Goal: Task Accomplishment & Management: Use online tool/utility

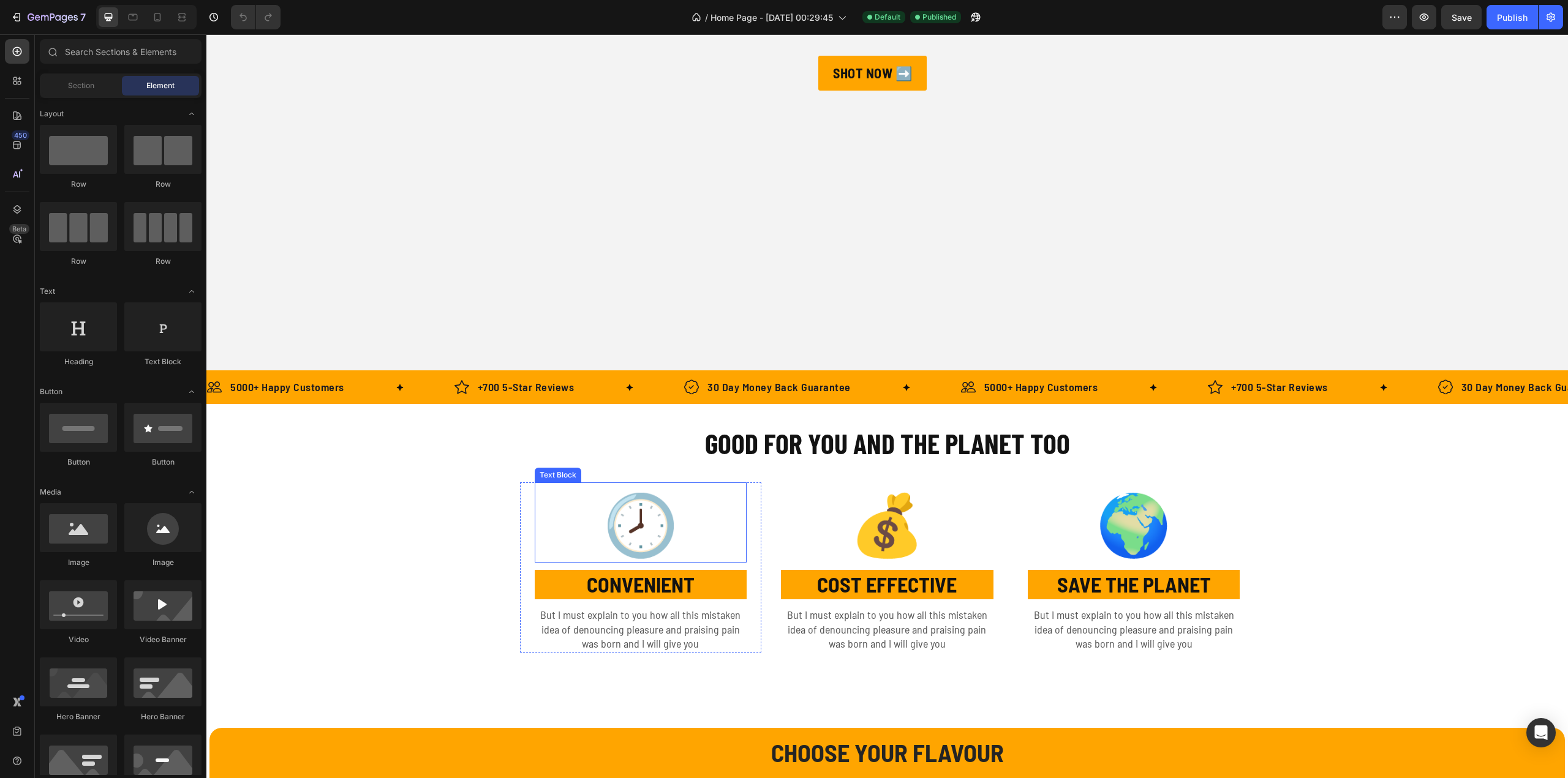
scroll to position [551, 0]
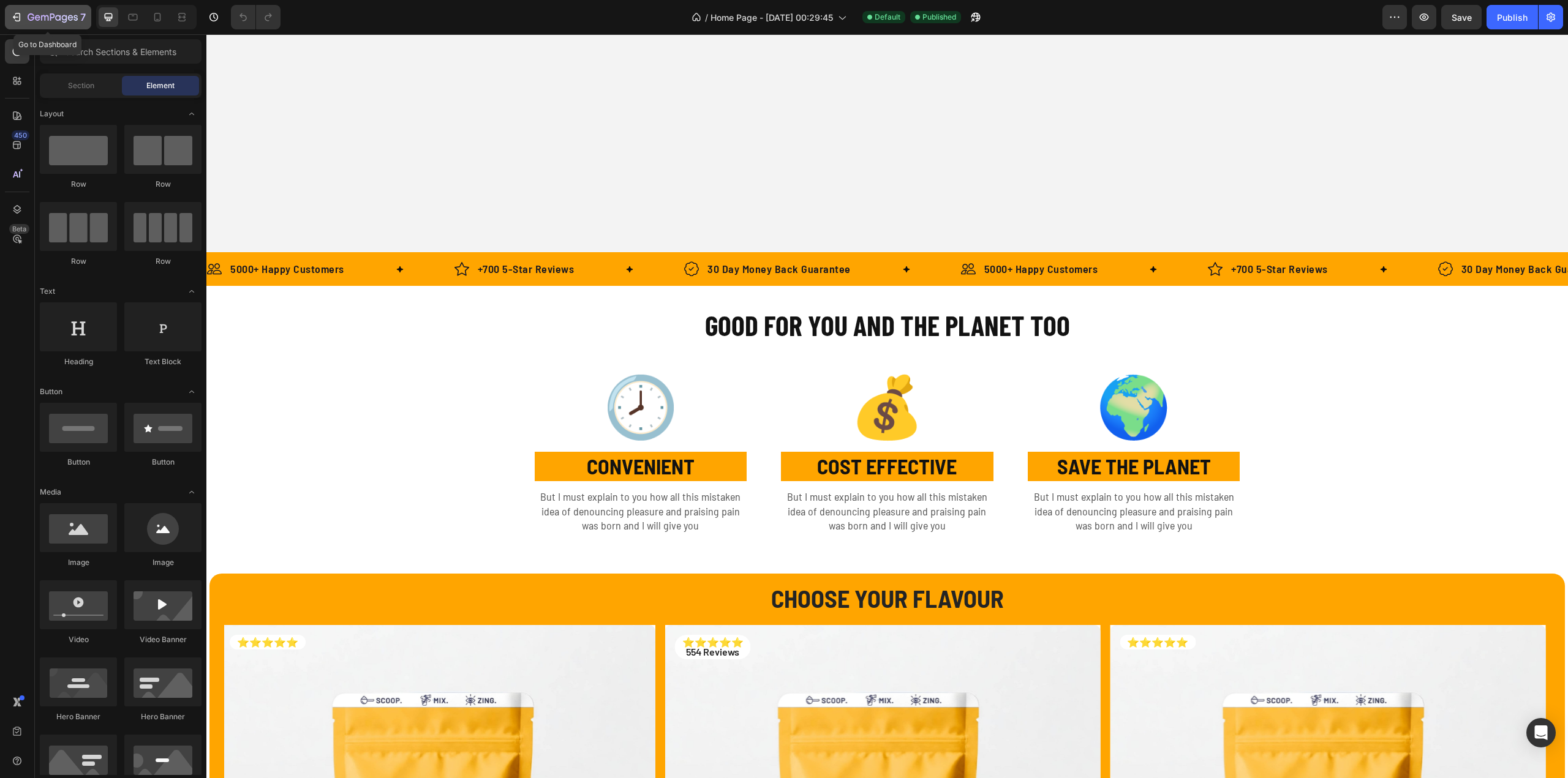
click at [12, 19] on icon "button" at bounding box center [16, 17] width 12 height 12
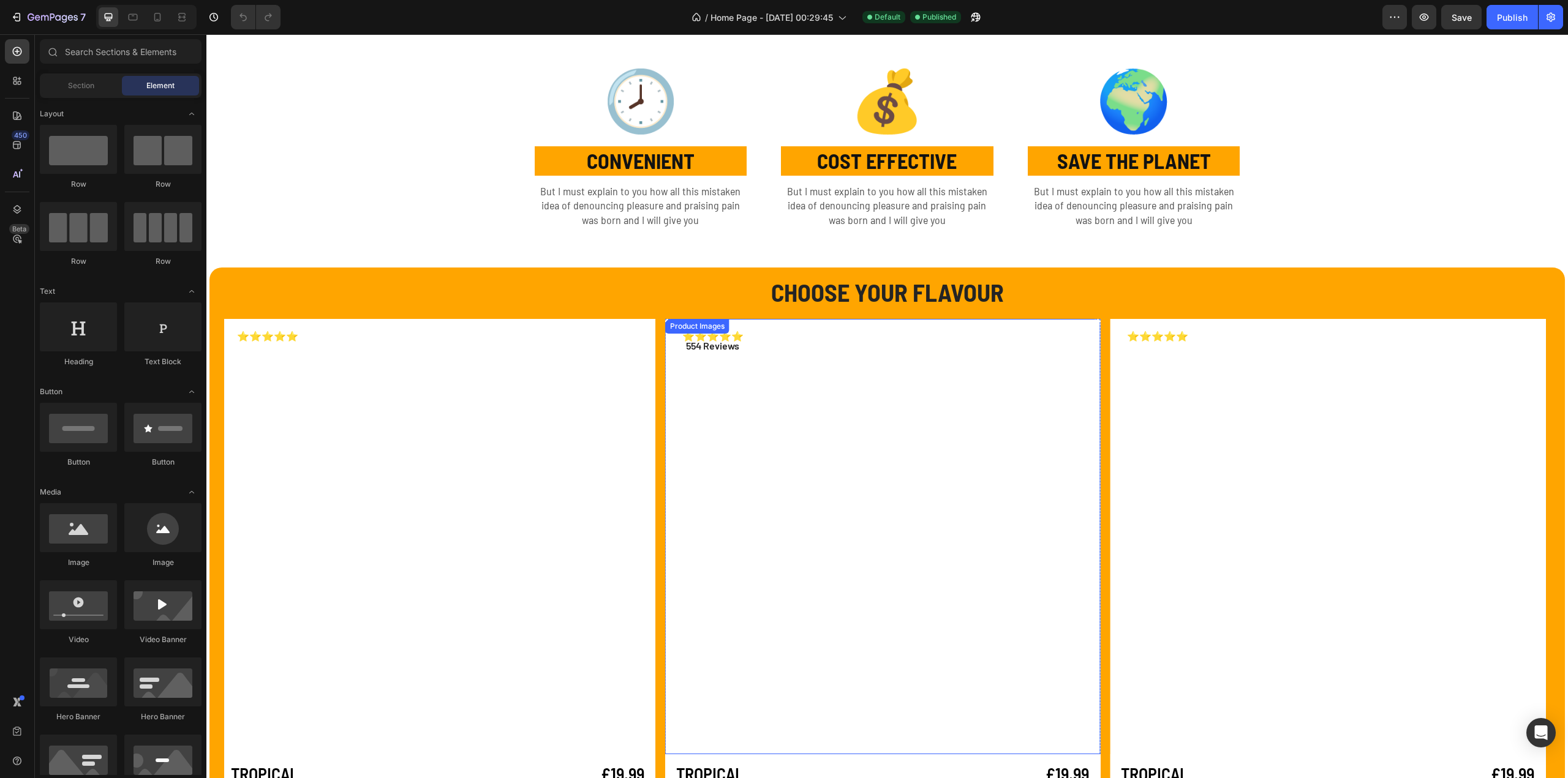
scroll to position [612, 0]
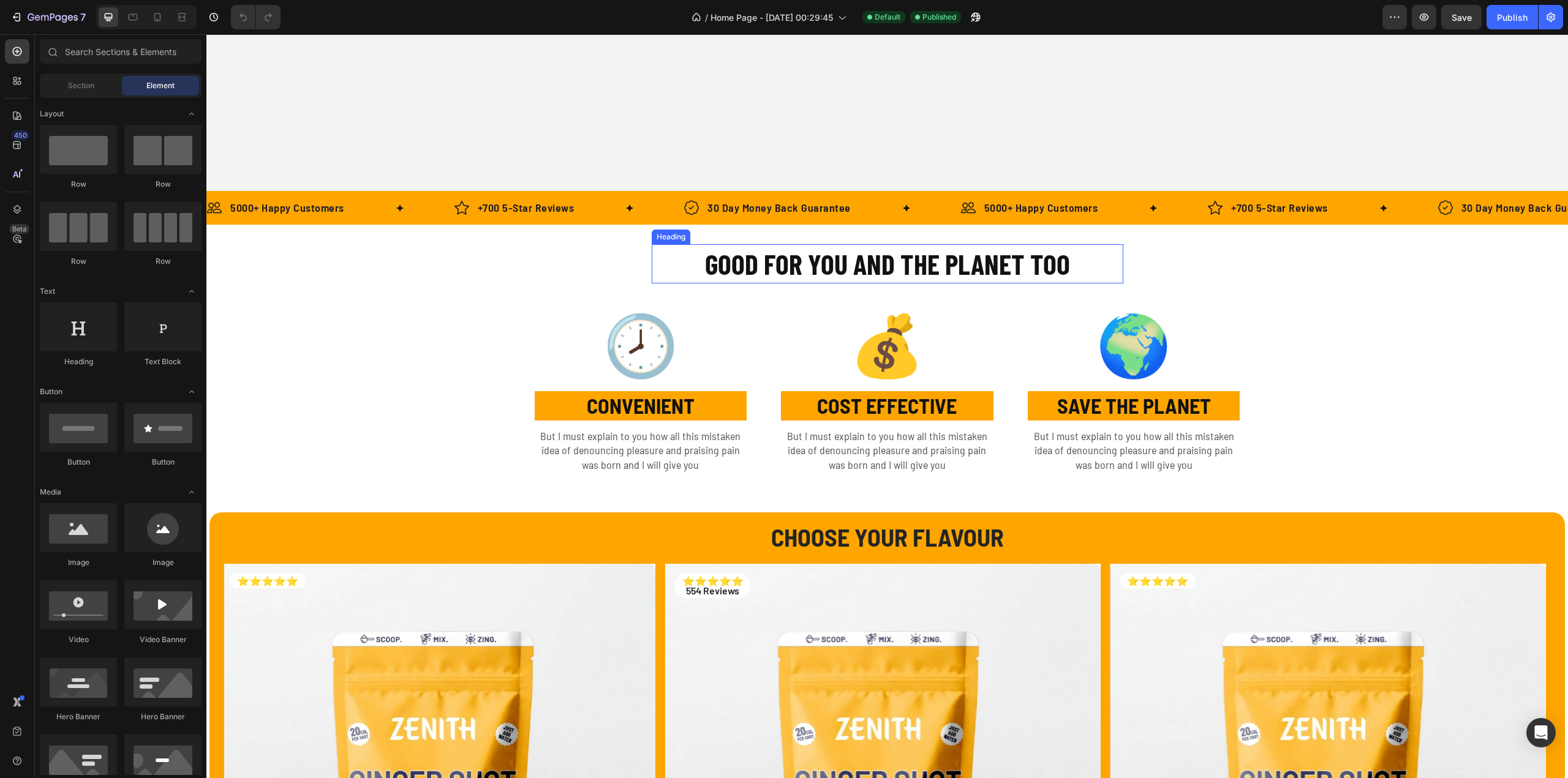
click at [836, 258] on h2 "GOOD FOR YOU AND THE PLANET TOO" at bounding box center [887, 264] width 472 height 39
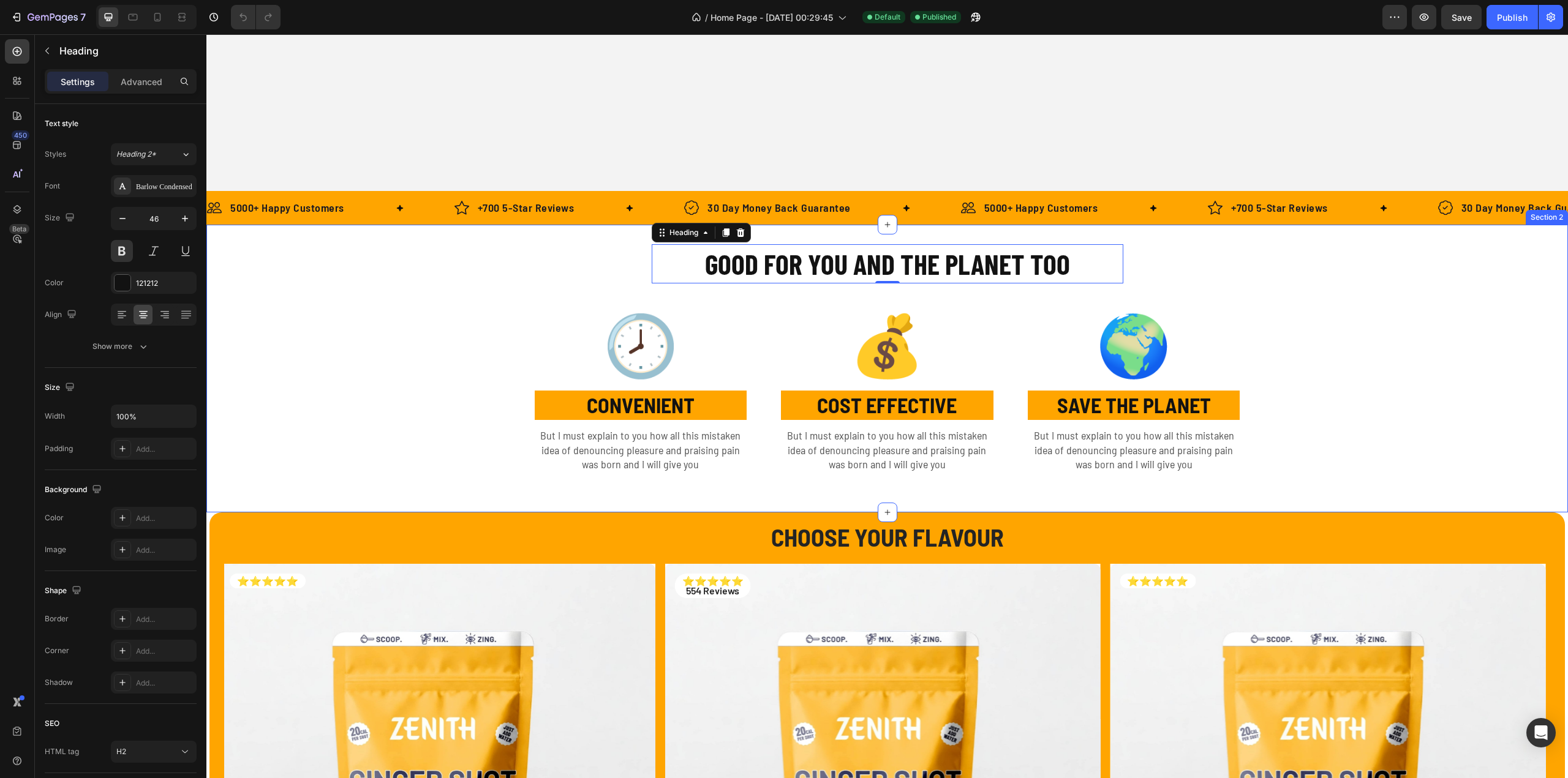
click at [591, 258] on div "GOOD FOR YOU AND THE PLANET TOO Heading 0 Row 🕗 Text Block CONVENIENT Text Bloc…" at bounding box center [886, 369] width 1343 height 249
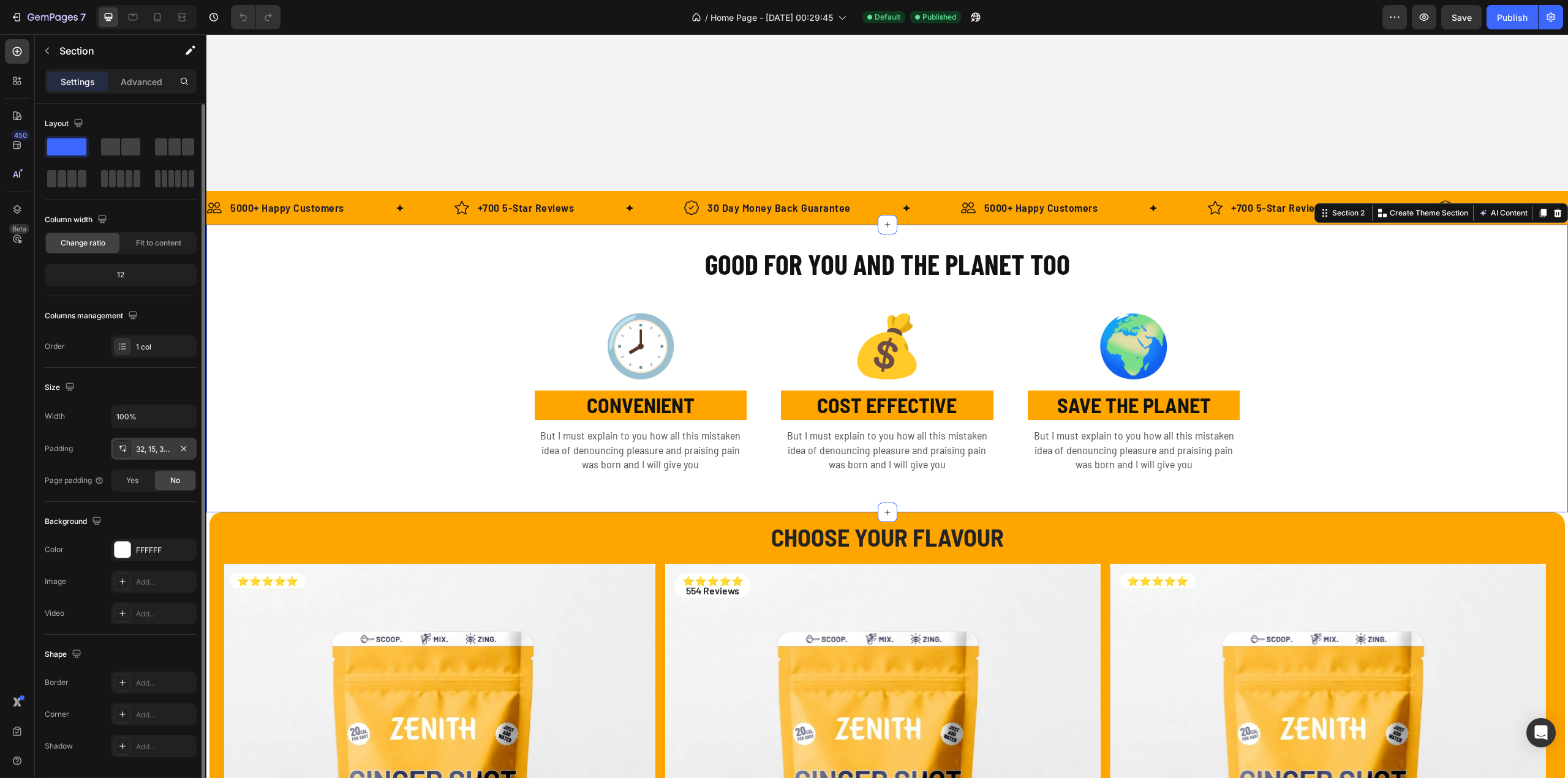
click at [149, 455] on div "32, 15, 32, 15" at bounding box center [153, 449] width 86 height 22
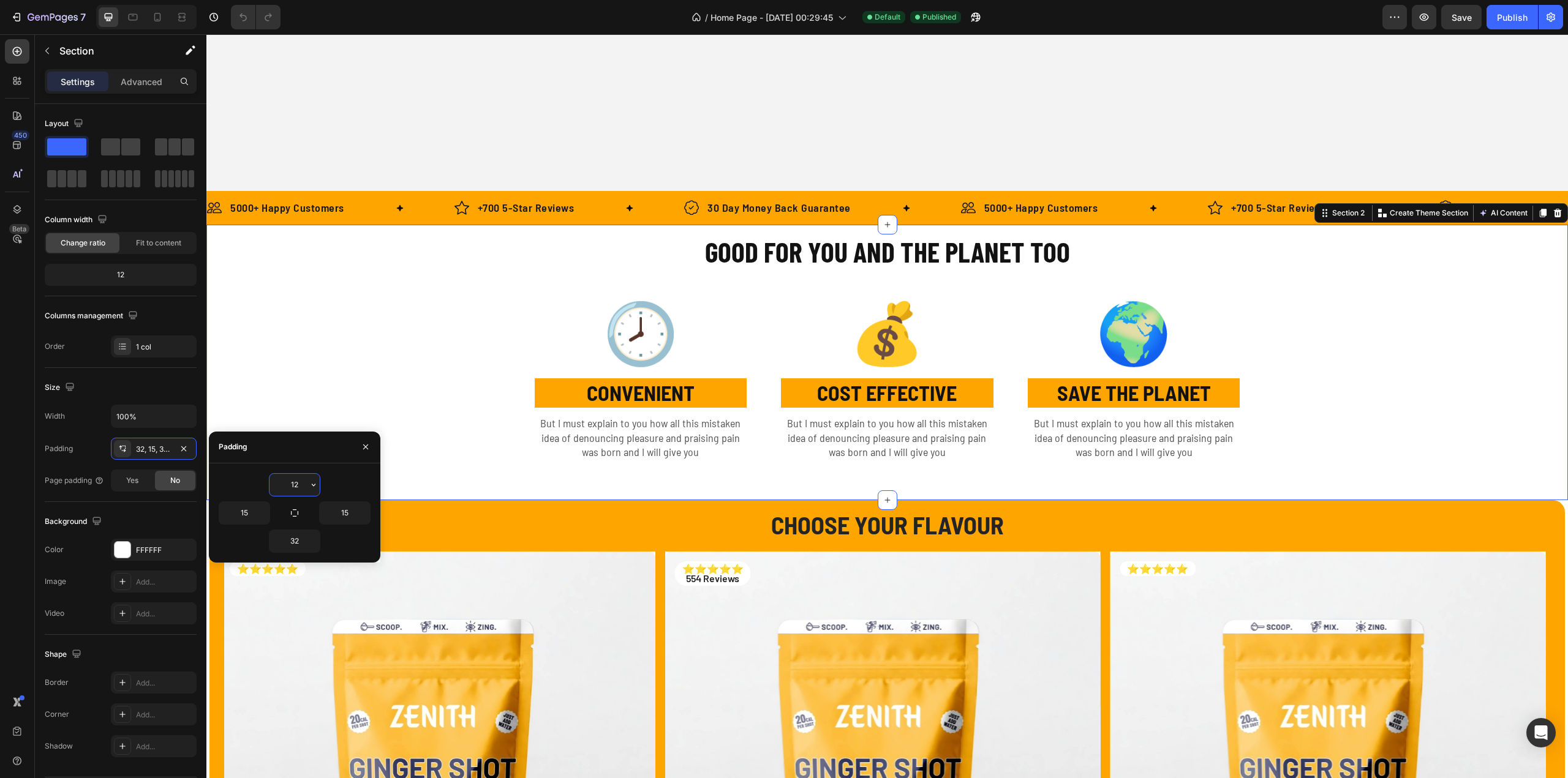
type input "32"
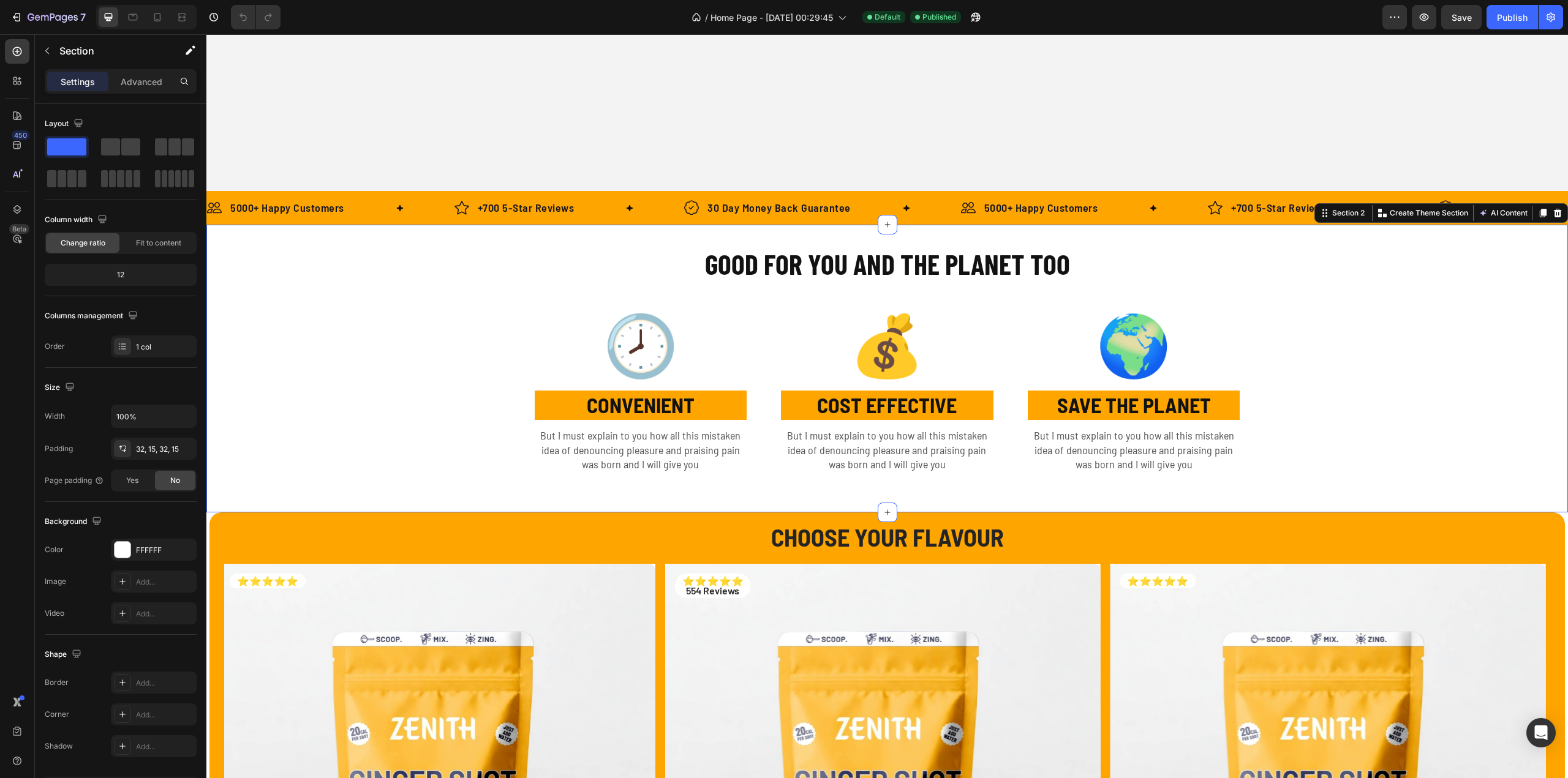
click at [357, 325] on div "GOOD FOR YOU AND THE PLANET TOO Heading Row 🕗 Text Block CONVENIENT Text Block …" at bounding box center [886, 369] width 1343 height 249
click at [570, 401] on p "CONVENIENT" at bounding box center [641, 405] width 210 height 27
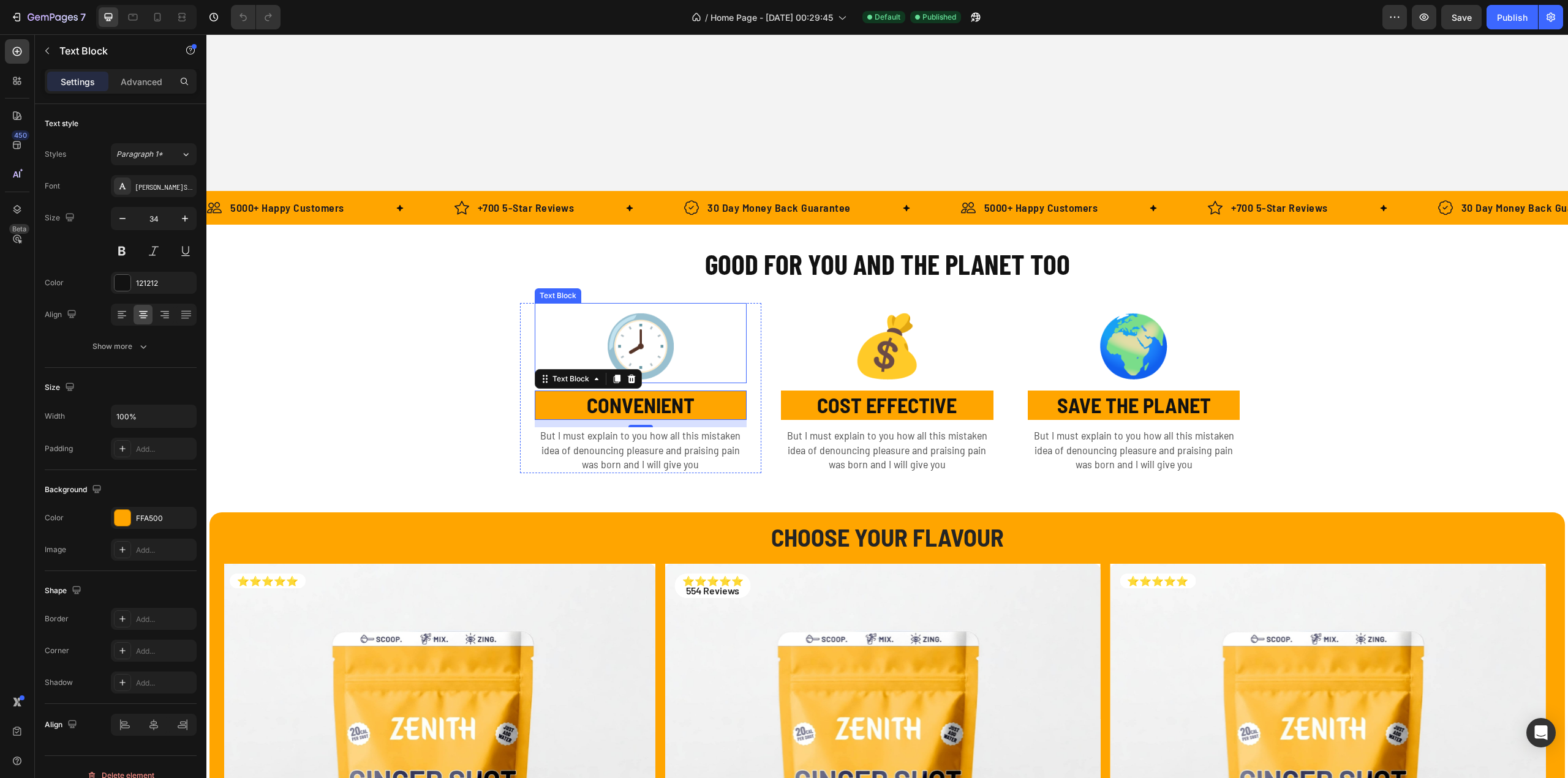
click at [623, 340] on strong "🕗" at bounding box center [641, 342] width 74 height 72
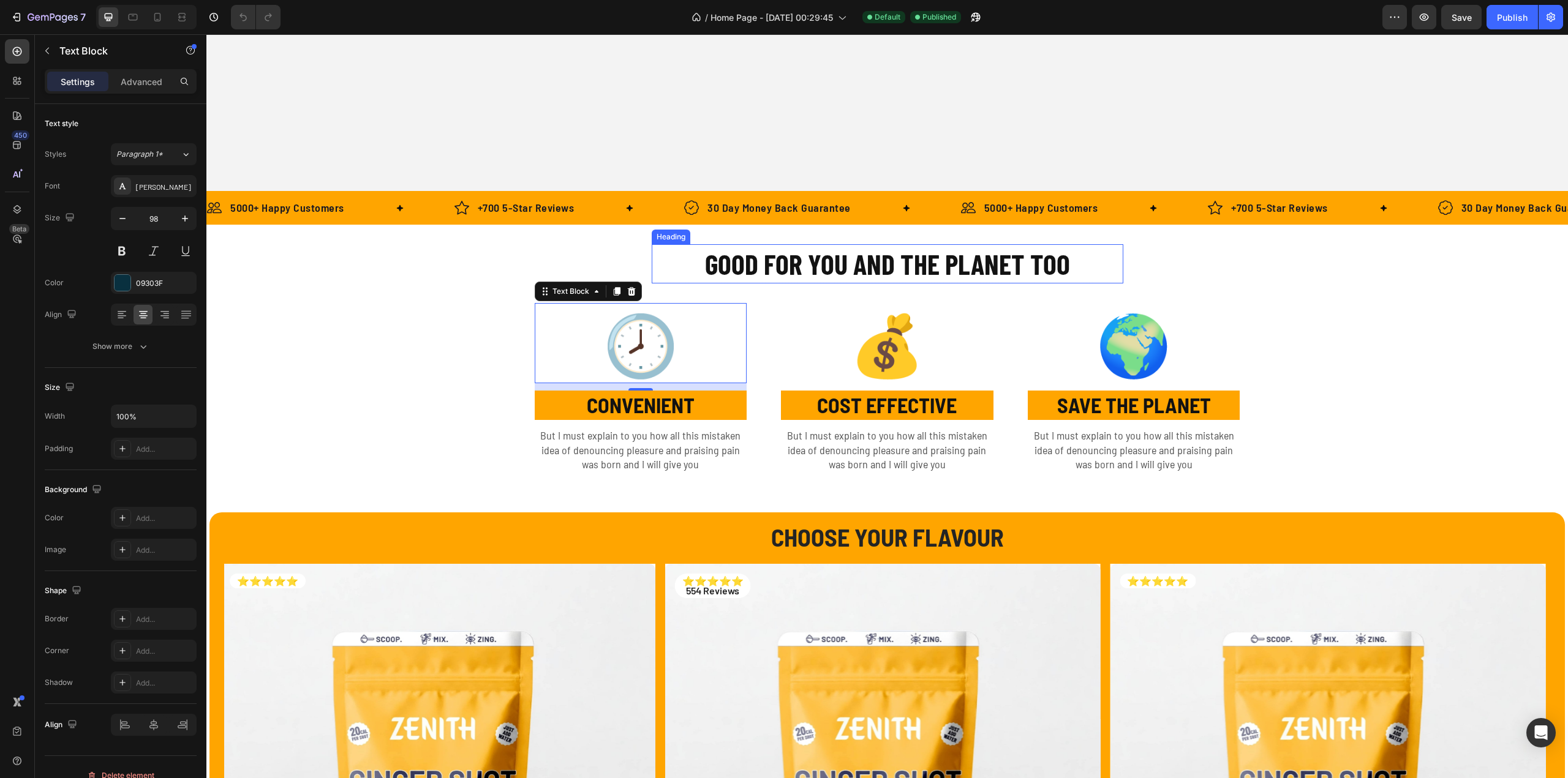
click at [787, 276] on h2 "GOOD FOR YOU AND THE PLANET TOO" at bounding box center [887, 264] width 472 height 39
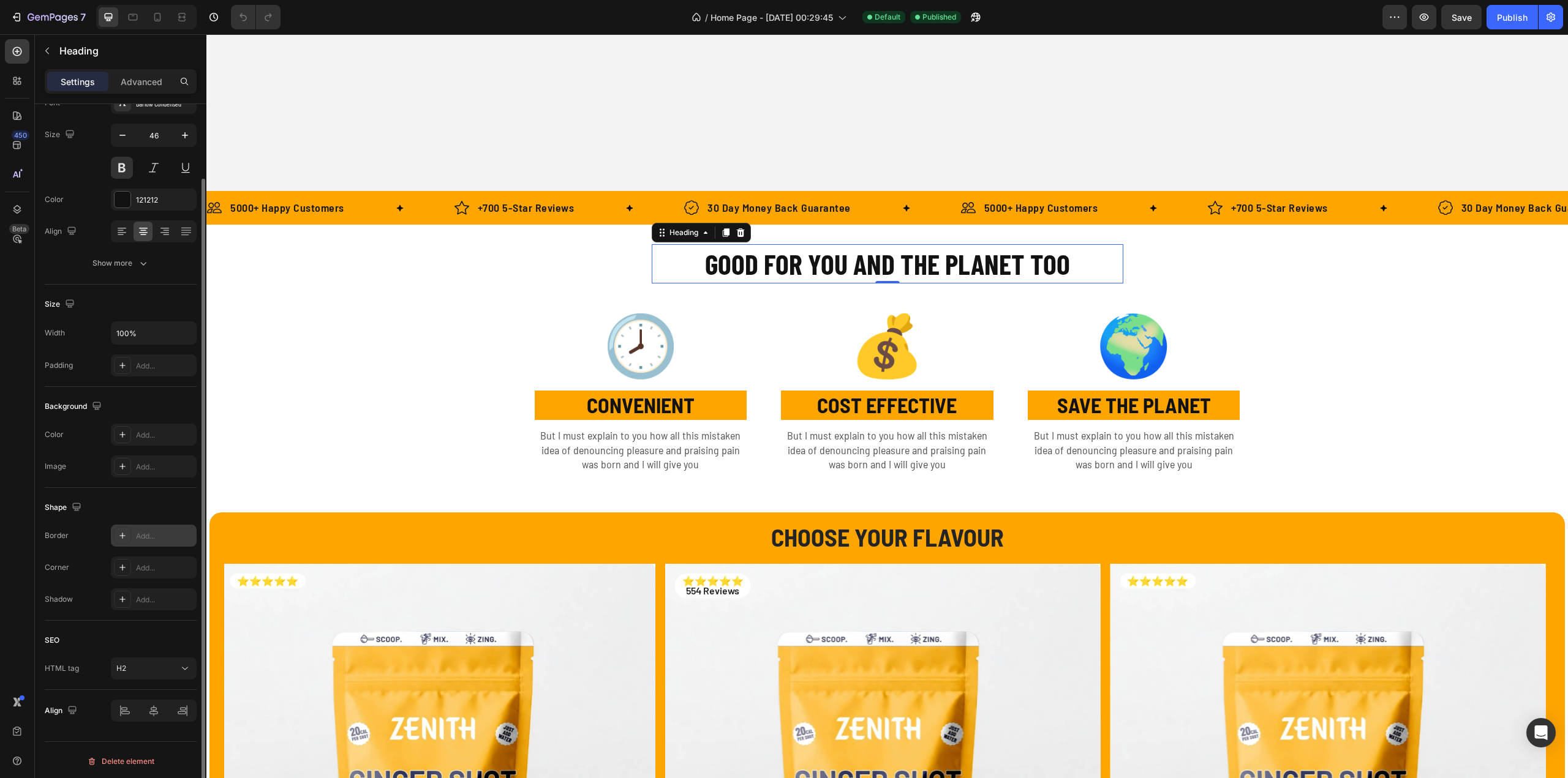
scroll to position [0, 0]
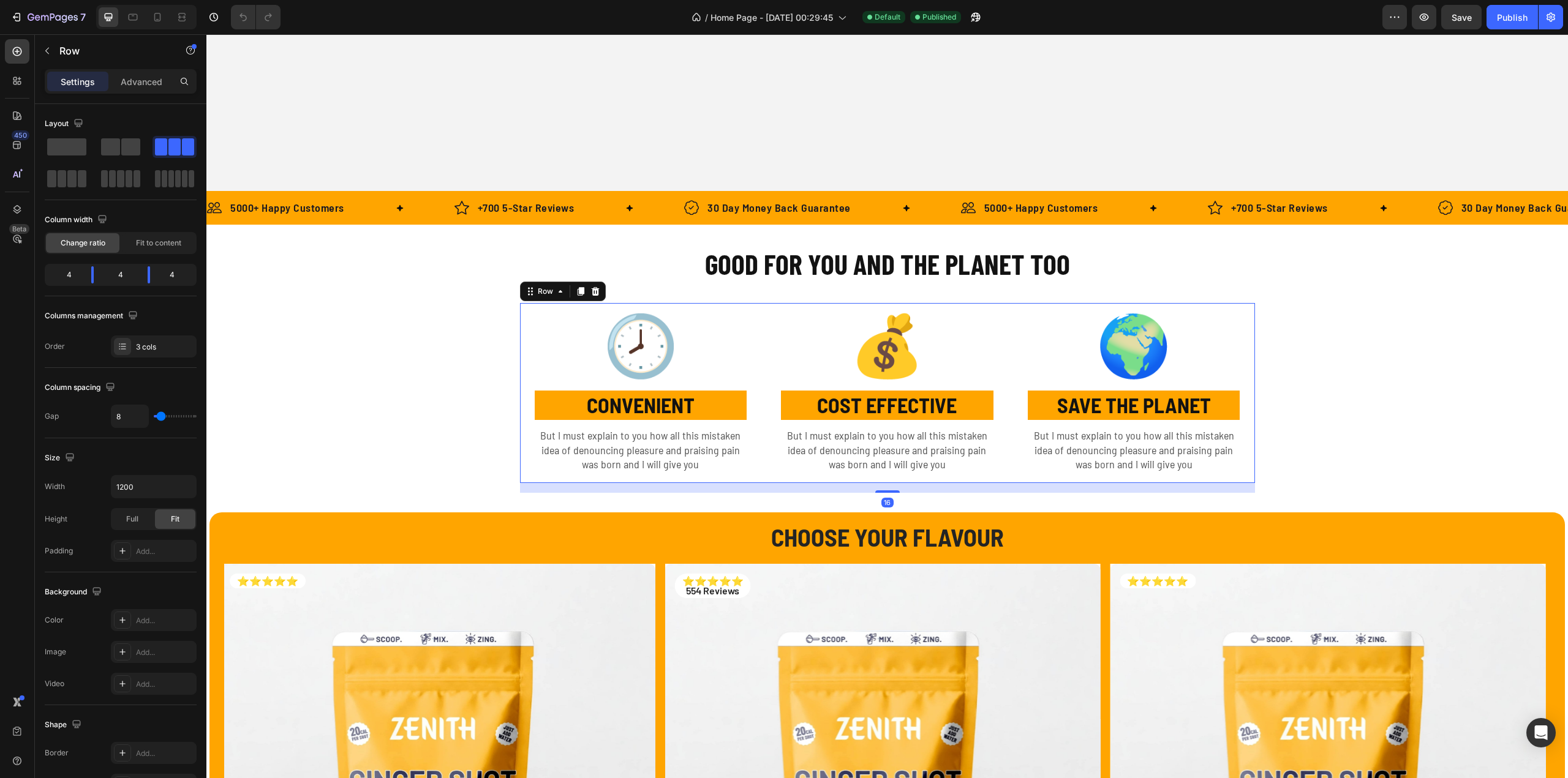
click at [760, 310] on div "🕗 Text Block CONVENIENT Text Block But I must explain to you how all this mista…" at bounding box center [887, 393] width 735 height 180
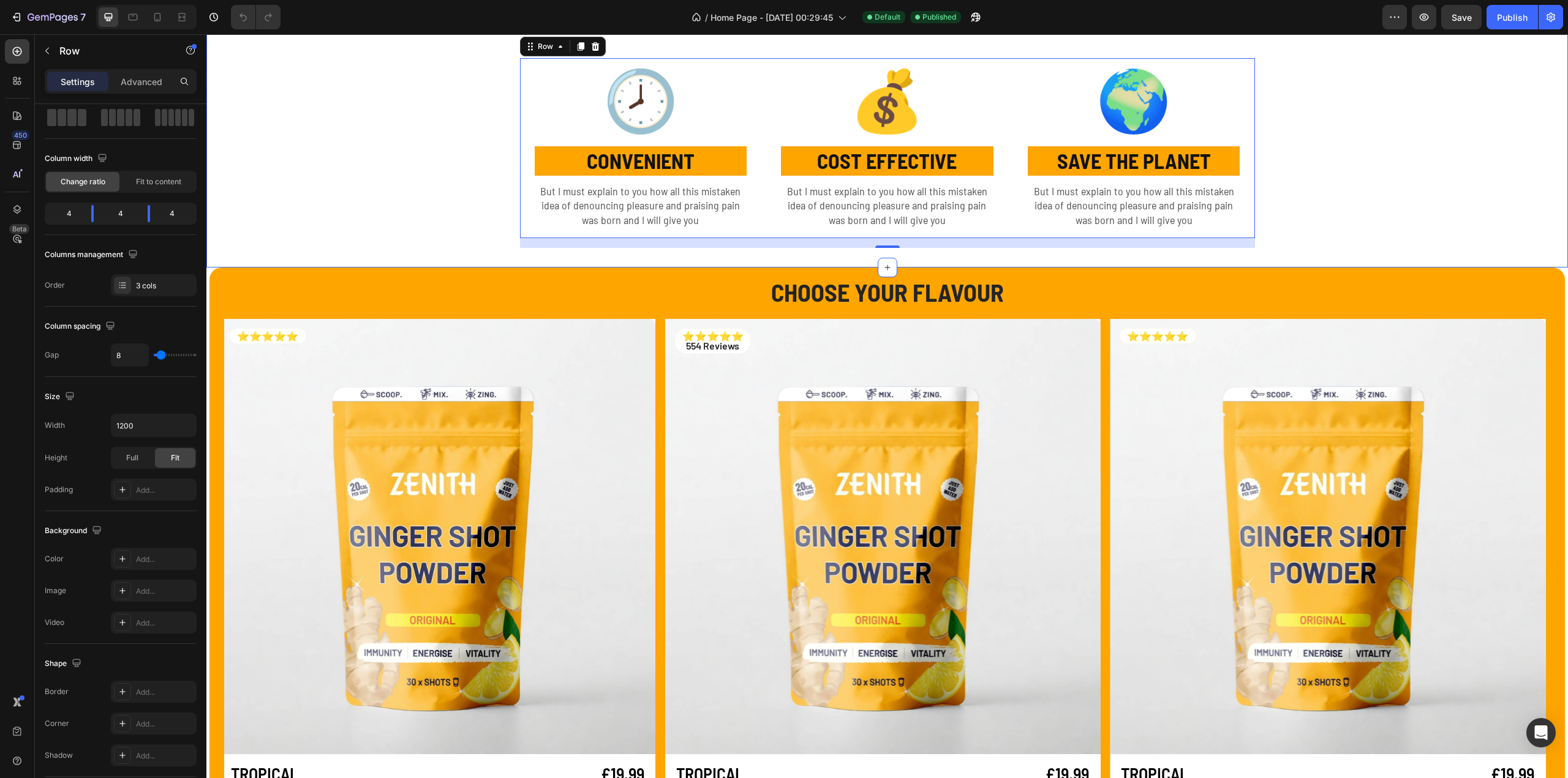
scroll to position [551, 0]
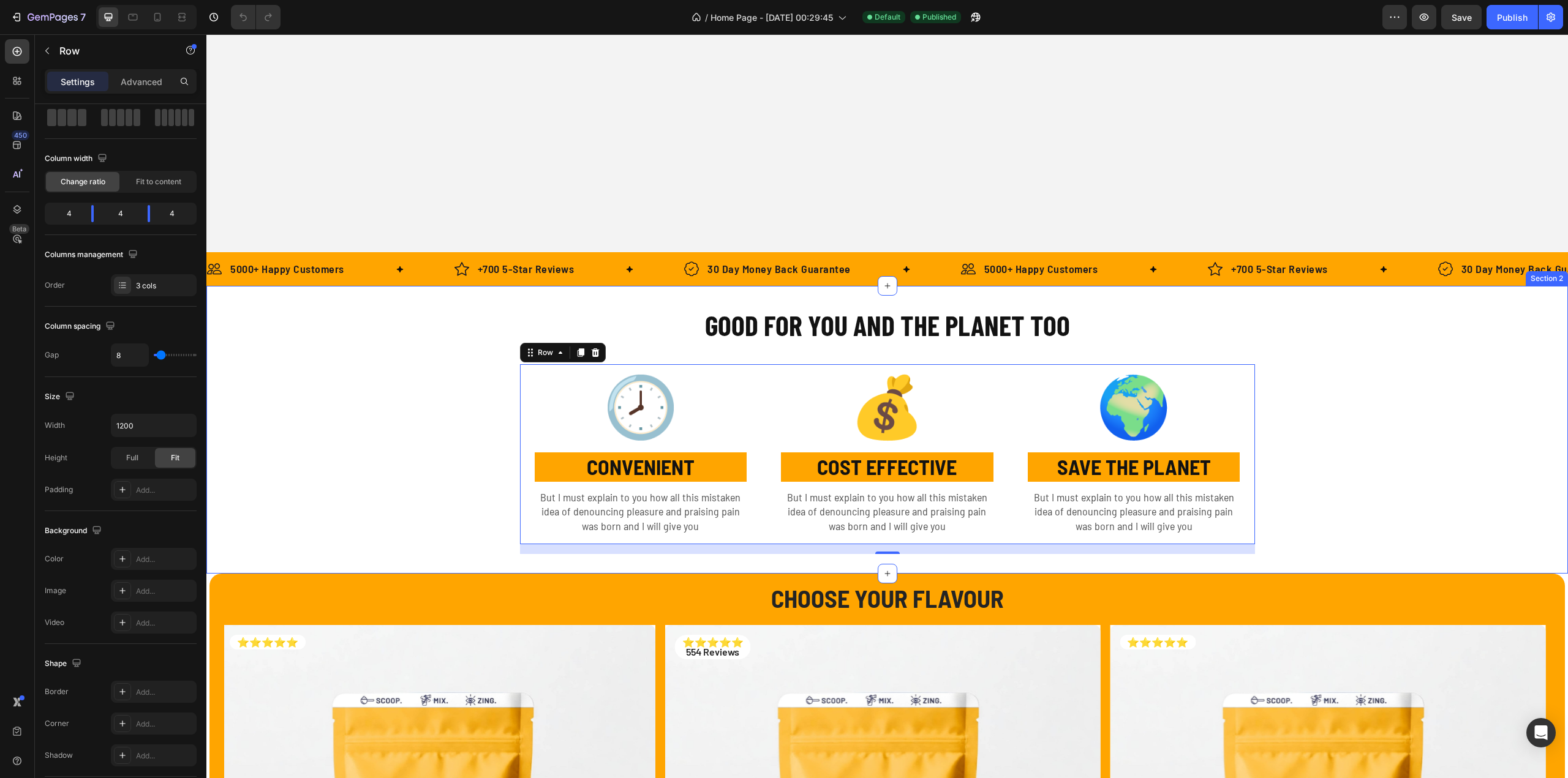
click at [352, 396] on div "GOOD FOR YOU AND THE PLANET TOO Heading Row 🕗 Text Block CONVENIENT Text Block …" at bounding box center [886, 430] width 1343 height 249
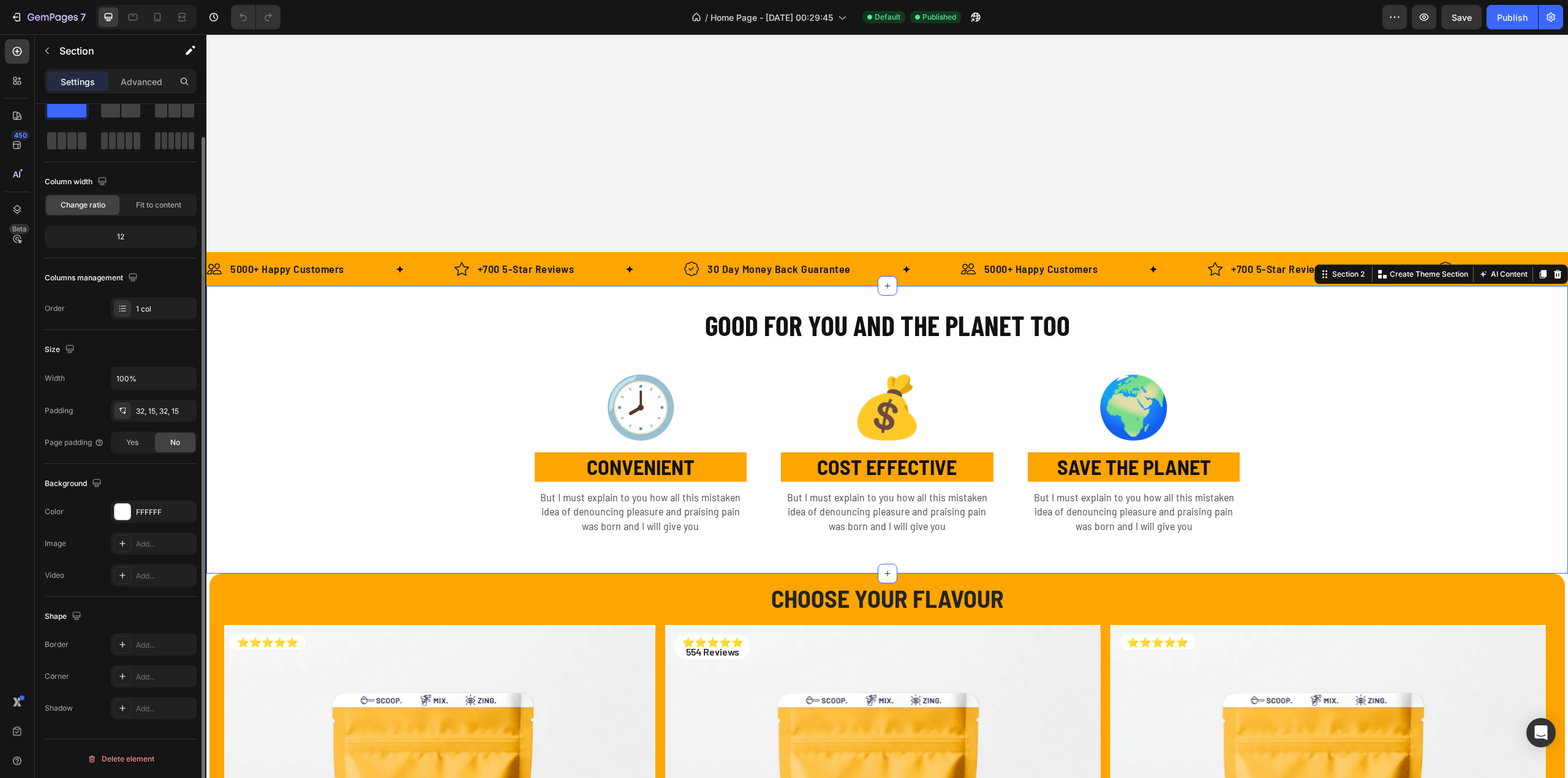
scroll to position [0, 0]
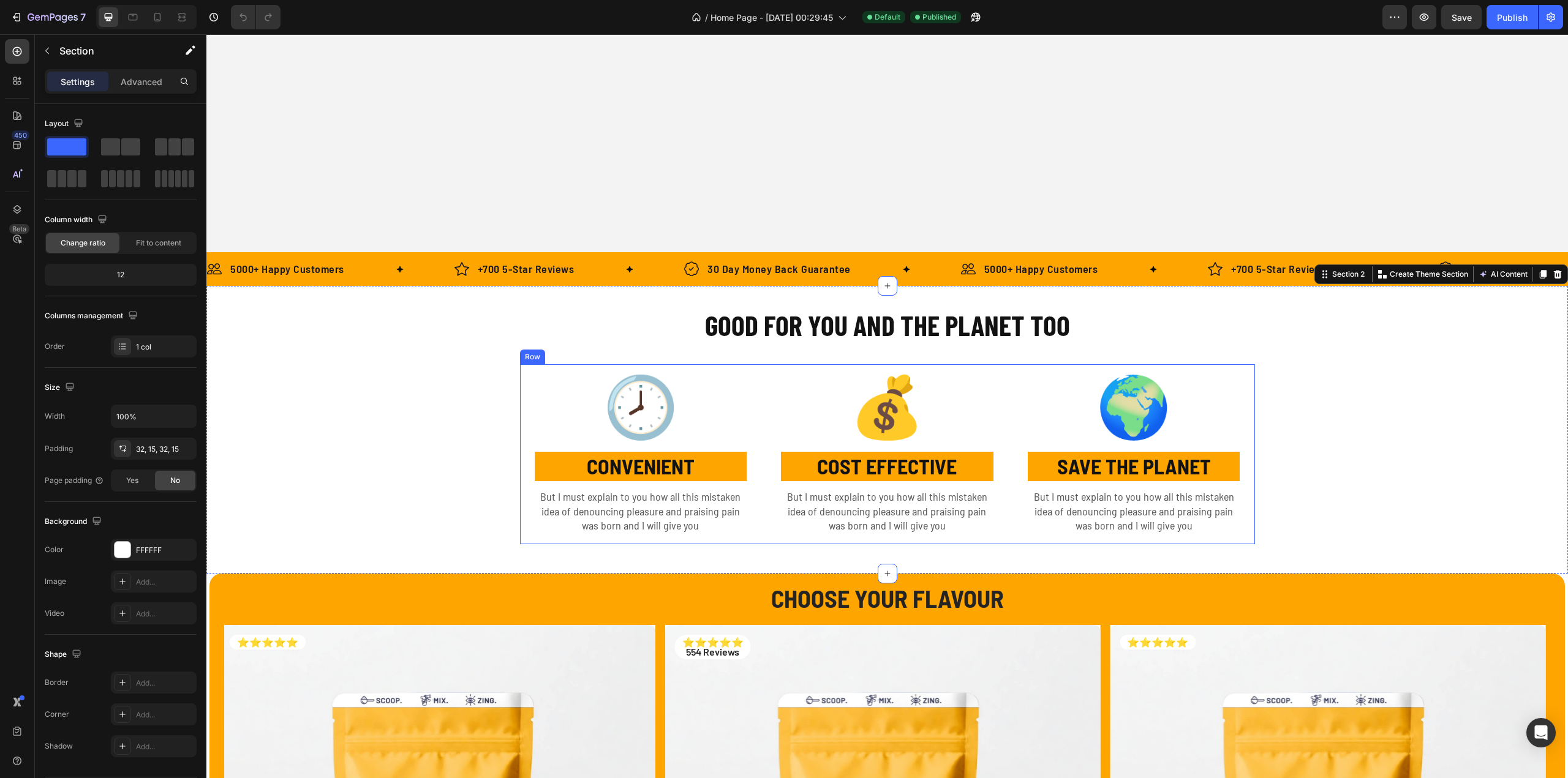
click at [757, 402] on div "🕗 Text Block CONVENIENT Text Block But I must explain to you how all this mista…" at bounding box center [887, 454] width 735 height 180
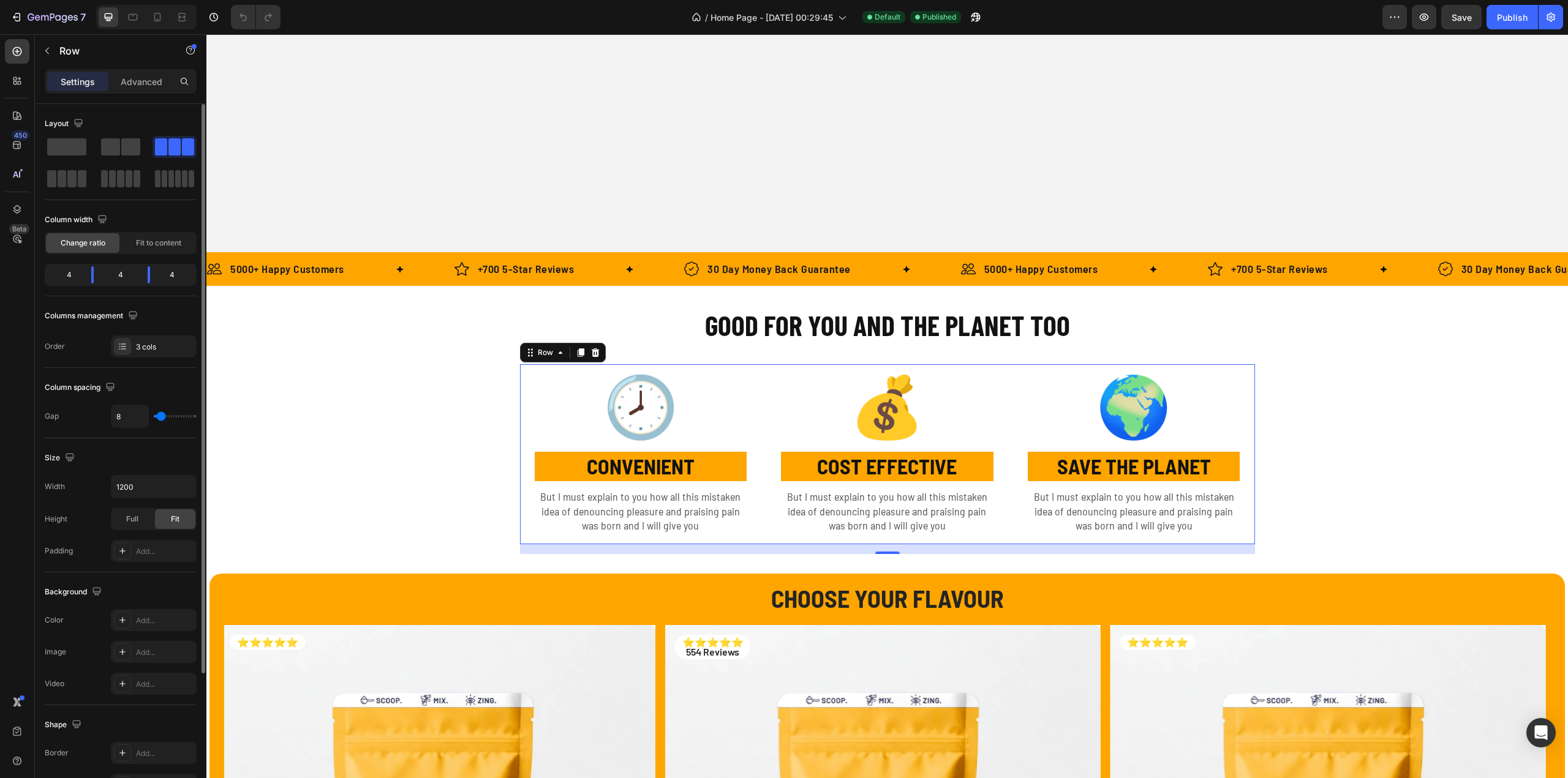
type input "0"
drag, startPoint x: 160, startPoint y: 415, endPoint x: 118, endPoint y: 415, distance: 42.0
type input "0"
click at [153, 415] on input "range" at bounding box center [175, 415] width 43 height 2
click at [127, 81] on p "Advanced" at bounding box center [142, 81] width 42 height 13
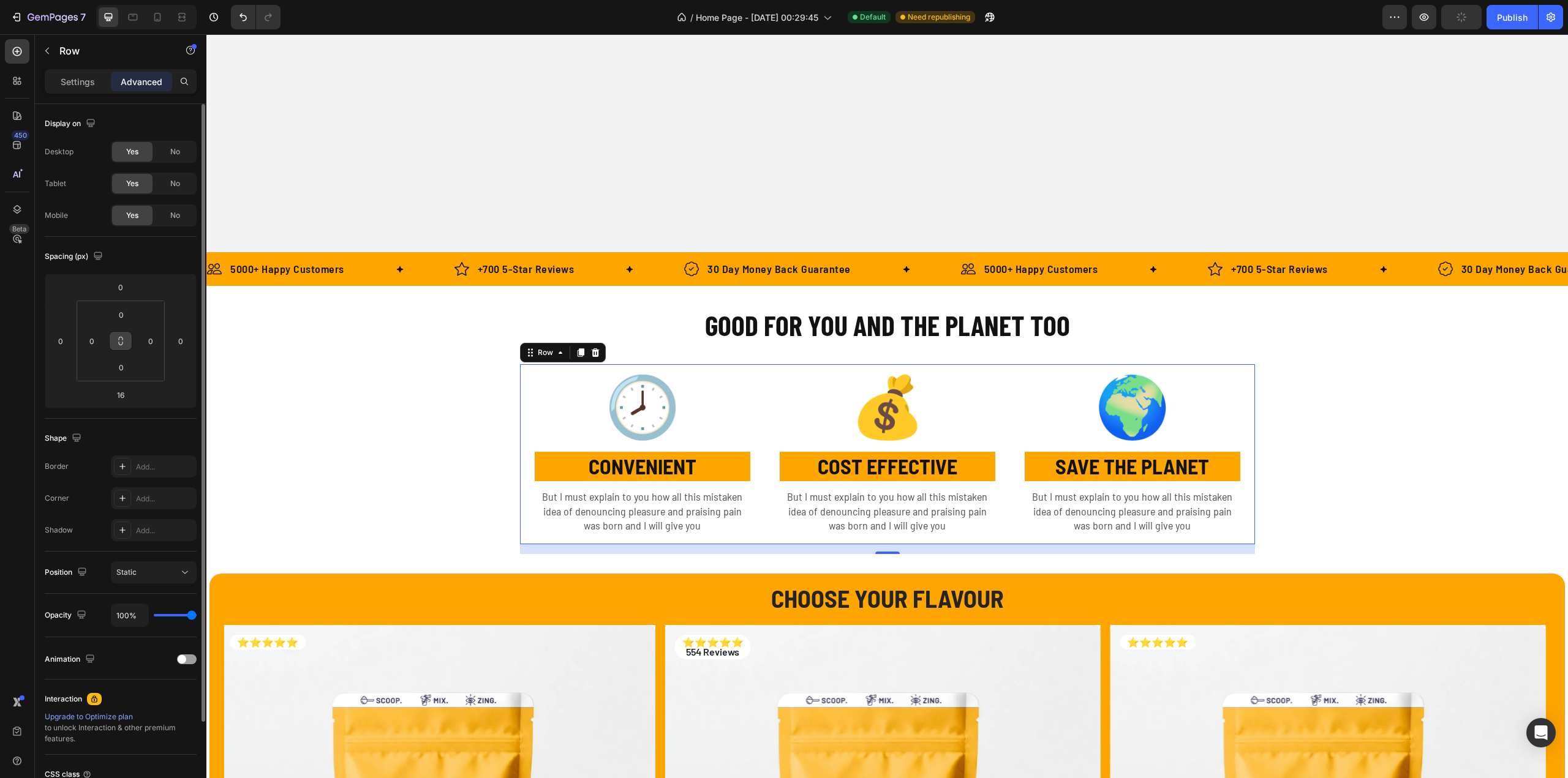
click at [121, 341] on icon at bounding box center [120, 340] width 10 height 10
click at [127, 393] on input "16" at bounding box center [121, 395] width 25 height 19
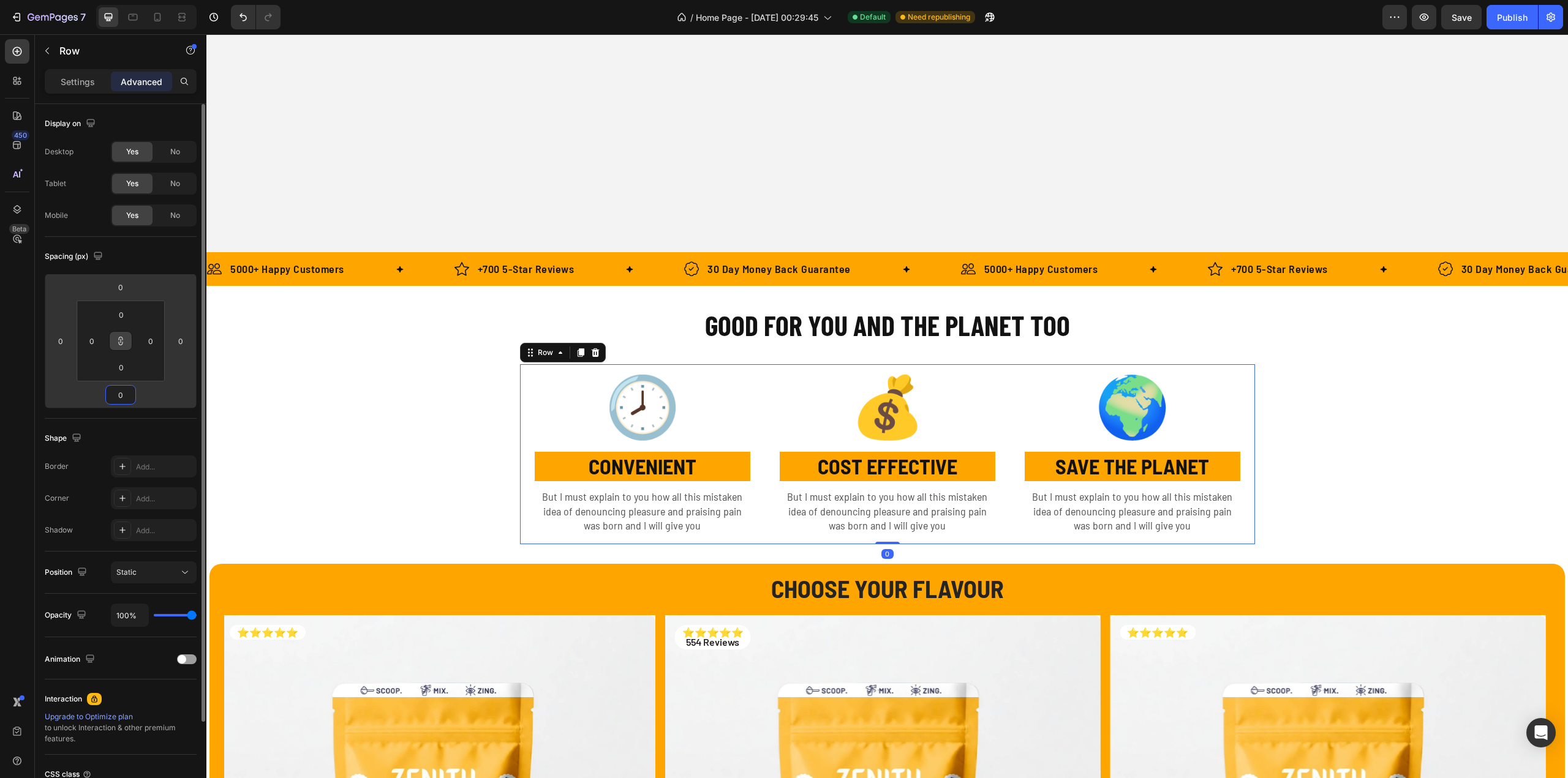
type input "0"
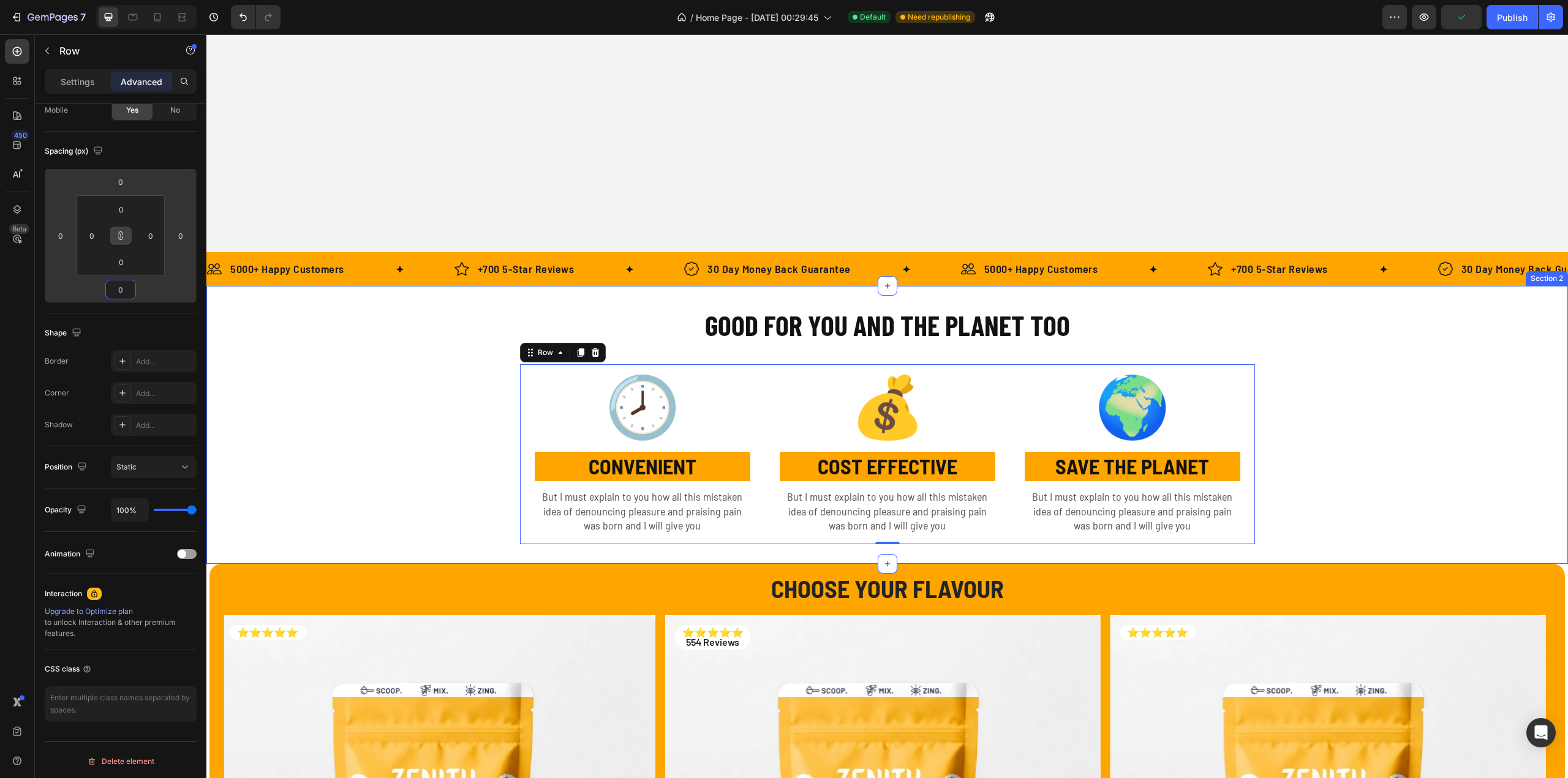
click at [793, 356] on div "GOOD FOR YOU AND THE PLANET TOO Heading Row 🕗 Text Block CONVENIENT Text Block …" at bounding box center [886, 424] width 1343 height 239
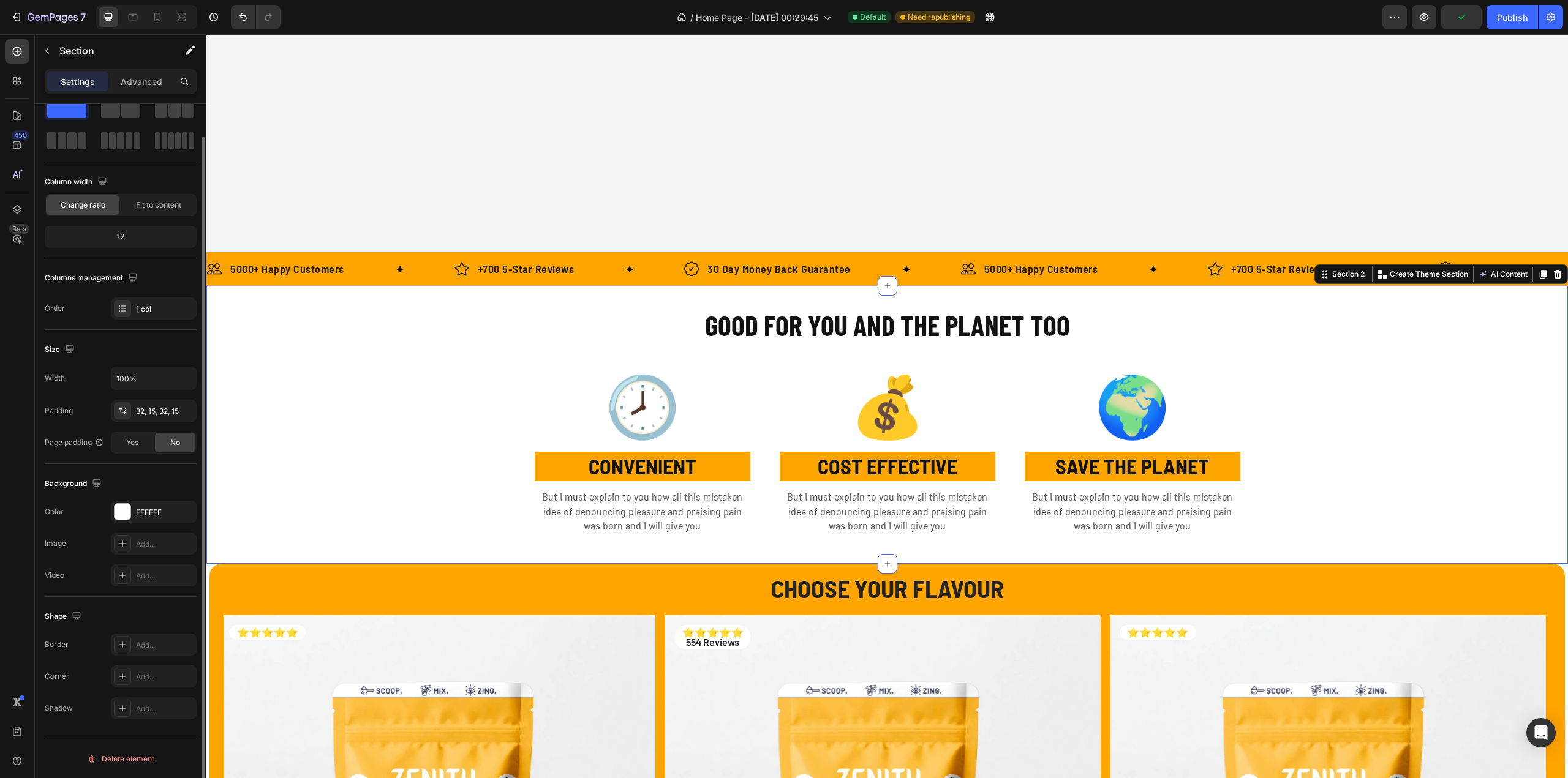
scroll to position [0, 0]
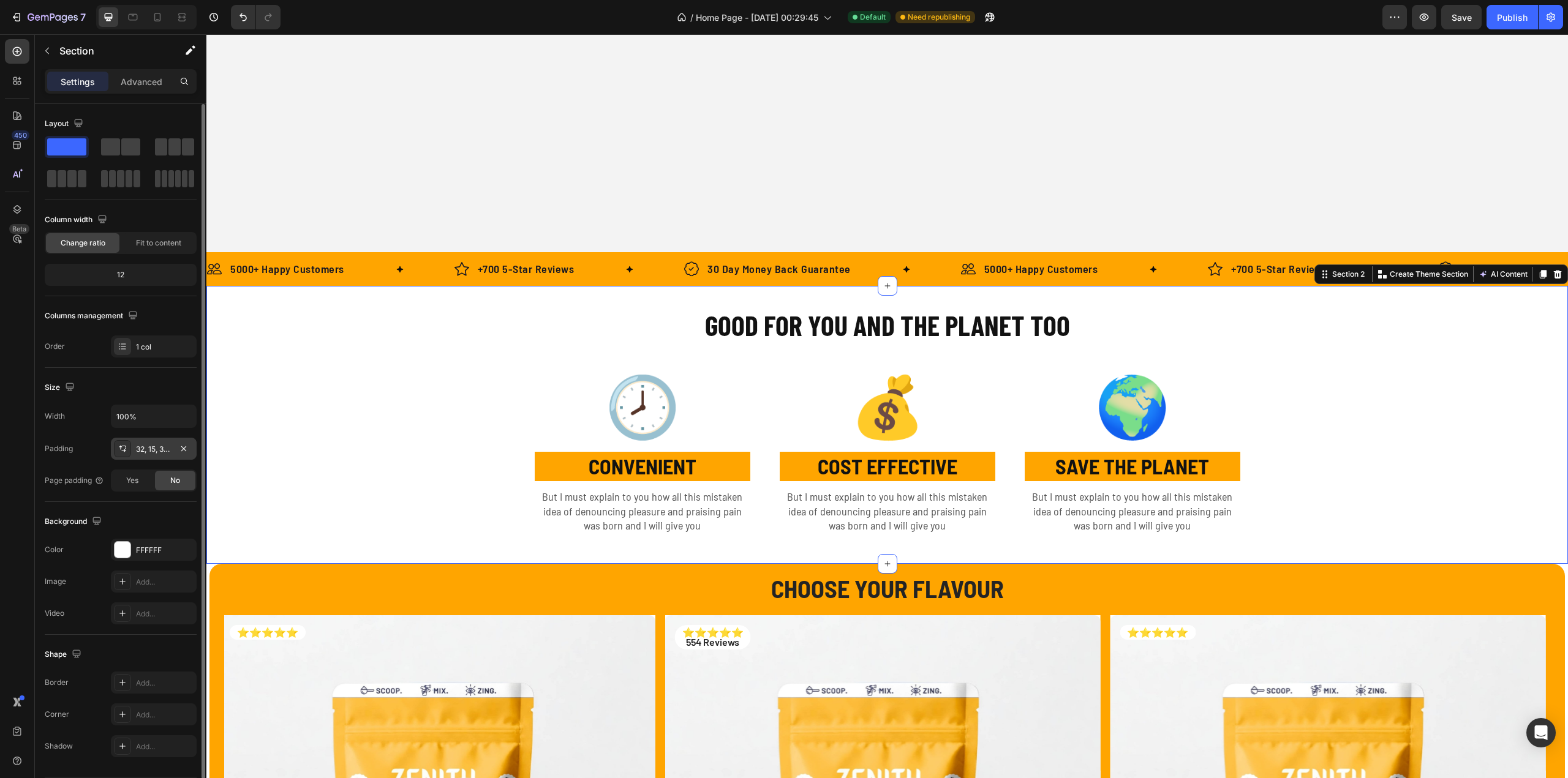
click at [141, 449] on div "32, 15, 32, 15" at bounding box center [154, 449] width 36 height 11
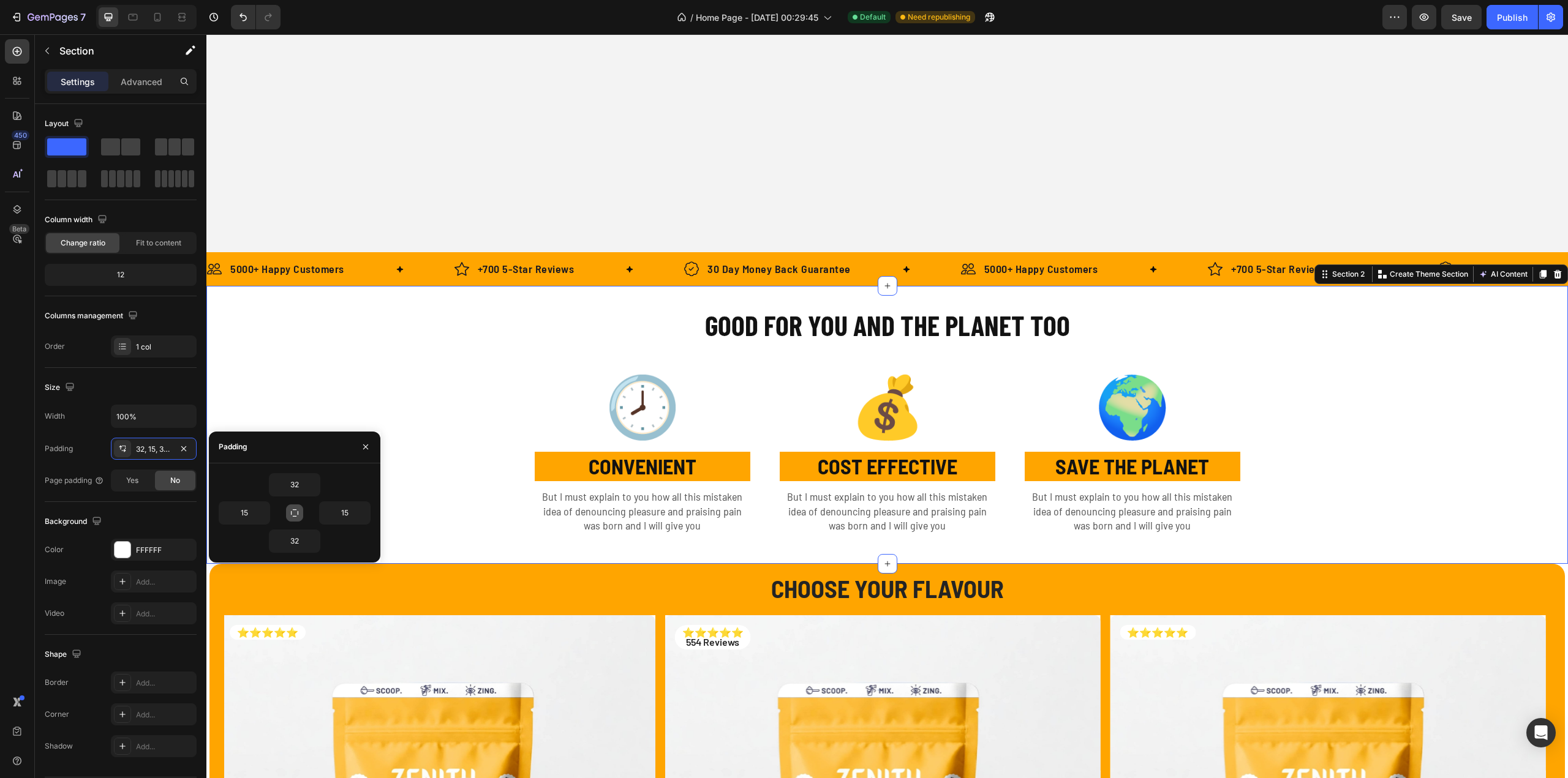
click at [297, 505] on button "button" at bounding box center [294, 513] width 17 height 17
type input "32"
click at [297, 483] on input "32" at bounding box center [294, 485] width 50 height 22
click at [300, 512] on button "button" at bounding box center [294, 513] width 17 height 17
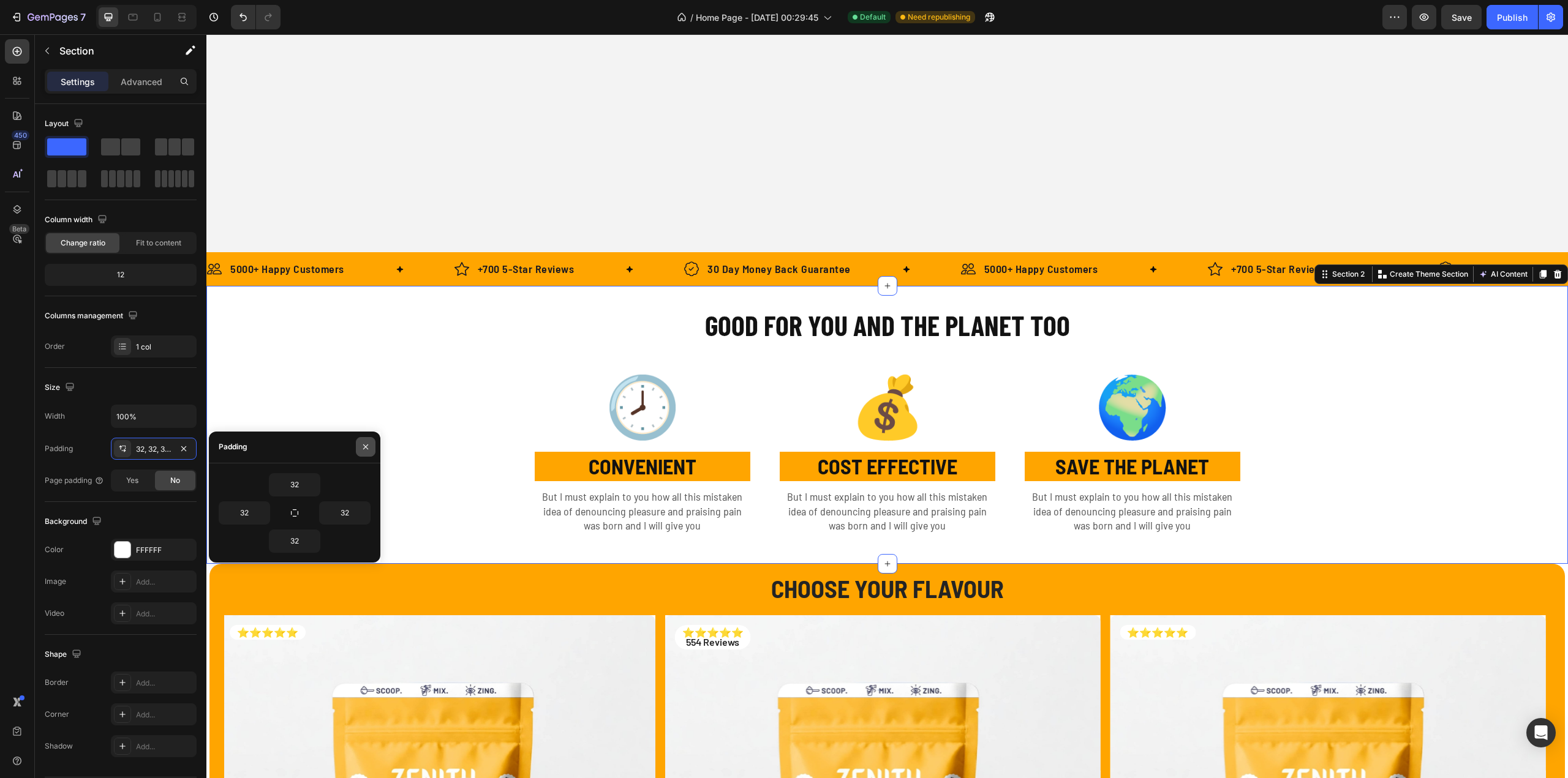
click at [372, 445] on button "button" at bounding box center [366, 447] width 19 height 19
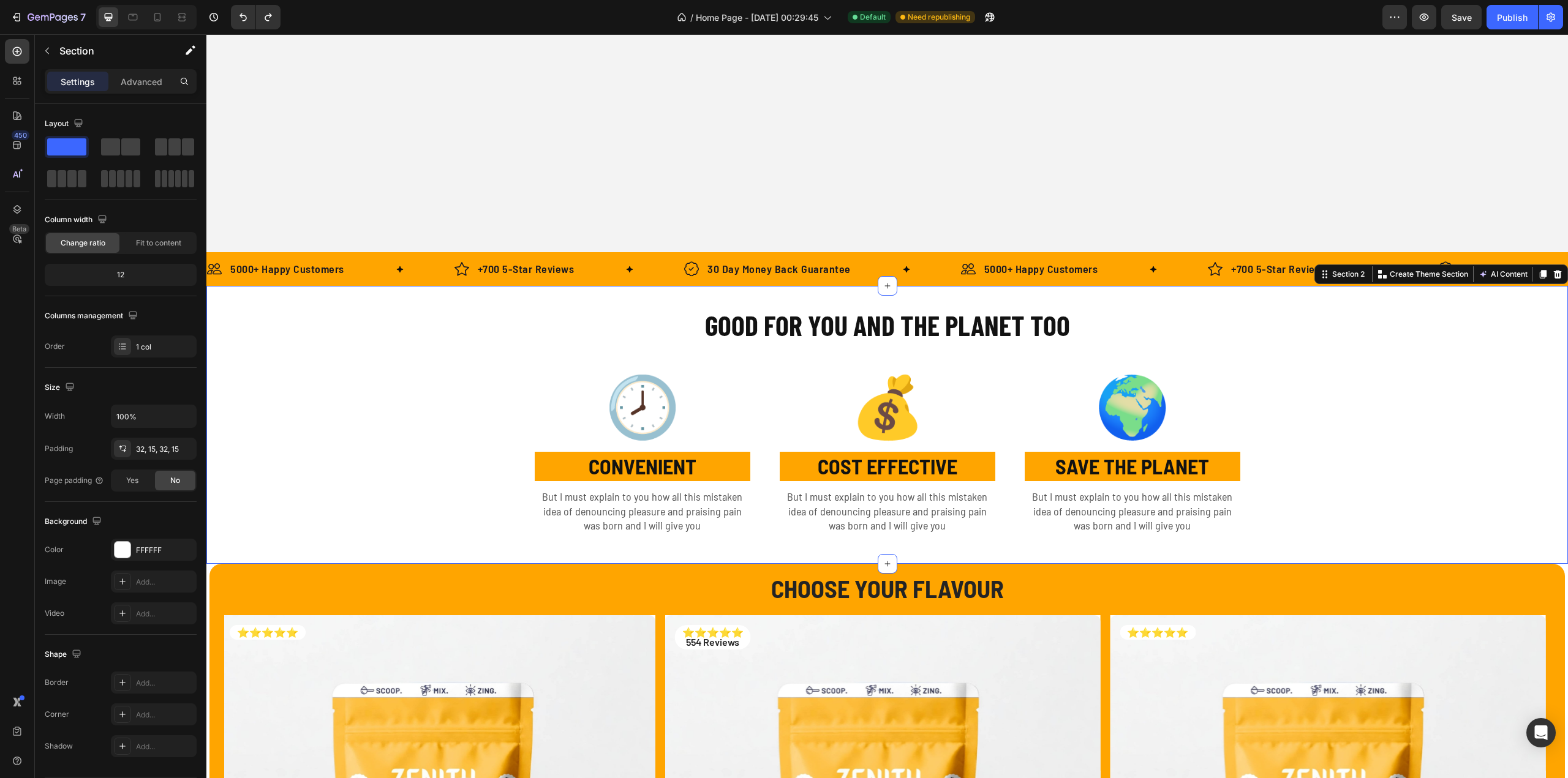
click at [327, 442] on div "GOOD FOR YOU AND THE PLANET TOO Heading Row 🕗 Text Block CONVENIENT Text Block …" at bounding box center [886, 424] width 1343 height 239
click at [186, 449] on icon "button" at bounding box center [183, 448] width 10 height 10
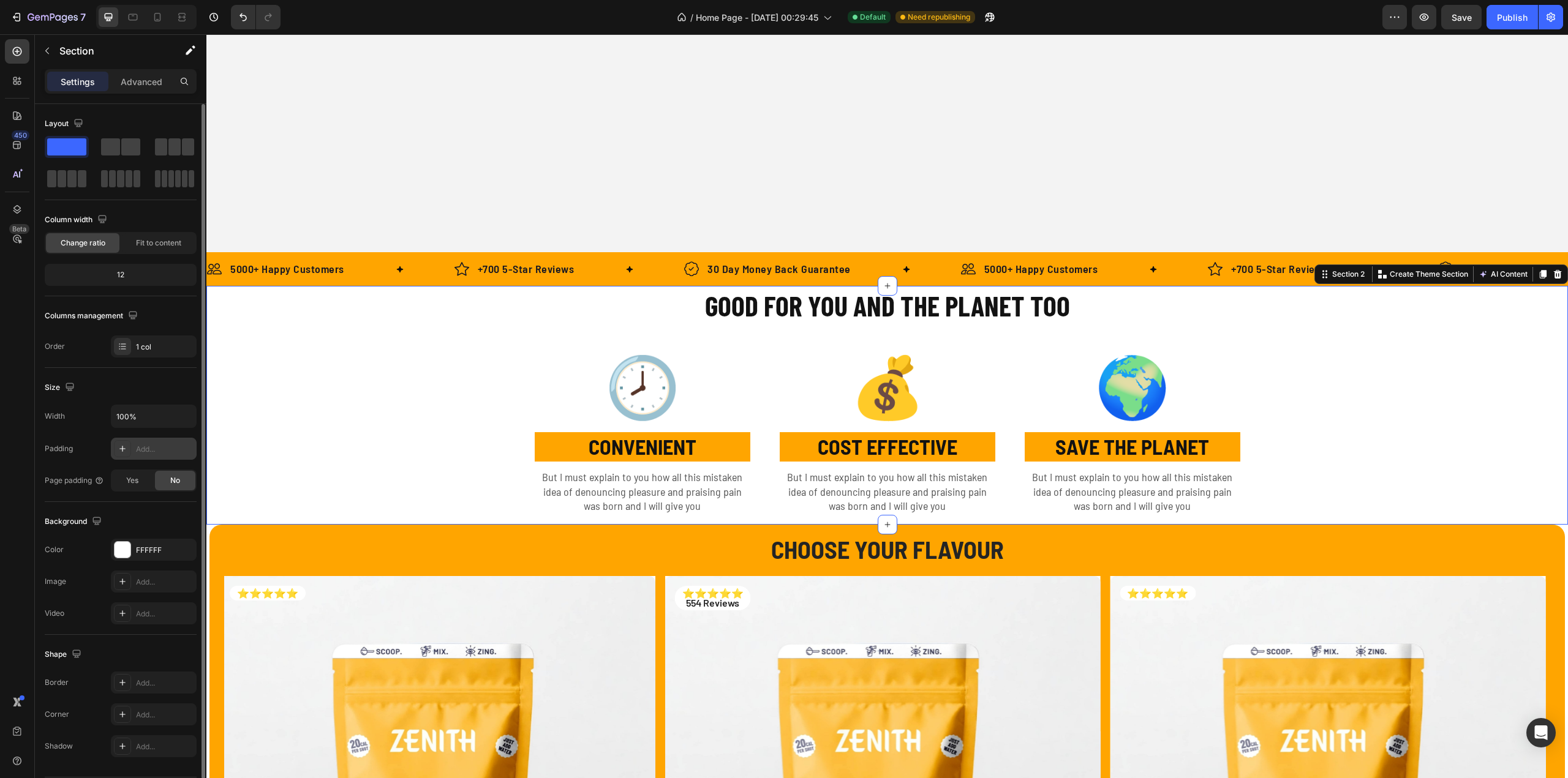
type input "32"
type input "15"
type input "32"
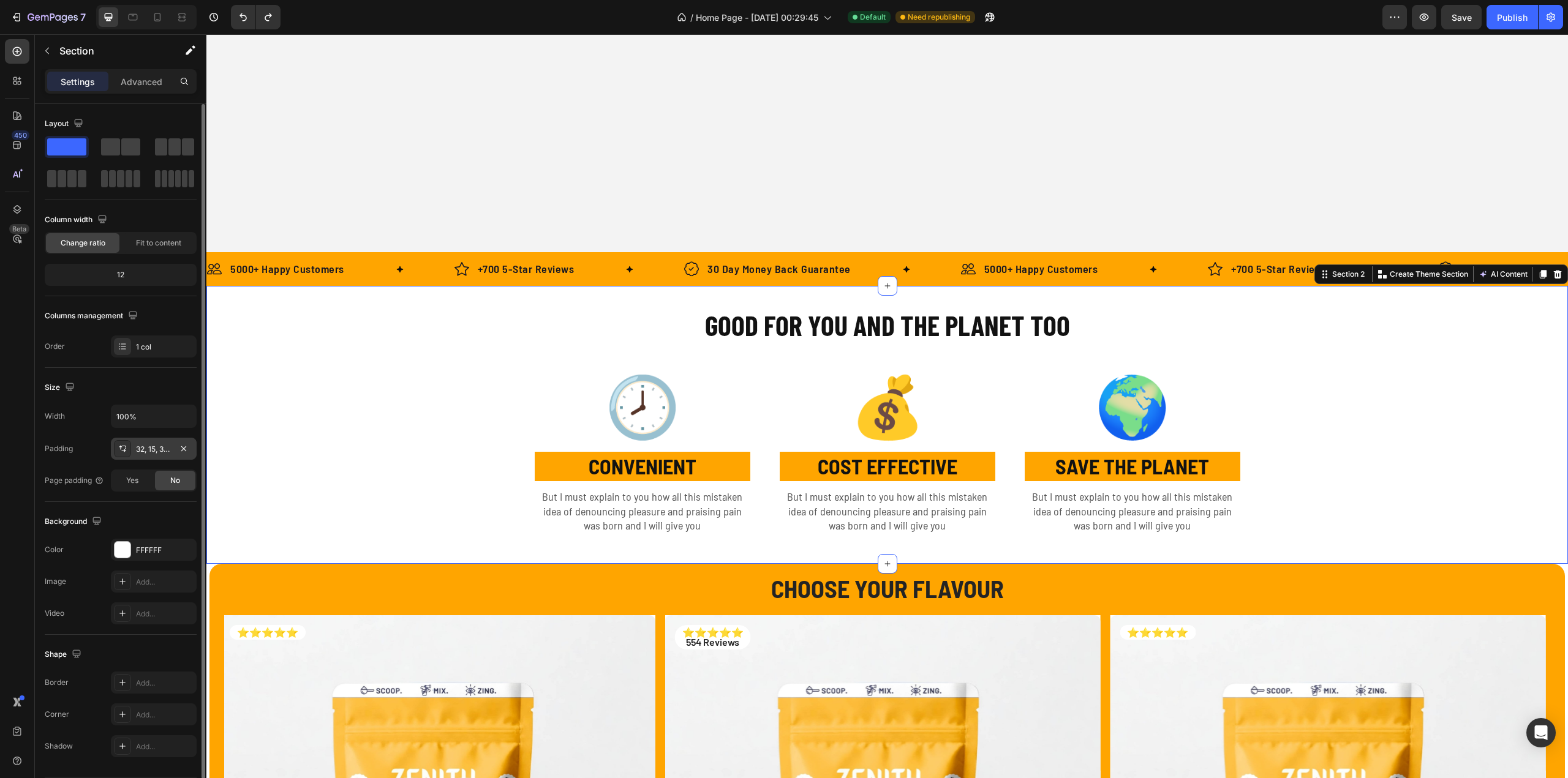
click at [186, 449] on icon "button" at bounding box center [183, 448] width 10 height 10
type input "0"
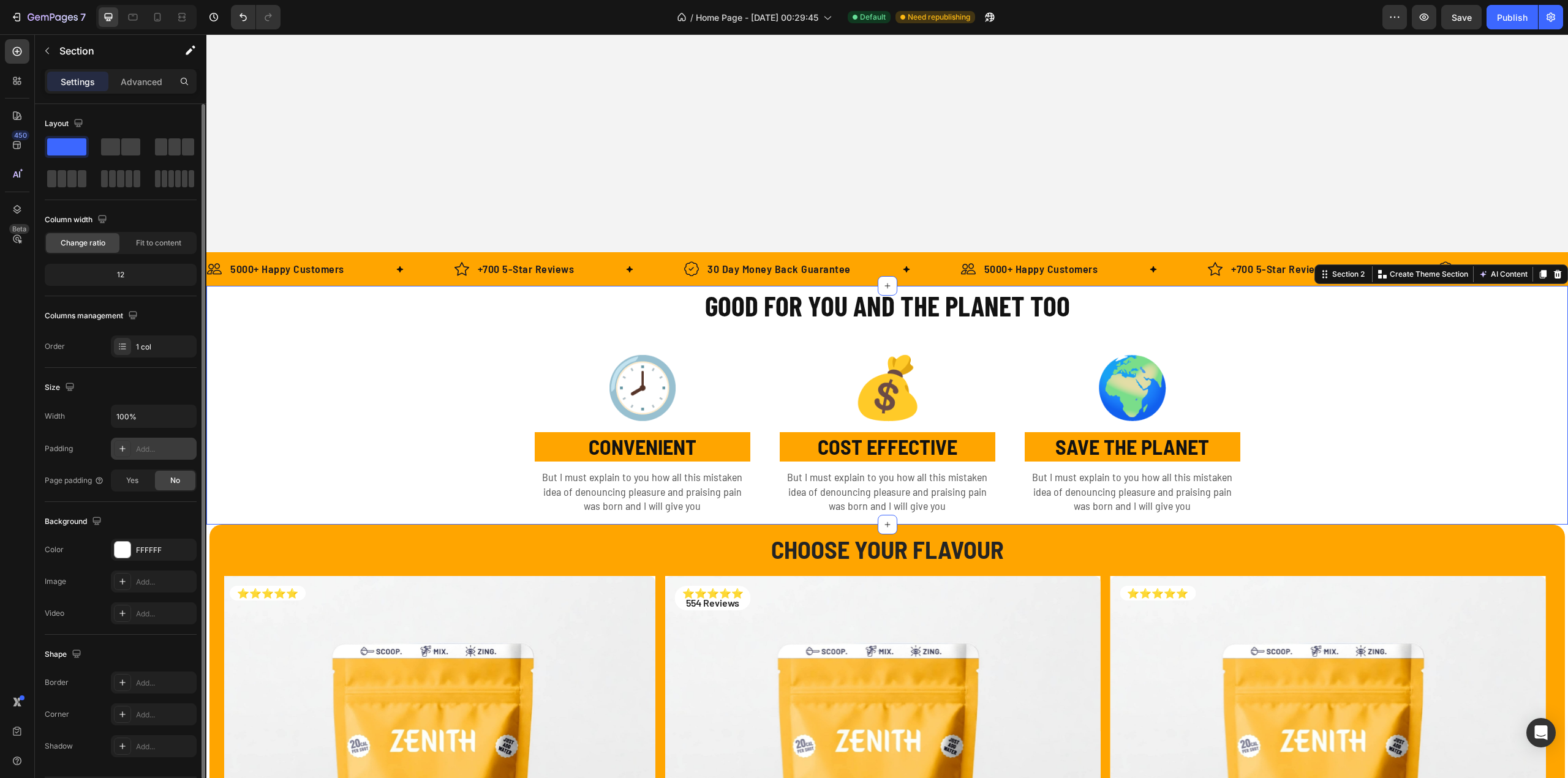
click at [153, 445] on div "Add..." at bounding box center [165, 449] width 57 height 11
type input "32"
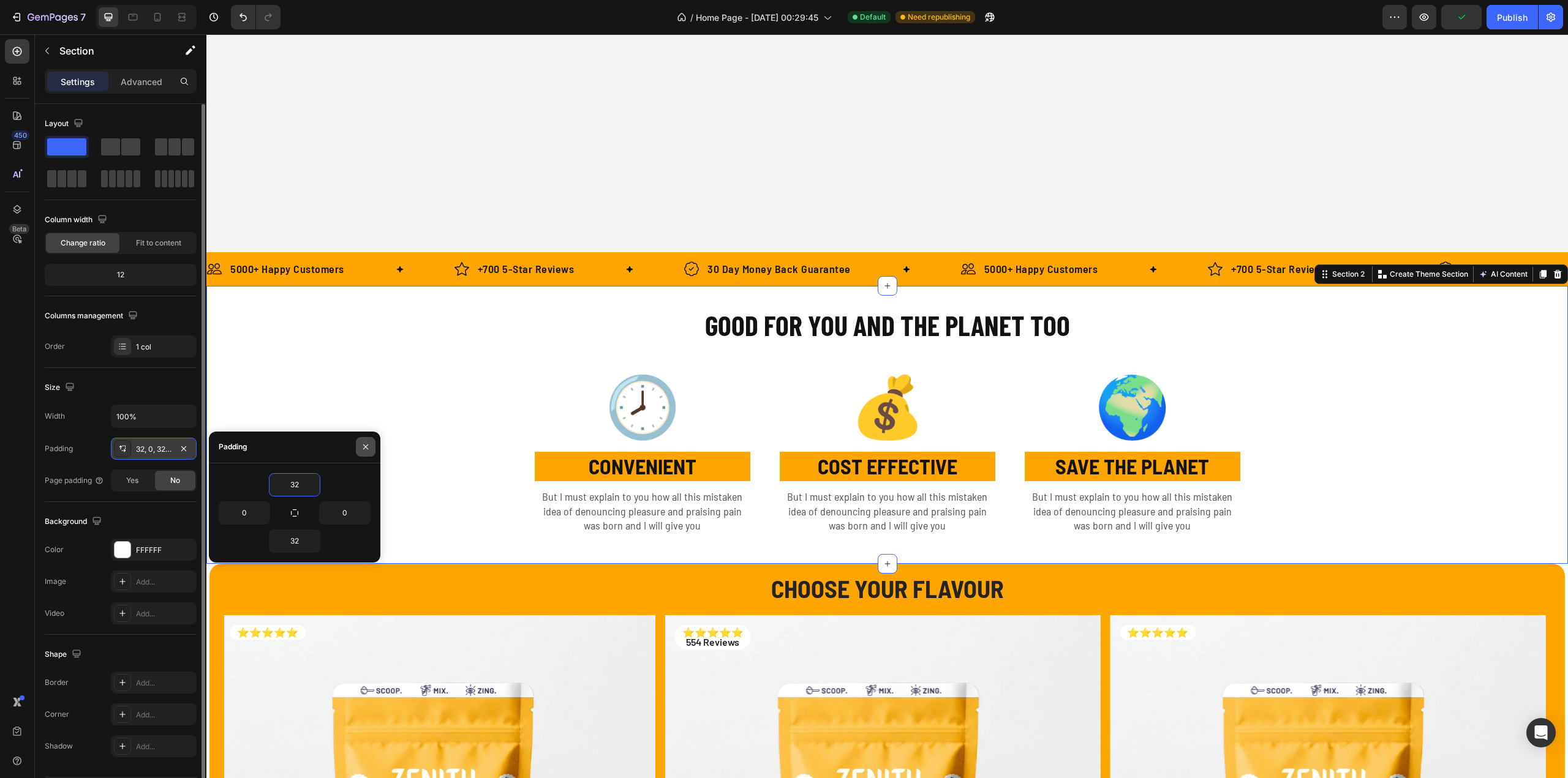
click at [360, 455] on button "button" at bounding box center [366, 447] width 19 height 19
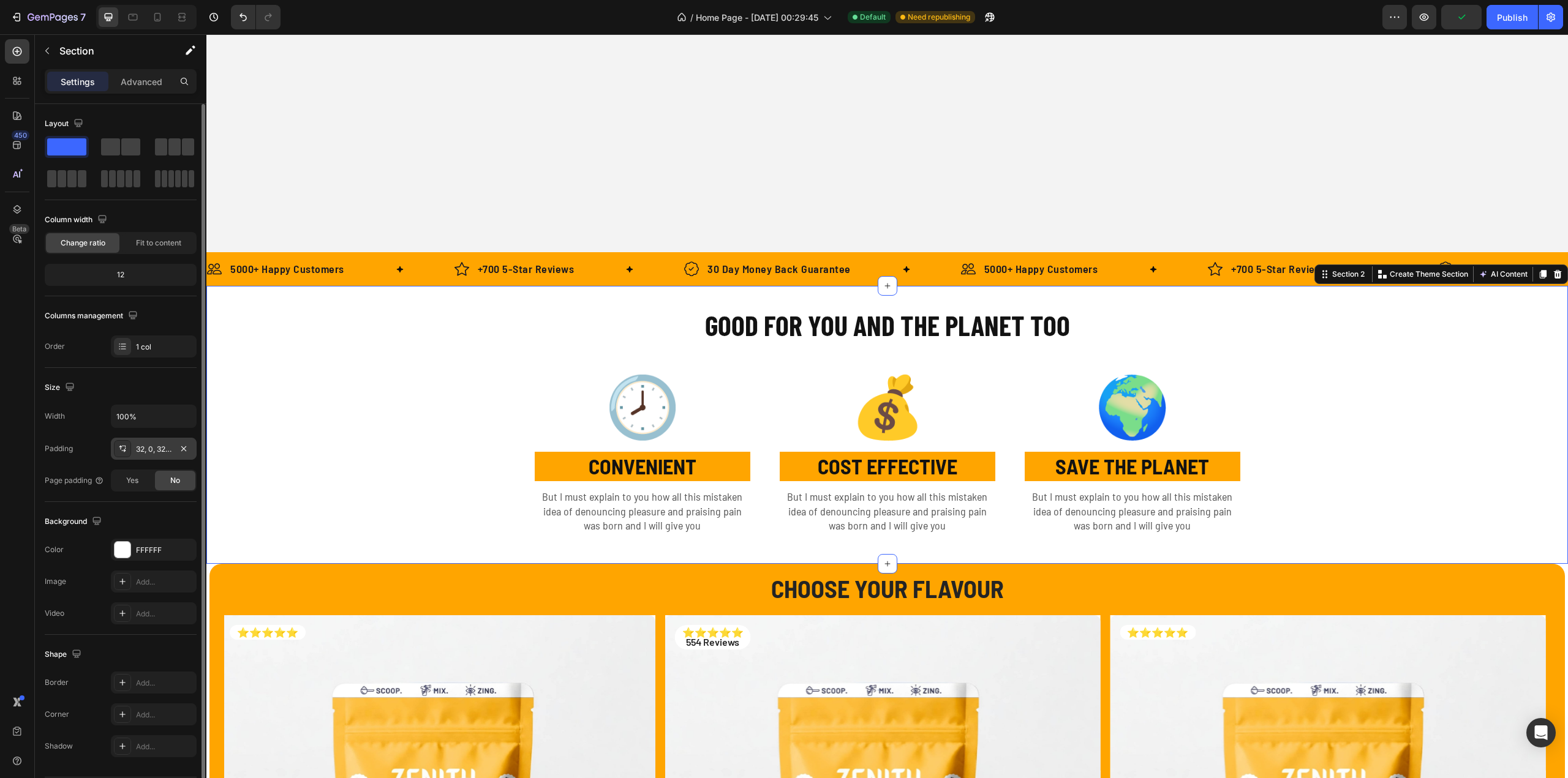
click at [357, 389] on div "GOOD FOR YOU AND THE PLANET TOO Heading Row 🕗 Text Block CONVENIENT Text Block …" at bounding box center [887, 424] width 1362 height 239
click at [655, 470] on p "CONVENIENT" at bounding box center [642, 466] width 213 height 27
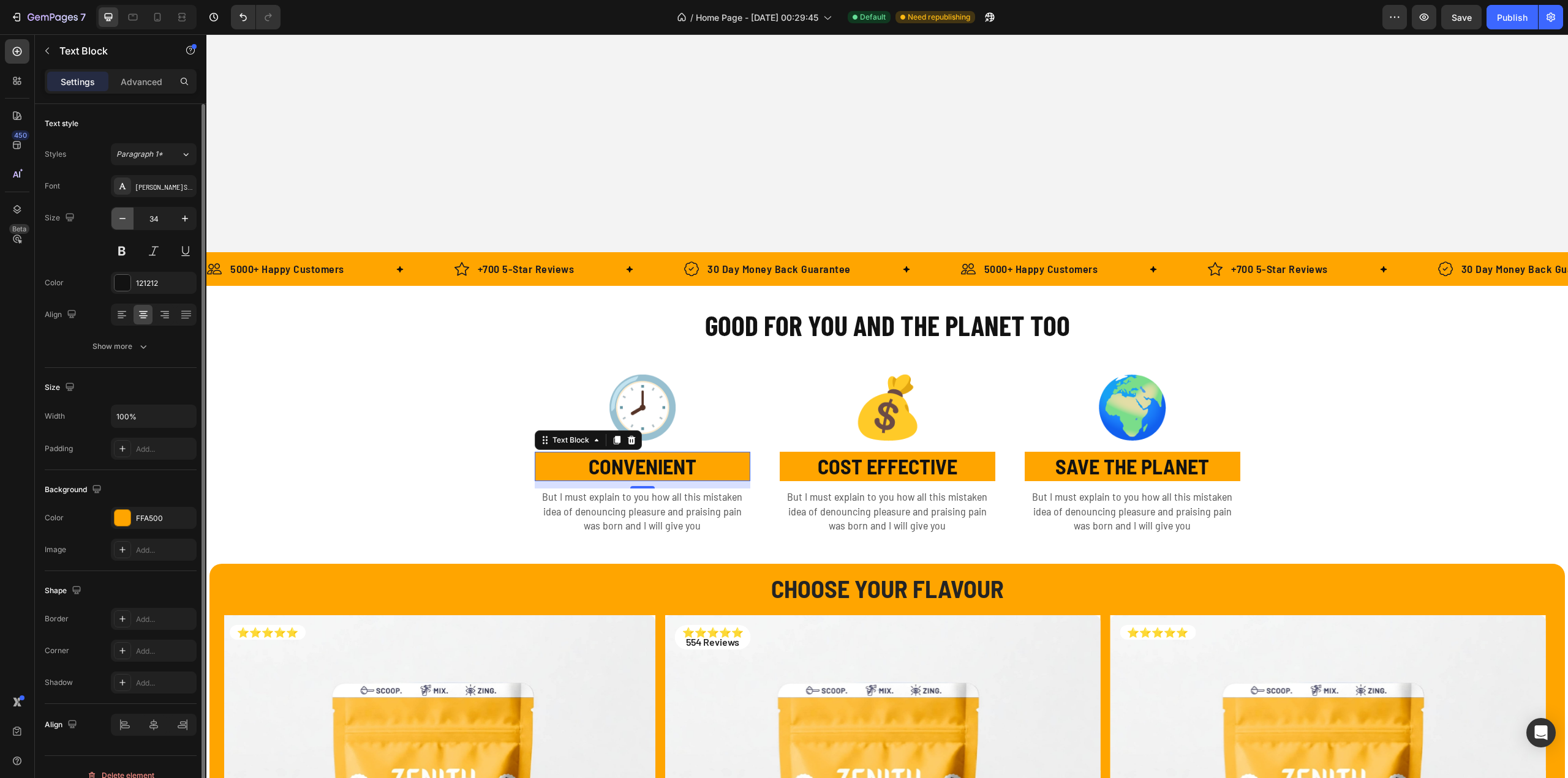
click at [122, 214] on icon "button" at bounding box center [122, 218] width 12 height 12
type input "32"
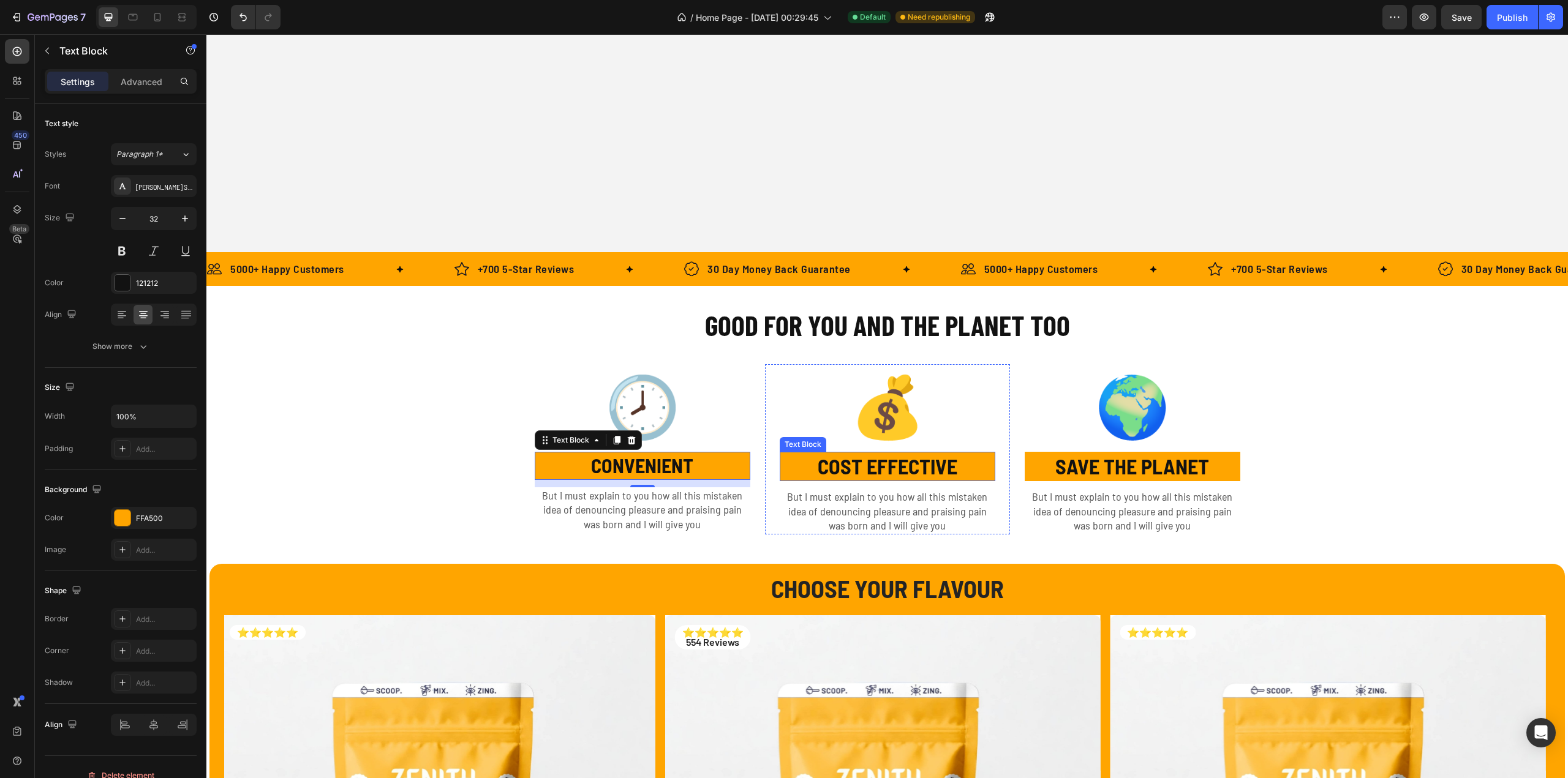
click at [840, 470] on strong "COST EFFECTIVE" at bounding box center [887, 466] width 139 height 25
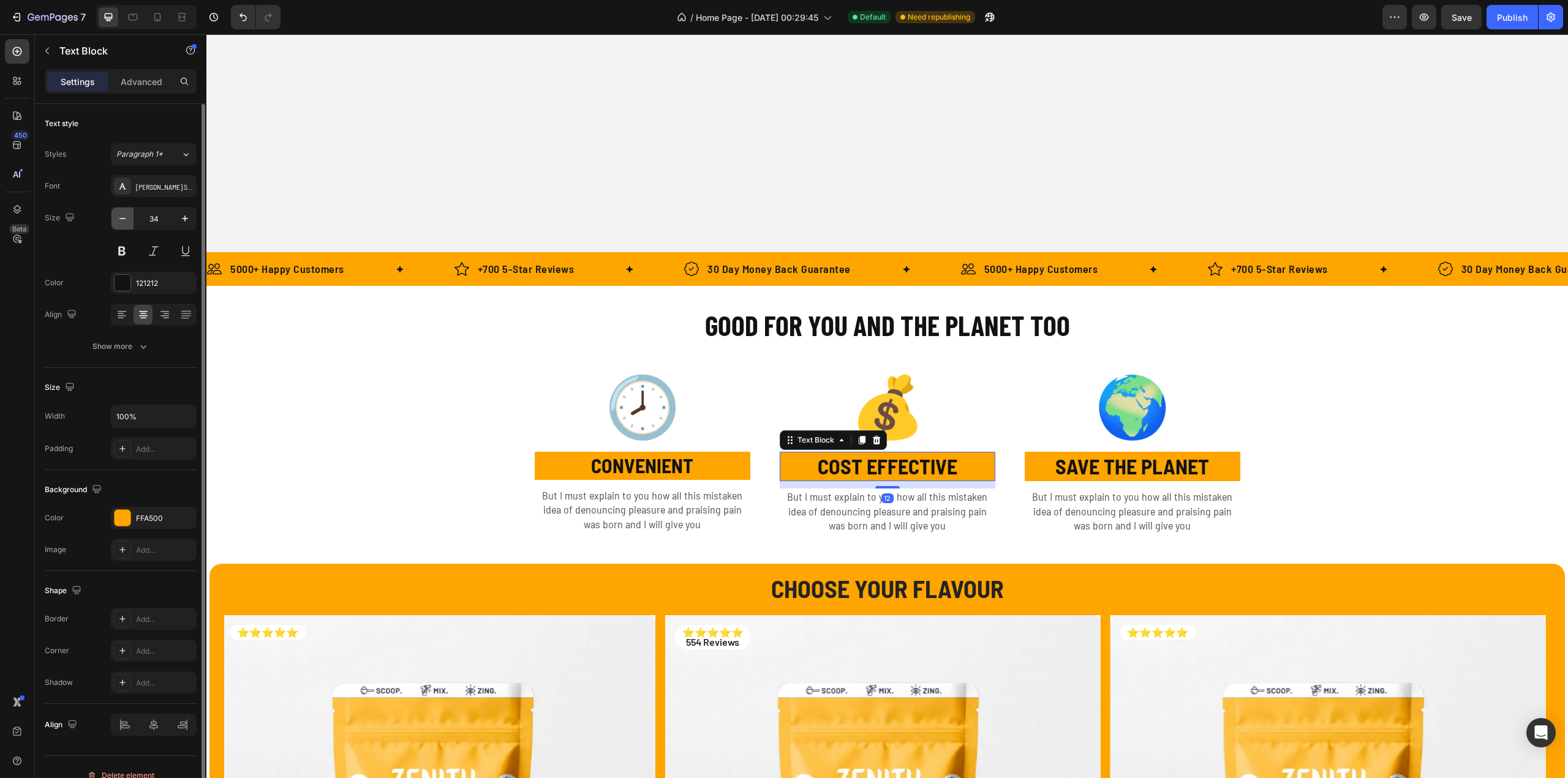
click at [121, 218] on icon "button" at bounding box center [122, 219] width 6 height 1
type input "32"
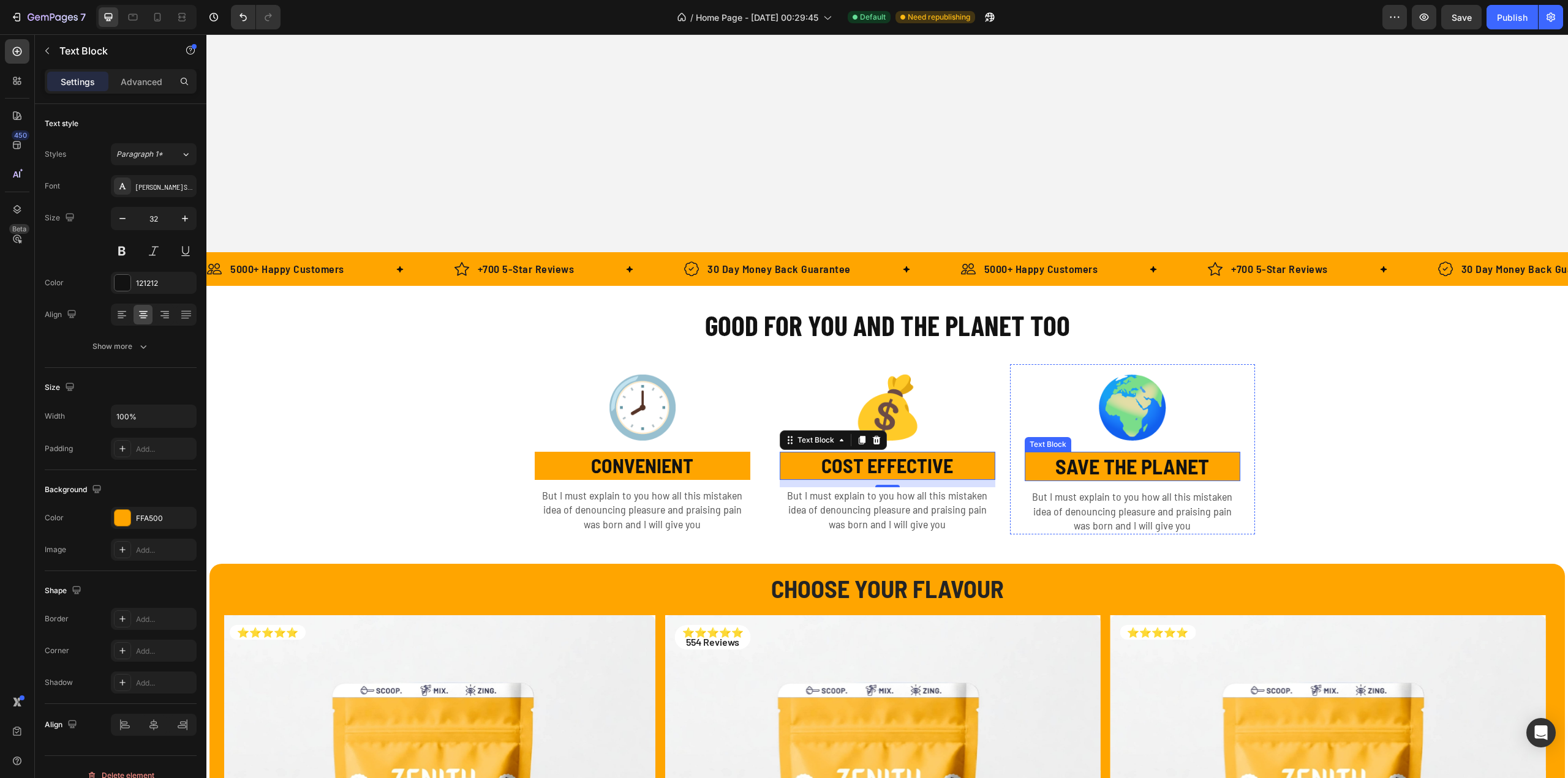
click at [1102, 471] on strong "SAVE THE PLANET" at bounding box center [1132, 466] width 153 height 25
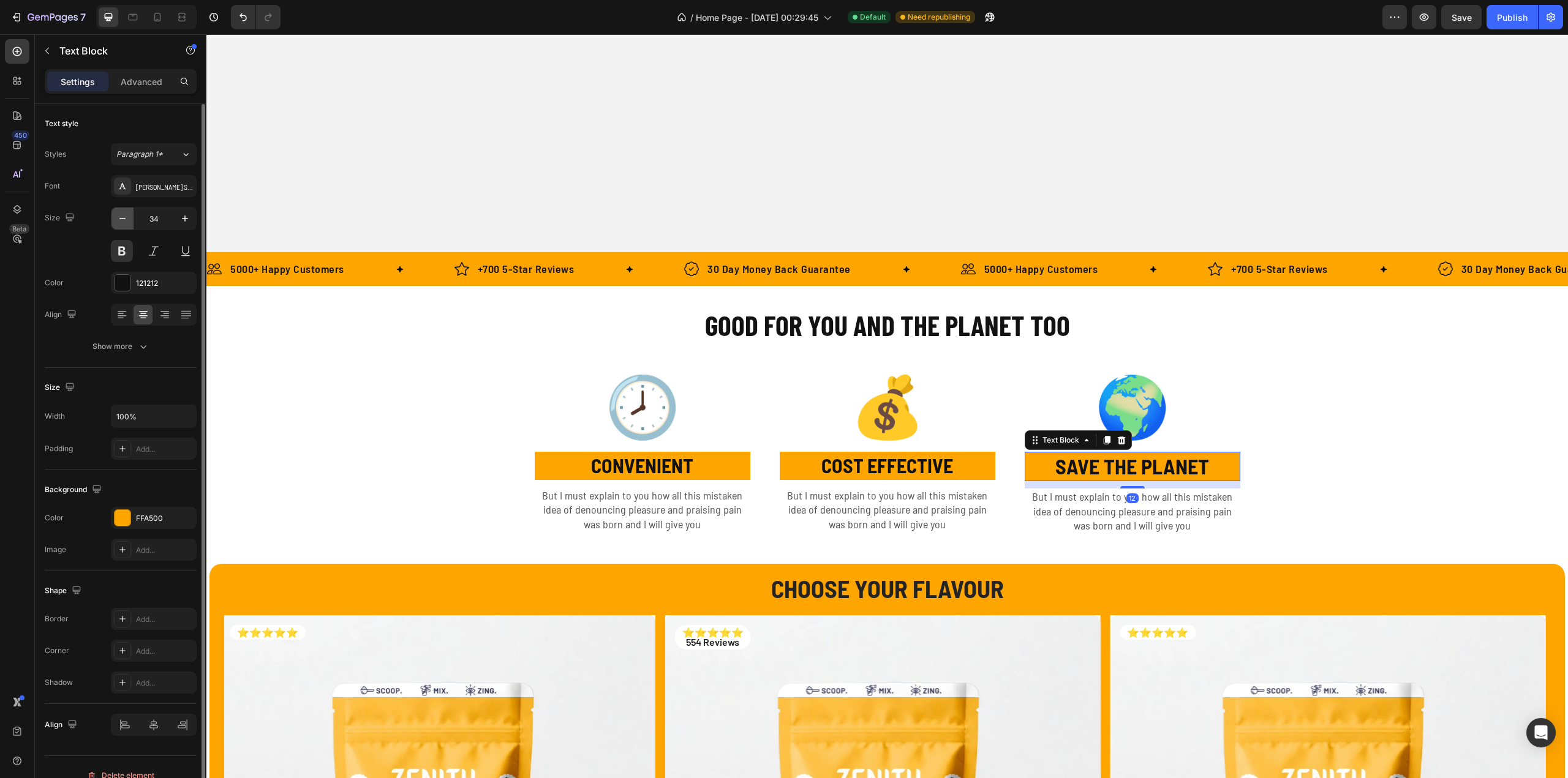
click at [125, 219] on icon "button" at bounding box center [122, 218] width 12 height 12
type input "32"
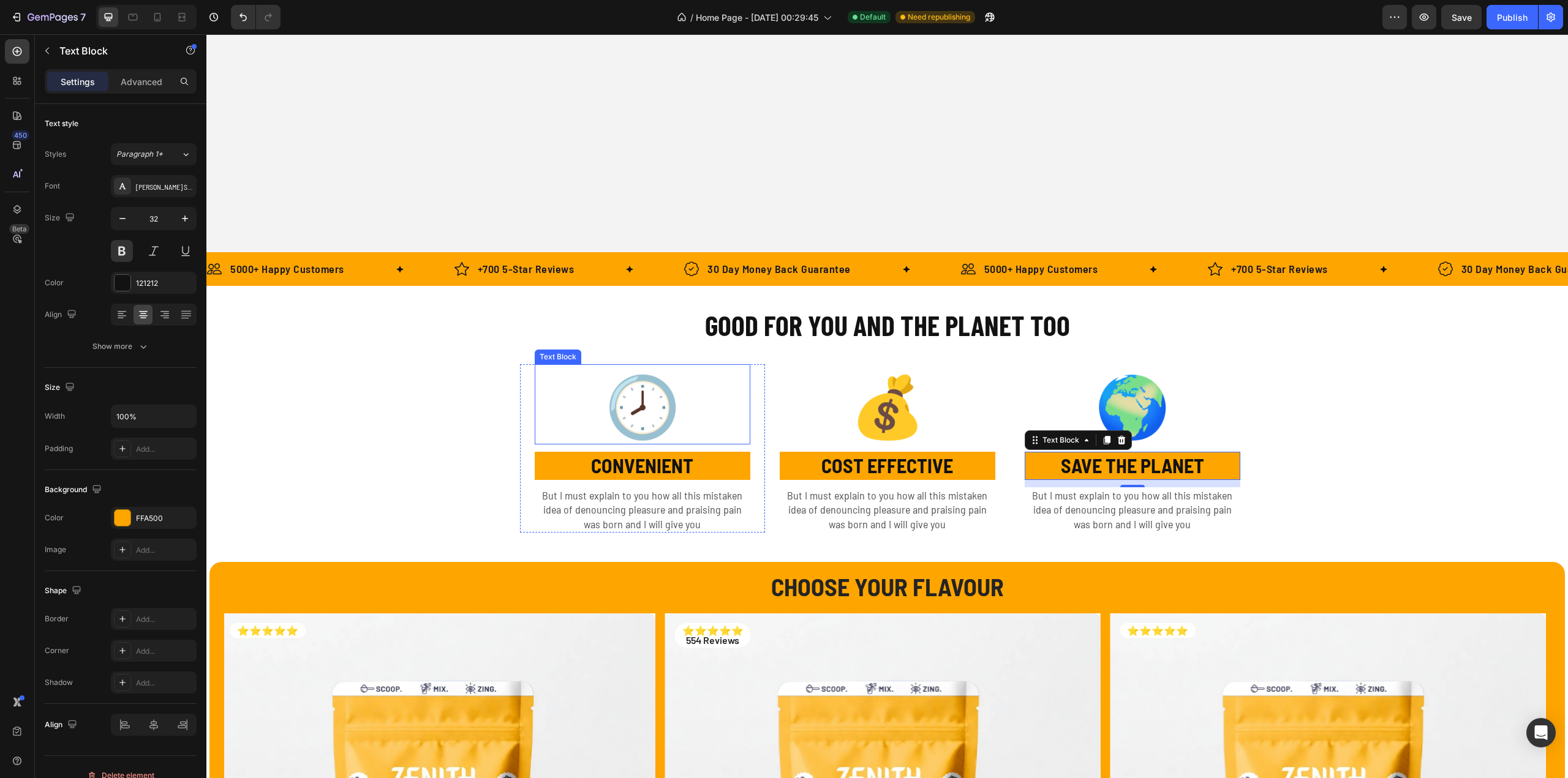
click at [652, 407] on strong "🕗" at bounding box center [642, 404] width 74 height 72
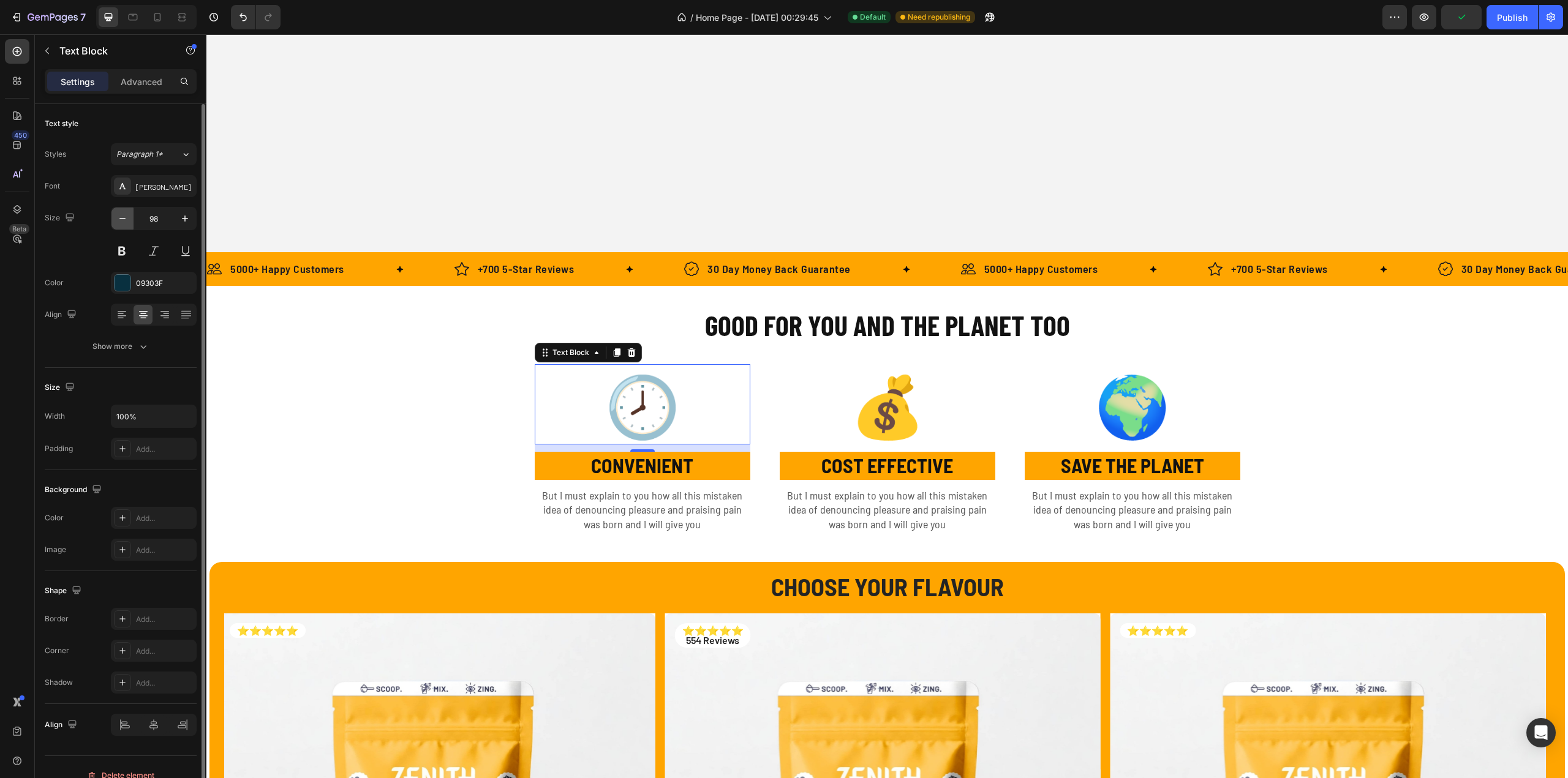
click at [124, 222] on icon "button" at bounding box center [122, 218] width 12 height 12
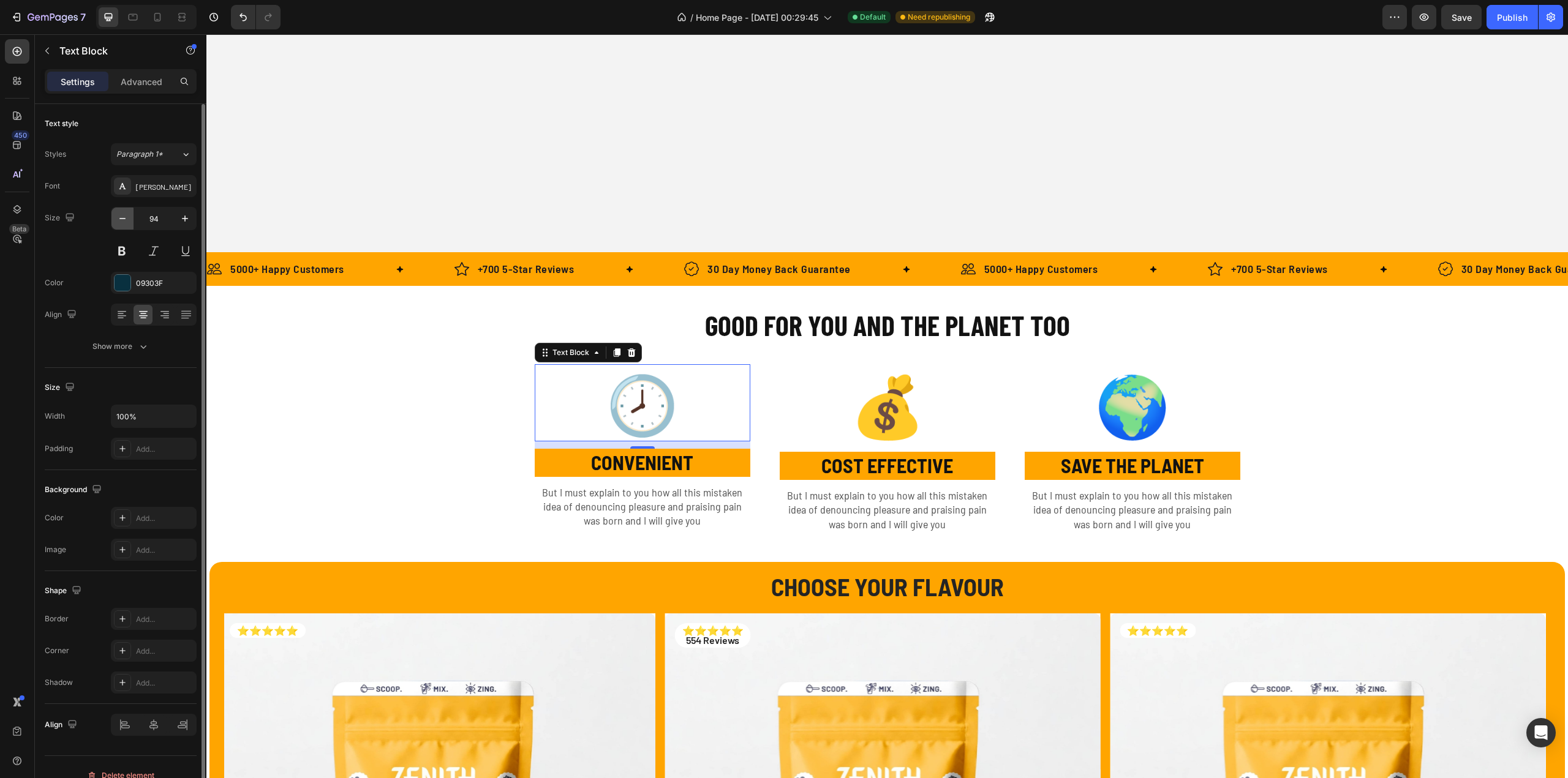
click at [124, 222] on icon "button" at bounding box center [122, 218] width 12 height 12
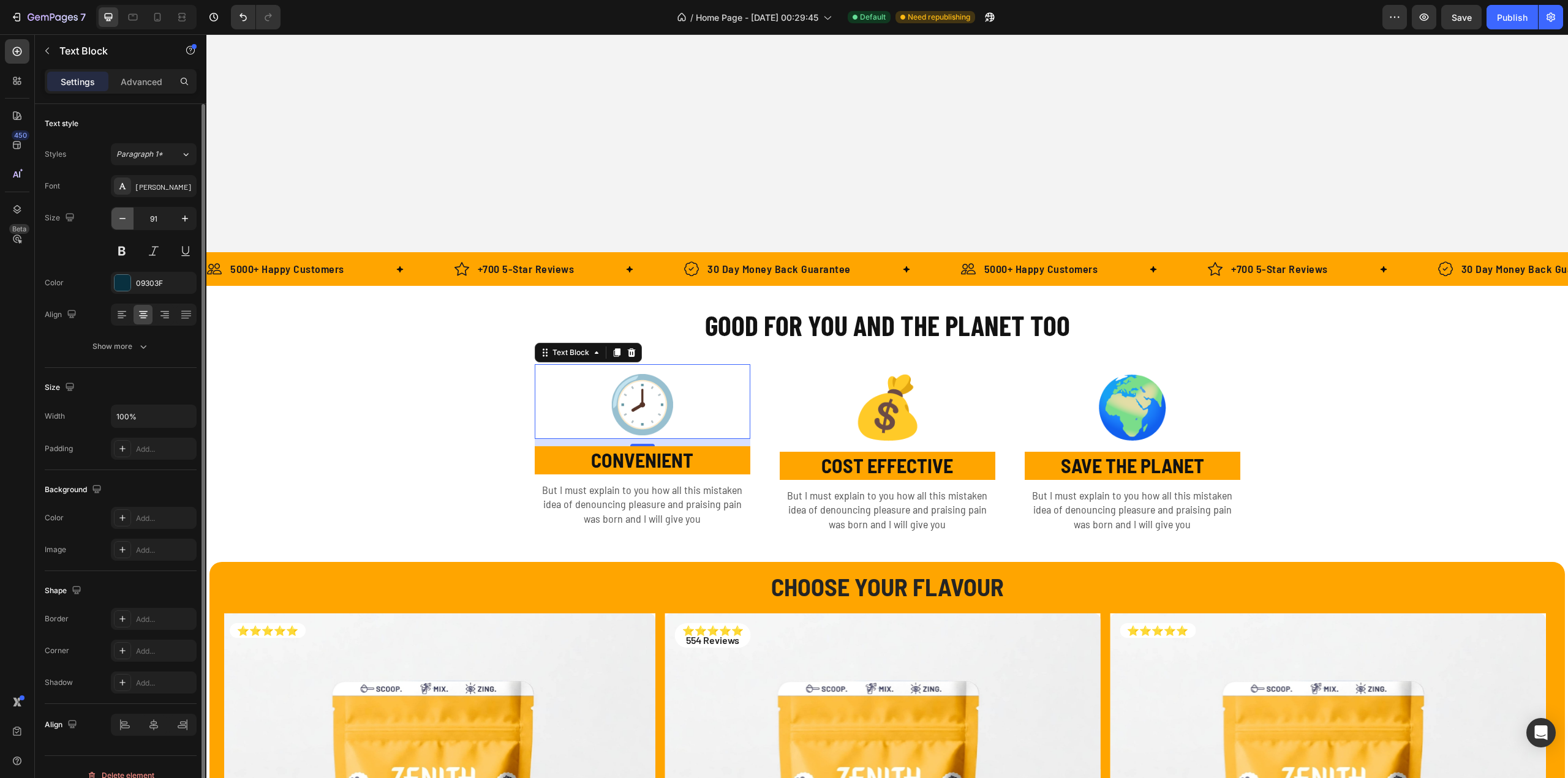
click at [124, 222] on icon "button" at bounding box center [122, 218] width 12 height 12
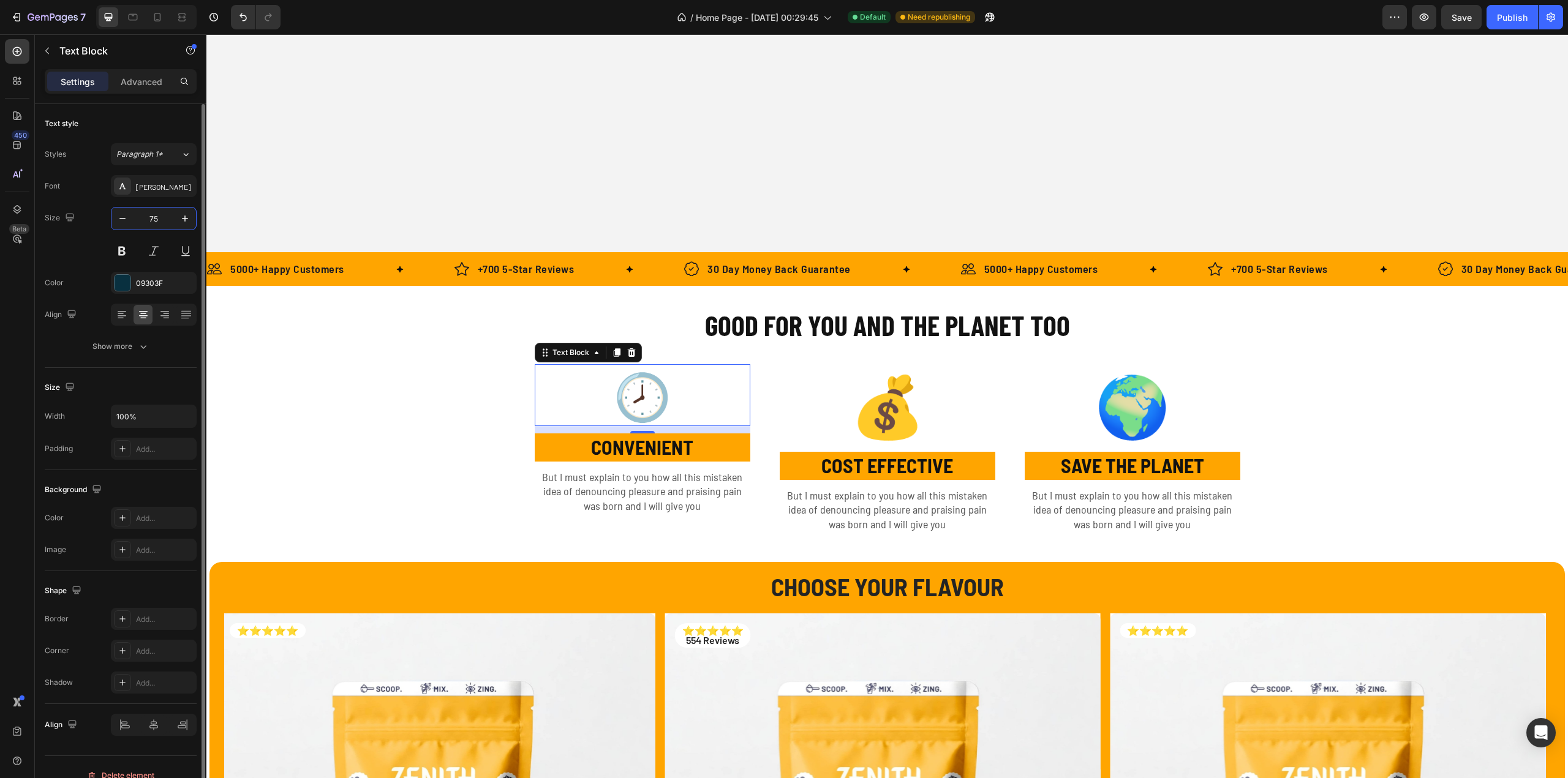
type input "75"
click at [865, 409] on strong "💰" at bounding box center [887, 404] width 74 height 72
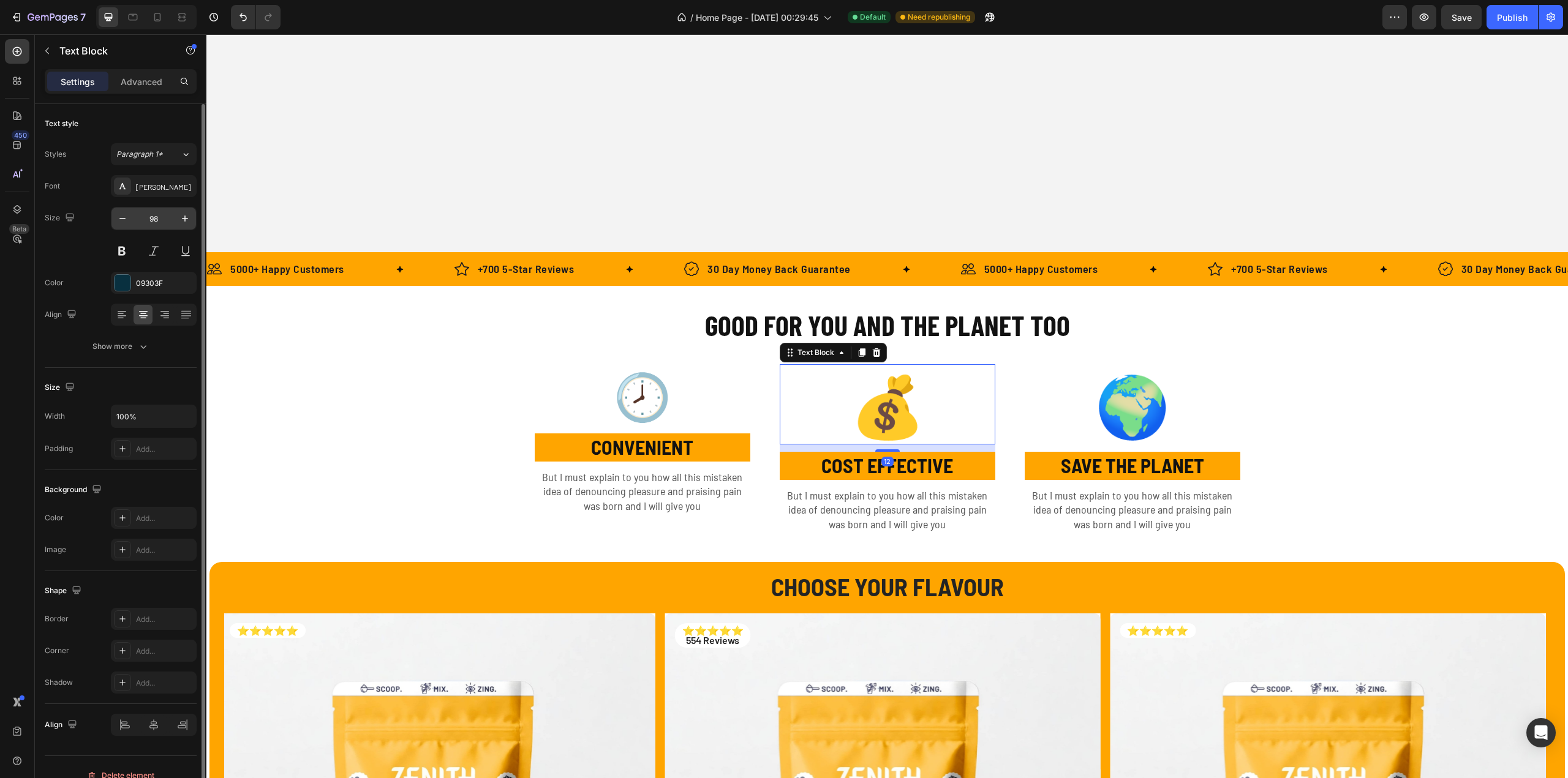
click at [158, 217] on input "98" at bounding box center [153, 219] width 40 height 22
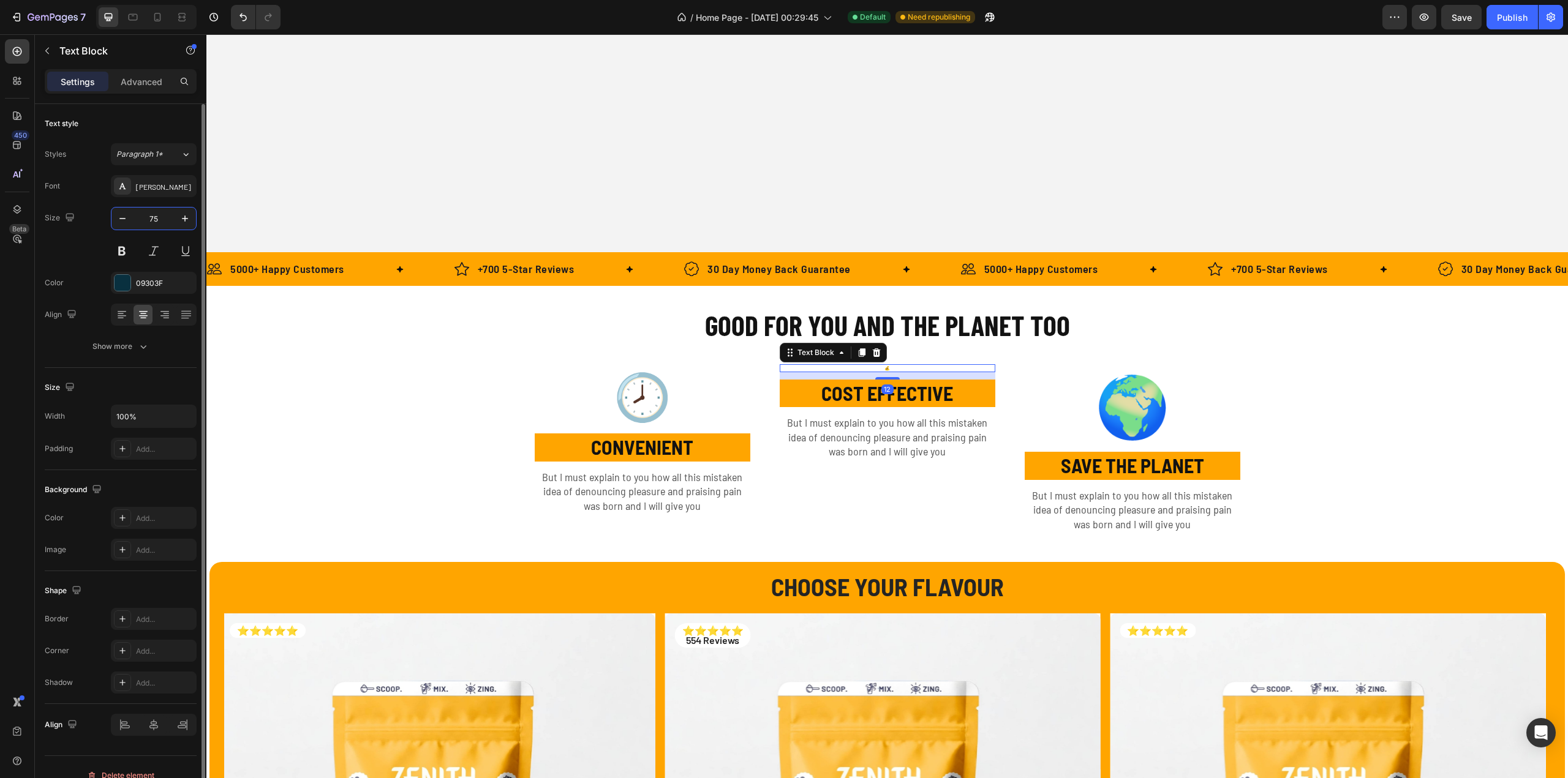
type input "75"
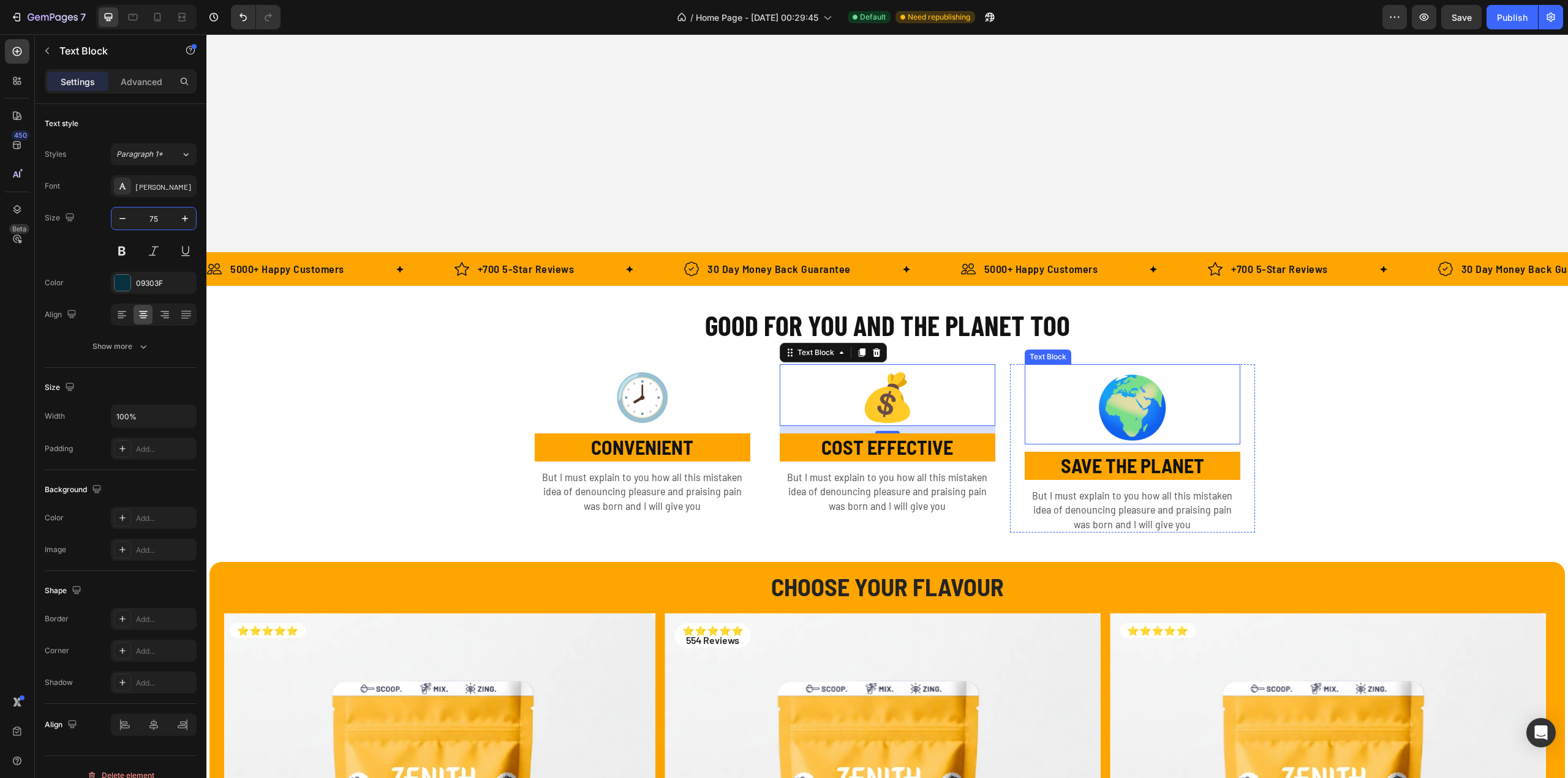
click at [1140, 404] on strong "🌍" at bounding box center [1132, 404] width 74 height 72
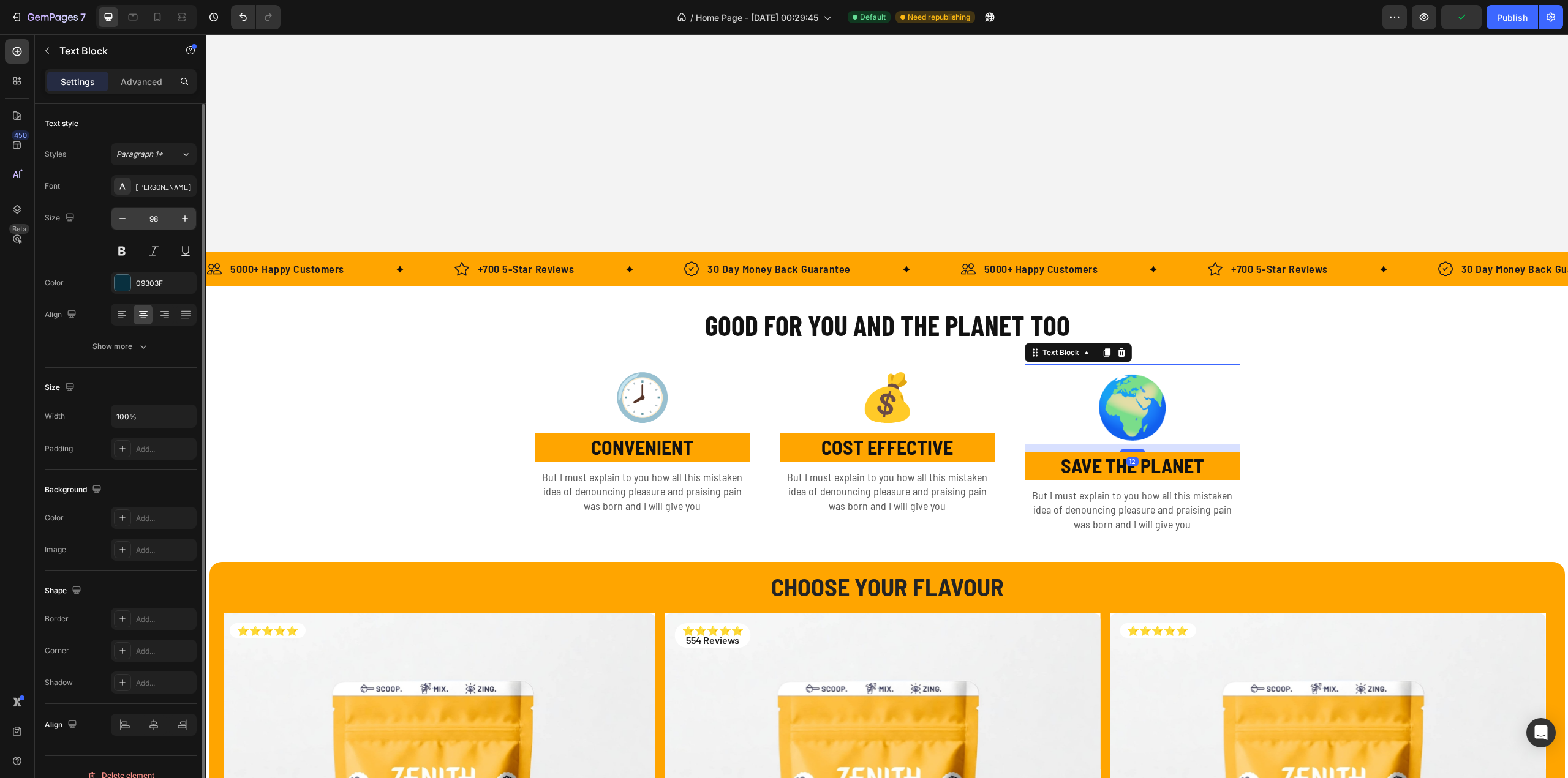
click at [156, 218] on input "98" at bounding box center [153, 219] width 40 height 22
type input "75"
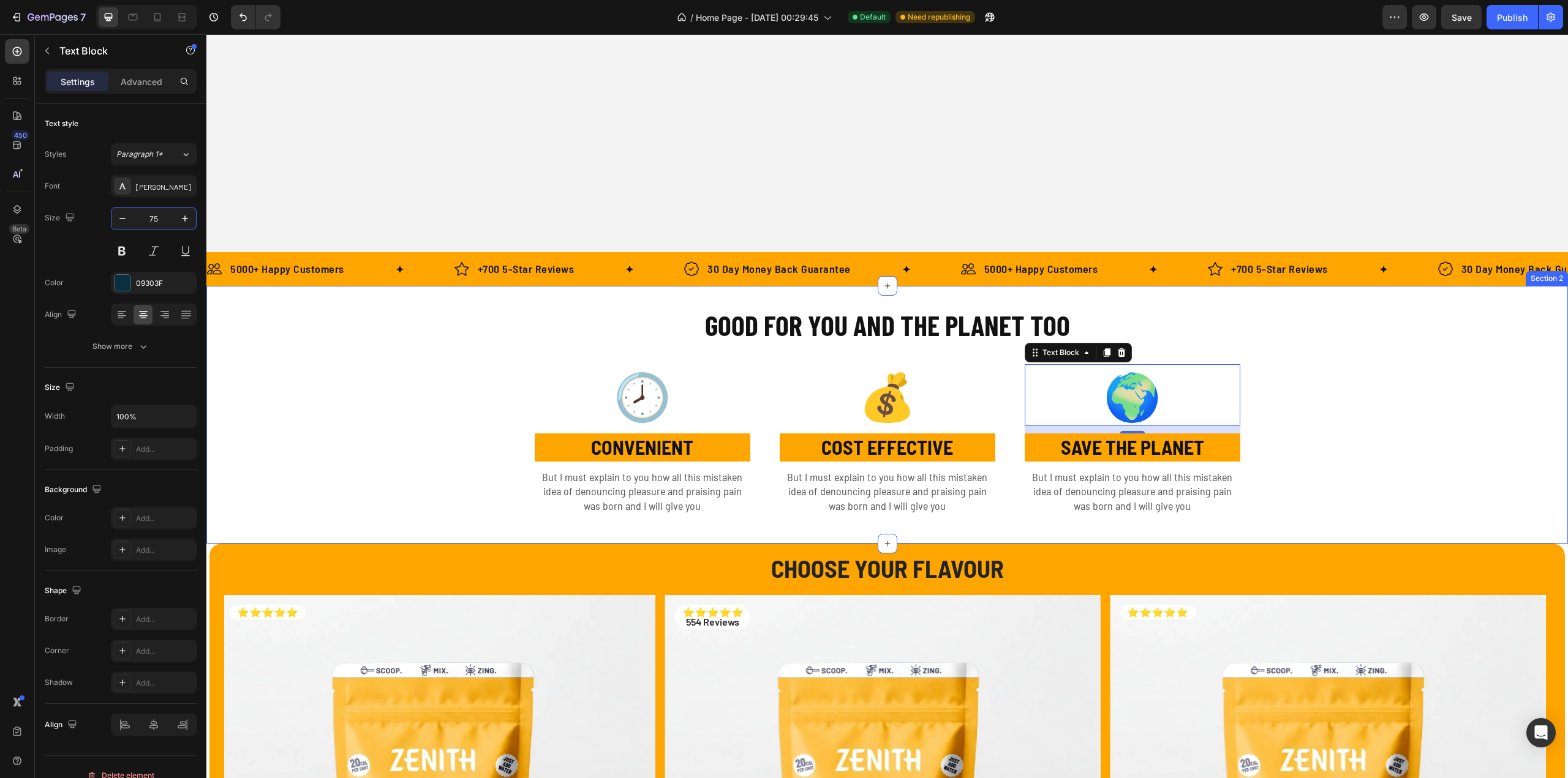
click at [1319, 460] on div "GOOD FOR YOU AND THE PLANET TOO Heading Row 🕗 Text Block CONVENIENT Text Block …" at bounding box center [887, 415] width 1362 height 219
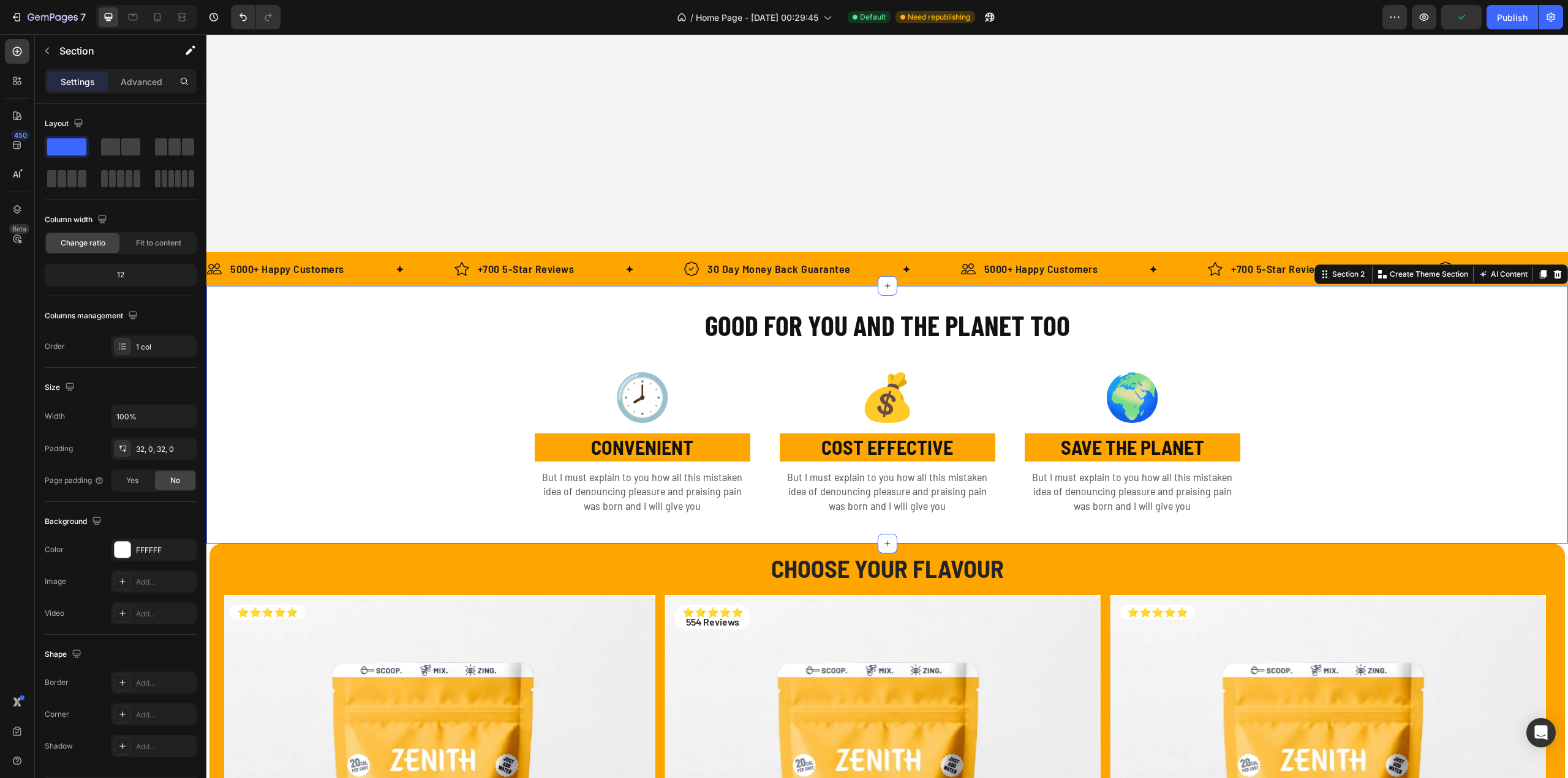
click at [1335, 418] on div "GOOD FOR YOU AND THE PLANET TOO Heading Row 🕗 Text Block CONVENIENT Text Block …" at bounding box center [887, 415] width 1362 height 219
click at [745, 351] on div "GOOD FOR YOU AND THE PLANET TOO Heading Row 🕗 Text Block CONVENIENT Text Block …" at bounding box center [887, 415] width 1362 height 219
click at [432, 376] on div "GOOD FOR YOU AND THE PLANET TOO Heading Row 🕗 Text Block CONVENIENT Text Block …" at bounding box center [887, 415] width 1362 height 219
click at [391, 370] on div "GOOD FOR YOU AND THE PLANET TOO Heading Row 🕗 Text Block CONVENIENT Text Block …" at bounding box center [887, 415] width 1362 height 219
click at [294, 336] on div "GOOD FOR YOU AND THE PLANET TOO Heading Row 🕗 Text Block CONVENIENT Text Block …" at bounding box center [887, 415] width 1362 height 219
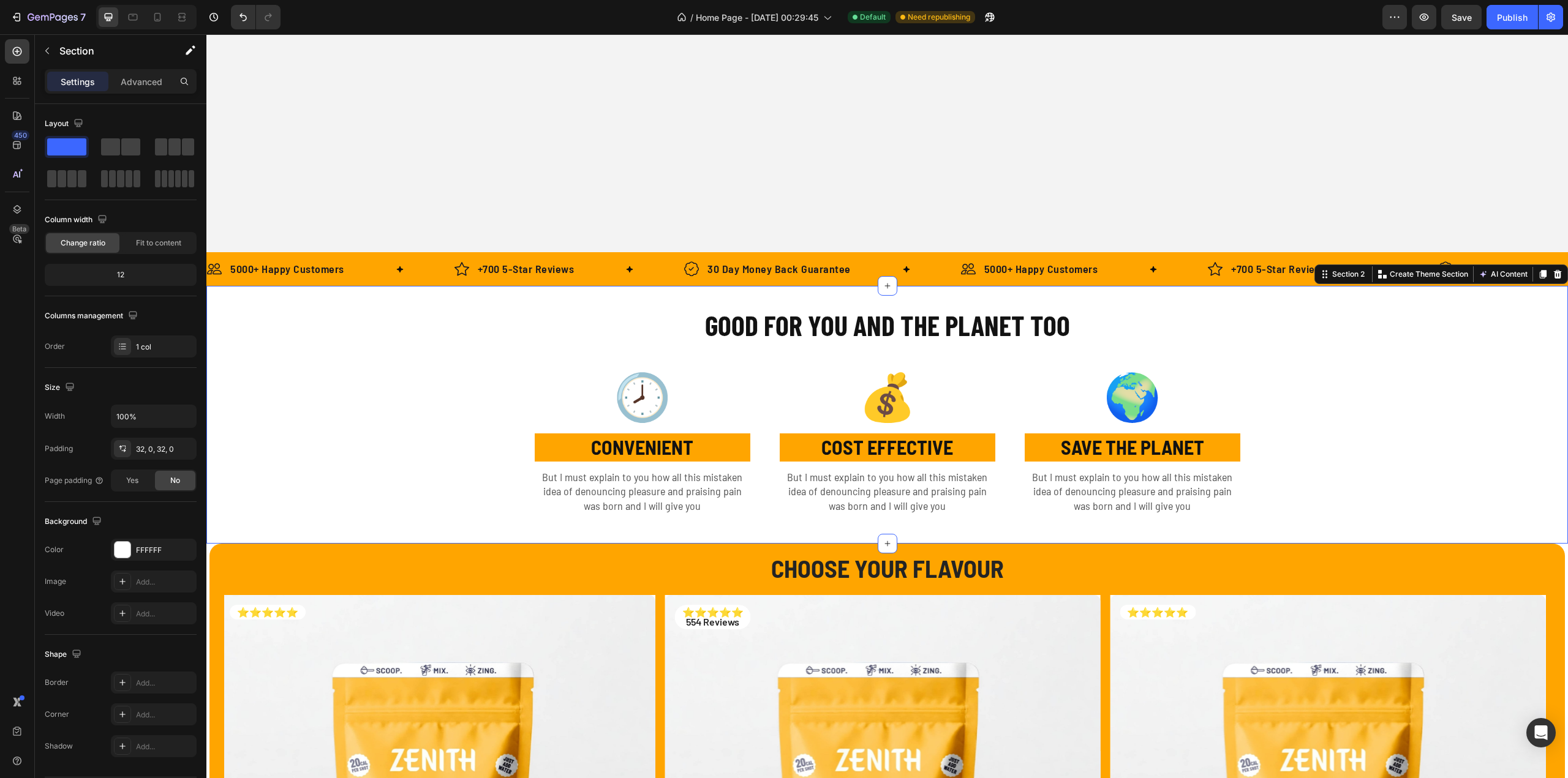
click at [291, 335] on div "GOOD FOR YOU AND THE PLANET TOO Heading Row 🕗 Text Block CONVENIENT Text Block …" at bounding box center [887, 415] width 1362 height 219
click at [135, 81] on p "Advanced" at bounding box center [142, 81] width 42 height 13
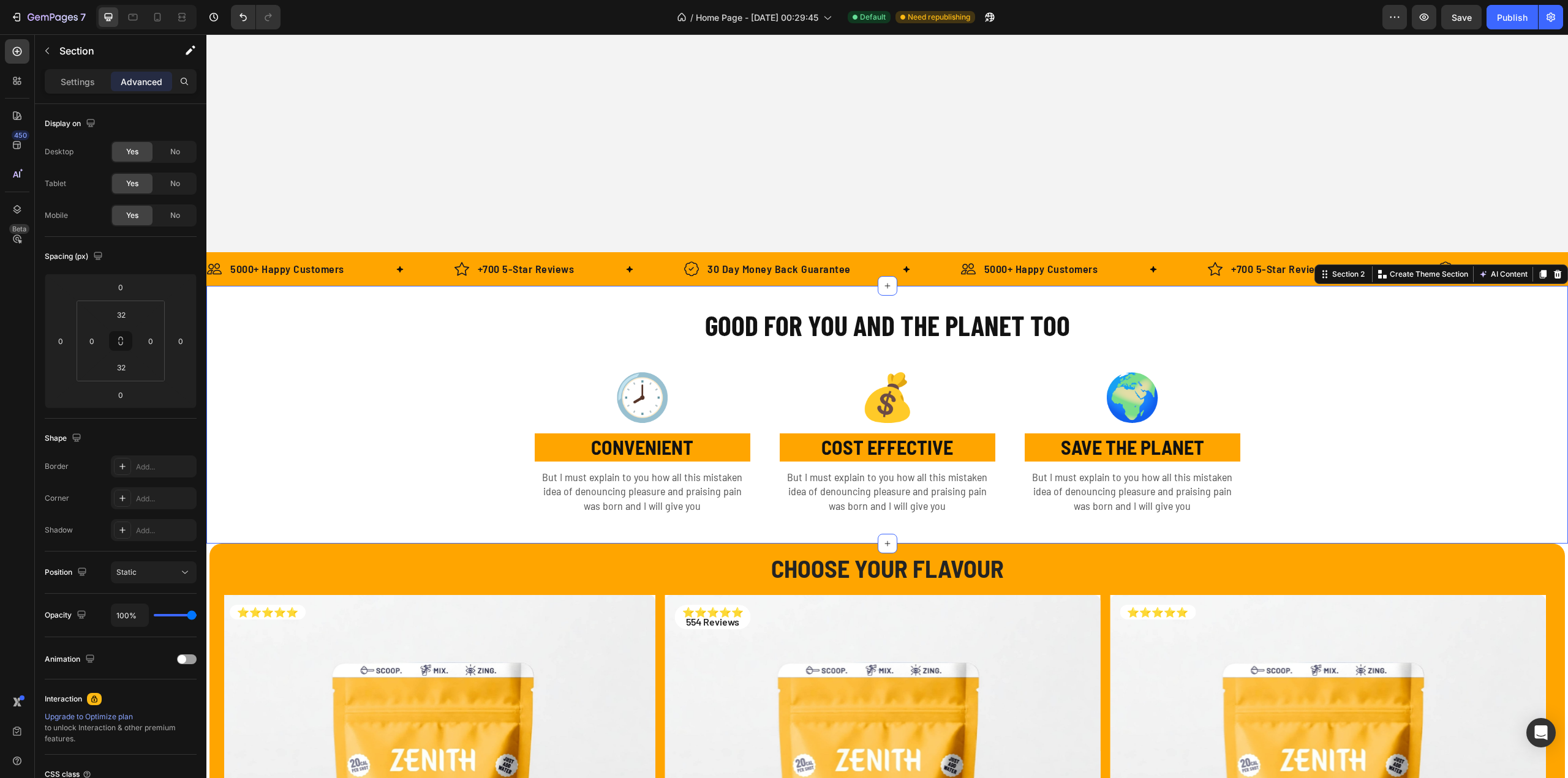
click at [277, 304] on div "GOOD FOR YOU AND THE PLANET TOO Heading Row 🕗 Text Block CONVENIENT Text Block …" at bounding box center [887, 415] width 1362 height 258
click at [308, 348] on div "GOOD FOR YOU AND THE PLANET TOO Heading Row 🕗 Text Block CONVENIENT Text Block …" at bounding box center [887, 415] width 1362 height 219
click at [766, 334] on h2 "GOOD FOR YOU AND THE PLANET TOO" at bounding box center [887, 325] width 472 height 39
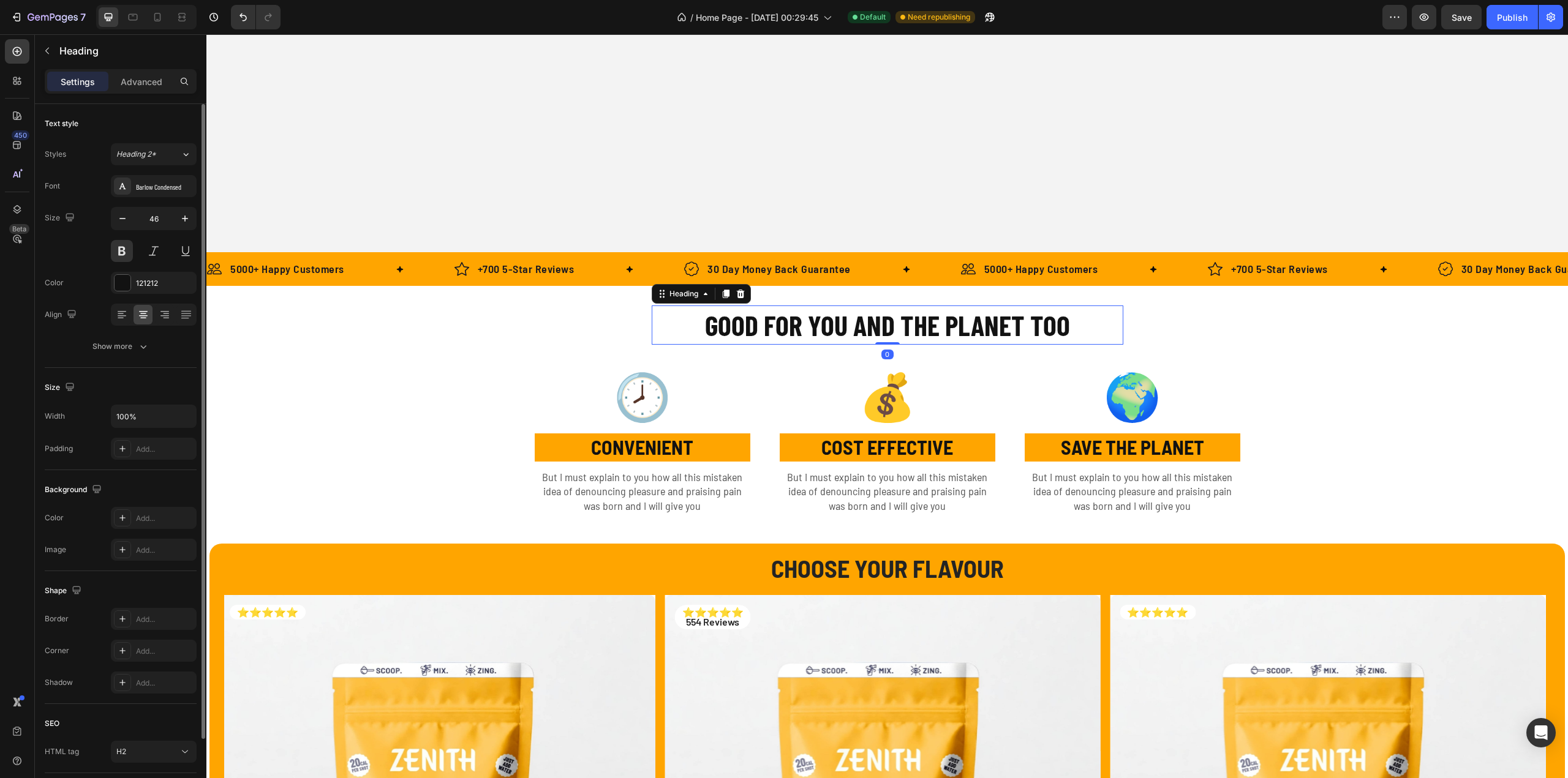
scroll to position [83, 0]
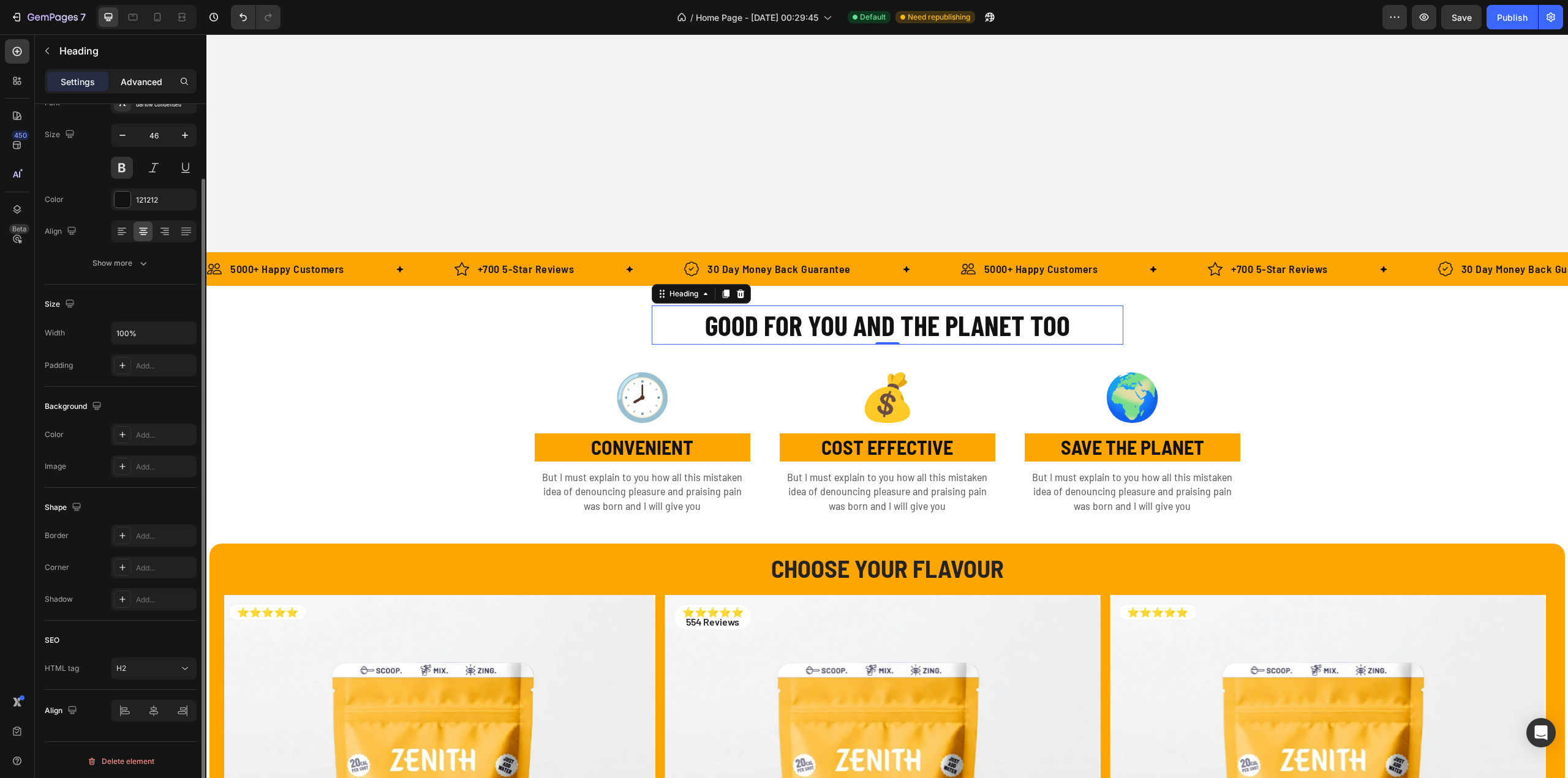
click at [139, 84] on p "Advanced" at bounding box center [142, 81] width 42 height 13
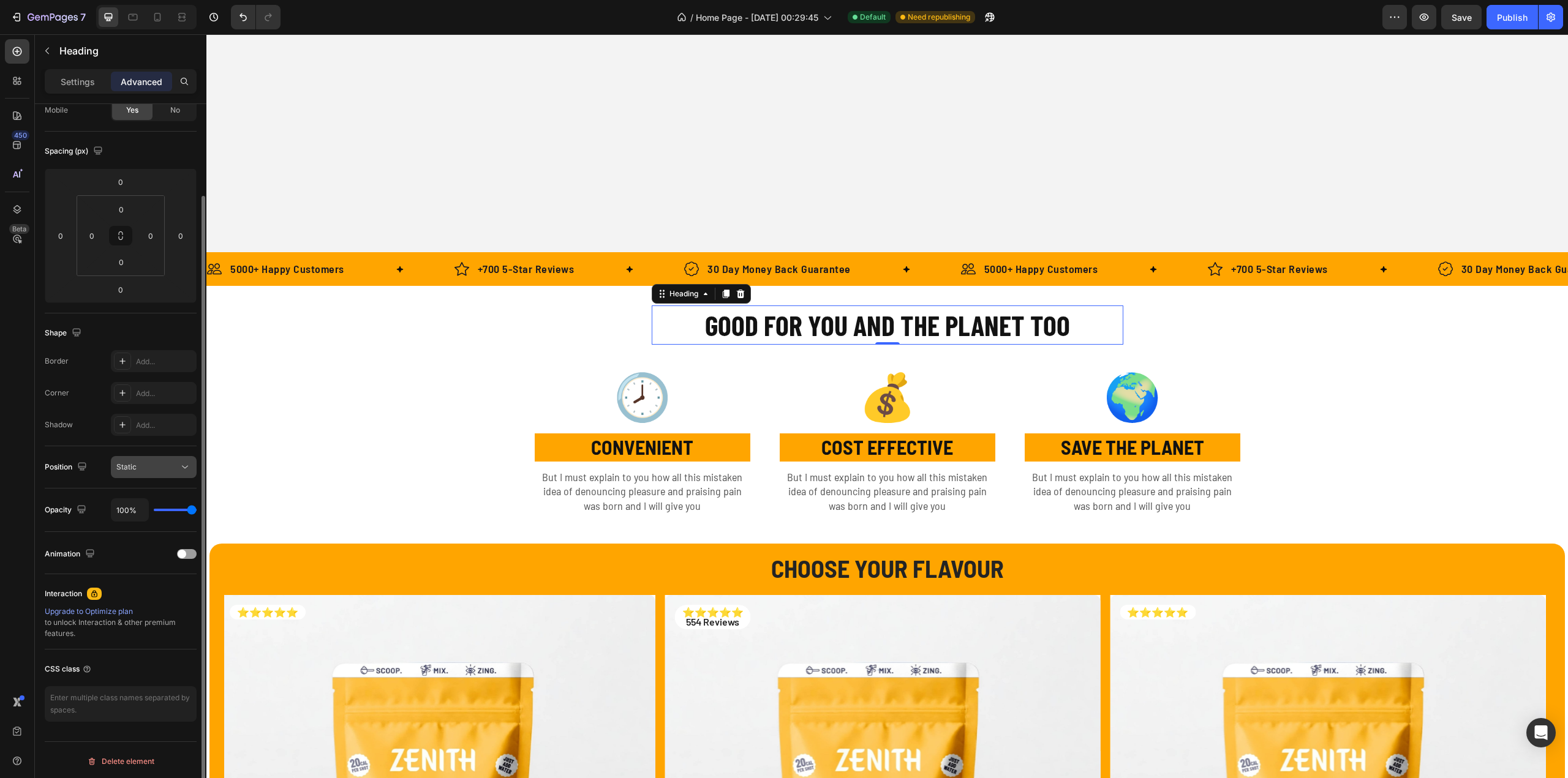
scroll to position [0, 0]
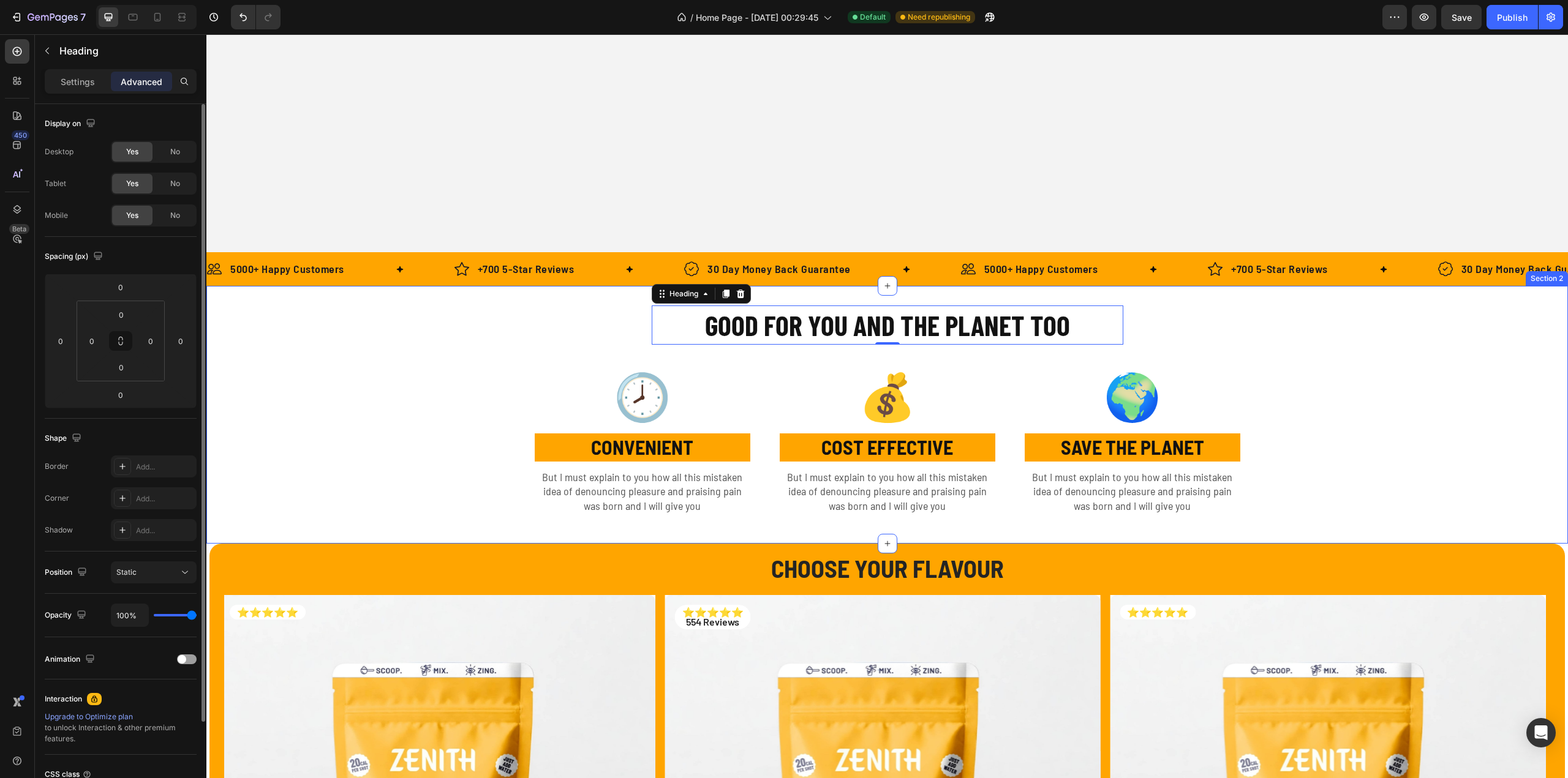
click at [416, 396] on div "GOOD FOR YOU AND THE PLANET TOO Heading 0 Row 🕗 Text Block CONVENIENT Text Bloc…" at bounding box center [887, 415] width 1362 height 219
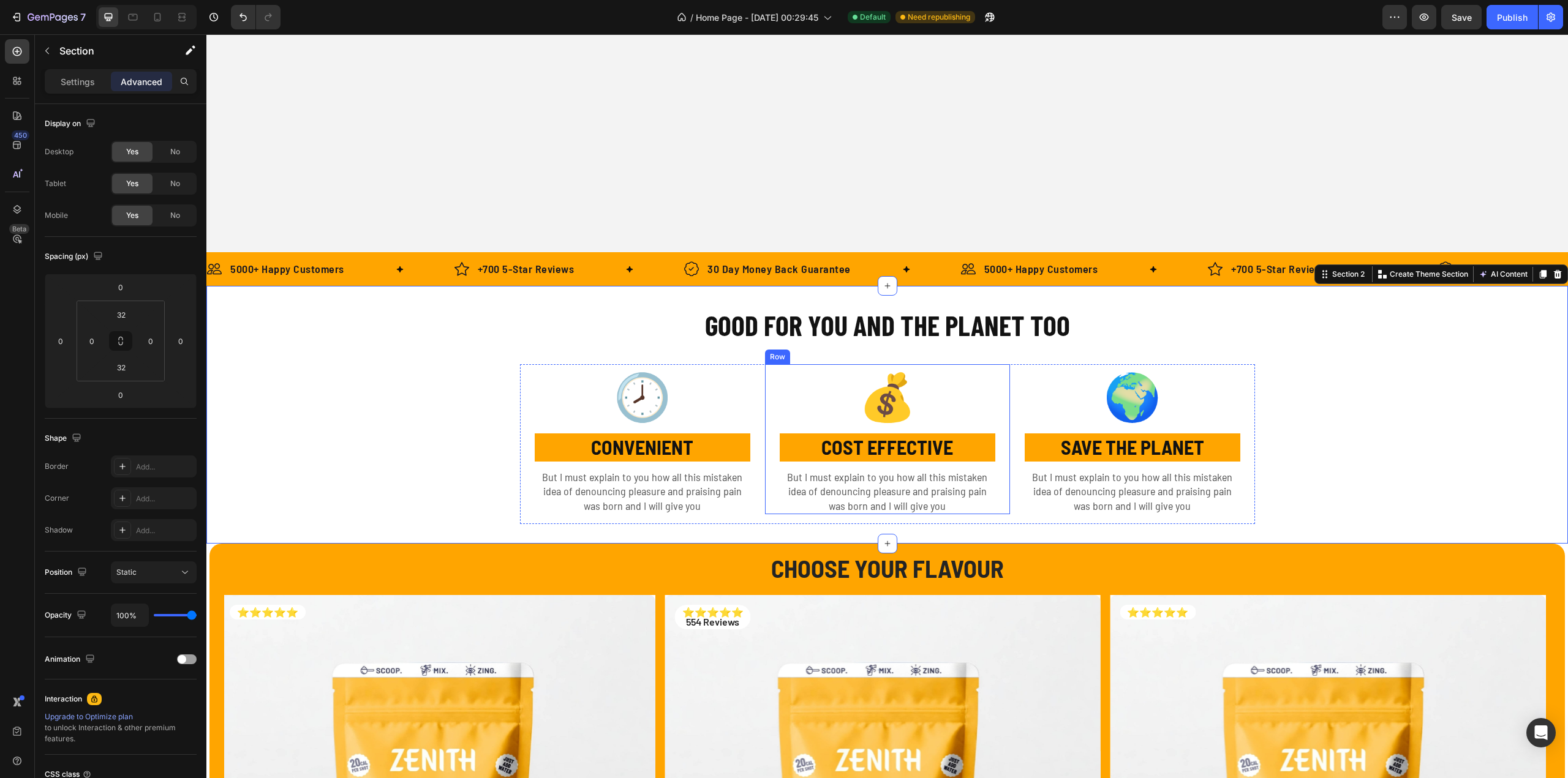
click at [768, 373] on div "💰 Text Block COST EFFECTIVE Text Block But I must explain to you how all this m…" at bounding box center [887, 439] width 245 height 150
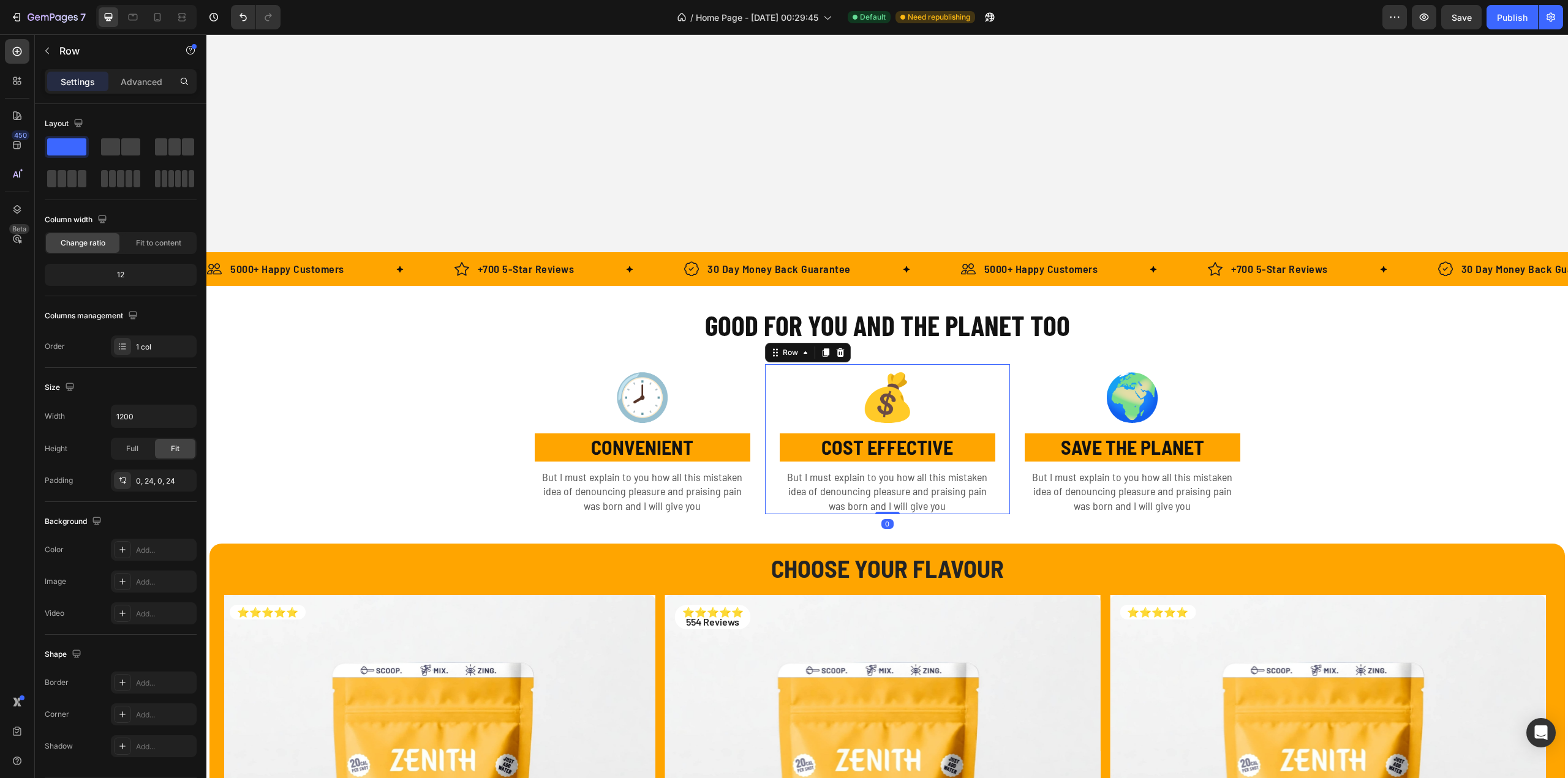
drag, startPoint x: 882, startPoint y: 523, endPoint x: 886, endPoint y: 491, distance: 32.2
click at [886, 491] on div "💰 Text Block COST EFFECTIVE Text Block But I must explain to you how all this m…" at bounding box center [887, 439] width 245 height 150
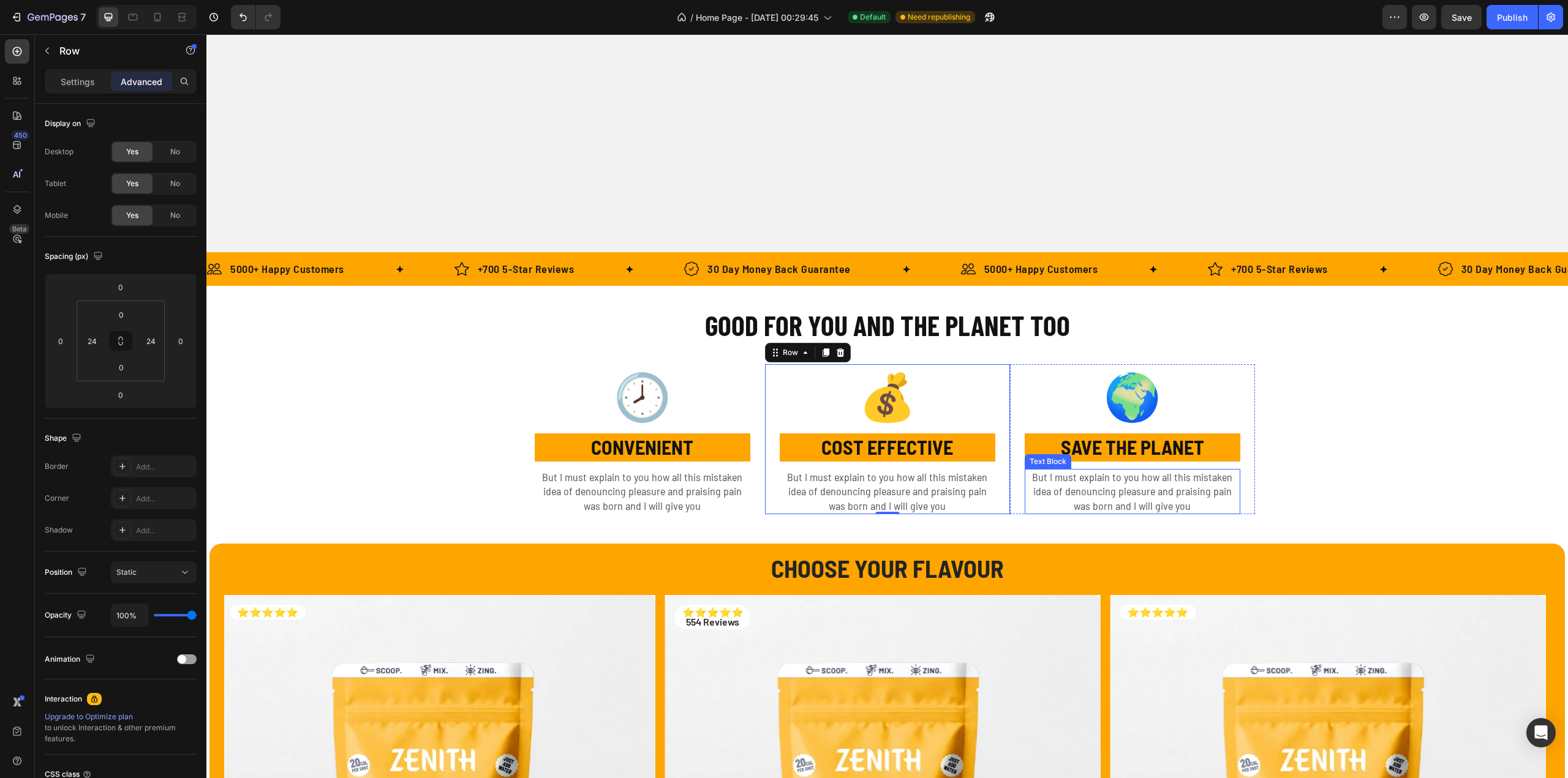
click at [1088, 511] on p "But I must explain to you how all this mistaken idea of denouncing pleasure and…" at bounding box center [1132, 491] width 213 height 43
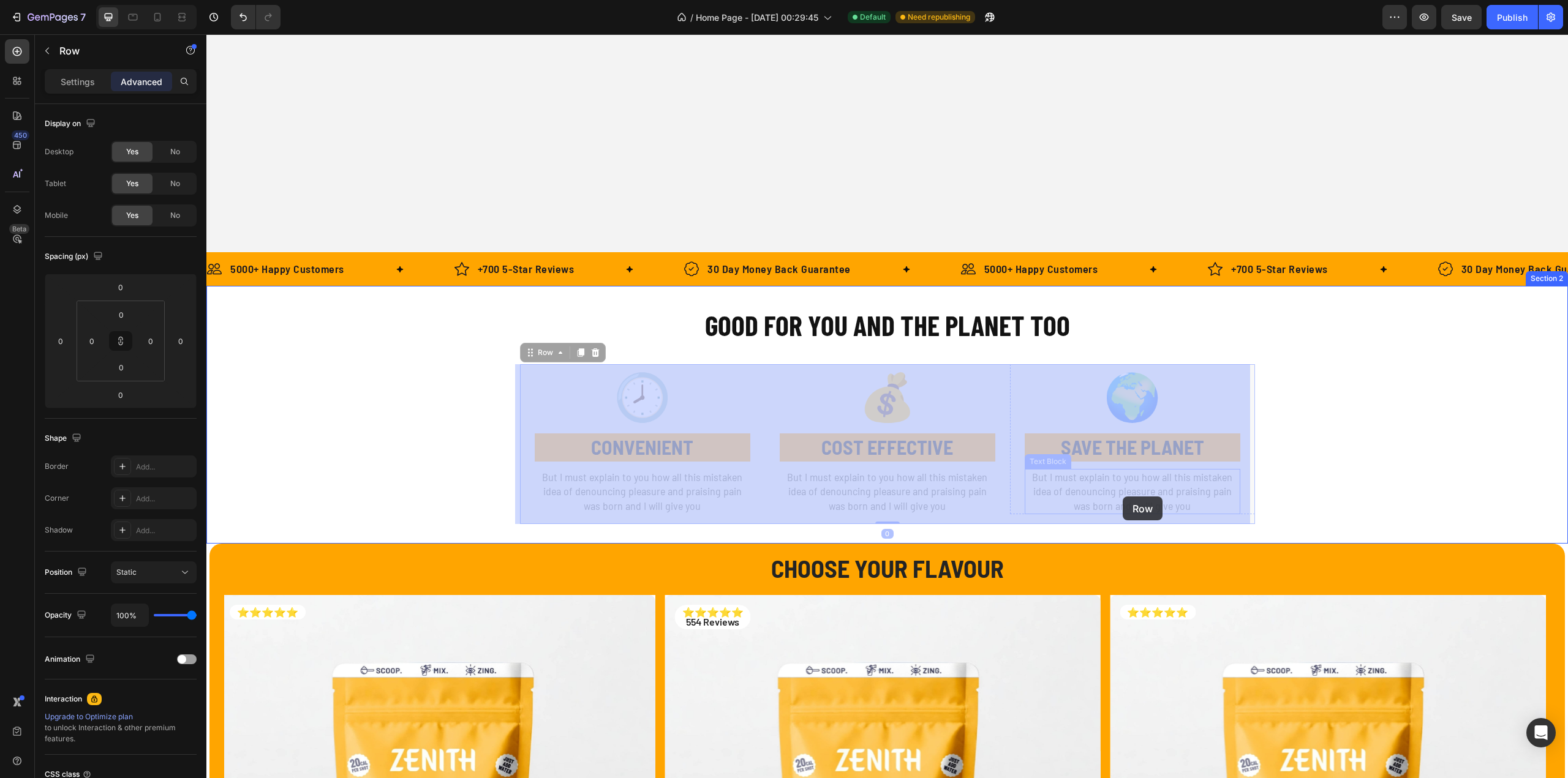
drag, startPoint x: 1126, startPoint y: 514, endPoint x: 1122, endPoint y: 500, distance: 14.6
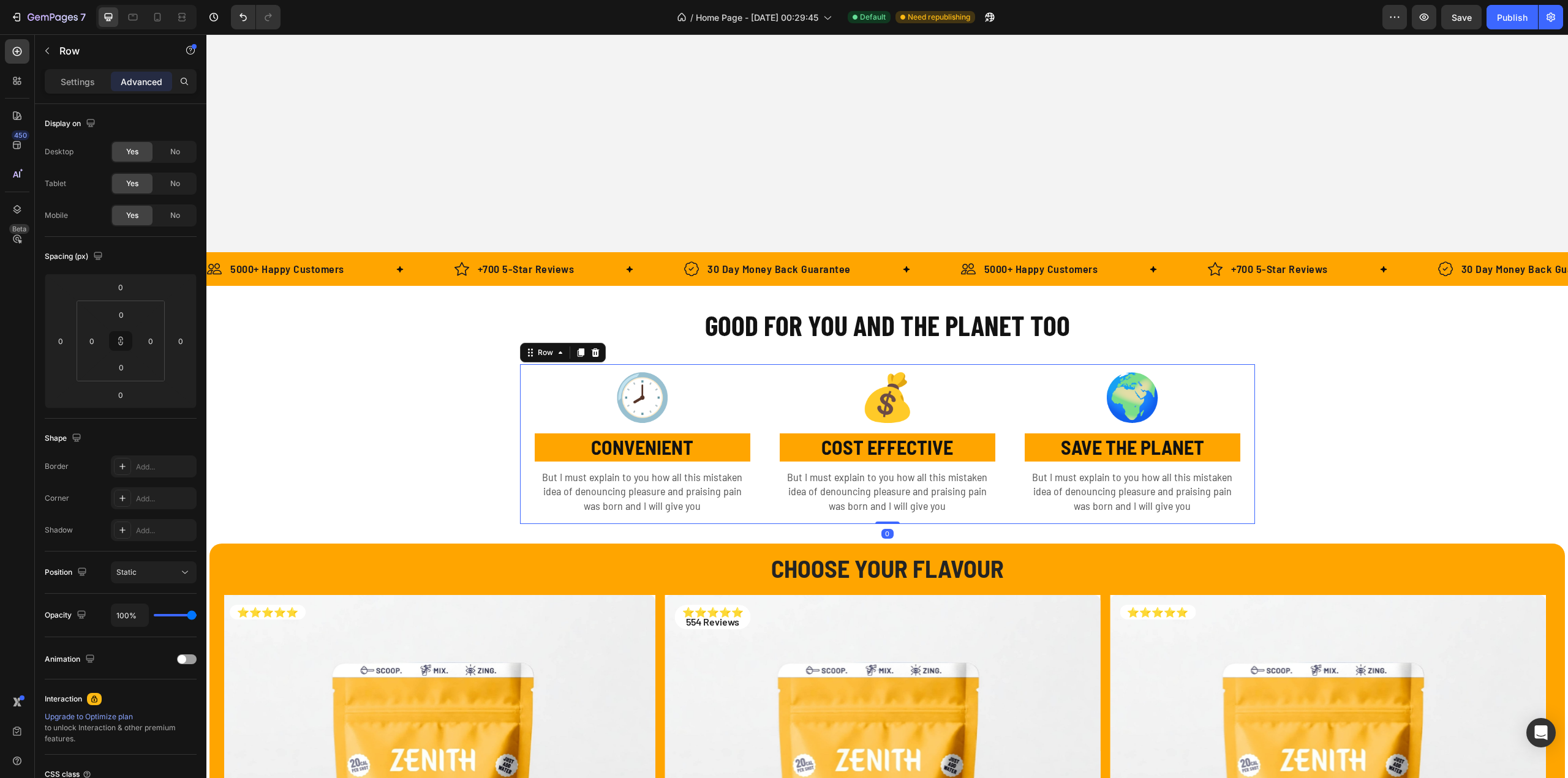
click at [991, 518] on div "💰 Text Block COST EFFECTIVE Text Block But I must explain to you how all this m…" at bounding box center [887, 444] width 245 height 160
drag, startPoint x: 883, startPoint y: 523, endPoint x: 909, endPoint y: 412, distance: 114.0
click at [918, 430] on div "🕗 Text Block CONVENIENT Text Block But I must explain to you how all this mista…" at bounding box center [887, 444] width 735 height 160
click at [875, 332] on h2 "GOOD FOR YOU AND THE PLANET TOO" at bounding box center [887, 325] width 472 height 39
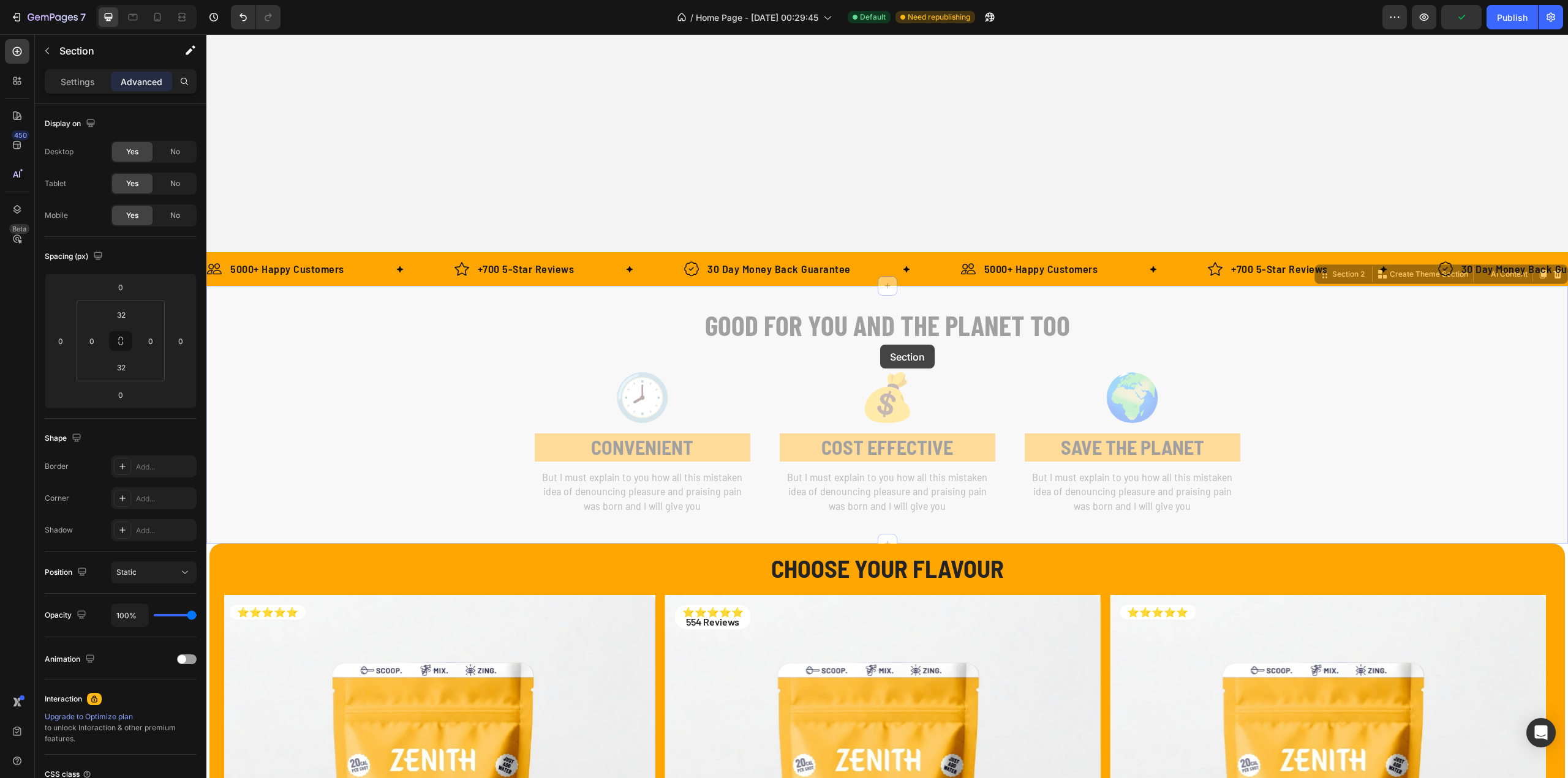
drag, startPoint x: 880, startPoint y: 345, endPoint x: 882, endPoint y: 355, distance: 10.2
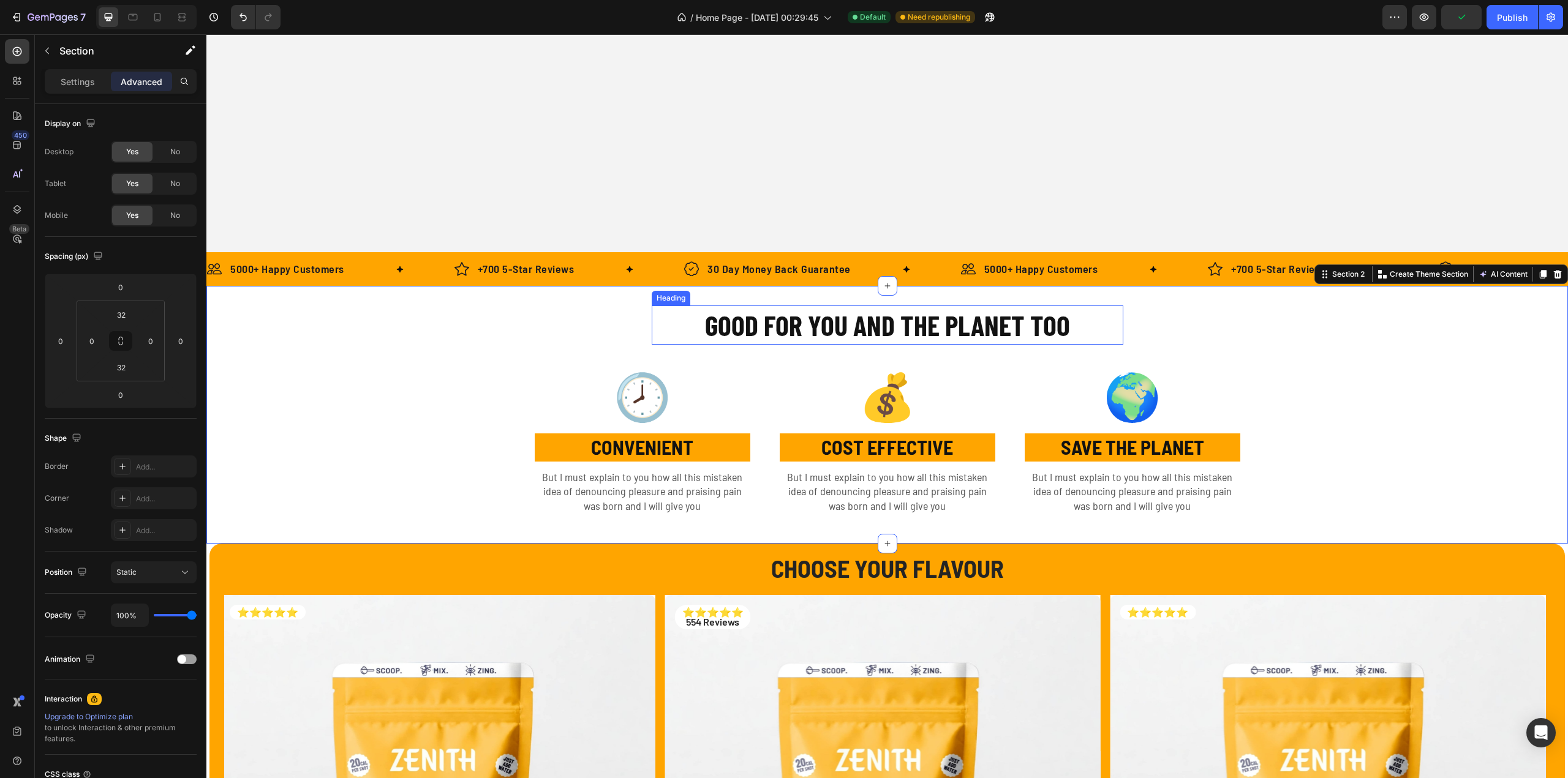
click at [879, 334] on h2 "GOOD FOR YOU AND THE PLANET TOO" at bounding box center [887, 325] width 472 height 39
drag, startPoint x: 885, startPoint y: 342, endPoint x: 933, endPoint y: 247, distance: 106.4
click at [527, 354] on div "GOOD FOR YOU AND THE PLANET TOO Heading 0 Row 🕗 Text Block CONVENIENT Text Bloc…" at bounding box center [887, 415] width 1362 height 219
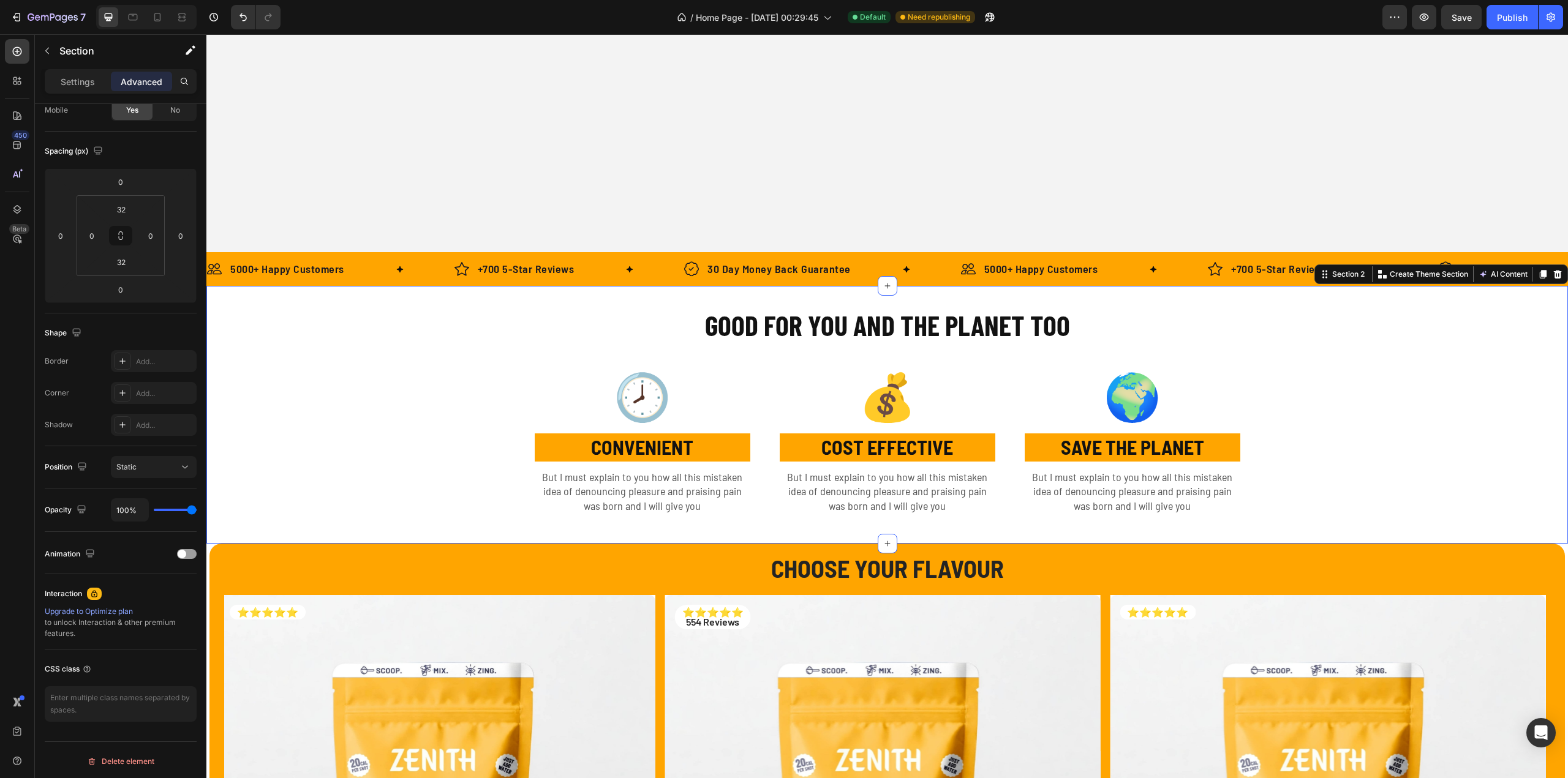
click at [294, 427] on div "GOOD FOR YOU AND THE PLANET TOO Heading Row 🕗 Text Block CONVENIENT Text Block …" at bounding box center [887, 415] width 1362 height 219
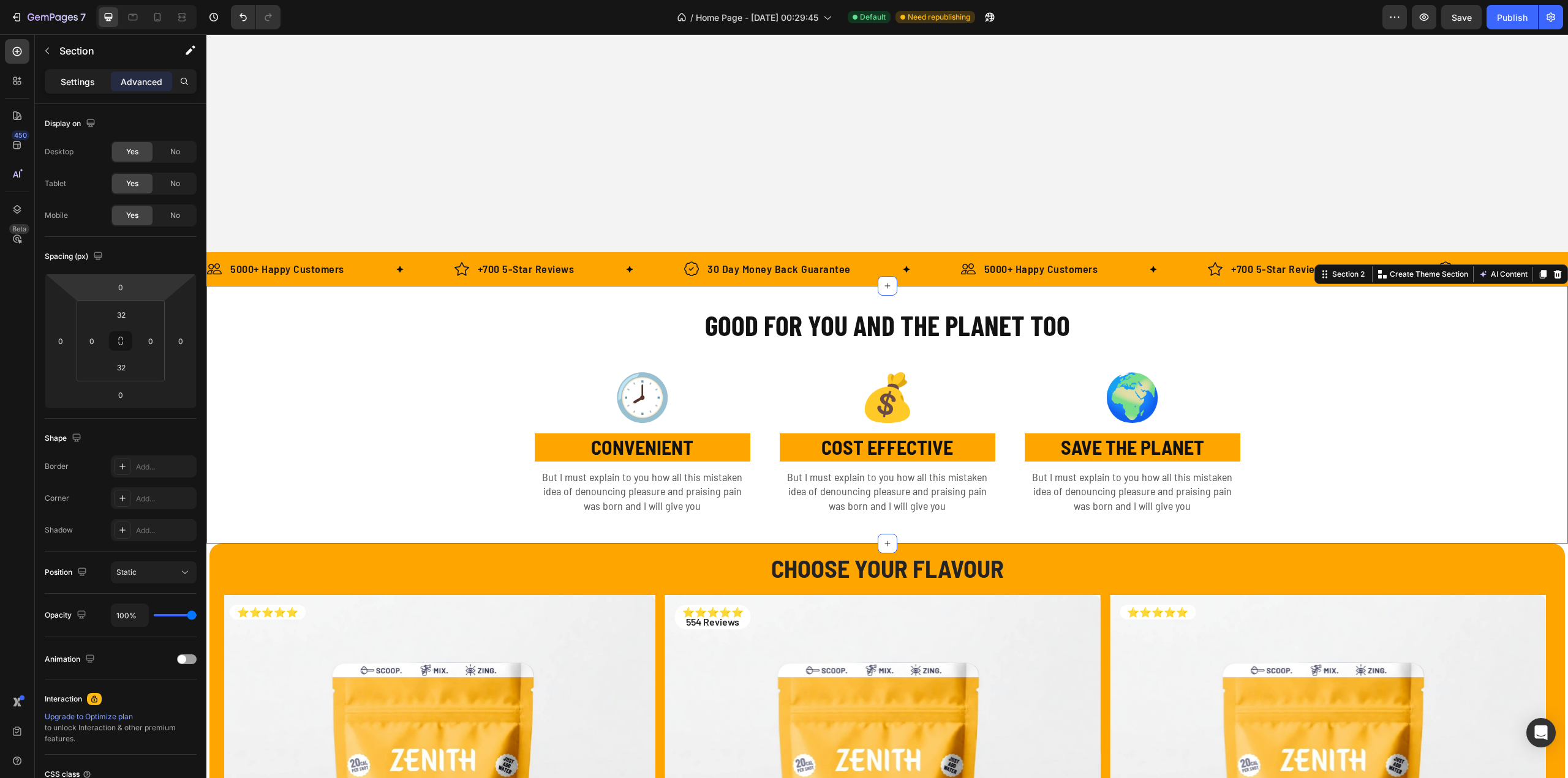
click at [89, 89] on div "Settings" at bounding box center [77, 81] width 61 height 19
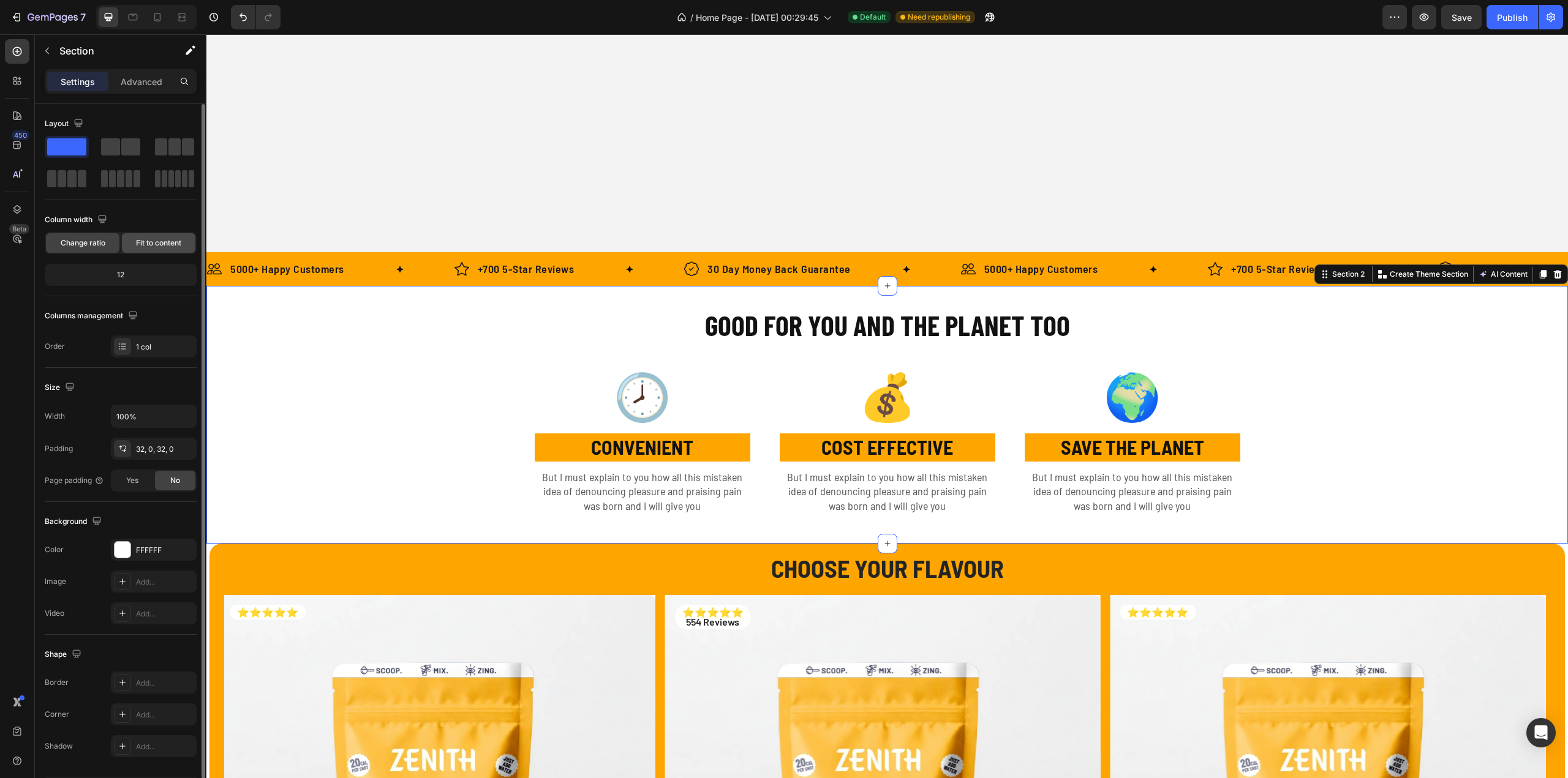
click at [156, 240] on span "Fit to content" at bounding box center [159, 243] width 45 height 11
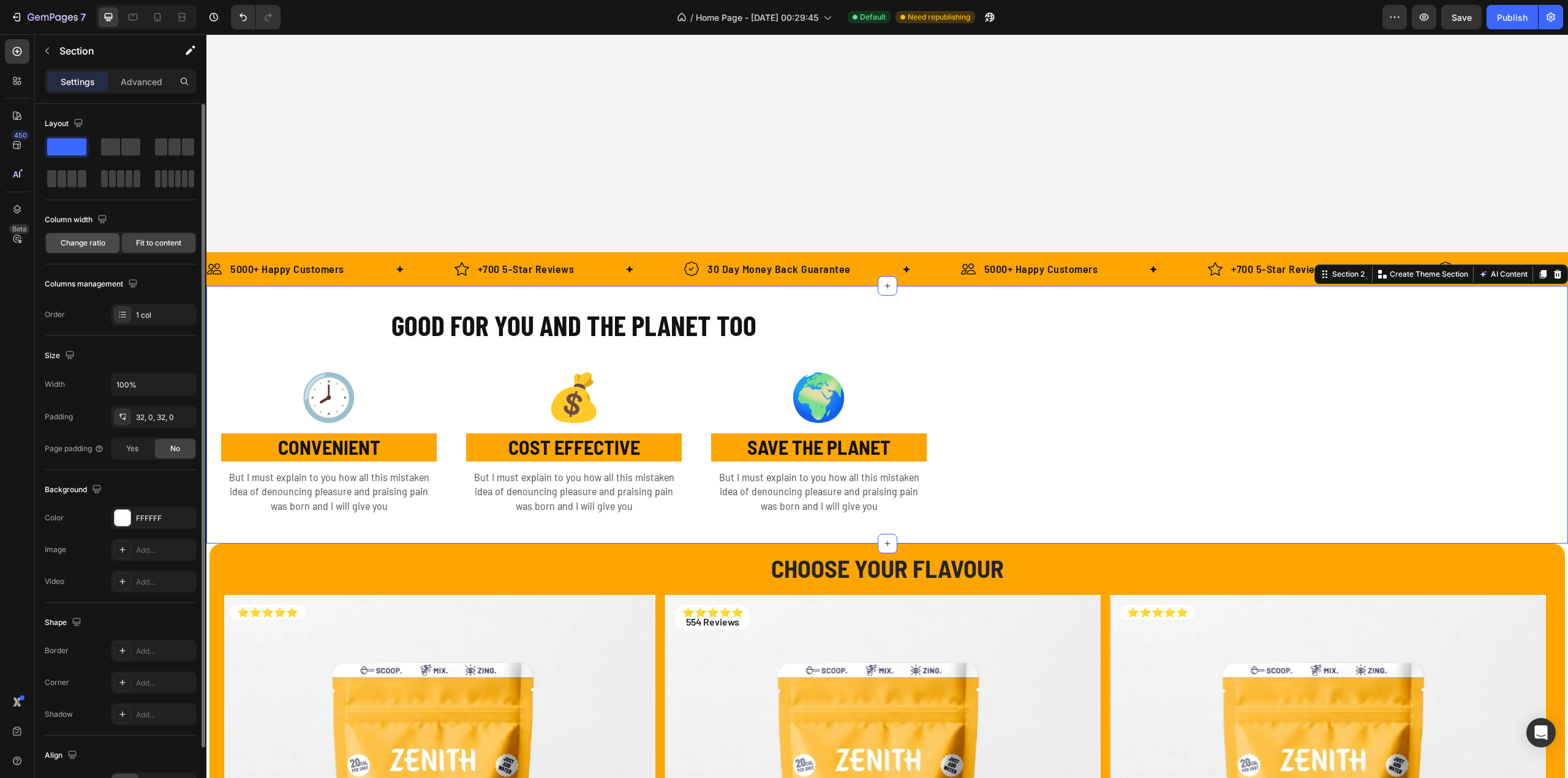
click at [60, 238] on span "Change ratio" at bounding box center [83, 243] width 45 height 11
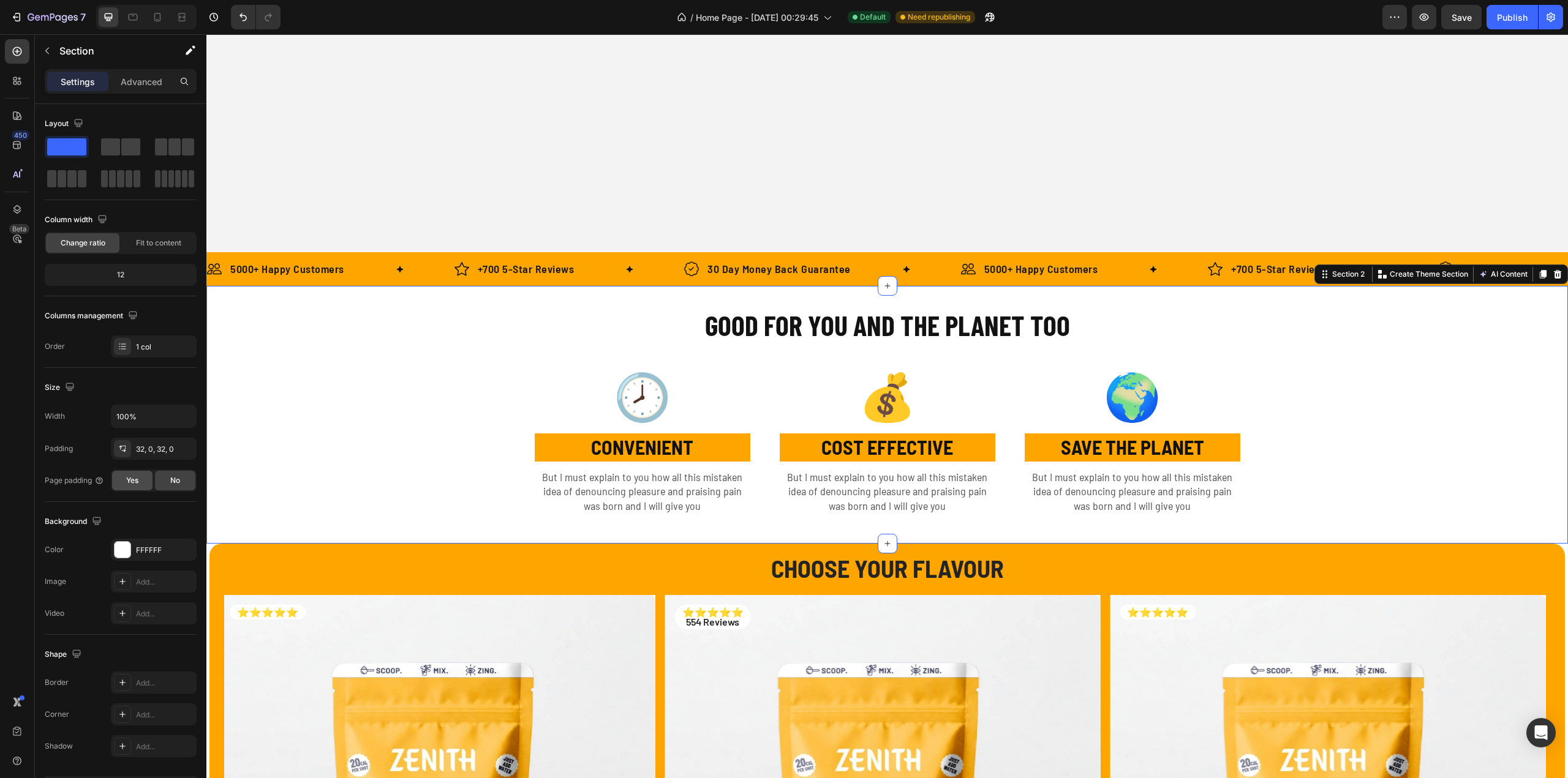
scroll to position [36, 0]
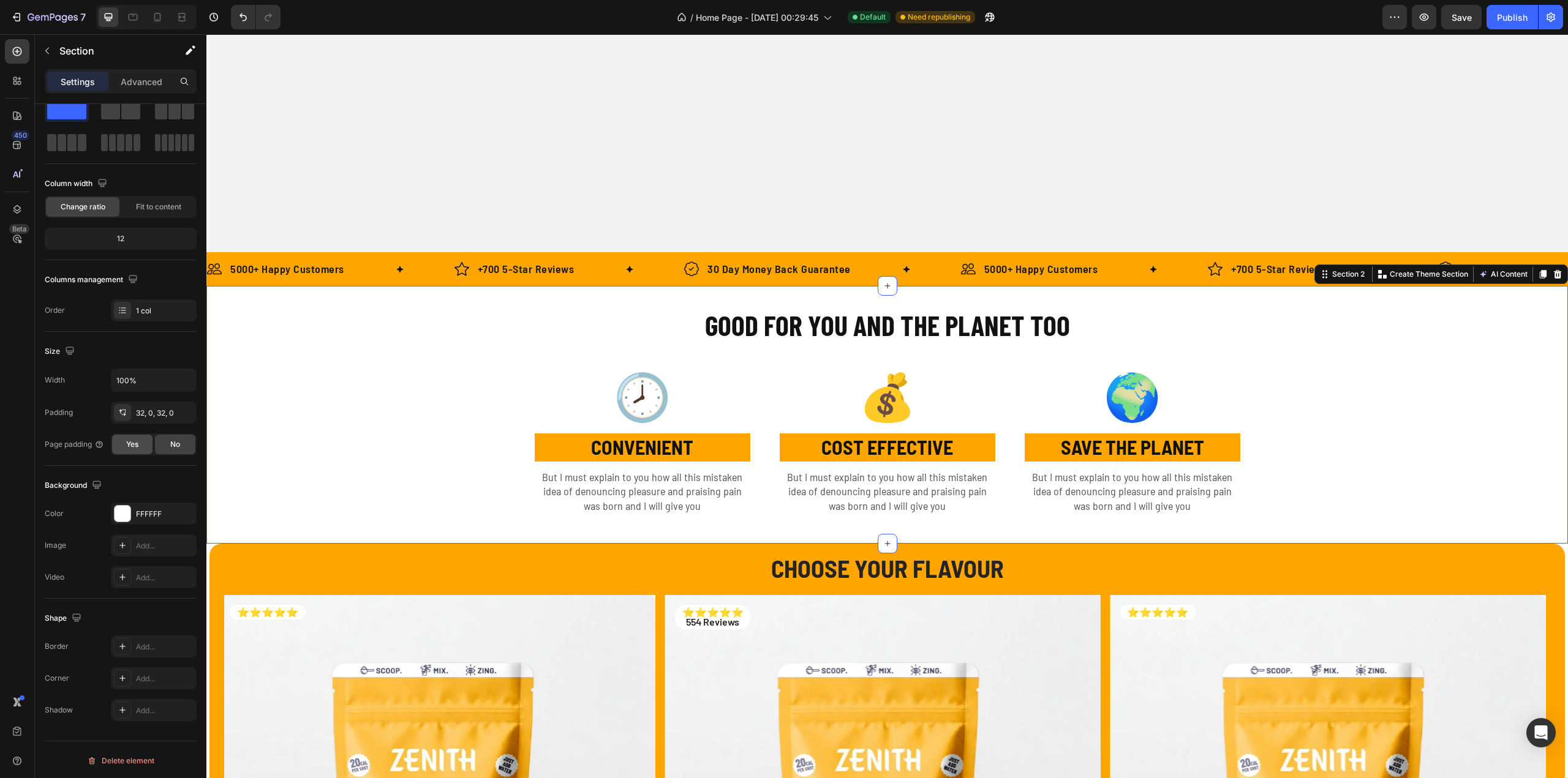
click at [127, 447] on span "Yes" at bounding box center [132, 444] width 12 height 11
click at [173, 446] on span "No" at bounding box center [175, 444] width 10 height 11
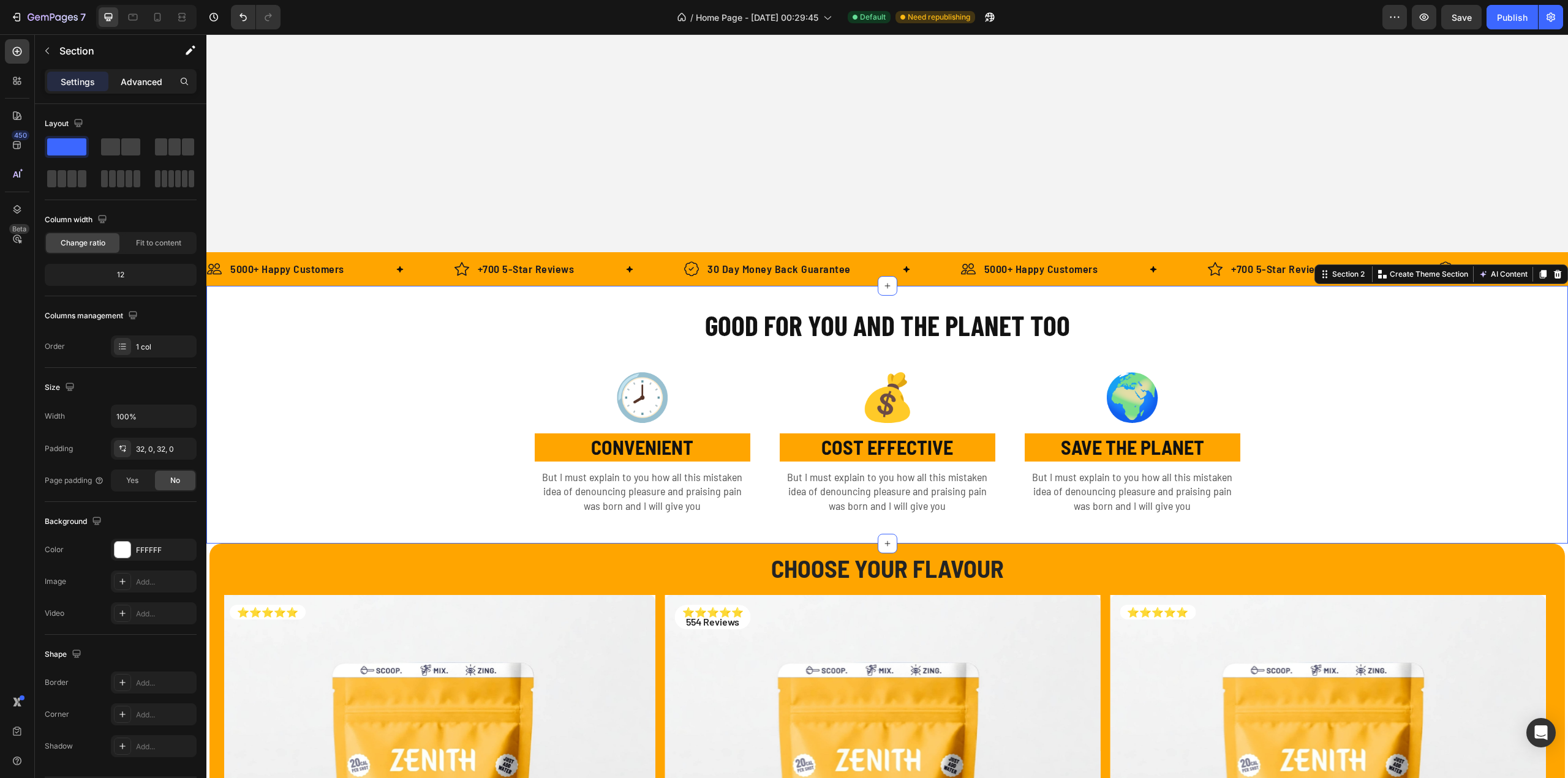
click at [126, 80] on p "Advanced" at bounding box center [142, 81] width 42 height 13
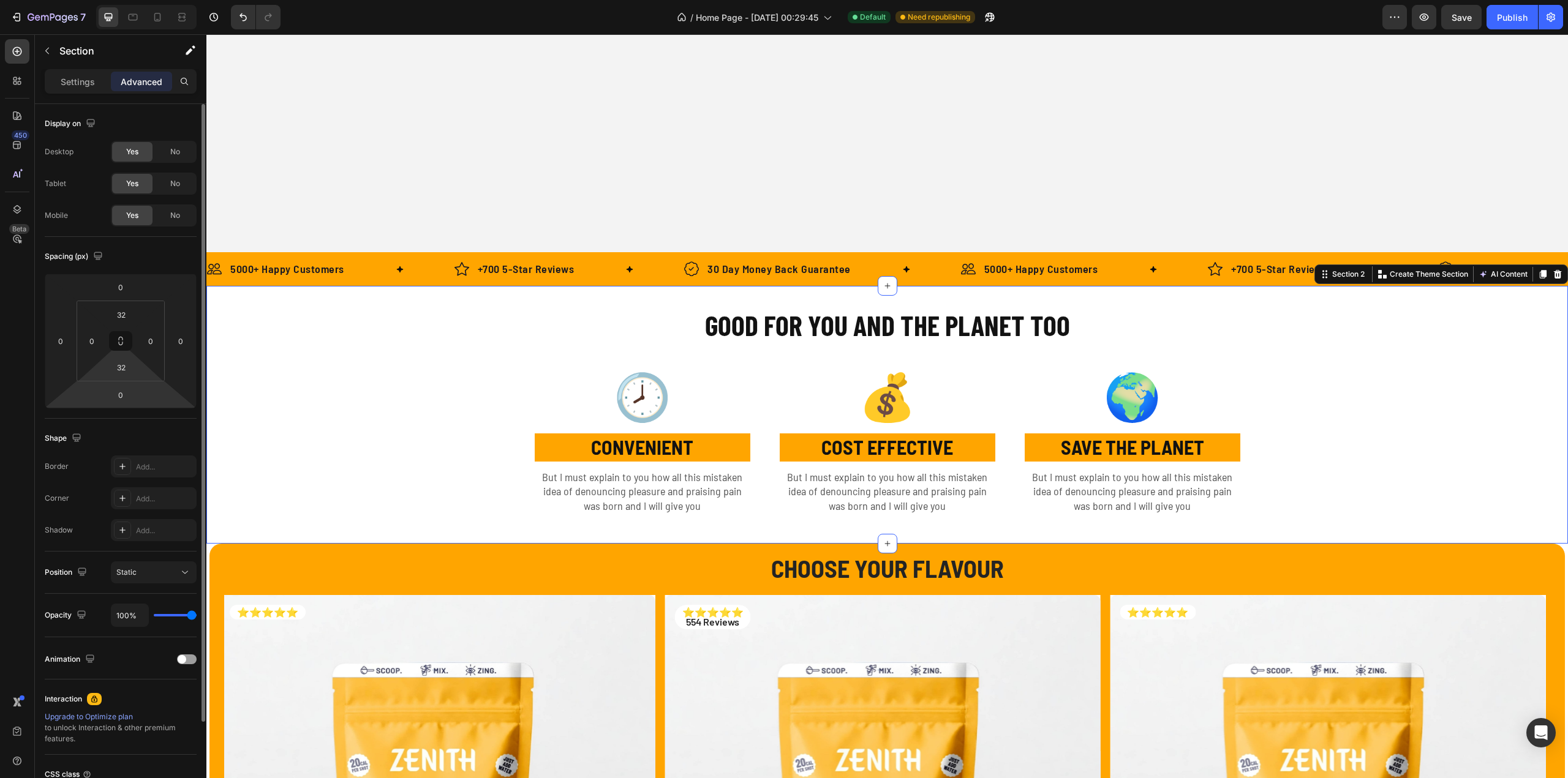
scroll to position [105, 0]
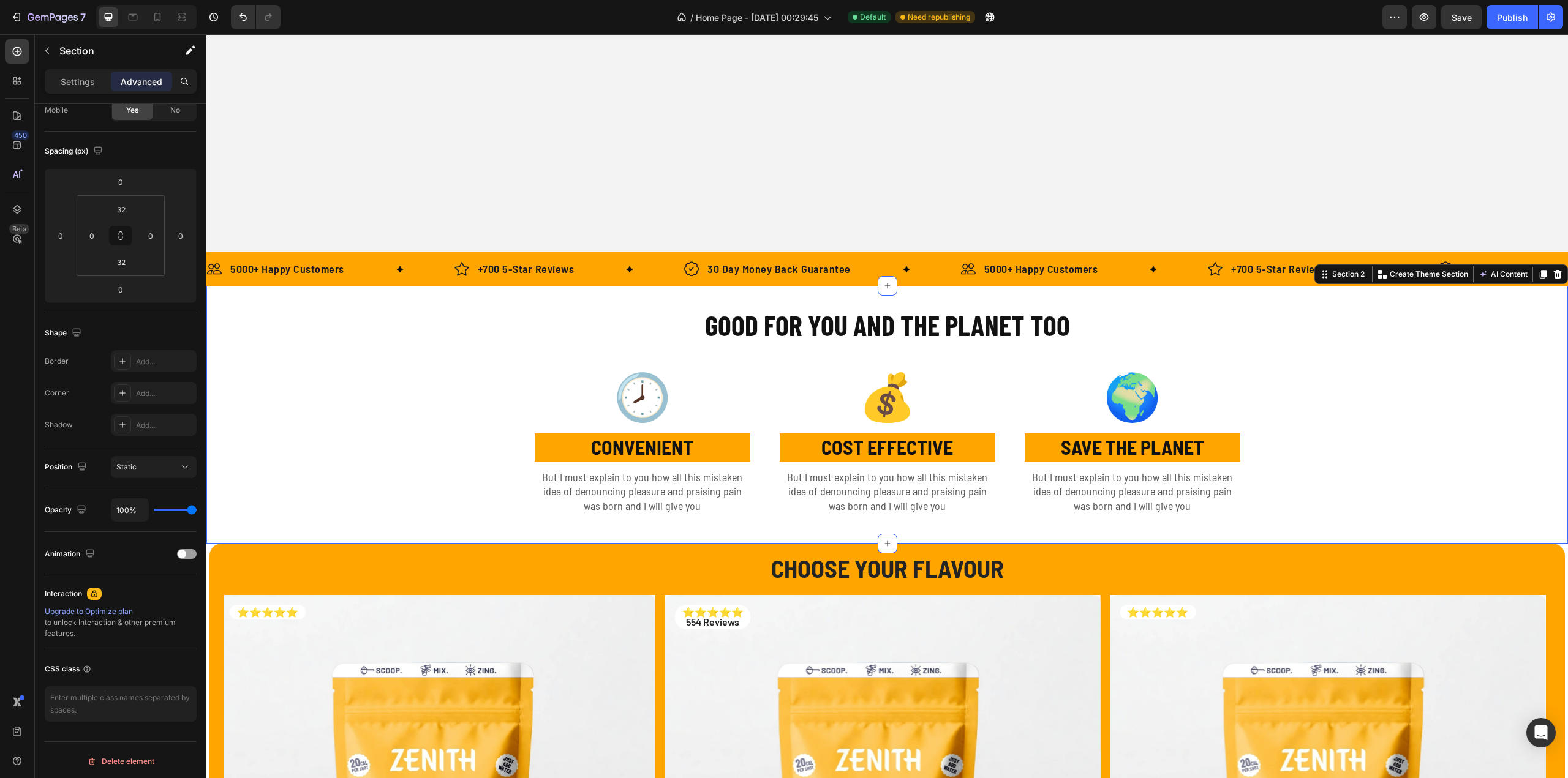
click at [495, 294] on div "GOOD FOR YOU AND THE PLANET TOO Heading Row 🕗 Text Block CONVENIENT Text Block …" at bounding box center [887, 415] width 1362 height 258
click at [470, 319] on div "GOOD FOR YOU AND THE PLANET TOO Heading Row 🕗 Text Block CONVENIENT Text Block …" at bounding box center [887, 415] width 1362 height 219
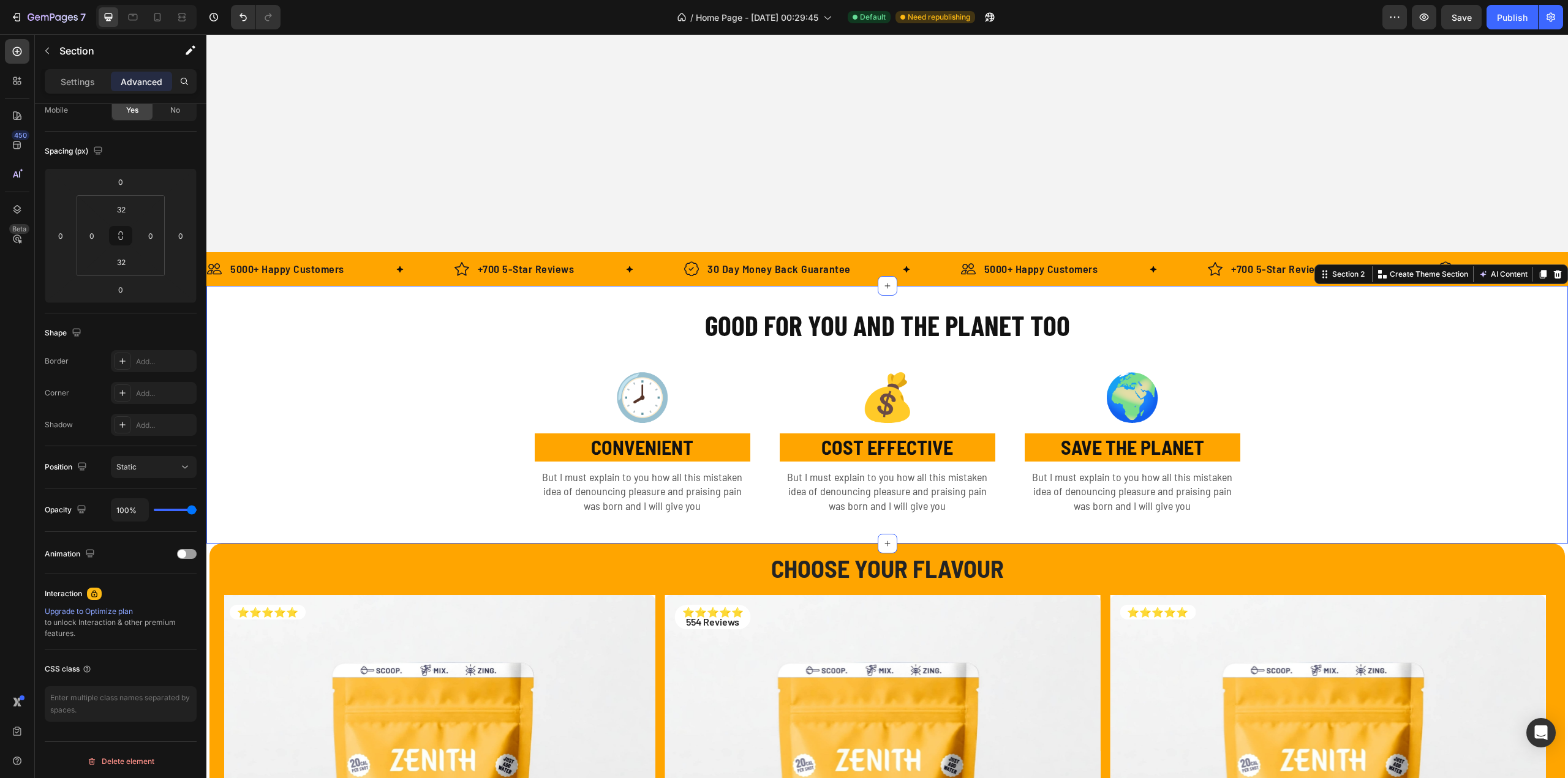
click at [470, 319] on div "GOOD FOR YOU AND THE PLANET TOO Heading Row 🕗 Text Block CONVENIENT Text Block …" at bounding box center [887, 415] width 1362 height 219
drag, startPoint x: 887, startPoint y: 543, endPoint x: 925, endPoint y: 346, distance: 200.6
click at [925, 346] on div "GOOD FOR YOU AND THE PLANET TOO Heading Row 🕗 Text Block CONVENIENT Text Block …" at bounding box center [887, 415] width 1362 height 258
click at [1459, 19] on span "Save" at bounding box center [1461, 17] width 20 height 10
click at [1425, 22] on icon "button" at bounding box center [1423, 17] width 12 height 12
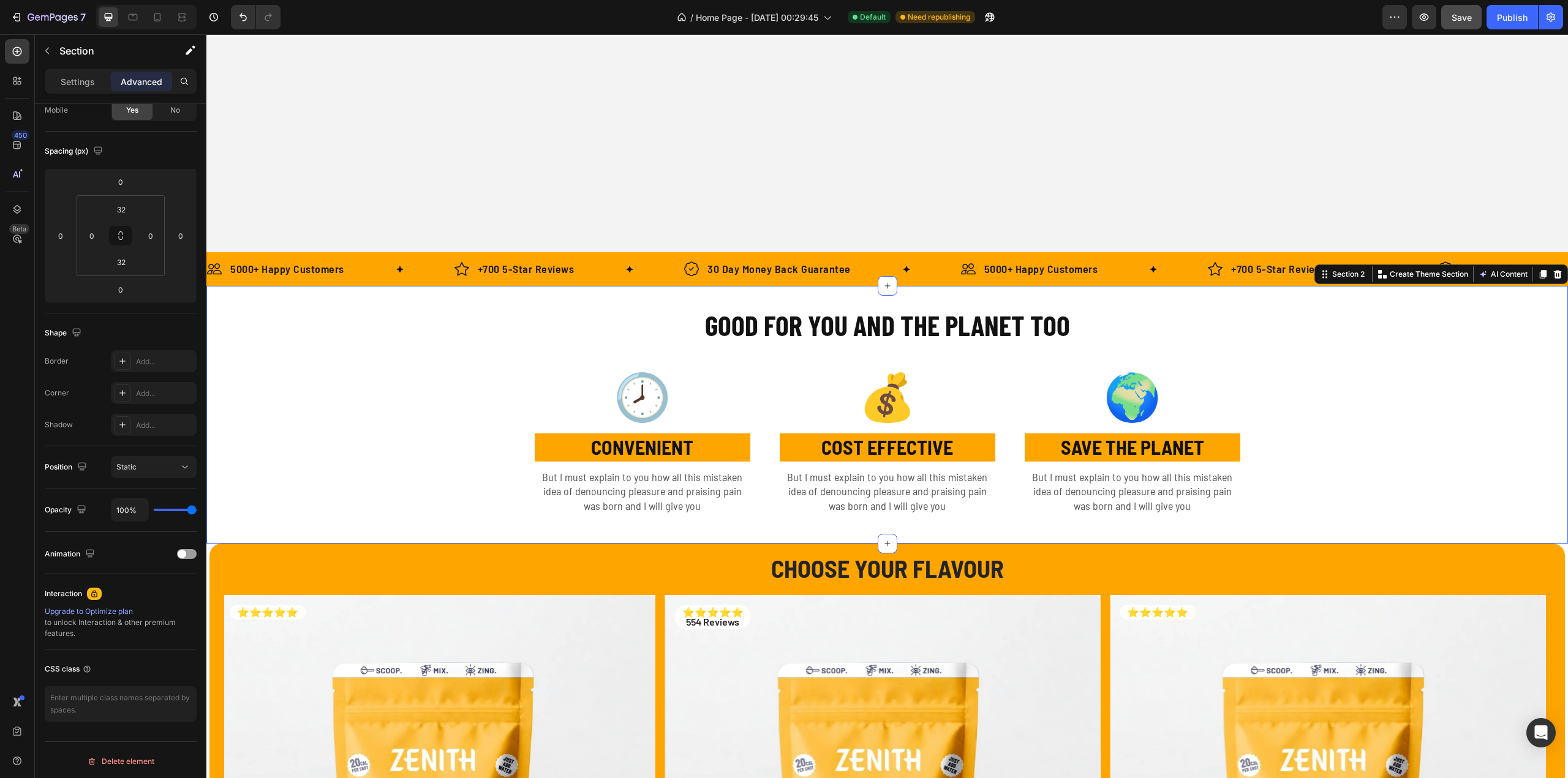
click at [1318, 324] on div "GOOD FOR YOU AND THE PLANET TOO Heading Row 🕗 Text Block CONVENIENT Text Block …" at bounding box center [887, 415] width 1362 height 219
click at [1059, 332] on h2 "GOOD FOR YOU AND THE PLANET TOO" at bounding box center [887, 325] width 472 height 39
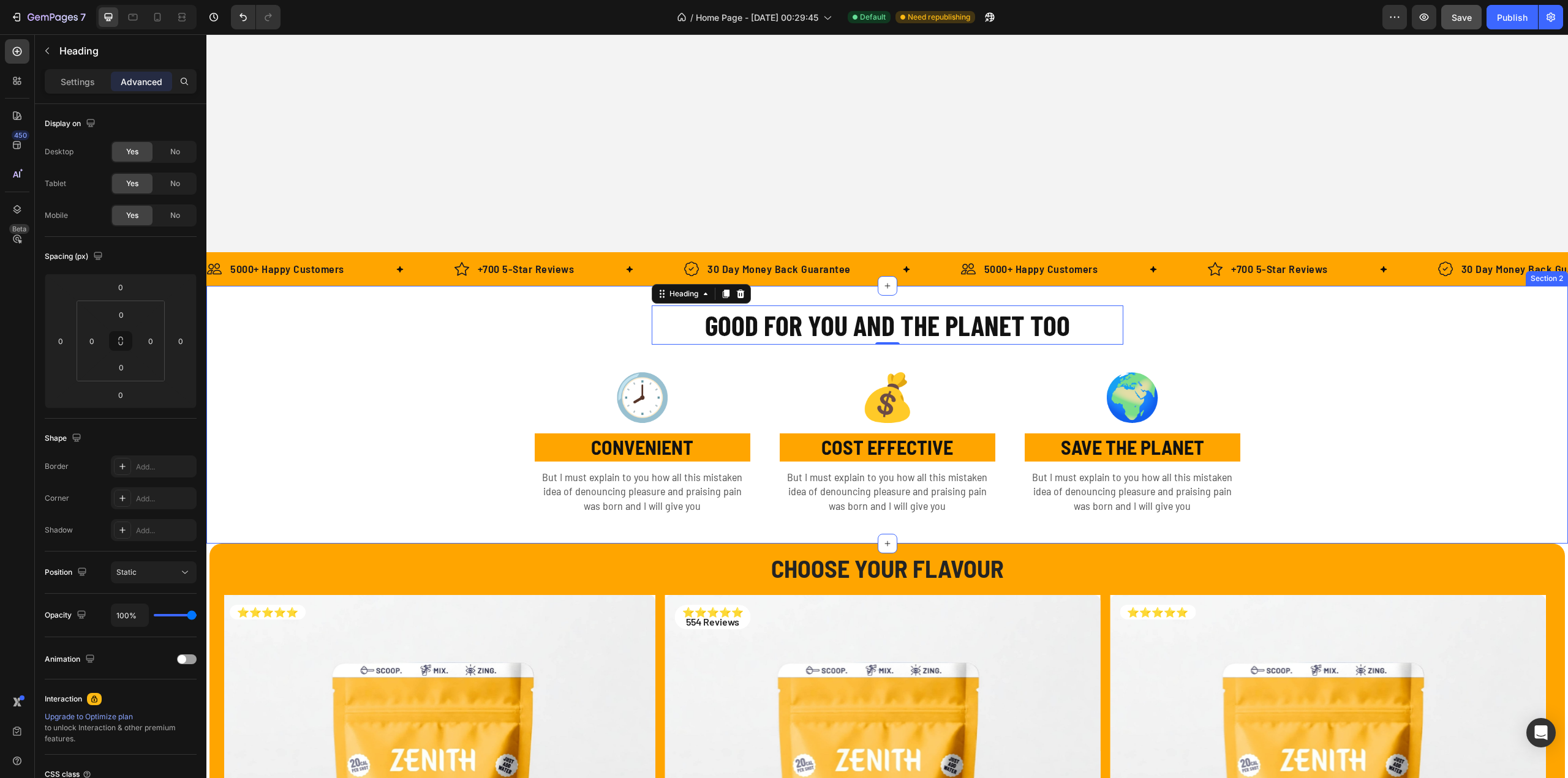
click at [401, 346] on div "GOOD FOR YOU AND THE PLANET TOO Heading 0 Row 🕗 Text Block CONVENIENT Text Bloc…" at bounding box center [887, 415] width 1362 height 219
click at [99, 89] on div "Settings" at bounding box center [77, 81] width 61 height 19
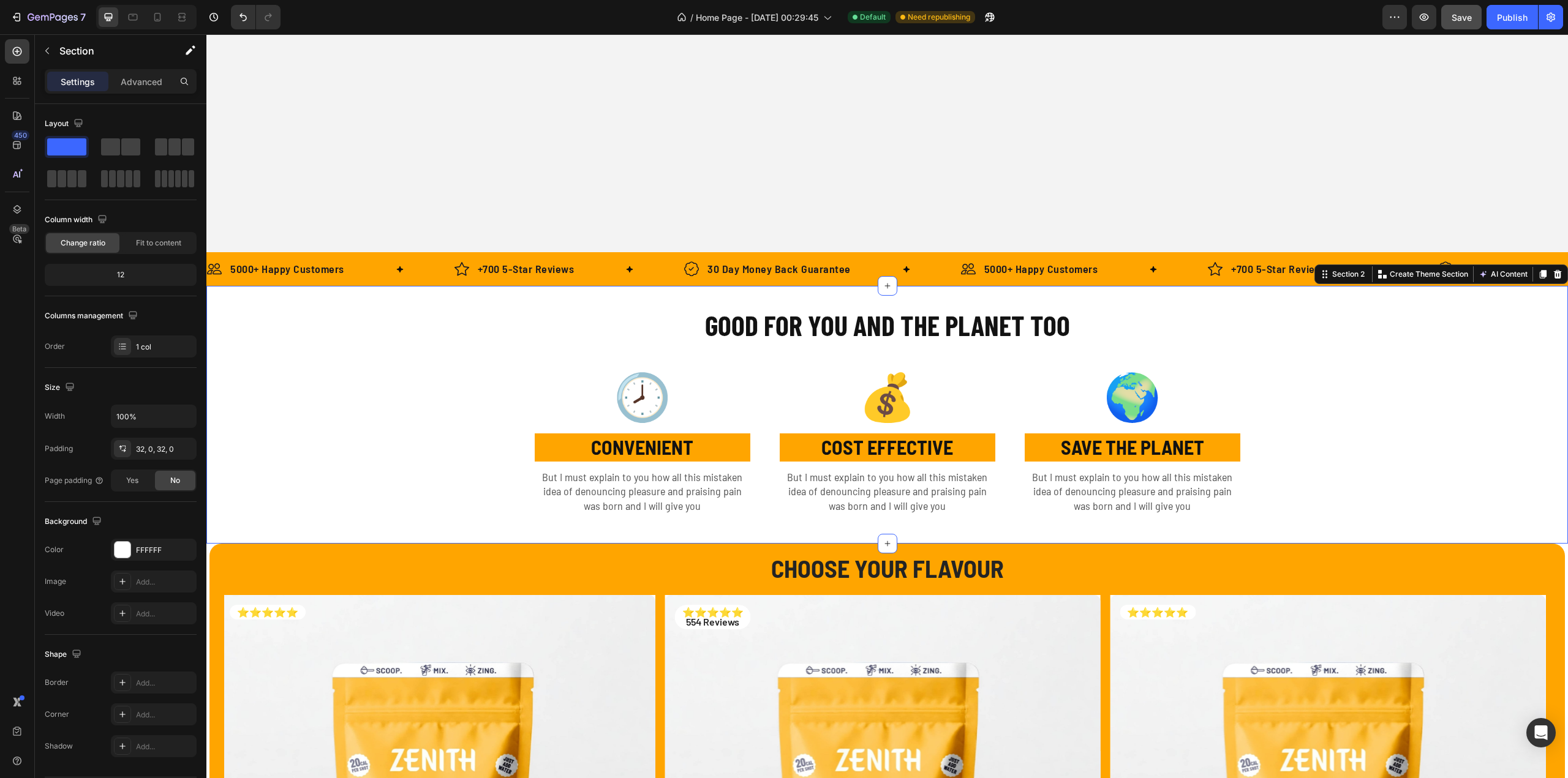
click at [1412, 406] on div "GOOD FOR YOU AND THE PLANET TOO Heading Row 🕗 Text Block CONVENIENT Text Block …" at bounding box center [887, 415] width 1362 height 219
click at [1393, 404] on div "GOOD FOR YOU AND THE PLANET TOO Heading Row 🕗 Text Block CONVENIENT Text Block …" at bounding box center [887, 415] width 1362 height 219
click at [1345, 275] on div "Section 2" at bounding box center [1348, 274] width 37 height 11
click at [1290, 362] on div "GOOD FOR YOU AND THE PLANET TOO Heading Row 🕗 Text Block CONVENIENT Text Block …" at bounding box center [887, 415] width 1362 height 219
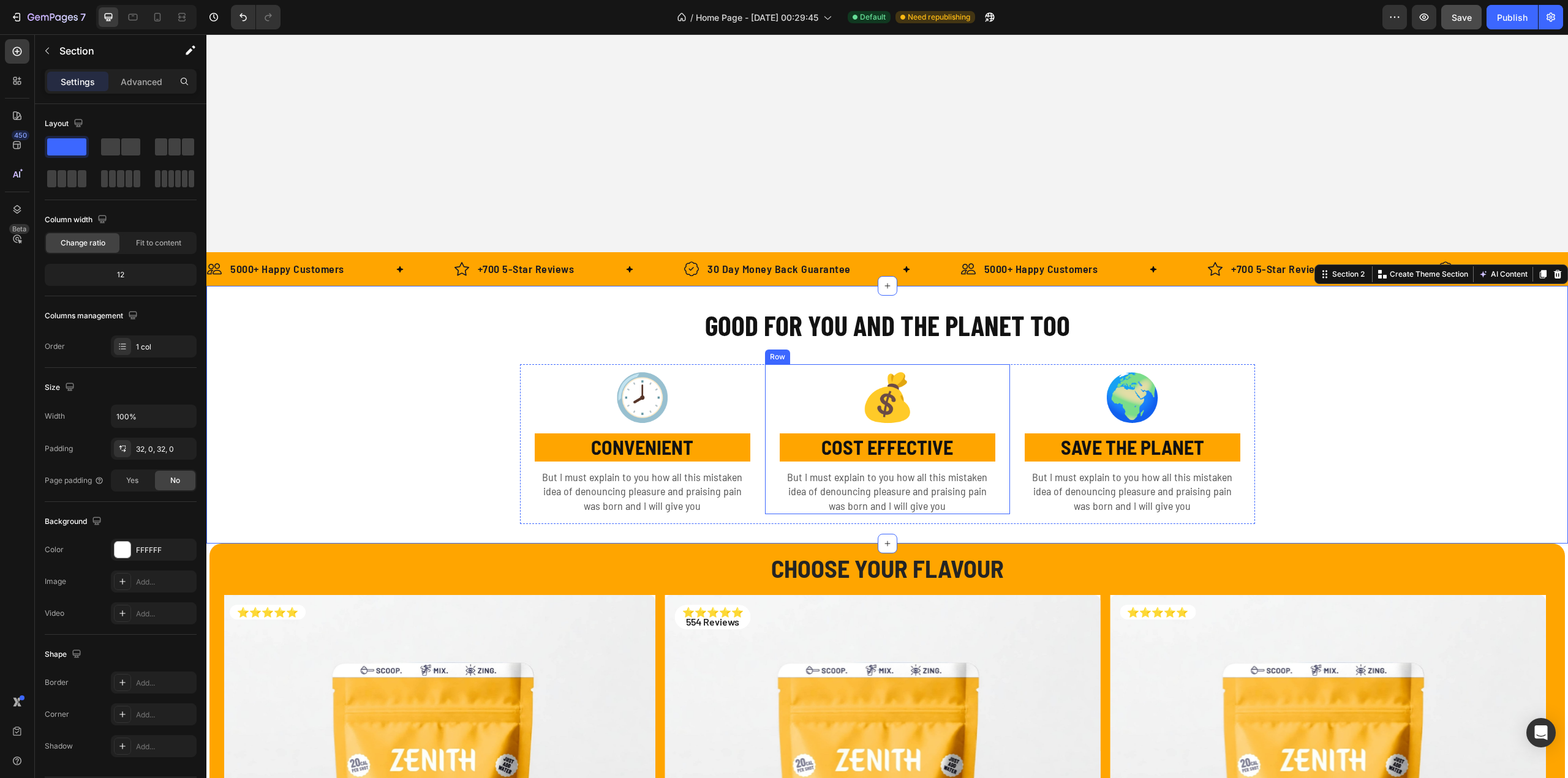
click at [765, 522] on div "💰 Text Block COST EFFECTIVE Text Block But I must explain to you how all this m…" at bounding box center [887, 444] width 245 height 160
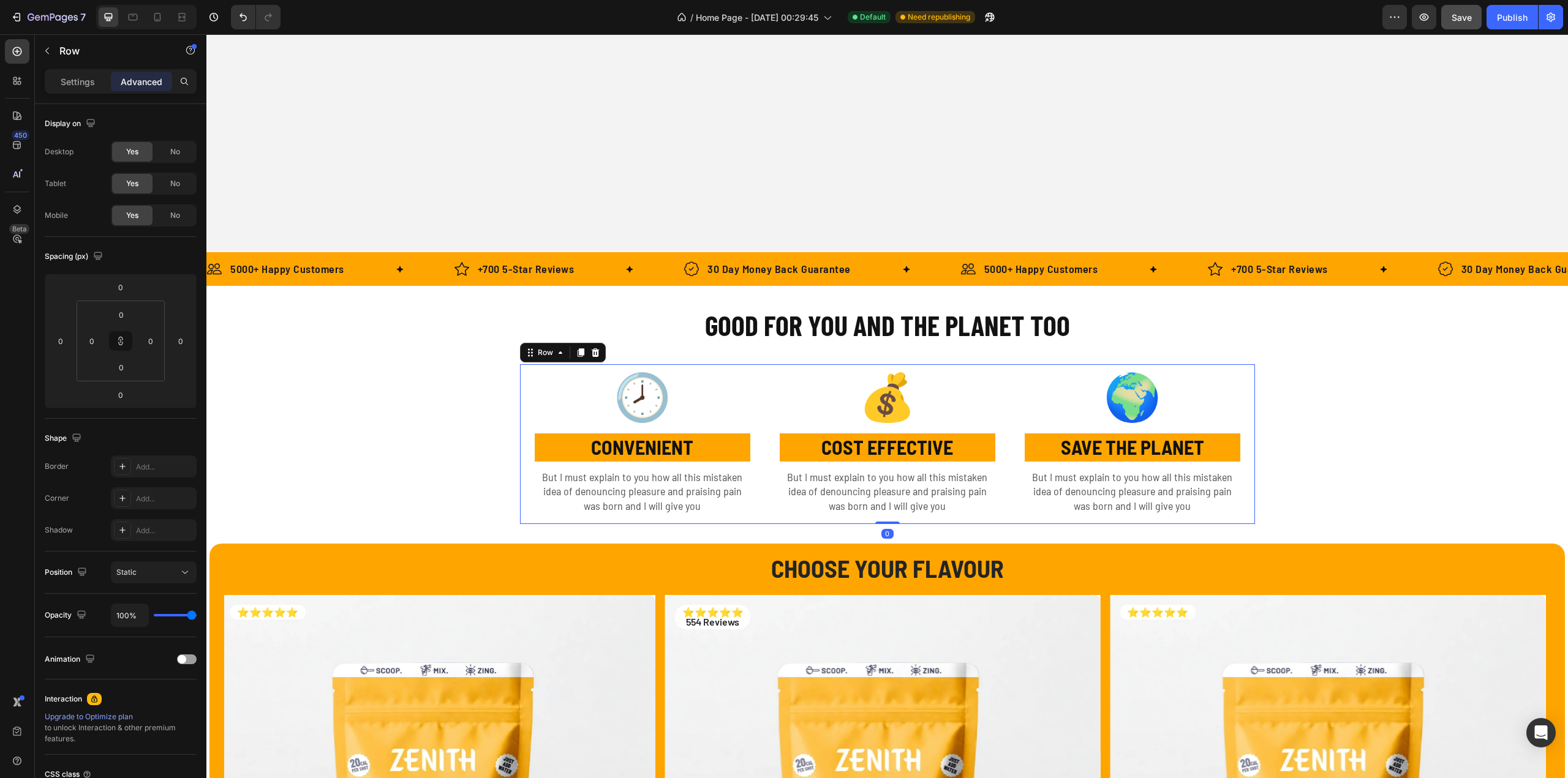
click at [765, 522] on div "💰 Text Block COST EFFECTIVE Text Block But I must explain to you how all this m…" at bounding box center [887, 444] width 245 height 160
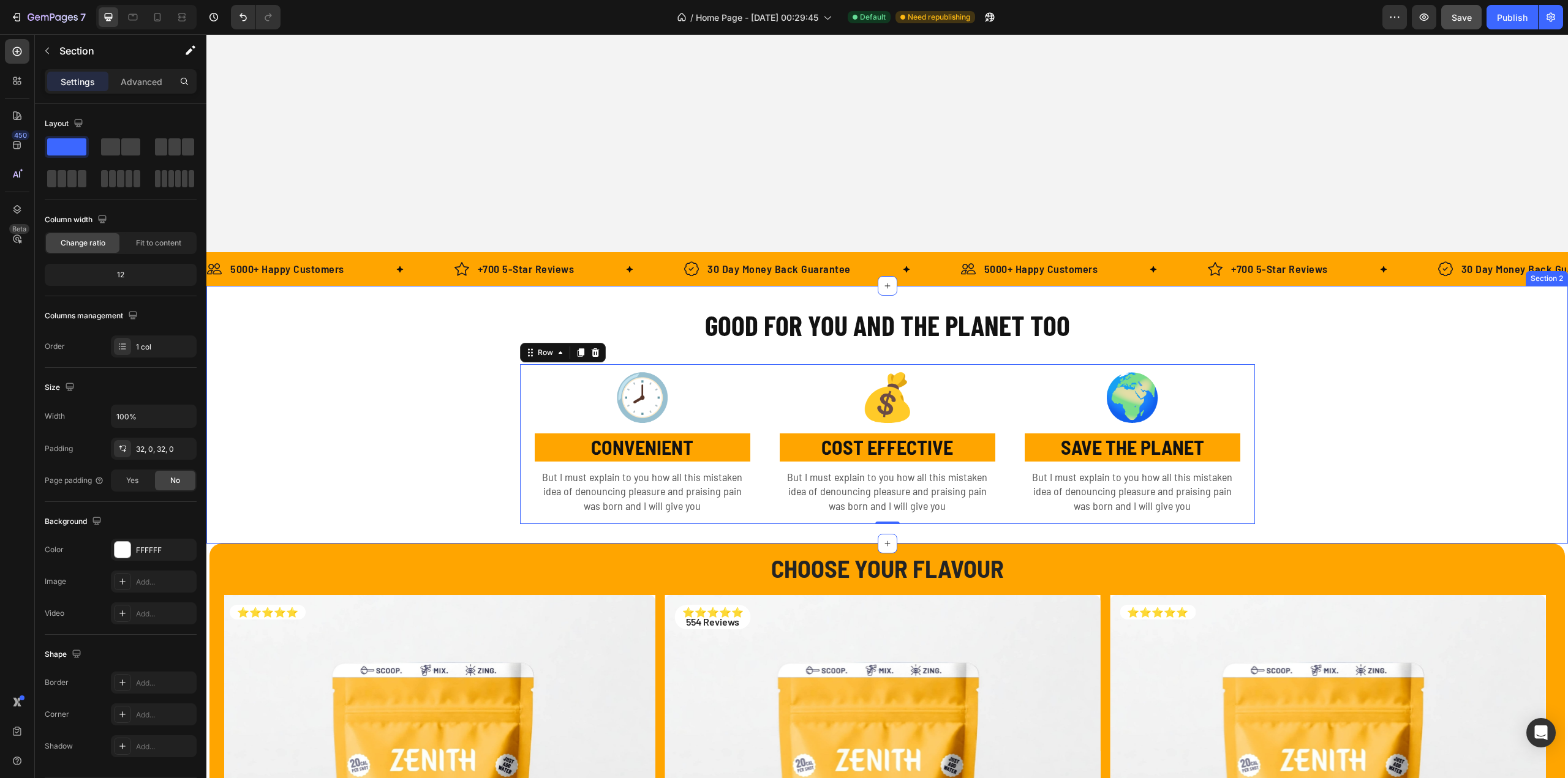
click at [505, 407] on div "GOOD FOR YOU AND THE PLANET TOO Heading Row 🕗 Text Block CONVENIENT Text Block …" at bounding box center [887, 415] width 1362 height 219
click at [16, 208] on icon at bounding box center [17, 209] width 12 height 12
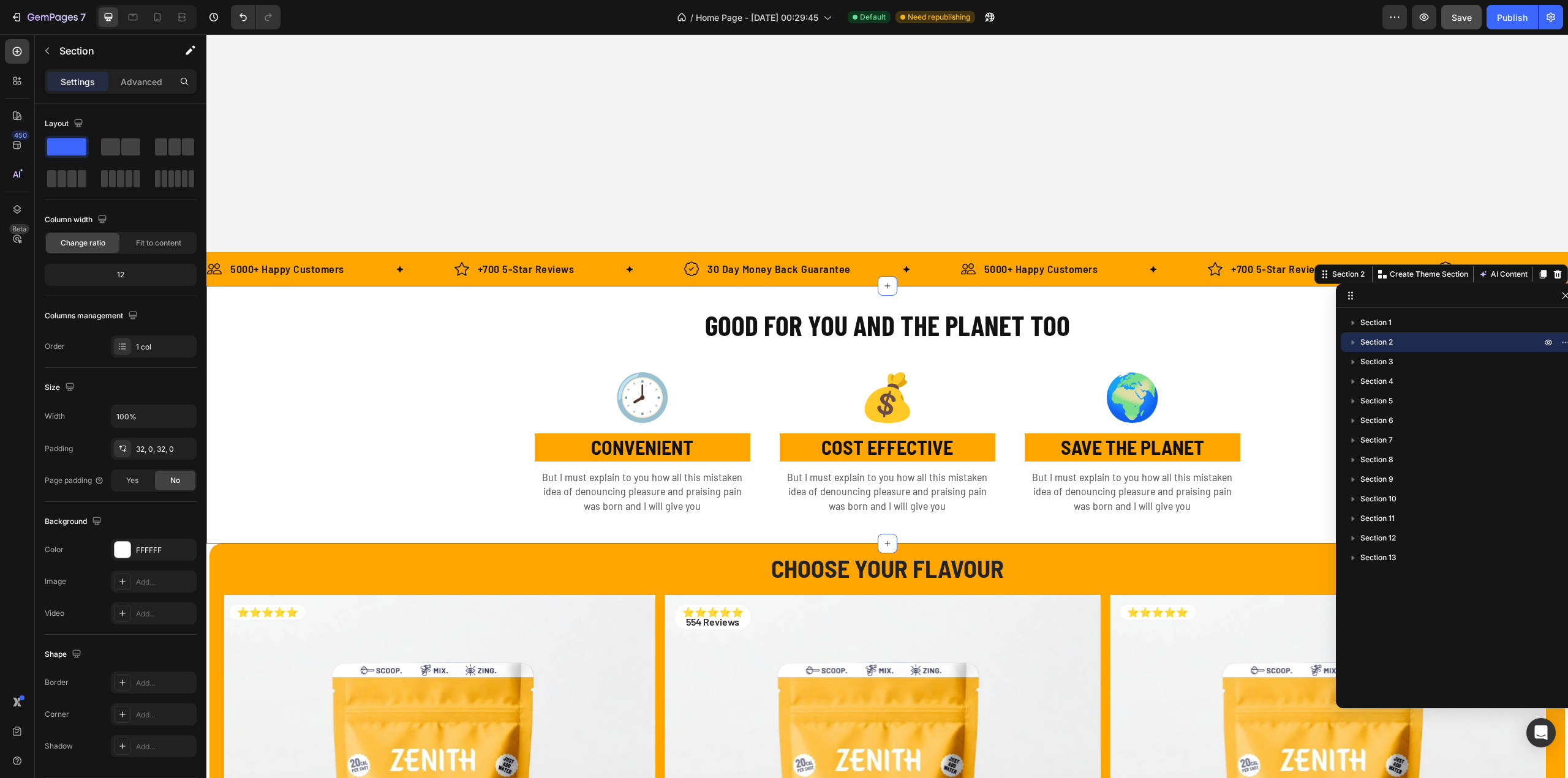
click at [1356, 343] on icon "button" at bounding box center [1353, 342] width 12 height 12
click at [1364, 363] on icon "button" at bounding box center [1365, 362] width 12 height 12
click at [1365, 363] on icon "button" at bounding box center [1365, 362] width 12 height 12
click at [1397, 360] on span "Column" at bounding box center [1386, 362] width 27 height 12
click at [1363, 360] on icon "button" at bounding box center [1365, 362] width 12 height 12
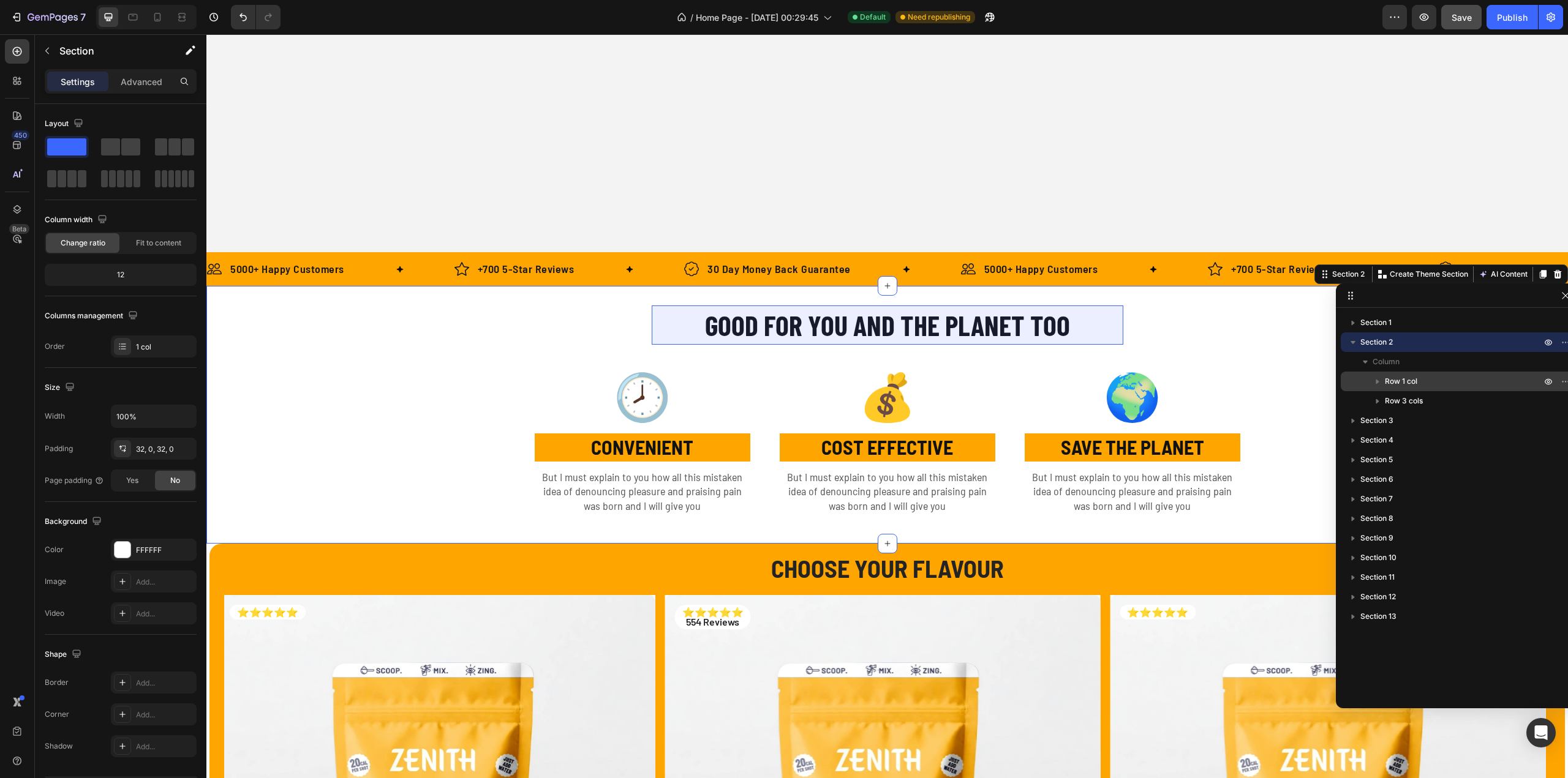
click at [1378, 384] on icon "button" at bounding box center [1377, 381] width 12 height 12
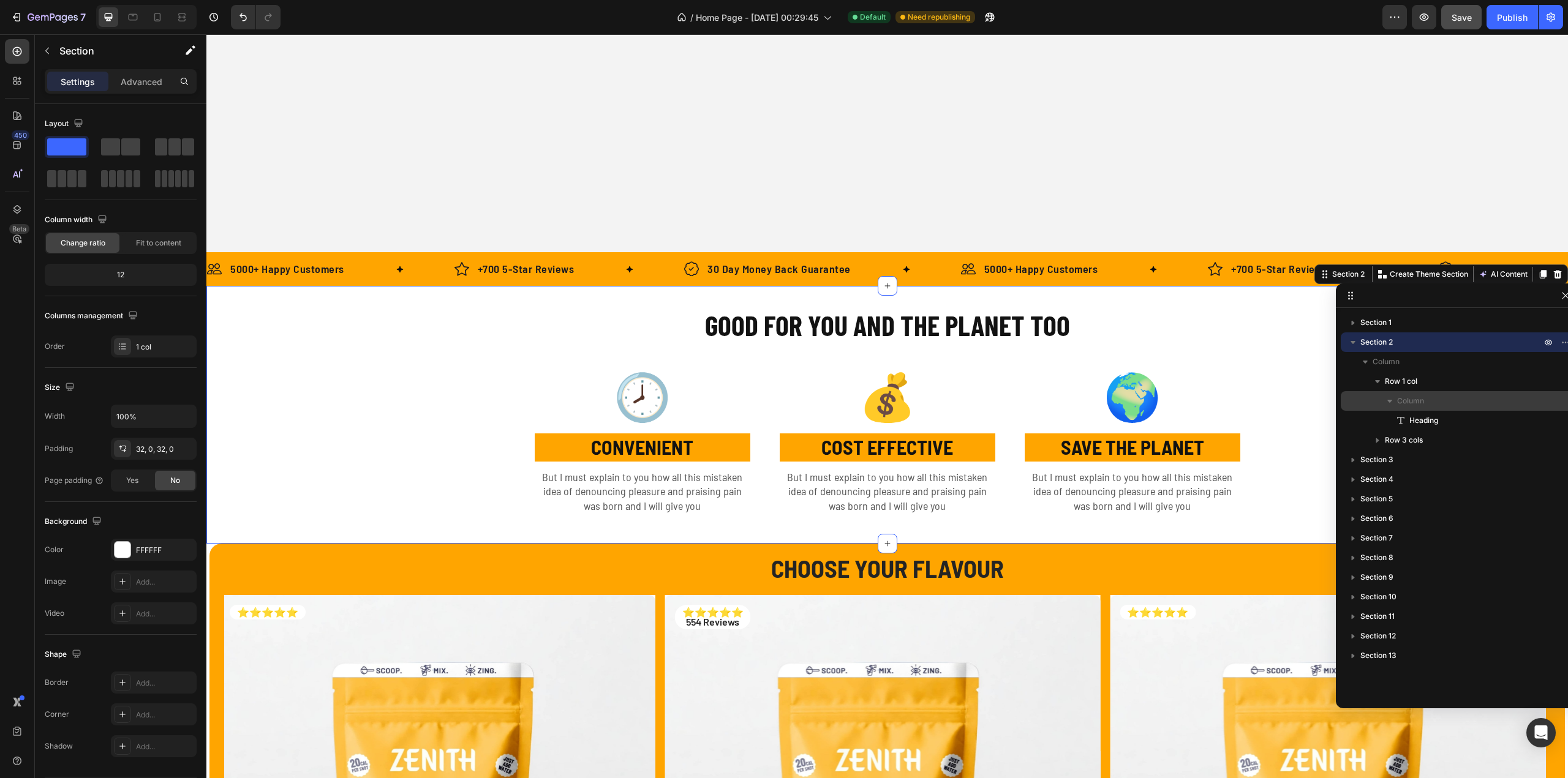
click at [1389, 400] on icon "button" at bounding box center [1389, 401] width 5 height 3
click at [1389, 400] on icon "button" at bounding box center [1390, 401] width 3 height 5
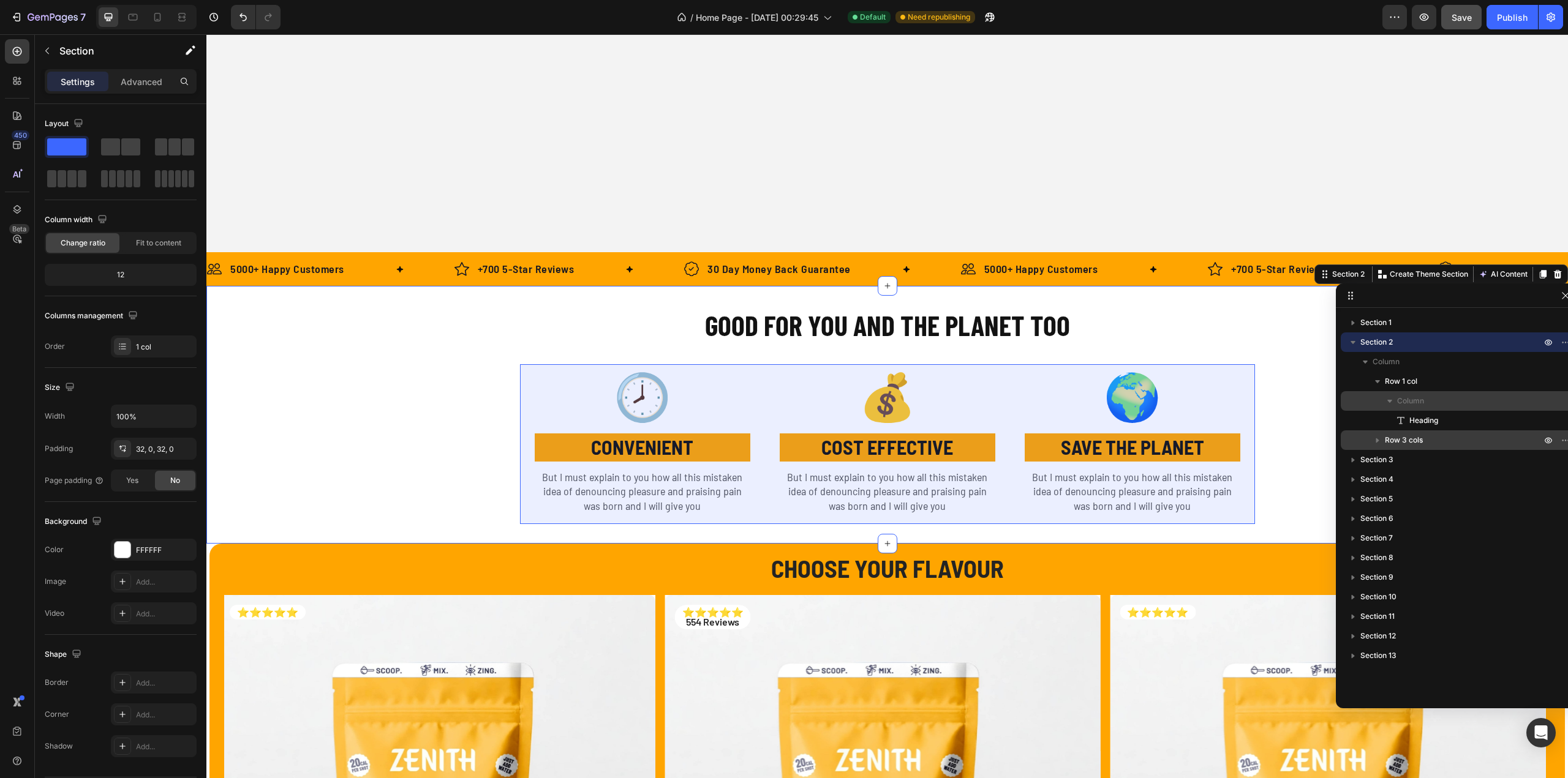
click at [1376, 444] on icon "button" at bounding box center [1377, 440] width 12 height 12
click at [1411, 442] on span "Row 3 cols" at bounding box center [1403, 440] width 38 height 12
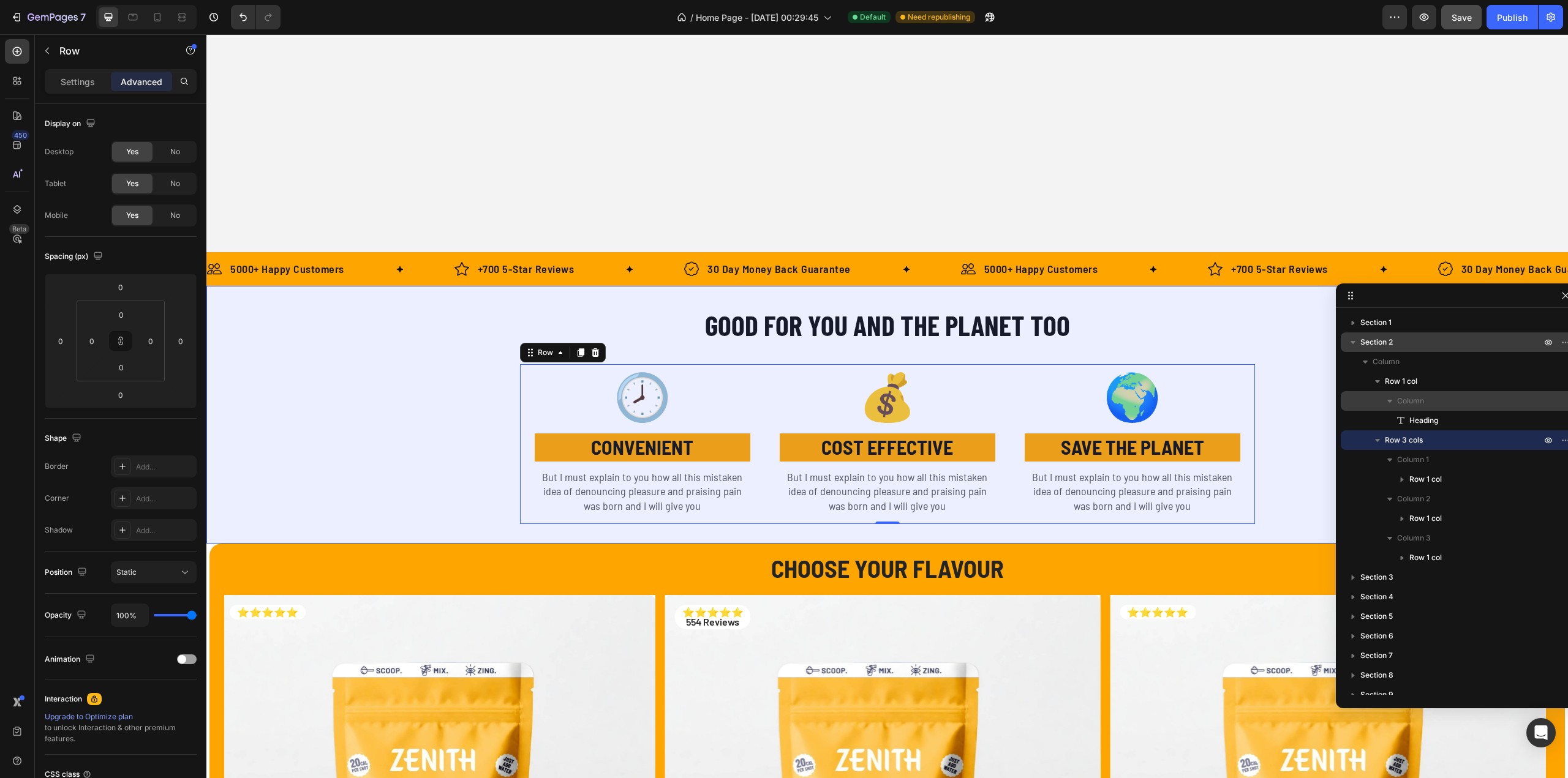
click at [1394, 345] on p "Section 2" at bounding box center [1452, 342] width 183 height 12
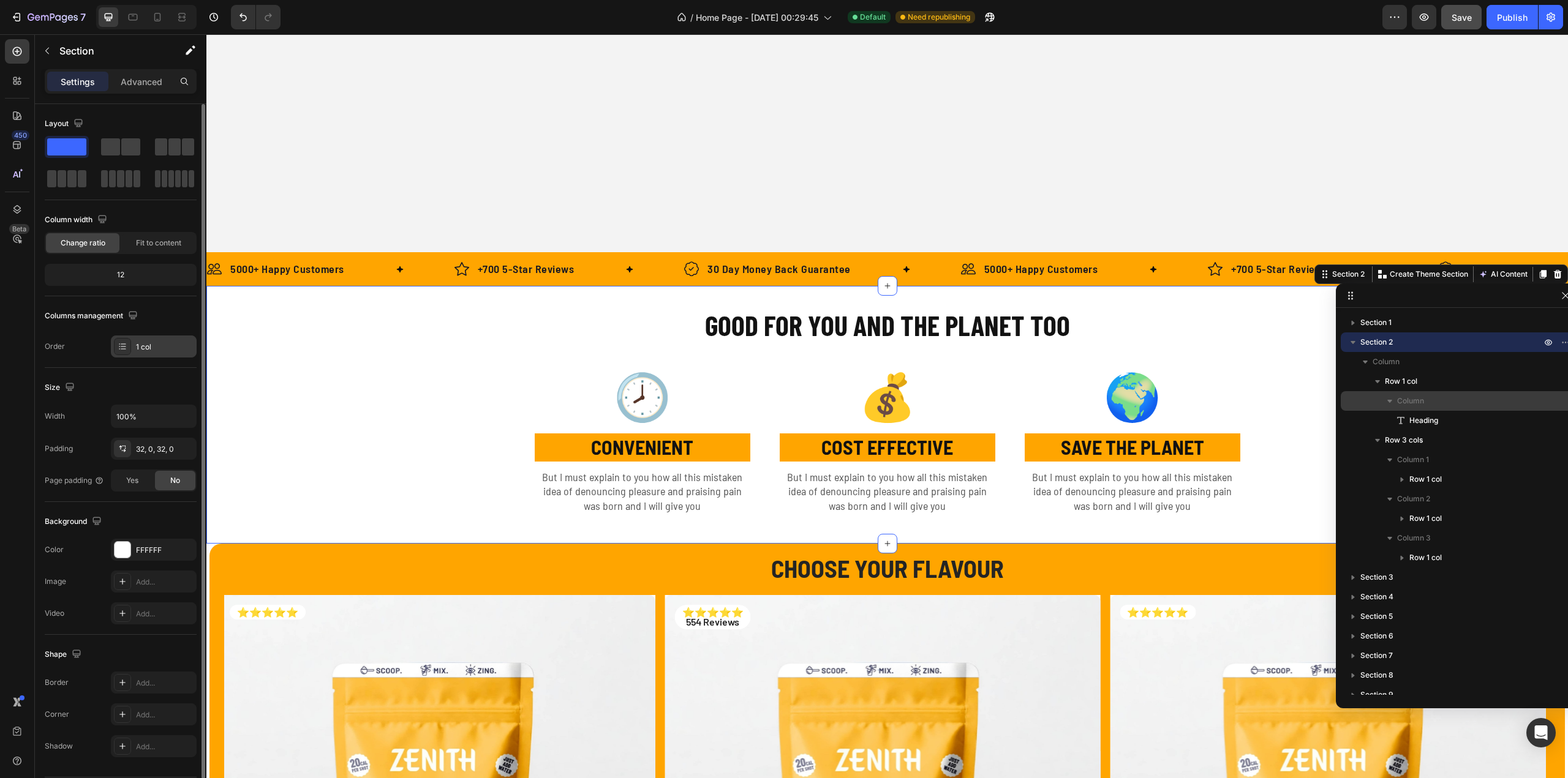
click at [124, 345] on icon at bounding box center [122, 346] width 10 height 10
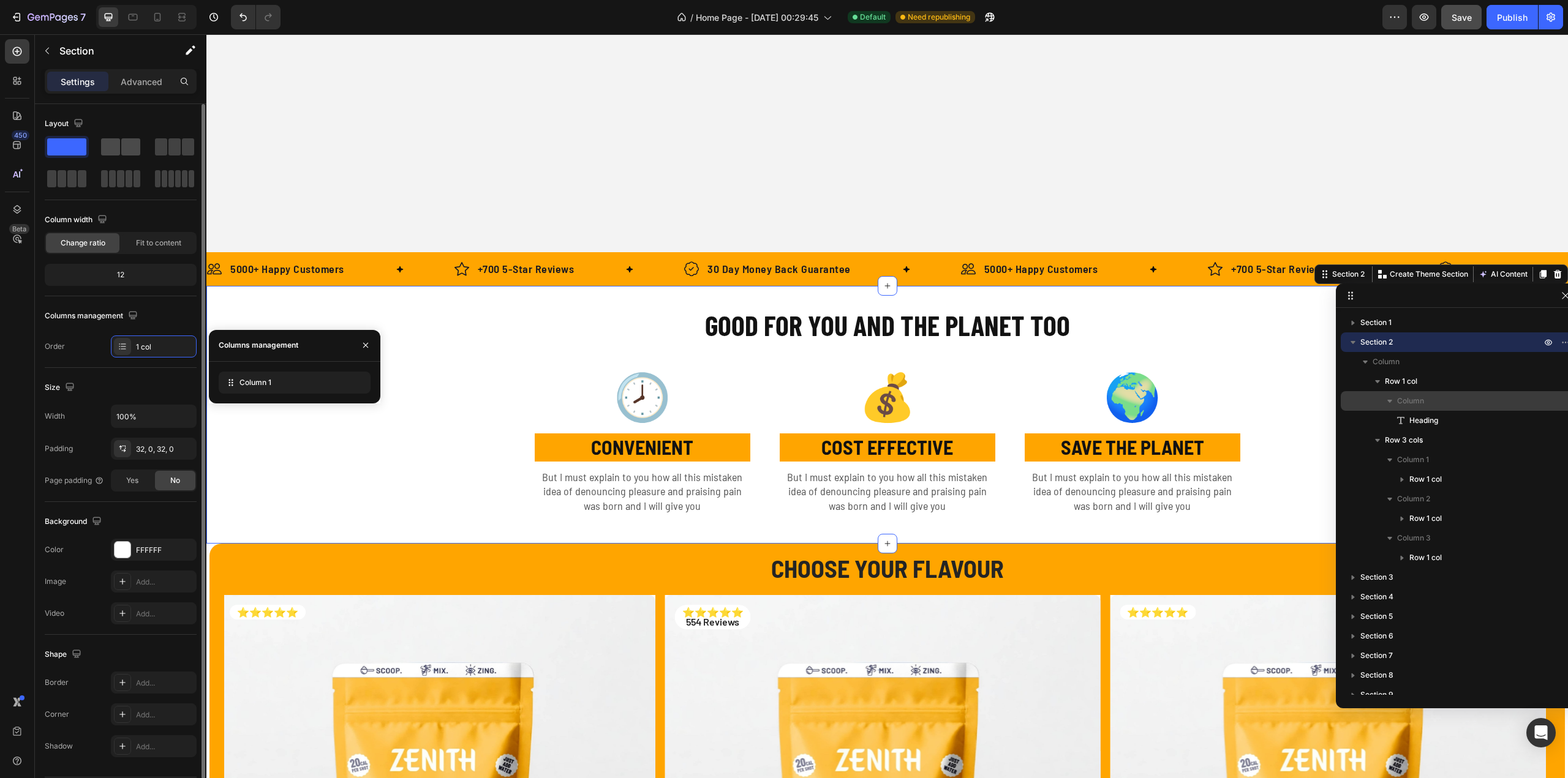
click at [119, 150] on span at bounding box center [110, 147] width 19 height 17
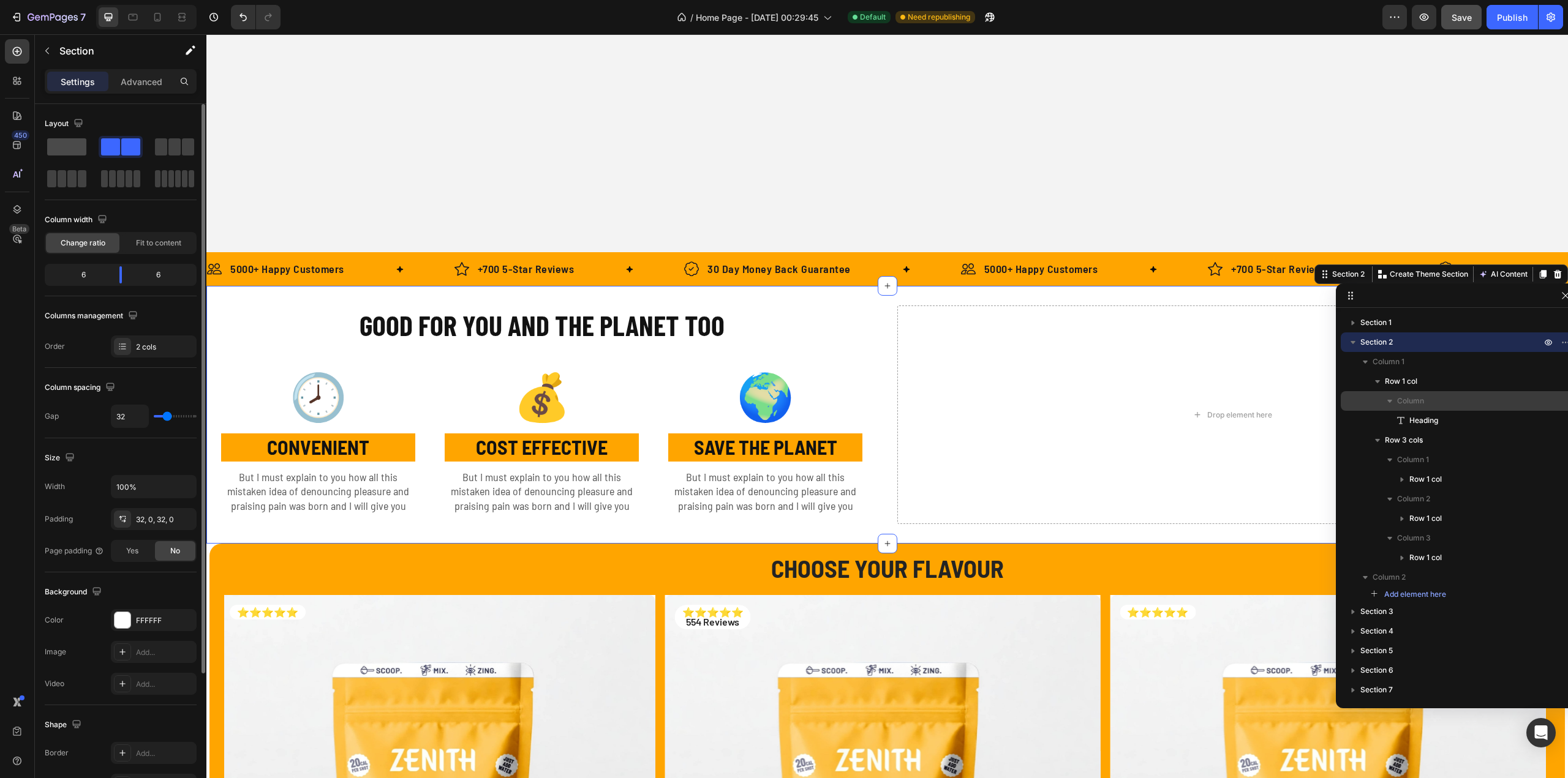
click at [66, 144] on span at bounding box center [66, 147] width 39 height 17
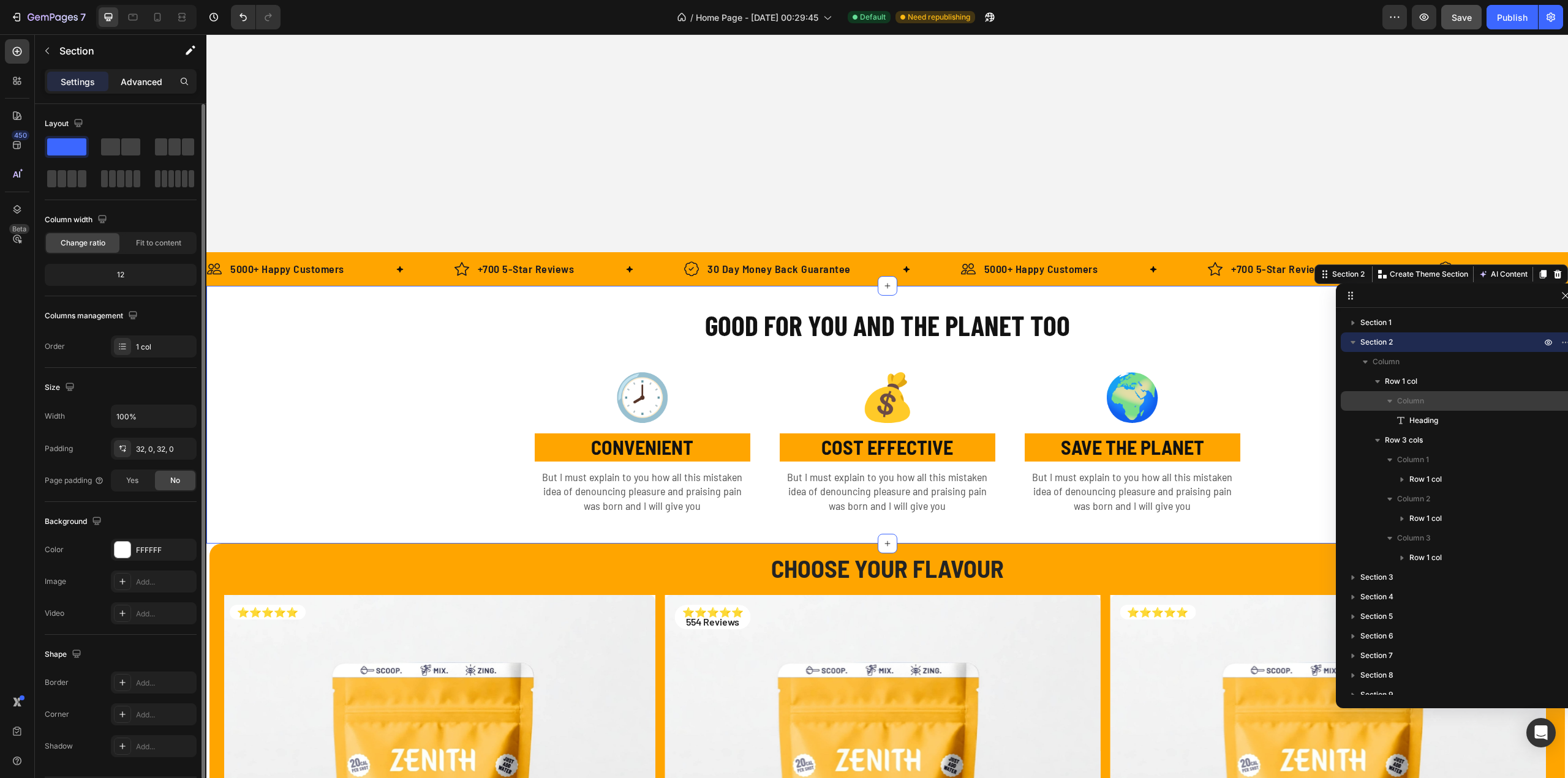
click at [136, 89] on div "Advanced" at bounding box center [142, 81] width 61 height 19
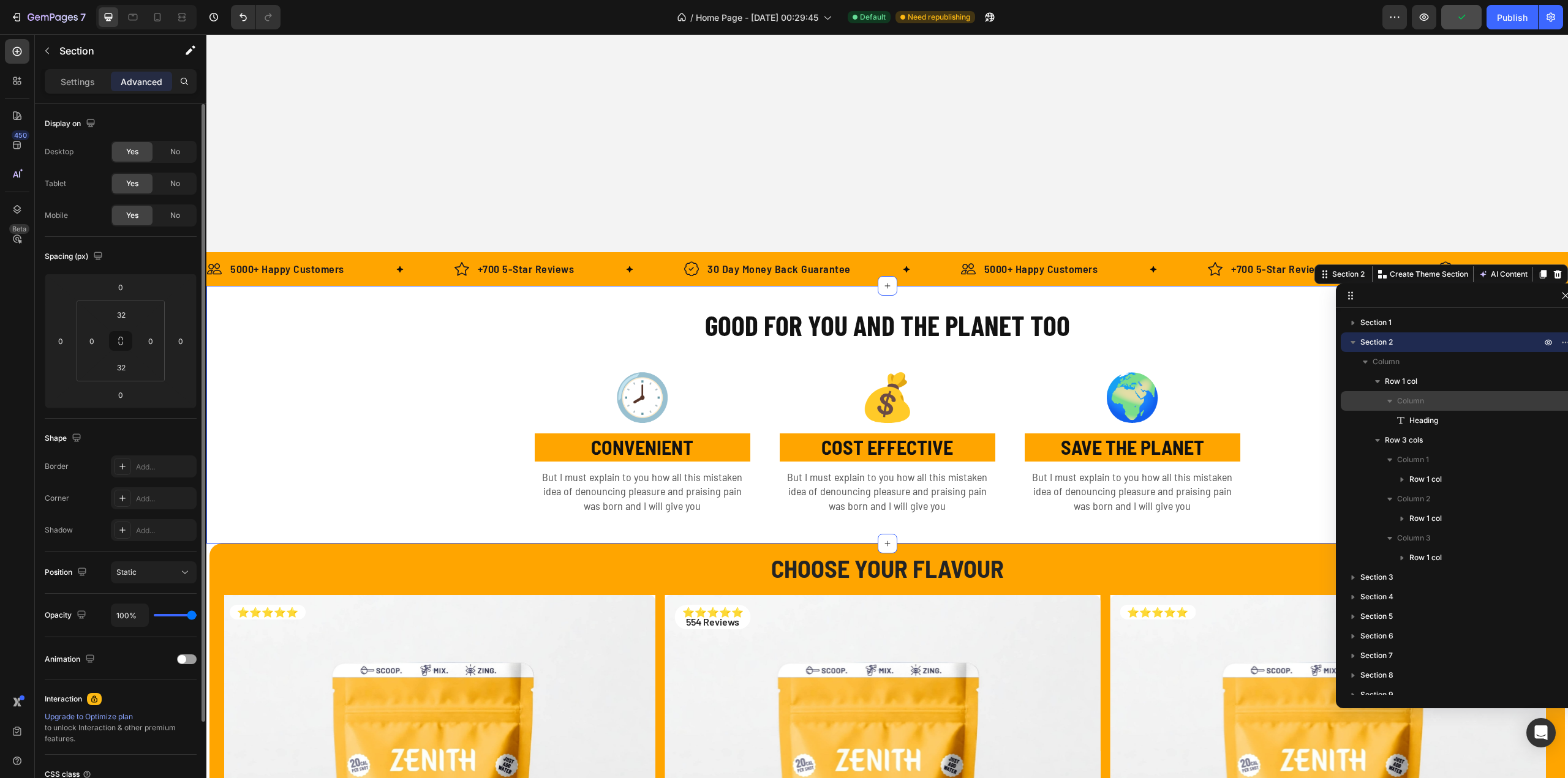
scroll to position [105, 0]
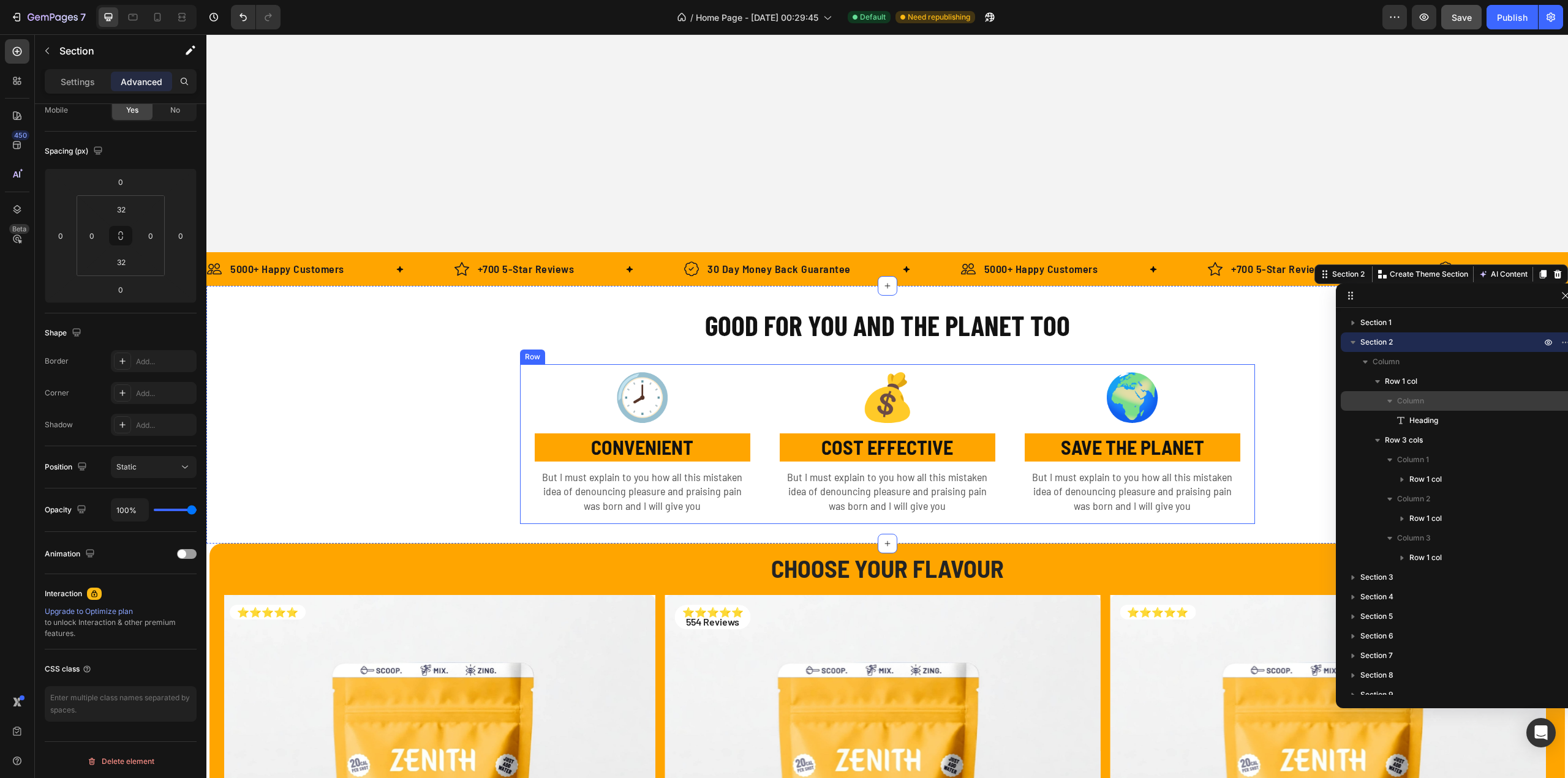
click at [541, 517] on div "🕗 Text Block CONVENIENT Text Block But I must explain to you how all this mista…" at bounding box center [642, 444] width 245 height 160
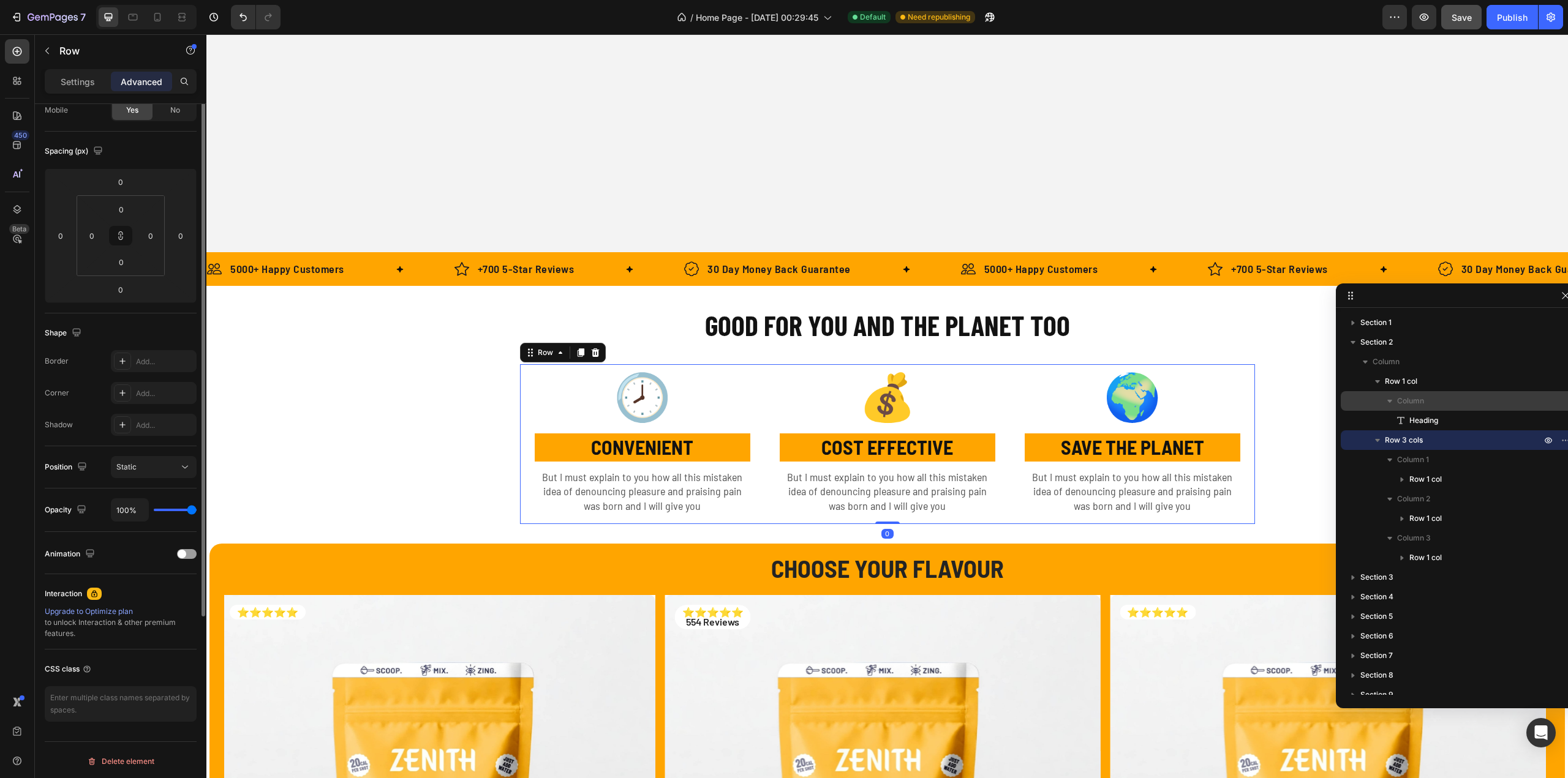
scroll to position [0, 0]
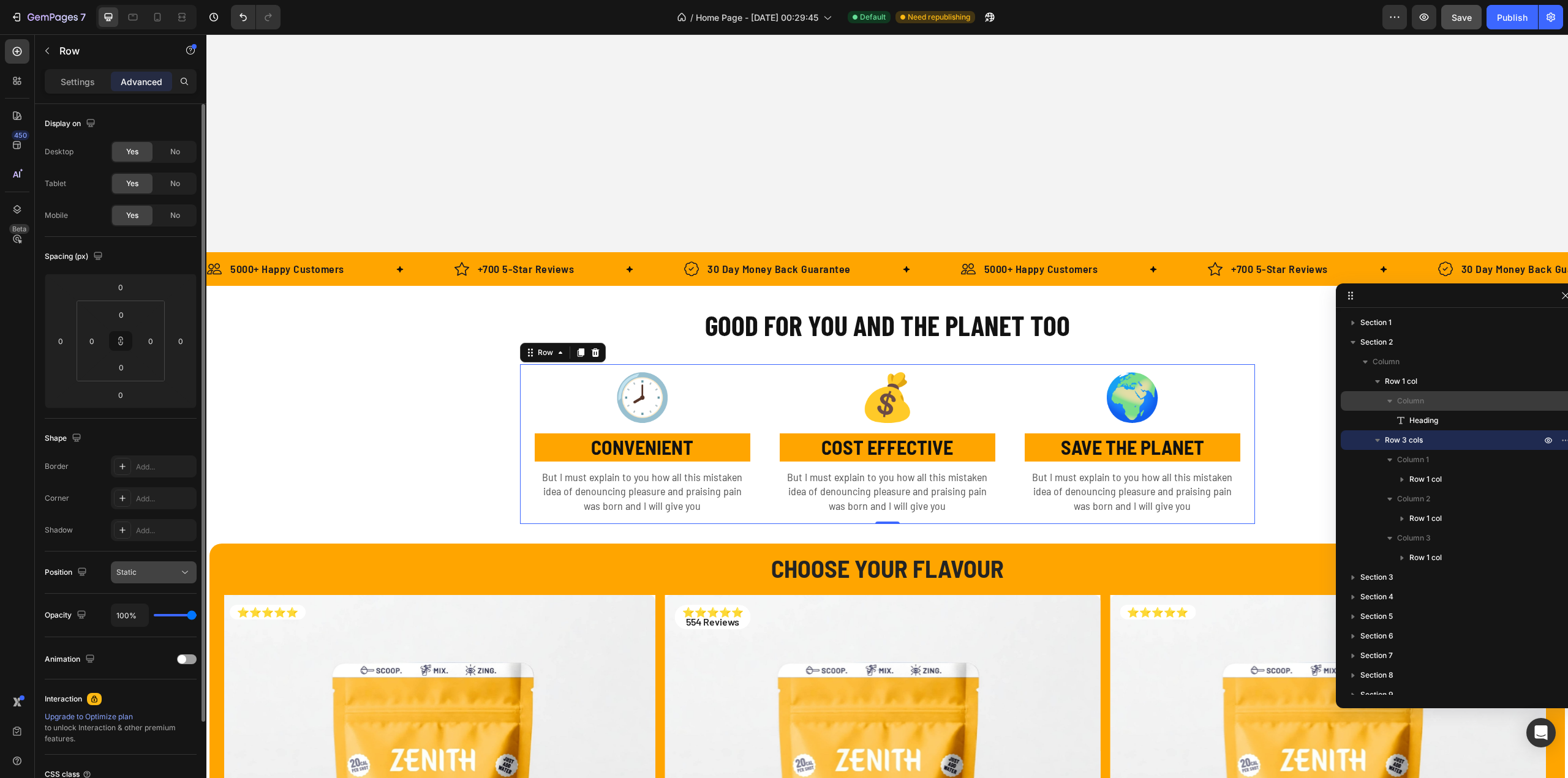
click at [163, 573] on div "Static" at bounding box center [147, 572] width 63 height 11
click at [94, 539] on div "Shadow Add..." at bounding box center [121, 530] width 152 height 22
click at [139, 572] on div "Static" at bounding box center [147, 572] width 63 height 11
drag, startPoint x: 94, startPoint y: 535, endPoint x: 94, endPoint y: 542, distance: 7.0
click at [94, 534] on div "Shadow Add..." at bounding box center [121, 530] width 152 height 22
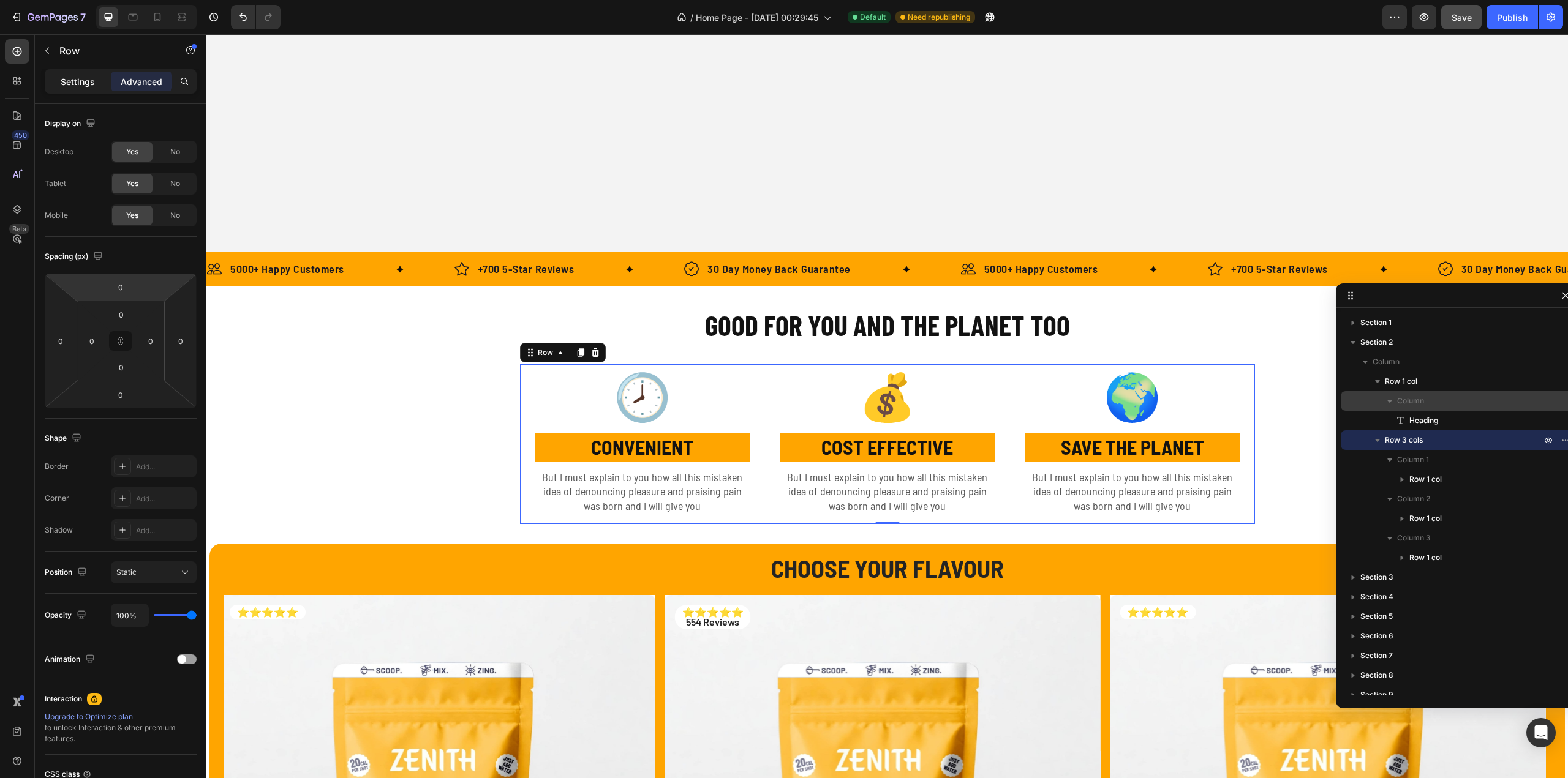
click at [78, 79] on p "Settings" at bounding box center [77, 81] width 34 height 13
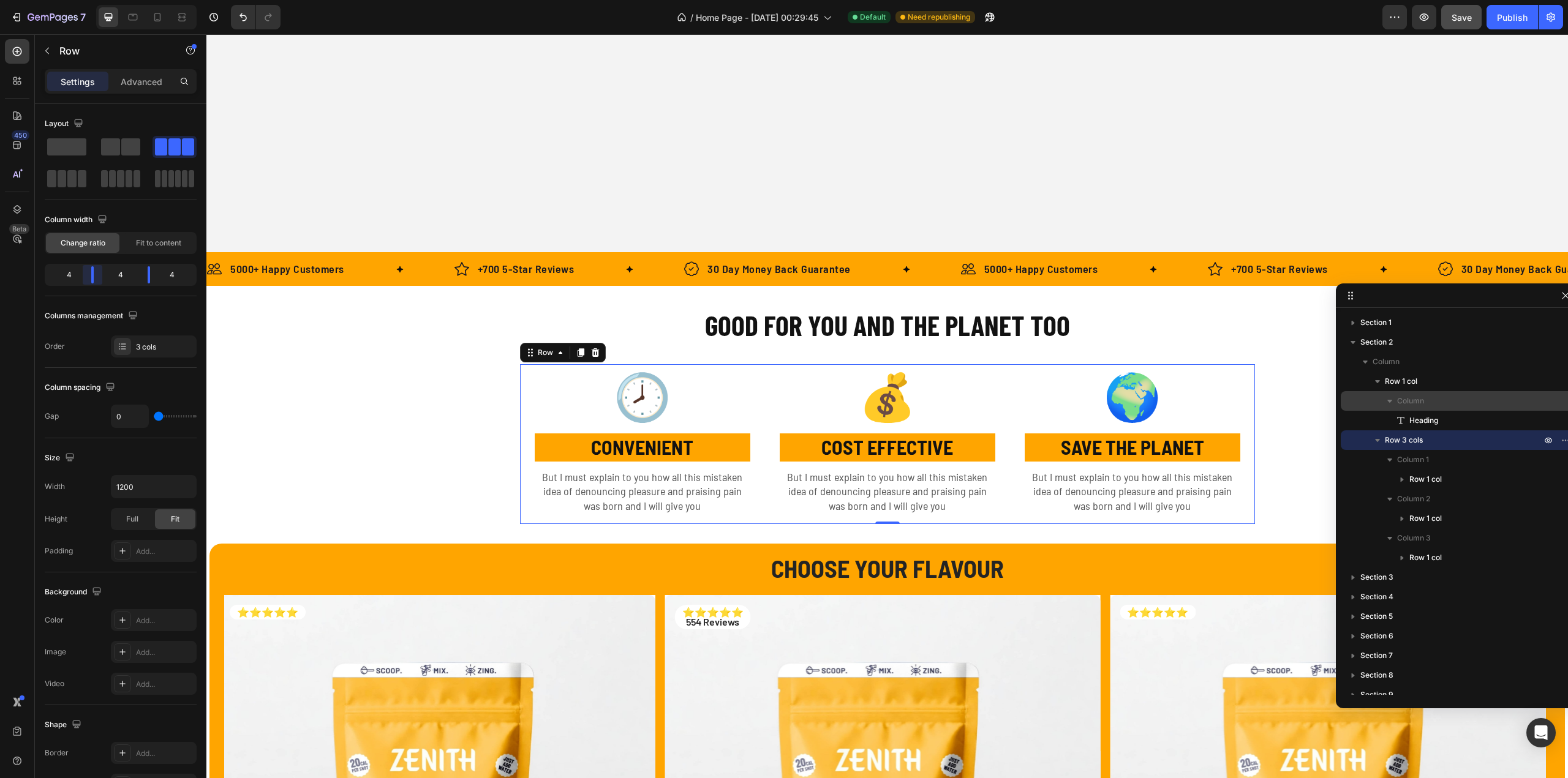
click at [98, 0] on body "7 Version history / Home Page - [DATE] 00:29:45 Default Need republishing Previ…" at bounding box center [784, 0] width 1568 height 0
click at [150, 237] on span "Fit to content" at bounding box center [159, 243] width 45 height 11
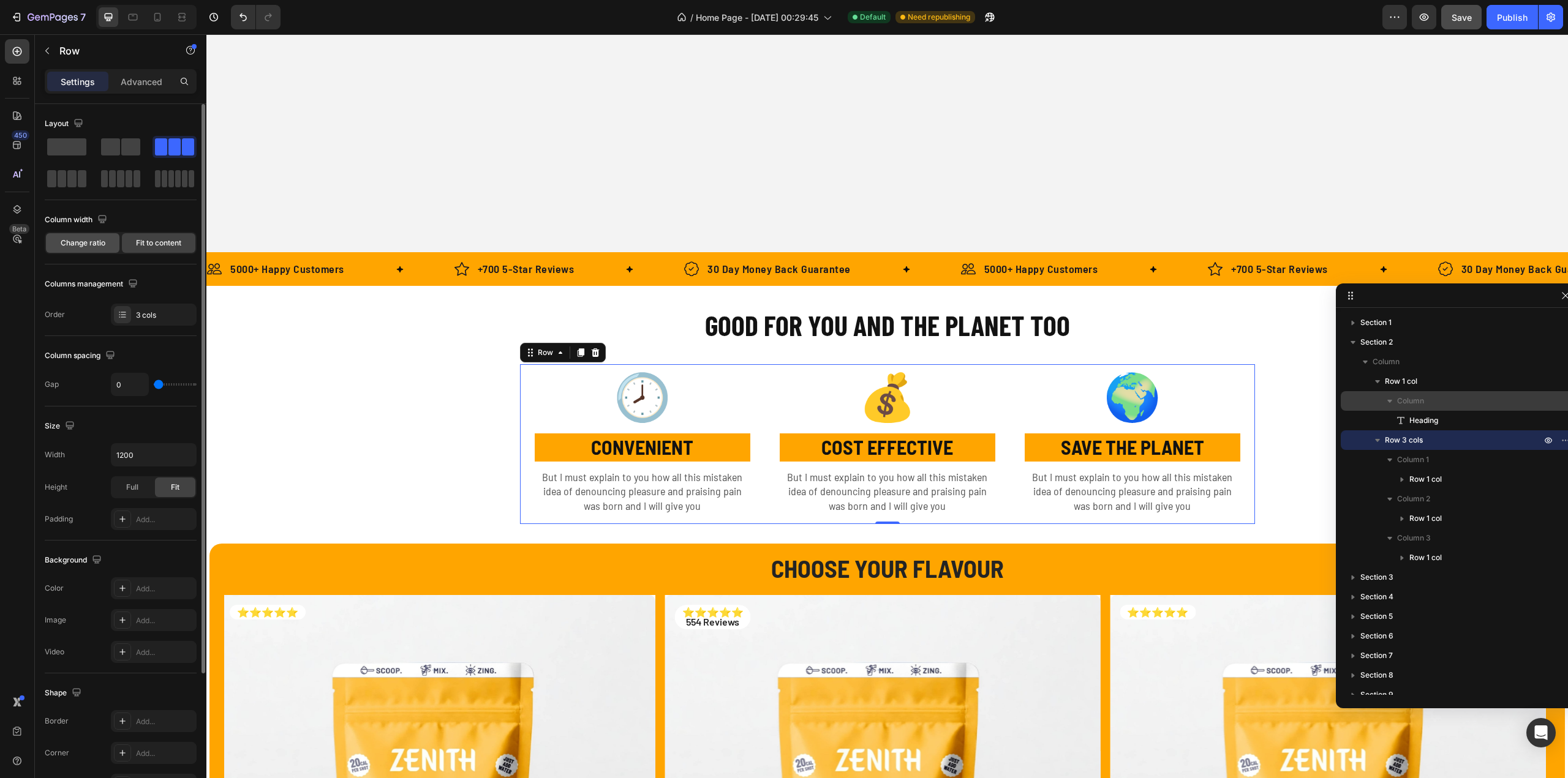
click at [94, 242] on span "Change ratio" at bounding box center [83, 243] width 45 height 11
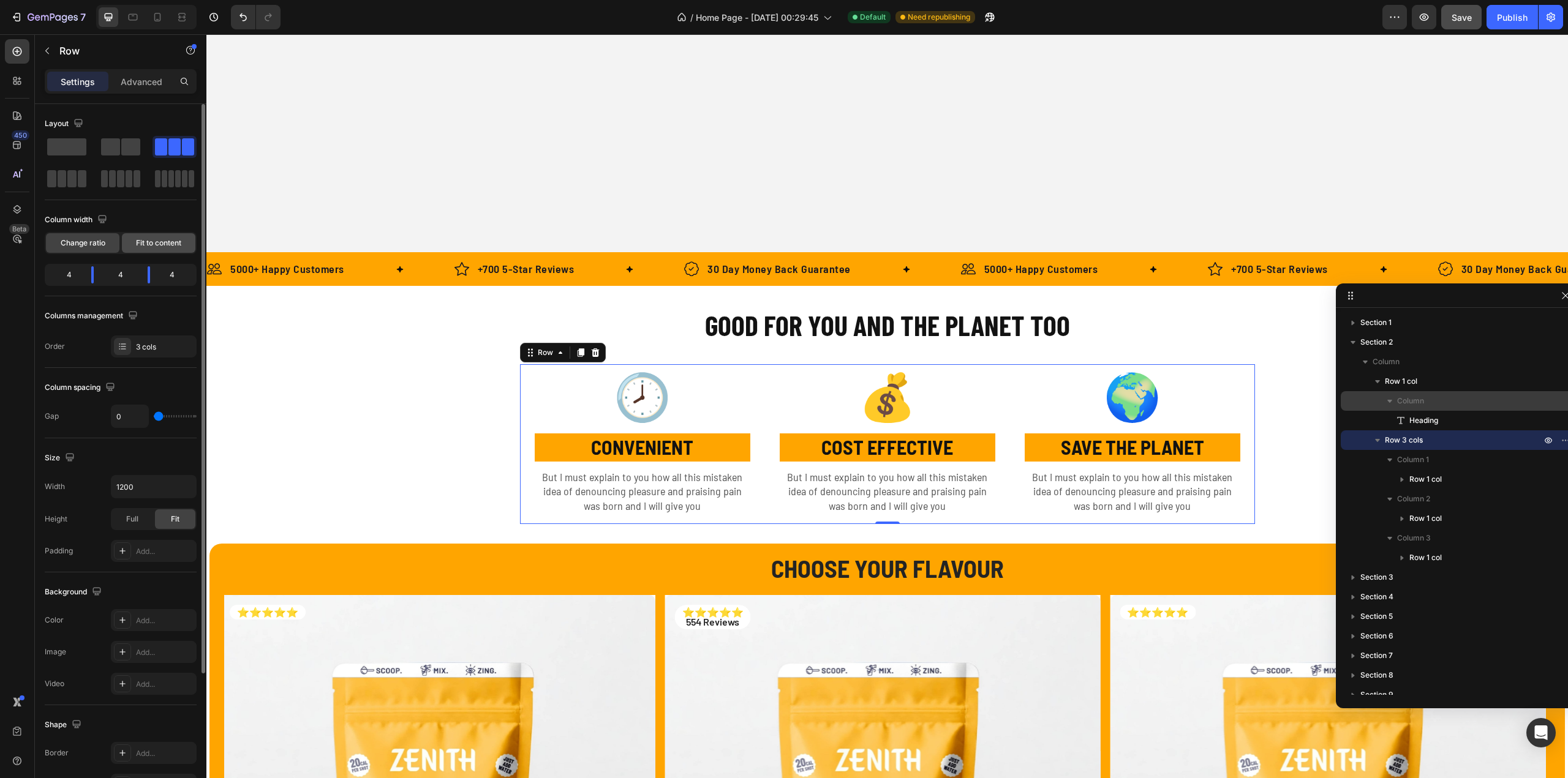
click at [156, 243] on span "Fit to content" at bounding box center [159, 243] width 45 height 11
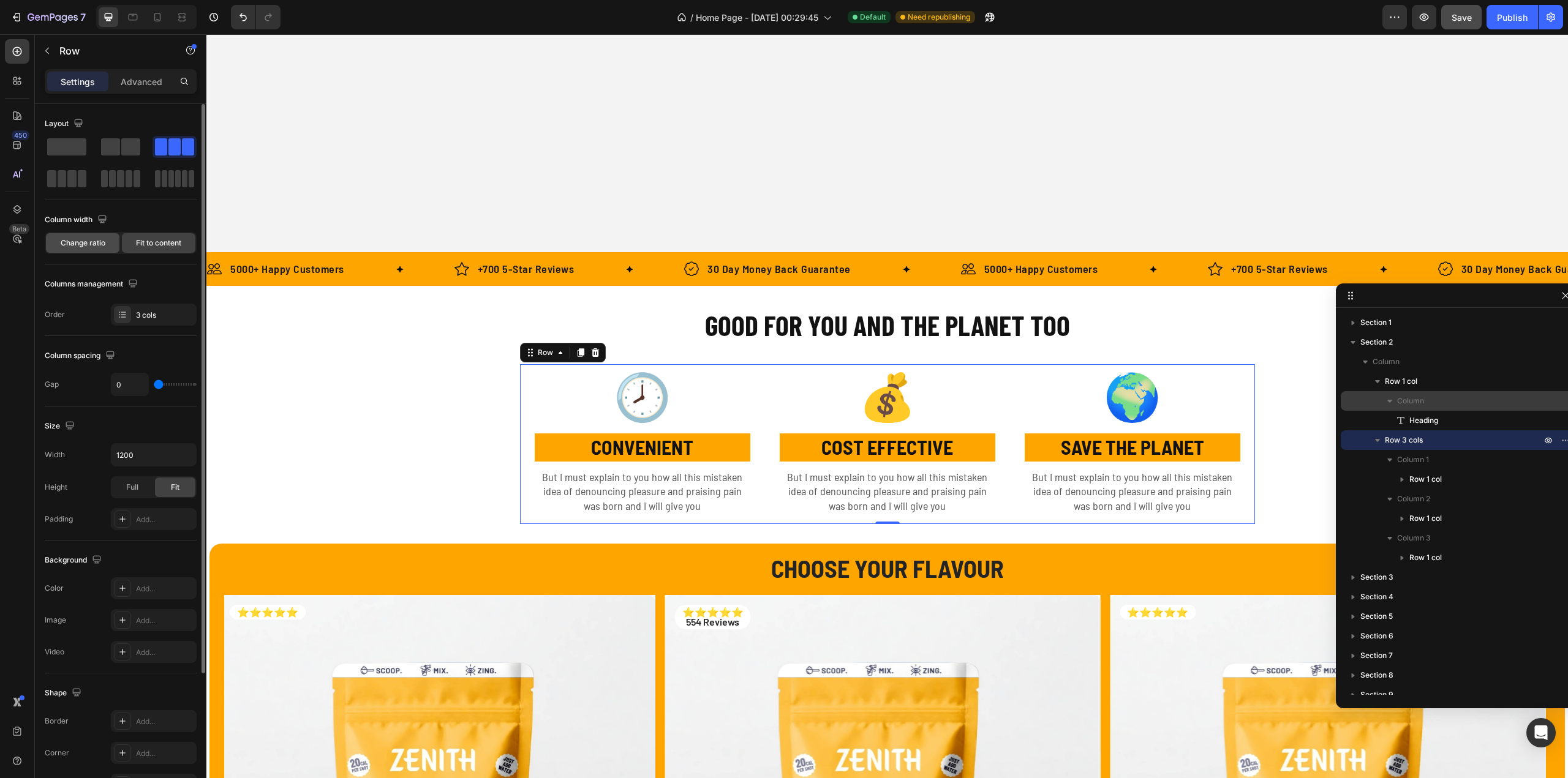
click at [88, 239] on span "Change ratio" at bounding box center [83, 243] width 45 height 11
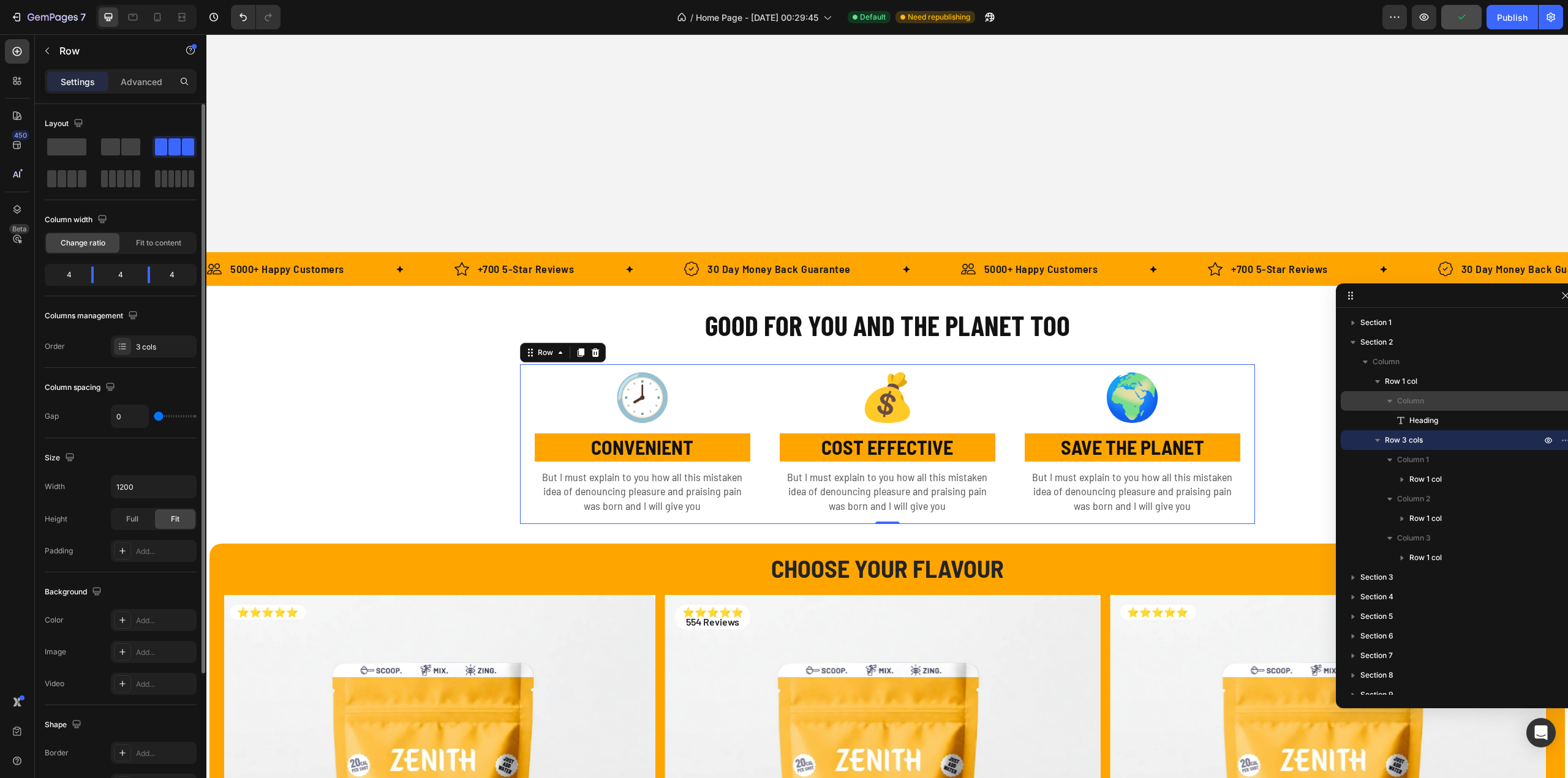
scroll to position [175, 0]
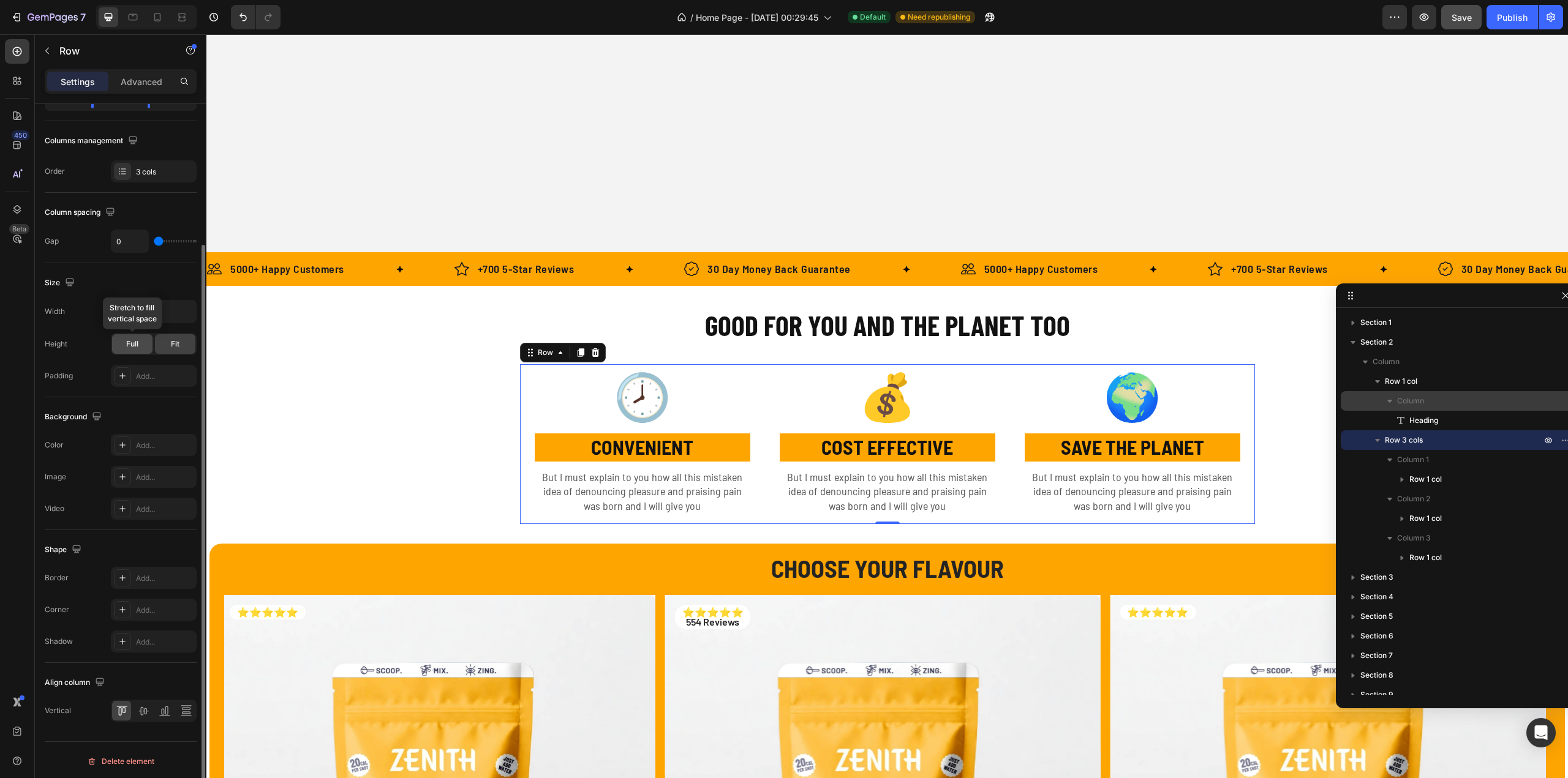
click at [130, 346] on span "Full" at bounding box center [132, 344] width 12 height 11
click at [170, 343] on div "Fit" at bounding box center [175, 344] width 40 height 19
click at [120, 374] on icon at bounding box center [122, 375] width 10 height 10
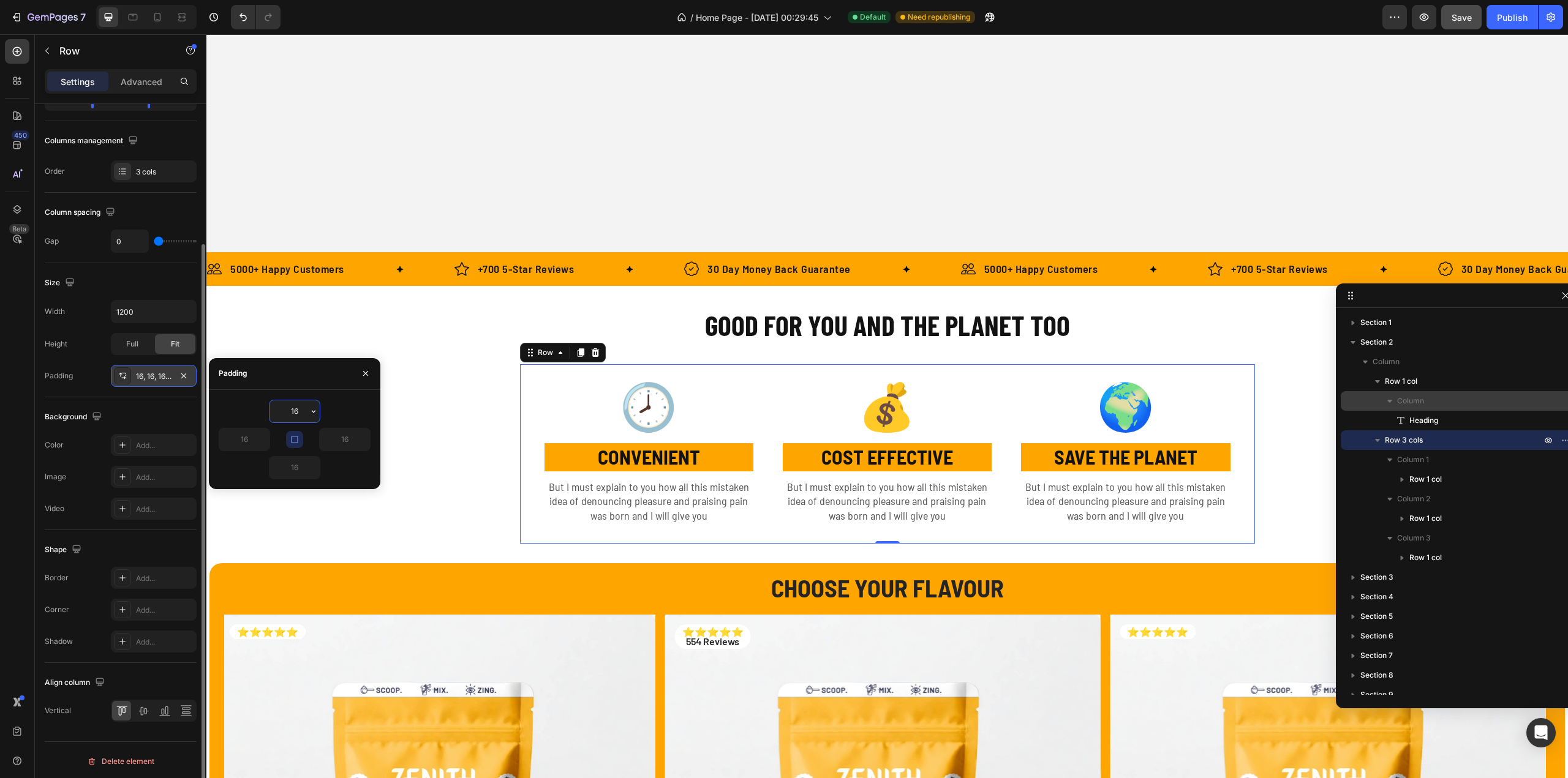
click at [316, 407] on icon "button" at bounding box center [313, 411] width 10 height 10
click at [258, 532] on p "5XL 112px" at bounding box center [271, 538] width 65 height 11
type input "112"
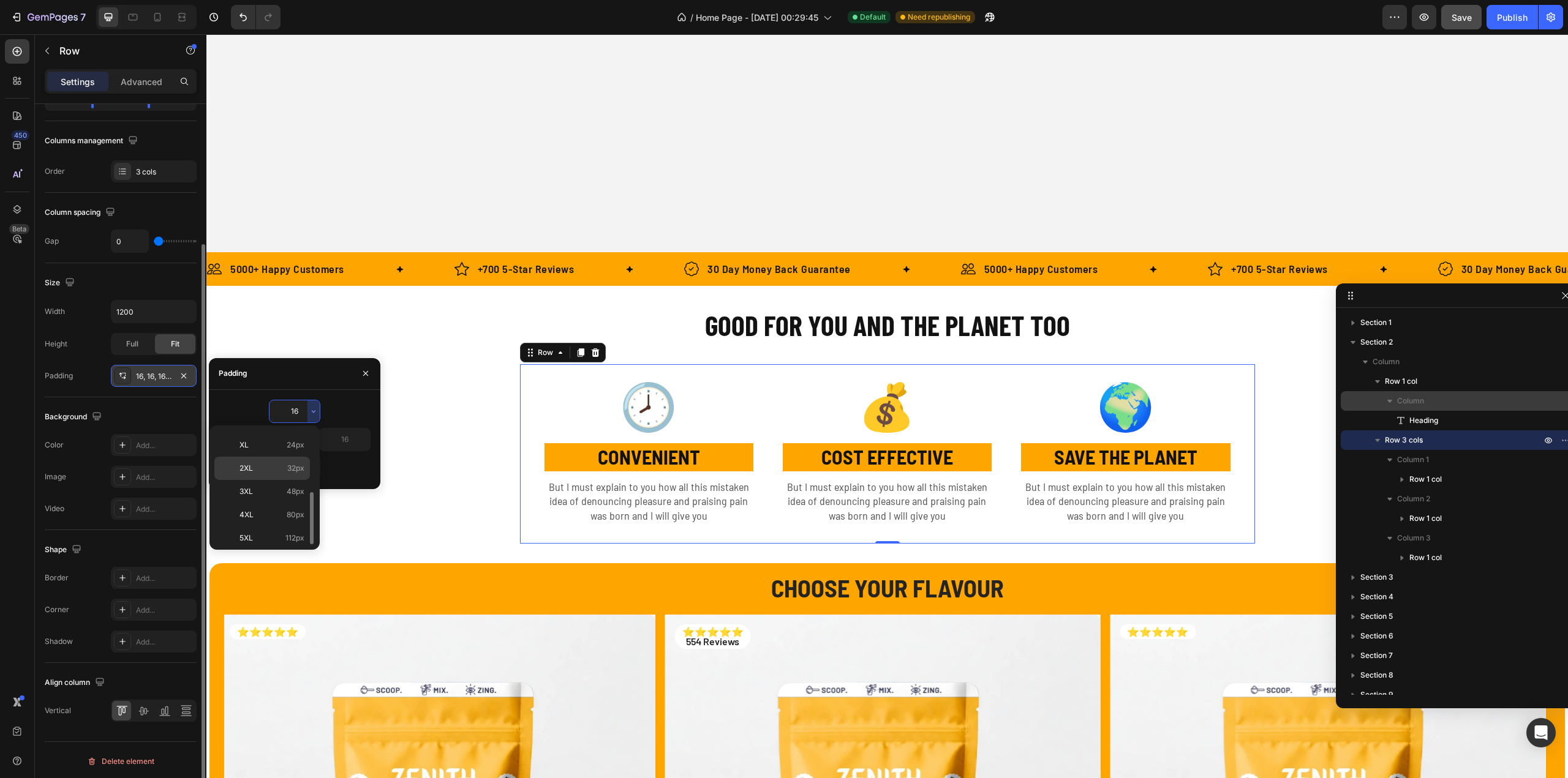
type input "112"
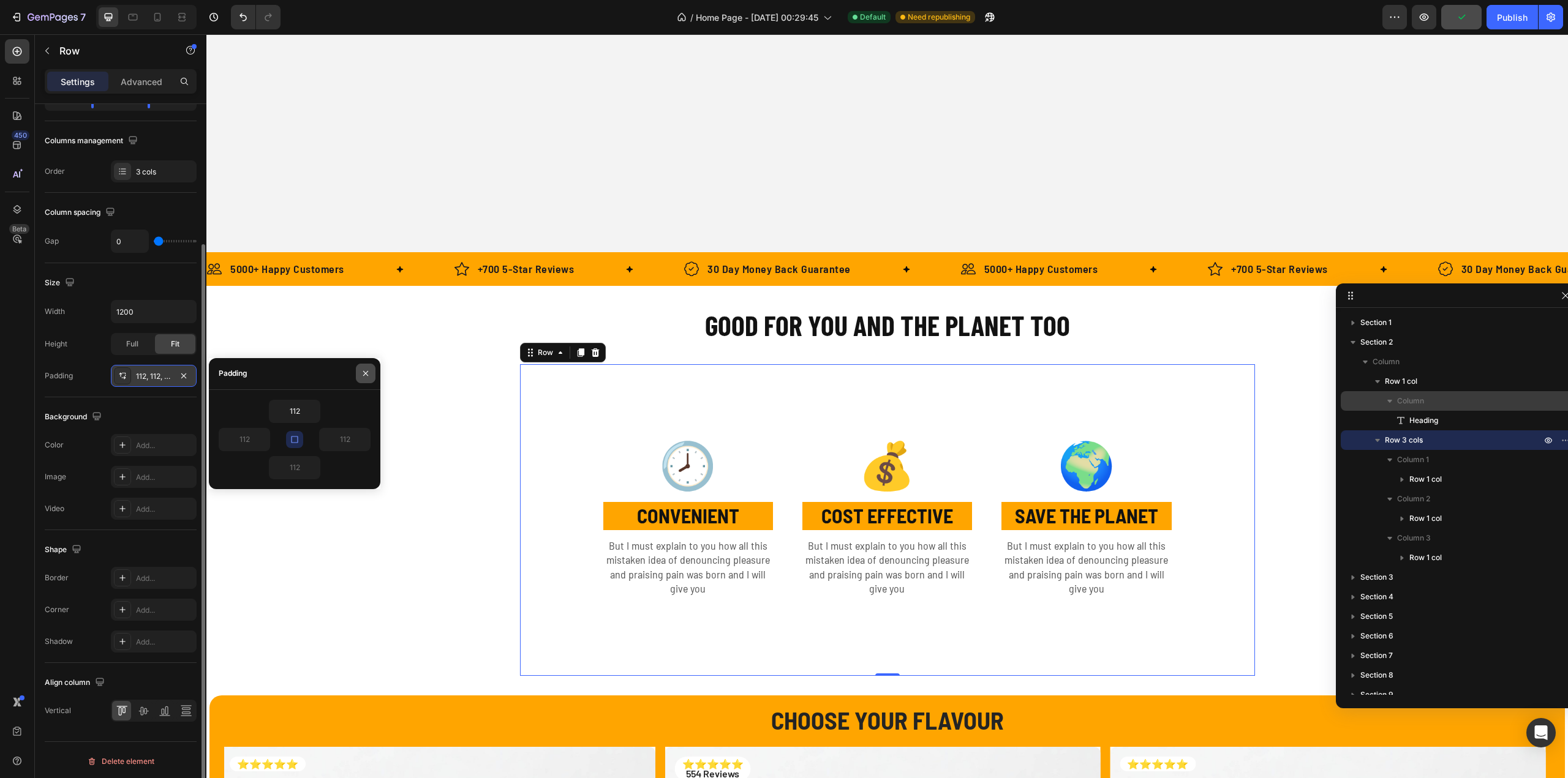
click at [363, 375] on icon "button" at bounding box center [365, 373] width 10 height 10
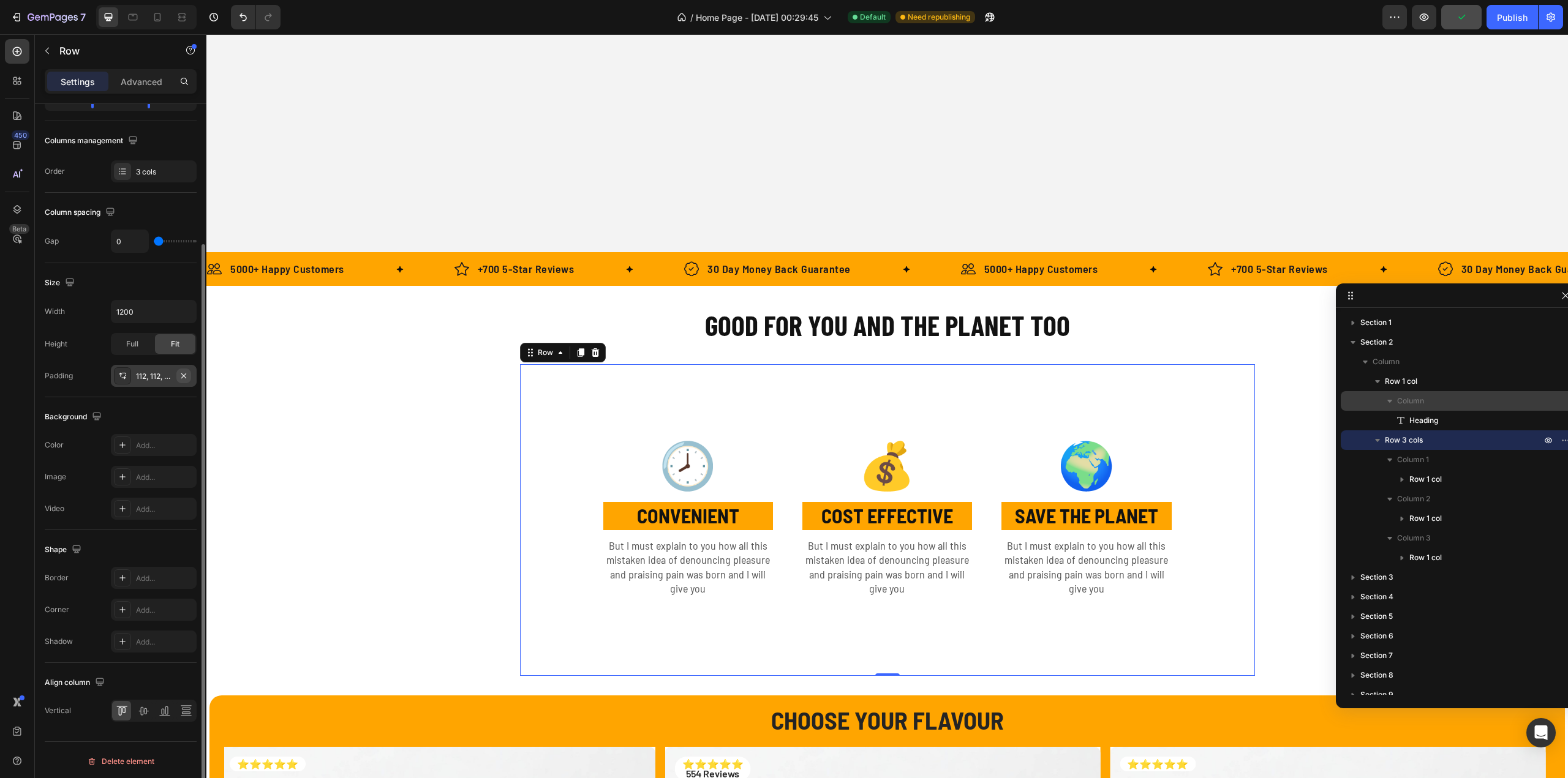
click at [179, 376] on icon "button" at bounding box center [183, 375] width 10 height 10
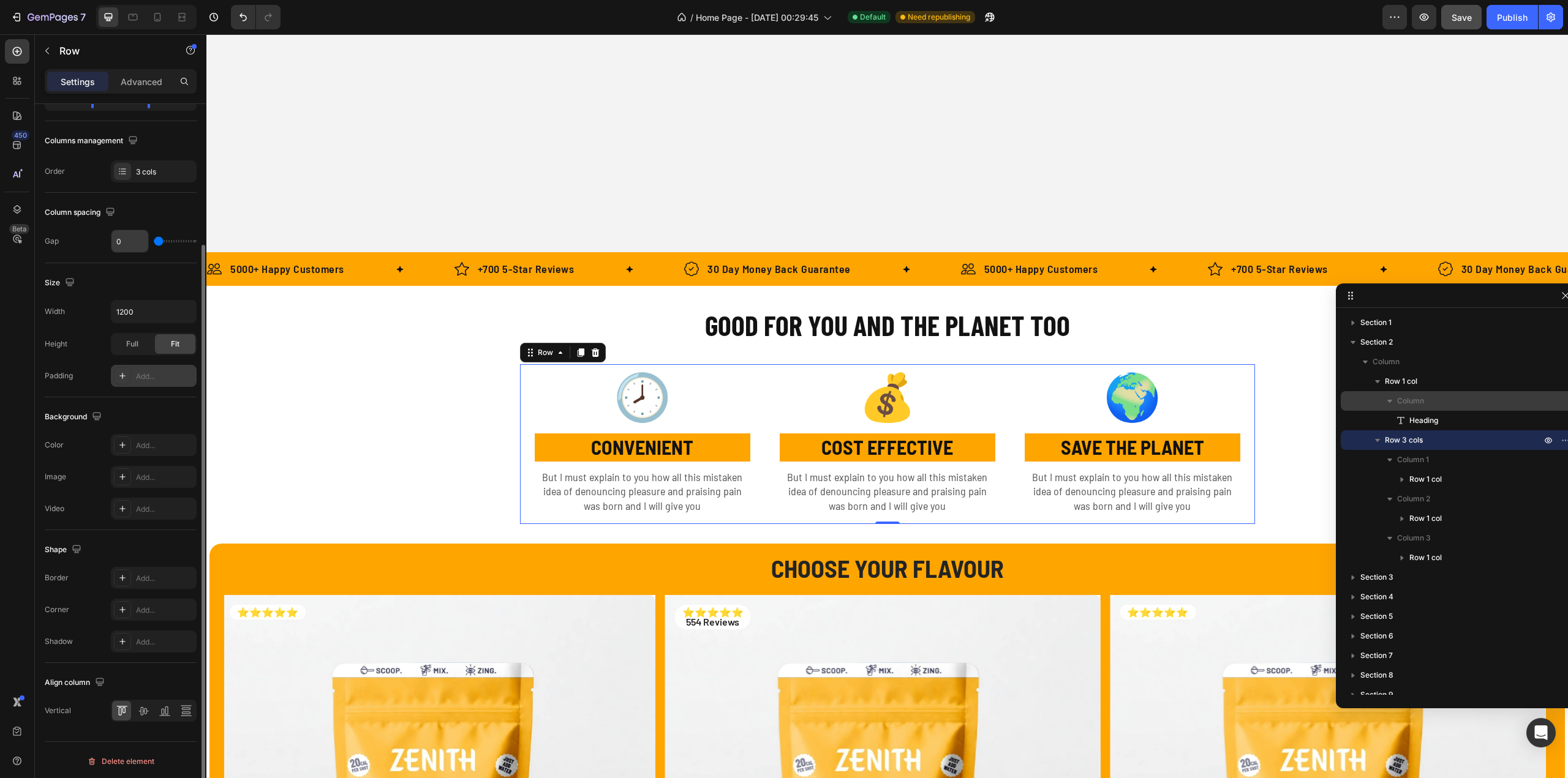
scroll to position [0, 0]
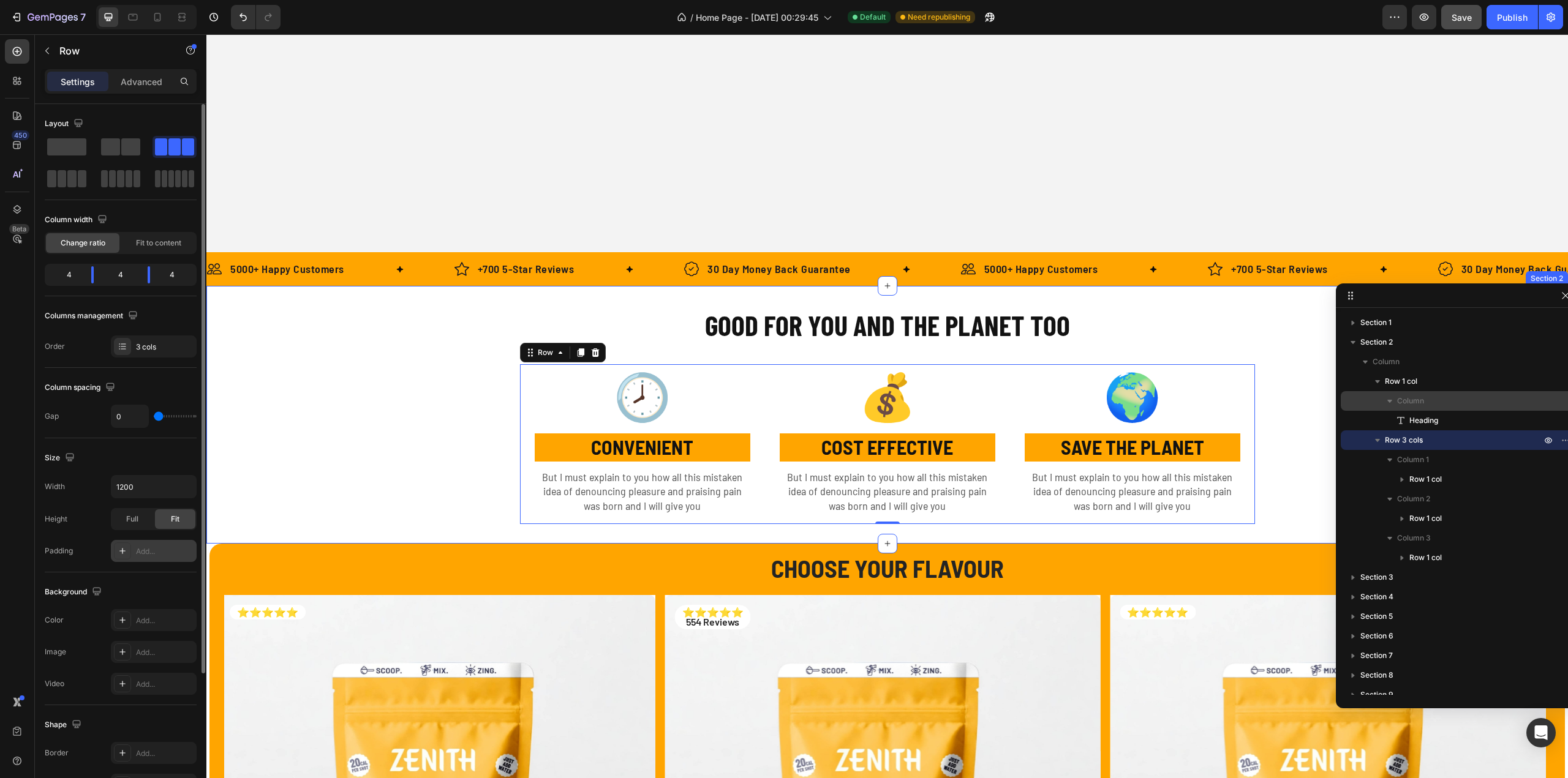
click at [492, 351] on div "GOOD FOR YOU AND THE PLANET TOO Heading Row 🕗 Text Block CONVENIENT Text Block …" at bounding box center [887, 415] width 1362 height 219
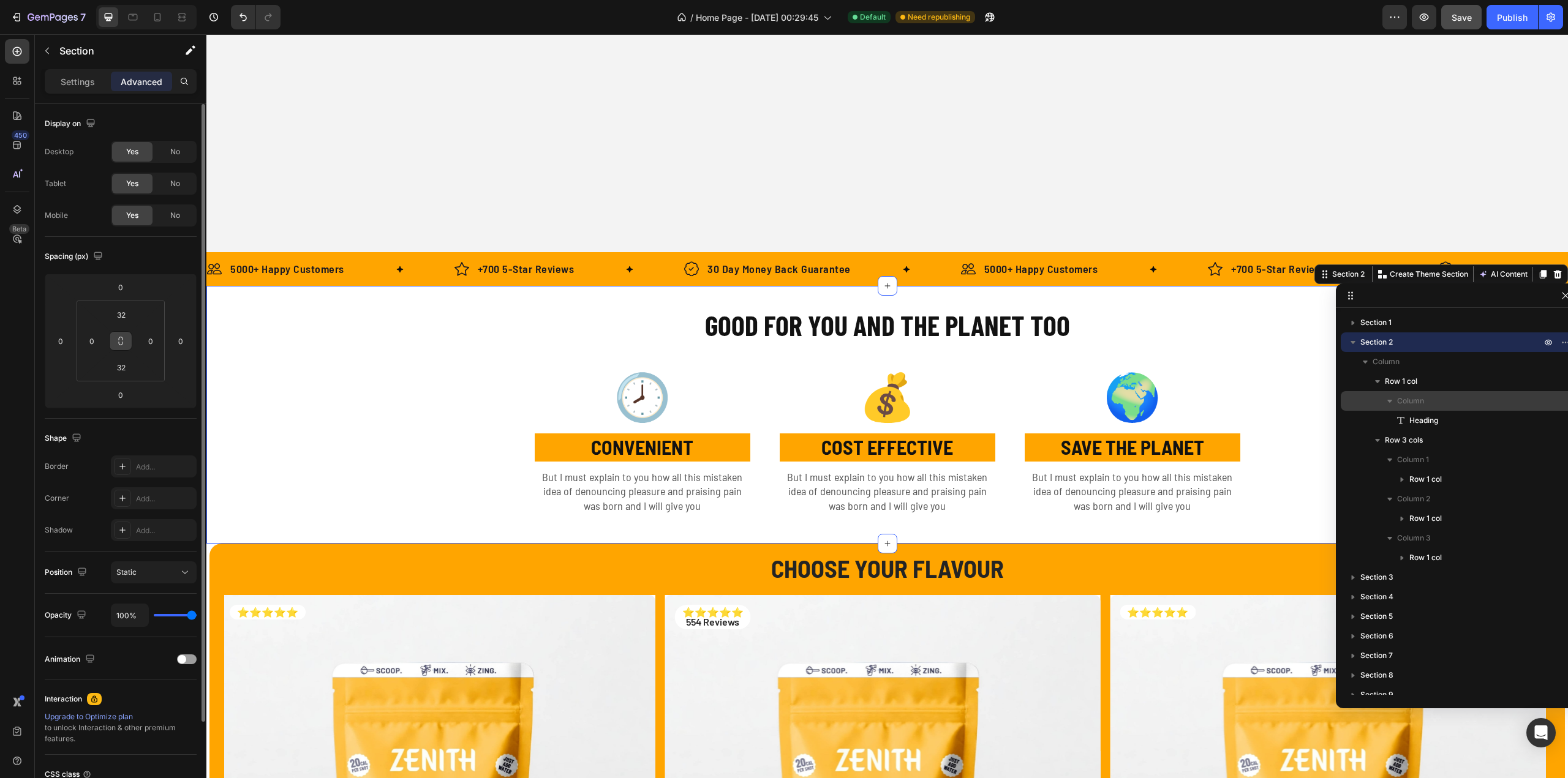
click at [127, 339] on button at bounding box center [120, 341] width 23 height 19
click at [126, 339] on button at bounding box center [120, 341] width 23 height 19
click at [125, 365] on input "32" at bounding box center [121, 367] width 25 height 19
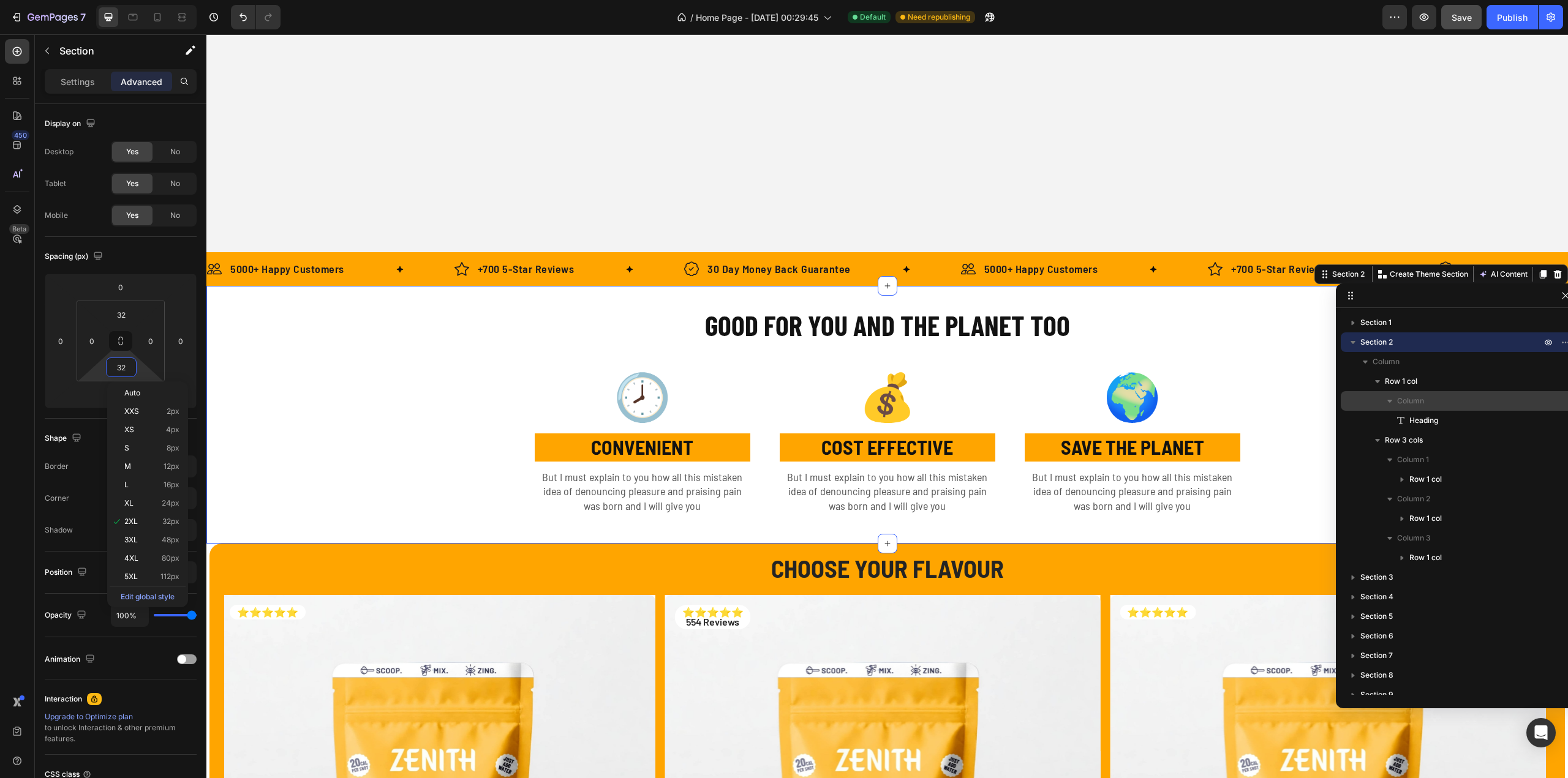
click at [534, 352] on div "GOOD FOR YOU AND THE PLANET TOO Heading Row 🕗 Text Block CONVENIENT Text Block …" at bounding box center [887, 415] width 1362 height 219
type input "2"
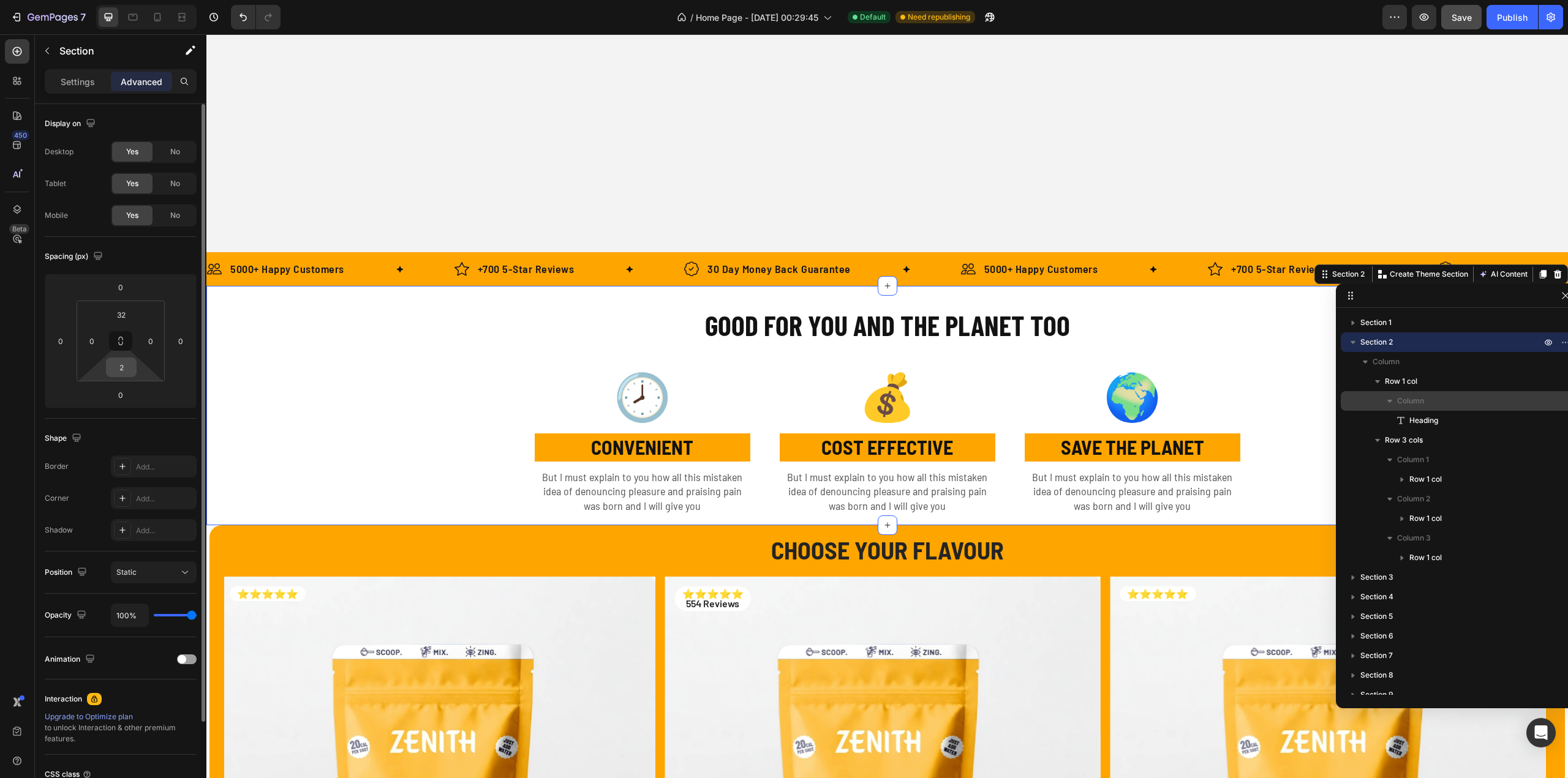
click at [133, 368] on input "2" at bounding box center [121, 367] width 25 height 19
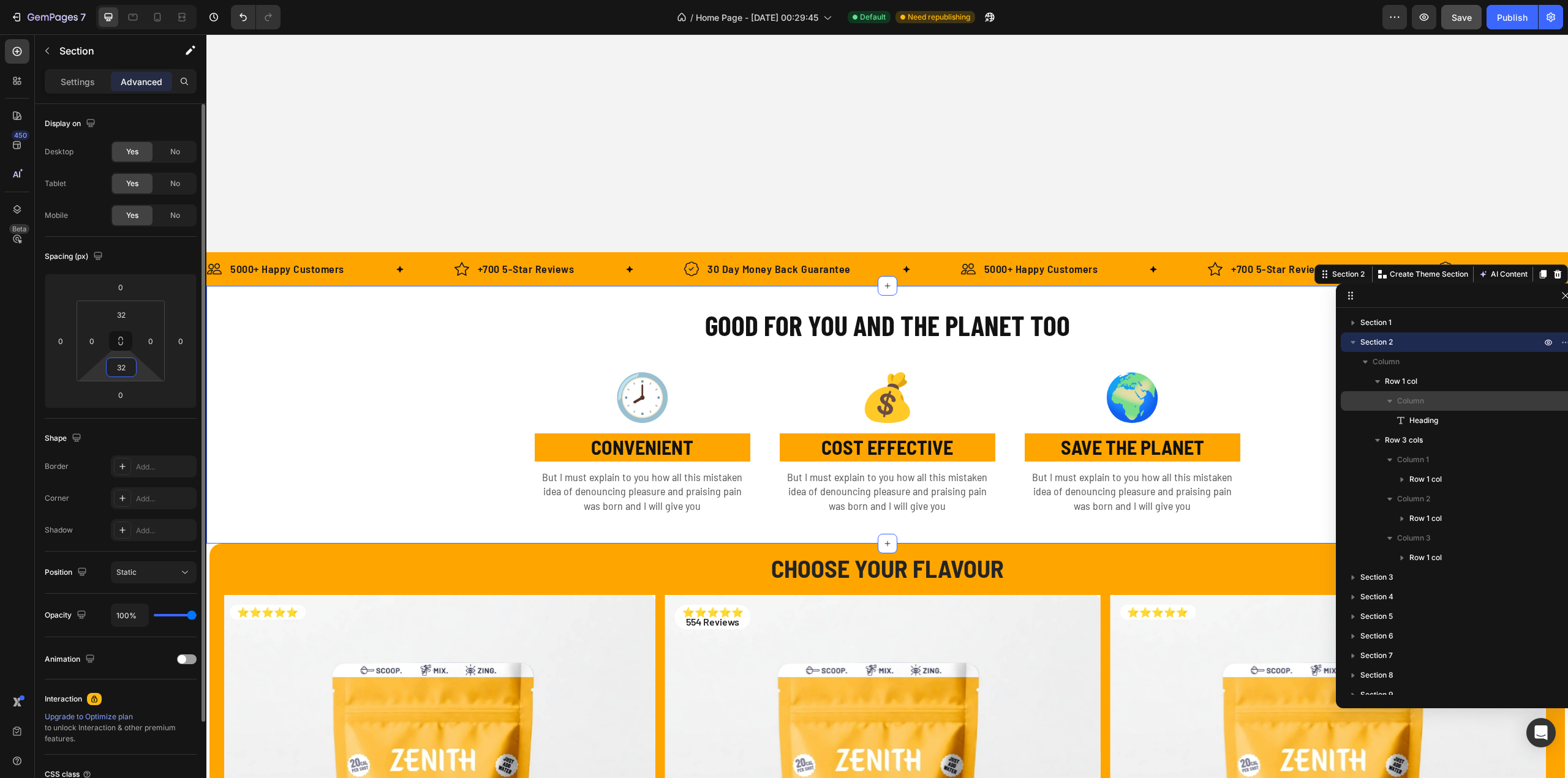
type input "32"
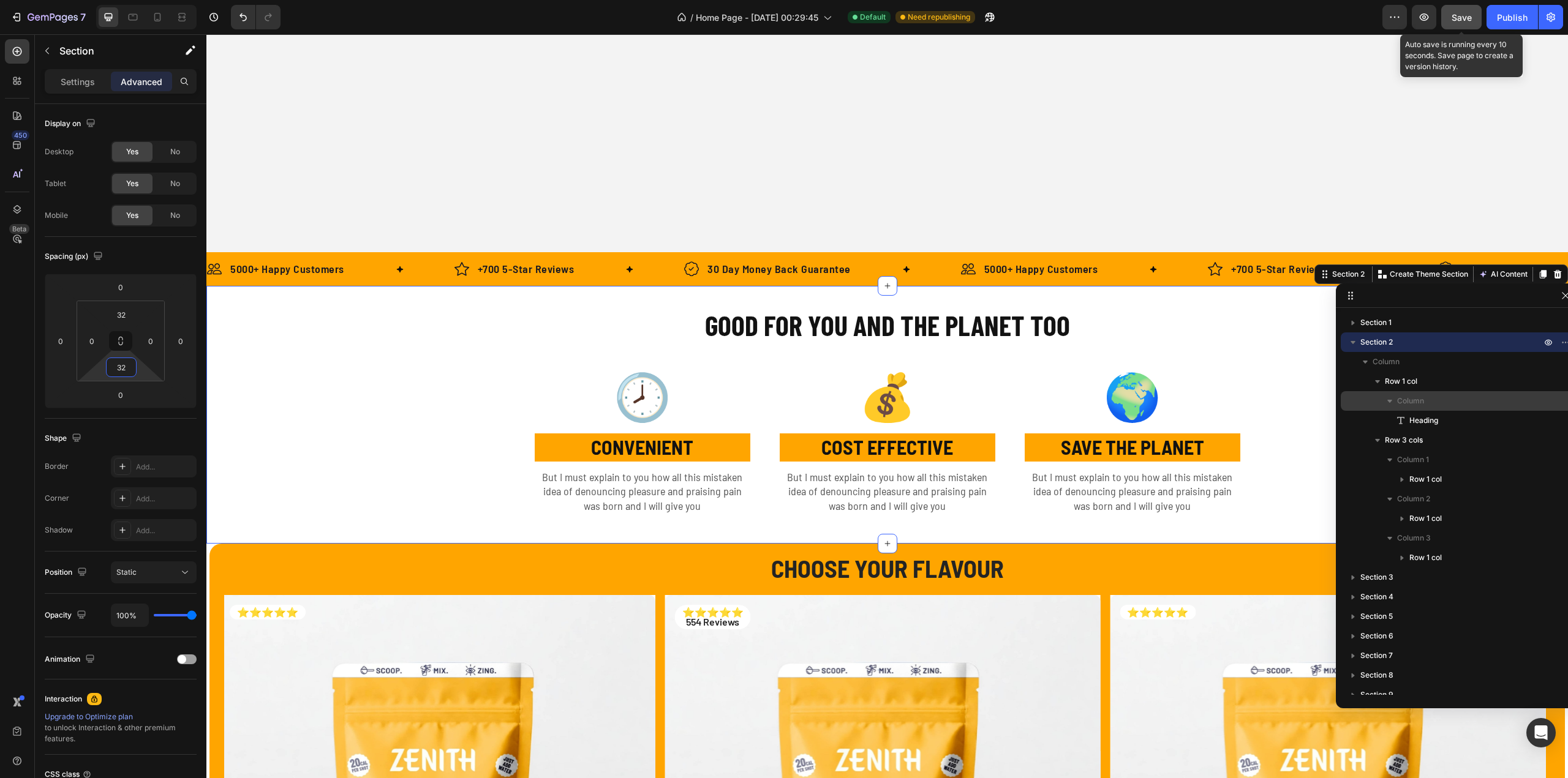
click at [1451, 13] on button "Save" at bounding box center [1461, 17] width 40 height 25
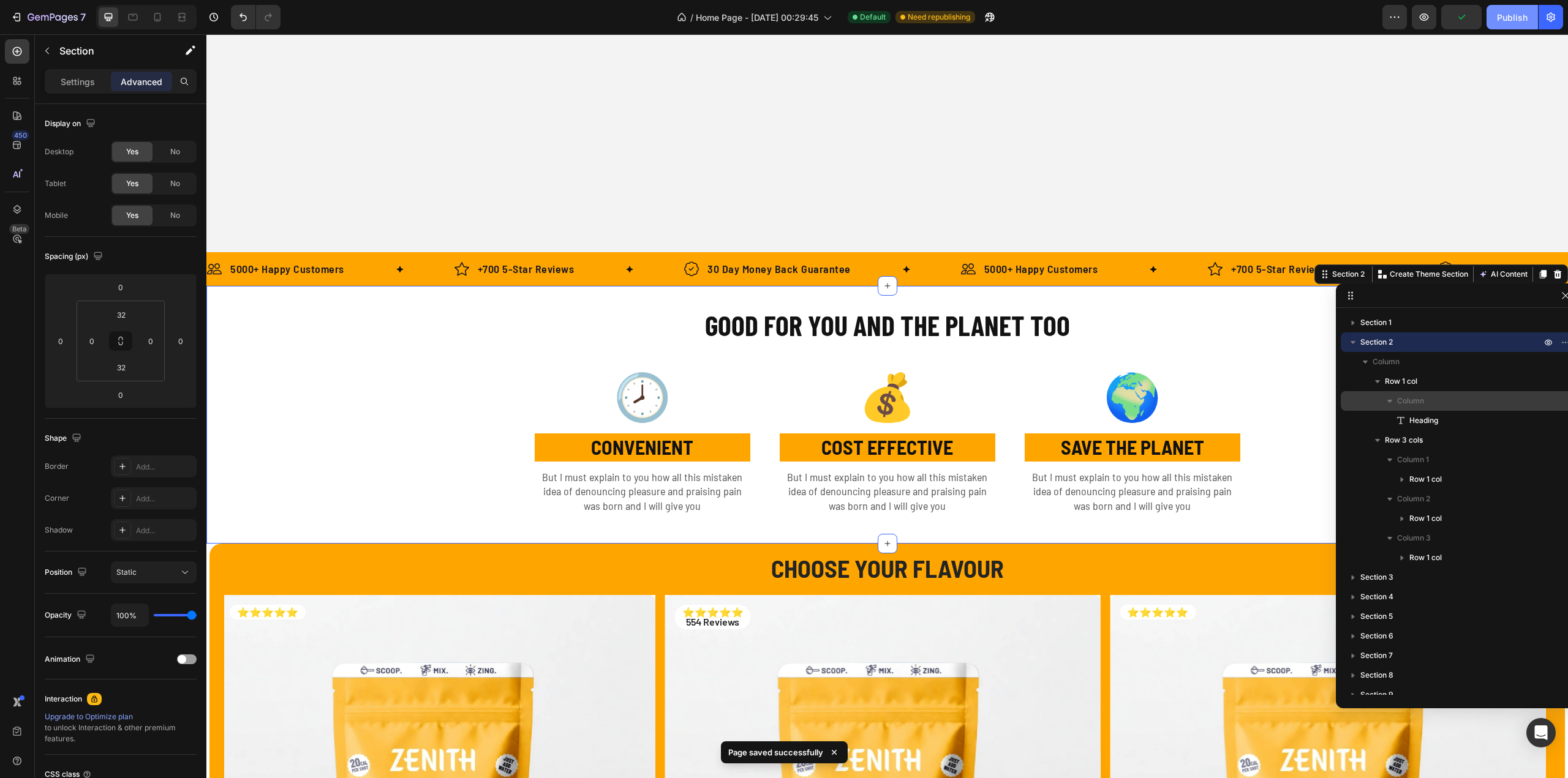
click at [1504, 13] on div "Publish" at bounding box center [1512, 17] width 31 height 13
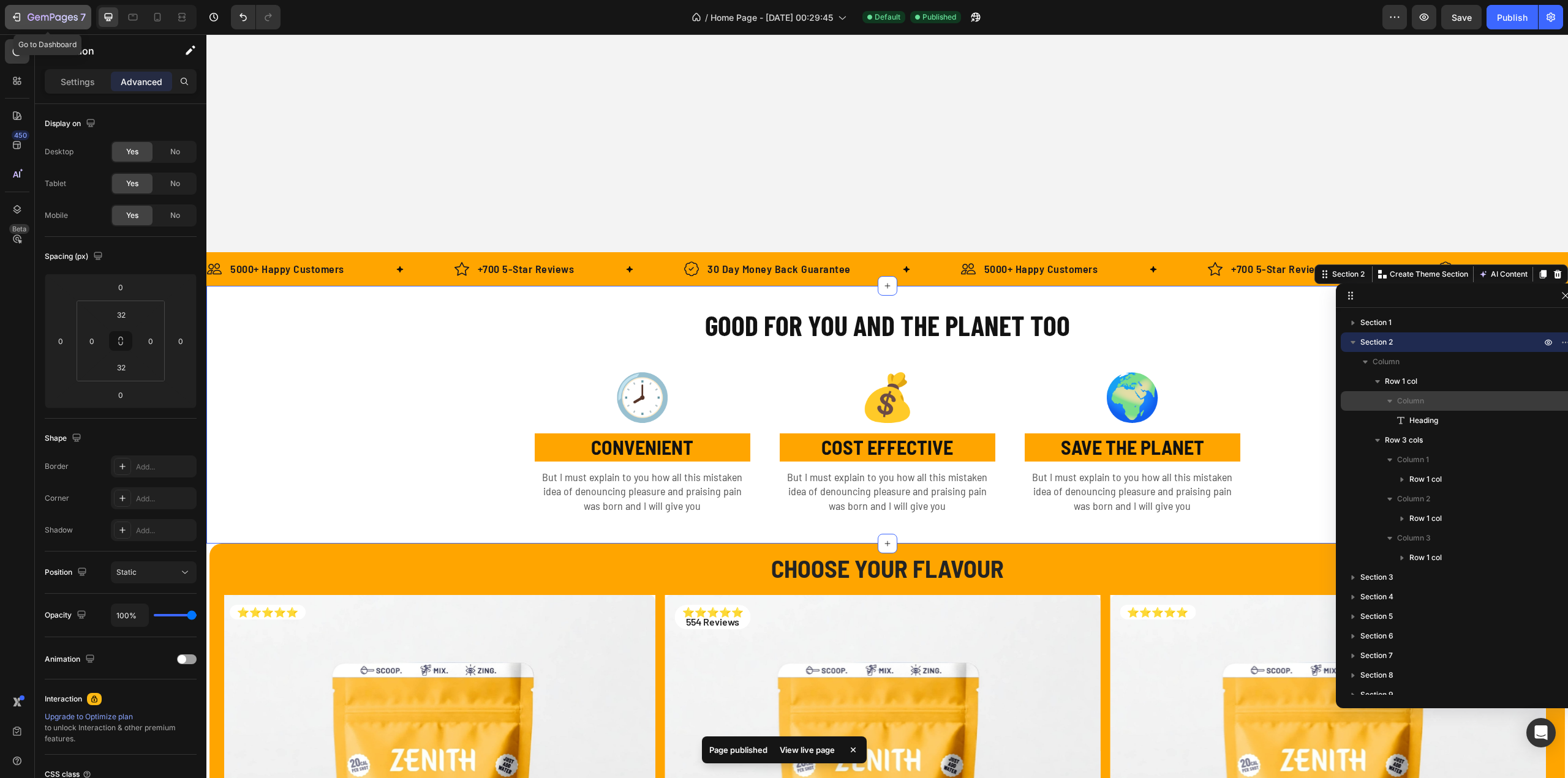
click at [34, 9] on button "7" at bounding box center [48, 17] width 86 height 25
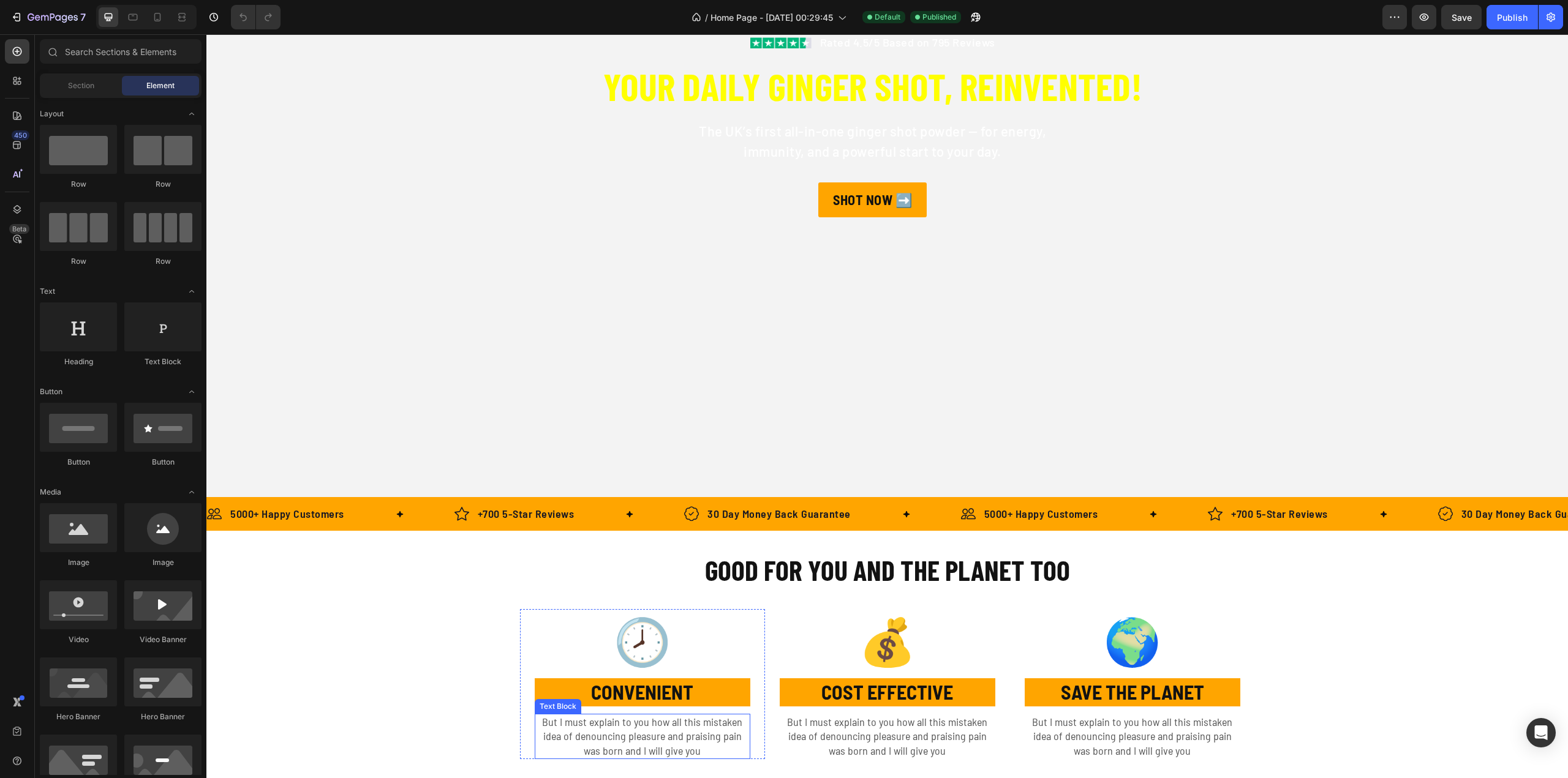
scroll to position [612, 0]
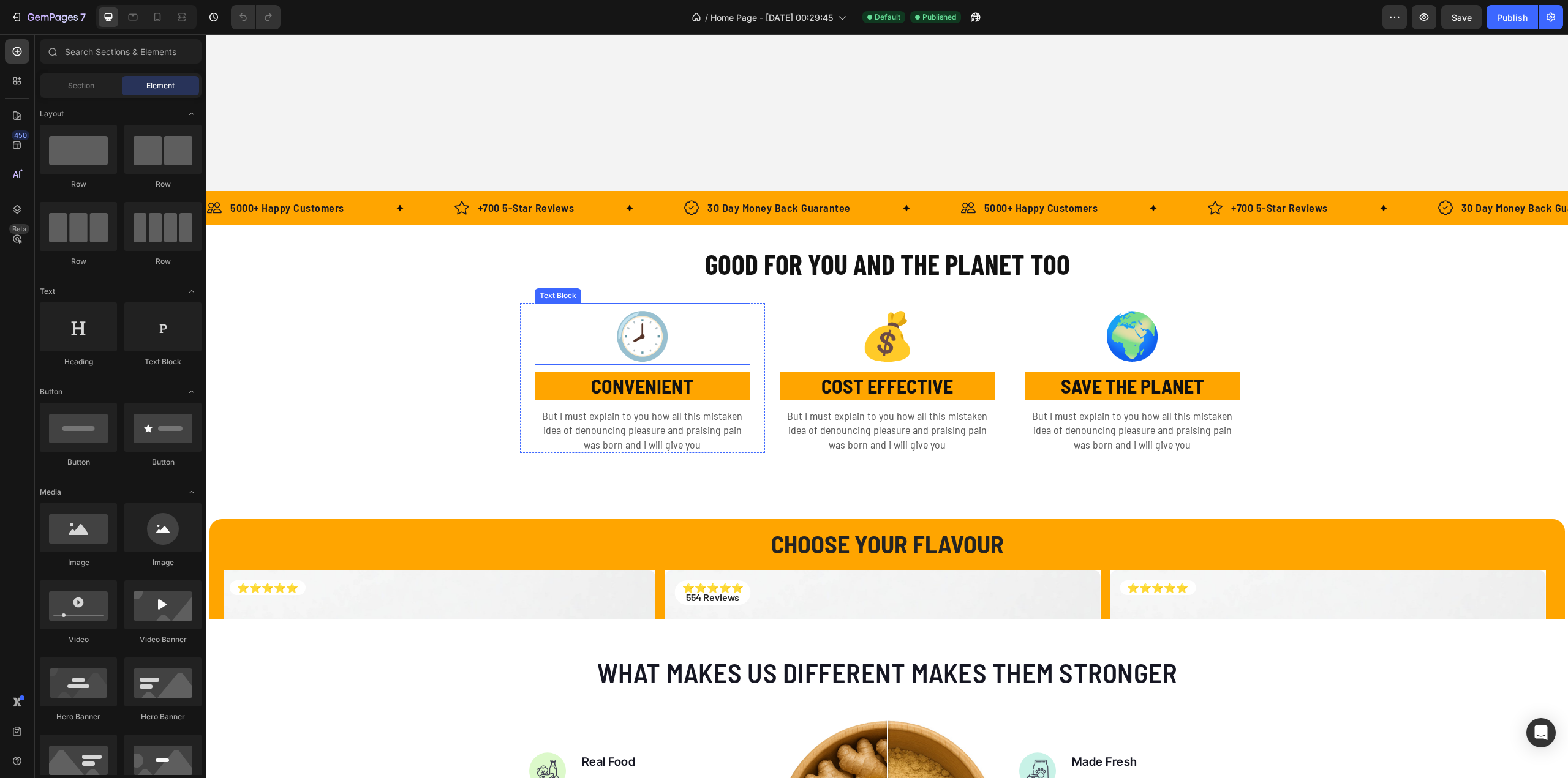
click at [682, 305] on p "🕗" at bounding box center [642, 334] width 213 height 60
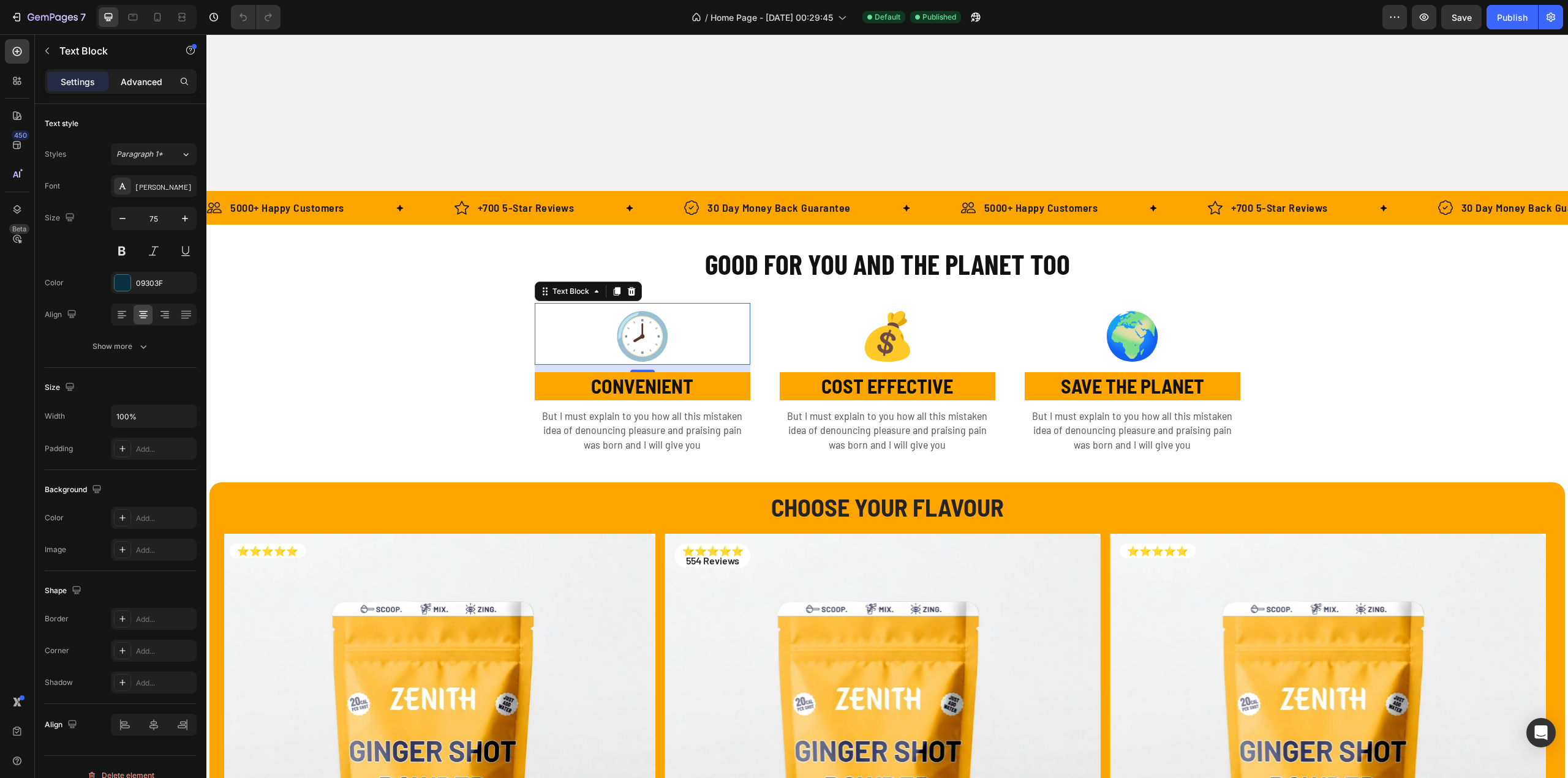
click at [139, 77] on p "Advanced" at bounding box center [142, 81] width 42 height 13
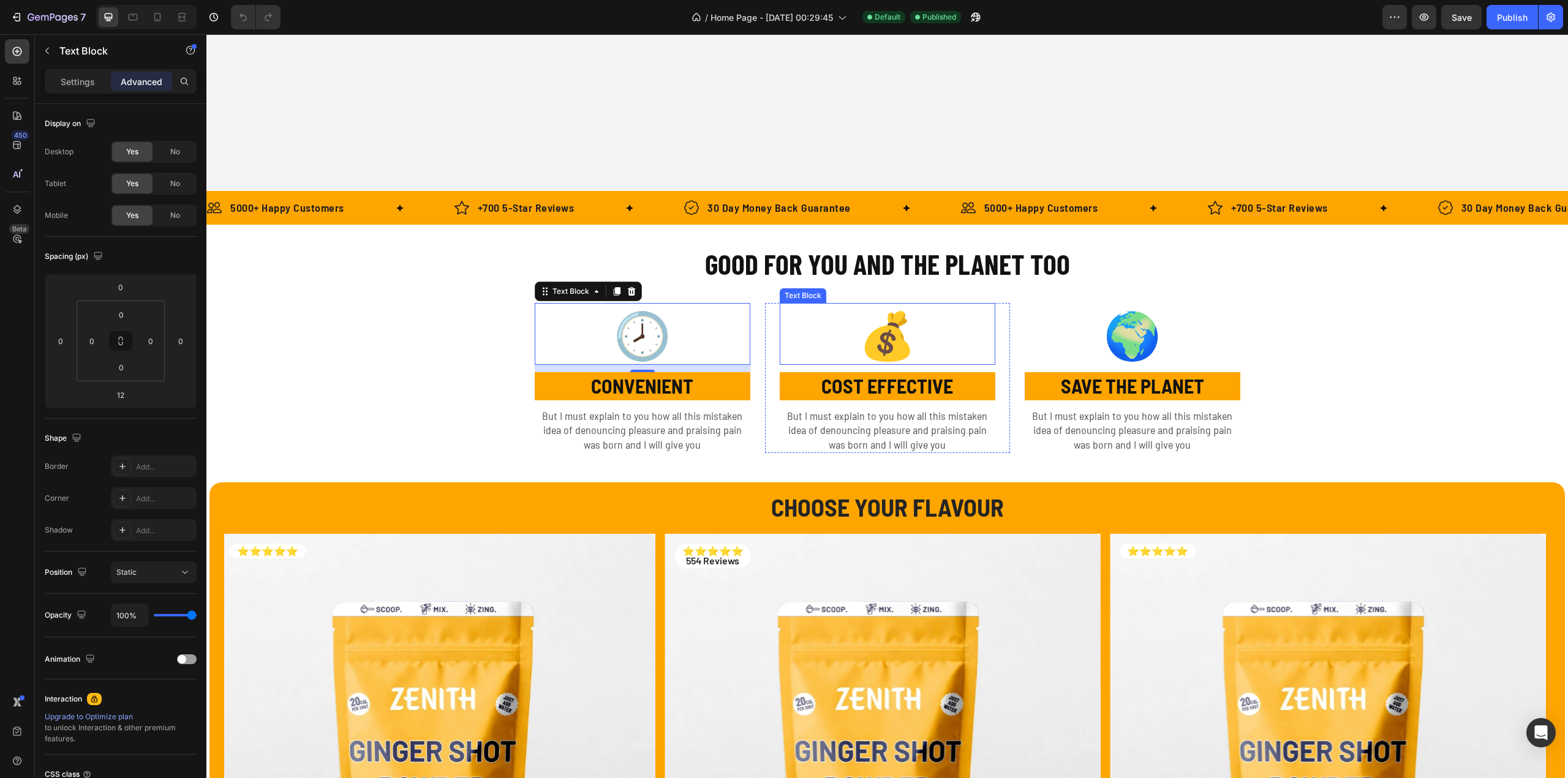
click at [839, 330] on p "💰" at bounding box center [887, 334] width 213 height 60
click at [1104, 339] on strong "🌍" at bounding box center [1132, 334] width 57 height 55
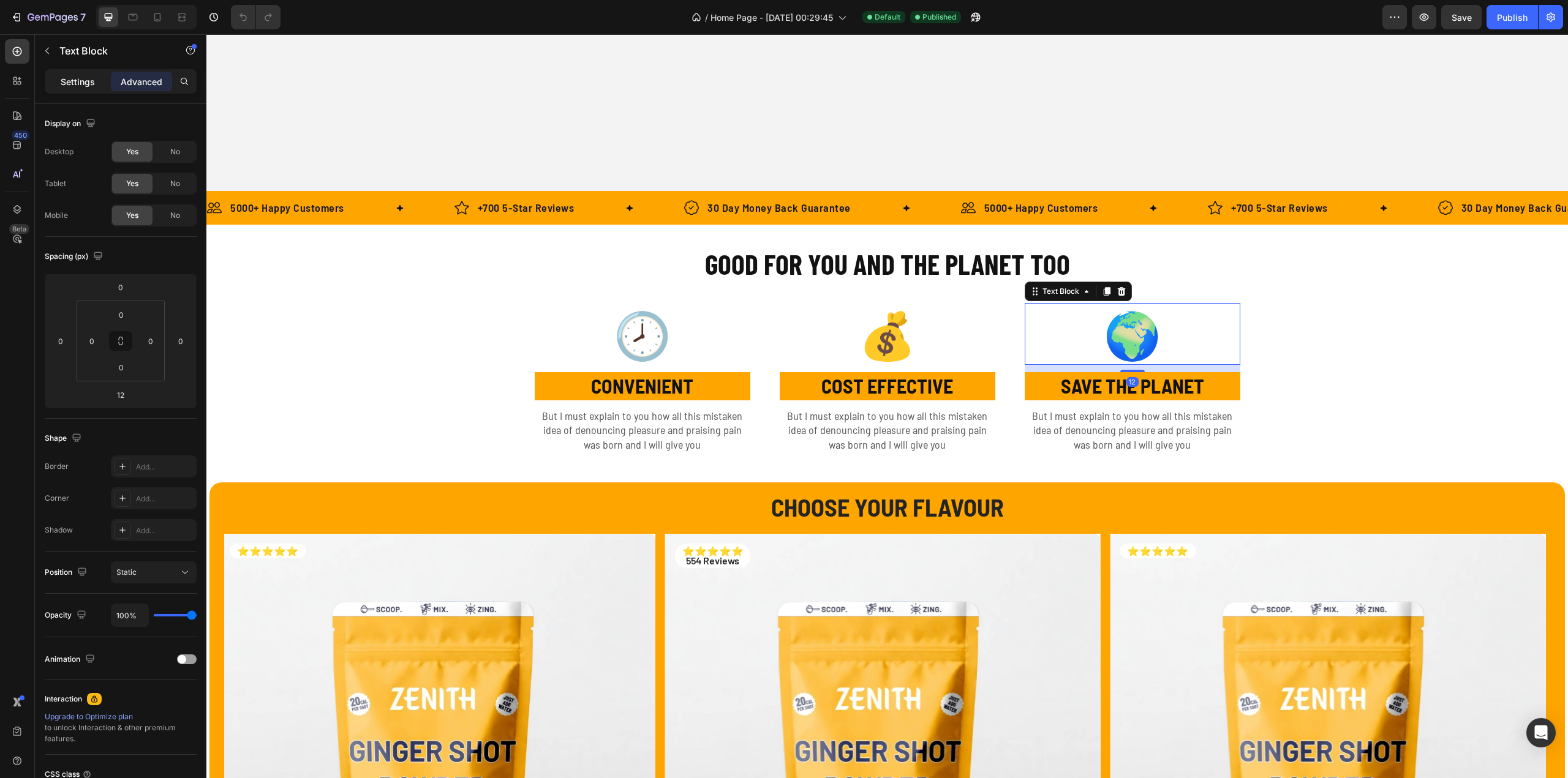
click at [70, 85] on p "Settings" at bounding box center [77, 81] width 34 height 13
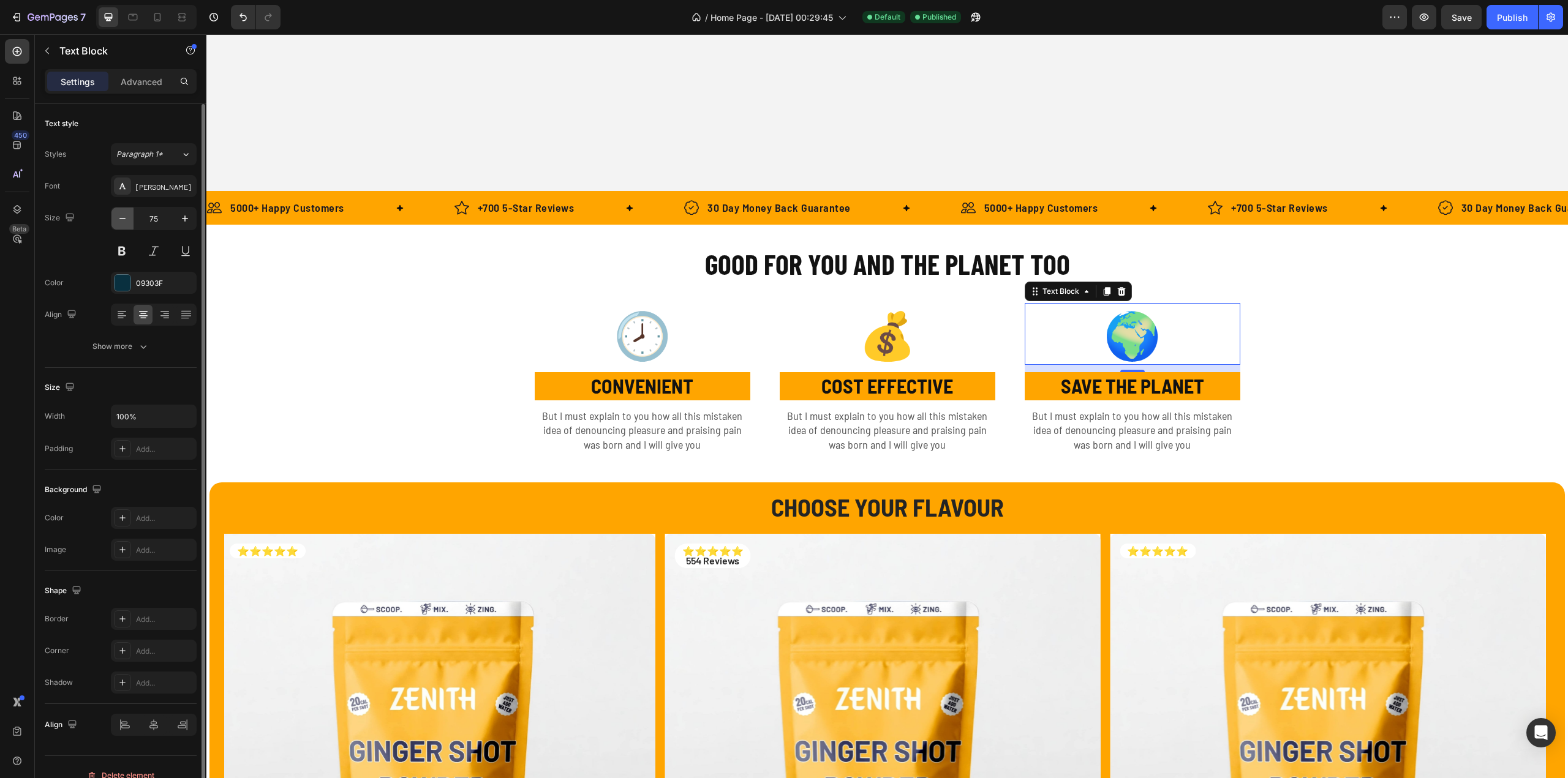
click at [127, 220] on icon "button" at bounding box center [122, 218] width 12 height 12
click at [182, 219] on icon "button" at bounding box center [185, 218] width 12 height 12
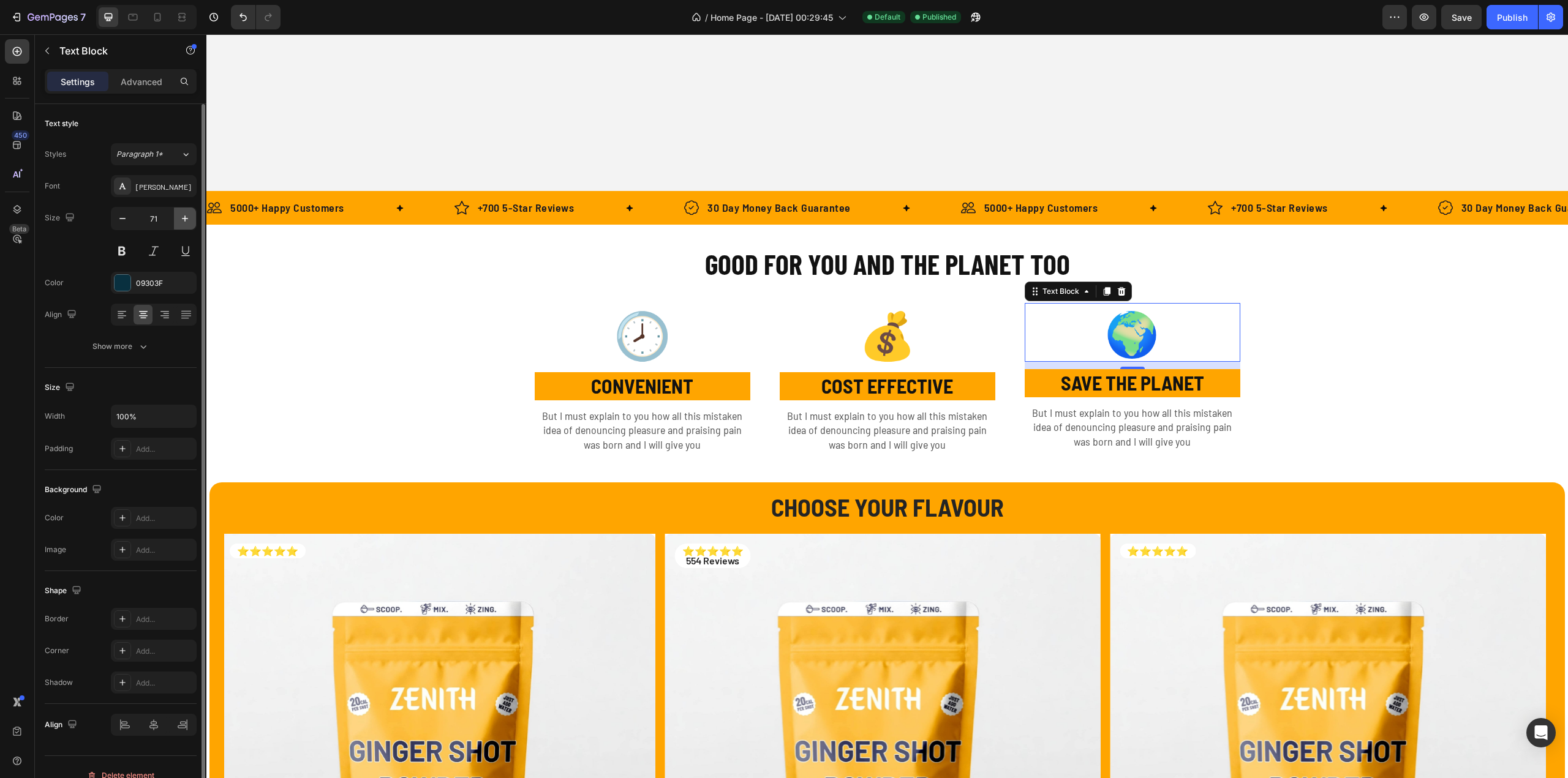
click at [182, 219] on icon "button" at bounding box center [185, 218] width 12 height 12
type input "75"
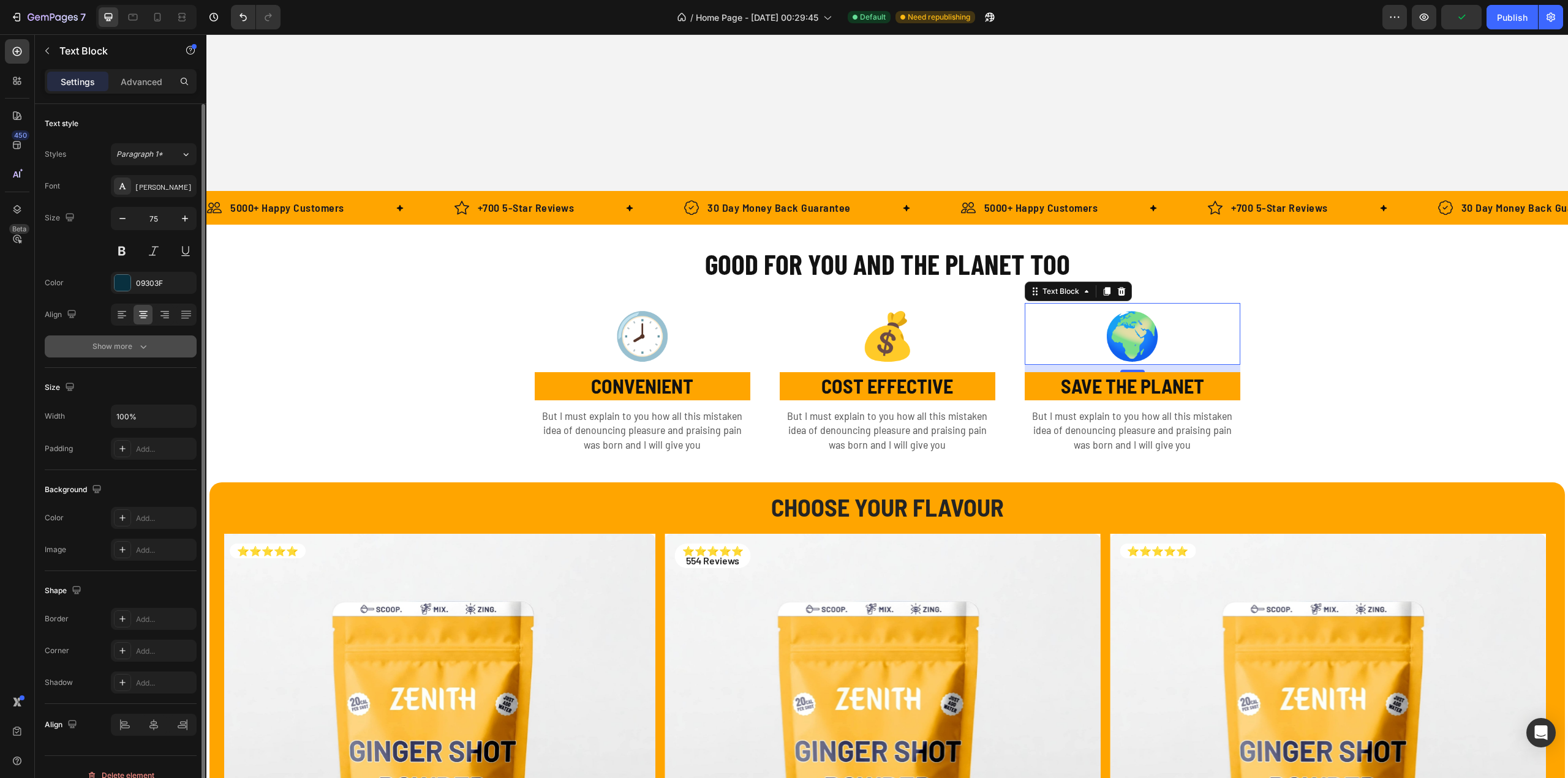
click at [127, 343] on div "Show more" at bounding box center [121, 346] width 57 height 12
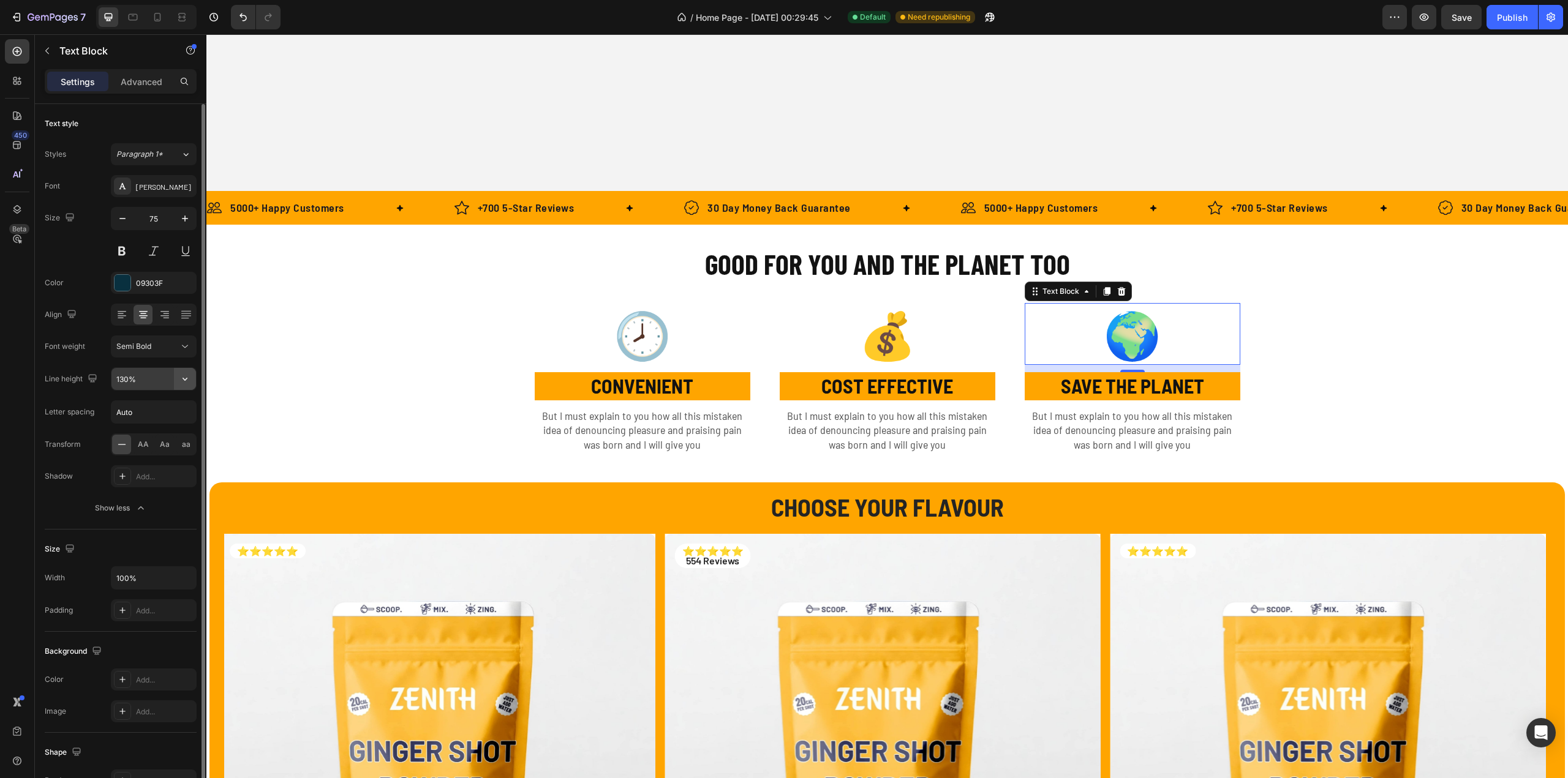
click at [182, 377] on icon "button" at bounding box center [185, 379] width 12 height 12
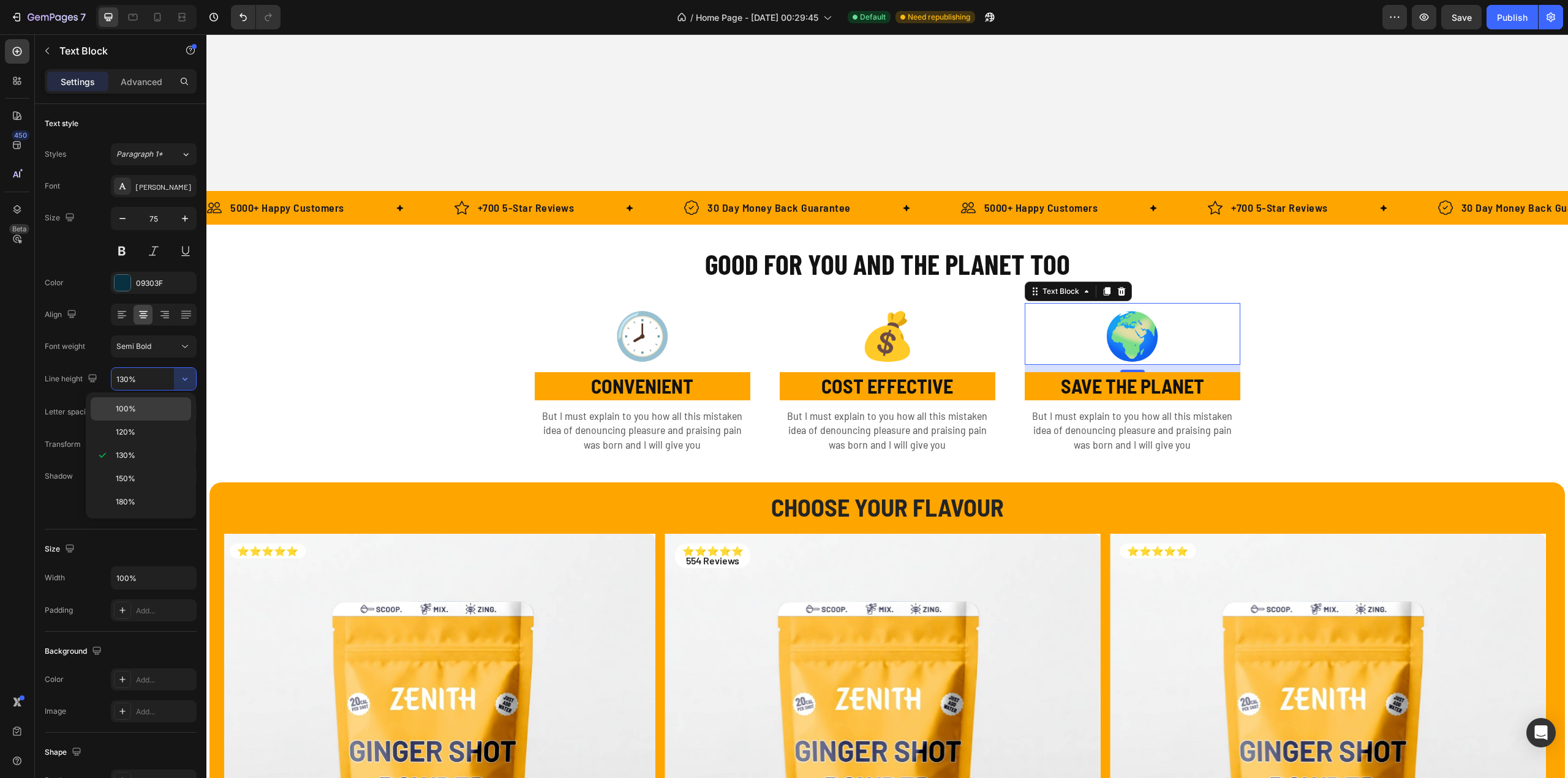
click at [142, 408] on p "100%" at bounding box center [150, 409] width 70 height 11
type input "100%"
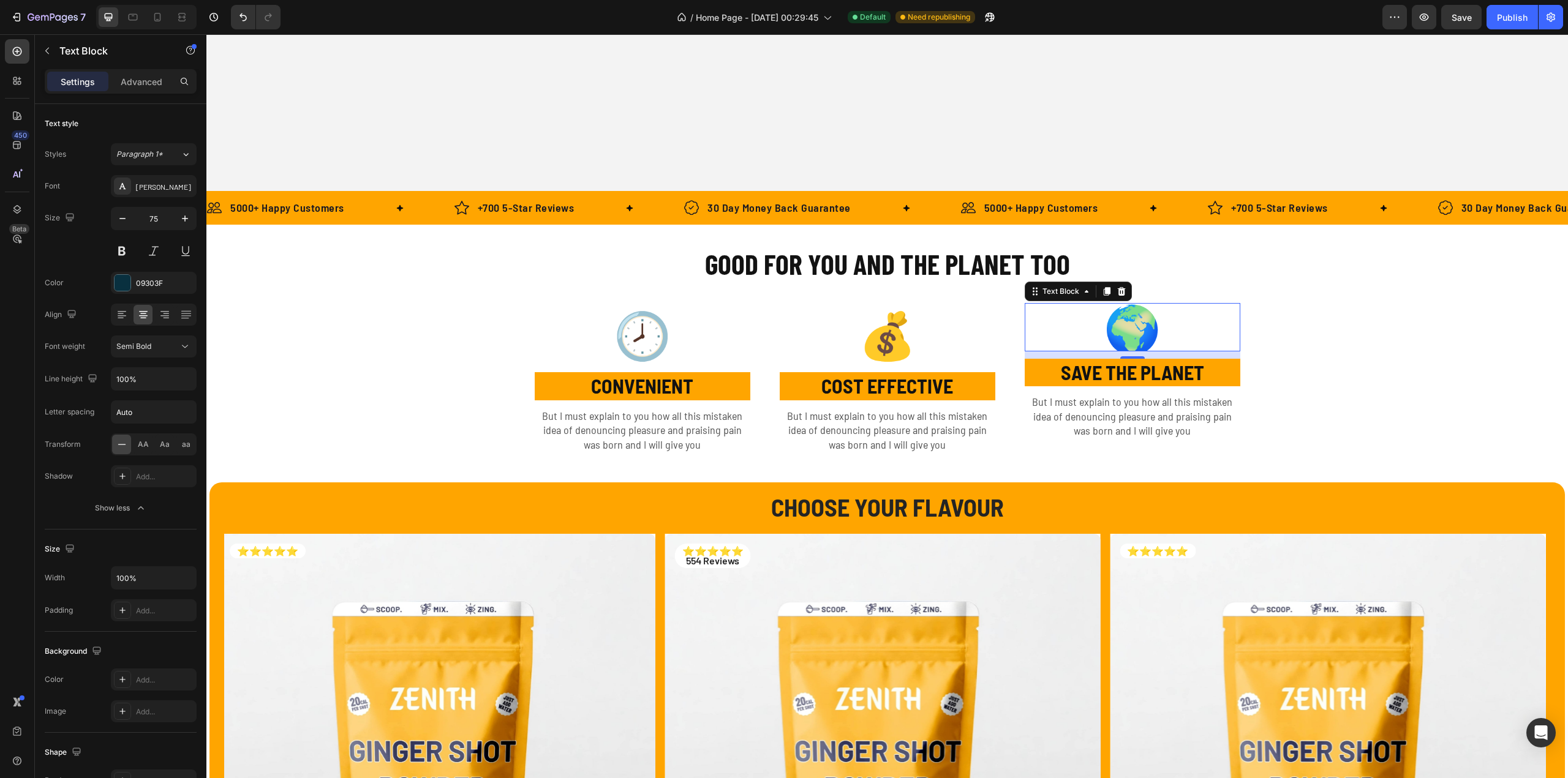
click at [1301, 341] on div "GOOD FOR YOU AND THE PLANET TOO Heading Row 🕗 Text Block CONVENIENT Text Block …" at bounding box center [887, 354] width 1362 height 219
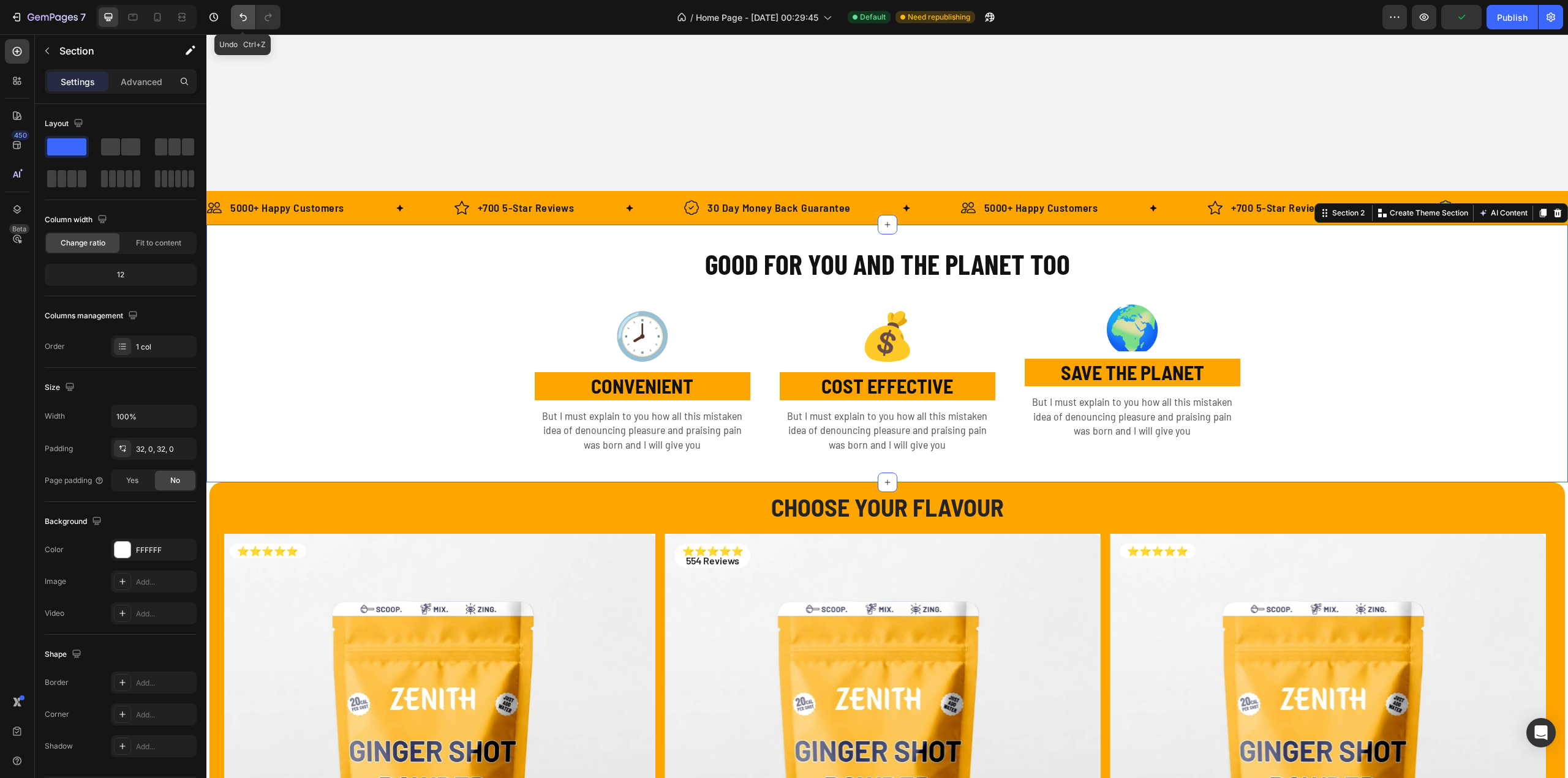
click at [241, 12] on icon "Undo/Redo" at bounding box center [243, 17] width 12 height 12
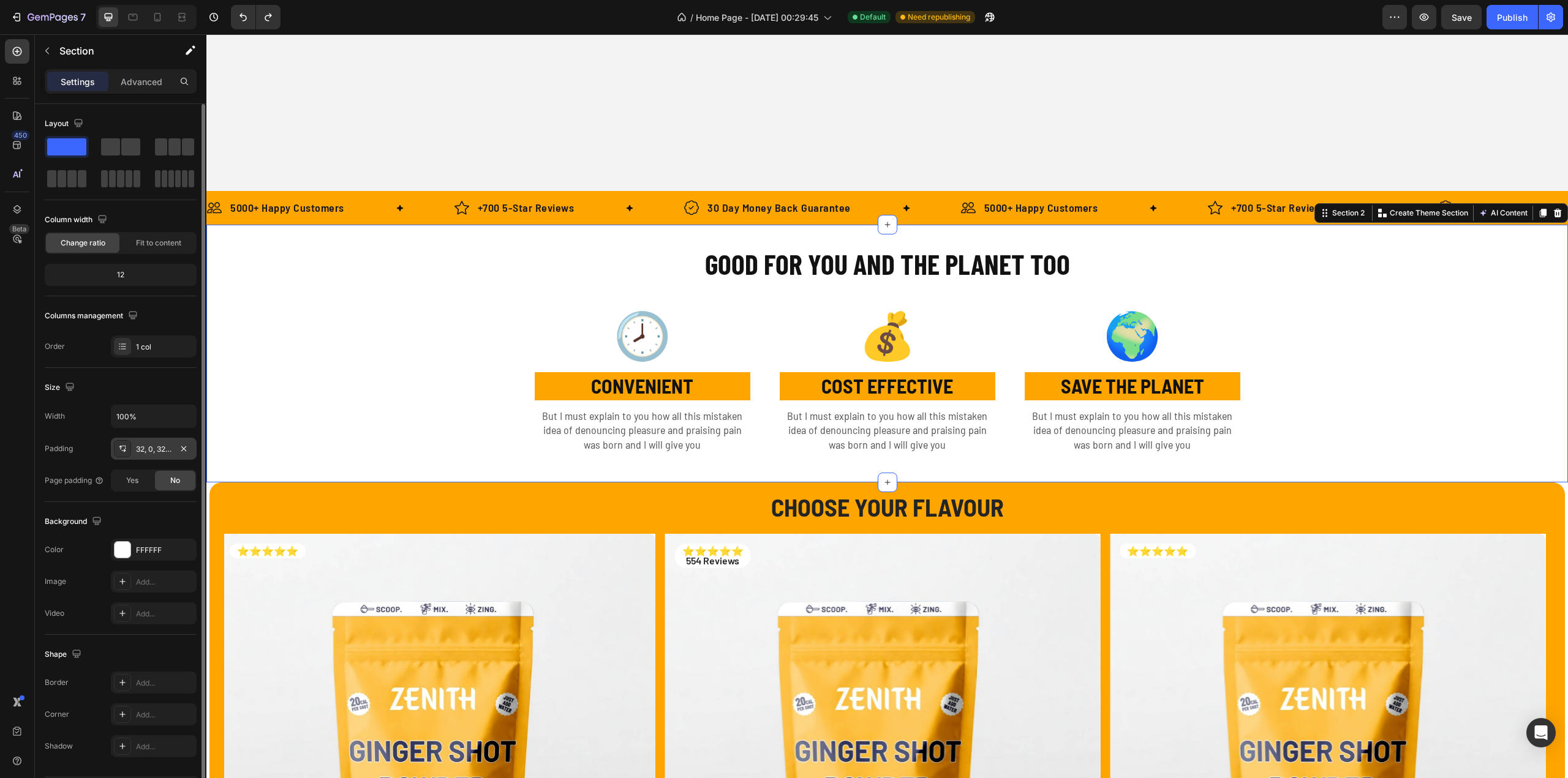
click at [139, 447] on div "32, 0, 32, 0" at bounding box center [154, 449] width 36 height 11
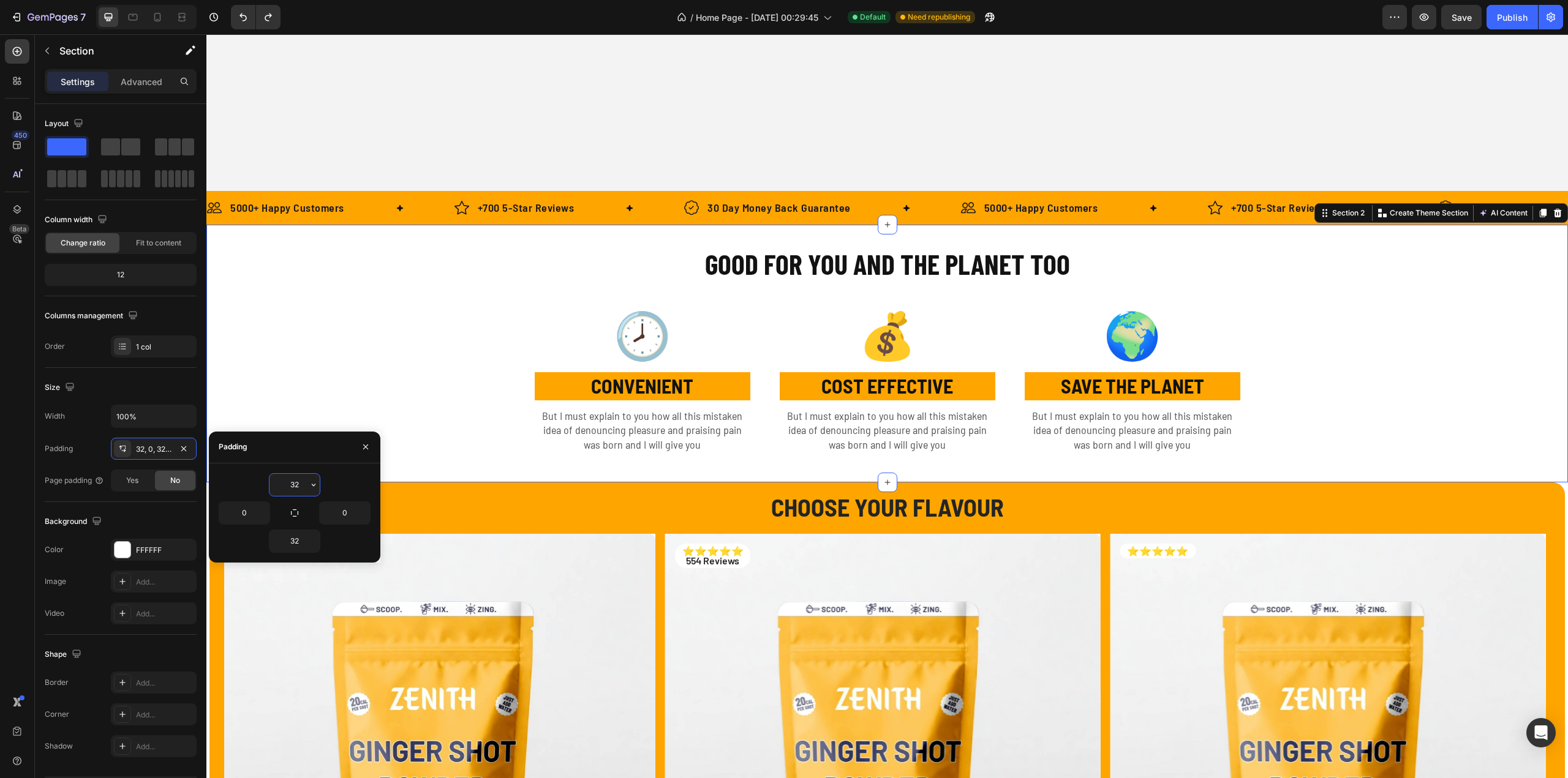
click at [301, 484] on input "32" at bounding box center [294, 485] width 50 height 22
type input "0"
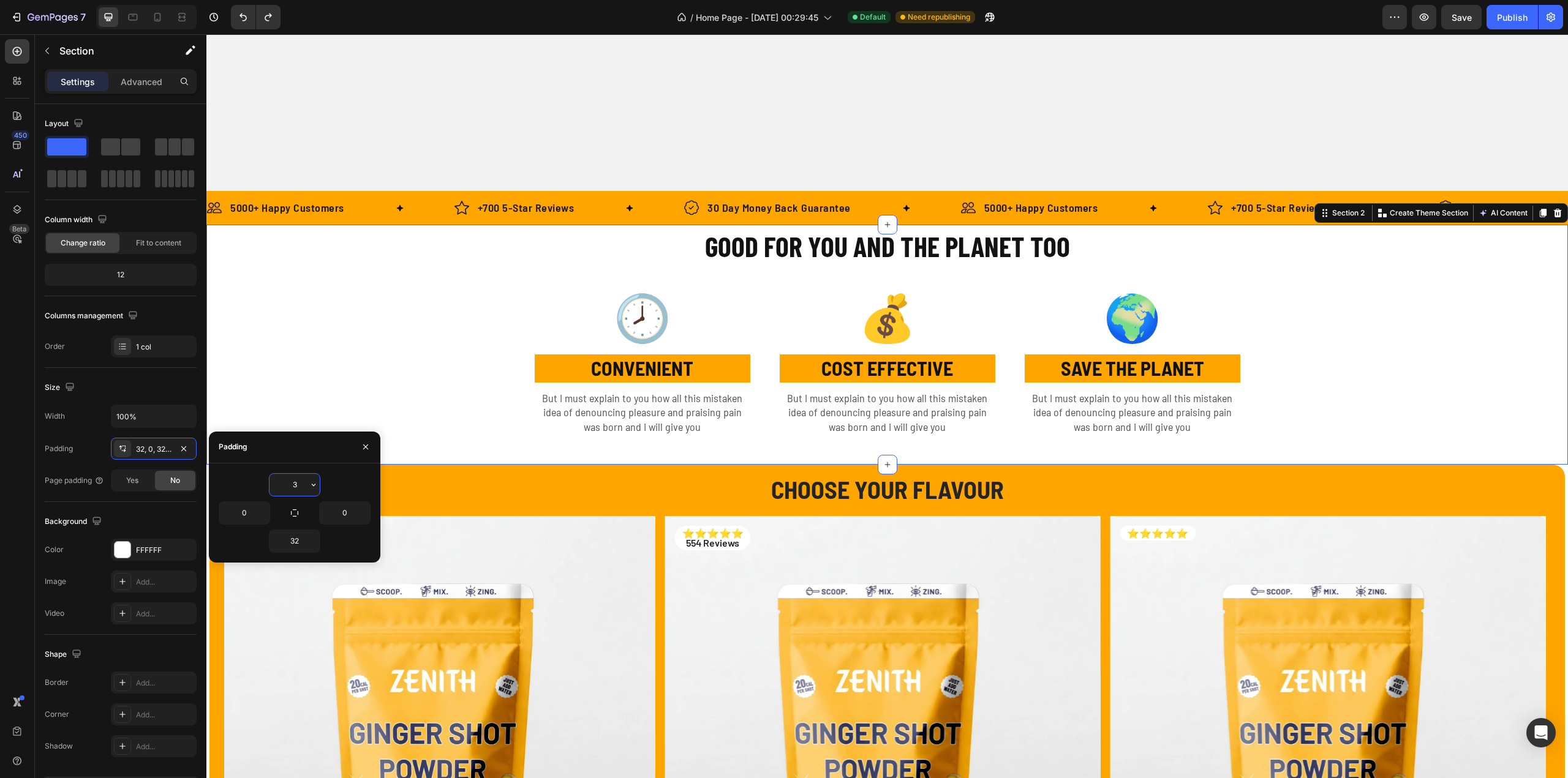
type input "32"
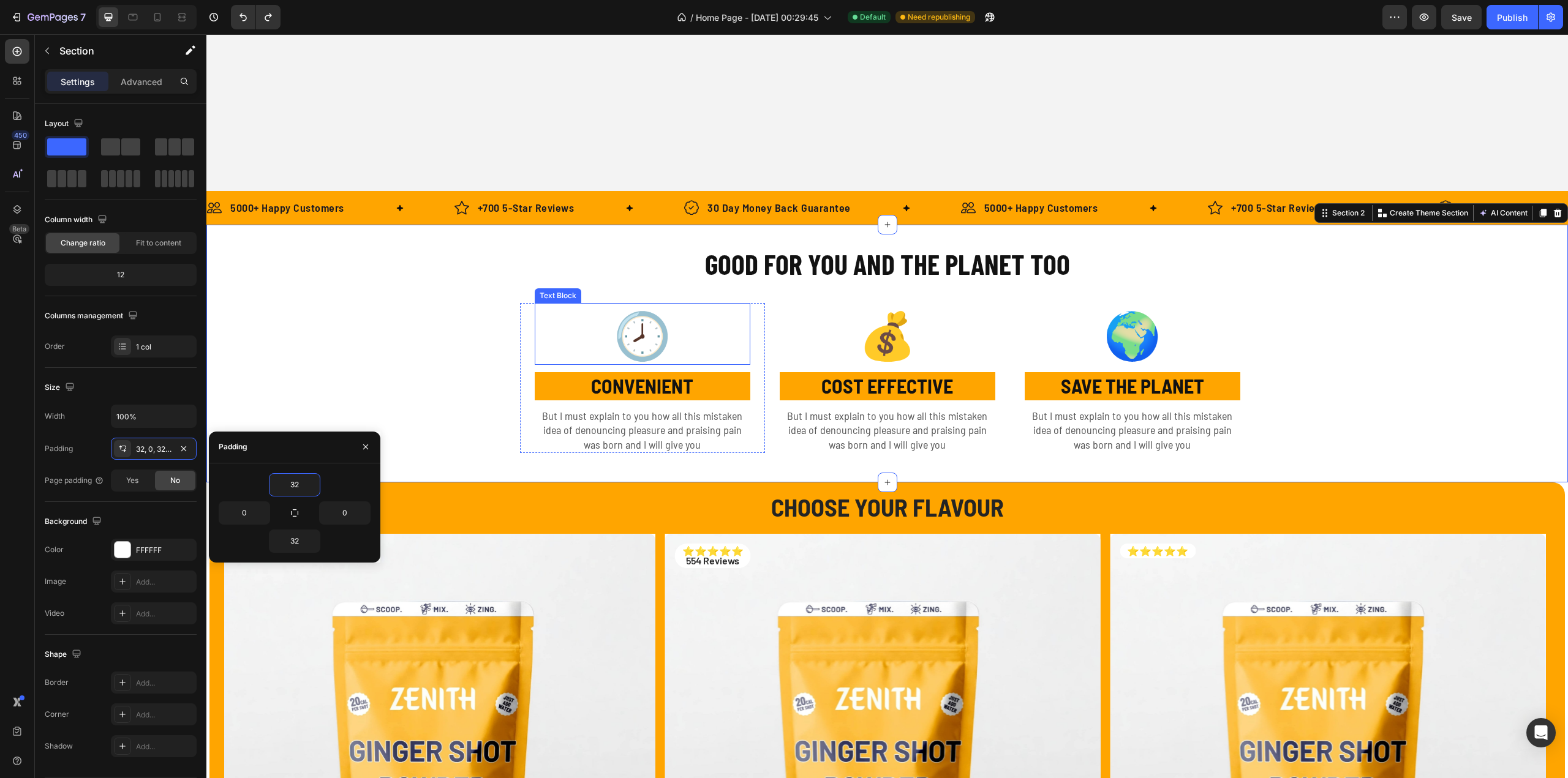
click at [642, 322] on strong "🕗" at bounding box center [642, 334] width 57 height 55
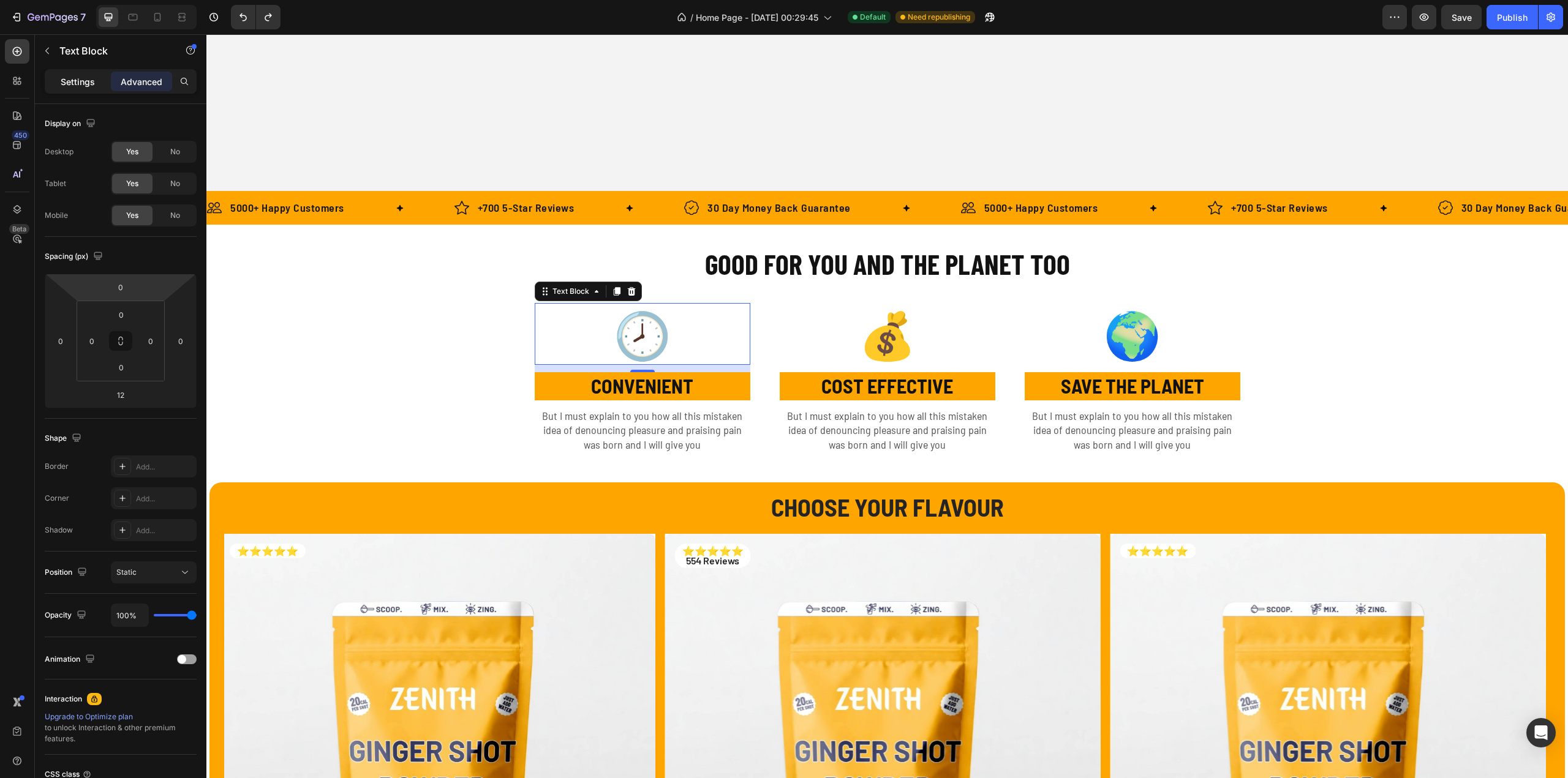
click at [60, 81] on p "Settings" at bounding box center [77, 81] width 34 height 13
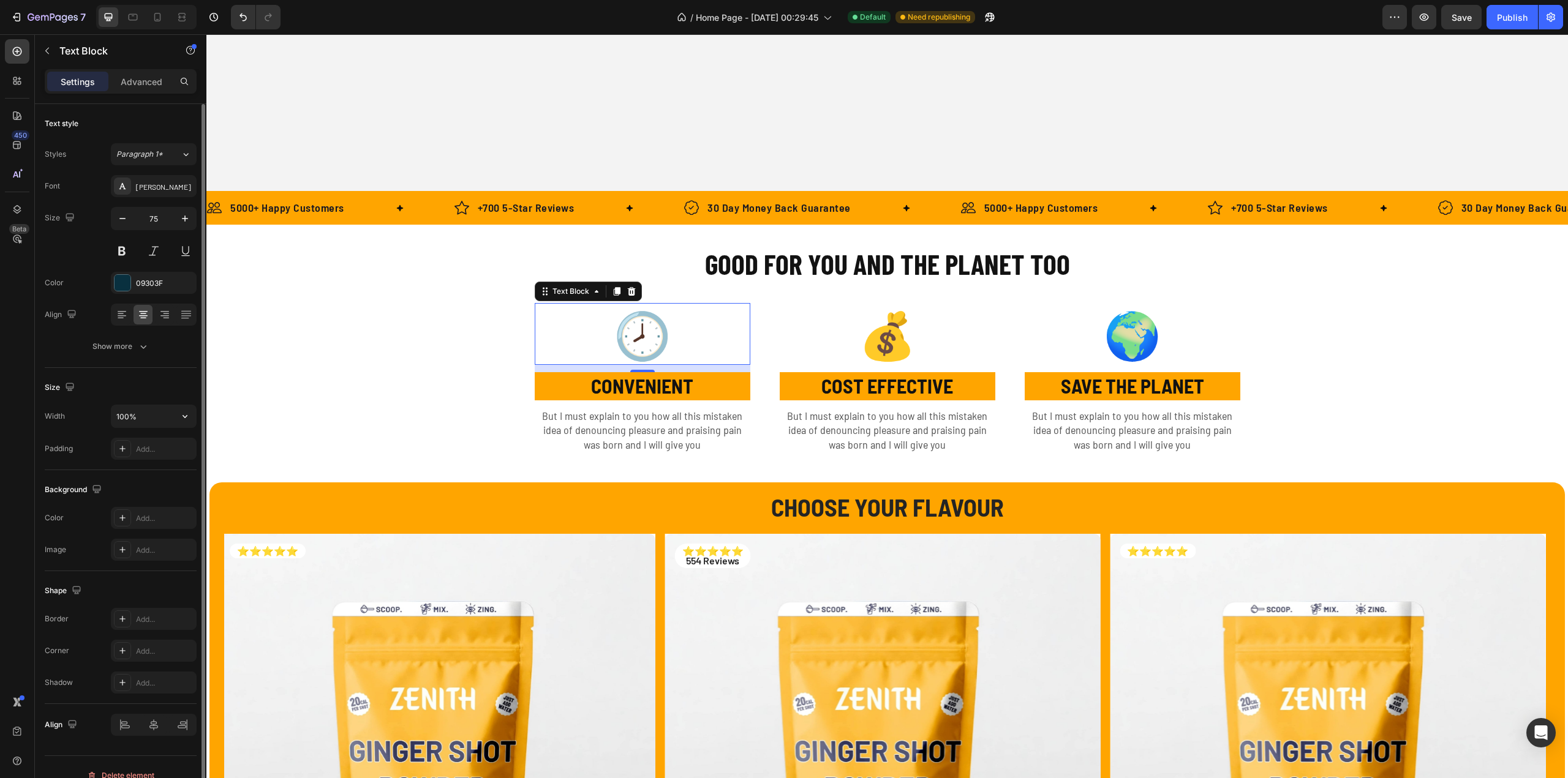
scroll to position [15, 0]
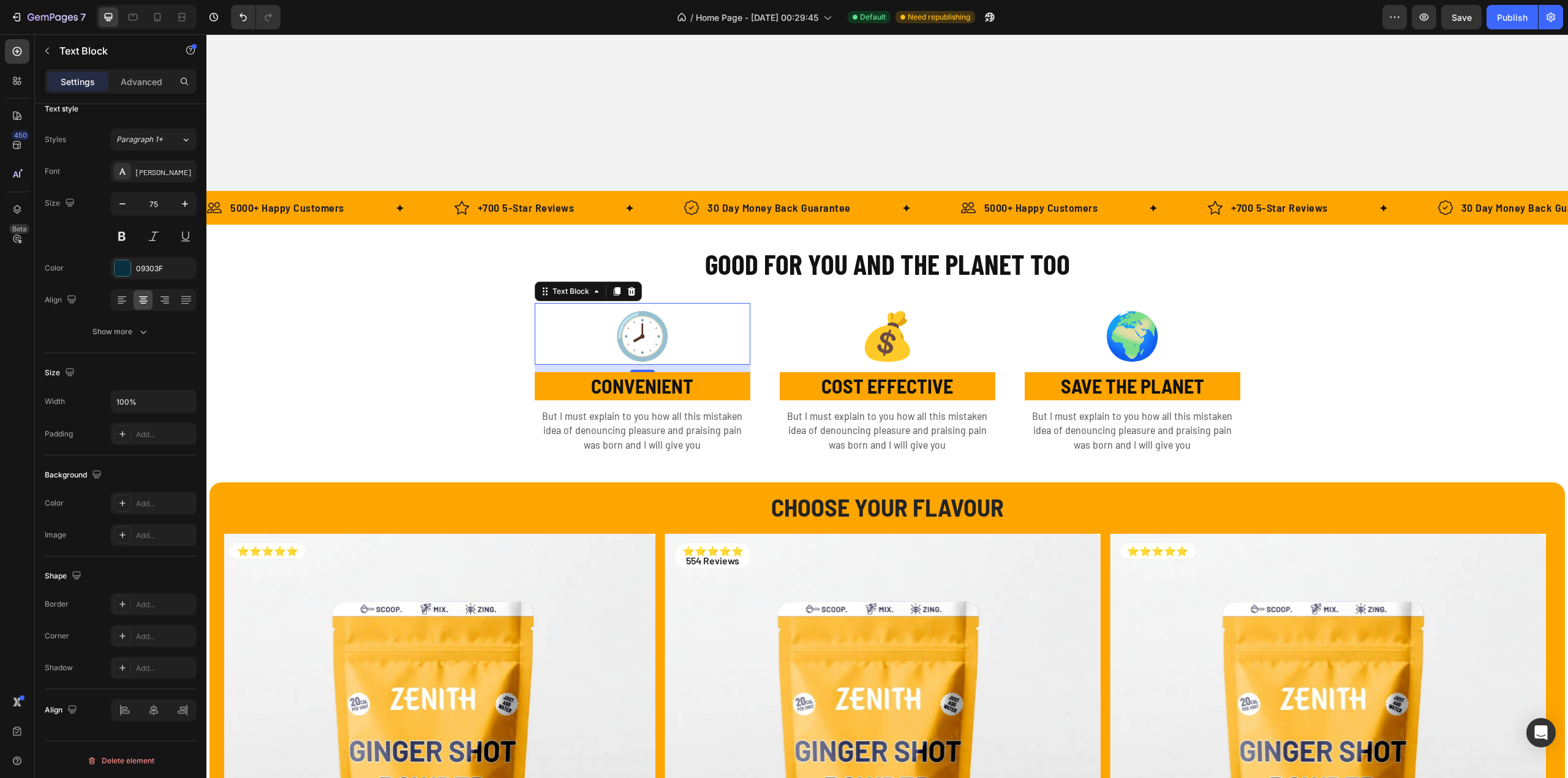
click at [597, 339] on p "🕗" at bounding box center [642, 334] width 213 height 60
click at [594, 369] on div "🕗 Text Block 12 CONVENIENT Text Block But I must explain to you how all this mi…" at bounding box center [642, 377] width 215 height 150
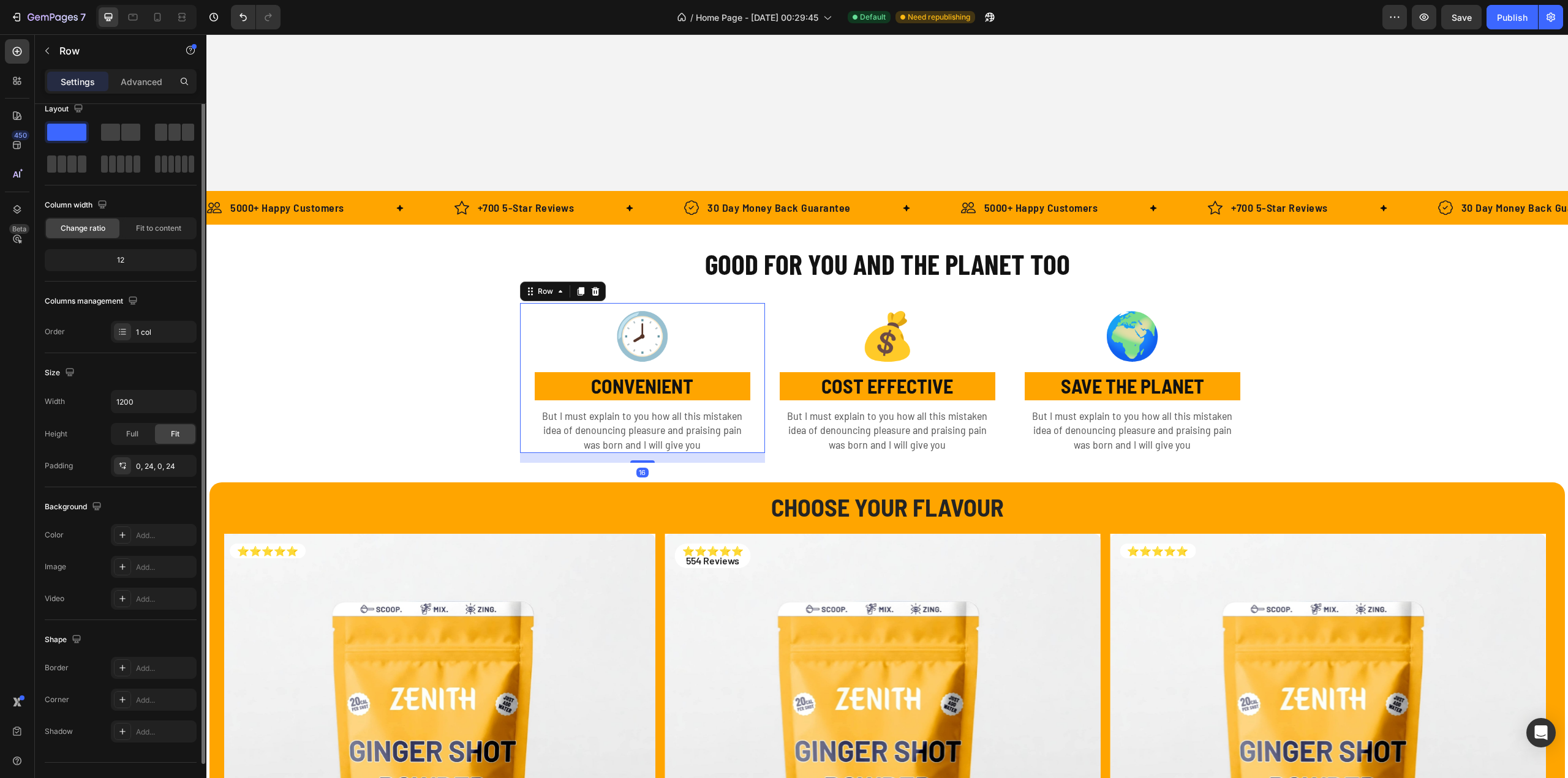
scroll to position [0, 0]
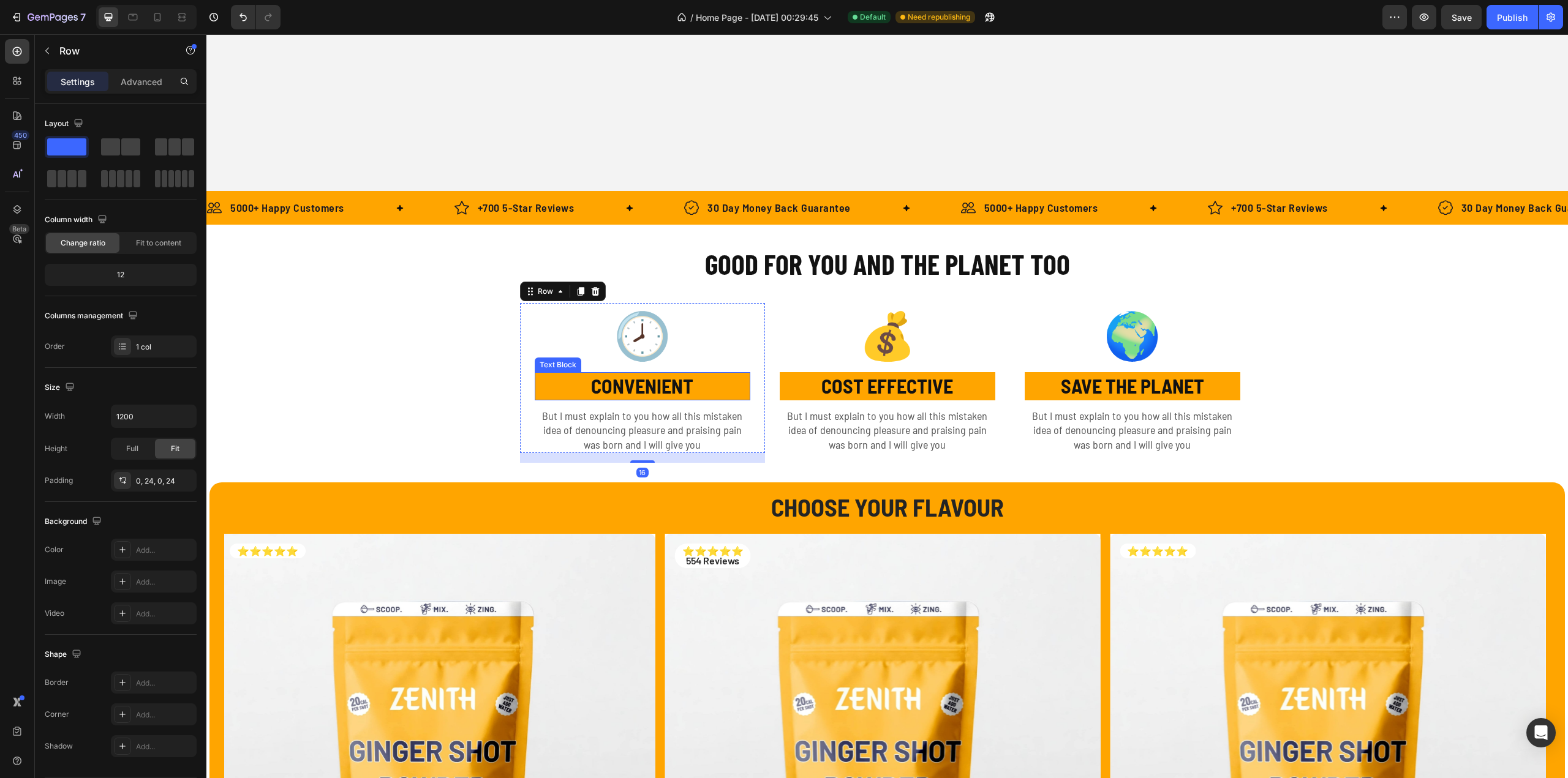
click at [580, 377] on p "CONVENIENT" at bounding box center [642, 386] width 213 height 26
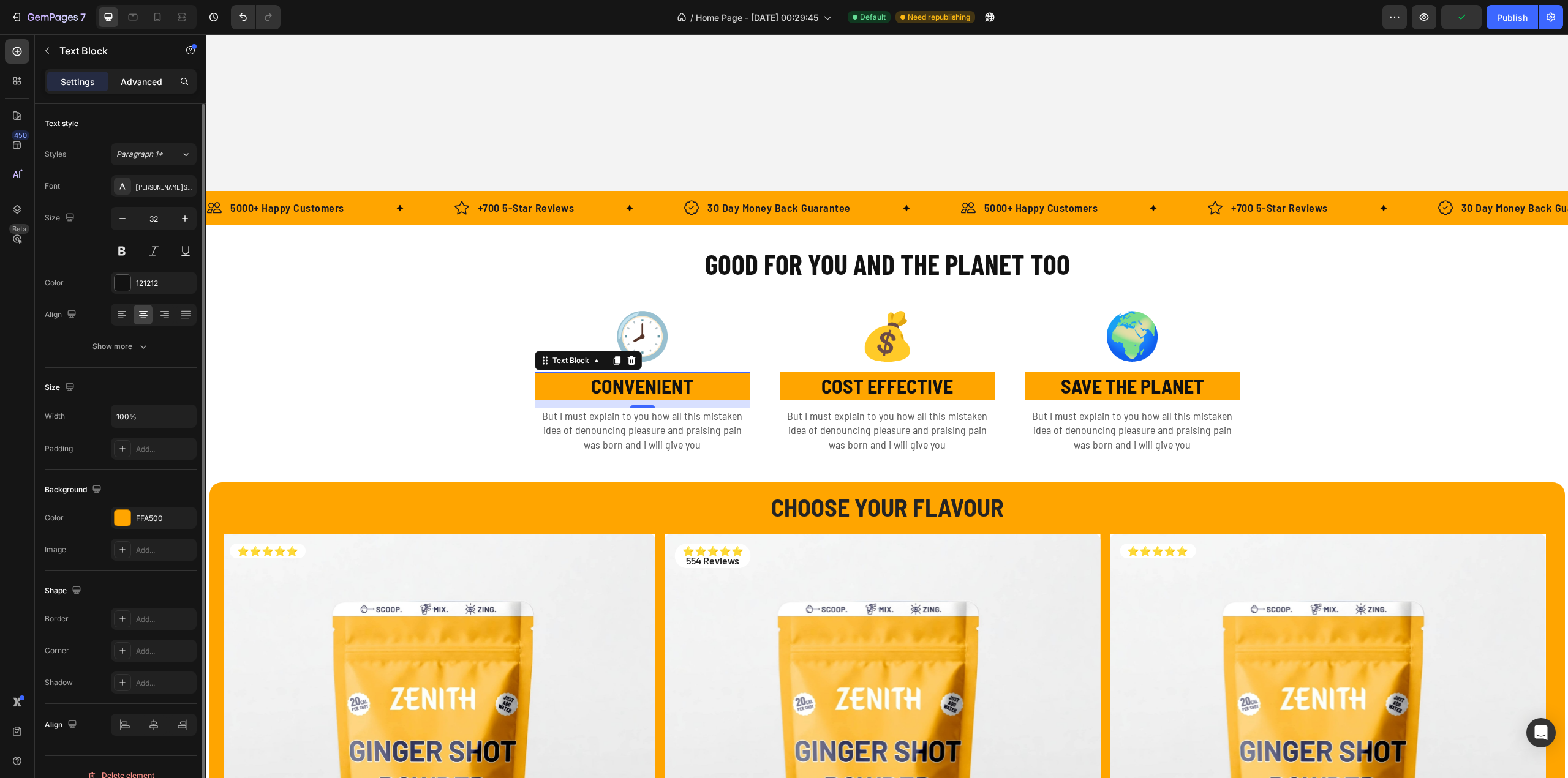
click at [136, 73] on div "Advanced" at bounding box center [142, 81] width 61 height 19
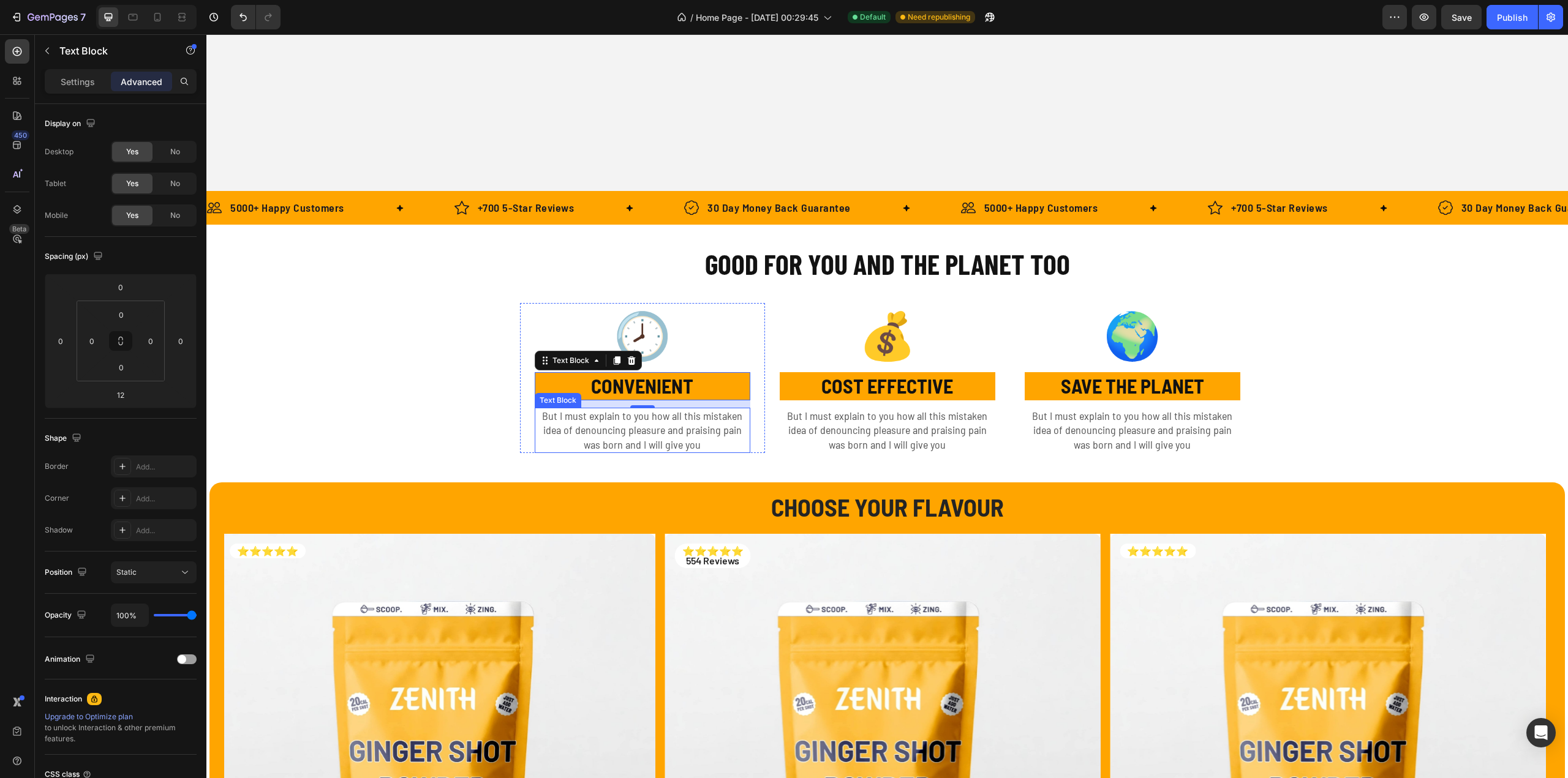
click at [584, 427] on p "But I must explain to you how all this mistaken idea of denouncing pleasure and…" at bounding box center [642, 430] width 213 height 43
click at [596, 325] on p "🕗" at bounding box center [642, 334] width 213 height 60
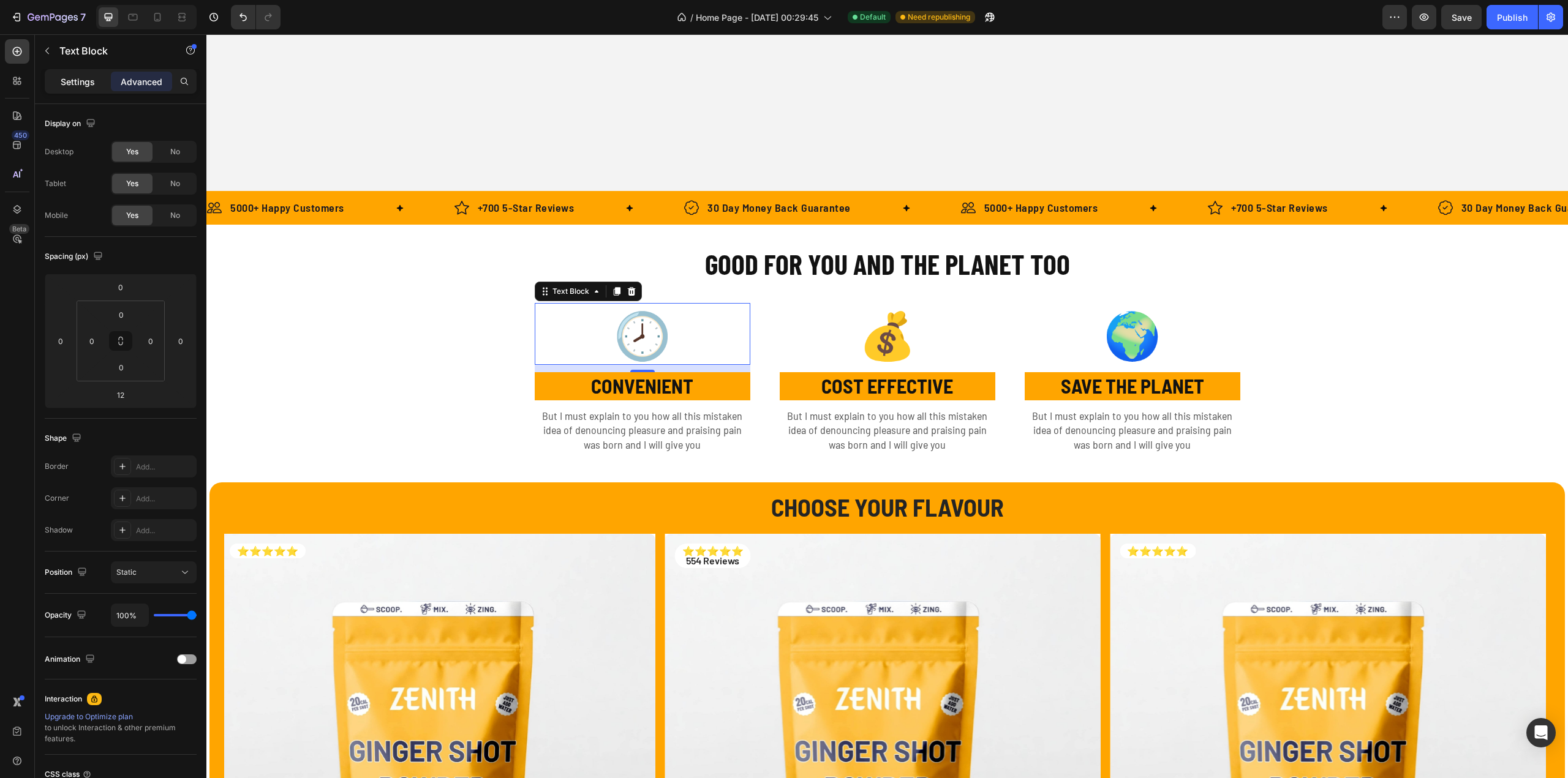
click at [63, 89] on div "Settings" at bounding box center [77, 81] width 61 height 19
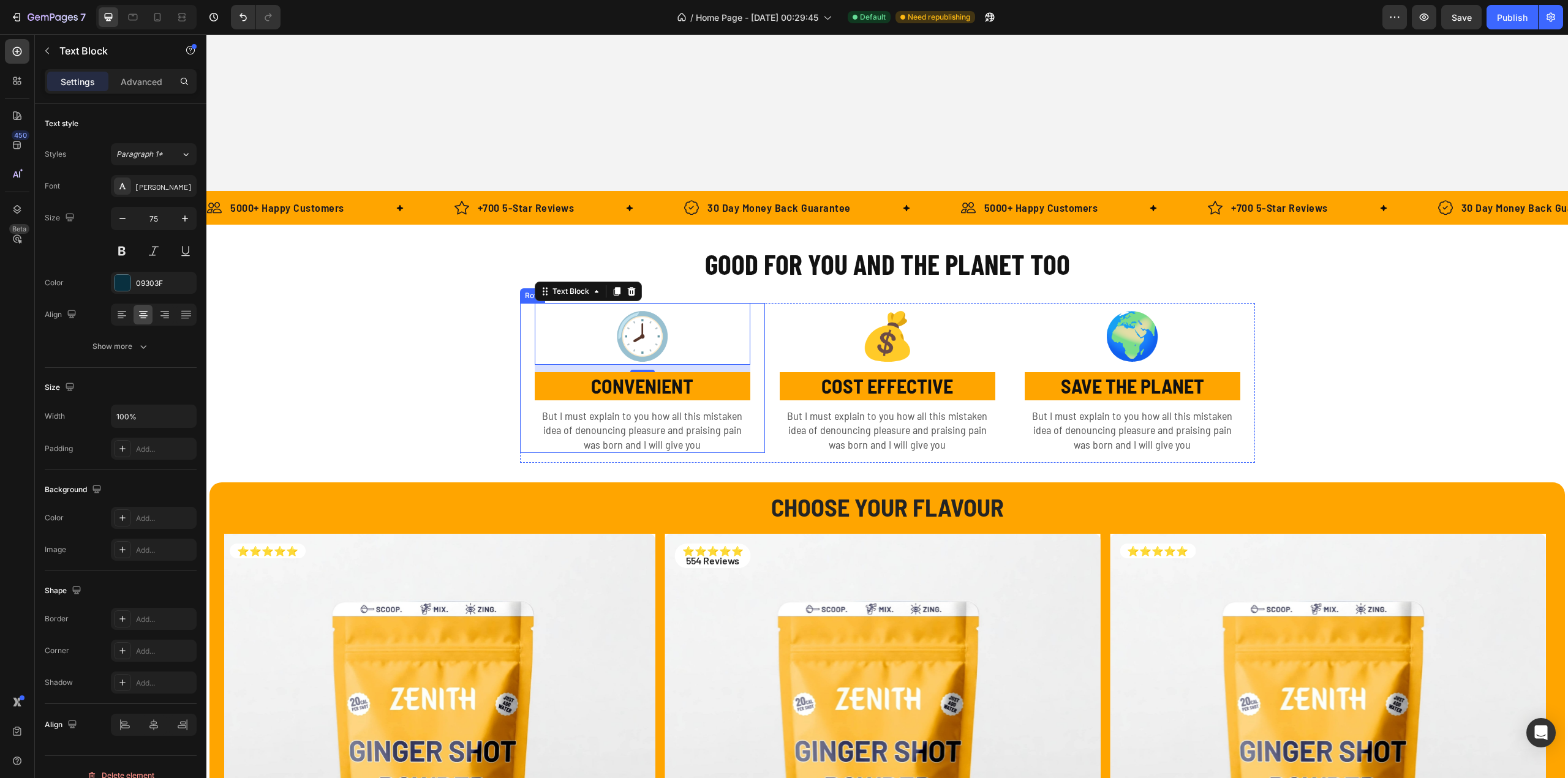
click at [521, 327] on div "🕗 Text Block 12 CONVENIENT Text Block But I must explain to you how all this mi…" at bounding box center [642, 377] width 245 height 150
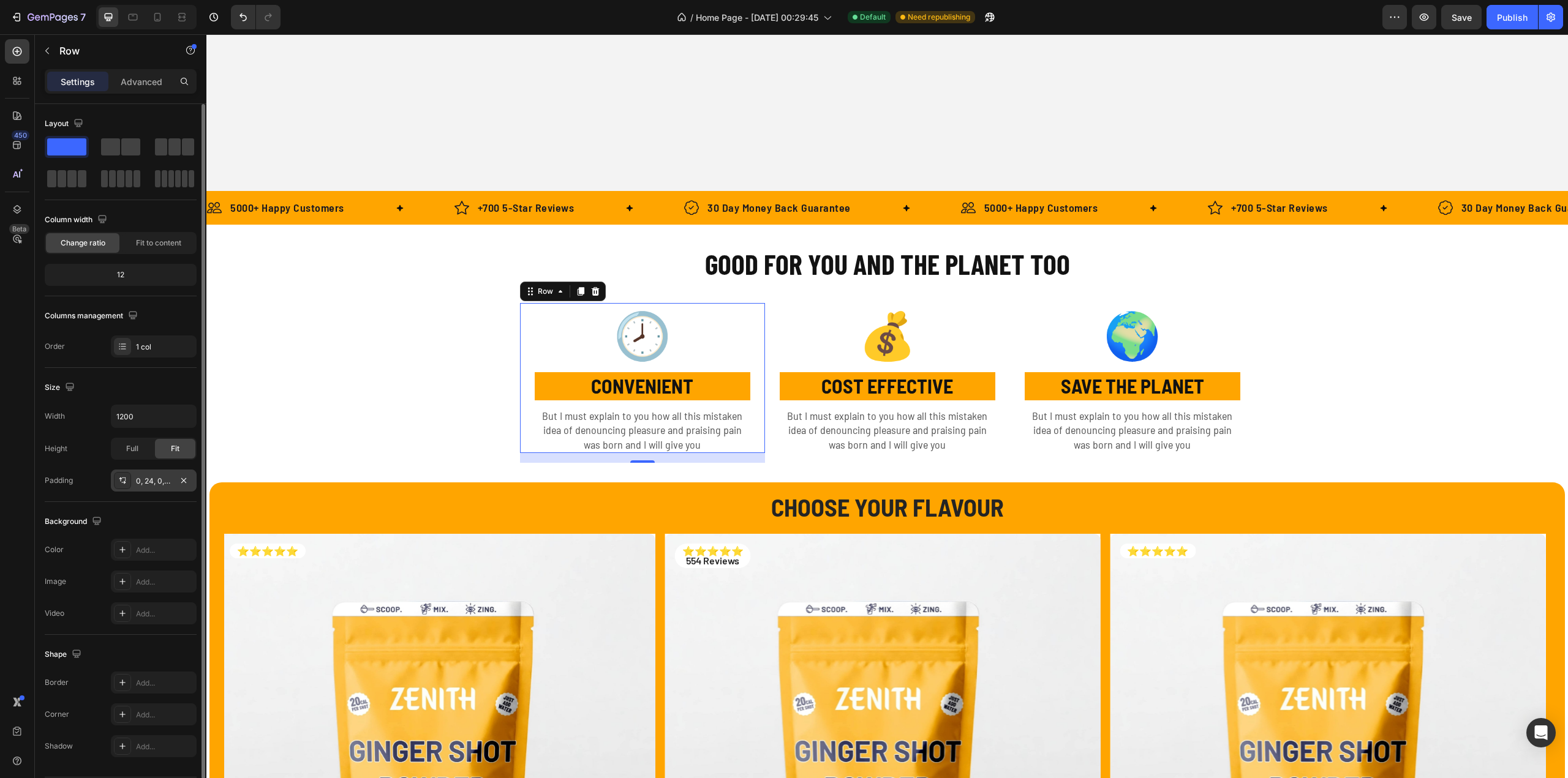
click at [149, 474] on div "0, 24, 0, 24" at bounding box center [153, 481] width 86 height 22
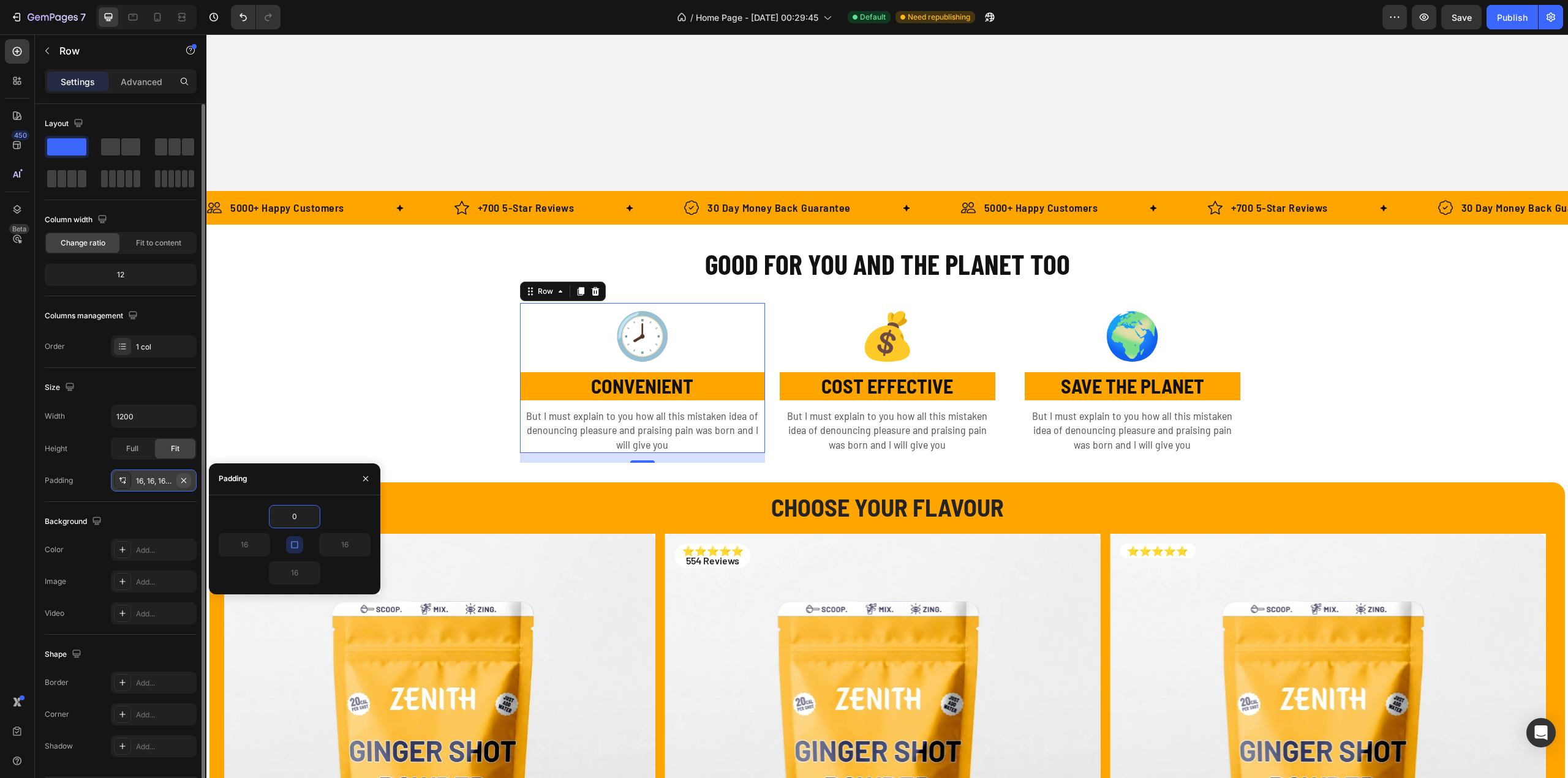
type input "0"
click at [185, 479] on div "Add..." at bounding box center [165, 481] width 57 height 11
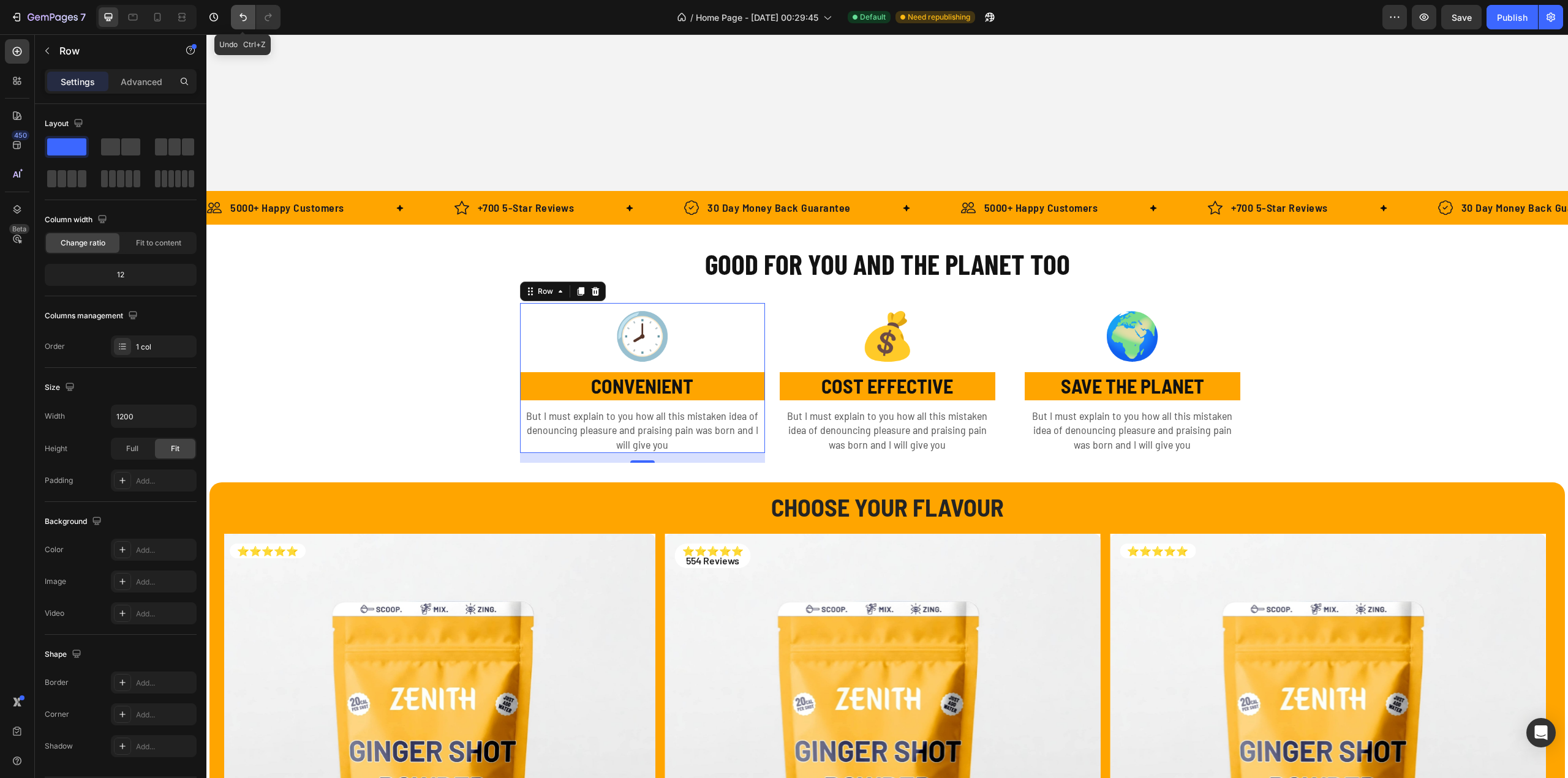
click at [232, 11] on button "Undo/Redo" at bounding box center [243, 17] width 25 height 25
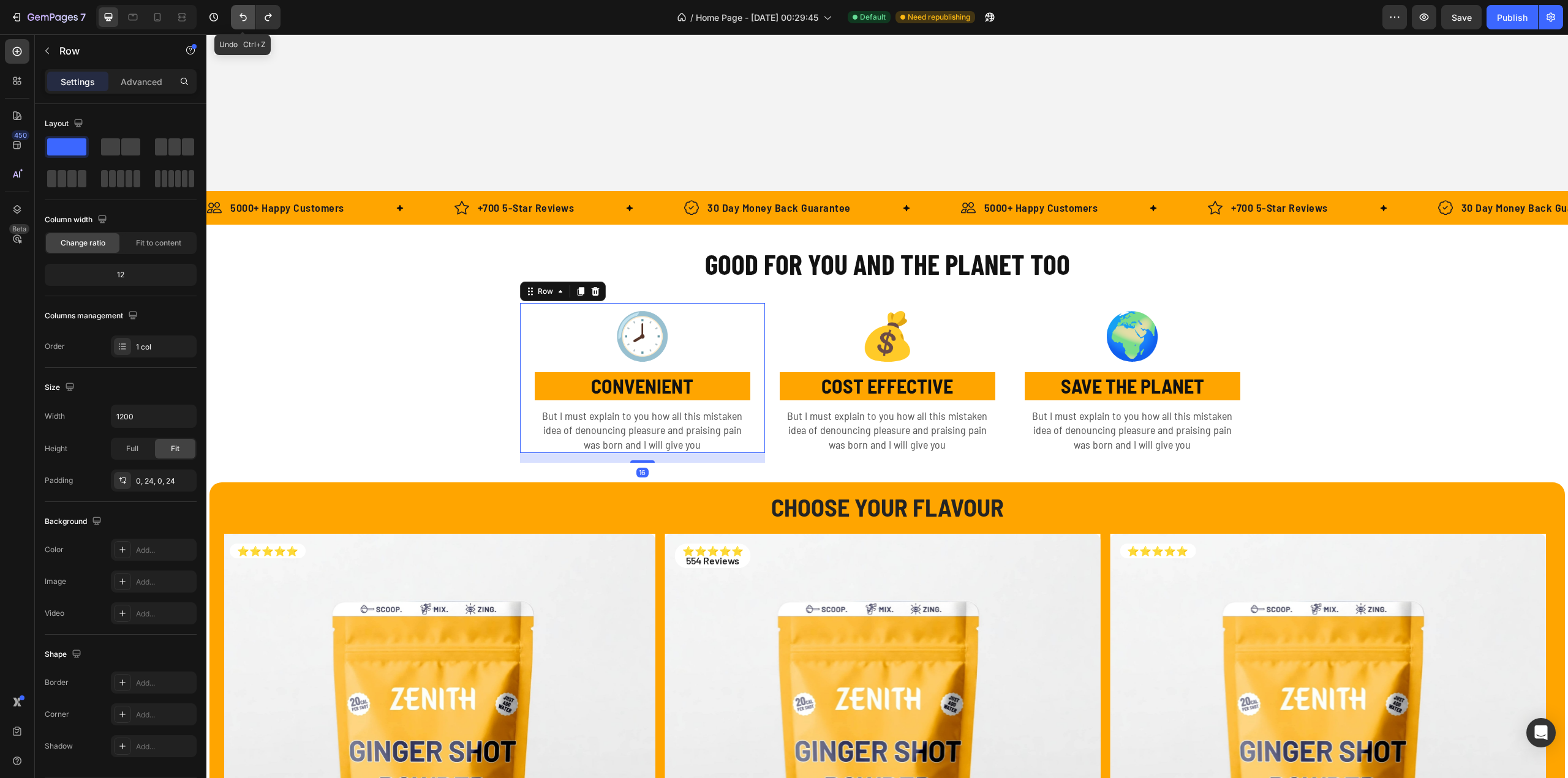
click at [232, 11] on button "Undo/Redo" at bounding box center [243, 17] width 25 height 25
click at [232, 11] on button "Undo/Redo" at bounding box center [243, 17] width 25 height 25
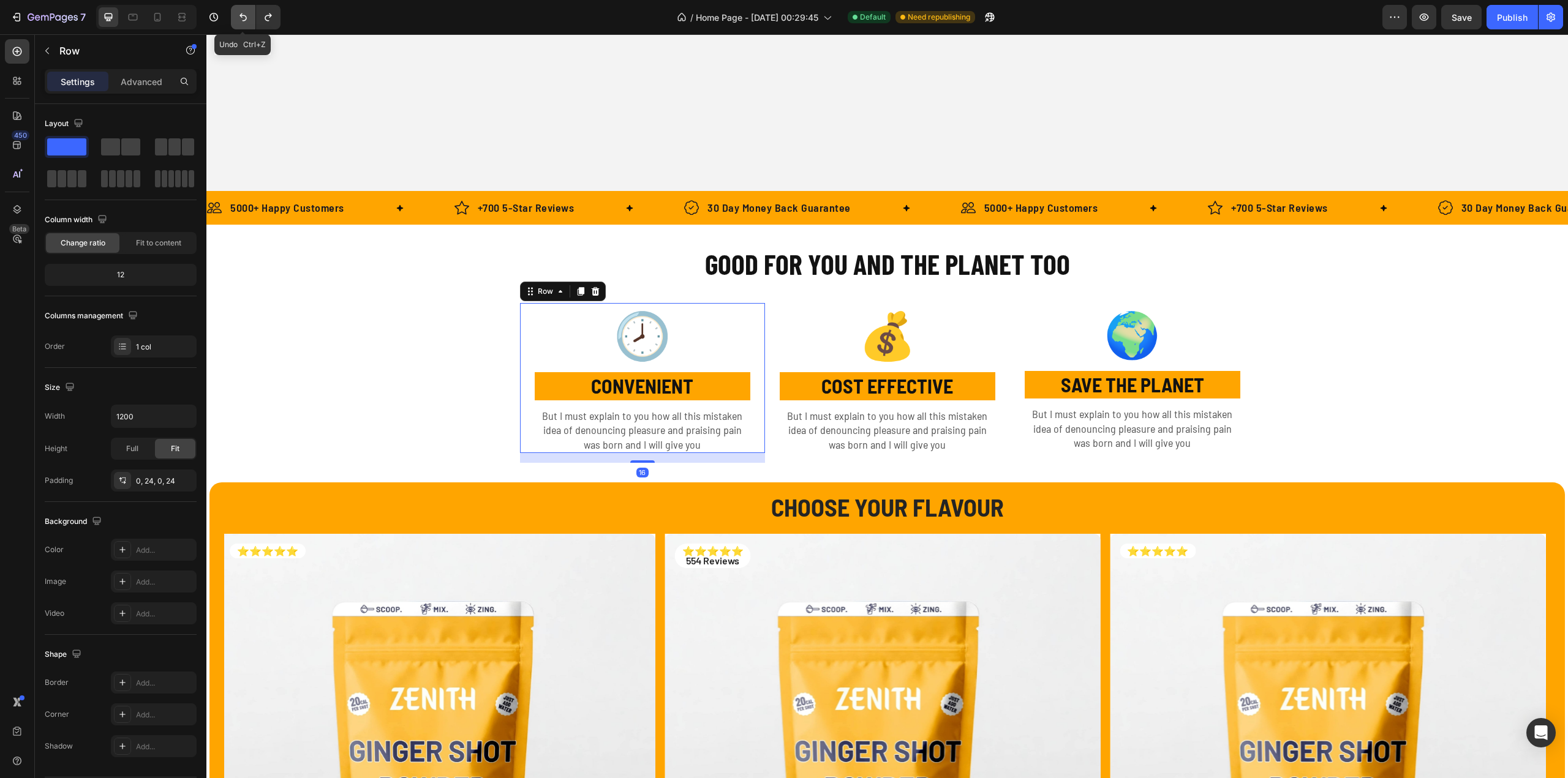
click at [232, 11] on button "Undo/Redo" at bounding box center [243, 17] width 25 height 25
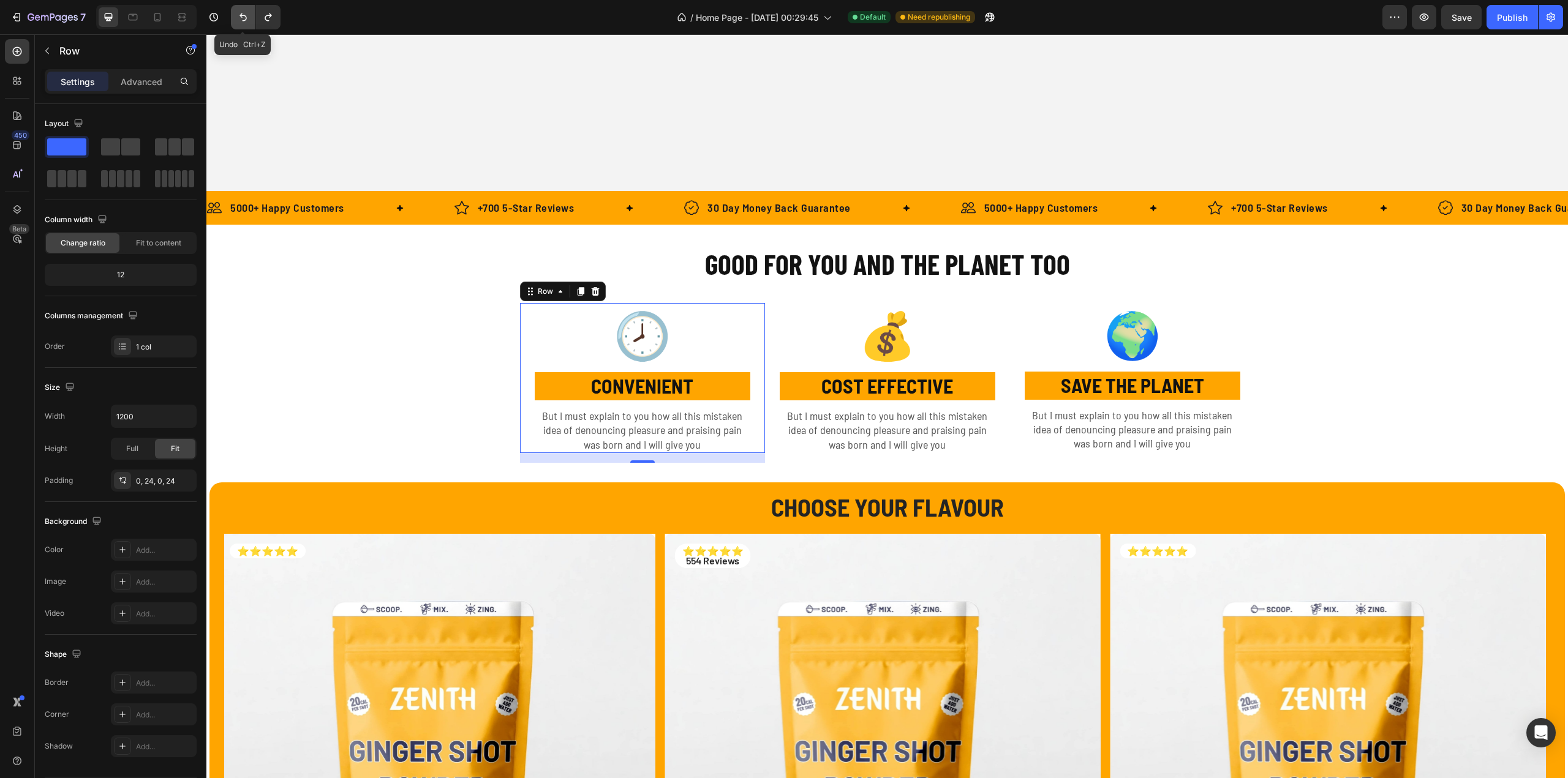
click at [232, 11] on button "Undo/Redo" at bounding box center [243, 17] width 25 height 25
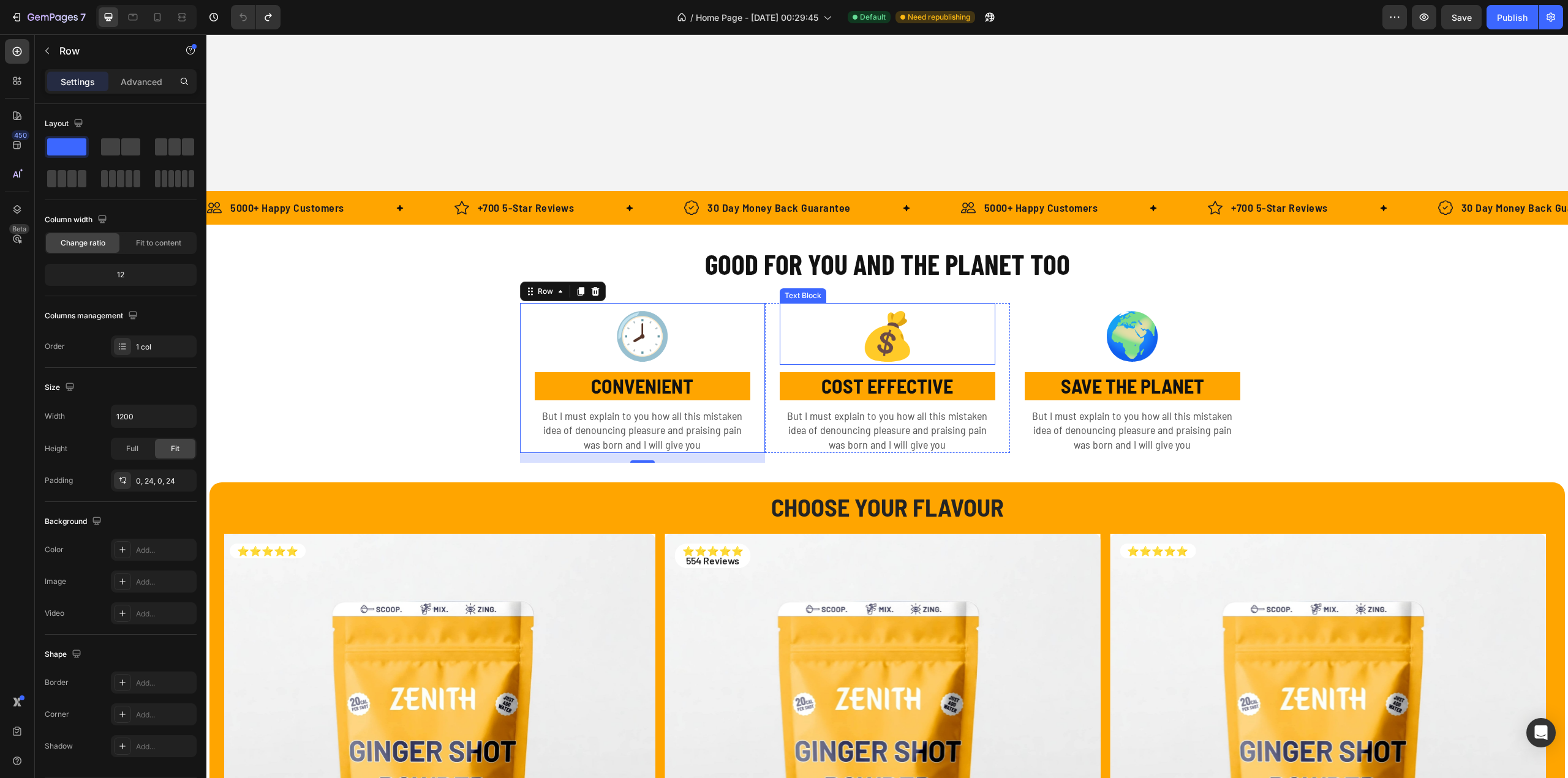
click at [781, 308] on p "💰" at bounding box center [887, 334] width 213 height 60
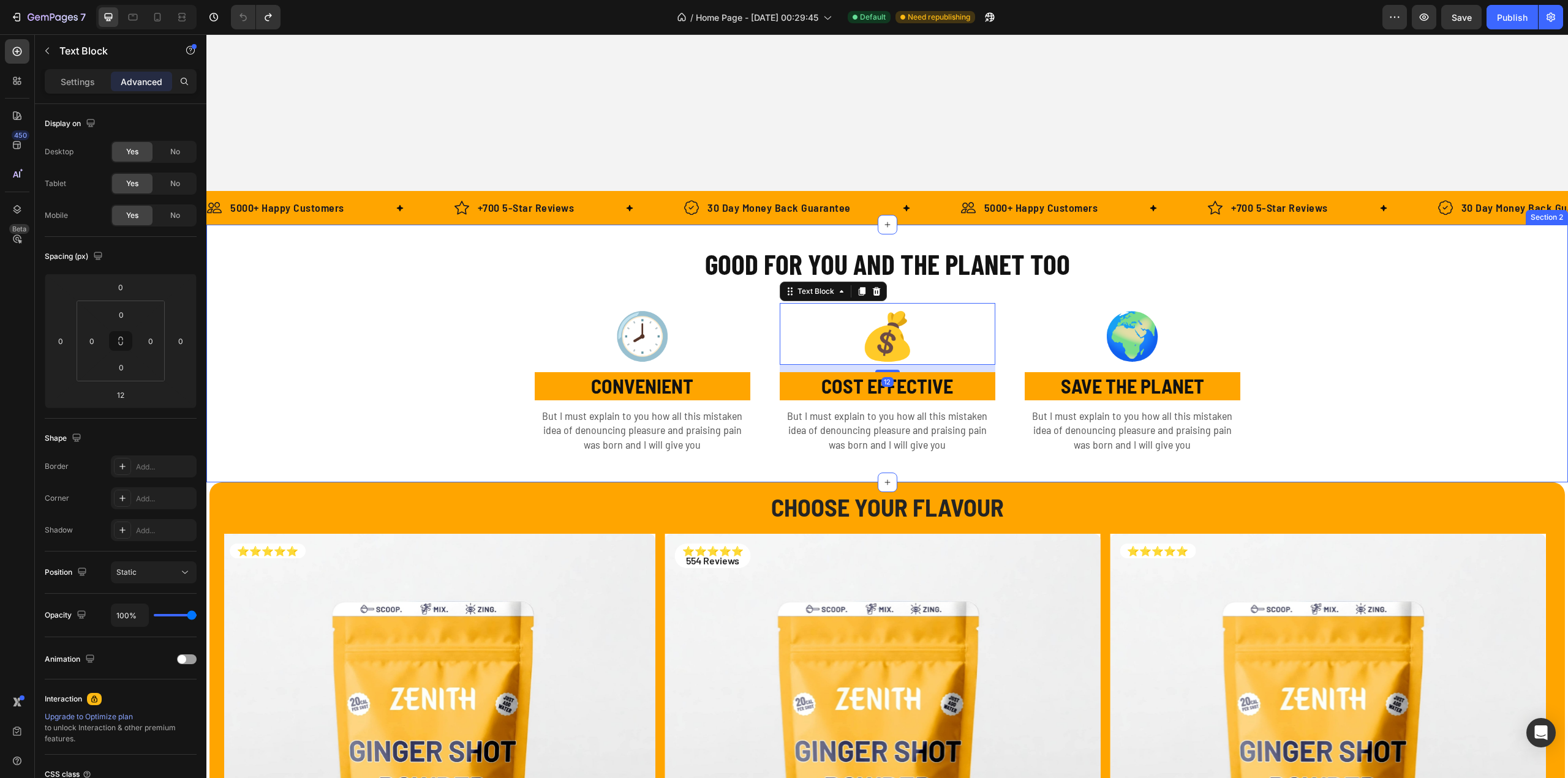
click at [761, 292] on div "GOOD FOR YOU AND THE PLANET TOO Heading Row 🕗 Text Block CONVENIENT Text Block …" at bounding box center [887, 354] width 1362 height 219
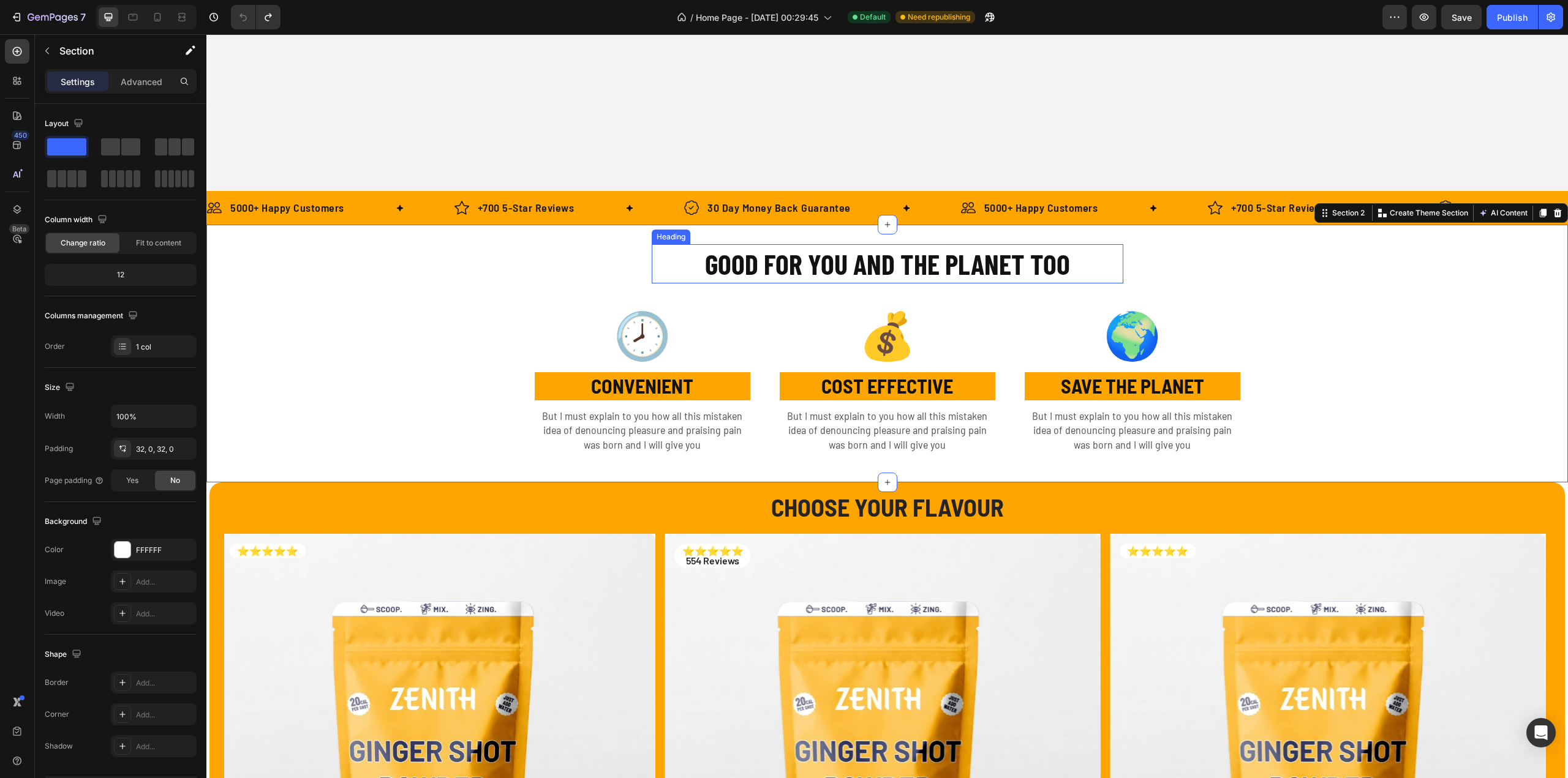
click at [760, 270] on h2 "GOOD FOR YOU AND THE PLANET TOO" at bounding box center [887, 264] width 472 height 39
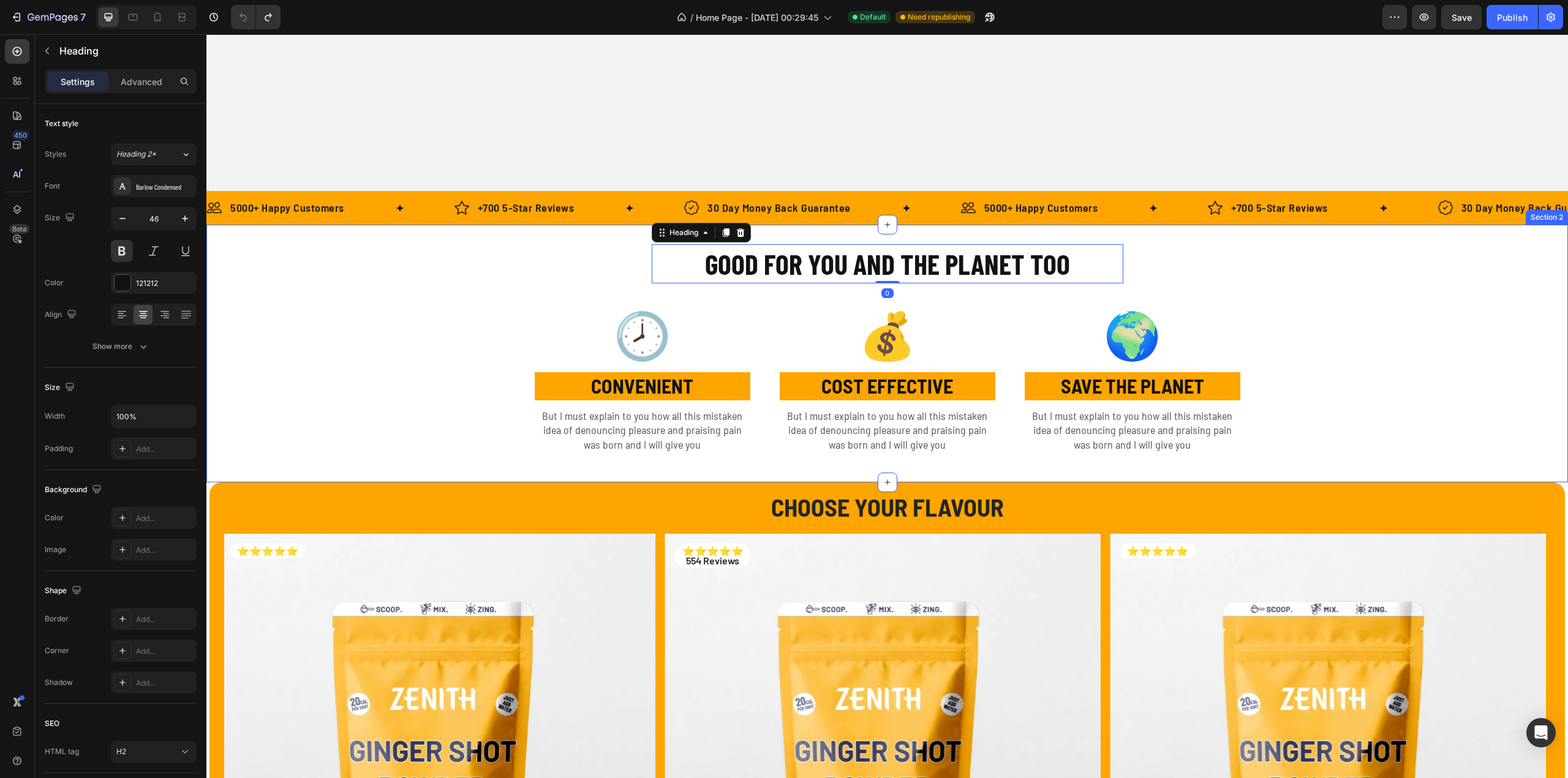
click at [647, 293] on div "GOOD FOR YOU AND THE PLANET TOO Heading 0 Row 🕗 Text Block CONVENIENT Text Bloc…" at bounding box center [887, 354] width 1362 height 219
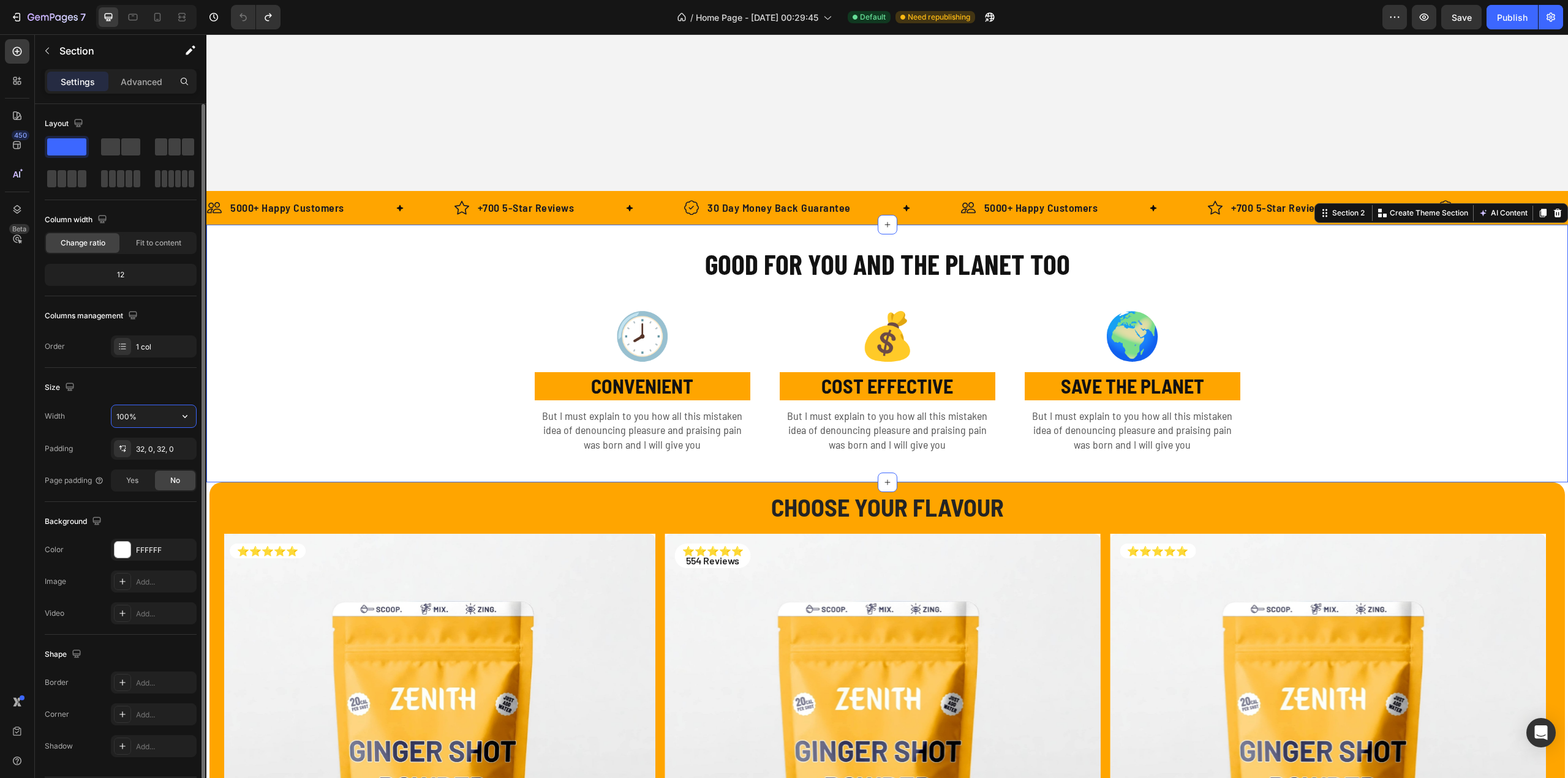
click at [133, 416] on input "100%" at bounding box center [153, 416] width 84 height 22
click at [134, 381] on div "Size" at bounding box center [121, 387] width 152 height 19
click at [139, 349] on div "1 col" at bounding box center [165, 347] width 57 height 11
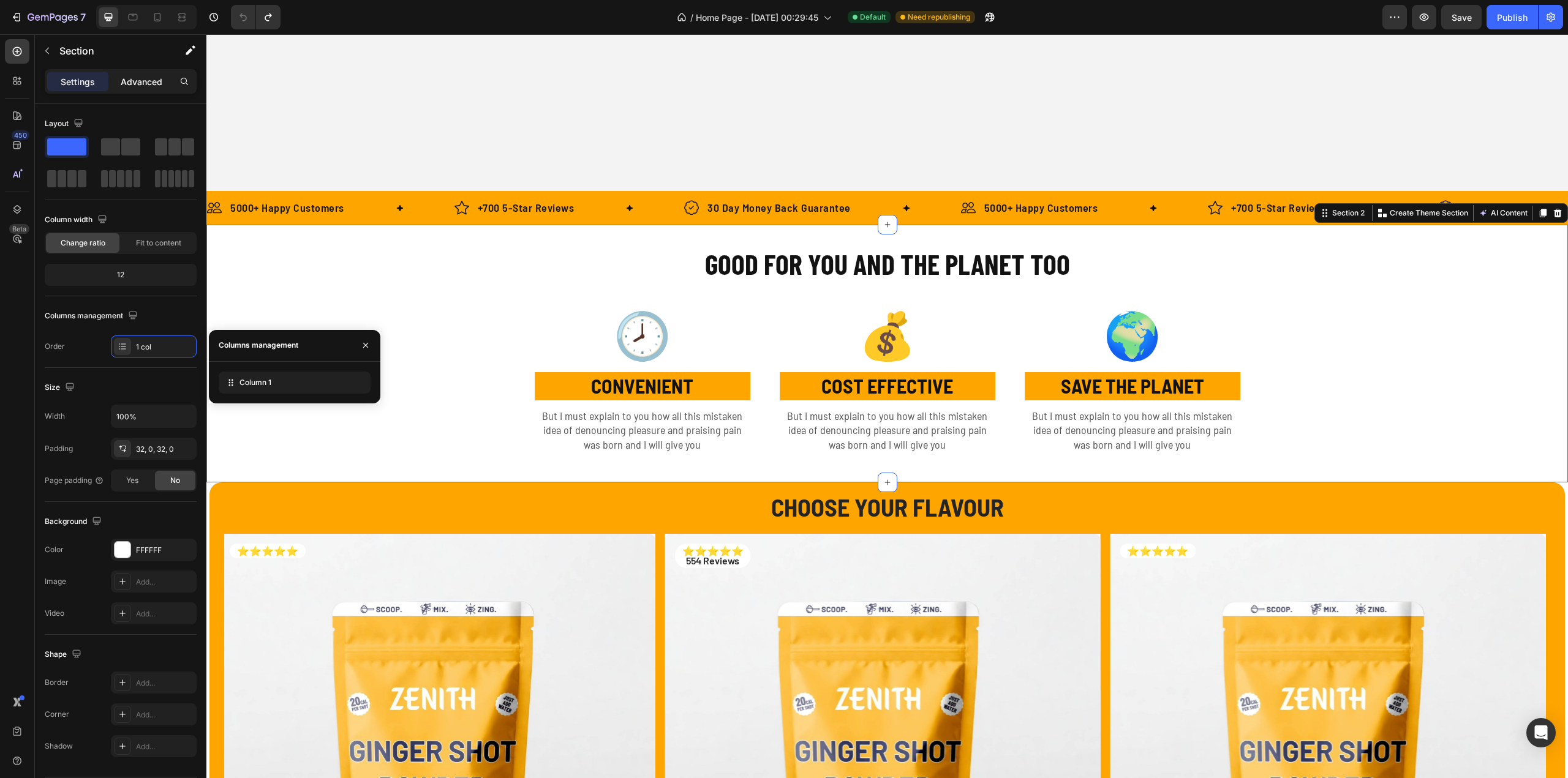
click at [137, 79] on p "Advanced" at bounding box center [142, 81] width 42 height 13
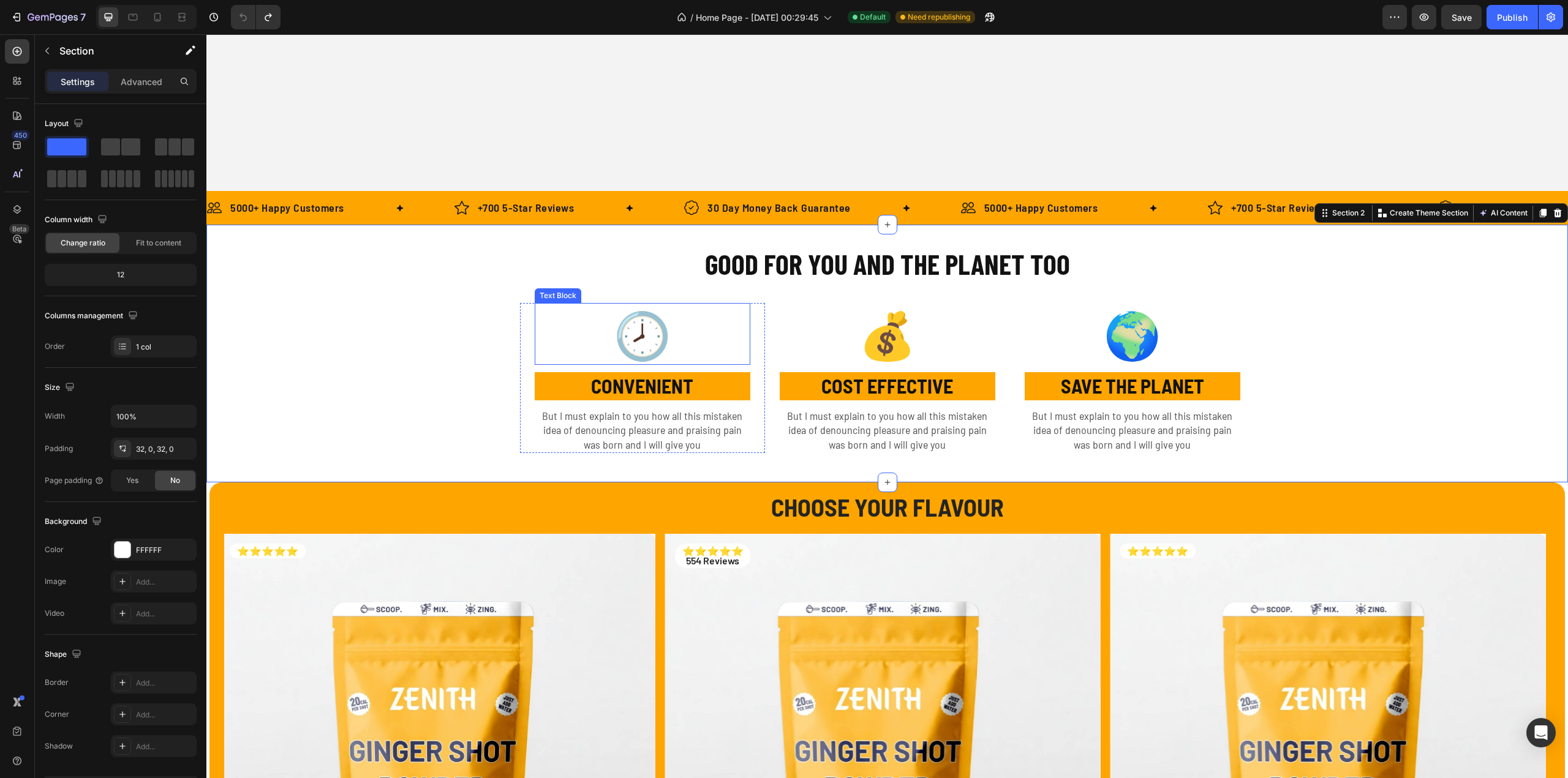
click at [521, 296] on div "GOOD FOR YOU AND THE PLANET TOO Heading Row 🕗 Text Block CONVENIENT Text Block …" at bounding box center [887, 354] width 1362 height 219
click at [477, 291] on div "GOOD FOR YOU AND THE PLANET TOO Heading Row 🕗 Text Block CONVENIENT Text Block …" at bounding box center [887, 354] width 1362 height 219
click at [154, 86] on p "Advanced" at bounding box center [142, 81] width 42 height 13
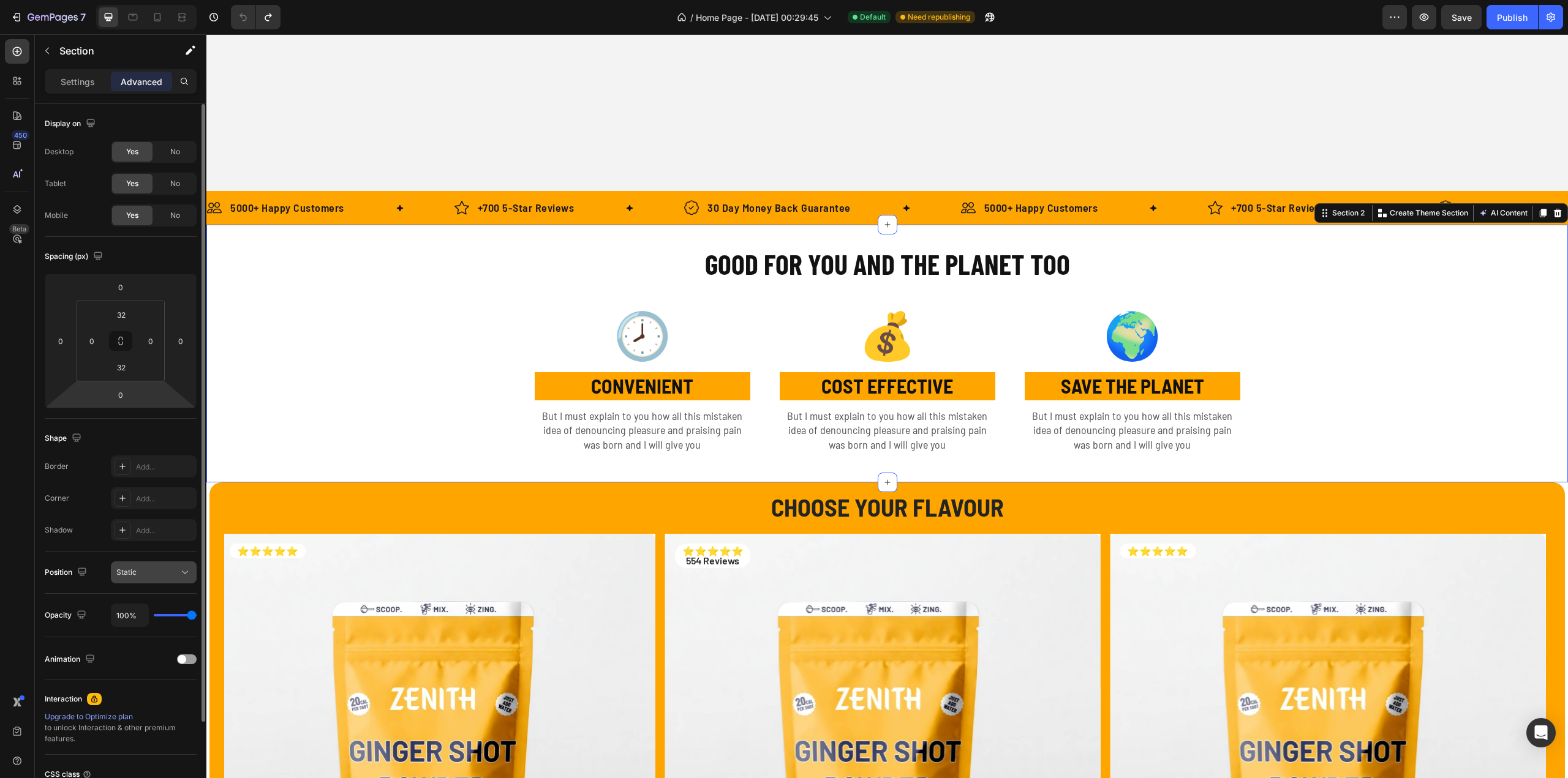
scroll to position [105, 0]
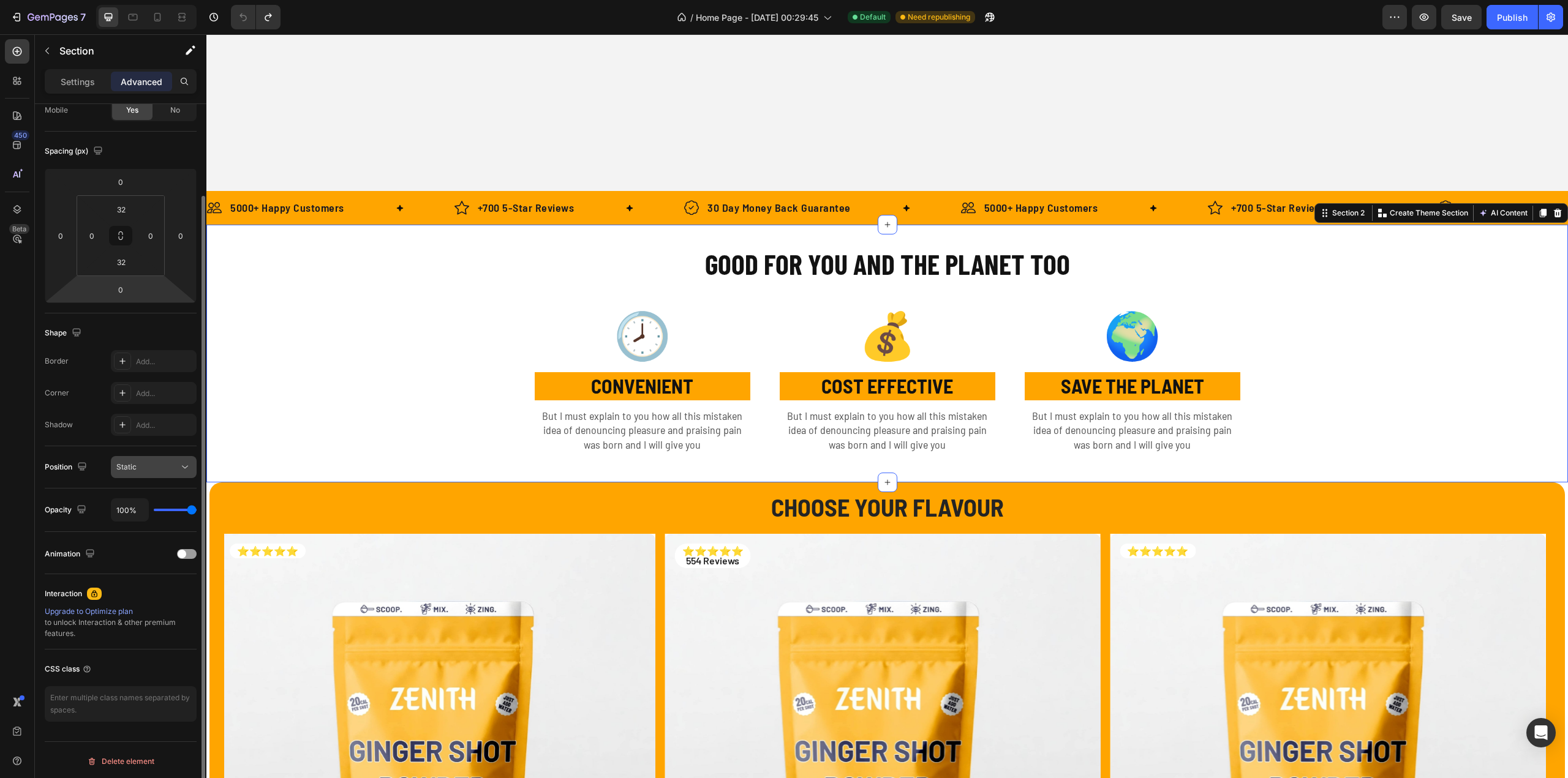
click at [156, 462] on div "Static" at bounding box center [147, 467] width 63 height 11
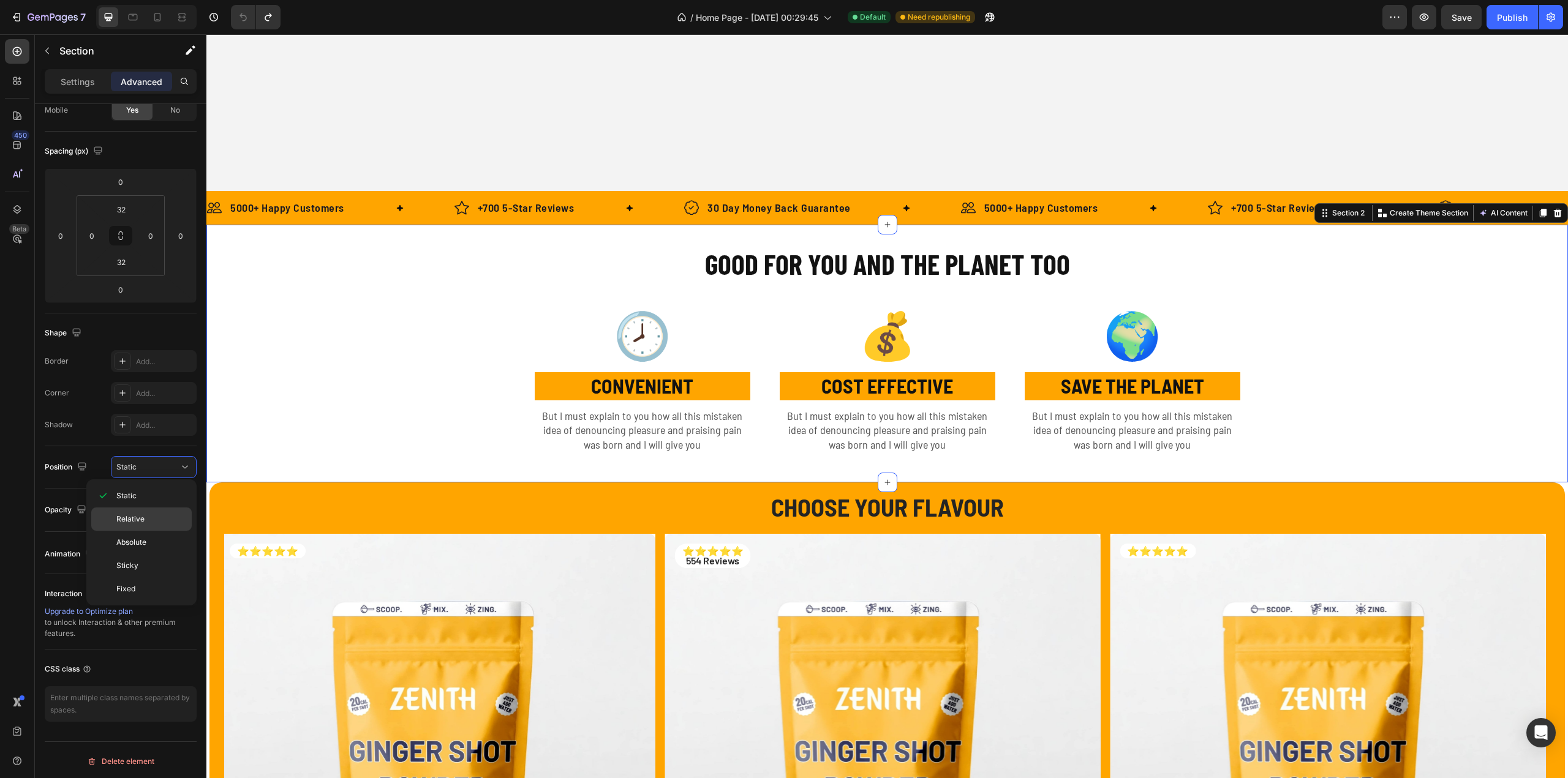
click at [129, 514] on span "Relative" at bounding box center [130, 519] width 28 height 11
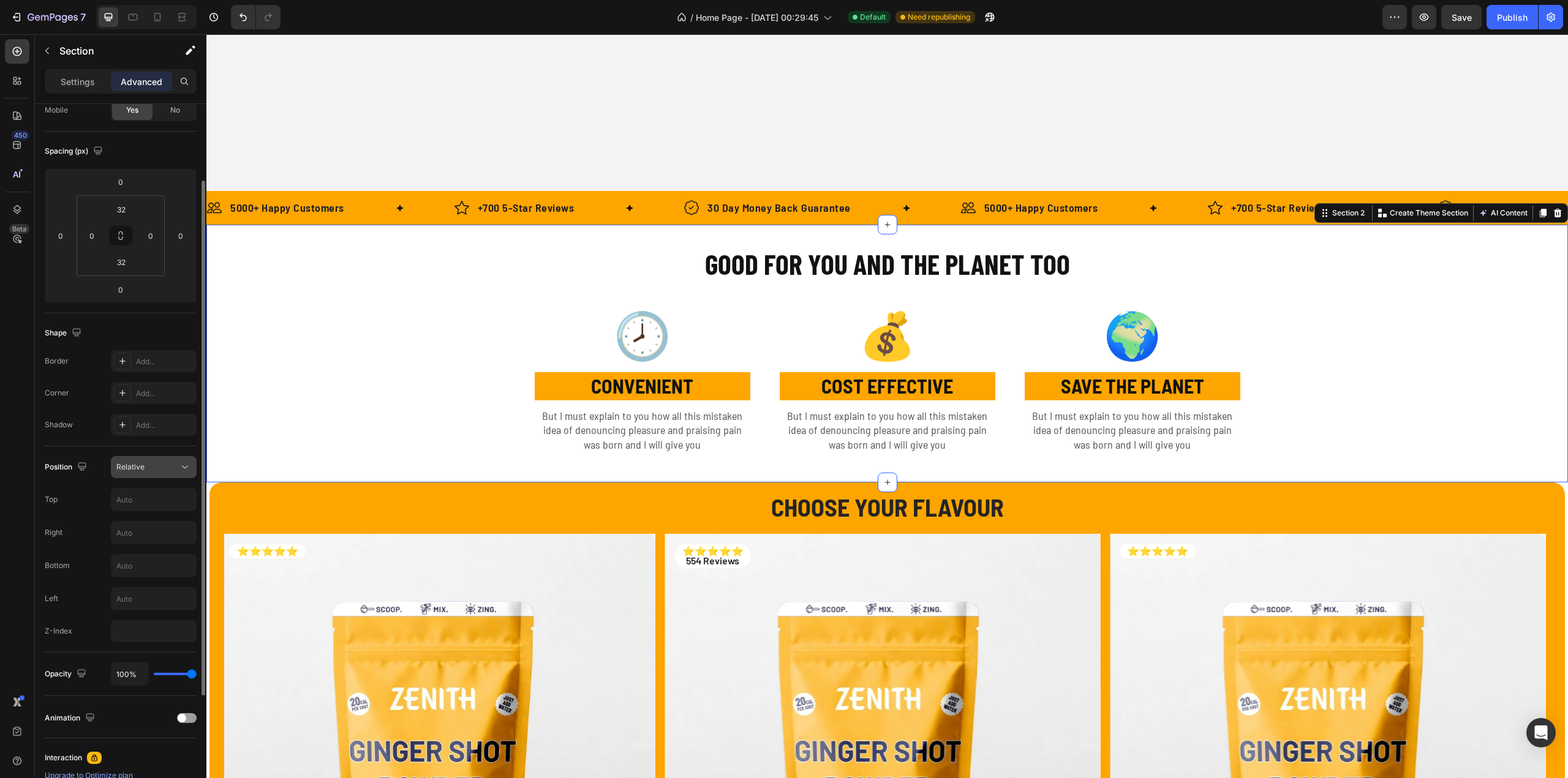
click at [156, 468] on div "Relative" at bounding box center [147, 467] width 63 height 11
click at [74, 452] on div "Position Relative Top Right Bottom Left Z-Index" at bounding box center [121, 549] width 152 height 206
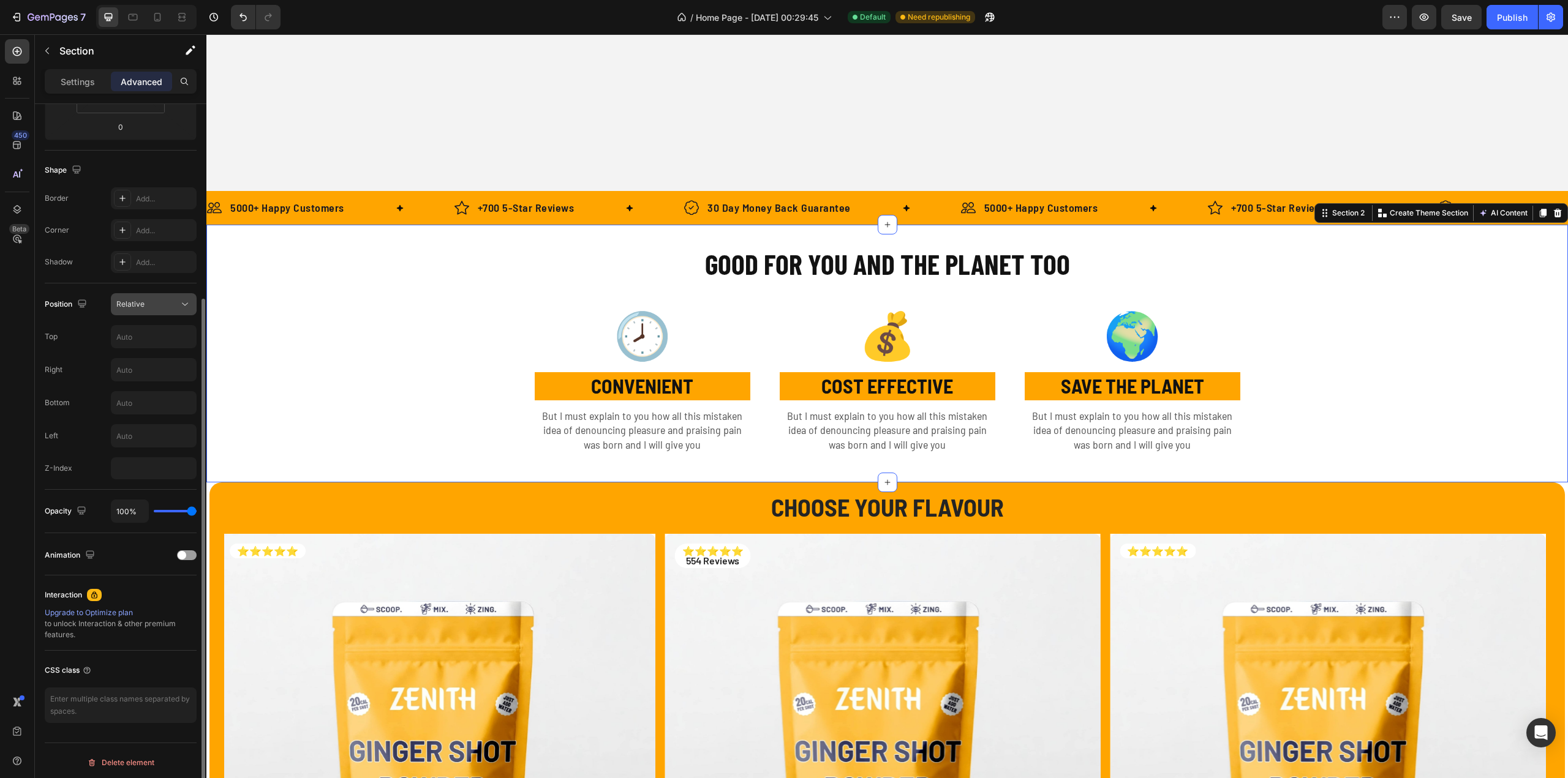
click at [153, 294] on button "Relative" at bounding box center [153, 304] width 86 height 22
click at [133, 421] on span "Fixed" at bounding box center [125, 426] width 19 height 11
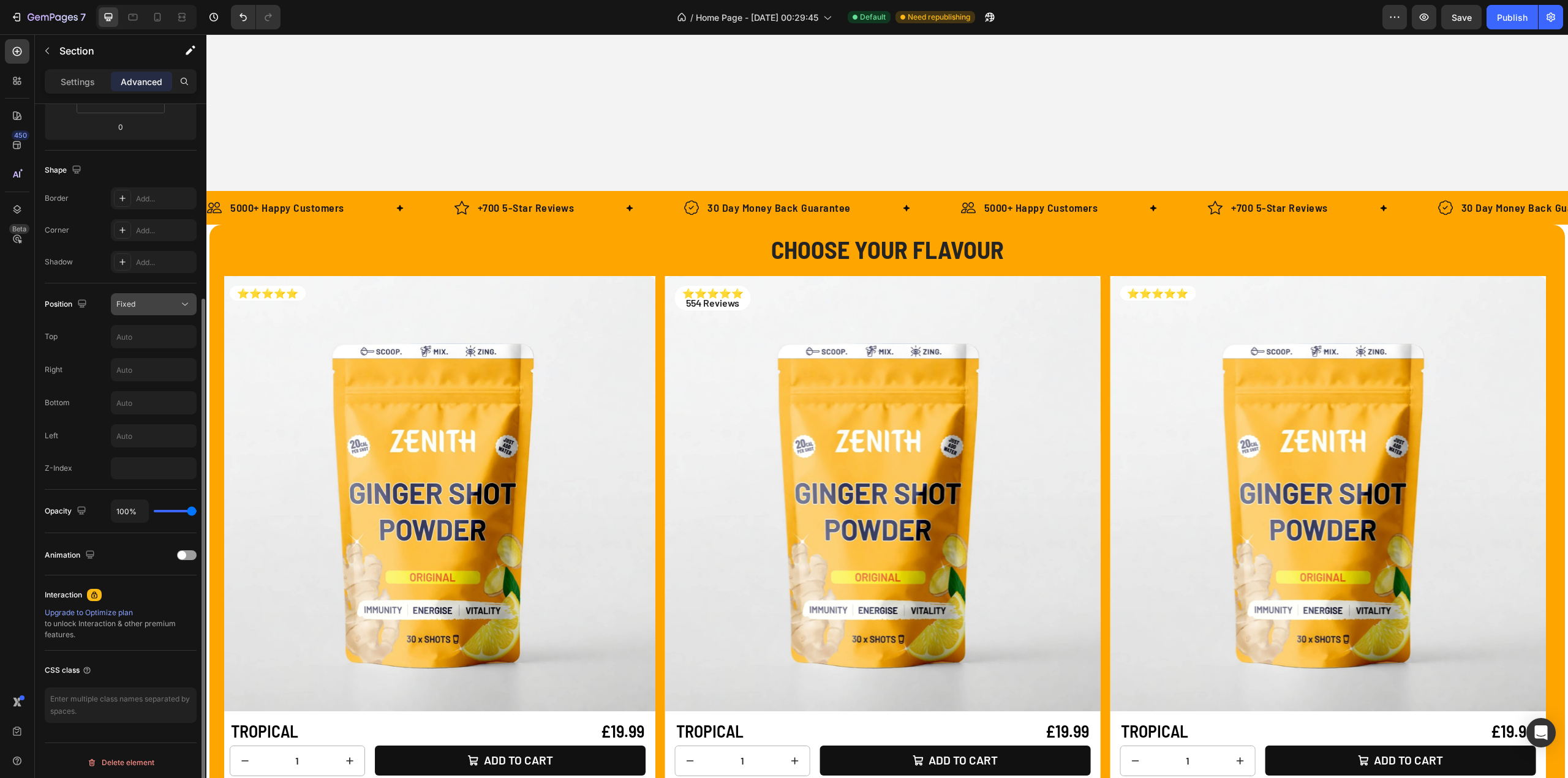
click at [147, 302] on div "Fixed" at bounding box center [147, 304] width 63 height 11
click at [133, 329] on span "Static" at bounding box center [126, 333] width 20 height 11
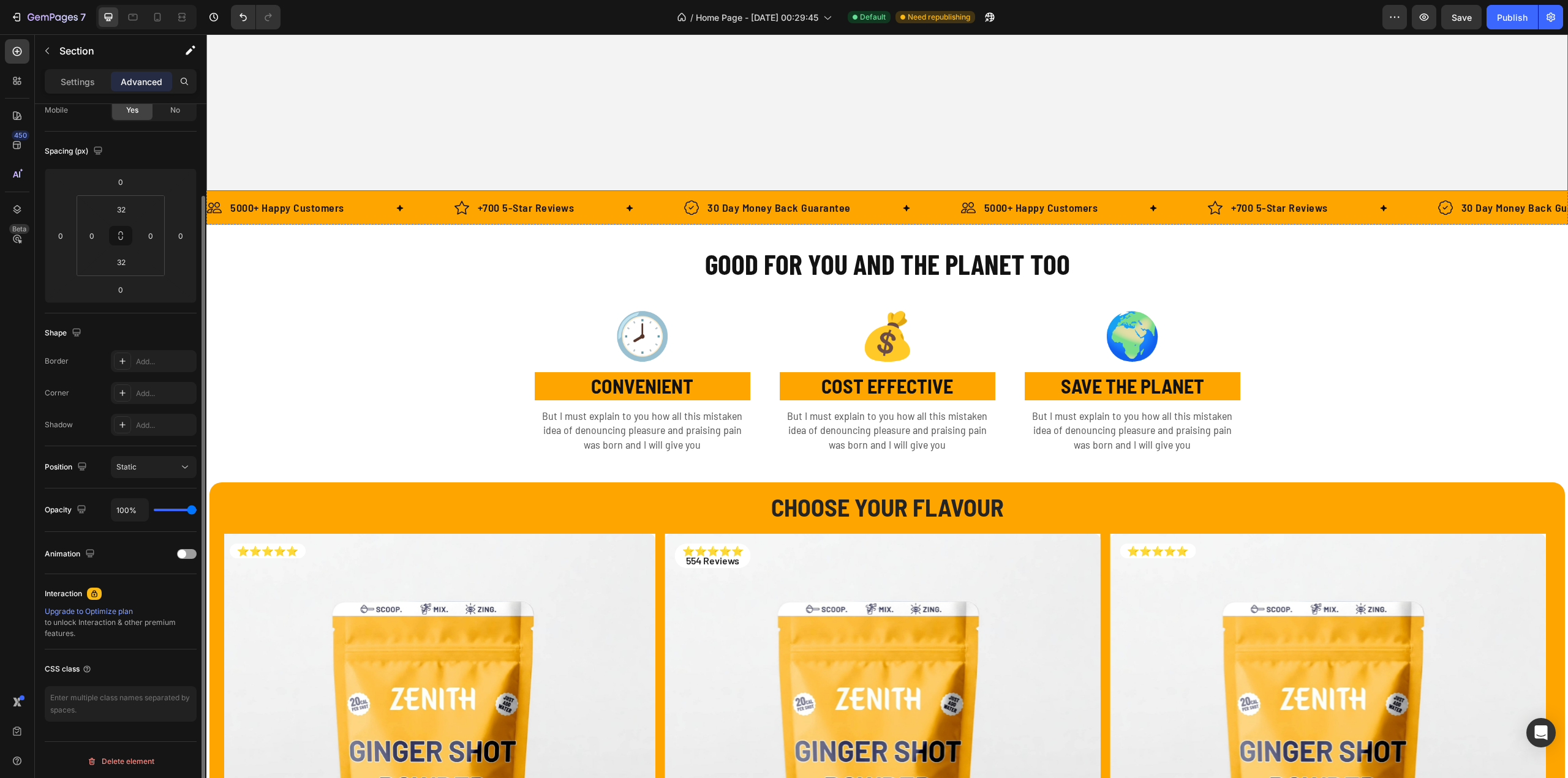
scroll to position [306, 0]
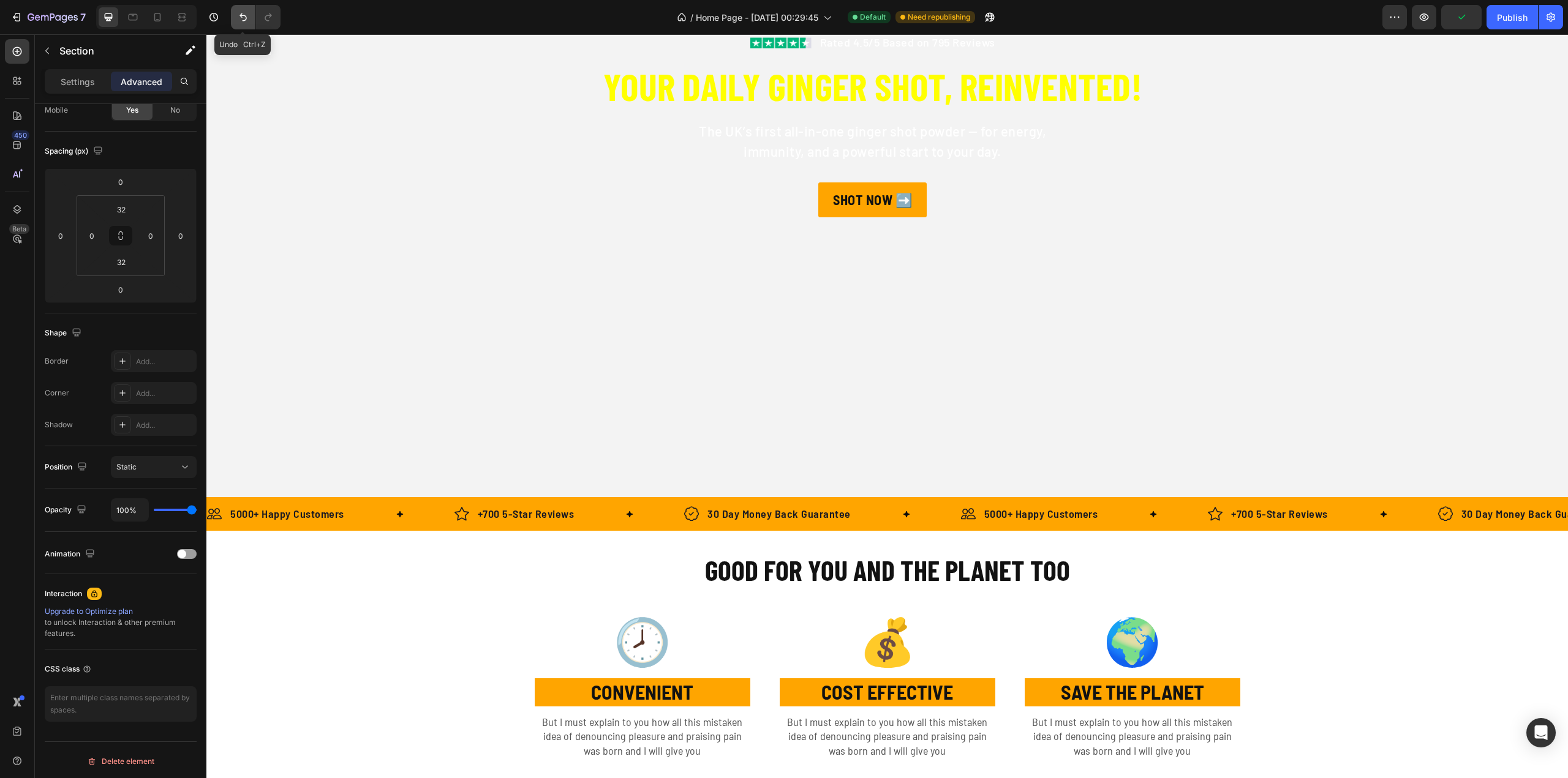
click at [250, 18] on button "Undo/Redo" at bounding box center [243, 17] width 25 height 25
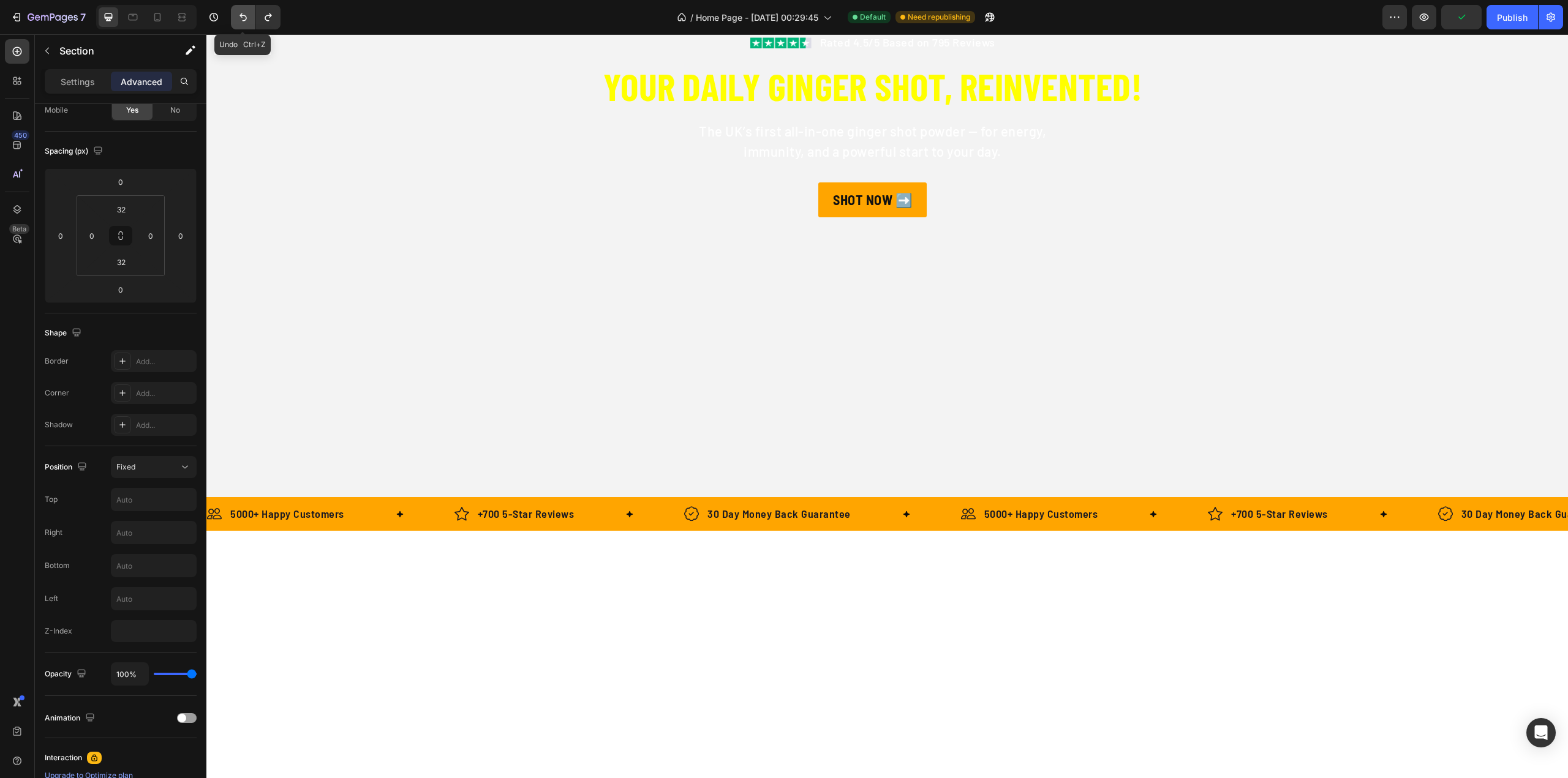
click at [249, 18] on button "Undo/Redo" at bounding box center [243, 17] width 25 height 25
click at [247, 16] on icon "Undo/Redo" at bounding box center [243, 17] width 12 height 12
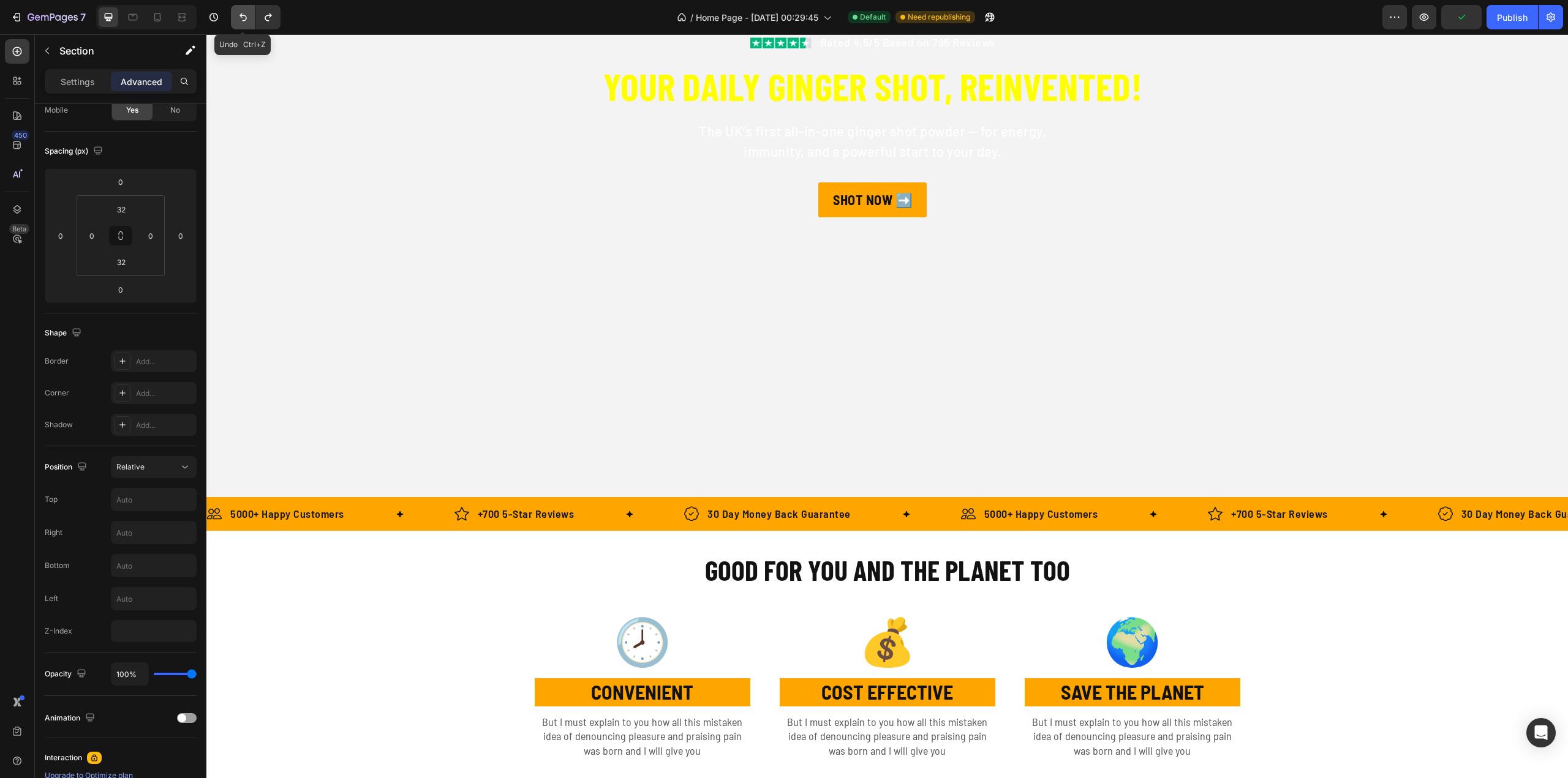
click at [247, 16] on icon "Undo/Redo" at bounding box center [243, 17] width 12 height 12
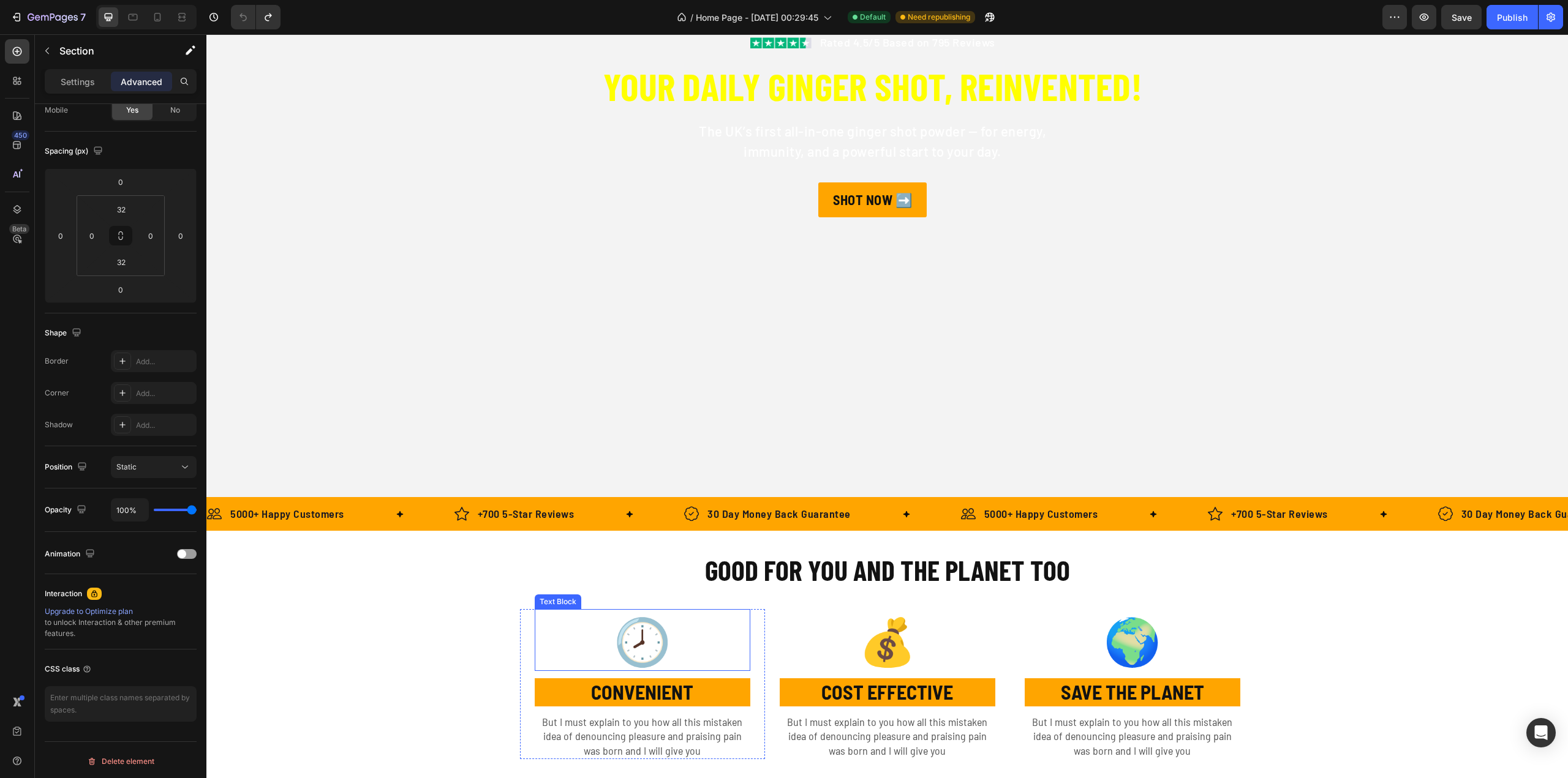
scroll to position [551, 0]
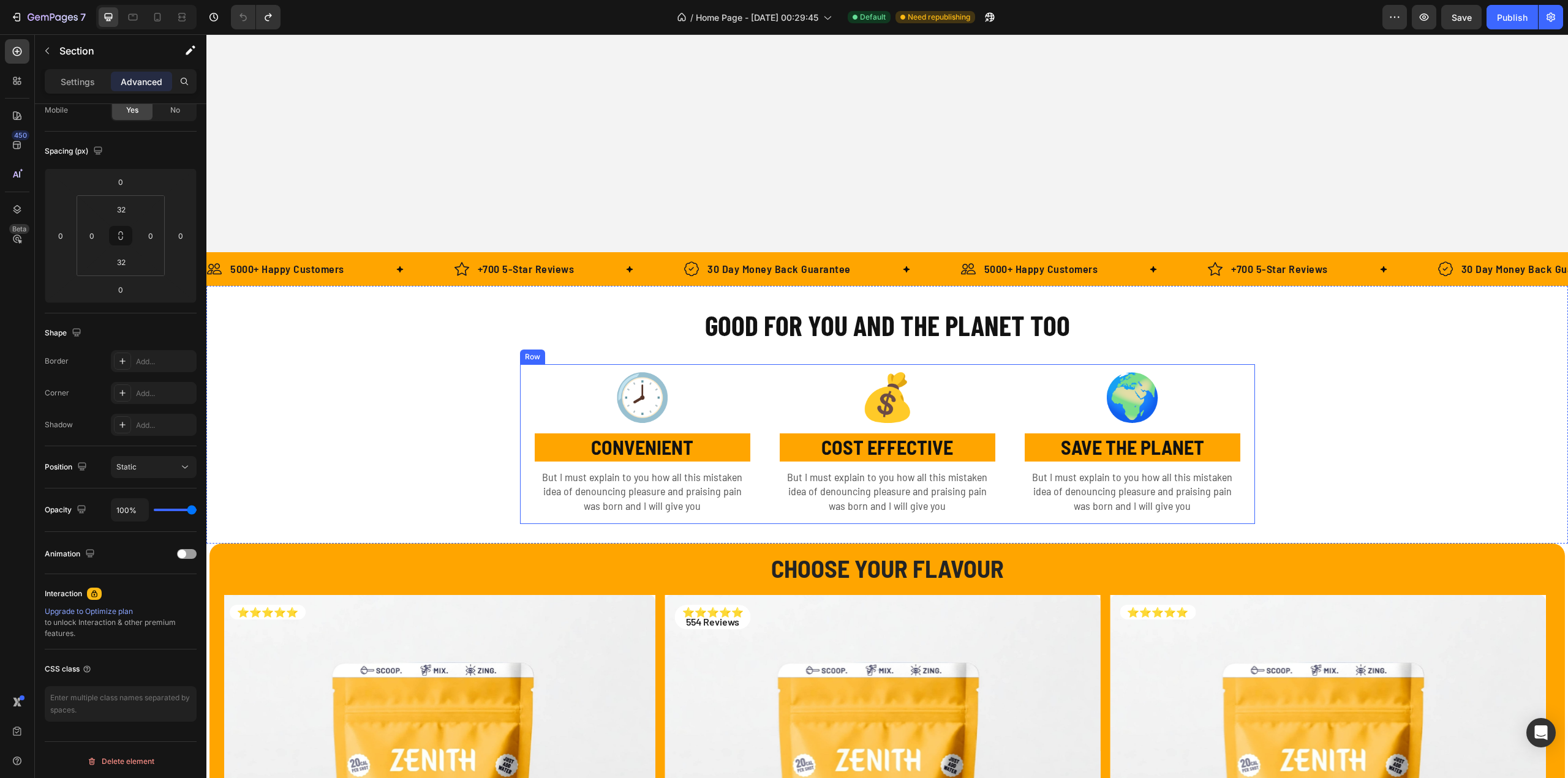
click at [1222, 521] on div "🌍 Text Block SAVE THE PLANET Text Block But I must explain to you how all this …" at bounding box center [1132, 444] width 245 height 160
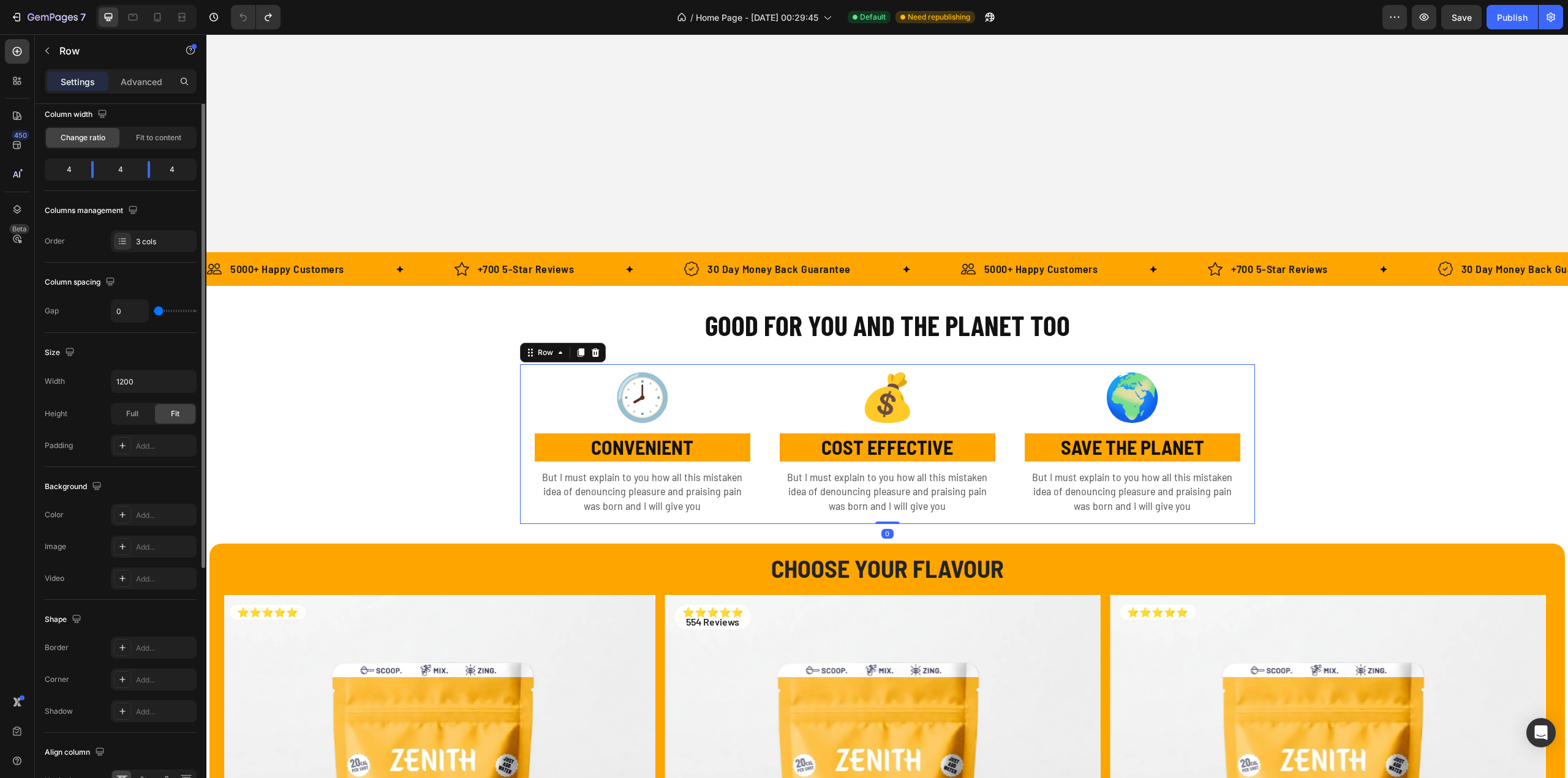
scroll to position [0, 0]
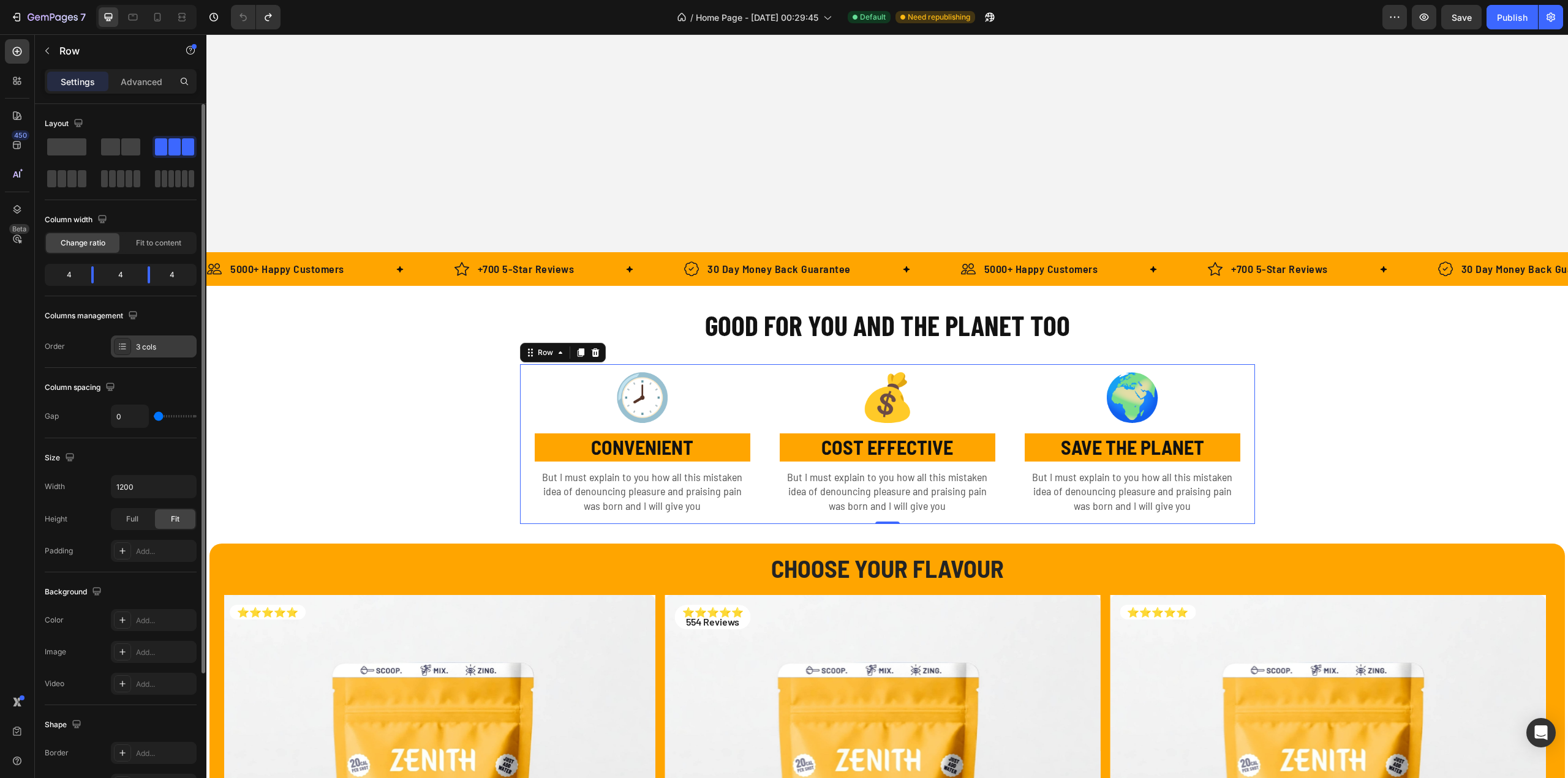
click at [157, 339] on div "3 cols" at bounding box center [153, 347] width 86 height 22
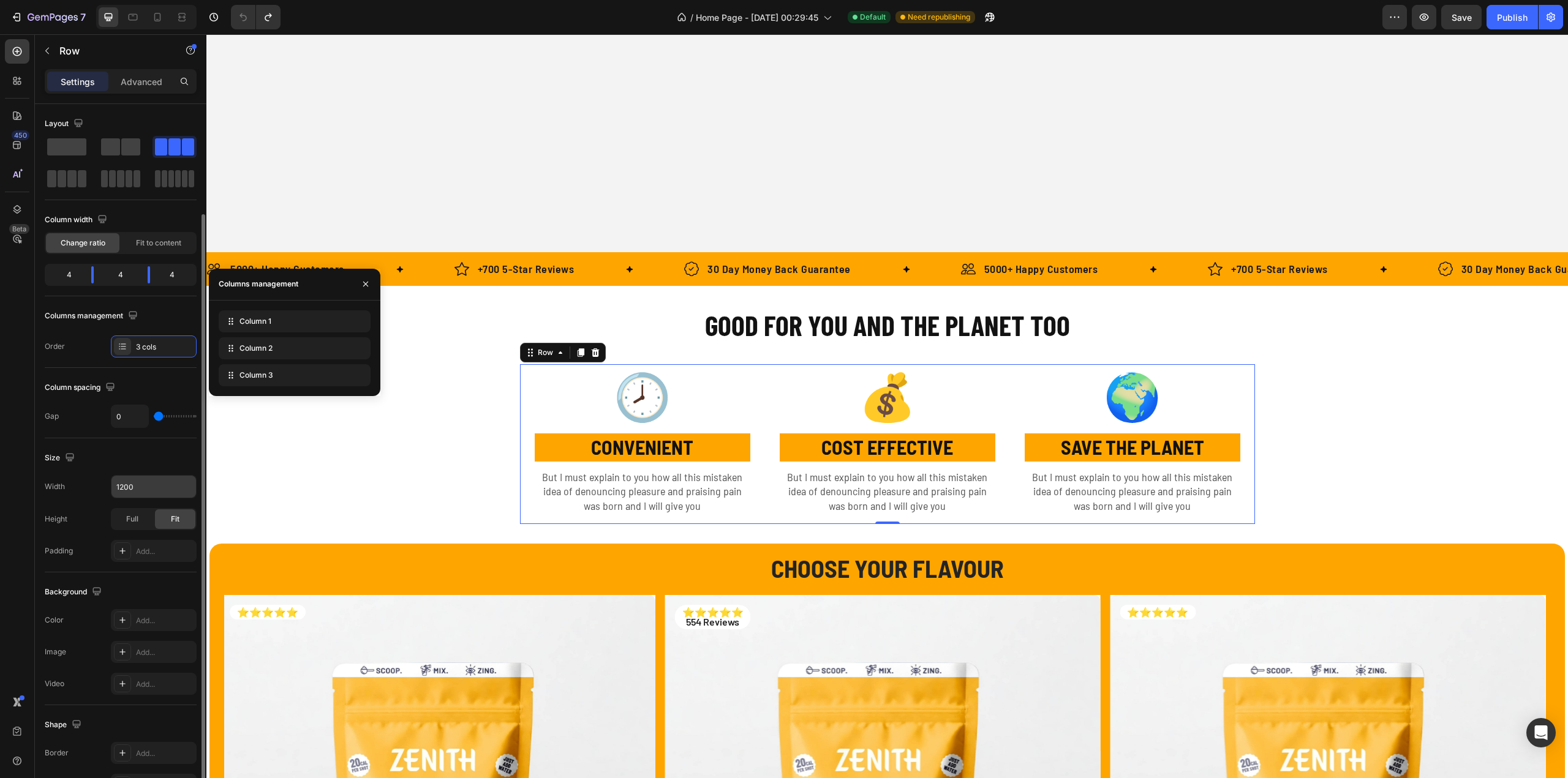
scroll to position [61, 0]
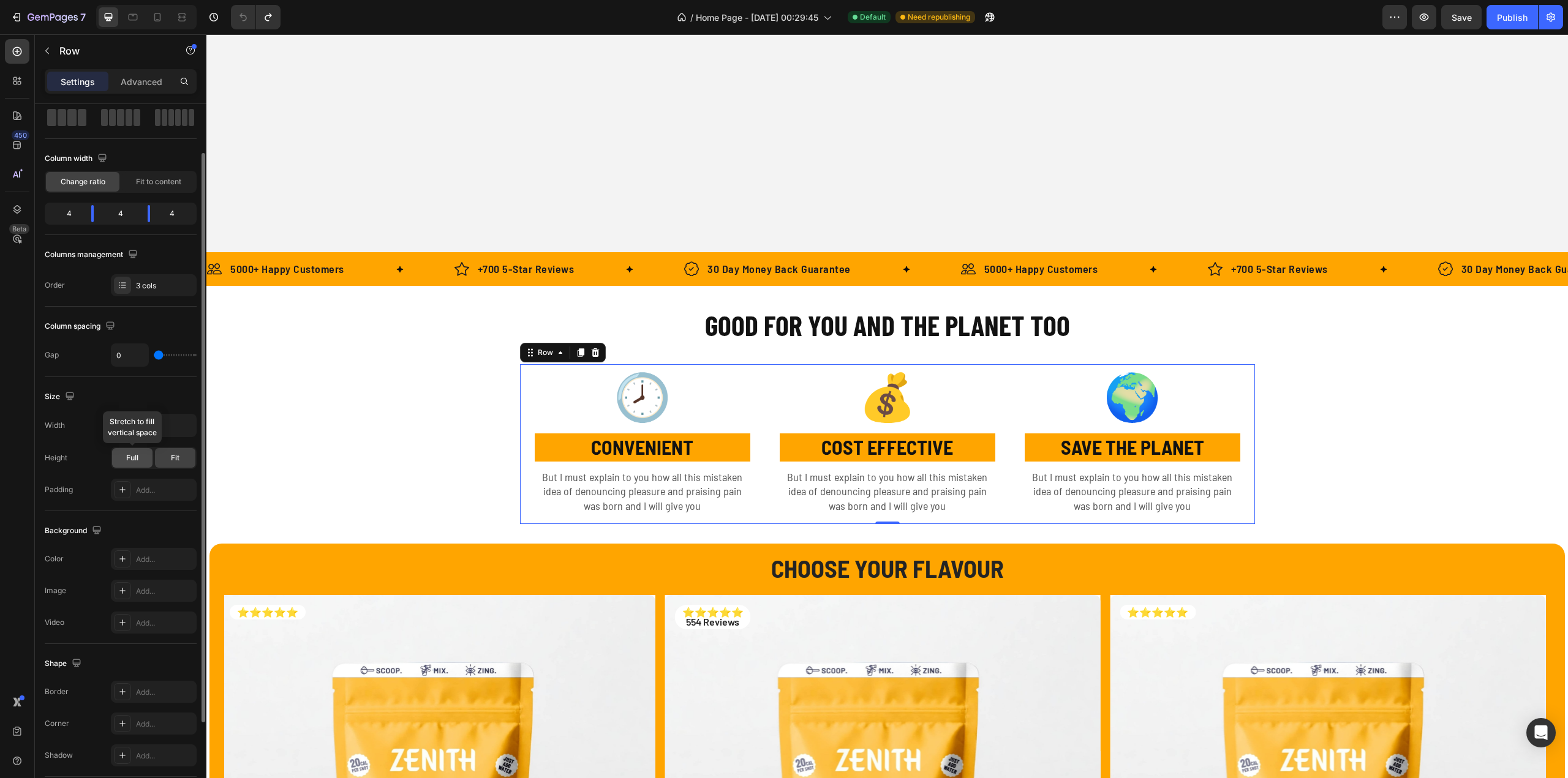
click at [129, 459] on span "Full" at bounding box center [132, 458] width 12 height 11
click at [177, 455] on span "Fit" at bounding box center [175, 458] width 9 height 11
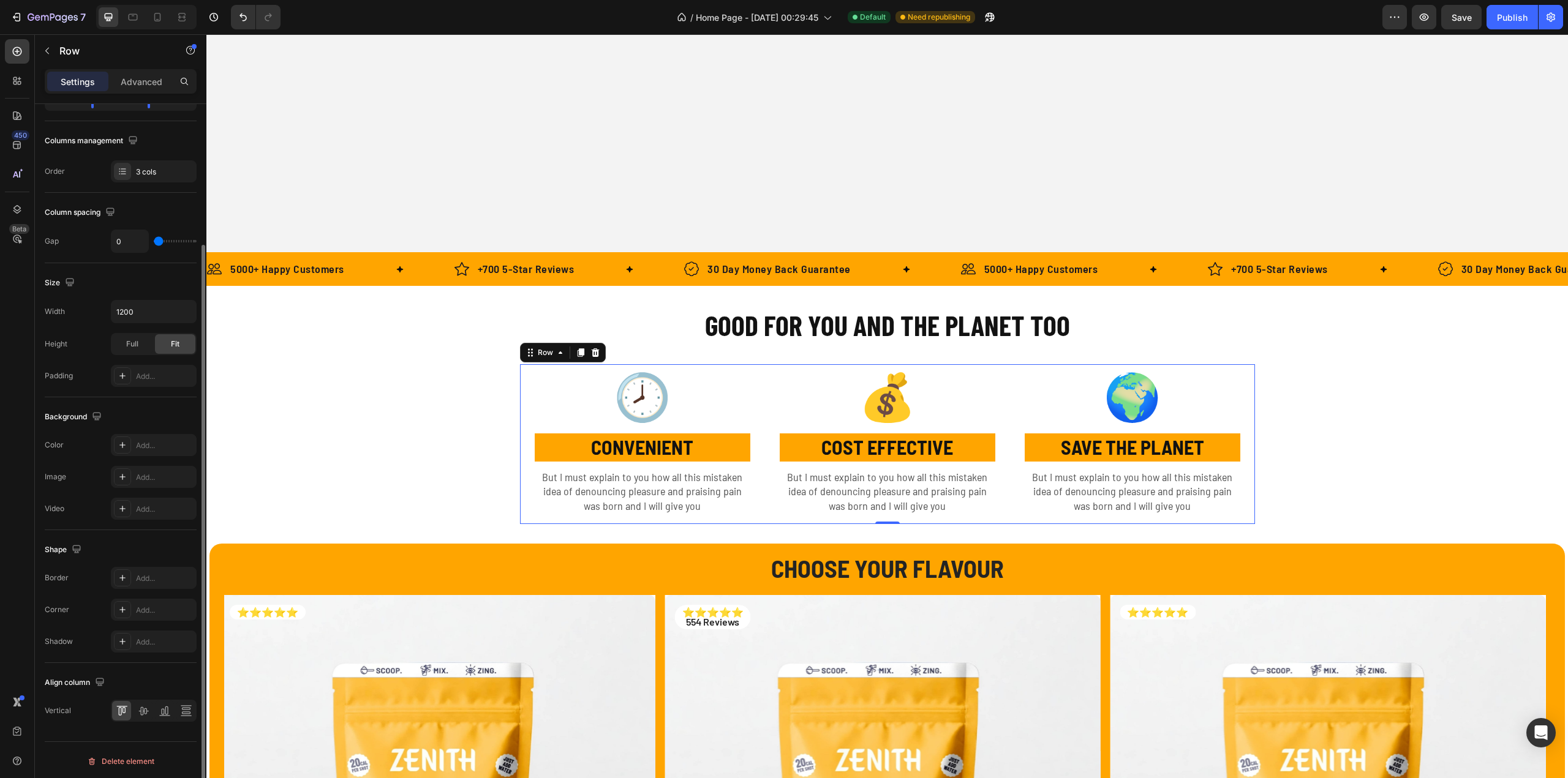
scroll to position [0, 0]
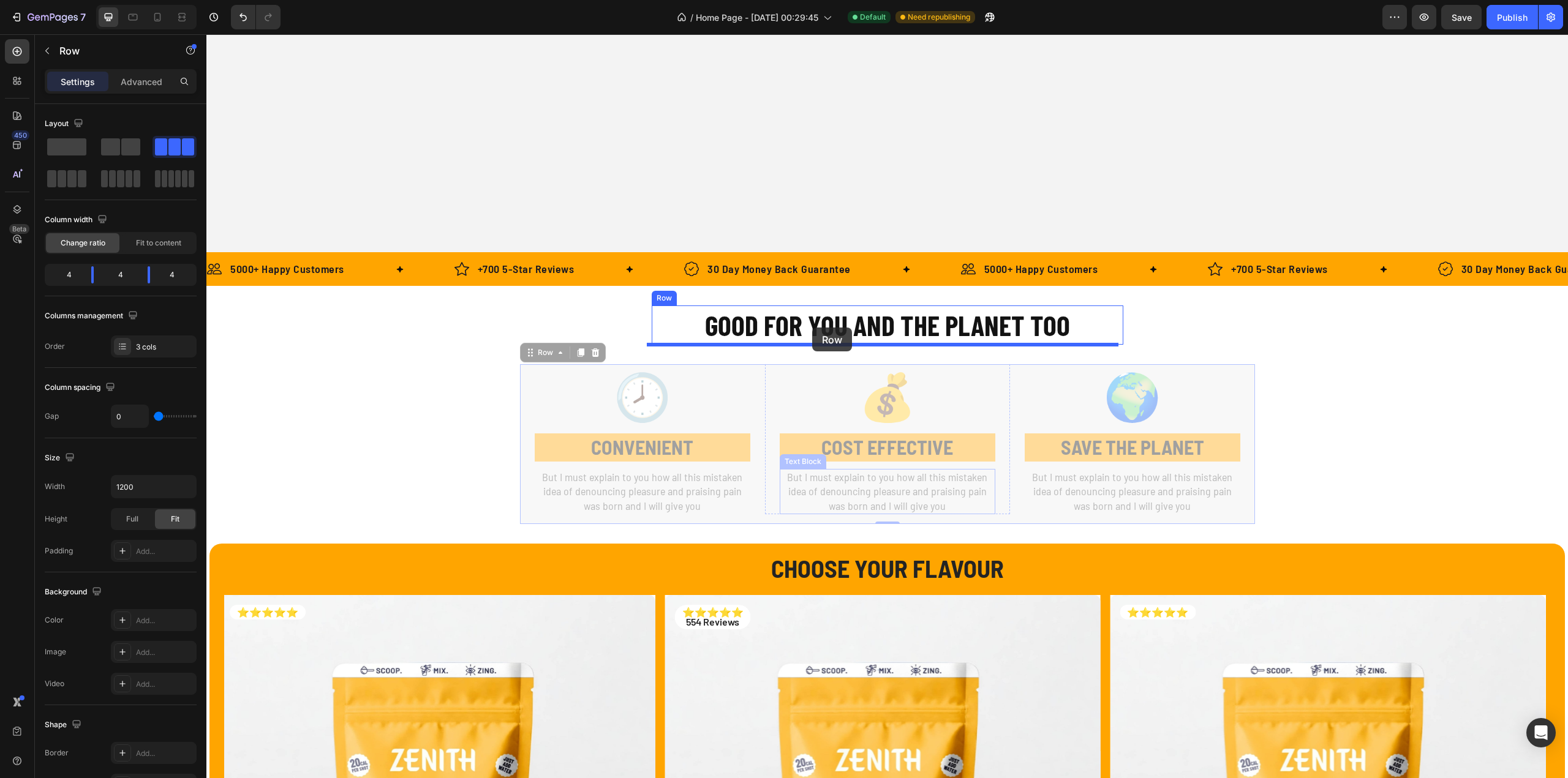
drag, startPoint x: 788, startPoint y: 520, endPoint x: 812, endPoint y: 328, distance: 193.5
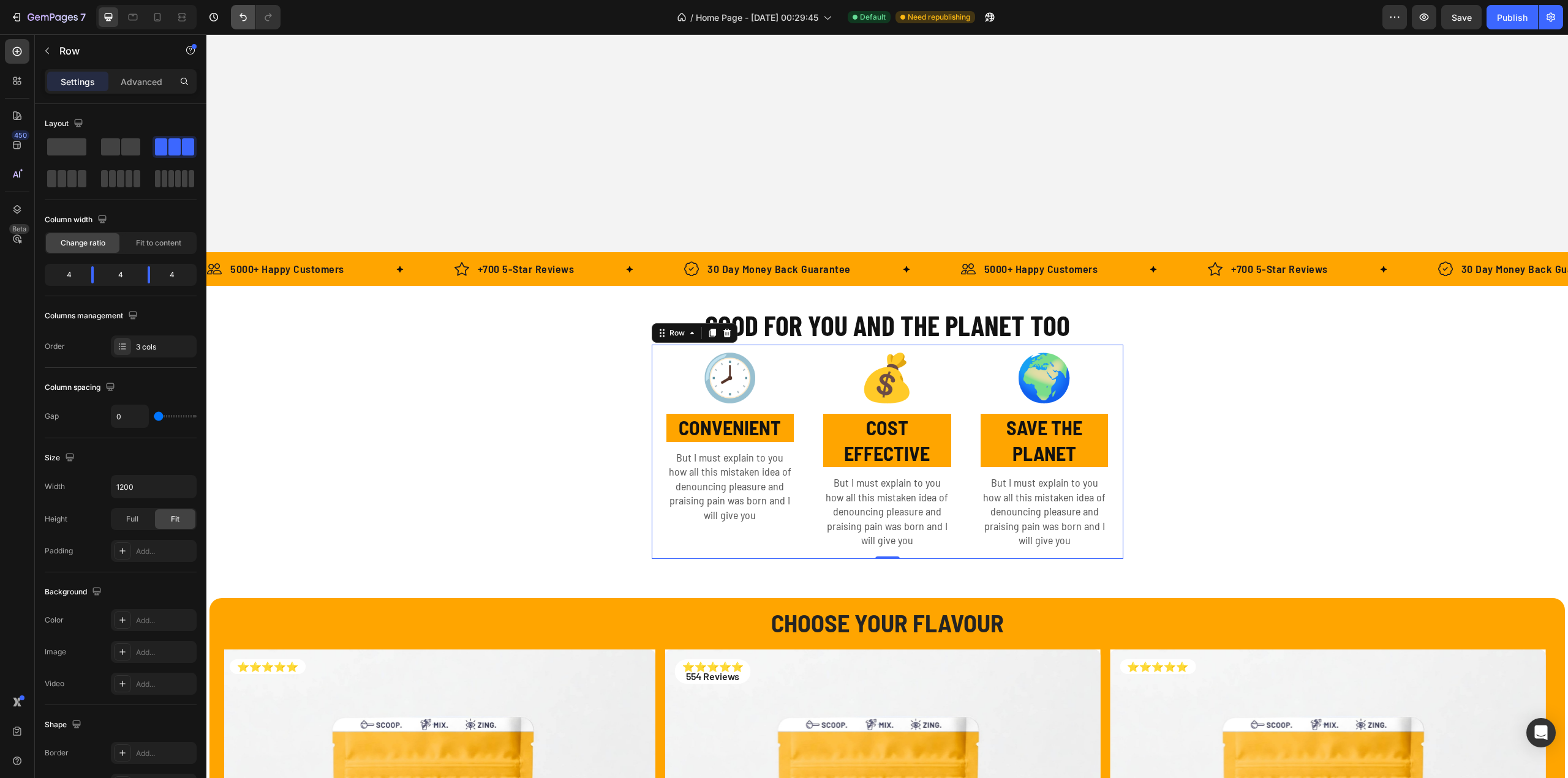
click at [253, 19] on button "Undo/Redo" at bounding box center [243, 17] width 25 height 25
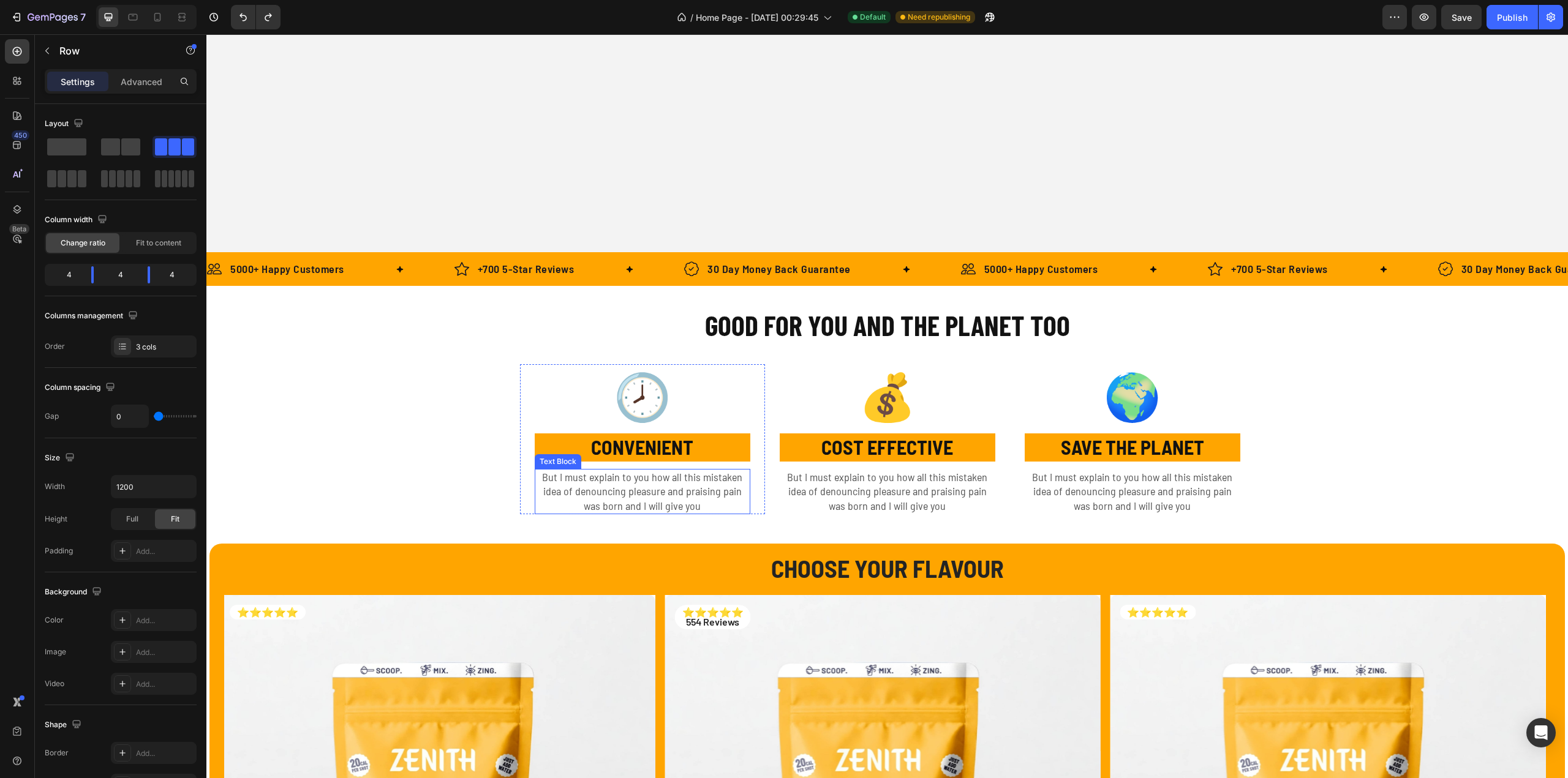
click at [740, 482] on p "But I must explain to you how all this mistaken idea of denouncing pleasure and…" at bounding box center [642, 491] width 213 height 43
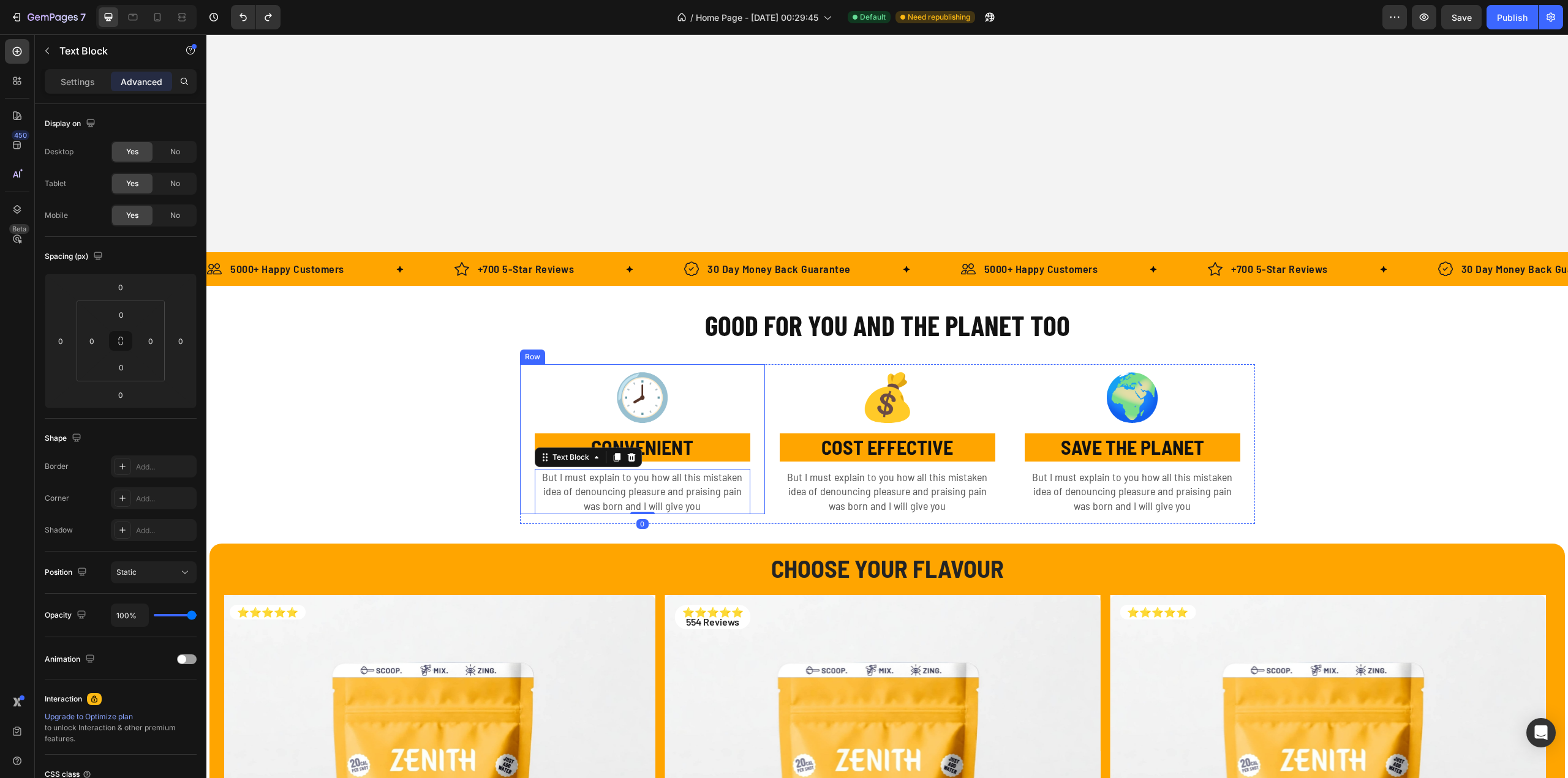
click at [759, 450] on div "🕗 Text Block CONVENIENT Text Block But I must explain to you how all this mista…" at bounding box center [642, 439] width 245 height 150
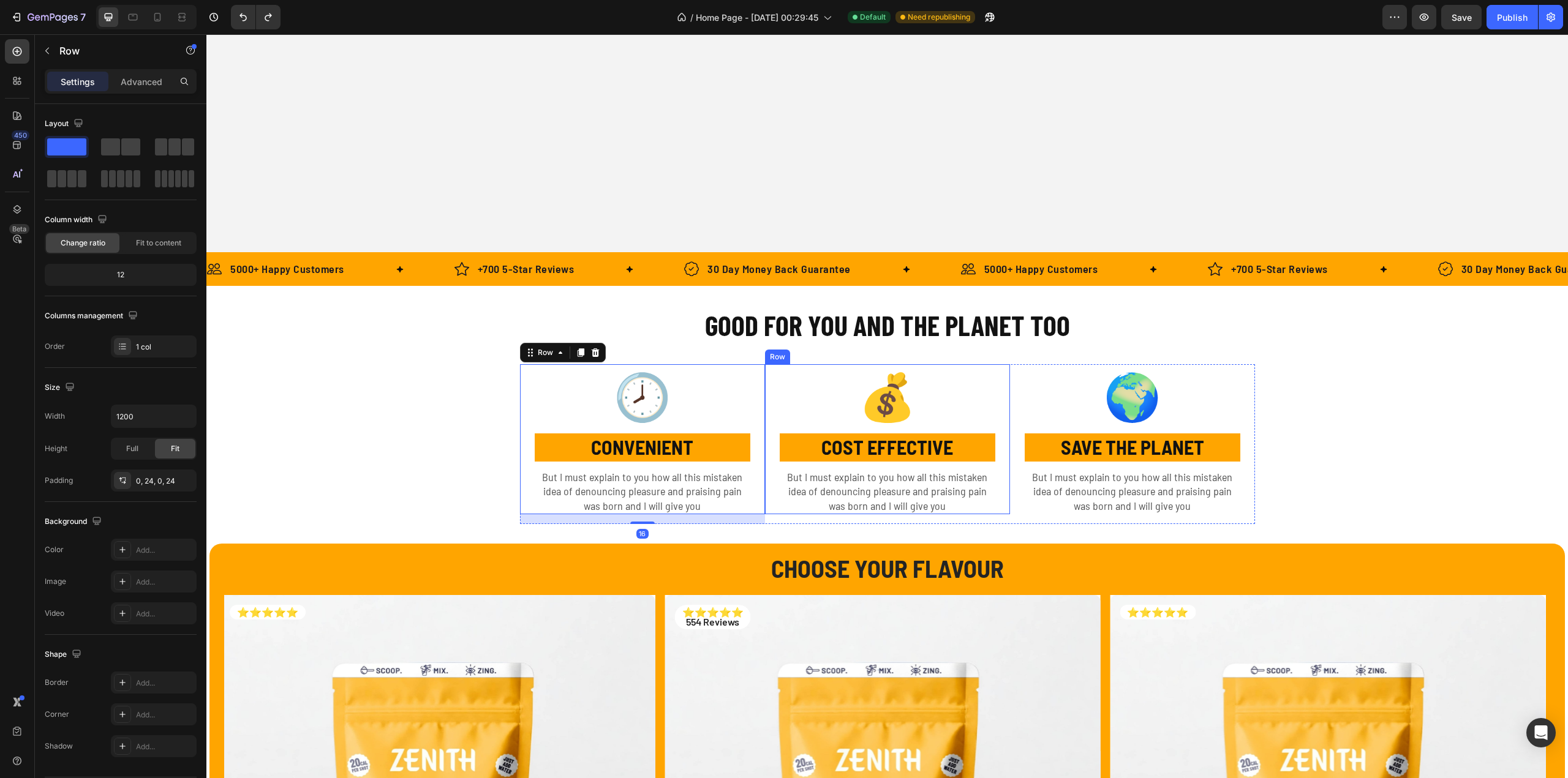
click at [774, 415] on div "💰 Text Block COST EFFECTIVE Text Block But I must explain to you how all this m…" at bounding box center [887, 439] width 245 height 150
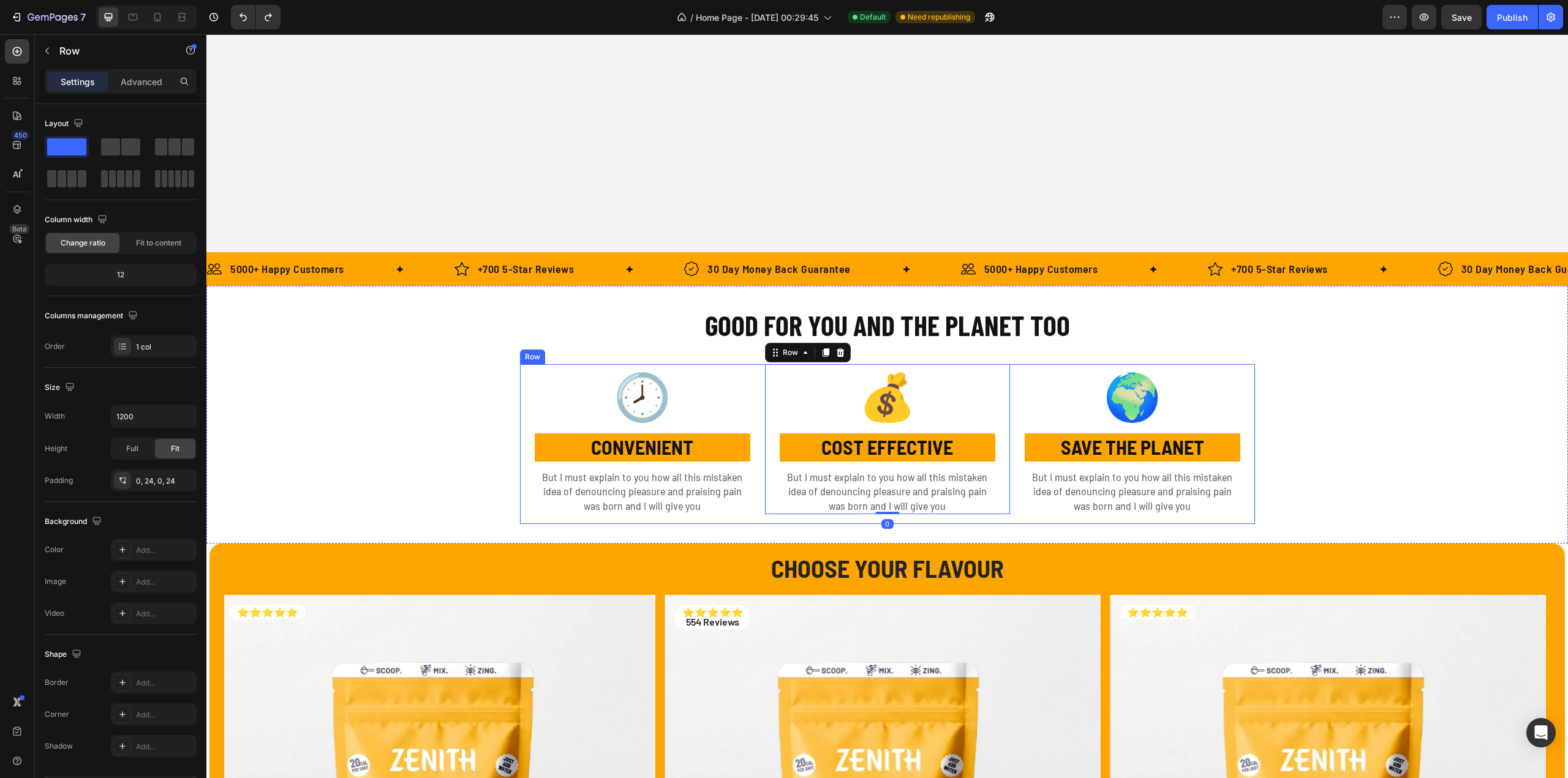
click at [802, 521] on div "💰 Text Block COST EFFECTIVE Text Block But I must explain to you how all this m…" at bounding box center [887, 444] width 245 height 160
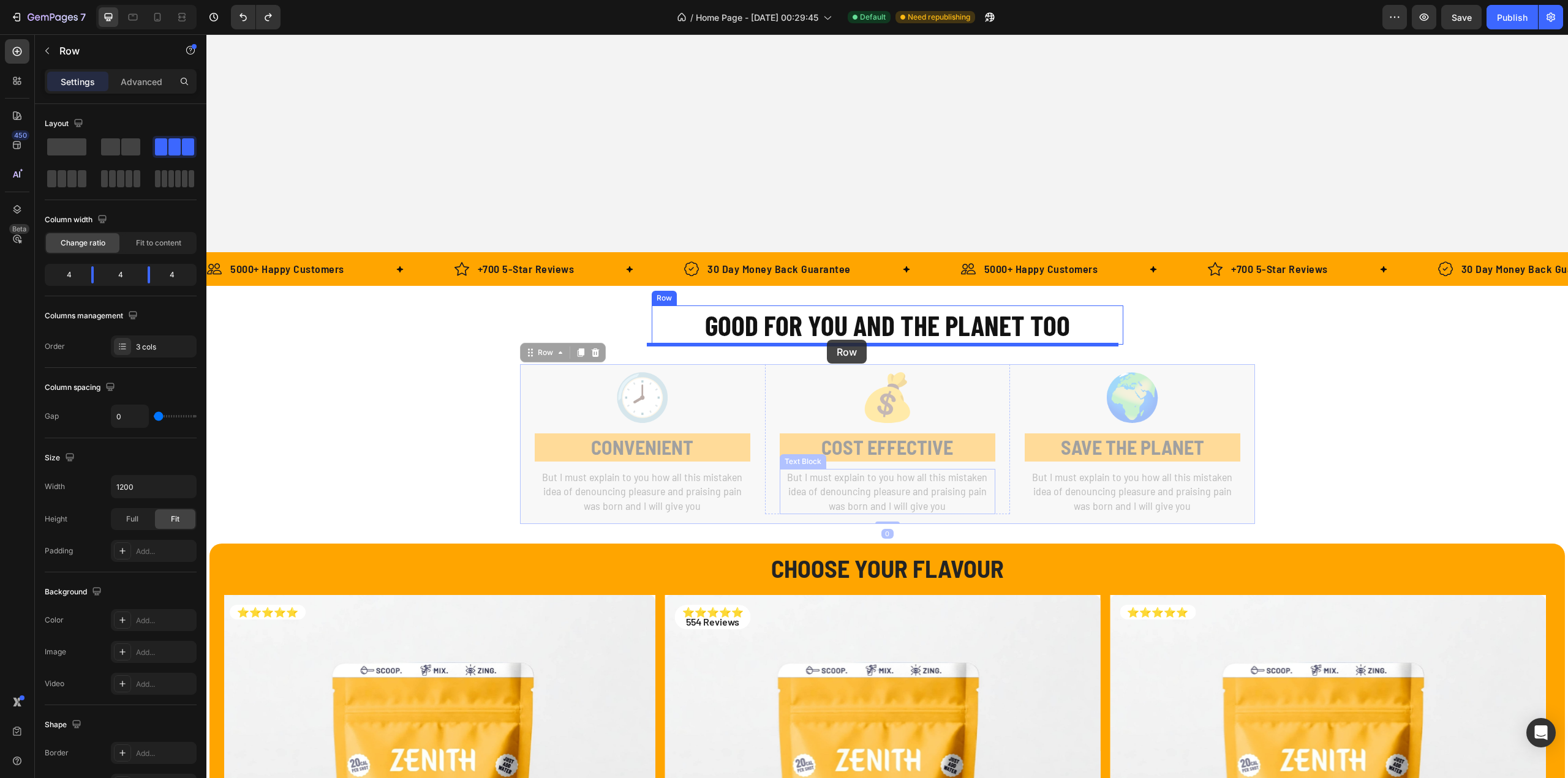
drag, startPoint x: 802, startPoint y: 521, endPoint x: 827, endPoint y: 339, distance: 183.7
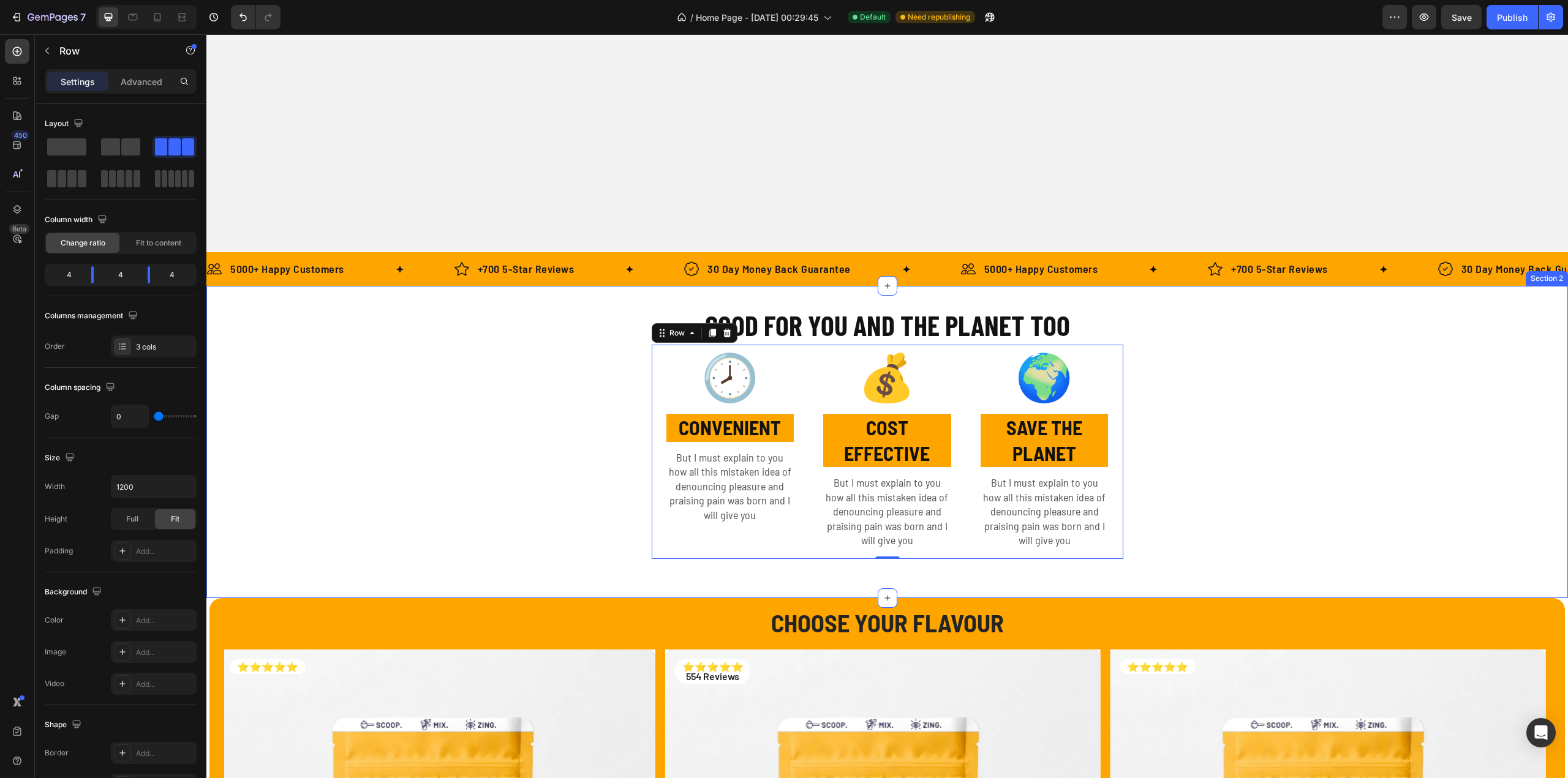
click at [1275, 419] on div "GOOD FOR YOU AND THE PLANET TOO Heading 🕗 Text Block CONVENIENT Text Block But …" at bounding box center [887, 441] width 1362 height 273
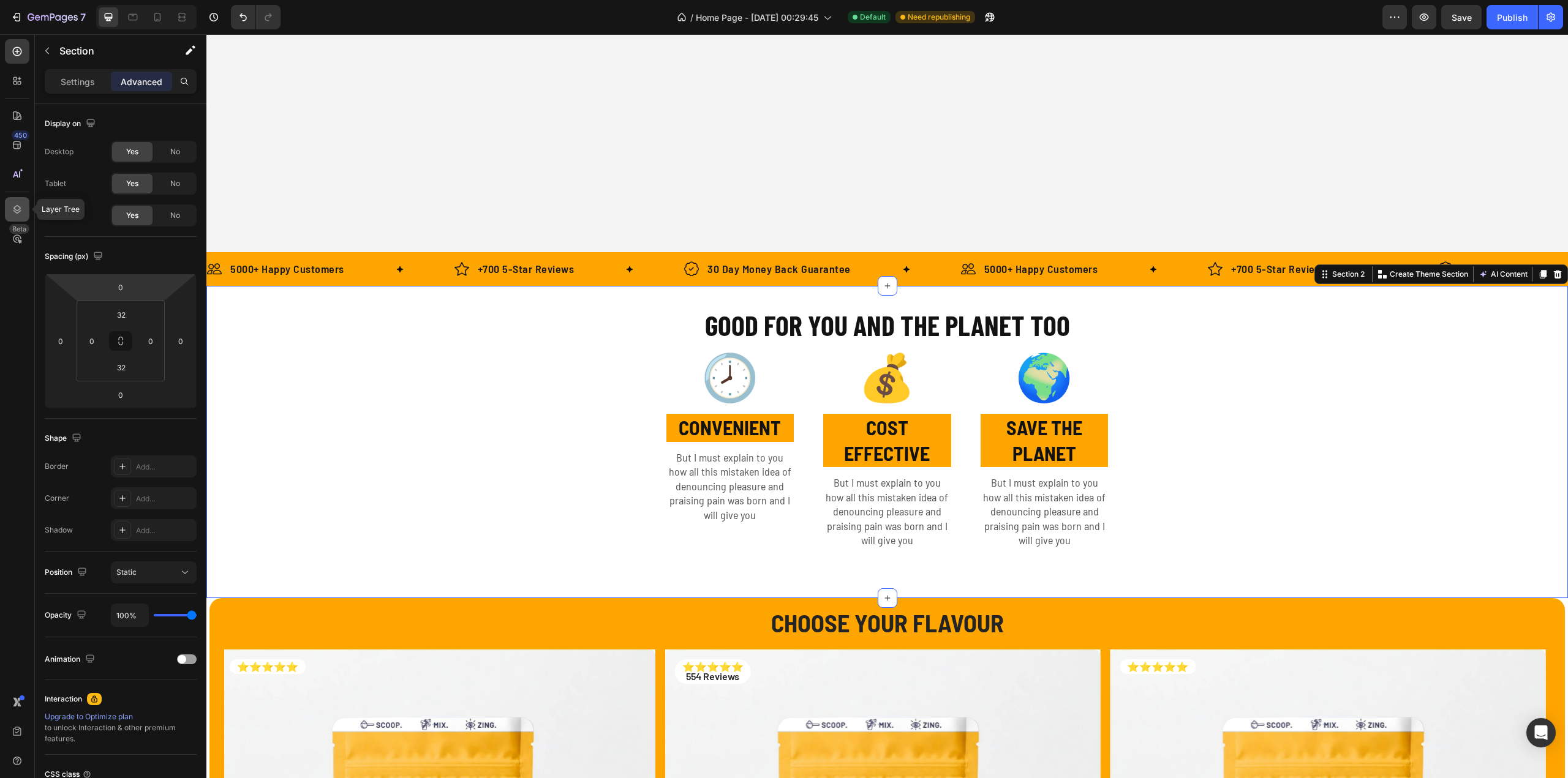
click at [24, 205] on div at bounding box center [17, 209] width 25 height 25
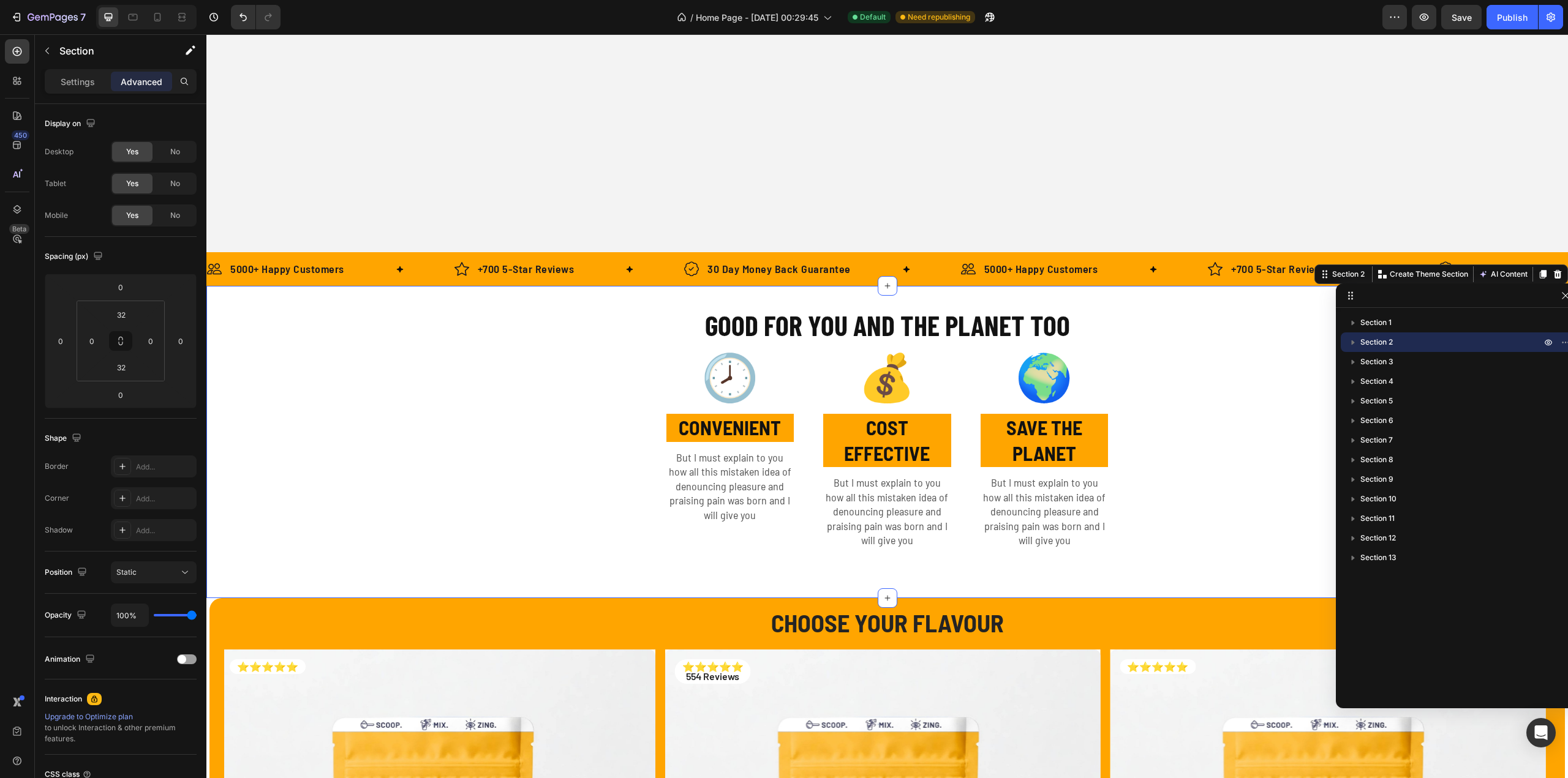
click at [1353, 343] on icon "button" at bounding box center [1353, 342] width 12 height 12
click at [1365, 363] on icon "button" at bounding box center [1365, 362] width 5 height 3
click at [1365, 363] on icon "button" at bounding box center [1365, 362] width 3 height 5
click at [1381, 360] on span "Column" at bounding box center [1386, 362] width 27 height 12
click at [1389, 363] on span "Column" at bounding box center [1386, 362] width 27 height 12
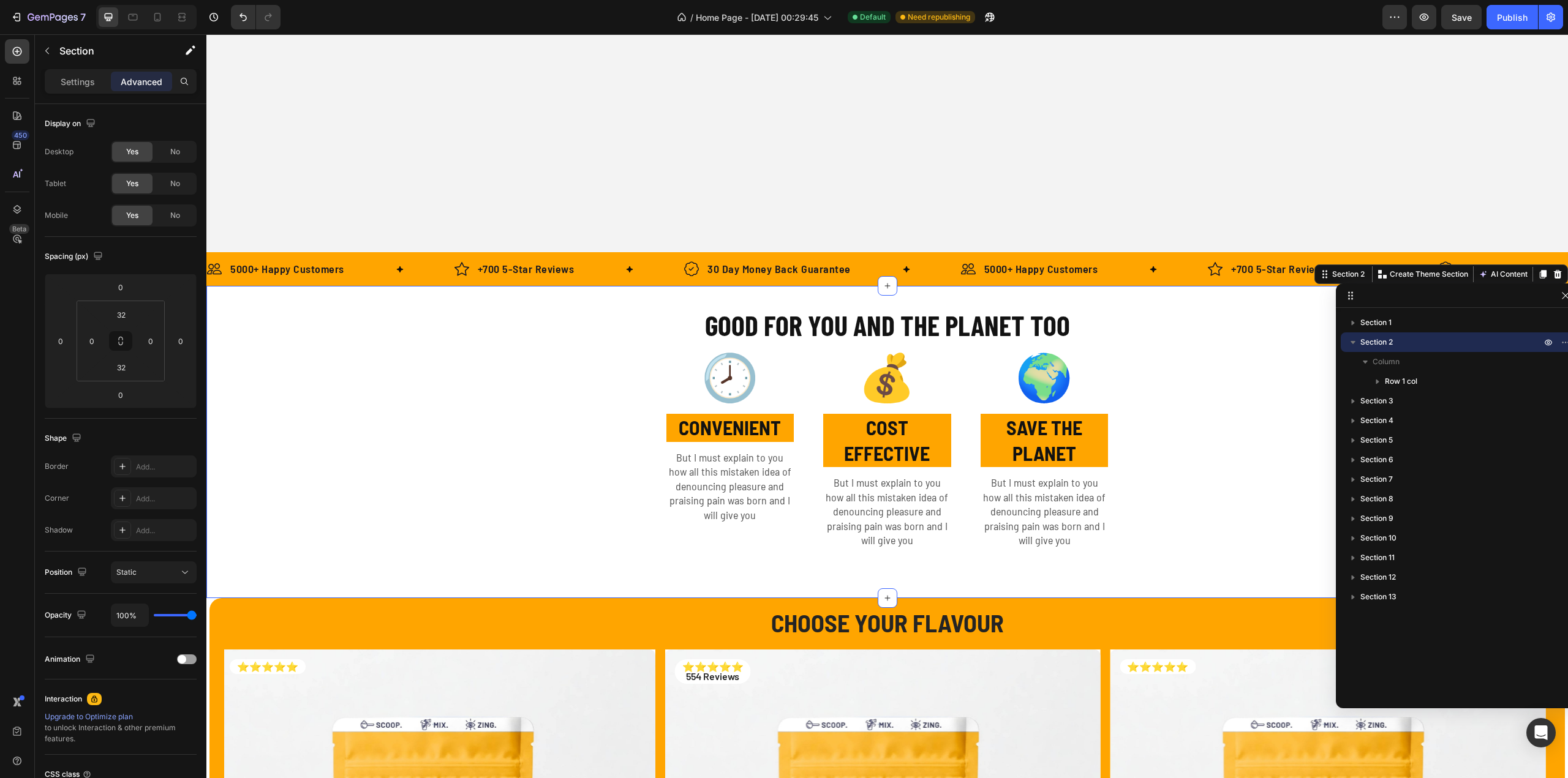
click at [1365, 367] on icon "button" at bounding box center [1365, 362] width 12 height 12
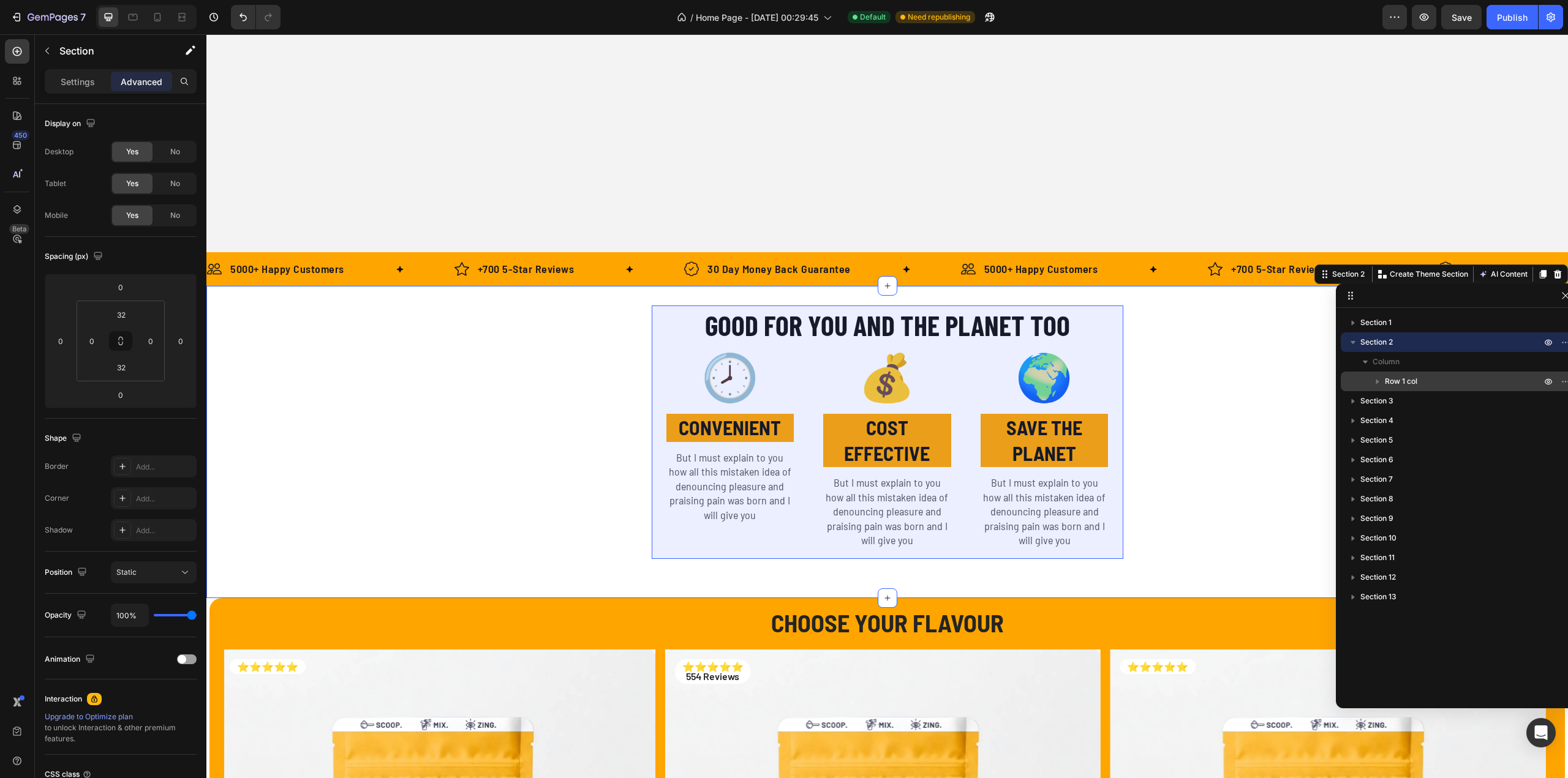
click at [1378, 381] on icon "button" at bounding box center [1378, 382] width 3 height 5
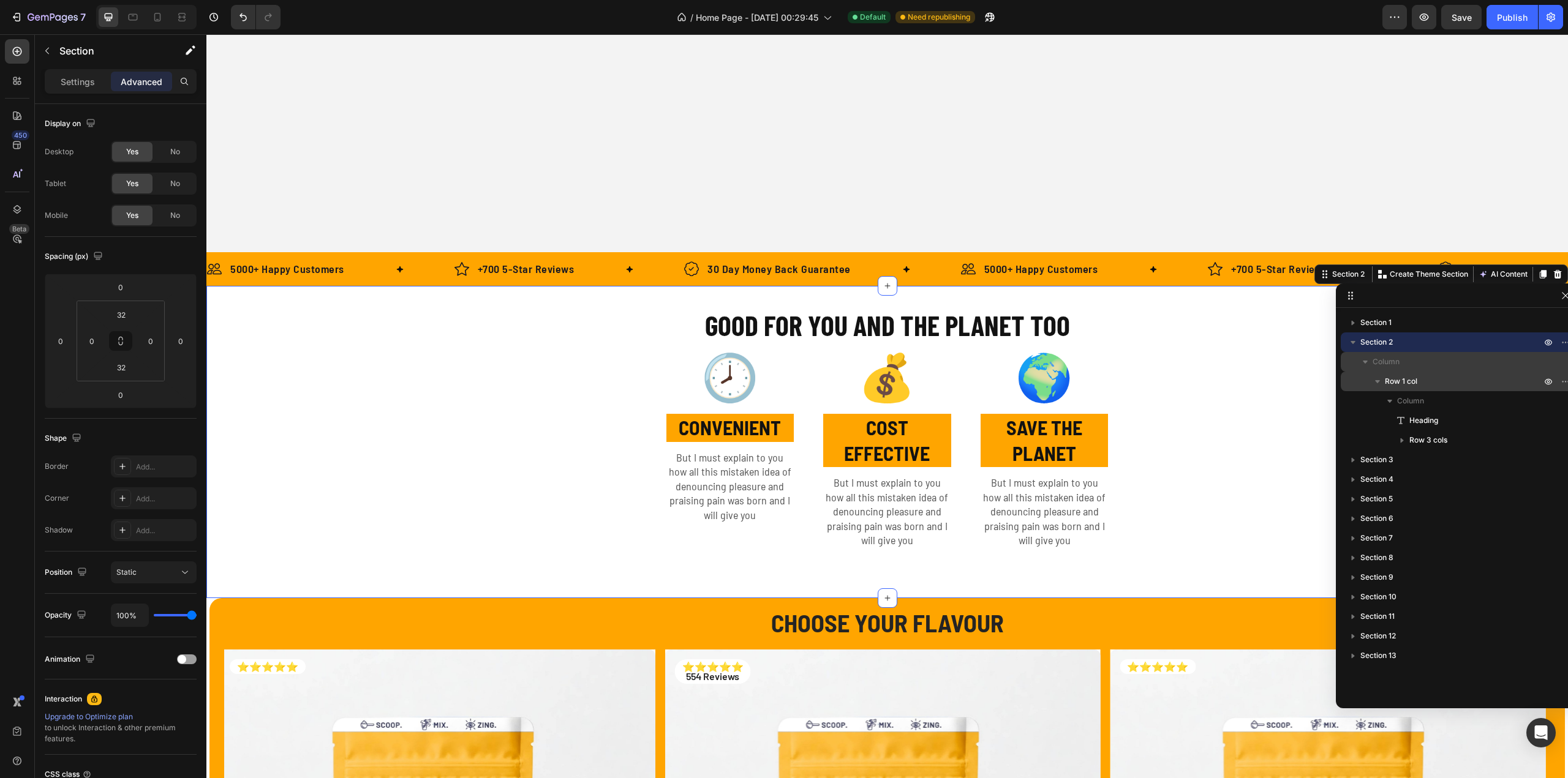
click at [1399, 363] on span "Column" at bounding box center [1386, 362] width 27 height 12
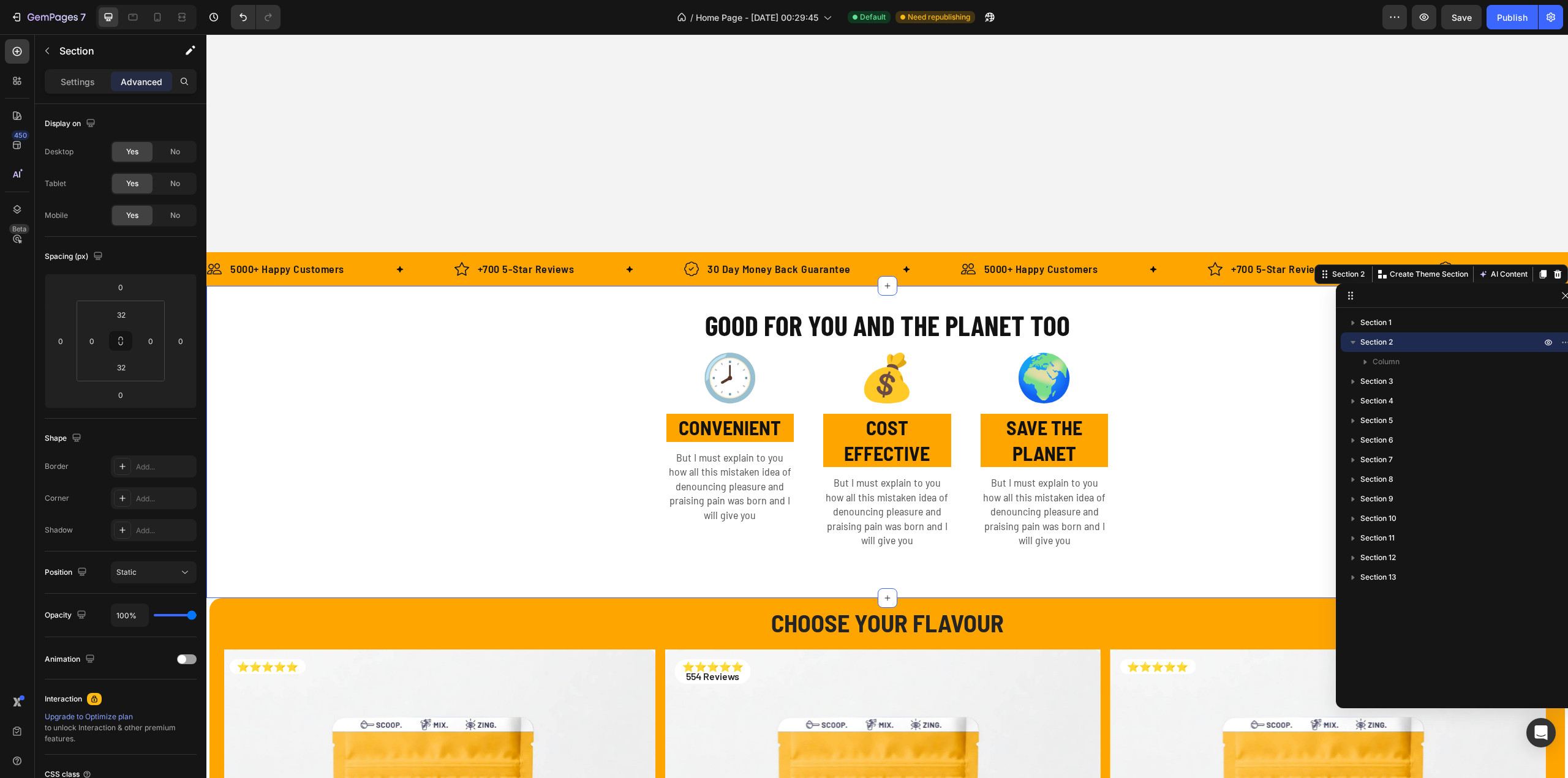
click at [1391, 346] on span "Section 2" at bounding box center [1377, 342] width 33 height 12
click at [1387, 343] on span "Section 2" at bounding box center [1377, 342] width 33 height 12
click at [77, 74] on div "Settings" at bounding box center [77, 81] width 61 height 19
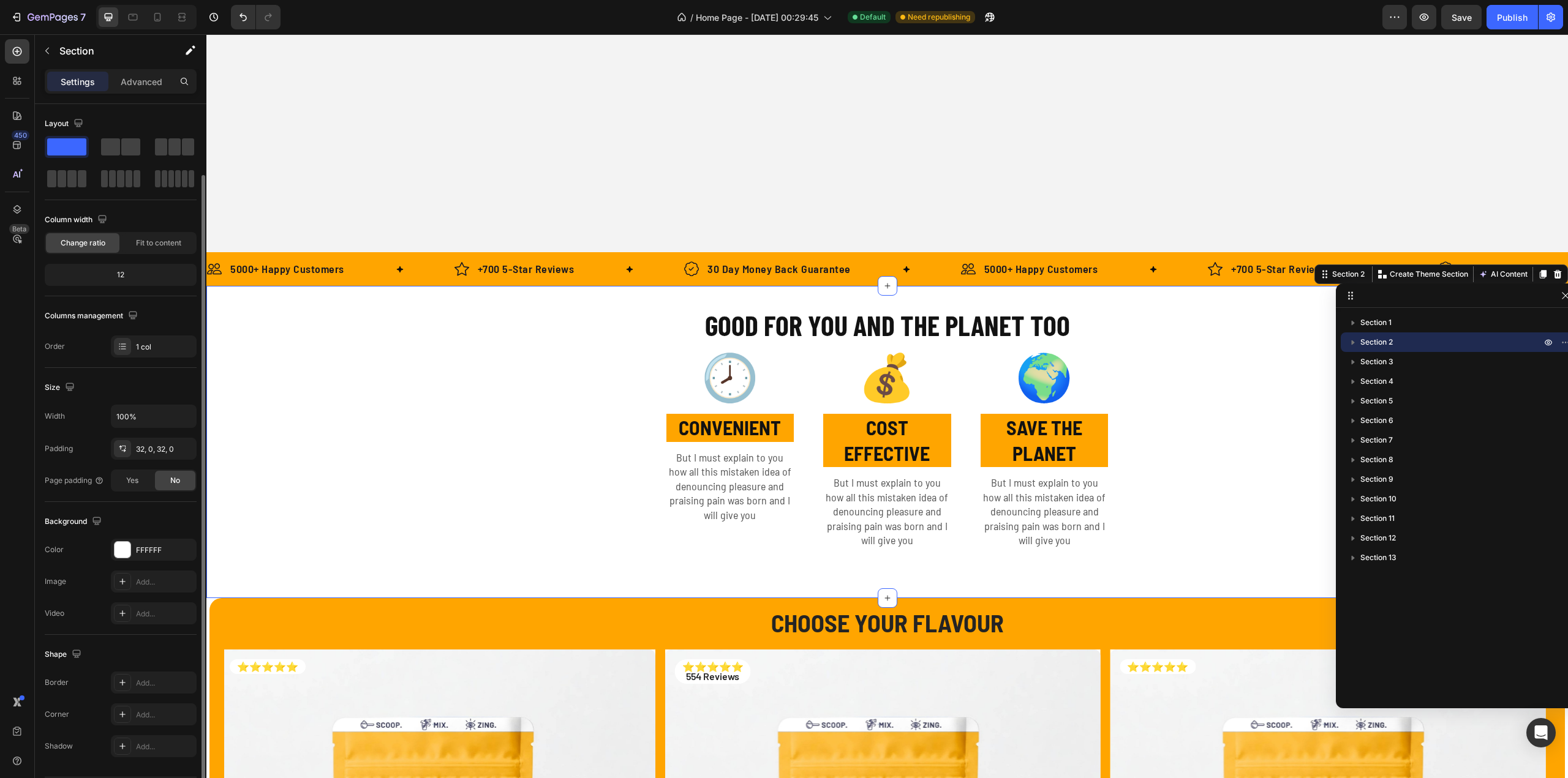
scroll to position [36, 0]
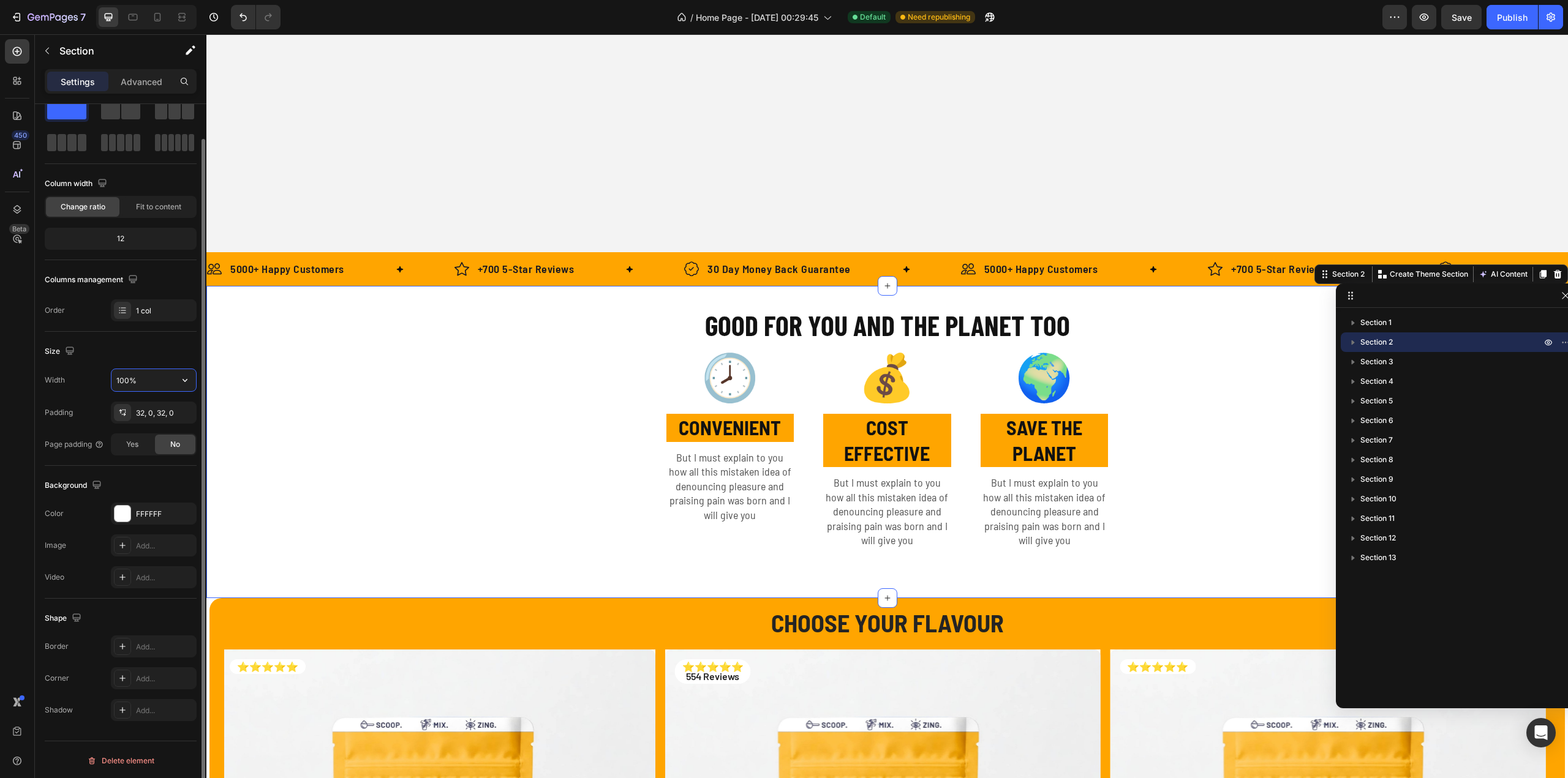
click at [135, 383] on input "100%" at bounding box center [153, 380] width 84 height 22
click at [185, 377] on icon "button" at bounding box center [185, 380] width 12 height 12
click at [145, 436] on p "Default 1200px" at bounding box center [150, 433] width 70 height 11
type input "1200"
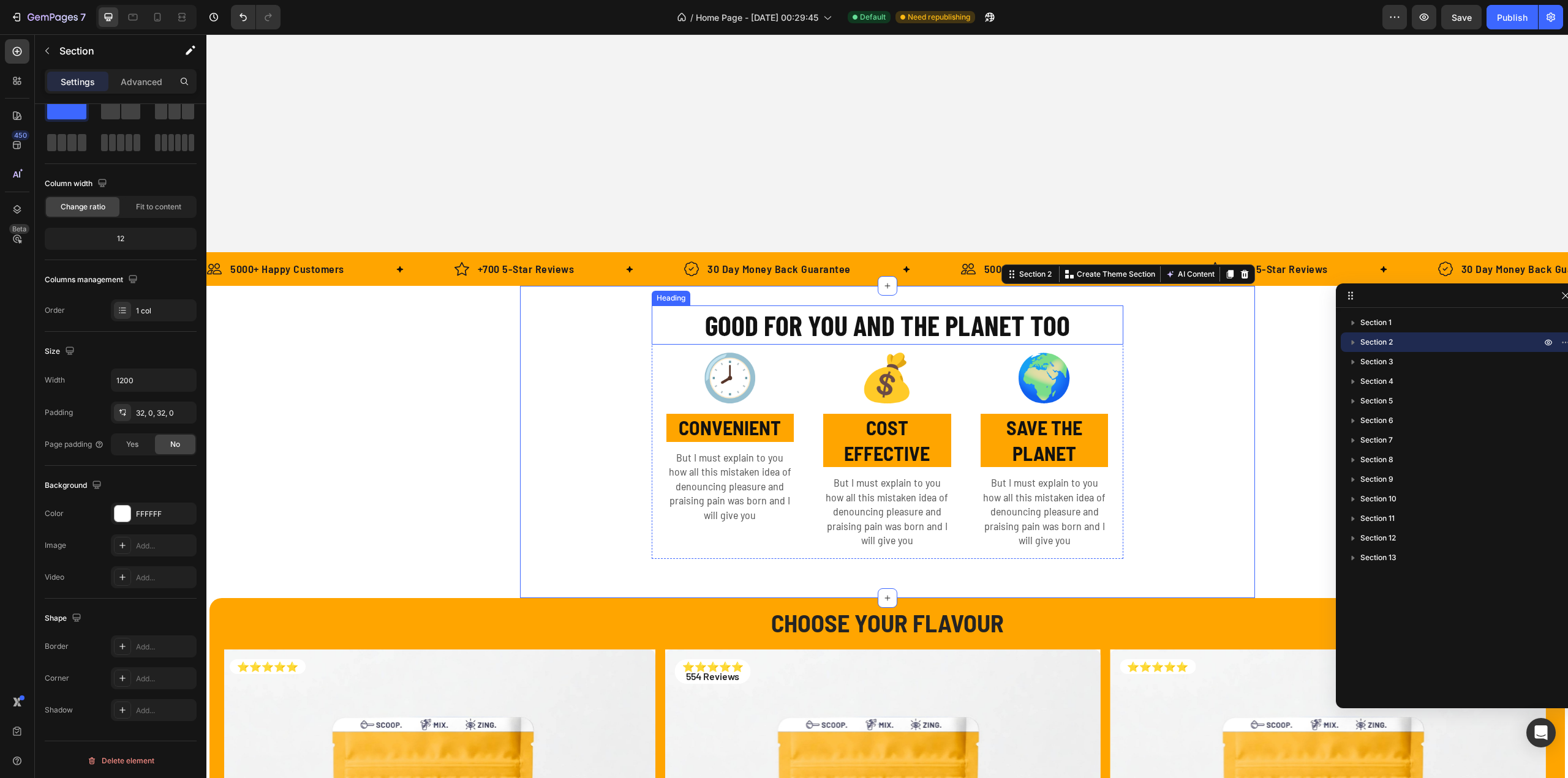
click at [680, 332] on h2 "GOOD FOR YOU AND THE PLANET TOO" at bounding box center [887, 325] width 472 height 39
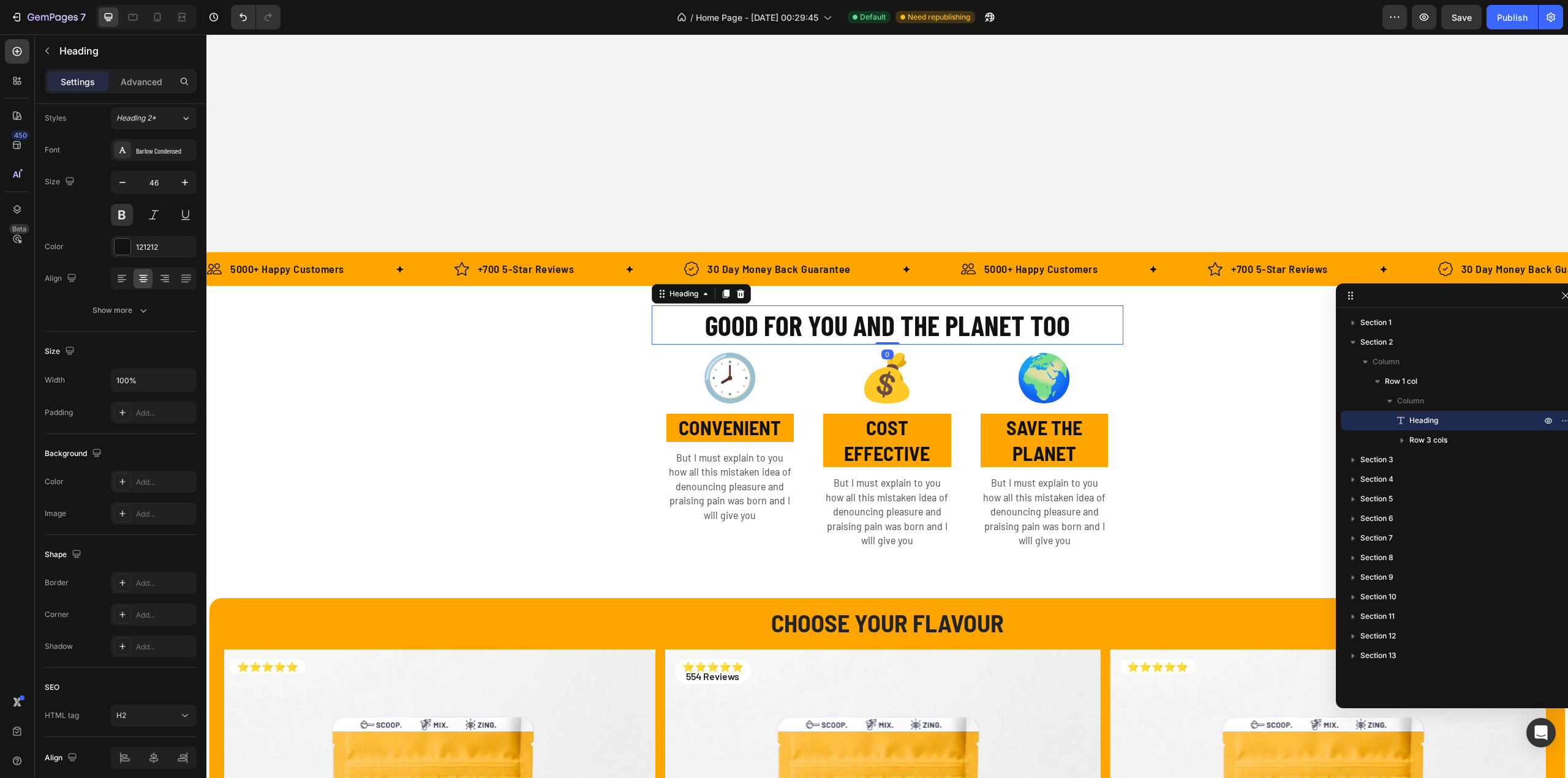
scroll to position [0, 0]
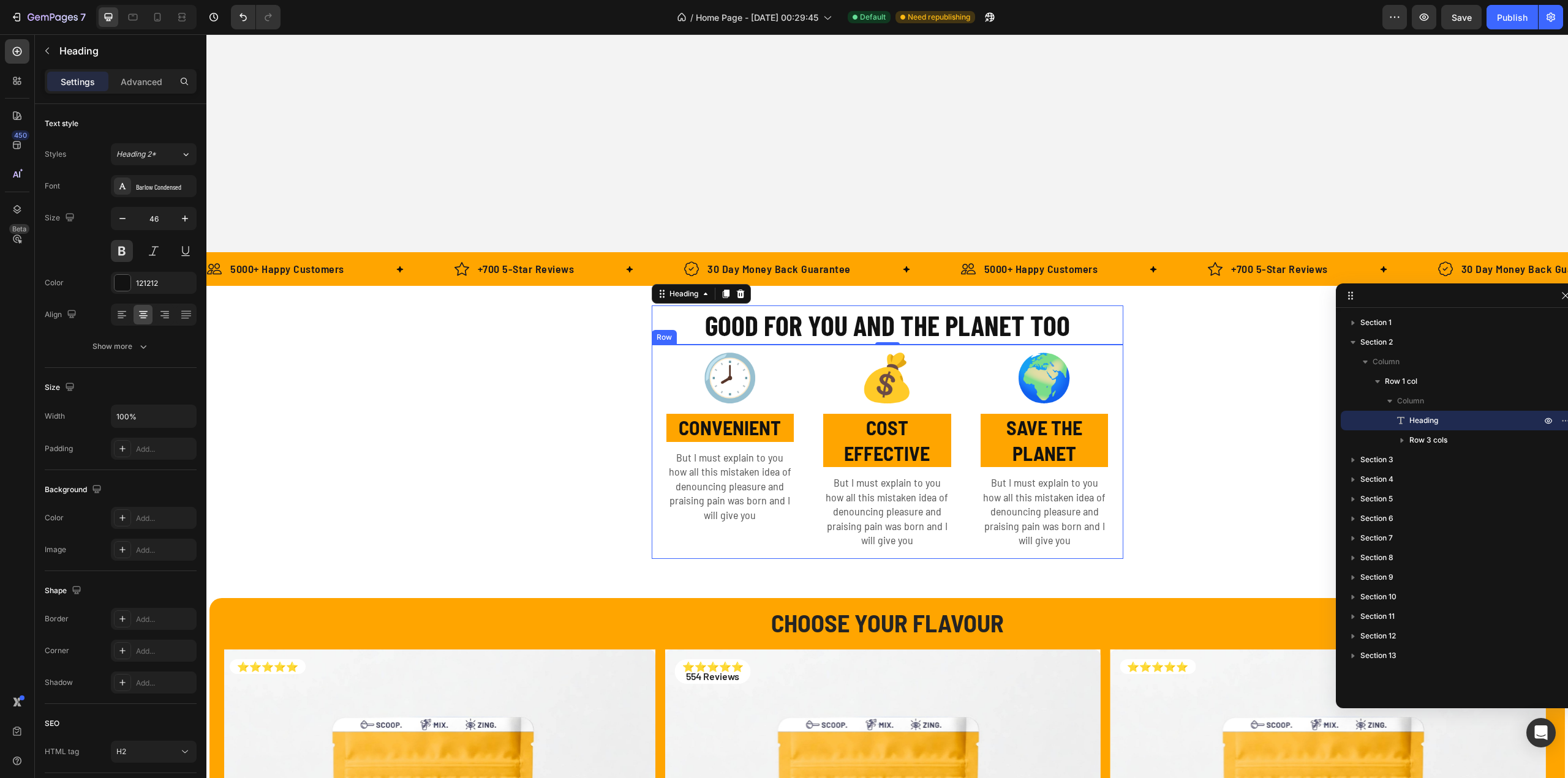
click at [675, 525] on div "🕗 Text Block CONVENIENT Text Block But I must explain to you how all this mista…" at bounding box center [730, 452] width 157 height 214
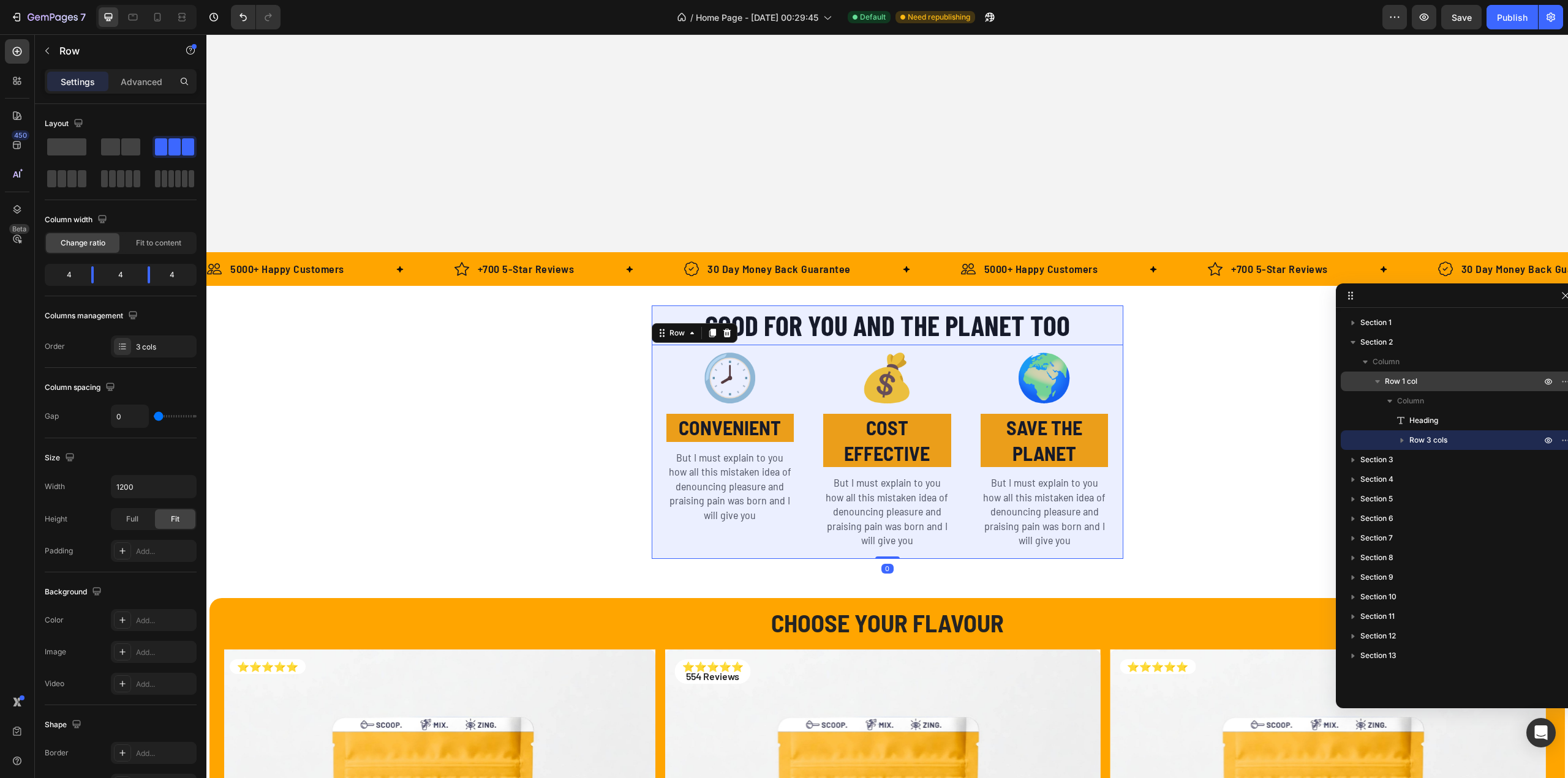
click at [1421, 381] on p "Row 1 col" at bounding box center [1464, 381] width 159 height 12
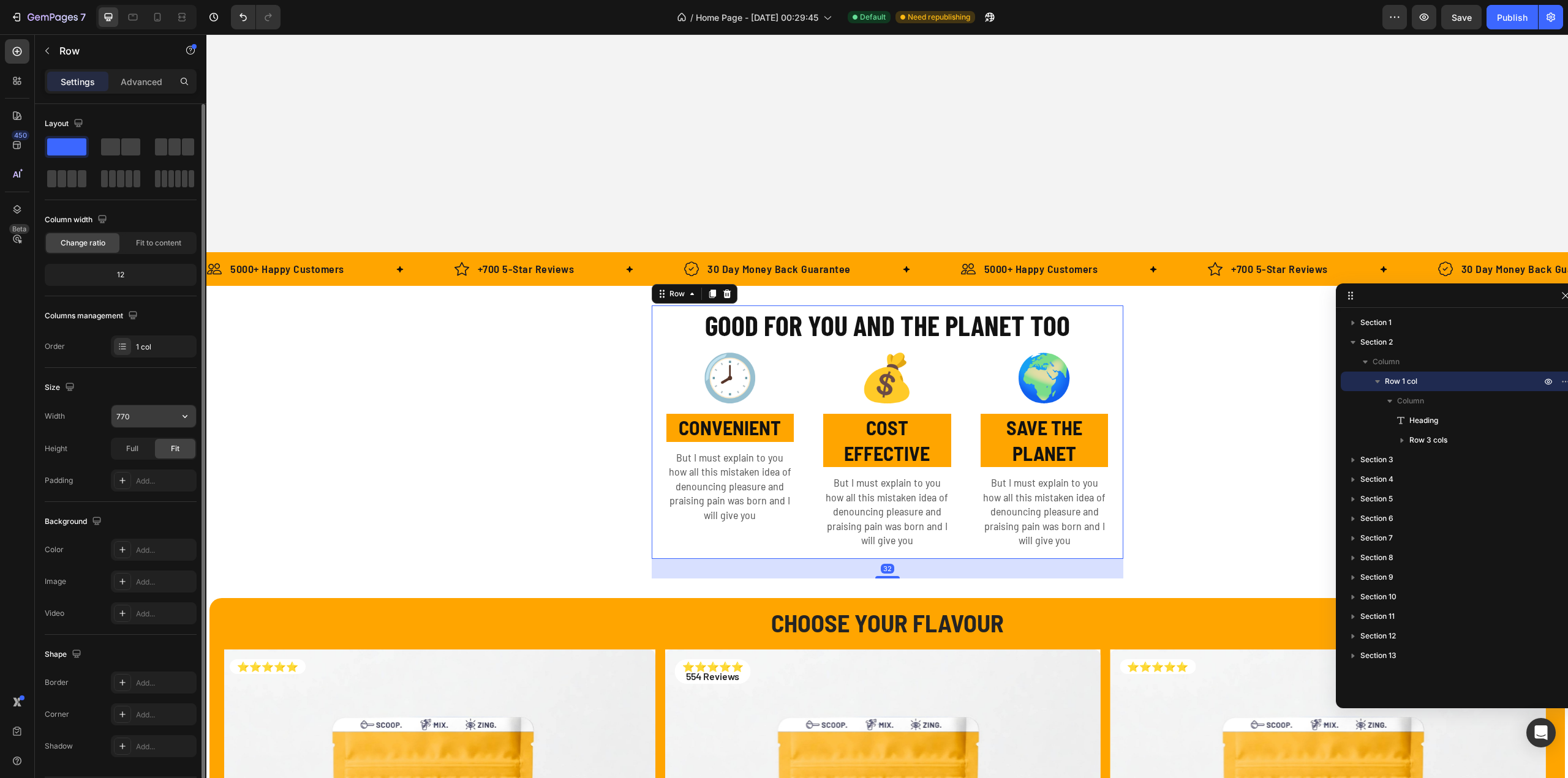
click at [137, 410] on input "770" at bounding box center [153, 416] width 84 height 22
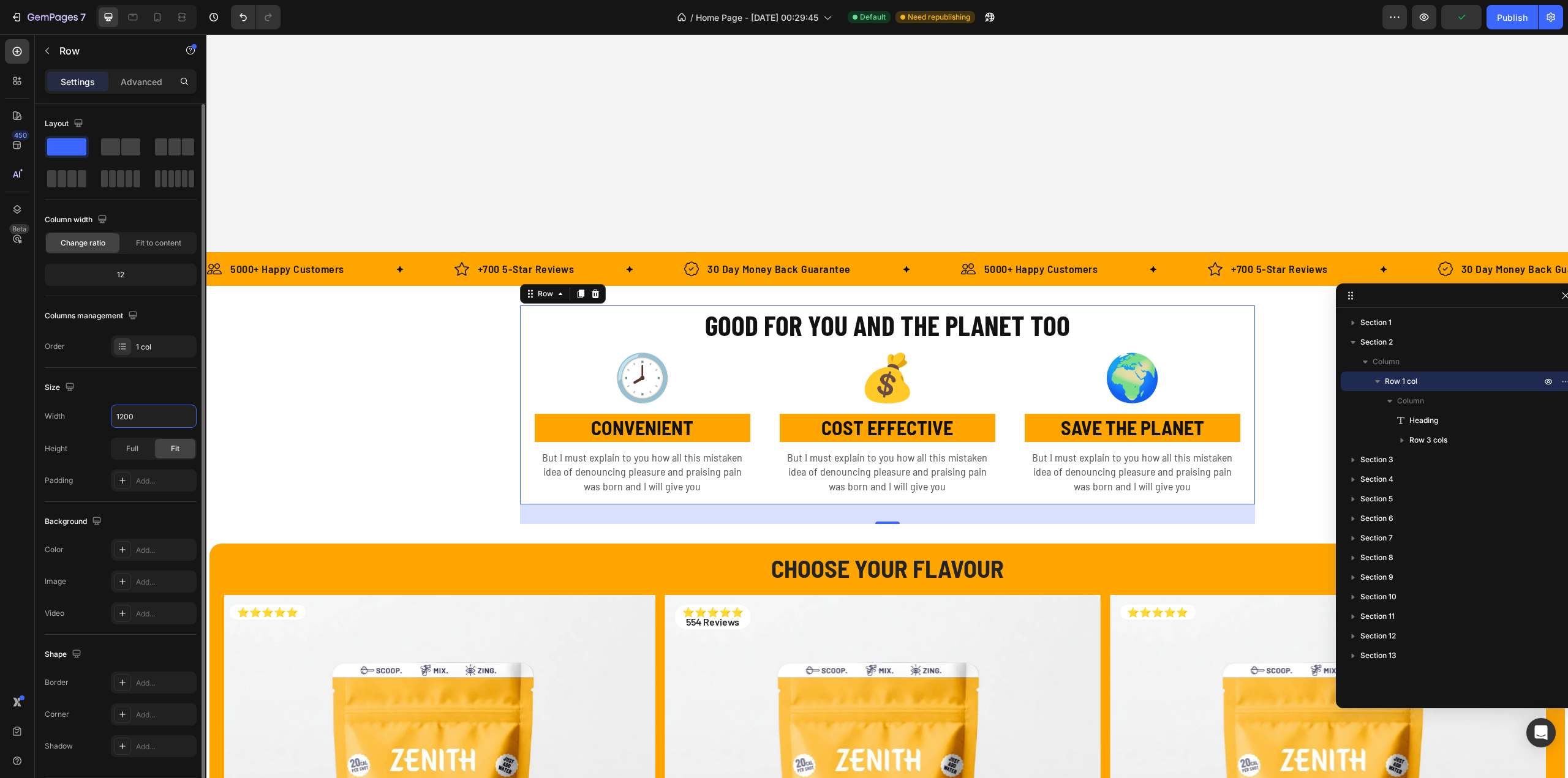
type input "1200"
click at [153, 386] on div "Size" at bounding box center [121, 387] width 152 height 19
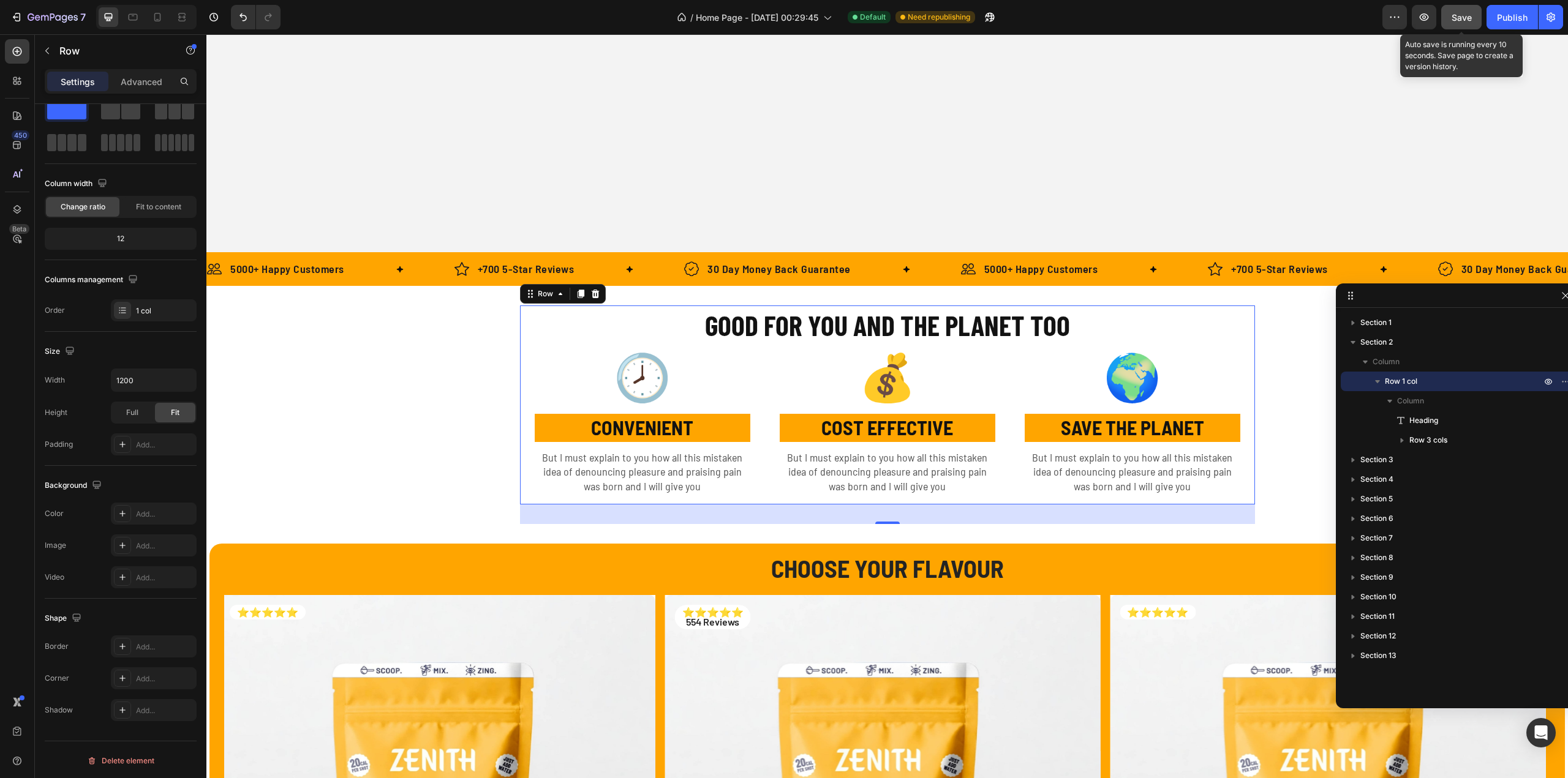
click at [1461, 19] on span "Save" at bounding box center [1461, 17] width 20 height 10
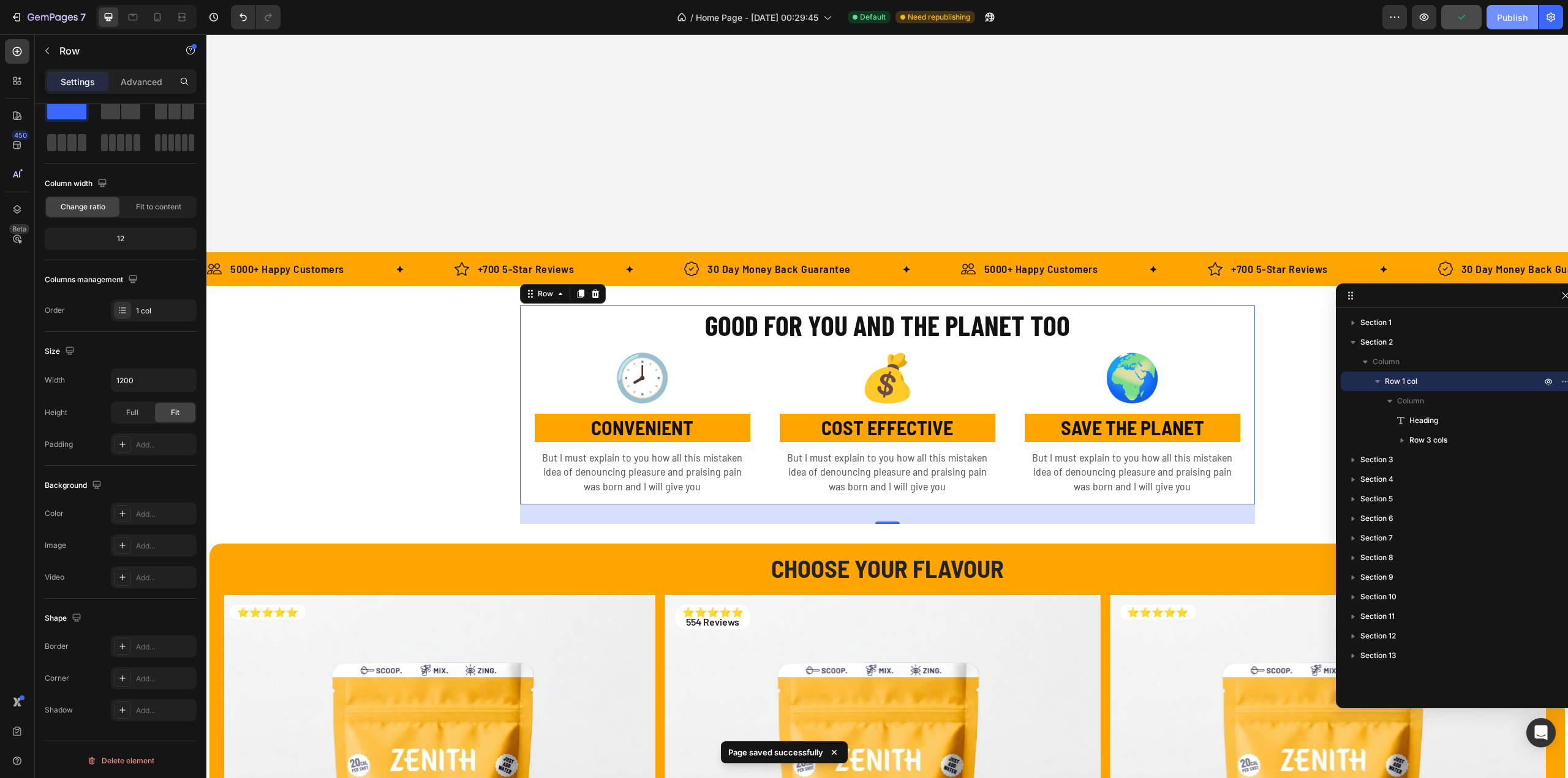
click at [1499, 18] on div "Publish" at bounding box center [1512, 17] width 31 height 13
click at [33, 16] on icon "button" at bounding box center [52, 18] width 50 height 10
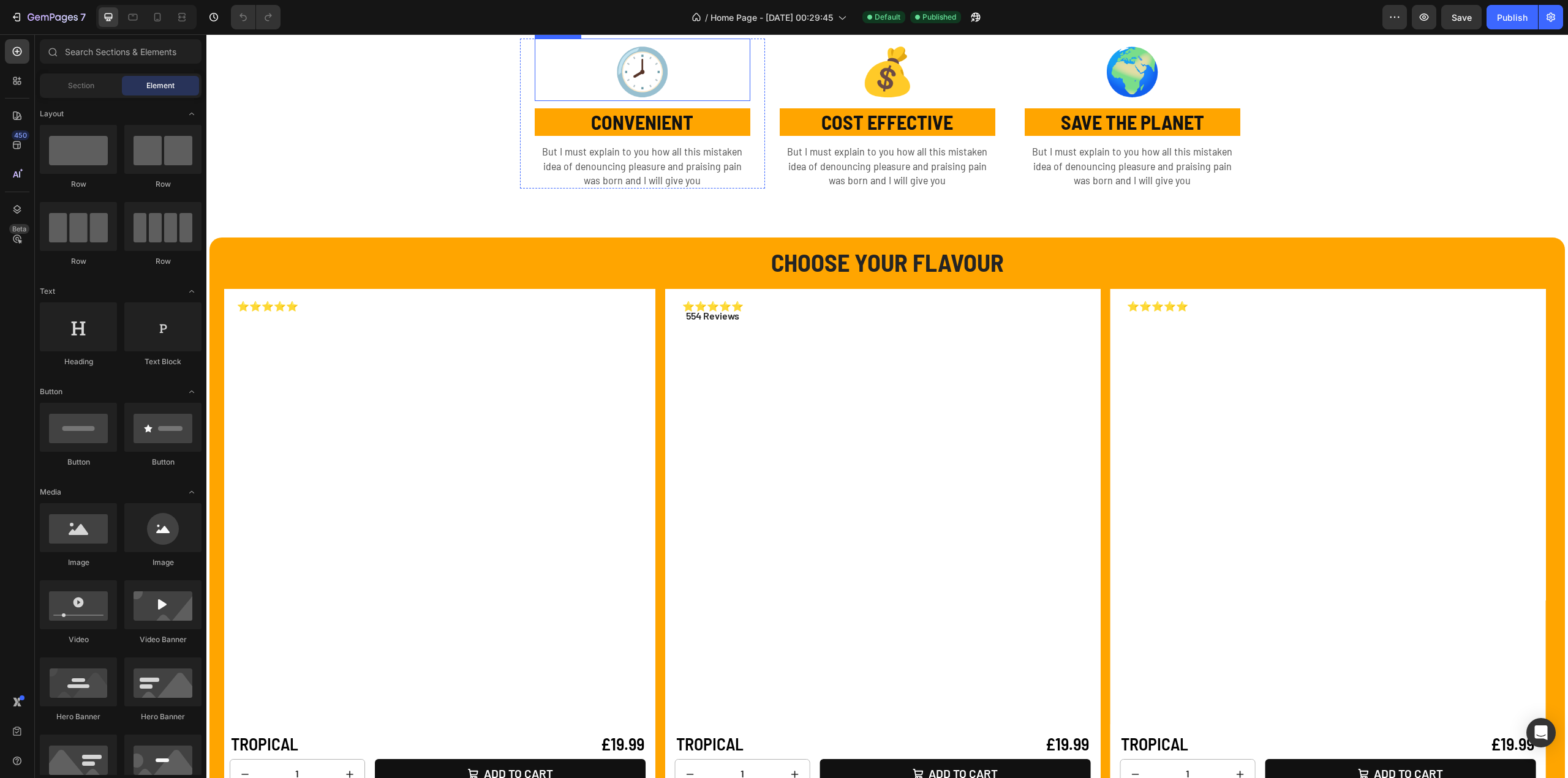
scroll to position [612, 0]
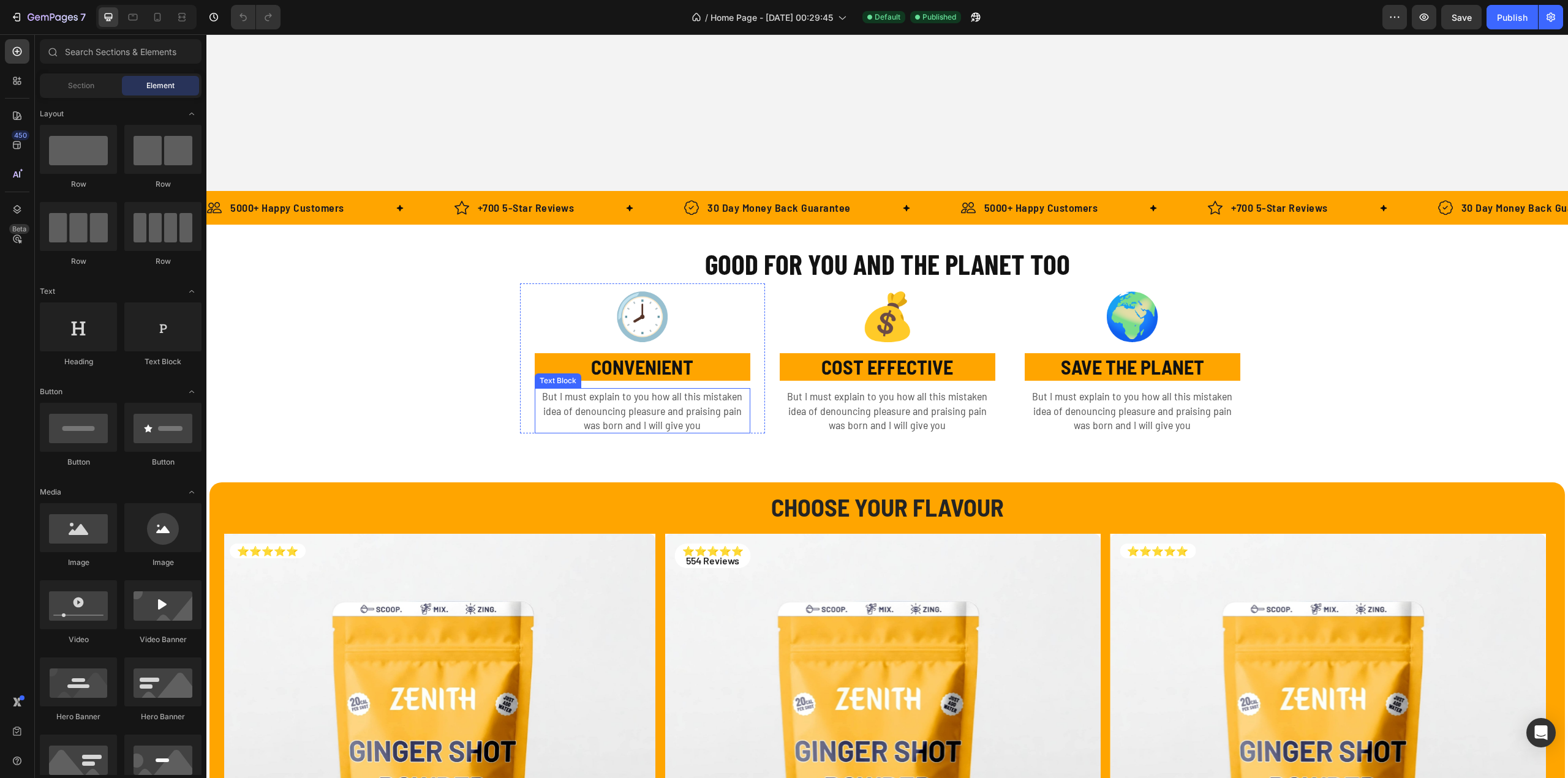
click at [627, 424] on p "But I must explain to you how all this mistaken idea of denouncing pleasure and…" at bounding box center [642, 411] width 213 height 43
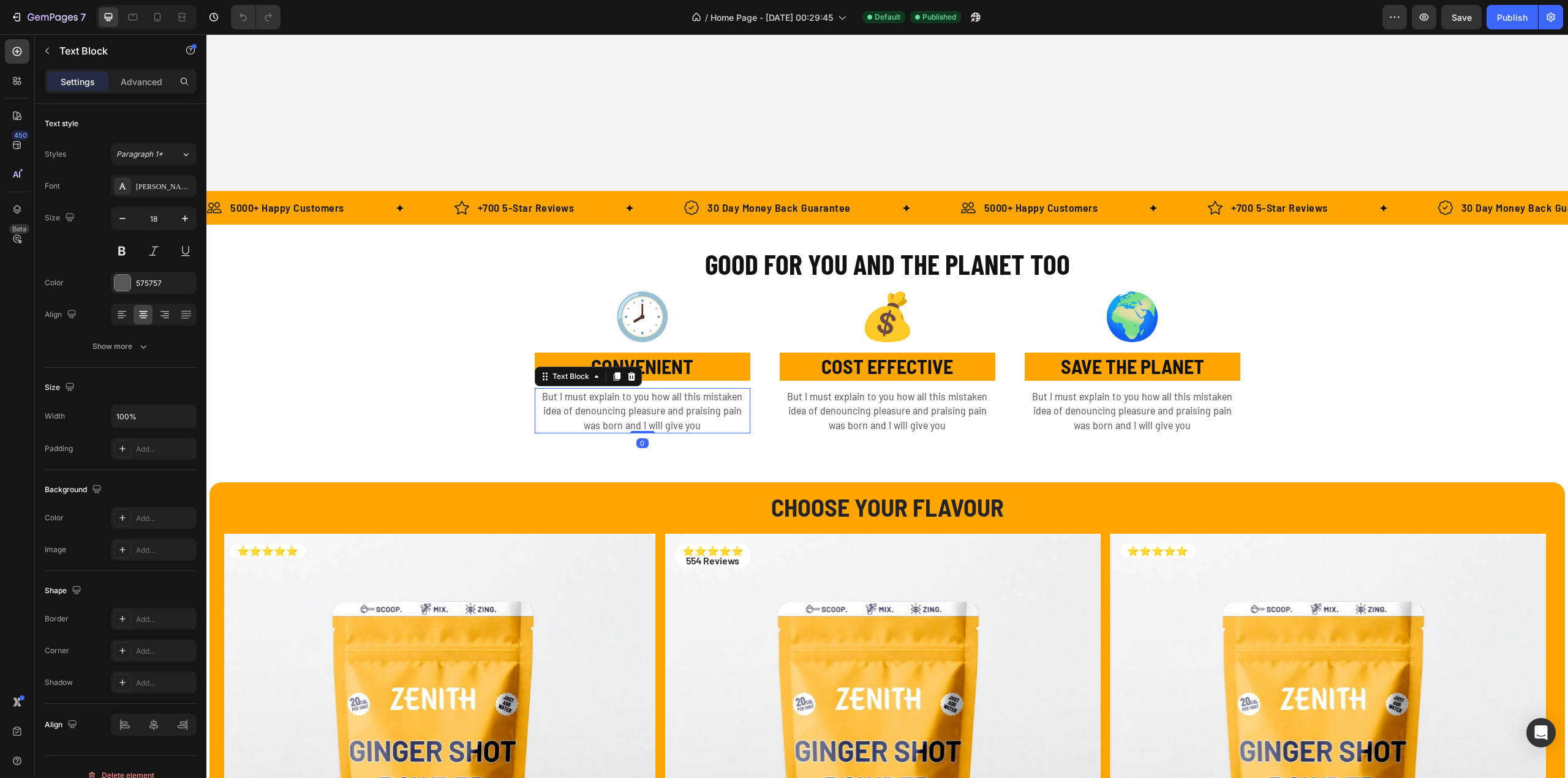
click at [546, 395] on p "But I must explain to you how all this mistaken idea of denouncing pleasure and…" at bounding box center [642, 411] width 213 height 43
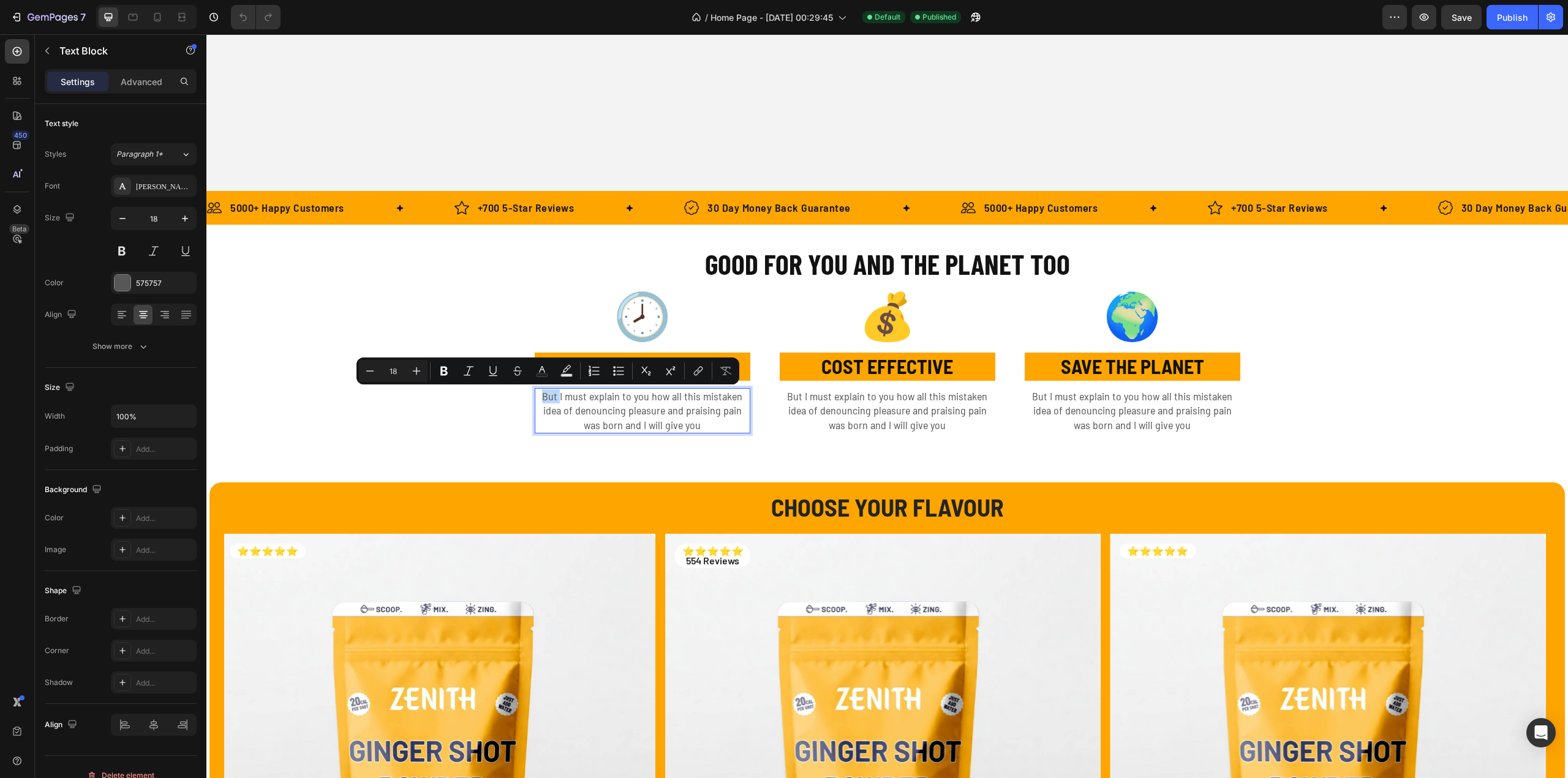
click at [542, 398] on p "But I must explain to you how all this mistaken idea of denouncing pleasure and…" at bounding box center [642, 411] width 213 height 43
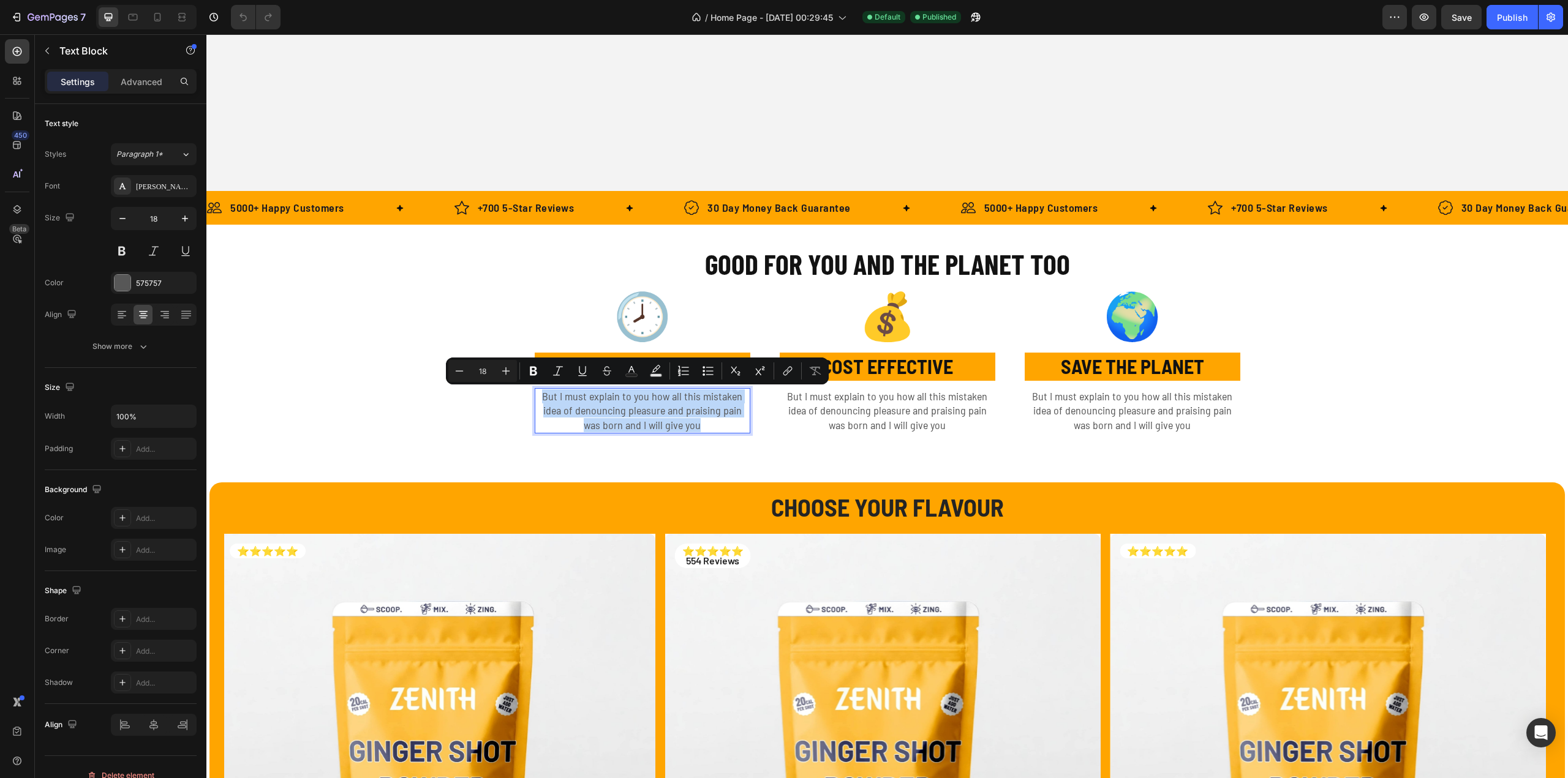
drag, startPoint x: 540, startPoint y: 398, endPoint x: 720, endPoint y: 420, distance: 181.3
click at [720, 420] on p "But I must explain to you how all this mistaken idea of denouncing pleasure and…" at bounding box center [642, 411] width 213 height 43
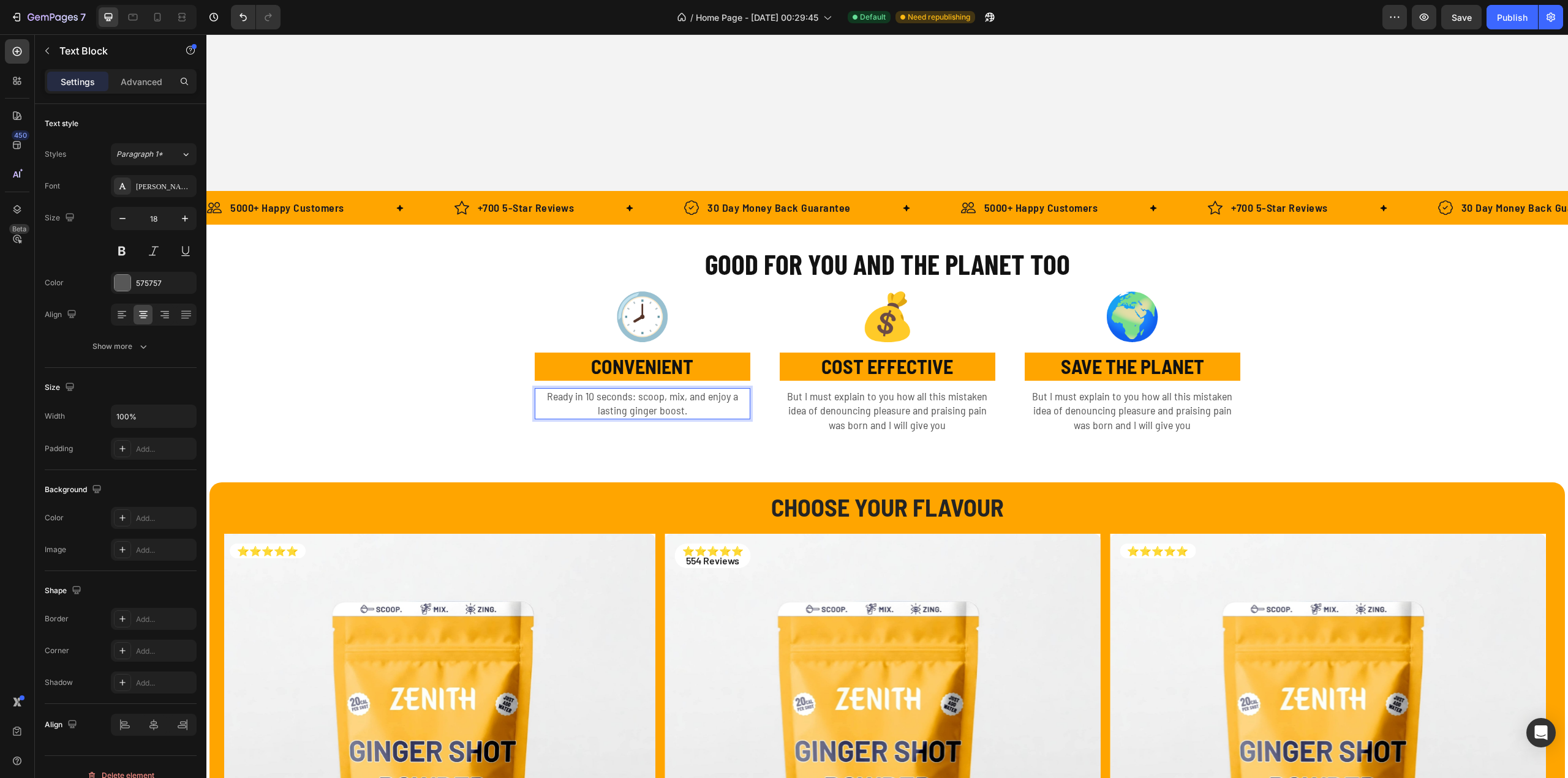
drag, startPoint x: 564, startPoint y: 398, endPoint x: 557, endPoint y: 398, distance: 7.0
click at [563, 398] on p "Ready in 10 seconds: scoop, mix, and enjoy a lasting ginger boost." at bounding box center [642, 404] width 213 height 29
click at [550, 398] on p "Ready in 10 seconds: scoop, mix, and enjoy a lasting ginger boost." at bounding box center [642, 404] width 213 height 29
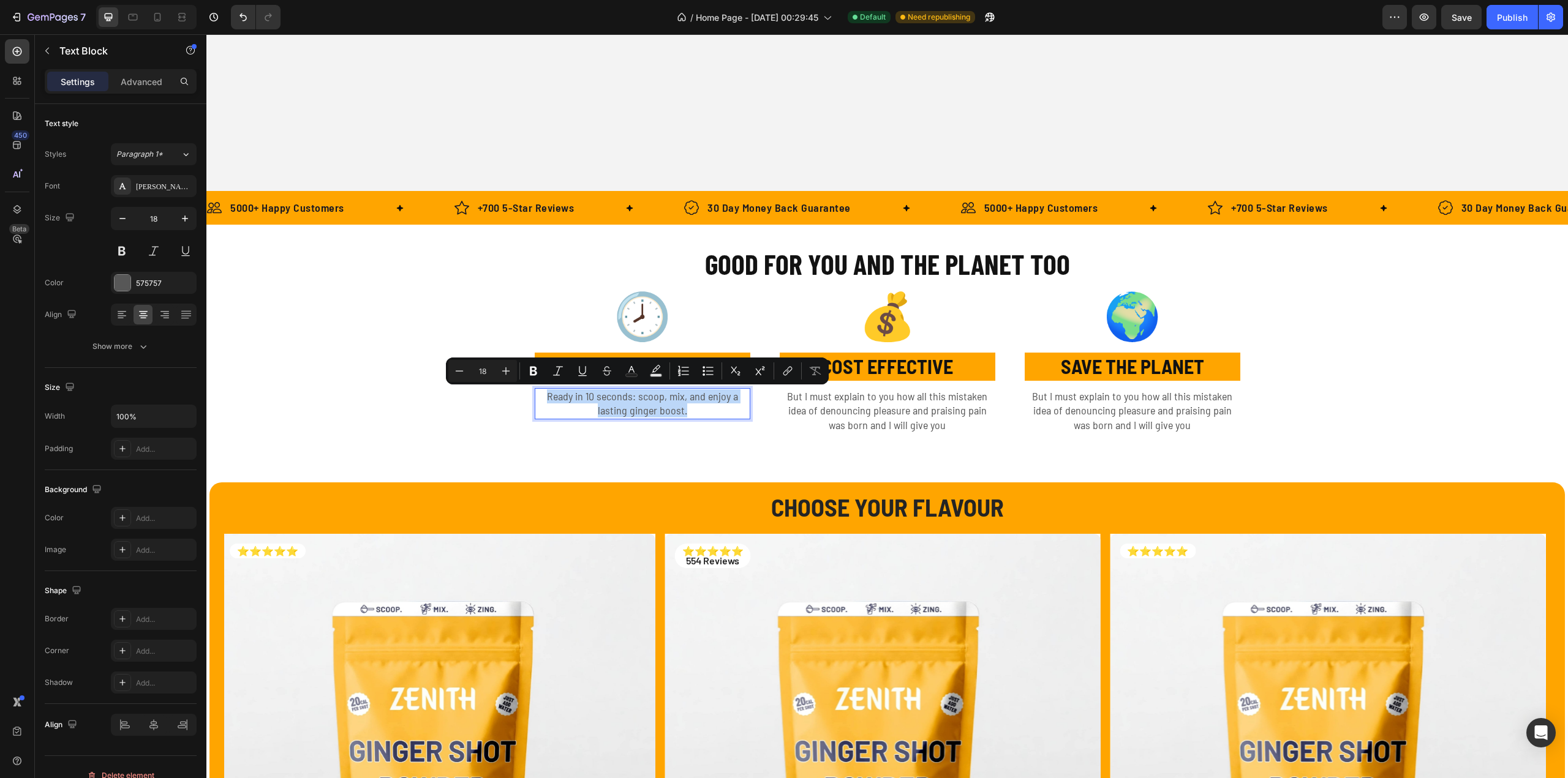
drag, startPoint x: 542, startPoint y: 395, endPoint x: 696, endPoint y: 409, distance: 154.6
click at [696, 409] on p "Ready in 10 seconds: scoop, mix, and enjoy a lasting ginger boost." at bounding box center [642, 404] width 213 height 29
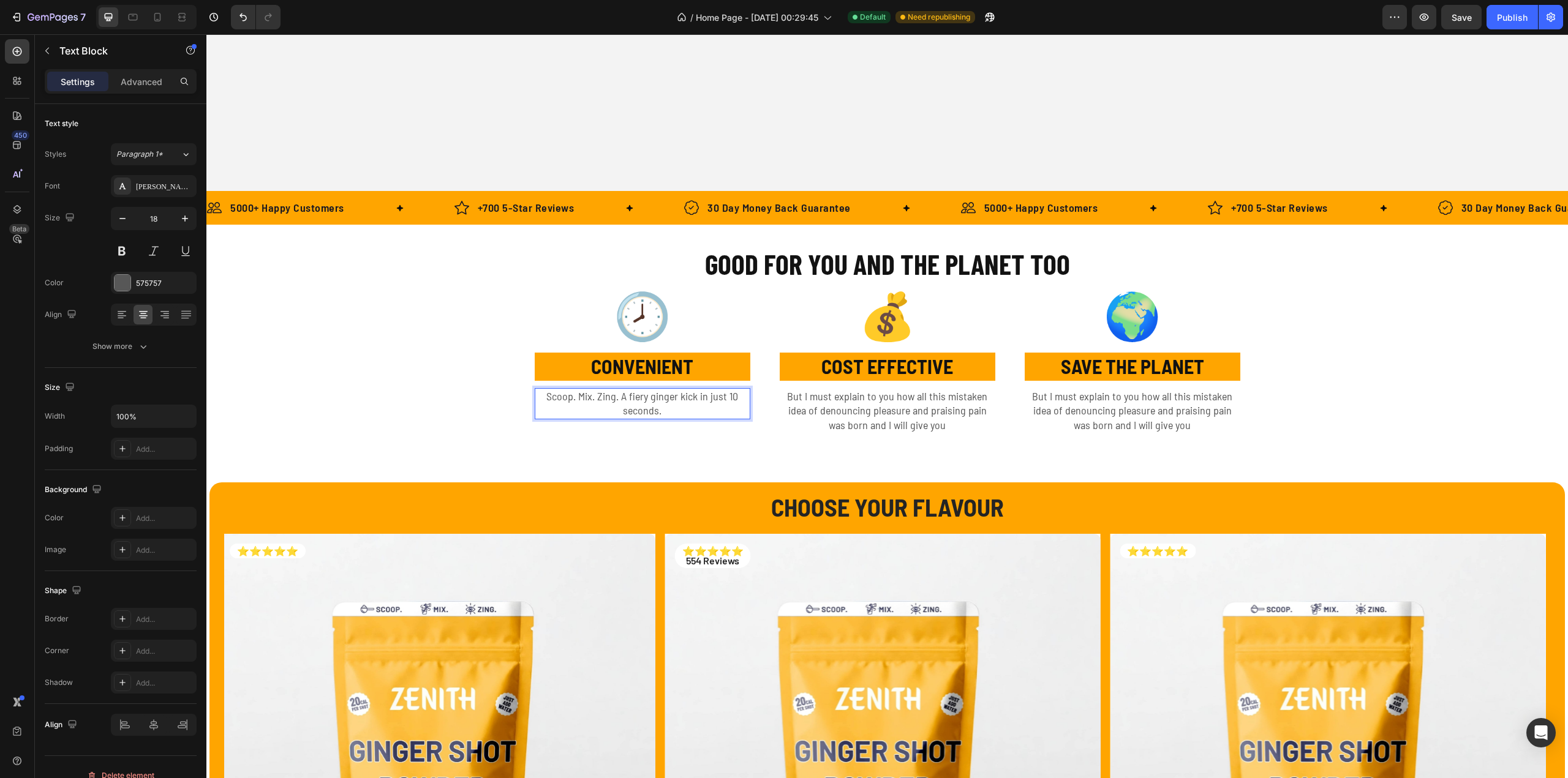
click at [646, 412] on p "Scoop. Mix. Zing. A fiery ginger kick in just 10 seconds." at bounding box center [642, 404] width 213 height 29
click at [127, 285] on div at bounding box center [122, 282] width 16 height 16
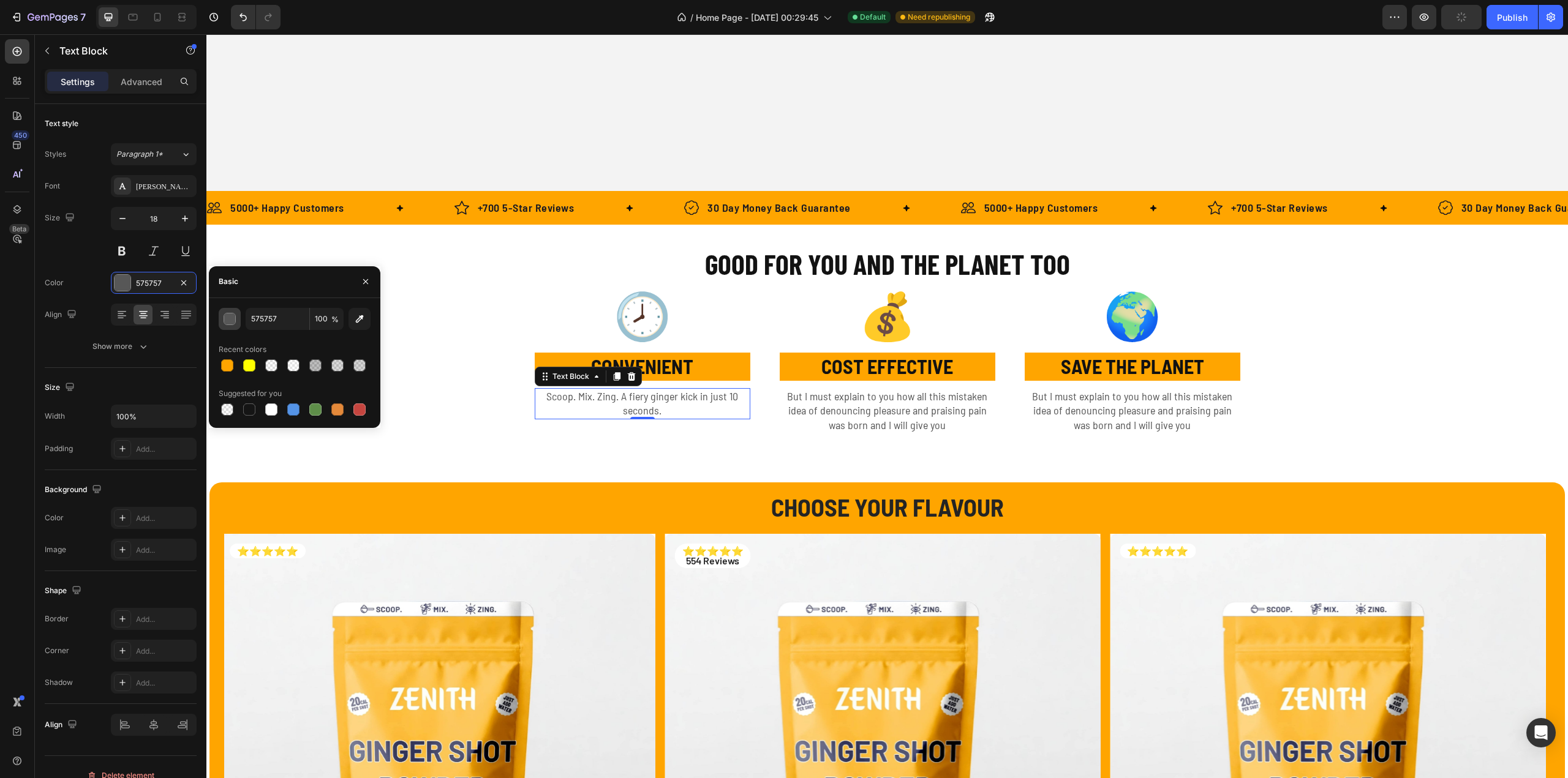
click at [230, 322] on div "button" at bounding box center [230, 319] width 12 height 12
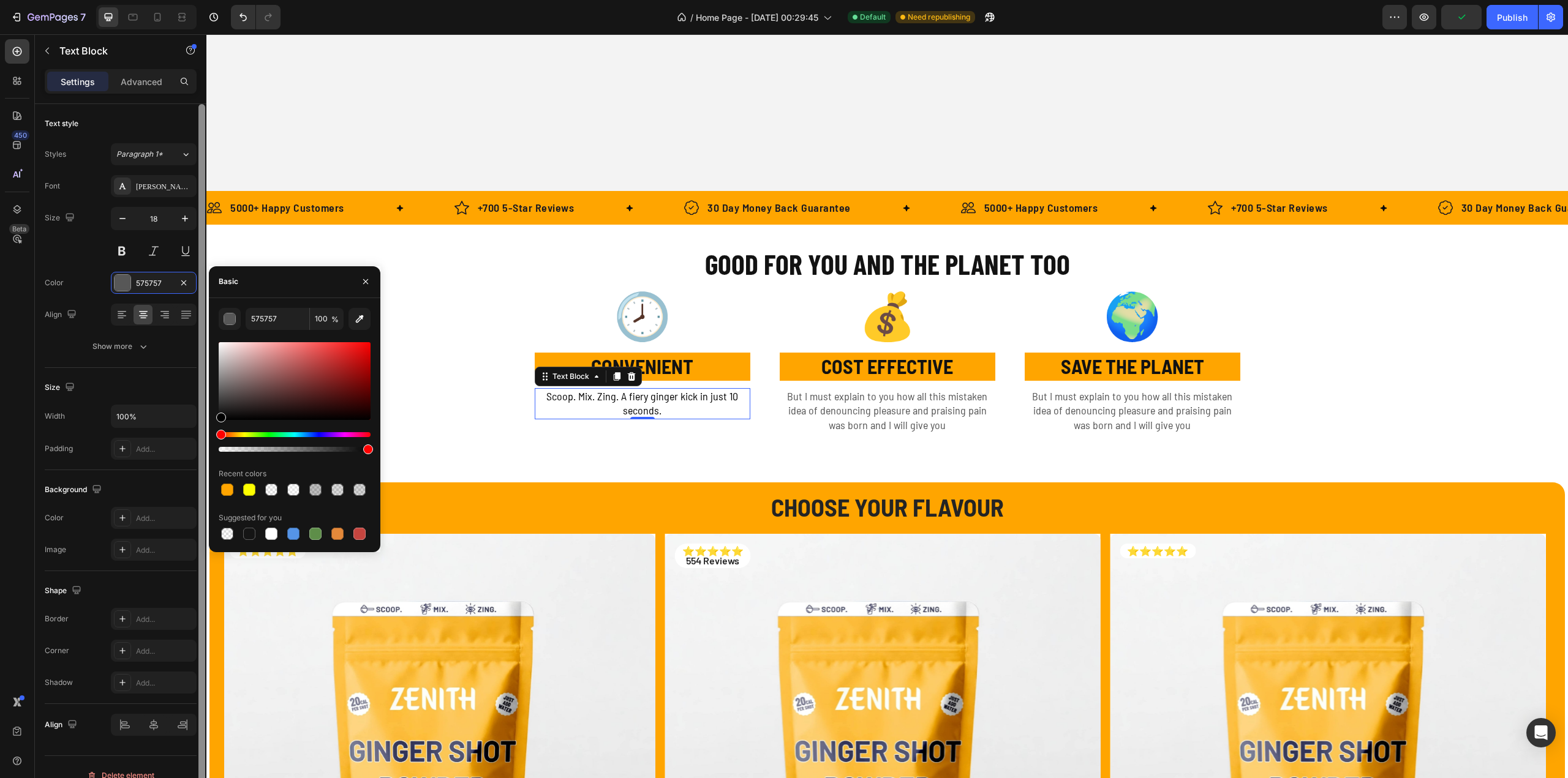
drag, startPoint x: 215, startPoint y: 412, endPoint x: 202, endPoint y: 452, distance: 42.1
click at [202, 452] on div "450 Beta Sections(18) Elements(83) Section Element Hero Section Product Detail …" at bounding box center [103, 406] width 206 height 744
type input "000000"
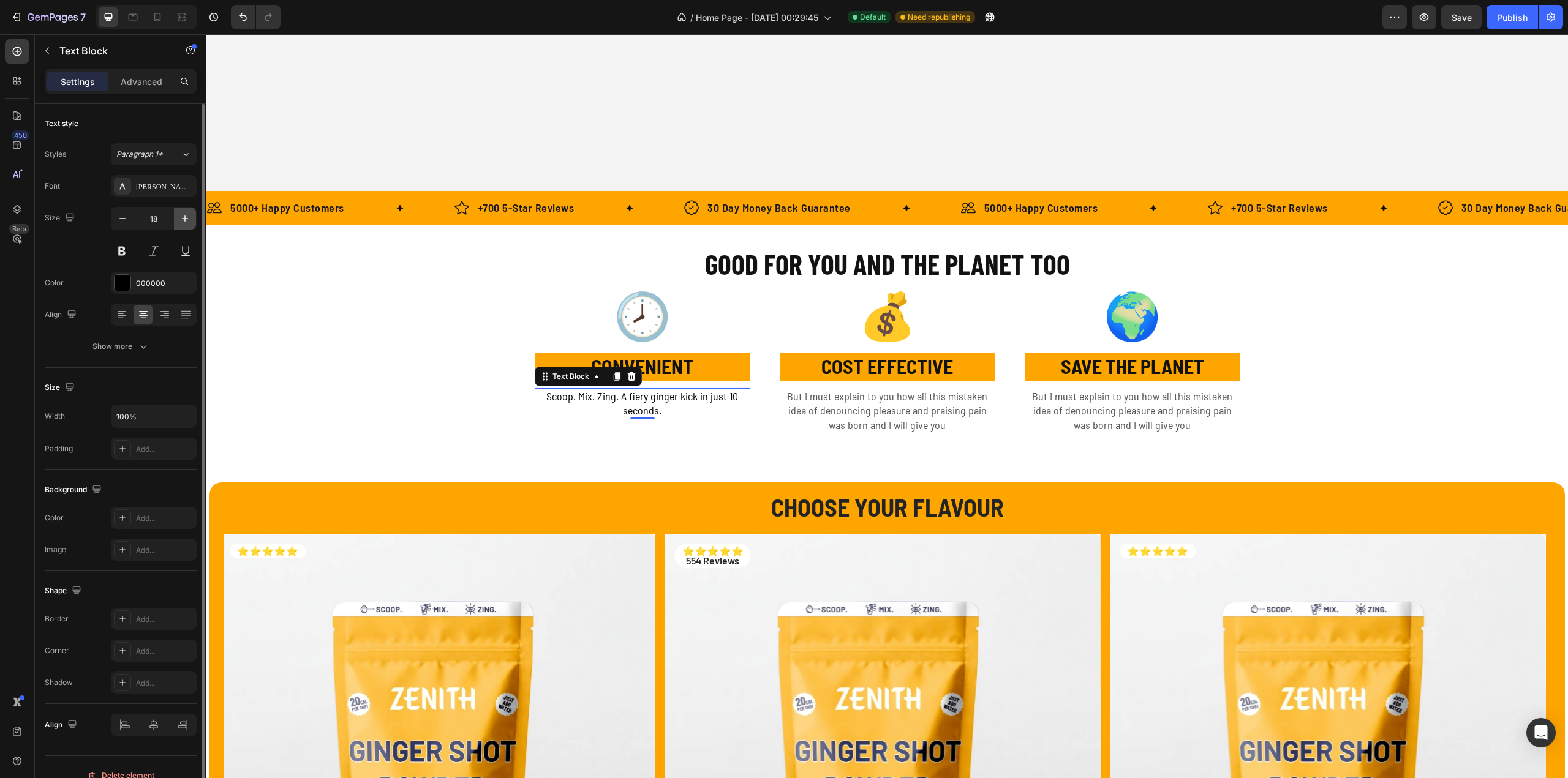
click at [180, 222] on icon "button" at bounding box center [185, 218] width 12 height 12
type input "22"
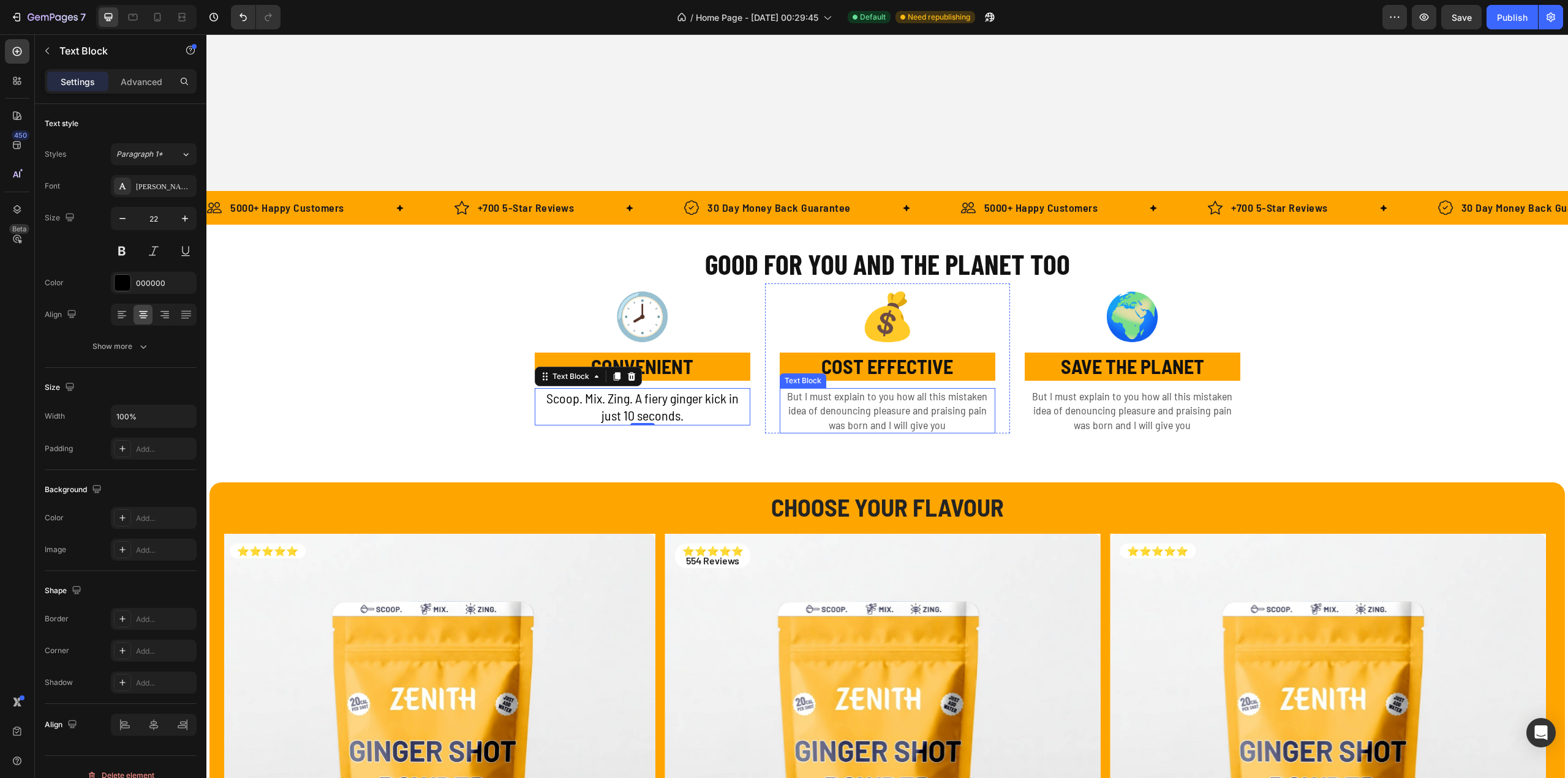
click at [832, 399] on p "But I must explain to you how all this mistaken idea of denouncing pleasure and…" at bounding box center [887, 411] width 213 height 43
click at [787, 397] on p "But I must explain to you how all this mistaken idea of denouncing pleasure and…" at bounding box center [887, 411] width 213 height 43
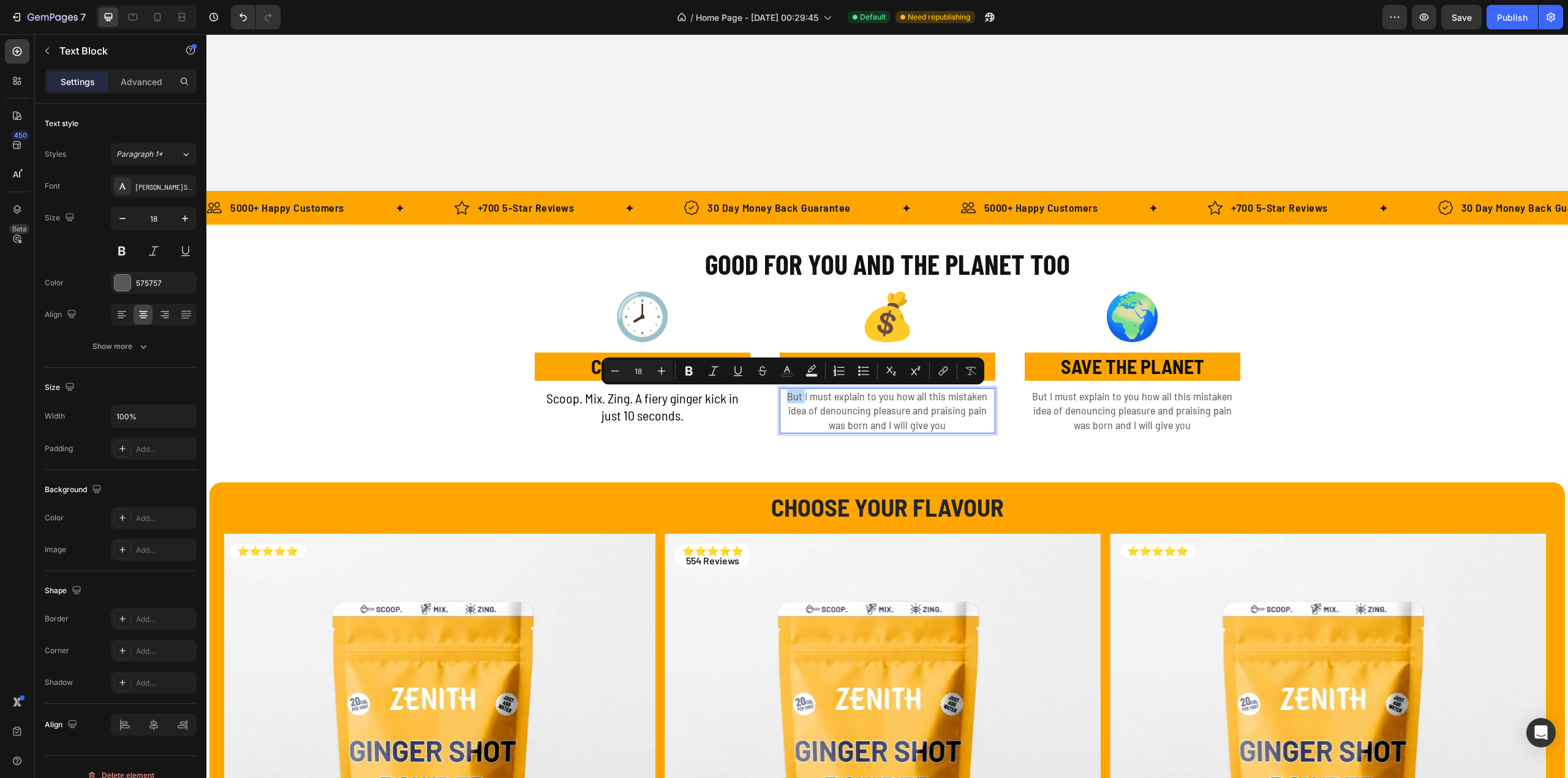
click at [787, 397] on p "But I must explain to you how all this mistaken idea of denouncing pleasure and…" at bounding box center [887, 411] width 213 height 43
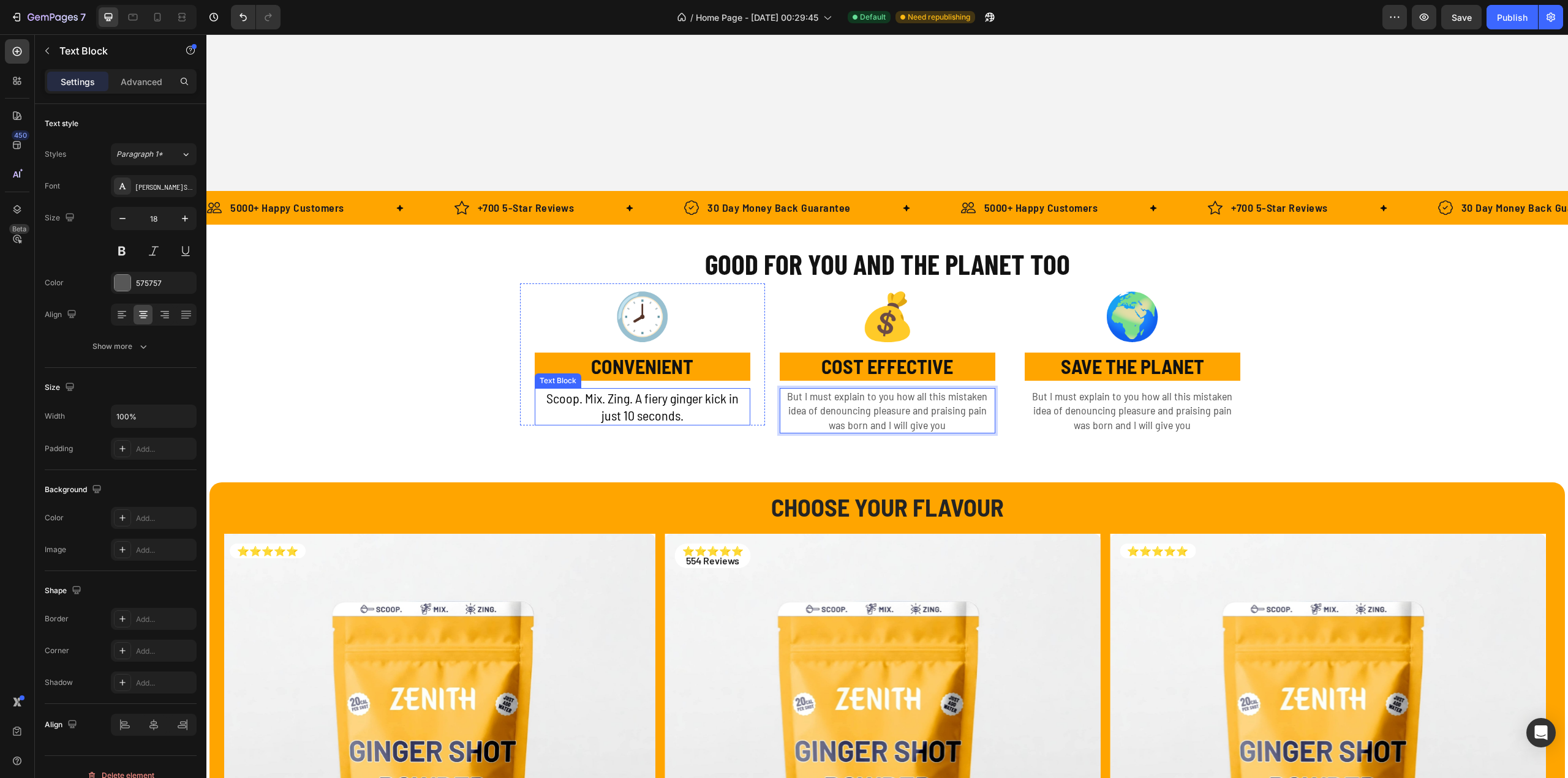
click at [583, 396] on p "Scoop. Mix. Zing. A fiery ginger kick in just 10 seconds." at bounding box center [642, 406] width 213 height 35
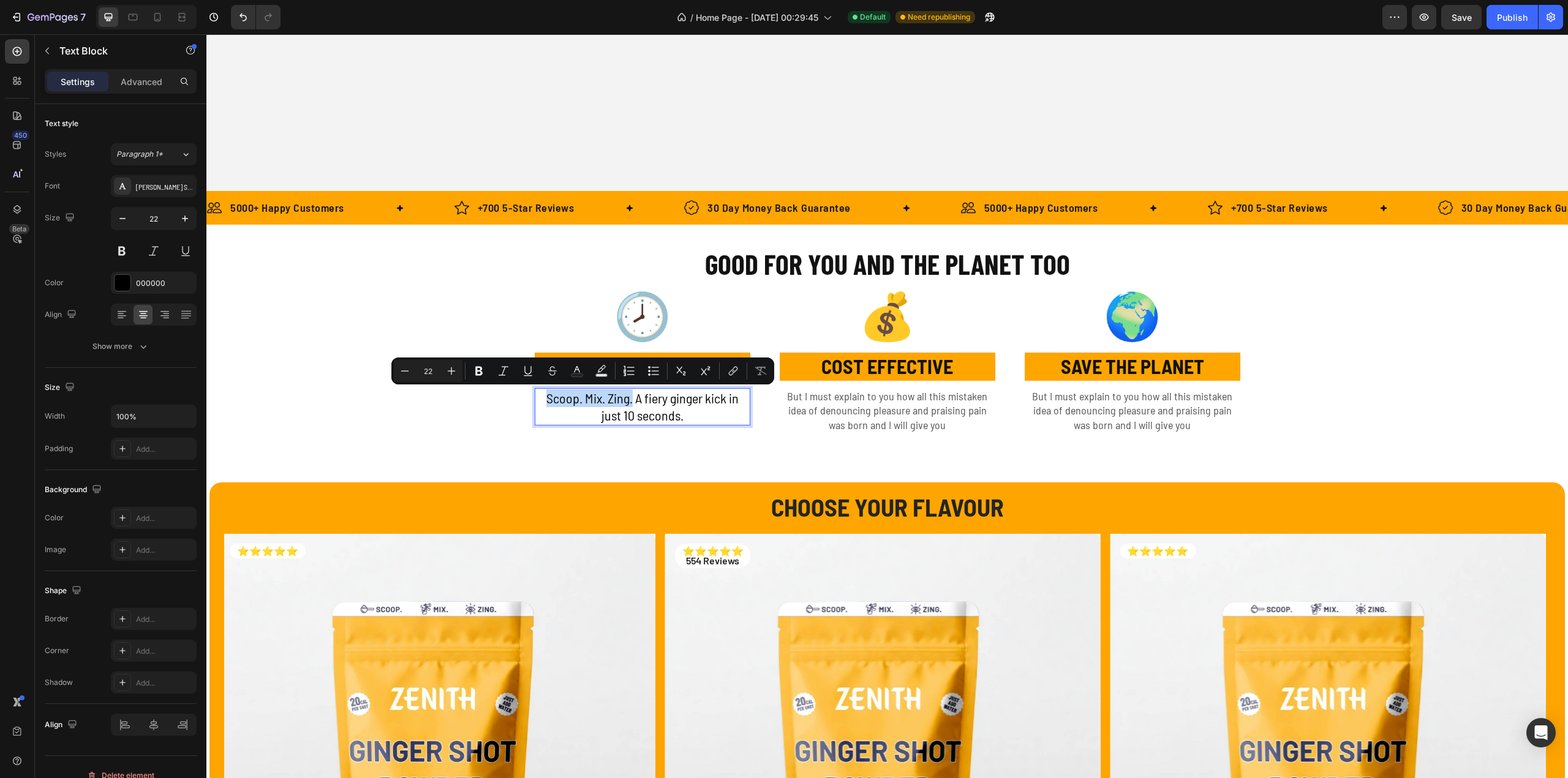
drag, startPoint x: 542, startPoint y: 398, endPoint x: 625, endPoint y: 400, distance: 83.0
click at [625, 400] on p "Scoop. Mix. Zing. A fiery ginger kick in just 10 seconds." at bounding box center [642, 406] width 213 height 35
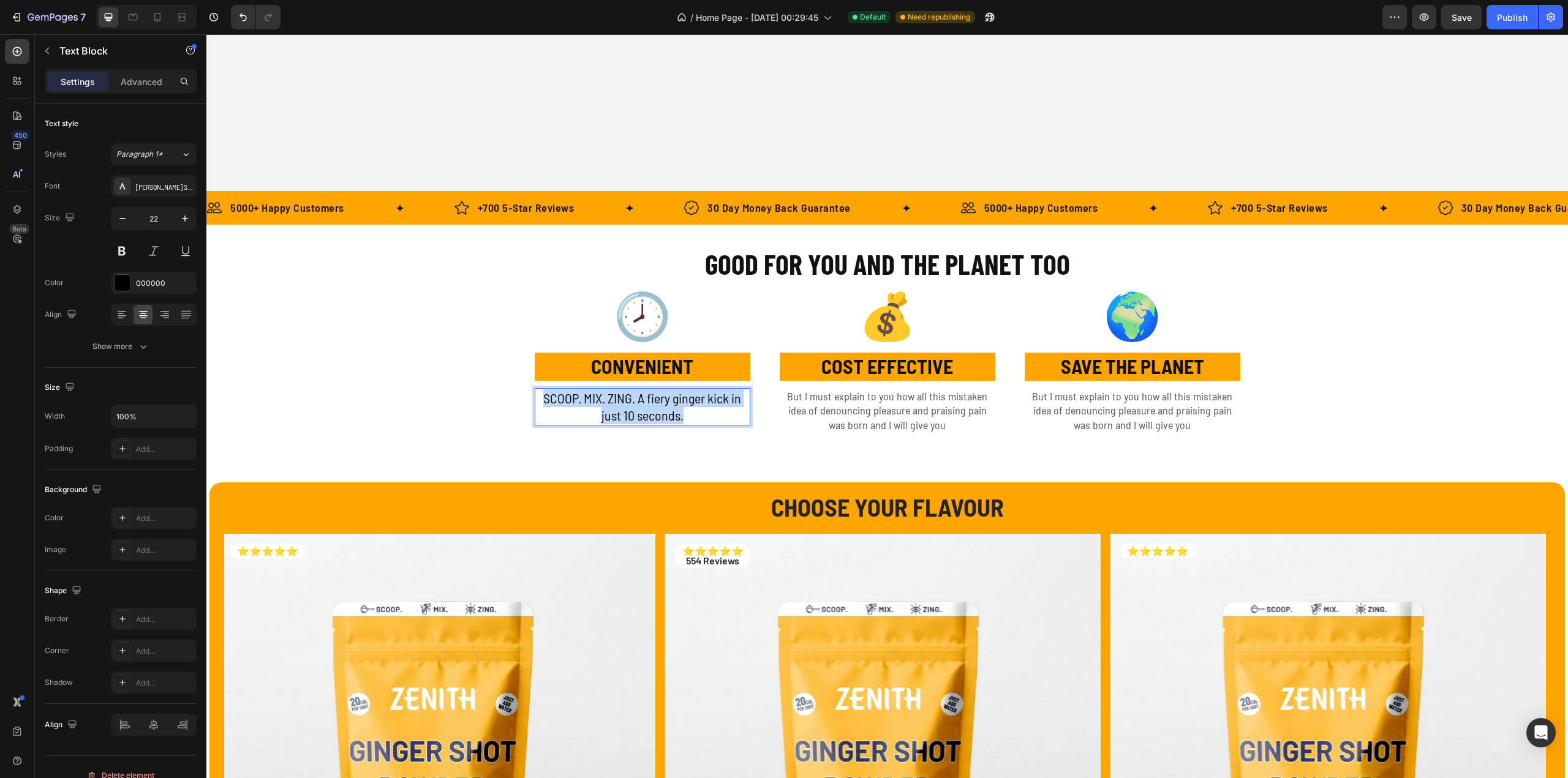
drag, startPoint x: 551, startPoint y: 403, endPoint x: 705, endPoint y: 425, distance: 155.6
click at [705, 425] on div "SCOOP. MIX. ZING. A fiery ginger kick in just 10 seconds." at bounding box center [642, 406] width 215 height 37
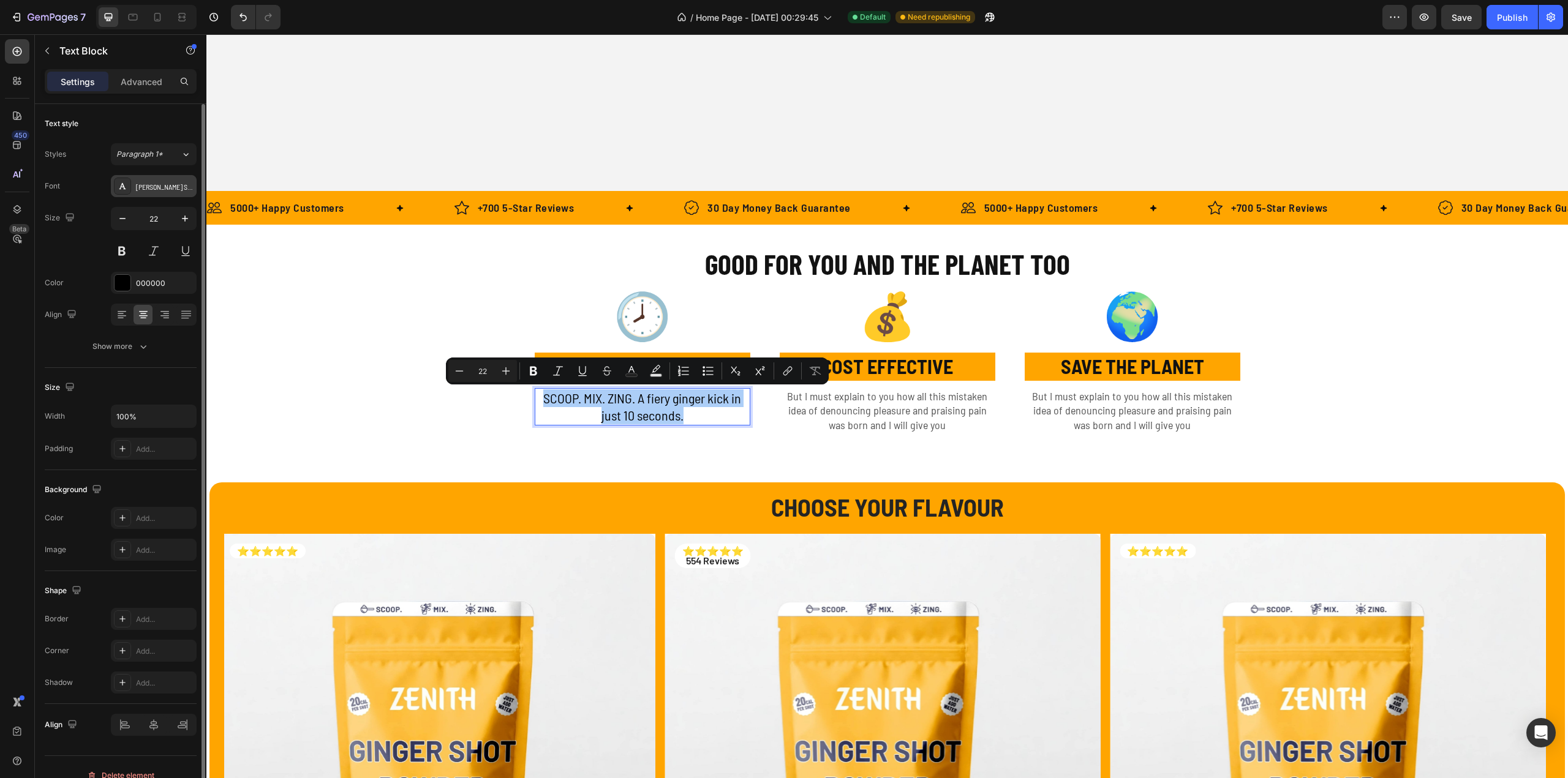
click at [160, 184] on div "[PERSON_NAME] Semi Condensed" at bounding box center [165, 186] width 57 height 11
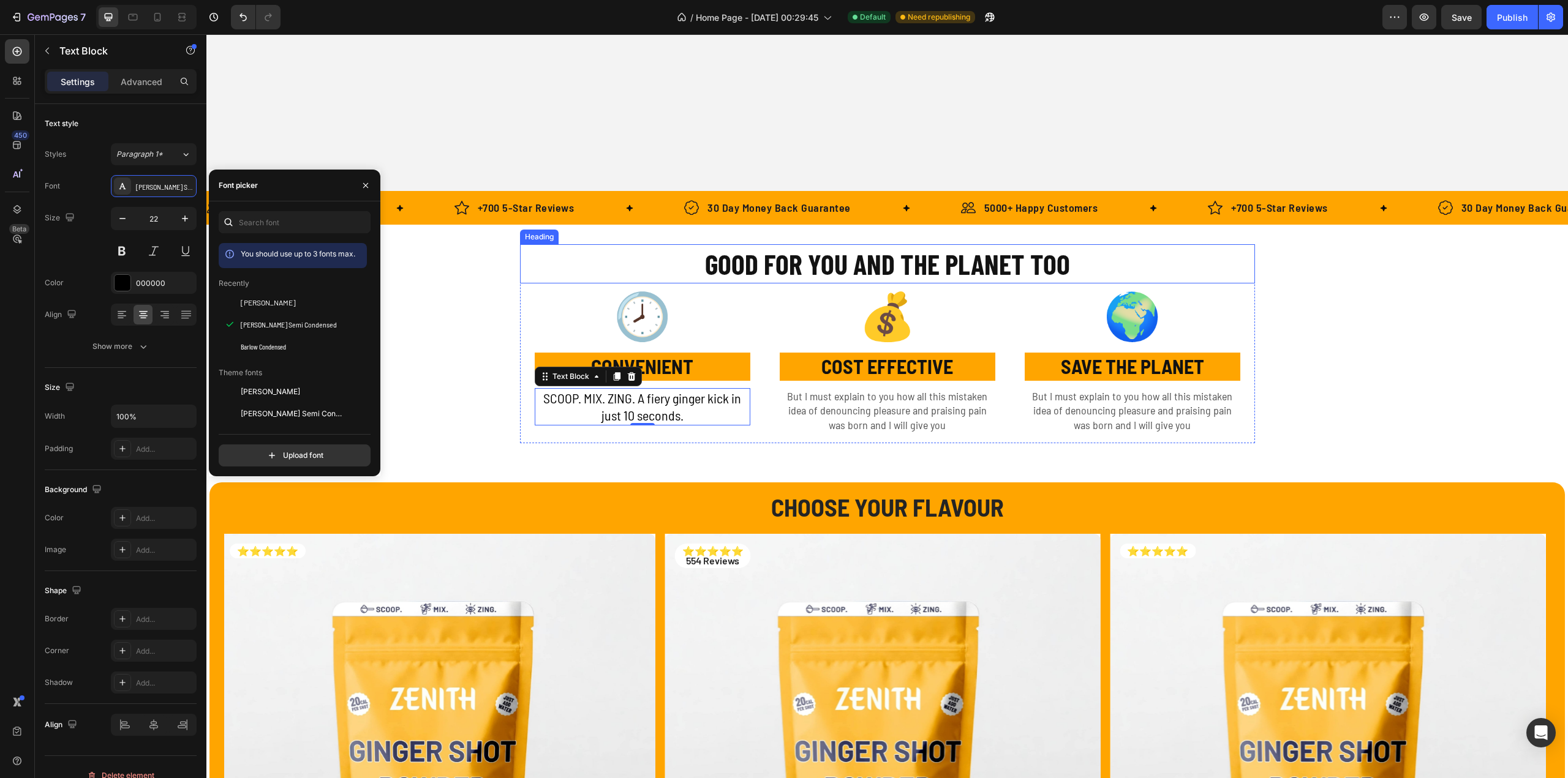
click at [766, 263] on h2 "GOOD FOR YOU AND THE PLANET TOO" at bounding box center [887, 264] width 735 height 39
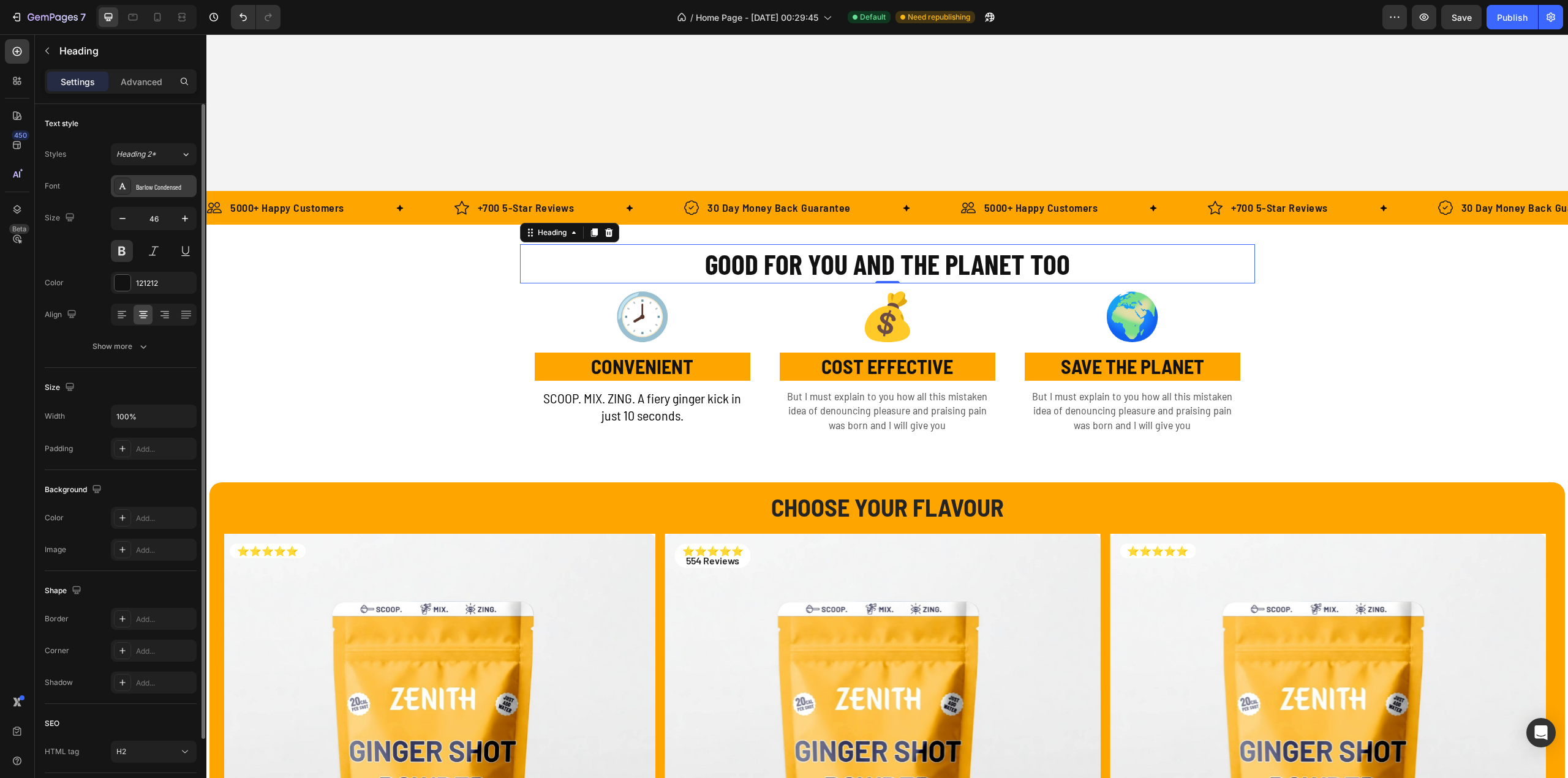
click at [153, 188] on div "Barlow Condensed" at bounding box center [165, 186] width 57 height 11
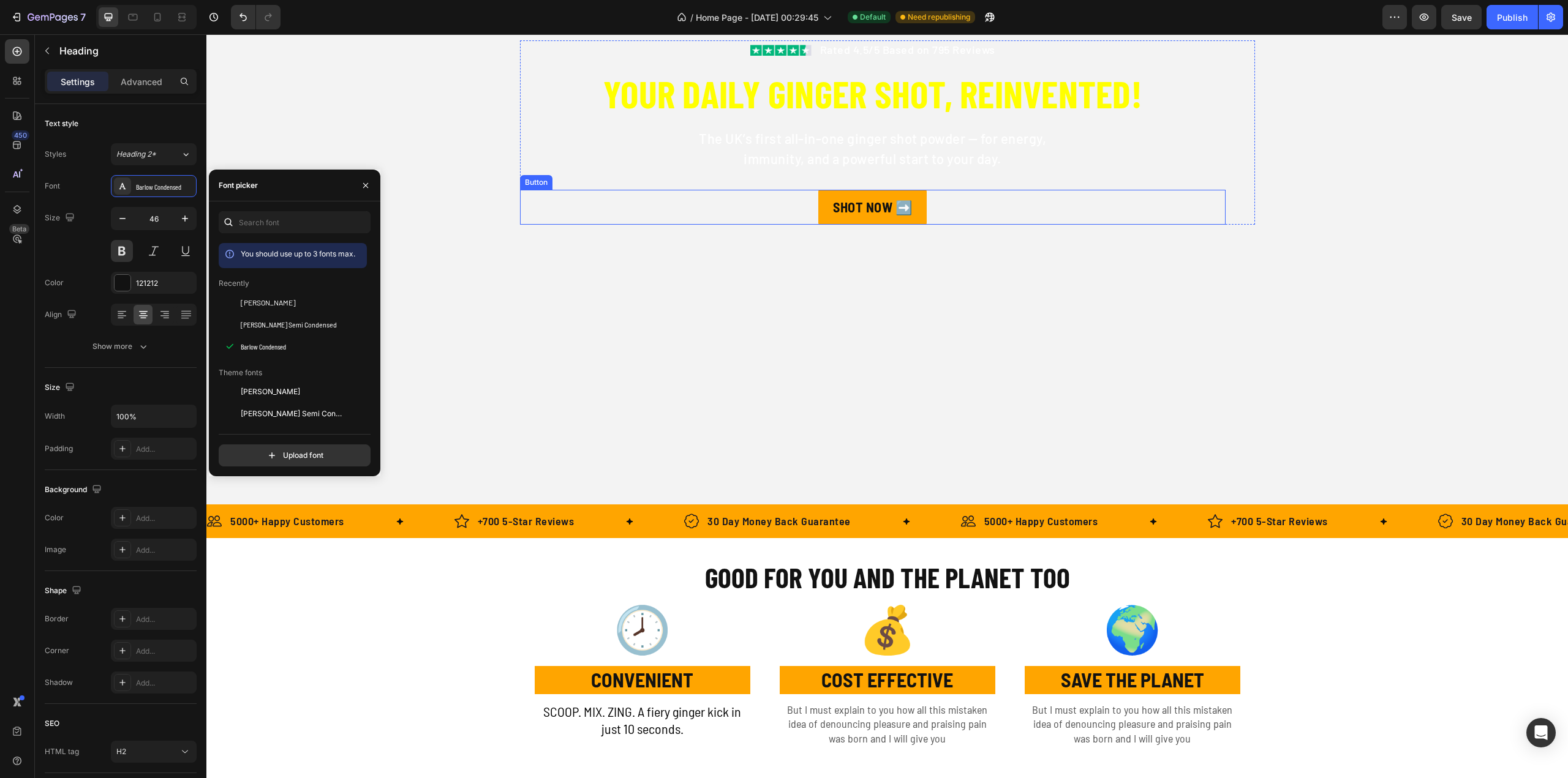
scroll to position [306, 0]
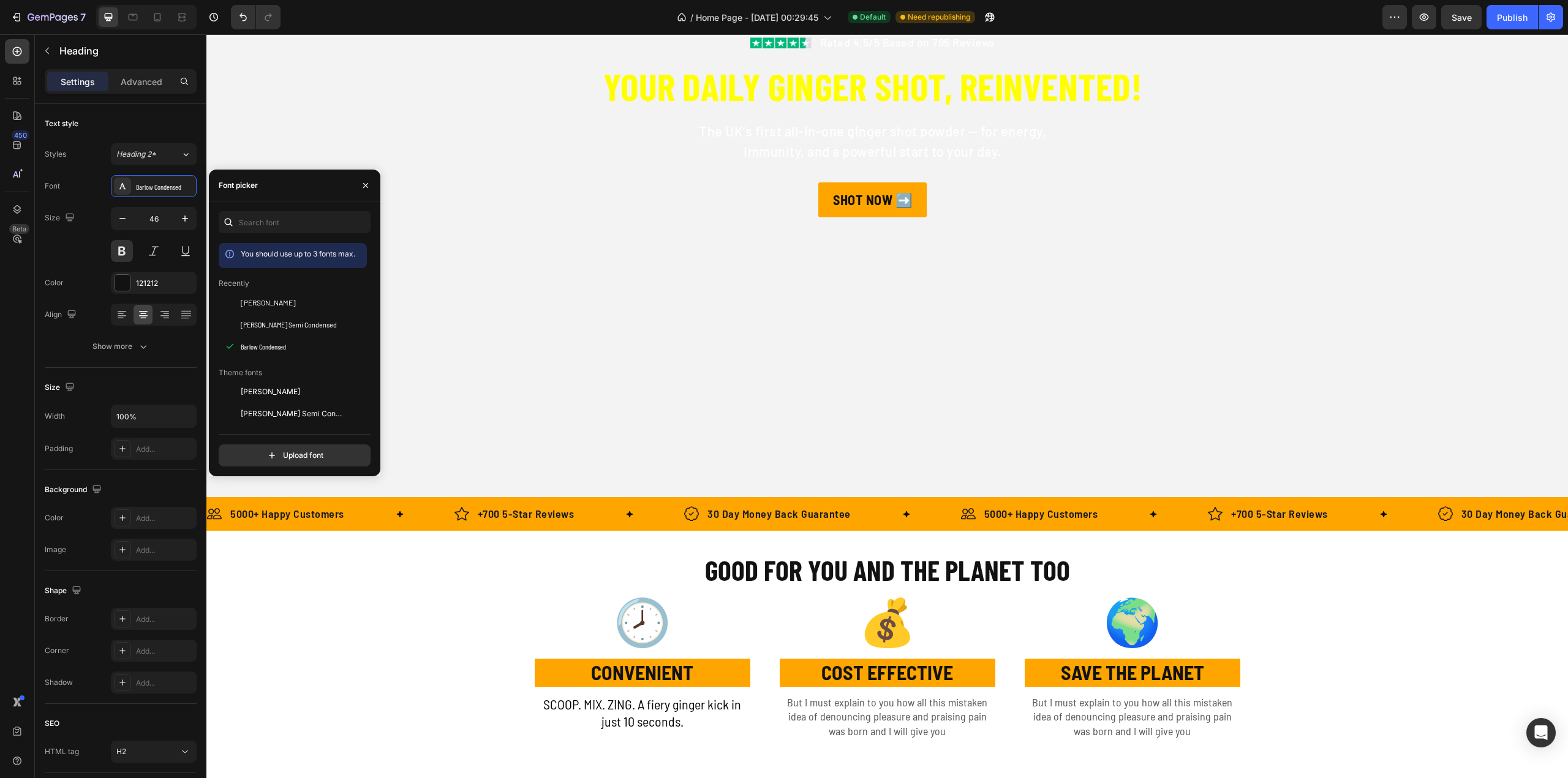
click at [783, 572] on h2 "GOOD FOR YOU AND THE PLANET TOO" at bounding box center [887, 570] width 735 height 39
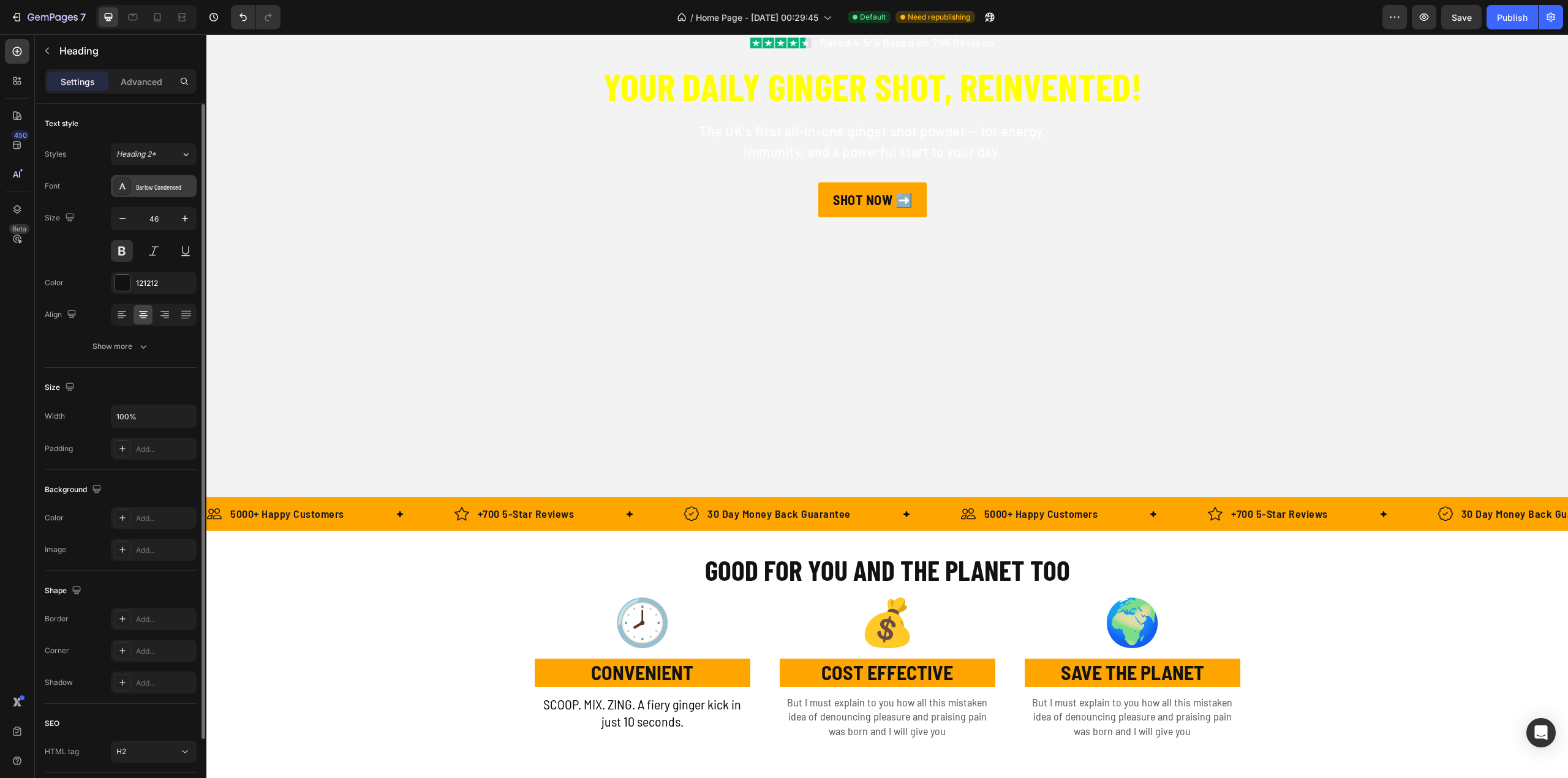
click at [153, 194] on div "Barlow Condensed" at bounding box center [153, 186] width 86 height 22
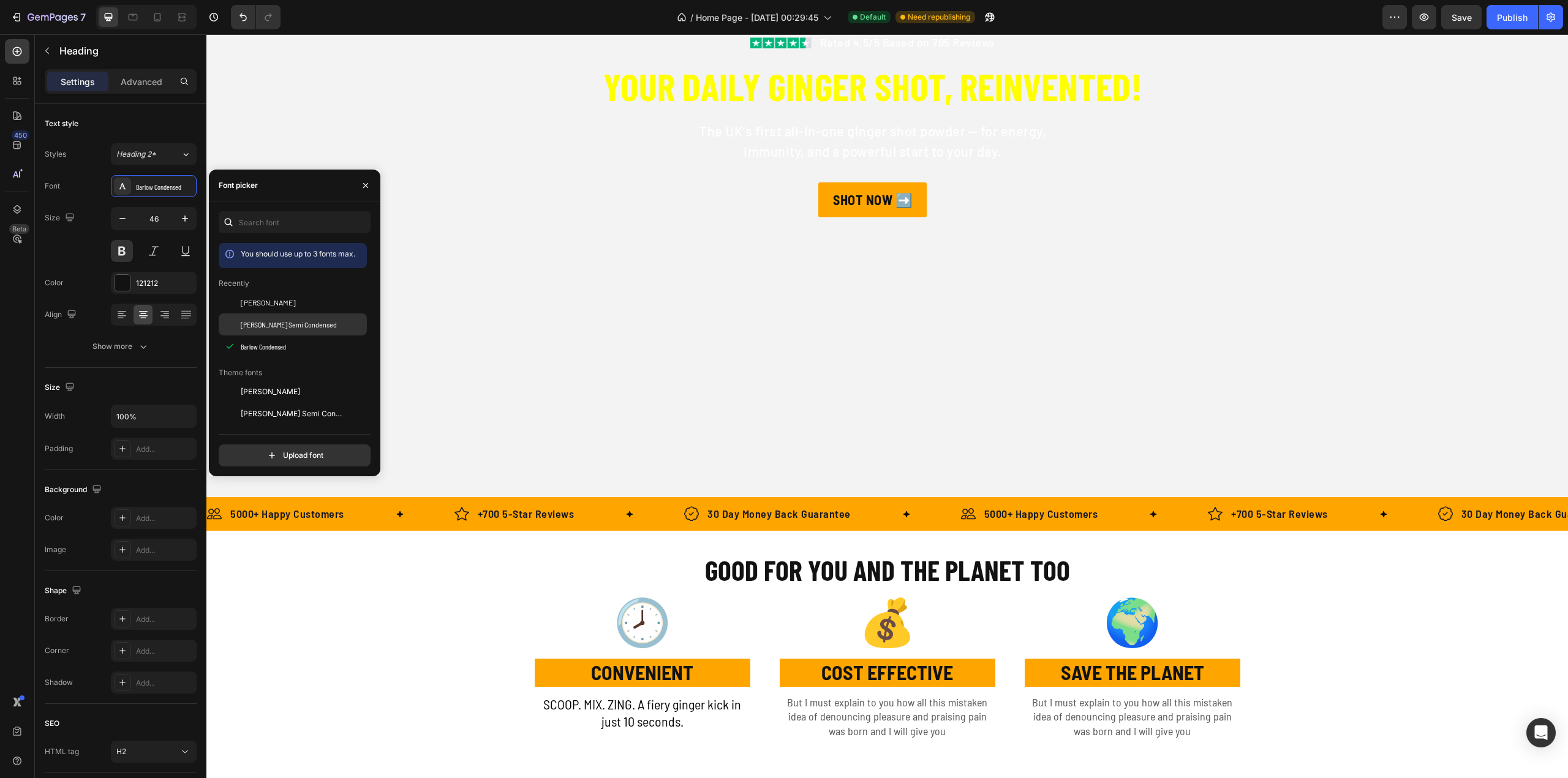
click at [264, 325] on span "[PERSON_NAME] Semi Condensed" at bounding box center [288, 324] width 96 height 11
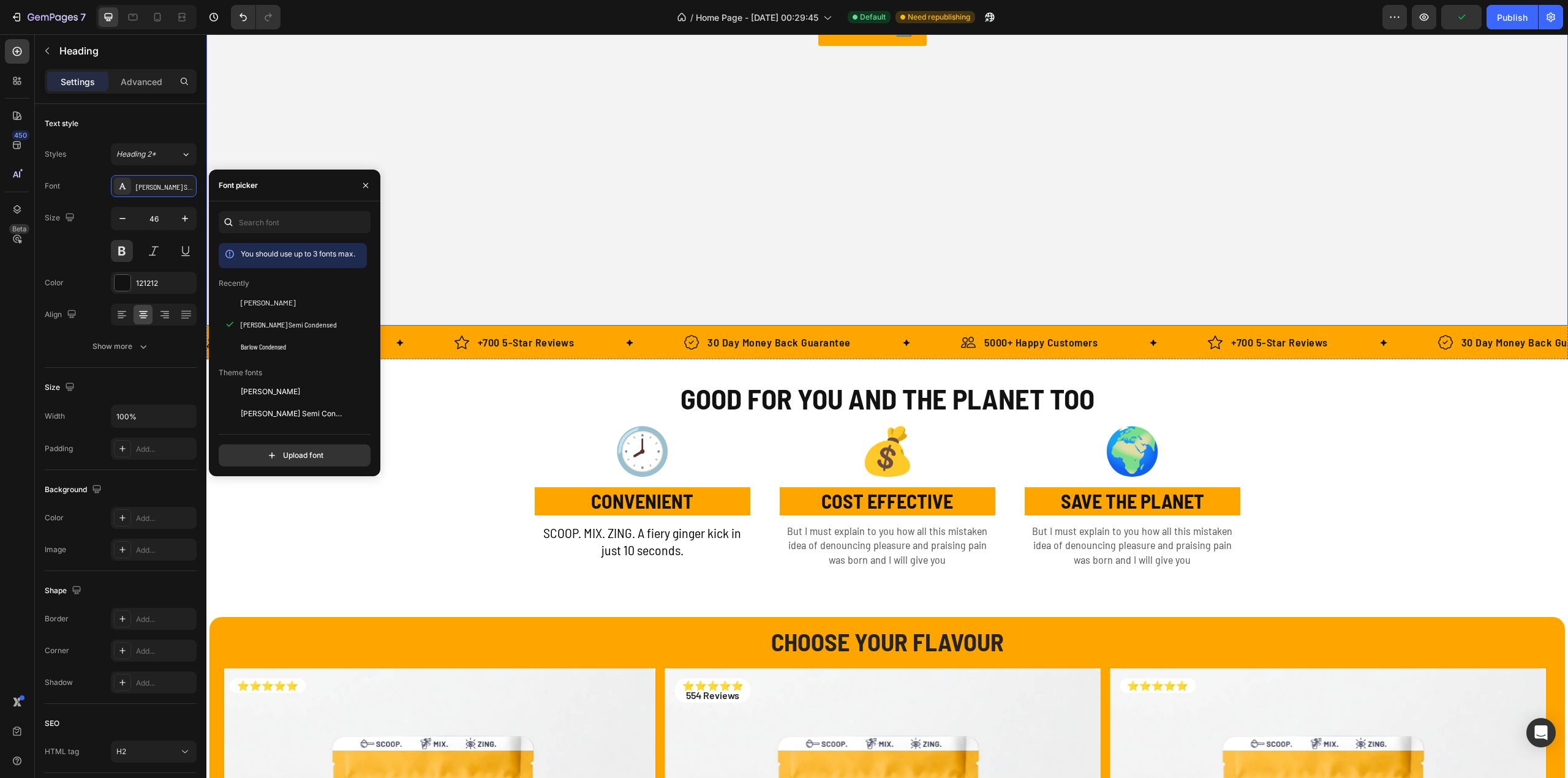
scroll to position [490, 0]
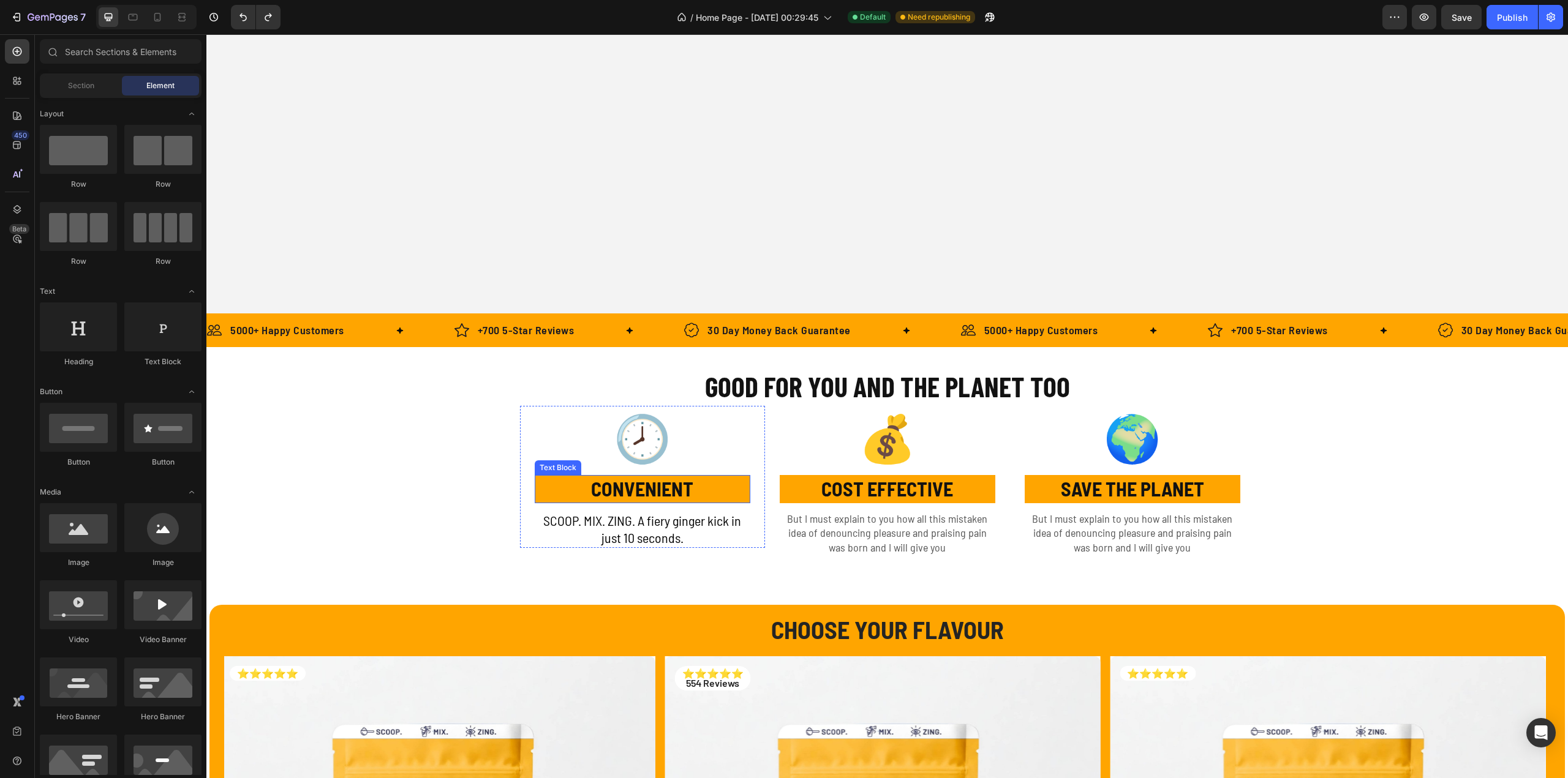
click at [603, 493] on p "CONVENIENT" at bounding box center [642, 489] width 213 height 26
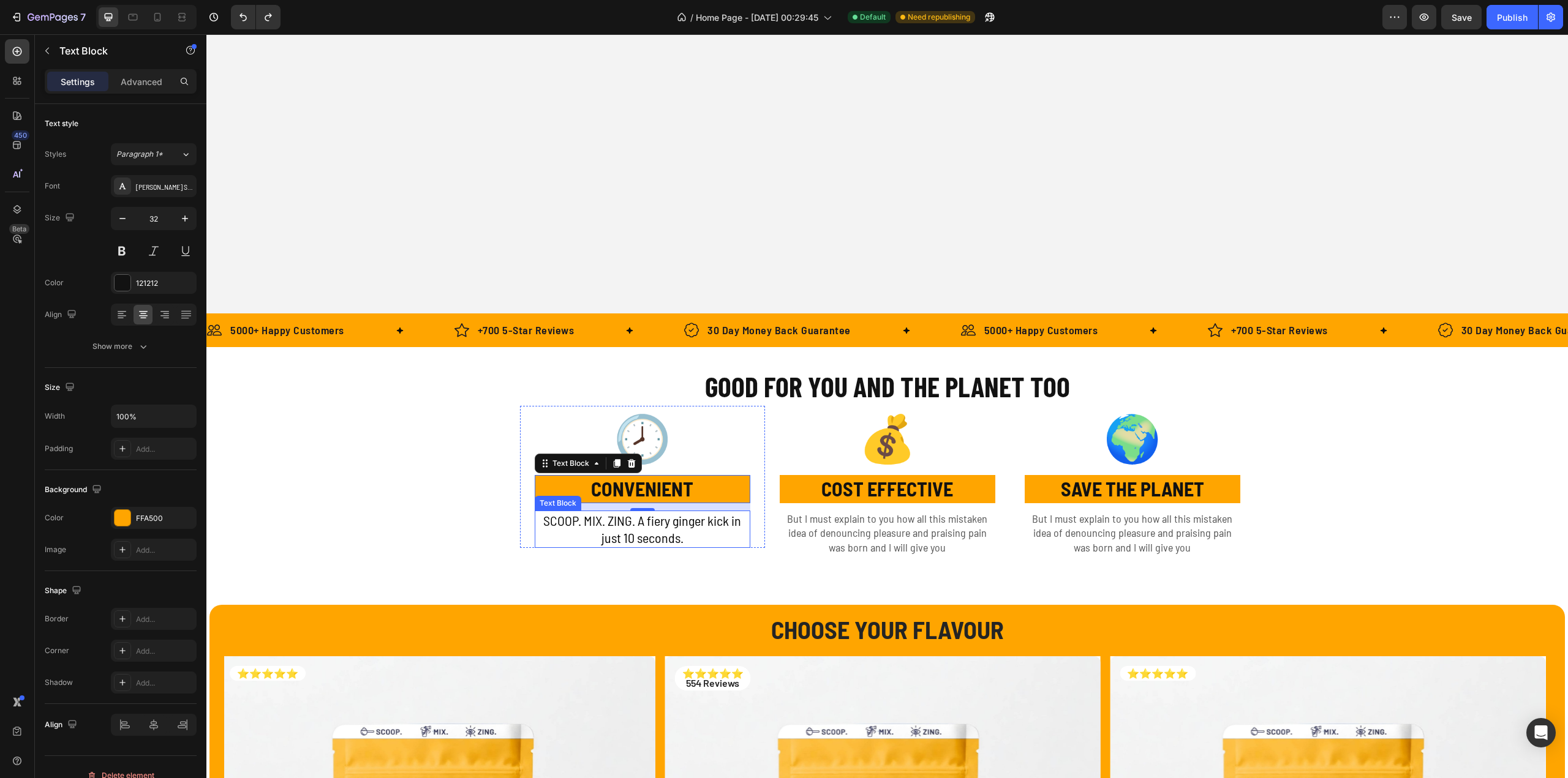
click at [614, 534] on p "SCOOP. MIX. ZING. A fiery ginger kick in just 10 seconds." at bounding box center [642, 529] width 213 height 35
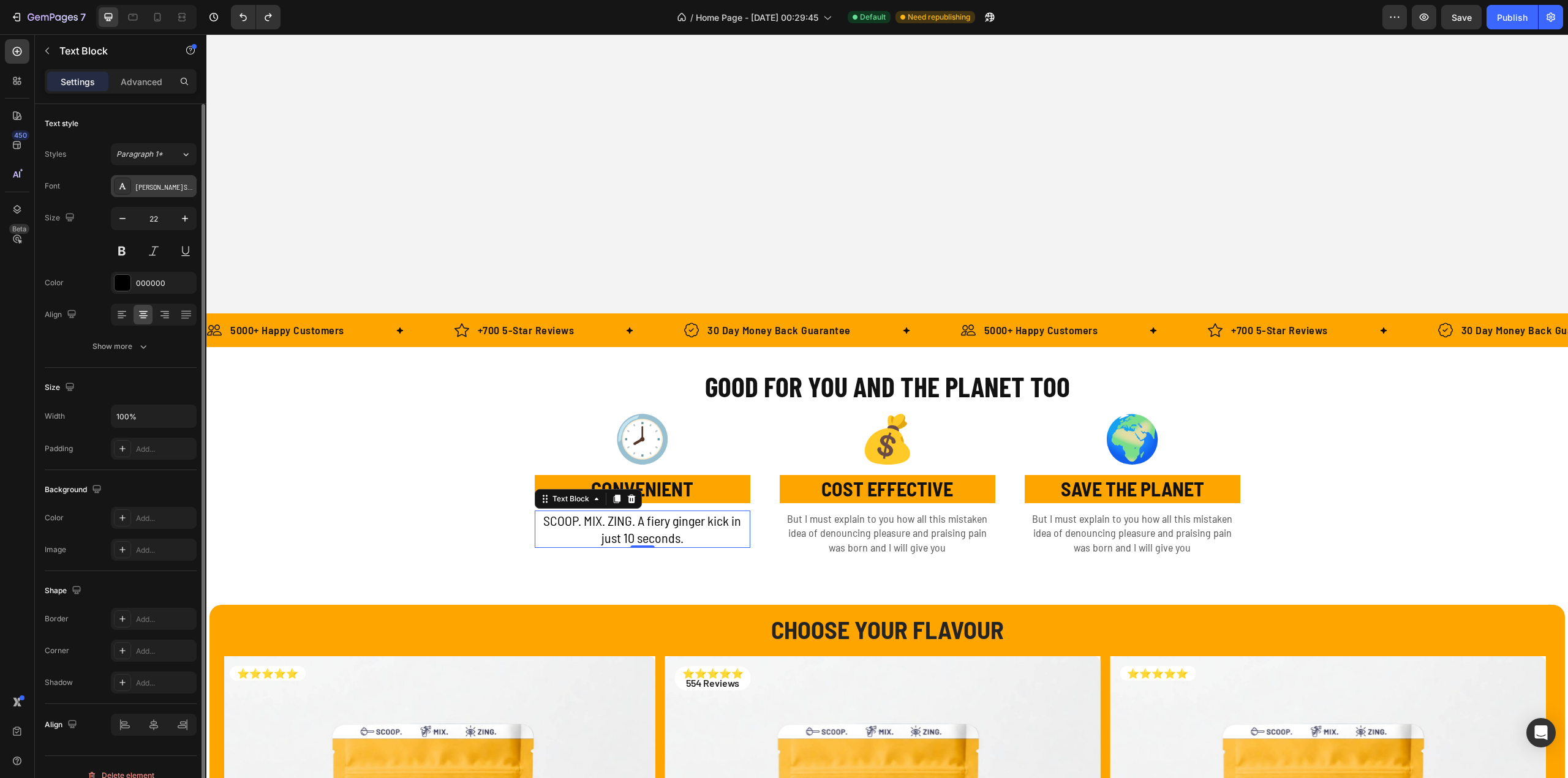
click at [163, 192] on div "[PERSON_NAME] Semi Condensed" at bounding box center [153, 186] width 86 height 22
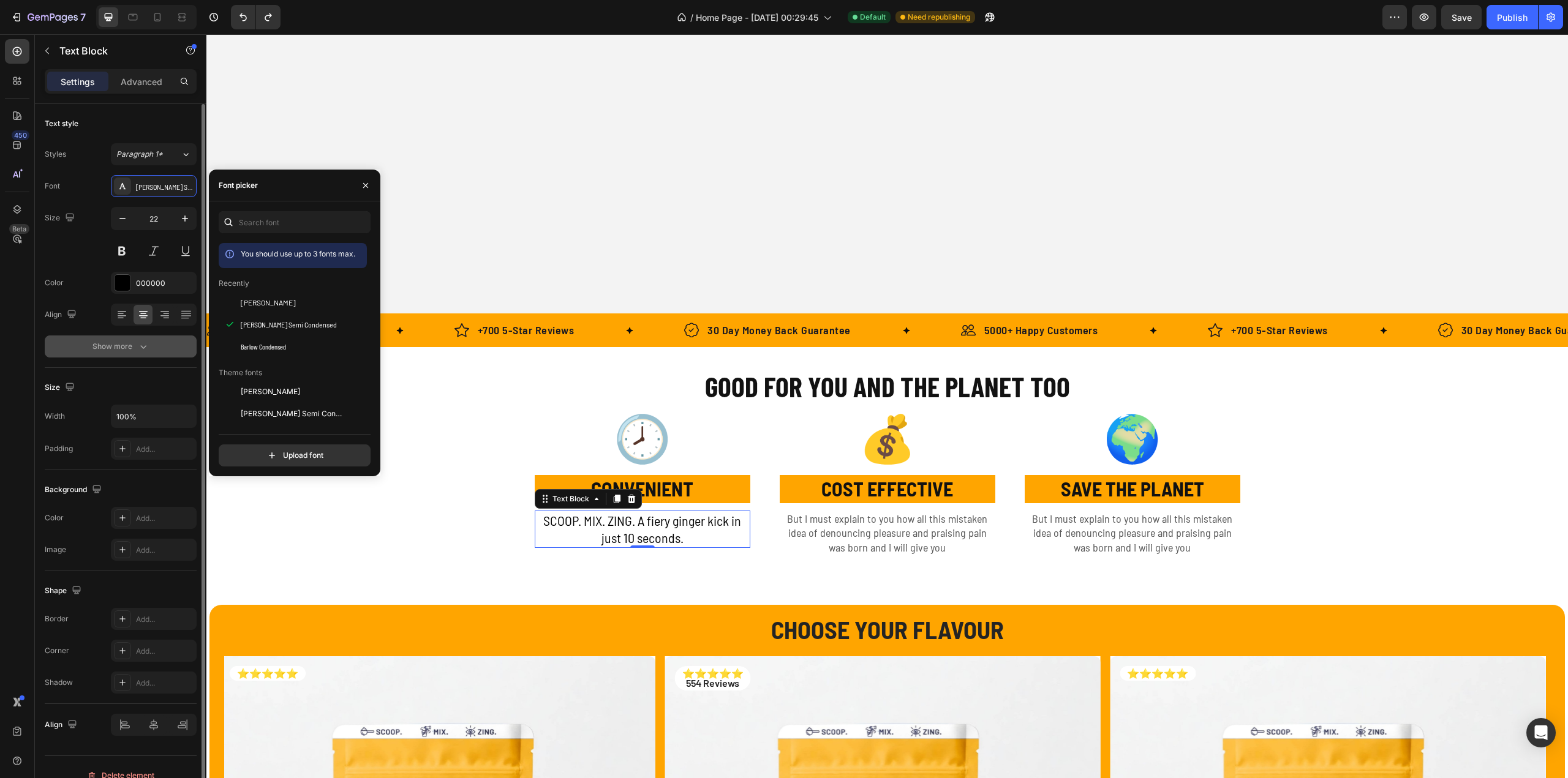
click at [137, 346] on icon "button" at bounding box center [143, 346] width 12 height 12
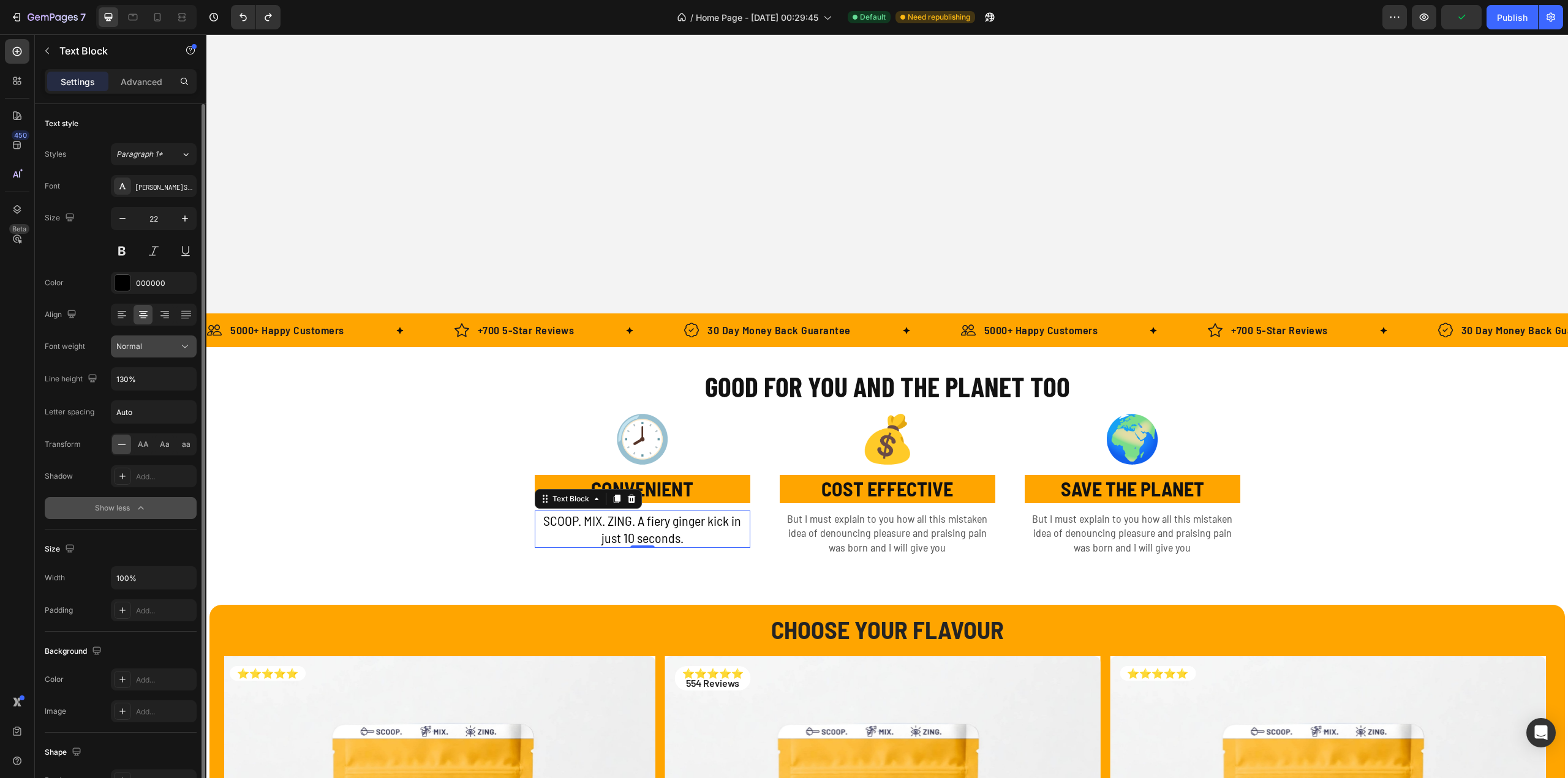
click at [143, 346] on div "Normal" at bounding box center [147, 346] width 63 height 11
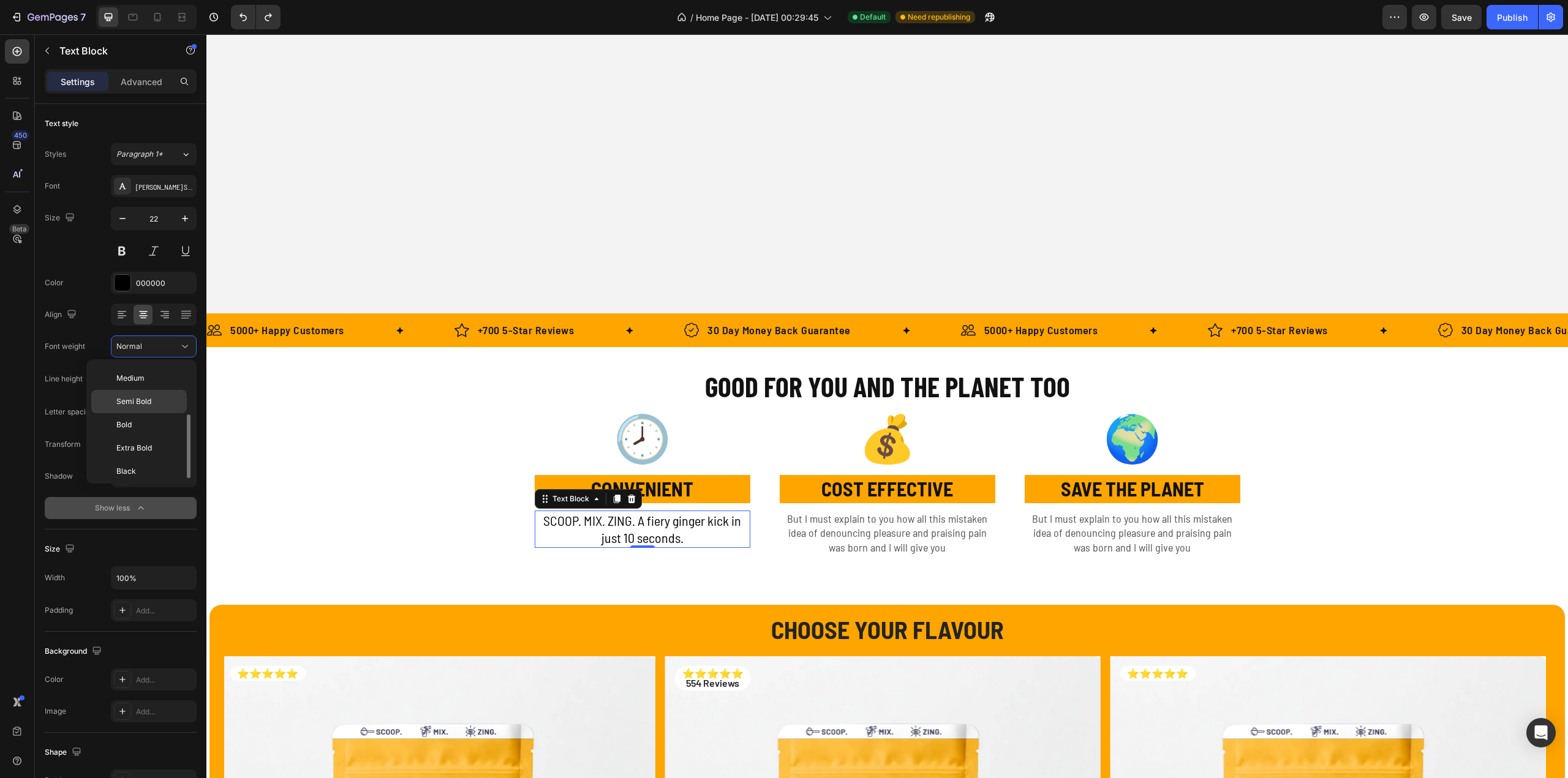
click at [142, 403] on span "Semi Bold" at bounding box center [133, 401] width 35 height 11
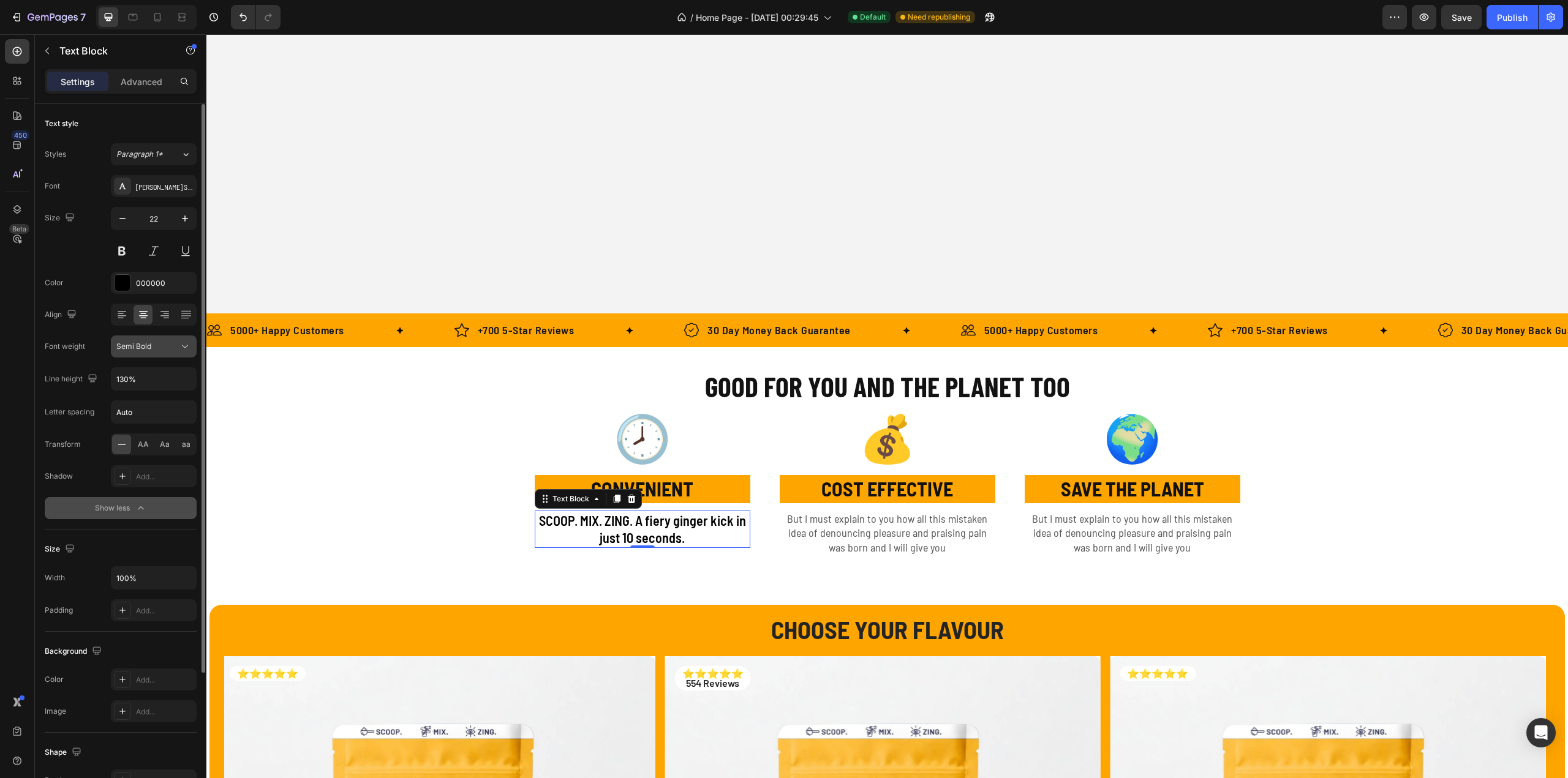
click at [139, 351] on div "Semi Bold" at bounding box center [153, 346] width 74 height 12
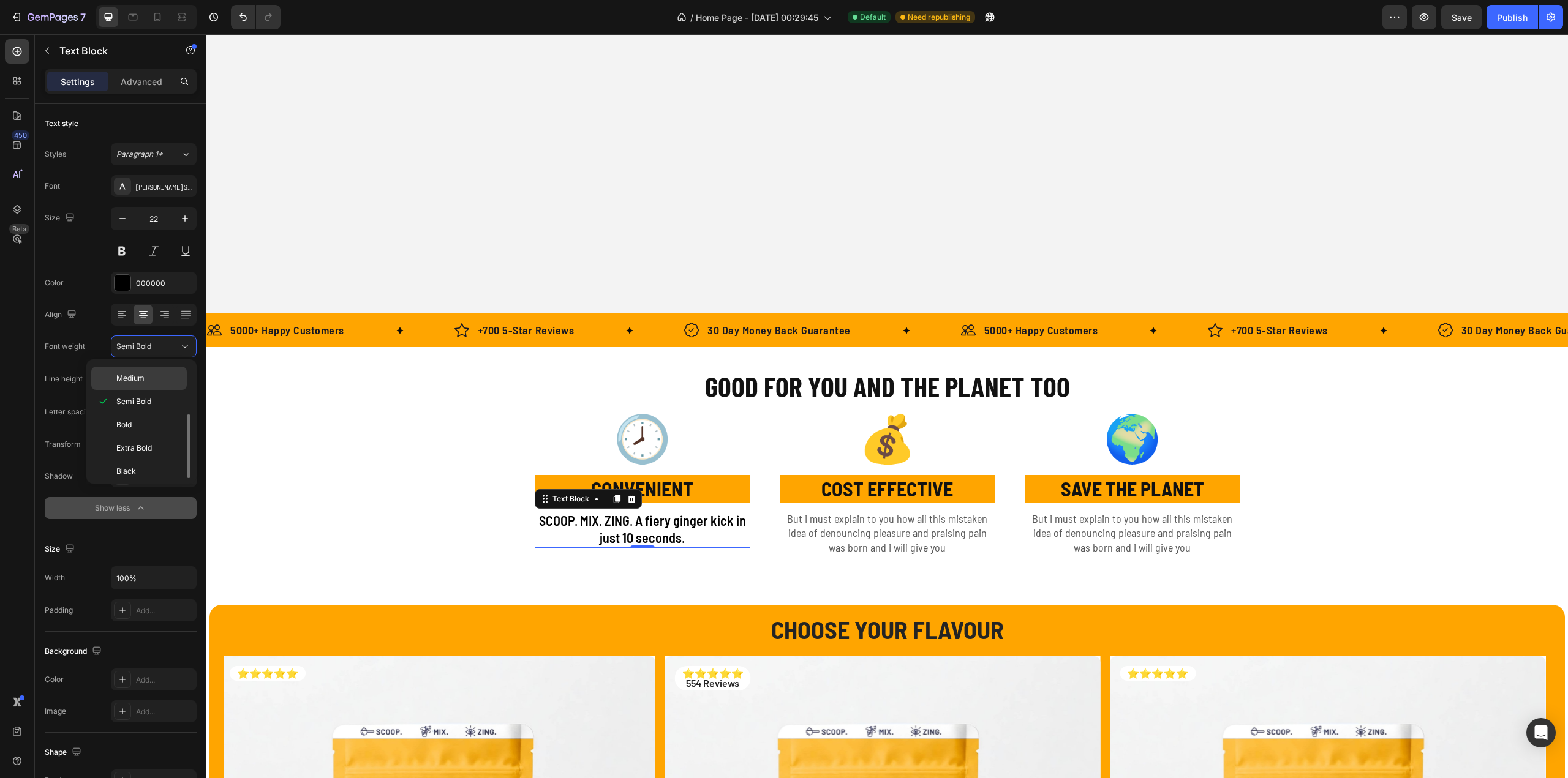
click at [143, 375] on span "Medium" at bounding box center [130, 378] width 28 height 11
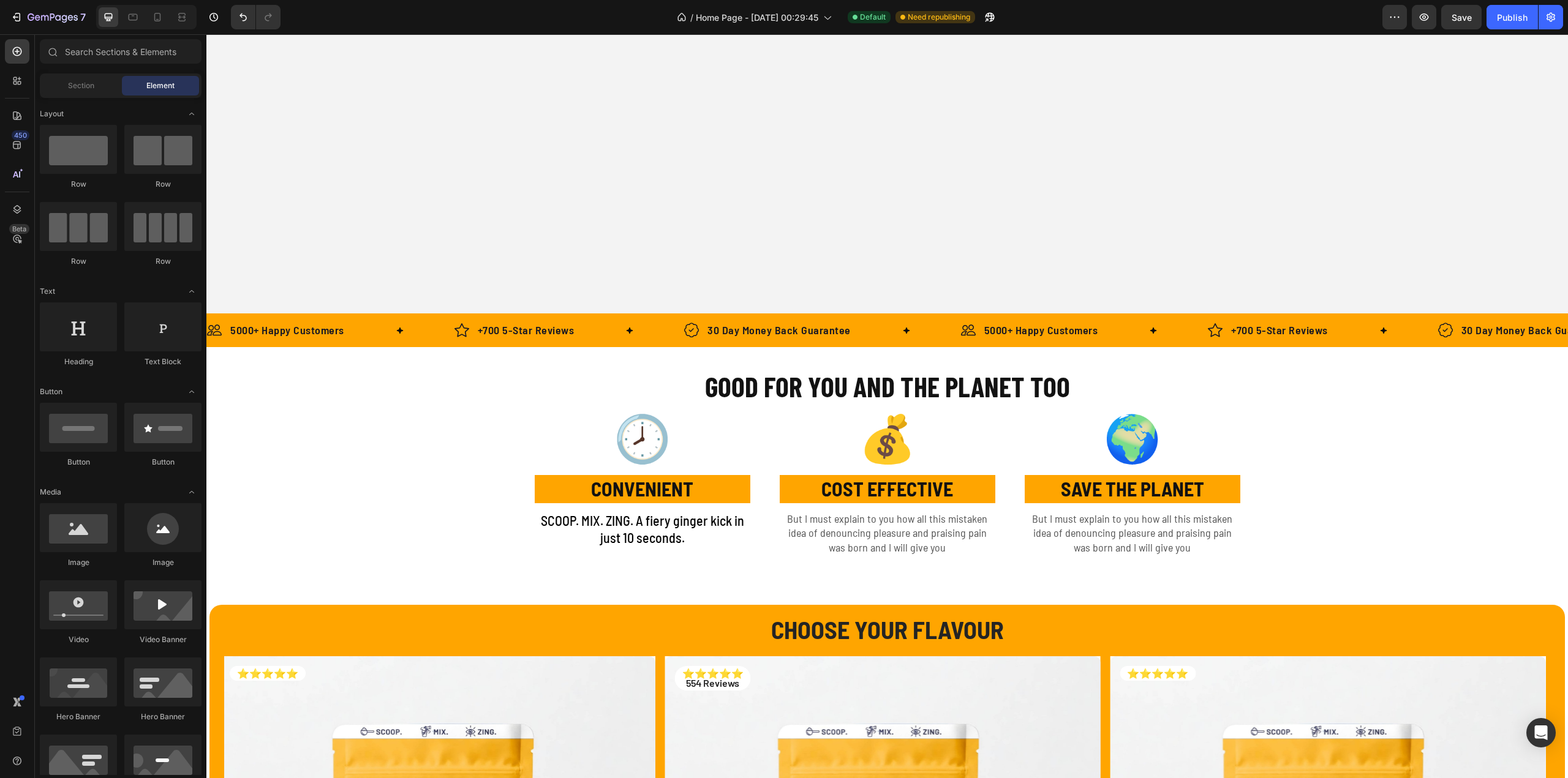
click at [818, 530] on p "But I must explain to you how all this mistaken idea of denouncing pleasure and…" at bounding box center [887, 533] width 213 height 43
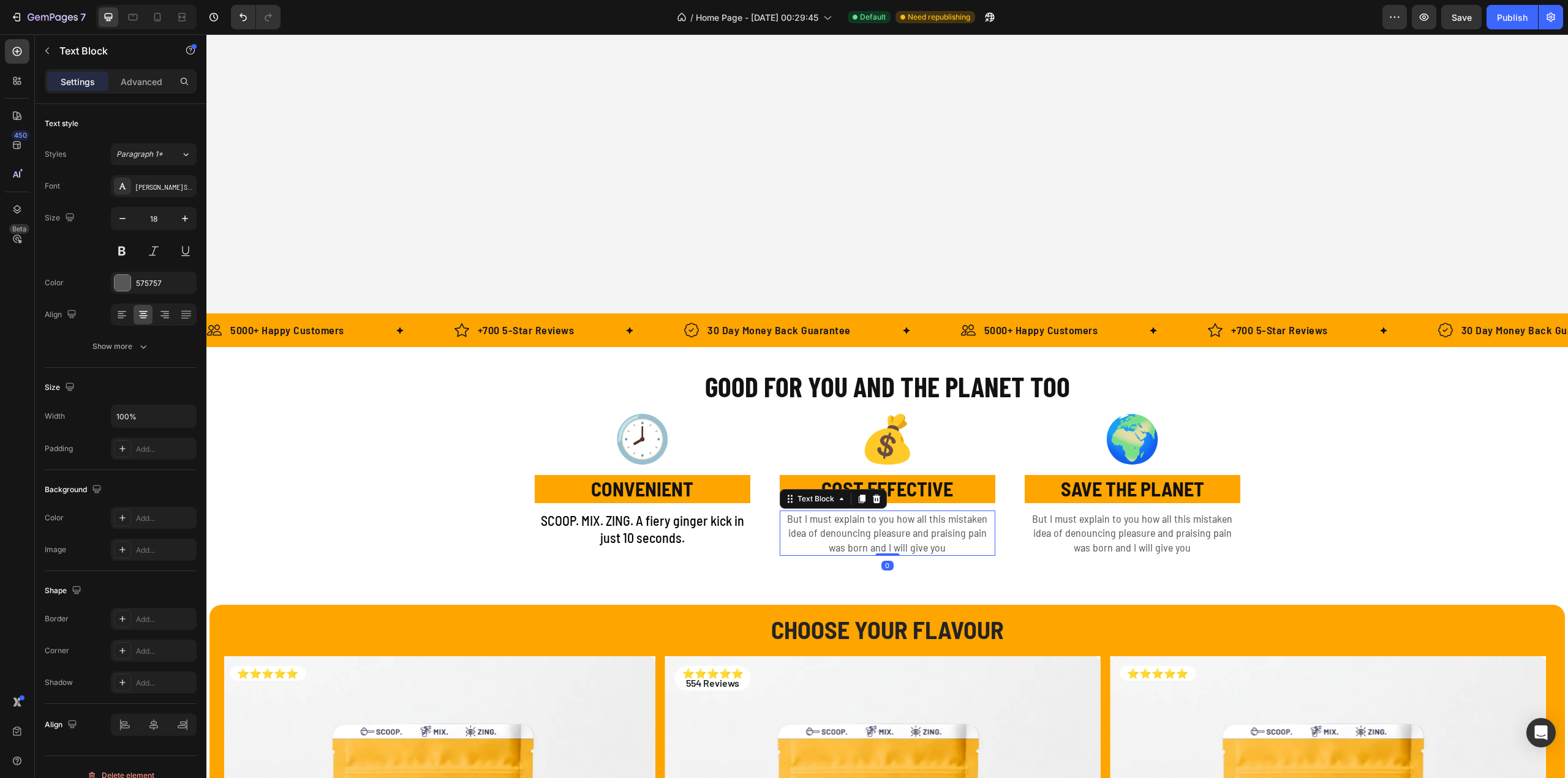
click at [785, 520] on p "But I must explain to you how all this mistaken idea of denouncing pleasure and…" at bounding box center [887, 533] width 213 height 43
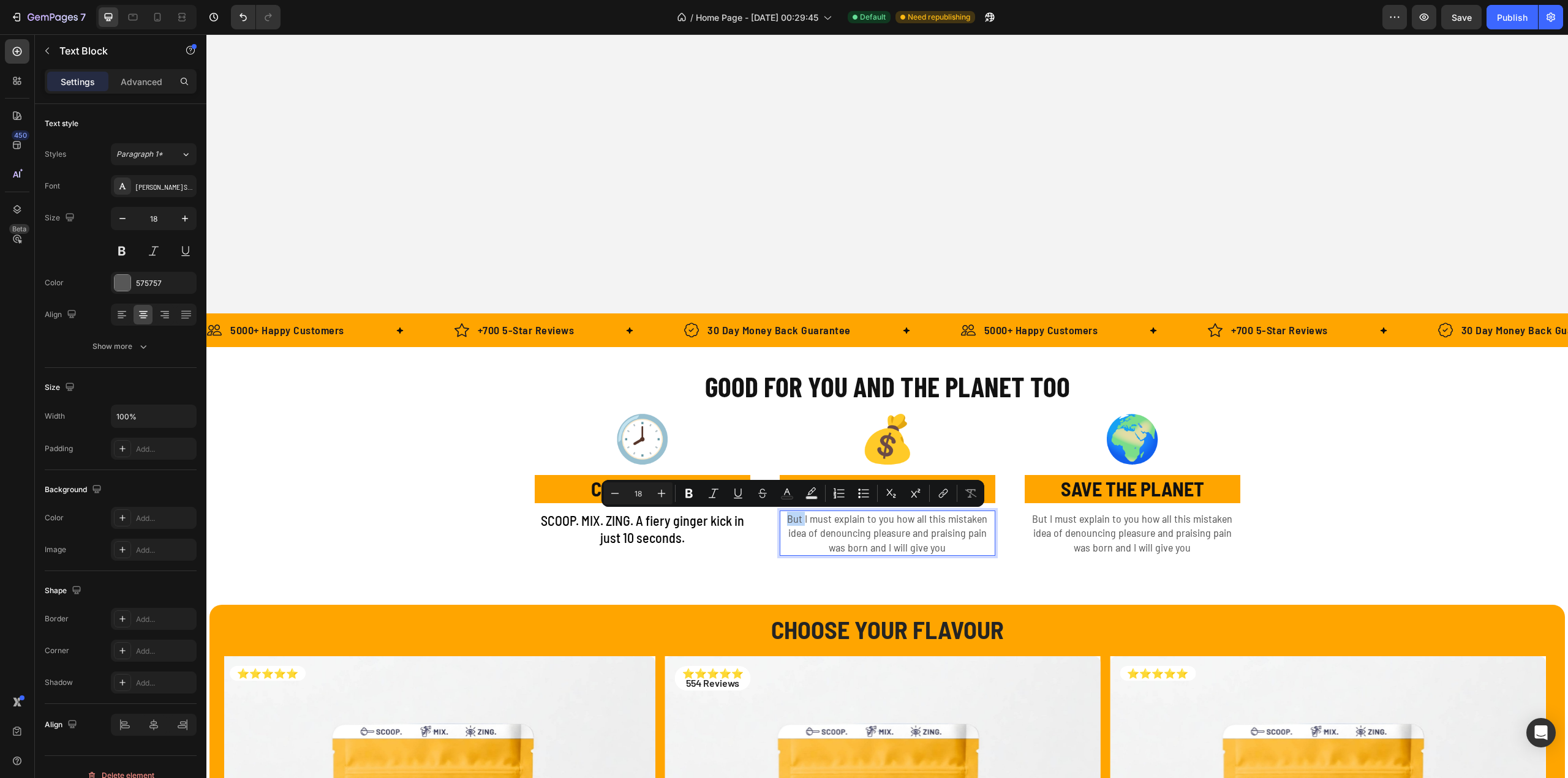
click at [787, 518] on p "But I must explain to you how all this mistaken idea of denouncing pleasure and…" at bounding box center [887, 533] width 213 height 43
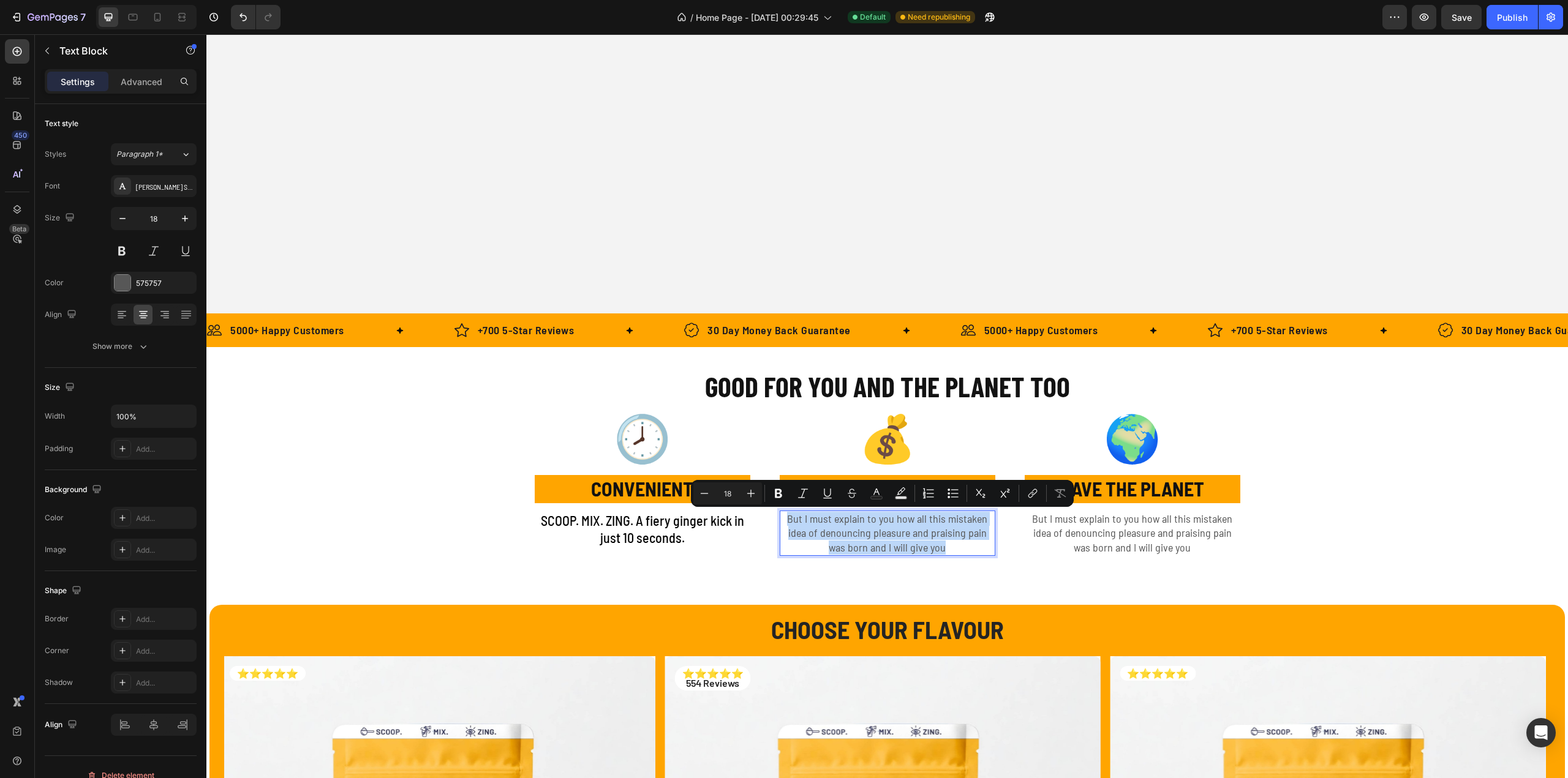
drag, startPoint x: 785, startPoint y: 518, endPoint x: 942, endPoint y: 546, distance: 159.5
click at [942, 546] on p "But I must explain to you how all this mistaken idea of denouncing pleasure and…" at bounding box center [887, 533] width 213 height 43
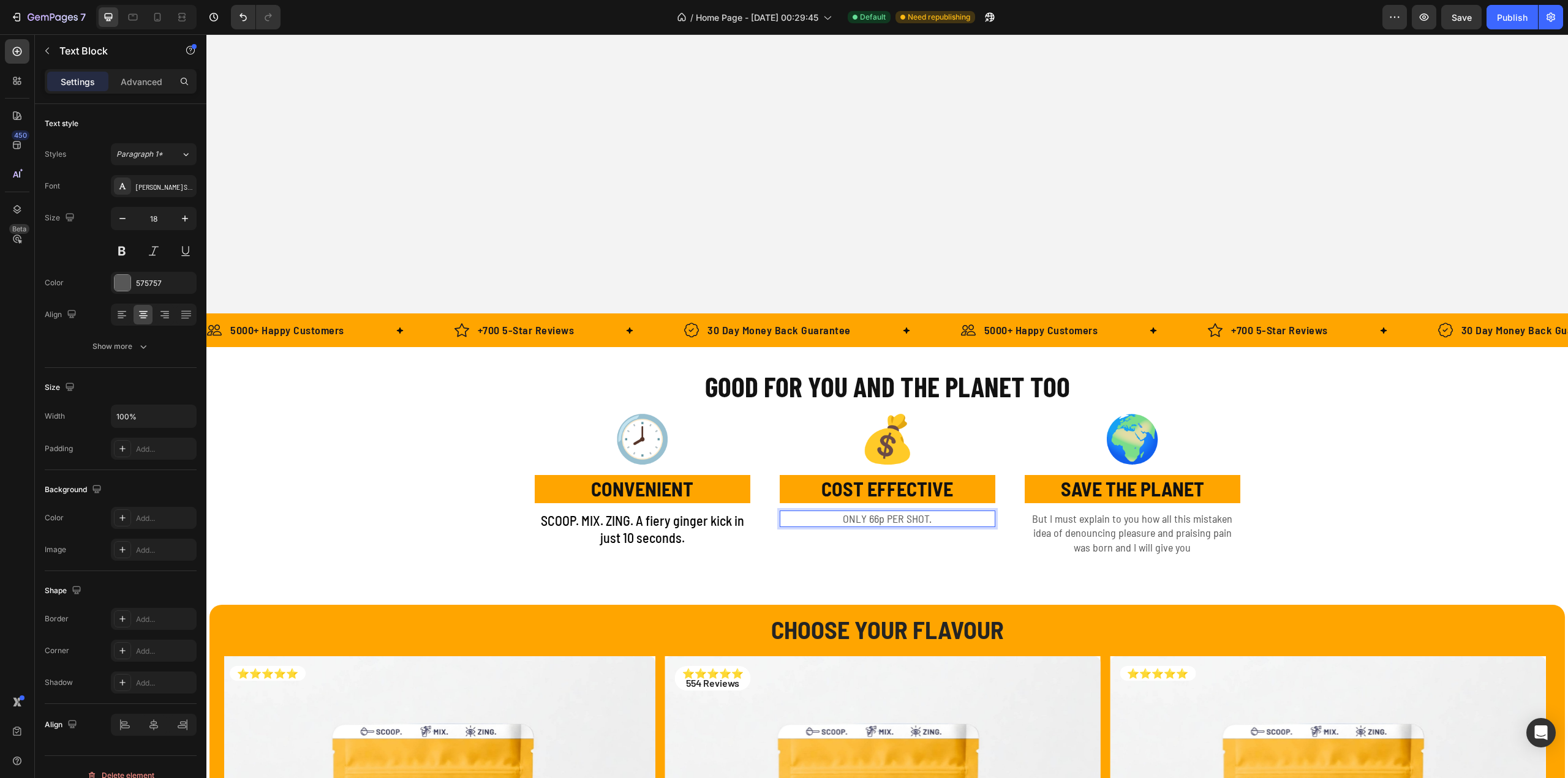
click at [831, 517] on p "ONLY 66p PER SHOT." at bounding box center [887, 518] width 213 height 14
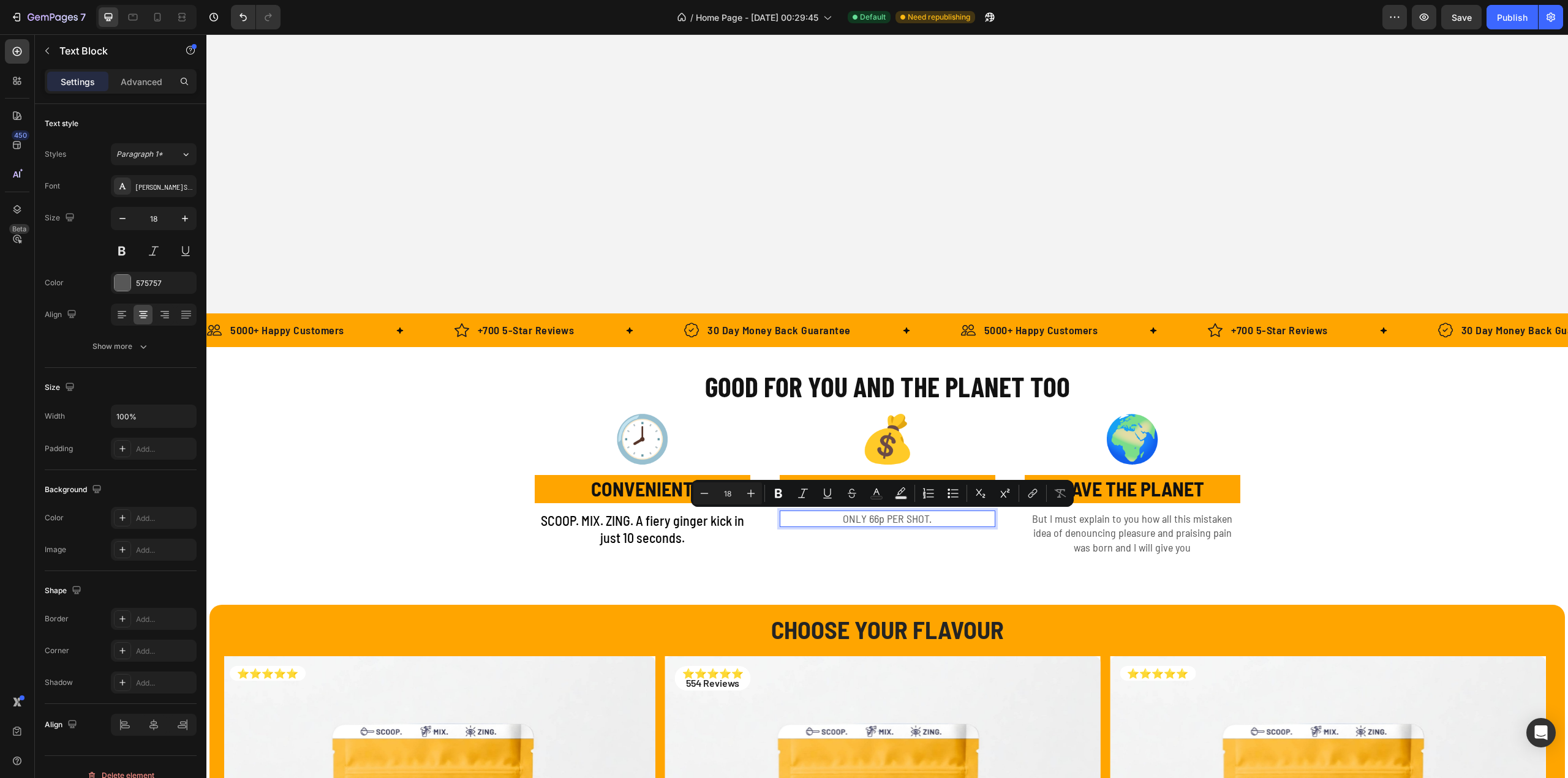
drag, startPoint x: 839, startPoint y: 518, endPoint x: 947, endPoint y: 523, distance: 108.1
click at [947, 523] on p "ONLY 66p PER SHOT." at bounding box center [887, 518] width 213 height 14
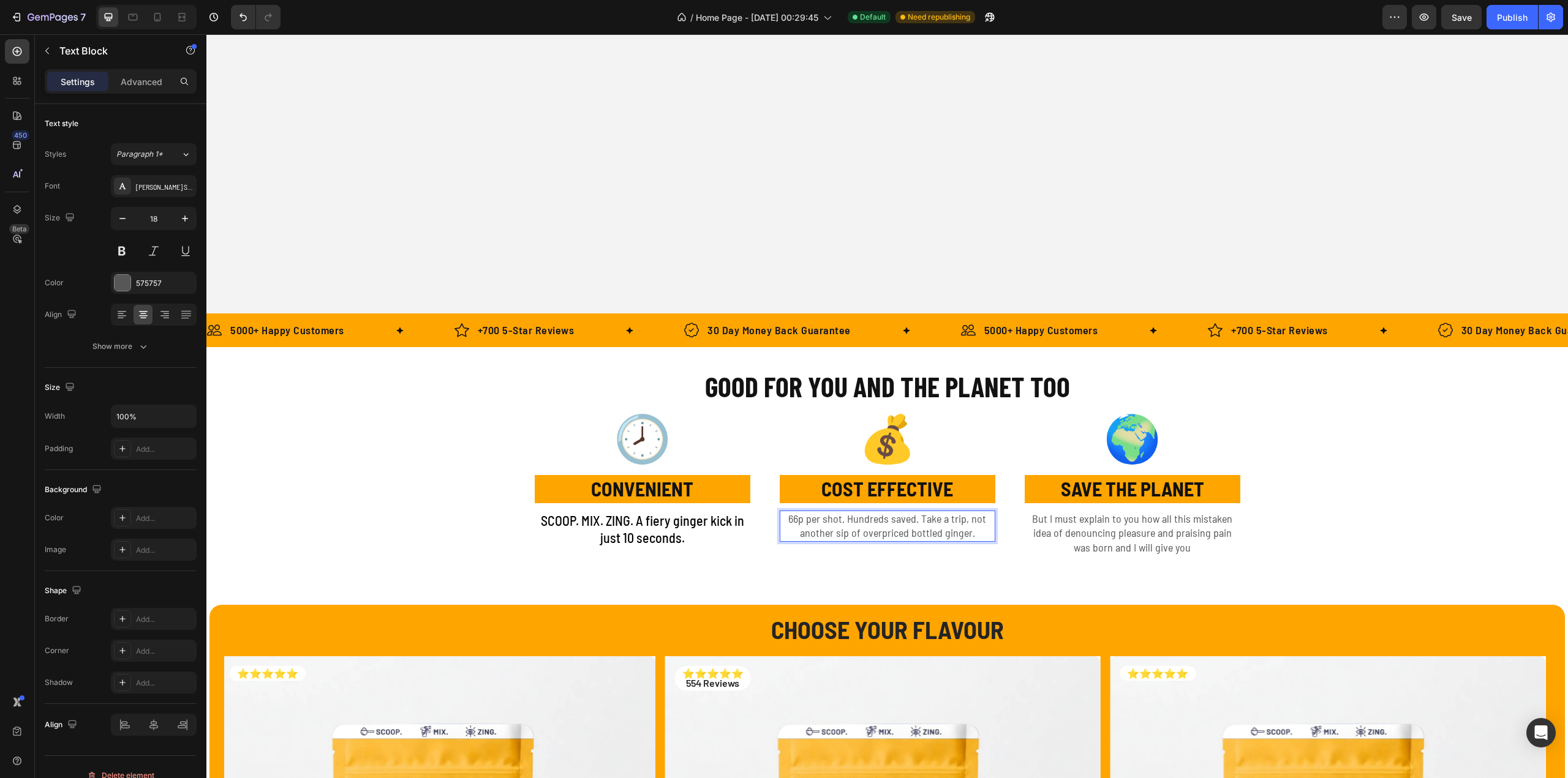
click at [910, 532] on p "66p per shot. Hundreds saved. Take a trip, not another sip of overpriced bottle…" at bounding box center [887, 526] width 213 height 29
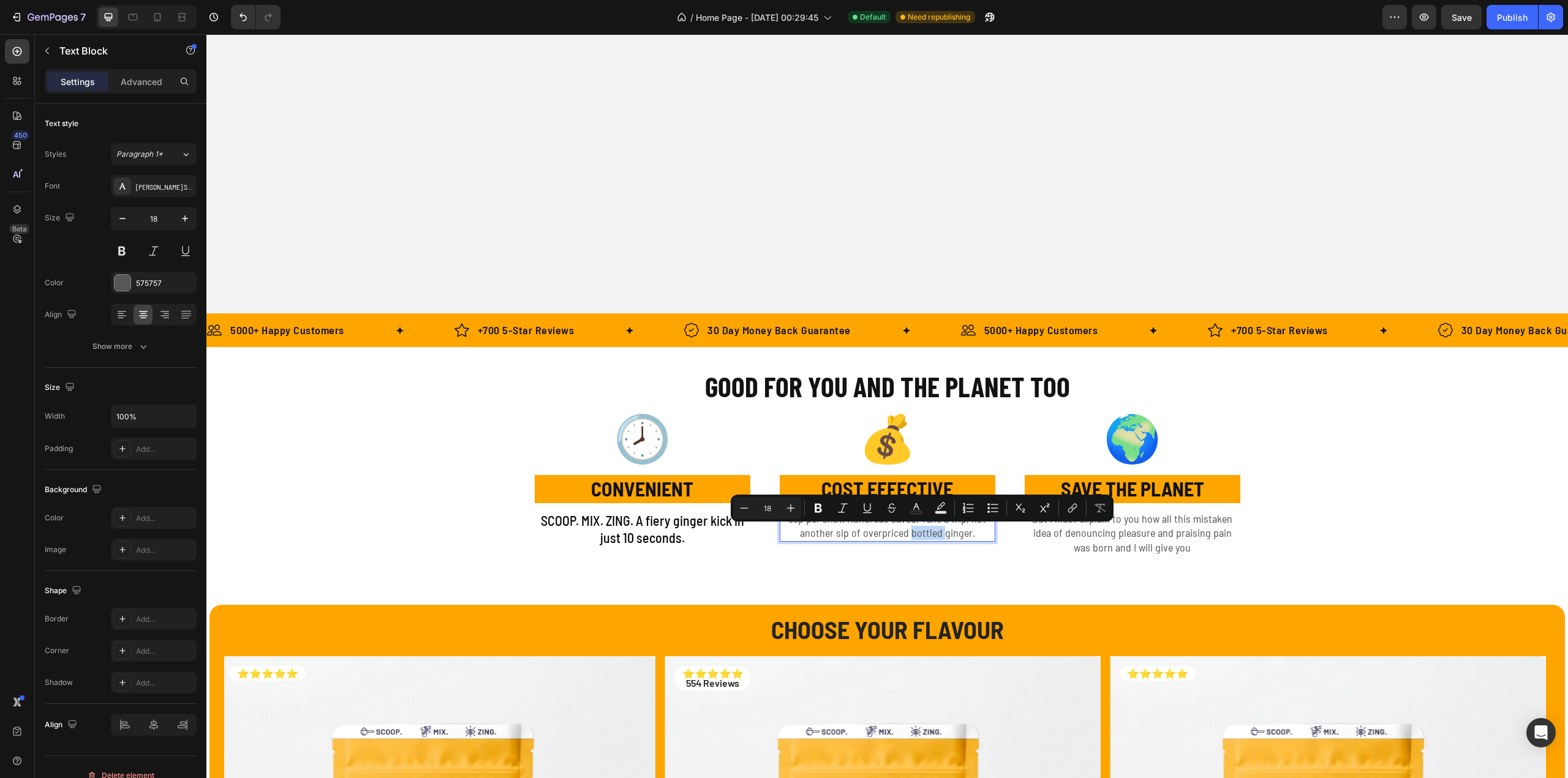
click at [905, 534] on p "66p per shot. Hundreds saved. Take a trip, not another sip of overpriced bottle…" at bounding box center [887, 526] width 213 height 29
click at [907, 536] on p "66p per shot. Hundreds saved. Take a trip, not another sip of overpriced bottle…" at bounding box center [887, 526] width 213 height 29
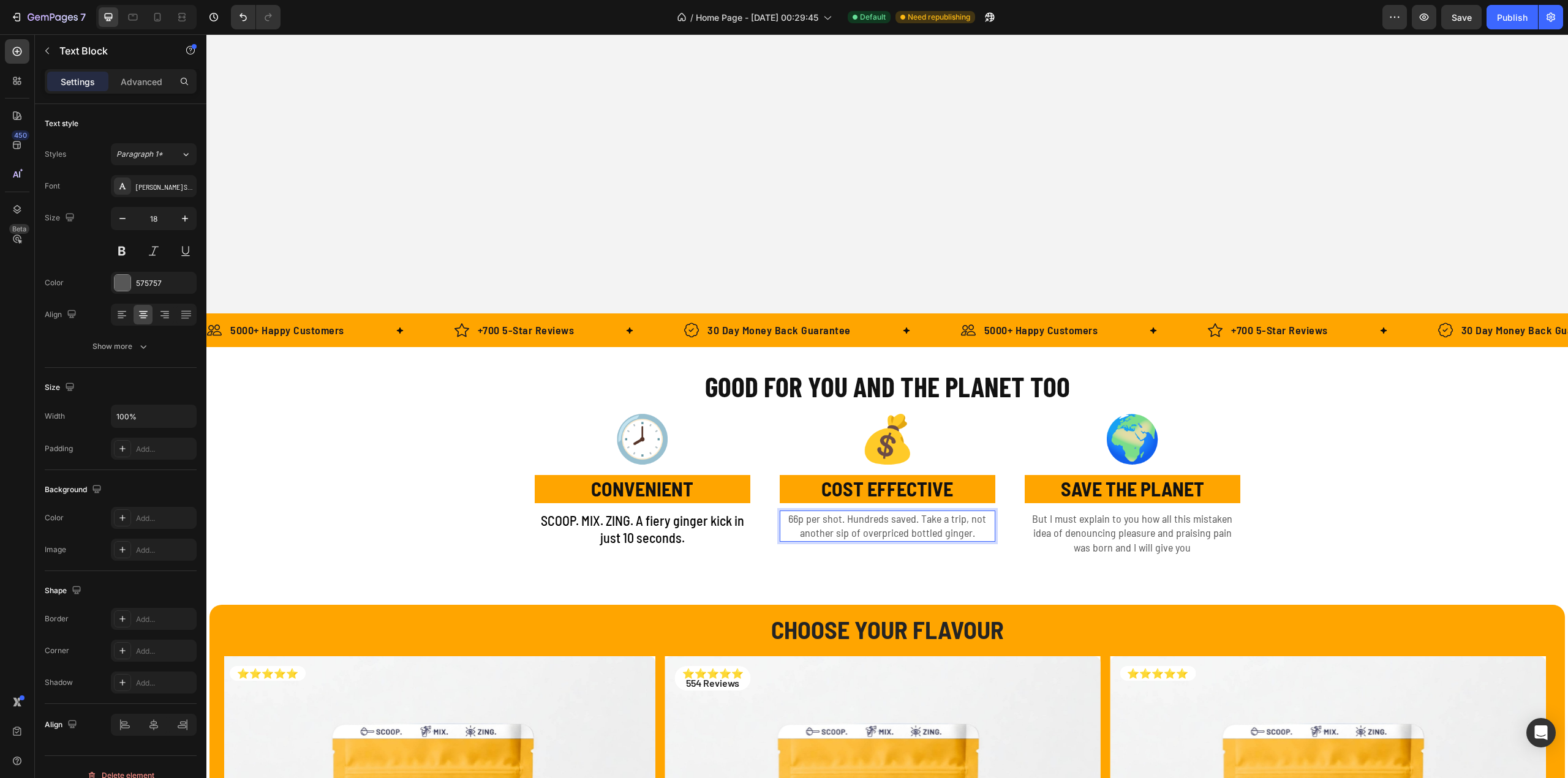
click at [965, 532] on p "66p per shot. Hundreds saved. Take a trip, not another sip of overpriced bottle…" at bounding box center [887, 526] width 213 height 29
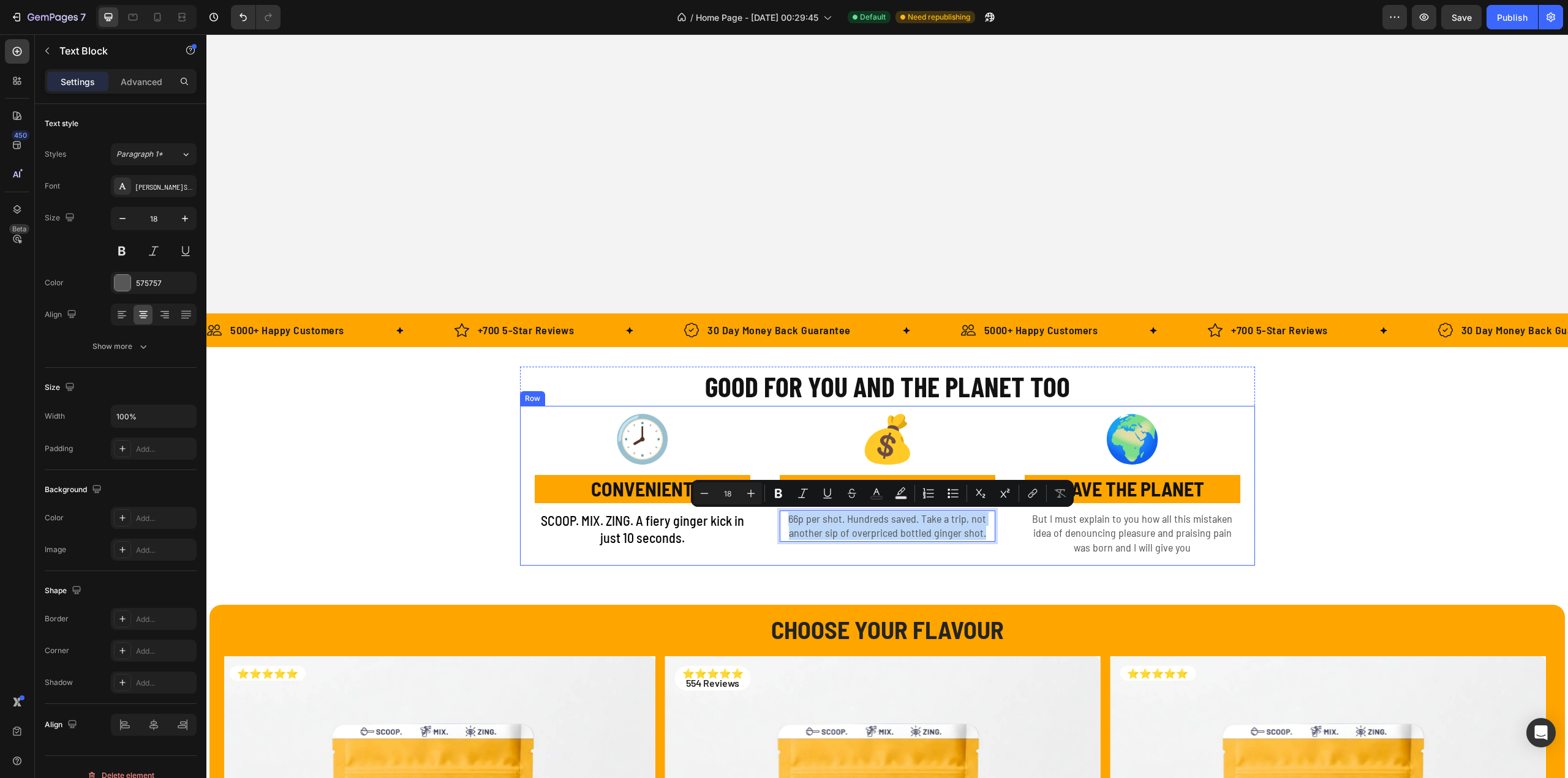
drag, startPoint x: 784, startPoint y: 518, endPoint x: 987, endPoint y: 542, distance: 204.4
click at [987, 542] on div "💰 Text Block COST EFFECTIVE Text Block 66p per shot. Hundreds saved. Take a tri…" at bounding box center [887, 485] width 245 height 160
click at [895, 532] on p "66p per shot. Hundreds saved. Take a trip, not another sip of overpriced bottle…" at bounding box center [887, 526] width 213 height 29
drag, startPoint x: 784, startPoint y: 521, endPoint x: 1018, endPoint y: 535, distance: 234.4
click at [983, 541] on div "66p per shot. Hundreds saved. Take a trip, not another sip of overpriced bottle…" at bounding box center [887, 526] width 215 height 31
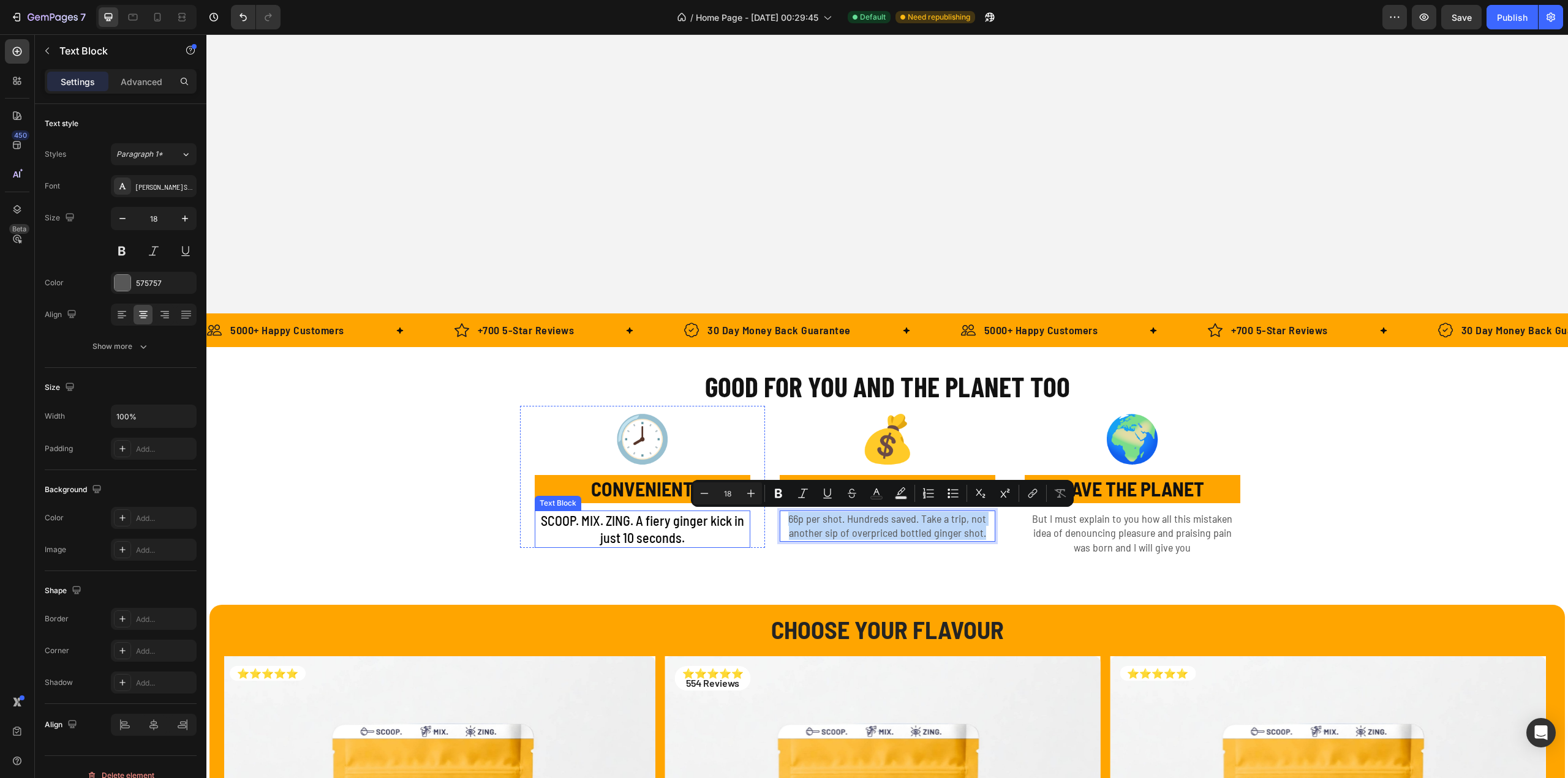
click at [688, 528] on p "SCOOP. MIX. ZING. A fiery ginger kick in just 10 seconds." at bounding box center [642, 529] width 213 height 35
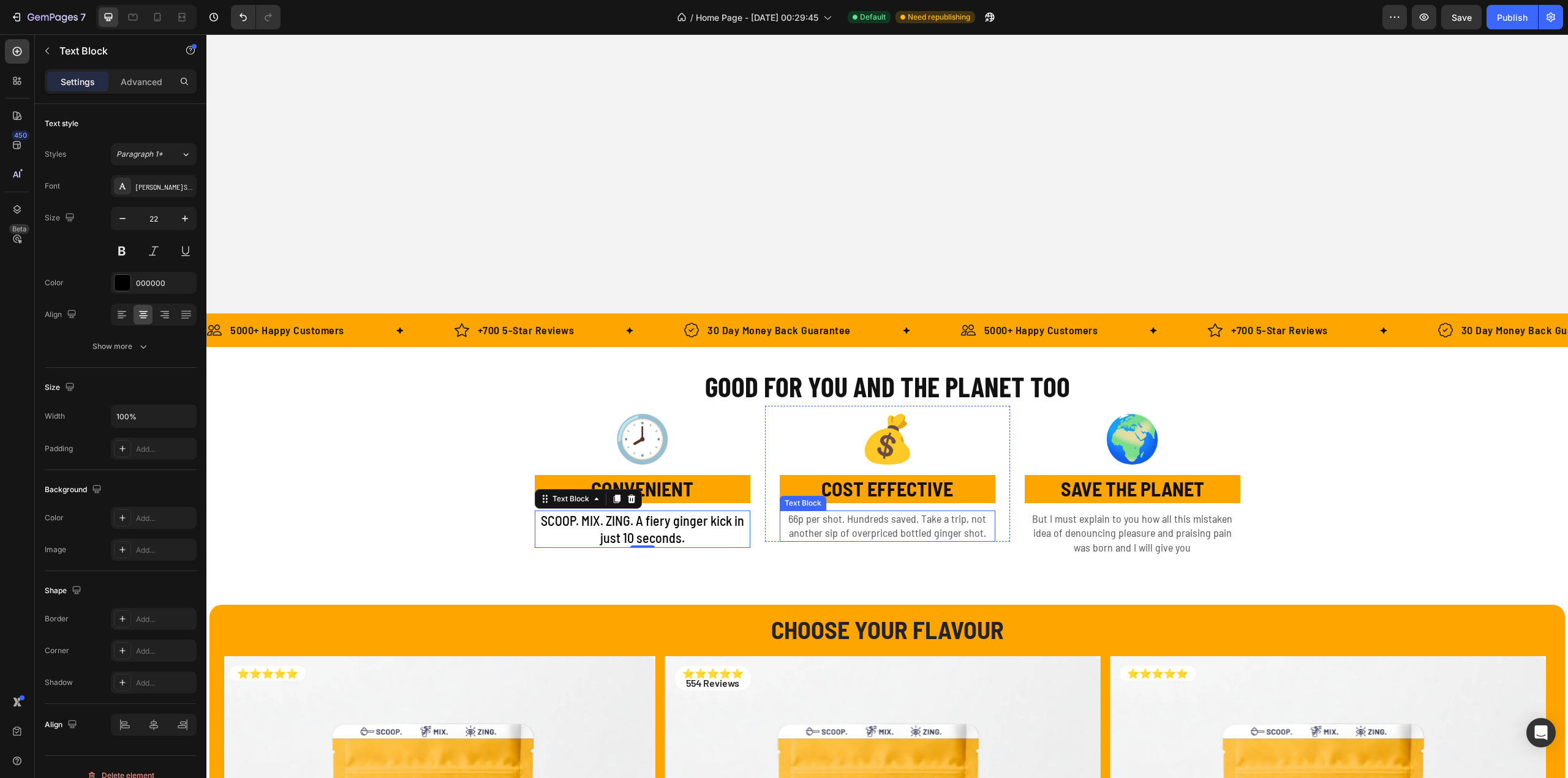
click at [825, 524] on p "66p per shot. Hundreds saved. Take a trip, not another sip of overpriced bottle…" at bounding box center [887, 526] width 213 height 29
click at [629, 519] on p "SCOOP. MIX. ZING. A fiery ginger kick in just 10 seconds." at bounding box center [642, 529] width 213 height 35
click at [926, 522] on p "66p per shot. Hundreds saved. Take a trip, not another sip of overpriced bottle…" at bounding box center [887, 526] width 213 height 29
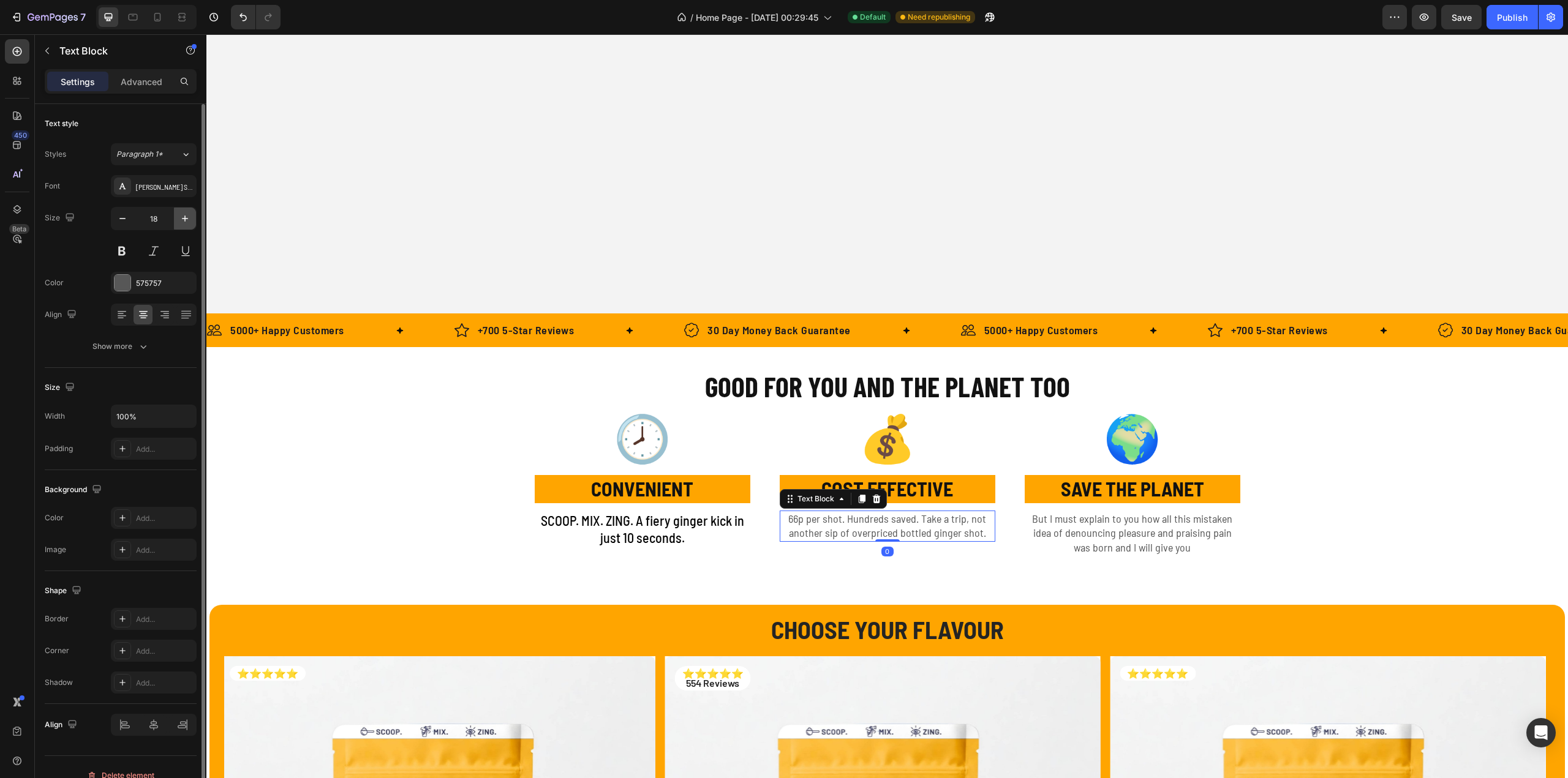
click at [190, 220] on icon "button" at bounding box center [185, 218] width 12 height 12
click at [189, 220] on icon "button" at bounding box center [185, 218] width 12 height 12
type input "22"
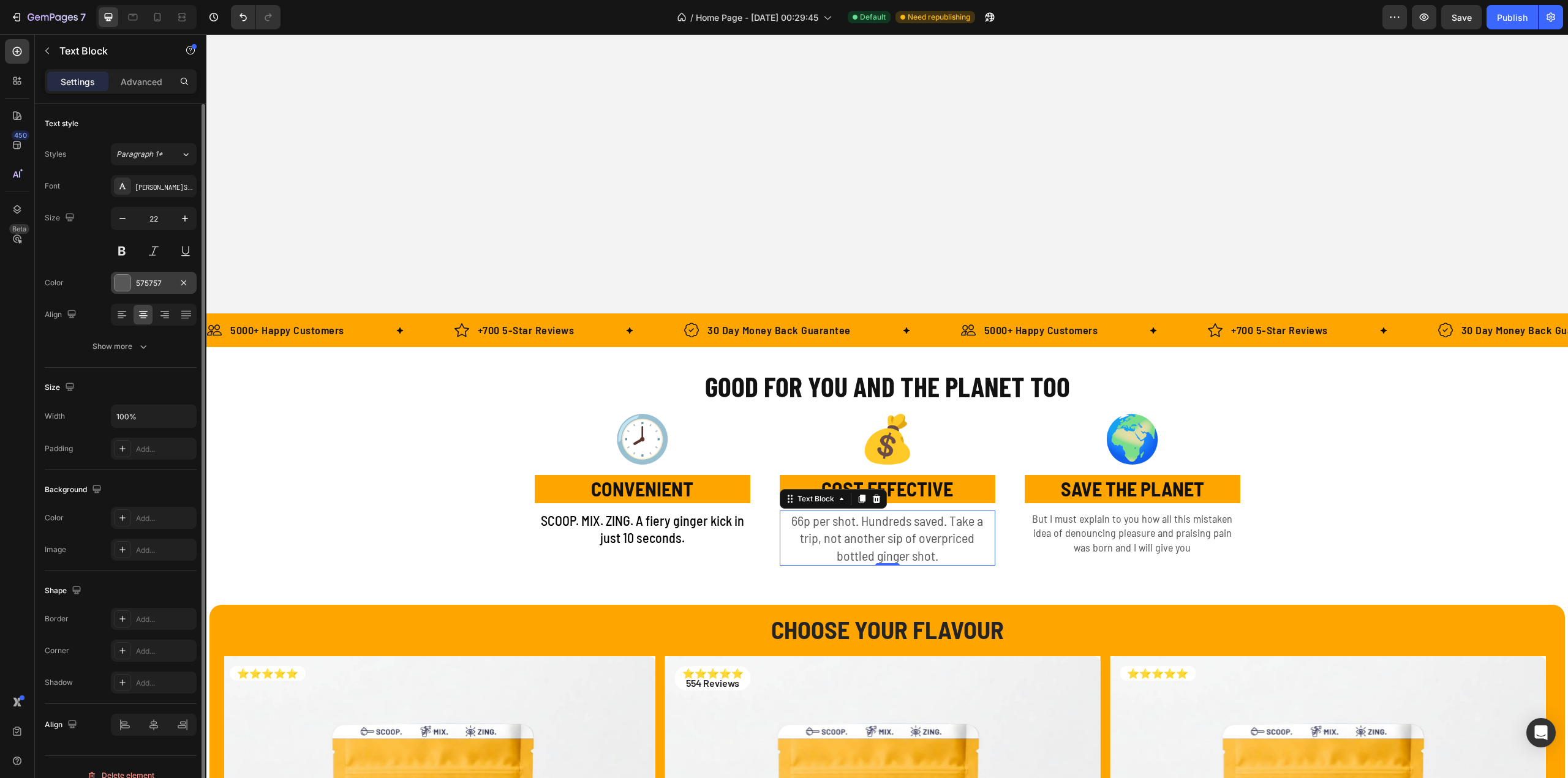
click at [143, 286] on div "575757" at bounding box center [154, 283] width 36 height 11
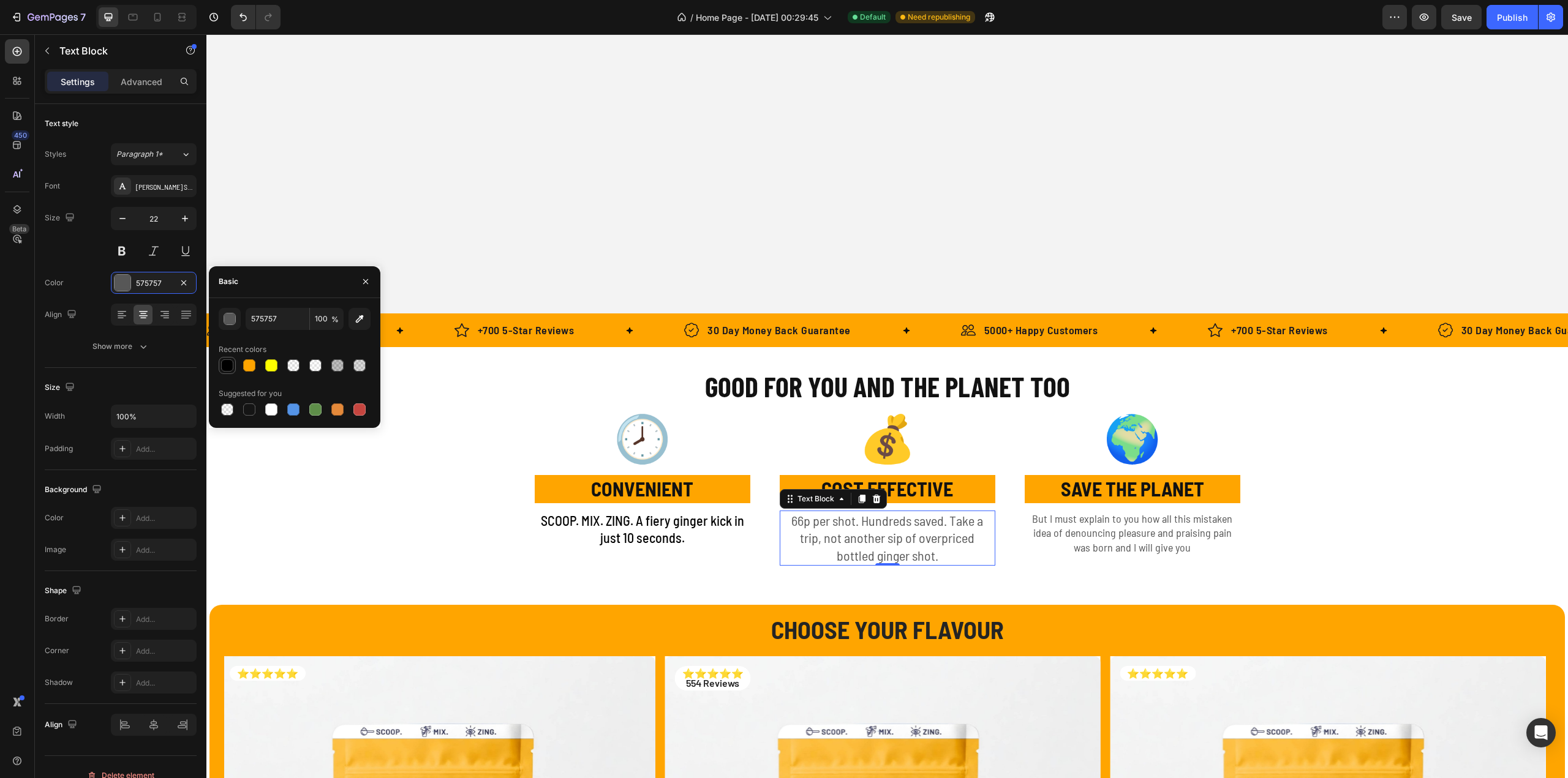
click at [228, 367] on div at bounding box center [227, 366] width 12 height 12
type input "000000"
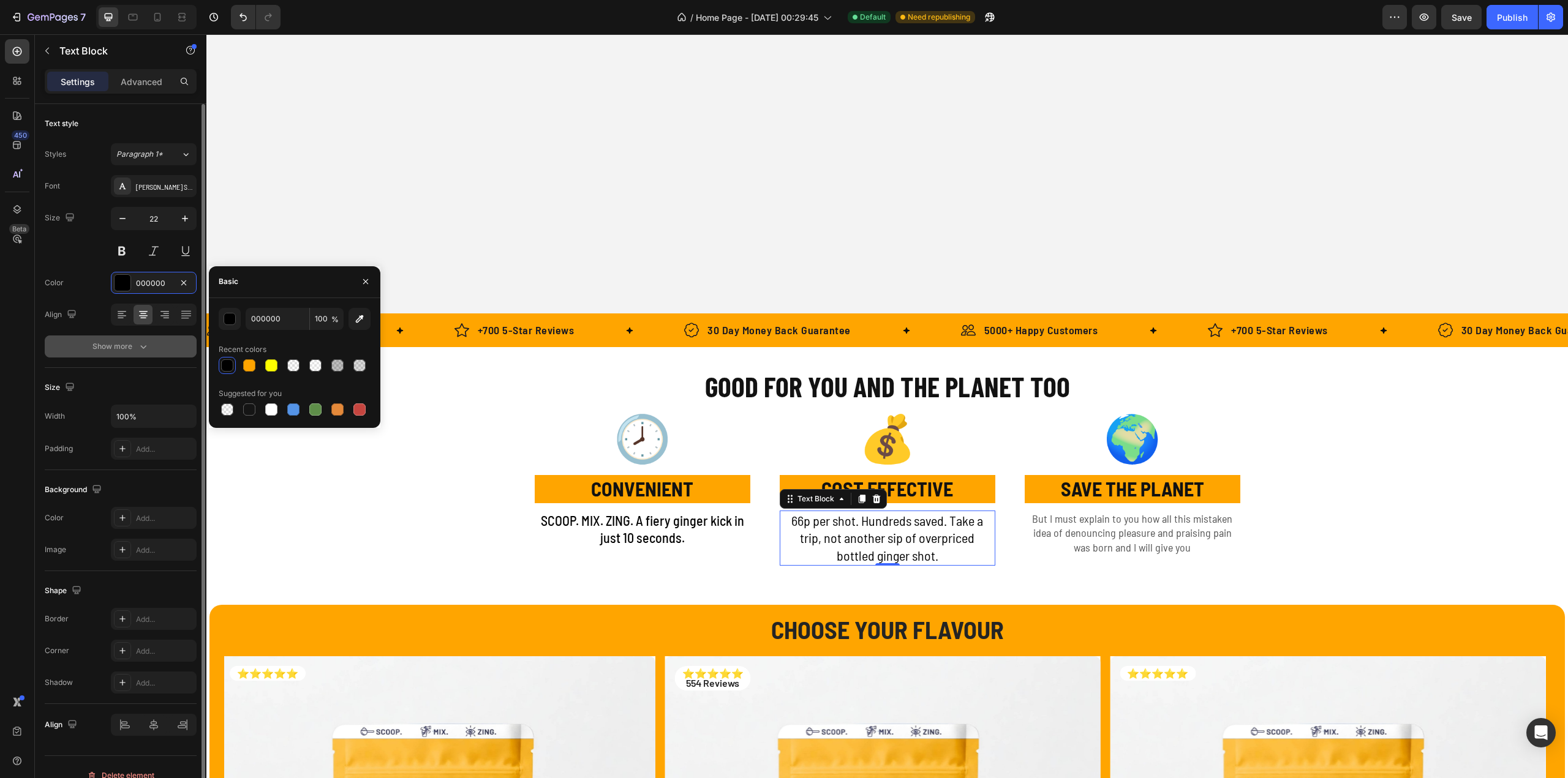
click at [156, 344] on button "Show more" at bounding box center [121, 347] width 152 height 22
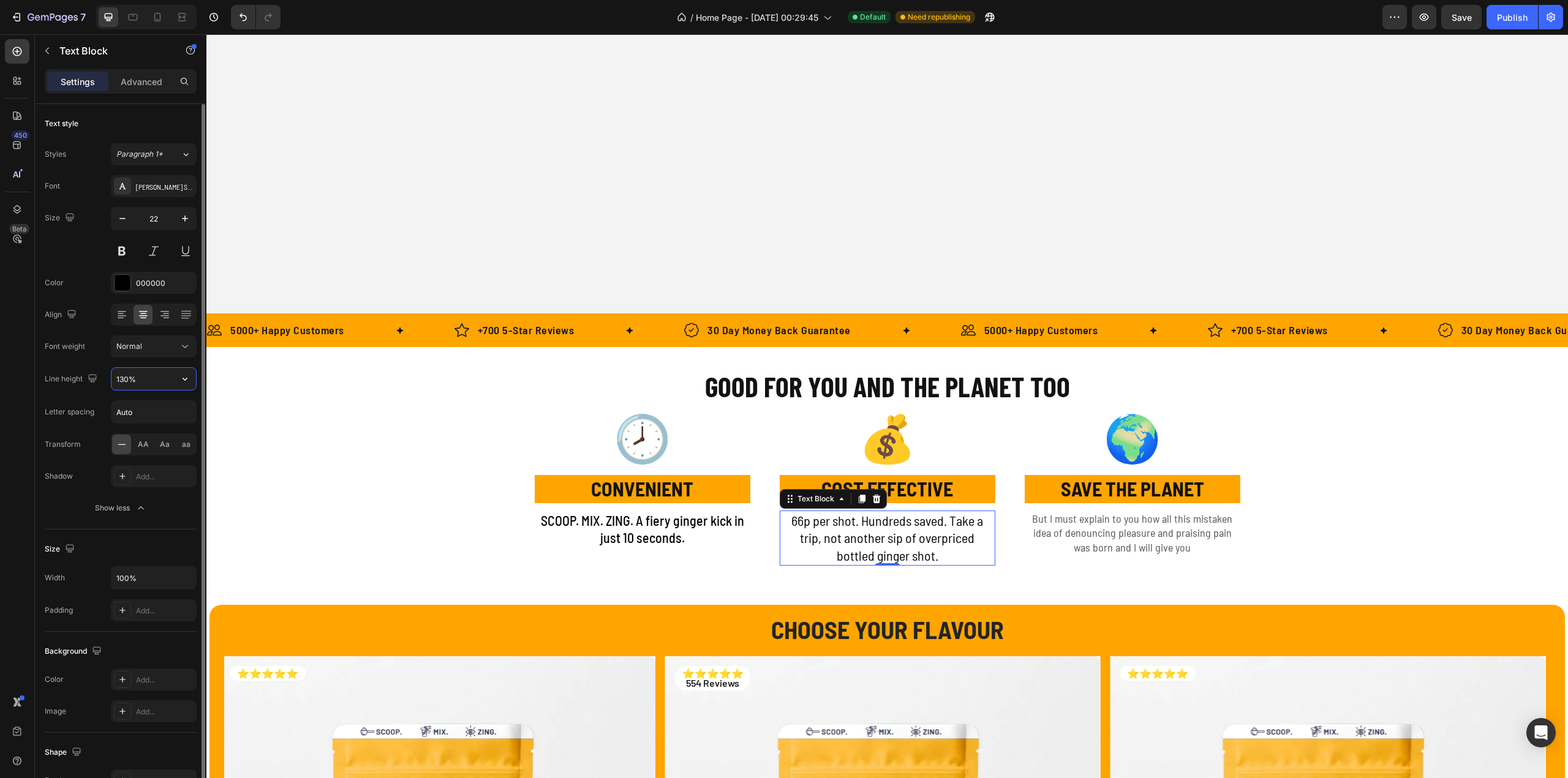
click at [154, 381] on input "130%" at bounding box center [153, 379] width 84 height 22
type input "130%"
click at [150, 353] on button "Normal" at bounding box center [153, 347] width 86 height 22
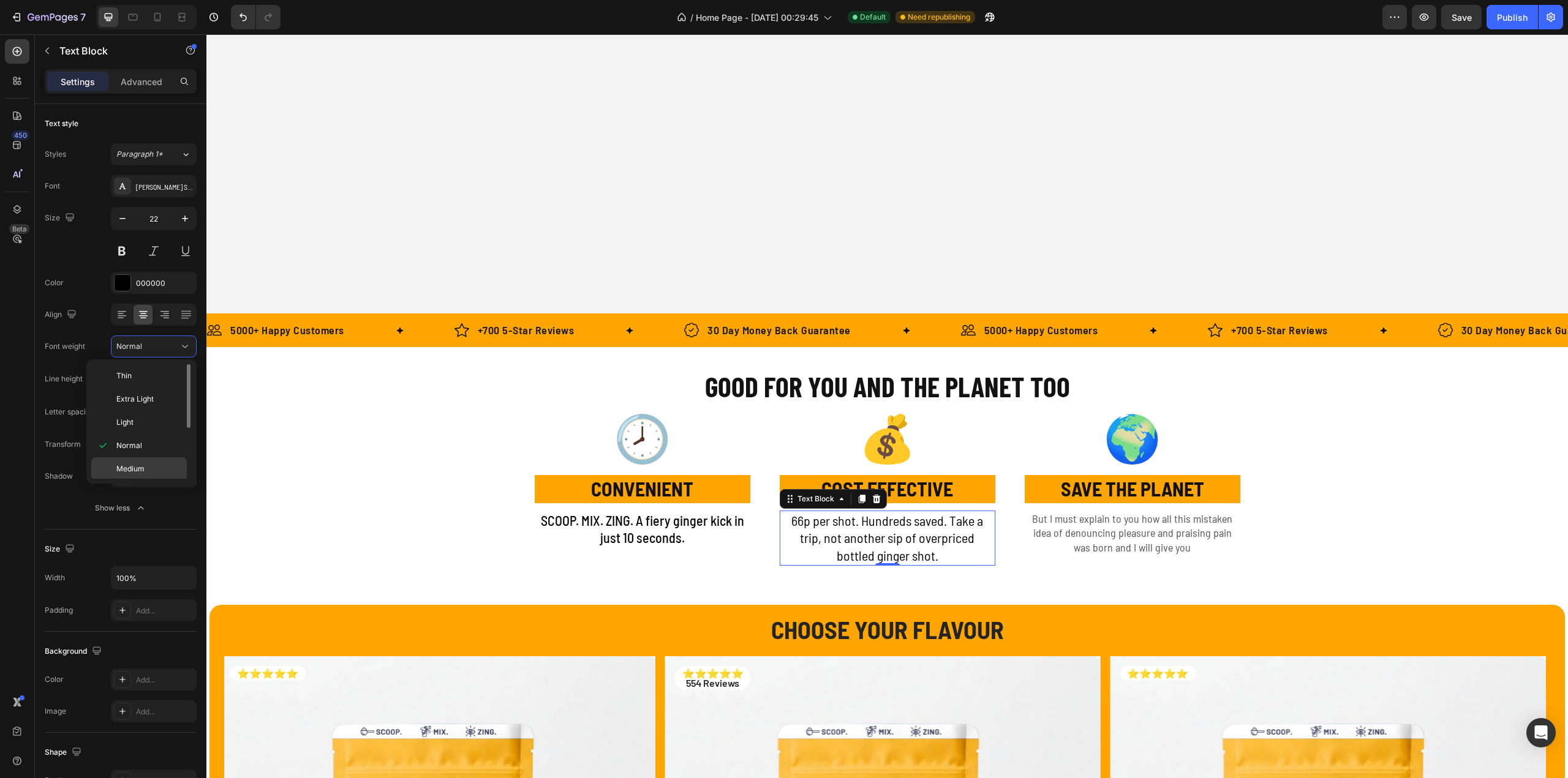
click at [139, 463] on span "Medium" at bounding box center [130, 468] width 28 height 11
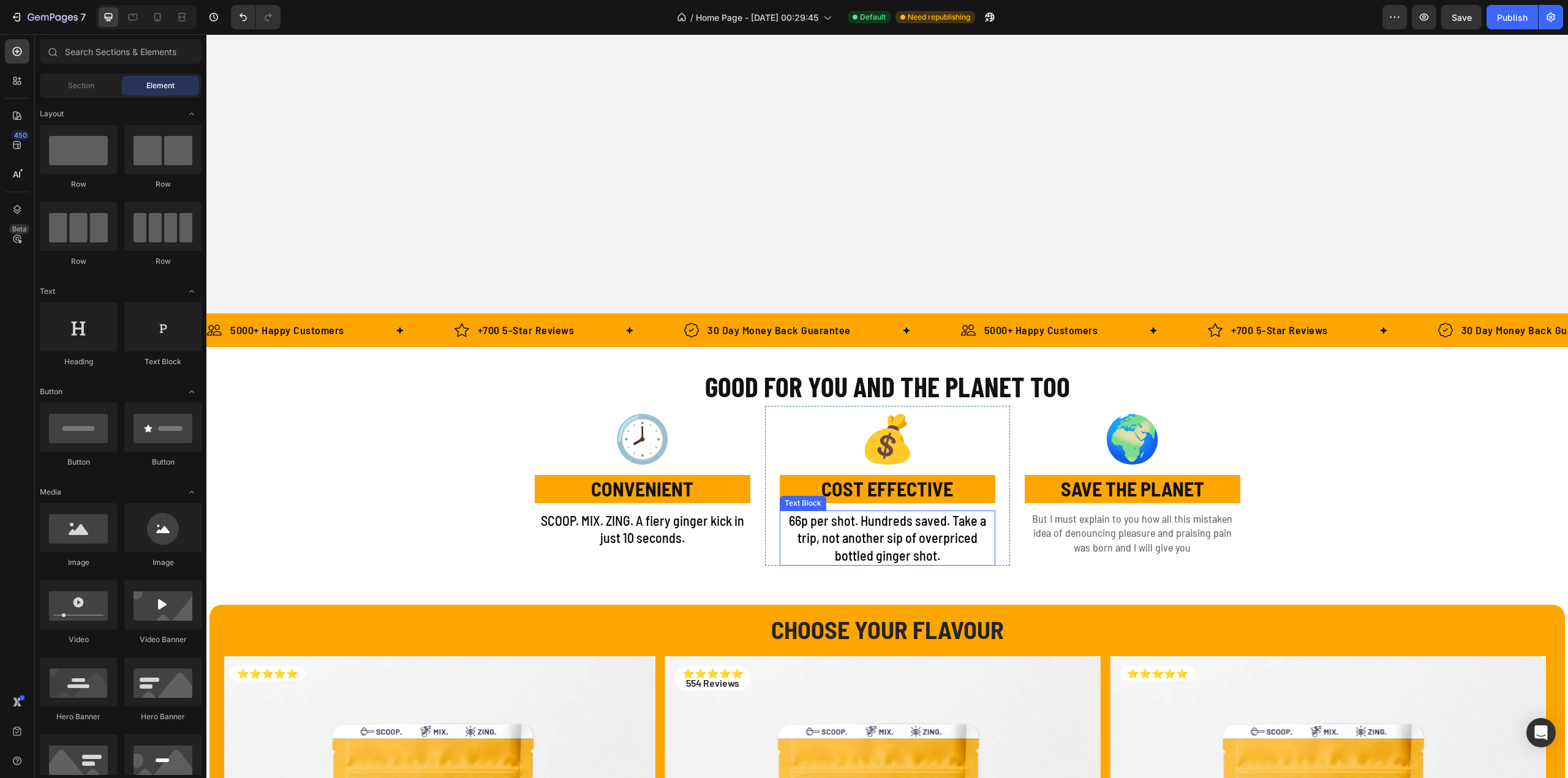
scroll to position [612, 0]
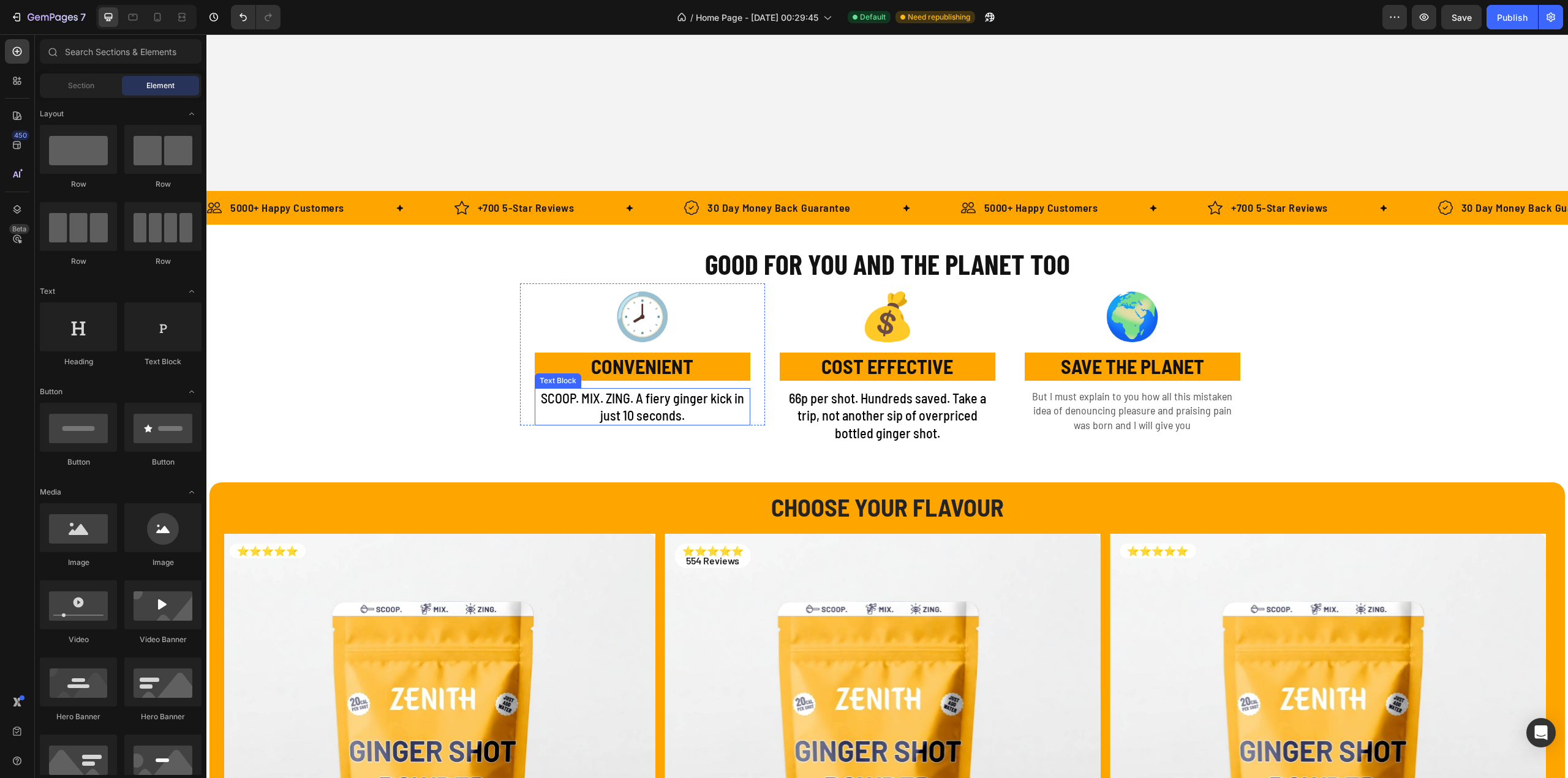
click at [729, 400] on p "SCOOP. MIX. ZING. A fiery ginger kick in just 10 seconds." at bounding box center [642, 406] width 213 height 35
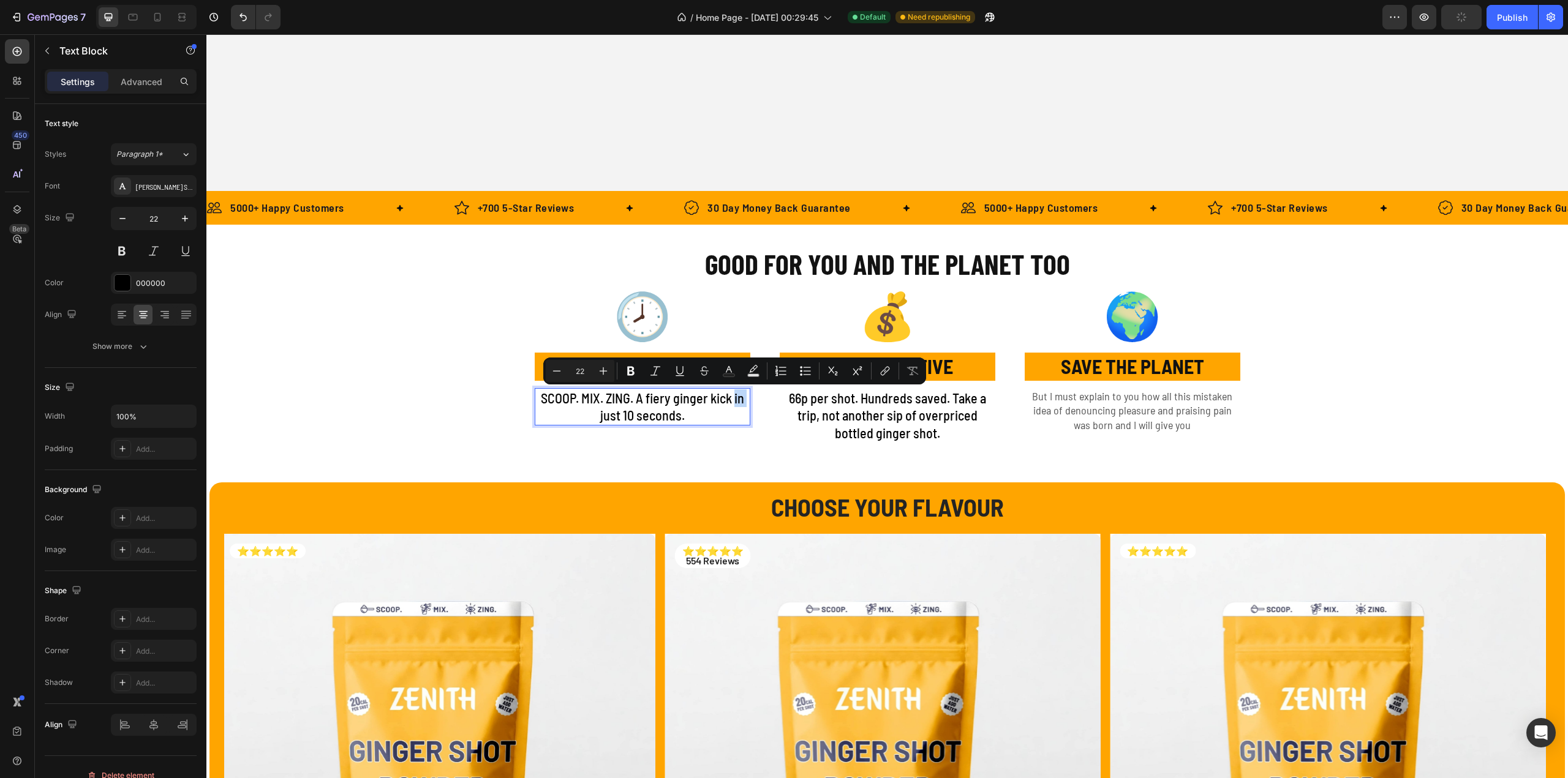
click at [729, 400] on p "SCOOP. MIX. ZING. A fiery ginger kick in just 10 seconds." at bounding box center [642, 406] width 213 height 35
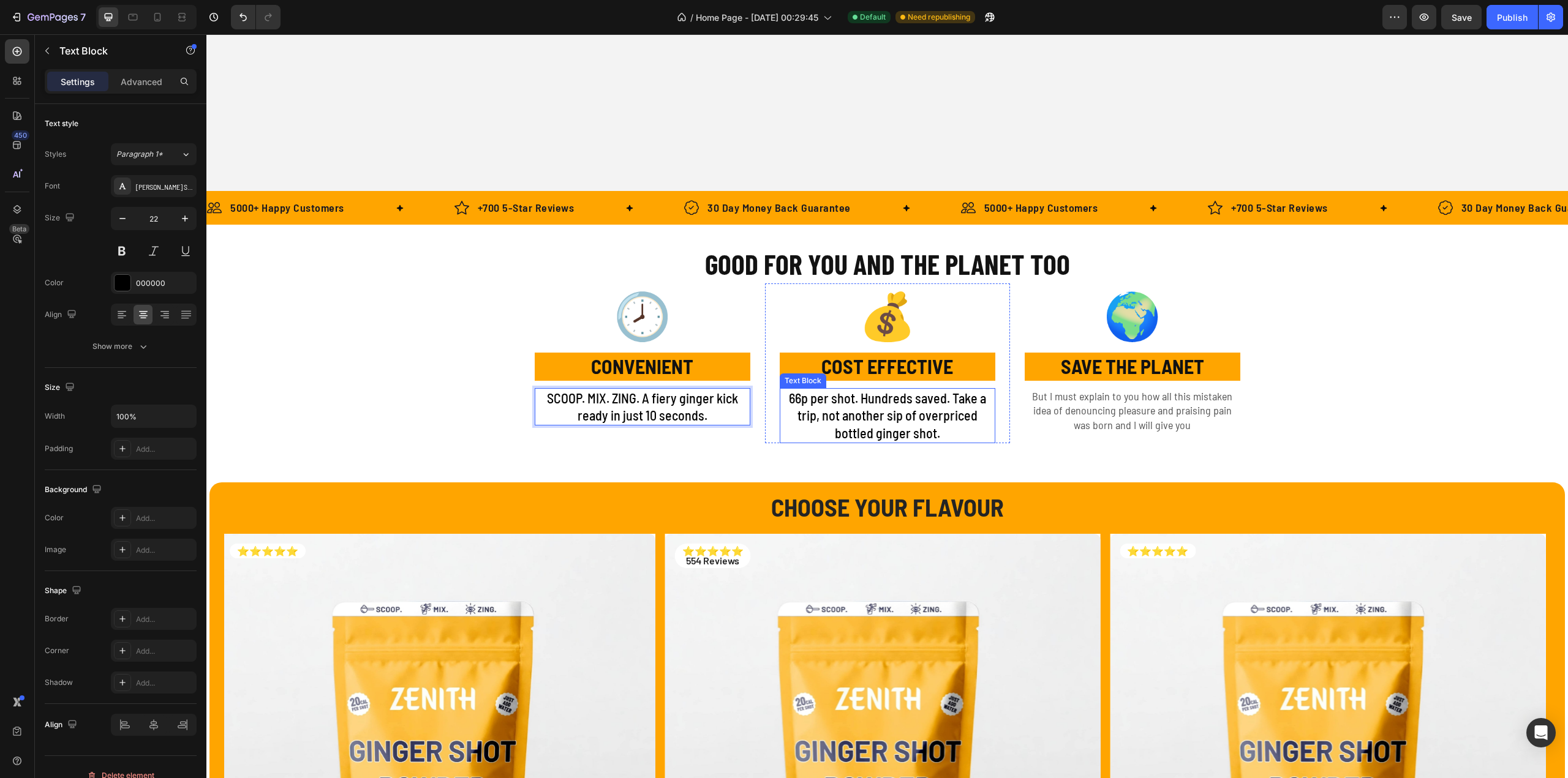
click at [871, 436] on p "66p per shot. Hundreds saved. Take a trip, not another sip of overpriced bottle…" at bounding box center [887, 415] width 213 height 53
click at [791, 398] on p "66p per shot. Hundreds saved. Take a trip, not another sip of overpriced bottle…" at bounding box center [887, 415] width 213 height 53
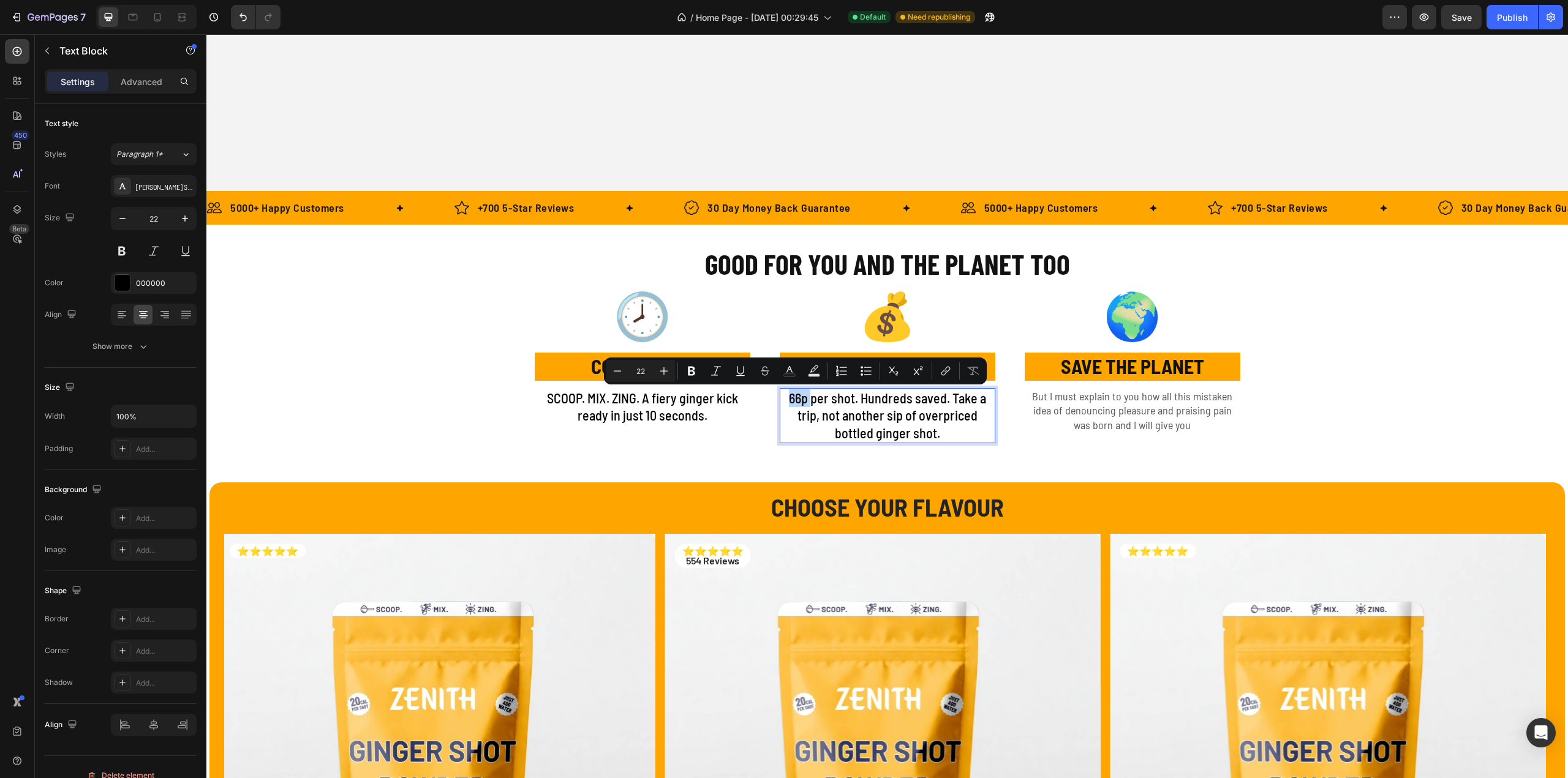
click at [787, 398] on p "66p per shot. Hundreds saved. Take a trip, not another sip of overpriced bottle…" at bounding box center [887, 415] width 213 height 53
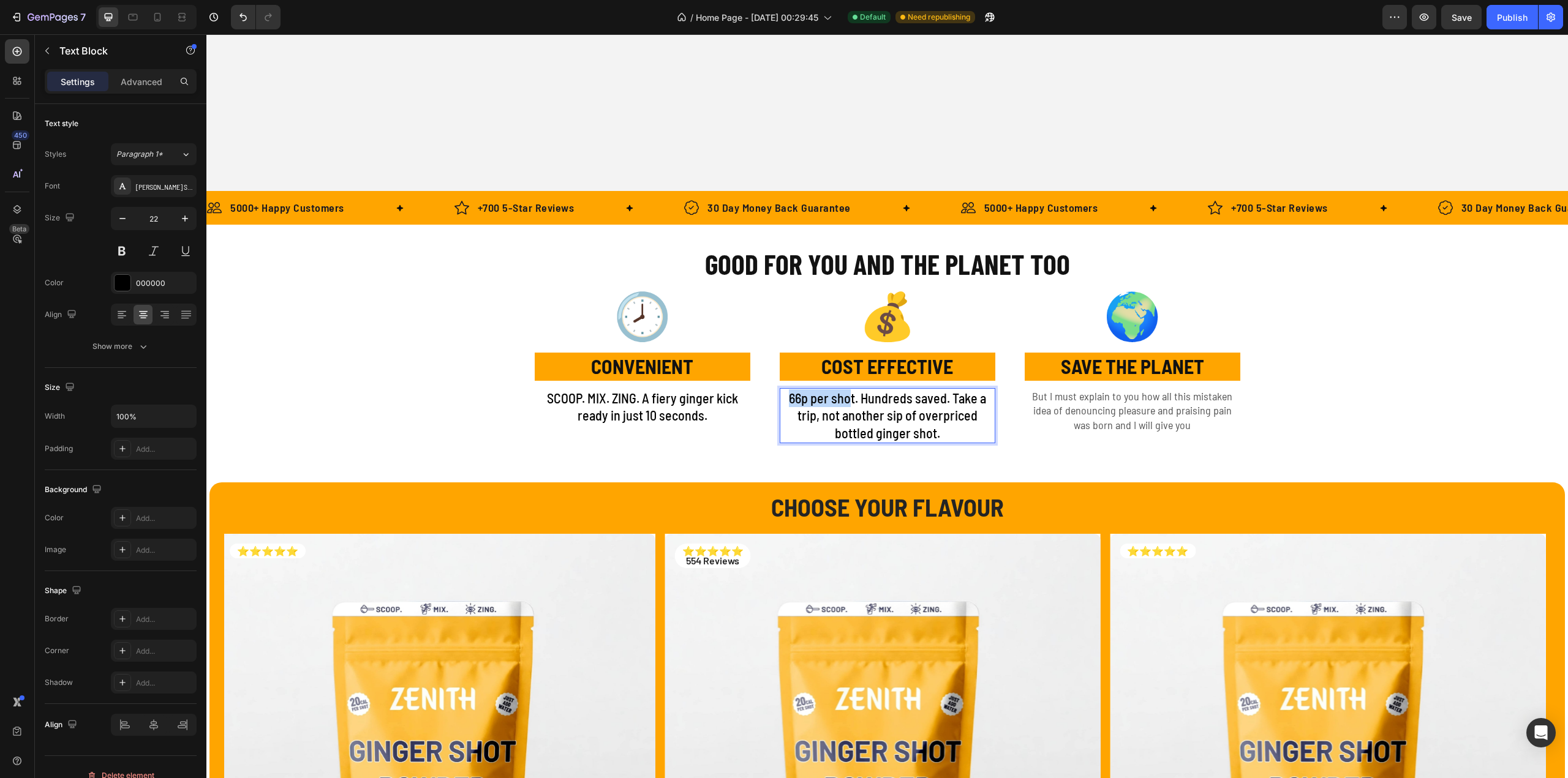
drag, startPoint x: 785, startPoint y: 398, endPoint x: 650, endPoint y: 404, distance: 135.1
click at [842, 404] on p "66p per shot. Hundreds saved. Take a trip, not another sip of overpriced bottle…" at bounding box center [887, 415] width 213 height 53
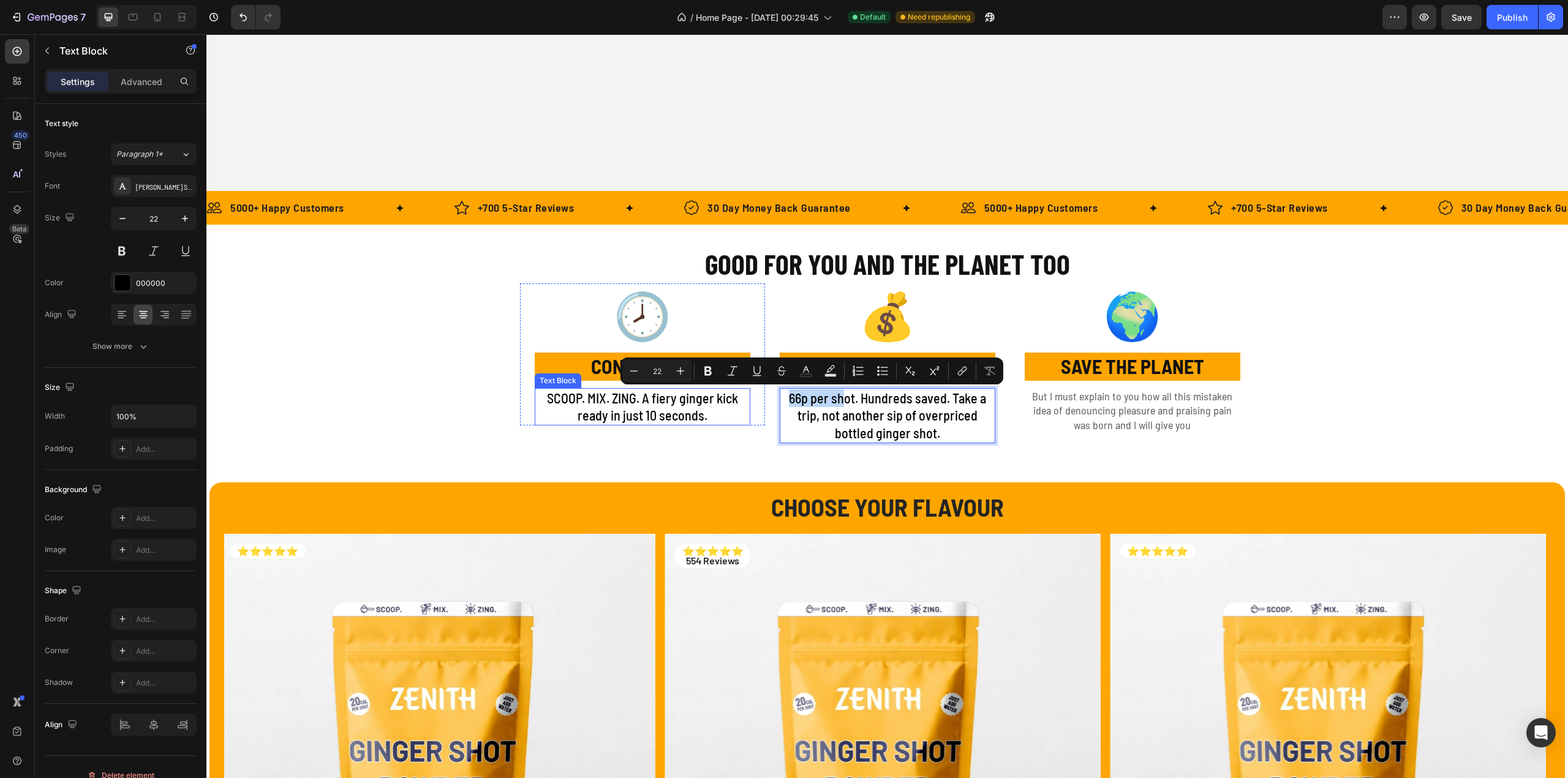
click at [633, 401] on p "SCOOP. MIX. ZING. A fiery ginger kick ready in just 10 seconds." at bounding box center [642, 406] width 213 height 35
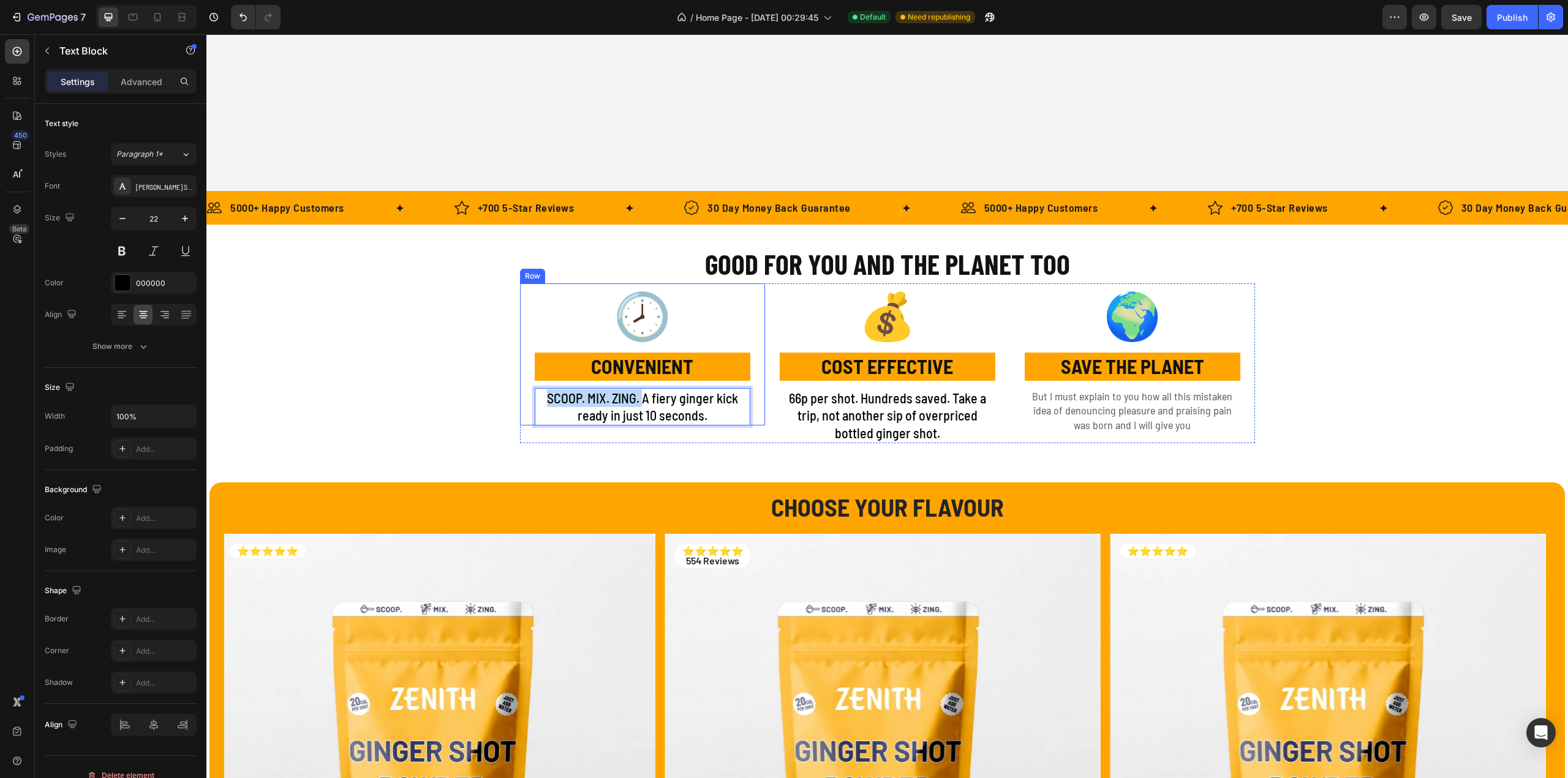
drag, startPoint x: 636, startPoint y: 398, endPoint x: 521, endPoint y: 403, distance: 115.1
click at [521, 403] on div "🕗 Text Block CONVENIENT Text Block SCOOP. MIX. ZING. A fiery ginger kick ready …" at bounding box center [642, 354] width 245 height 142
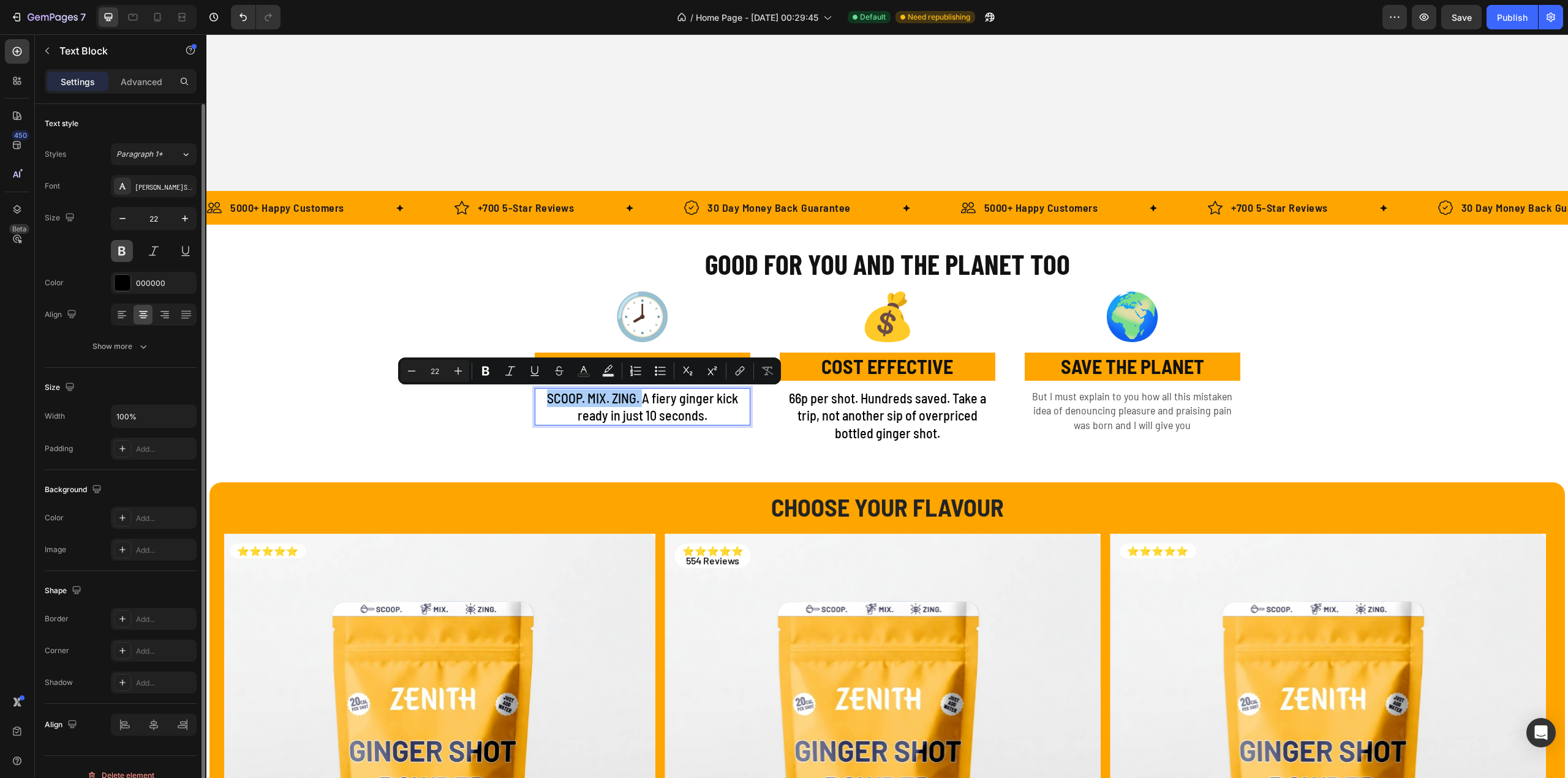
click at [118, 255] on button at bounding box center [122, 251] width 22 height 22
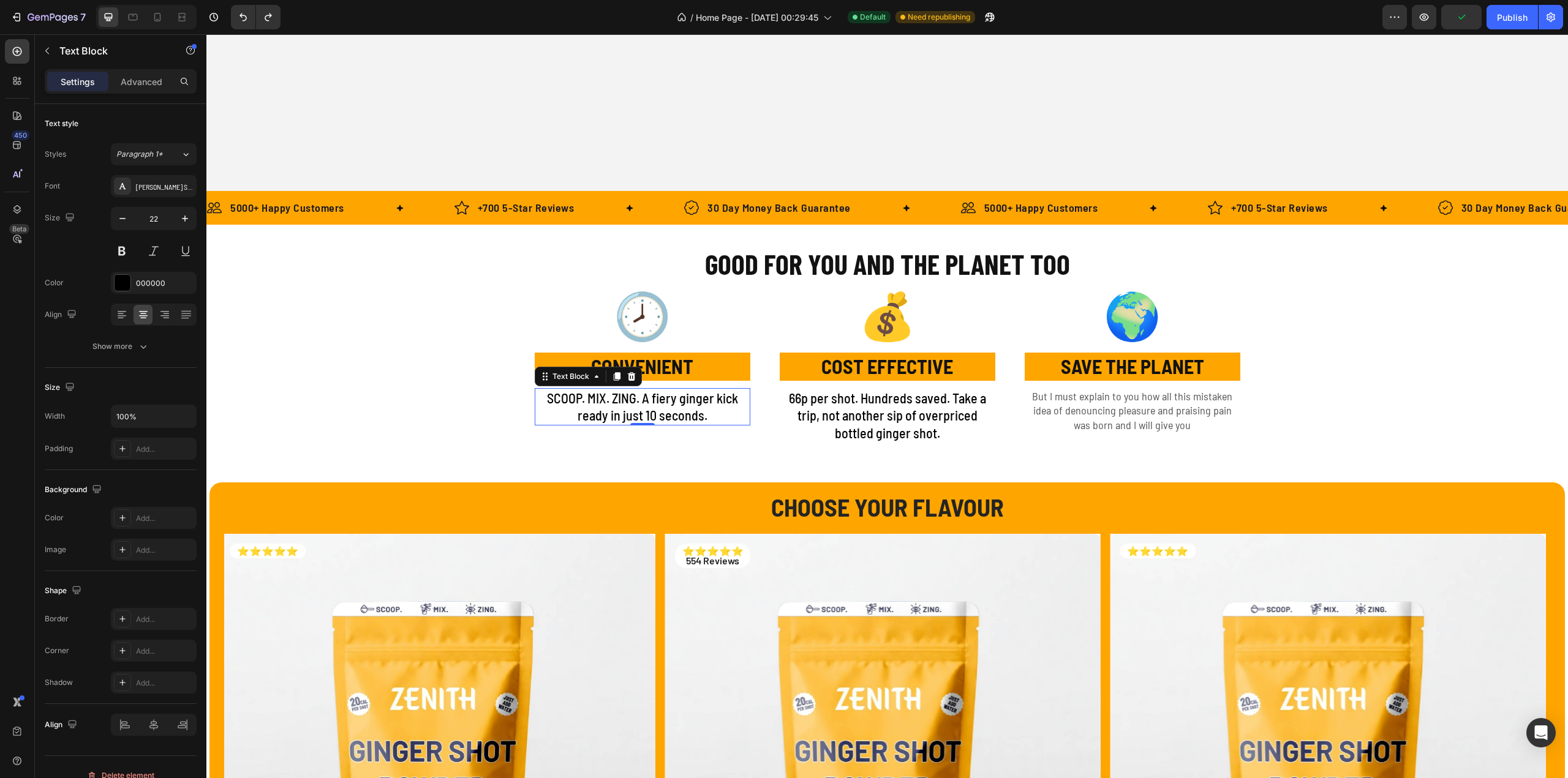
click at [606, 395] on p "SCOOP. MIX. ZING. A fiery ginger kick ready in just 10 seconds." at bounding box center [642, 406] width 213 height 35
drag, startPoint x: 635, startPoint y: 398, endPoint x: 502, endPoint y: 394, distance: 133.1
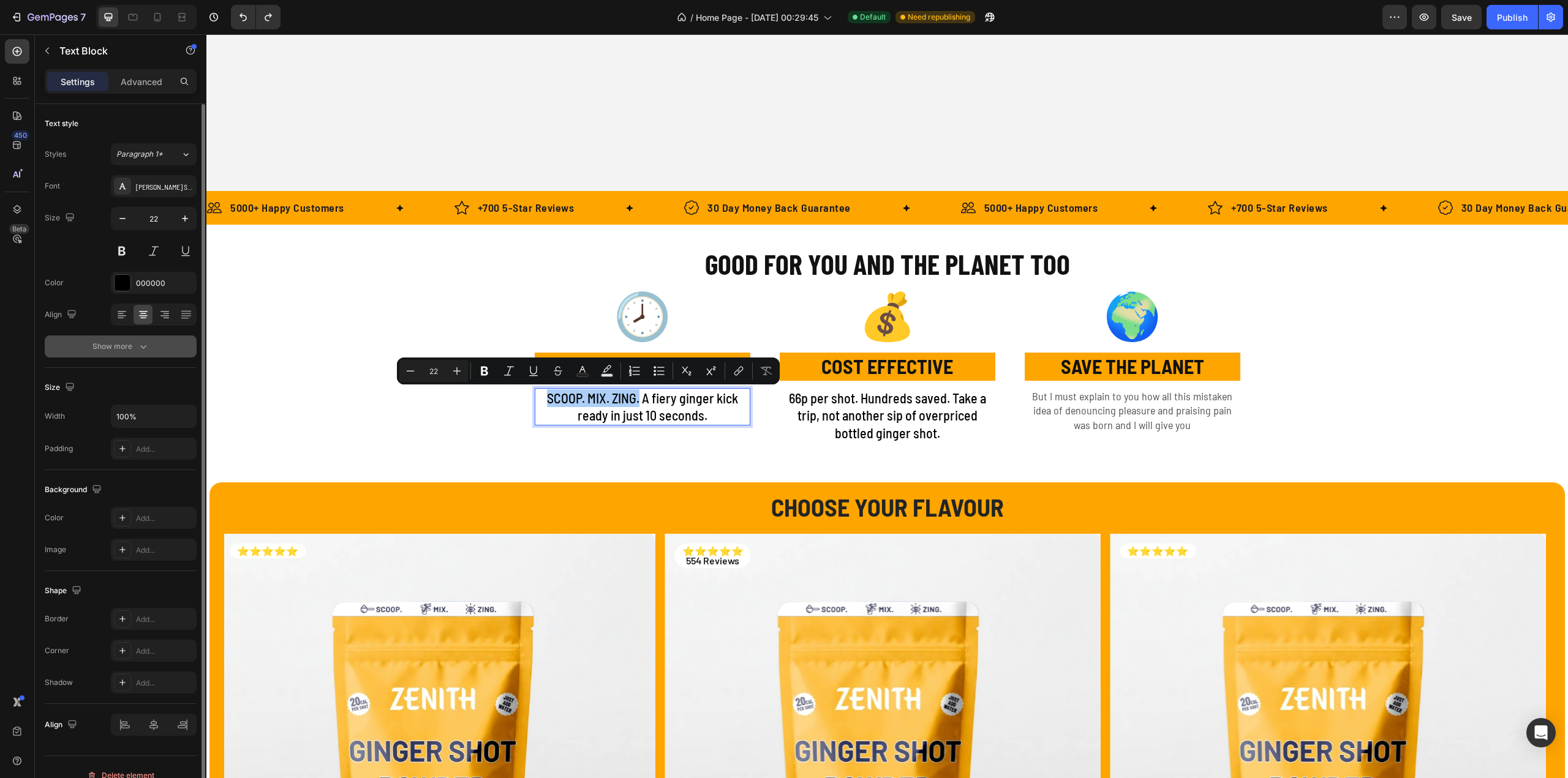
click at [136, 344] on div "Show more" at bounding box center [121, 346] width 57 height 12
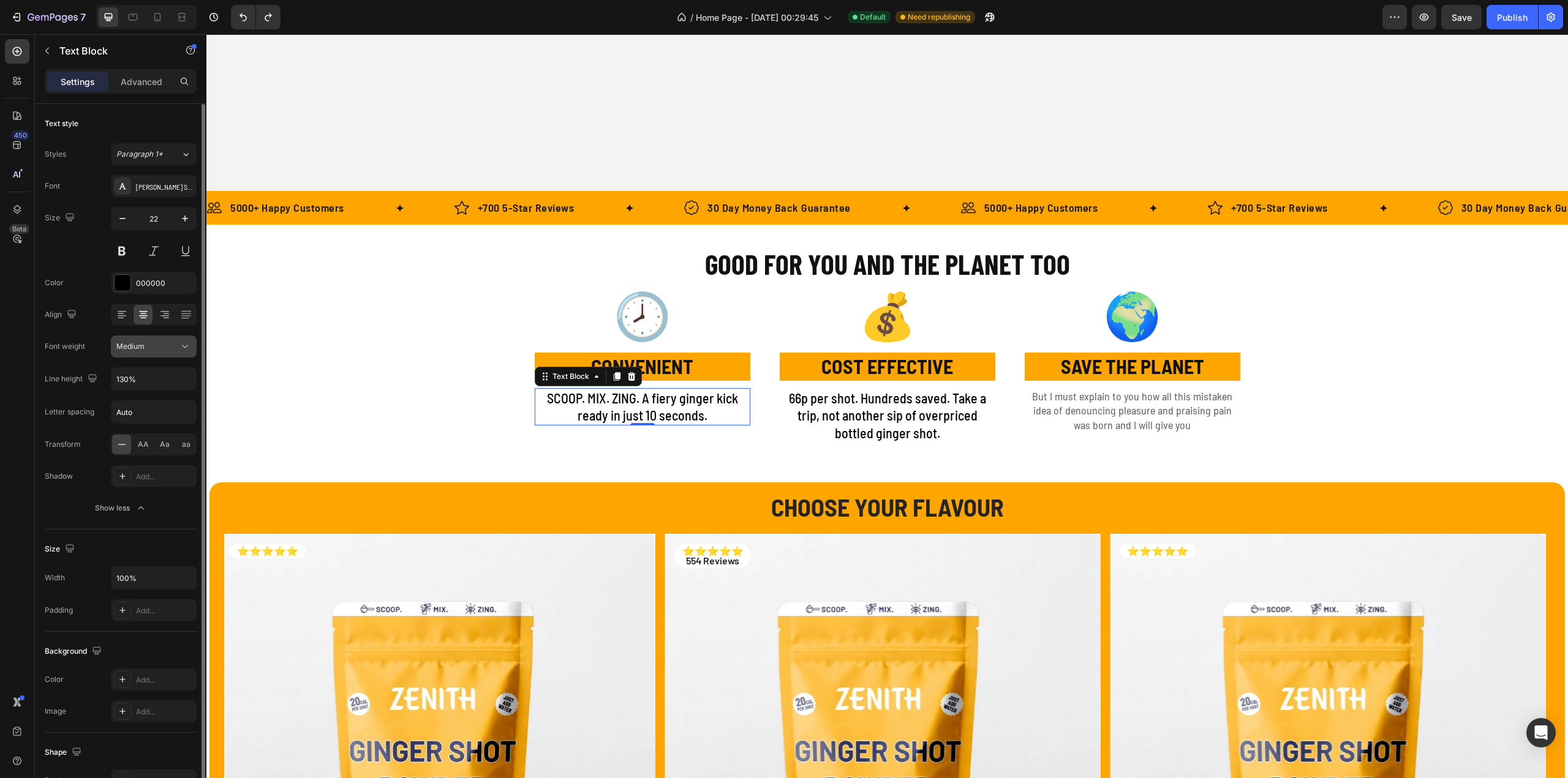
click at [146, 343] on div "Medium" at bounding box center [147, 346] width 63 height 11
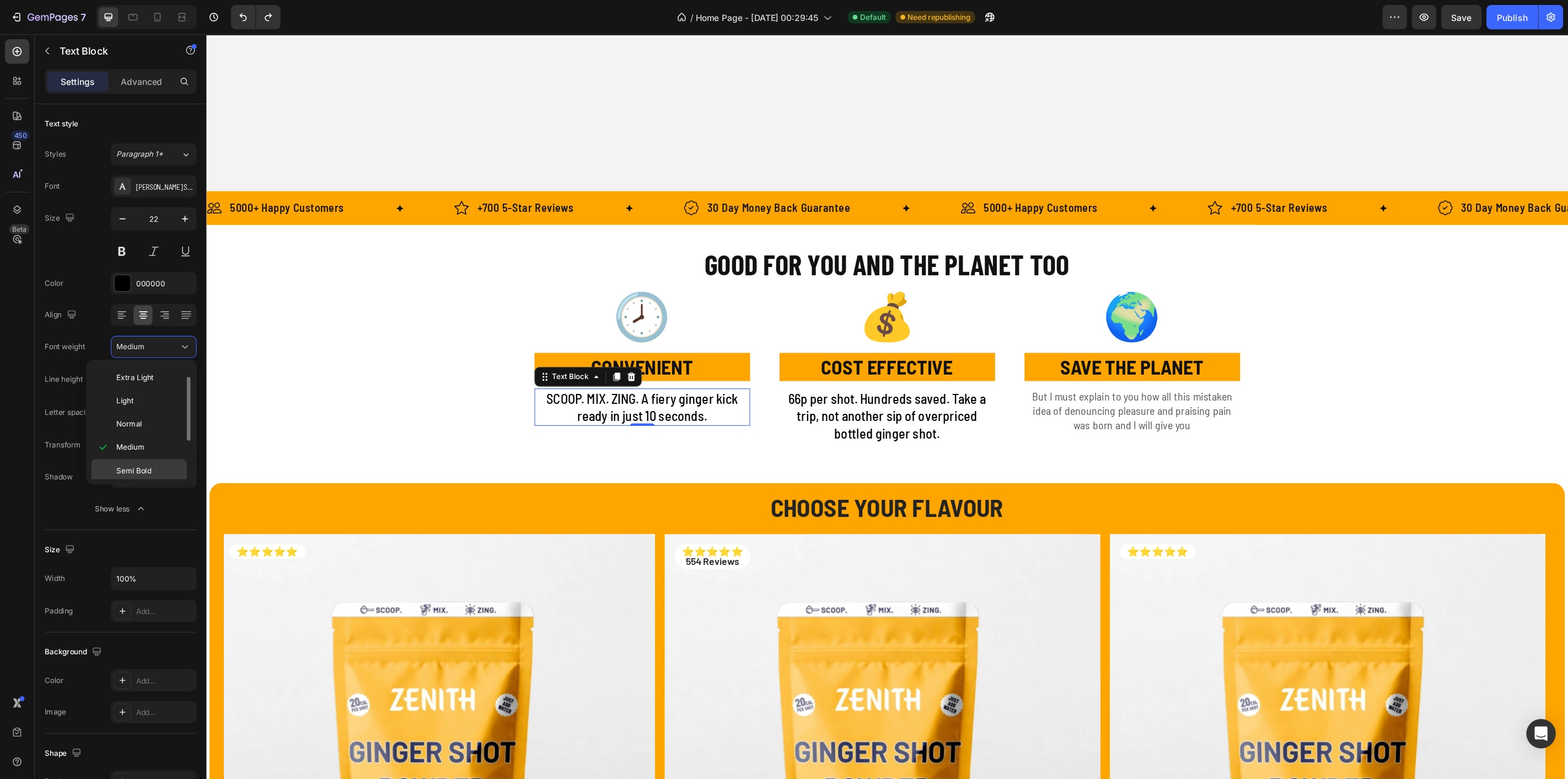
scroll to position [75, 0]
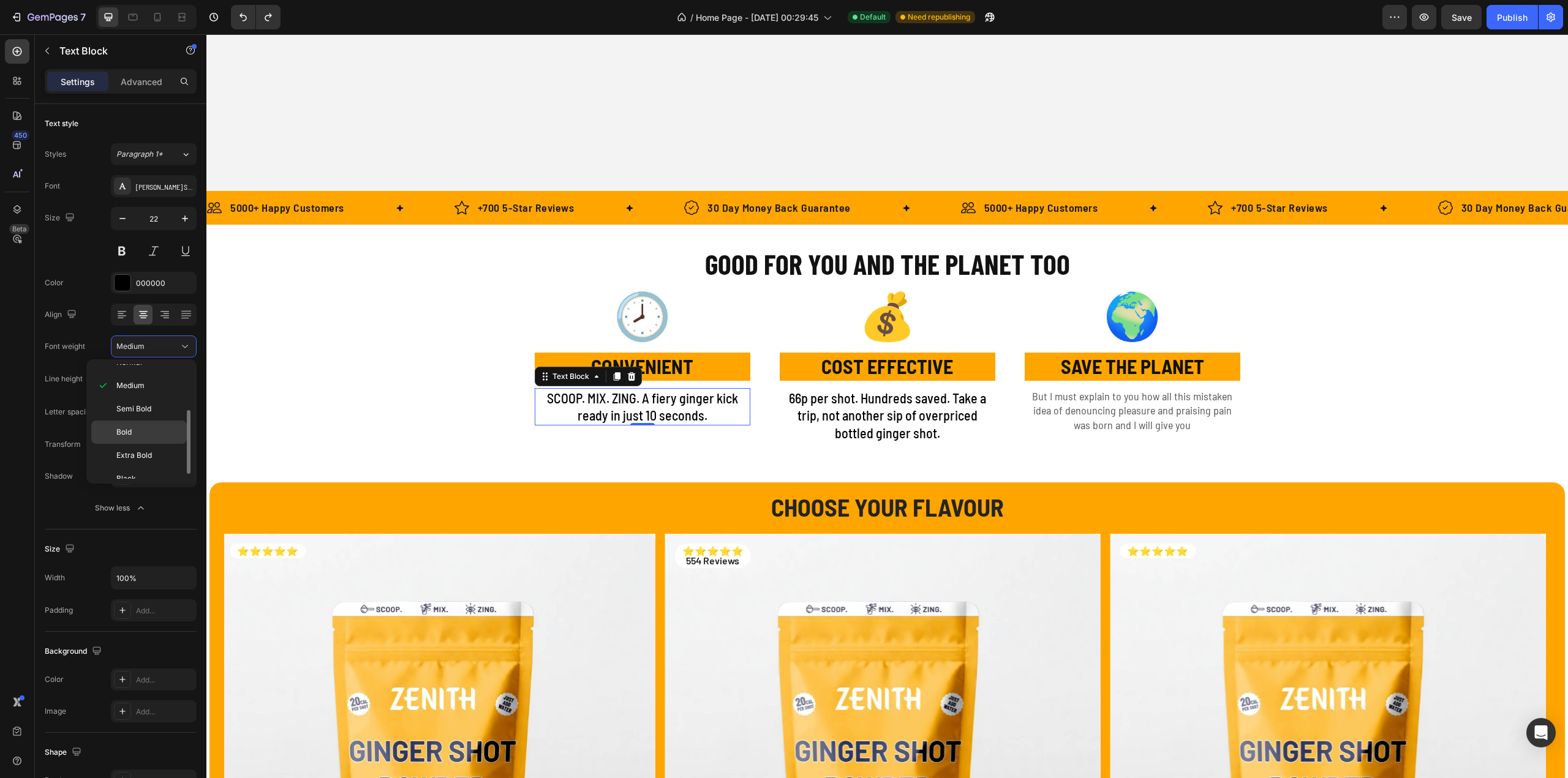
click at [139, 430] on p "Bold" at bounding box center [148, 432] width 65 height 11
click at [869, 430] on p "66p per shot. Hundreds saved. Take a trip, not another sip of overpriced bottle…" at bounding box center [887, 415] width 213 height 53
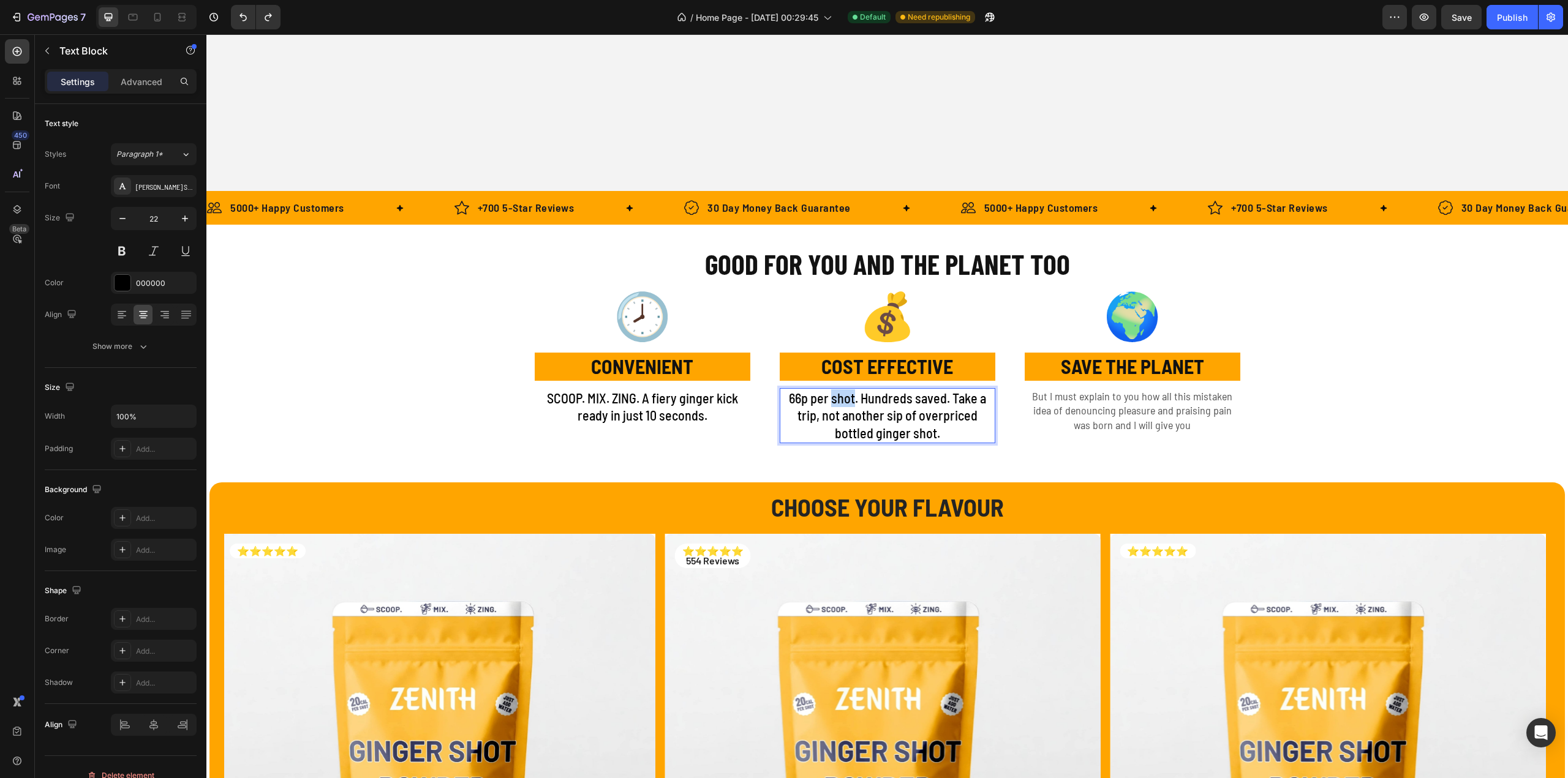
click at [845, 400] on p "66p per shot. Hundreds saved. Take a trip, not another sip of overpriced bottle…" at bounding box center [887, 415] width 213 height 53
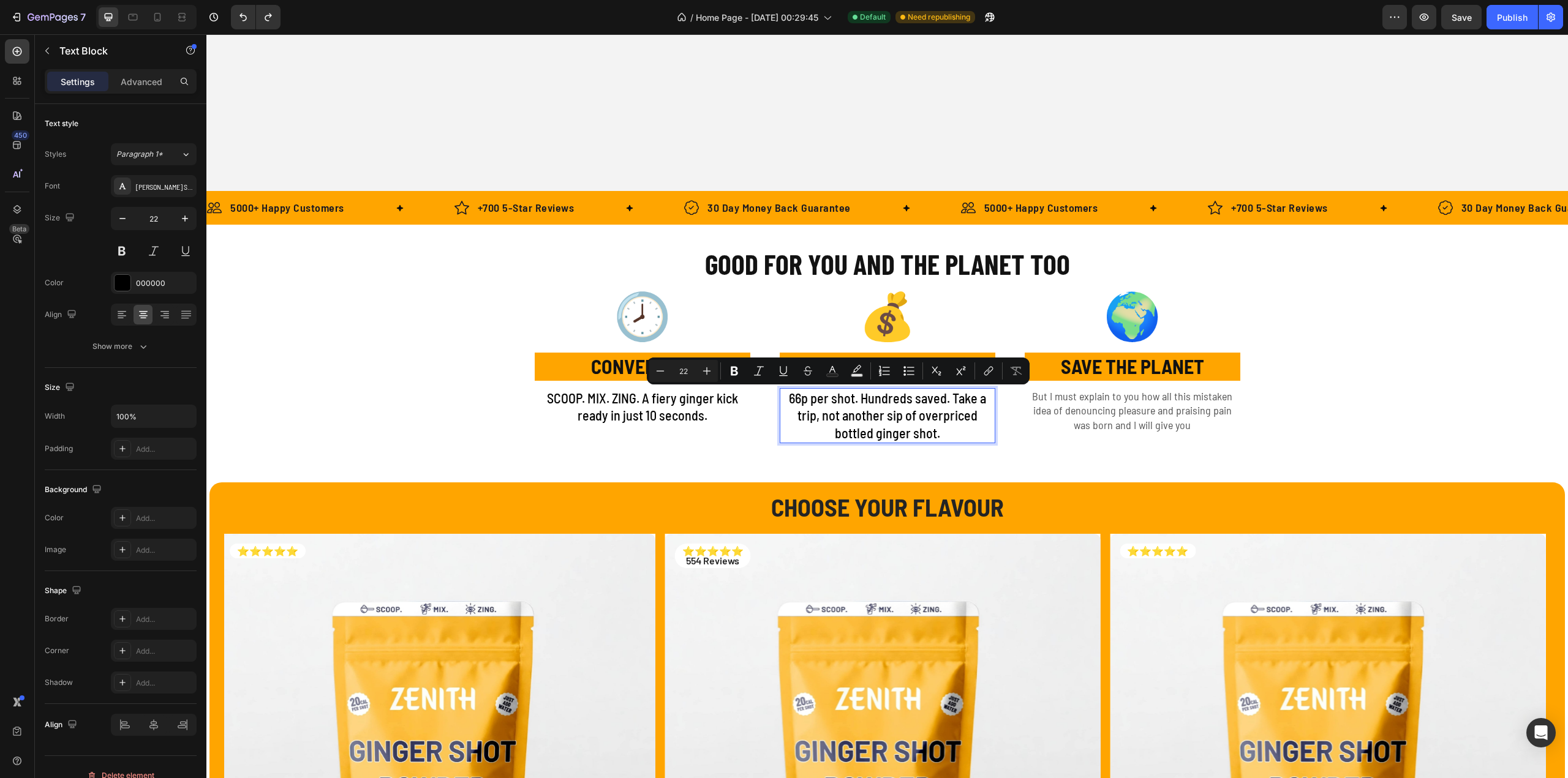
click at [854, 401] on p "66p per shot. Hundreds saved. Take a trip, not another sip of overpriced bottle…" at bounding box center [887, 415] width 213 height 53
drag, startPoint x: 854, startPoint y: 401, endPoint x: 806, endPoint y: 402, distance: 48.0
click at [806, 402] on p "66p per shot. Hundreds saved. Take a trip, not another sip of overpriced bottle…" at bounding box center [887, 415] width 213 height 53
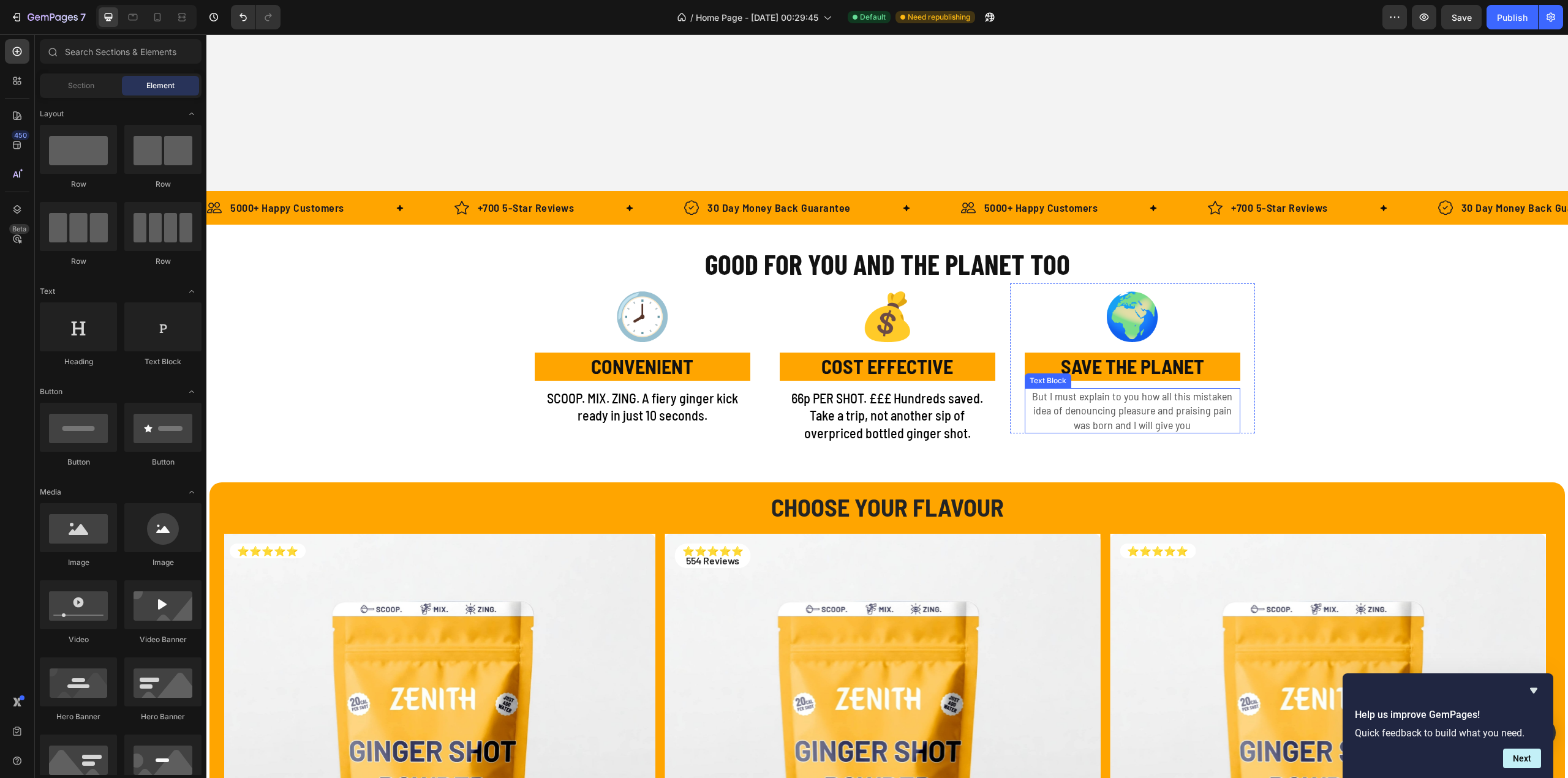
click at [1117, 418] on p "But I must explain to you how all this mistaken idea of denouncing pleasure and…" at bounding box center [1132, 411] width 213 height 43
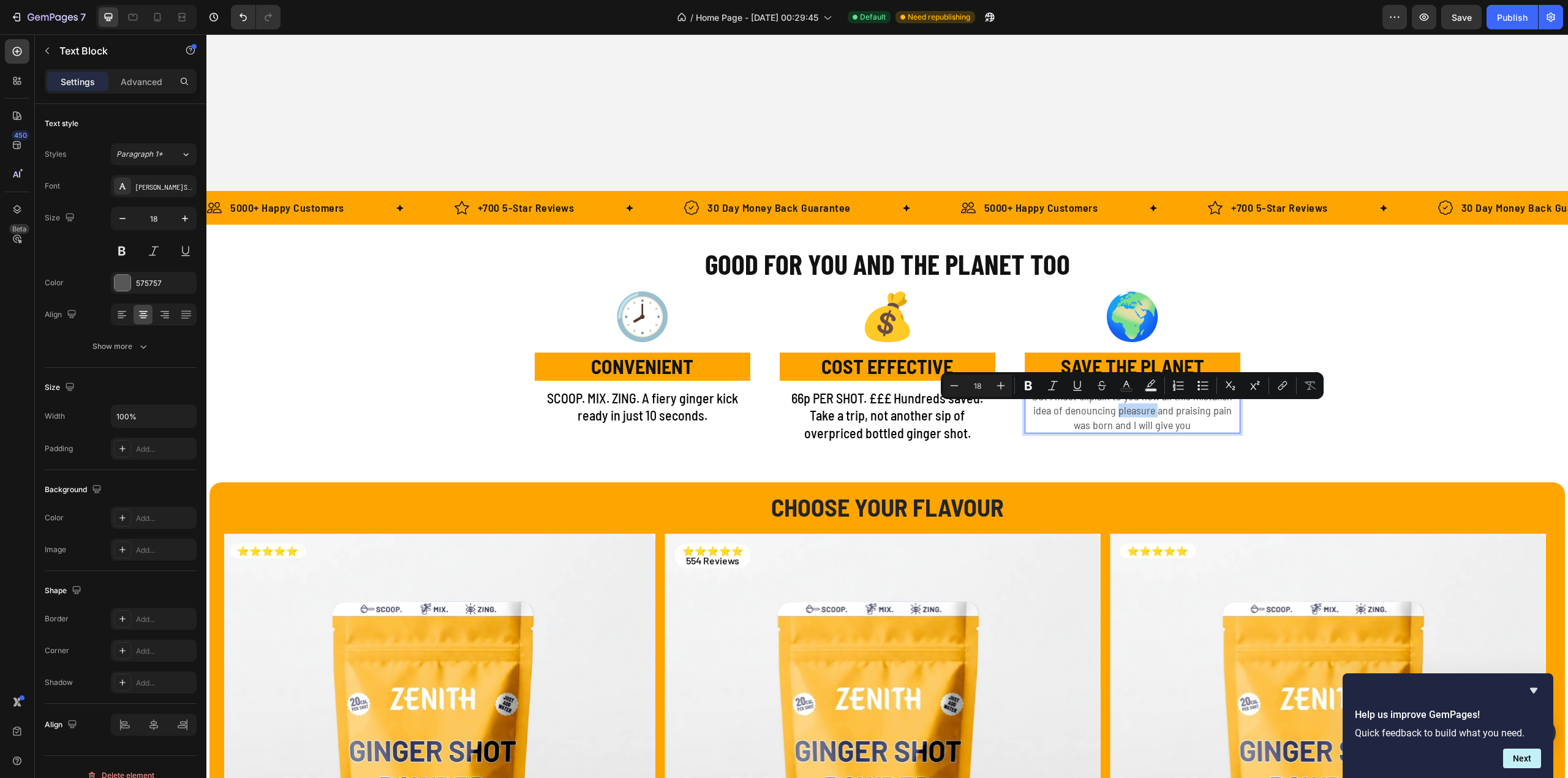
click at [1038, 404] on p "But I must explain to you how all this mistaken idea of denouncing pleasure and…" at bounding box center [1132, 411] width 213 height 43
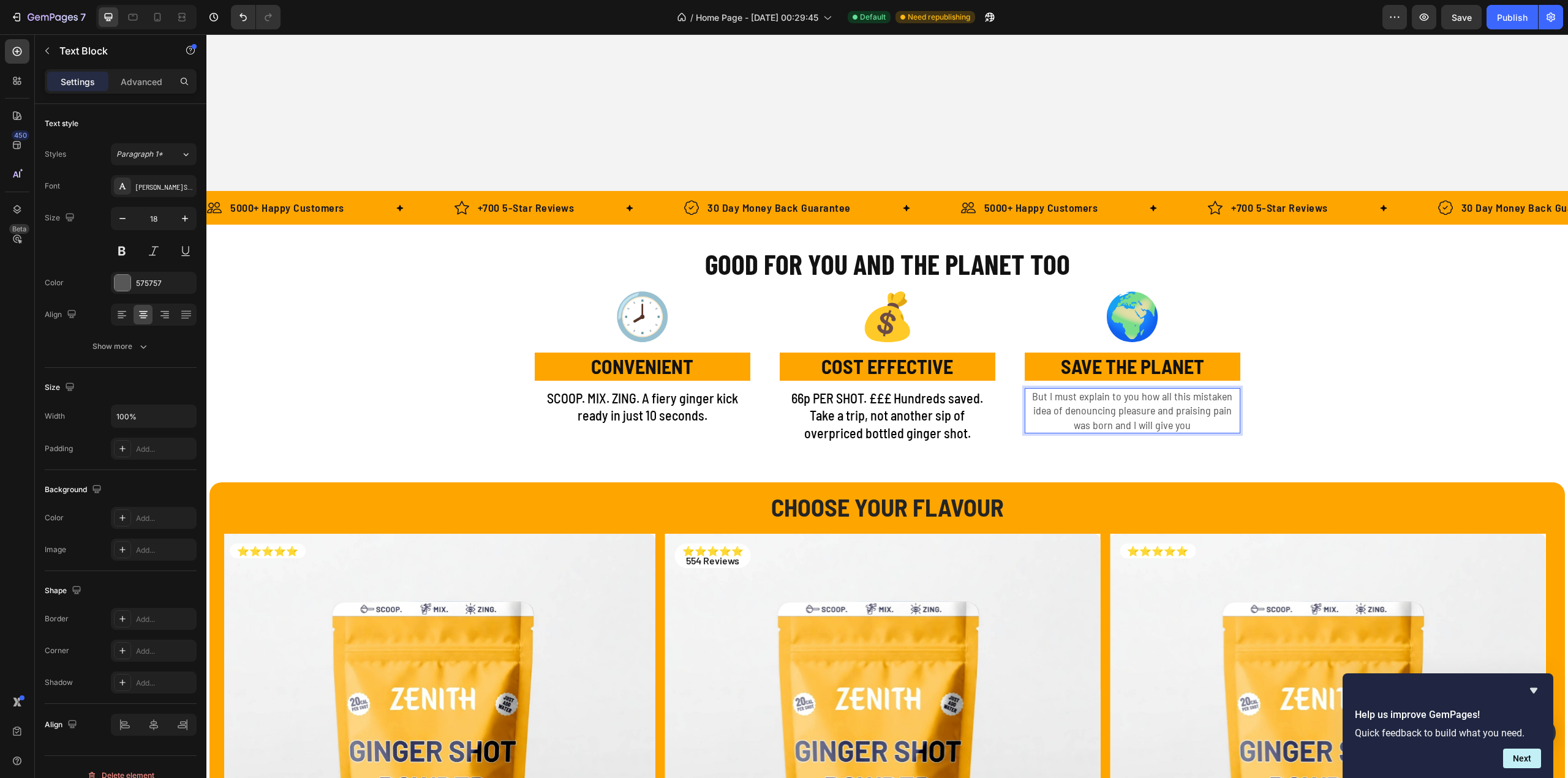
click at [1032, 398] on p "But I must explain to you how all this mistaken idea of denouncing pleasure and…" at bounding box center [1132, 411] width 213 height 43
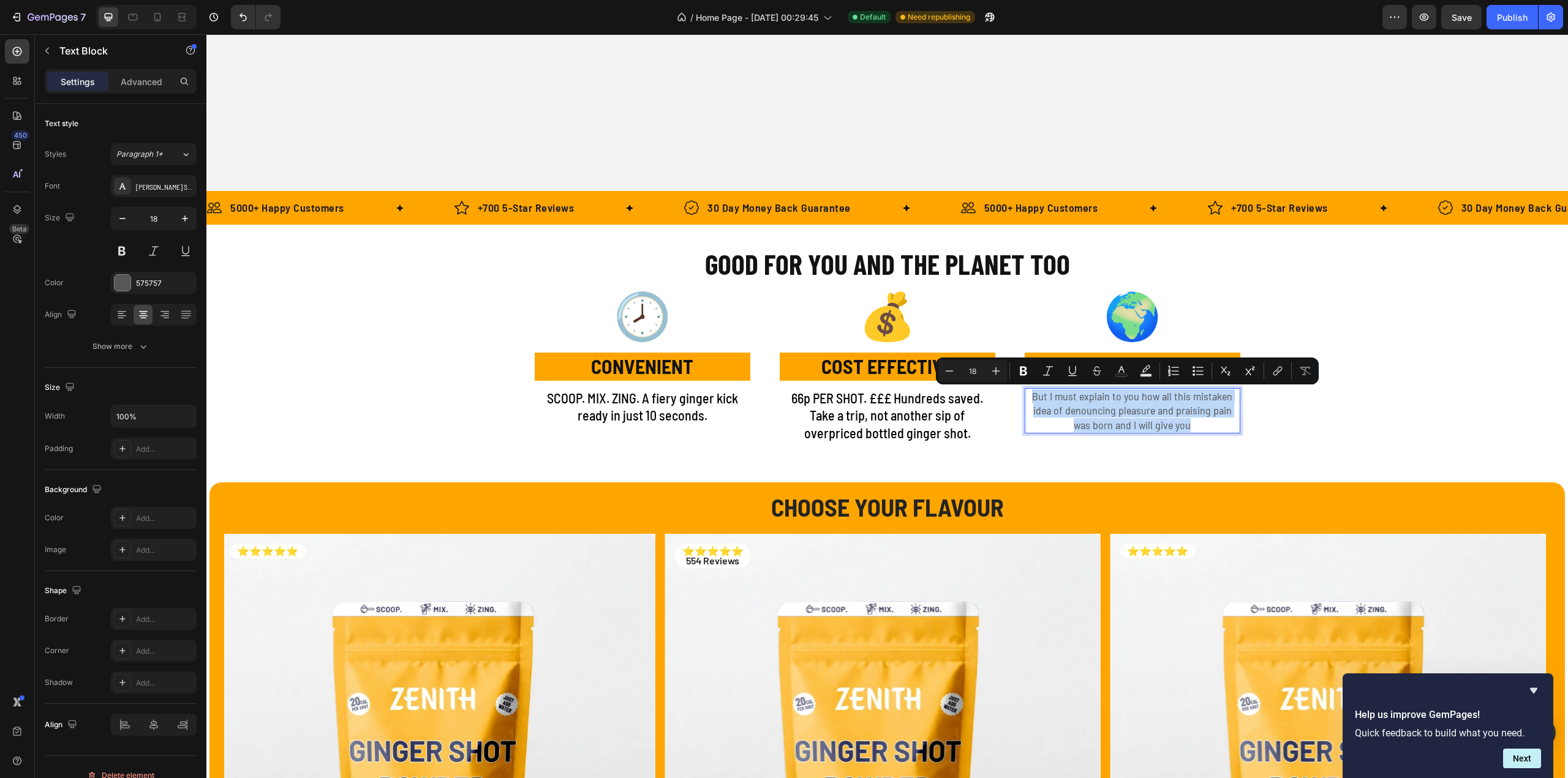
drag, startPoint x: 1029, startPoint y: 396, endPoint x: 1214, endPoint y: 429, distance: 187.9
click at [1214, 429] on p "But I must explain to you how all this mistaken idea of denouncing pleasure and…" at bounding box center [1132, 411] width 213 height 43
drag, startPoint x: 1175, startPoint y: 416, endPoint x: 1025, endPoint y: 387, distance: 152.8
click at [1025, 387] on div "🌍 Text Block SAVE THE PLANET Text Block Less plastic waste. Cleaner oceans. Hap…" at bounding box center [1132, 351] width 215 height 136
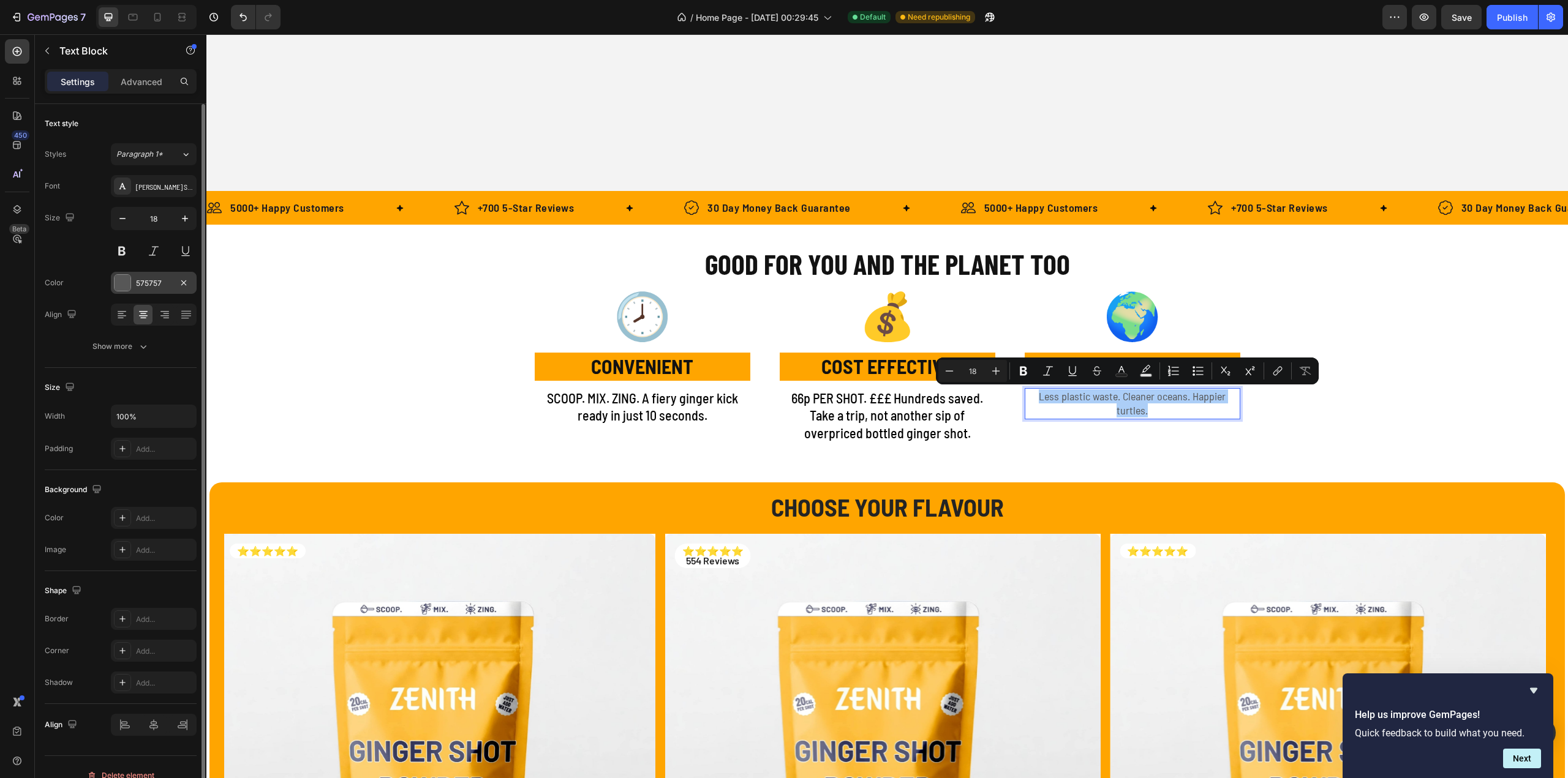
click at [139, 284] on div "575757" at bounding box center [154, 283] width 36 height 11
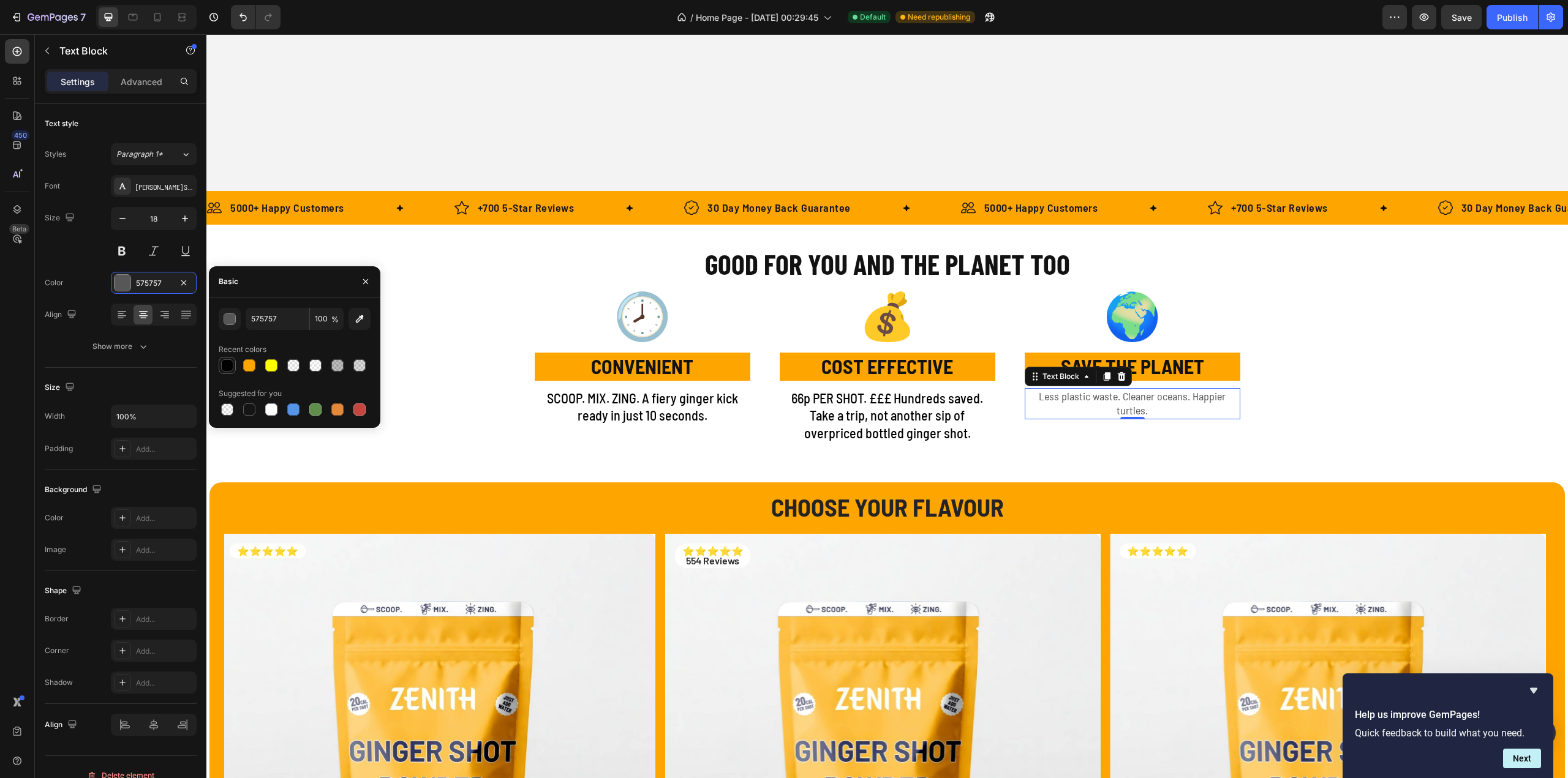
click at [221, 367] on div at bounding box center [227, 366] width 12 height 12
type input "000000"
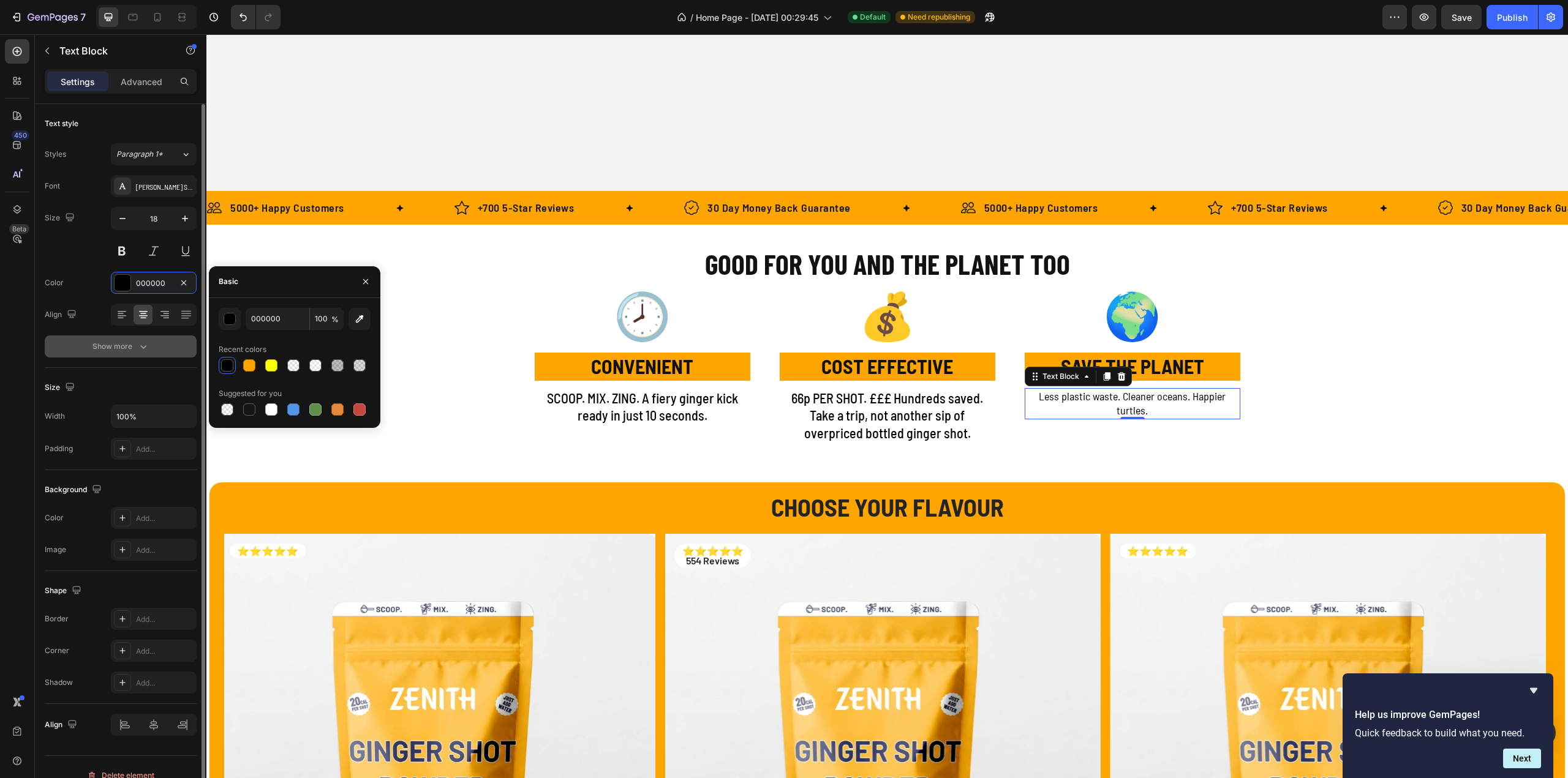
click at [138, 347] on icon "button" at bounding box center [143, 346] width 12 height 12
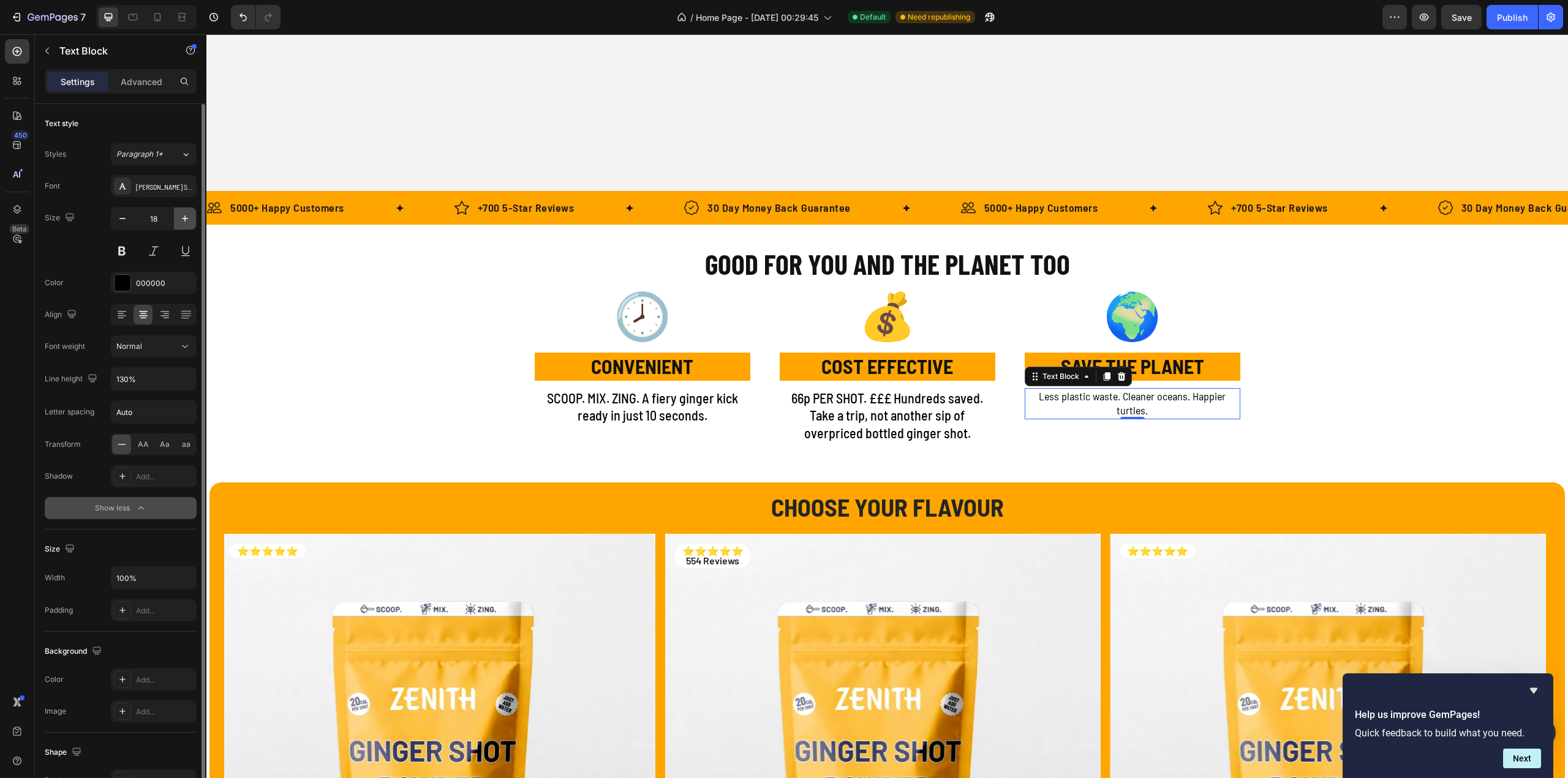
click at [181, 220] on icon "button" at bounding box center [185, 218] width 12 height 12
click at [181, 219] on icon "button" at bounding box center [185, 218] width 12 height 12
type input "22"
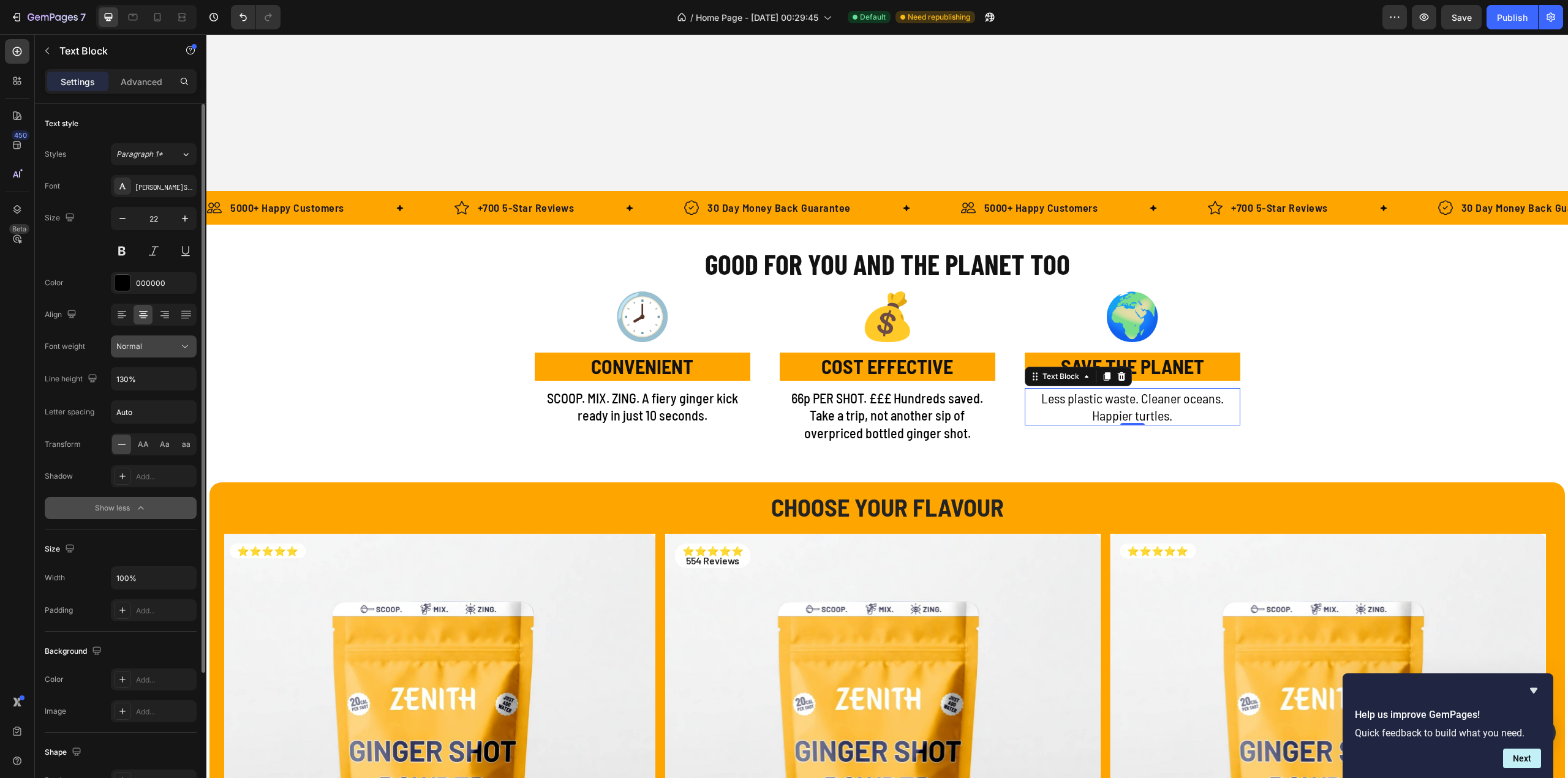
click at [165, 347] on div "Normal" at bounding box center [147, 346] width 63 height 11
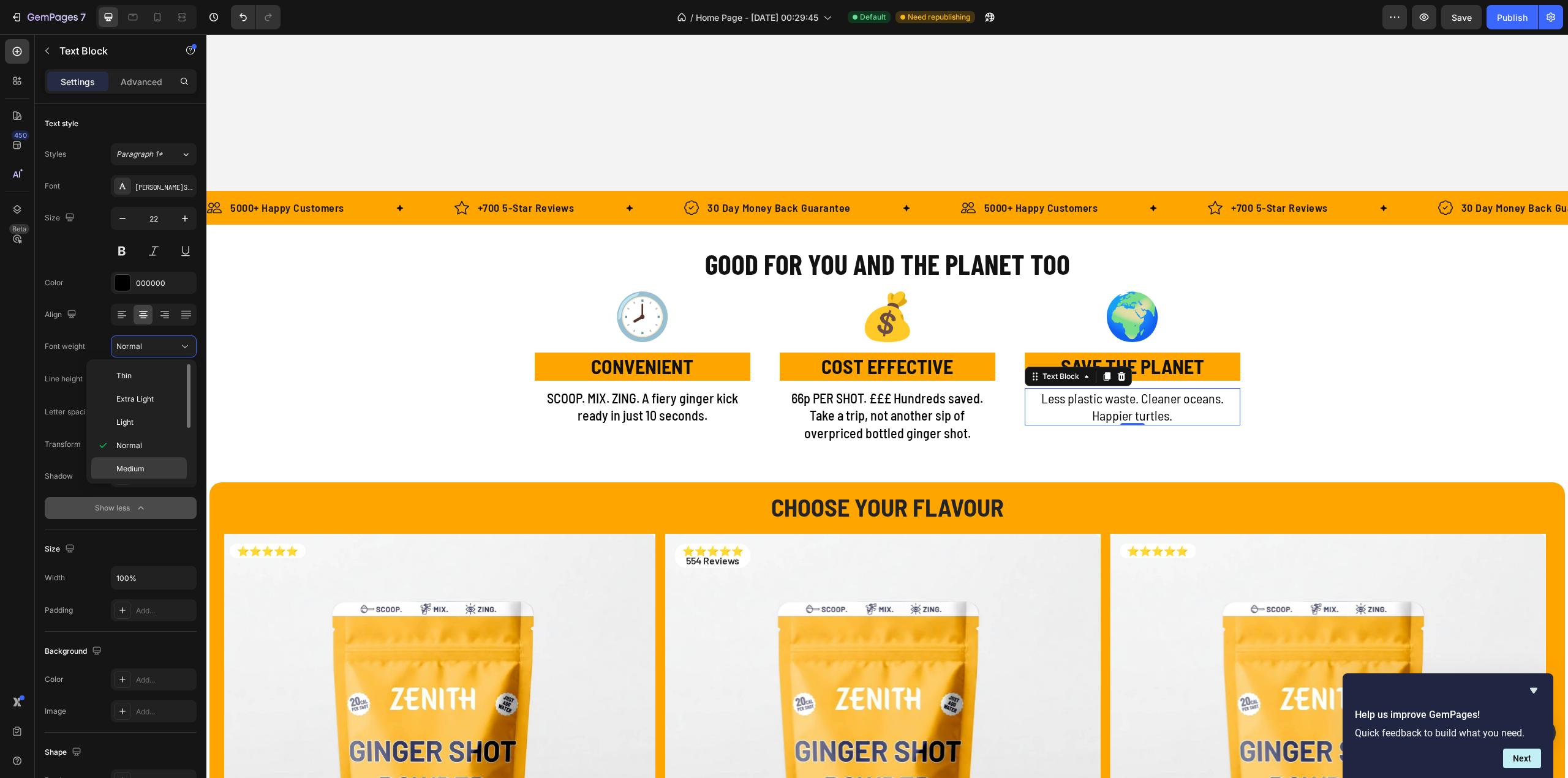
click at [135, 467] on span "Medium" at bounding box center [130, 468] width 28 height 11
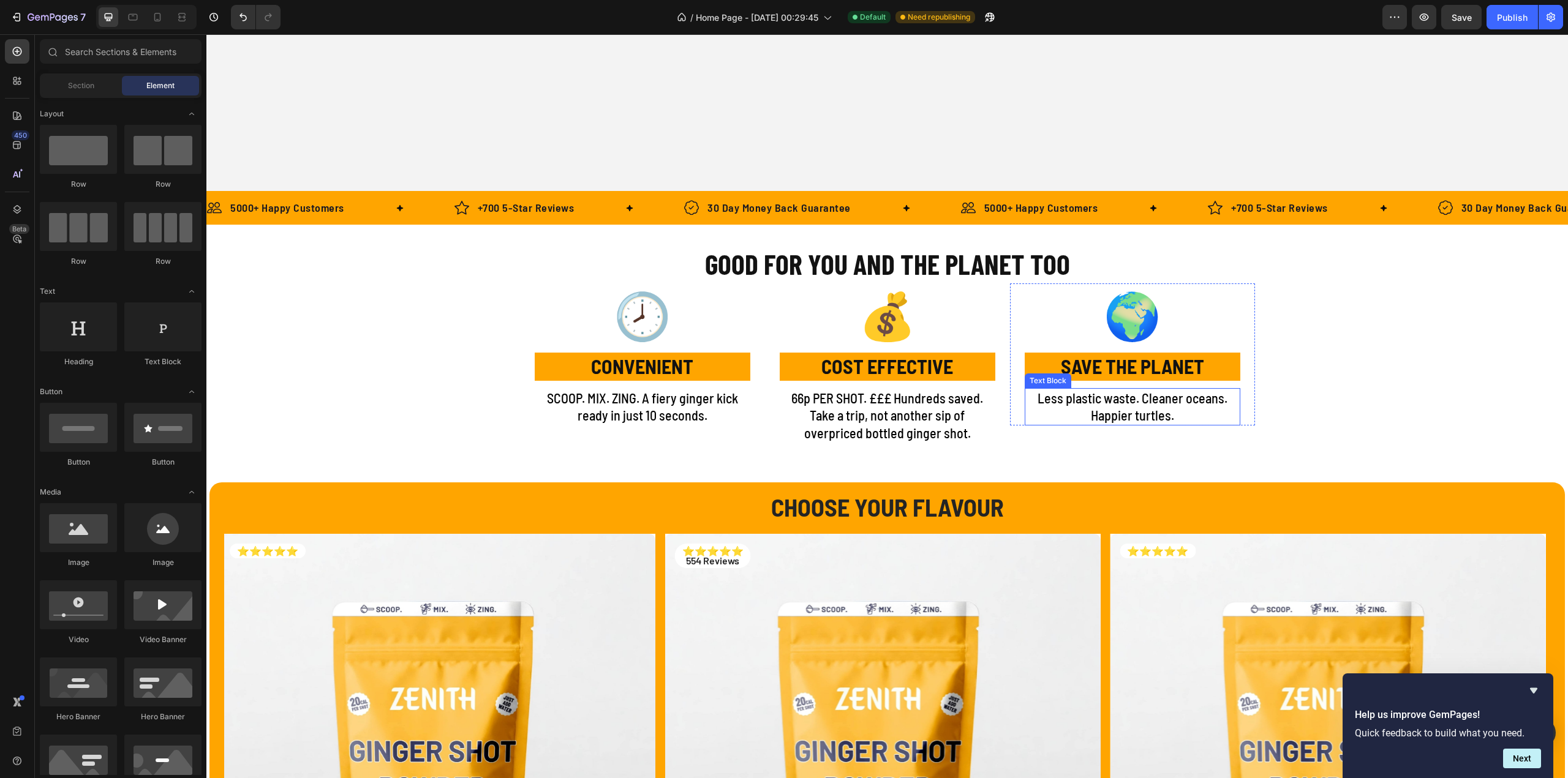
click at [1192, 420] on p "Less plastic waste. Cleaner oceans. Happier turtles." at bounding box center [1132, 406] width 213 height 35
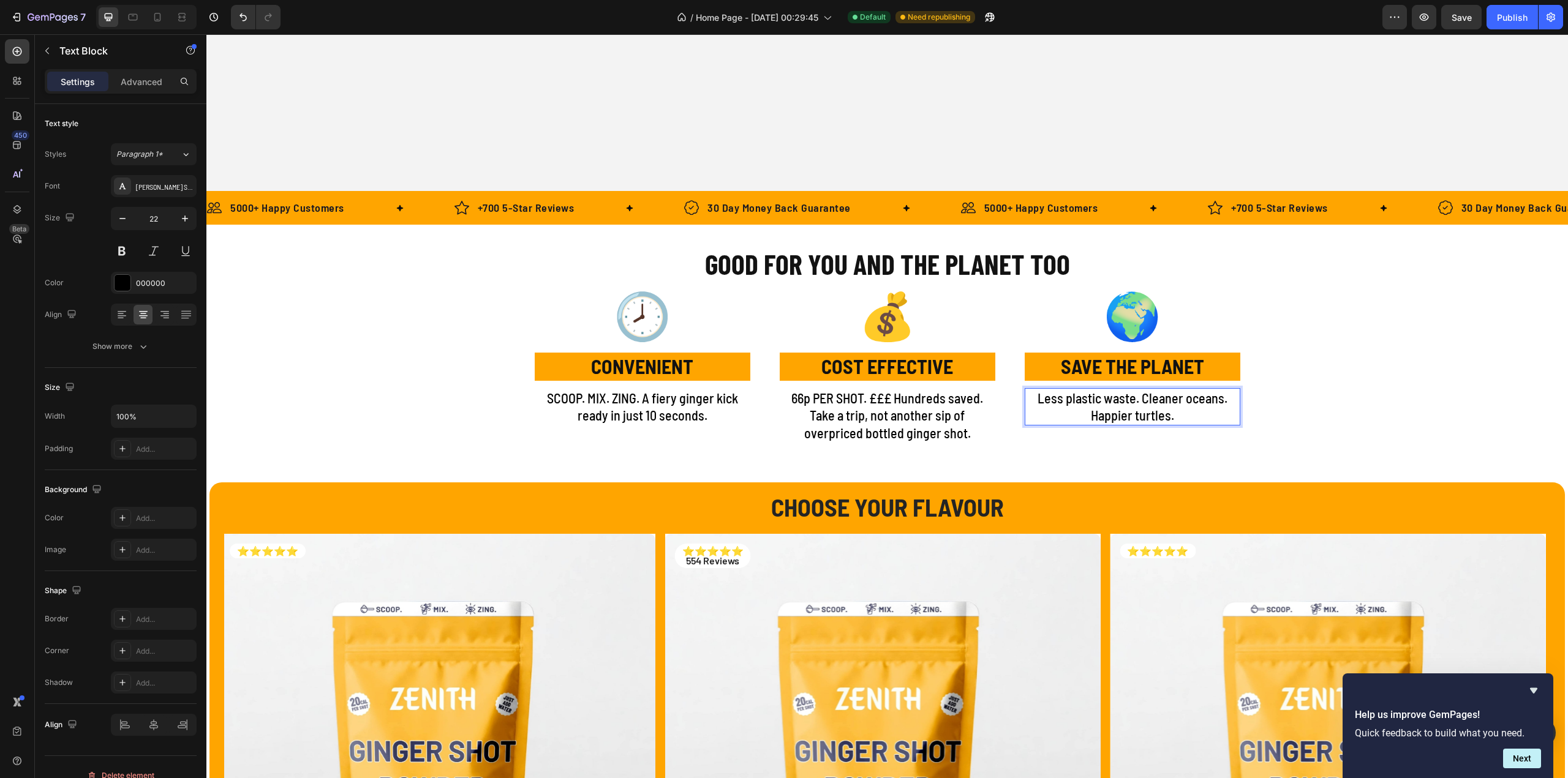
click at [1101, 412] on p "Less plastic waste. Cleaner oceans. Happier turtles." at bounding box center [1132, 406] width 213 height 35
drag, startPoint x: 1032, startPoint y: 396, endPoint x: 1184, endPoint y: 413, distance: 152.9
click at [1184, 413] on p "Less plastic waste. Cleaner oceans. Happier turtles." at bounding box center [1132, 406] width 213 height 35
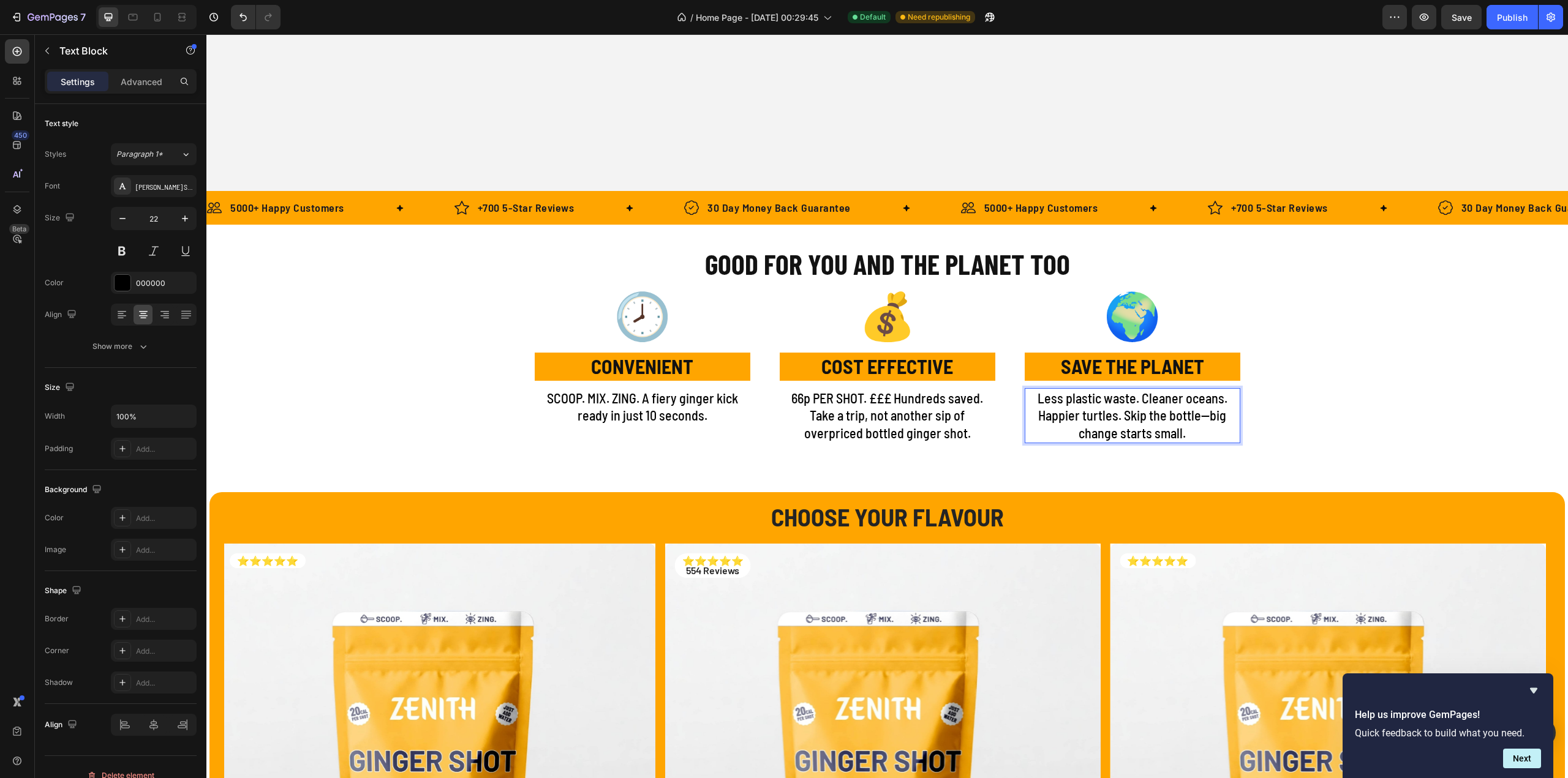
click at [1203, 418] on p "Less plastic waste. Cleaner oceans. Happier turtles. Skip the bottle—big change…" at bounding box center [1132, 415] width 213 height 53
click at [1210, 418] on p "Less plastic waste. Cleaner oceans. Happier turtles. Skip the bottle. big chang…" at bounding box center [1132, 415] width 213 height 53
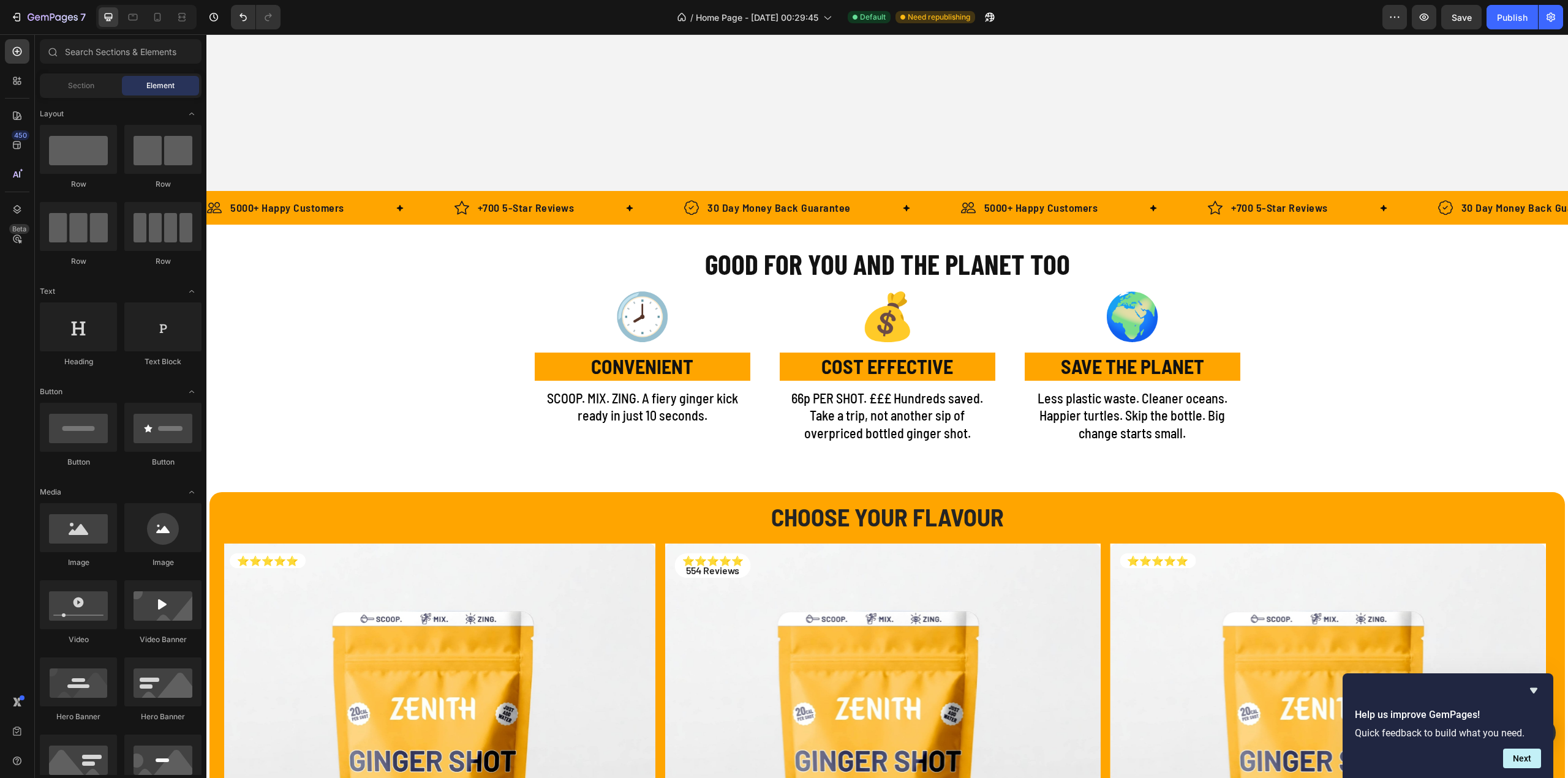
click at [1199, 418] on p "Less plastic waste. Cleaner oceans. Happier turtles. Skip the bottle. Big chang…" at bounding box center [1132, 415] width 213 height 53
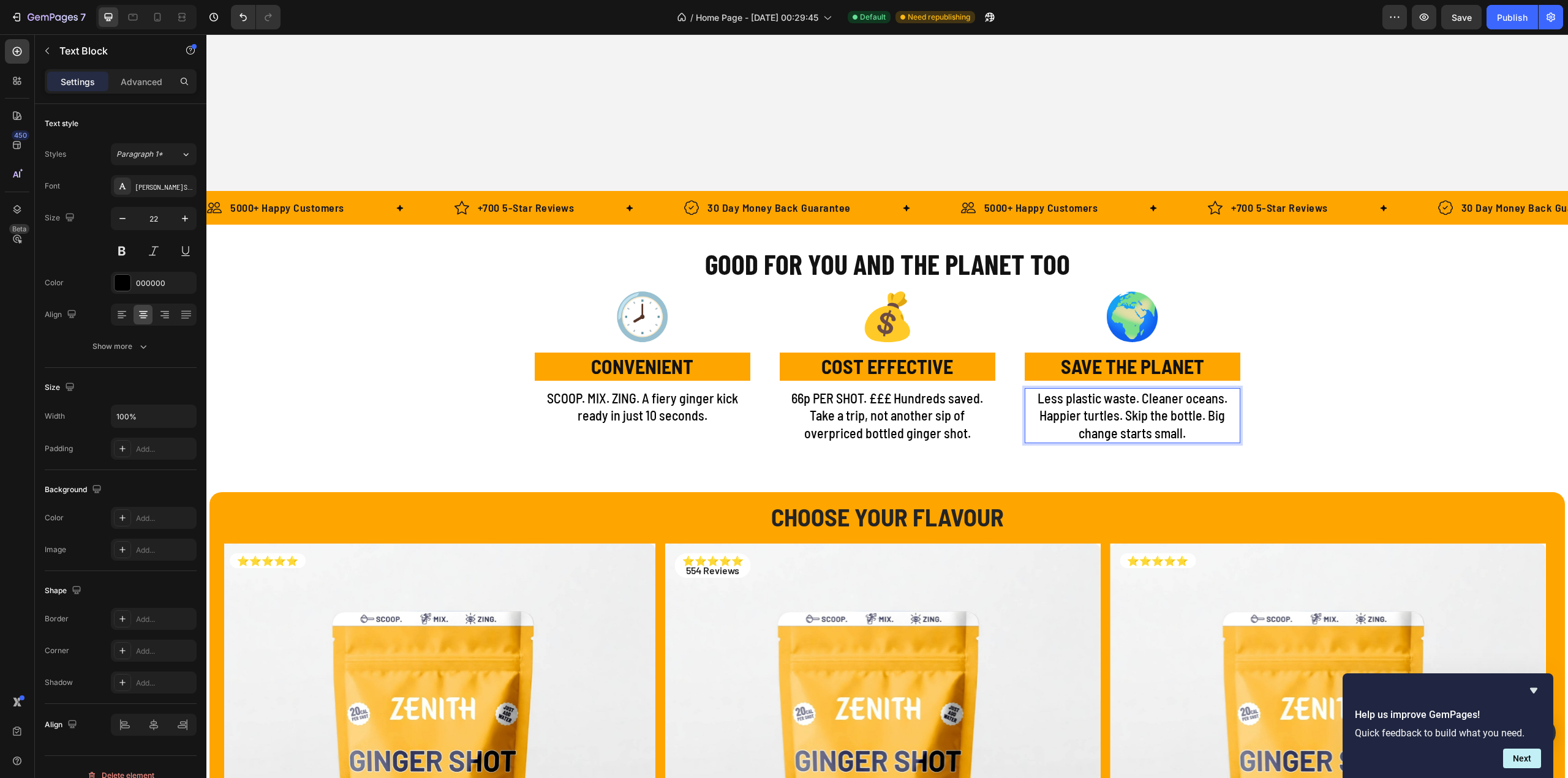
click at [1203, 419] on p "Less plastic waste. Cleaner oceans. Happier turtles. Skip the bottle. Big chang…" at bounding box center [1132, 415] width 213 height 53
click at [1197, 419] on p "Less plastic waste. Cleaner oceans. Happier turtles. Skip the bottle- Big chang…" at bounding box center [1132, 415] width 213 height 53
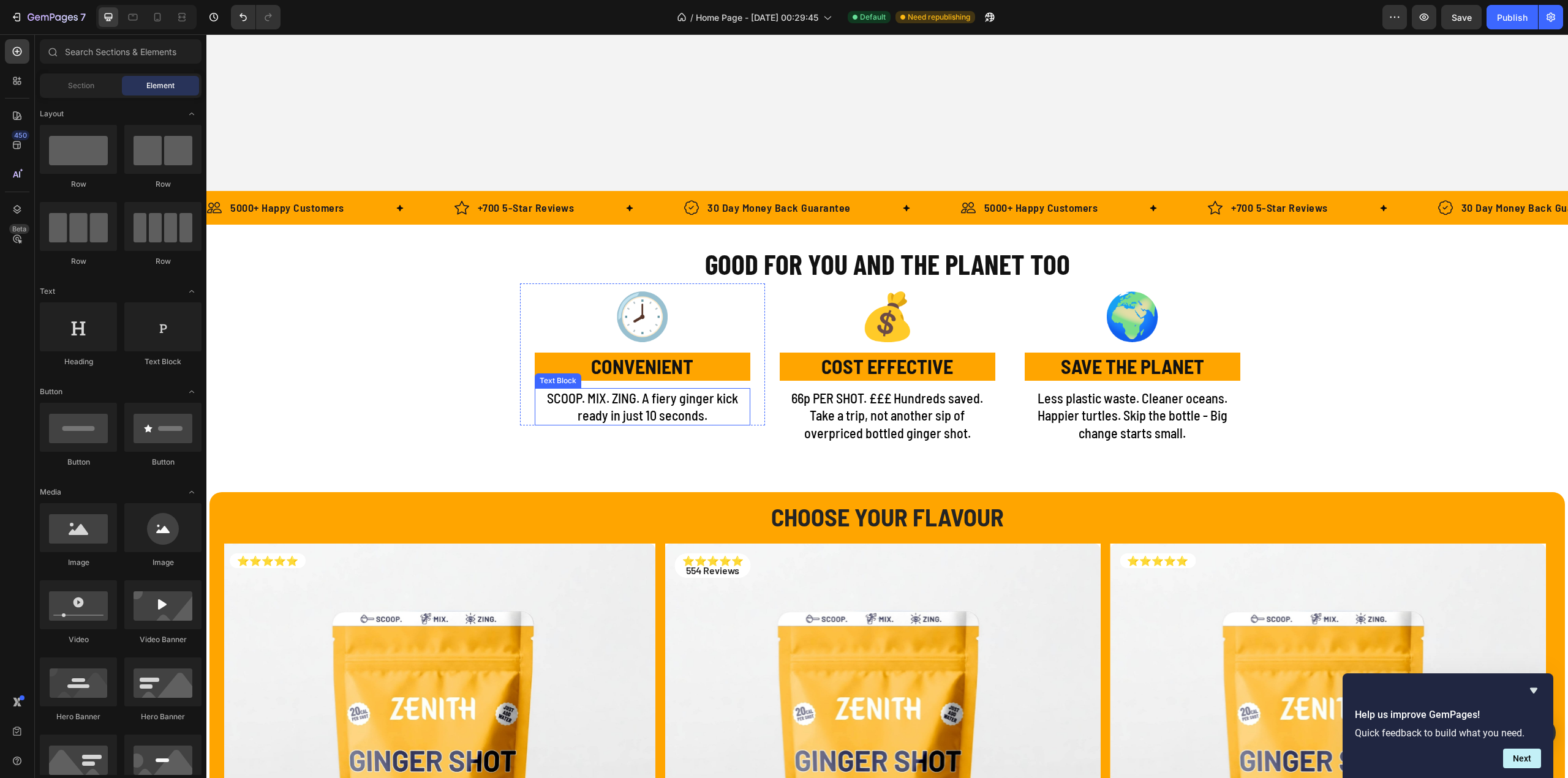
click at [690, 422] on p "SCOOP. MIX. ZING. A fiery ginger kick ready in just 10 seconds." at bounding box center [642, 406] width 213 height 35
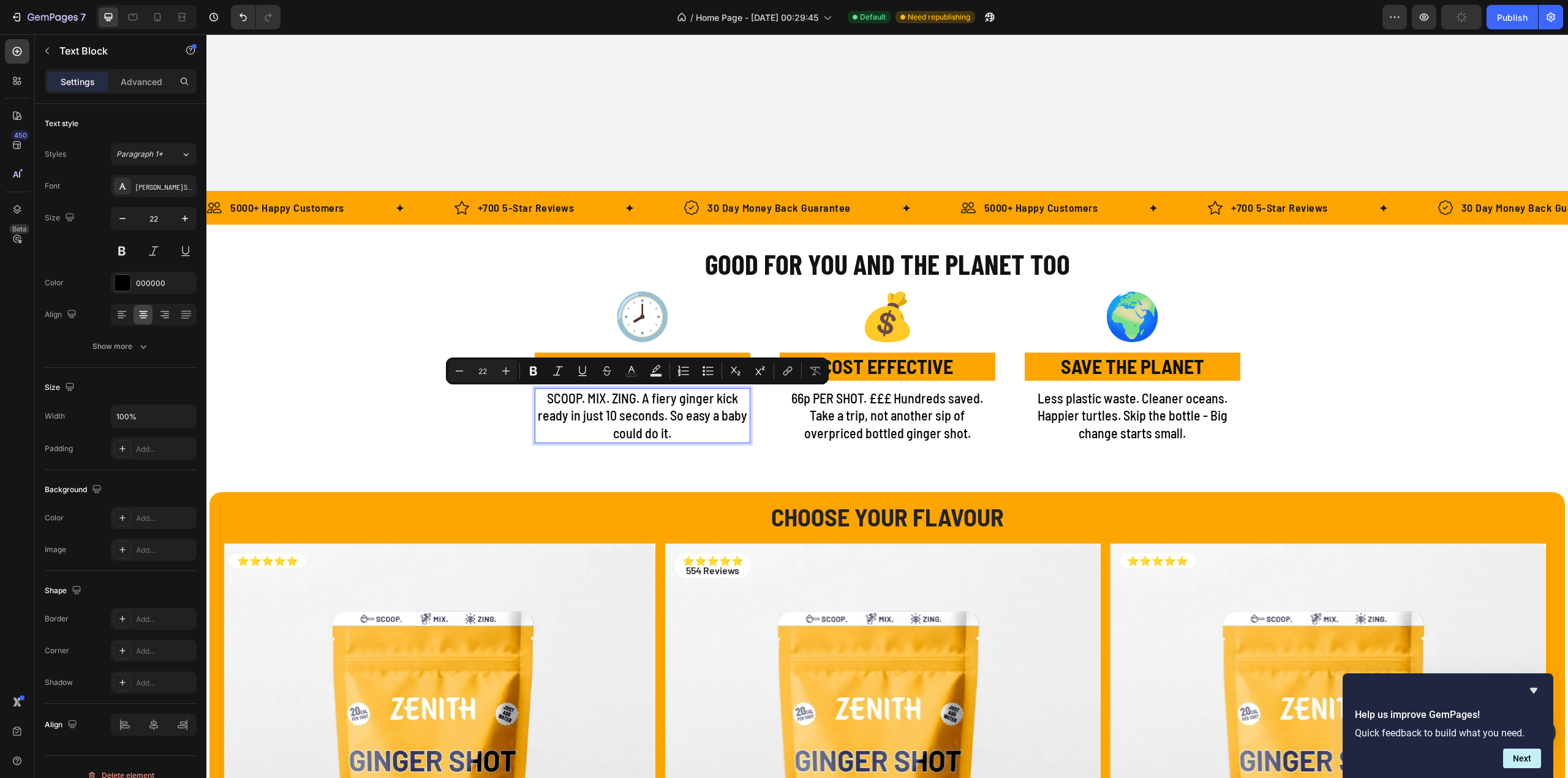
drag, startPoint x: 540, startPoint y: 398, endPoint x: 693, endPoint y: 433, distance: 157.0
click at [693, 433] on p "SCOOP. MIX. ZING. A fiery ginger kick ready in just 10 seconds. So easy a baby …" at bounding box center [642, 415] width 213 height 53
copy p "SCOOP. MIX. ZING. A fiery ginger kick ready in just 10 seconds. So easy a baby …"
click at [653, 409] on p "SCOOP. MIX. ZING. A fiery ginger kick ready in just 10 seconds. So easy a baby …" at bounding box center [642, 415] width 213 height 53
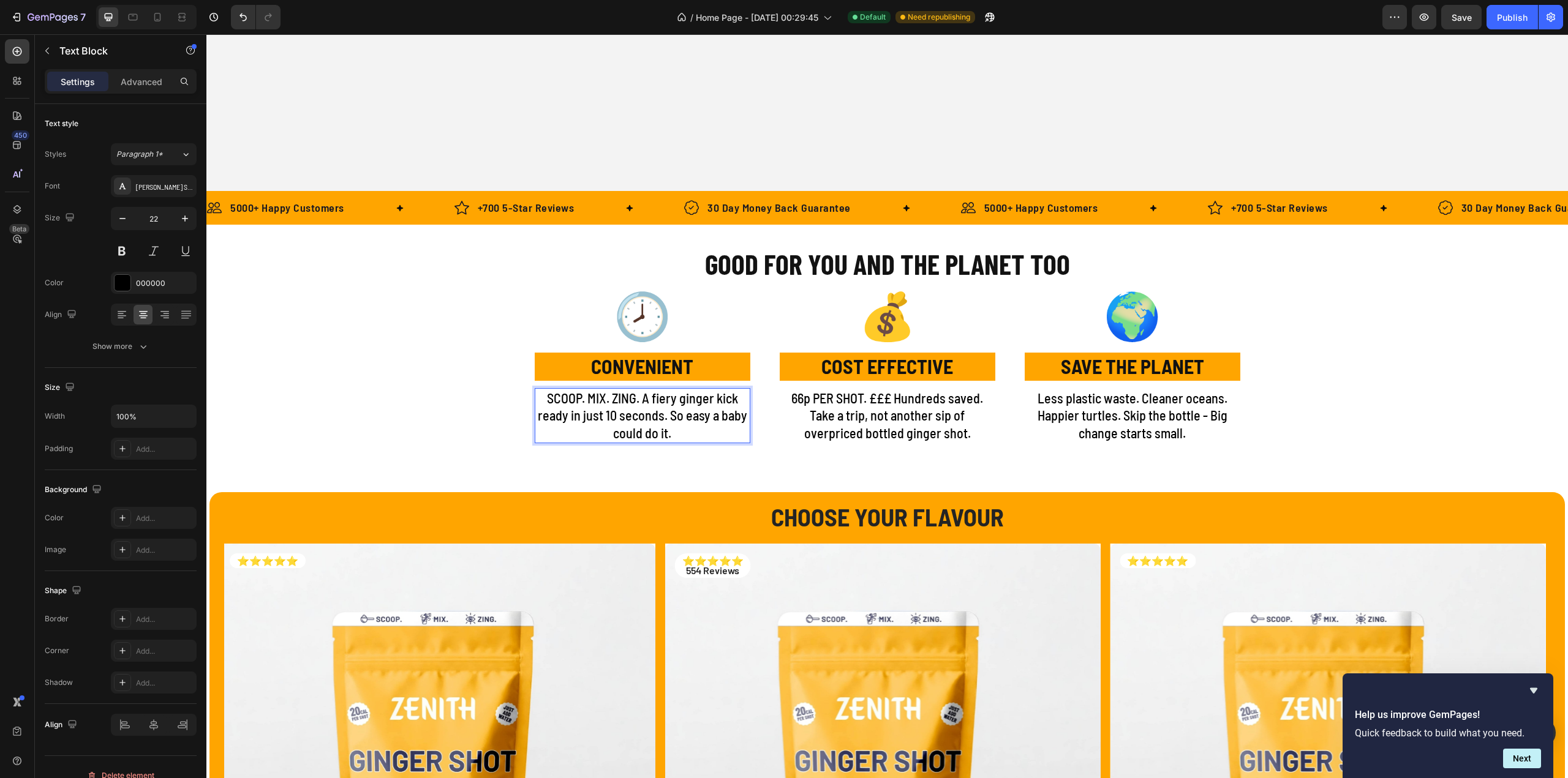
drag, startPoint x: 665, startPoint y: 415, endPoint x: 677, endPoint y: 432, distance: 20.8
click at [677, 432] on p "SCOOP. MIX. ZING. A fiery ginger kick ready in just 10 seconds. So easy a baby …" at bounding box center [642, 415] width 213 height 53
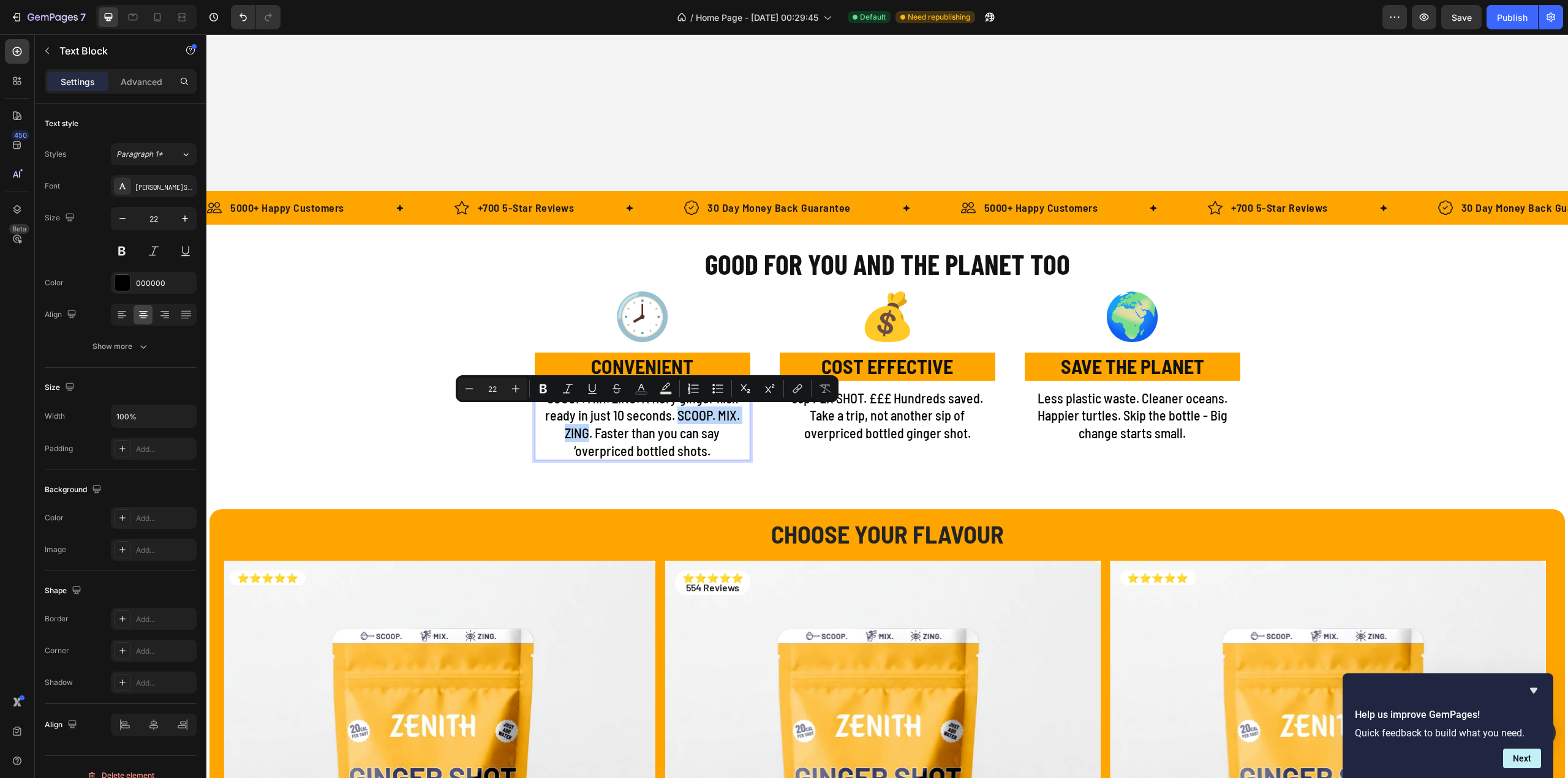
drag, startPoint x: 673, startPoint y: 415, endPoint x: 584, endPoint y: 435, distance: 91.2
click at [584, 435] on p "SCOOP. MIX. ZING. A fiery ginger kick ready in just 10 seconds. SCOOP. MIX. ZIN…" at bounding box center [642, 424] width 213 height 70
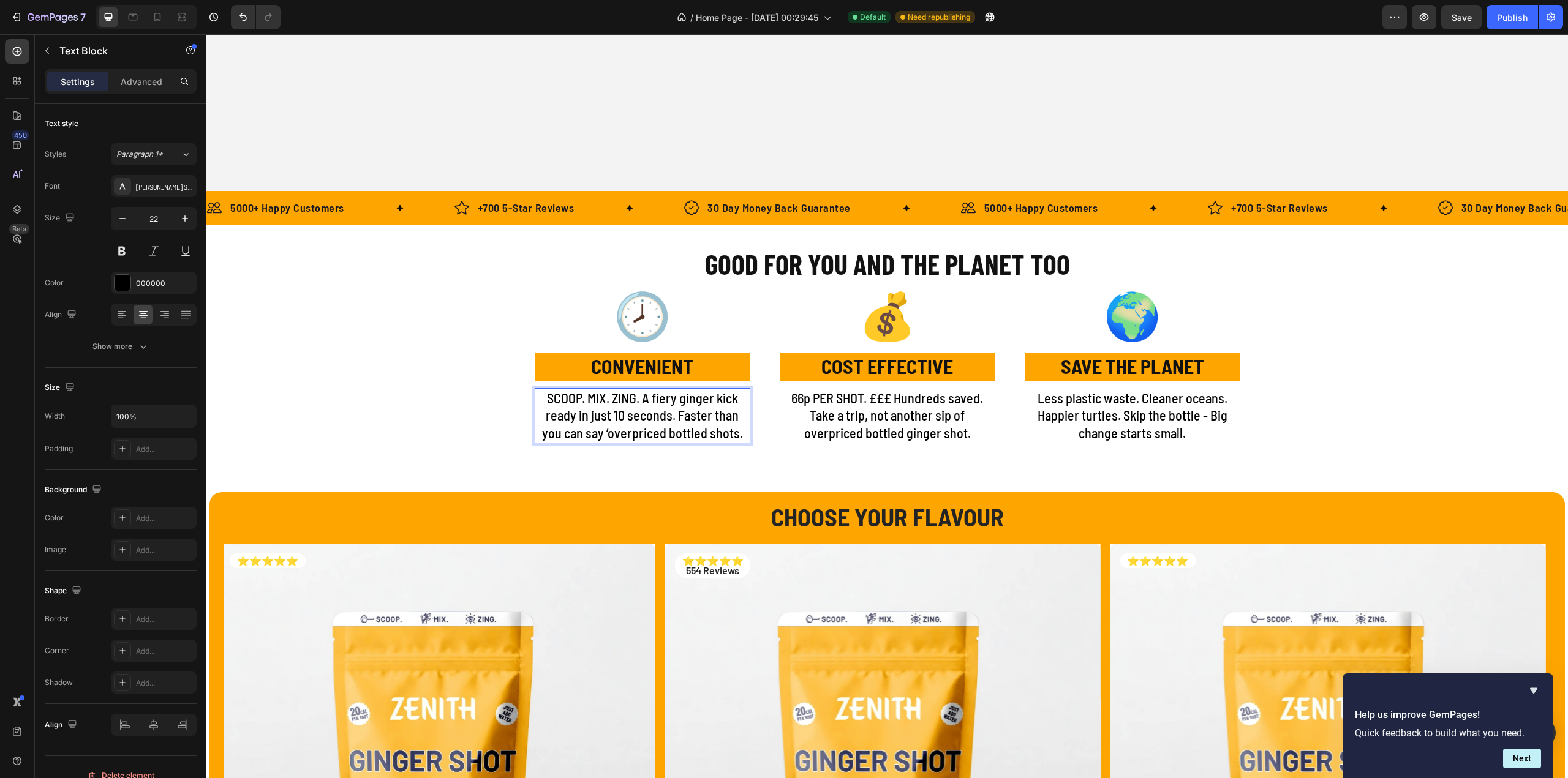
click at [722, 437] on p "SCOOP. MIX. ZING. A fiery ginger kick ready in just 10 seconds. Faster than you…" at bounding box center [642, 415] width 213 height 53
click at [591, 434] on p "SCOOP. MIX. ZING. A fiery ginger kick ready in just 10 seconds. Faster than you…" at bounding box center [642, 415] width 213 height 53
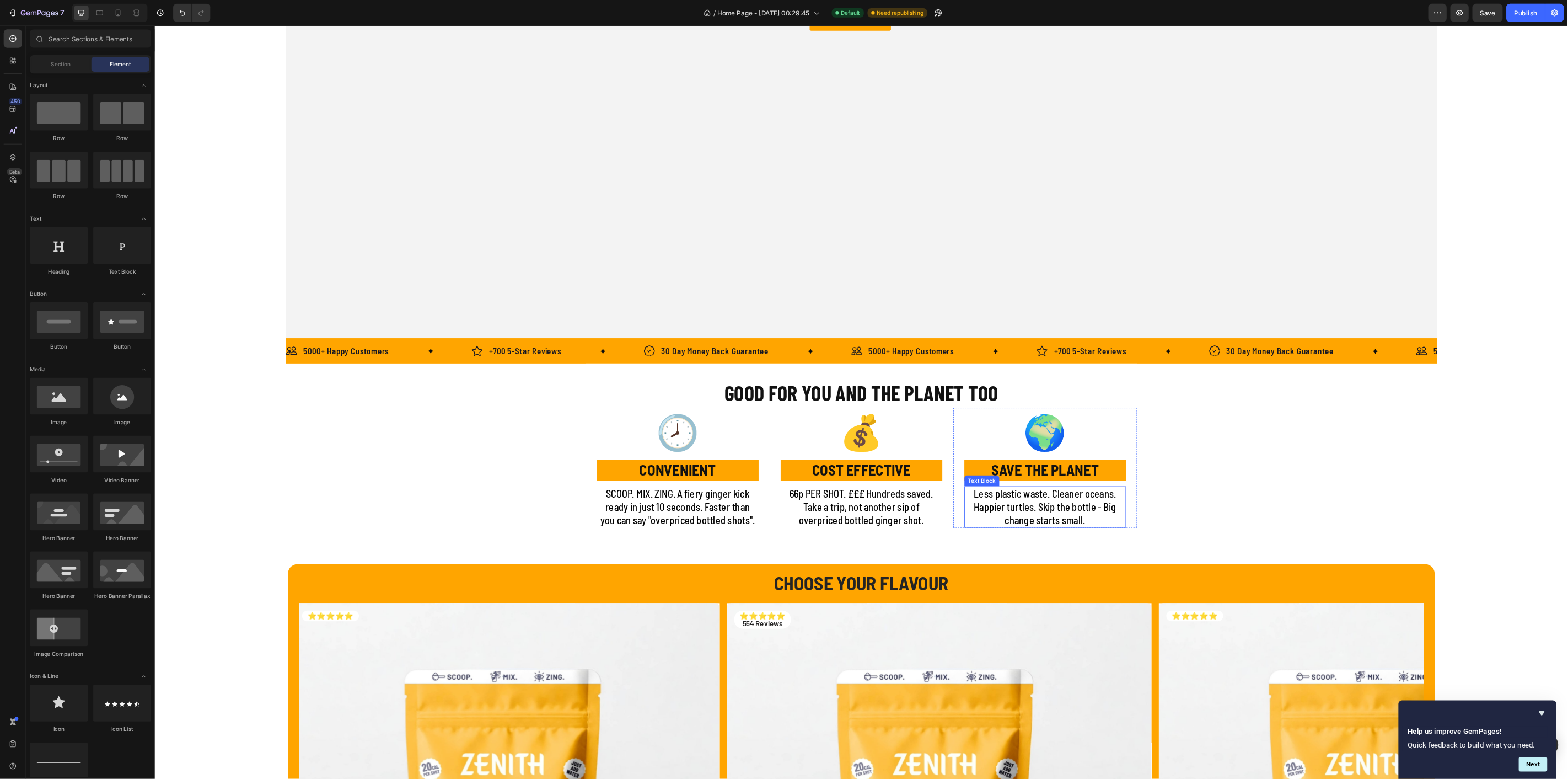
scroll to position [552, 0]
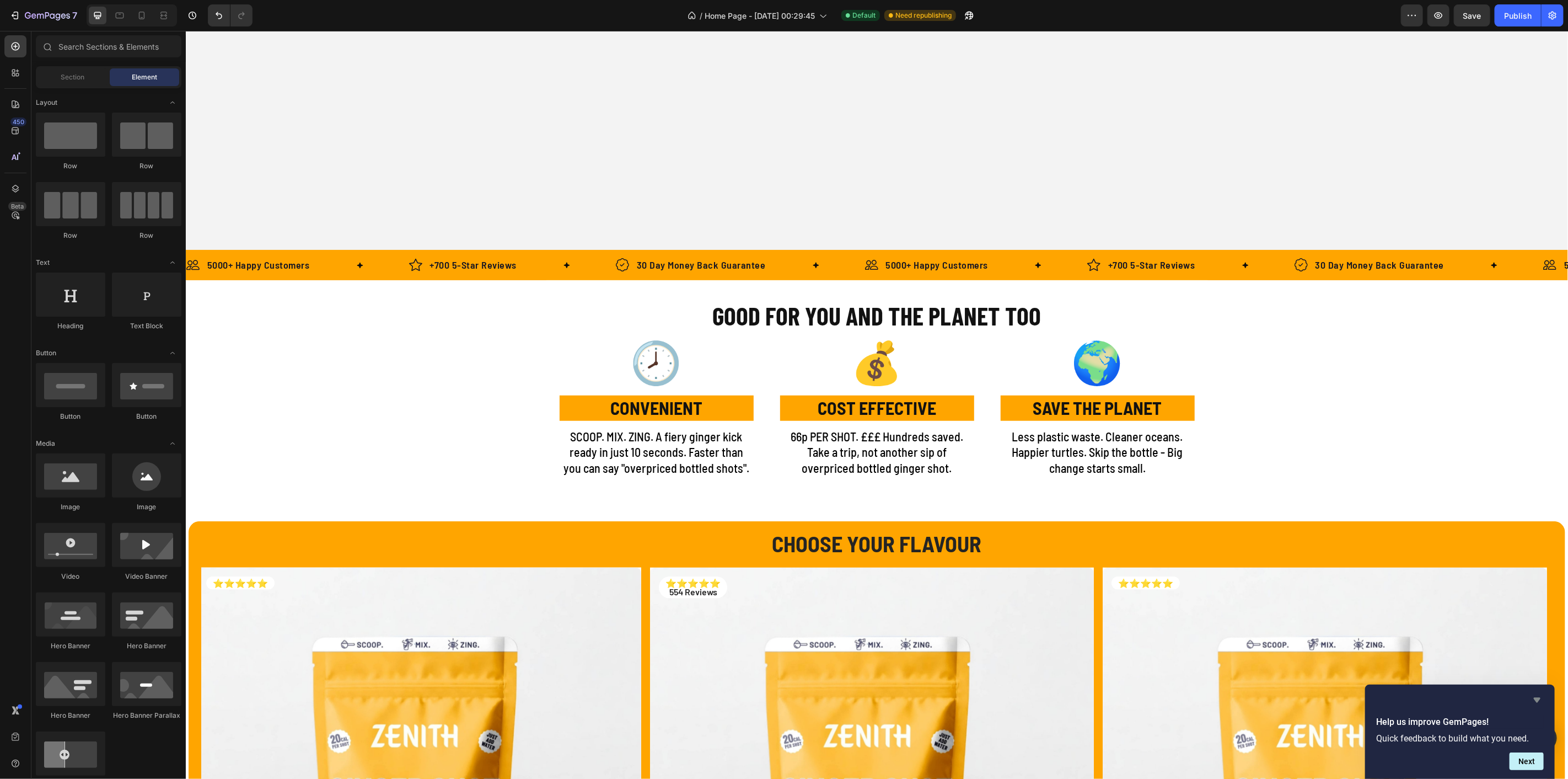
click at [1411, 698] on icon "Hide survey" at bounding box center [1537, 700] width 7 height 5
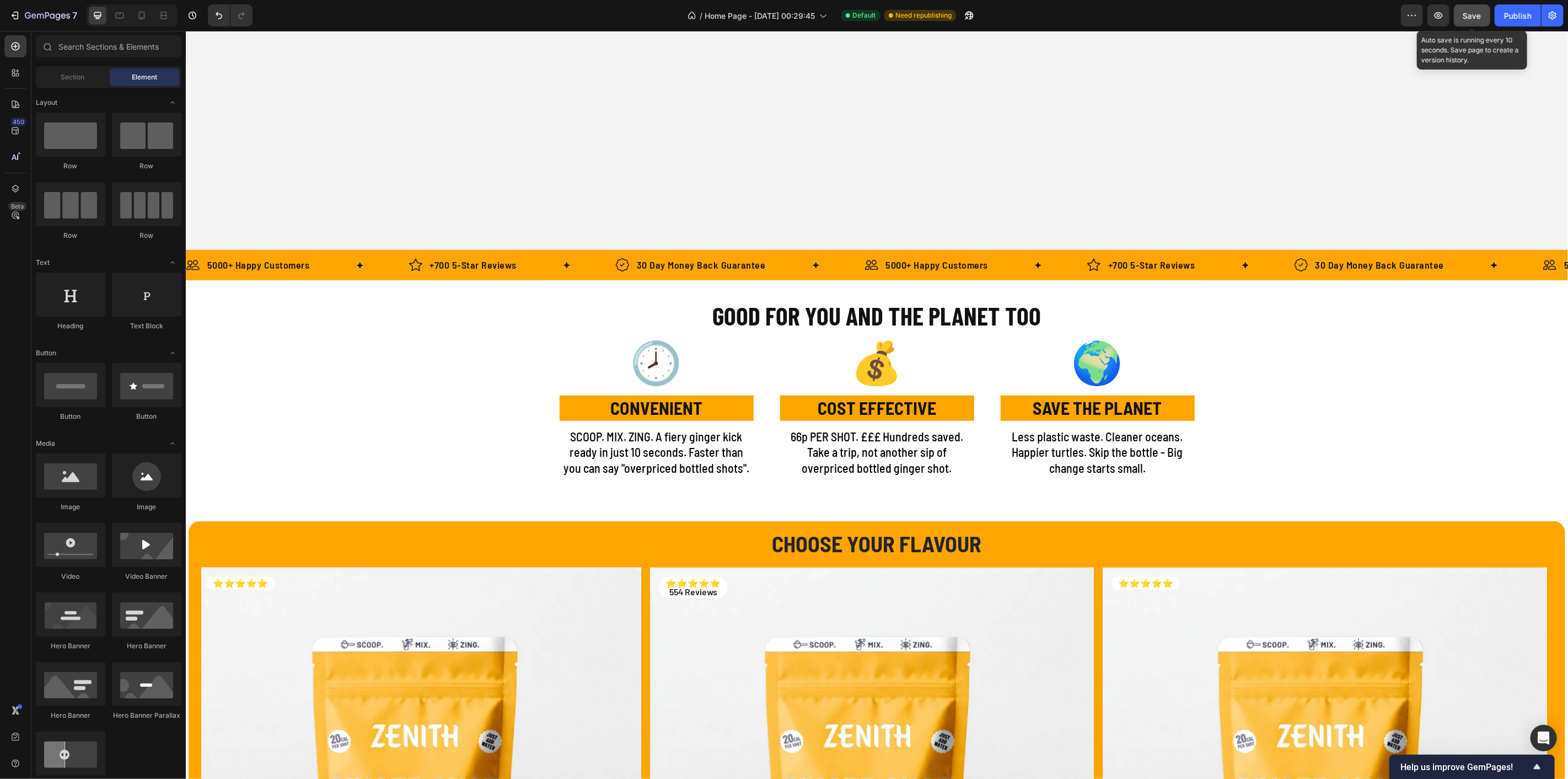
click at [1411, 25] on button "Save" at bounding box center [1472, 15] width 36 height 22
click at [1411, 21] on button "Publish" at bounding box center [1518, 15] width 46 height 22
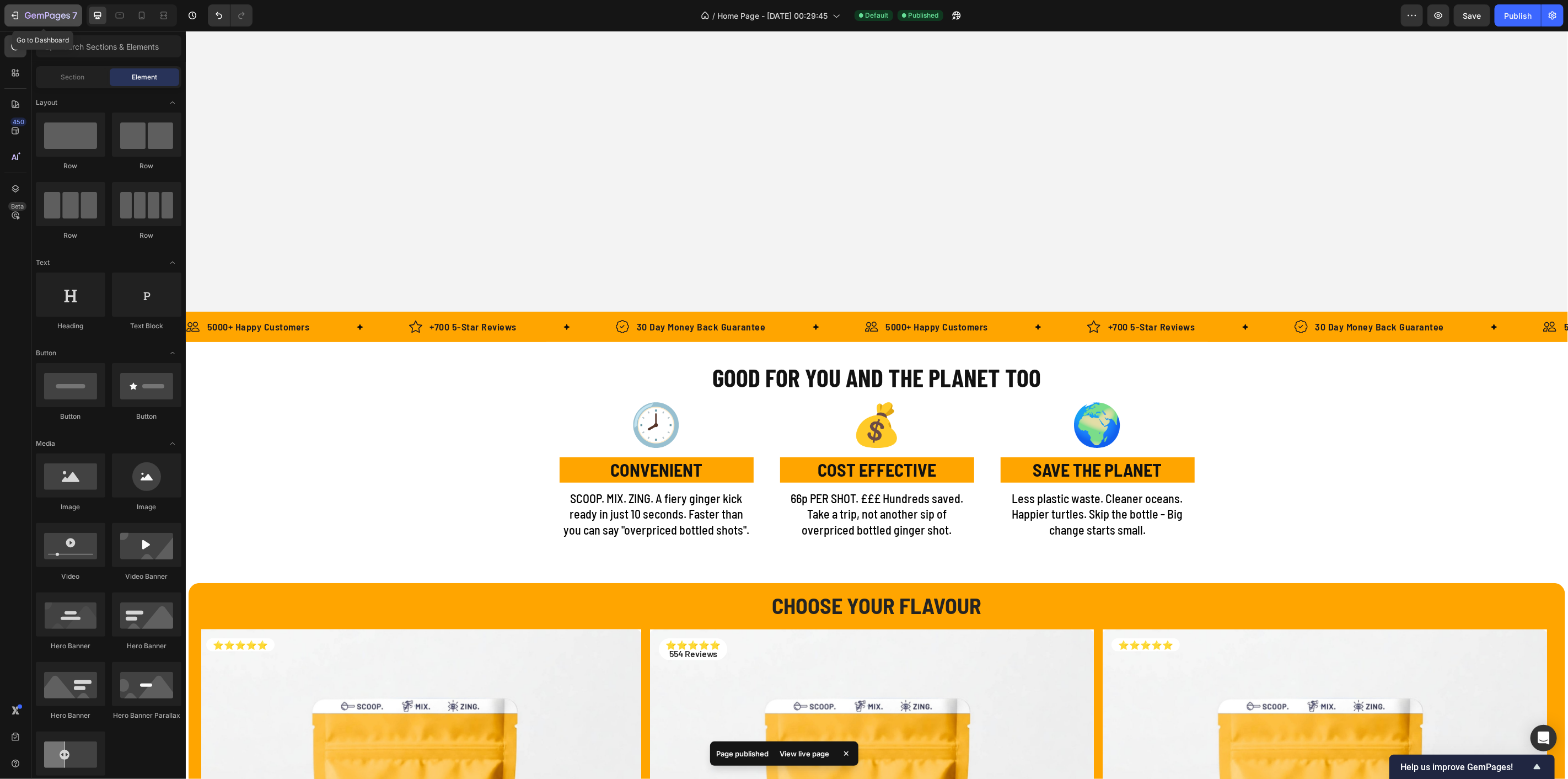
click at [65, 19] on icon "button" at bounding box center [47, 16] width 45 height 9
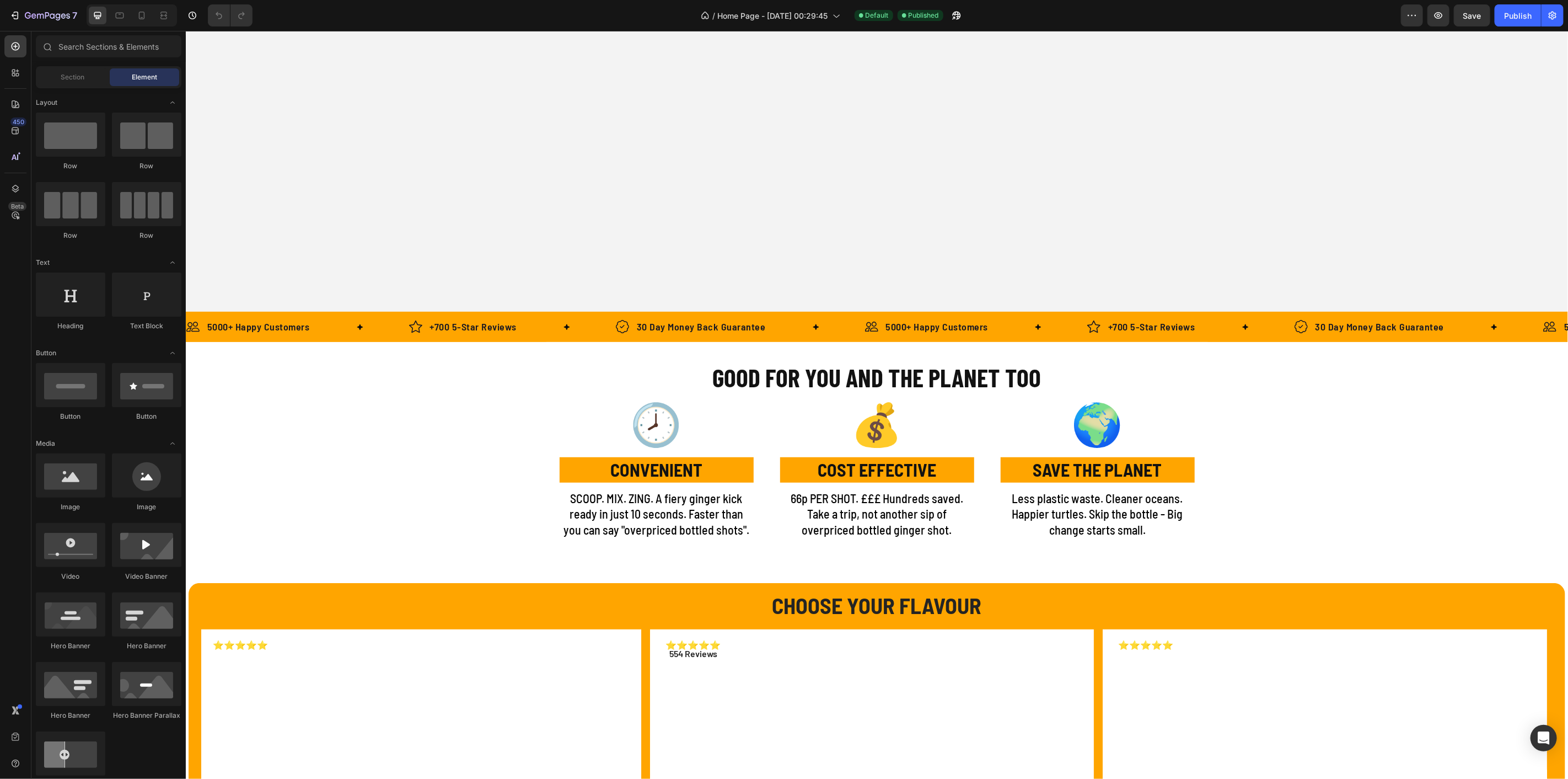
scroll to position [735, 0]
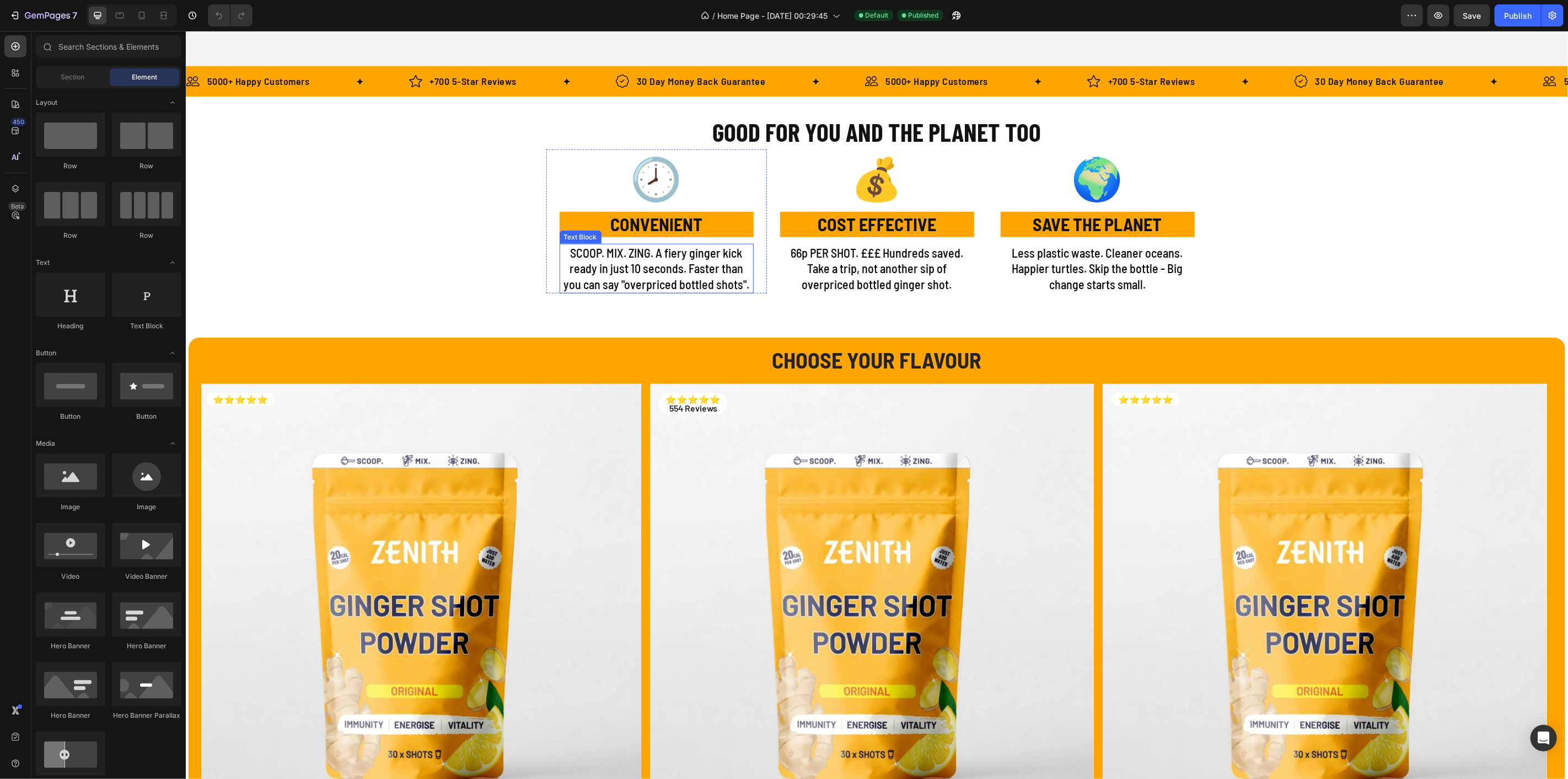
click at [624, 285] on p "SCOOP. MIX. ZING. A fiery ginger kick ready in just 10 seconds. Faster than you…" at bounding box center [656, 268] width 192 height 48
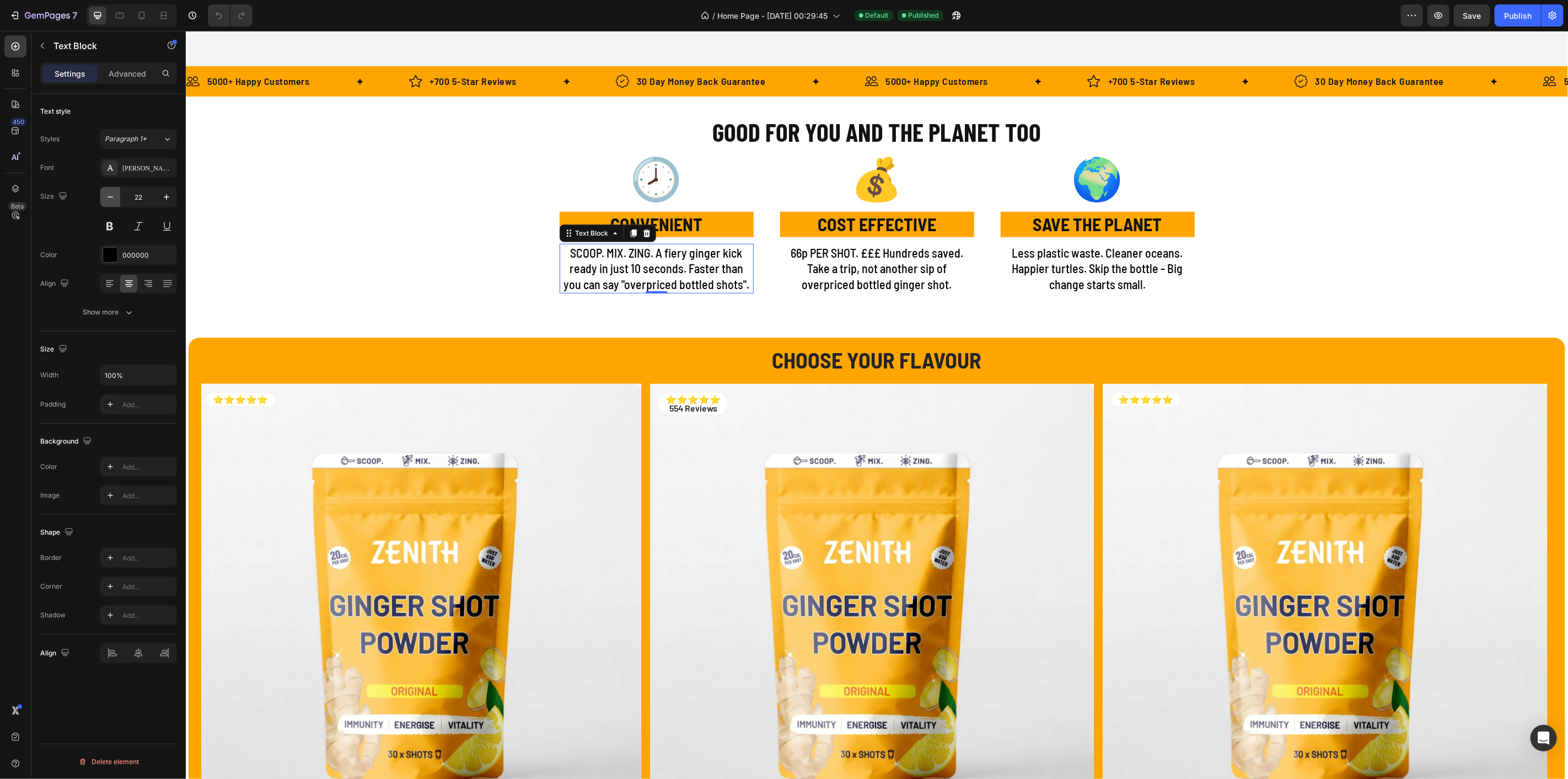
click at [108, 197] on icon "button" at bounding box center [110, 197] width 5 height 1
type input "20"
click at [862, 266] on p "66p PER SHOT. £££ Hundreds saved. Take a trip, not another sip of overpriced bo…" at bounding box center [877, 268] width 192 height 48
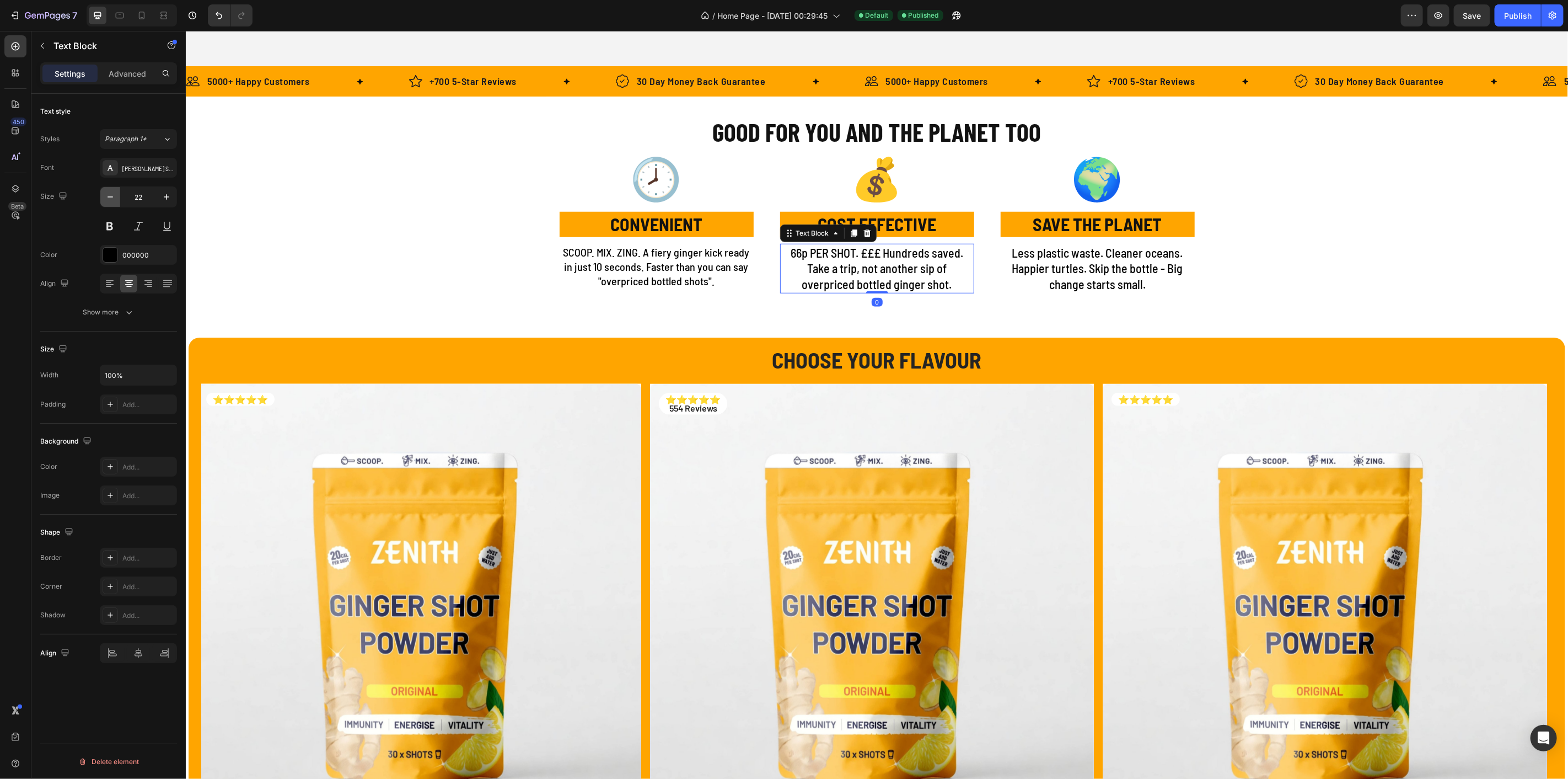
click at [112, 194] on icon "button" at bounding box center [110, 197] width 11 height 11
type input "20"
click at [1136, 278] on p "Less plastic waste. Cleaner oceans. Happier turtles. Skip the bottle - Big chan…" at bounding box center [1097, 268] width 192 height 48
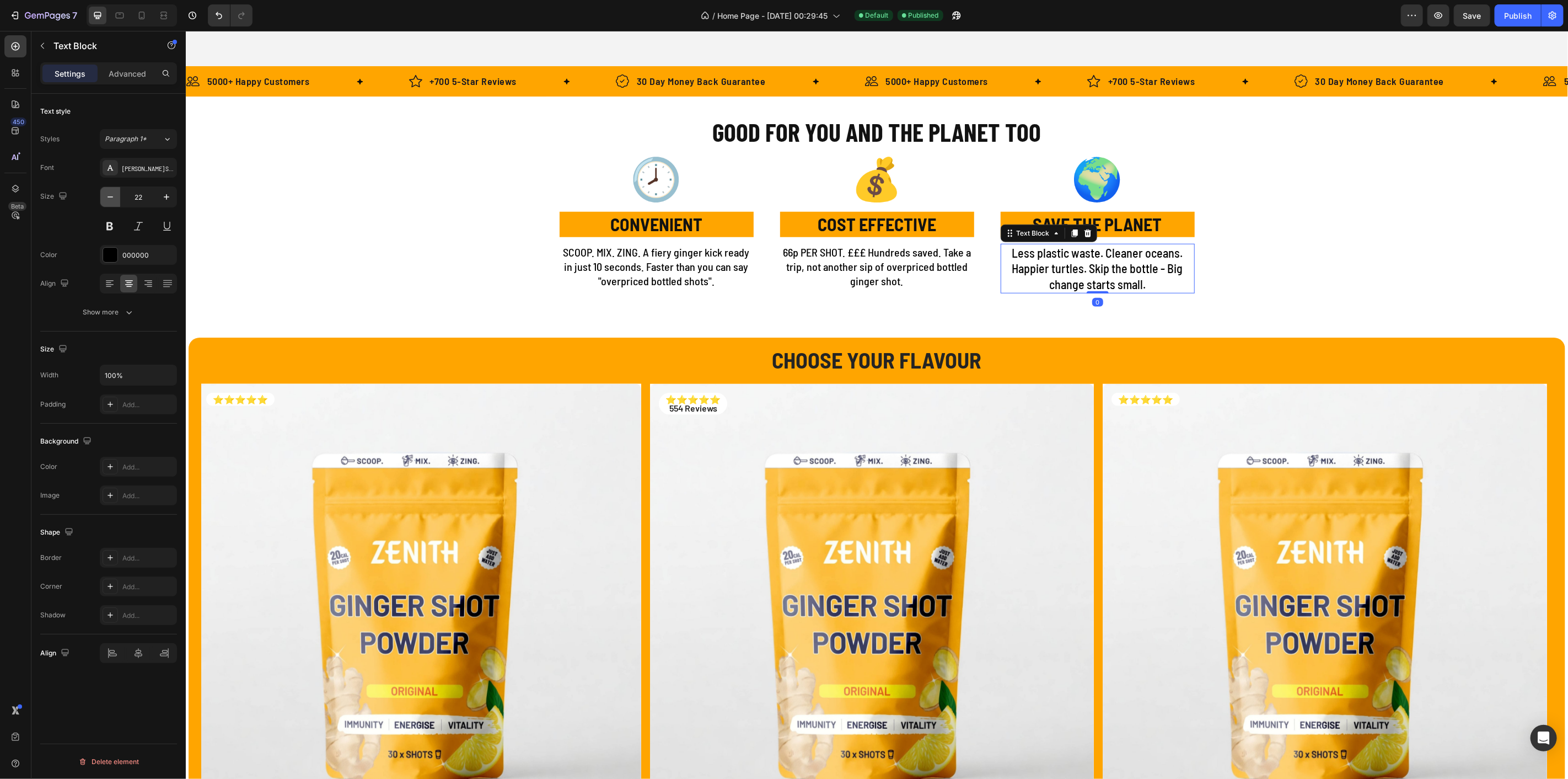
click at [105, 197] on icon "button" at bounding box center [110, 197] width 11 height 11
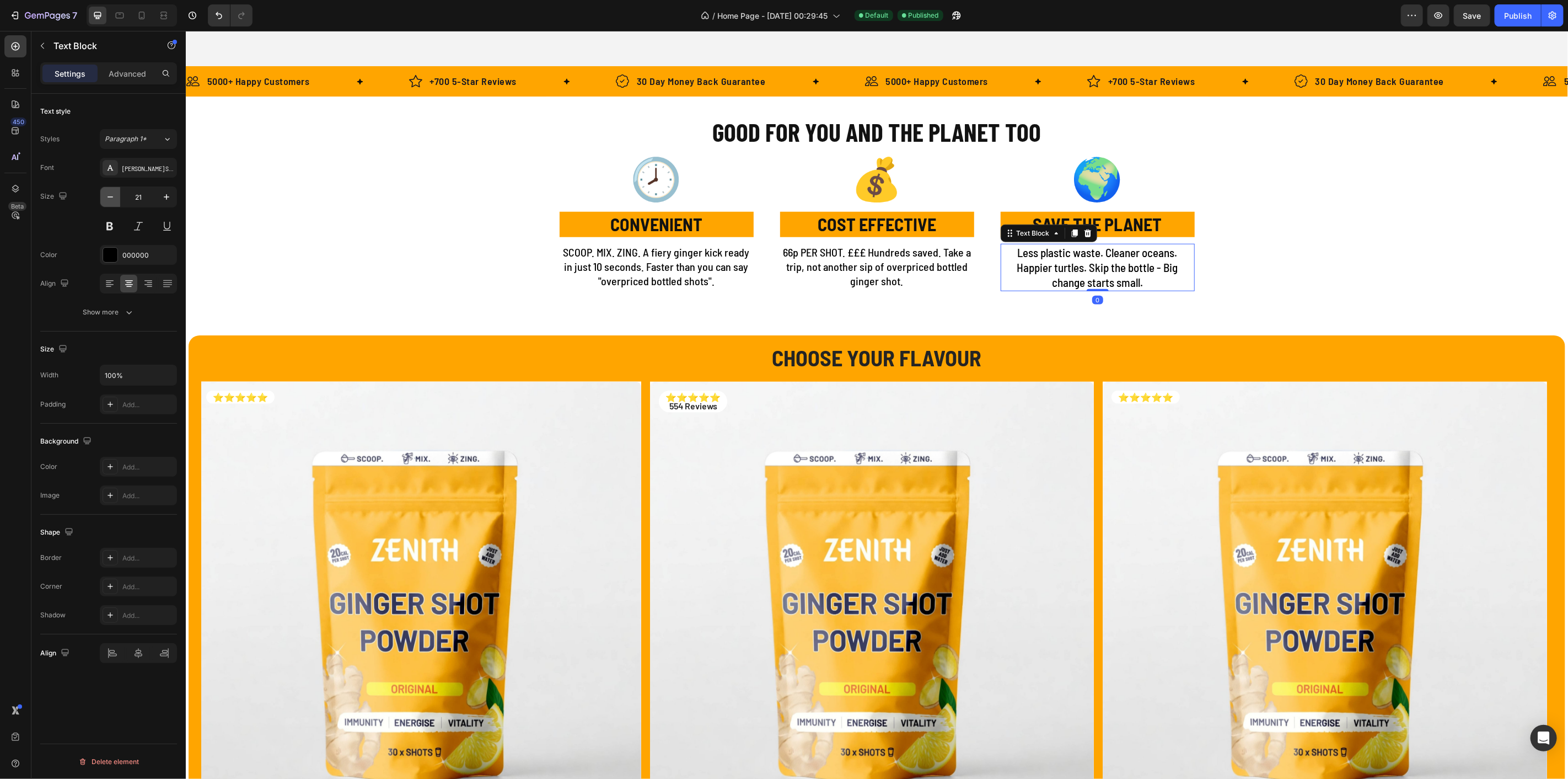
type input "20"
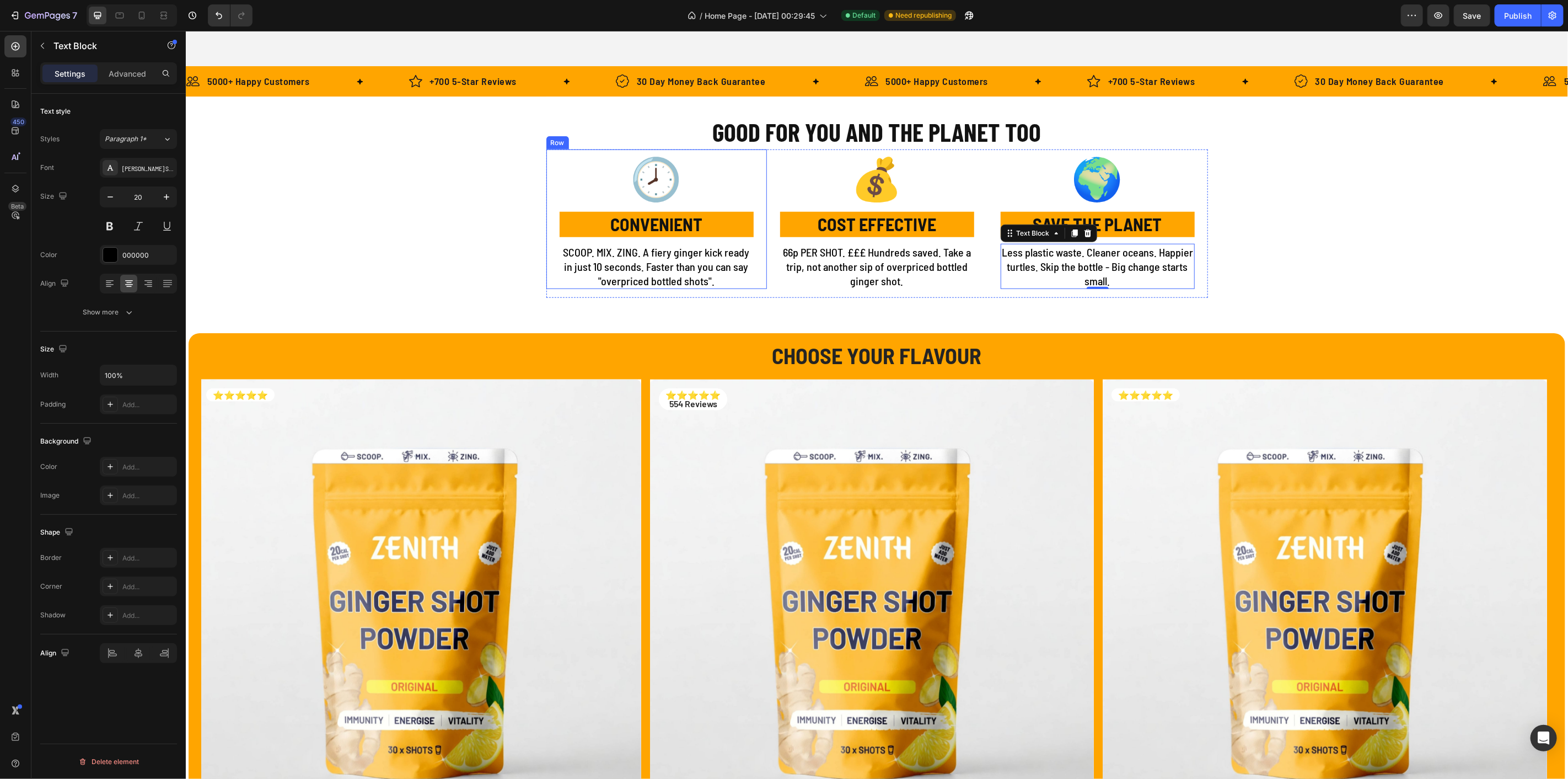
click at [607, 264] on p "SCOOP. MIX. ZING. A fiery ginger kick ready in just 10 seconds. Faster than you…" at bounding box center [656, 266] width 192 height 43
click at [109, 312] on div "Show more" at bounding box center [109, 312] width 51 height 11
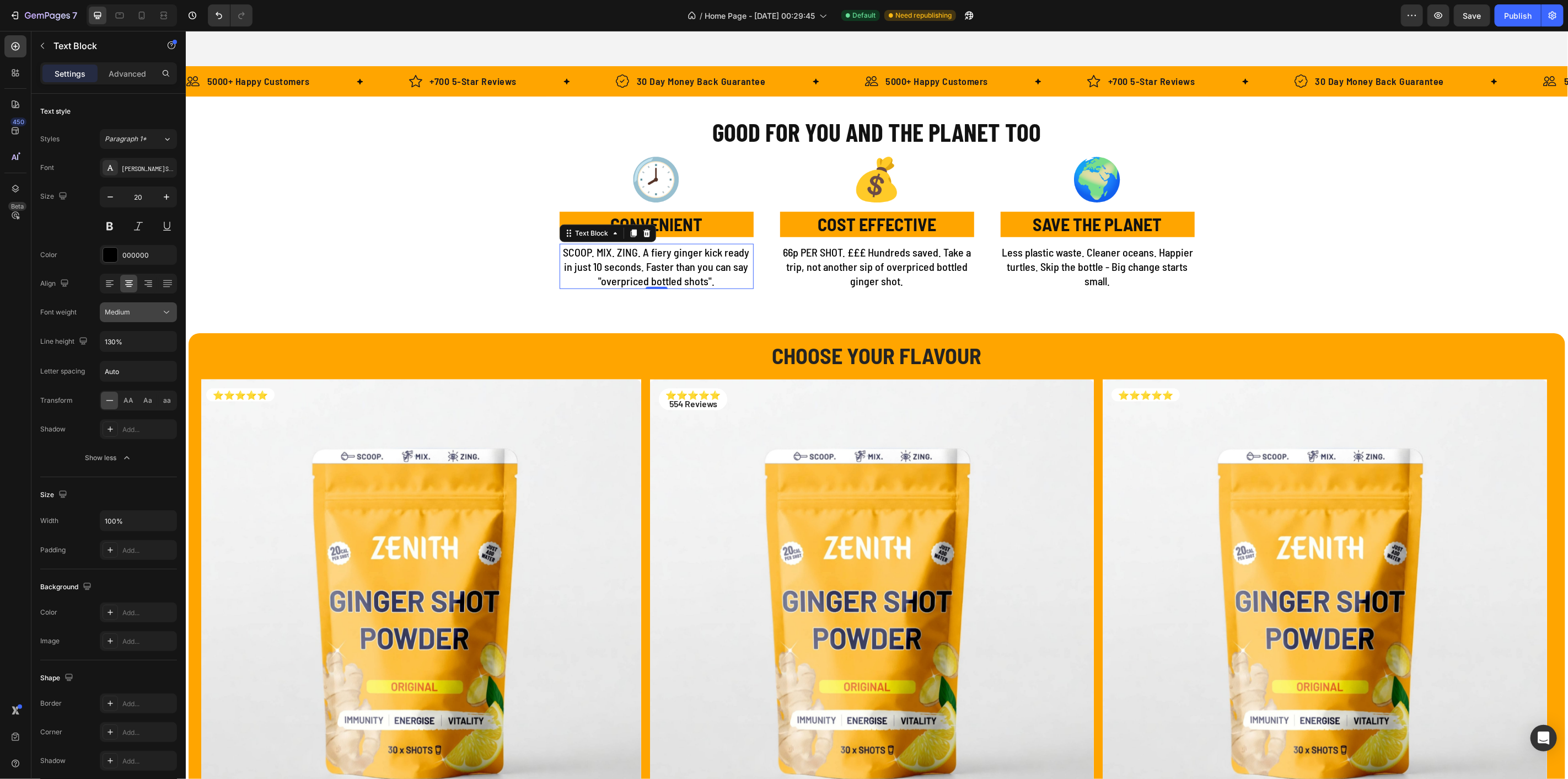
click at [141, 314] on div "Medium" at bounding box center [133, 312] width 56 height 10
click at [125, 378] on span "Normal" at bounding box center [116, 382] width 23 height 10
click at [842, 277] on p "66p PER SHOT. £££ Hundreds saved. Take a trip, not another sip of overpriced bo…" at bounding box center [877, 266] width 192 height 43
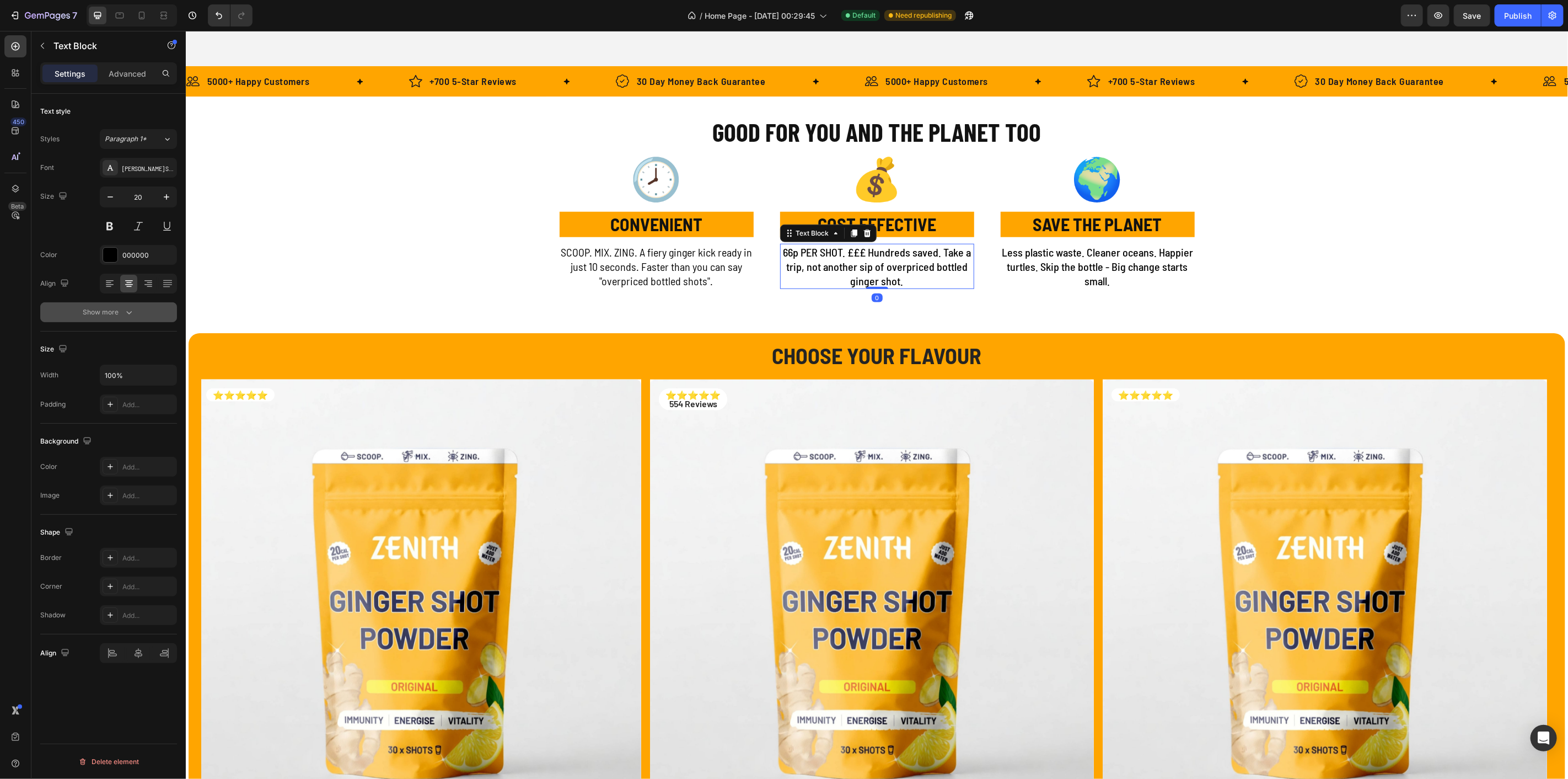
click at [129, 309] on icon "button" at bounding box center [129, 312] width 11 height 11
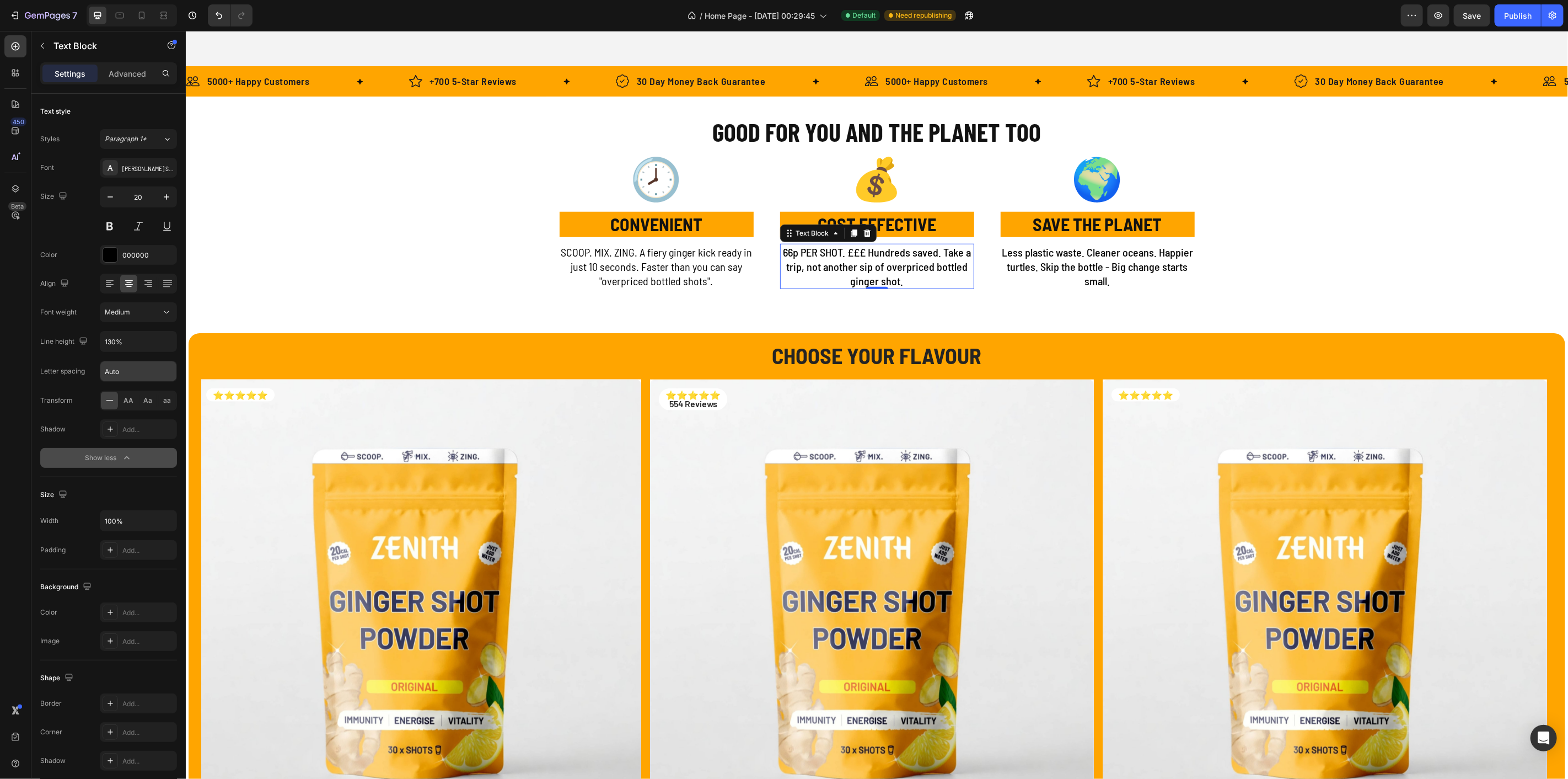
click at [129, 370] on input "Auto" at bounding box center [138, 372] width 76 height 20
click at [137, 313] on div "Medium" at bounding box center [133, 312] width 56 height 10
click at [121, 382] on span "Normal" at bounding box center [116, 382] width 23 height 10
click at [1018, 256] on p "Less plastic waste. Cleaner oceans. Happier turtles. Skip the bottle - Big chan…" at bounding box center [1097, 266] width 192 height 43
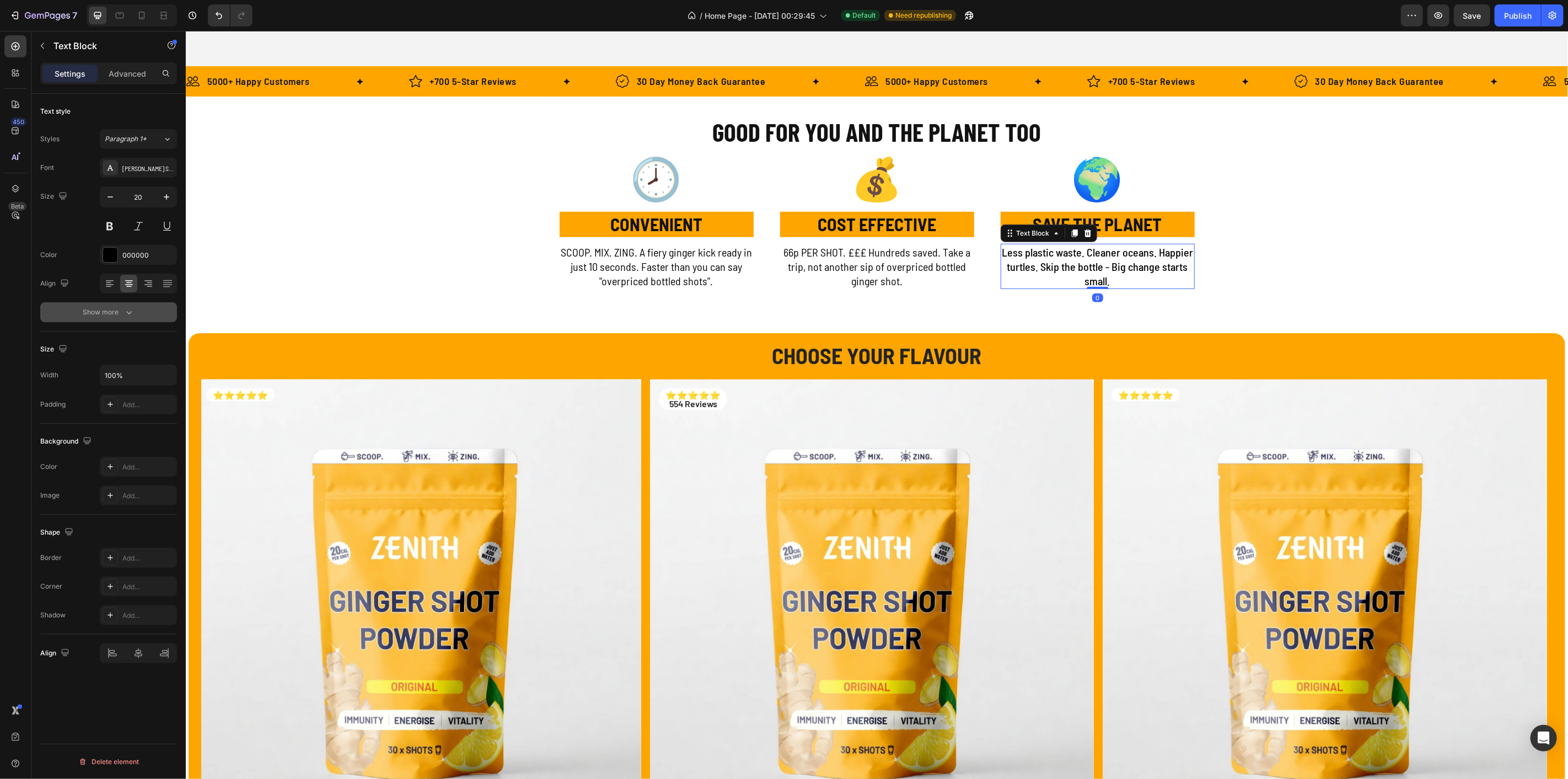
click at [110, 315] on div "Show more" at bounding box center [109, 312] width 51 height 11
click at [132, 315] on div "Medium" at bounding box center [133, 312] width 56 height 10
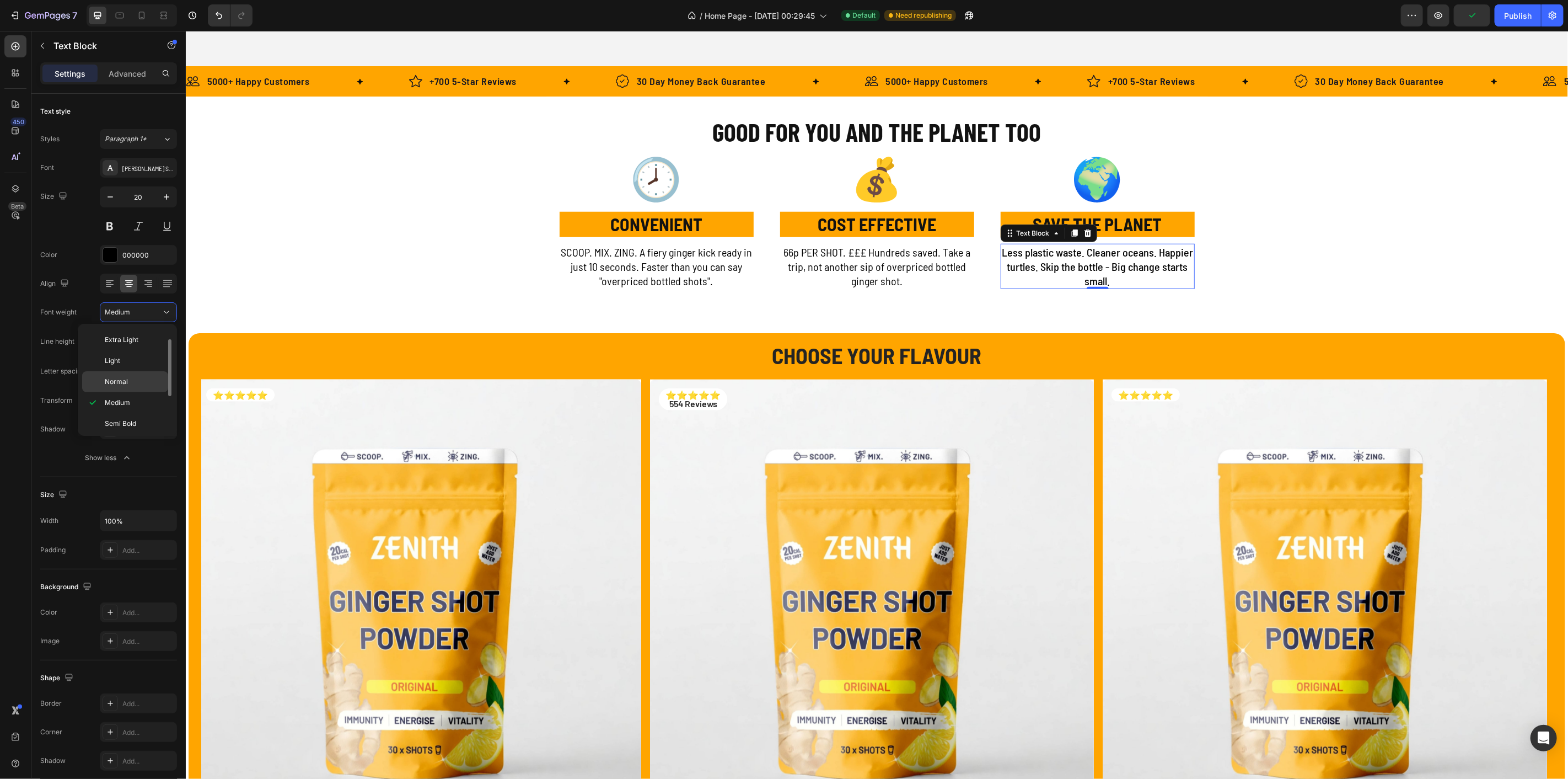
click at [120, 378] on span "Normal" at bounding box center [116, 382] width 23 height 10
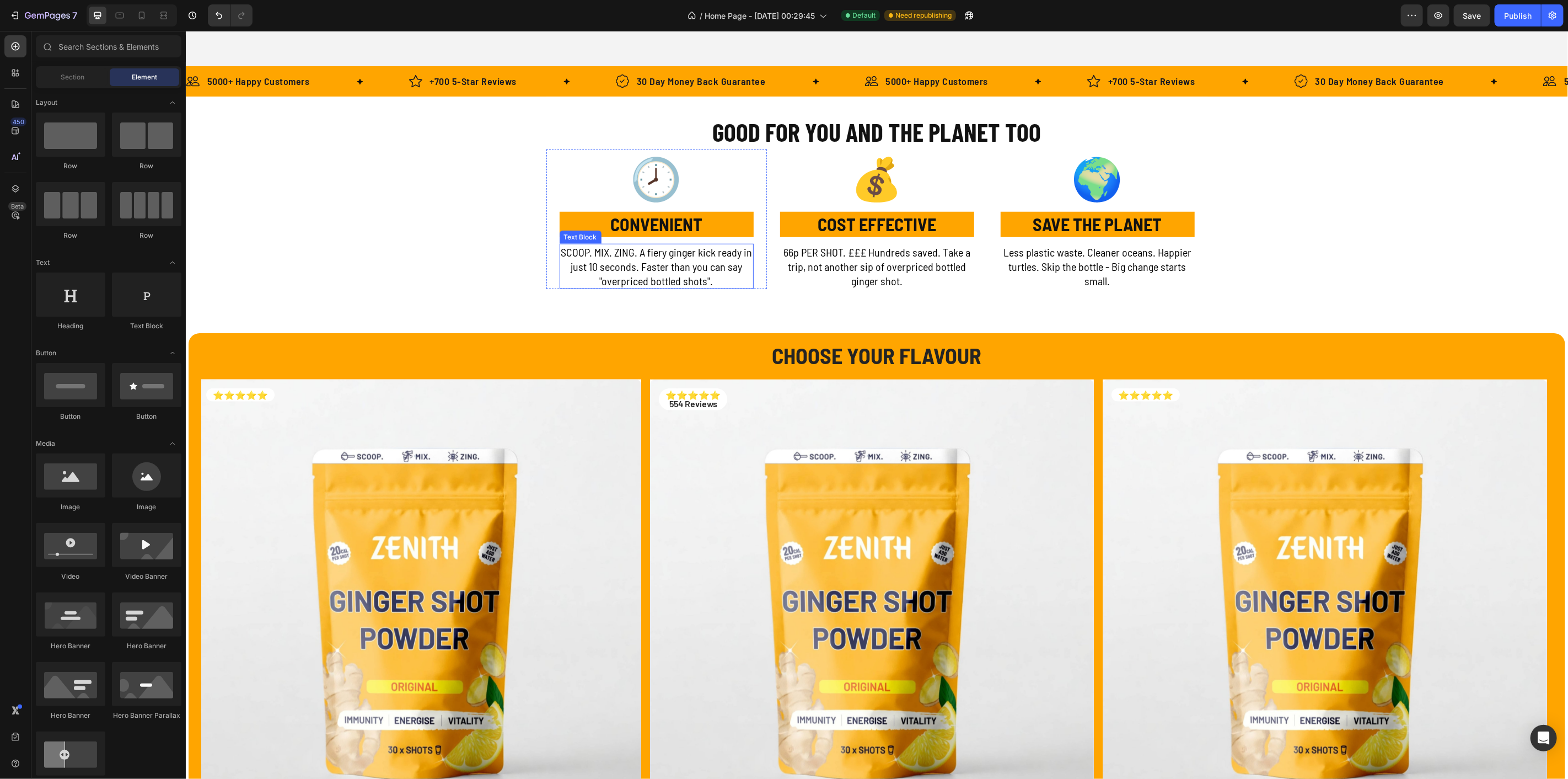
click at [647, 266] on p "SCOOP. MIX. ZING. A fiery ginger kick ready in just 10 seconds. Faster than you…" at bounding box center [656, 266] width 192 height 43
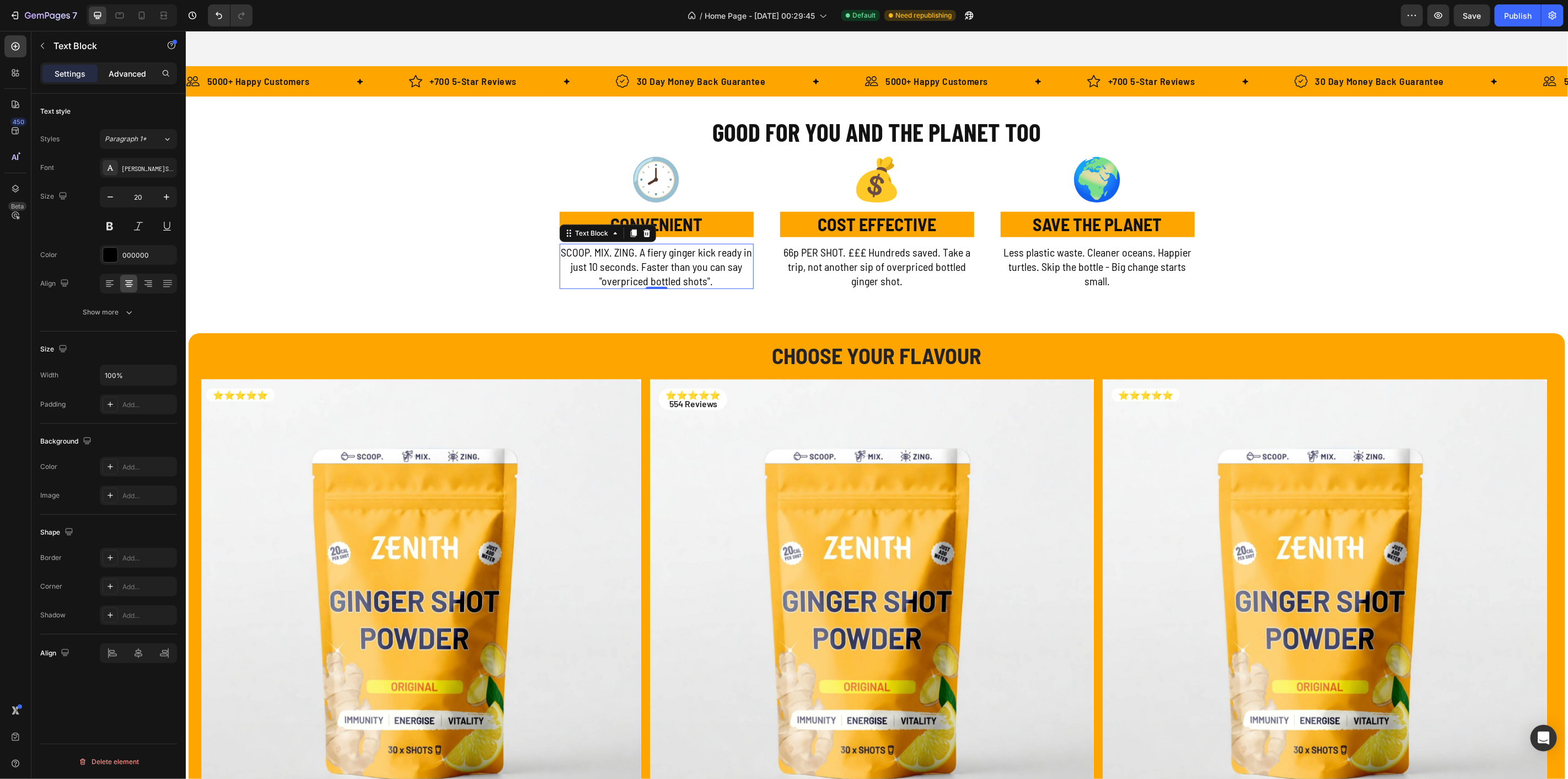
click at [118, 76] on p "Advanced" at bounding box center [127, 73] width 38 height 11
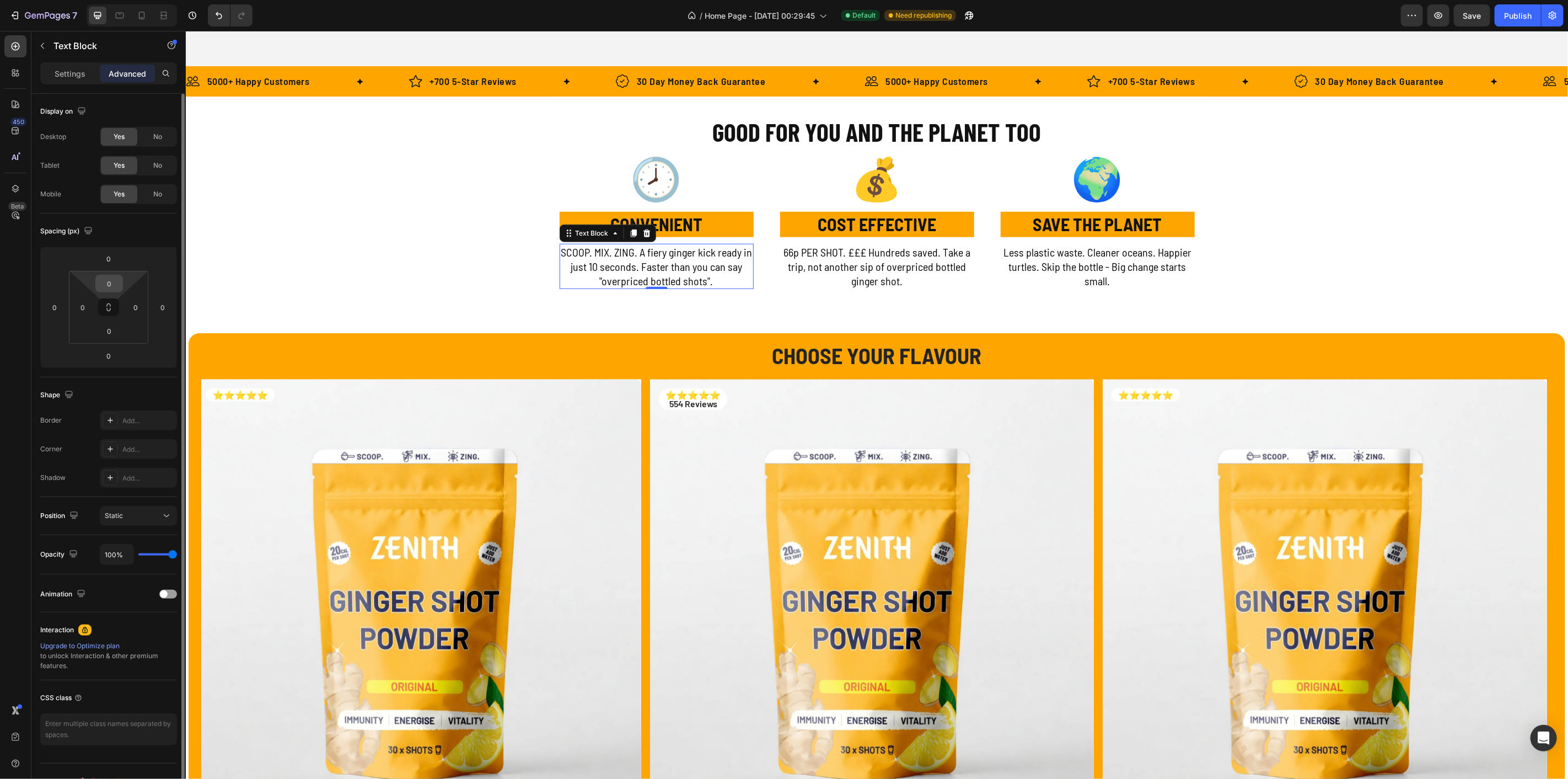
click at [110, 280] on input "0" at bounding box center [109, 283] width 22 height 17
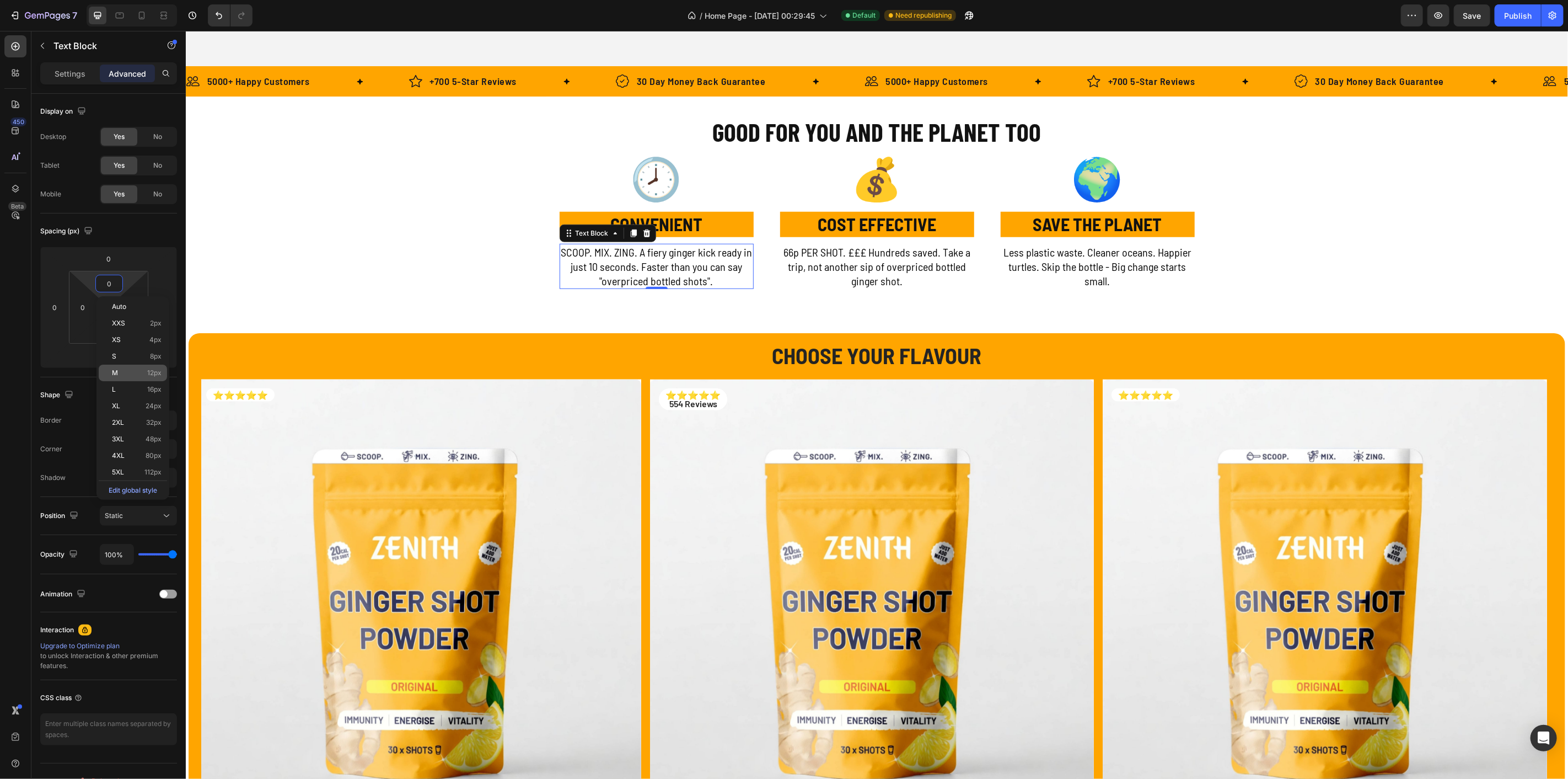
click at [129, 373] on p "M 12px" at bounding box center [137, 373] width 50 height 8
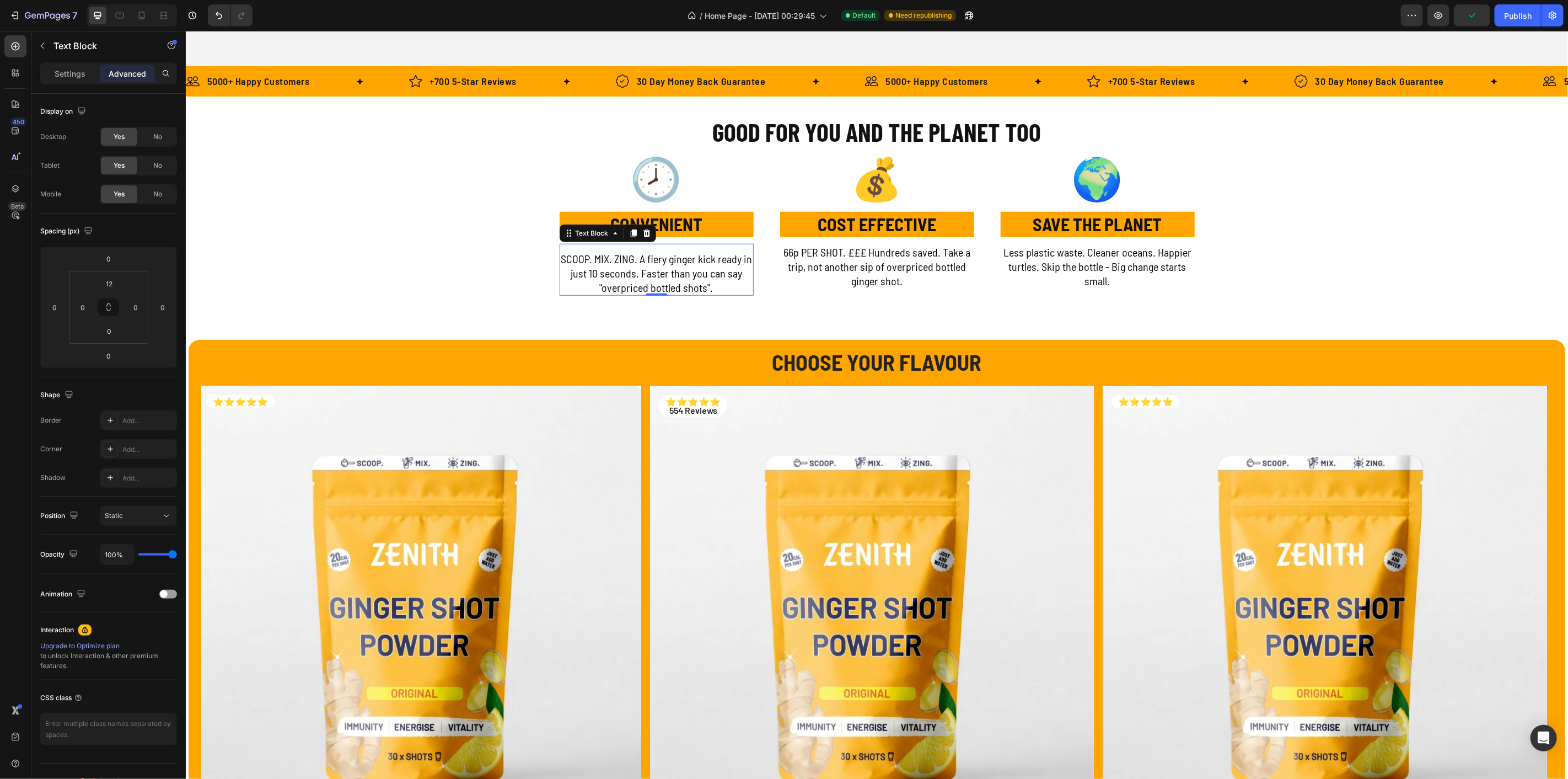
click at [667, 261] on p "SCOOP. MIX. ZING. A fiery ginger kick ready in just 10 seconds. Faster than you…" at bounding box center [656, 272] width 192 height 43
click at [113, 276] on input "12" at bounding box center [109, 283] width 22 height 17
click at [121, 350] on div "S 8px" at bounding box center [133, 356] width 68 height 17
type input "8"
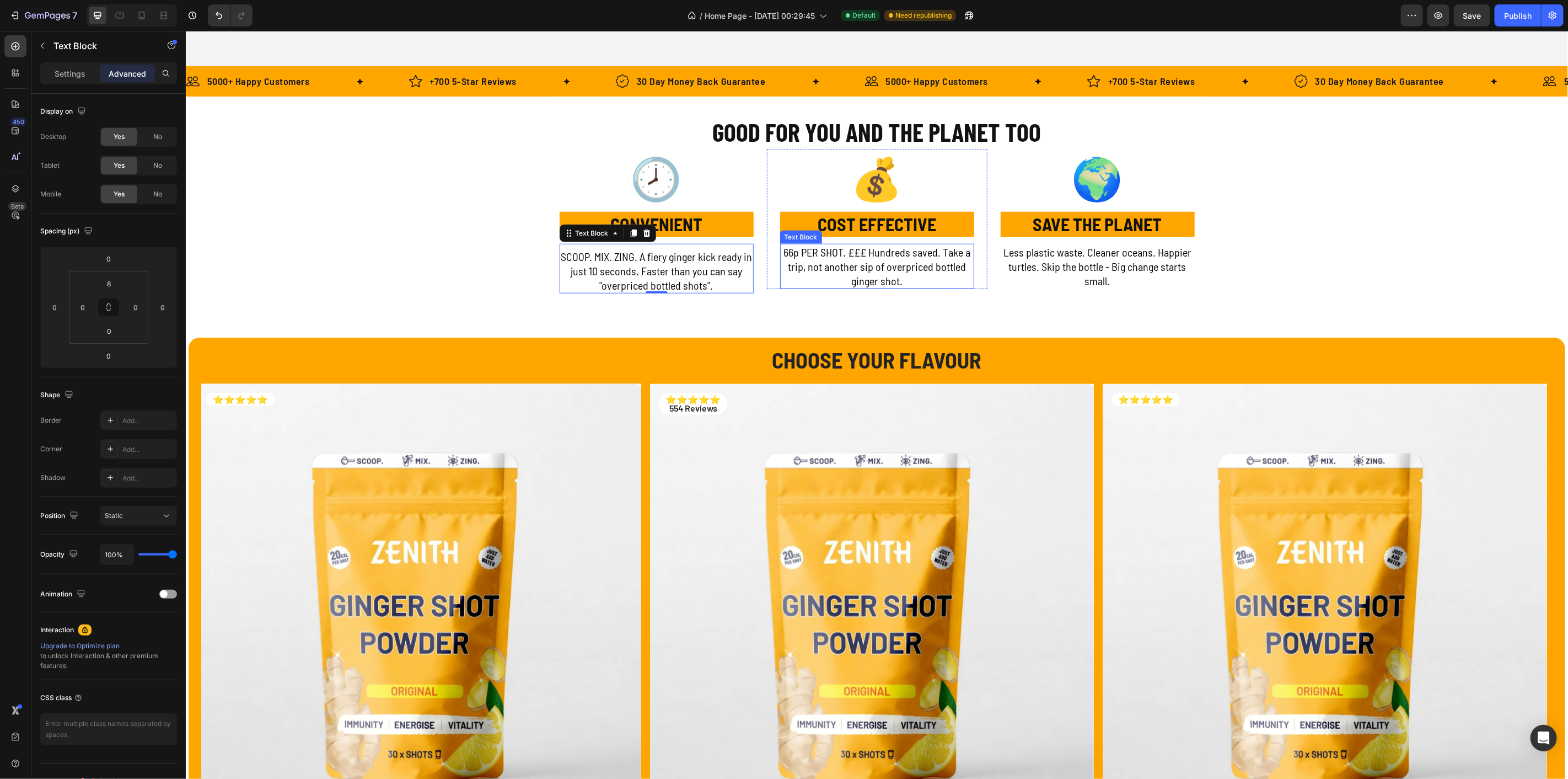
click at [910, 266] on p "66p PER SHOT. £££ Hundreds saved. Take a trip, not another sip of overpriced bo…" at bounding box center [877, 266] width 192 height 43
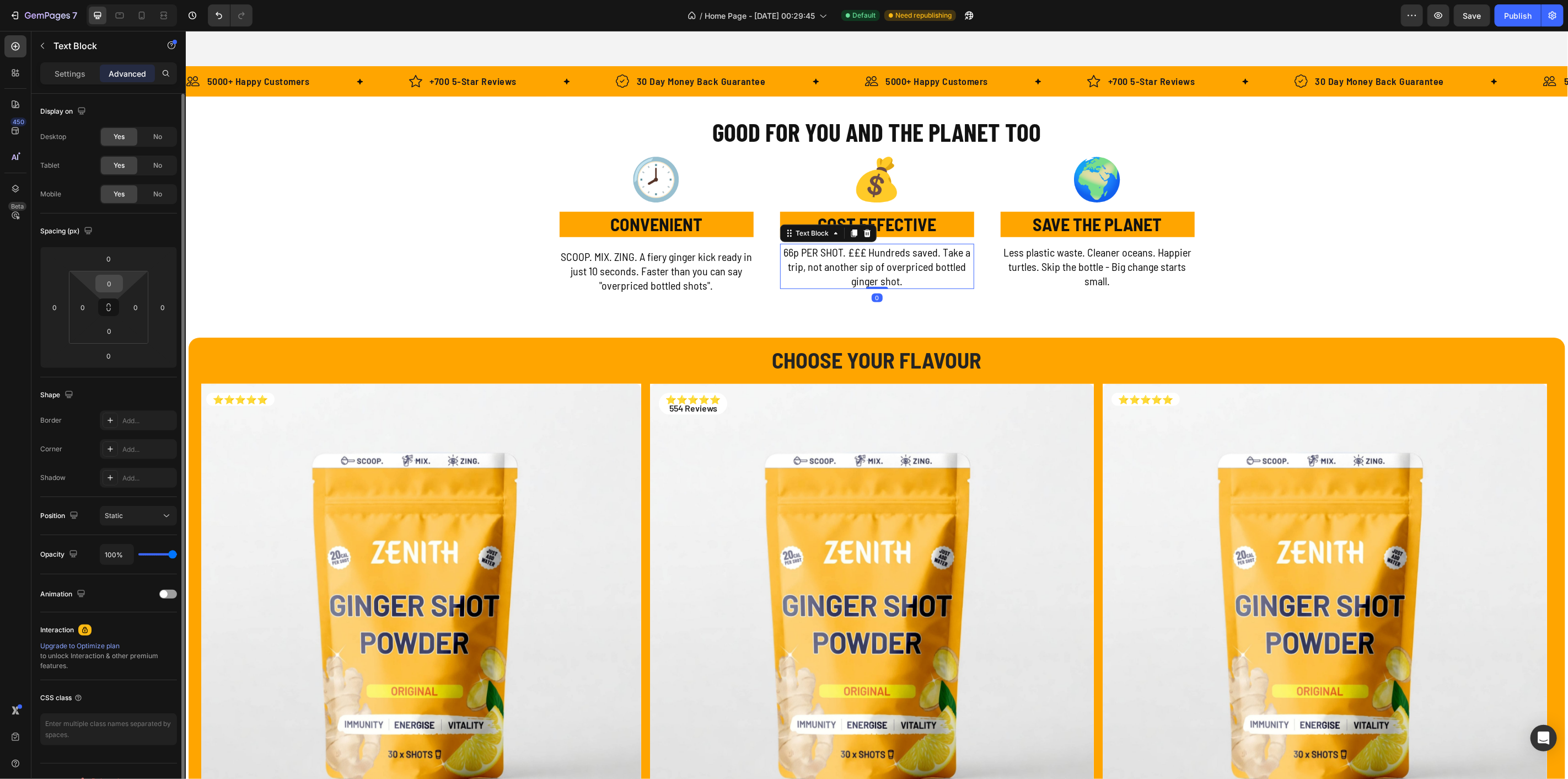
click at [113, 280] on input "0" at bounding box center [109, 283] width 22 height 17
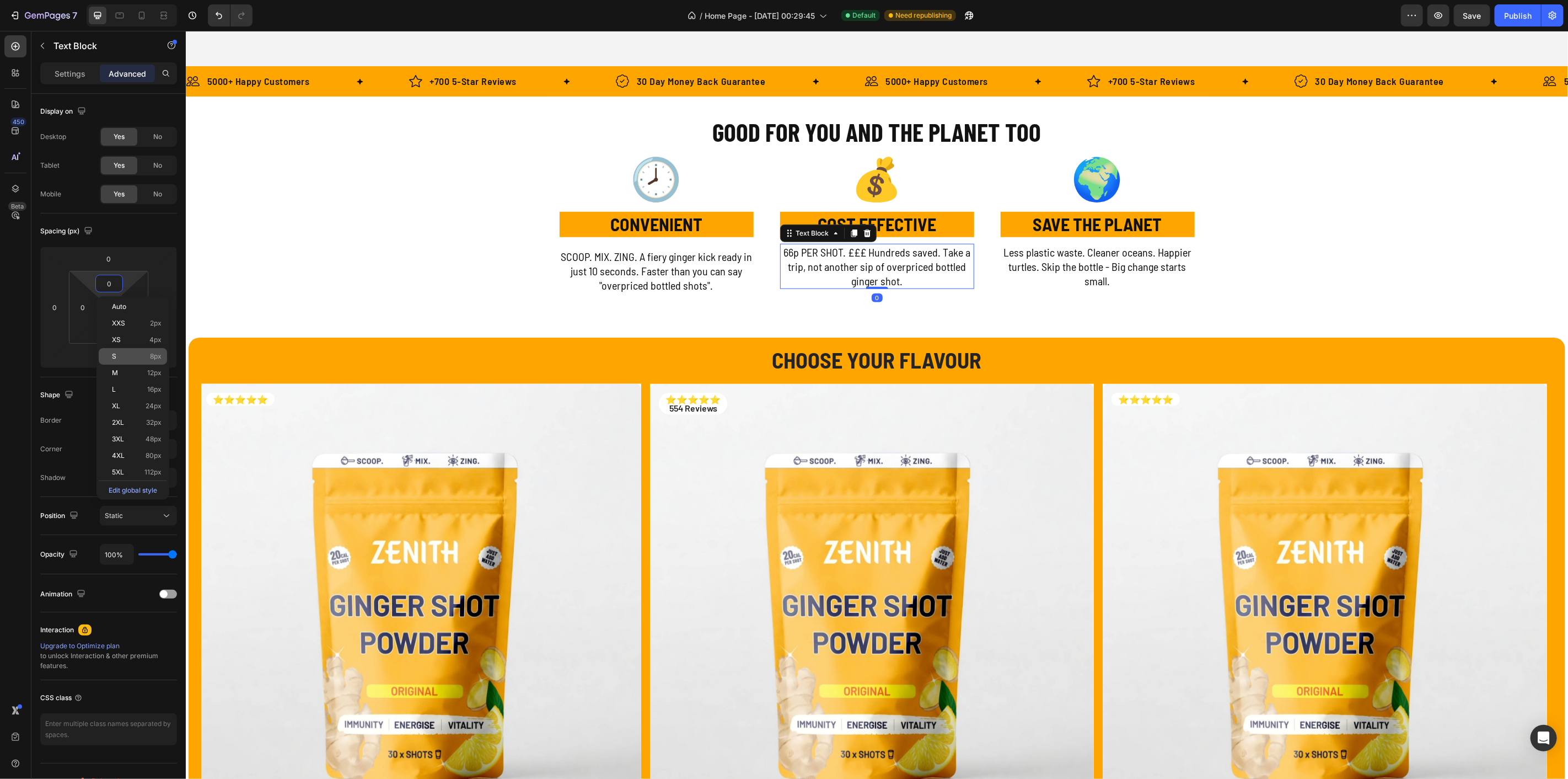
click at [128, 352] on p "S 8px" at bounding box center [137, 356] width 50 height 8
type input "8"
click at [1089, 257] on p "Less plastic waste. Cleaner oceans. Happier turtles. Skip the bottle - Big chan…" at bounding box center [1097, 266] width 192 height 43
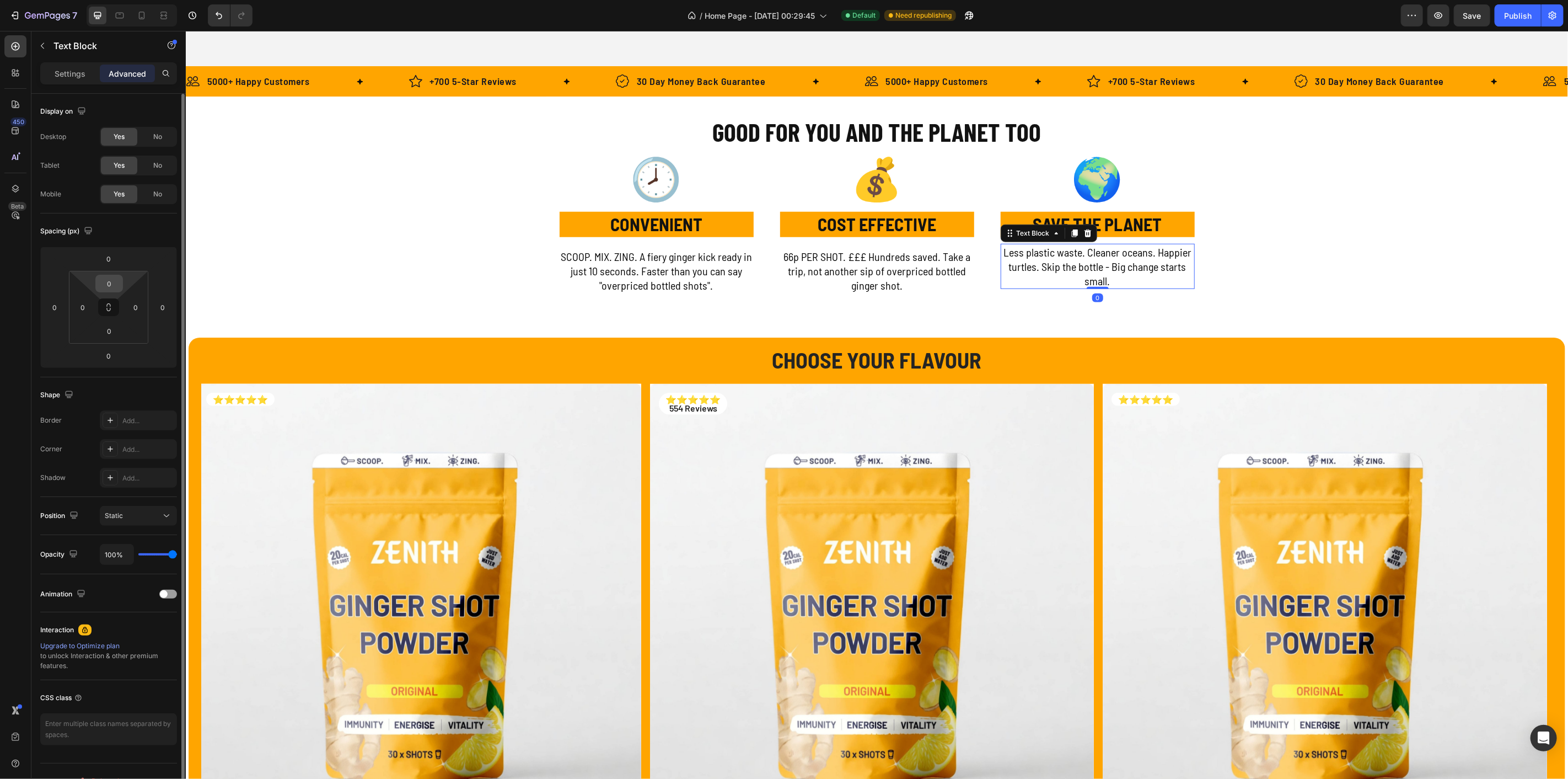
click at [105, 288] on input "0" at bounding box center [109, 283] width 22 height 17
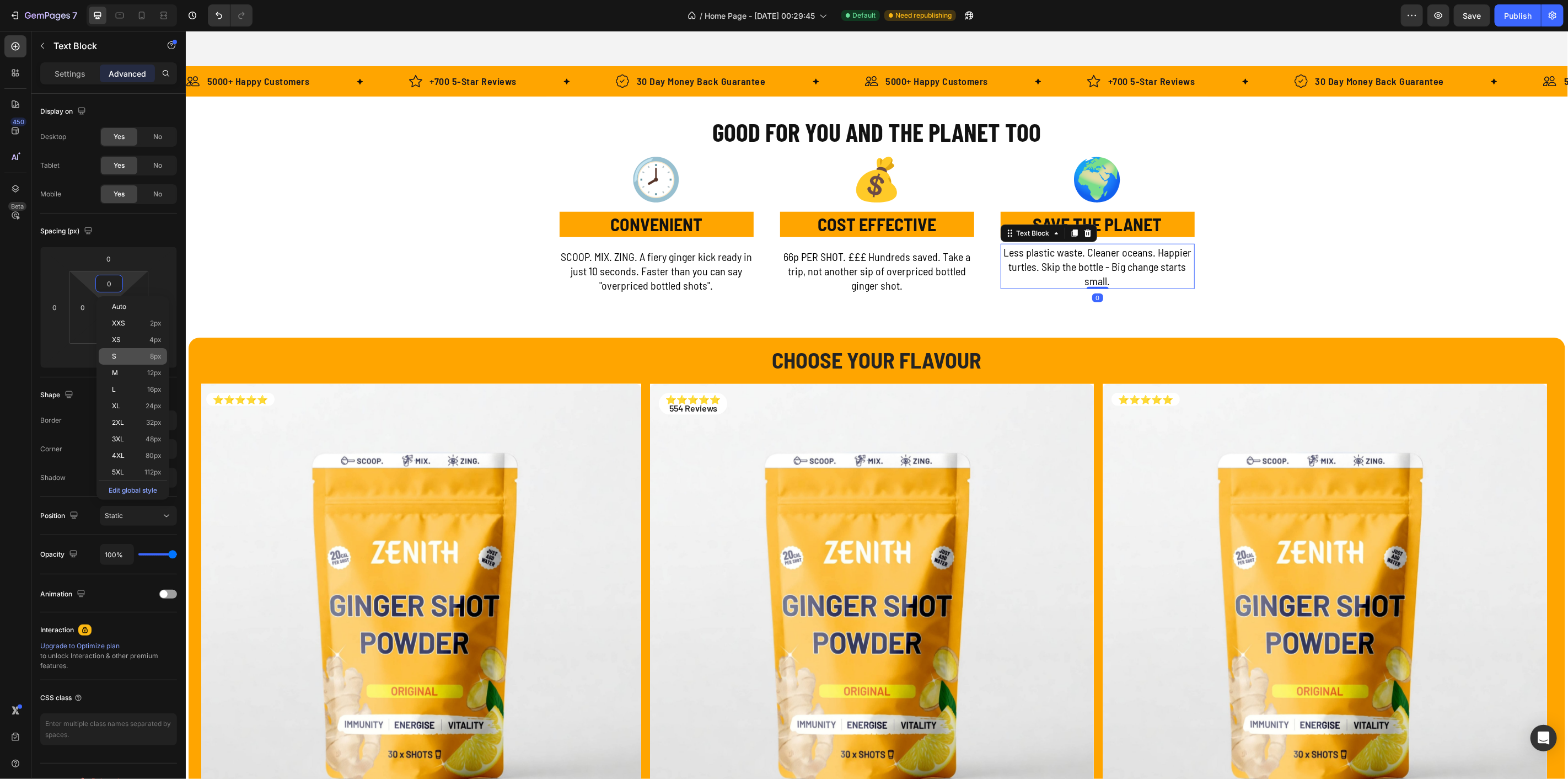
click at [129, 358] on p "S 8px" at bounding box center [137, 356] width 50 height 8
type input "8"
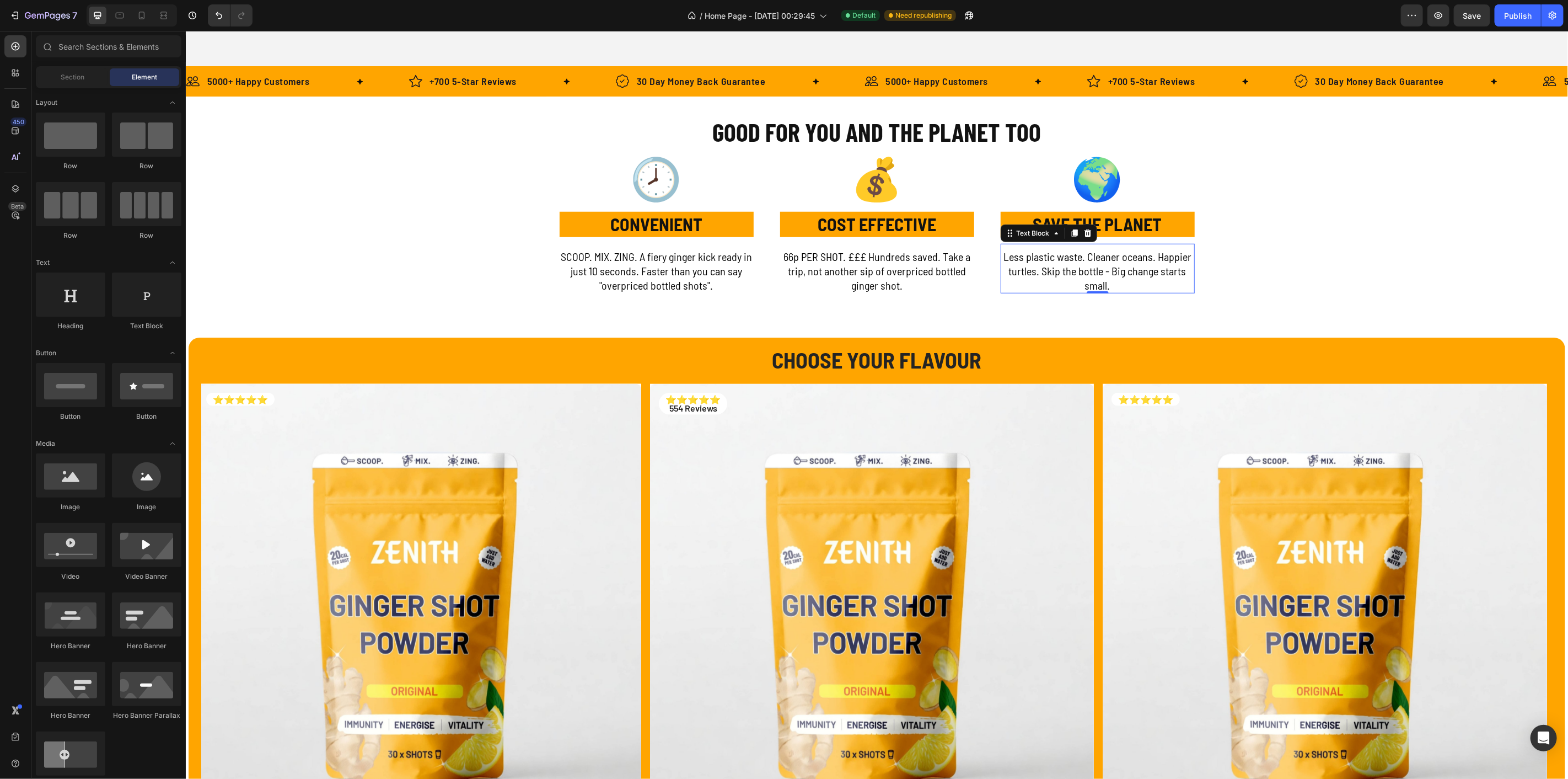
click at [1483, 20] on button "Save" at bounding box center [1472, 15] width 36 height 22
click at [1509, 15] on div "Publish" at bounding box center [1518, 15] width 27 height 11
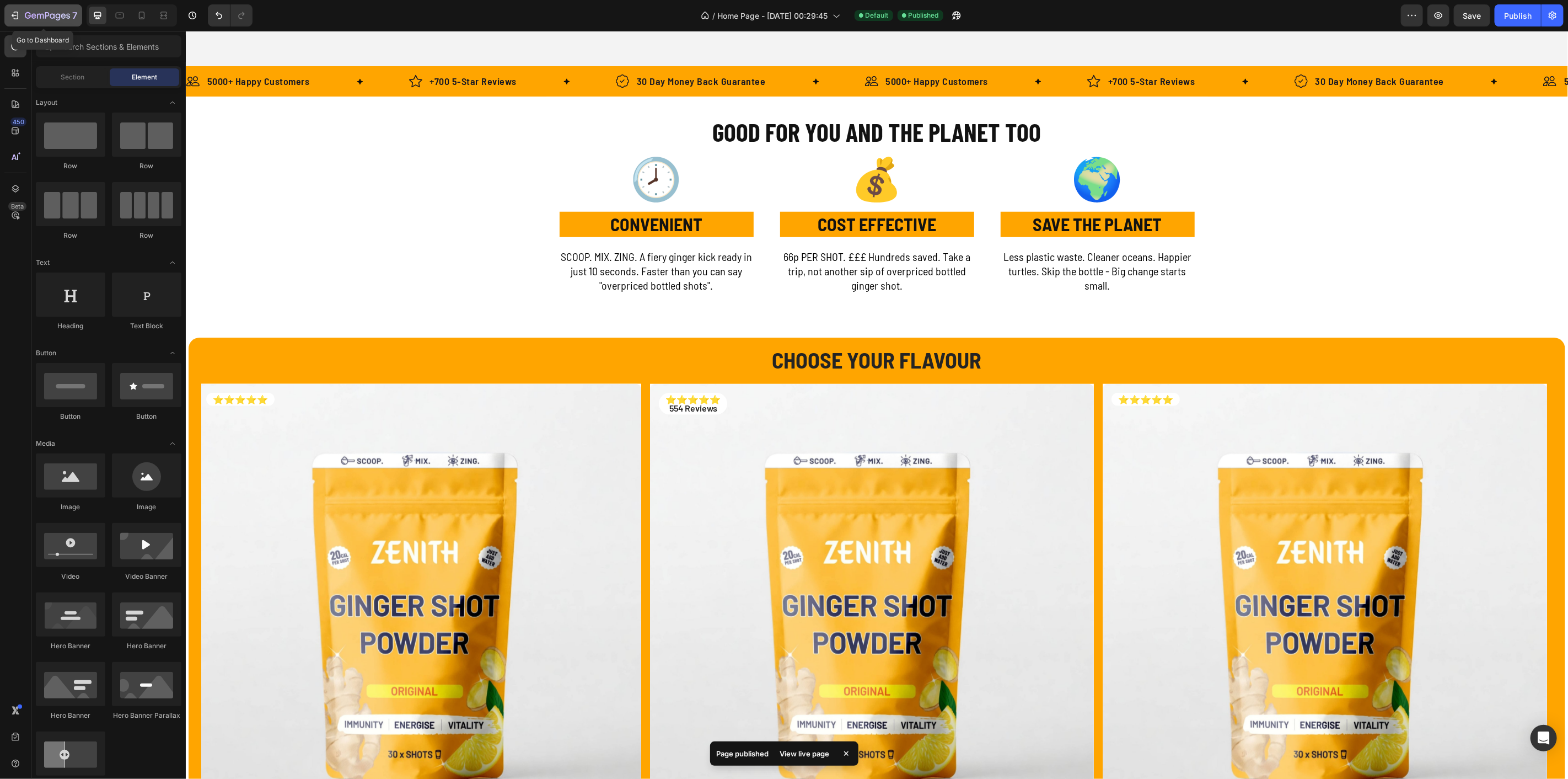
click at [14, 12] on icon "button" at bounding box center [16, 15] width 5 height 8
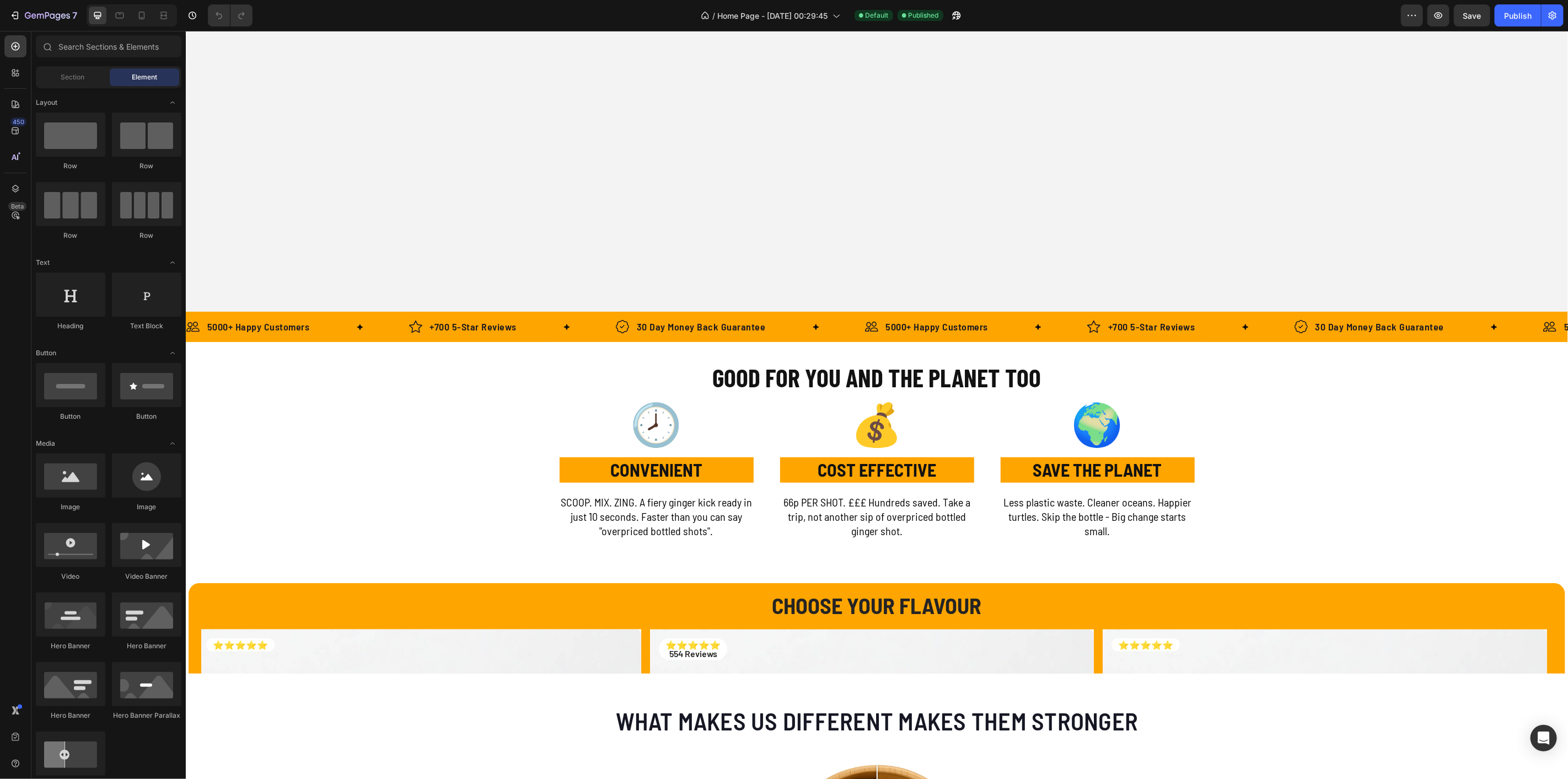
scroll to position [552, 0]
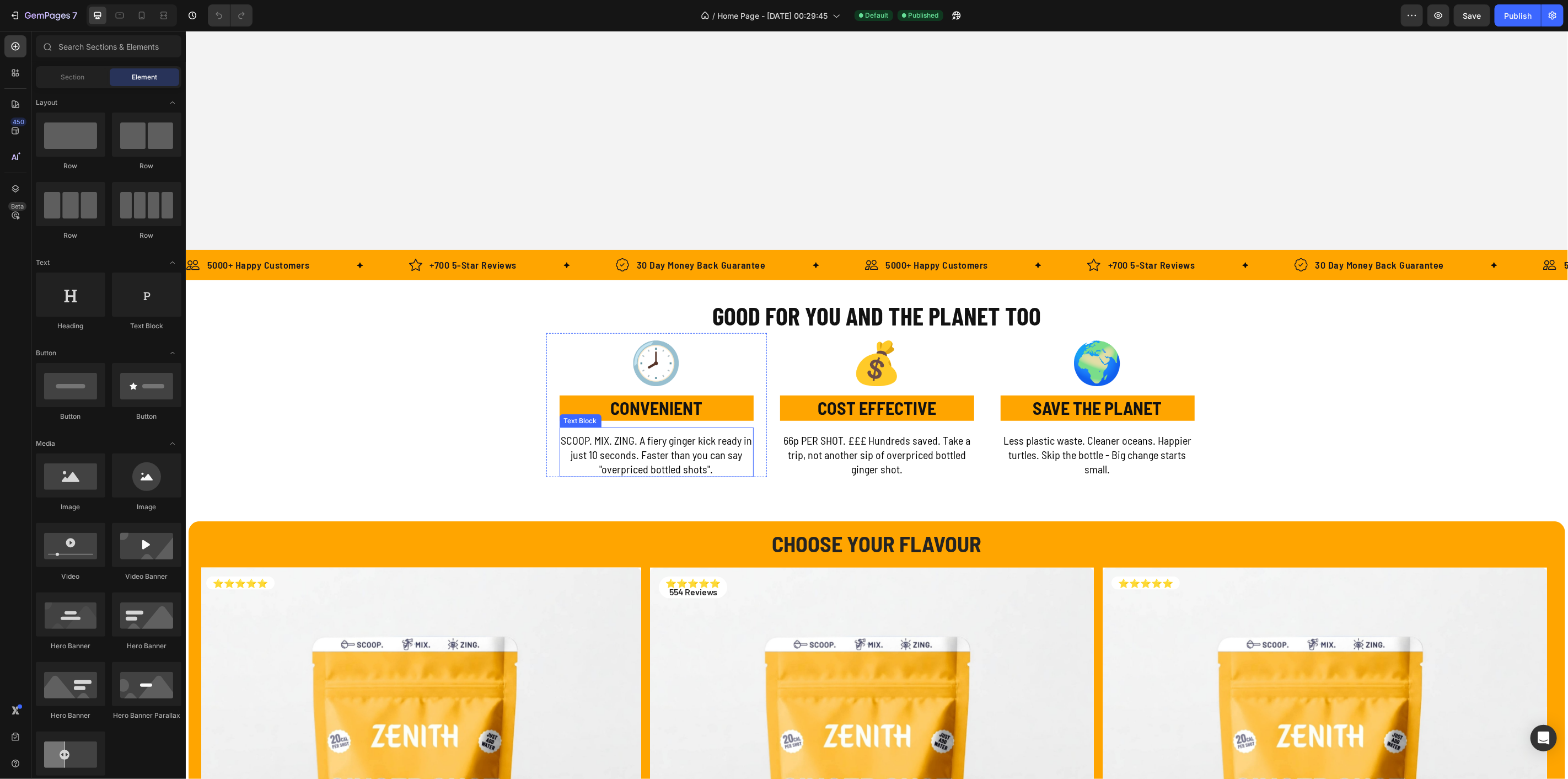
click at [624, 459] on p "SCOOP. MIX. ZING. A fiery ginger kick ready in just 10 seconds. Faster than you…" at bounding box center [656, 454] width 192 height 43
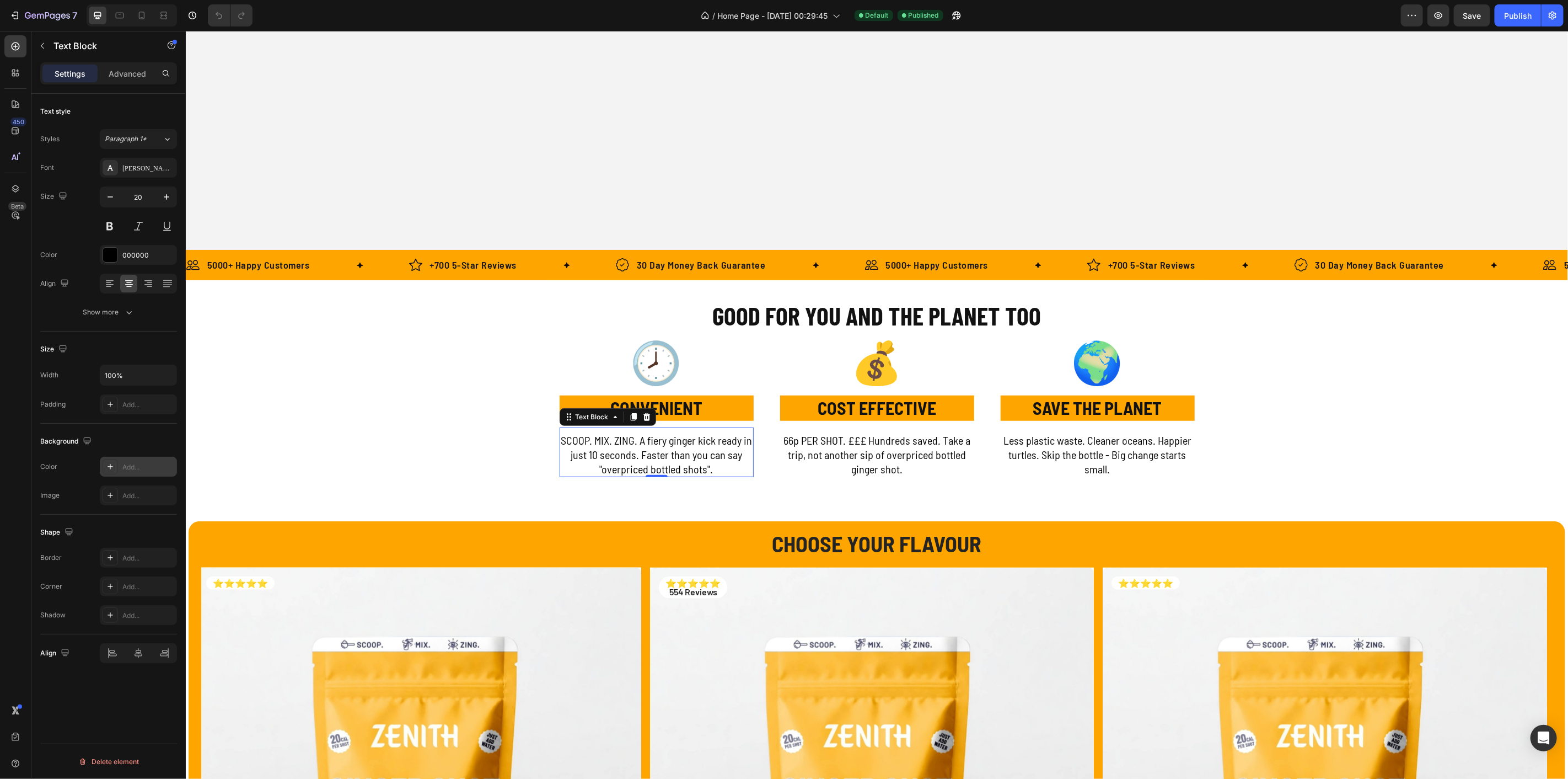
click at [111, 464] on icon at bounding box center [110, 466] width 9 height 9
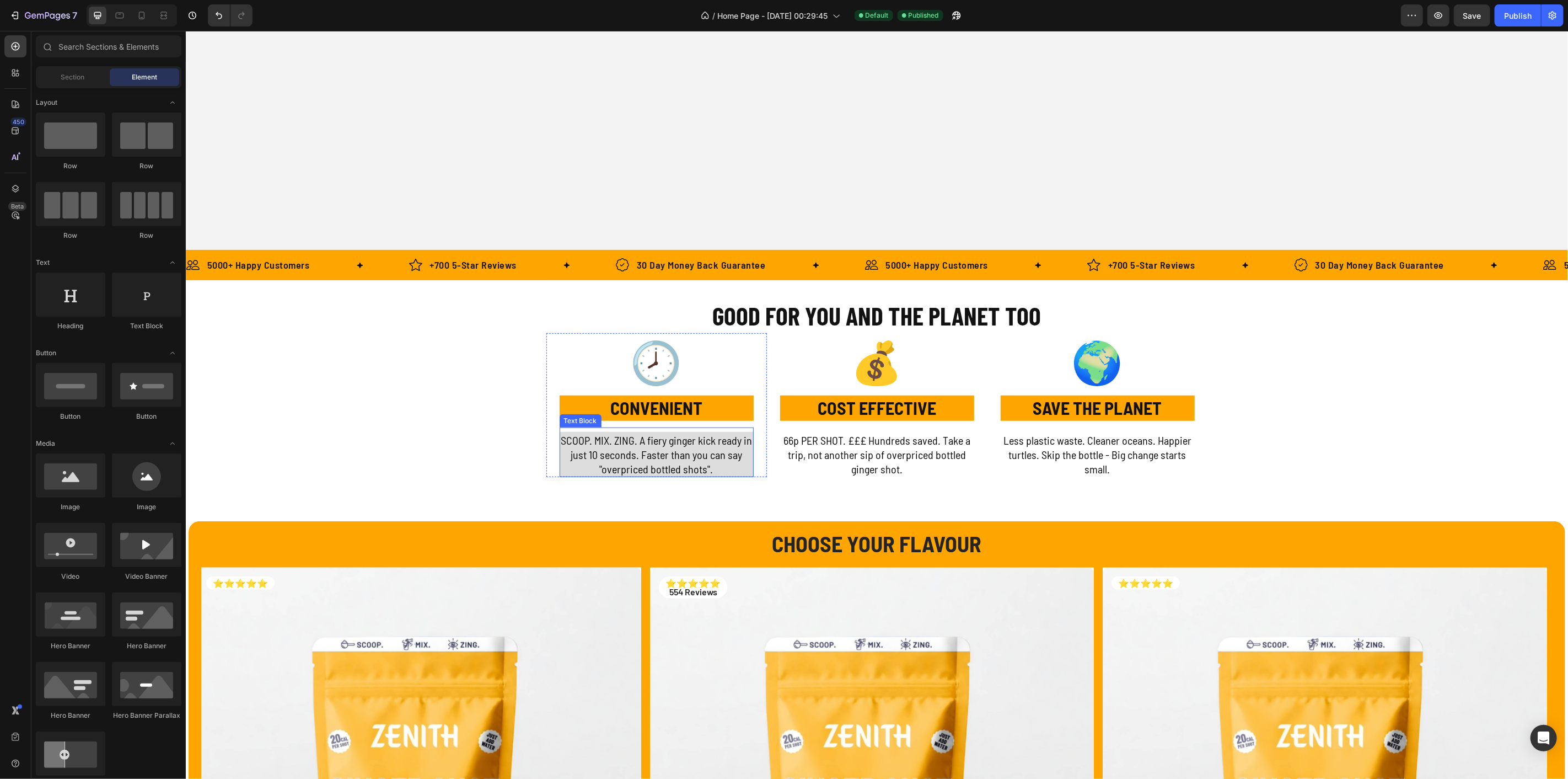
click at [604, 439] on p "SCOOP. MIX. ZING. A fiery ginger kick ready in just 10 seconds. Faster than you…" at bounding box center [656, 454] width 192 height 43
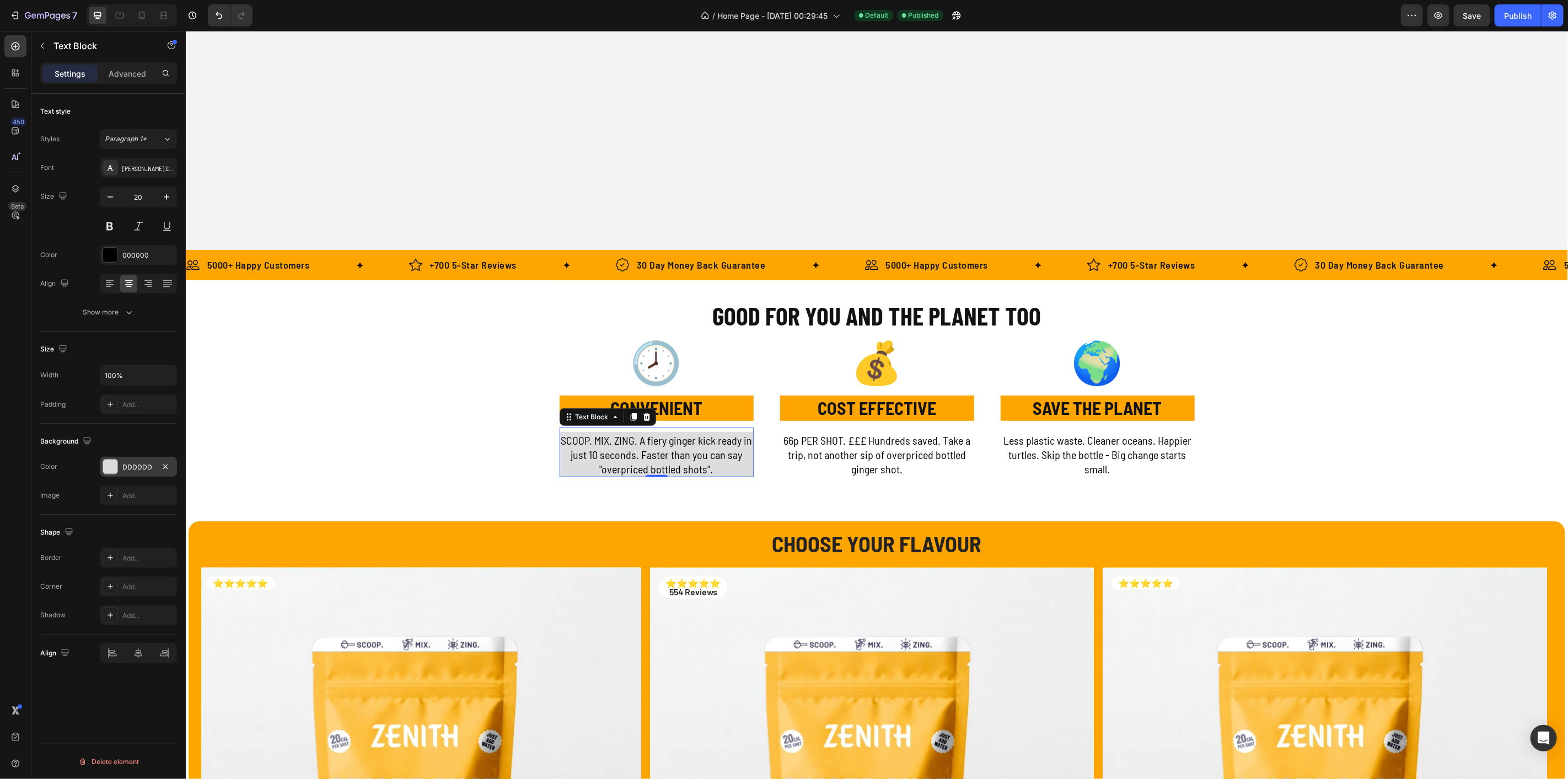
click at [123, 459] on div "DDDDDD" at bounding box center [138, 467] width 77 height 20
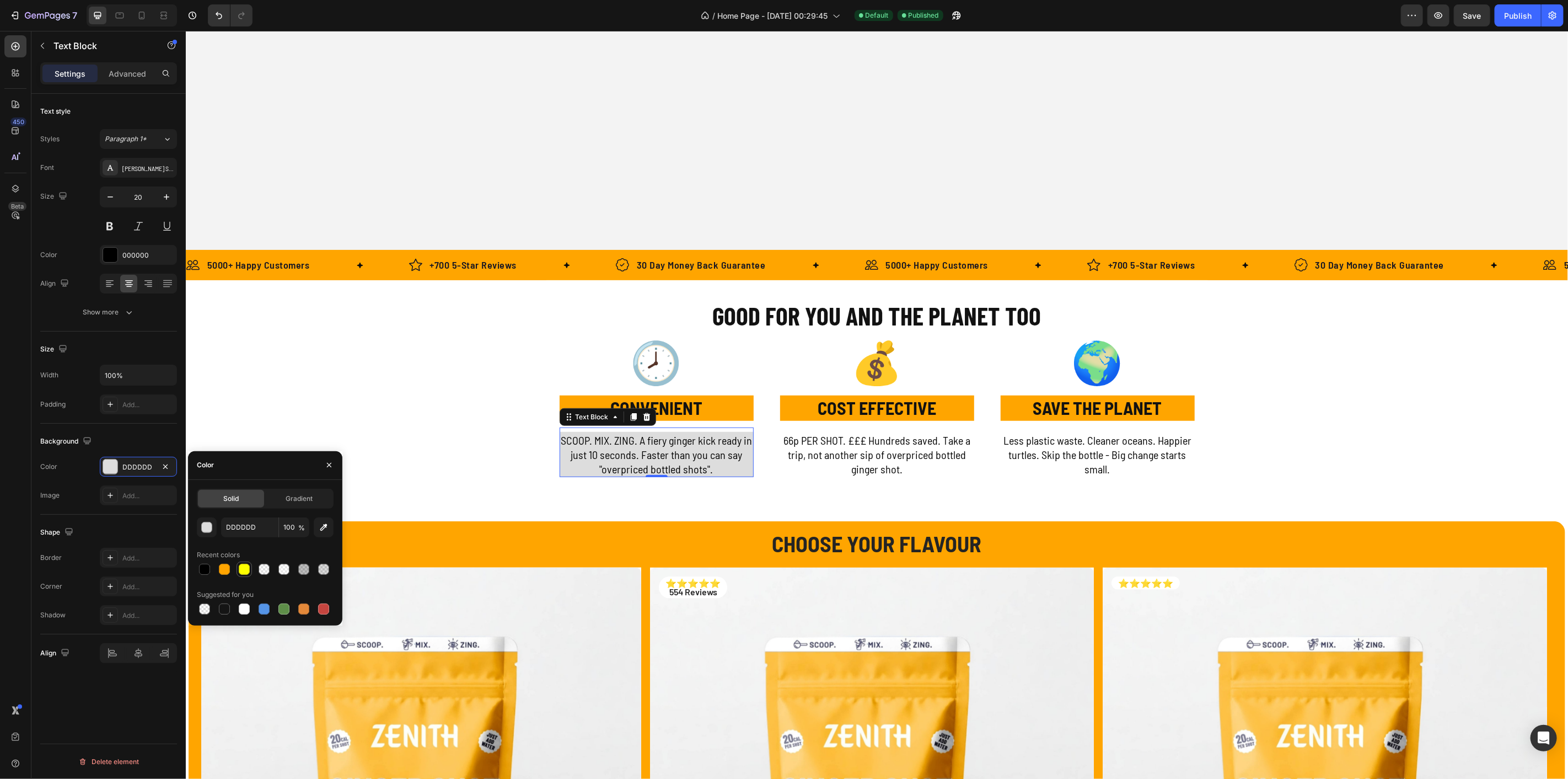
click at [245, 566] on div at bounding box center [244, 569] width 11 height 11
type input "FFFF00"
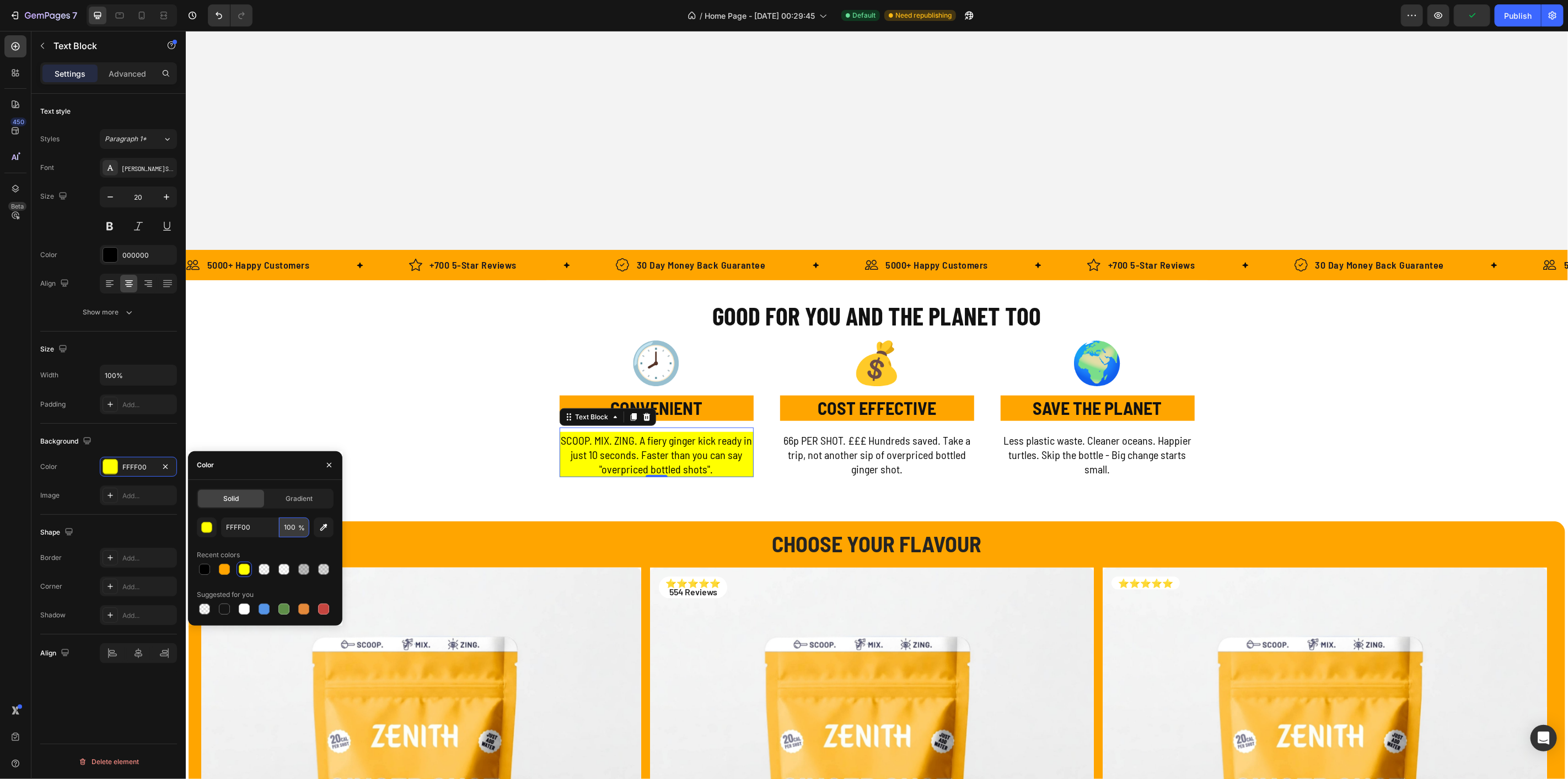
click at [296, 526] on input "100" at bounding box center [294, 527] width 30 height 20
type input "25"
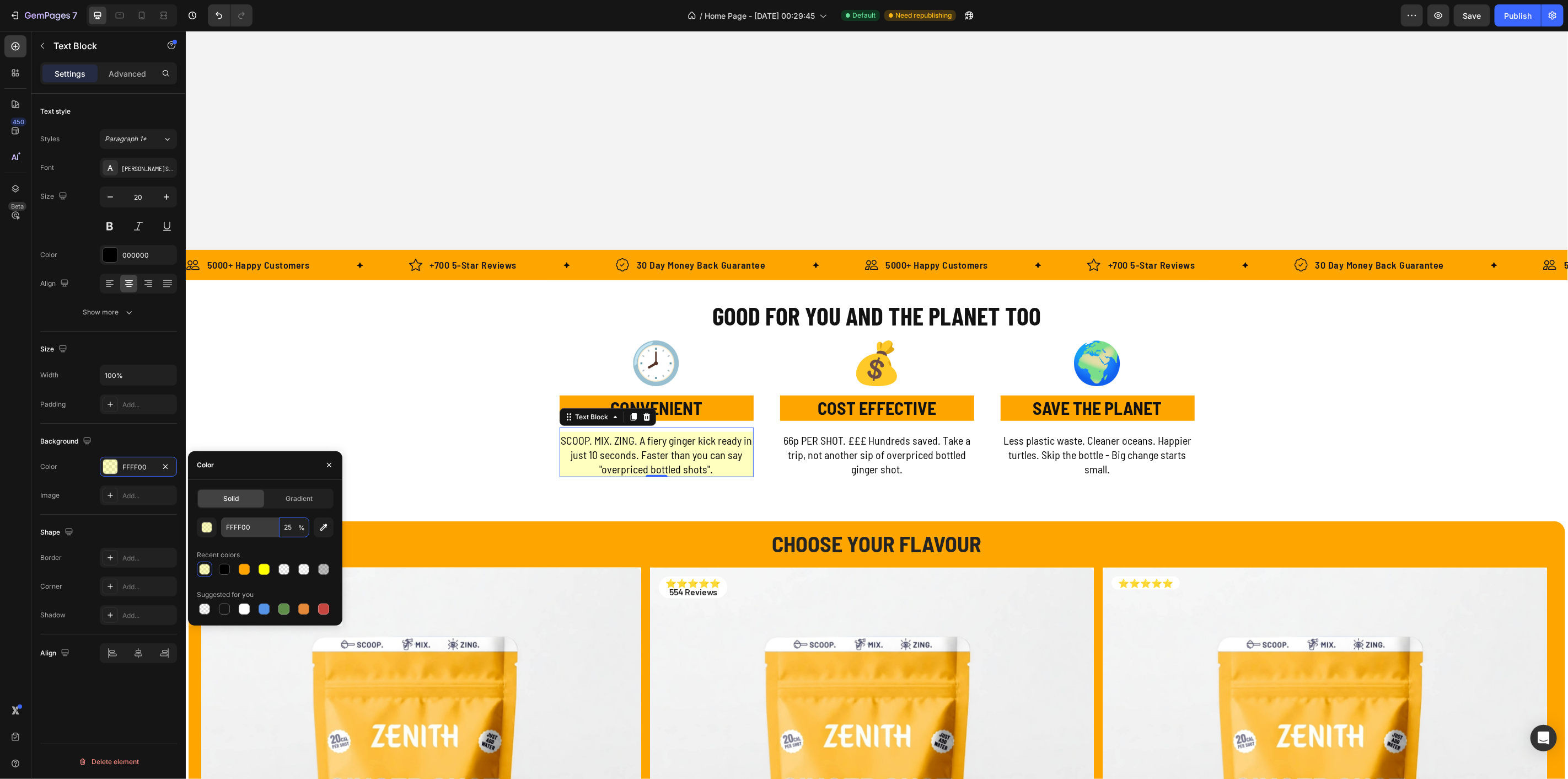
drag, startPoint x: 287, startPoint y: 529, endPoint x: 268, endPoint y: 529, distance: 19.0
click at [268, 529] on div "FFFF00 25 %" at bounding box center [266, 527] width 89 height 20
type input "25"
click at [166, 464] on icon "button" at bounding box center [165, 466] width 5 height 5
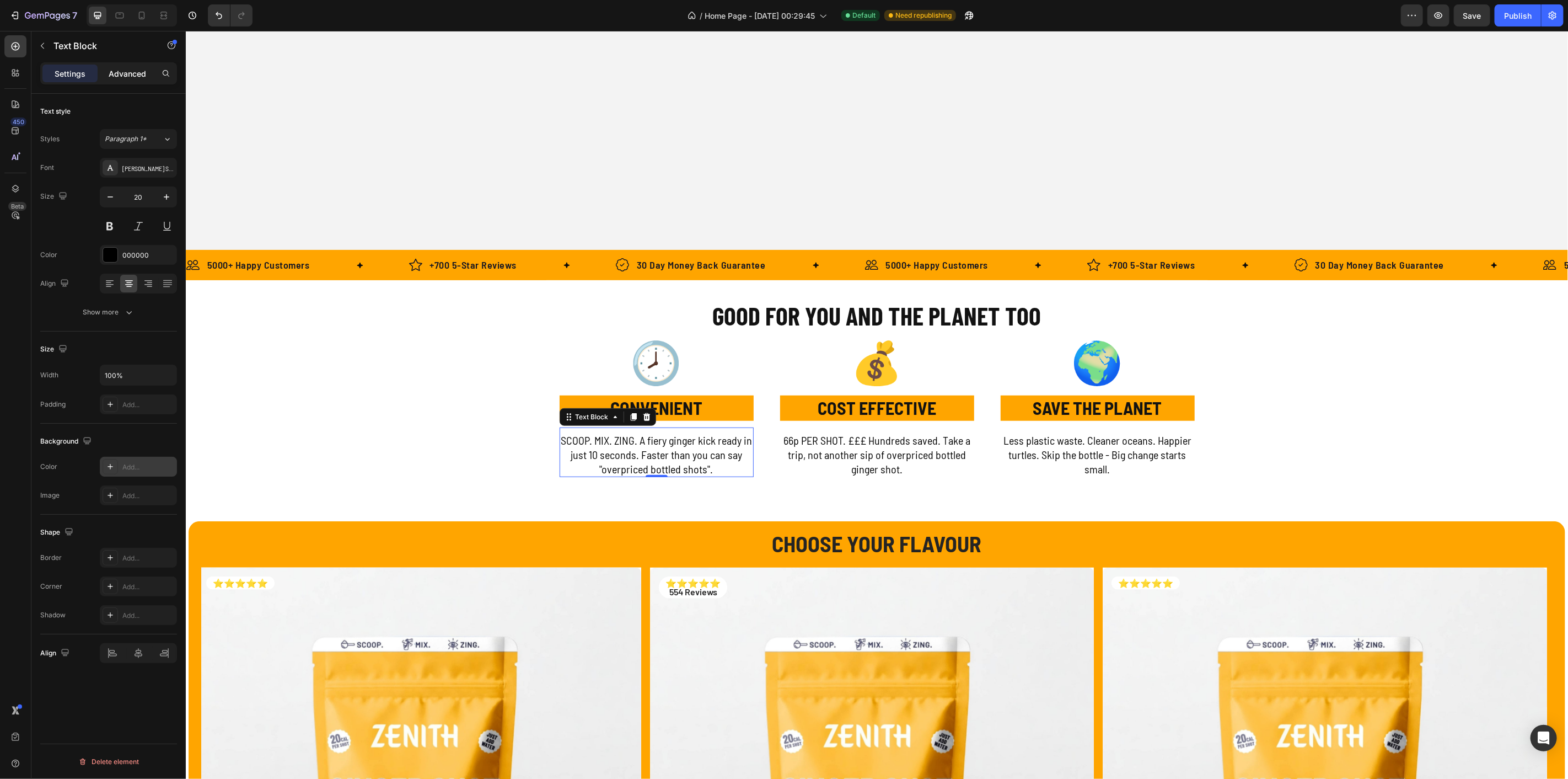
click at [123, 73] on p "Advanced" at bounding box center [127, 73] width 38 height 11
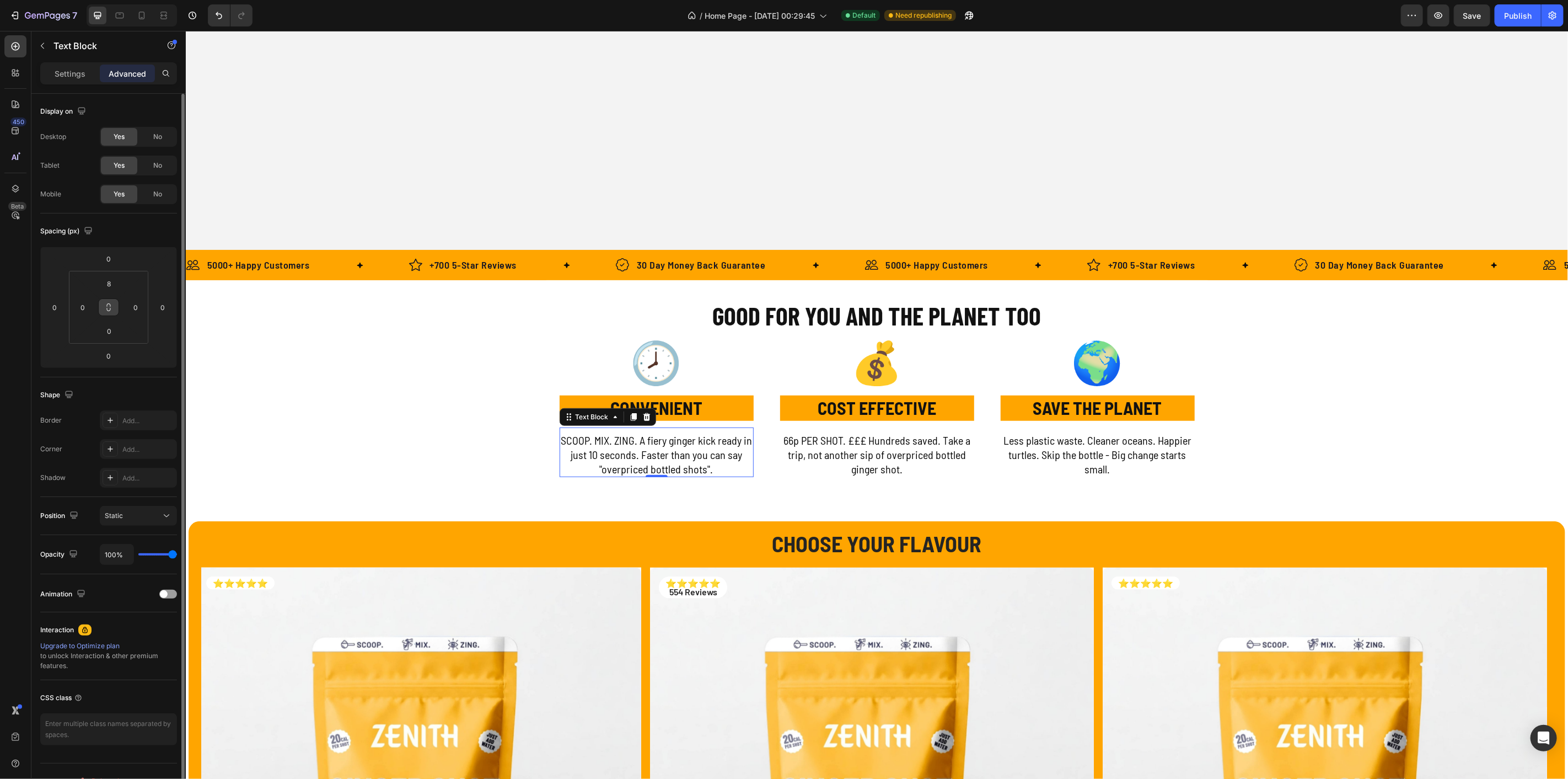
click at [110, 308] on icon at bounding box center [108, 307] width 9 height 9
click at [109, 303] on icon at bounding box center [108, 307] width 9 height 9
click at [112, 281] on input "8" at bounding box center [109, 283] width 22 height 17
type input "0"
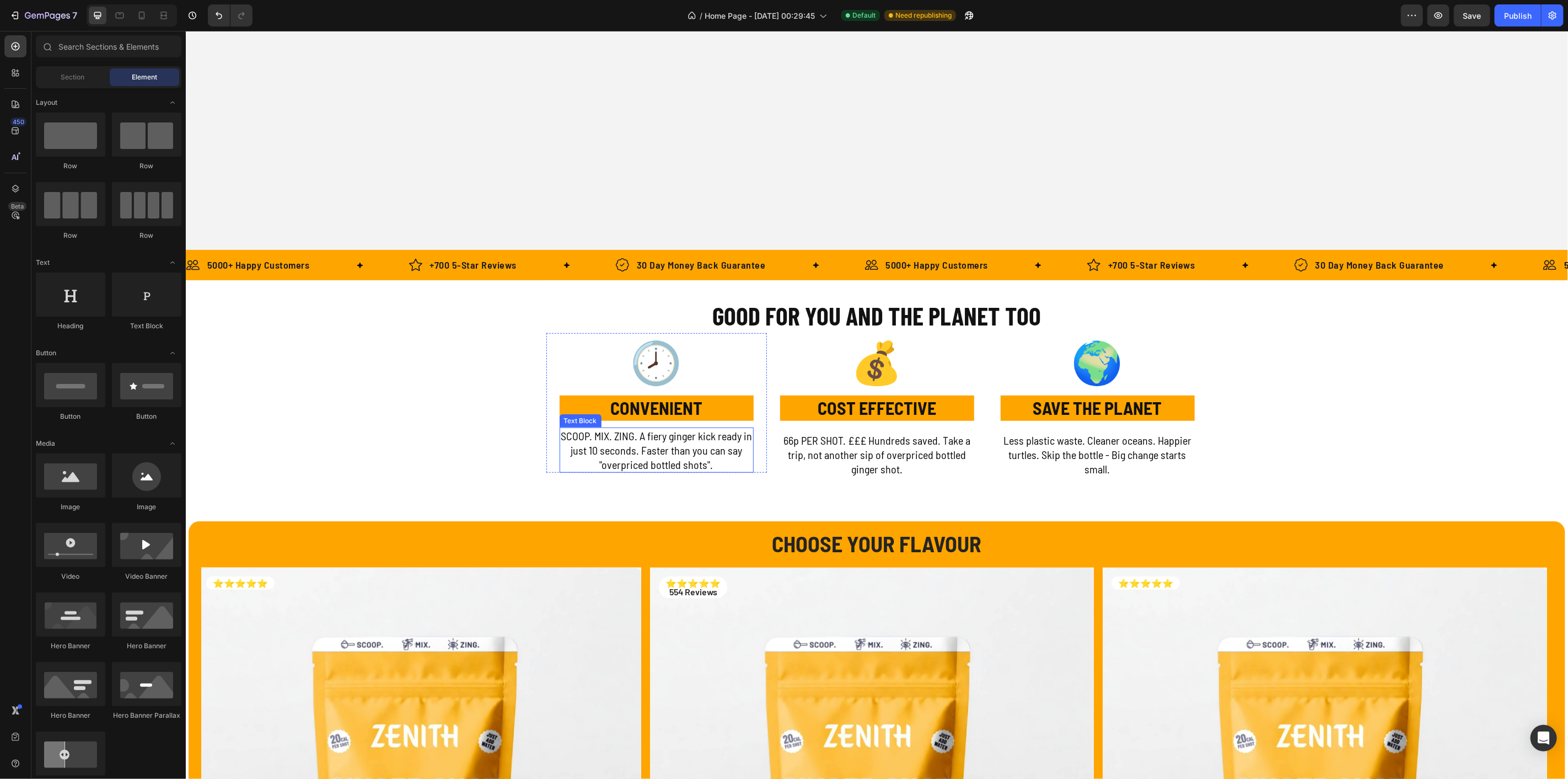
click at [695, 456] on p "SCOOP. MIX. ZING. A fiery ginger kick ready in just 10 seconds. Faster than you…" at bounding box center [656, 450] width 192 height 43
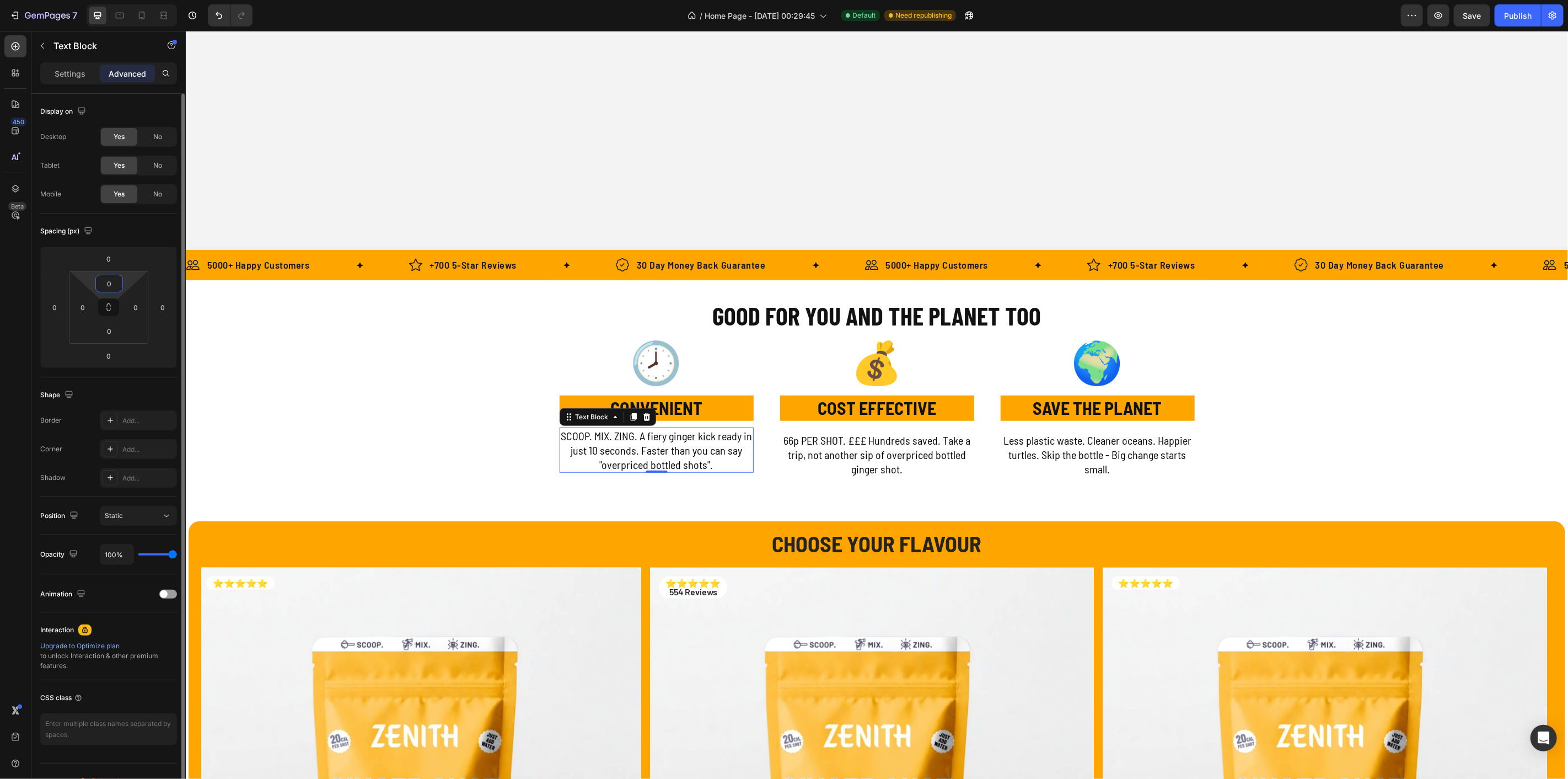
click at [104, 284] on input "0" at bounding box center [109, 283] width 22 height 17
type input "8"
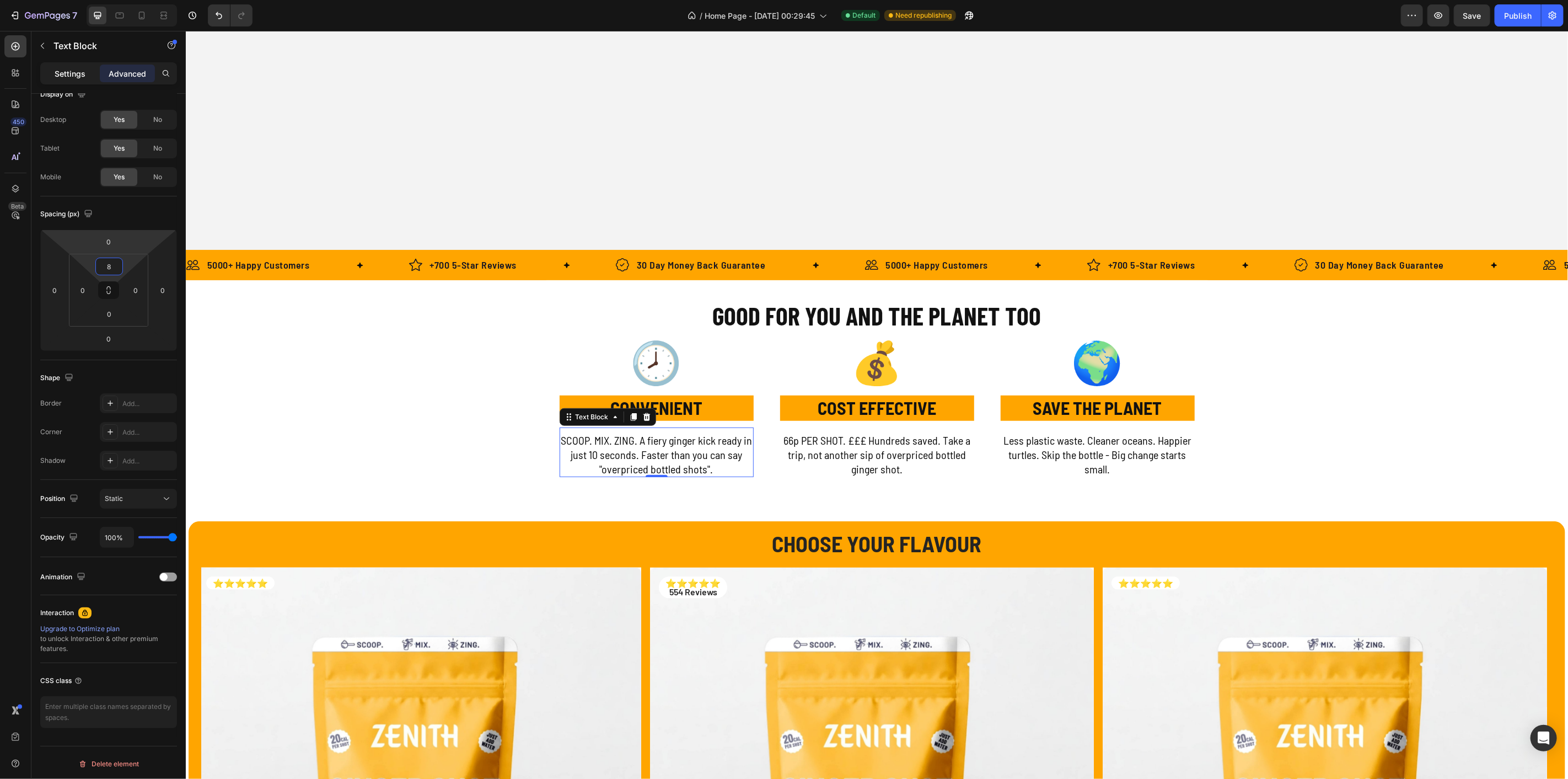
click at [73, 73] on p "Settings" at bounding box center [70, 73] width 31 height 11
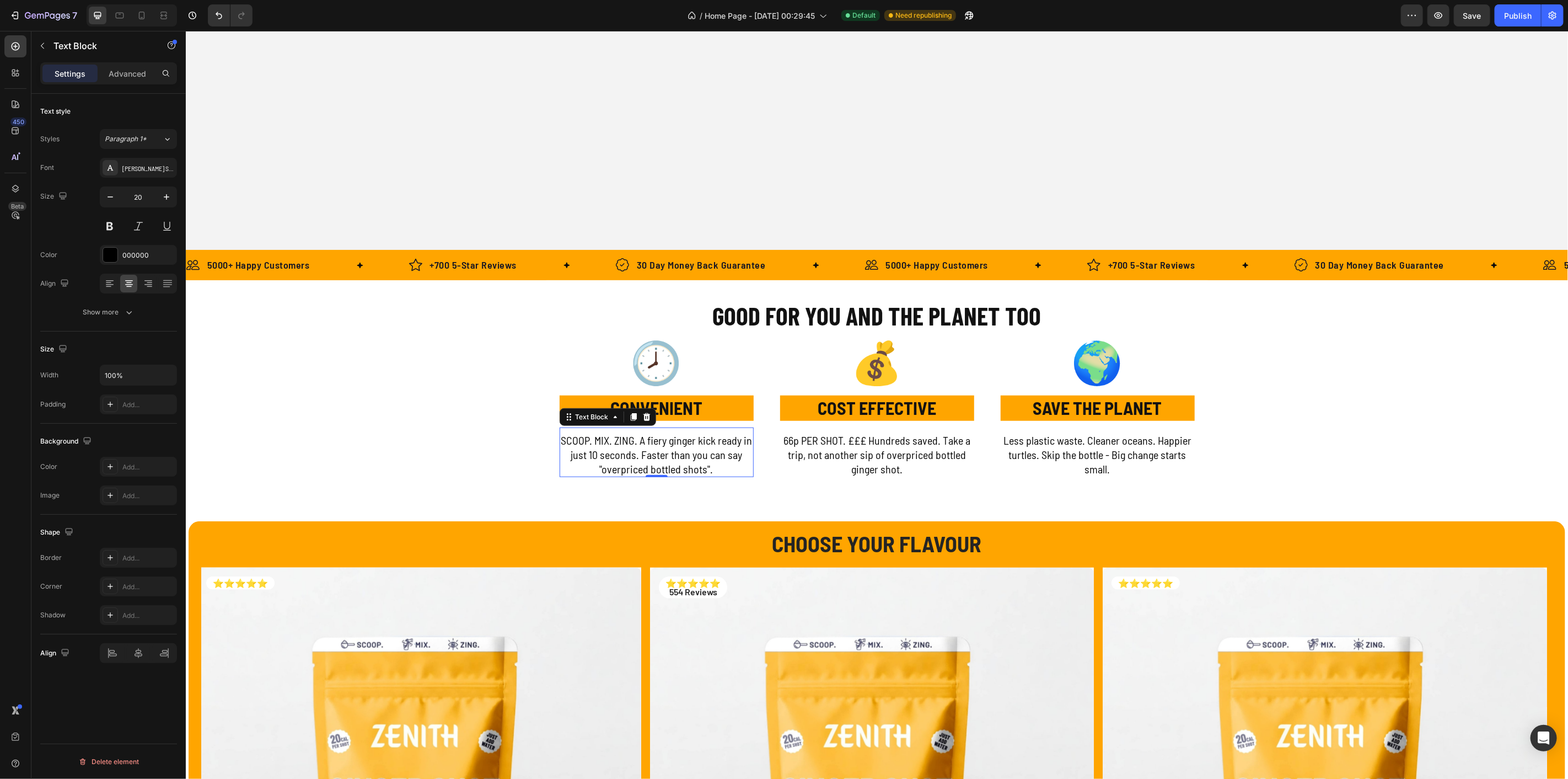
scroll to position [0, 0]
click at [113, 472] on div at bounding box center [110, 466] width 15 height 15
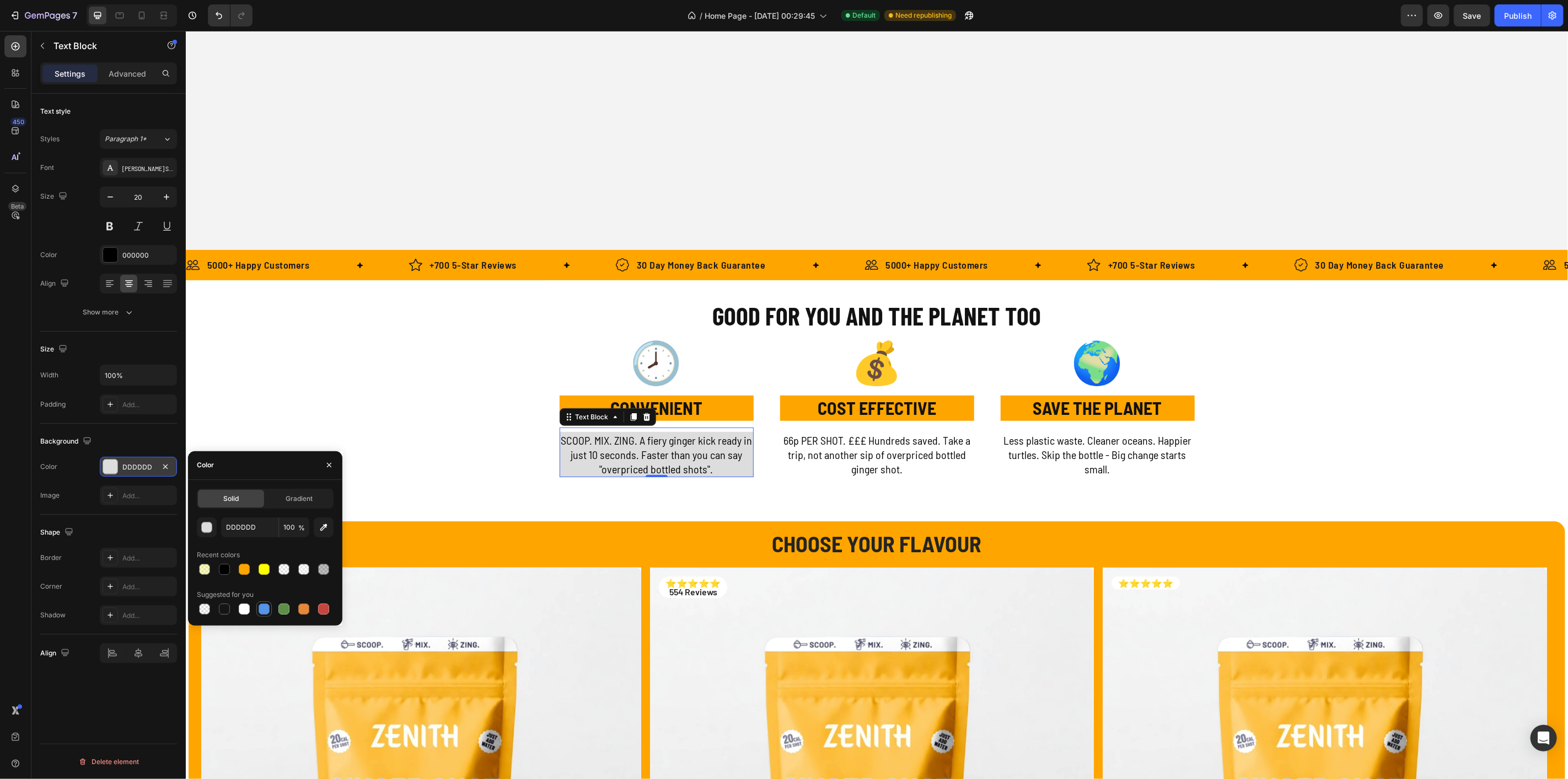
click at [262, 608] on div at bounding box center [264, 609] width 11 height 11
type input "5594E7"
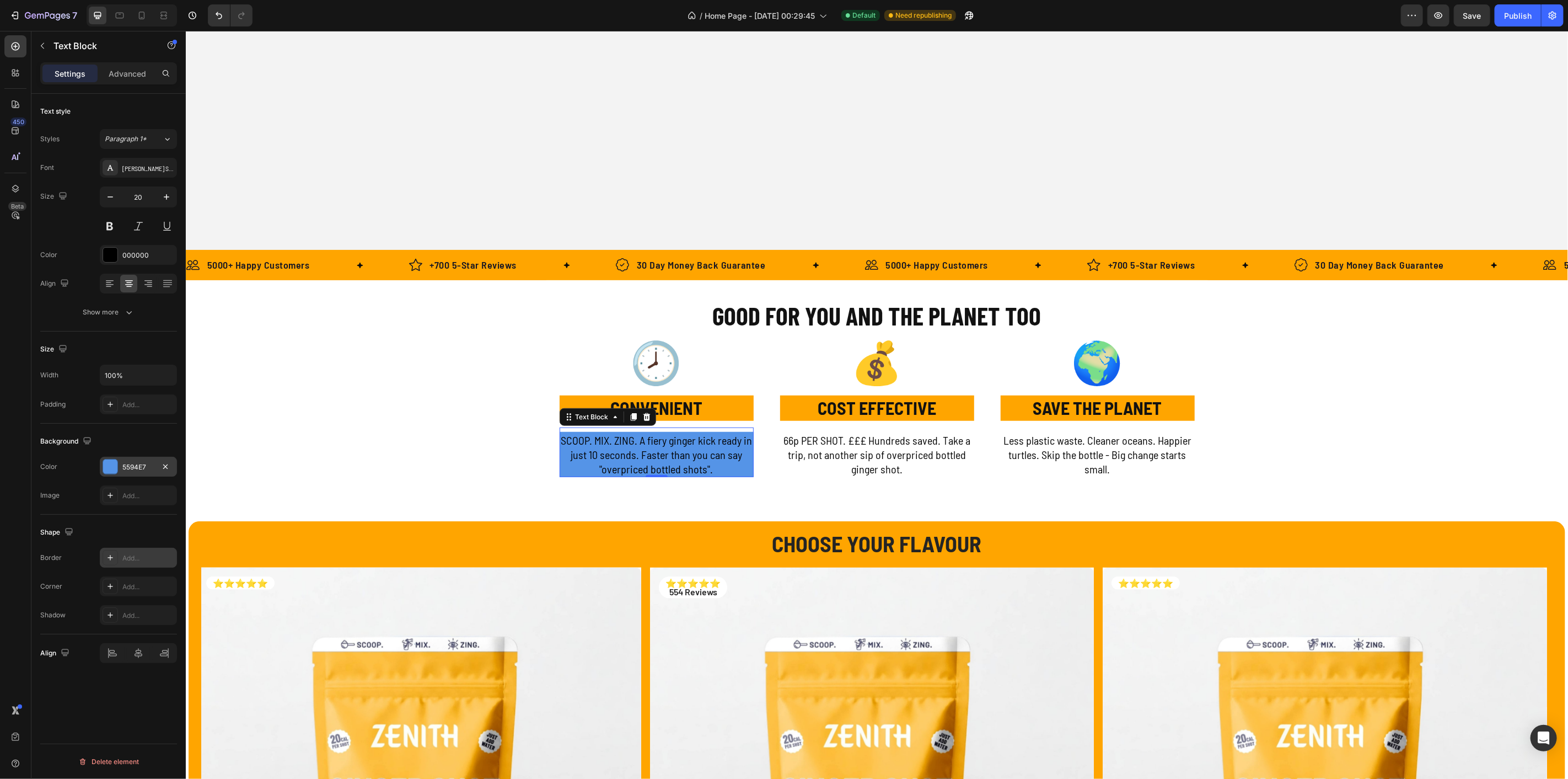
click at [112, 557] on icon at bounding box center [110, 558] width 9 height 9
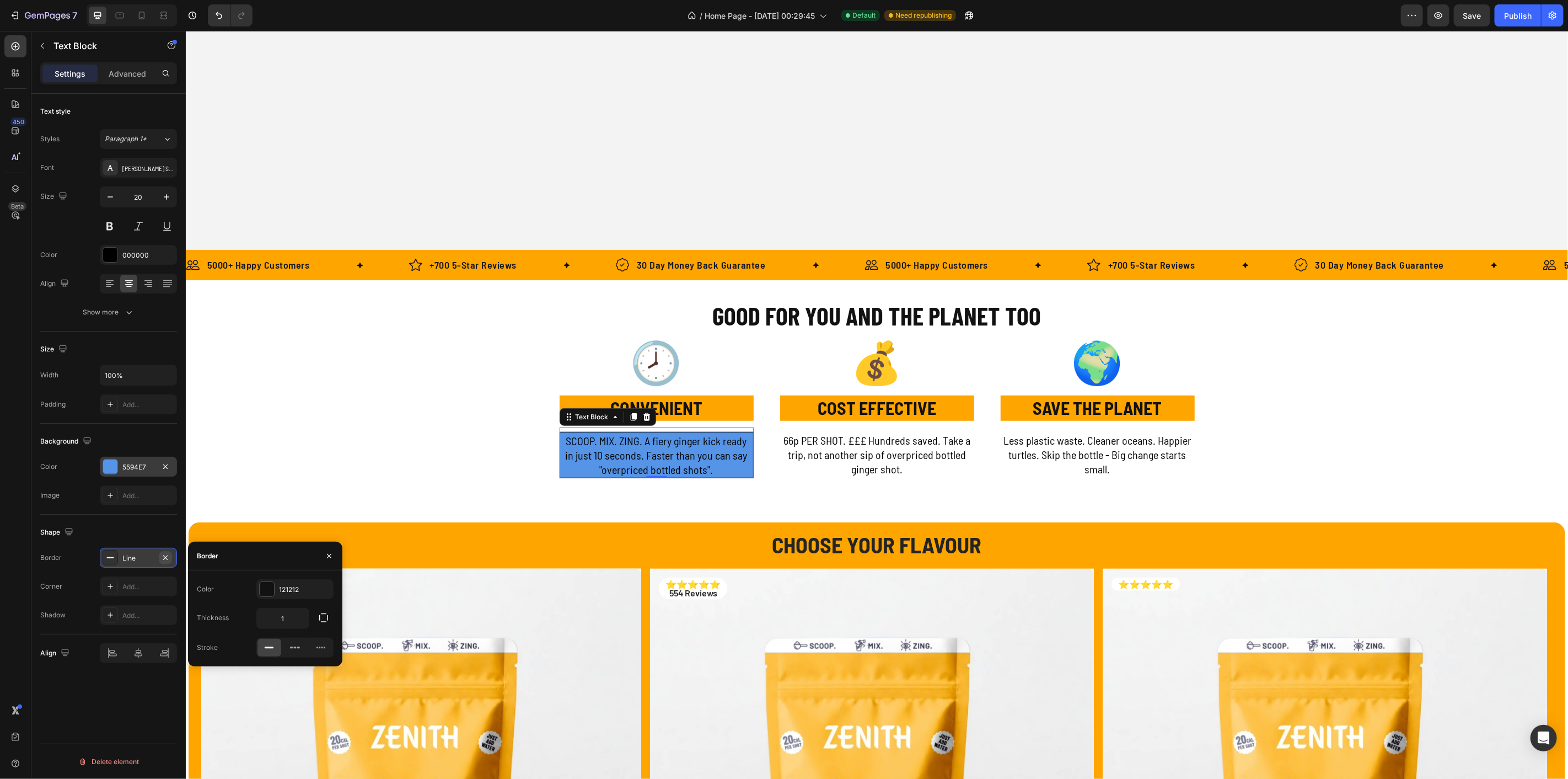
click at [166, 555] on icon "button" at bounding box center [165, 558] width 9 height 9
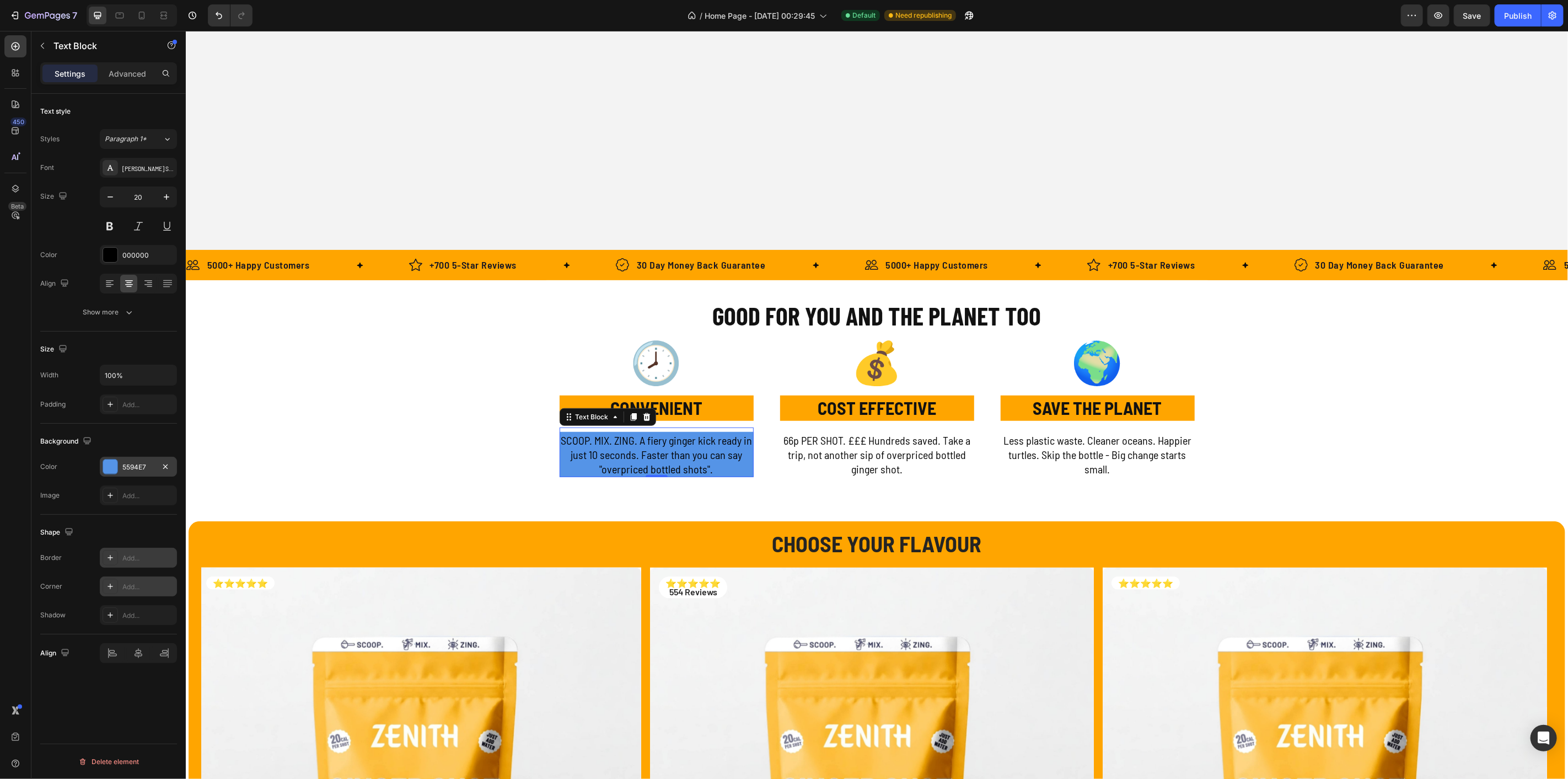
click at [116, 583] on div at bounding box center [110, 586] width 15 height 15
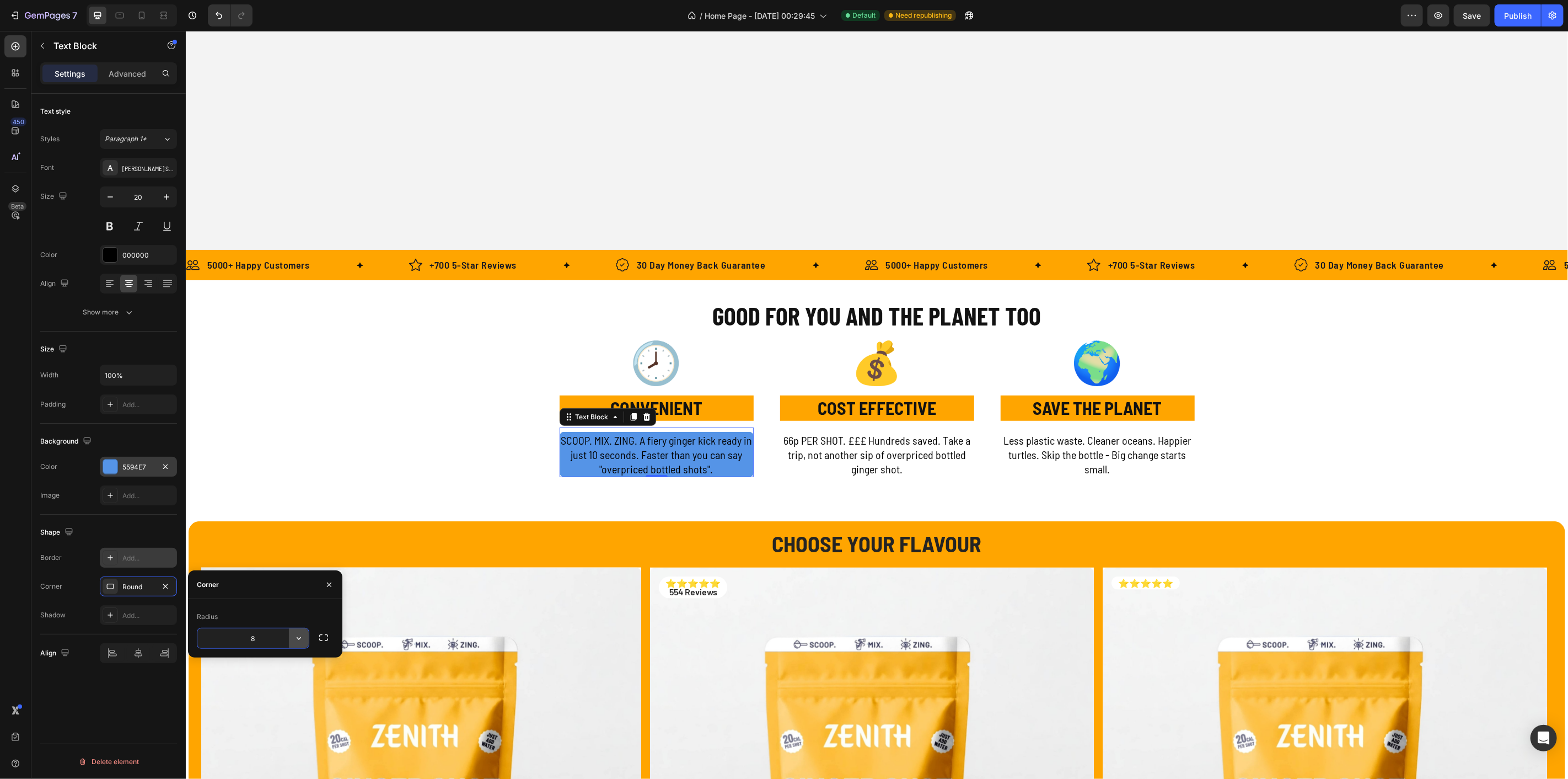
click at [302, 636] on icon "button" at bounding box center [298, 638] width 11 height 11
click at [262, 686] on p "Round" at bounding box center [268, 687] width 63 height 11
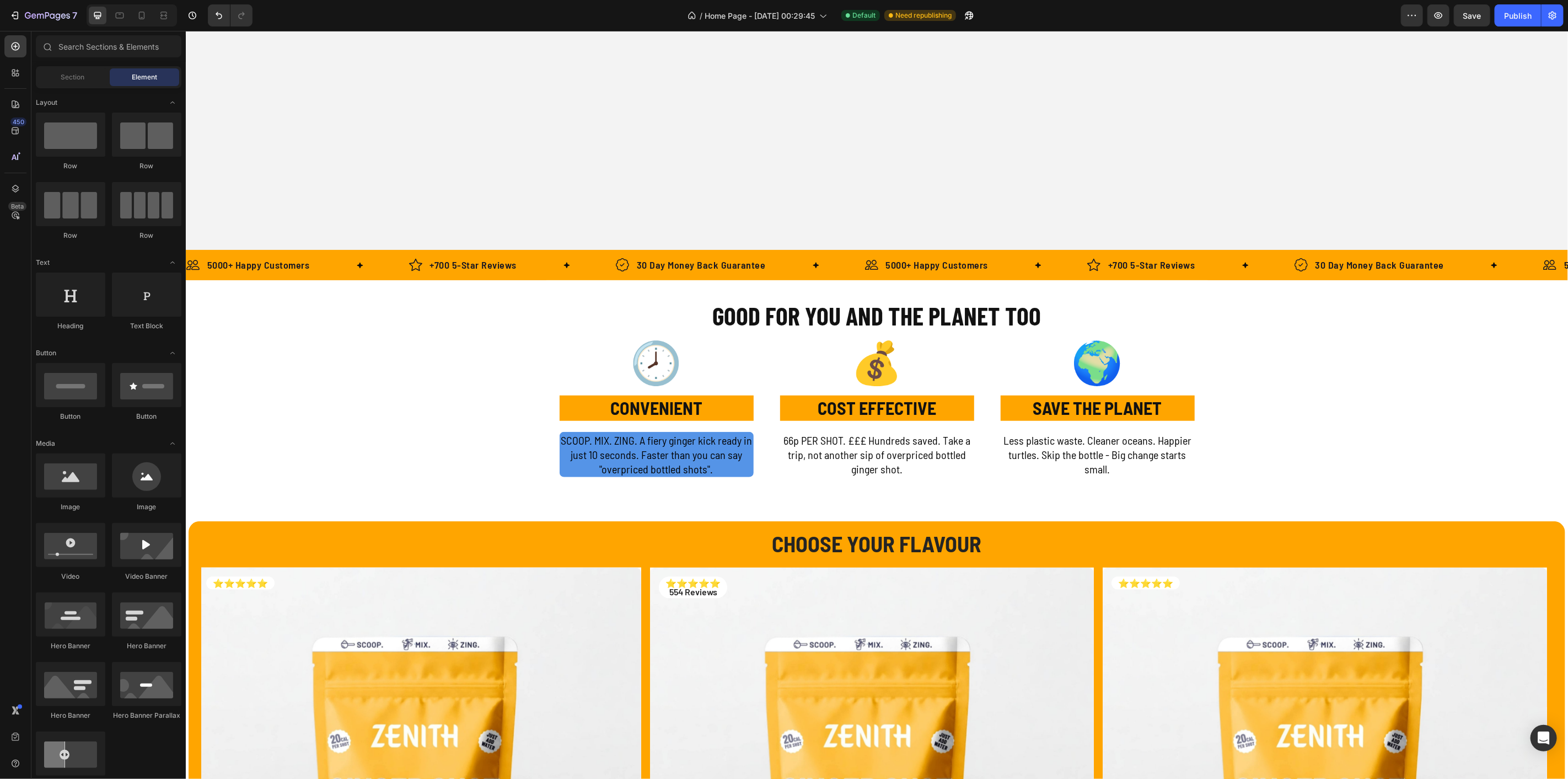
click at [619, 454] on p "SCOOP. MIX. ZING. A fiery ginger kick ready in just 10 seconds. Faster than you…" at bounding box center [656, 454] width 192 height 43
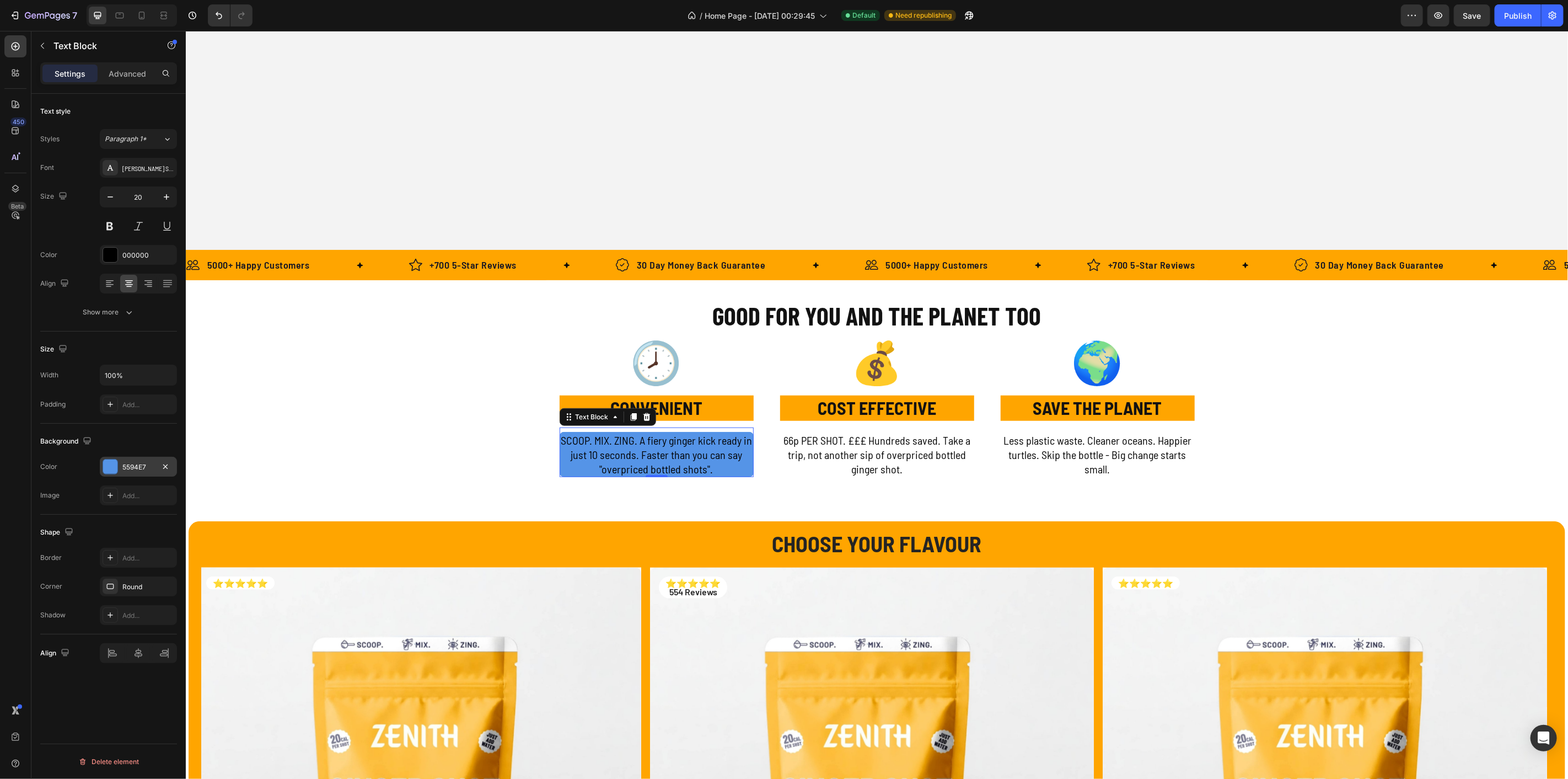
click at [150, 467] on div "5594E7" at bounding box center [139, 467] width 32 height 10
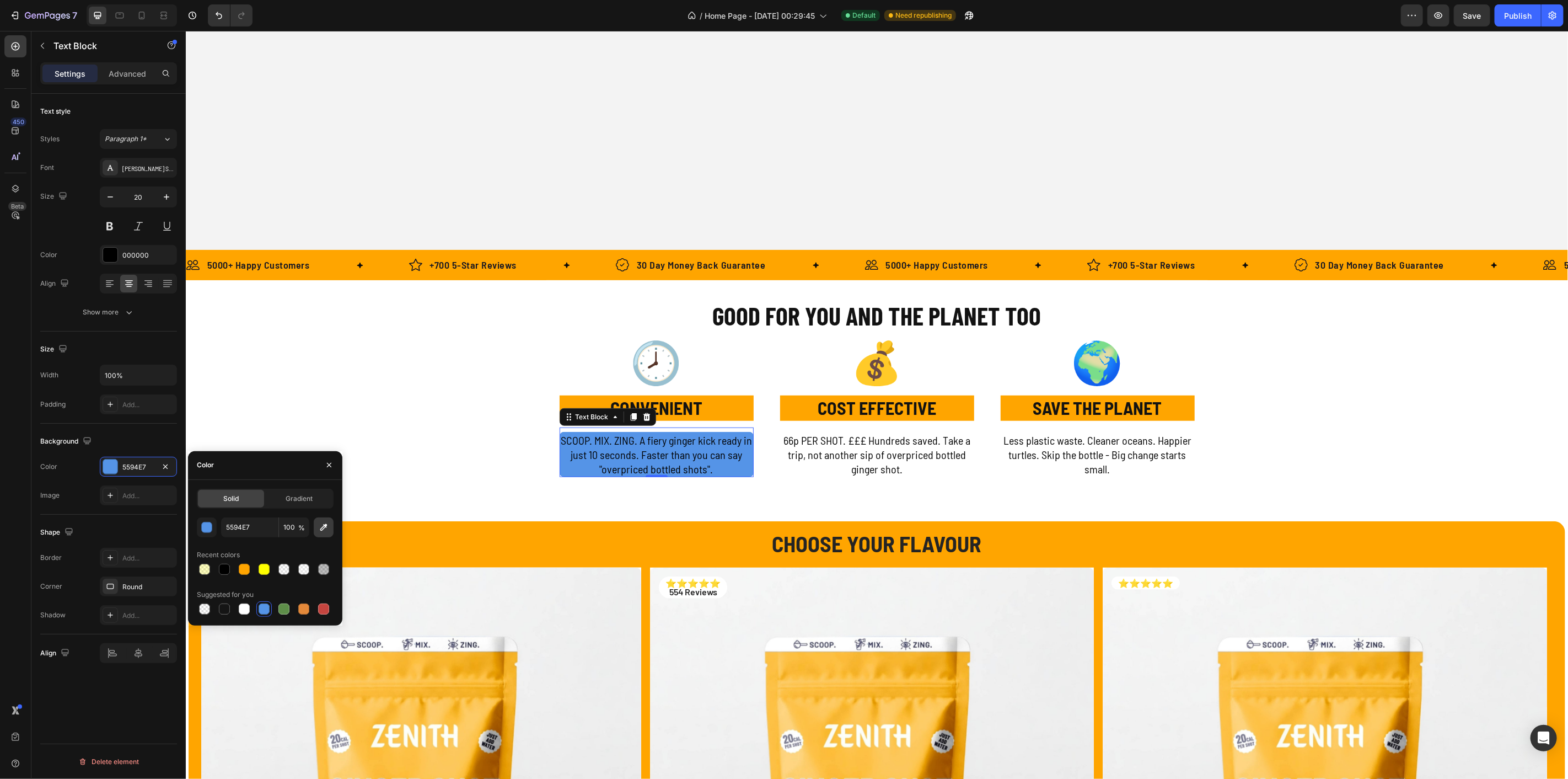
click at [323, 527] on icon "button" at bounding box center [324, 527] width 7 height 7
type input "FFA500"
type input "000000"
click at [331, 464] on icon "button" at bounding box center [329, 465] width 5 height 5
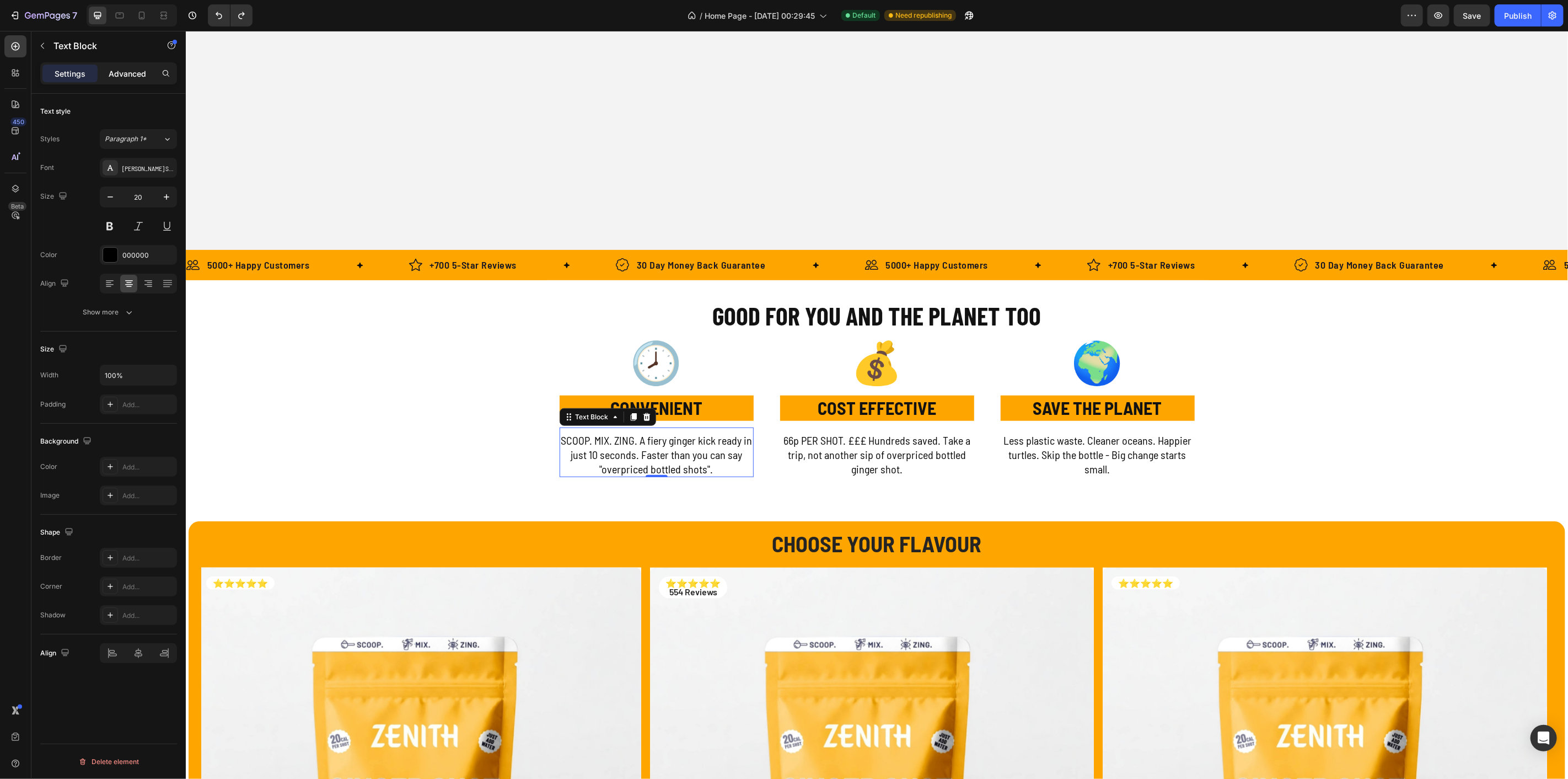
click at [119, 70] on p "Advanced" at bounding box center [127, 73] width 38 height 11
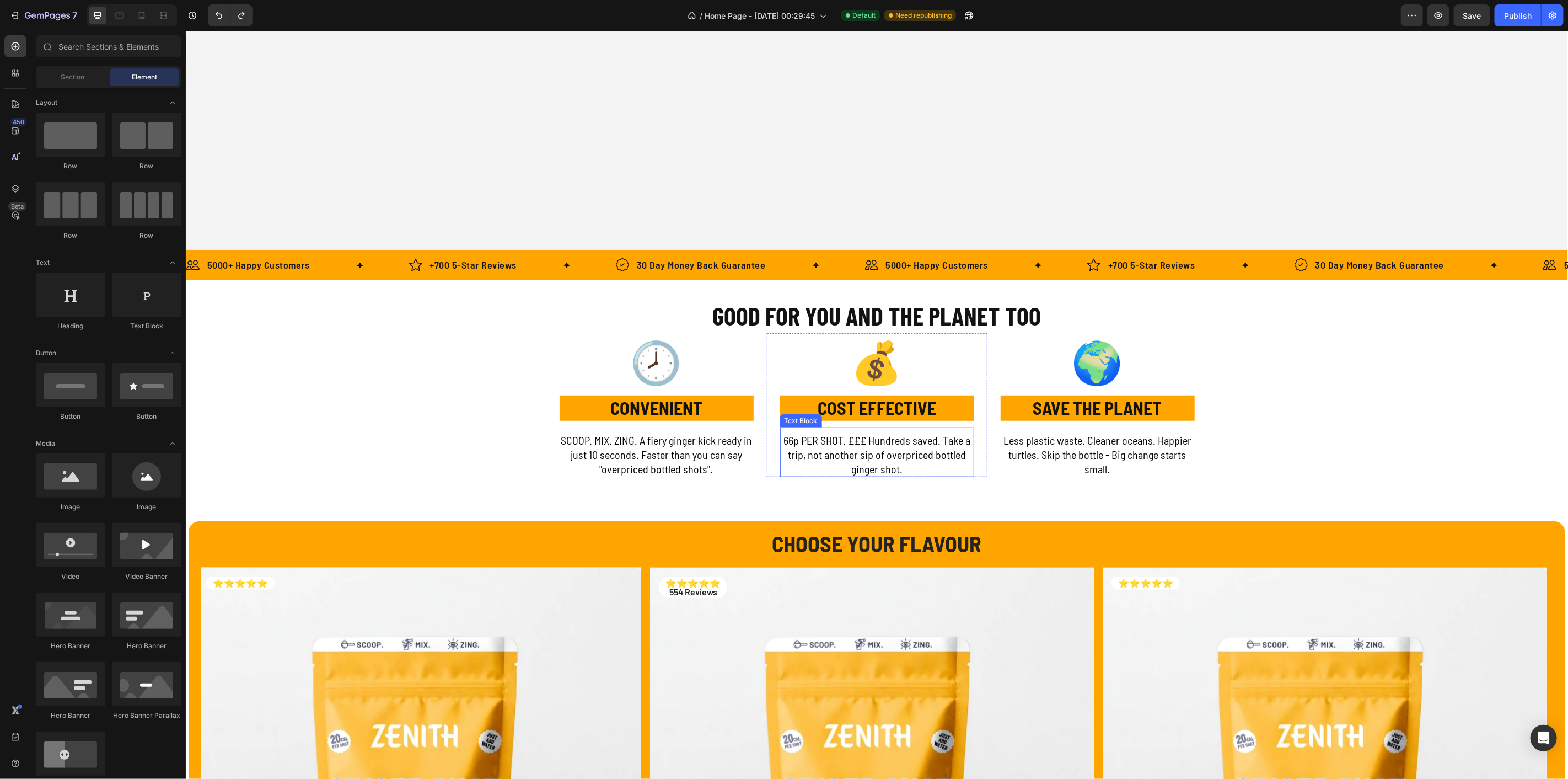
click at [900, 454] on p "66p PER SHOT. £££ Hundreds saved. Take a trip, not another sip of overpriced bo…" at bounding box center [877, 454] width 192 height 43
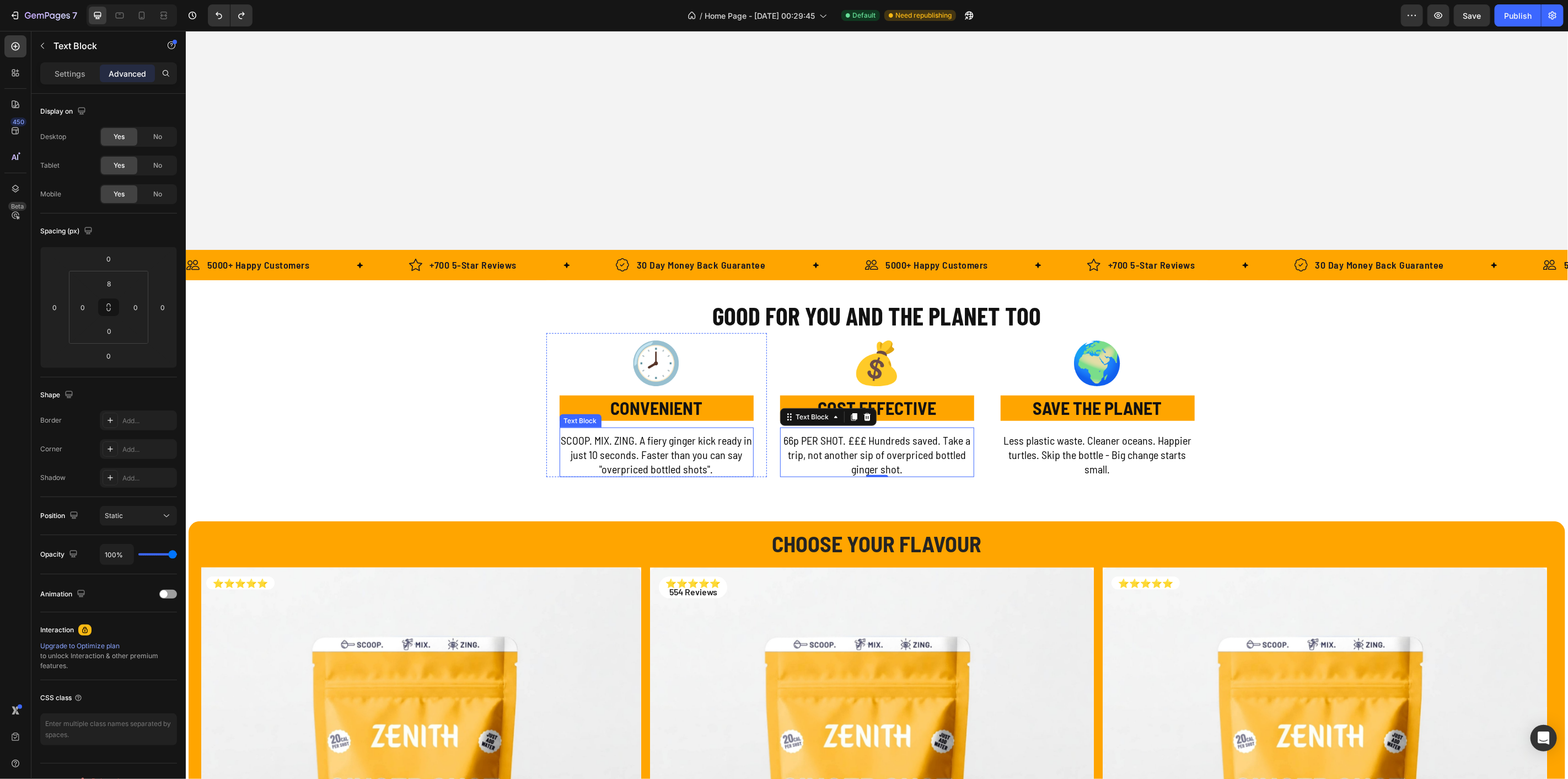
click at [676, 462] on p "SCOOP. MIX. ZING. A fiery ginger kick ready in just 10 seconds. Faster than you…" at bounding box center [656, 454] width 192 height 43
click at [637, 458] on p "SCOOP. MIX. ZING. A fiery ginger kick ready in just 10 seconds. Faster than you…" at bounding box center [656, 454] width 192 height 43
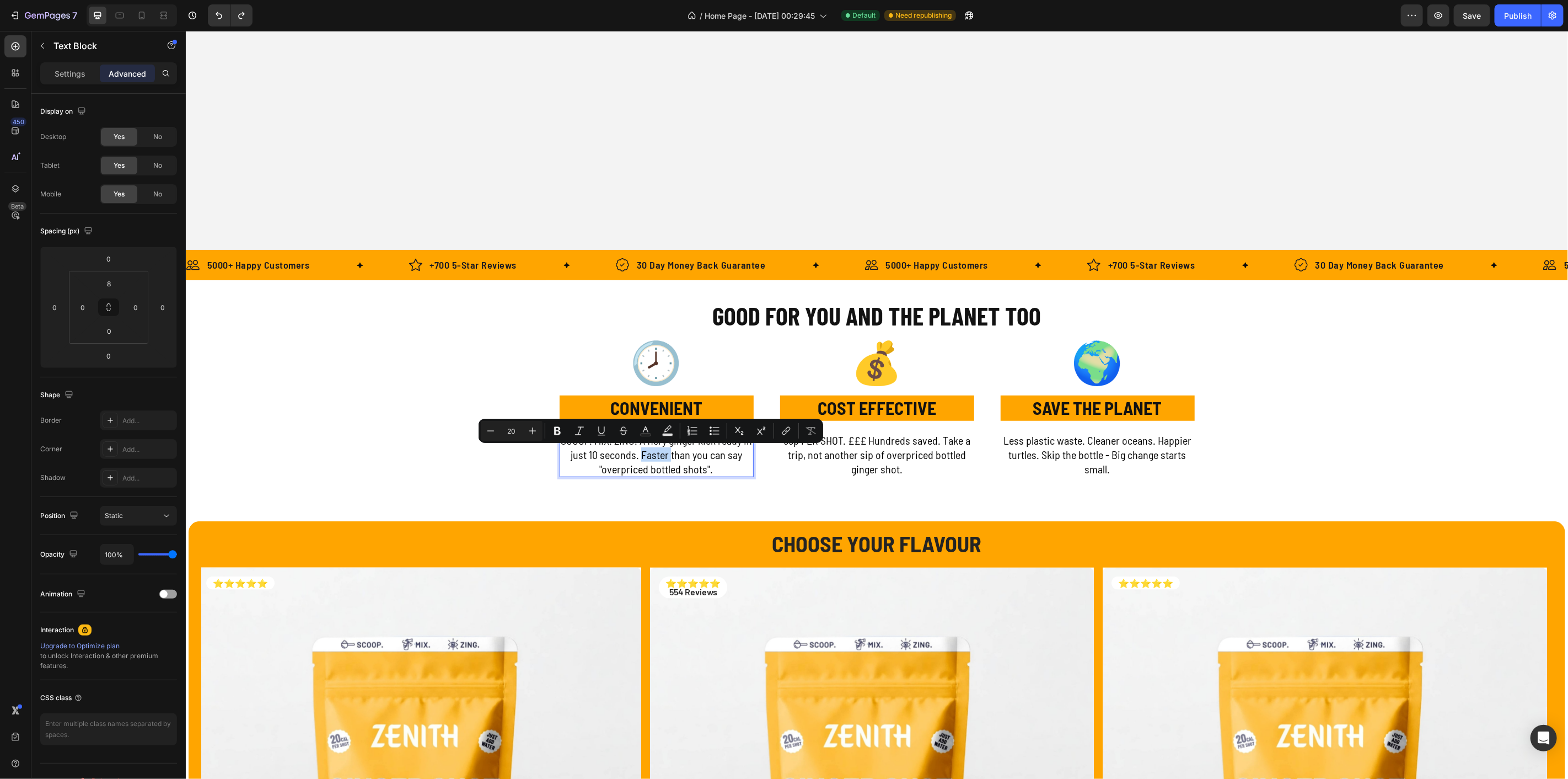
click at [638, 454] on p "SCOOP. MIX. ZING. A fiery ginger kick ready in just 10 seconds. Faster than you…" at bounding box center [656, 454] width 192 height 43
drag, startPoint x: 634, startPoint y: 455, endPoint x: 712, endPoint y: 470, distance: 79.4
click at [712, 470] on p "SCOOP. MIX. ZING. A fiery ginger kick ready in just 10 seconds. Faster than you…" at bounding box center [656, 454] width 192 height 43
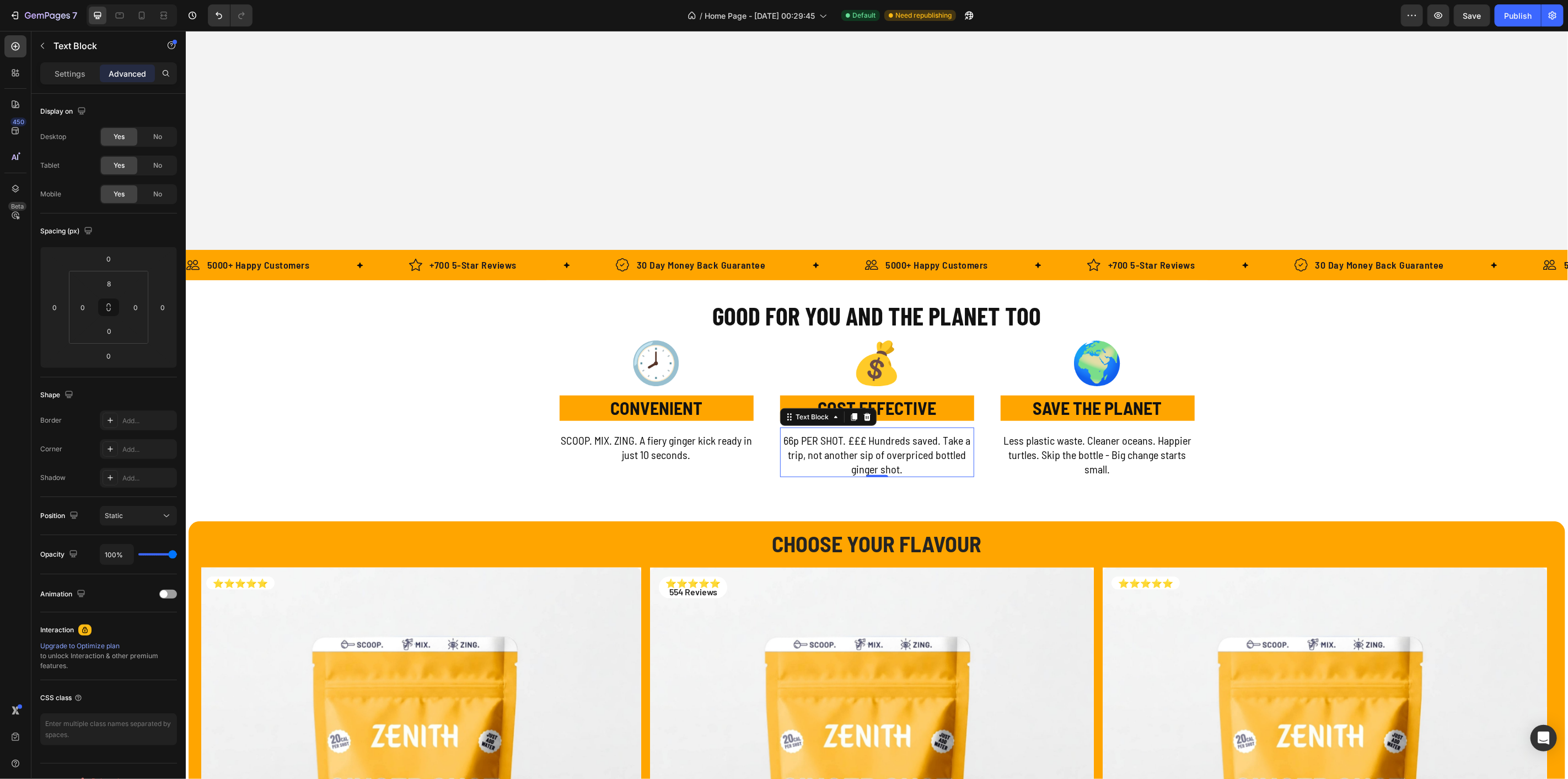
click at [941, 437] on p "66p PER SHOT. £££ Hundreds saved. Take a trip, not another sip of overpriced bo…" at bounding box center [877, 454] width 192 height 43
drag, startPoint x: 936, startPoint y: 438, endPoint x: 950, endPoint y: 464, distance: 29.5
click at [950, 464] on p "66p PER SHOT. £££ Hundreds saved. Take a trip, not another sip of overpriced bo…" at bounding box center [877, 454] width 192 height 43
click at [941, 476] on div "💰 Text Block COST EFFECTIVE Text Block 66p PER SHOT. £££ Hundreds saved. Becasu…" at bounding box center [877, 409] width 221 height 153
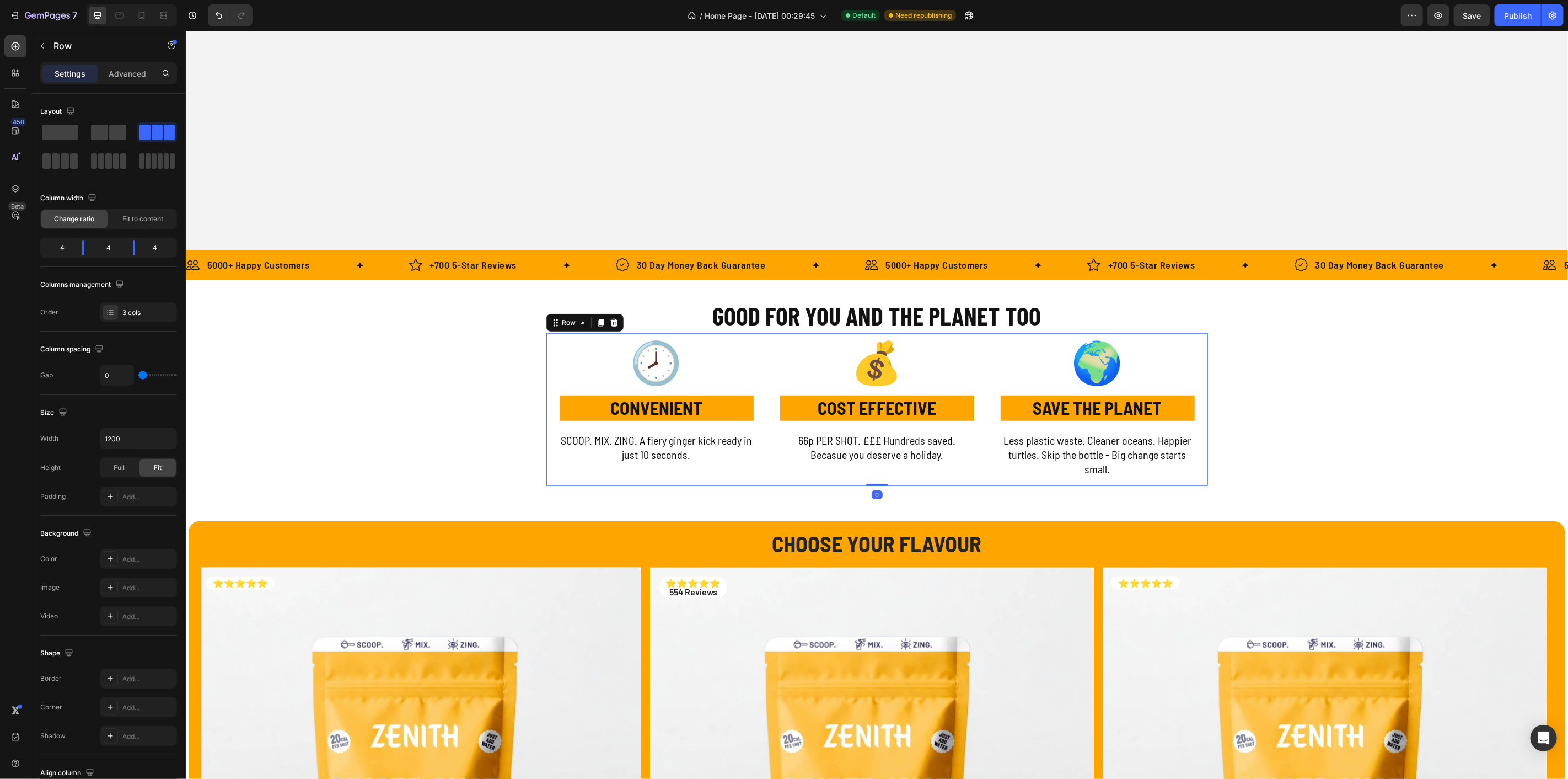
click at [823, 458] on p "66p PER SHOT. £££ Hundreds saved. Becasue you deserve a holiday." at bounding box center [877, 447] width 192 height 29
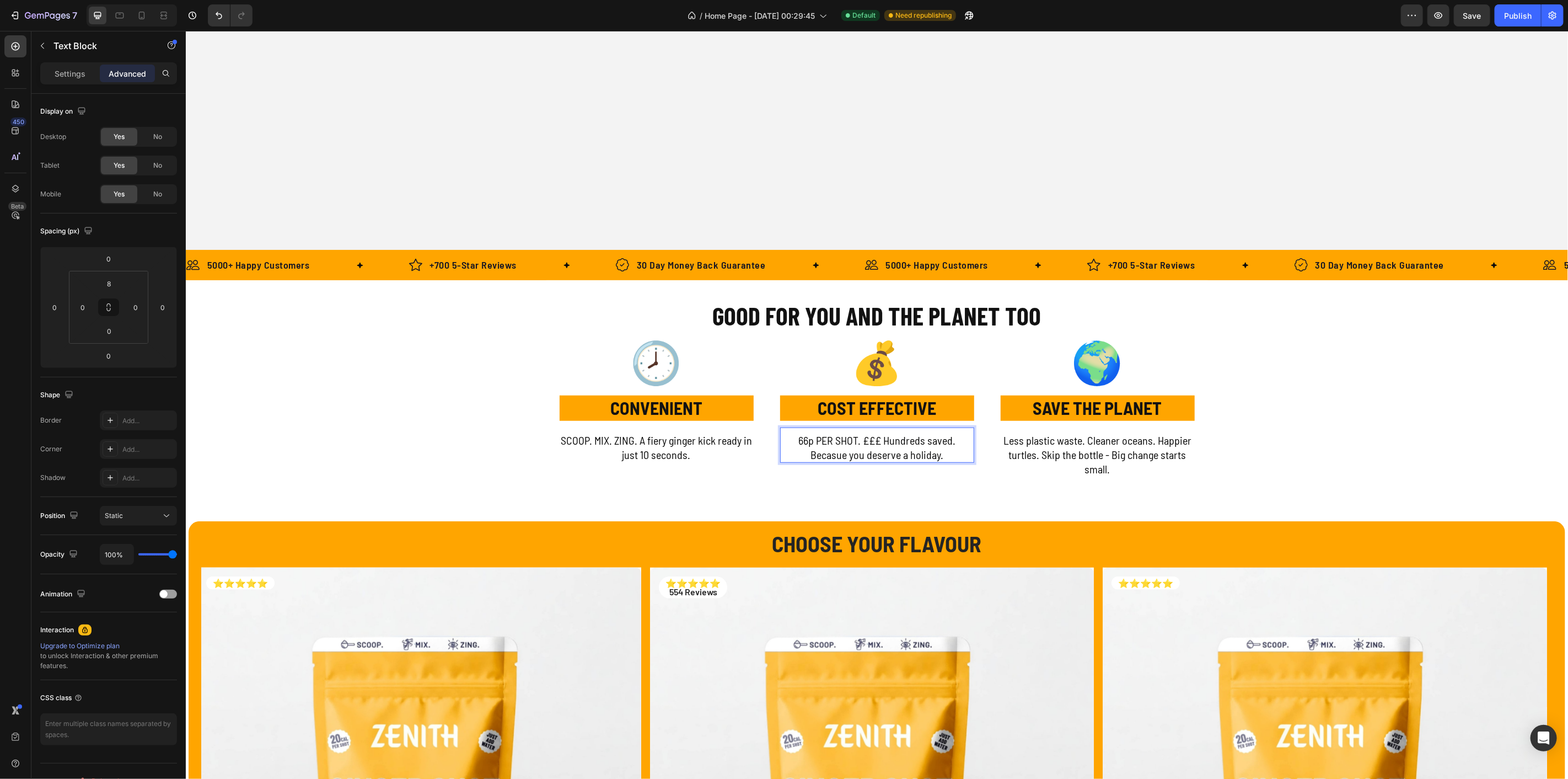
click at [892, 444] on p "66p PER SHOT. £££ Hundreds saved. Becasue you deserve a holiday." at bounding box center [877, 447] width 192 height 29
click at [1044, 443] on p "Less plastic waste. Cleaner oceans. Happier turtles. Skip the bottle - Big chan…" at bounding box center [1097, 454] width 192 height 43
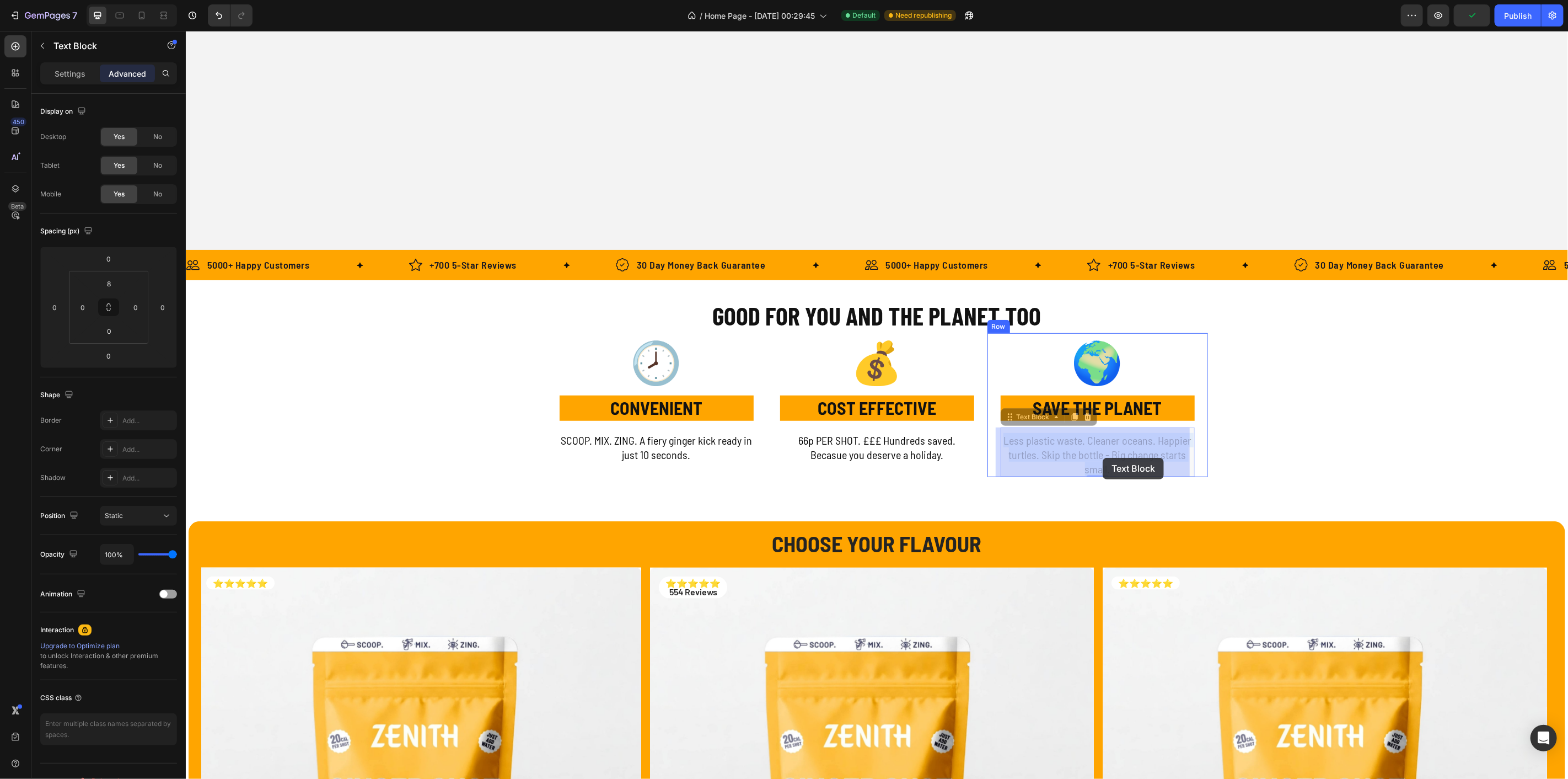
drag, startPoint x: 1038, startPoint y: 455, endPoint x: 1103, endPoint y: 458, distance: 65.1
click at [1040, 456] on p "Less plastic waste. Cleaner oceans. Happier turtles. Skip the bottle - Big chan…" at bounding box center [1097, 454] width 192 height 43
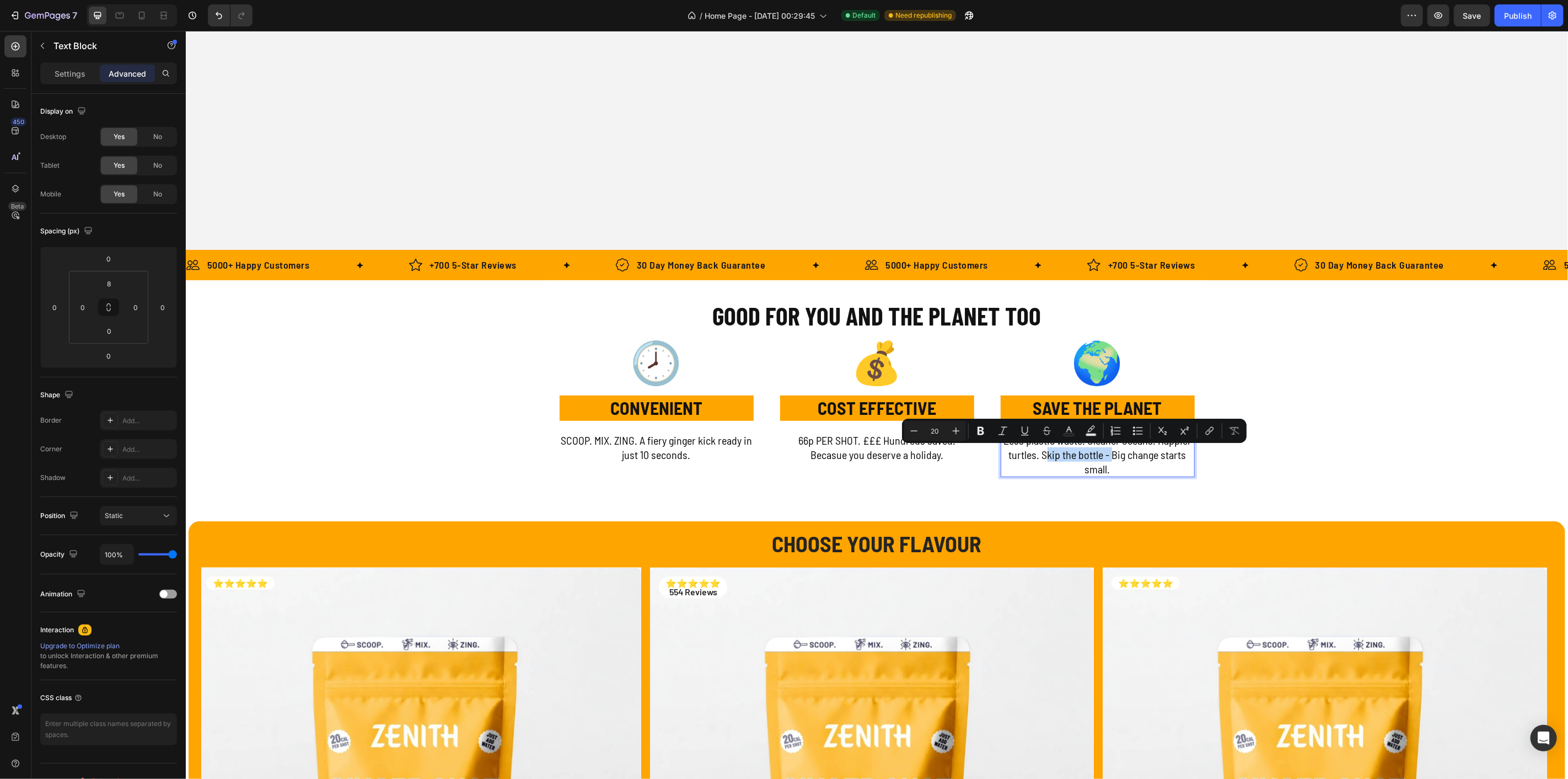
drag, startPoint x: 1108, startPoint y: 454, endPoint x: 1039, endPoint y: 456, distance: 69.0
click at [1039, 456] on p "Less plastic waste. Cleaner oceans. Happier turtles. Skip the bottle - Big chan…" at bounding box center [1097, 454] width 192 height 43
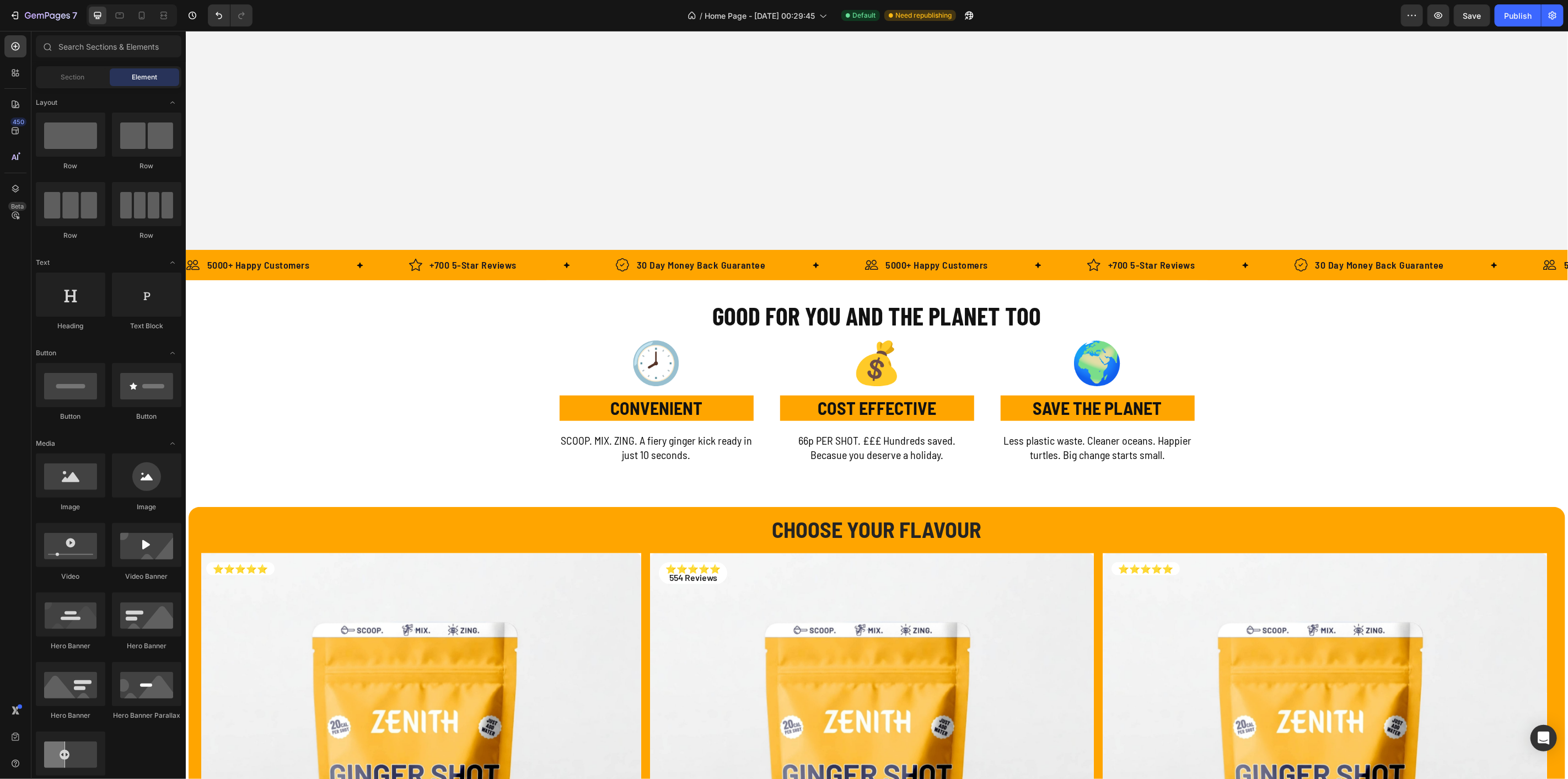
click at [1481, 17] on button "Save" at bounding box center [1472, 15] width 36 height 22
click at [1516, 22] on button "Publish" at bounding box center [1518, 15] width 46 height 22
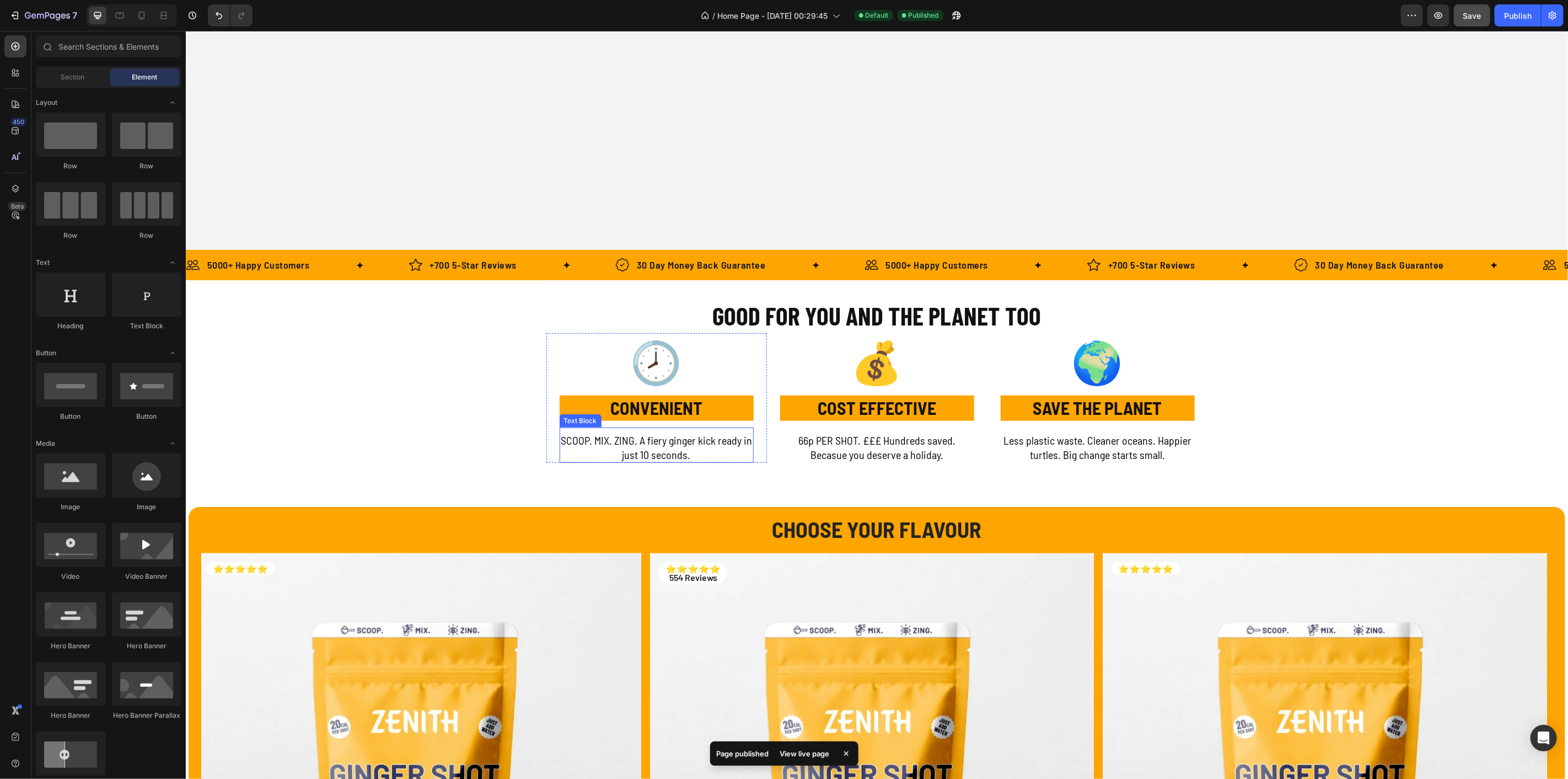
click at [641, 450] on p "SCOOP. MIX. ZING. A fiery ginger kick ready in just 10 seconds." at bounding box center [656, 447] width 192 height 29
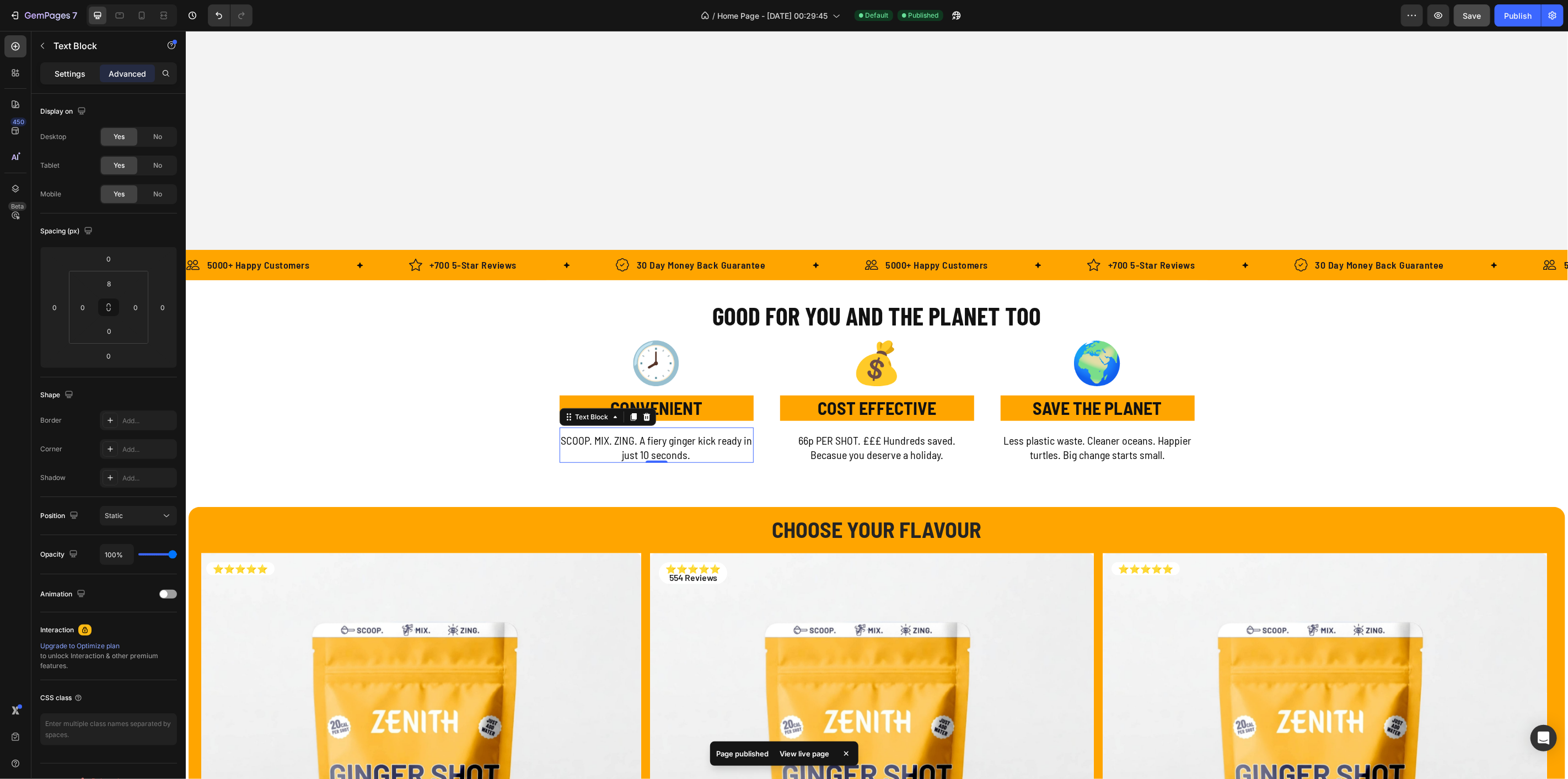
click at [64, 75] on p "Settings" at bounding box center [70, 73] width 31 height 11
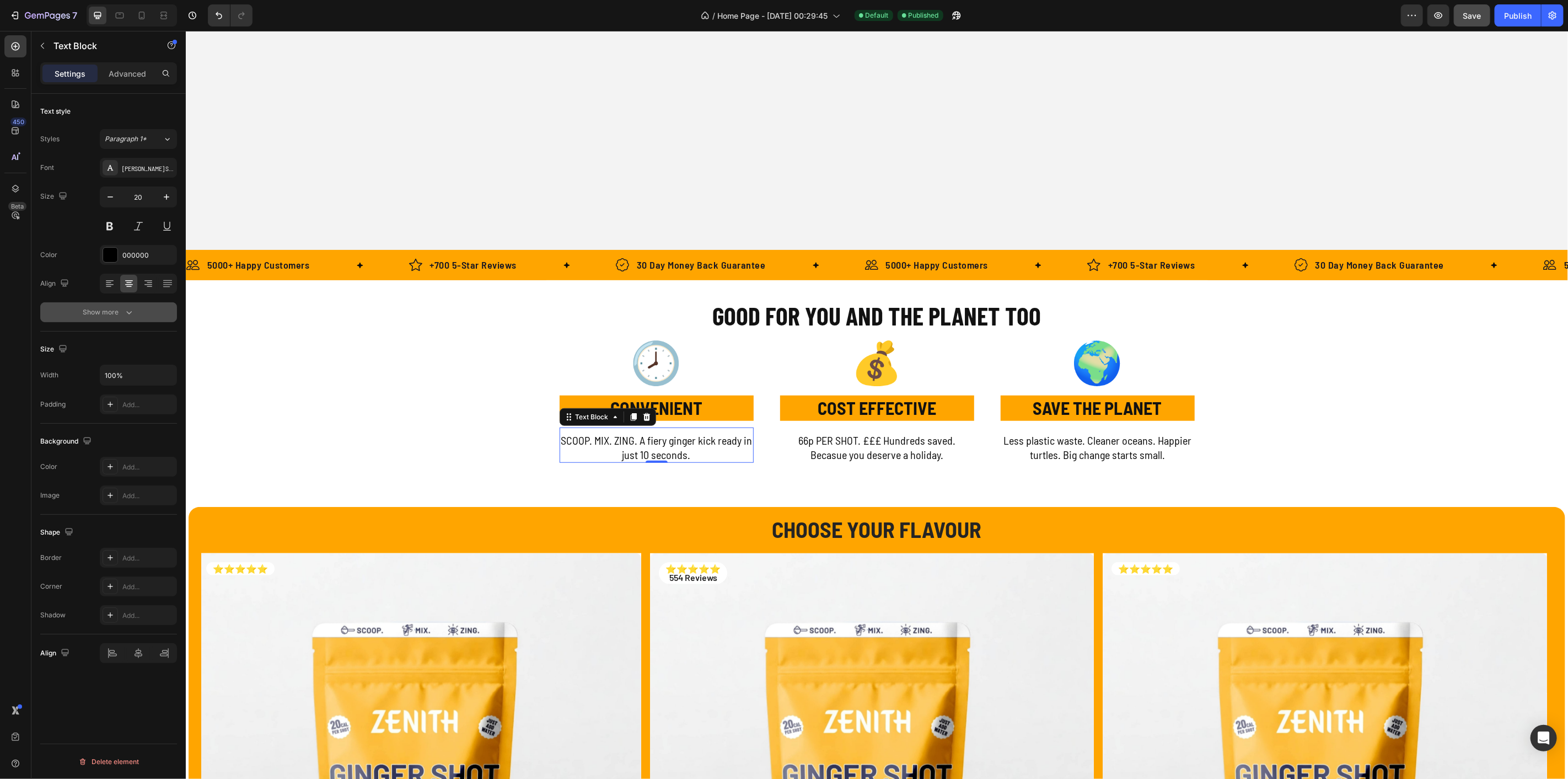
click at [128, 308] on icon "button" at bounding box center [129, 312] width 11 height 11
click at [131, 313] on div "Normal" at bounding box center [133, 312] width 56 height 10
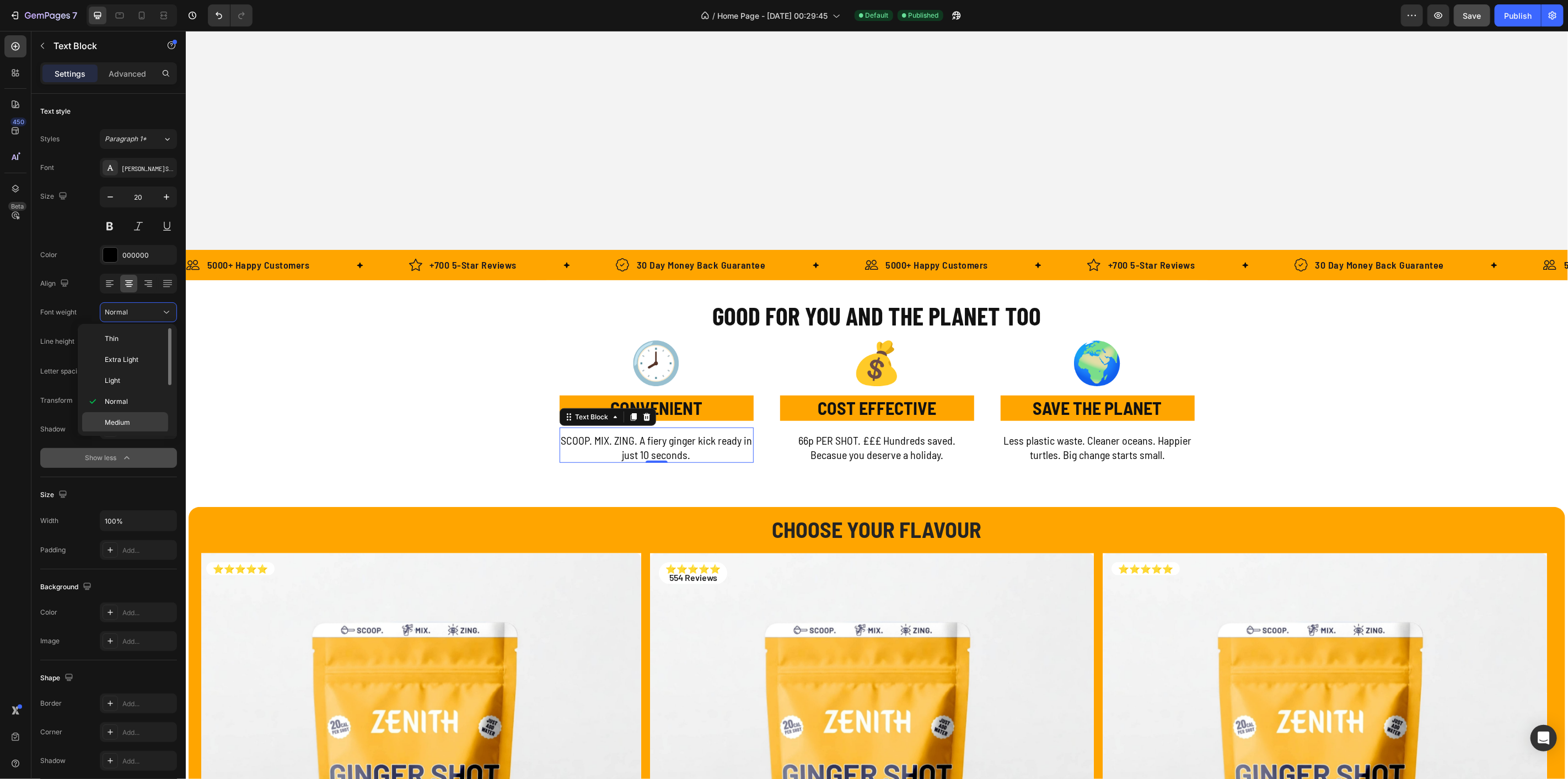
click at [123, 417] on span "Medium" at bounding box center [117, 422] width 25 height 10
click at [856, 456] on p "66p PER SHOT. £££ Hundreds saved. Becasue you deserve a holiday." at bounding box center [877, 447] width 192 height 29
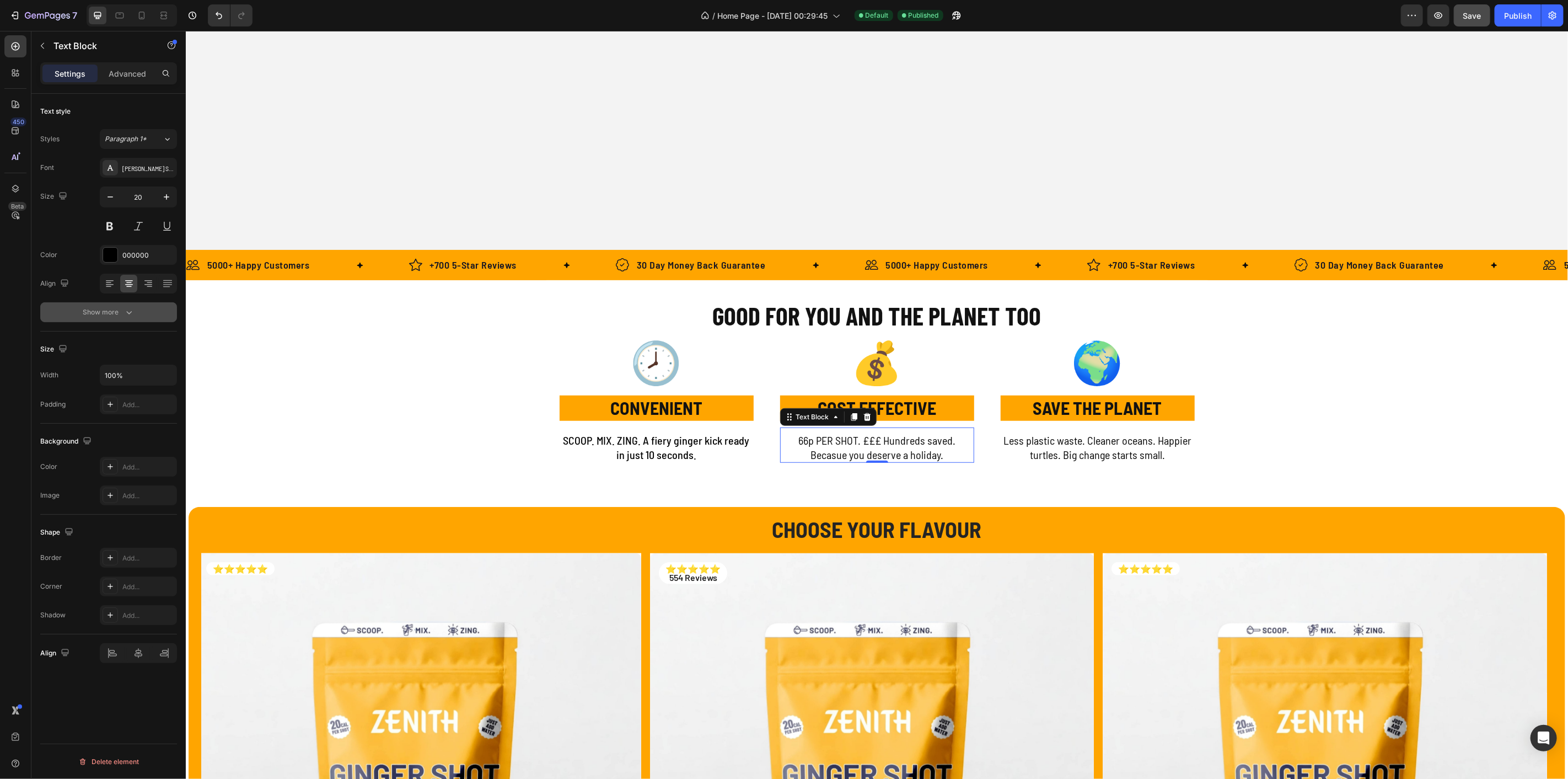
click at [104, 315] on div "Show more" at bounding box center [109, 312] width 51 height 11
click at [129, 309] on div "Normal" at bounding box center [133, 312] width 56 height 10
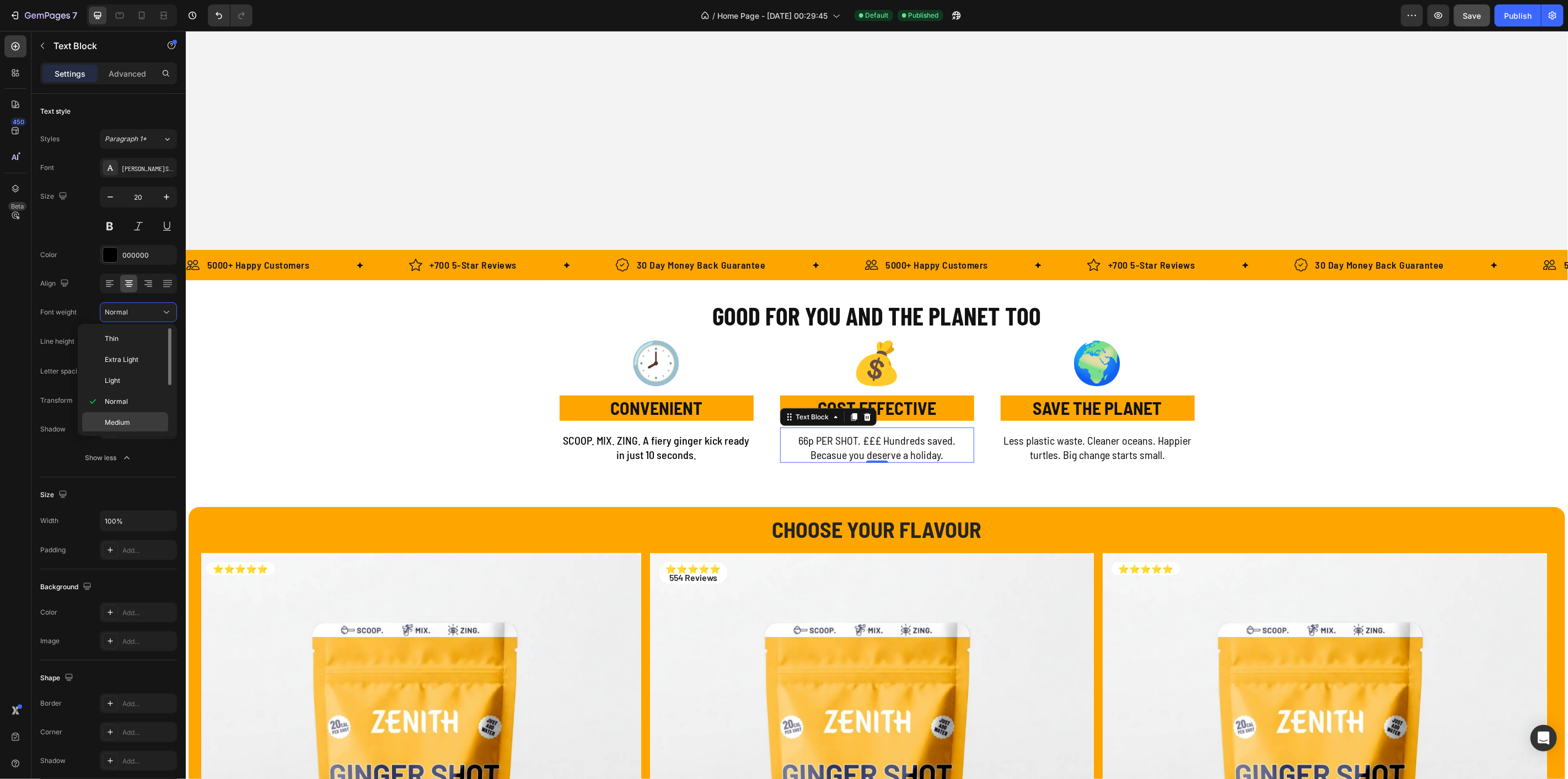
click at [123, 414] on div "Medium" at bounding box center [125, 422] width 86 height 21
click at [1033, 455] on p "Less plastic waste. Cleaner oceans. Happier turtles. Big change starts small." at bounding box center [1097, 447] width 192 height 29
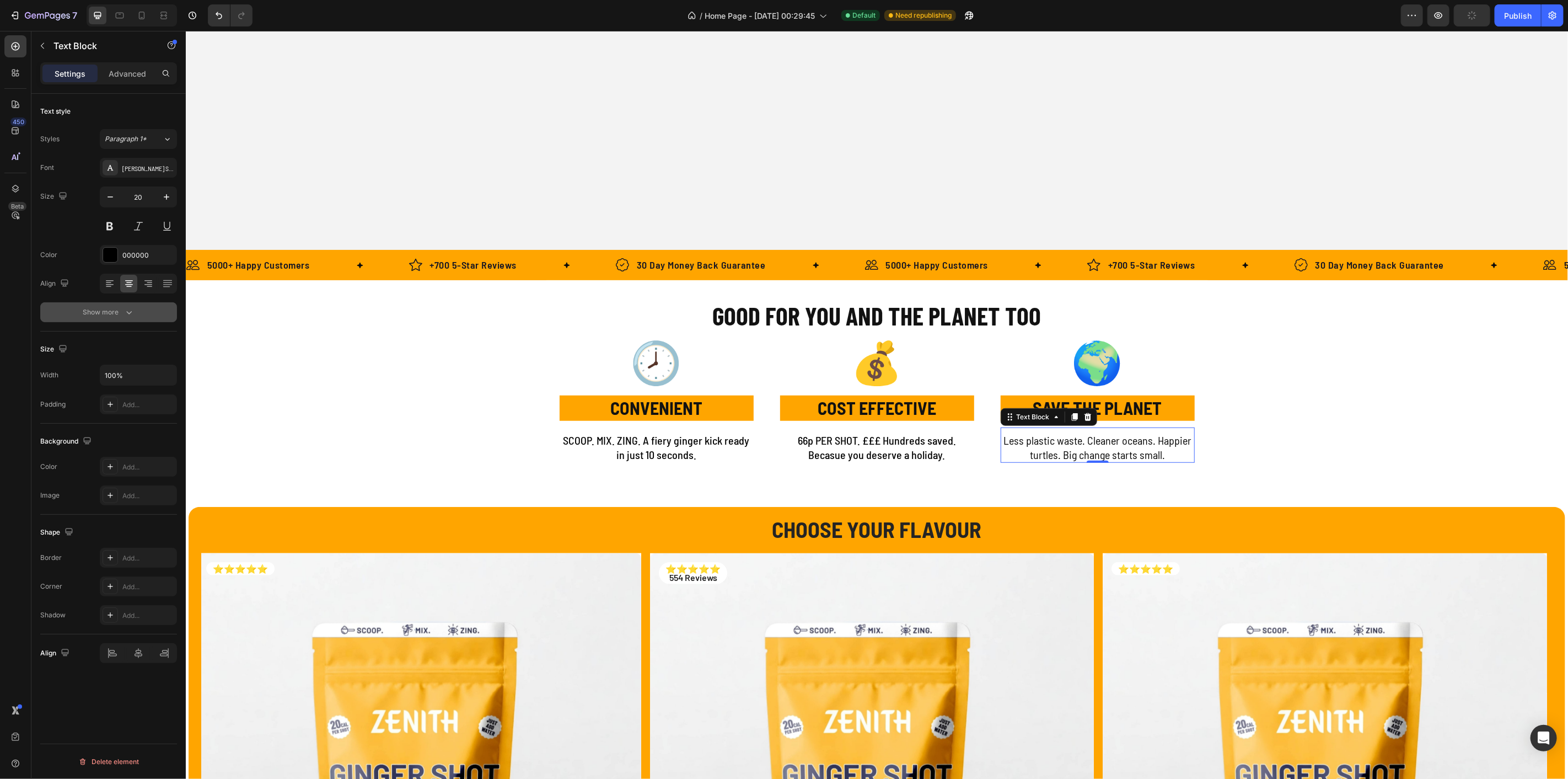
click at [113, 303] on button "Show more" at bounding box center [109, 313] width 137 height 20
click at [131, 314] on div "Normal" at bounding box center [133, 312] width 56 height 10
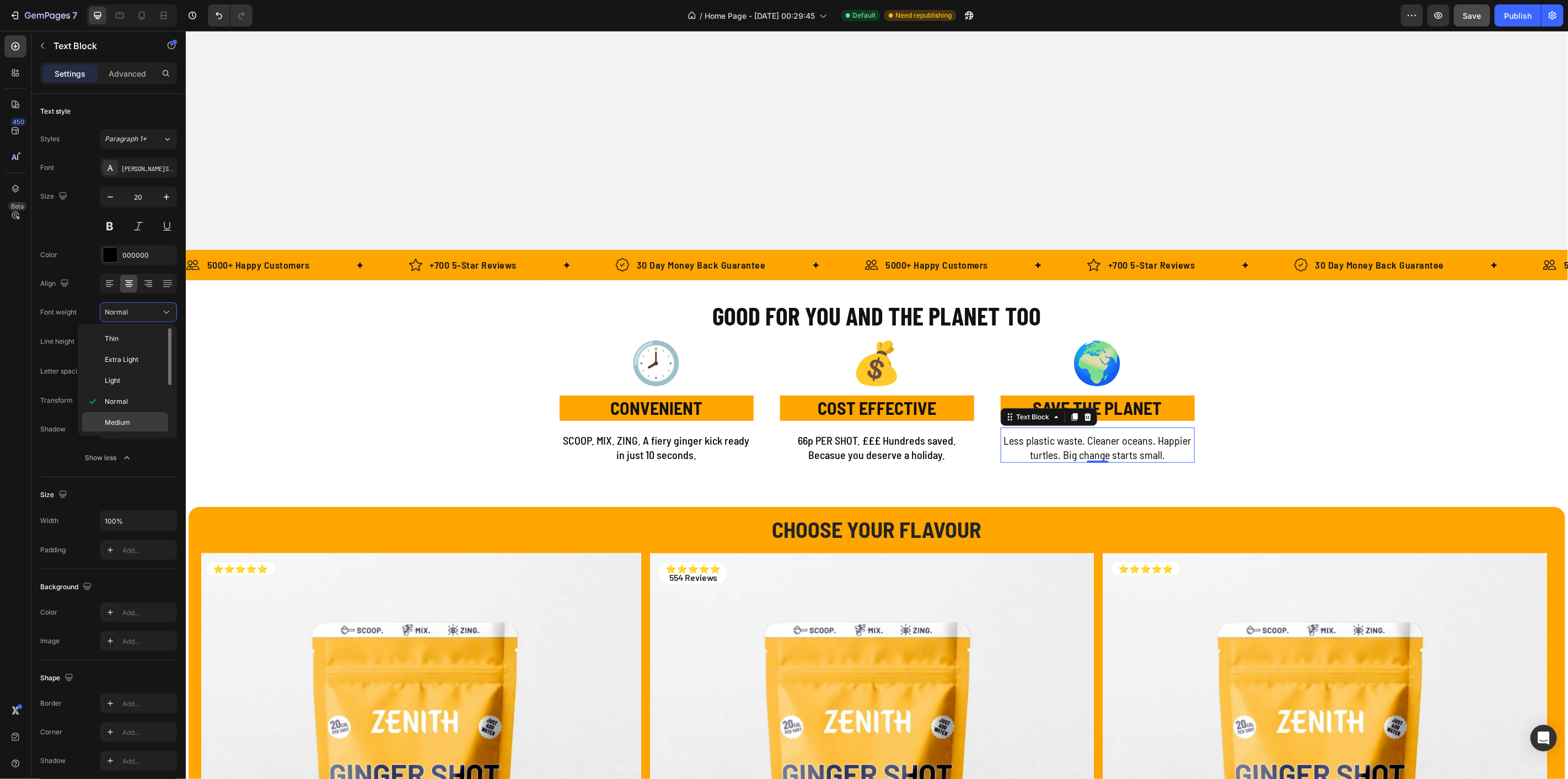
click at [117, 418] on span "Medium" at bounding box center [117, 422] width 25 height 10
click at [1474, 17] on span "Save" at bounding box center [1472, 15] width 18 height 9
click at [1504, 16] on button "Publish" at bounding box center [1518, 15] width 46 height 22
click at [641, 262] on p "30 Day Money Back Guarantee" at bounding box center [701, 264] width 129 height 15
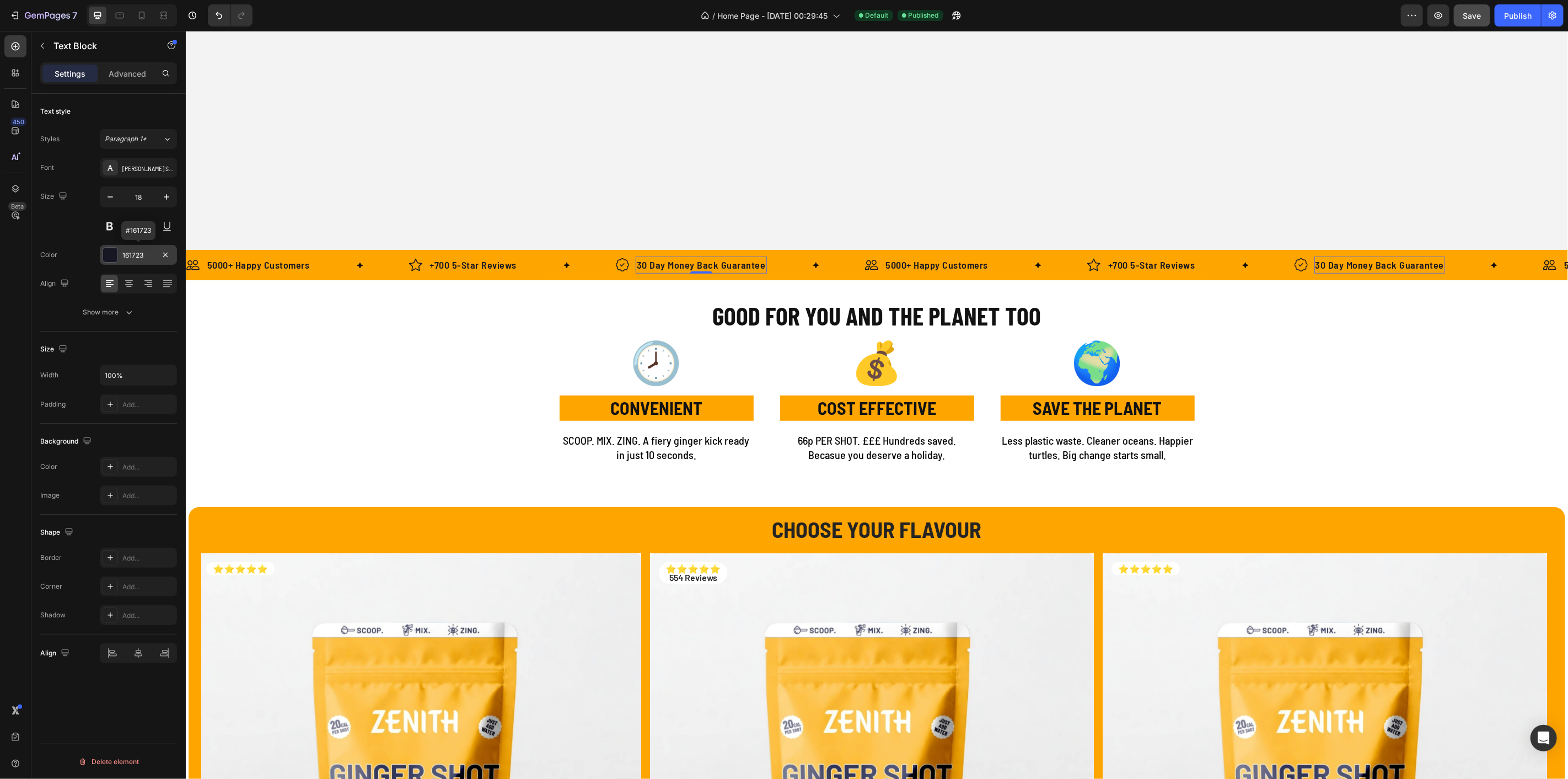
click at [116, 248] on div at bounding box center [110, 254] width 14 height 14
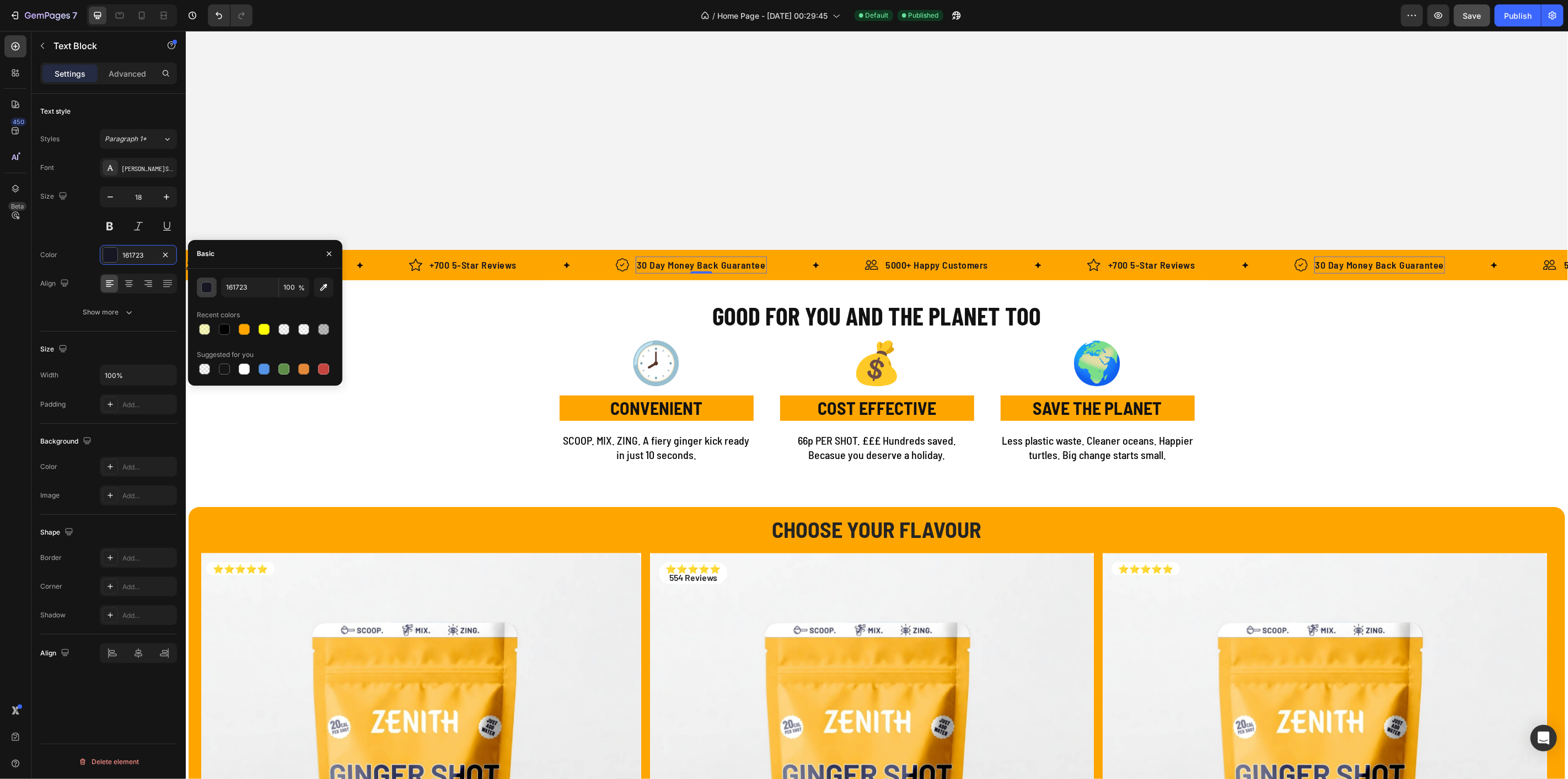
click at [203, 289] on div "button" at bounding box center [207, 288] width 11 height 11
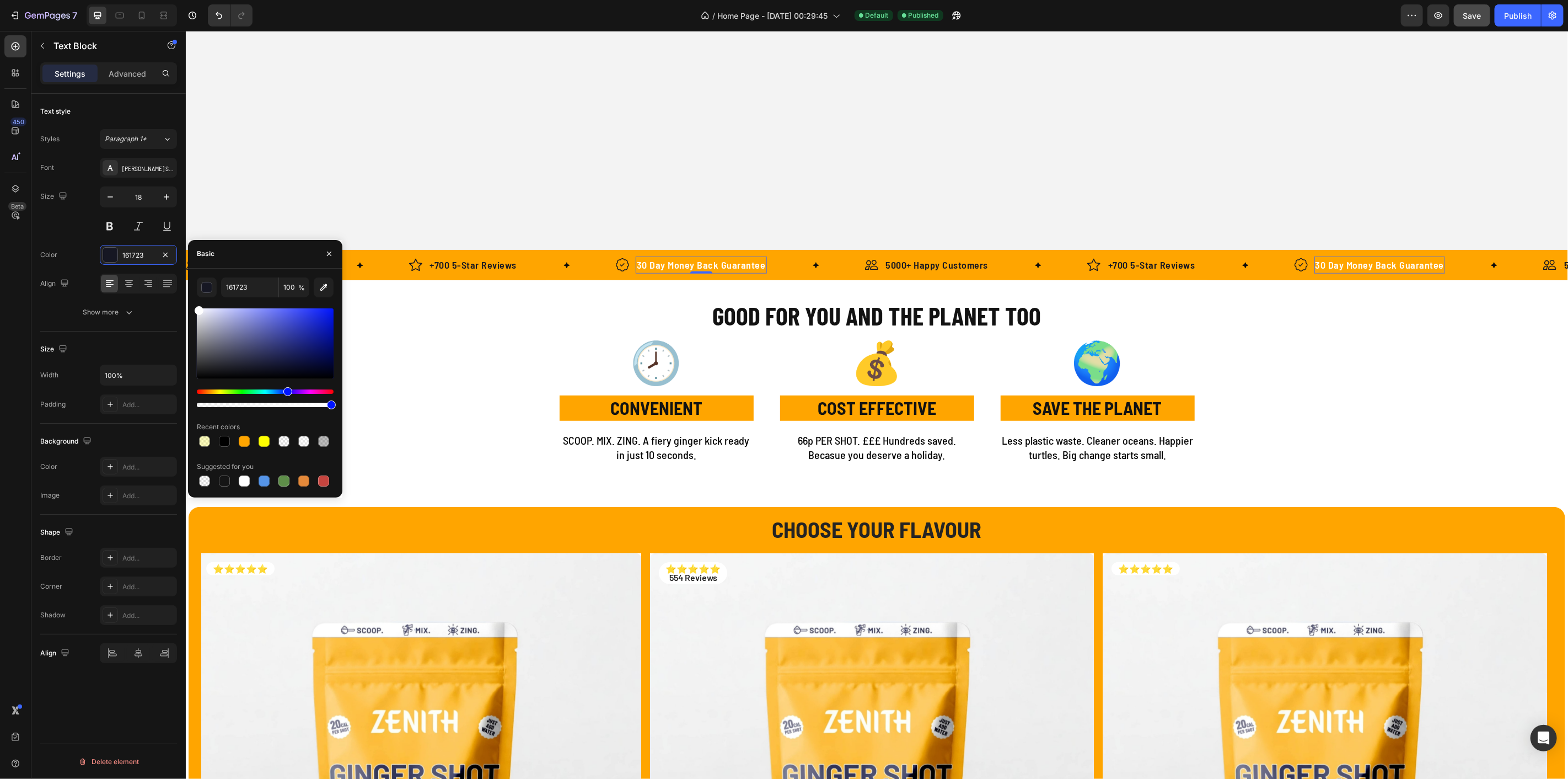
drag, startPoint x: 172, startPoint y: 293, endPoint x: 132, endPoint y: 268, distance: 47.2
click at [132, 268] on div "450 Beta Sections(18) Elements(83) Section Element Hero Section Product Detail …" at bounding box center [93, 405] width 186 height 748
type input "FFFFFF"
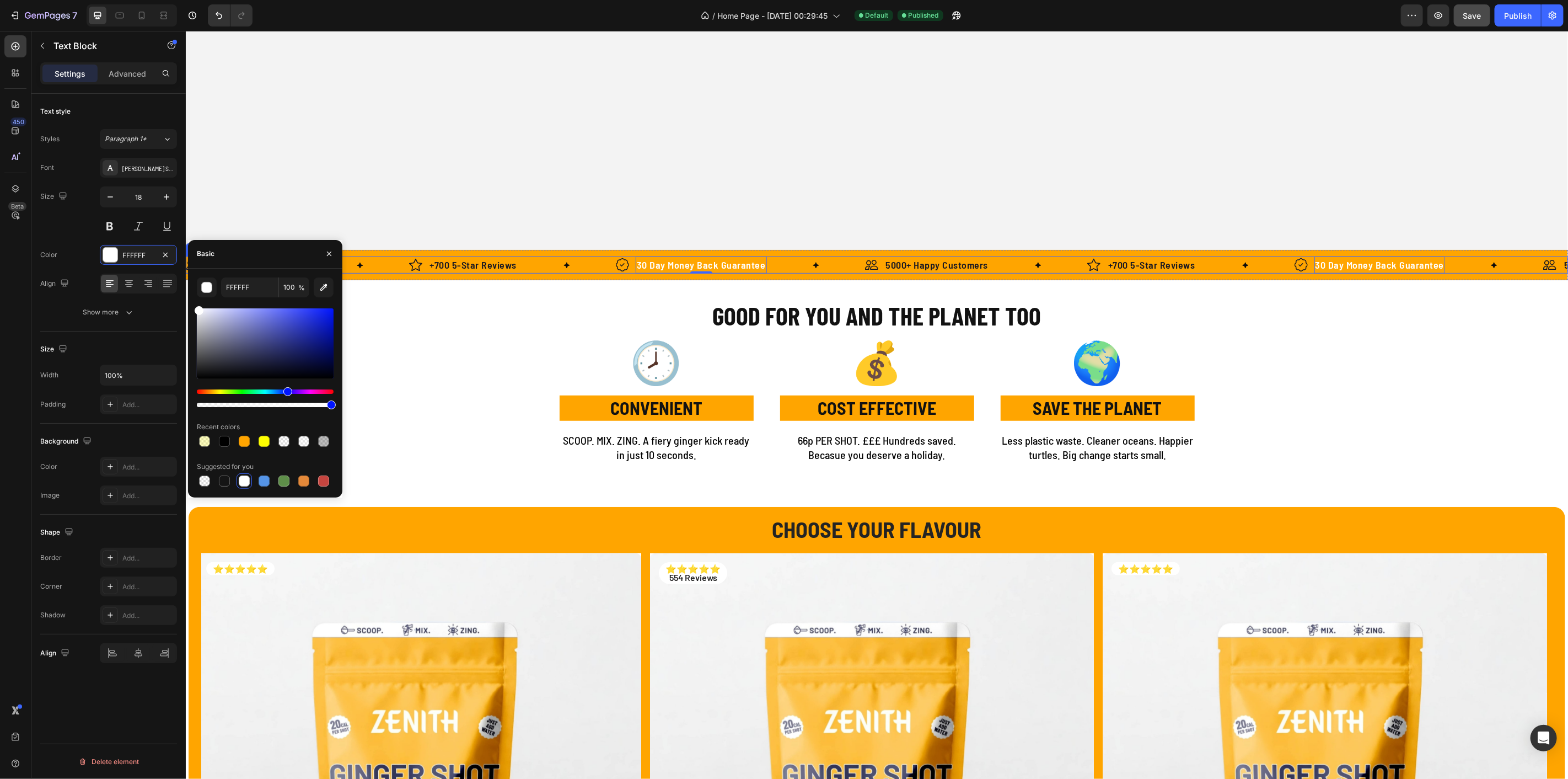
click at [612, 269] on div "Image +700 5-Star Reviews Text Block Row" at bounding box center [512, 264] width 207 height 17
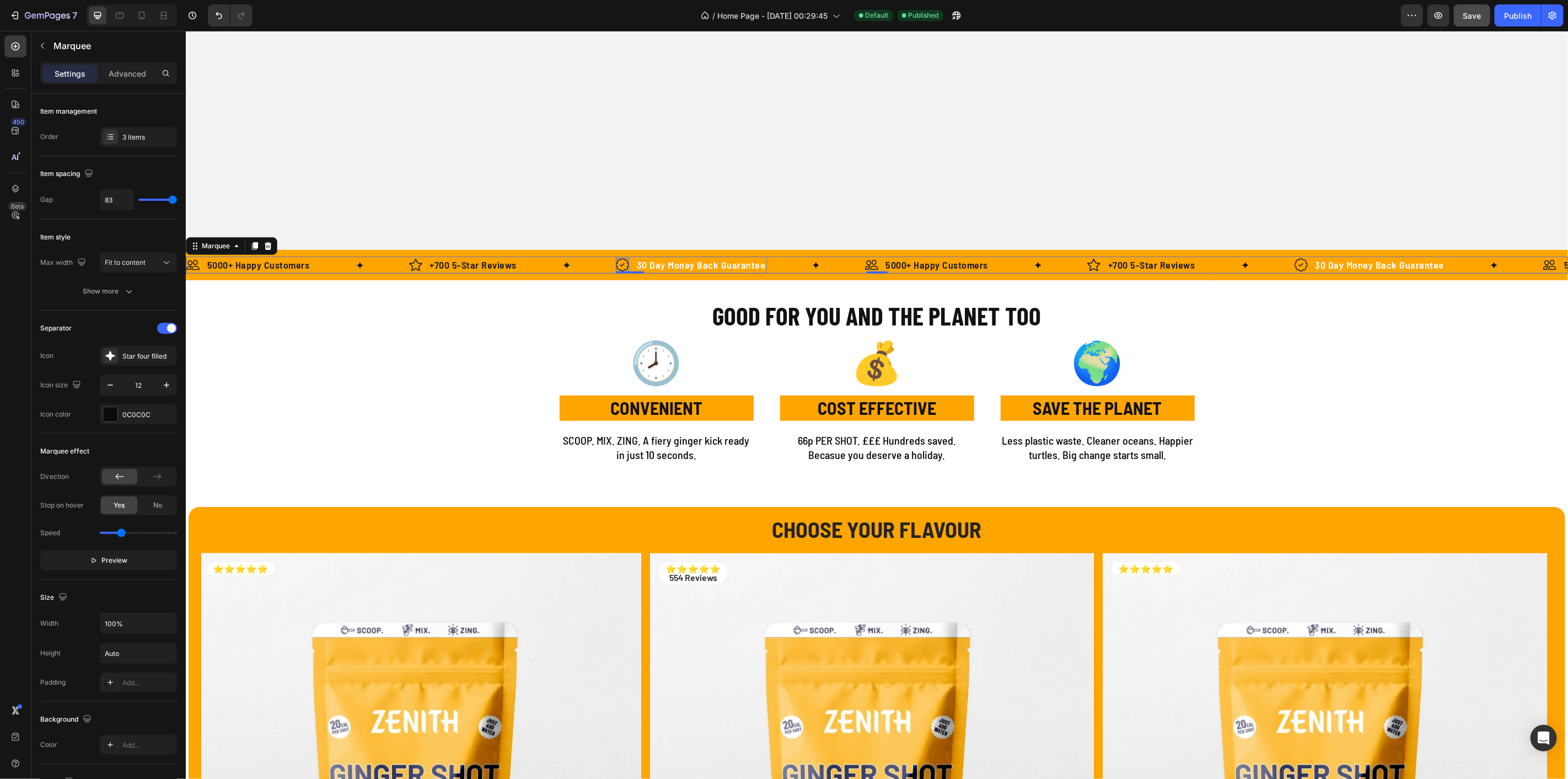
click at [616, 269] on img at bounding box center [622, 264] width 13 height 14
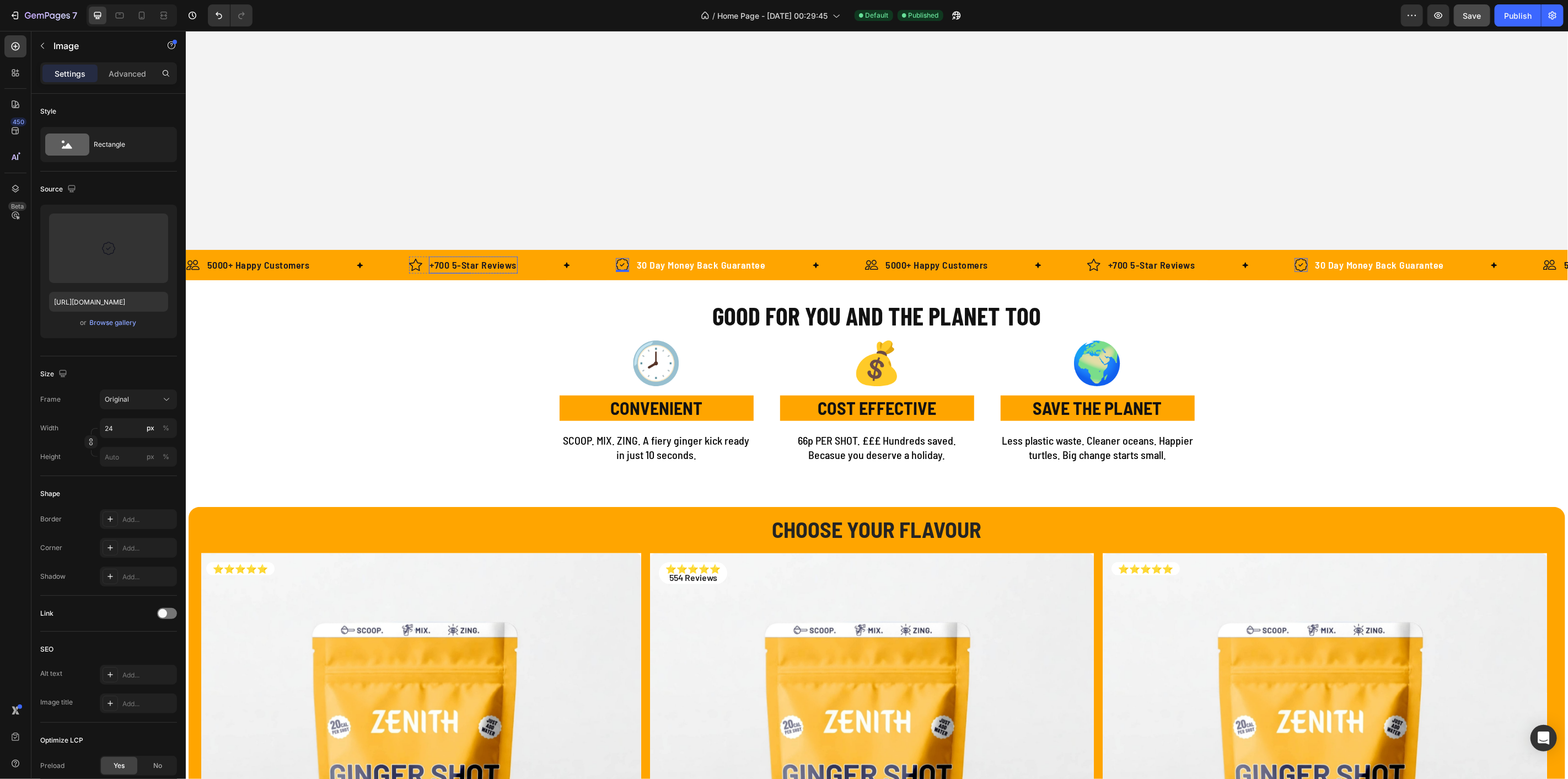
click at [484, 261] on p "+700 5-Star Reviews" at bounding box center [473, 264] width 87 height 15
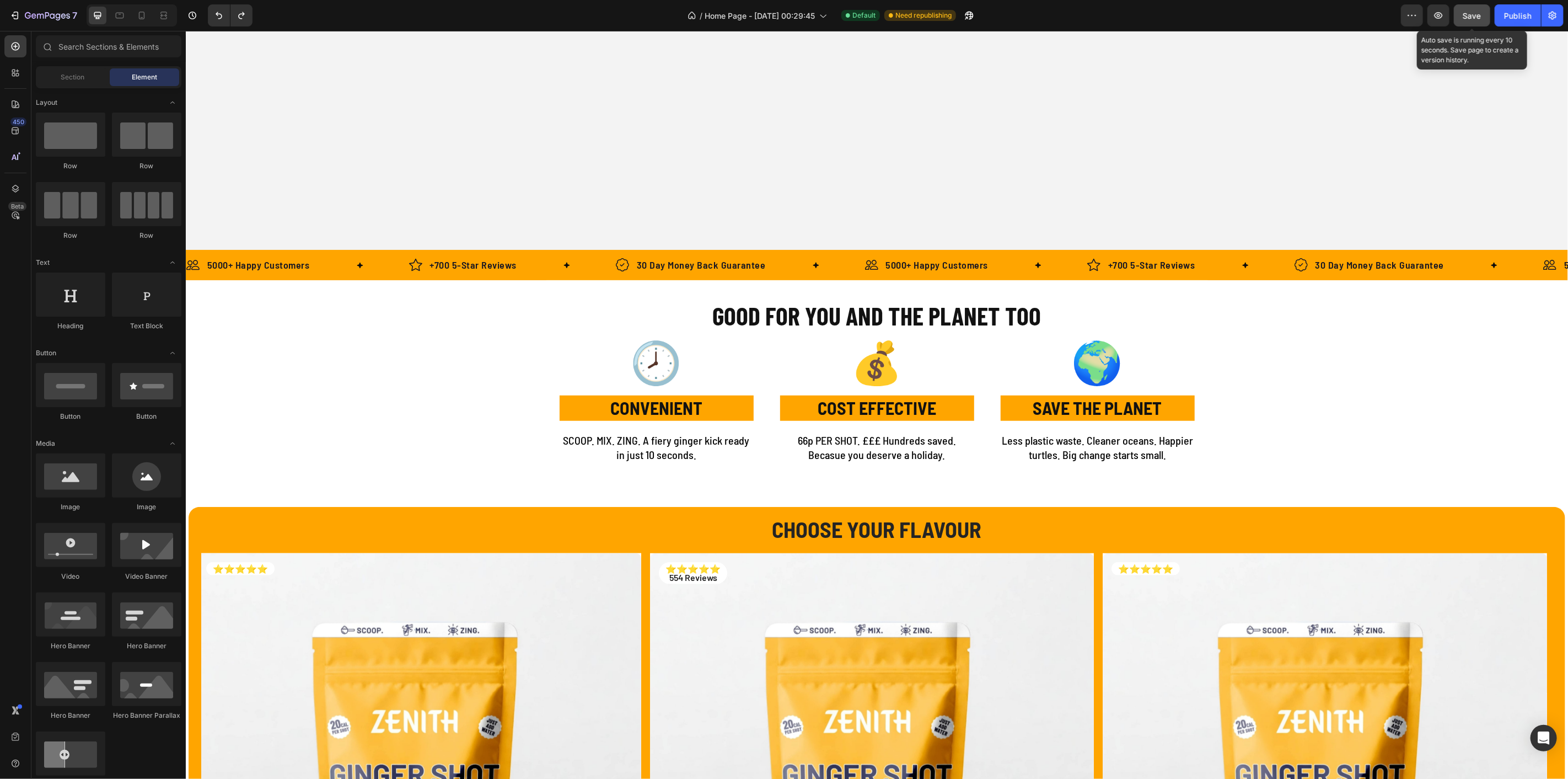
click at [1471, 14] on span "Save" at bounding box center [1472, 15] width 18 height 9
click at [1516, 14] on div "Publish" at bounding box center [1518, 15] width 27 height 11
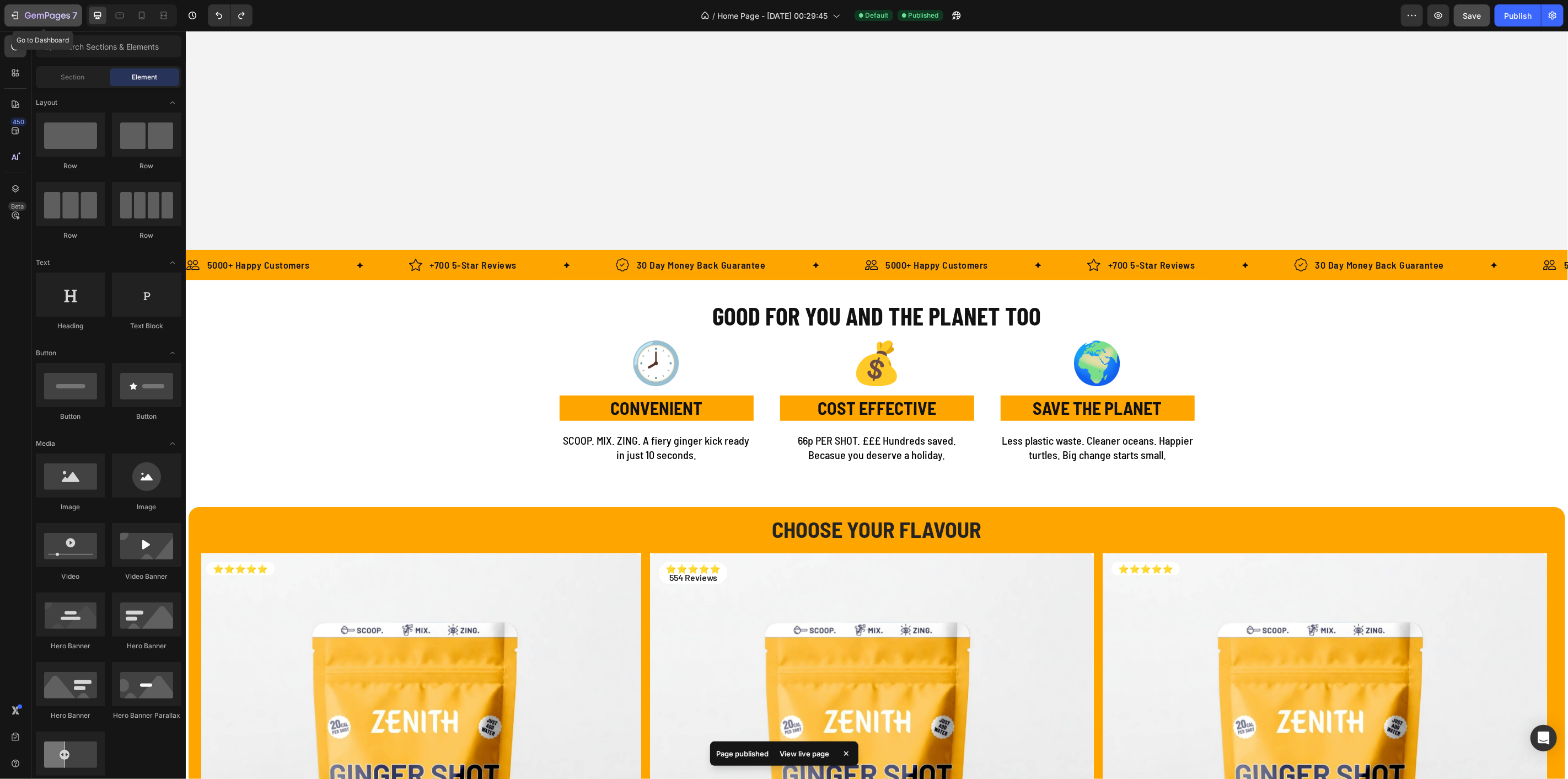
click at [51, 17] on icon "button" at bounding box center [52, 15] width 5 height 5
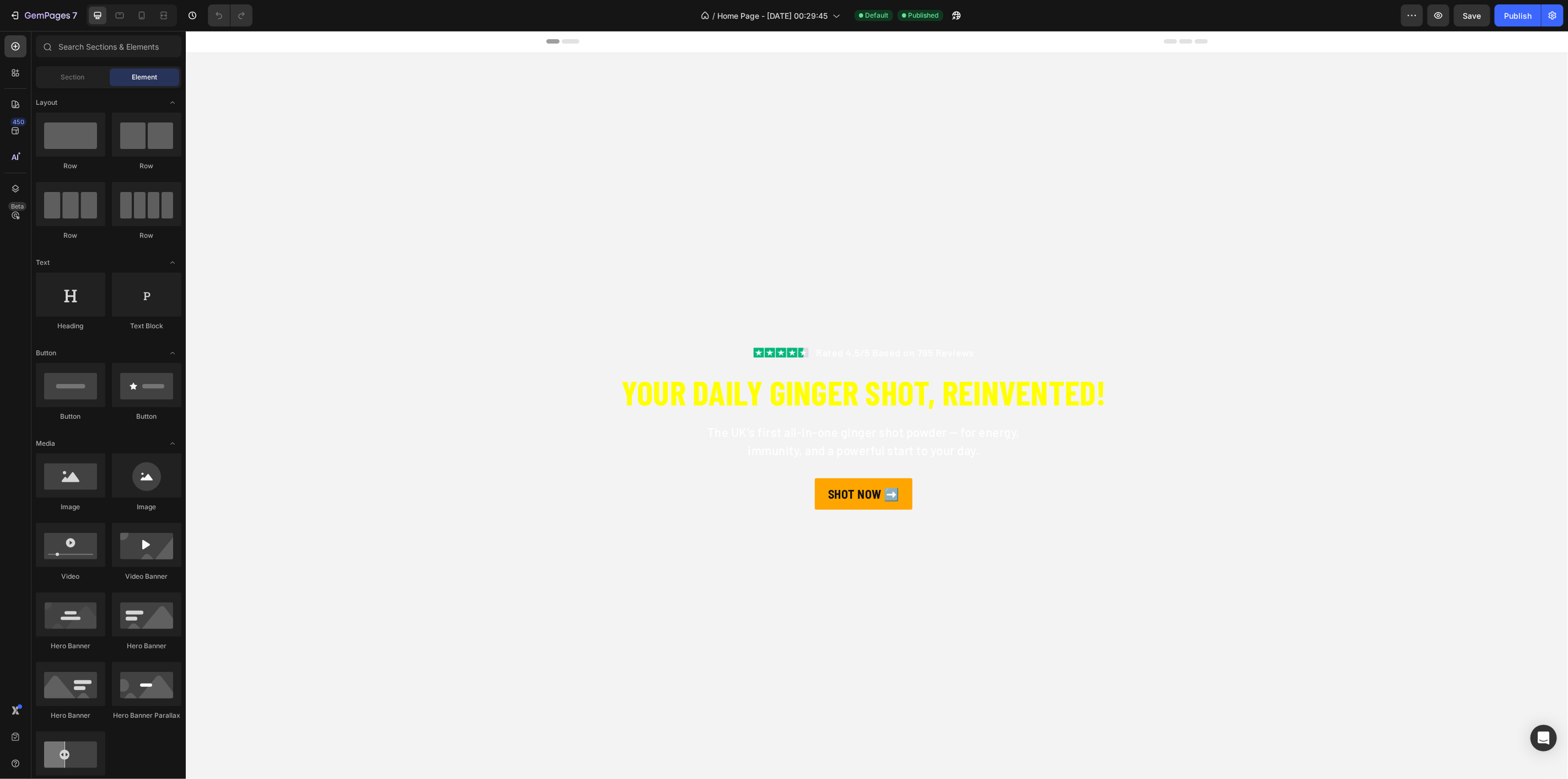
scroll to position [735, 0]
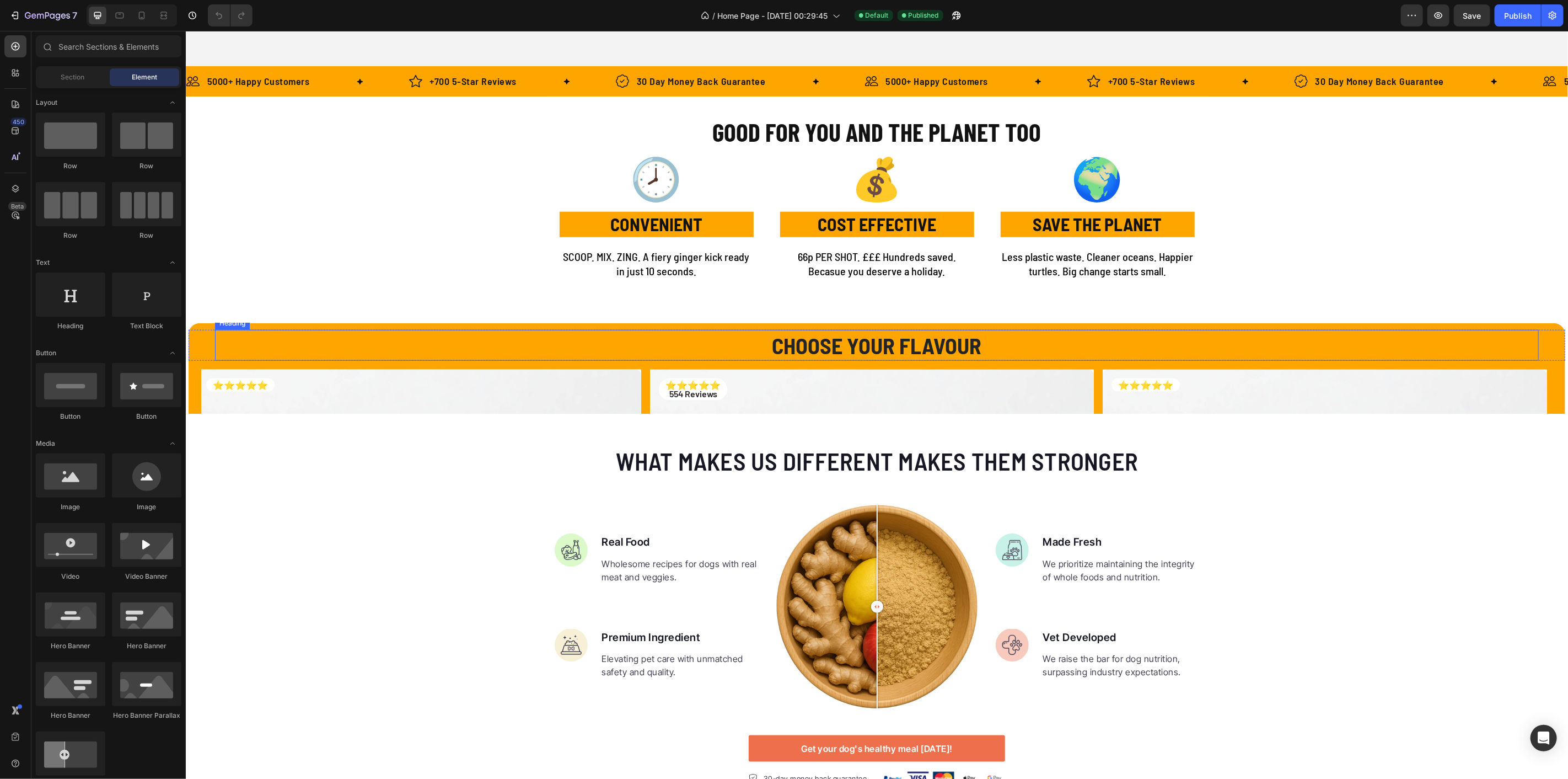
click at [852, 346] on h2 "CHOOSE YOUR FLAVOUR" at bounding box center [877, 345] width 1324 height 31
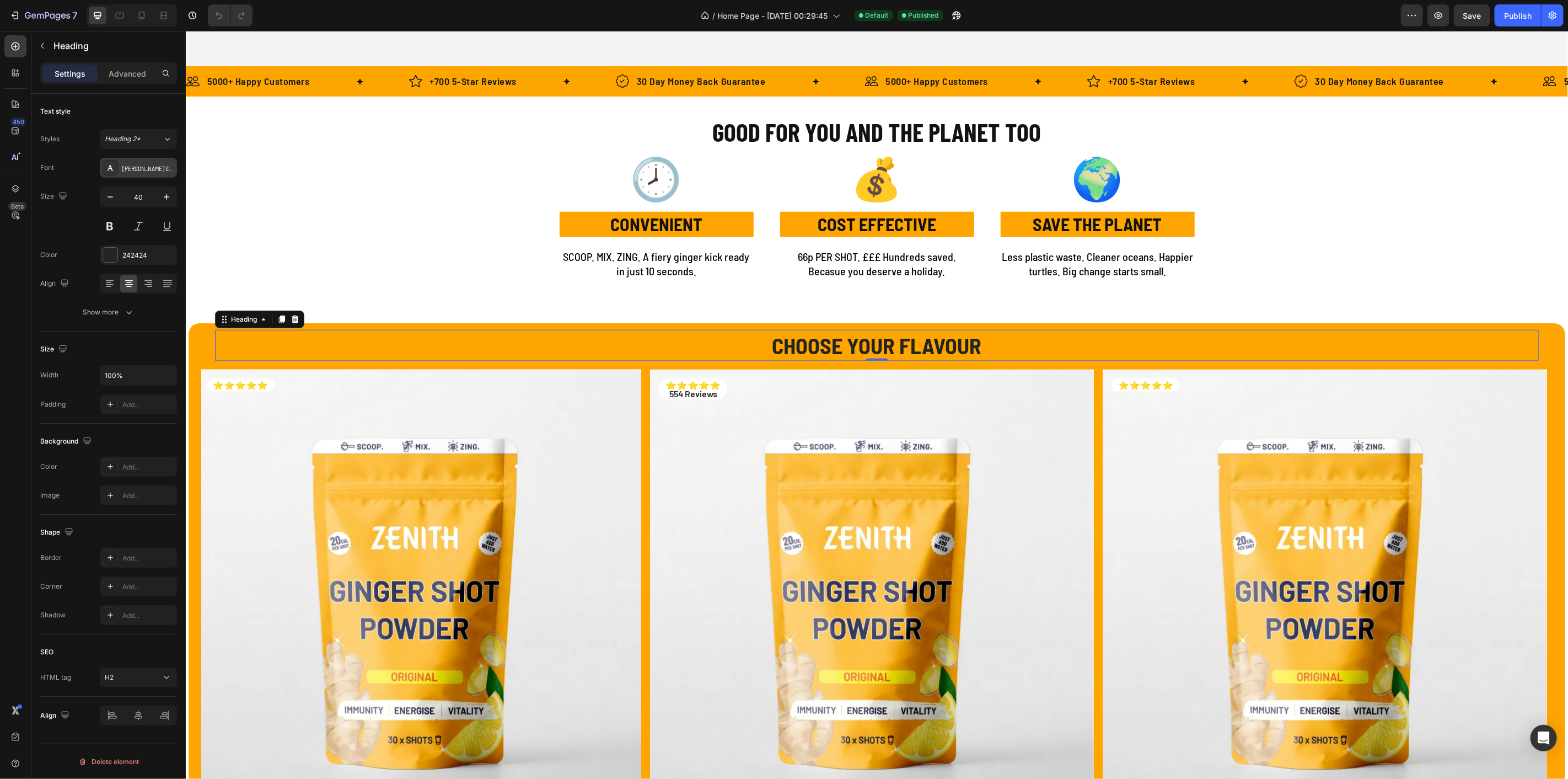
click at [141, 172] on div "[PERSON_NAME] Semi Condensed" at bounding box center [148, 168] width 52 height 10
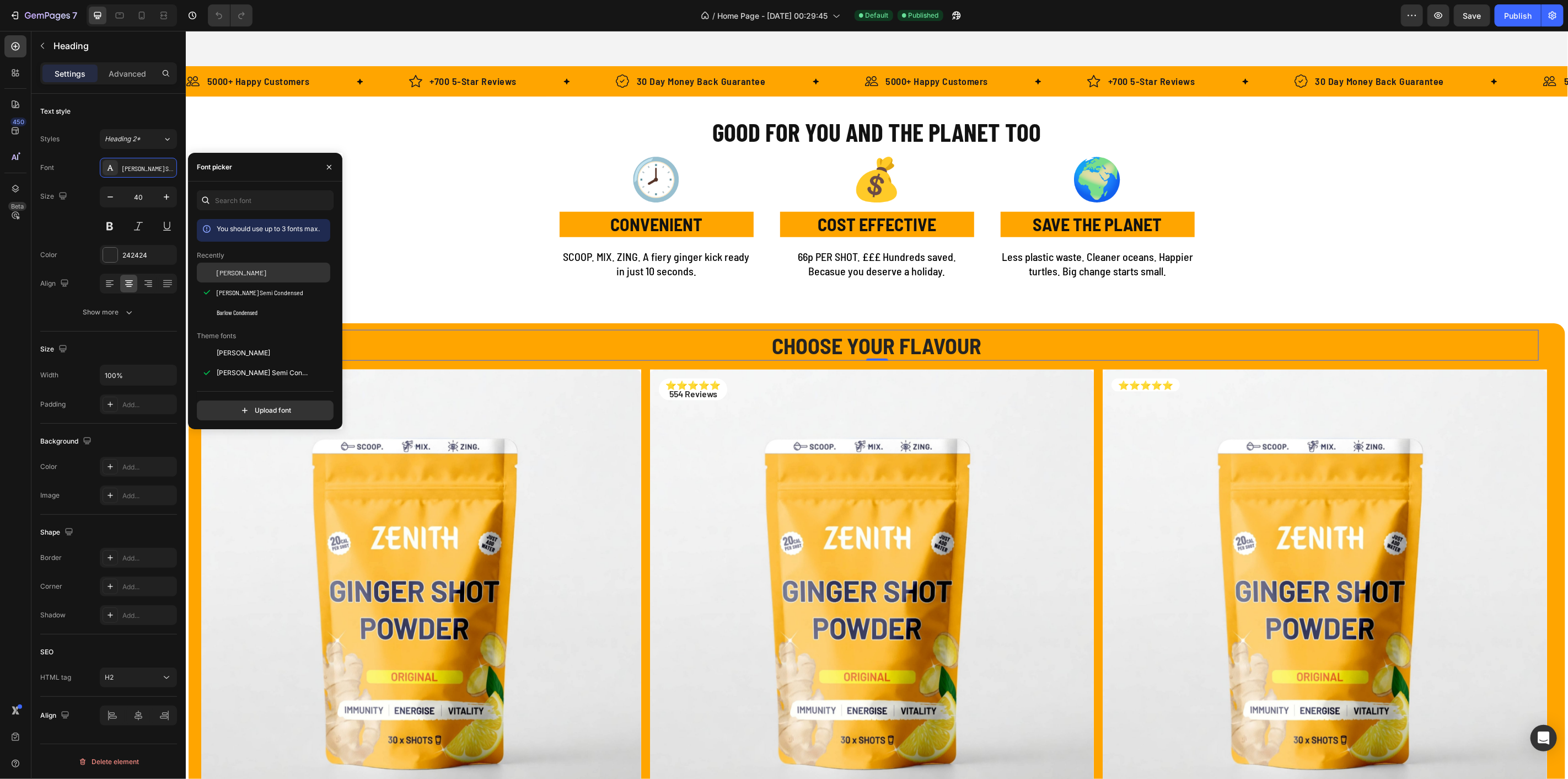
click at [231, 274] on span "[PERSON_NAME]" at bounding box center [241, 272] width 50 height 10
click at [249, 309] on span "Barlow Condensed" at bounding box center [237, 312] width 41 height 10
click at [836, 138] on h2 "GOOD FOR YOU AND THE PLANET TOO" at bounding box center [877, 131] width 662 height 36
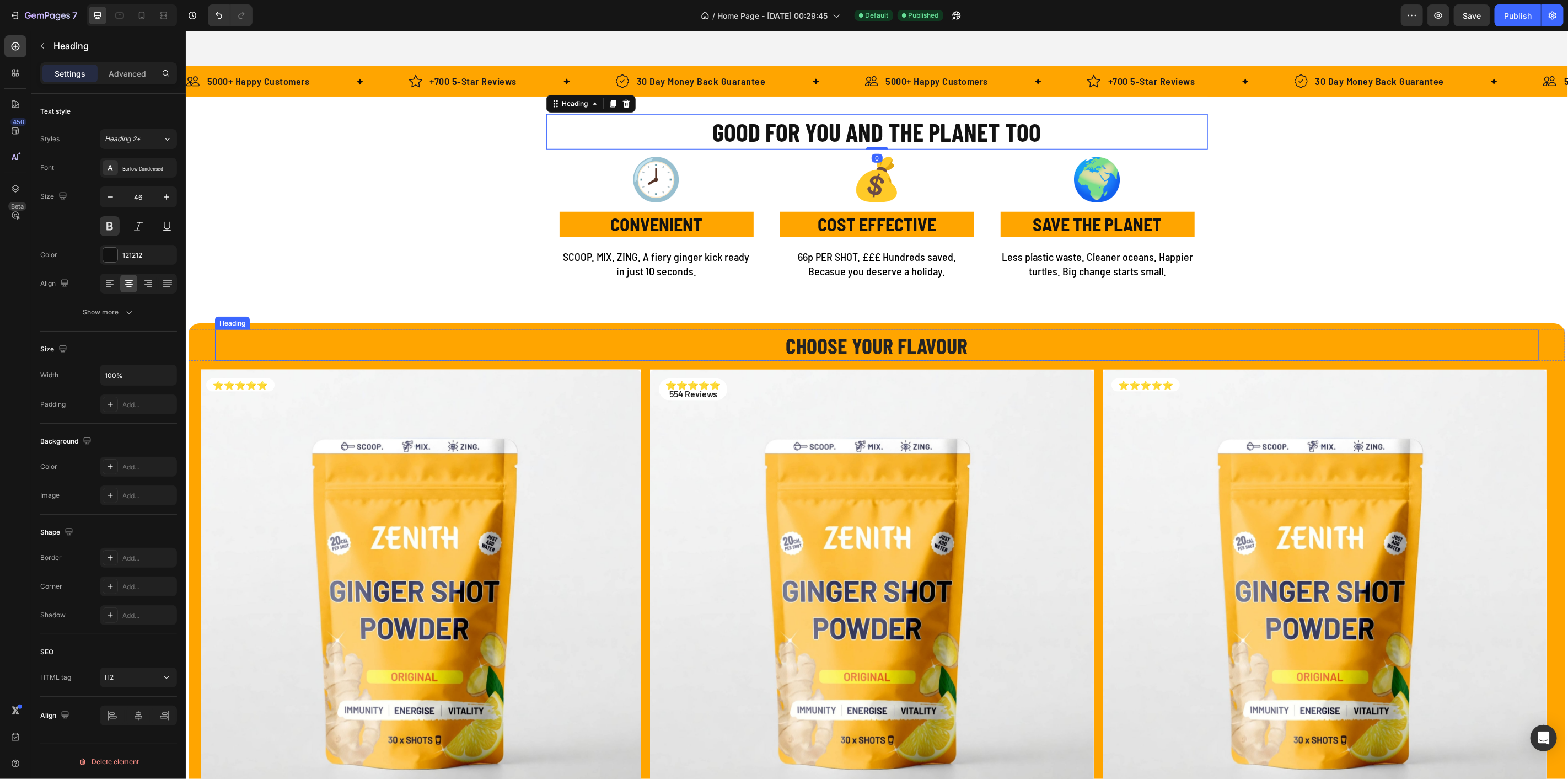
click at [871, 343] on h2 "CHOOSE YOUR FLAVOUR" at bounding box center [877, 345] width 1324 height 31
click at [164, 197] on icon "button" at bounding box center [166, 197] width 11 height 11
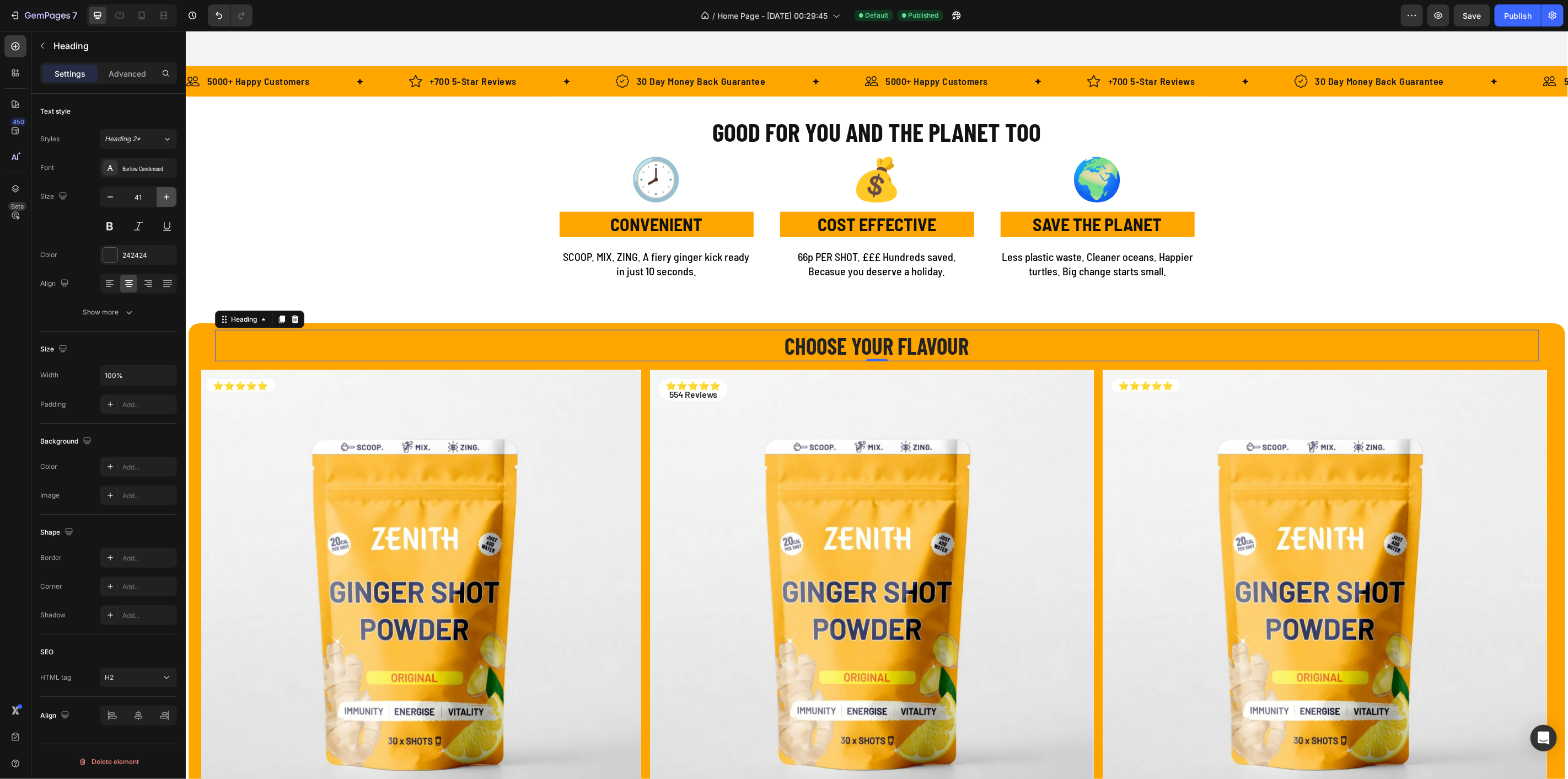
click at [164, 197] on icon "button" at bounding box center [166, 197] width 11 height 11
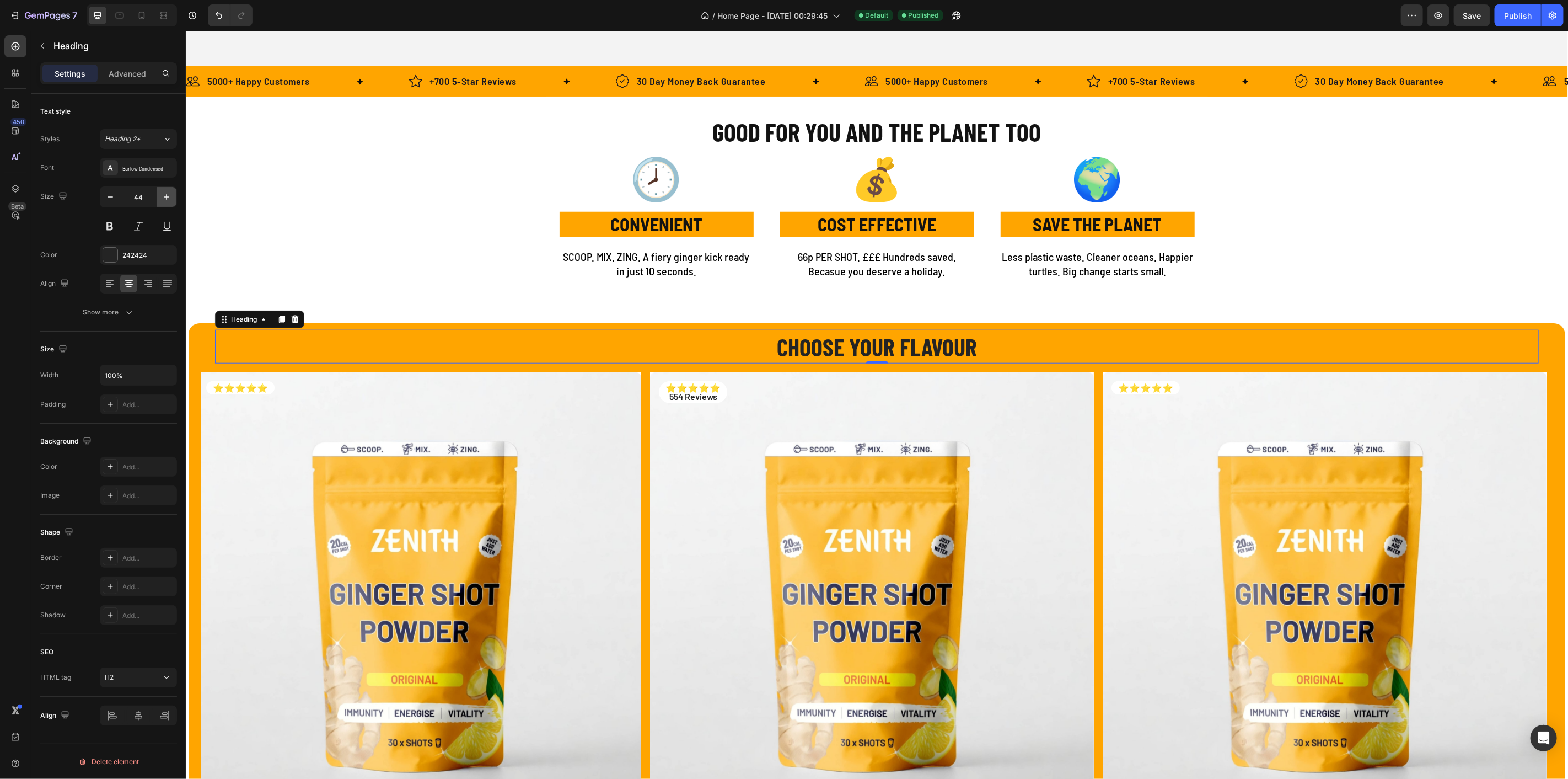
click at [164, 197] on icon "button" at bounding box center [166, 197] width 11 height 11
type input "46"
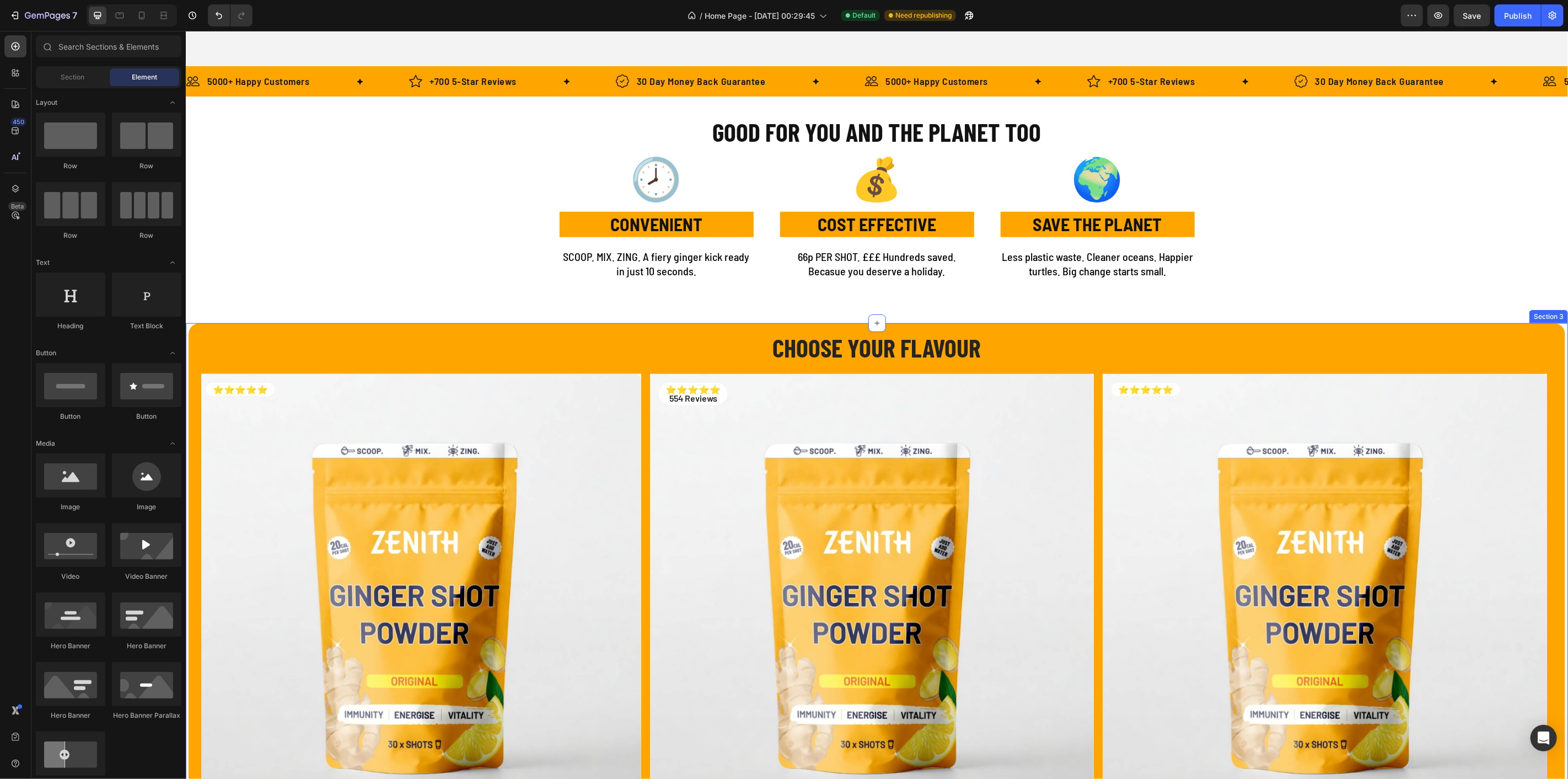
click at [185, 342] on div "CHOOSE YOUR FLAVOUR Heading Row Product Images ⭐⭐⭐⭐⭐ 554 Reviews Text Block Row…" at bounding box center [876, 621] width 1382 height 598
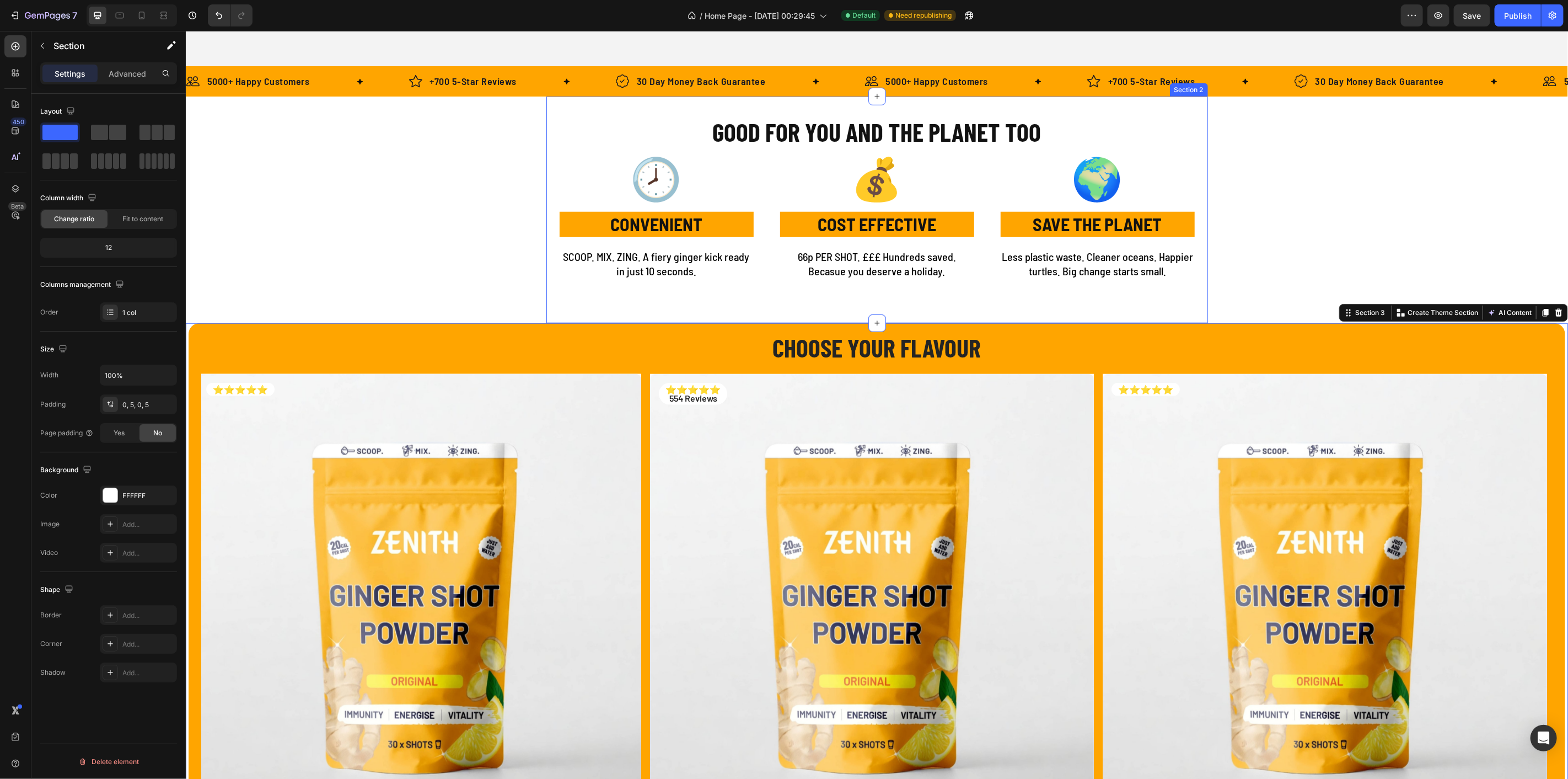
click at [766, 309] on div "GOOD FOR YOU AND THE PLANET TOO Heading 🕗 Text Block CONVENIENT Text Block SCOO…" at bounding box center [877, 209] width 662 height 227
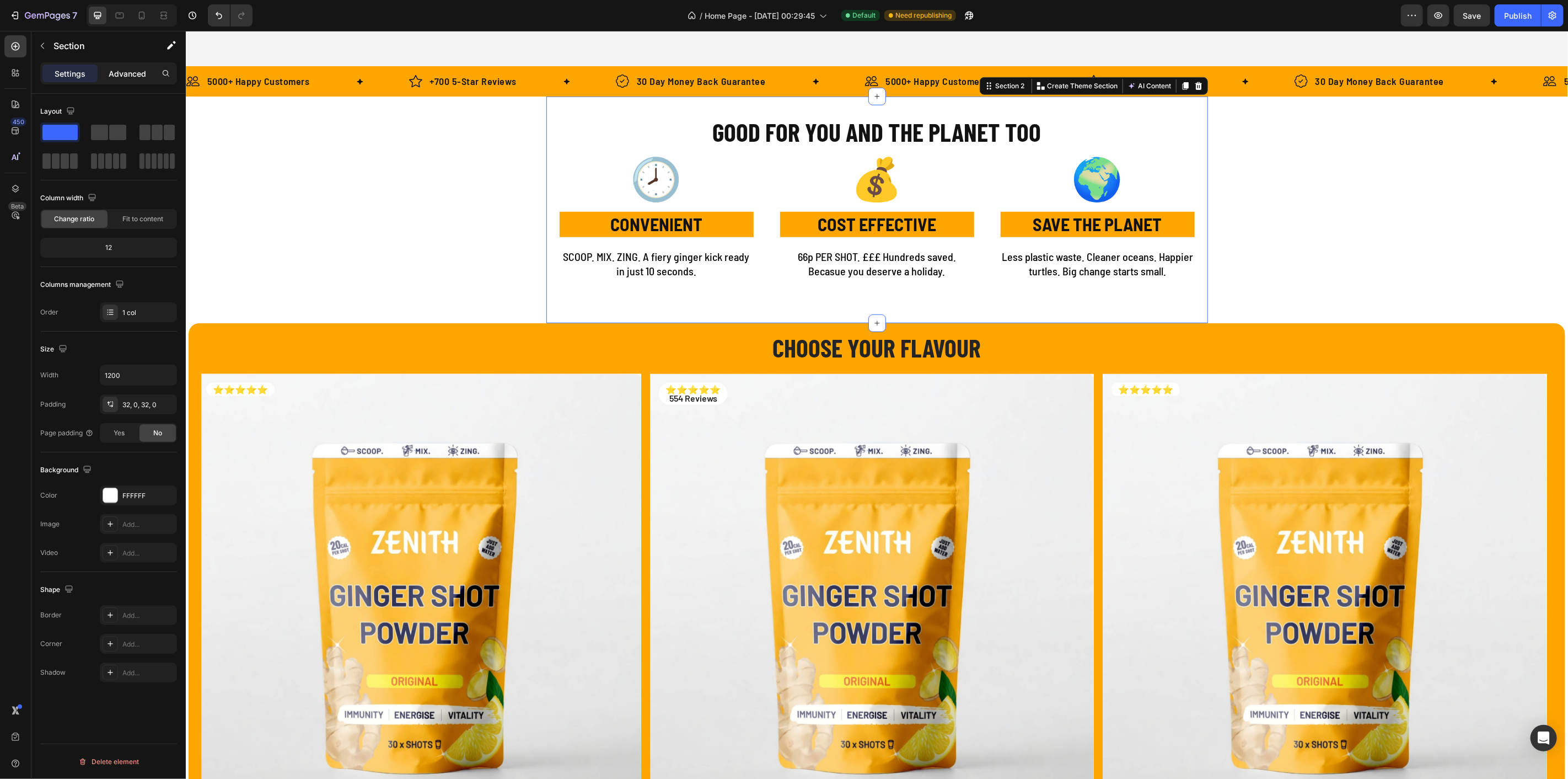
click at [132, 72] on p "Advanced" at bounding box center [127, 73] width 38 height 11
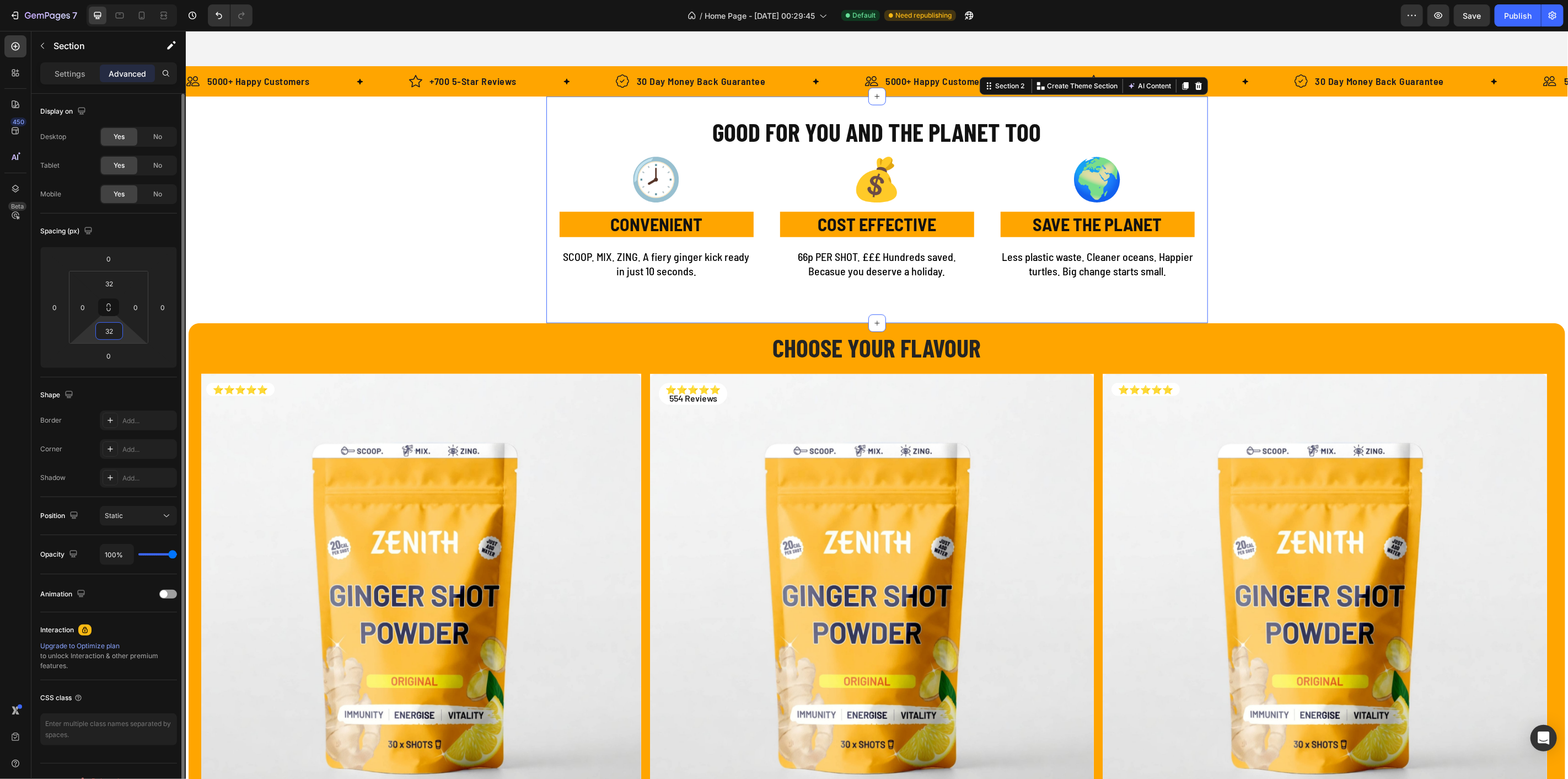
click at [116, 333] on input "32" at bounding box center [109, 331] width 22 height 17
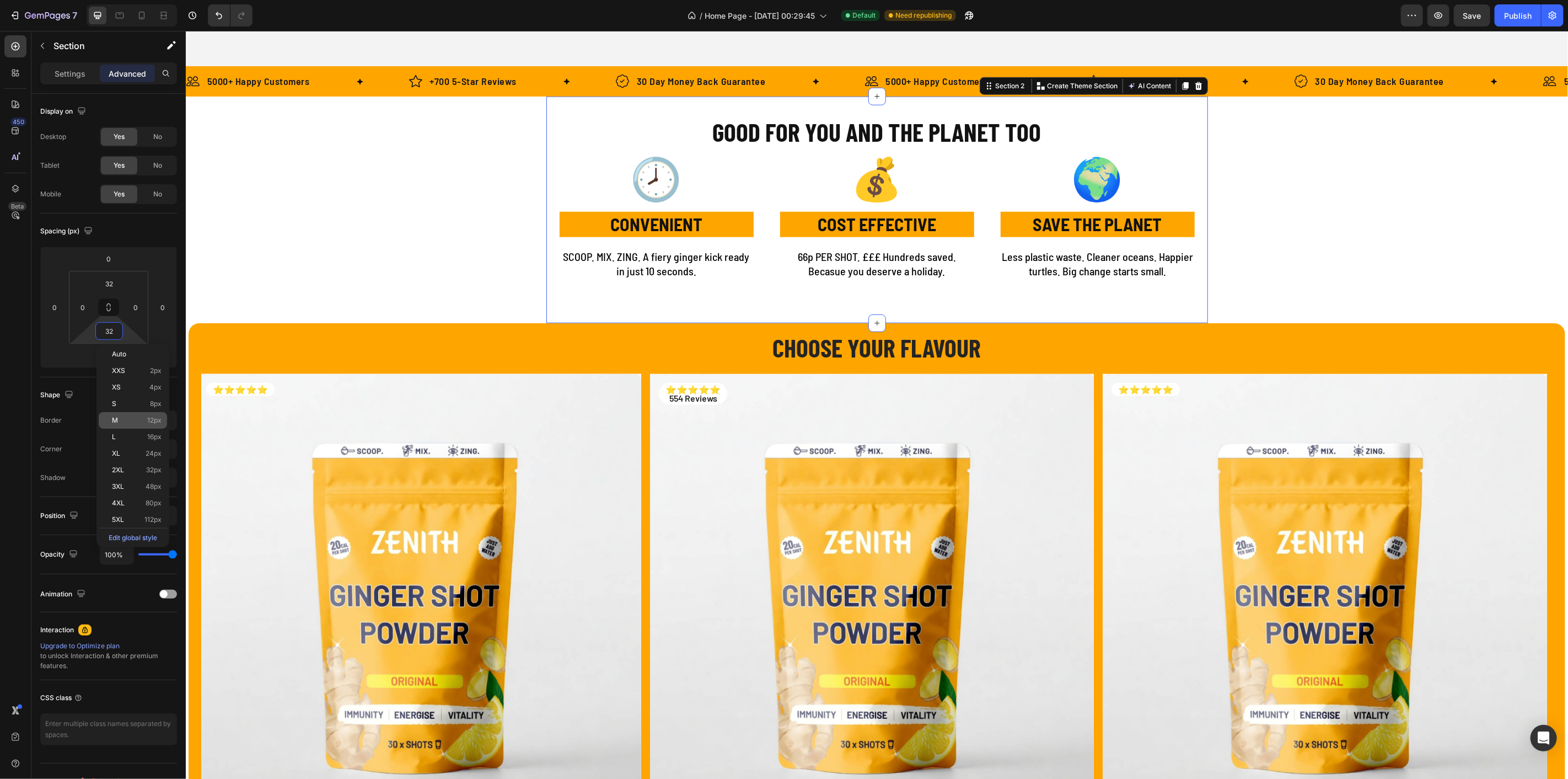
click at [125, 414] on div "M 12px" at bounding box center [133, 420] width 68 height 17
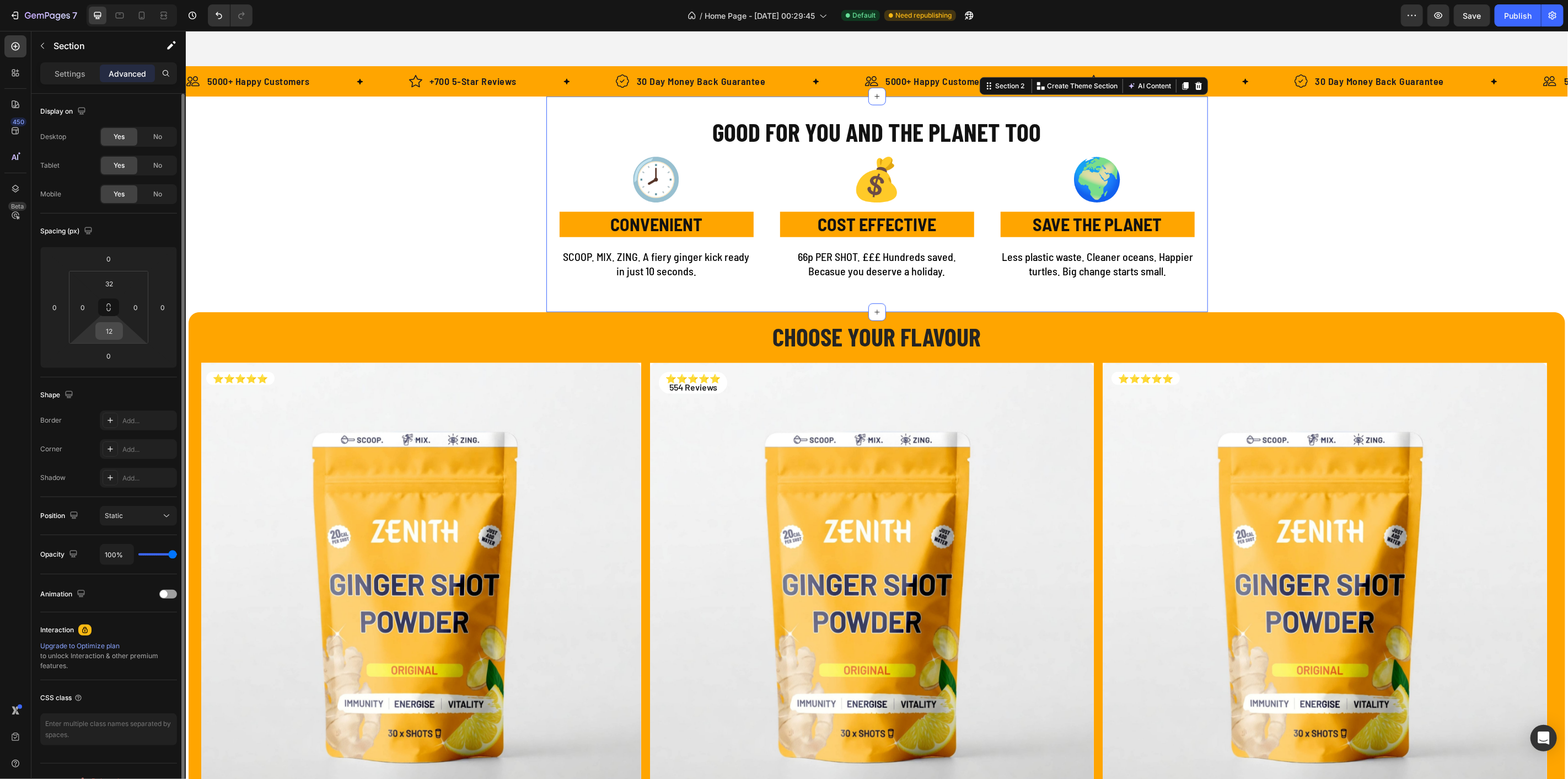
click at [109, 325] on input "12" at bounding box center [109, 331] width 22 height 17
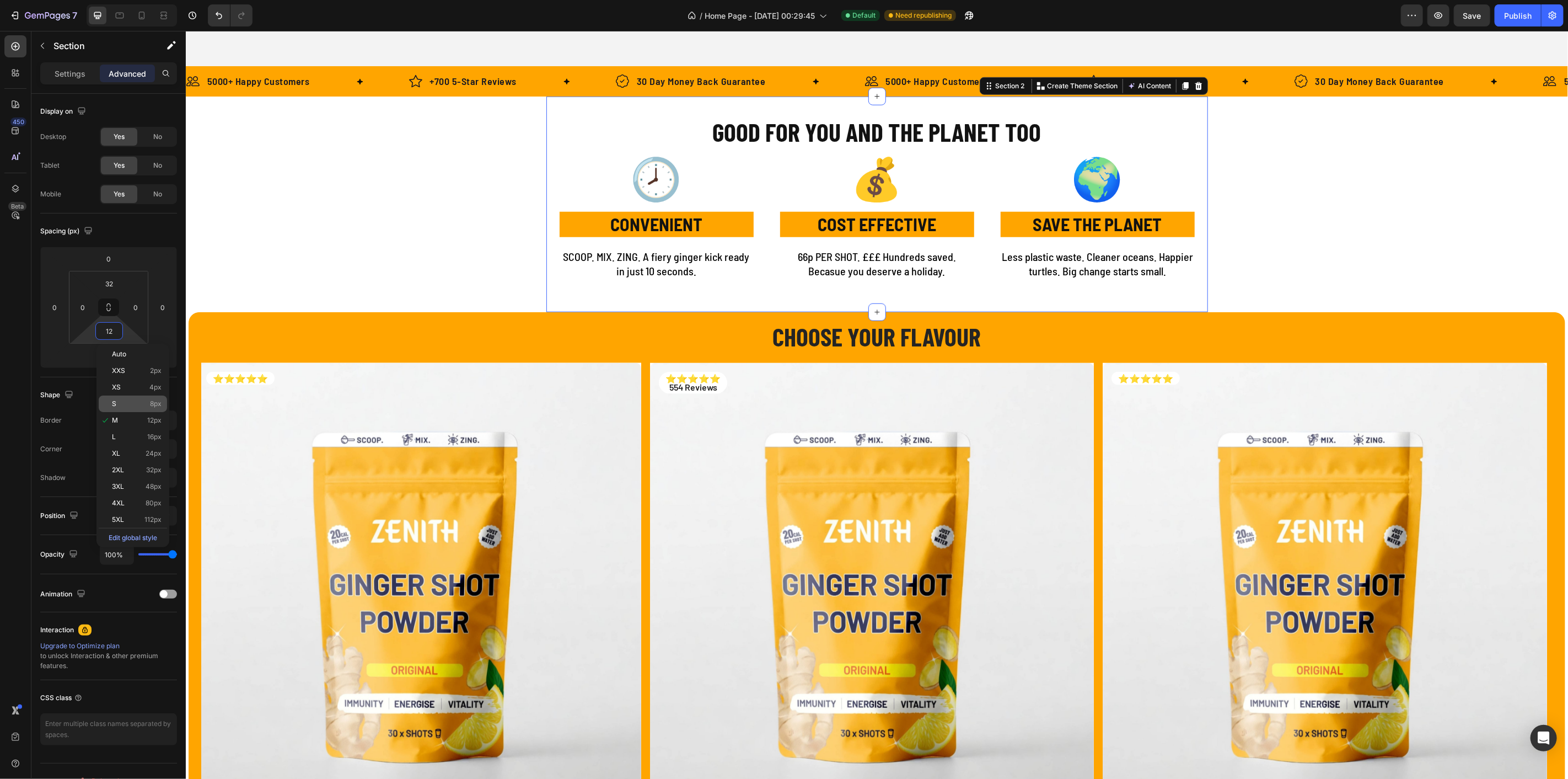
click at [123, 403] on p "S 8px" at bounding box center [137, 404] width 50 height 8
type input "8"
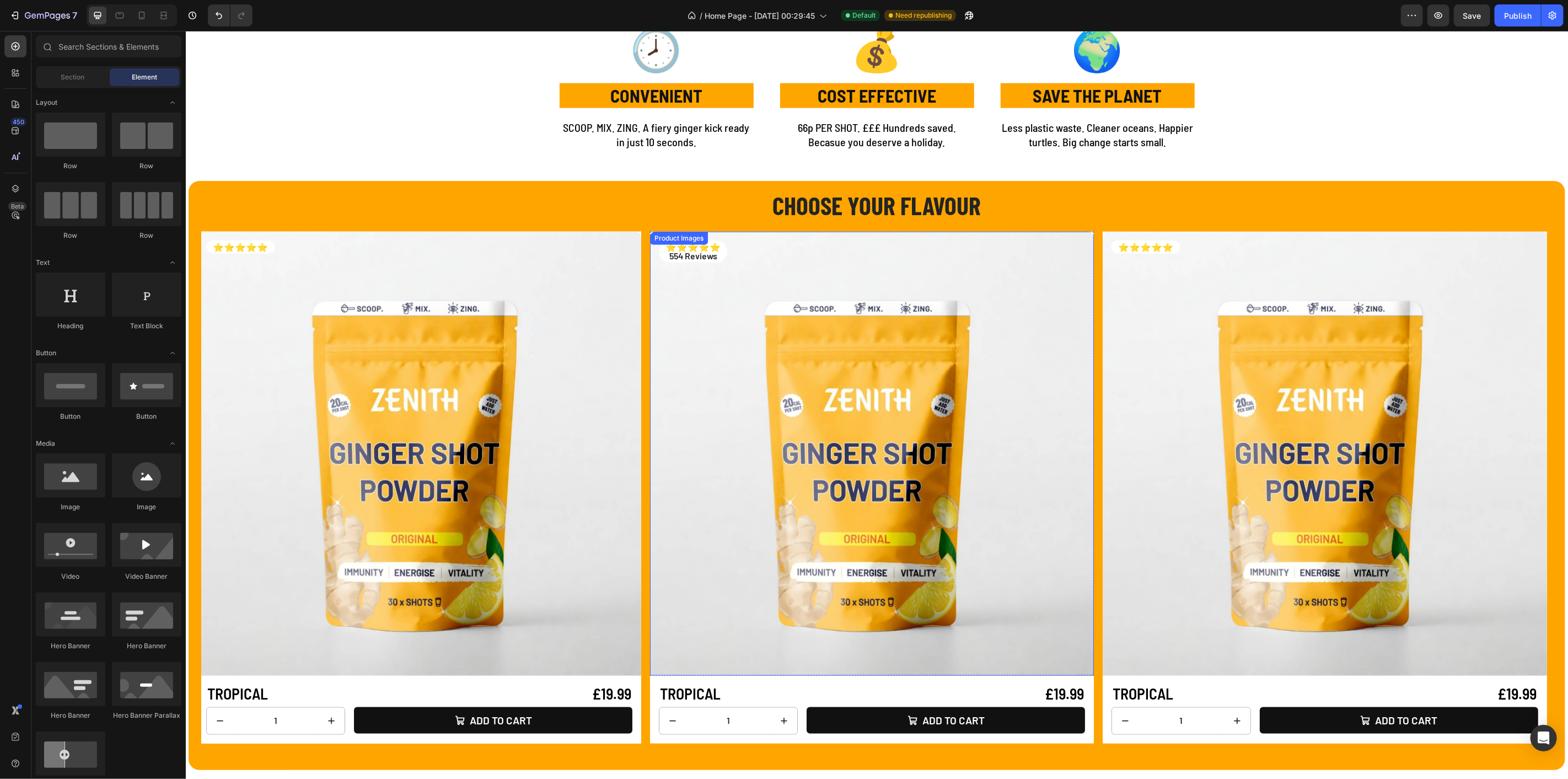
scroll to position [858, 0]
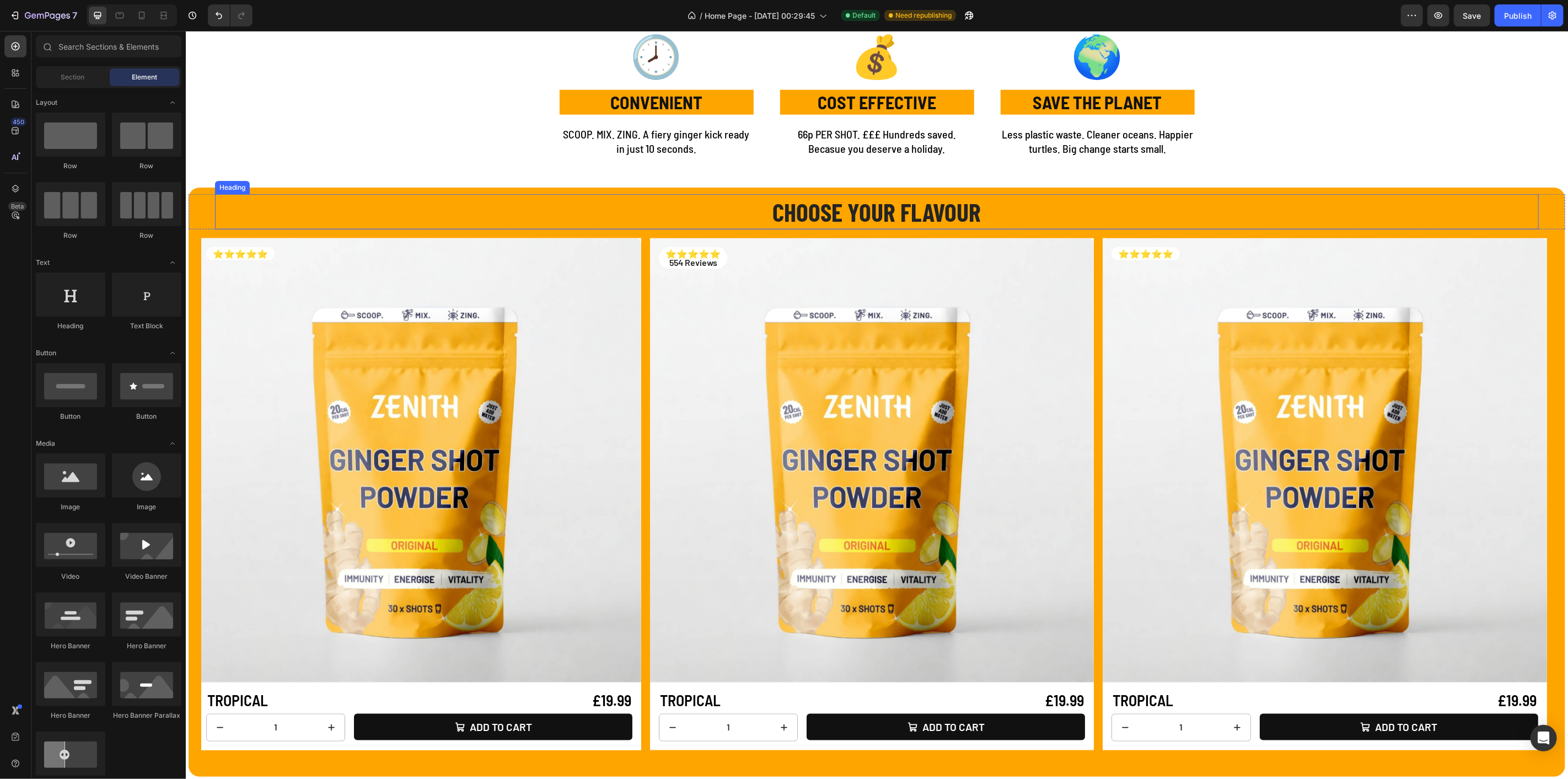
click at [854, 214] on h2 "CHOOSE YOUR FLAVOUR" at bounding box center [877, 211] width 1324 height 36
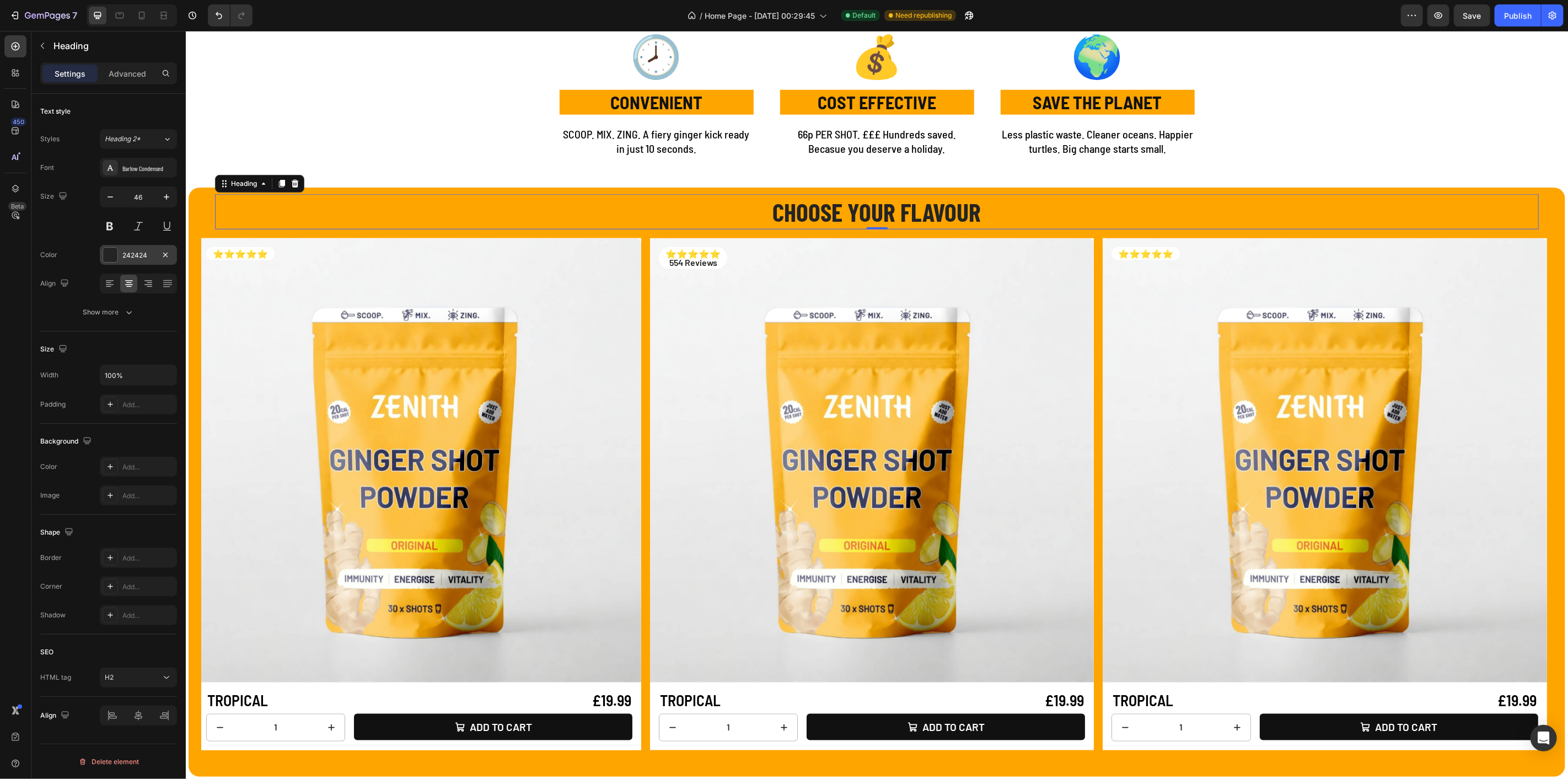
click at [111, 253] on div at bounding box center [110, 254] width 14 height 14
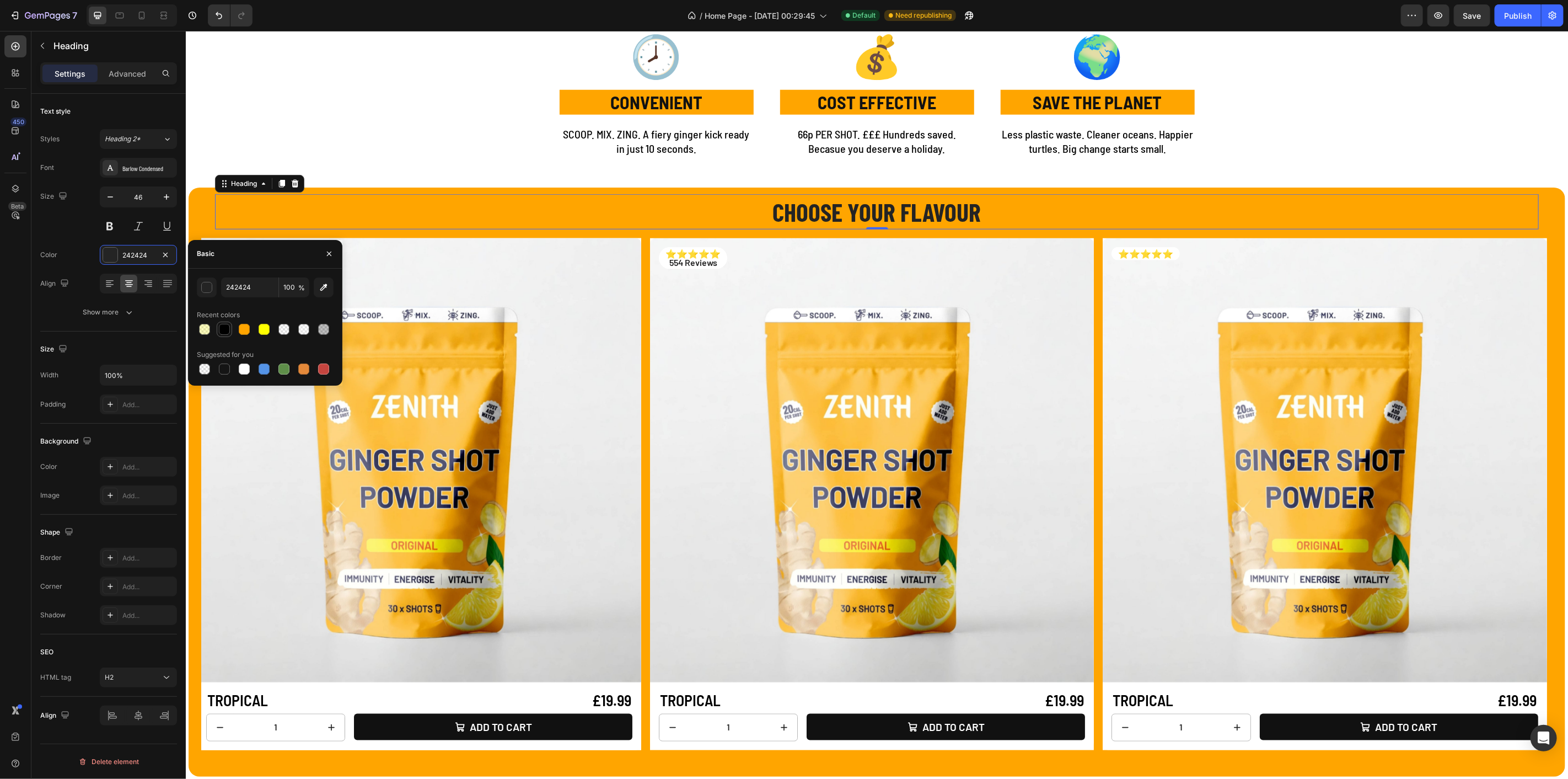
click at [227, 333] on div at bounding box center [224, 329] width 11 height 11
type input "000000"
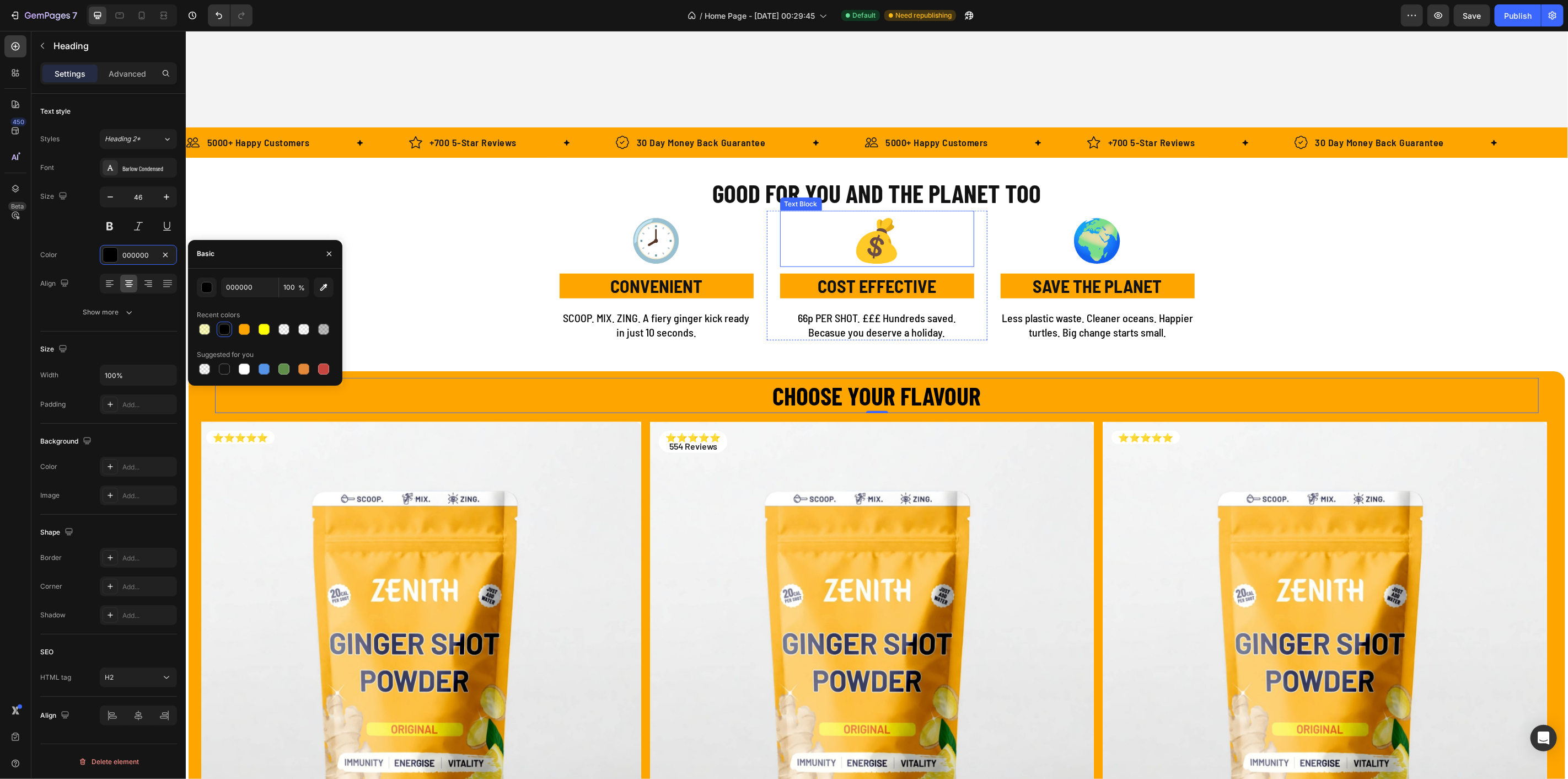
click at [913, 197] on h2 "GOOD FOR YOU AND THE PLANET TOO" at bounding box center [877, 193] width 662 height 36
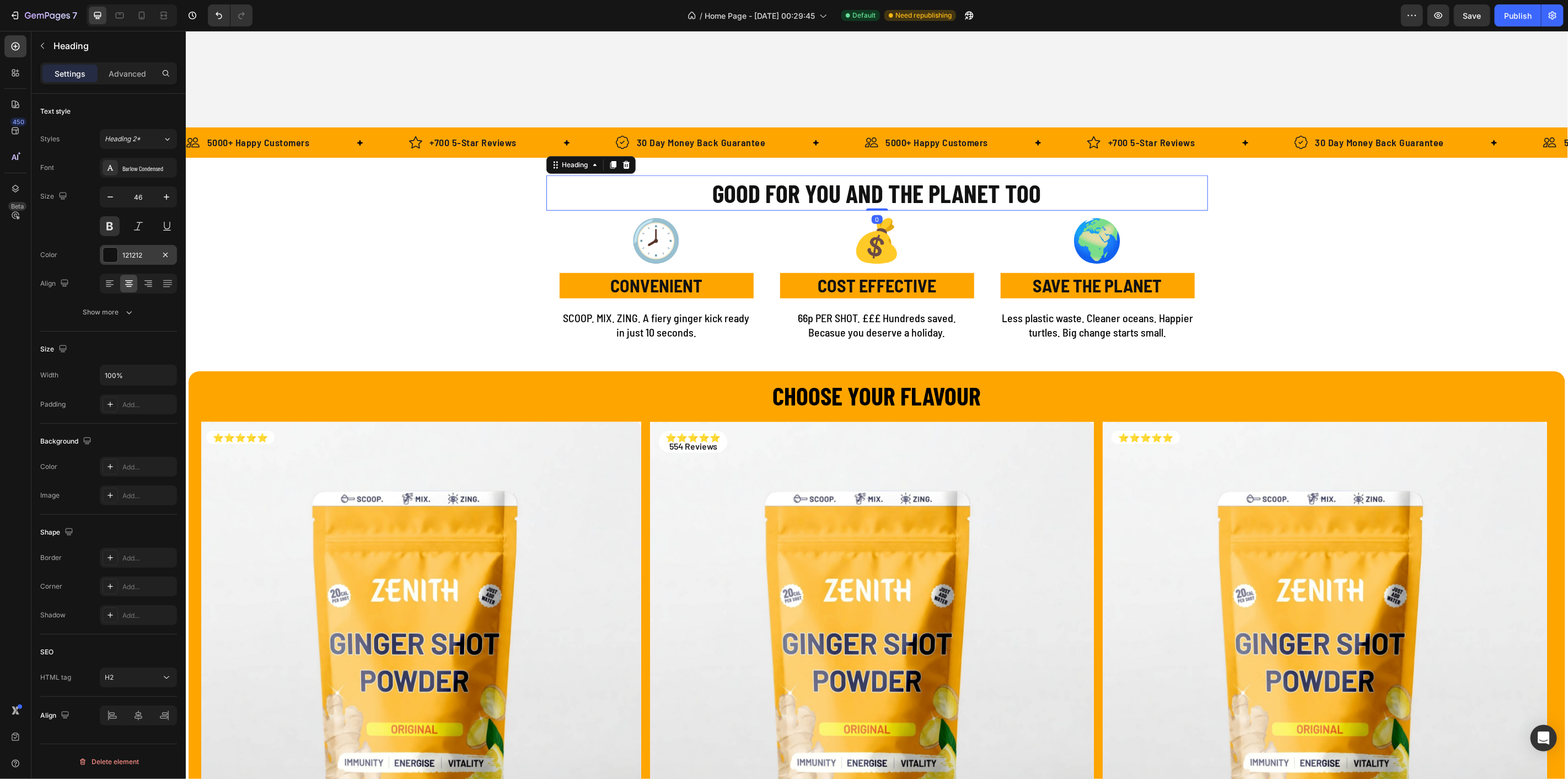
click at [115, 252] on div at bounding box center [110, 254] width 14 height 14
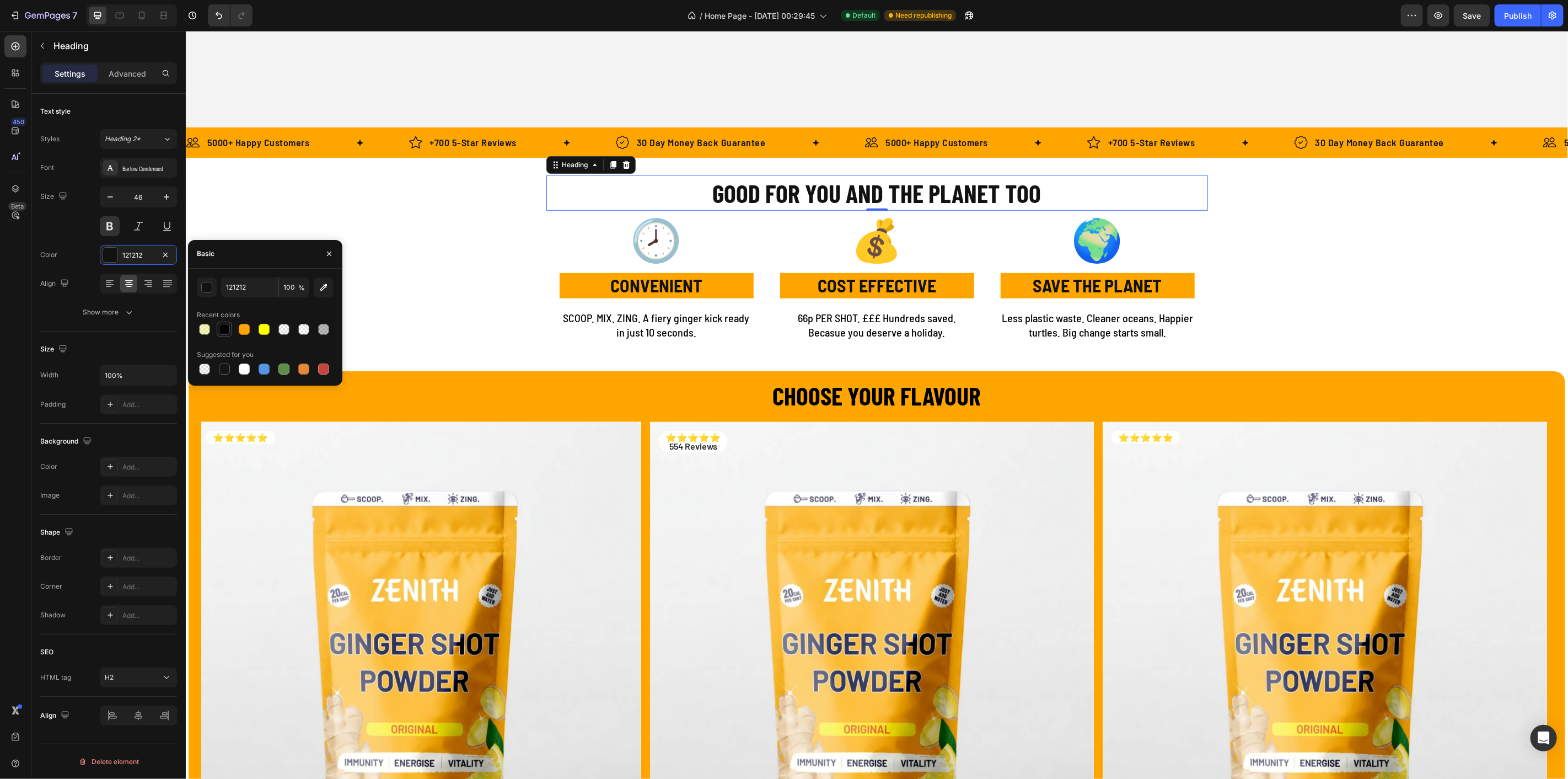
click at [223, 328] on div at bounding box center [224, 329] width 11 height 11
type input "000000"
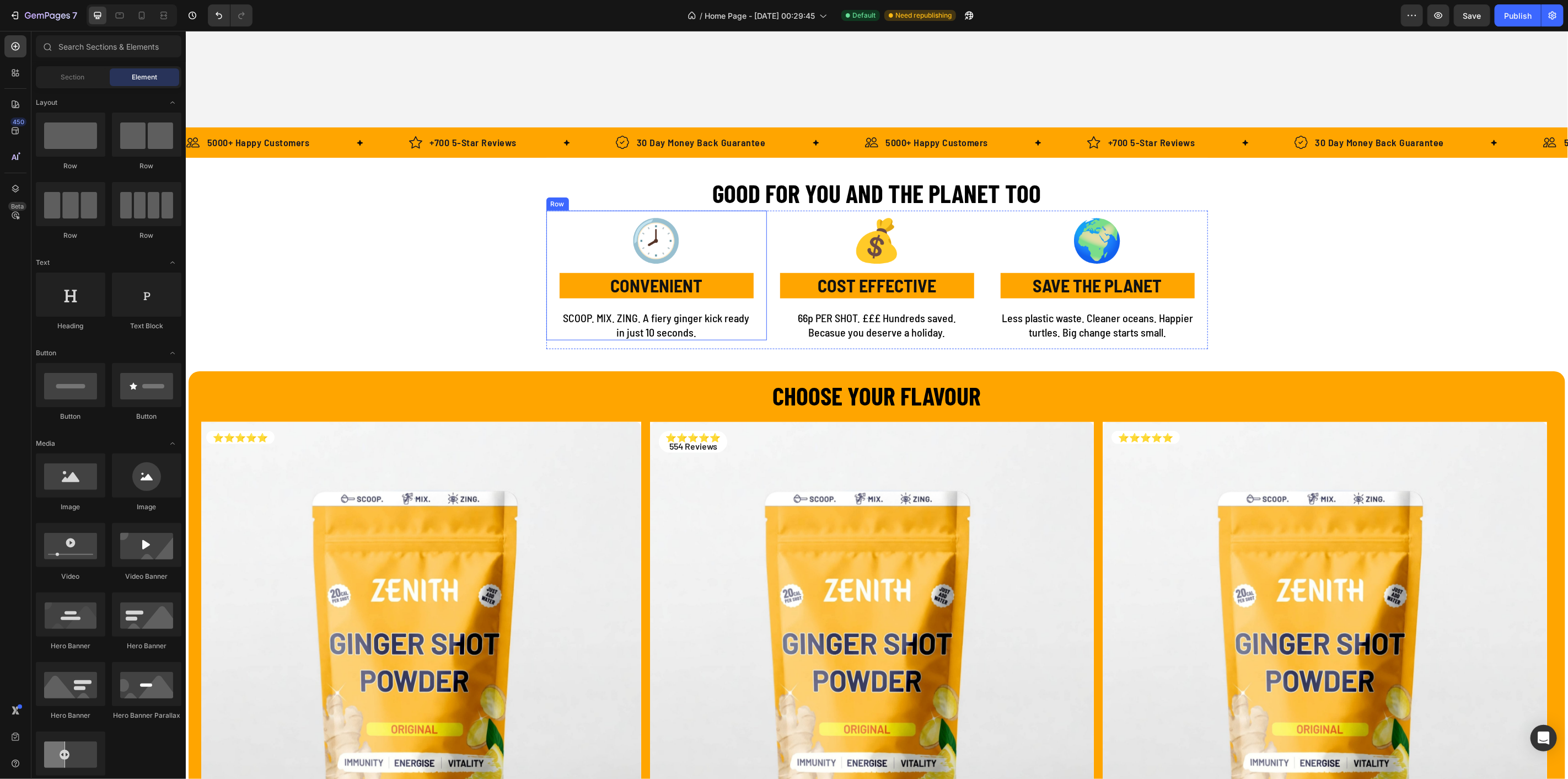
scroll to position [796, 0]
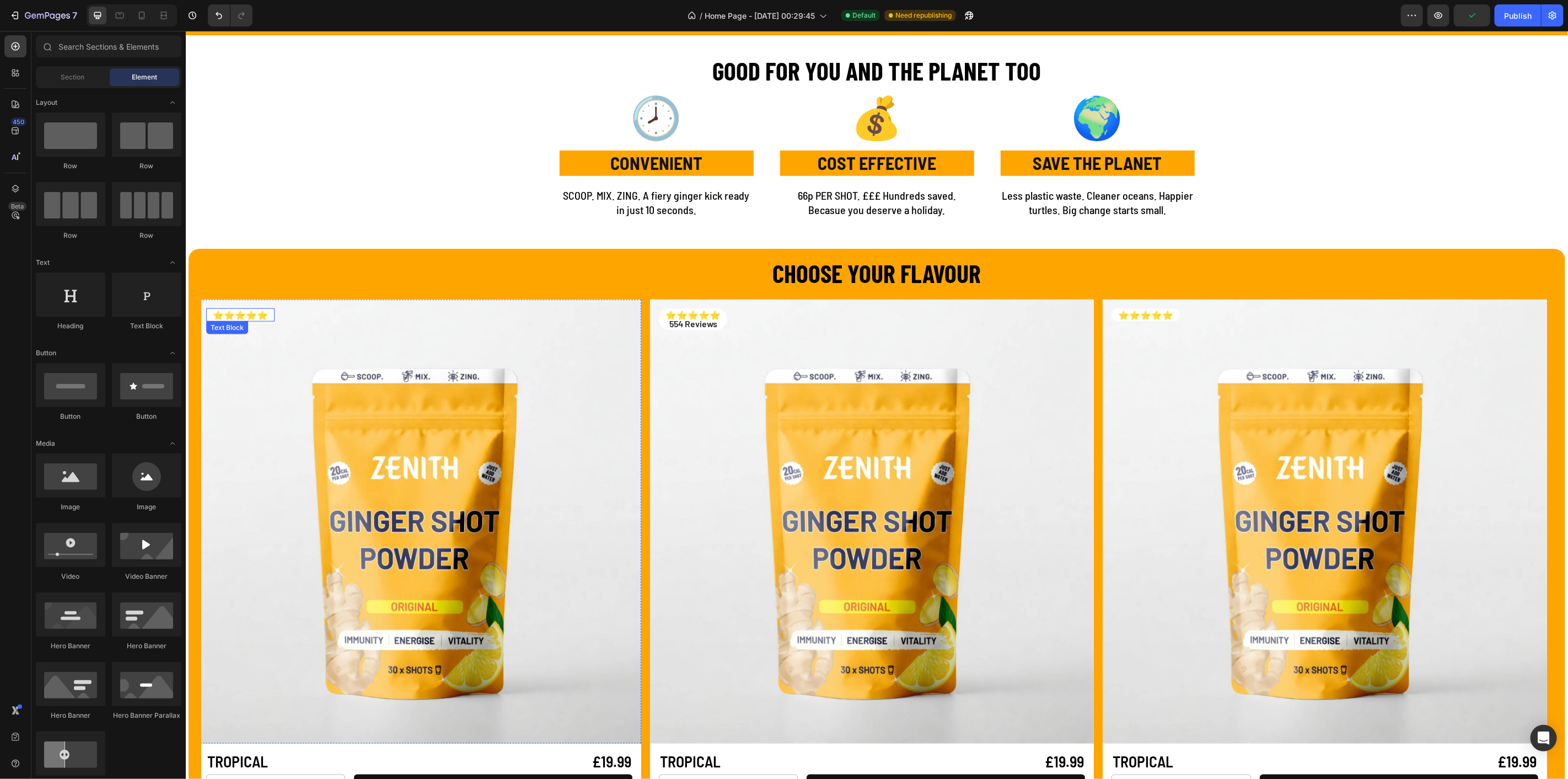
click at [219, 317] on p "⭐⭐⭐⭐⭐" at bounding box center [240, 314] width 55 height 9
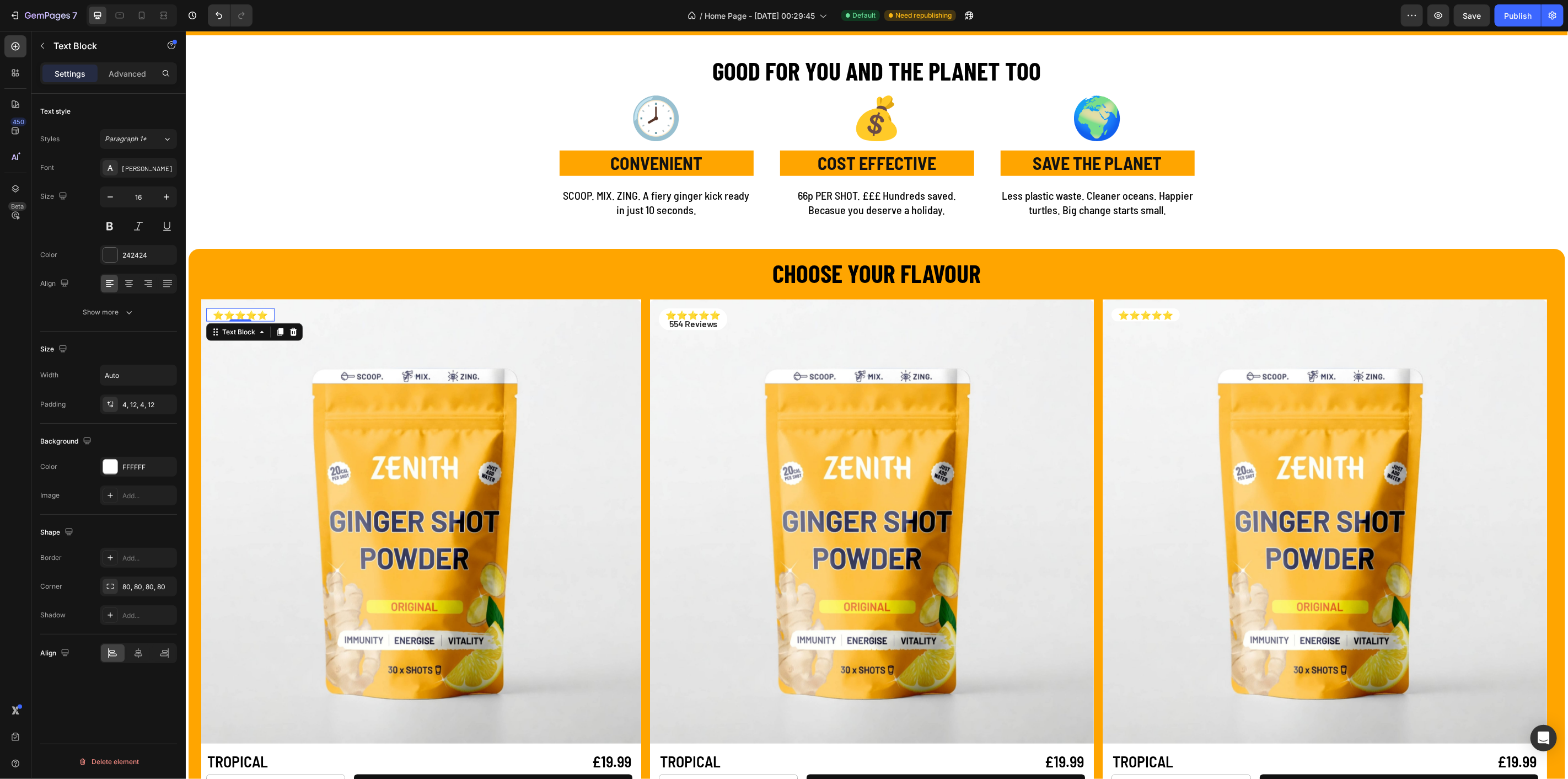
click at [219, 317] on p "⭐⭐⭐⭐⭐" at bounding box center [240, 314] width 55 height 9
click at [219, 315] on p "⭐⭐⭐⭐⭐" at bounding box center [240, 314] width 55 height 9
click at [267, 314] on p "⭐⭐⭐⭐⭐" at bounding box center [240, 314] width 55 height 9
drag, startPoint x: 270, startPoint y: 314, endPoint x: 207, endPoint y: 318, distance: 63.1
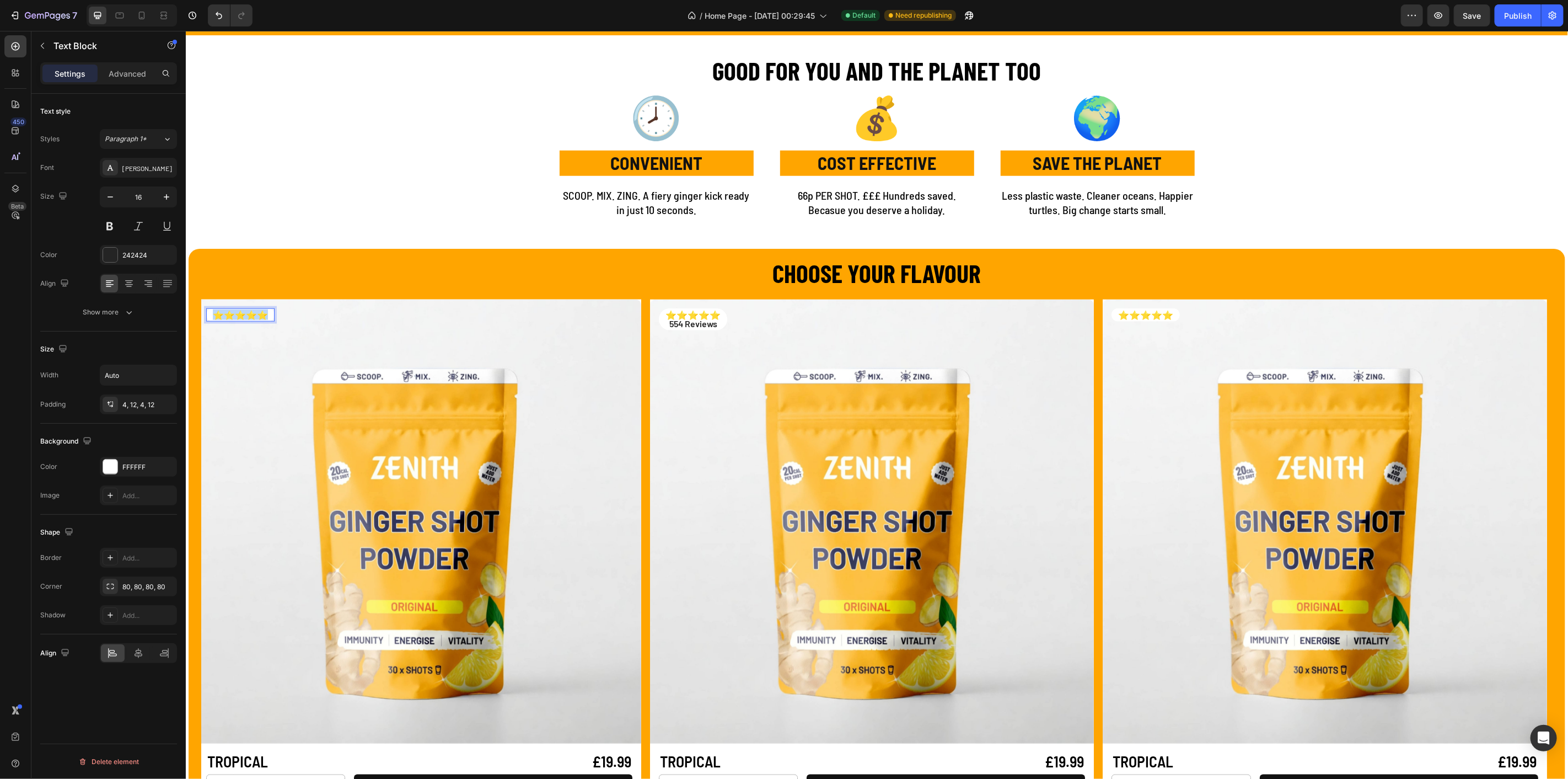
click at [207, 318] on div "⭐⭐⭐⭐⭐" at bounding box center [240, 315] width 68 height 13
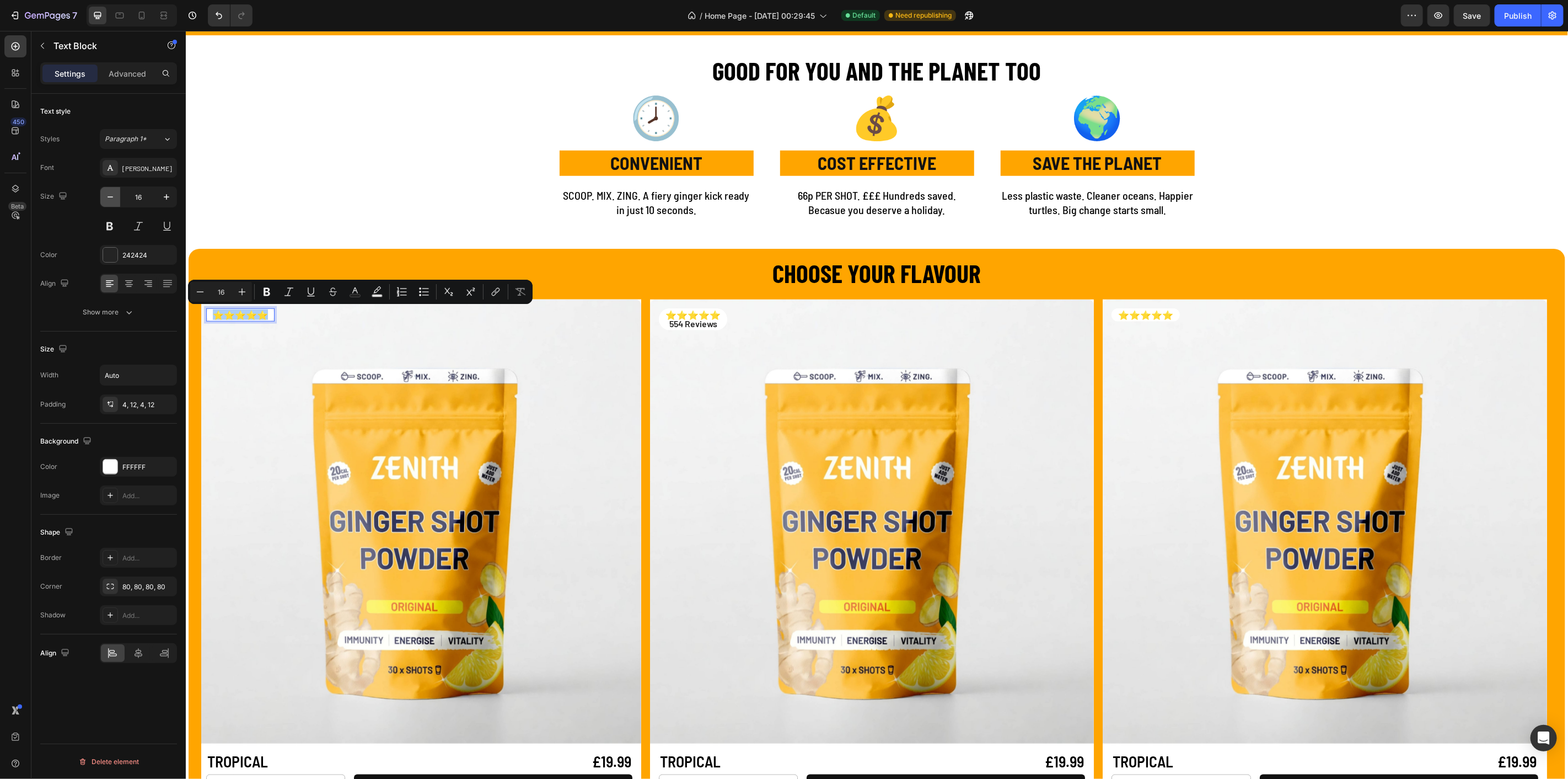
click at [110, 197] on icon "button" at bounding box center [110, 197] width 11 height 11
type input "14"
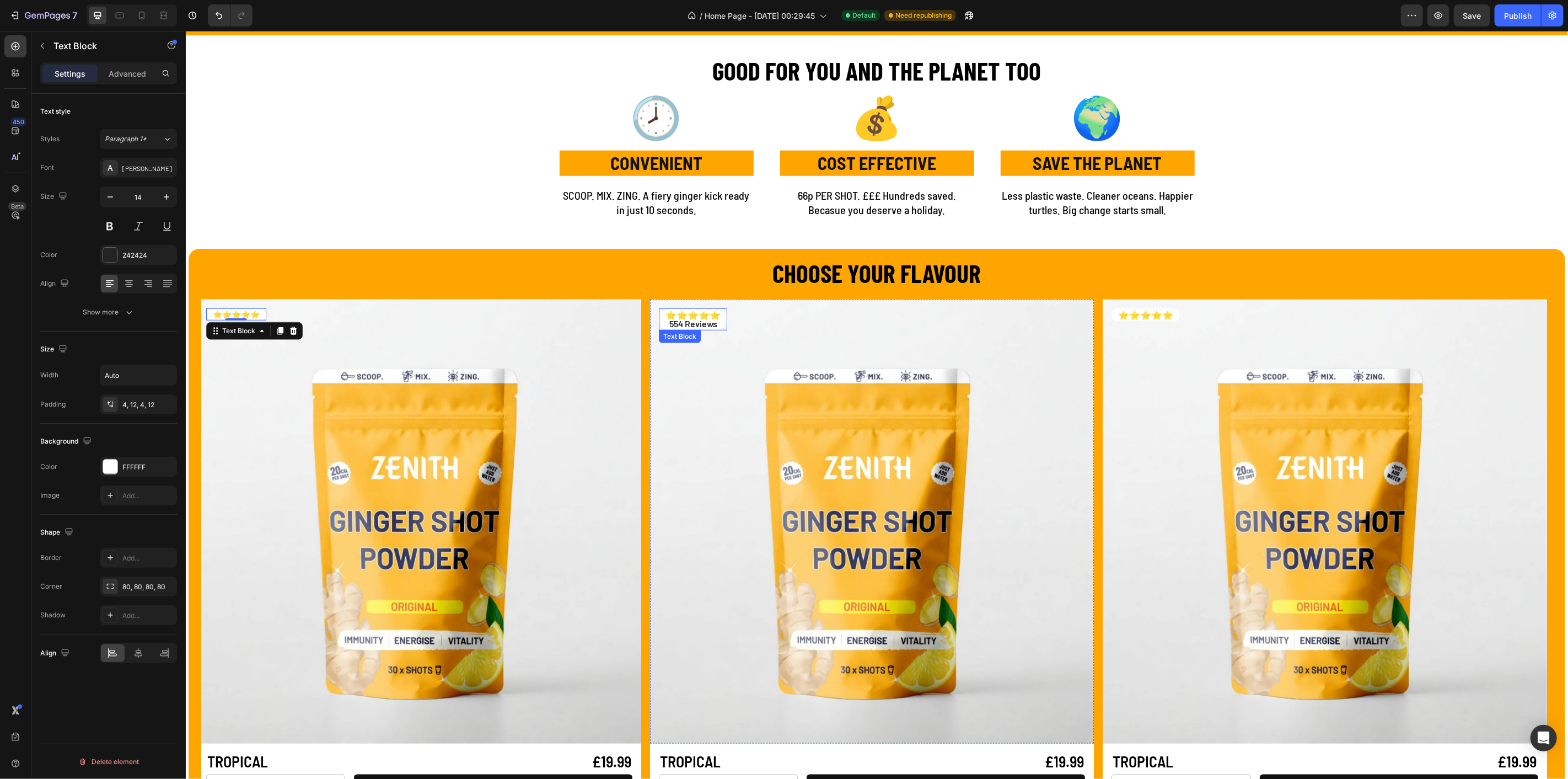
click at [720, 316] on p "⭐⭐⭐⭐⭐" at bounding box center [693, 314] width 55 height 9
drag, startPoint x: 723, startPoint y: 315, endPoint x: 663, endPoint y: 317, distance: 60.0
click at [663, 317] on div "⭐⭐⭐⭐⭐ 554 Reviews" at bounding box center [693, 319] width 68 height 22
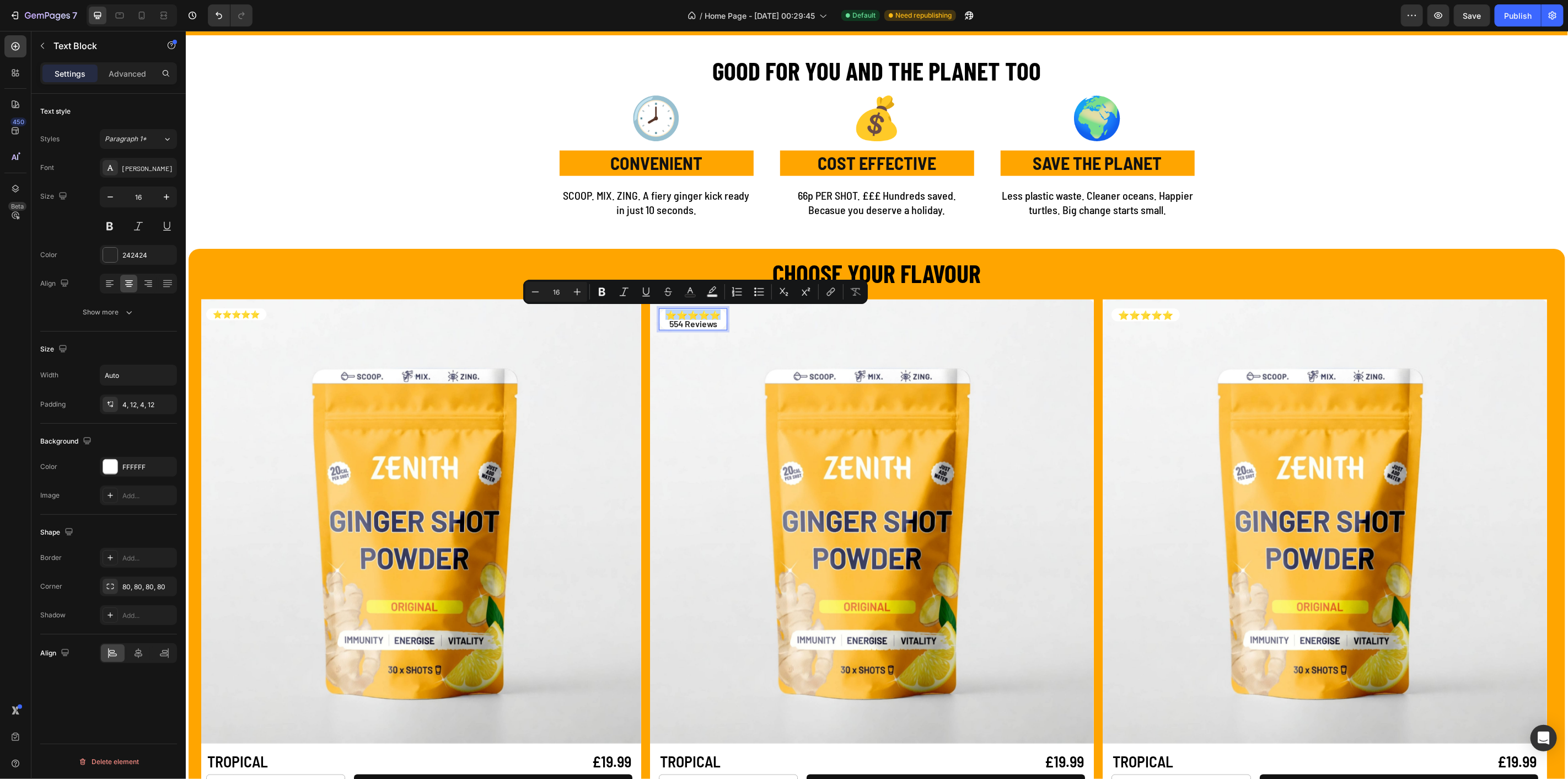
drag, startPoint x: 669, startPoint y: 313, endPoint x: 722, endPoint y: 315, distance: 53.0
click at [720, 315] on p "⭐⭐⭐⭐⭐" at bounding box center [693, 314] width 55 height 9
click at [114, 199] on icon "button" at bounding box center [110, 197] width 11 height 11
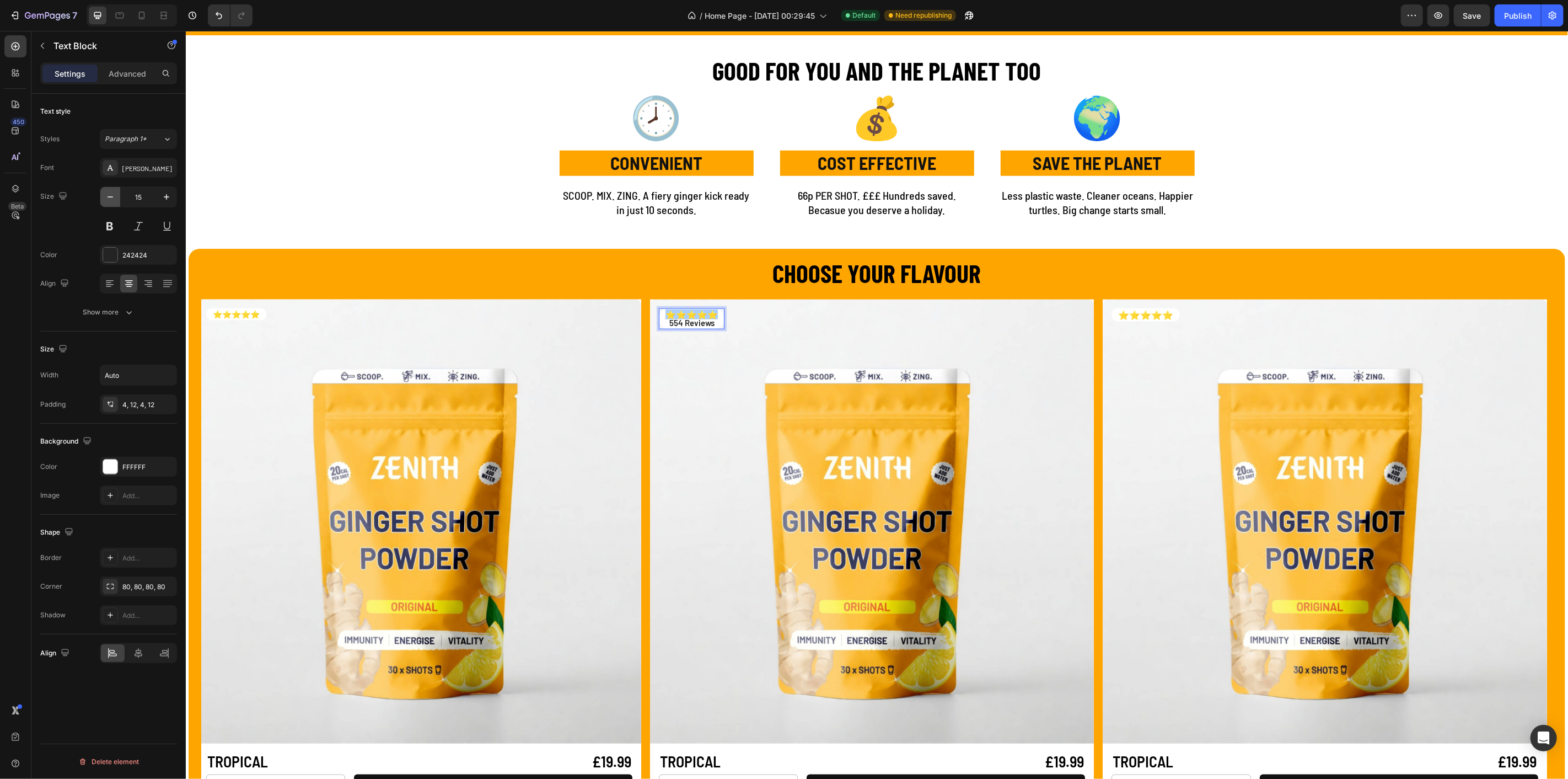
type input "14"
click at [1160, 318] on p "⭐⭐⭐⭐⭐" at bounding box center [1145, 314] width 55 height 9
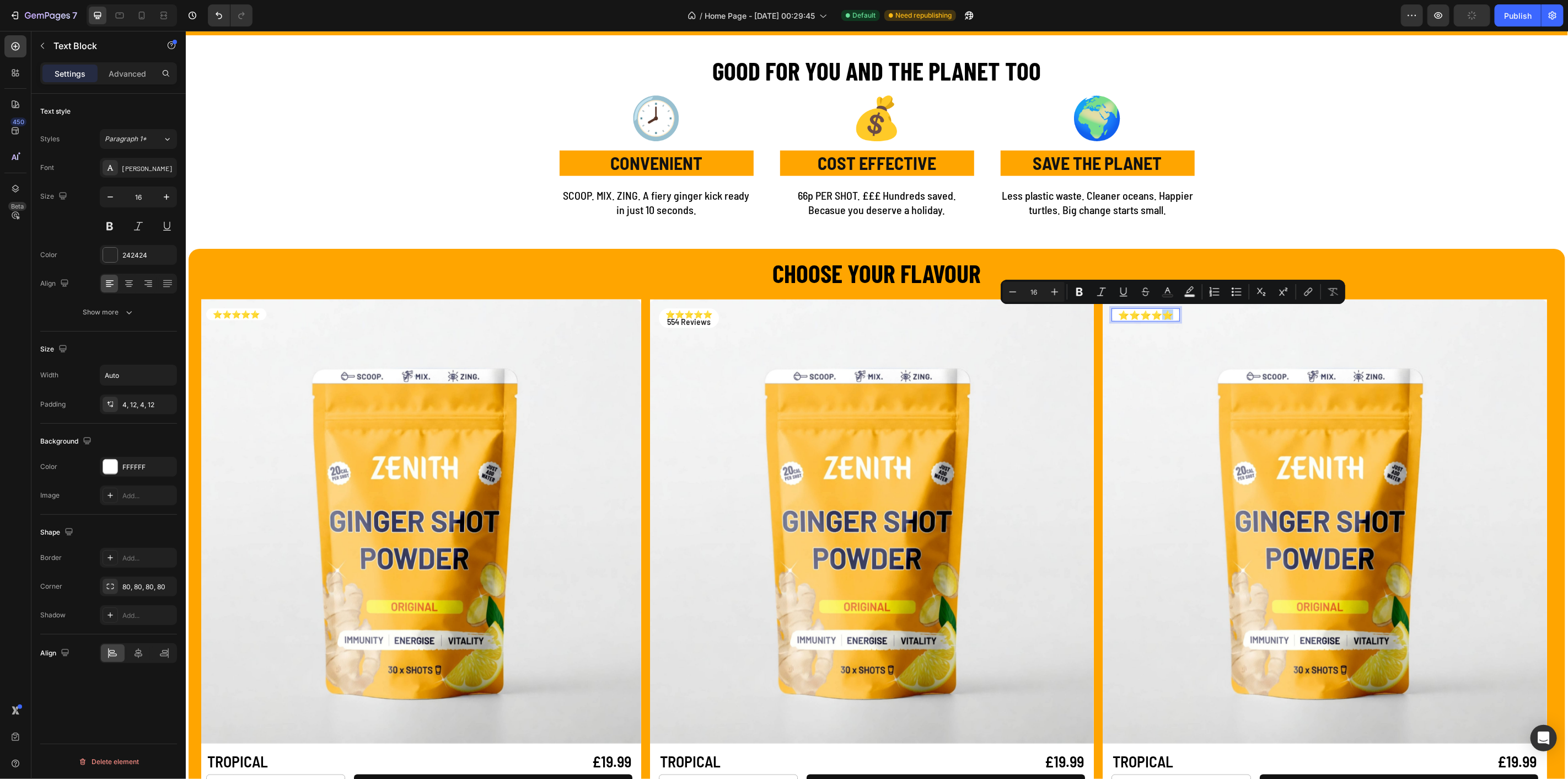
click at [1171, 315] on p "⭐⭐⭐⭐⭐" at bounding box center [1145, 314] width 55 height 9
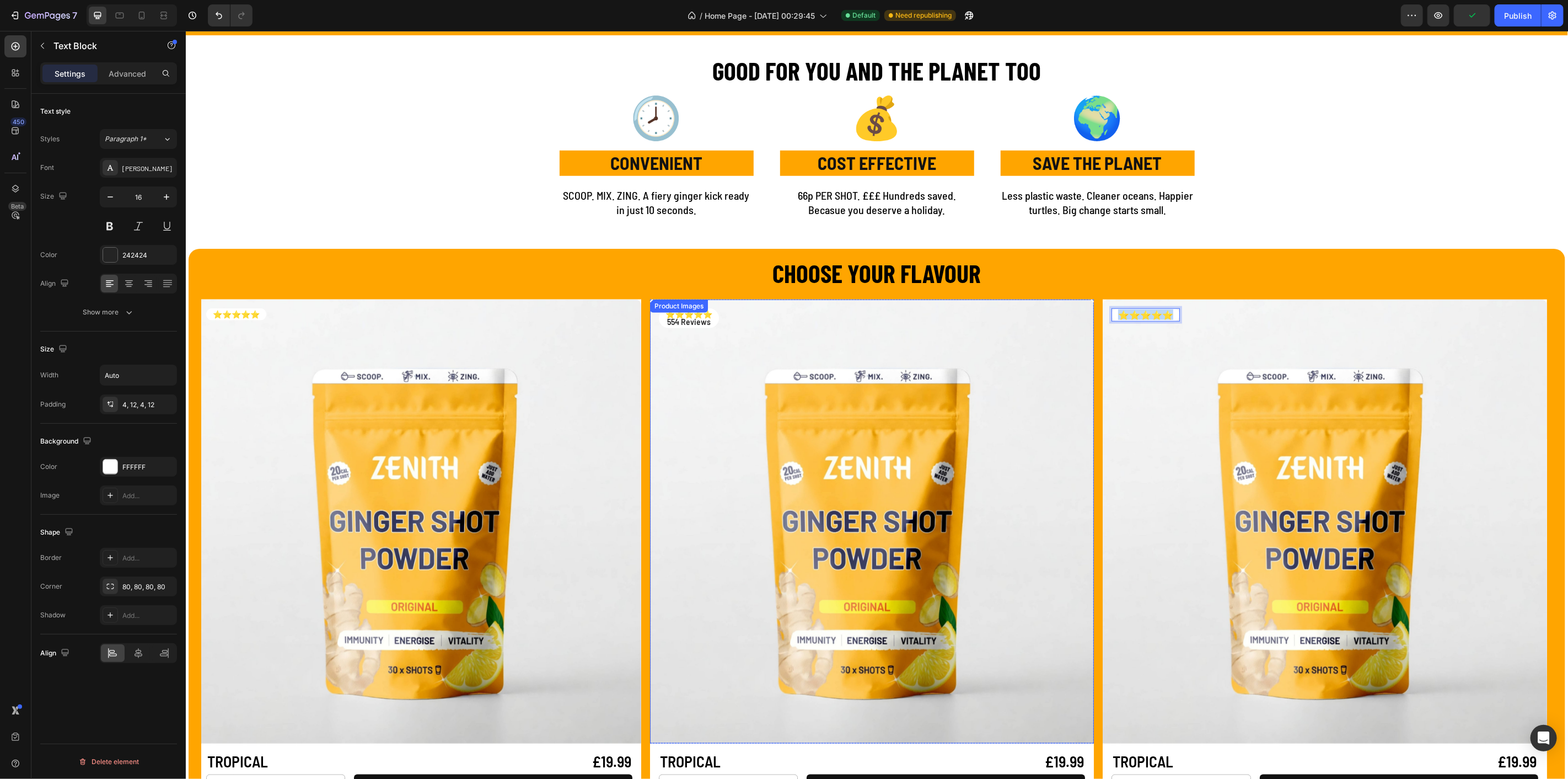
drag, startPoint x: 1177, startPoint y: 314, endPoint x: 1082, endPoint y: 315, distance: 95.0
click at [1082, 315] on div "Product Images ⭐⭐⭐⭐⭐ 554 Reviews Text Block Row TROPICAL Product Title £19.99 P…" at bounding box center [877, 555] width 1351 height 512
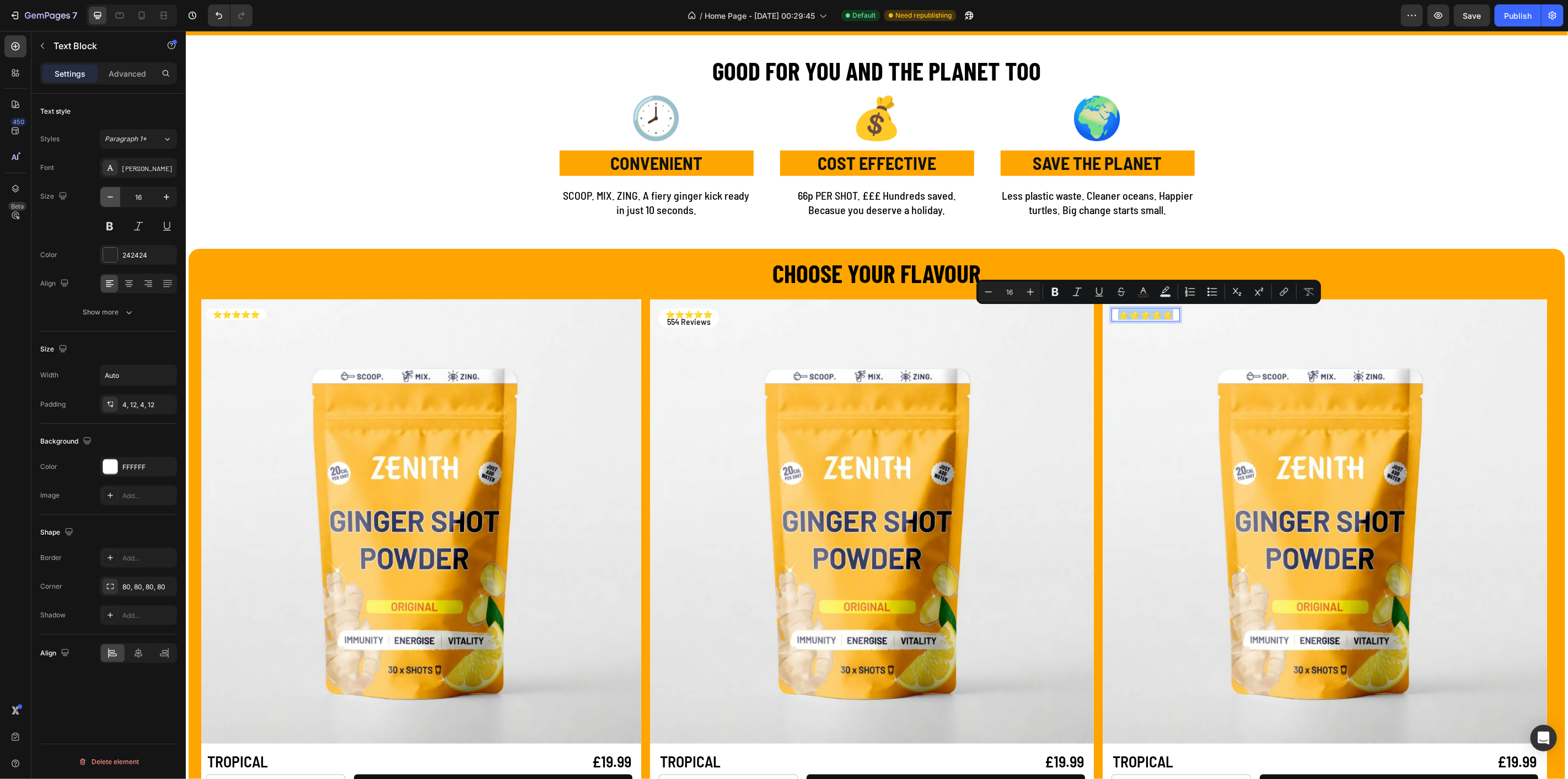
click at [111, 195] on icon "button" at bounding box center [110, 197] width 11 height 11
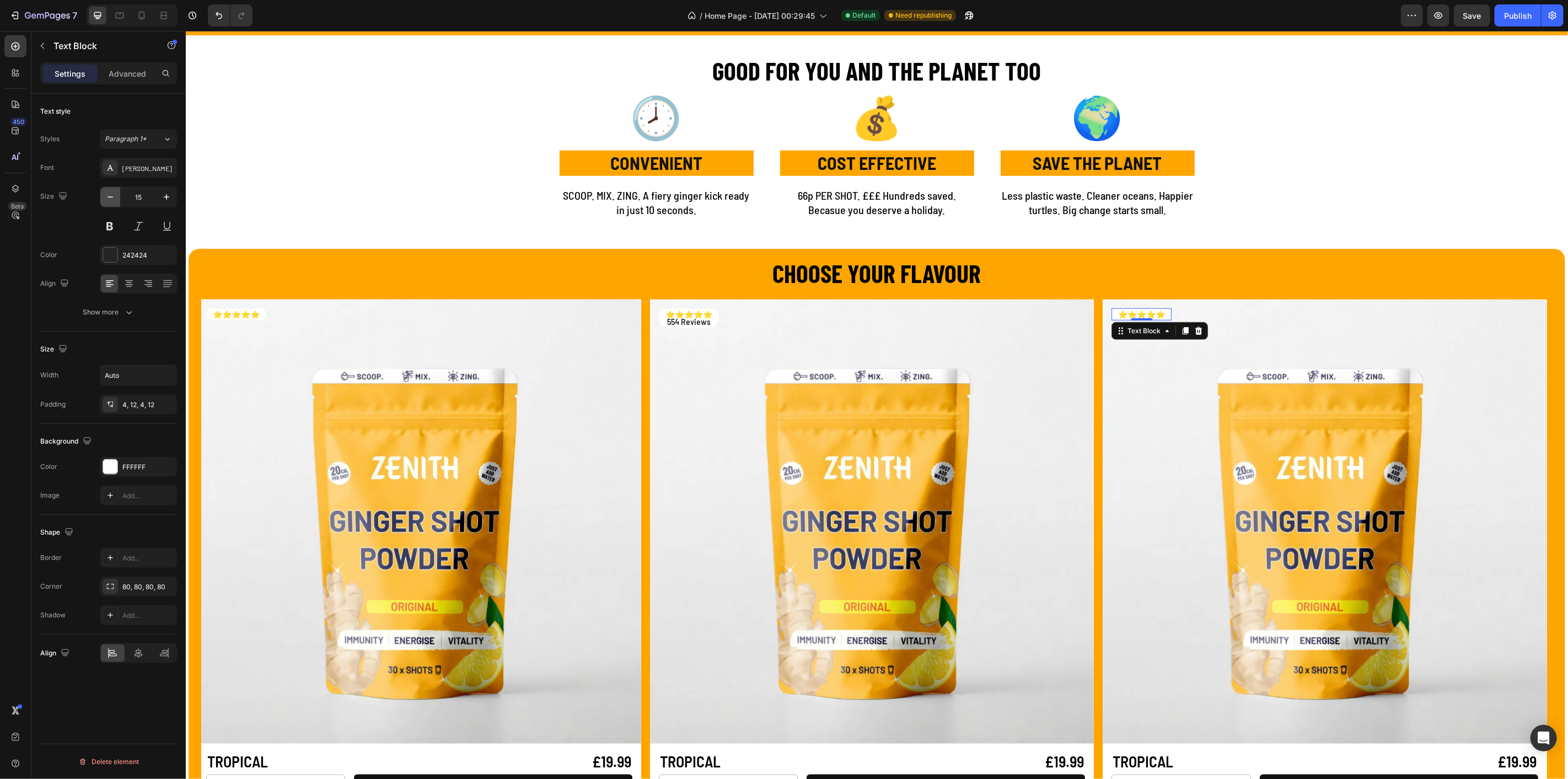
type input "14"
click at [712, 315] on p "⭐⭐⭐⭐⭐" at bounding box center [689, 314] width 47 height 8
click at [670, 321] on p "554 Reviews" at bounding box center [689, 322] width 47 height 8
click at [718, 321] on div "⭐⭐⭐⭐⭐ 554 Reviews" at bounding box center [689, 318] width 60 height 20
click at [714, 276] on h2 "CHOOSE YOUR FLAVOUR" at bounding box center [877, 272] width 1324 height 36
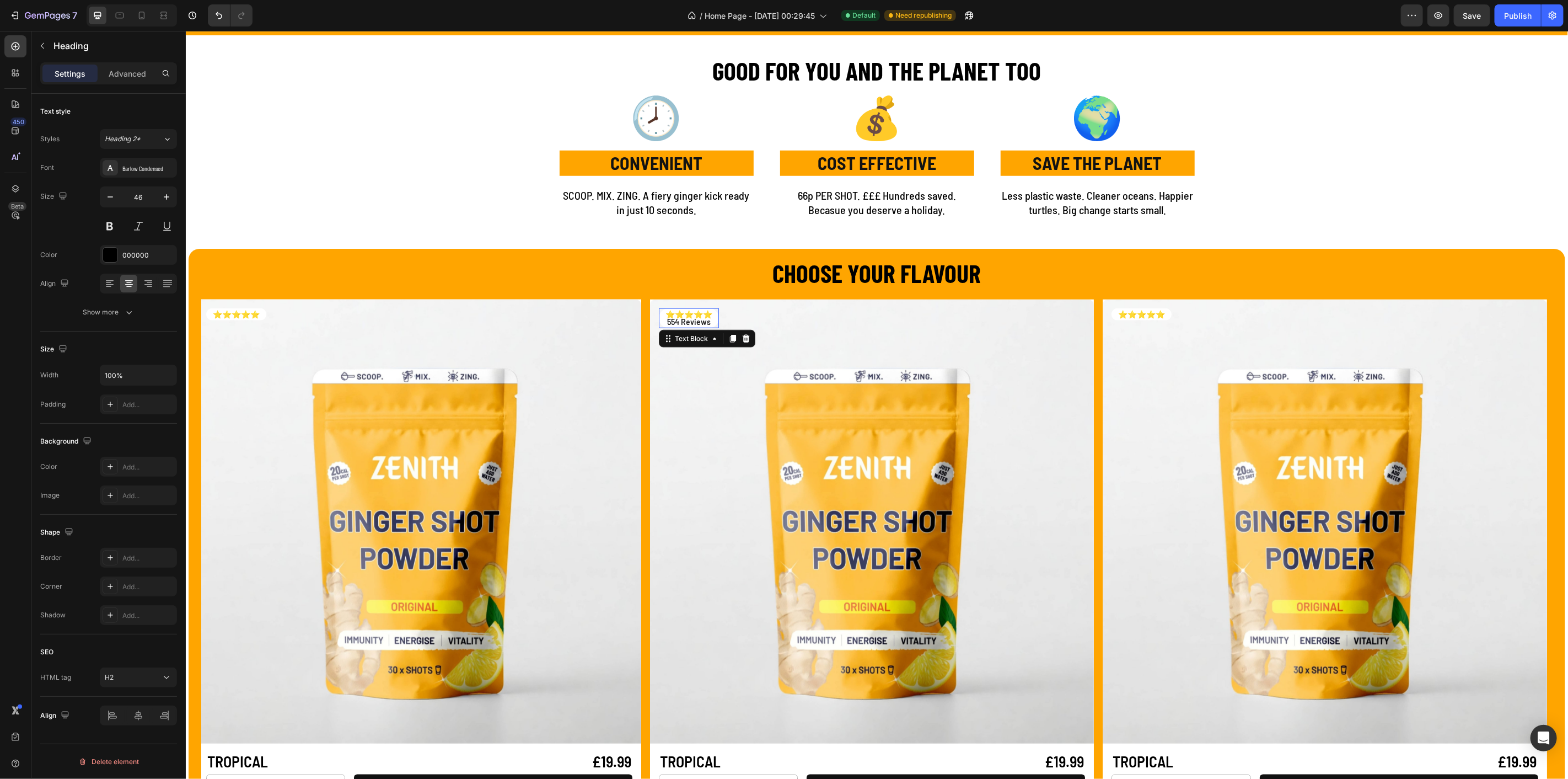
click at [718, 321] on div "⭐⭐⭐⭐⭐ 554 Reviews" at bounding box center [689, 318] width 60 height 20
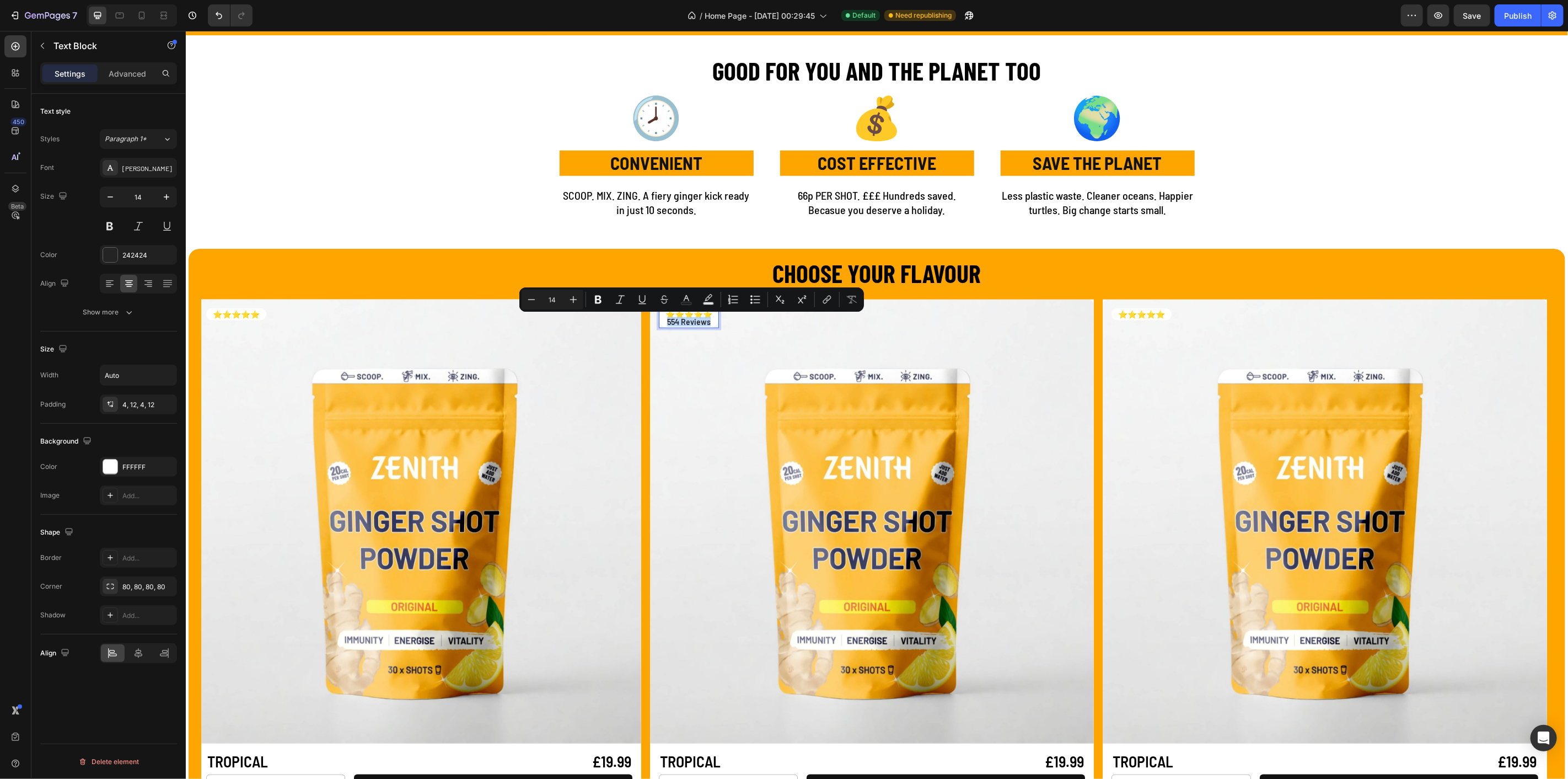
drag, startPoint x: 670, startPoint y: 323, endPoint x: 854, endPoint y: 340, distance: 184.8
click at [158, 196] on button "button" at bounding box center [167, 197] width 20 height 20
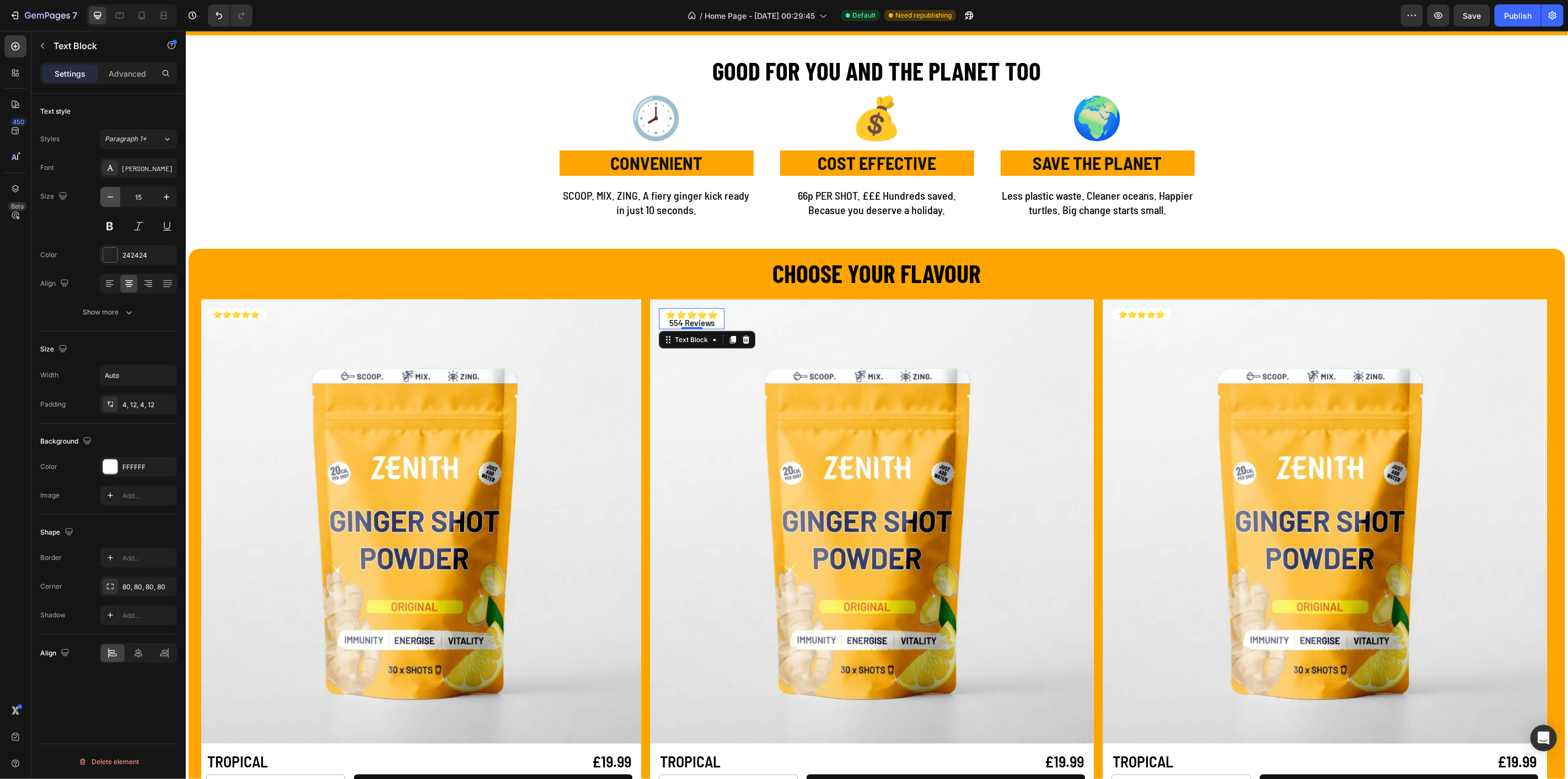
click at [111, 197] on icon "button" at bounding box center [110, 197] width 11 height 11
type input "14"
click at [670, 321] on p "554 Reviews" at bounding box center [689, 322] width 47 height 8
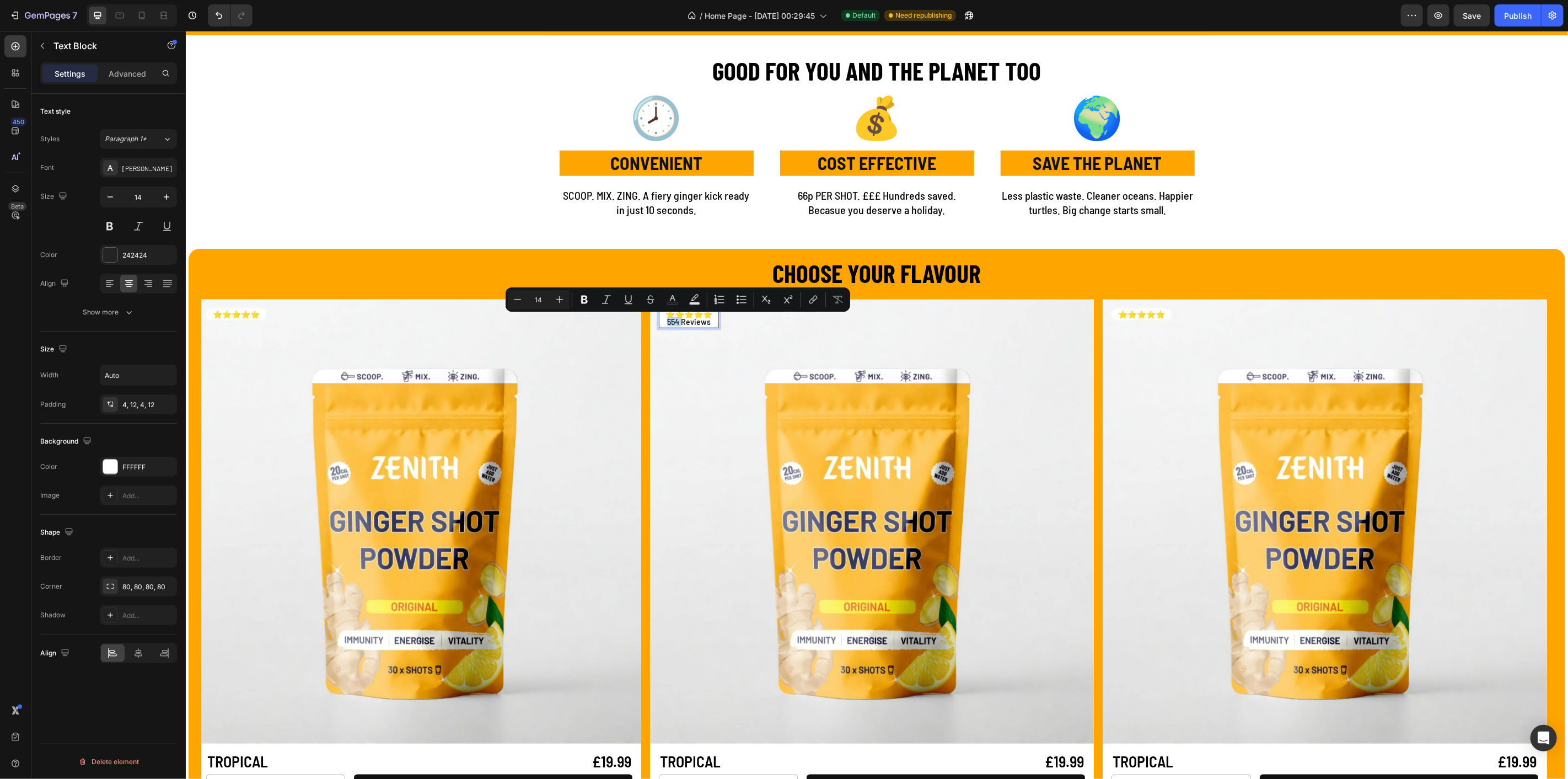
click at [670, 322] on p "554 Reviews" at bounding box center [689, 322] width 47 height 8
drag, startPoint x: 669, startPoint y: 322, endPoint x: 715, endPoint y: 323, distance: 46.0
click at [712, 323] on p "554 Reviews" at bounding box center [689, 322] width 47 height 8
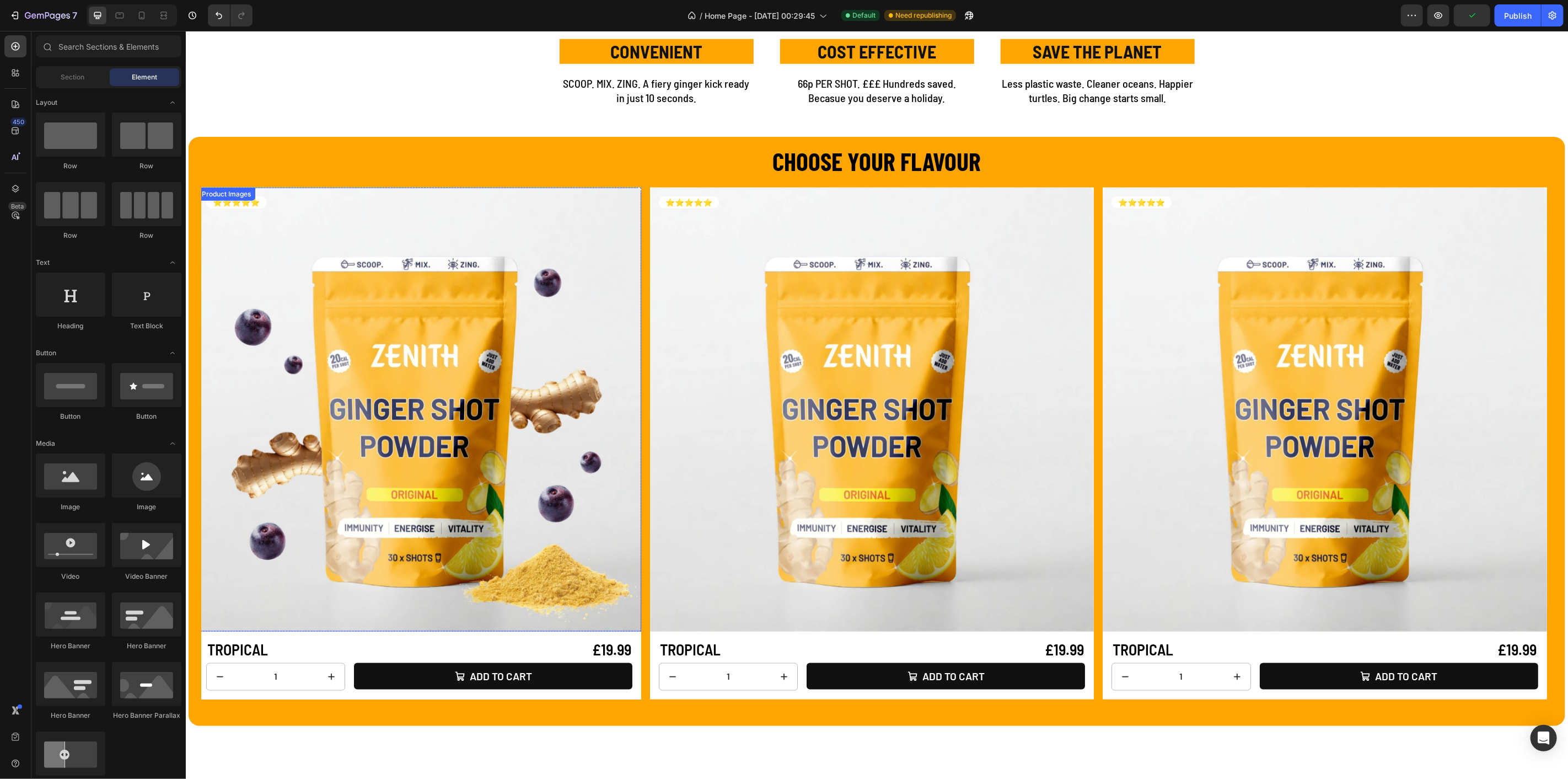
scroll to position [919, 0]
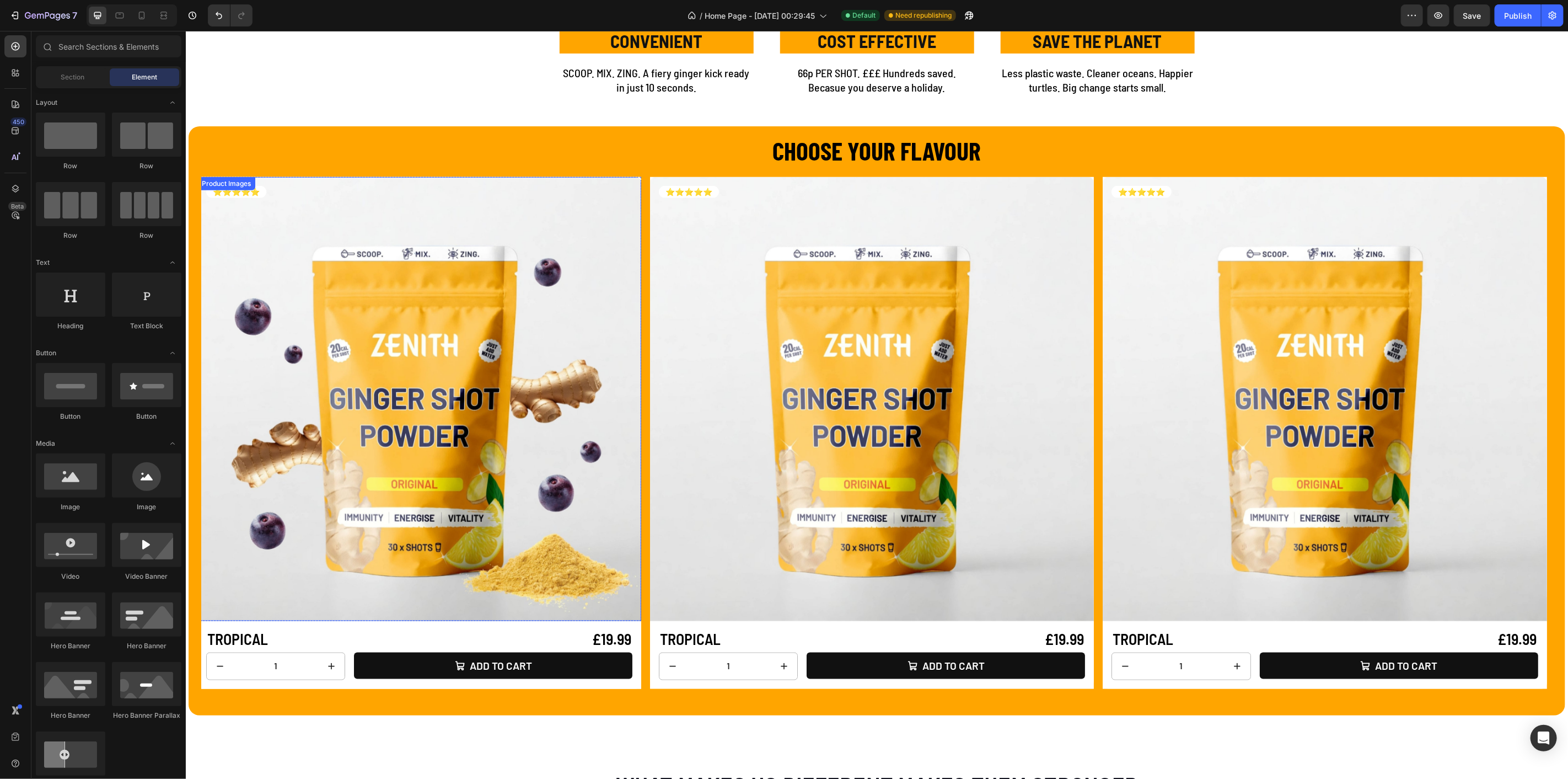
click at [243, 229] on img at bounding box center [419, 399] width 444 height 444
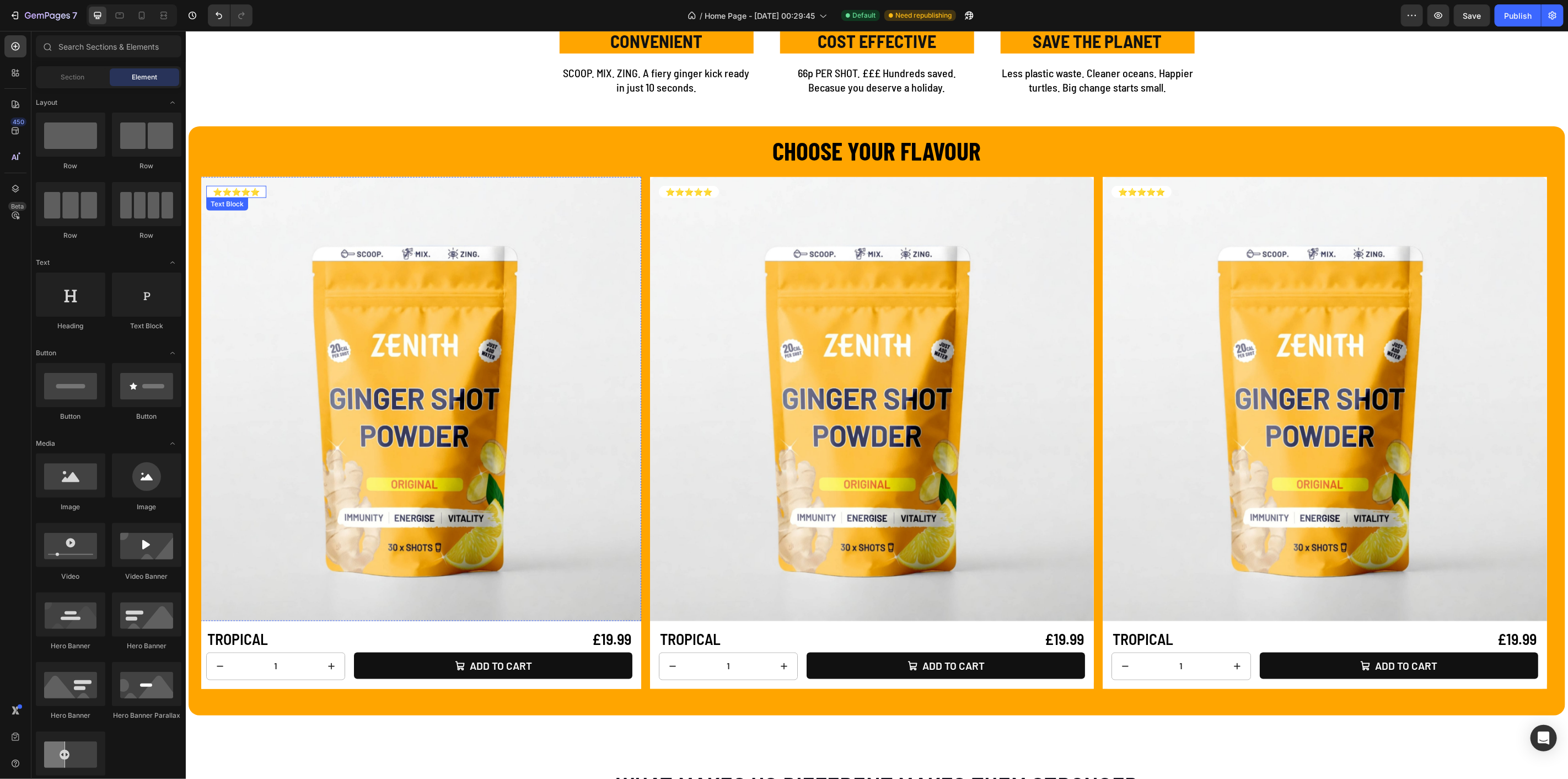
click at [266, 191] on div "⭐⭐⭐⭐⭐" at bounding box center [236, 191] width 60 height 12
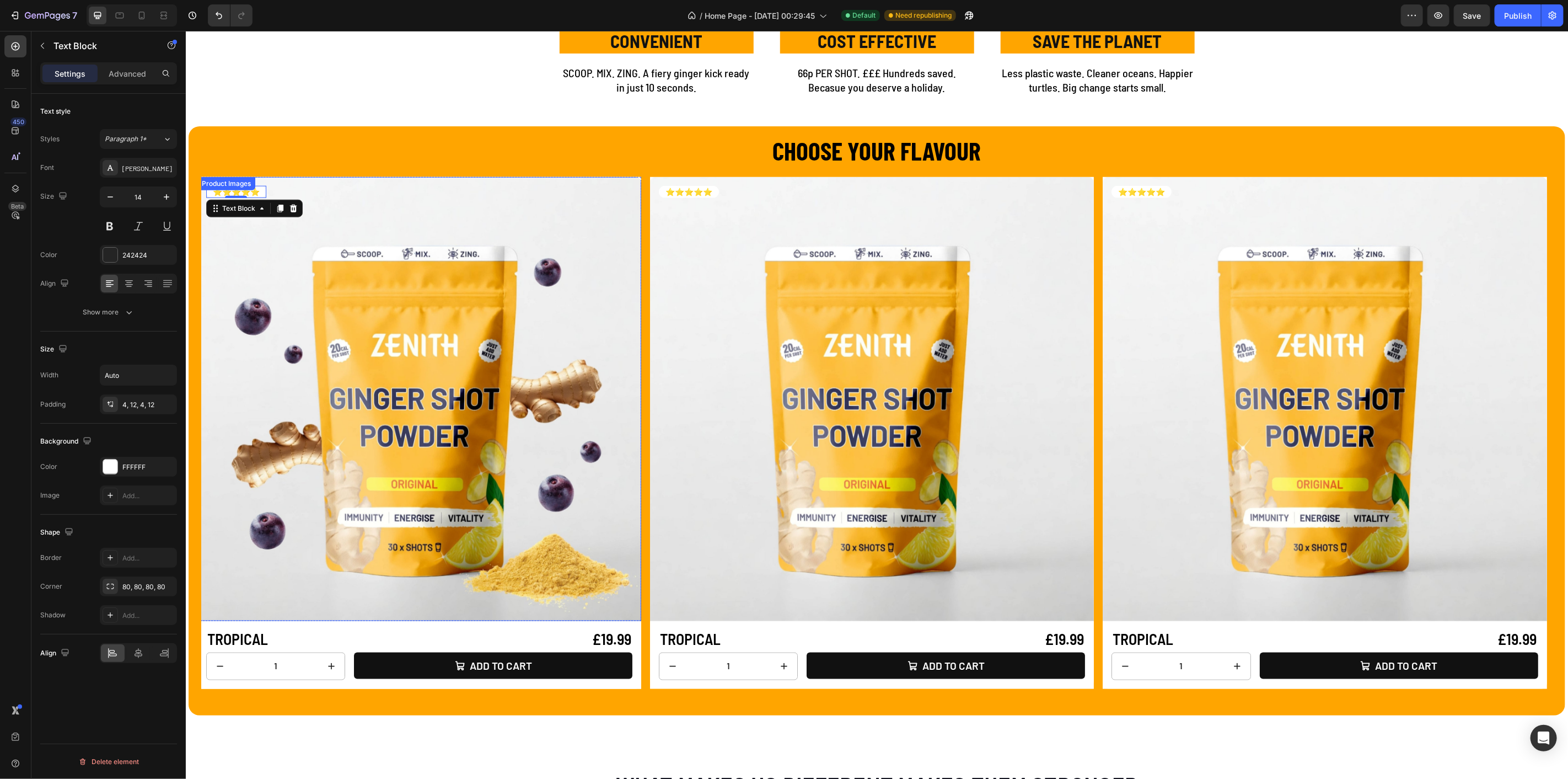
click at [281, 261] on img at bounding box center [419, 399] width 444 height 444
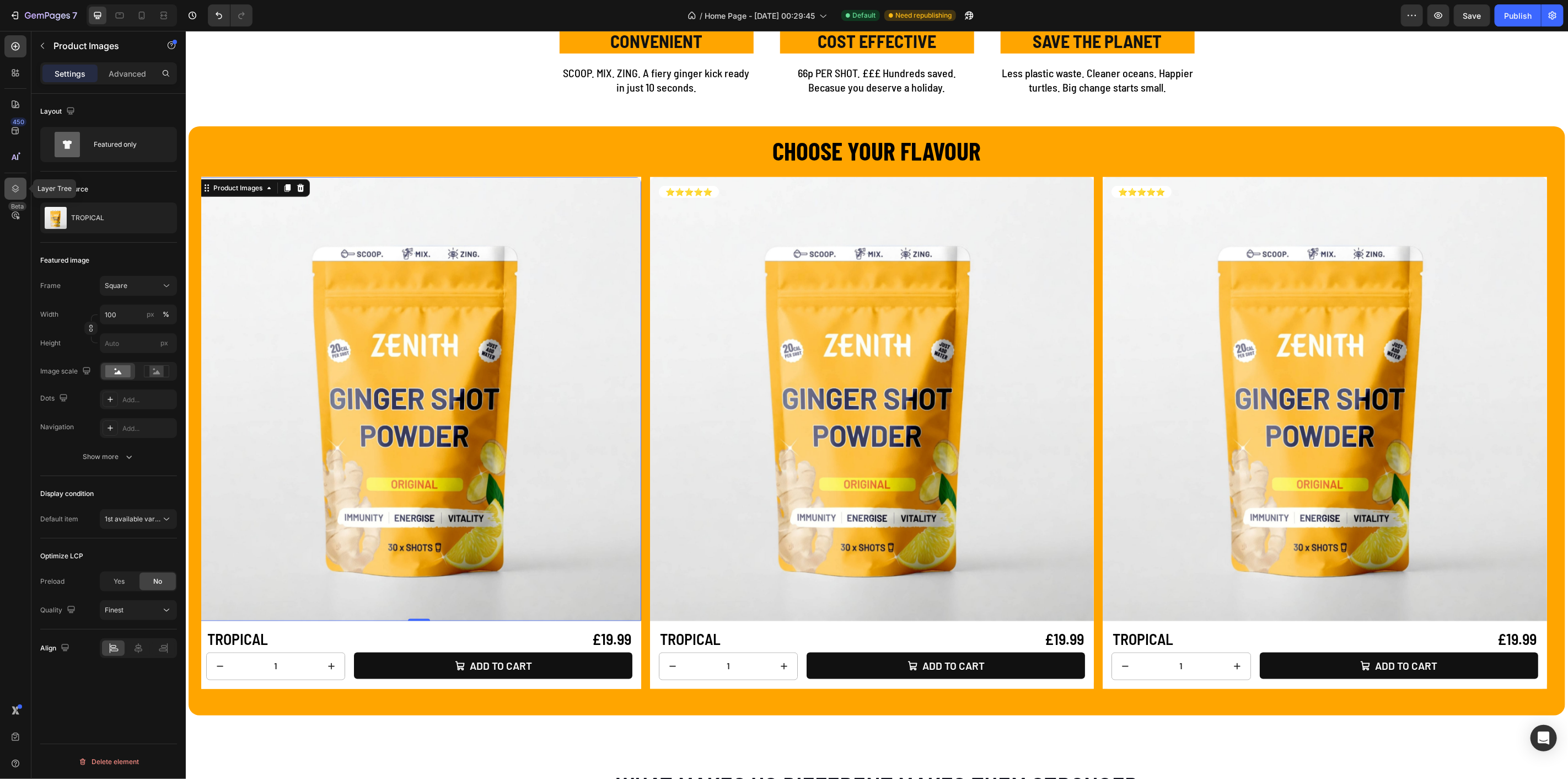
click at [19, 185] on icon at bounding box center [15, 189] width 11 height 11
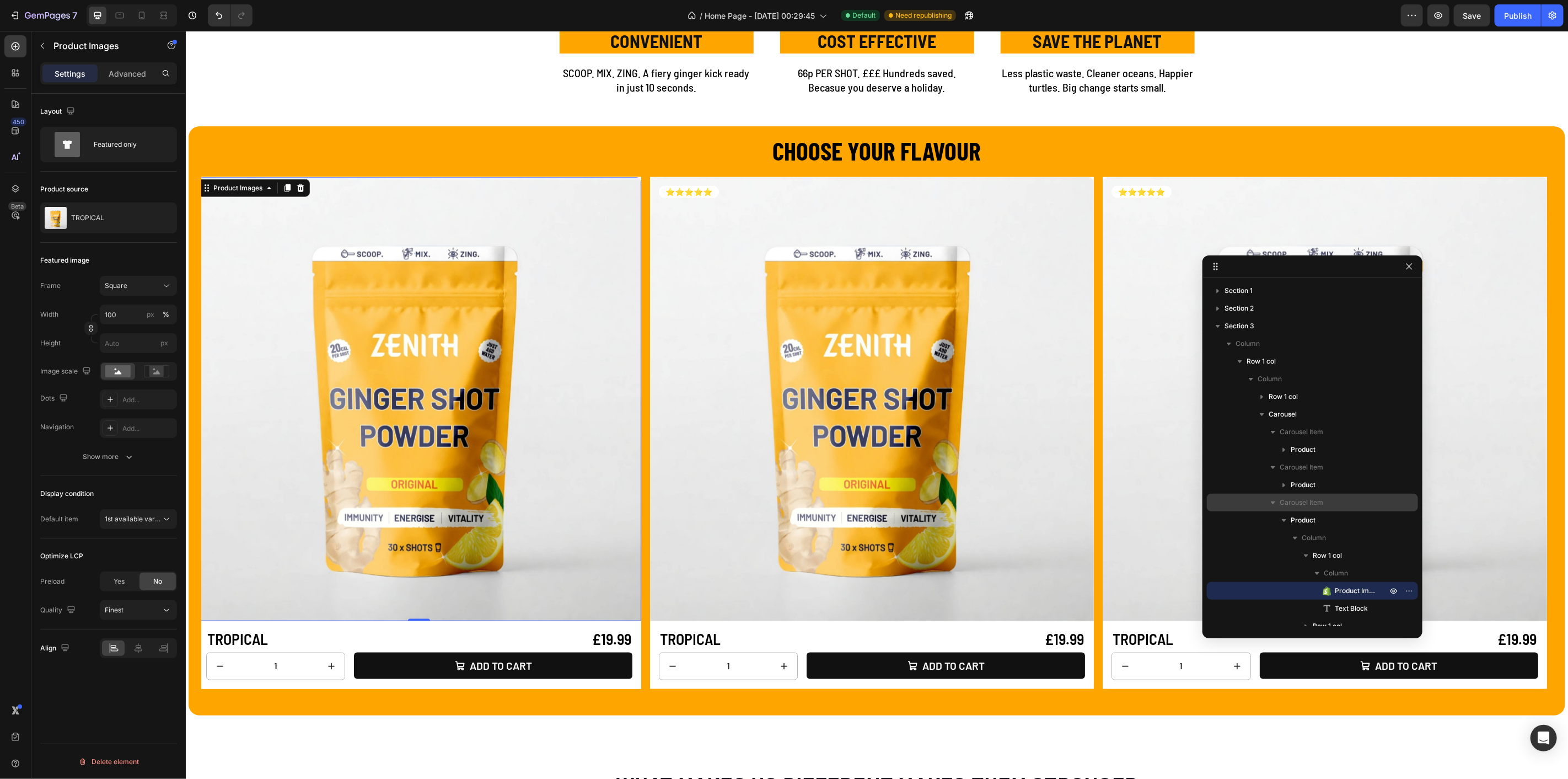
click at [1304, 503] on span "Carousel Item" at bounding box center [1301, 503] width 44 height 11
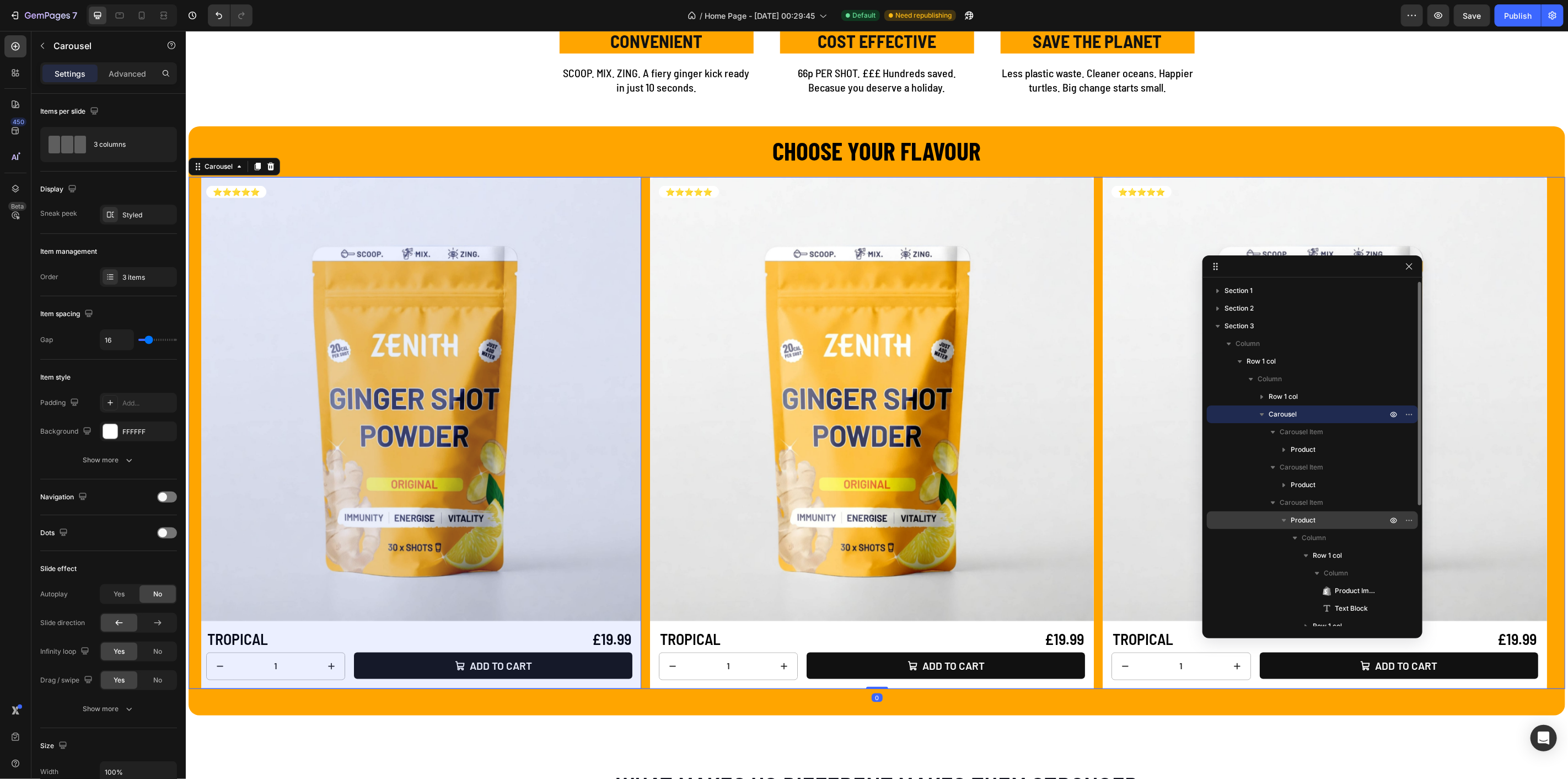
click at [1286, 517] on icon "button" at bounding box center [1284, 520] width 11 height 11
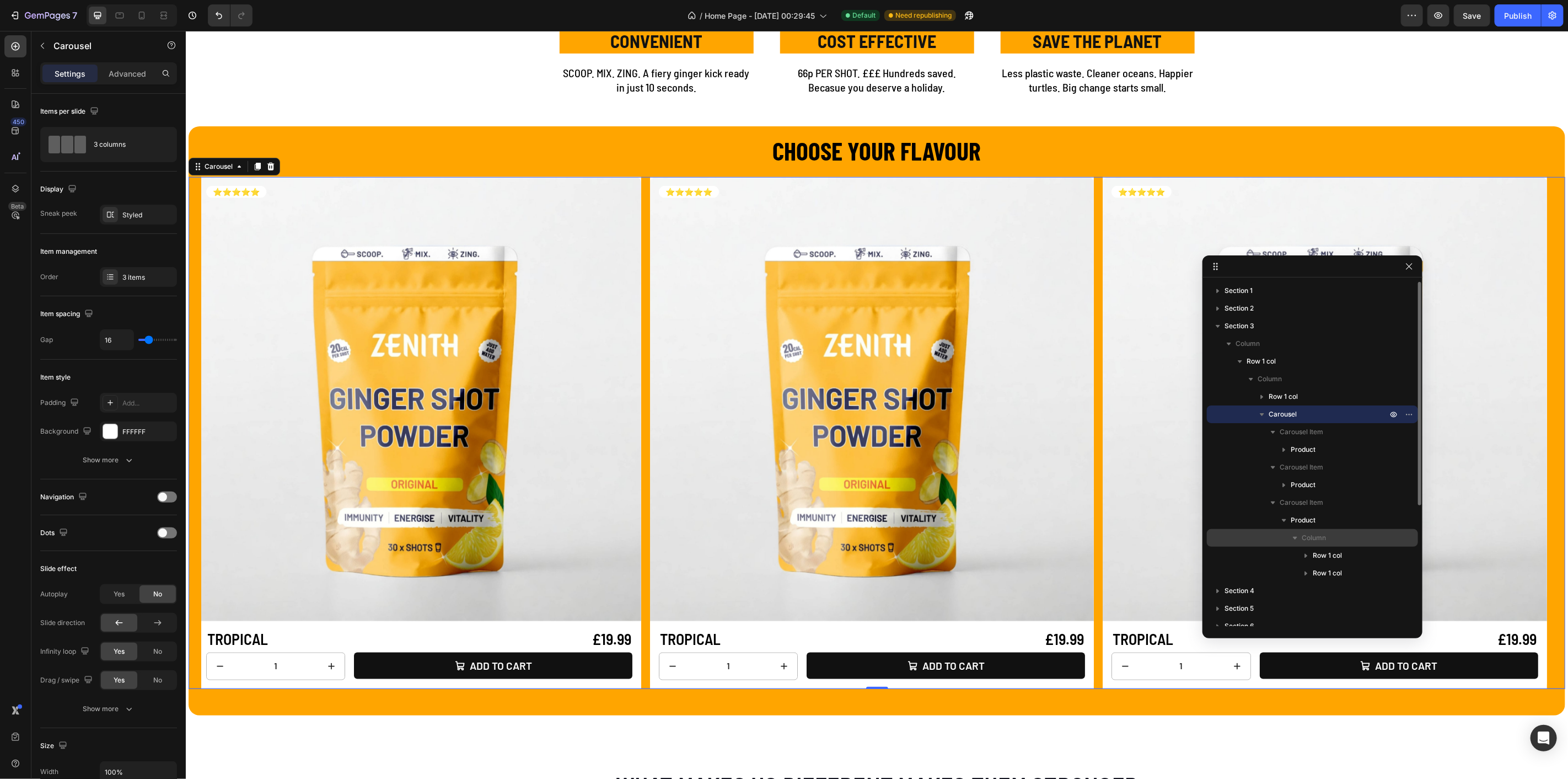
click at [1293, 537] on icon "button" at bounding box center [1295, 538] width 5 height 3
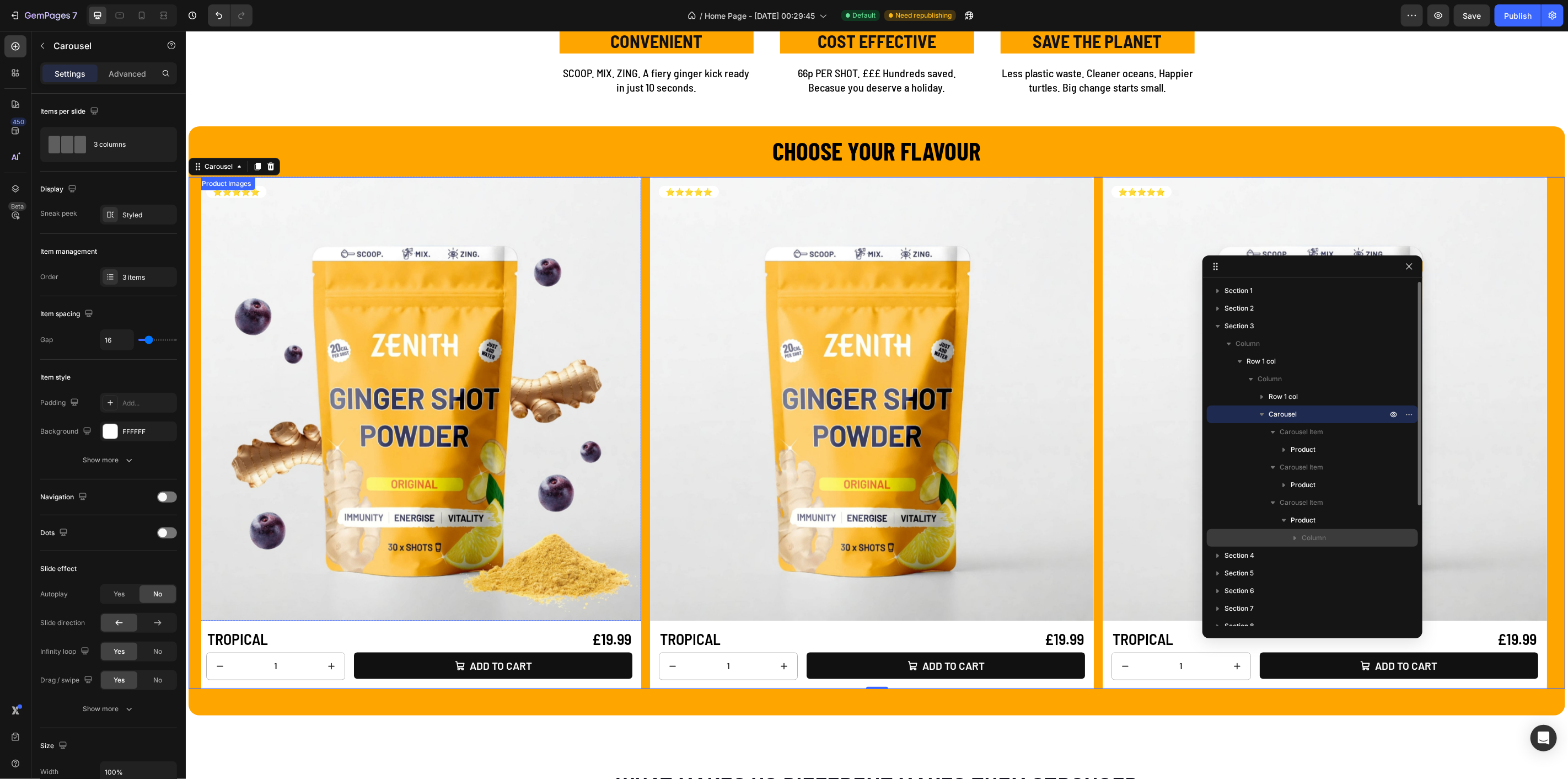
click at [579, 209] on img at bounding box center [419, 399] width 444 height 444
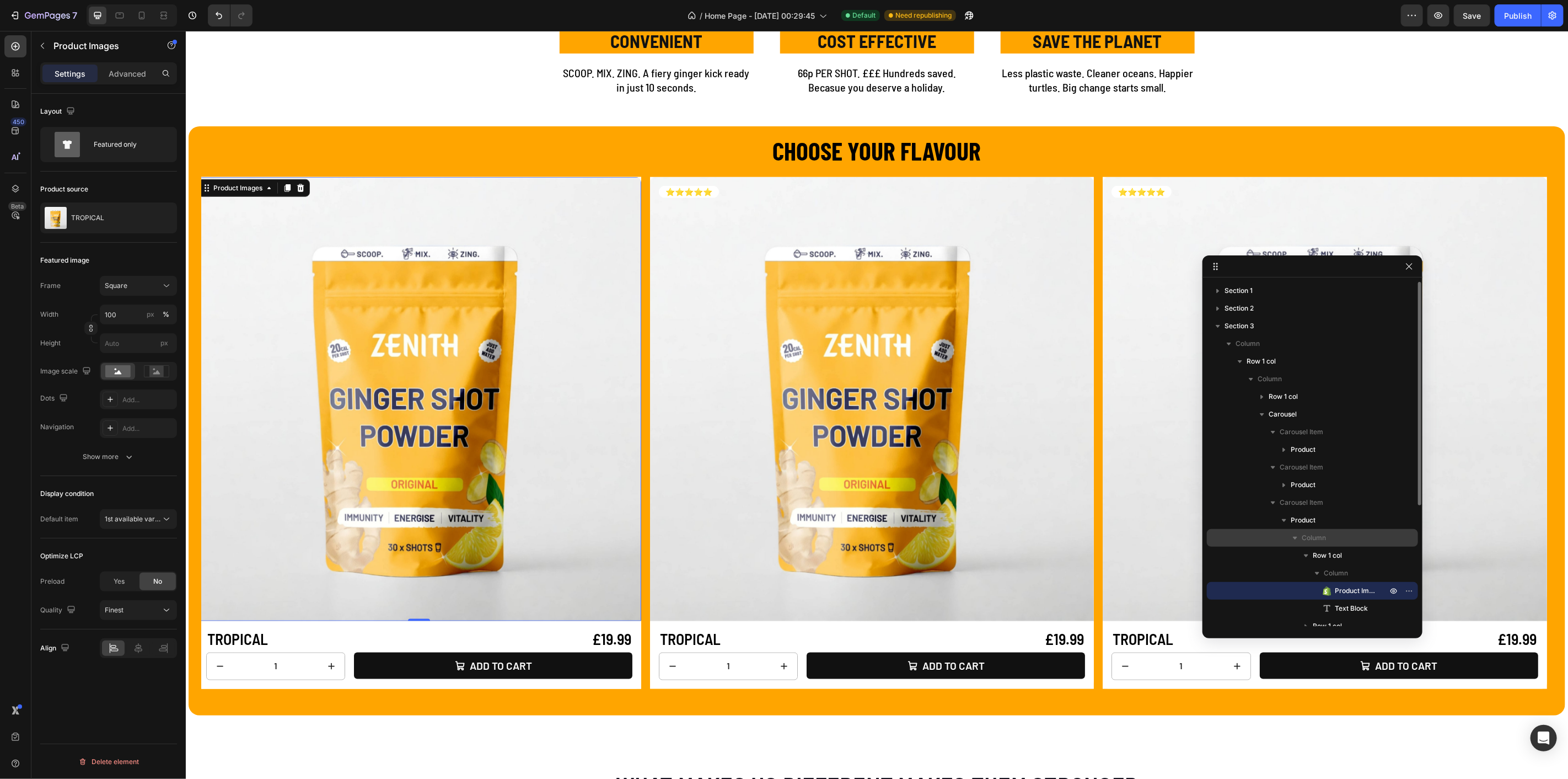
scroll to position [123, 0]
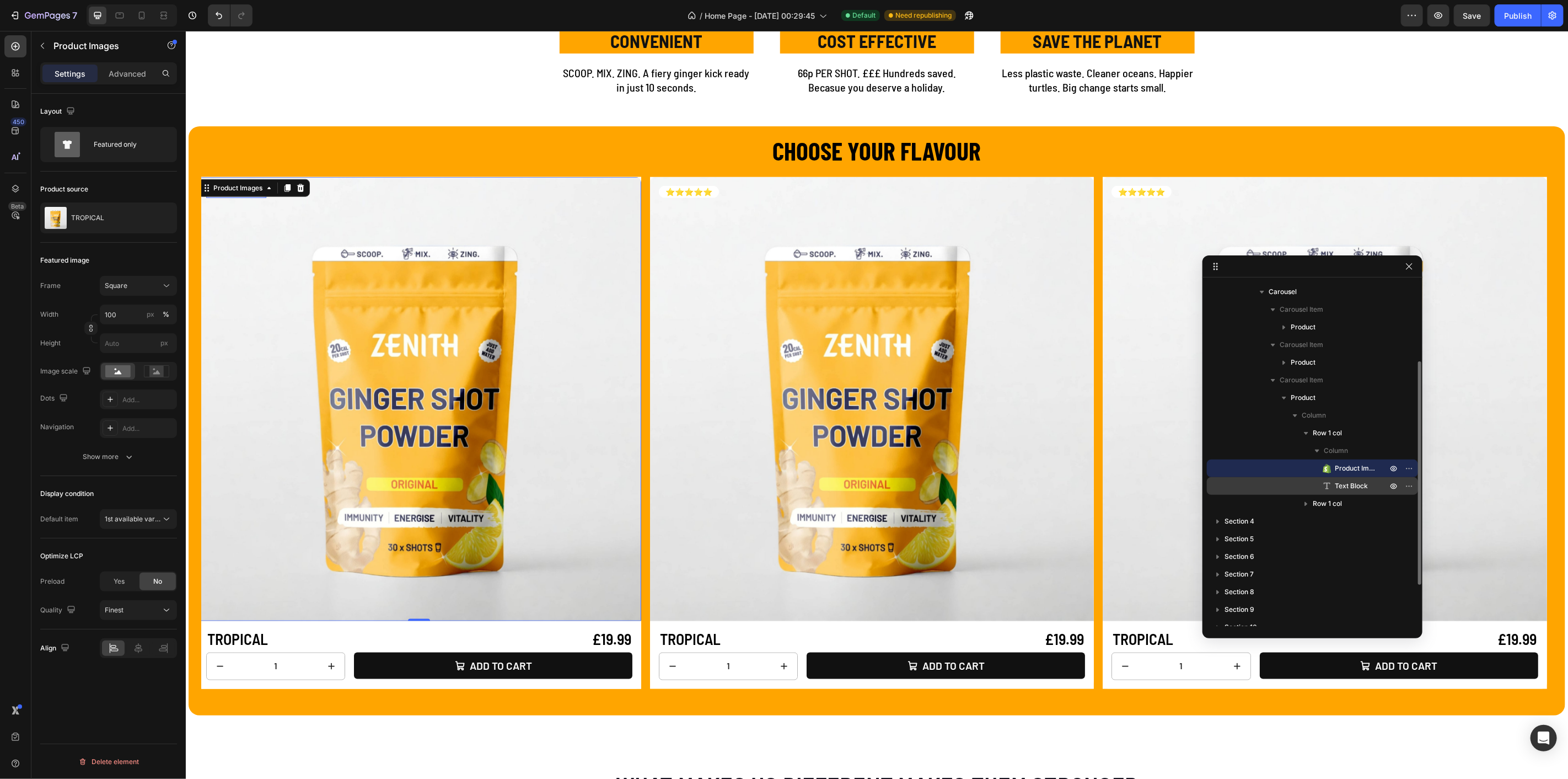
click at [1339, 486] on span "Text Block" at bounding box center [1351, 486] width 33 height 11
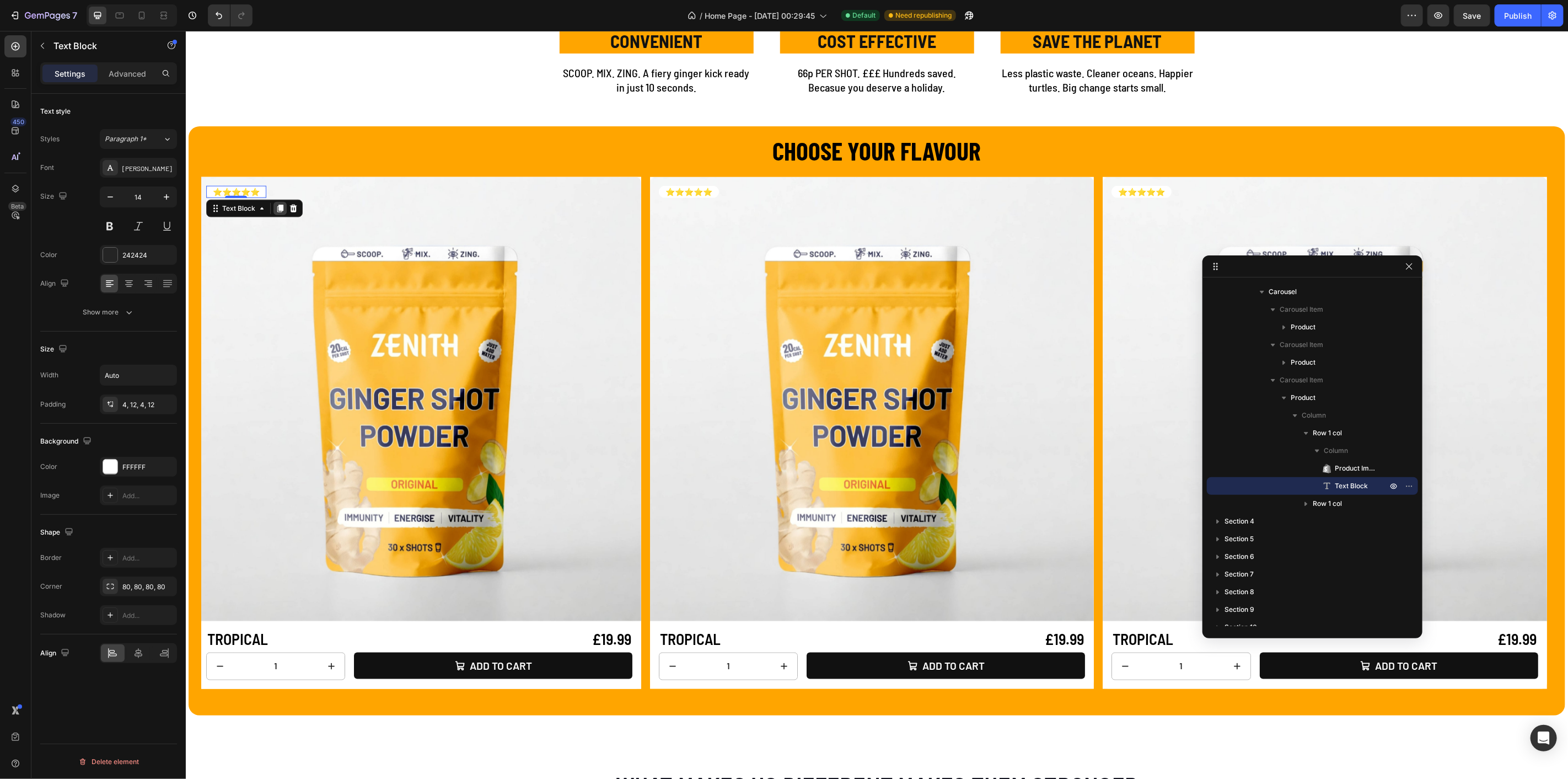
click at [281, 209] on icon at bounding box center [280, 208] width 6 height 8
click at [321, 132] on h2 "CHOOSE YOUR FLAVOUR" at bounding box center [877, 150] width 1324 height 36
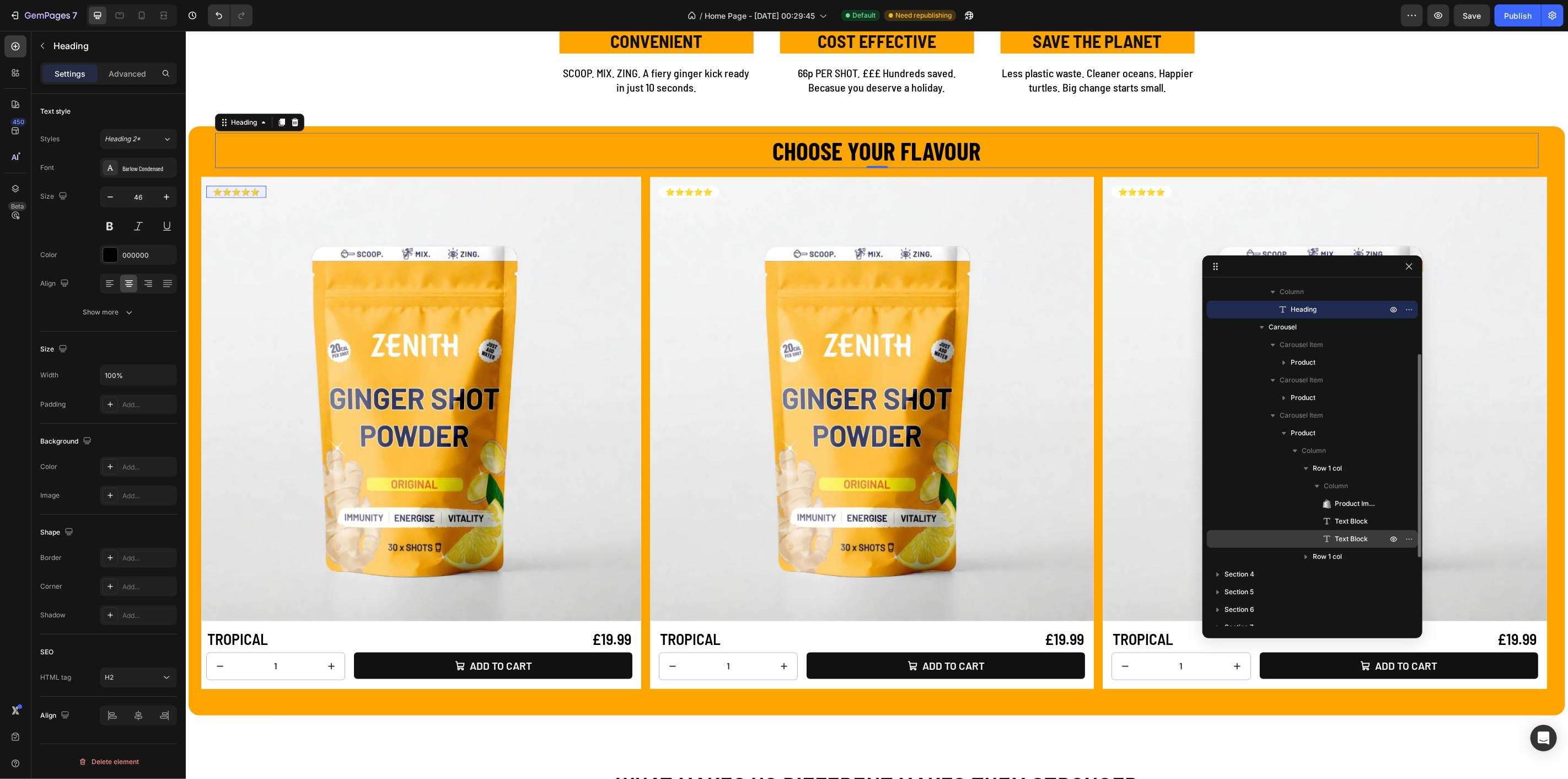
click at [1345, 538] on span "Text Block" at bounding box center [1351, 539] width 33 height 11
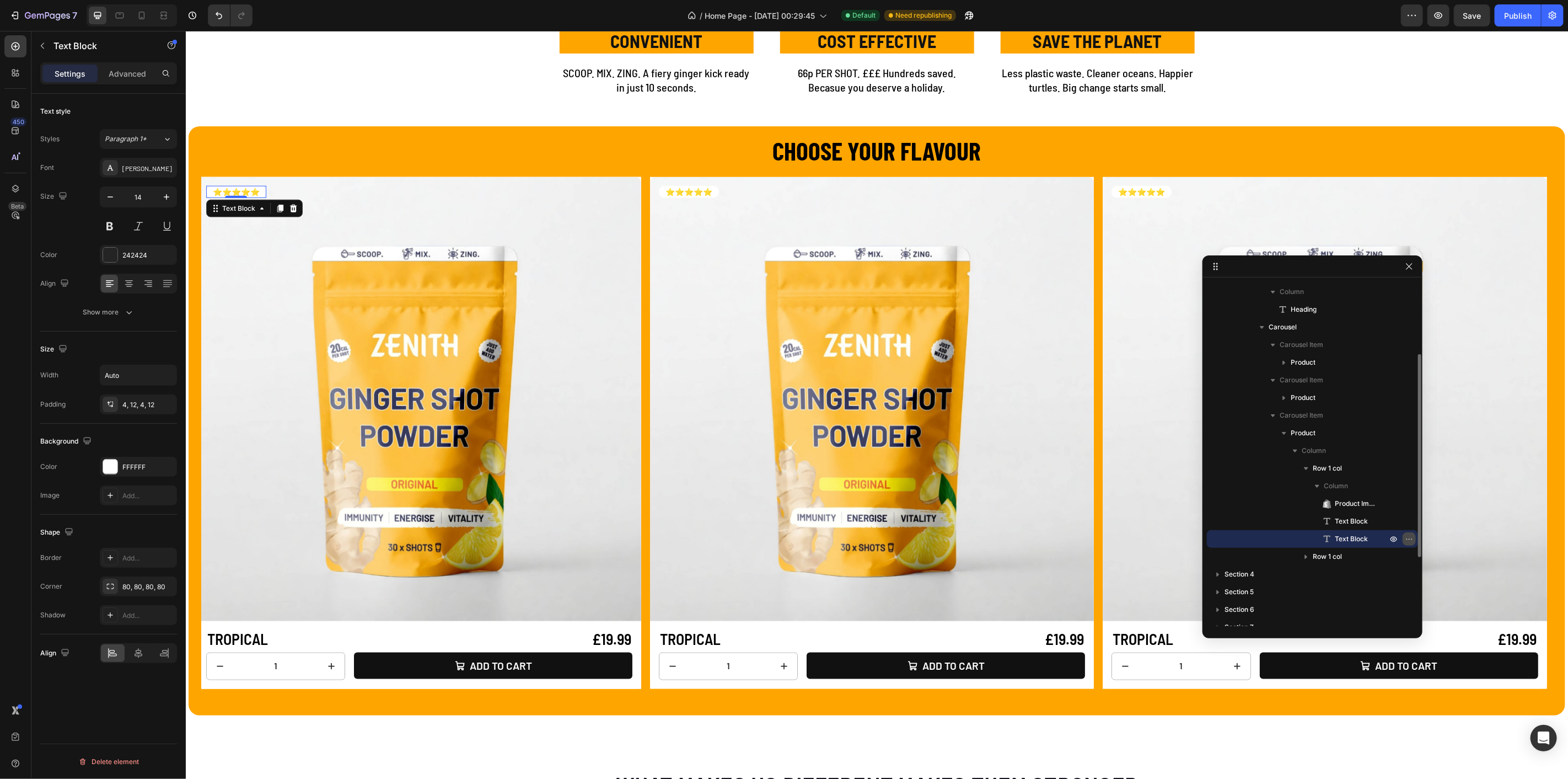
click at [1408, 537] on icon "button" at bounding box center [1409, 539] width 9 height 9
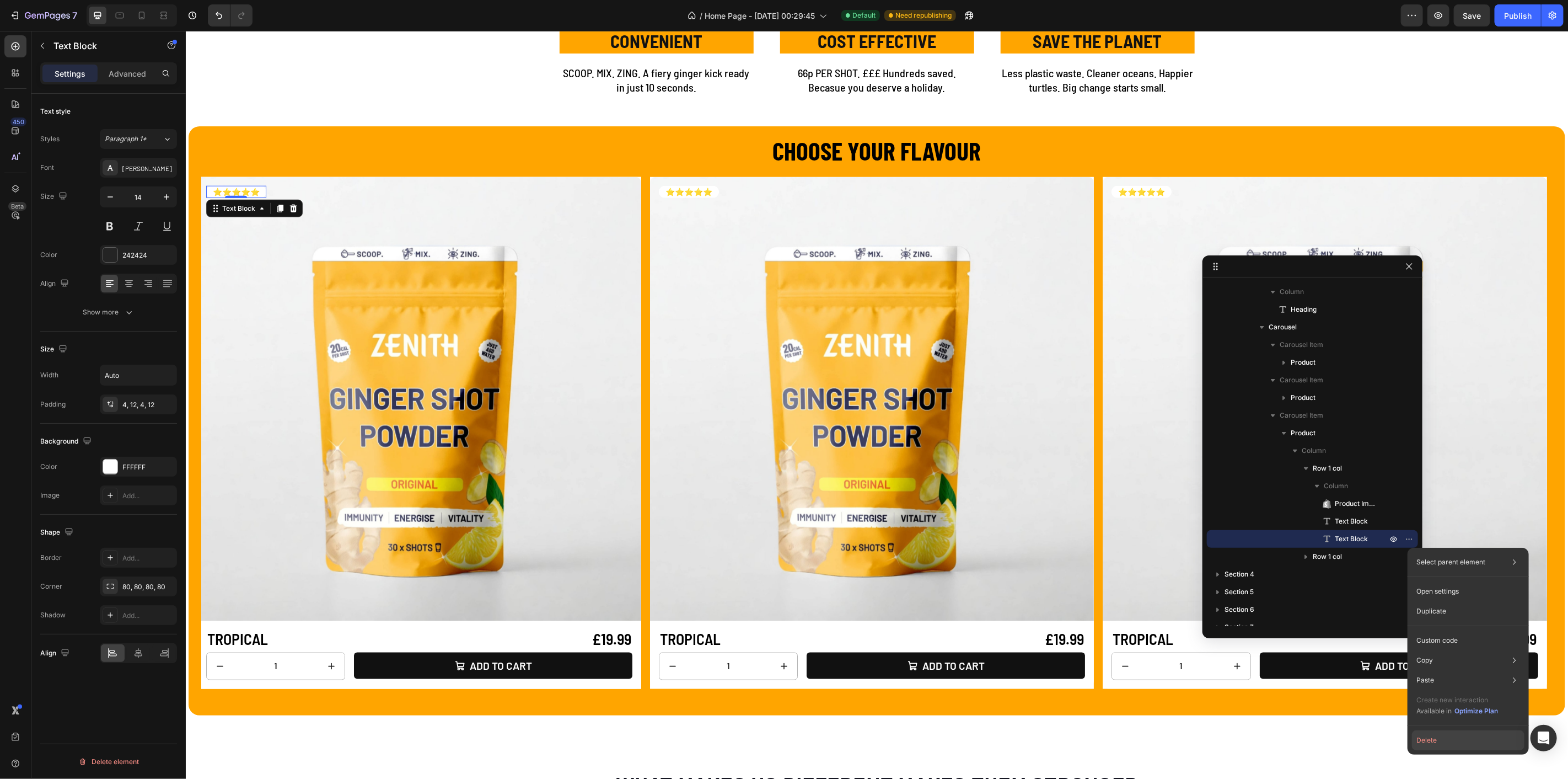
click at [1437, 742] on button "Delete" at bounding box center [1469, 741] width 113 height 20
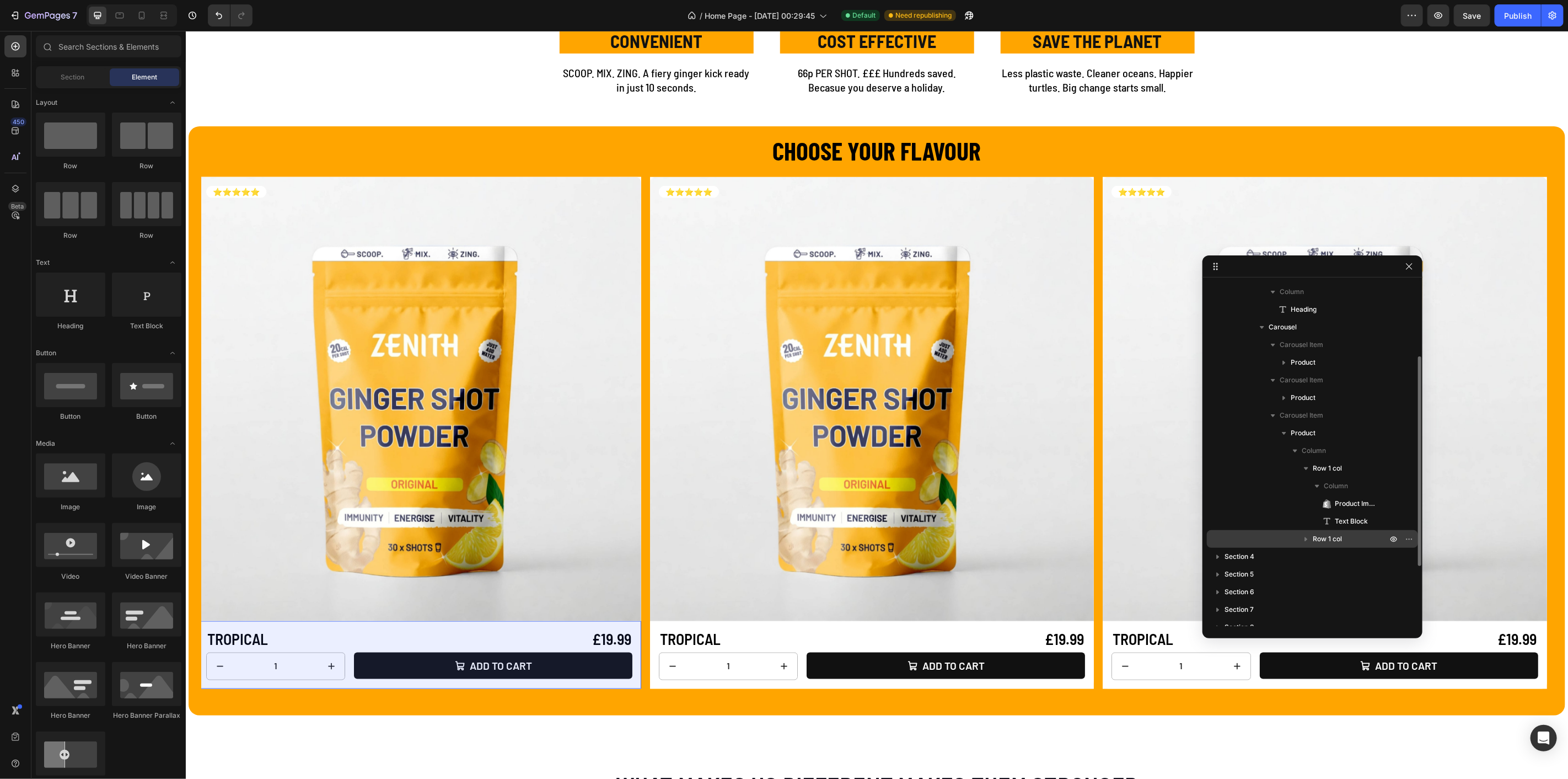
click at [1306, 537] on icon "button" at bounding box center [1306, 539] width 11 height 11
click at [1393, 538] on icon "button" at bounding box center [1394, 539] width 3 height 3
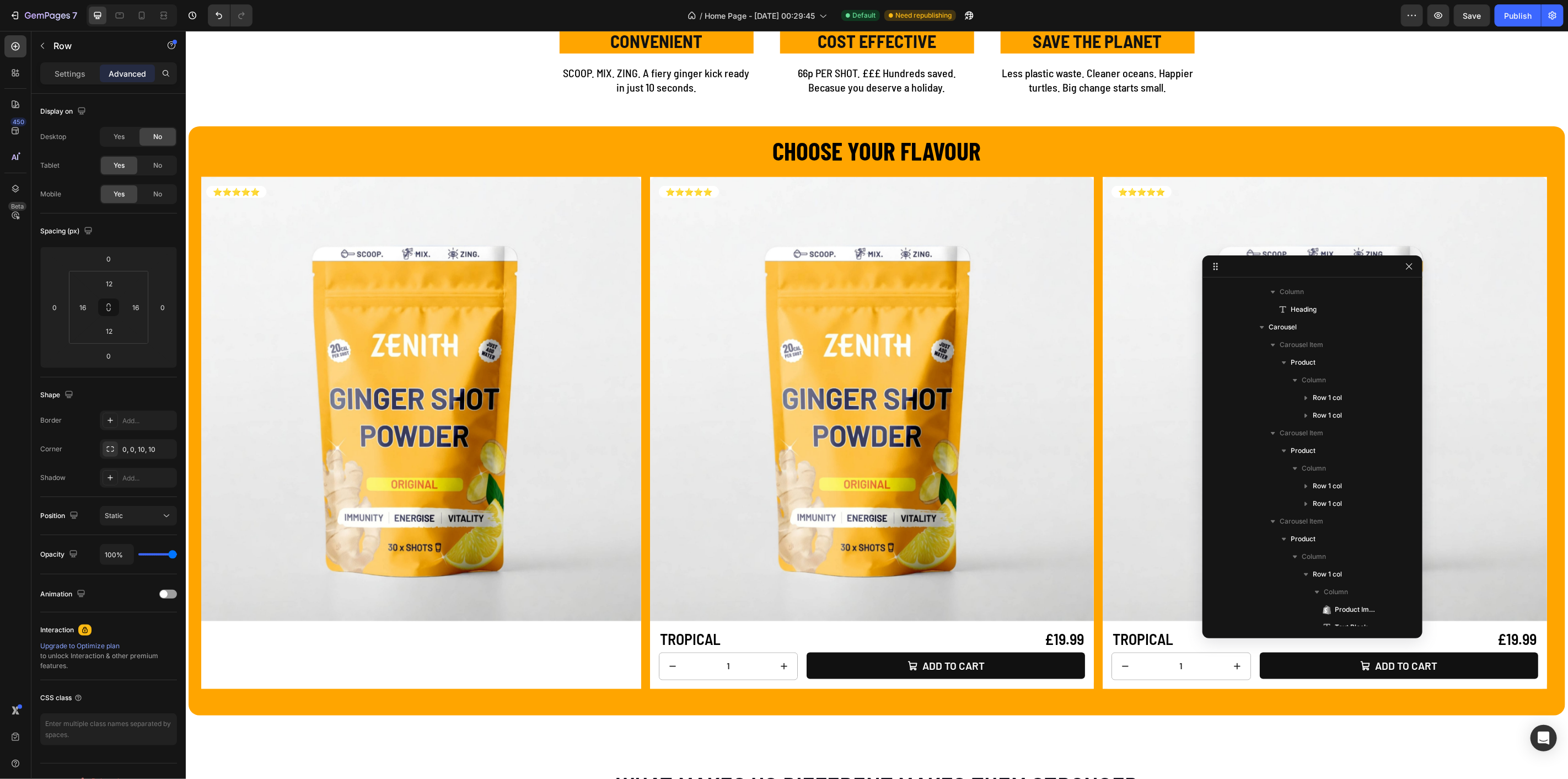
scroll to position [326, 0]
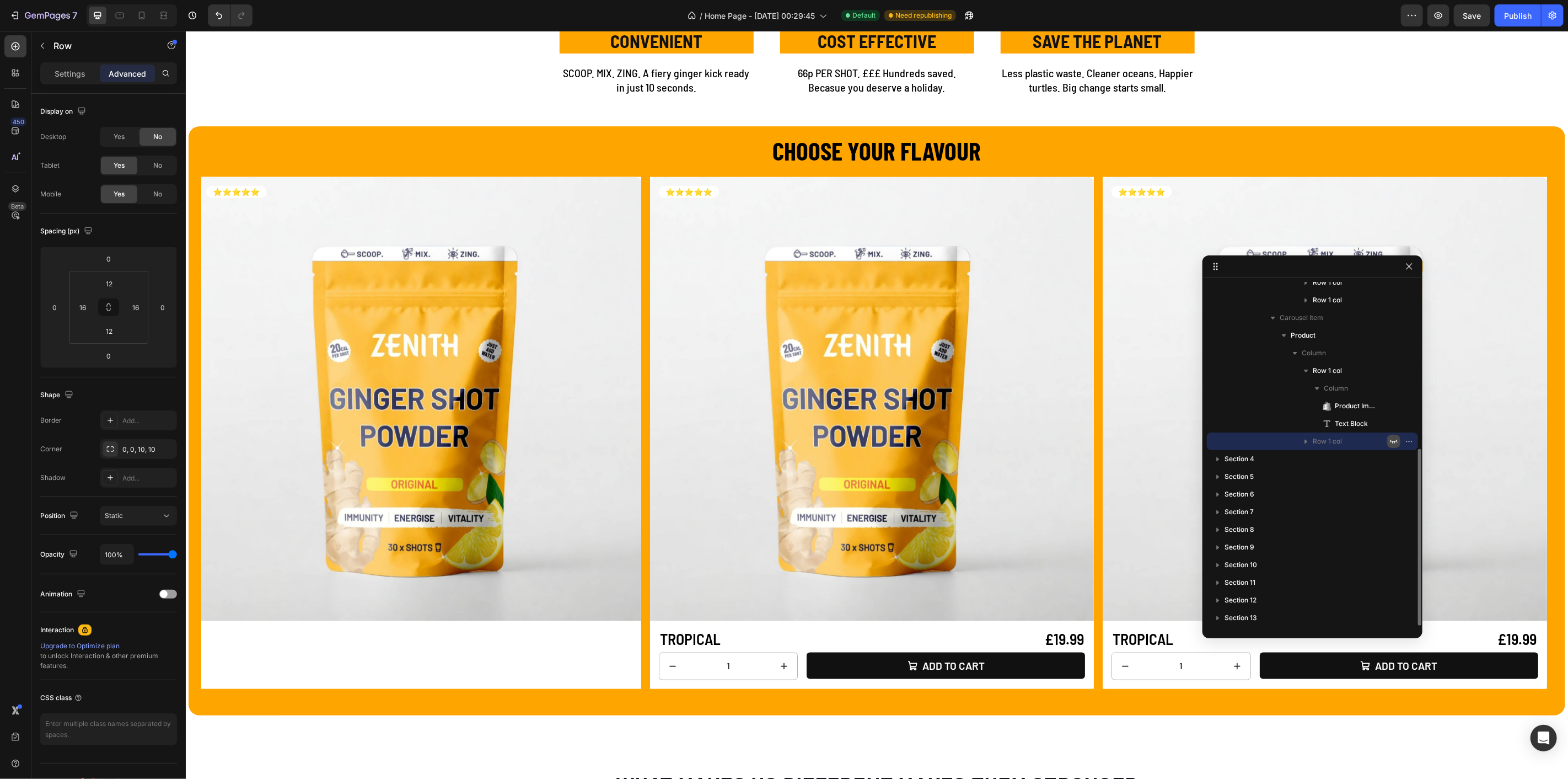
click at [1392, 538] on div at bounding box center [1402, 547] width 29 height 17
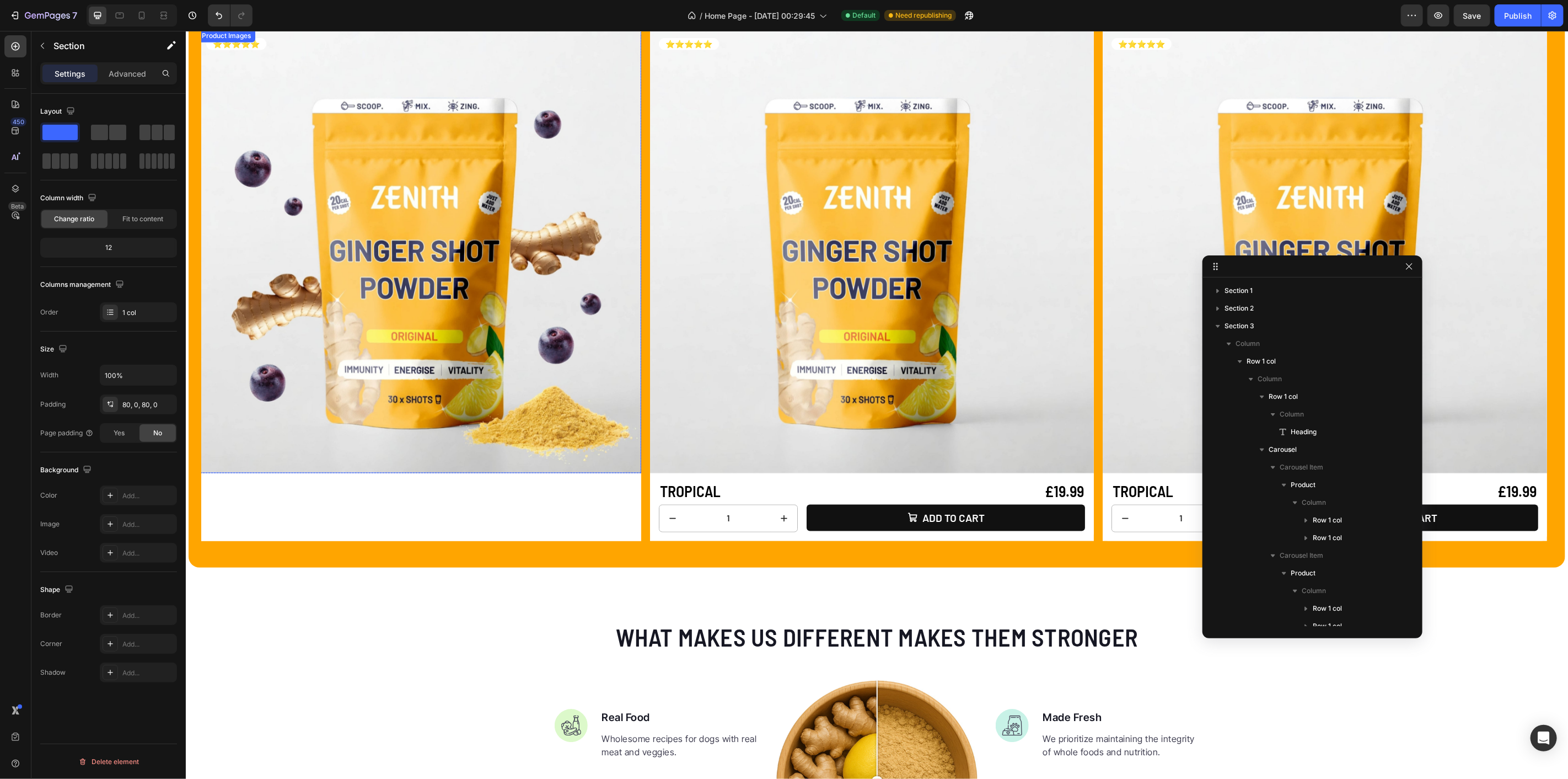
scroll to position [1005, 0]
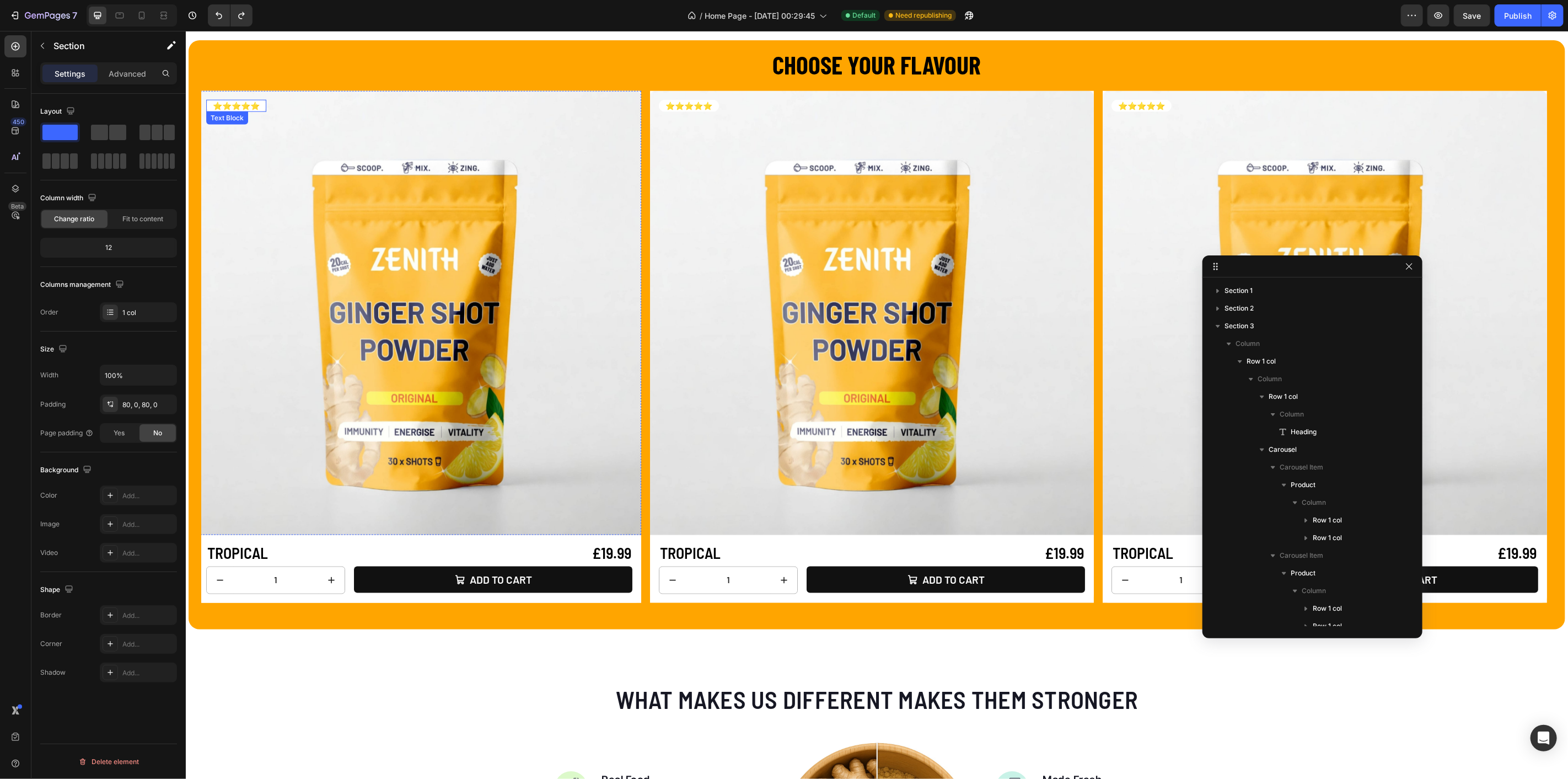
click at [266, 104] on div "⭐⭐⭐⭐⭐" at bounding box center [236, 105] width 60 height 12
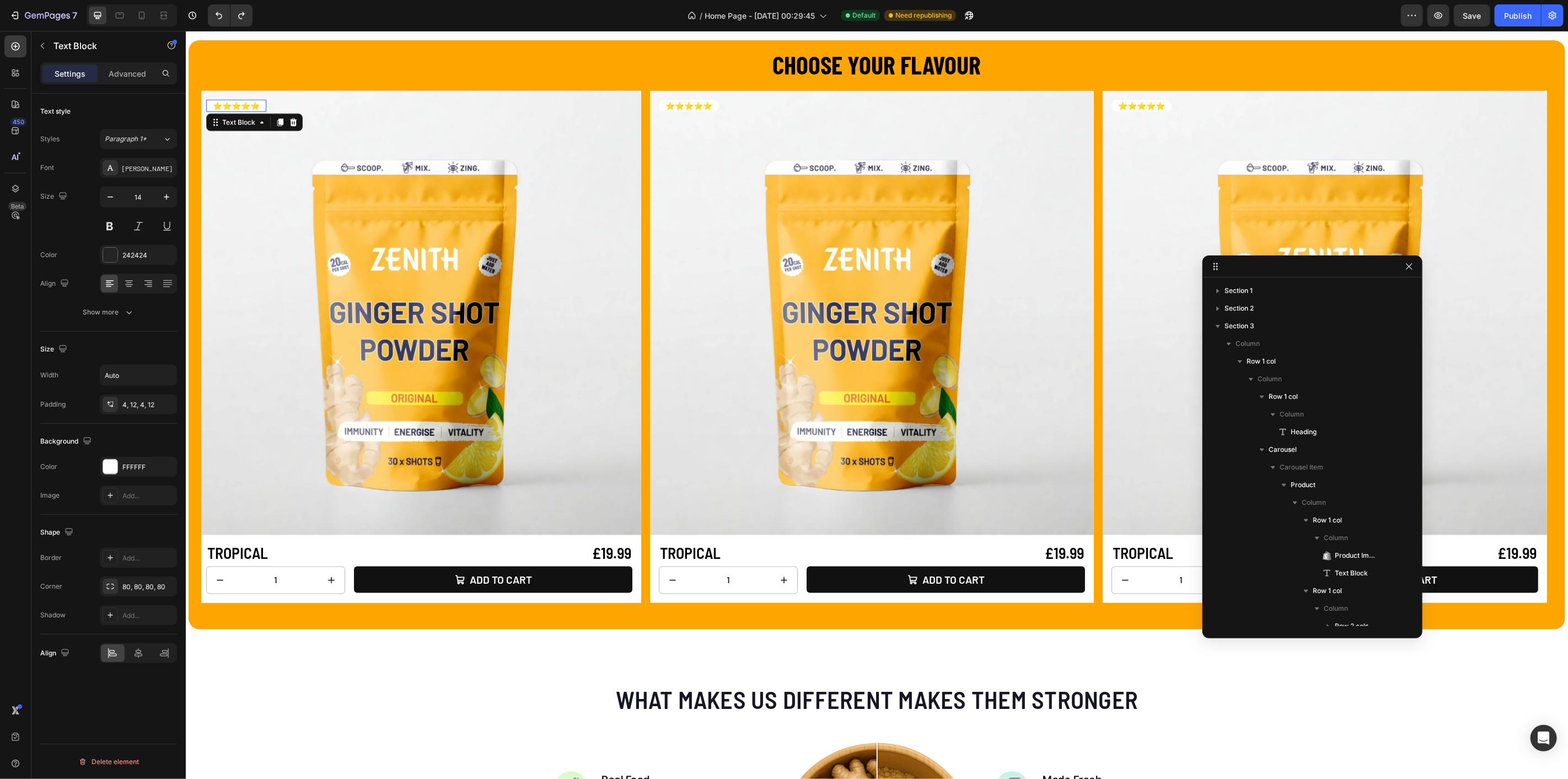
scroll to position [543, 0]
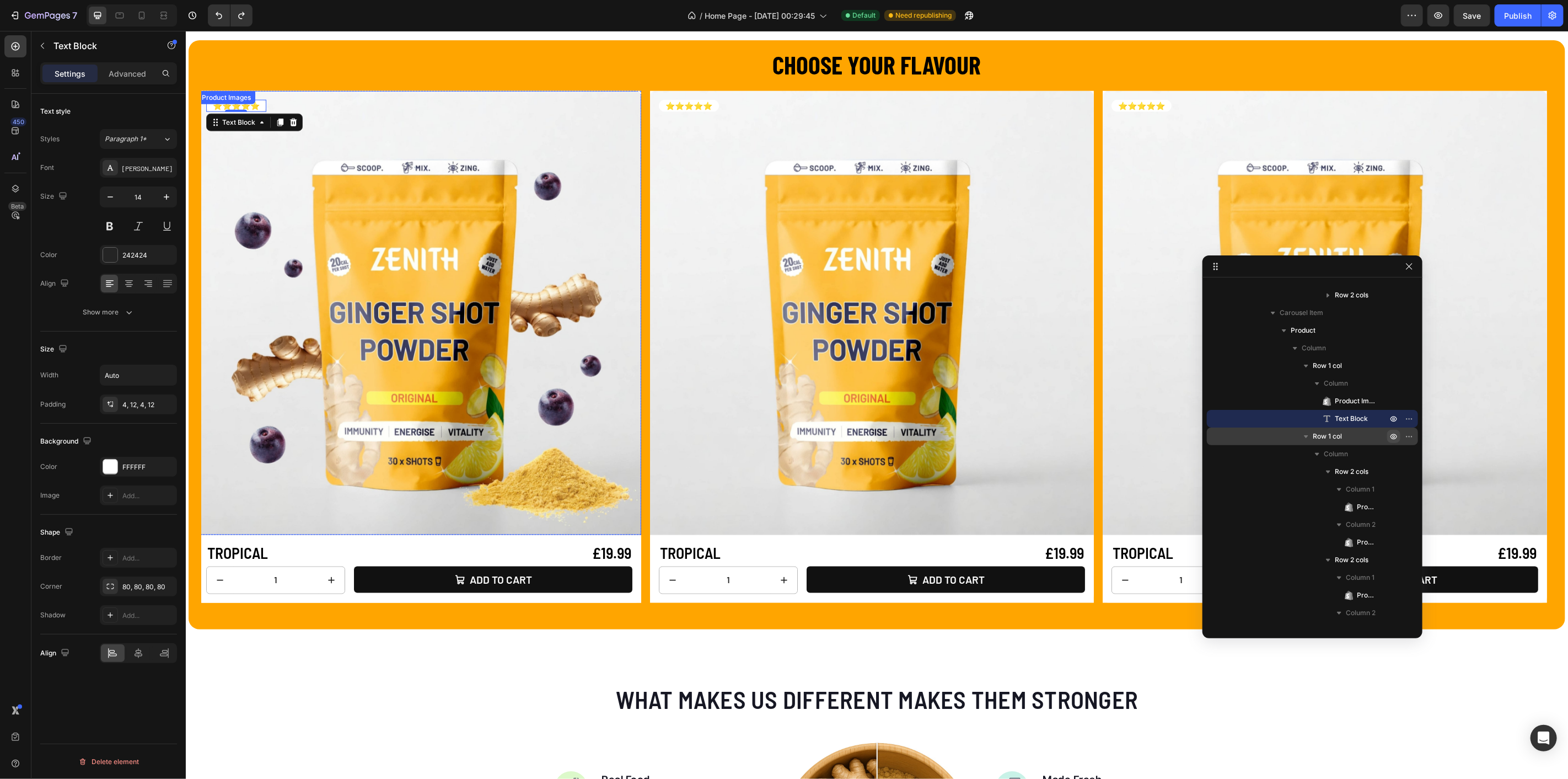
click at [262, 318] on img at bounding box center [419, 313] width 444 height 444
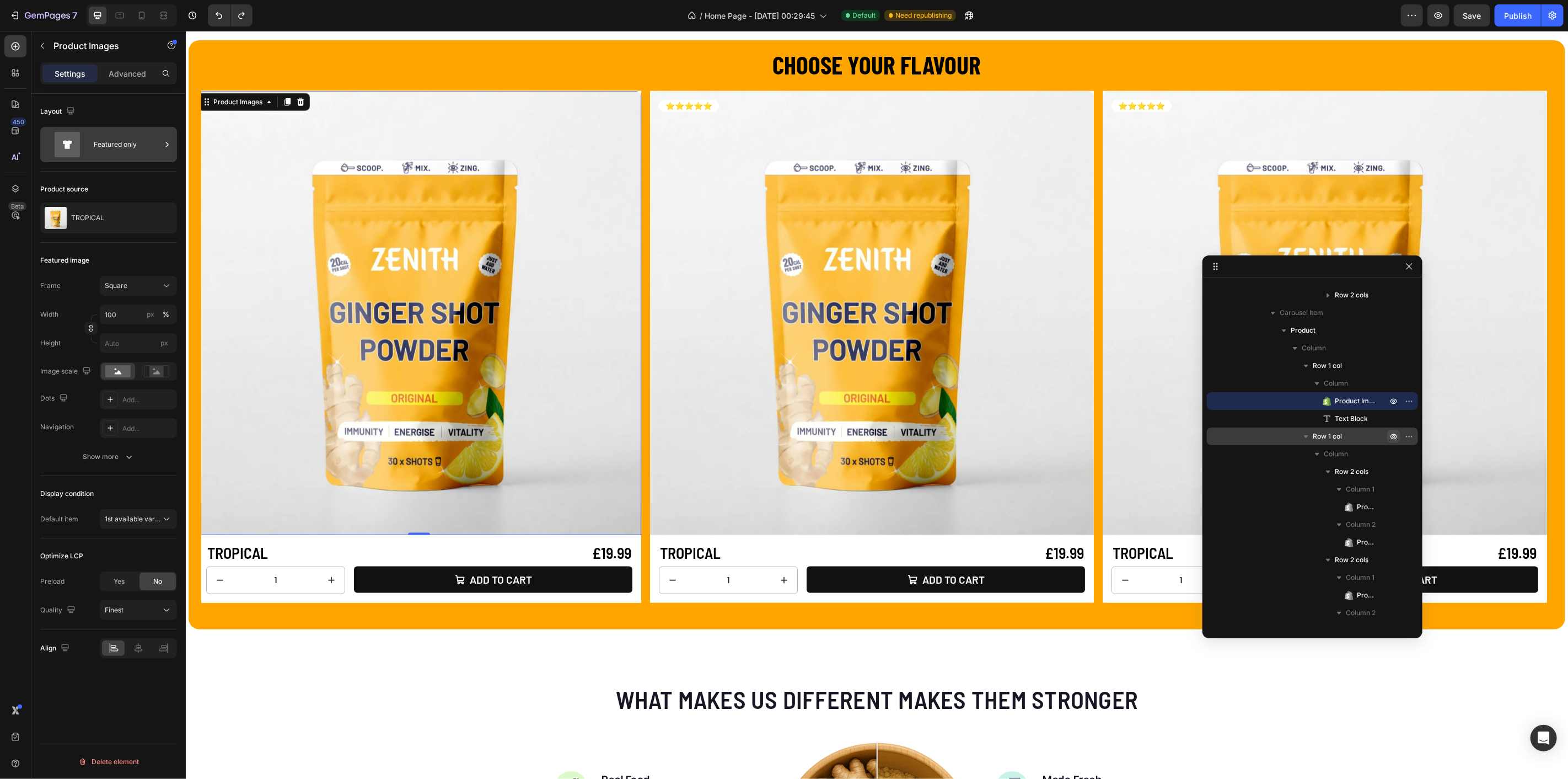
click at [104, 134] on div "Featured only" at bounding box center [127, 145] width 67 height 25
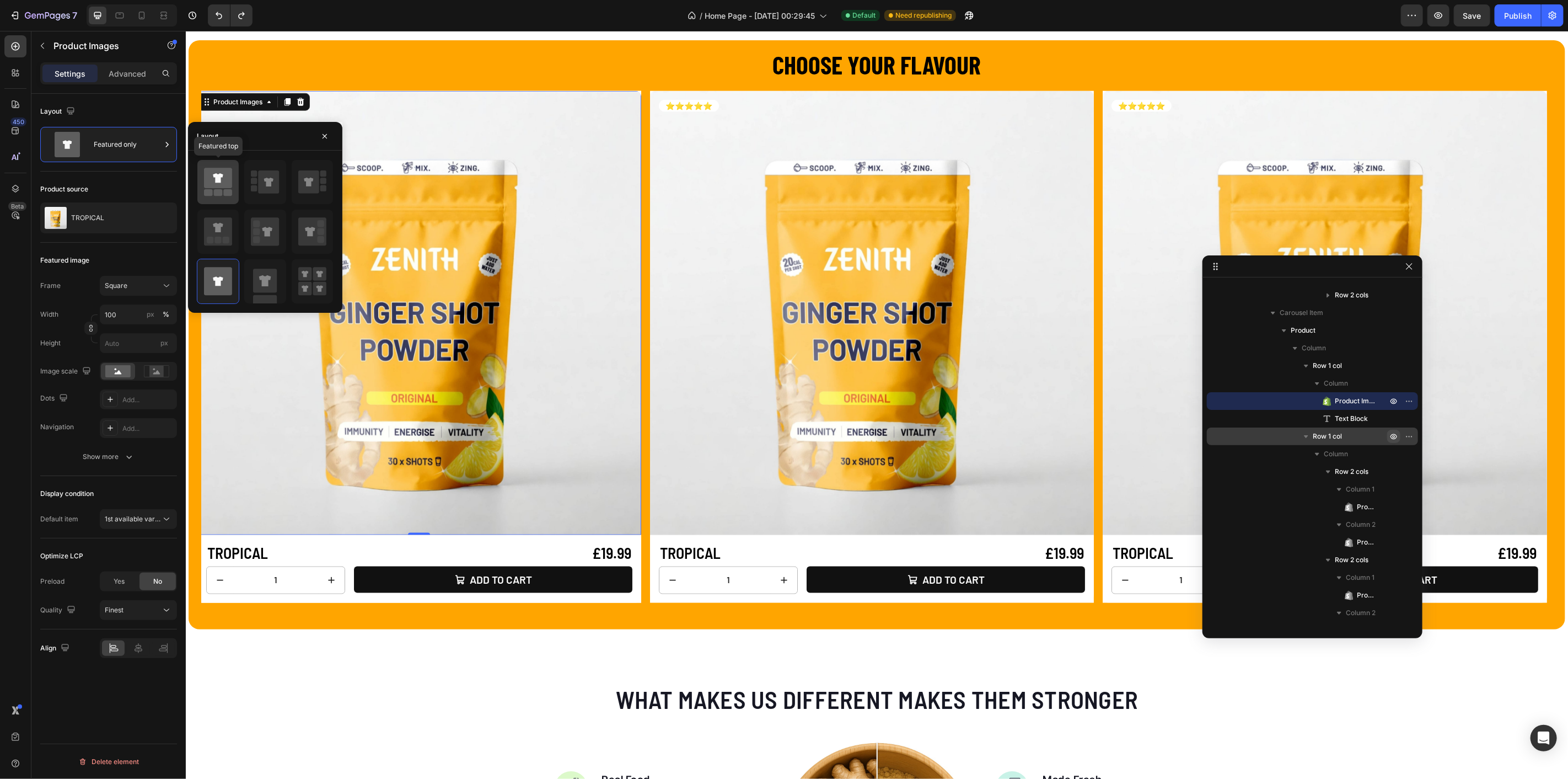
click at [215, 178] on icon at bounding box center [218, 178] width 28 height 20
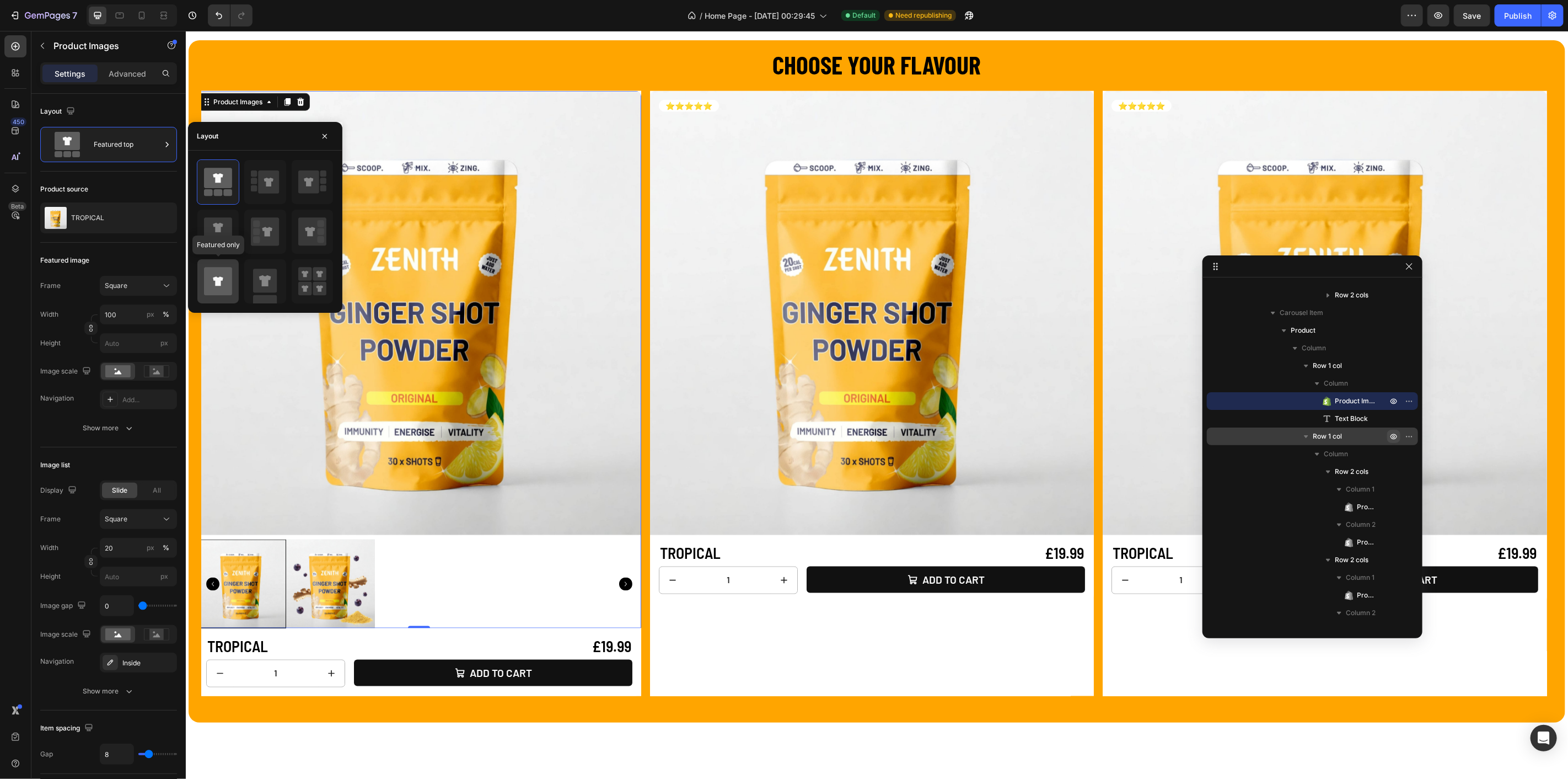
click at [223, 281] on icon at bounding box center [218, 282] width 28 height 28
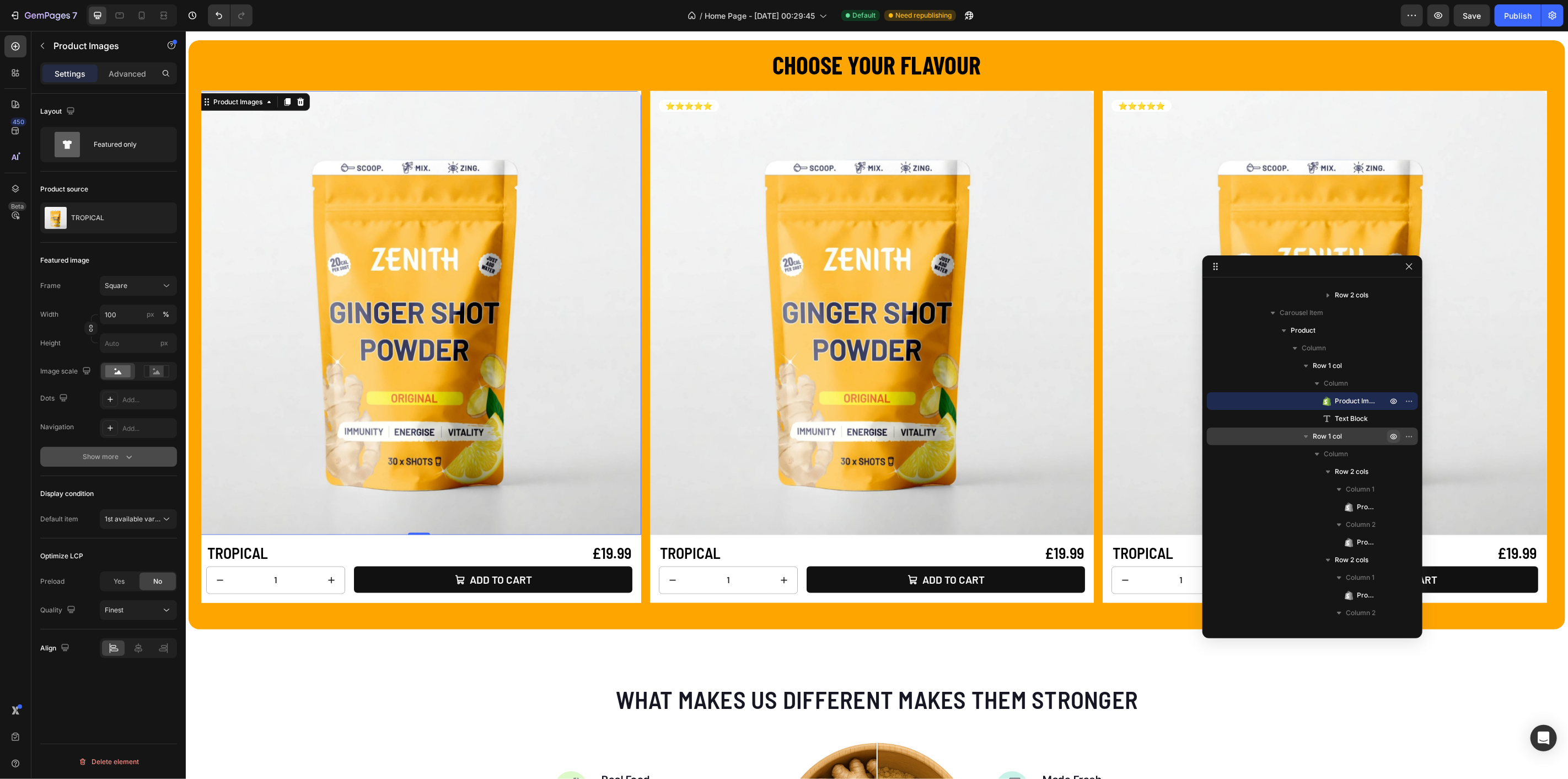
click at [113, 460] on div "Show more" at bounding box center [109, 457] width 51 height 11
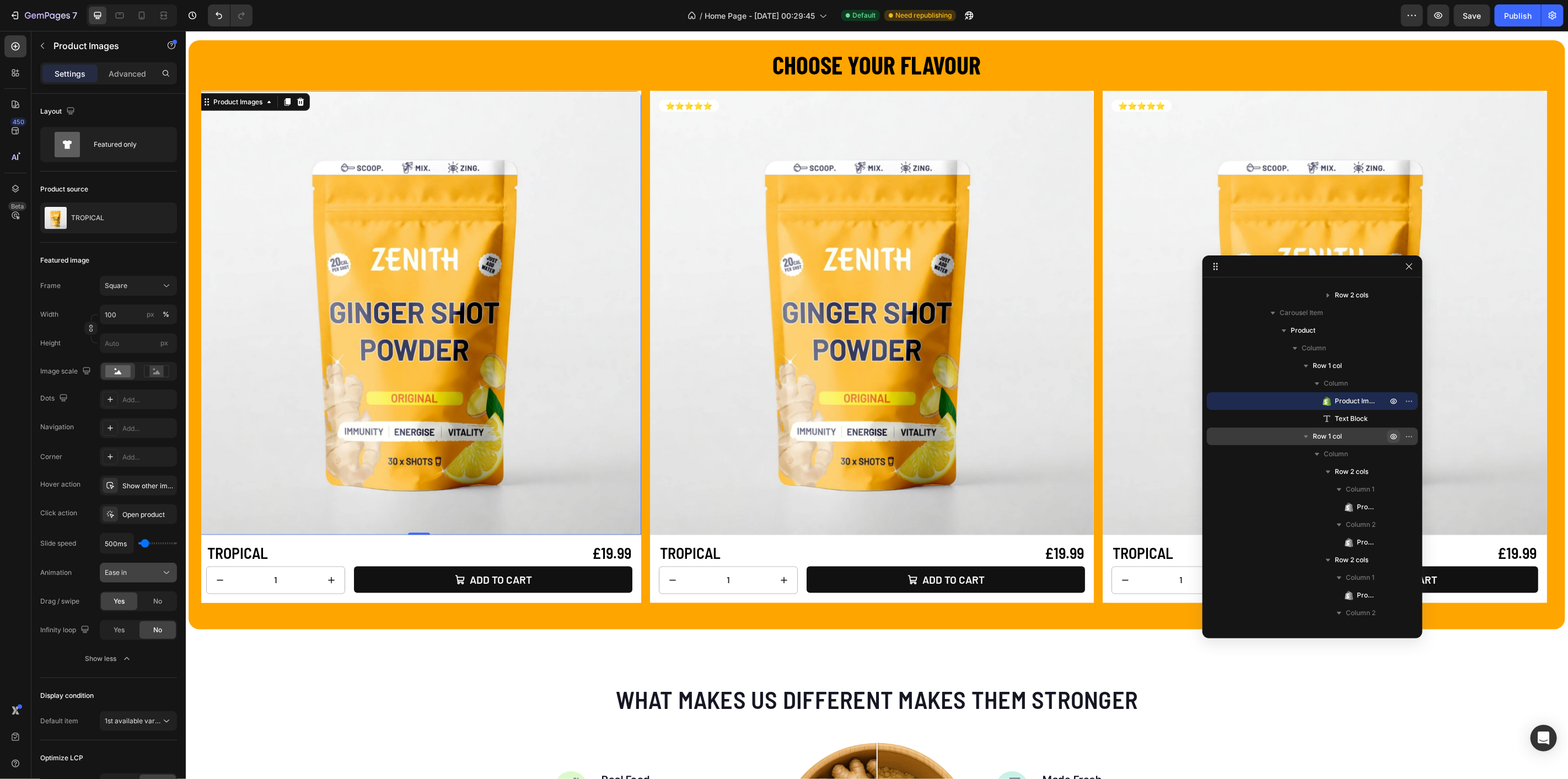
click at [125, 572] on span "Ease in" at bounding box center [115, 572] width 22 height 8
click at [131, 615] on span "Ease out" at bounding box center [117, 619] width 26 height 10
click at [154, 570] on div "Ease out" at bounding box center [133, 572] width 56 height 10
click at [122, 600] on span "Ease in" at bounding box center [115, 599] width 22 height 10
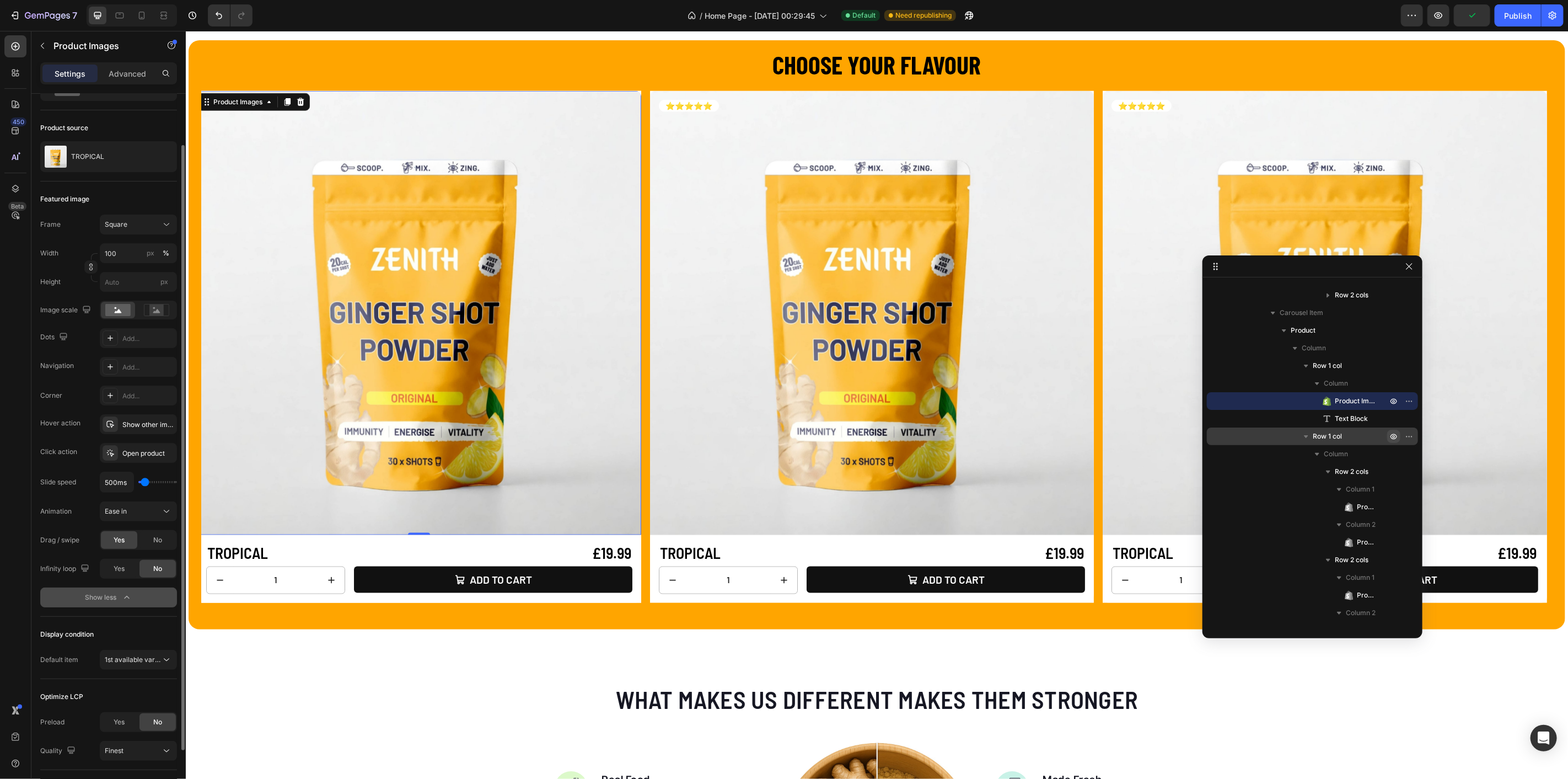
click at [113, 593] on div "Show less" at bounding box center [109, 597] width 47 height 11
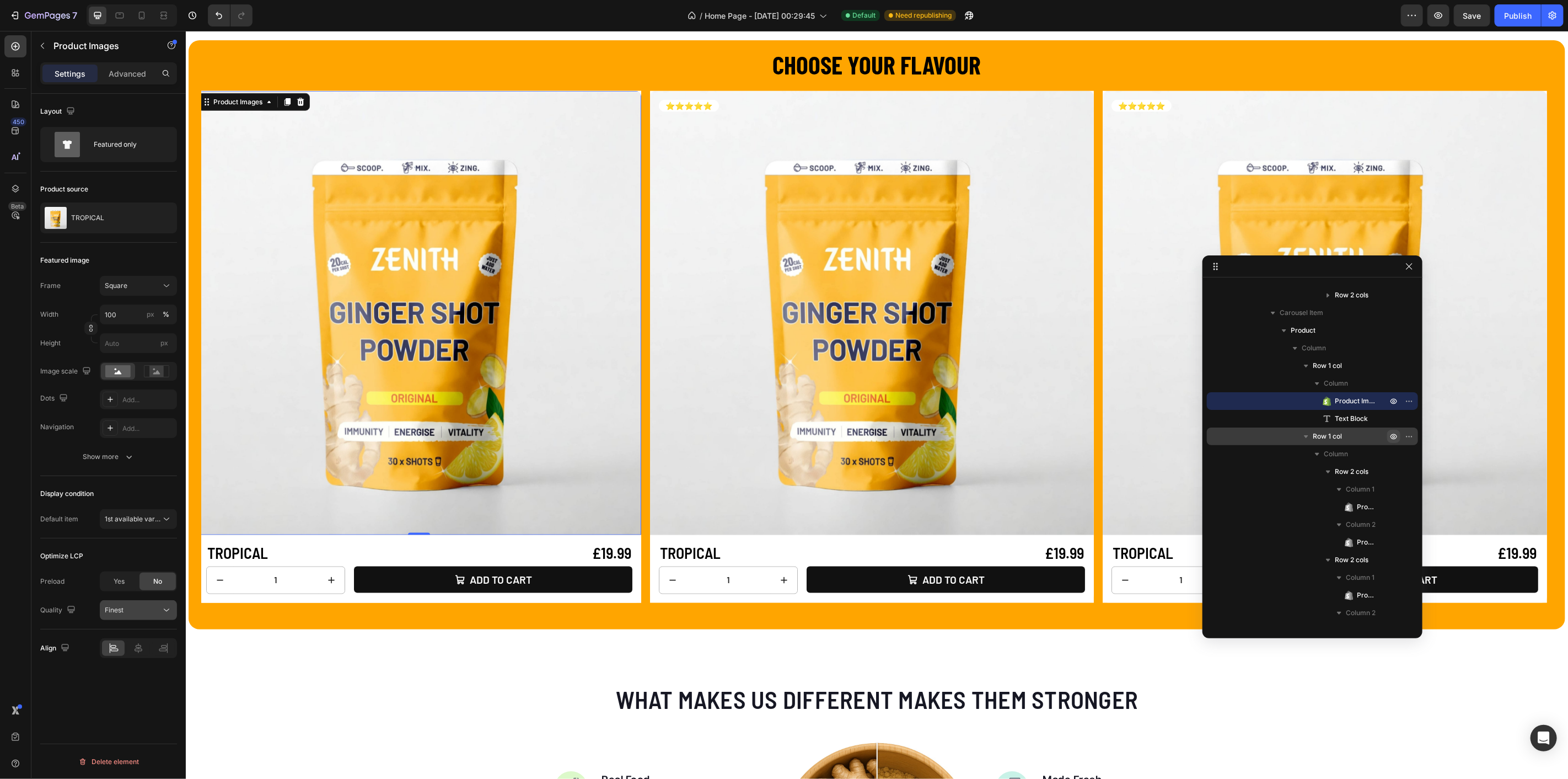
click at [130, 605] on div "Finest" at bounding box center [133, 610] width 56 height 10
click at [135, 551] on div "Optimize LCP" at bounding box center [109, 556] width 137 height 17
click at [124, 79] on div "Advanced" at bounding box center [127, 73] width 55 height 17
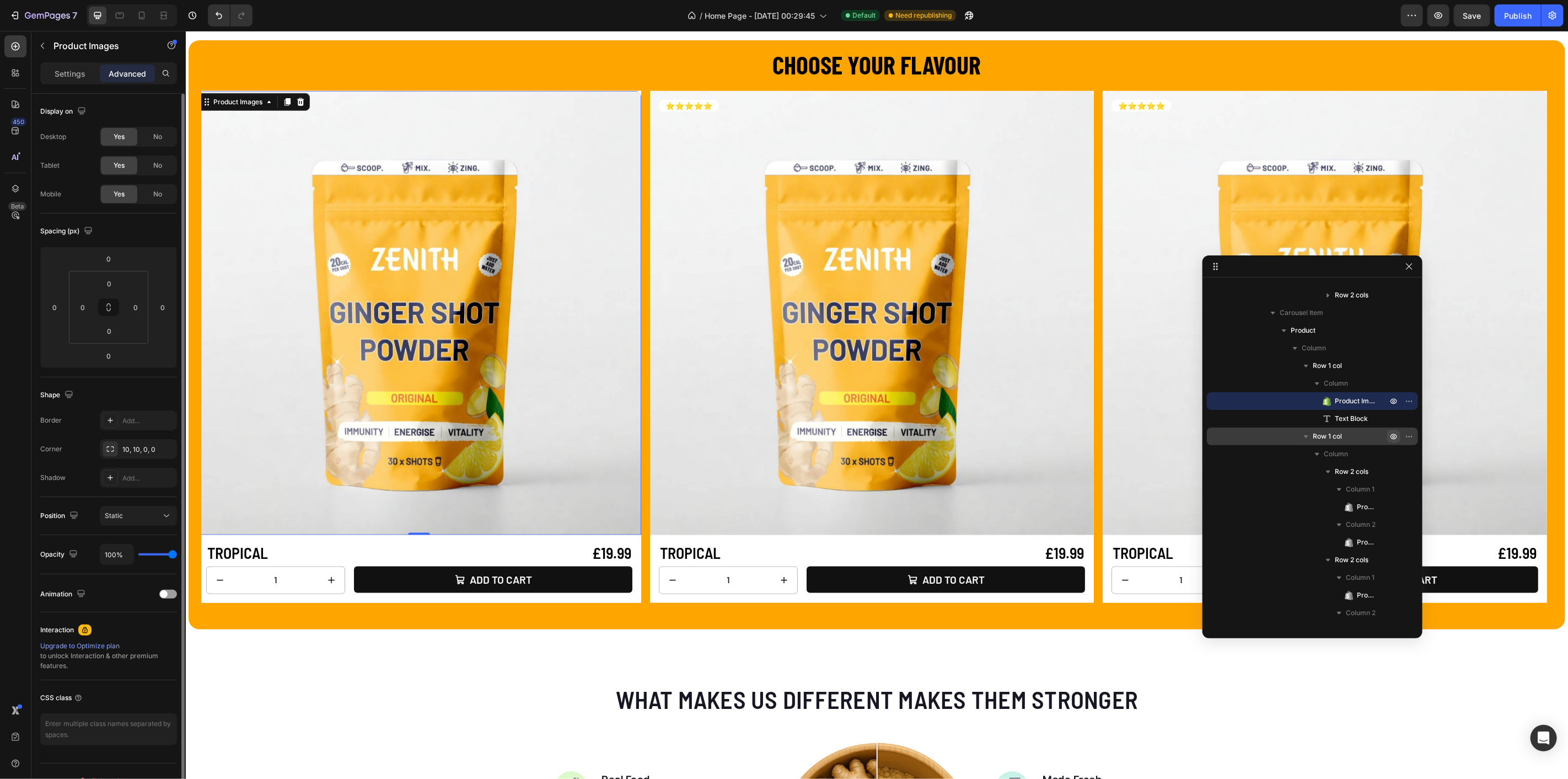
type input "2%"
type input "2"
type input "0%"
type input "0"
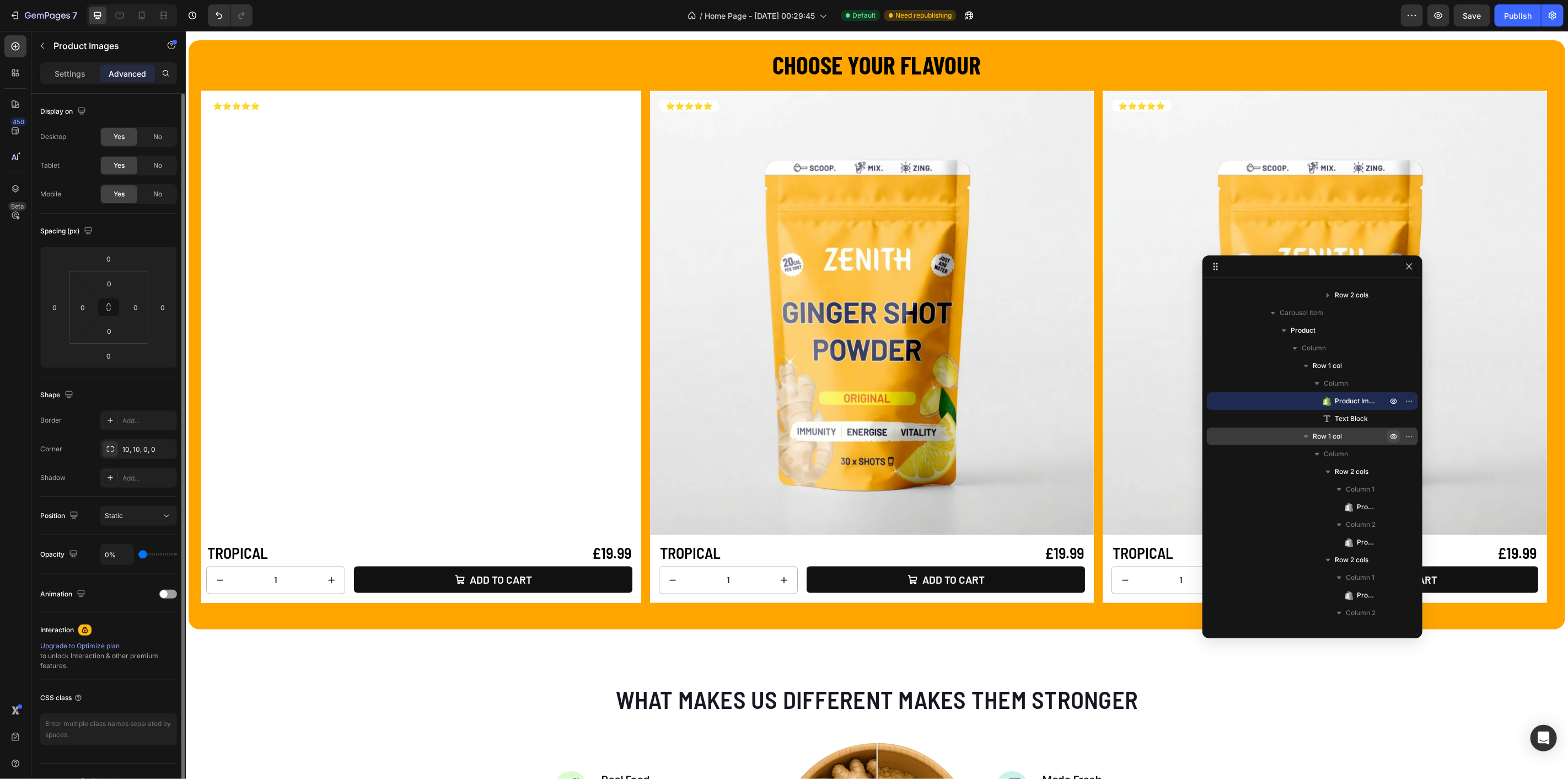
type input "100%"
type input "100"
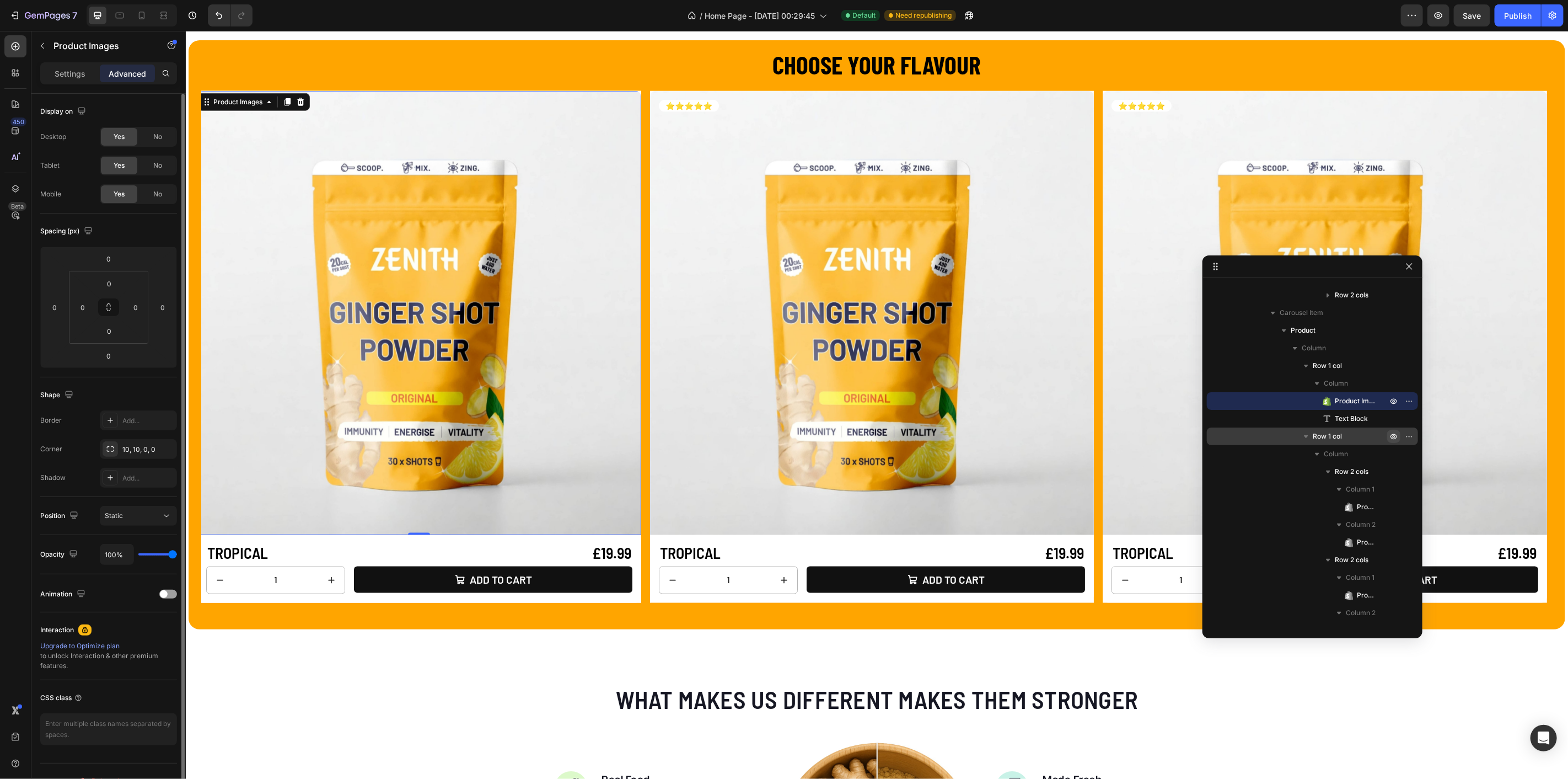
drag, startPoint x: 154, startPoint y: 552, endPoint x: 234, endPoint y: 551, distance: 80.0
click at [177, 554] on input "range" at bounding box center [158, 554] width 39 height 2
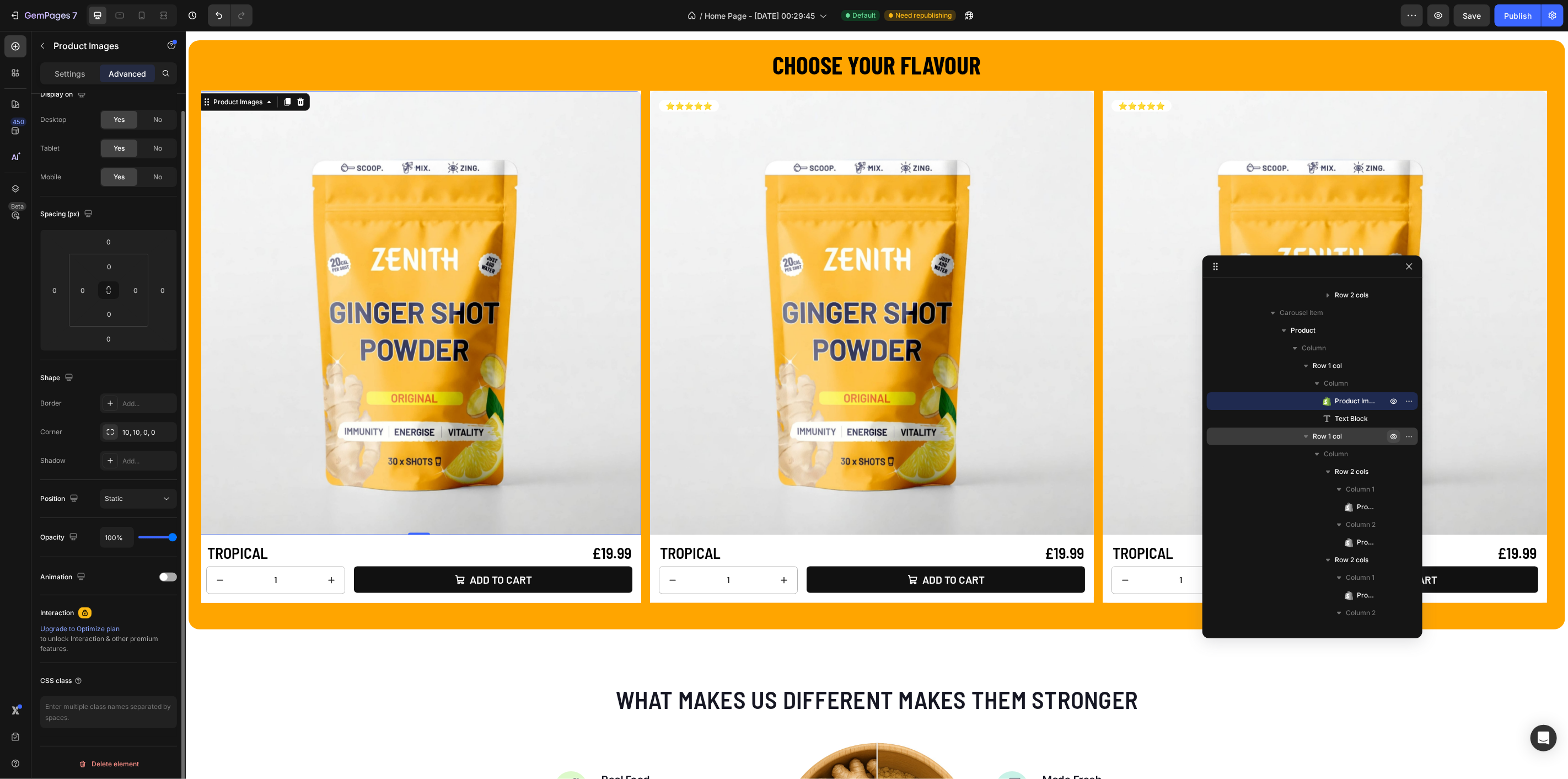
click at [164, 573] on span at bounding box center [164, 577] width 8 height 8
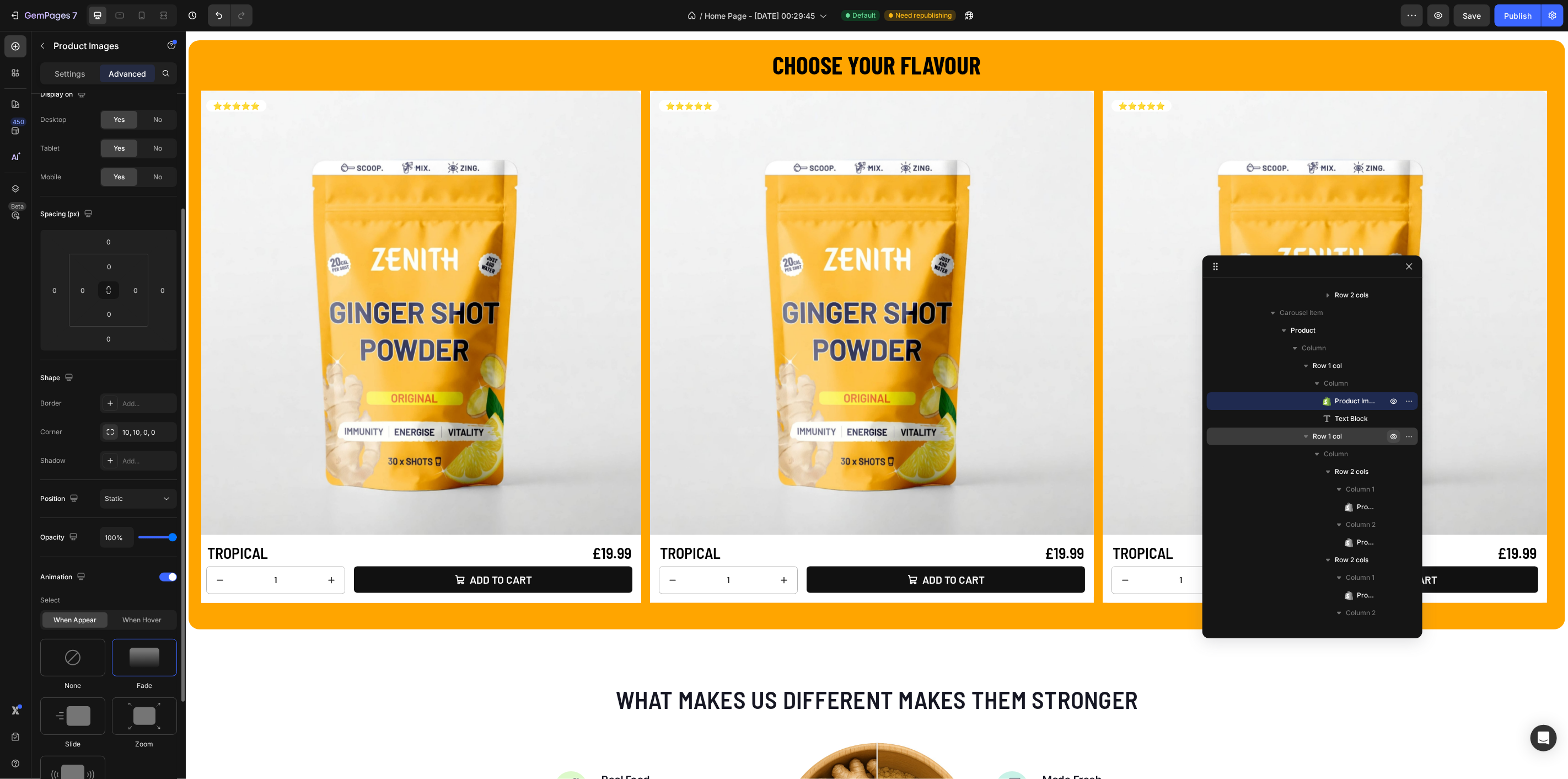
scroll to position [201, 0]
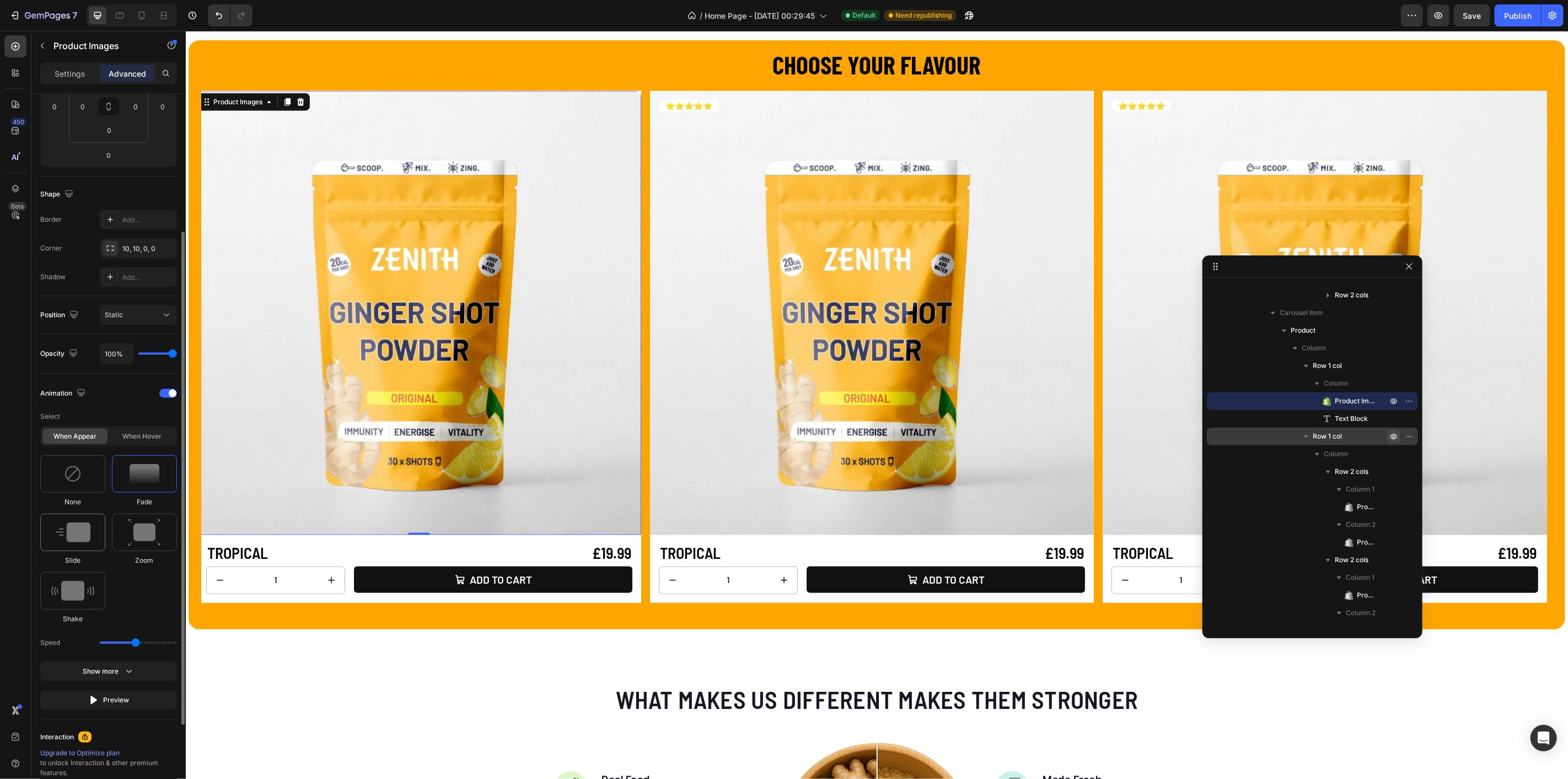
click at [64, 531] on img at bounding box center [73, 533] width 35 height 20
click at [135, 530] on img at bounding box center [144, 533] width 33 height 28
click at [82, 585] on img at bounding box center [72, 591] width 43 height 20
click at [147, 477] on img at bounding box center [144, 474] width 30 height 20
type input "1.7"
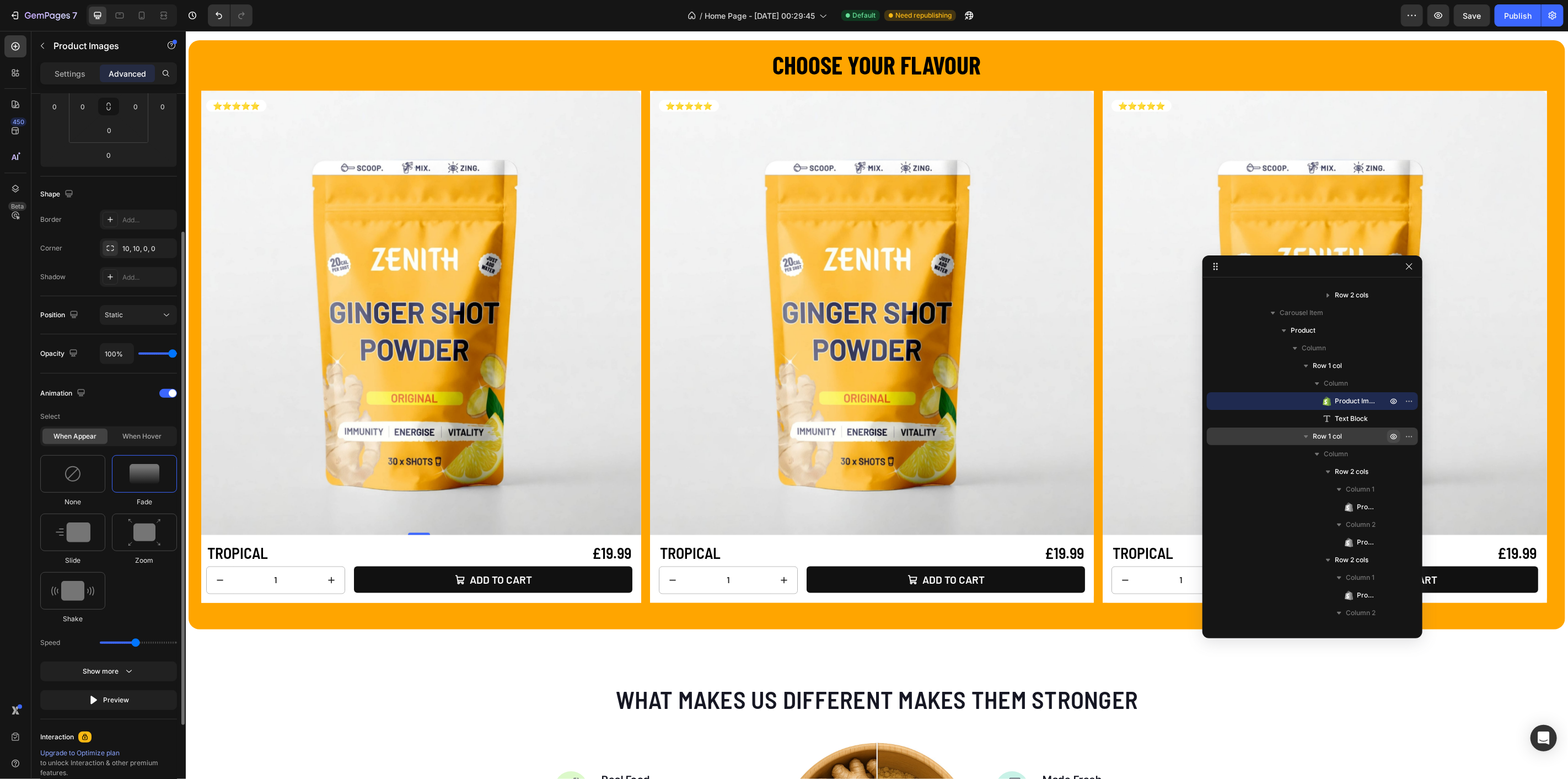
scroll to position [323, 0]
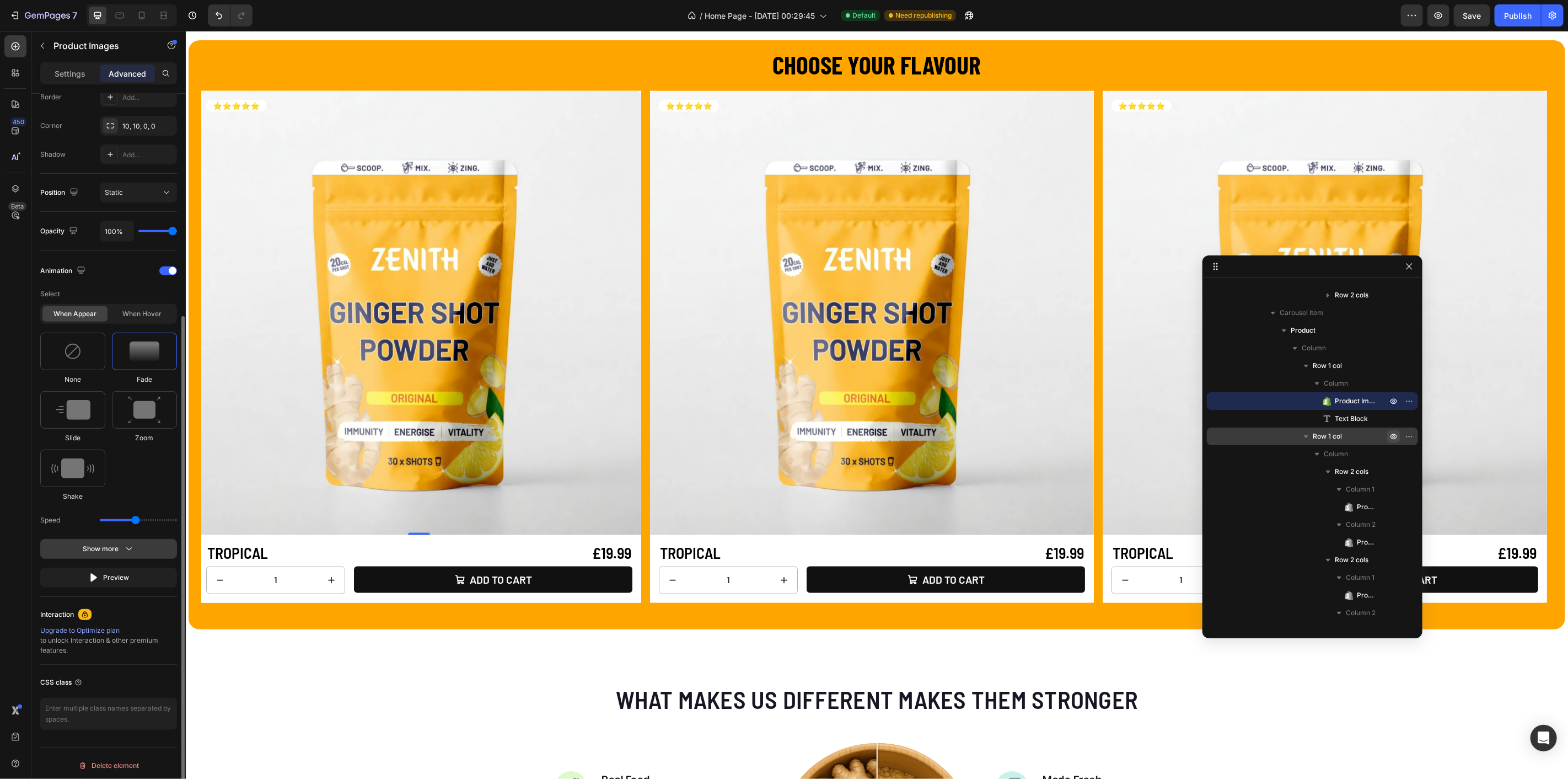
click at [129, 543] on icon "button" at bounding box center [129, 549] width 11 height 11
click at [129, 579] on span "Ease out" at bounding box center [117, 577] width 26 height 10
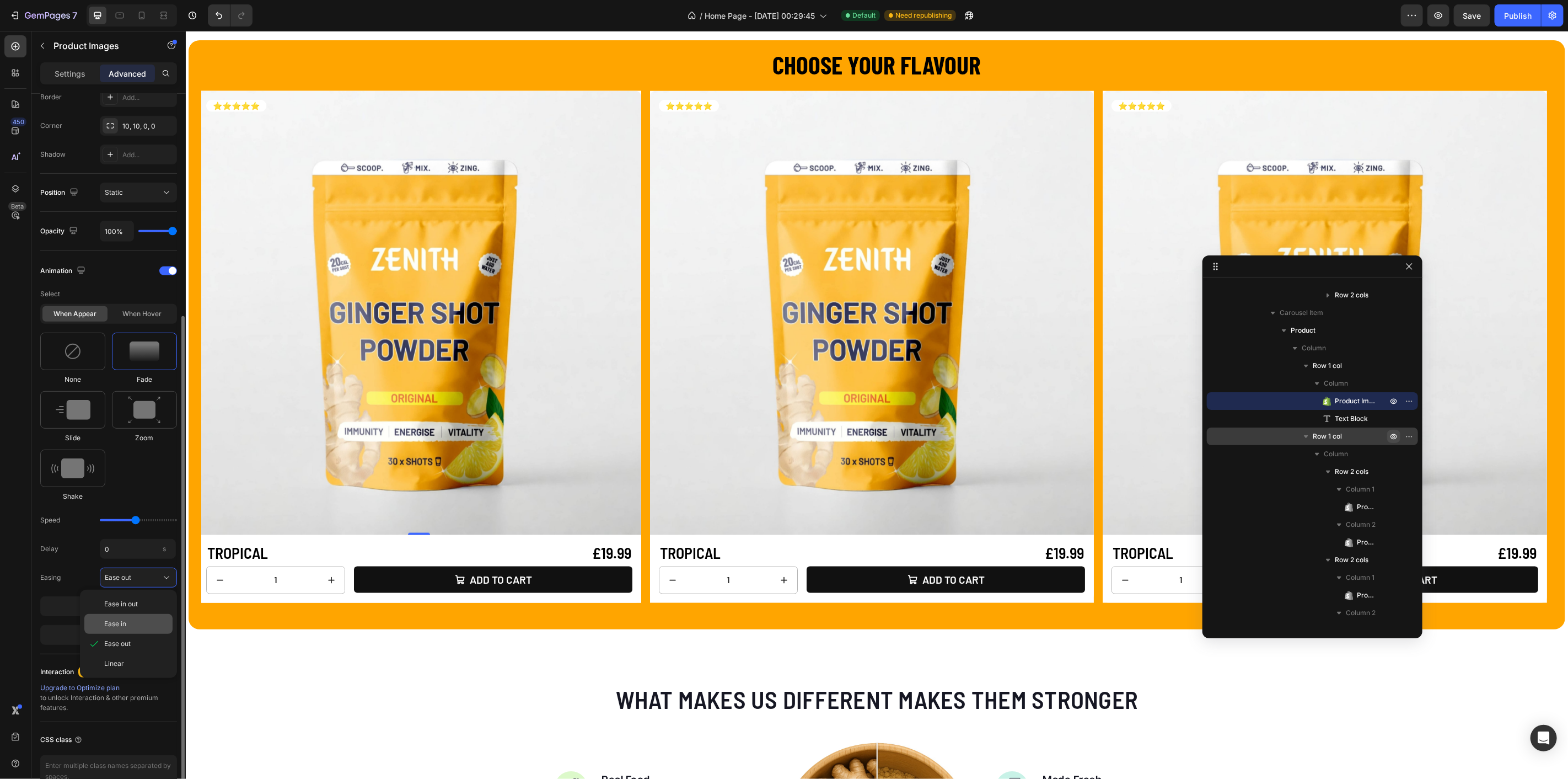
click at [124, 614] on div "Ease in" at bounding box center [129, 624] width 89 height 20
click at [137, 580] on div "Ease in" at bounding box center [138, 578] width 67 height 11
click at [129, 599] on span "Ease in out" at bounding box center [121, 604] width 34 height 10
click at [144, 580] on div "Ease in out" at bounding box center [131, 577] width 54 height 10
click at [125, 619] on span "Ease in" at bounding box center [115, 624] width 22 height 10
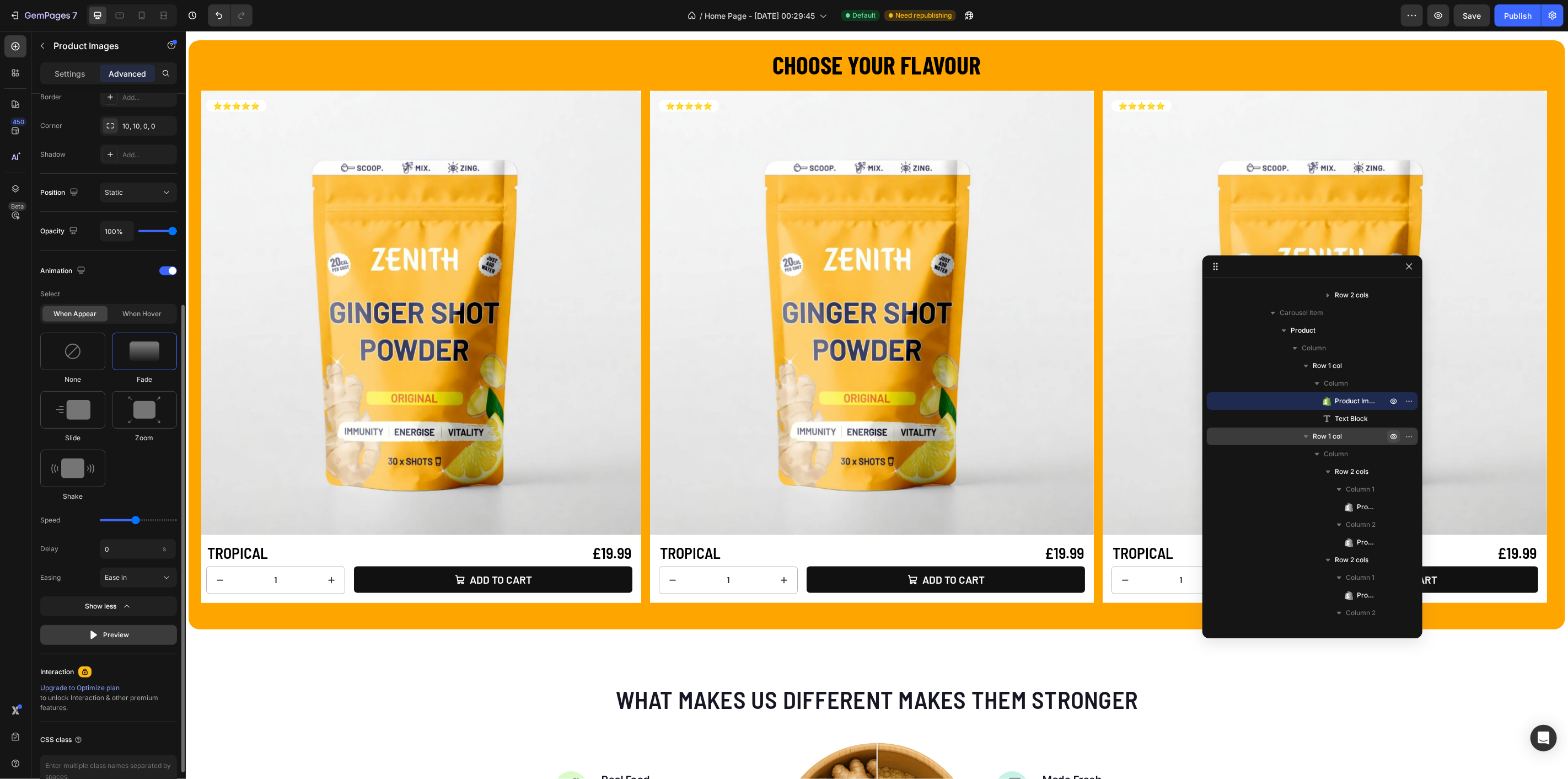
click at [107, 636] on div "Preview" at bounding box center [109, 635] width 42 height 11
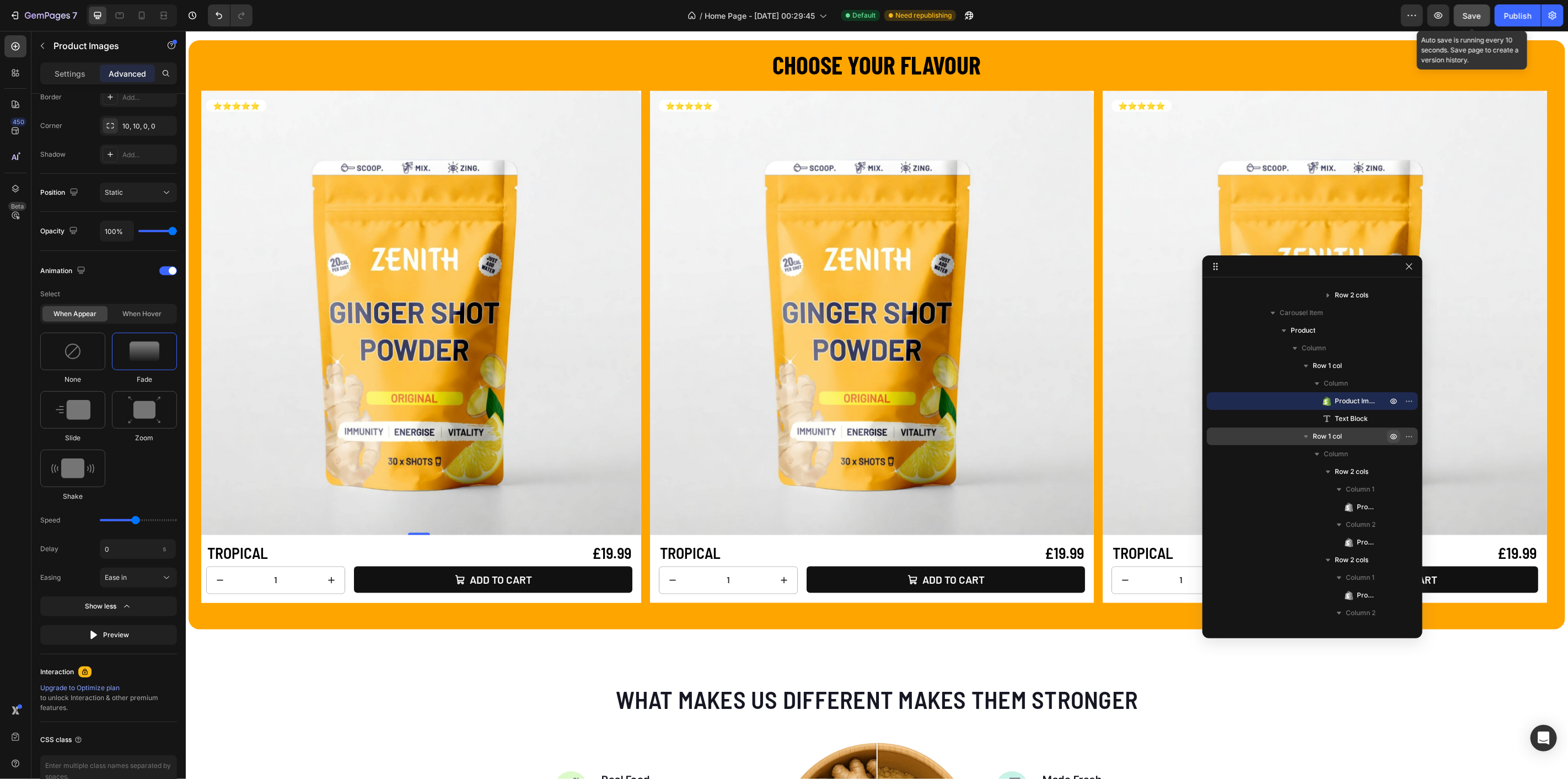
click at [1467, 19] on span "Save" at bounding box center [1472, 15] width 18 height 9
click at [1502, 17] on button "Publish" at bounding box center [1518, 15] width 46 height 22
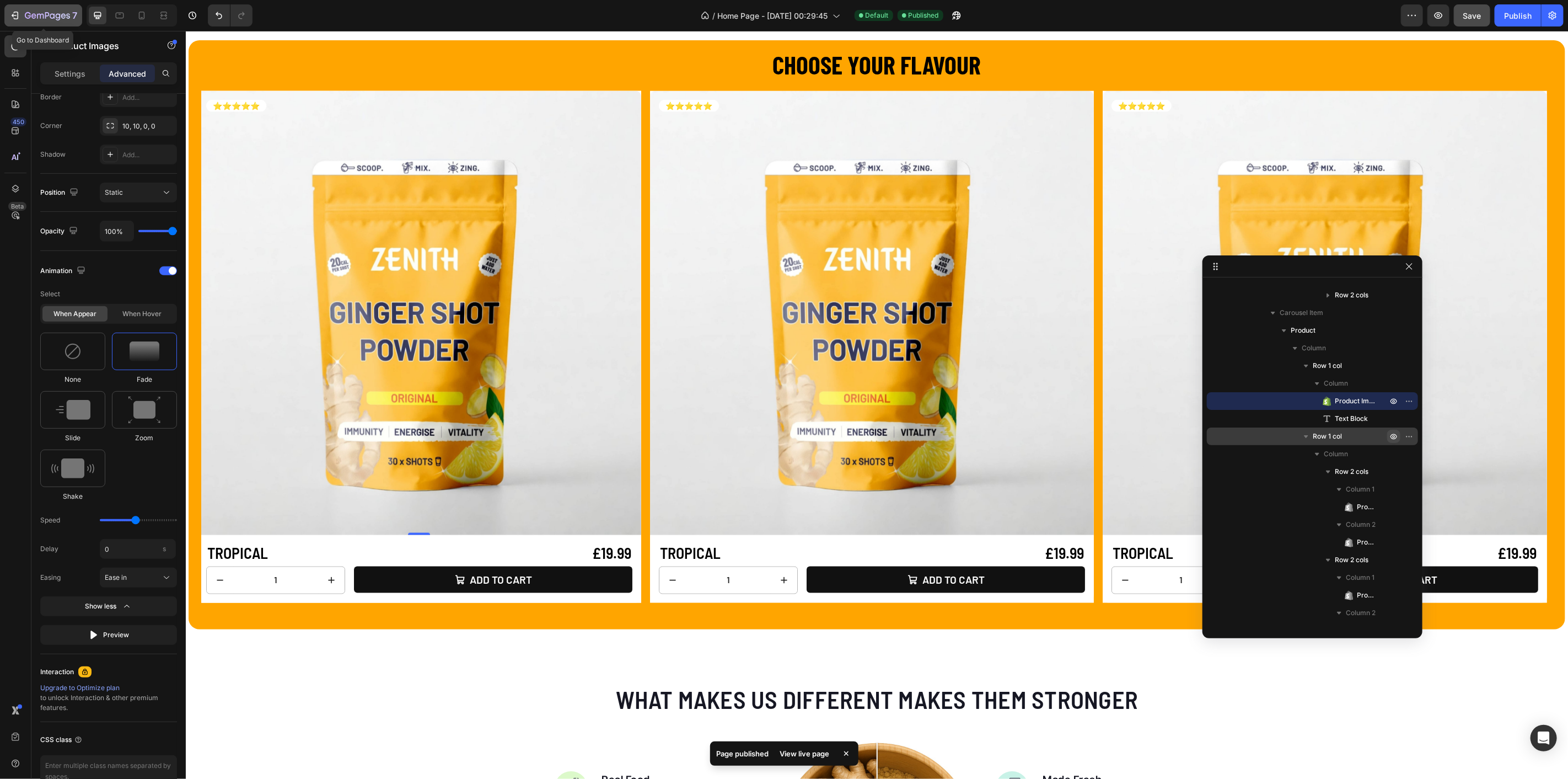
click at [25, 11] on icon "button" at bounding box center [47, 16] width 45 height 9
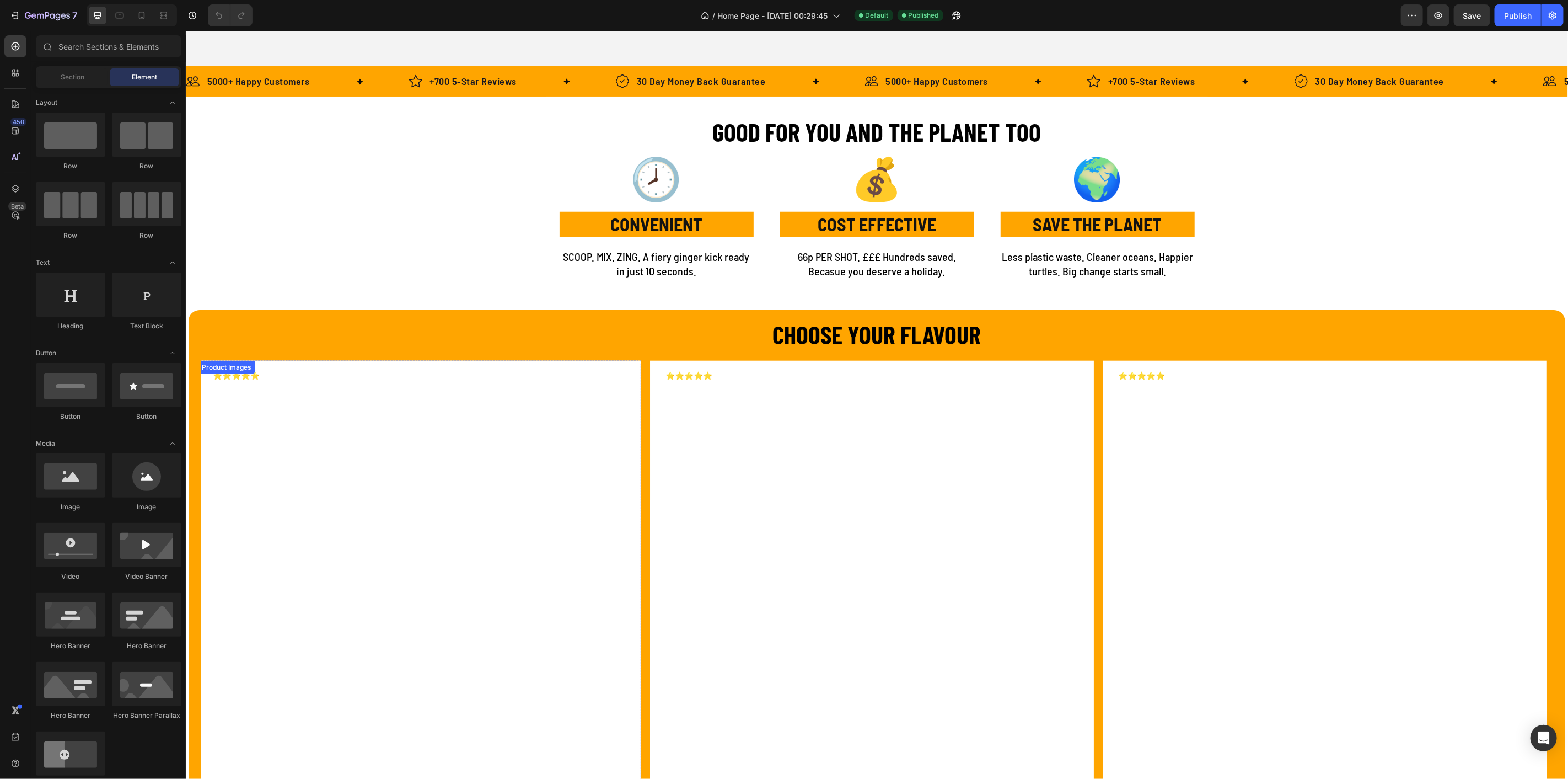
scroll to position [858, 0]
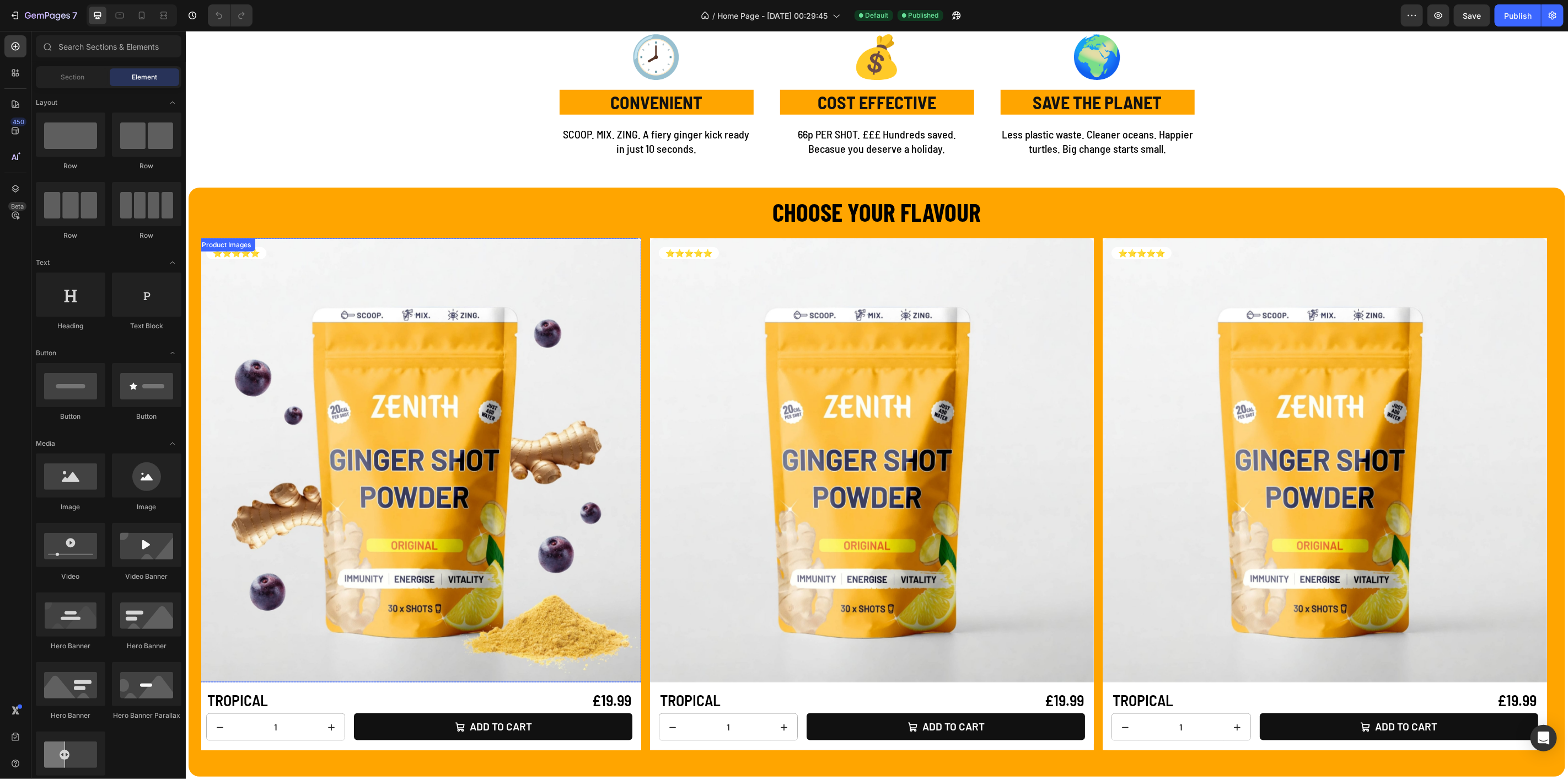
click at [473, 474] on img at bounding box center [419, 460] width 444 height 444
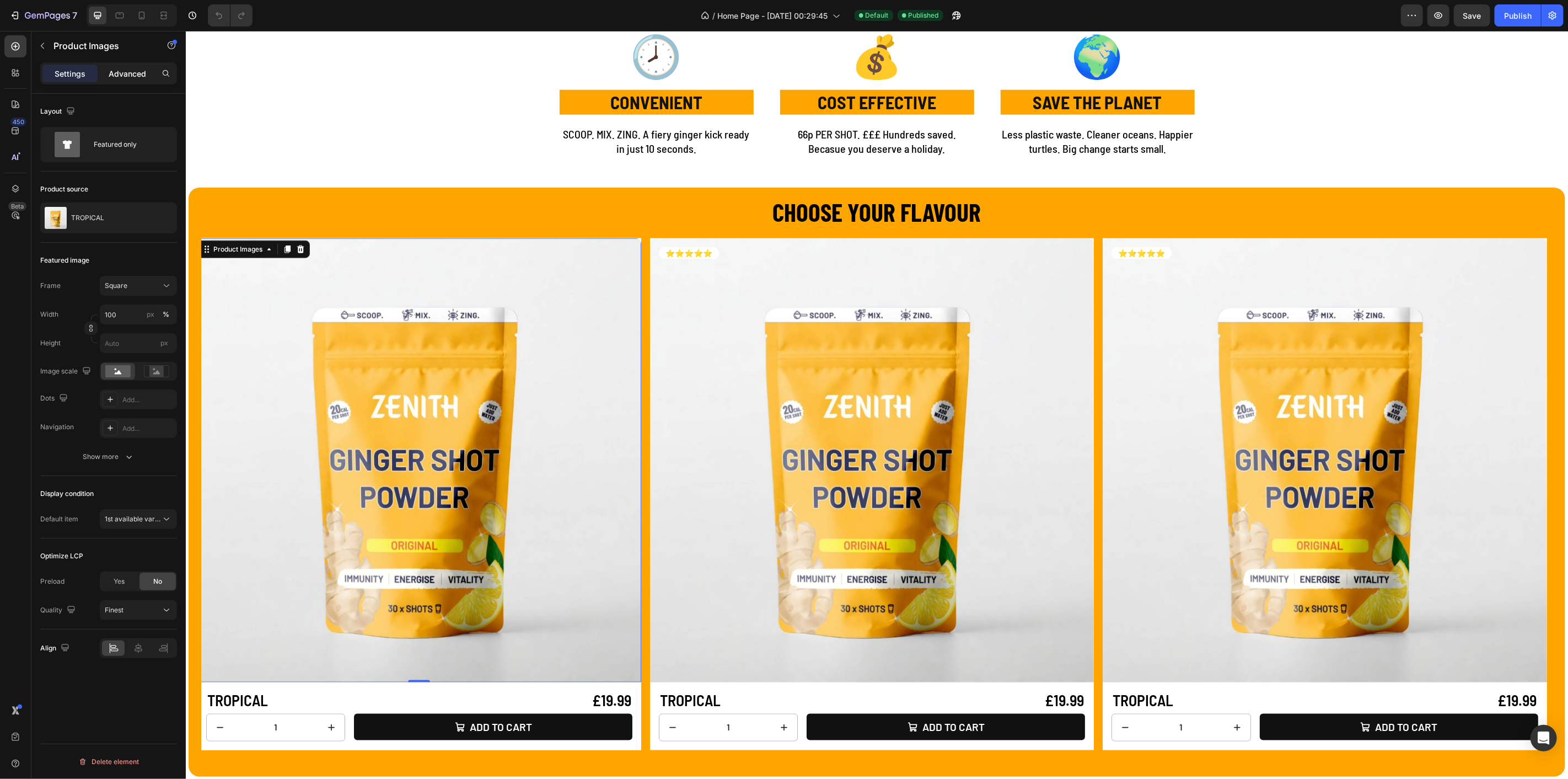
click at [131, 75] on p "Advanced" at bounding box center [127, 73] width 38 height 11
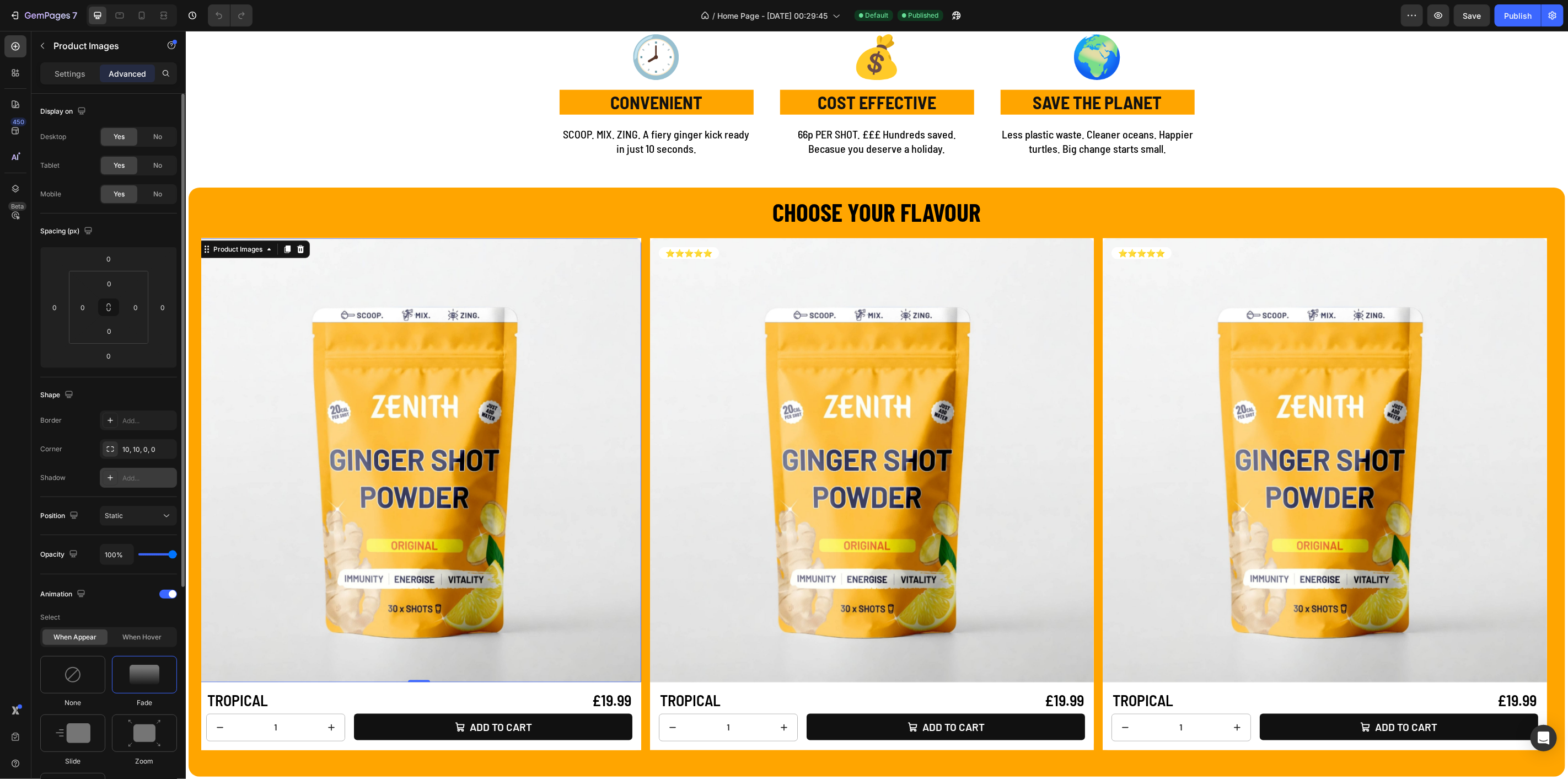
scroll to position [123, 0]
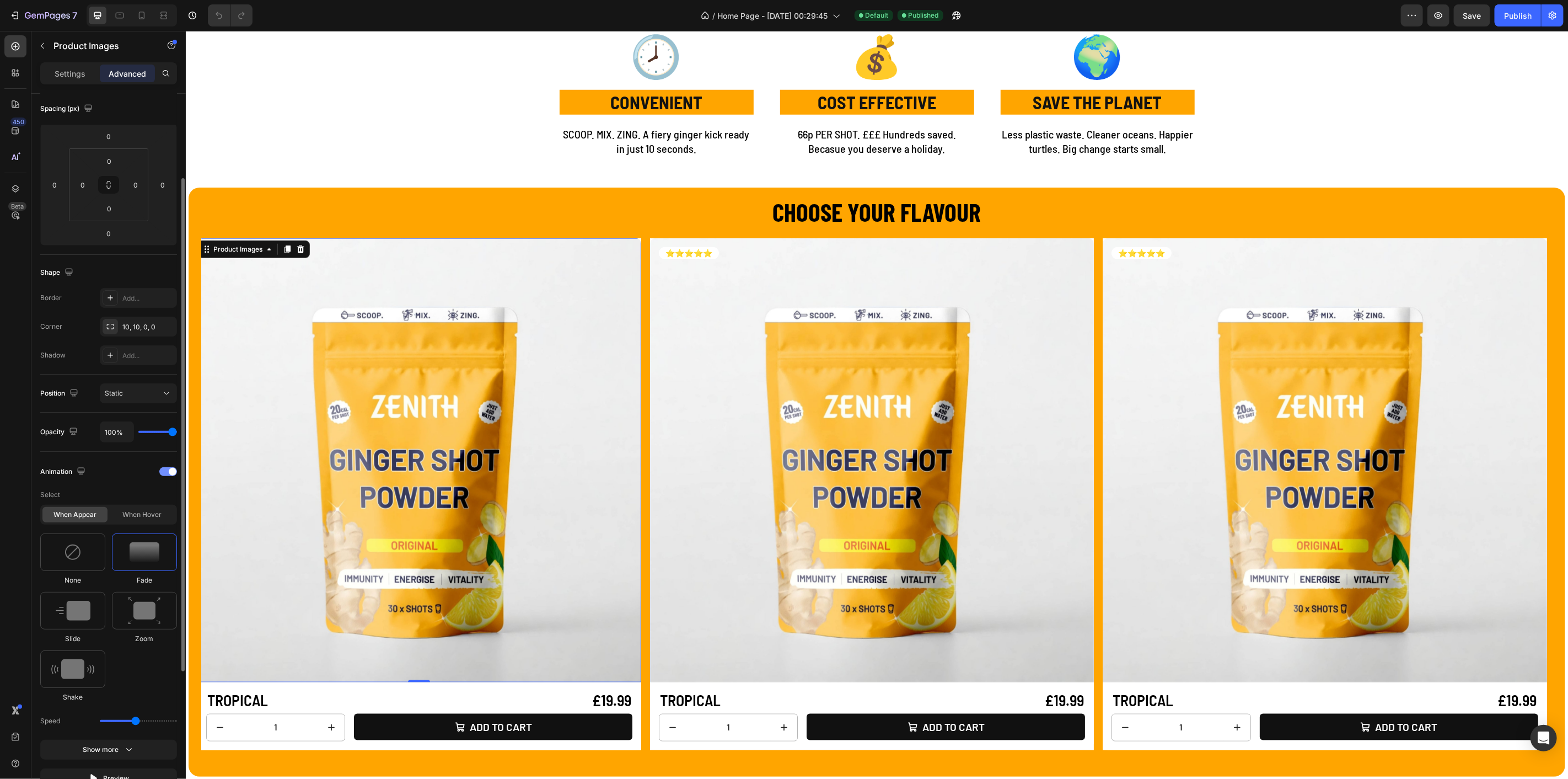
click at [167, 467] on div at bounding box center [168, 471] width 17 height 9
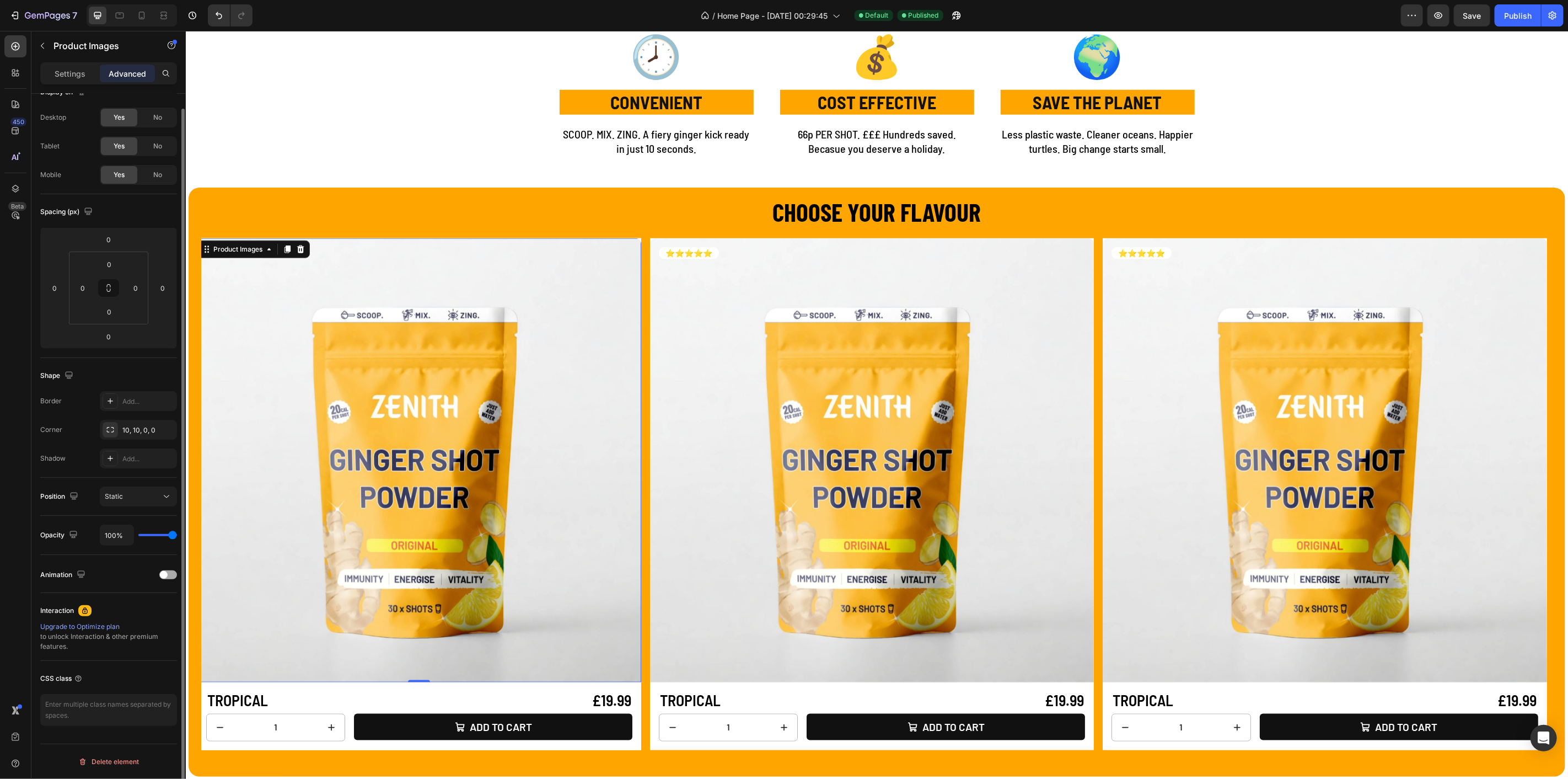
scroll to position [17, 0]
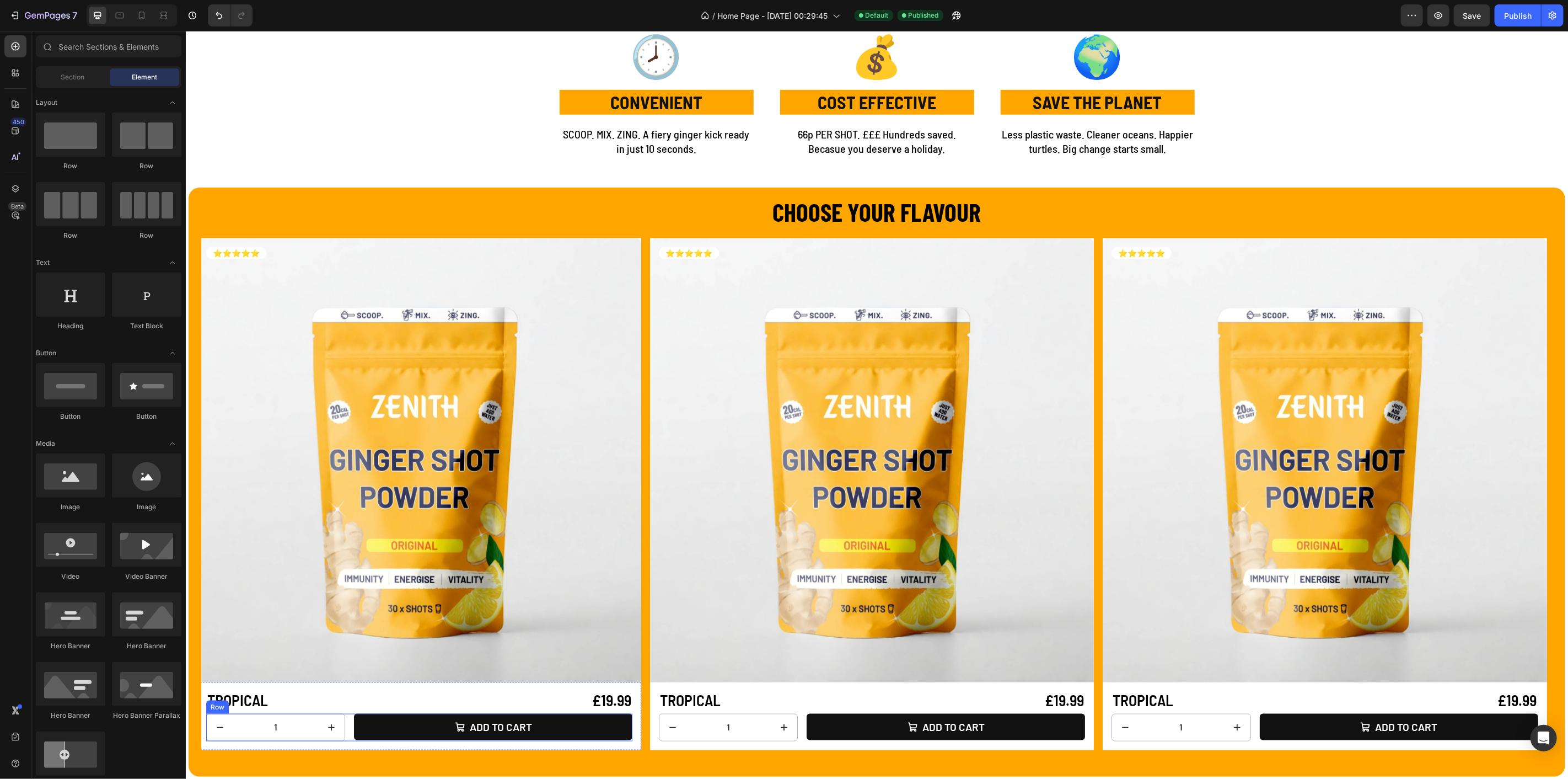
click at [351, 730] on div "1 Product Quantity Add to cart Add to Cart Row" at bounding box center [419, 727] width 427 height 28
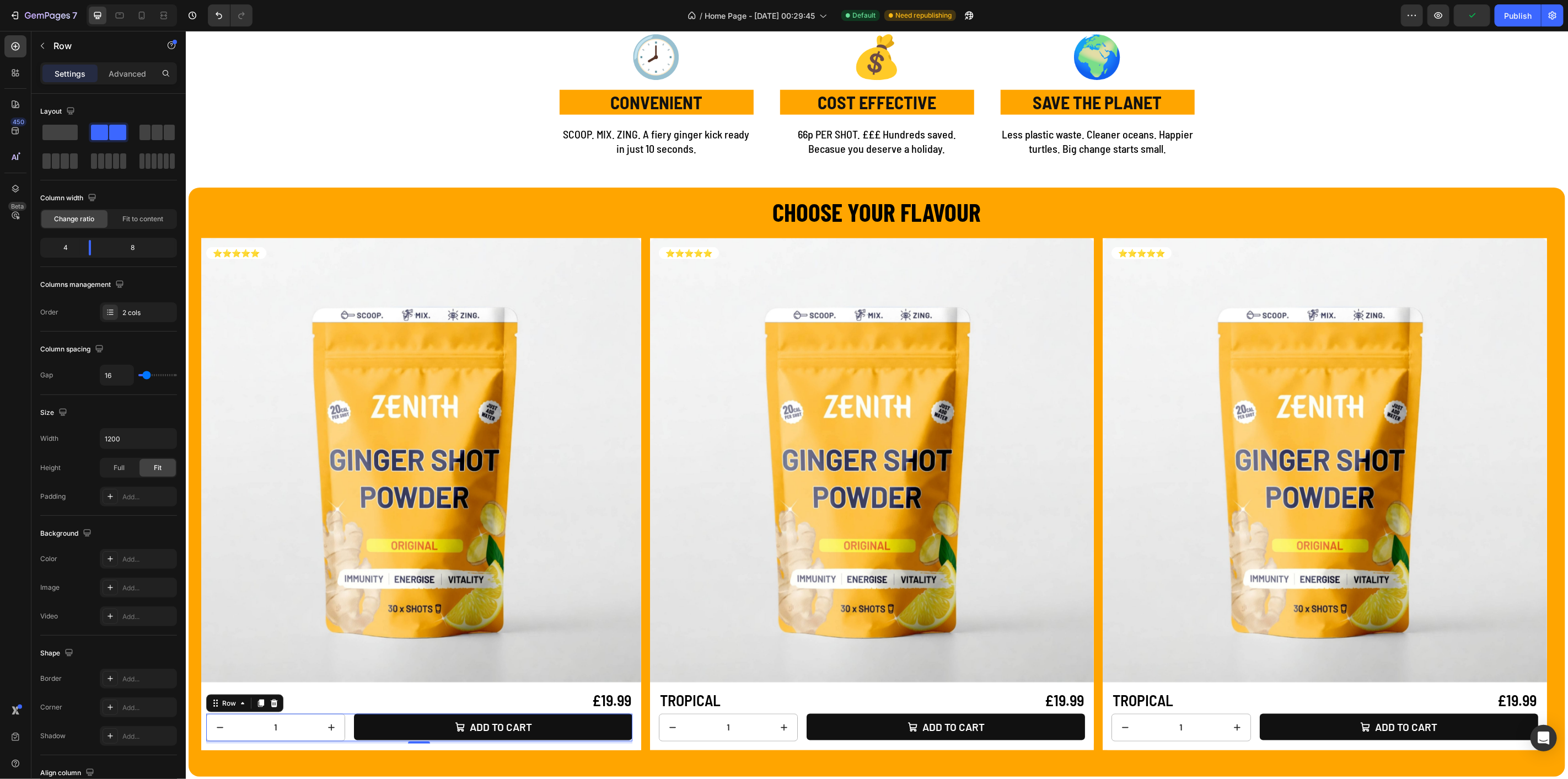
click at [349, 731] on div "1 Product Quantity Add to cart Add to Cart Row 4" at bounding box center [419, 727] width 427 height 28
drag, startPoint x: 89, startPoint y: 247, endPoint x: 115, endPoint y: 246, distance: 26.0
click at [115, 0] on body "7 Version history / Home Page - [DATE] 00:29:45 Default Need republishing Previ…" at bounding box center [784, 0] width 1568 height 0
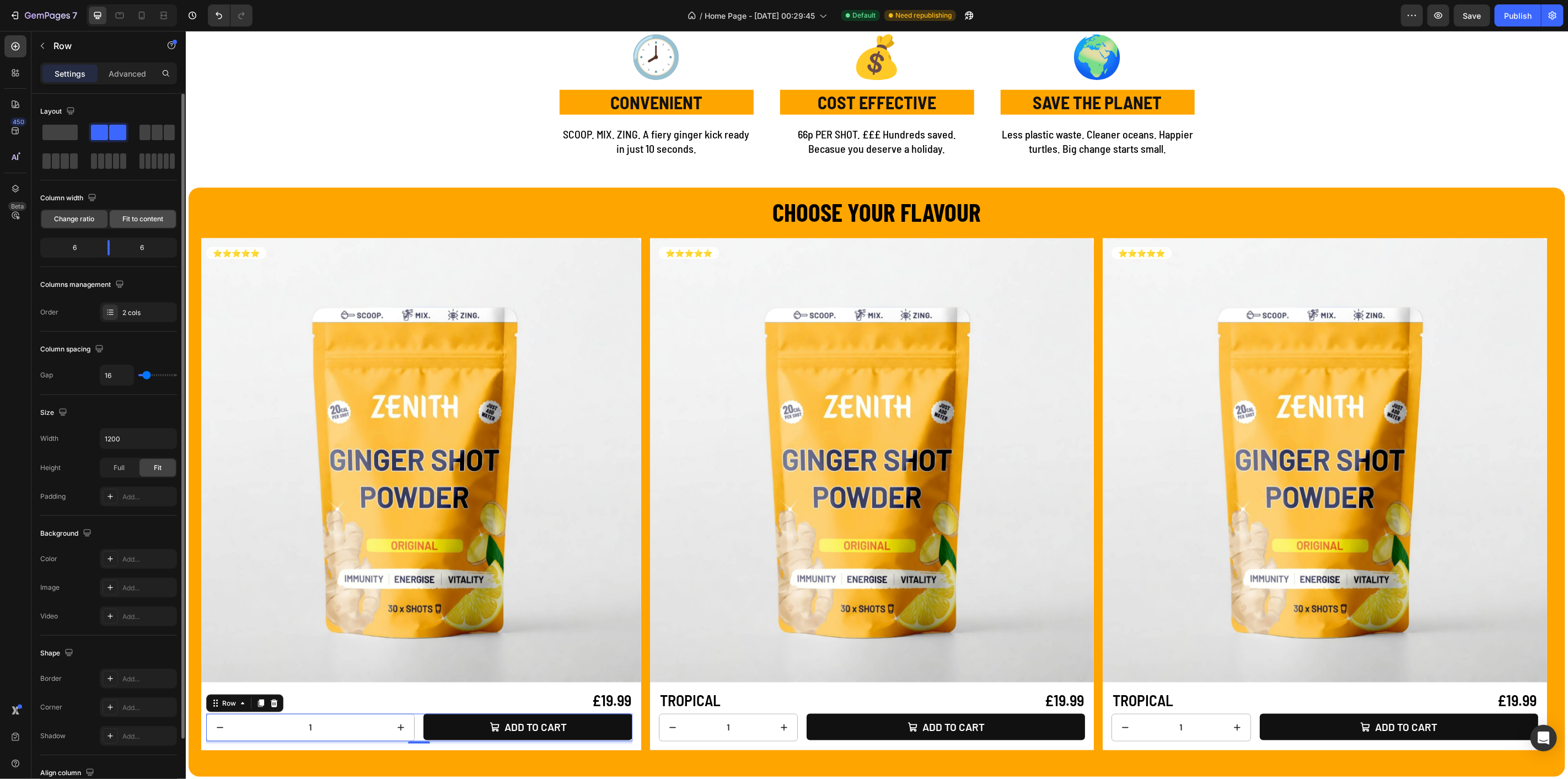
click at [156, 215] on span "Fit to content" at bounding box center [143, 219] width 41 height 10
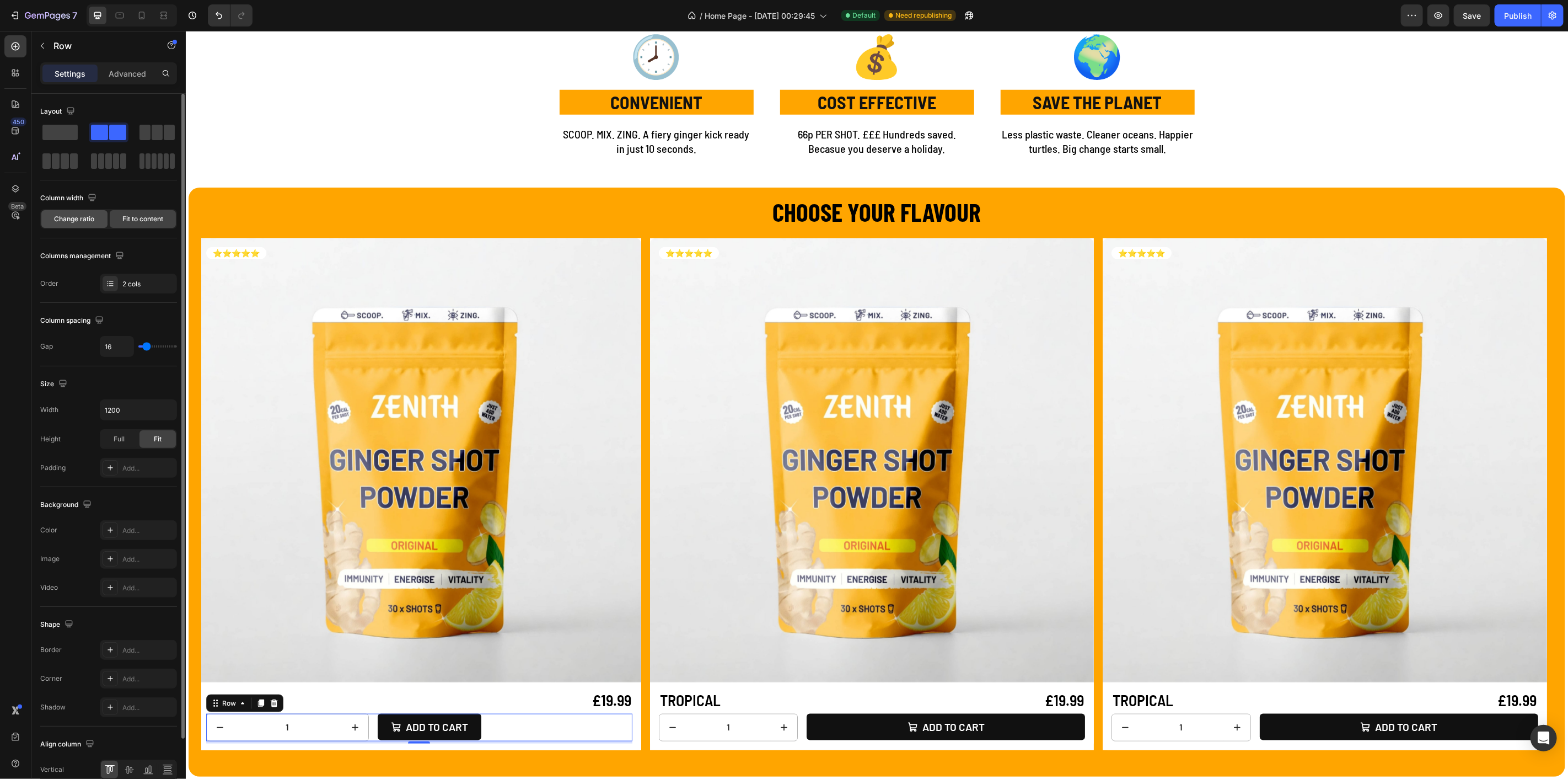
click at [78, 218] on span "Change ratio" at bounding box center [74, 219] width 40 height 10
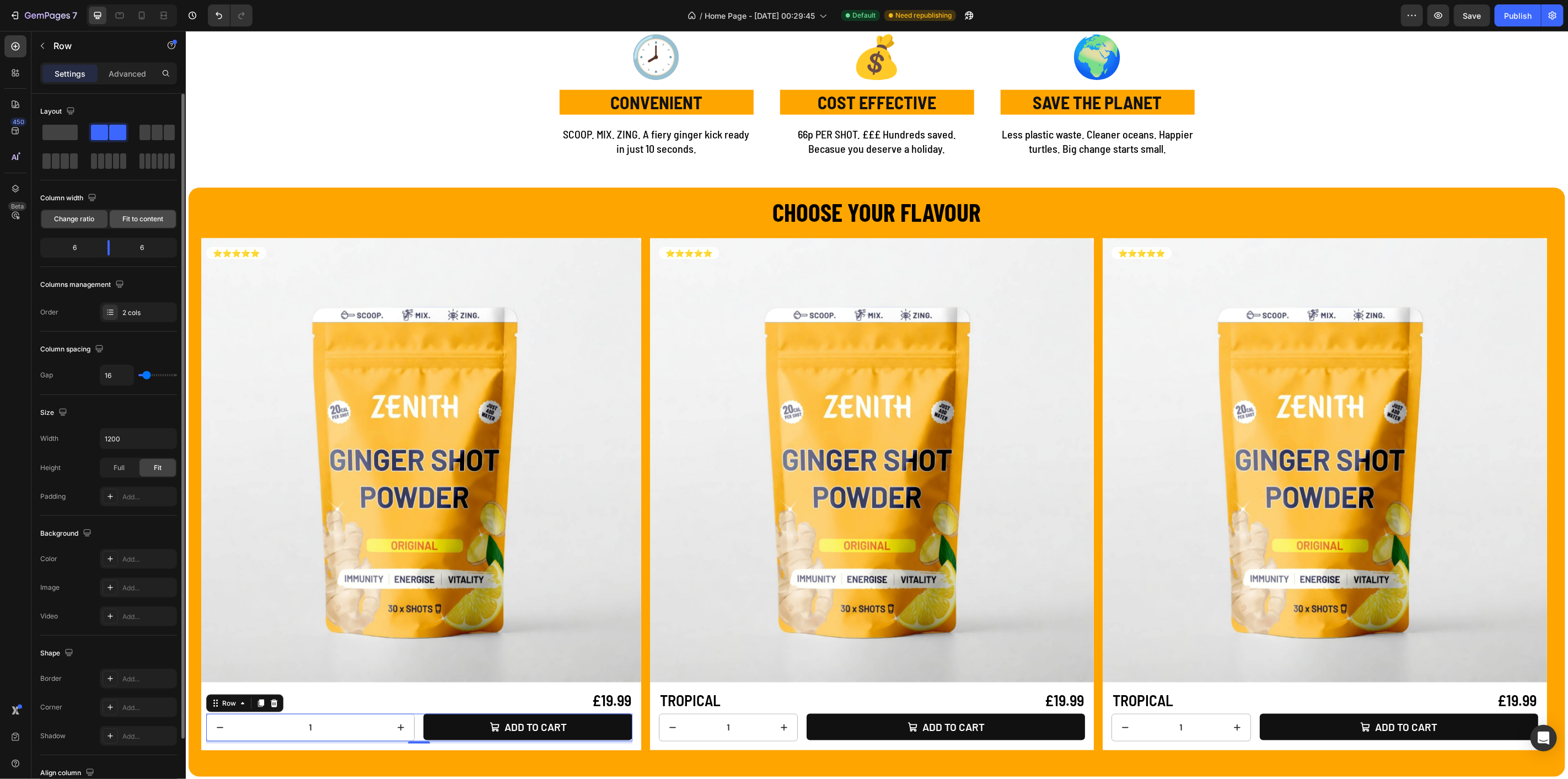
click at [147, 220] on span "Fit to content" at bounding box center [143, 219] width 41 height 10
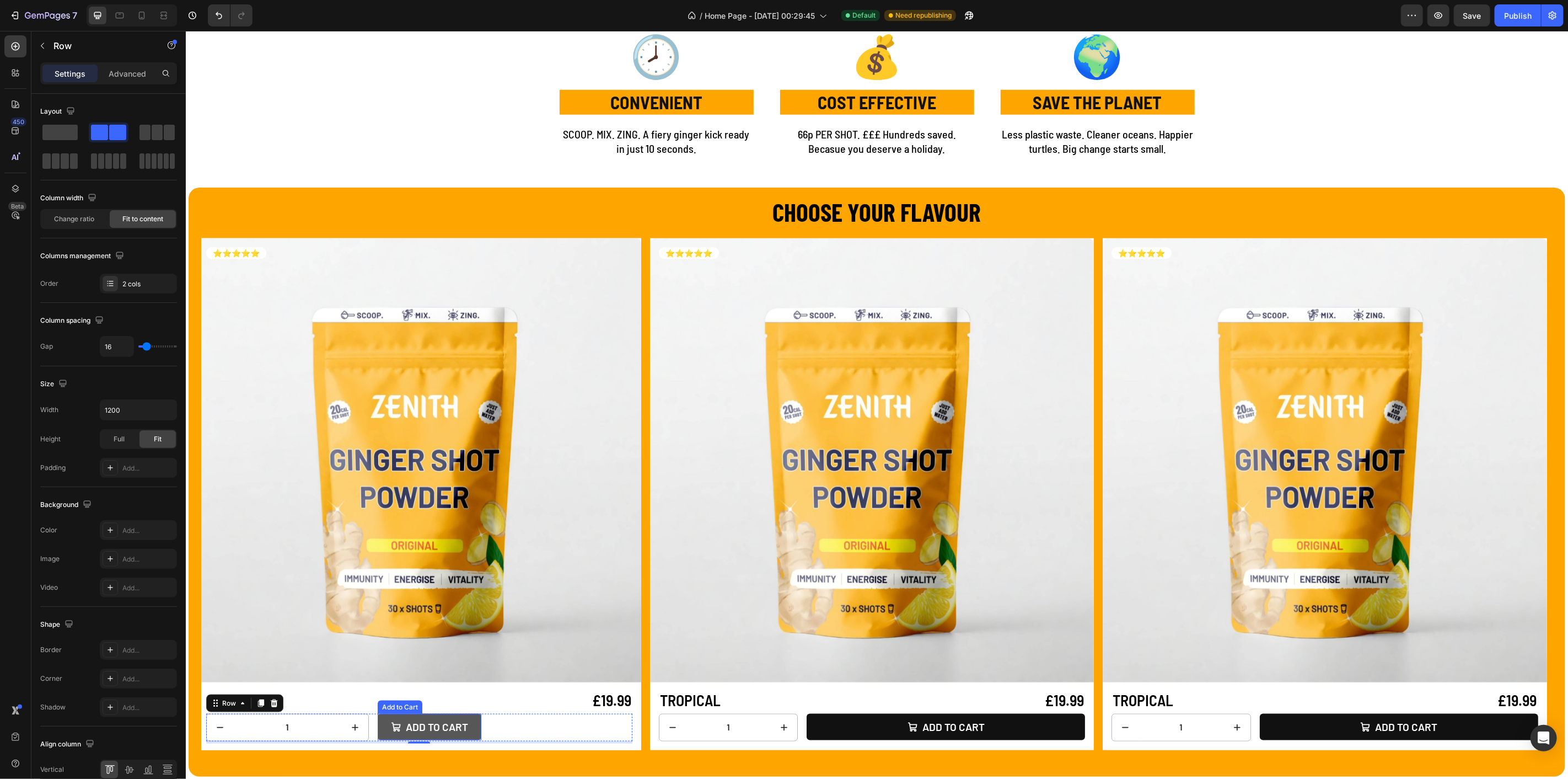
click at [384, 726] on button "Add to cart" at bounding box center [429, 727] width 104 height 27
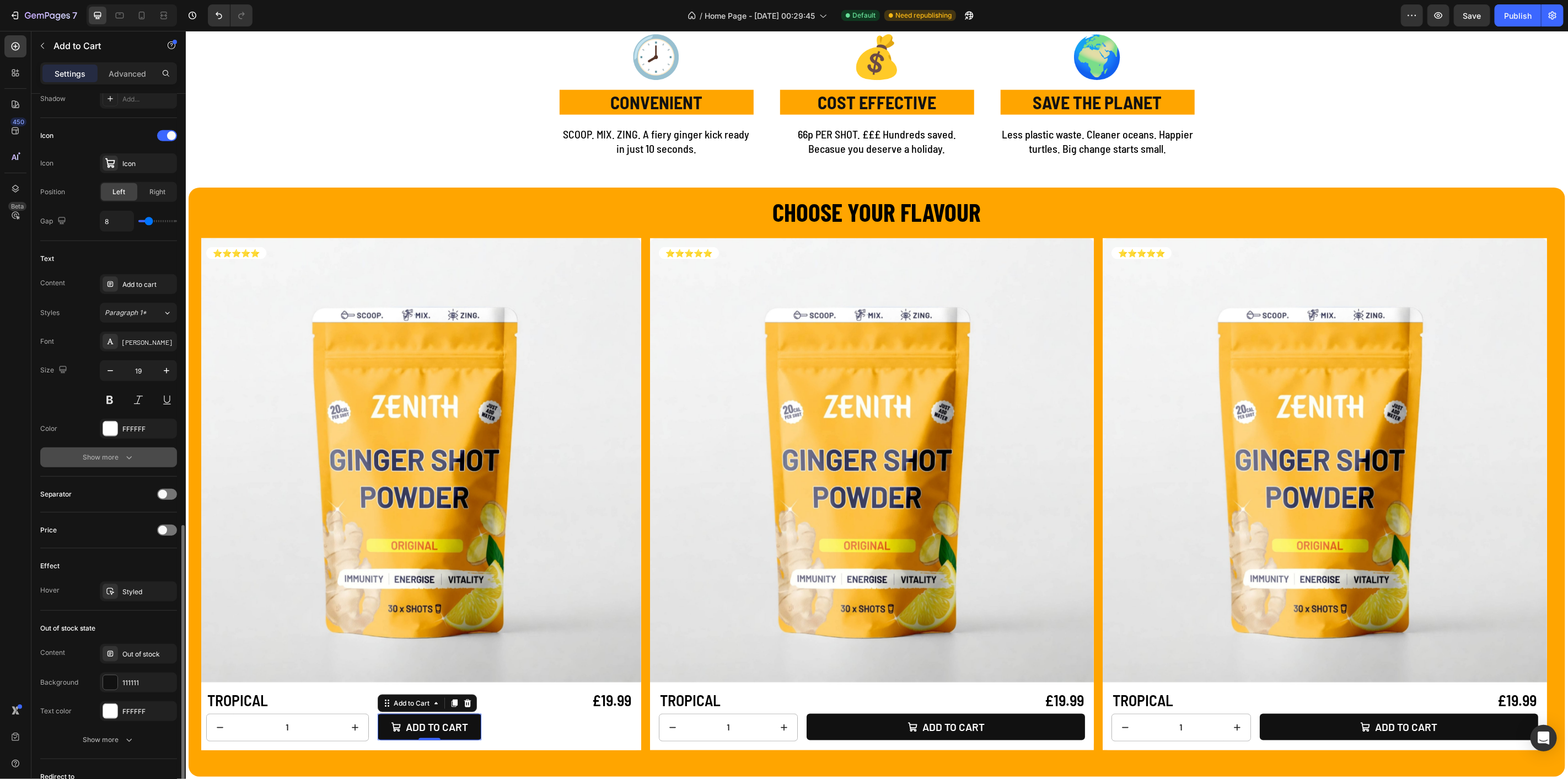
scroll to position [549, 0]
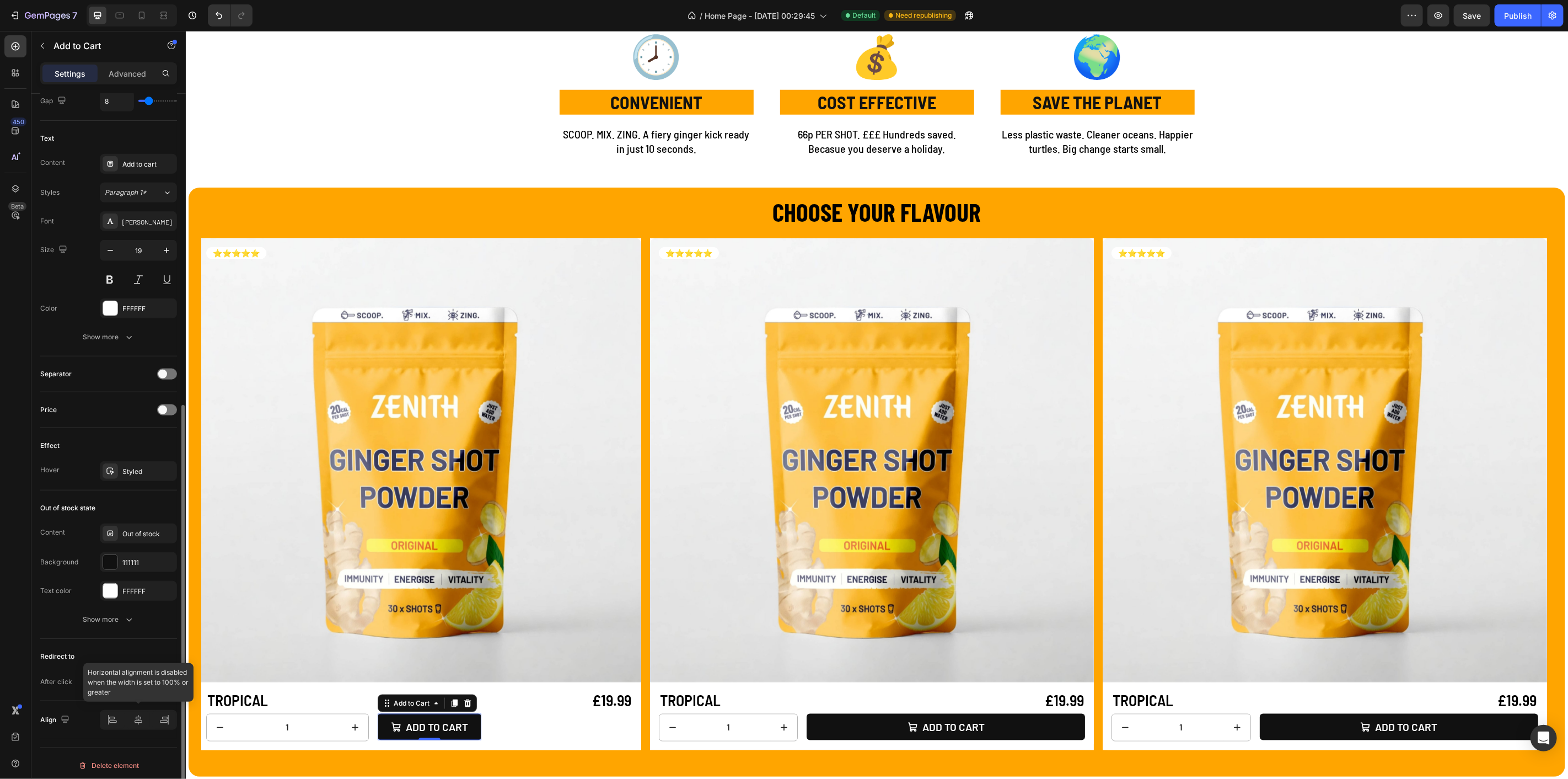
click at [168, 715] on div at bounding box center [138, 720] width 77 height 20
click at [164, 719] on div at bounding box center [138, 720] width 77 height 20
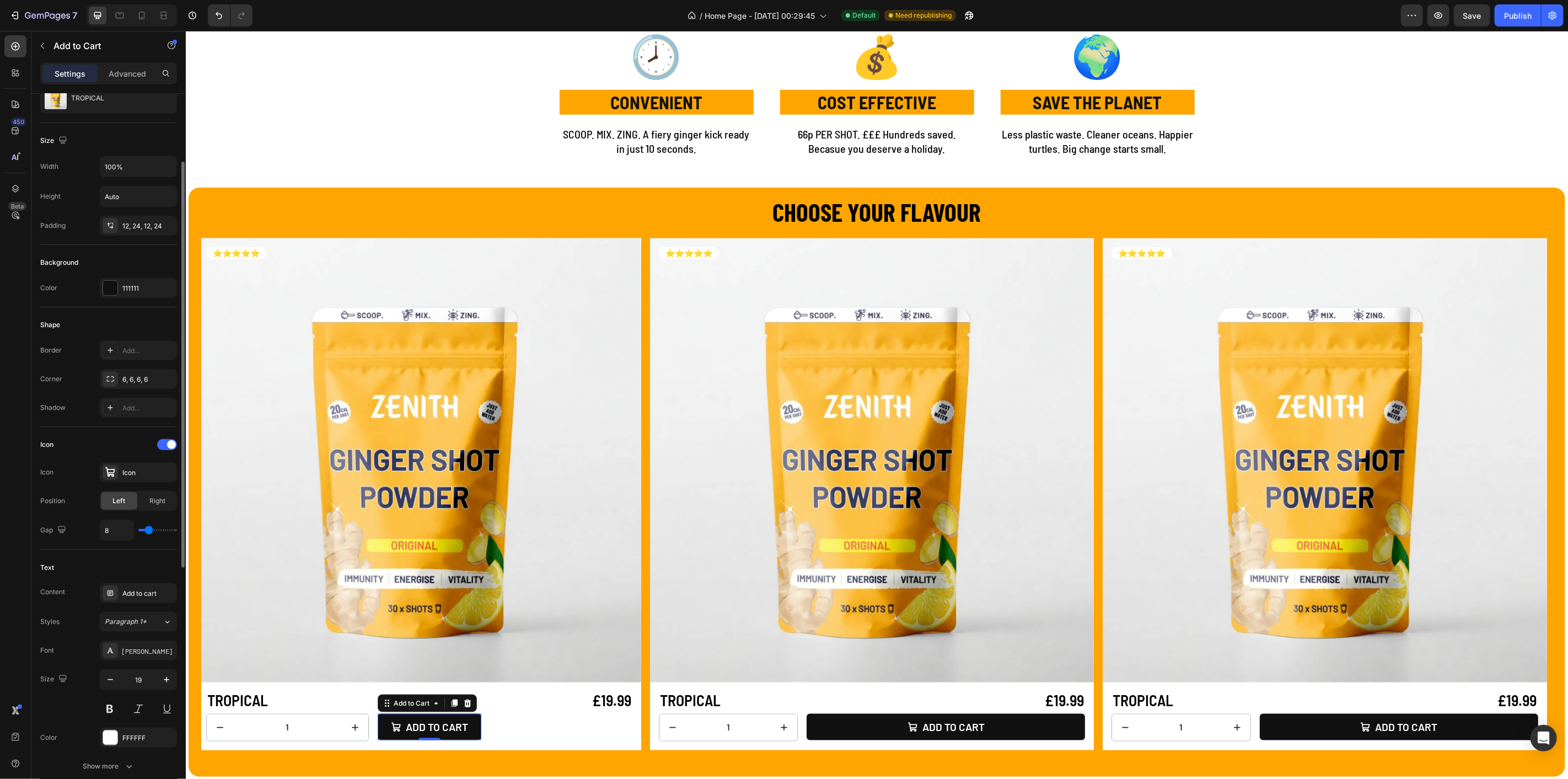
scroll to position [0, 0]
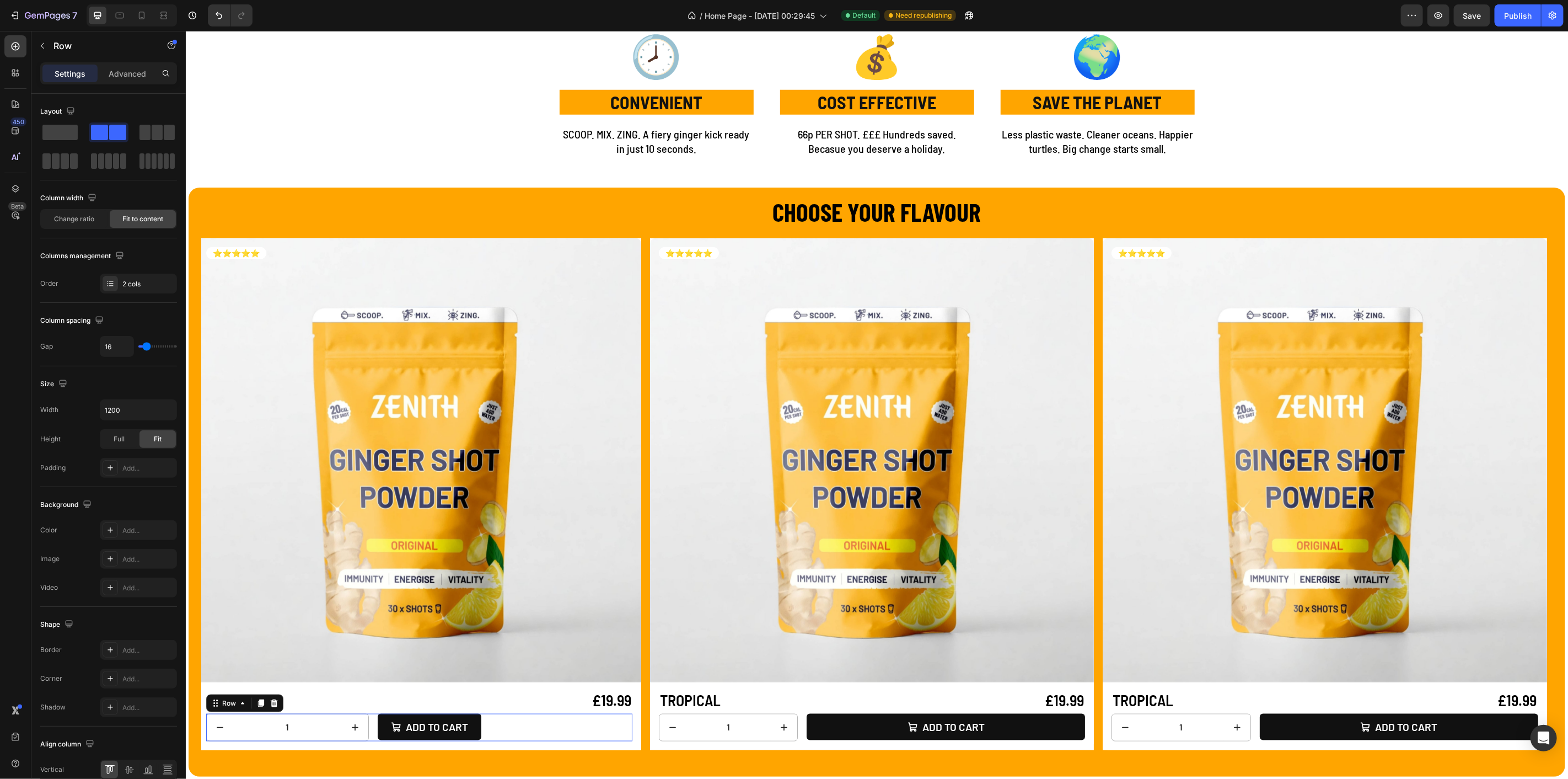
click at [522, 725] on div "1 Product Quantity Add to cart Add to Cart Row 0" at bounding box center [419, 727] width 427 height 28
click at [127, 70] on p "Advanced" at bounding box center [127, 73] width 38 height 11
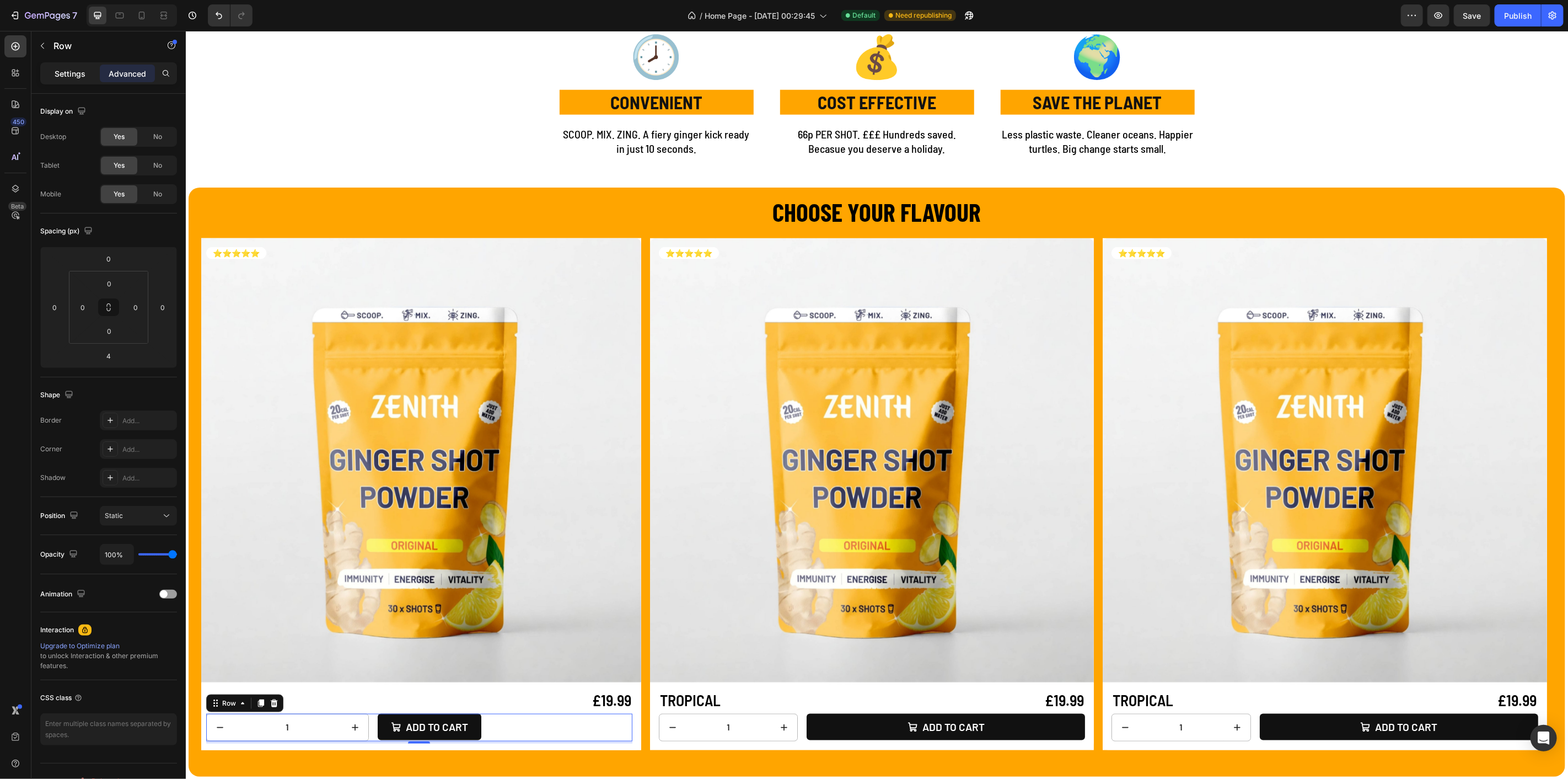
click at [88, 72] on div "Settings" at bounding box center [70, 73] width 55 height 17
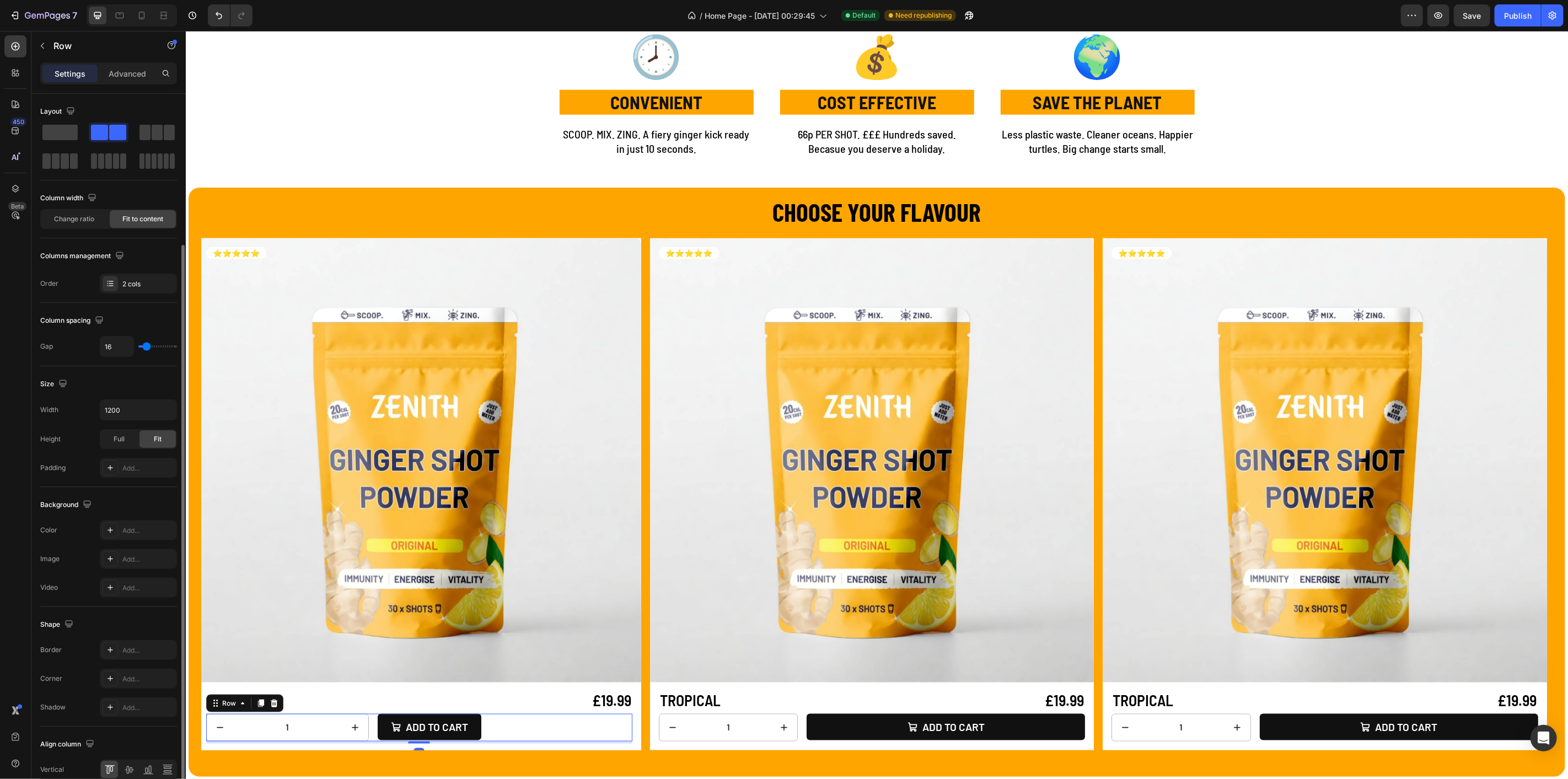
scroll to position [79, 0]
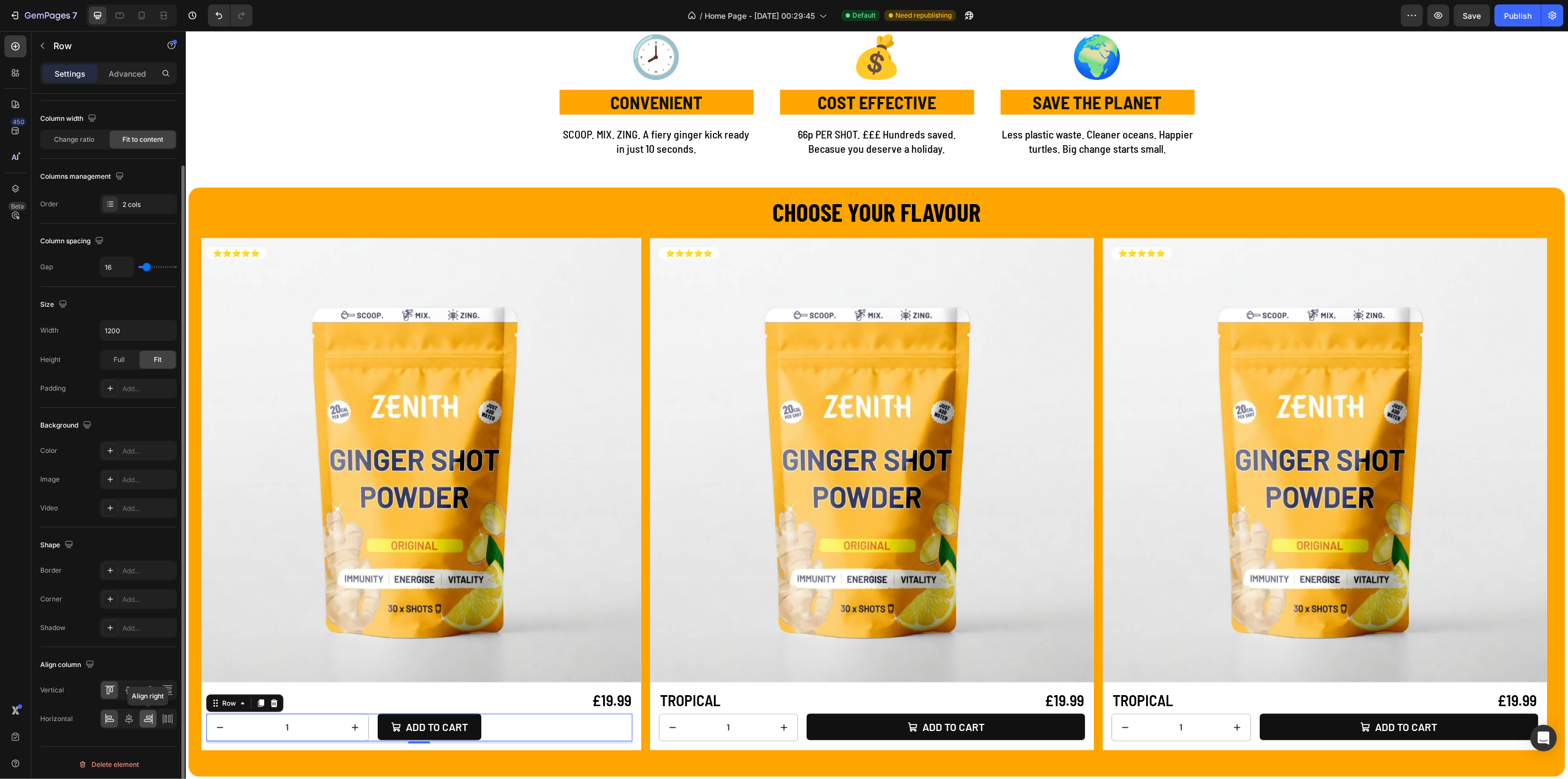
click at [147, 715] on icon at bounding box center [148, 719] width 11 height 11
click at [133, 713] on icon at bounding box center [129, 719] width 11 height 11
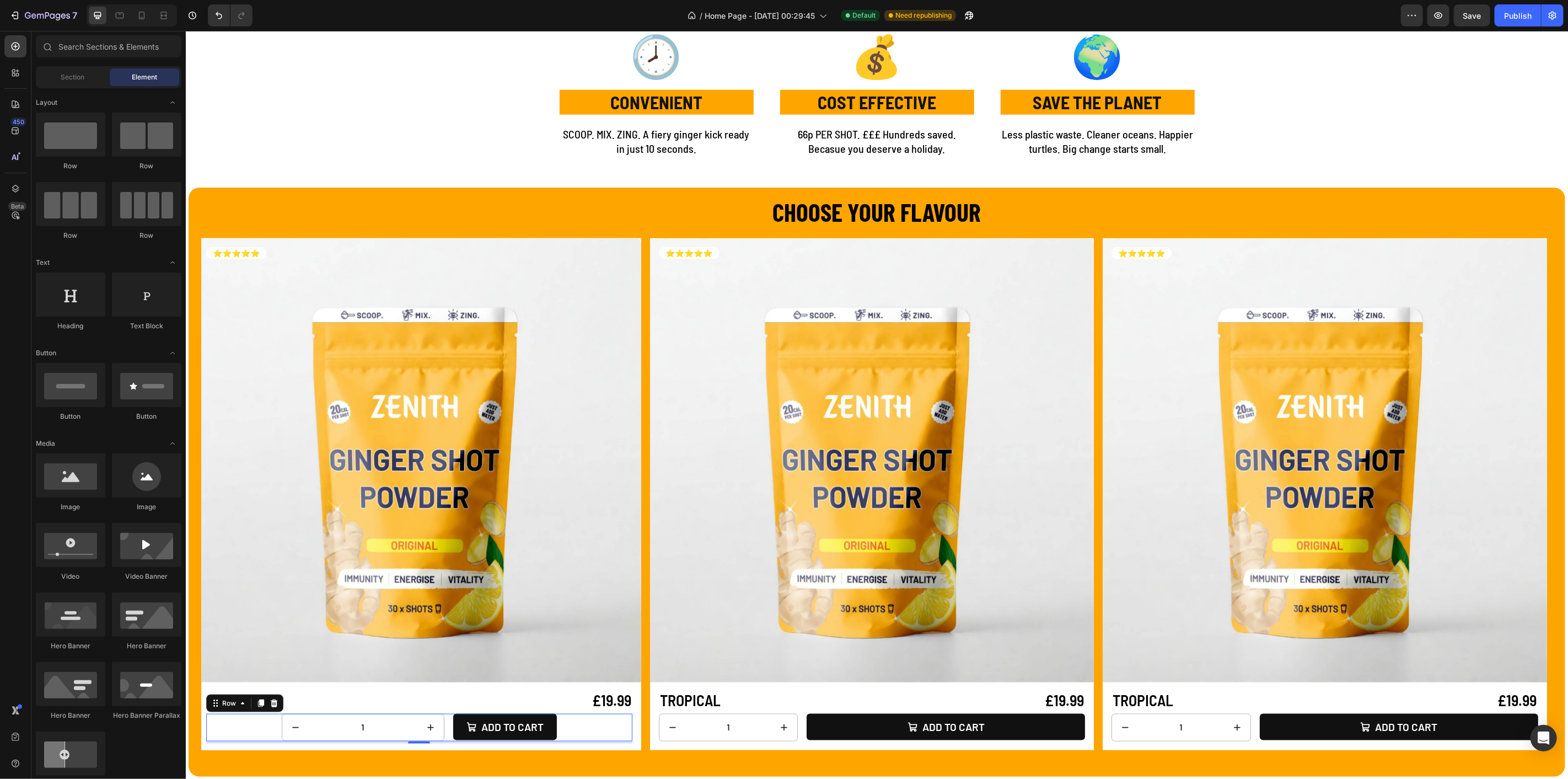
click at [455, 732] on button "Add to cart" at bounding box center [504, 727] width 104 height 27
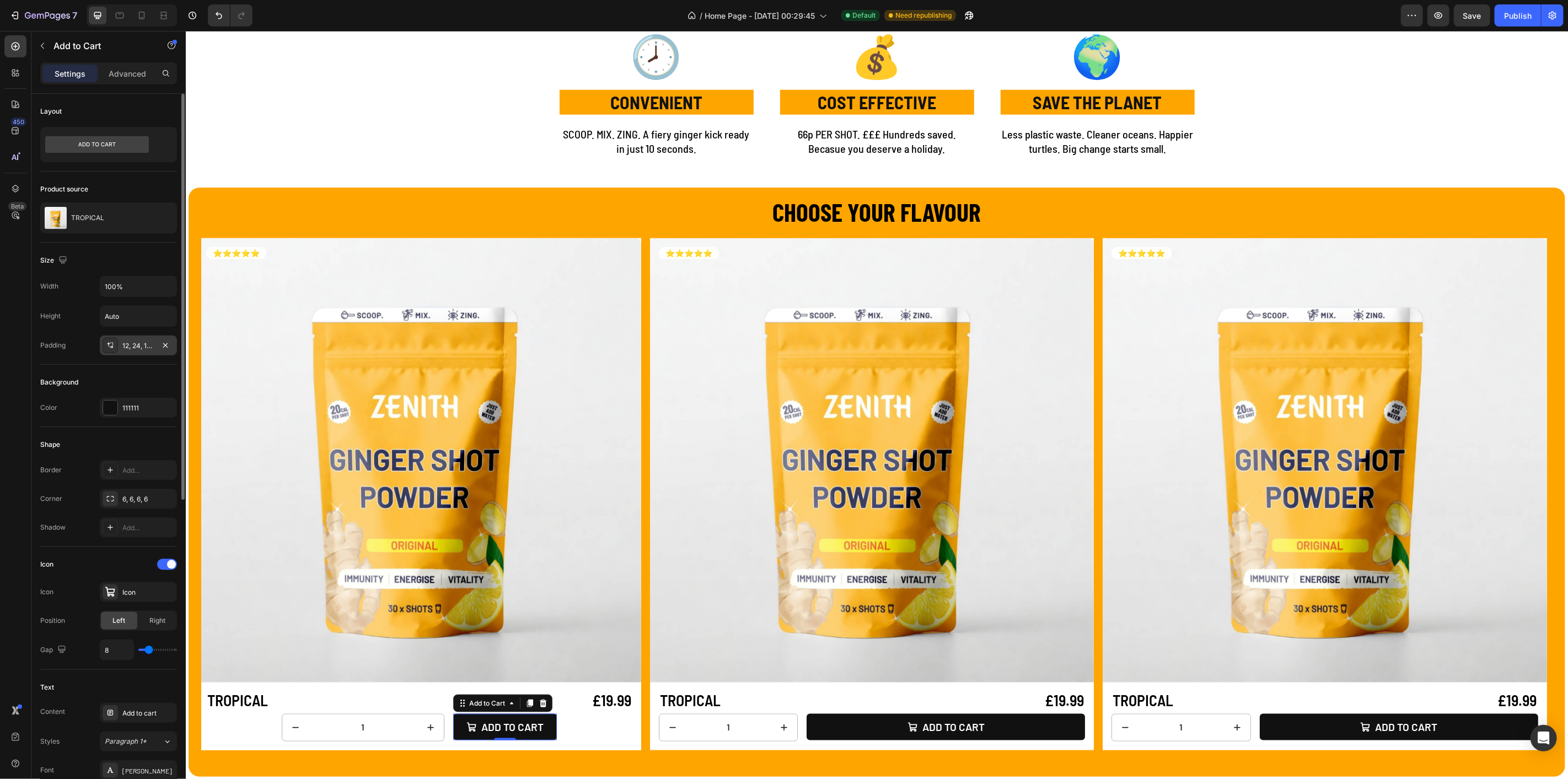
click at [130, 350] on div "12, 24, 12, 24" at bounding box center [138, 346] width 77 height 20
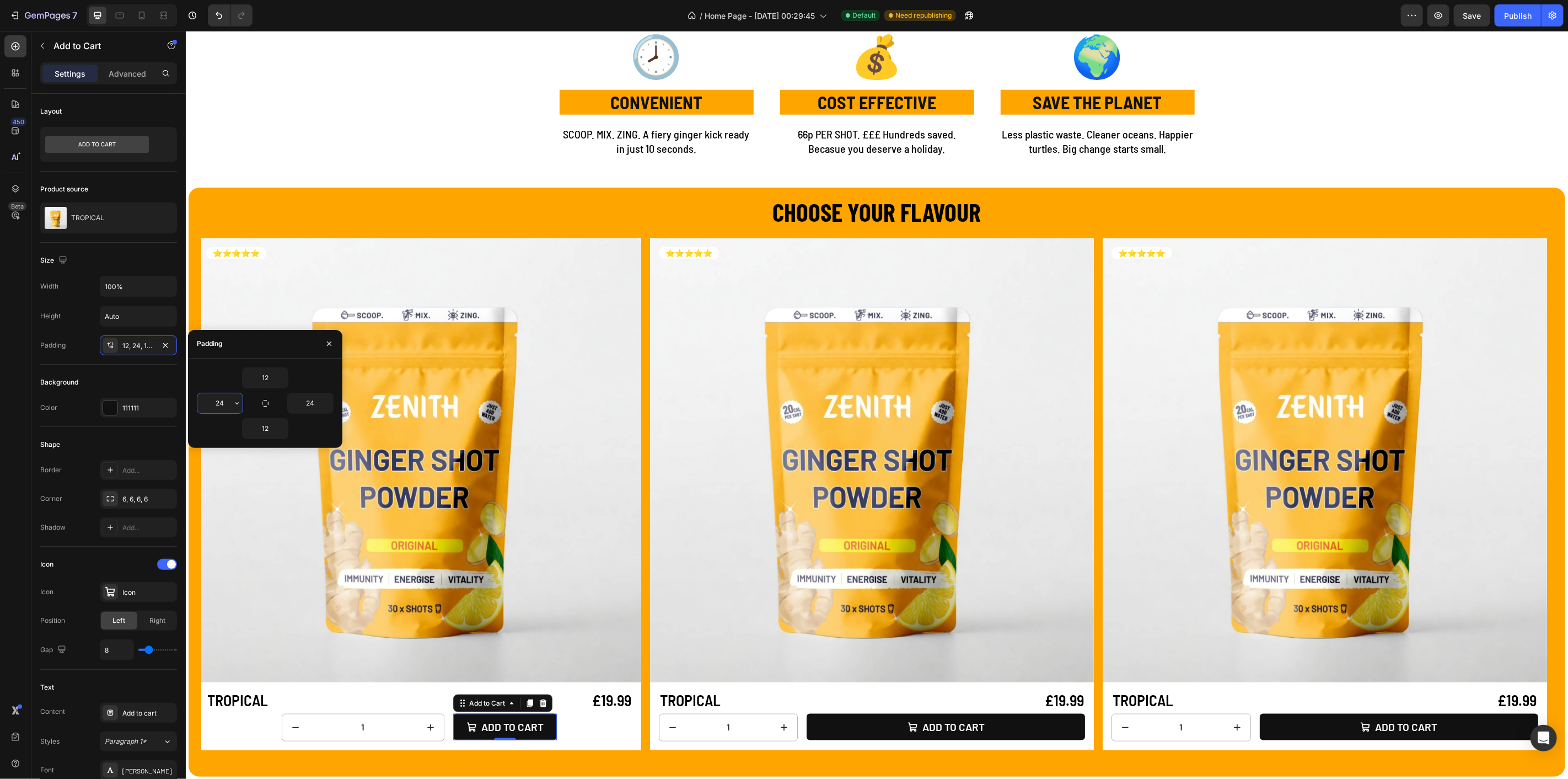
click at [230, 403] on input "24" at bounding box center [219, 403] width 45 height 20
drag, startPoint x: 229, startPoint y: 403, endPoint x: 205, endPoint y: 402, distance: 24.0
click at [205, 402] on input "24" at bounding box center [219, 403] width 45 height 20
type input "5"
click at [265, 402] on icon "button" at bounding box center [265, 403] width 9 height 9
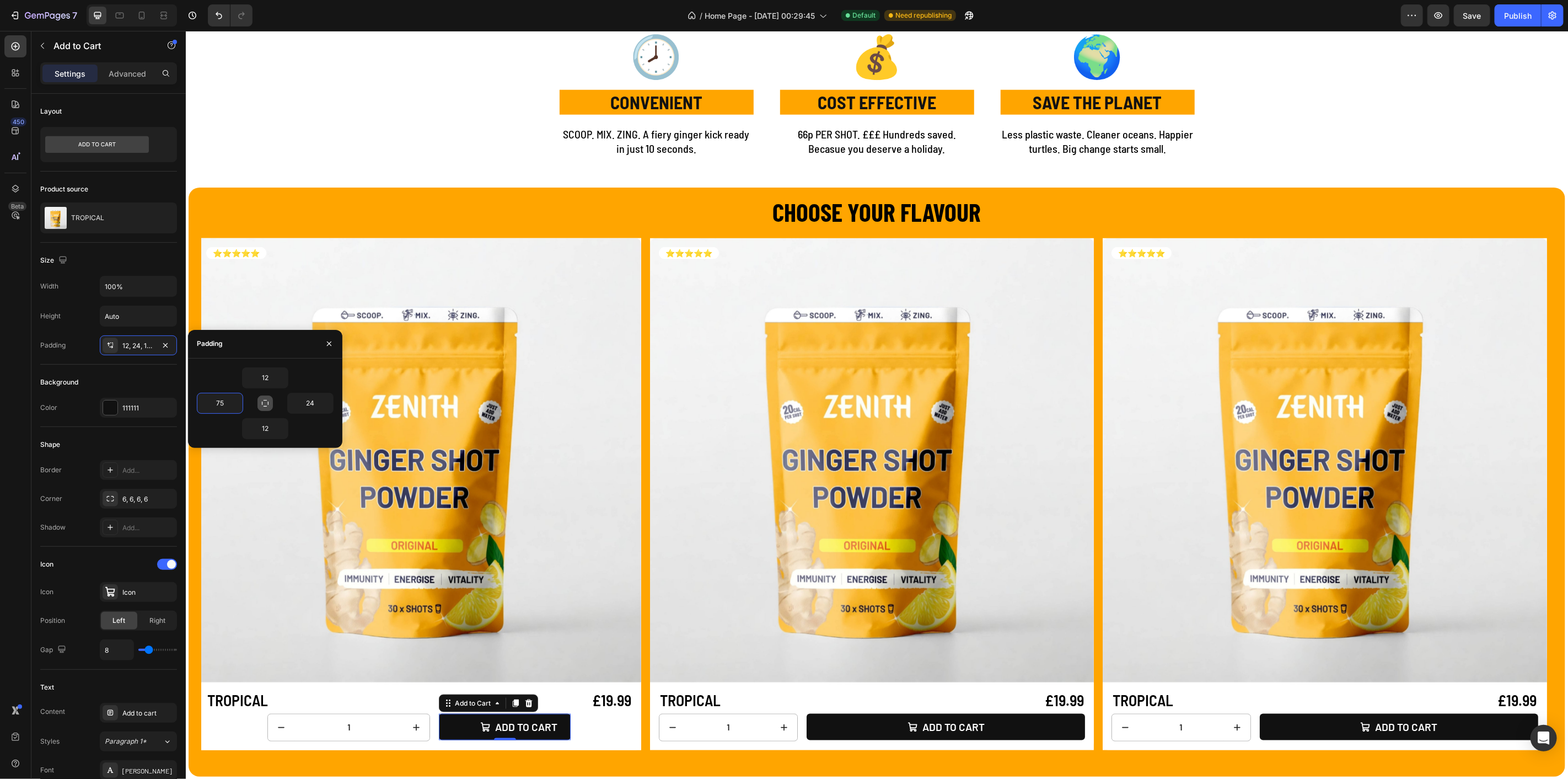
type input "12"
click at [262, 402] on icon "button" at bounding box center [265, 403] width 9 height 9
type input "50"
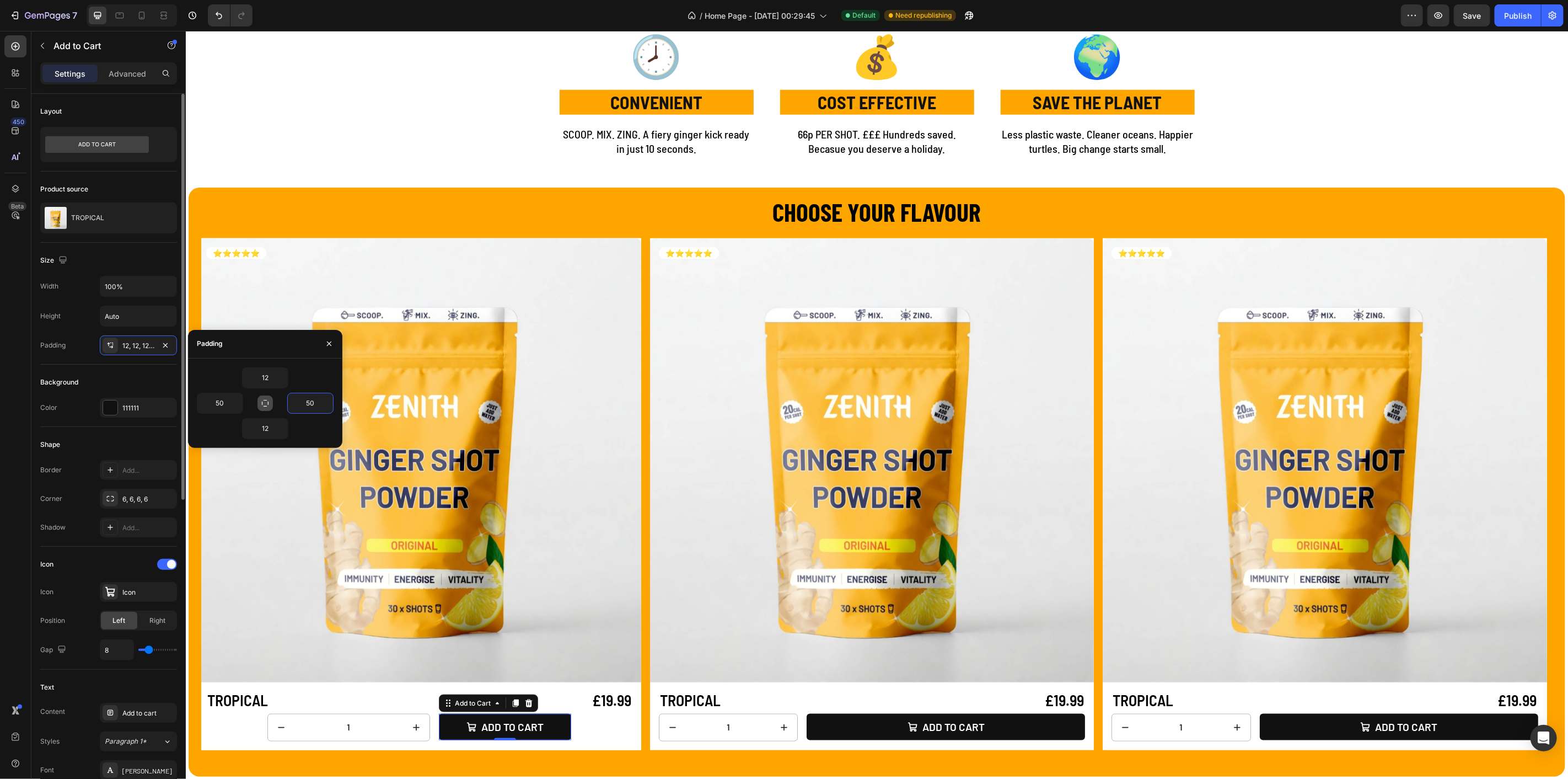
click at [160, 371] on div "Background Color 111111" at bounding box center [109, 395] width 137 height 62
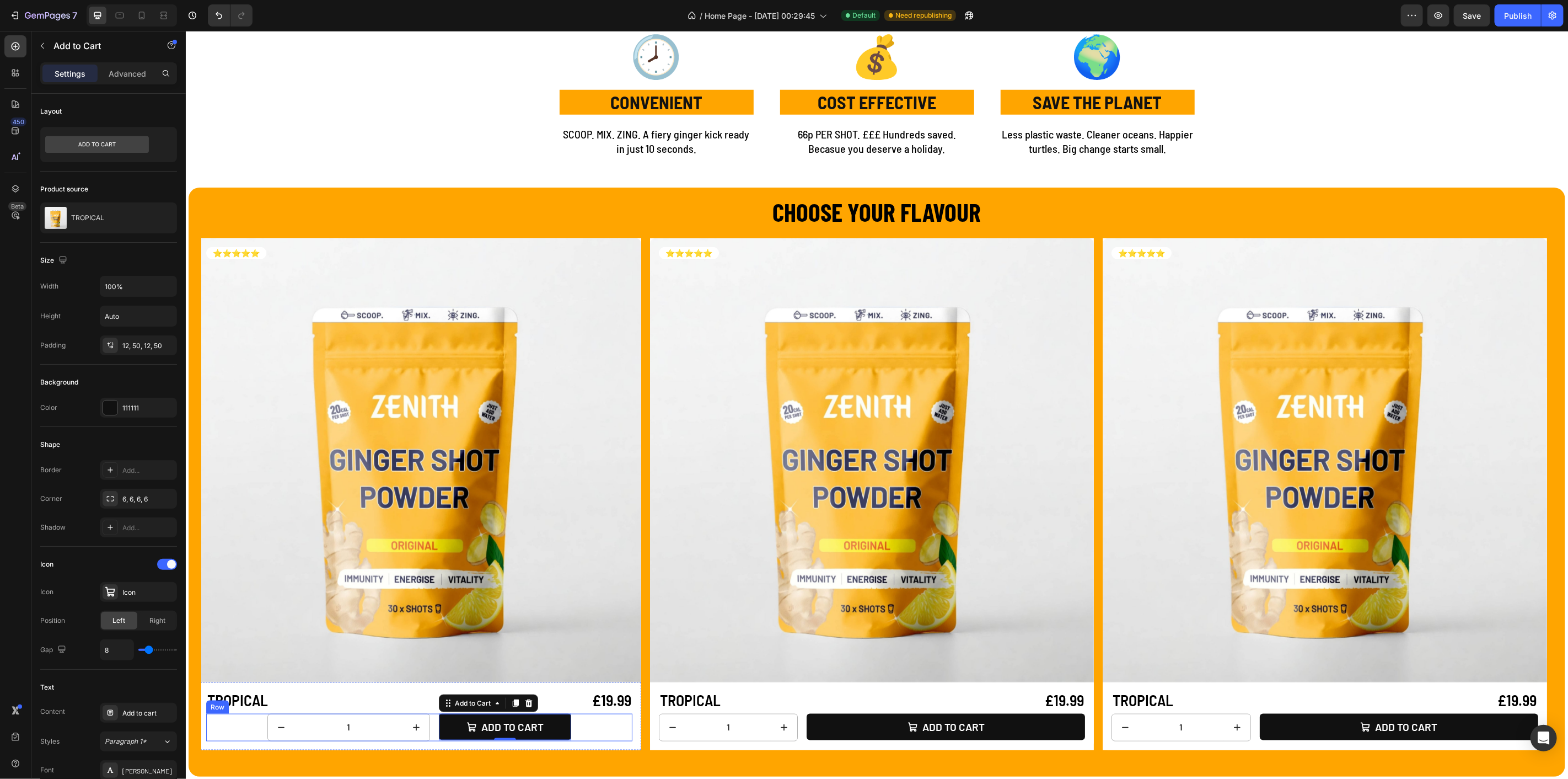
click at [433, 726] on div "1 Product Quantity Add to cart Add to Cart 0 Row" at bounding box center [419, 727] width 427 height 28
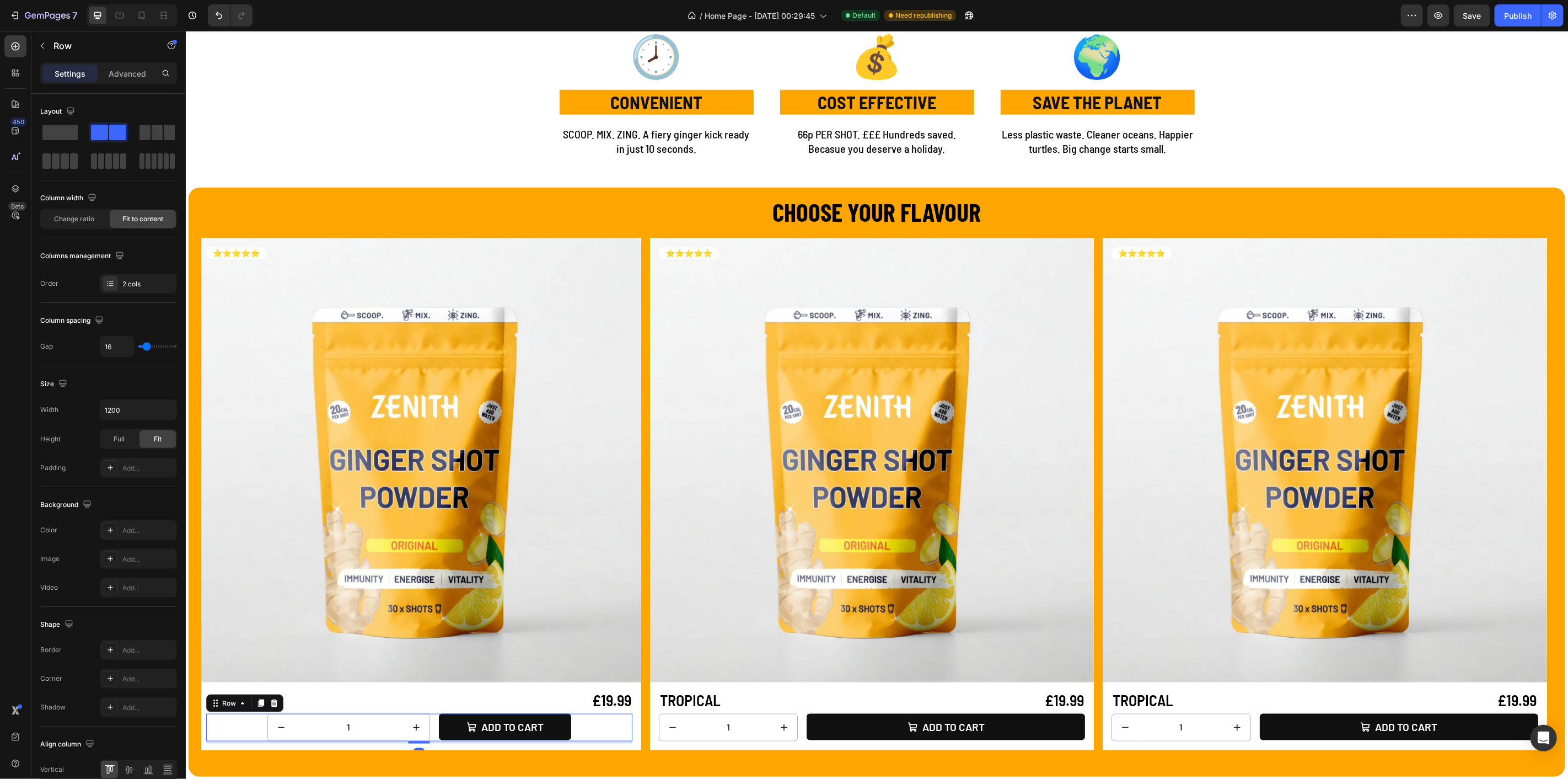
click at [259, 728] on div "1 Product Quantity Add to cart Add to Cart Row 4" at bounding box center [419, 727] width 427 height 28
click at [328, 727] on input "1" at bounding box center [348, 727] width 109 height 26
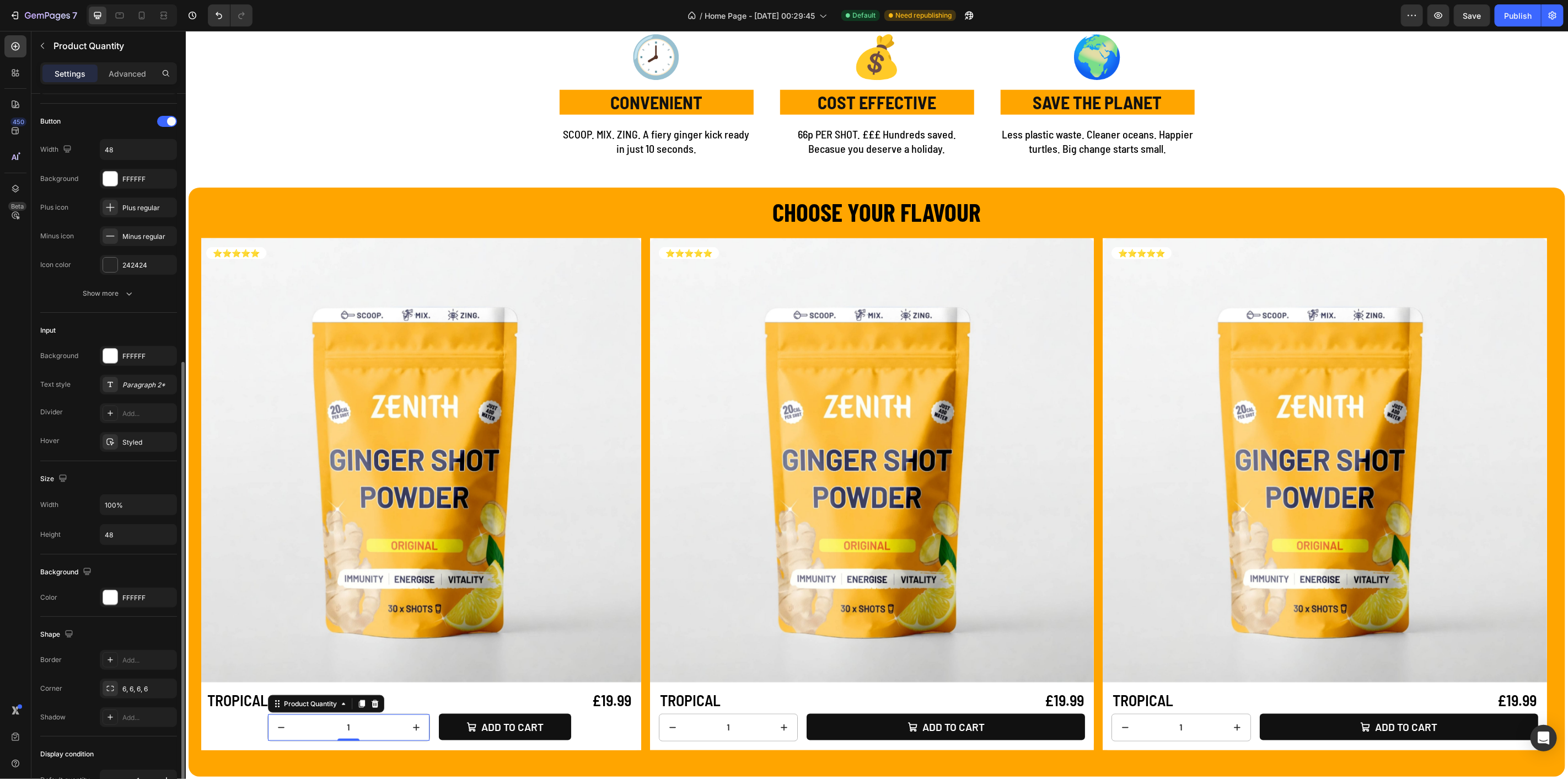
scroll to position [184, 0]
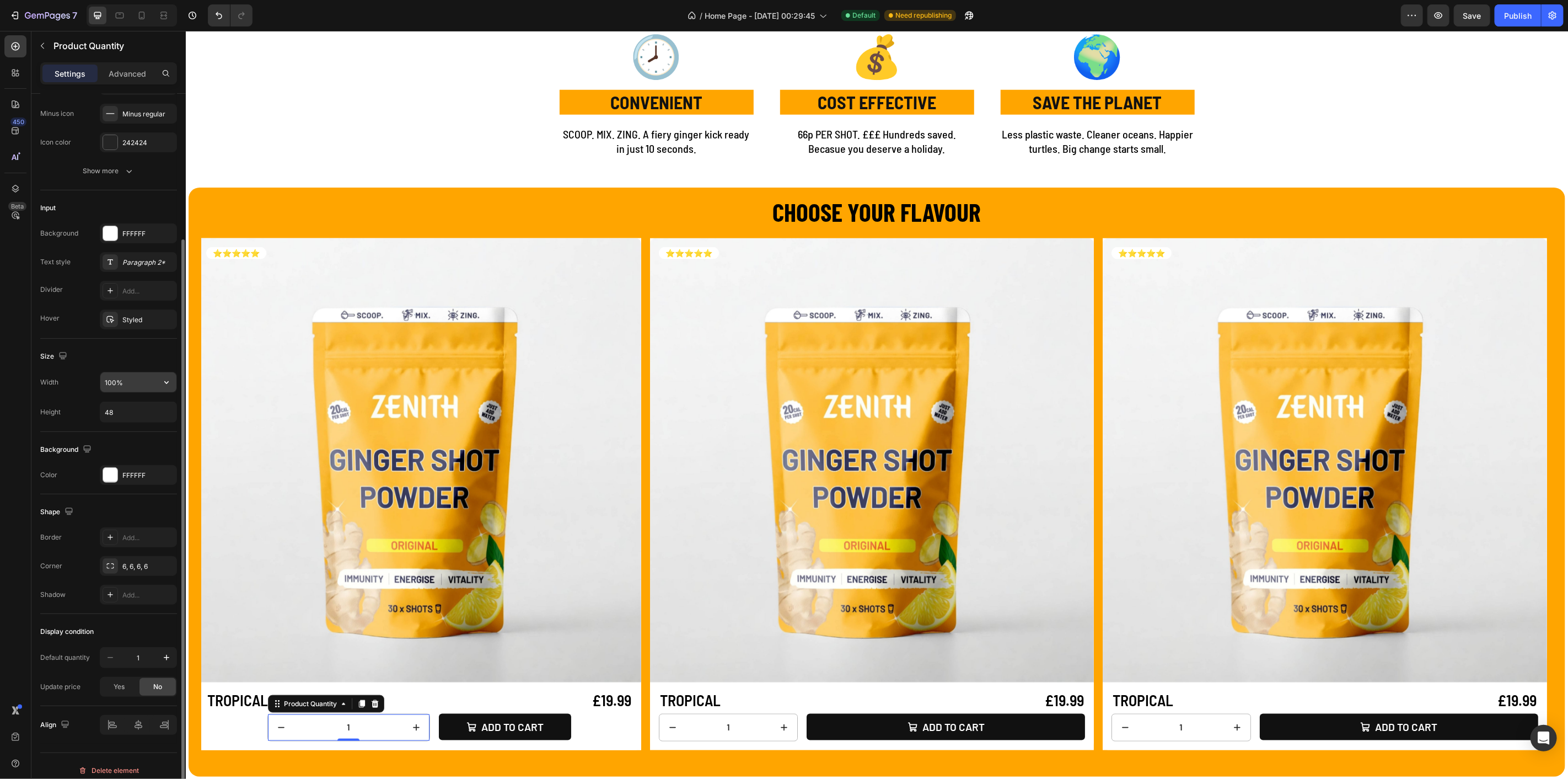
click at [125, 386] on input "100%" at bounding box center [138, 382] width 76 height 20
click at [172, 382] on icon "button" at bounding box center [166, 382] width 11 height 11
click at [140, 407] on p "Full 100%" at bounding box center [135, 409] width 63 height 10
click at [129, 682] on div "Yes" at bounding box center [119, 681] width 36 height 17
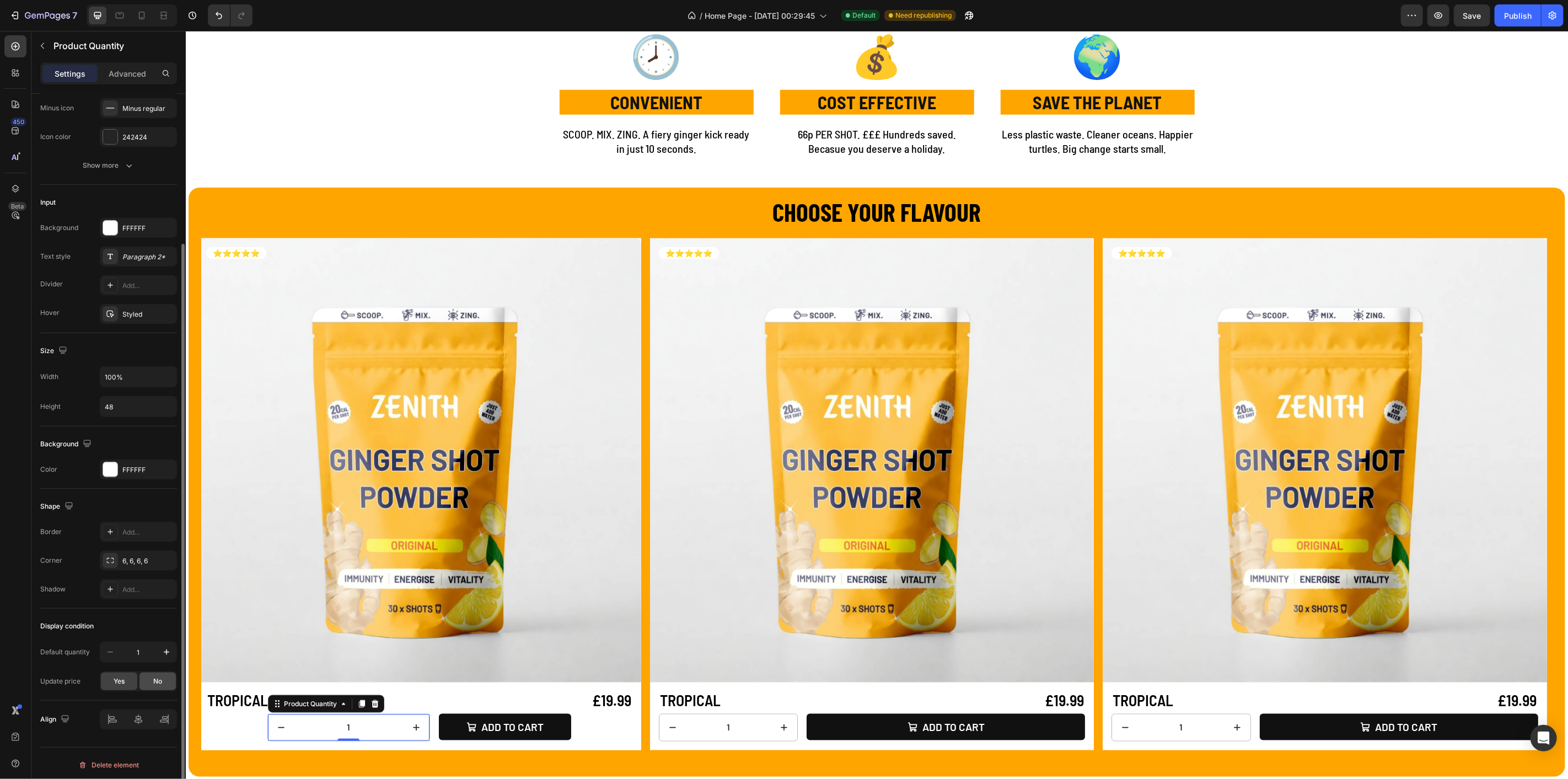
click at [157, 678] on span "No" at bounding box center [158, 681] width 9 height 10
click at [113, 721] on div at bounding box center [138, 719] width 77 height 20
click at [138, 715] on div at bounding box center [138, 719] width 77 height 20
click at [135, 622] on div "Display condition" at bounding box center [109, 626] width 137 height 17
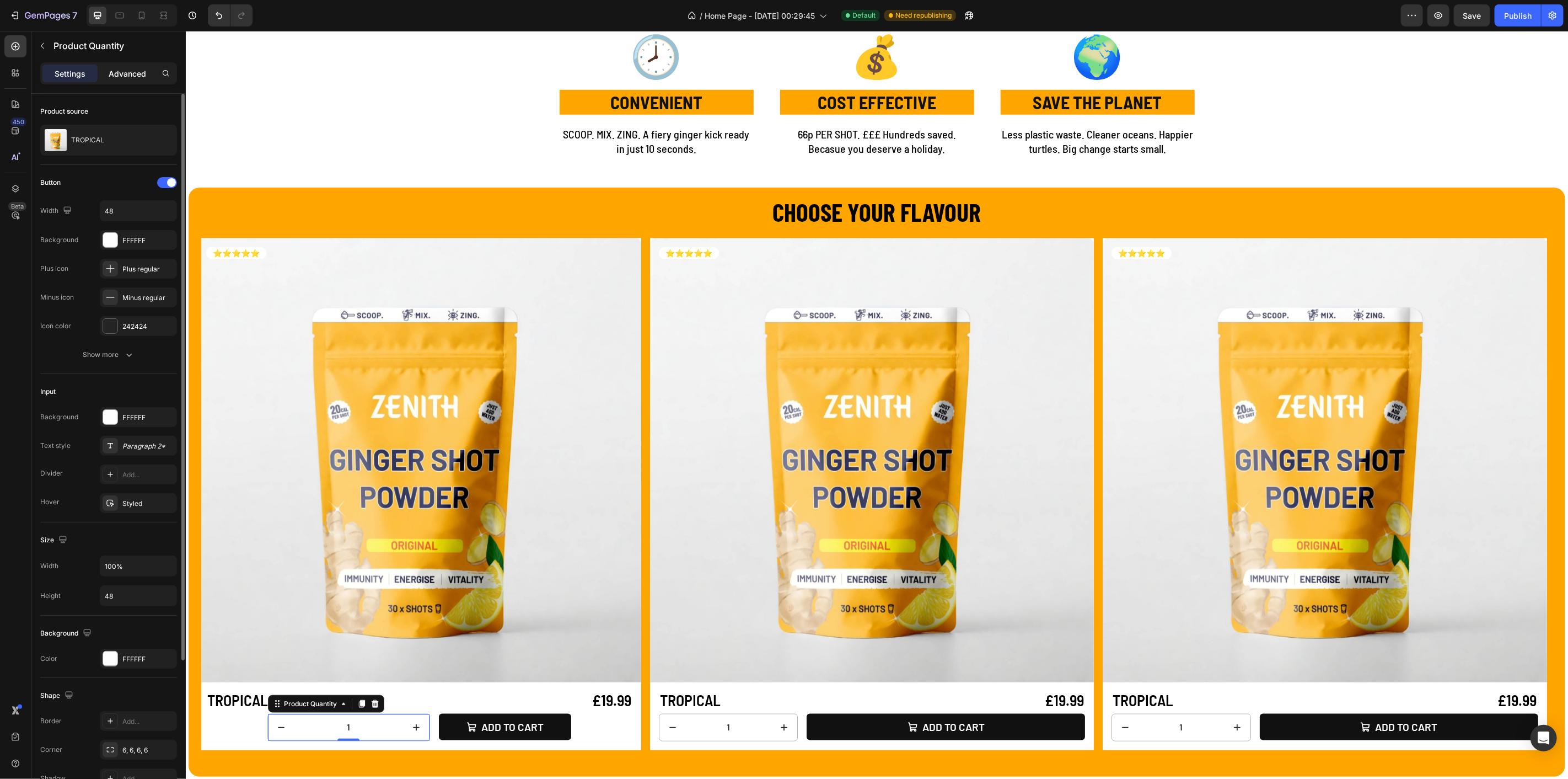
click at [123, 66] on div "Advanced" at bounding box center [127, 73] width 55 height 17
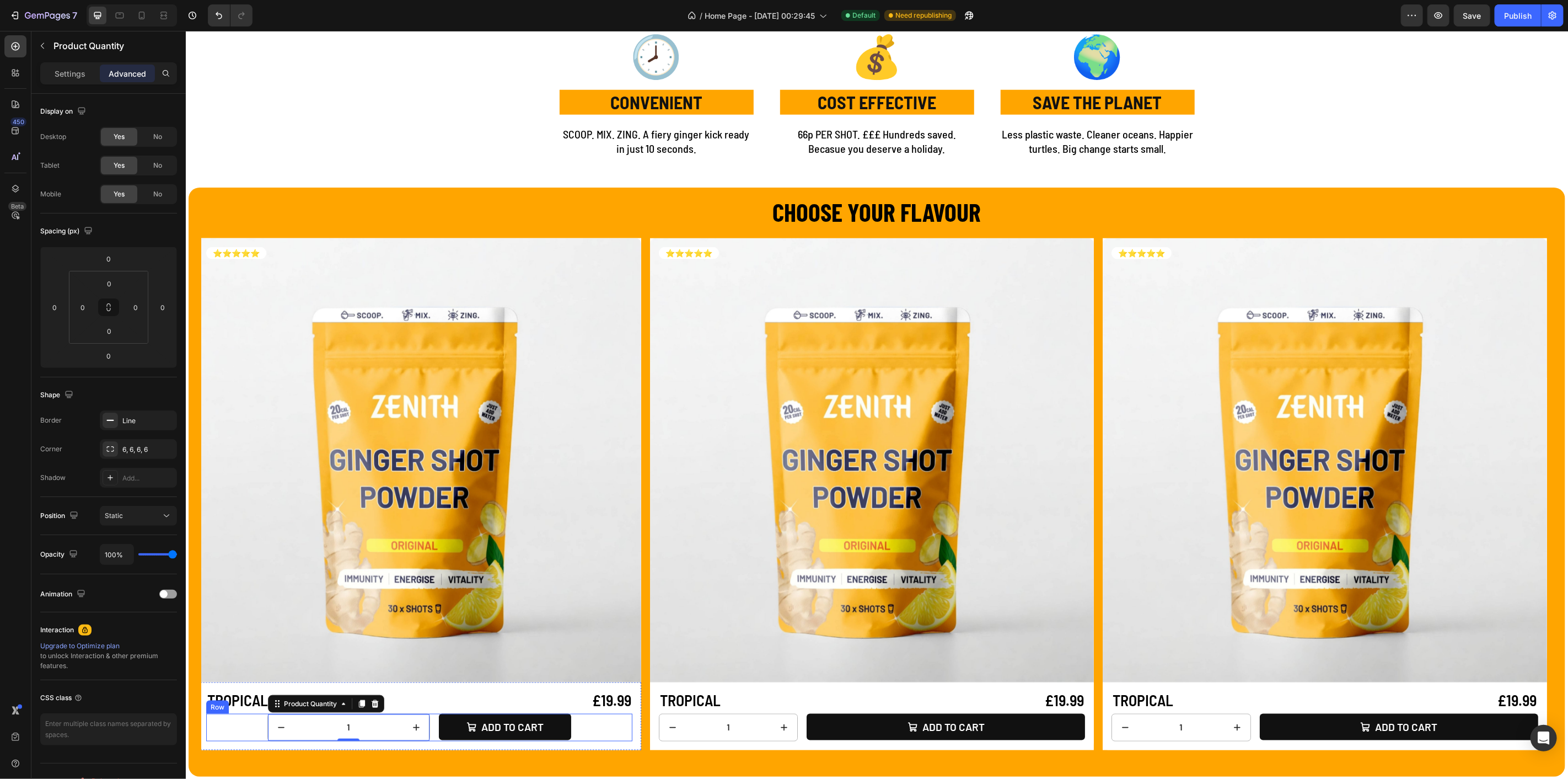
click at [240, 727] on div "1 Product Quantity 0 Add to cart Add to Cart Row" at bounding box center [419, 727] width 427 height 28
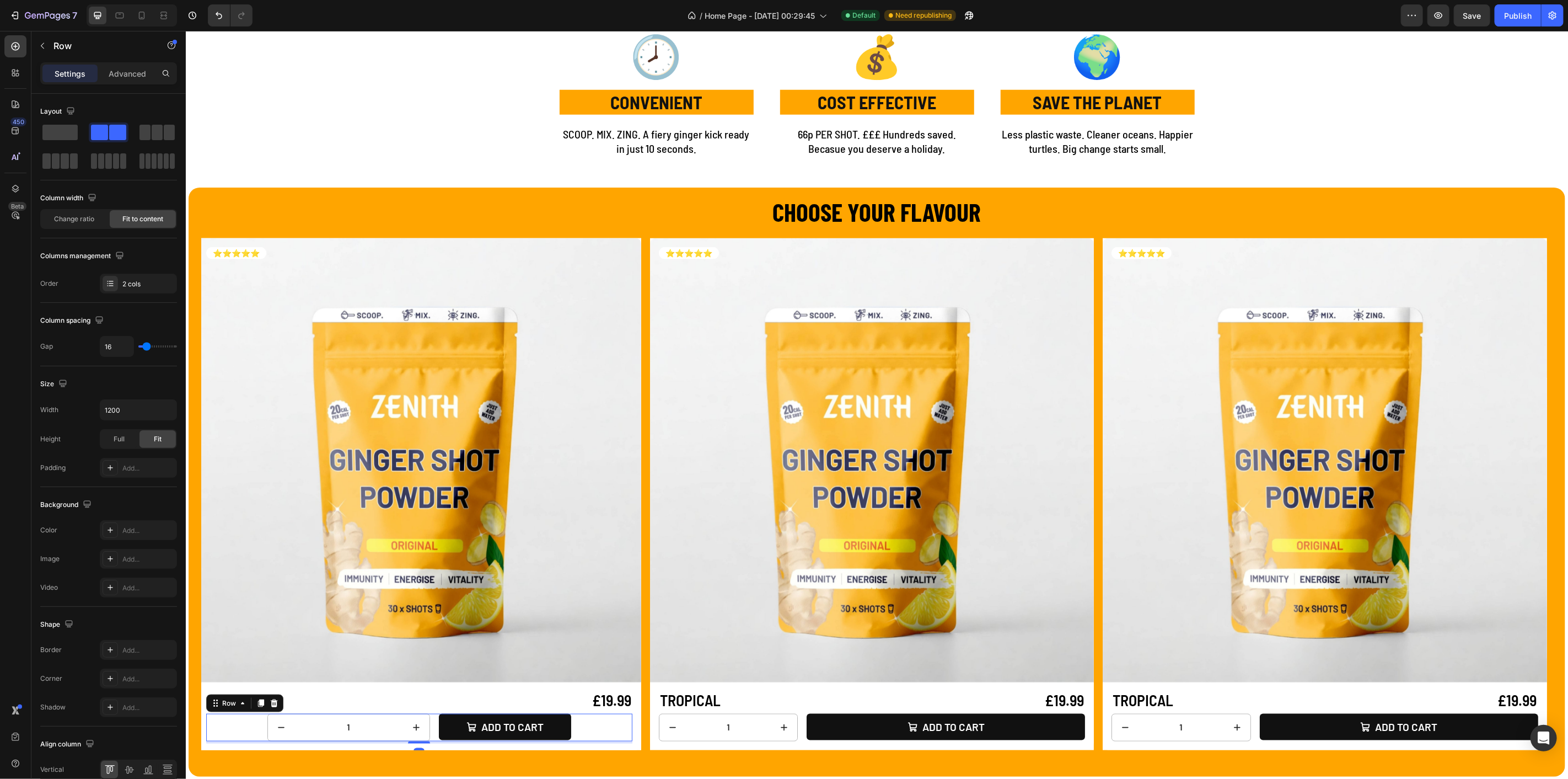
click at [434, 728] on div "1 Product Quantity Add to cart Add to Cart Row 4" at bounding box center [419, 727] width 427 height 28
click at [76, 223] on div "Change ratio" at bounding box center [74, 219] width 66 height 17
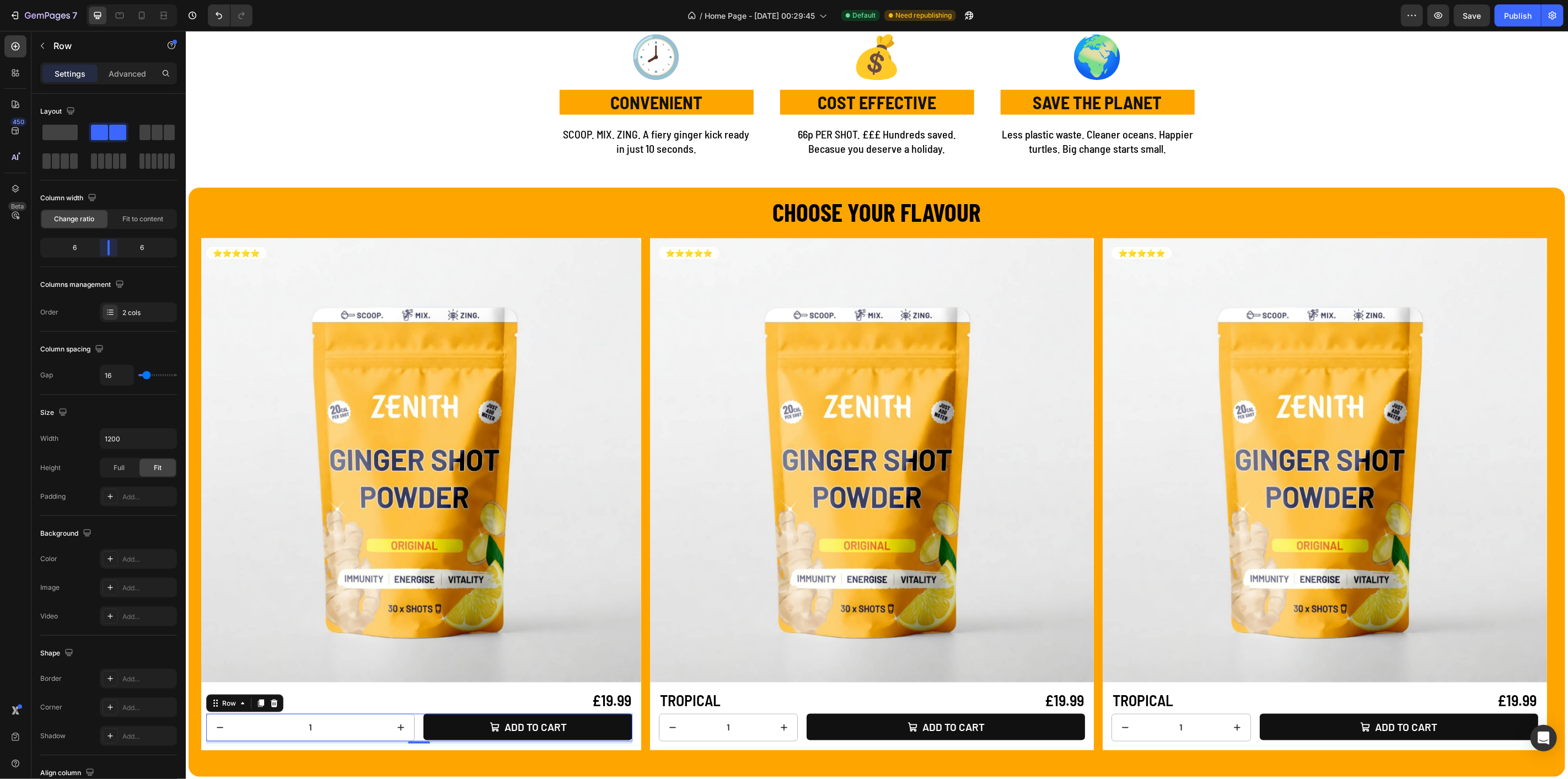
click at [107, 0] on body "7 Version history / Home Page - [DATE] 00:29:45 Default Need republishing Previ…" at bounding box center [784, 0] width 1568 height 0
type input "7"
type input "0"
drag, startPoint x: 144, startPoint y: 373, endPoint x: 121, endPoint y: 369, distance: 23.3
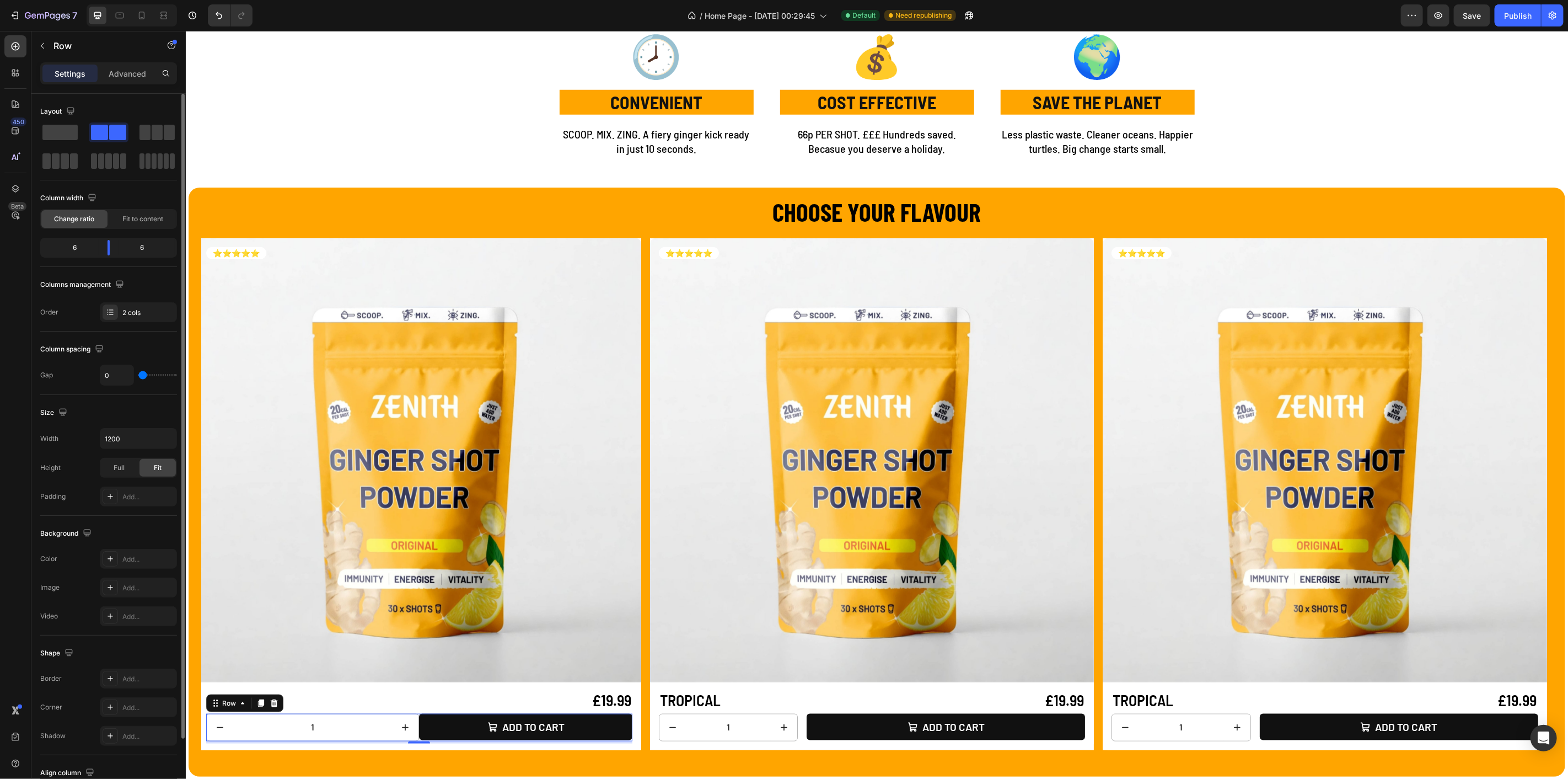
type input "0"
click at [138, 374] on input "range" at bounding box center [158, 374] width 39 height 2
type input "1"
type input "2"
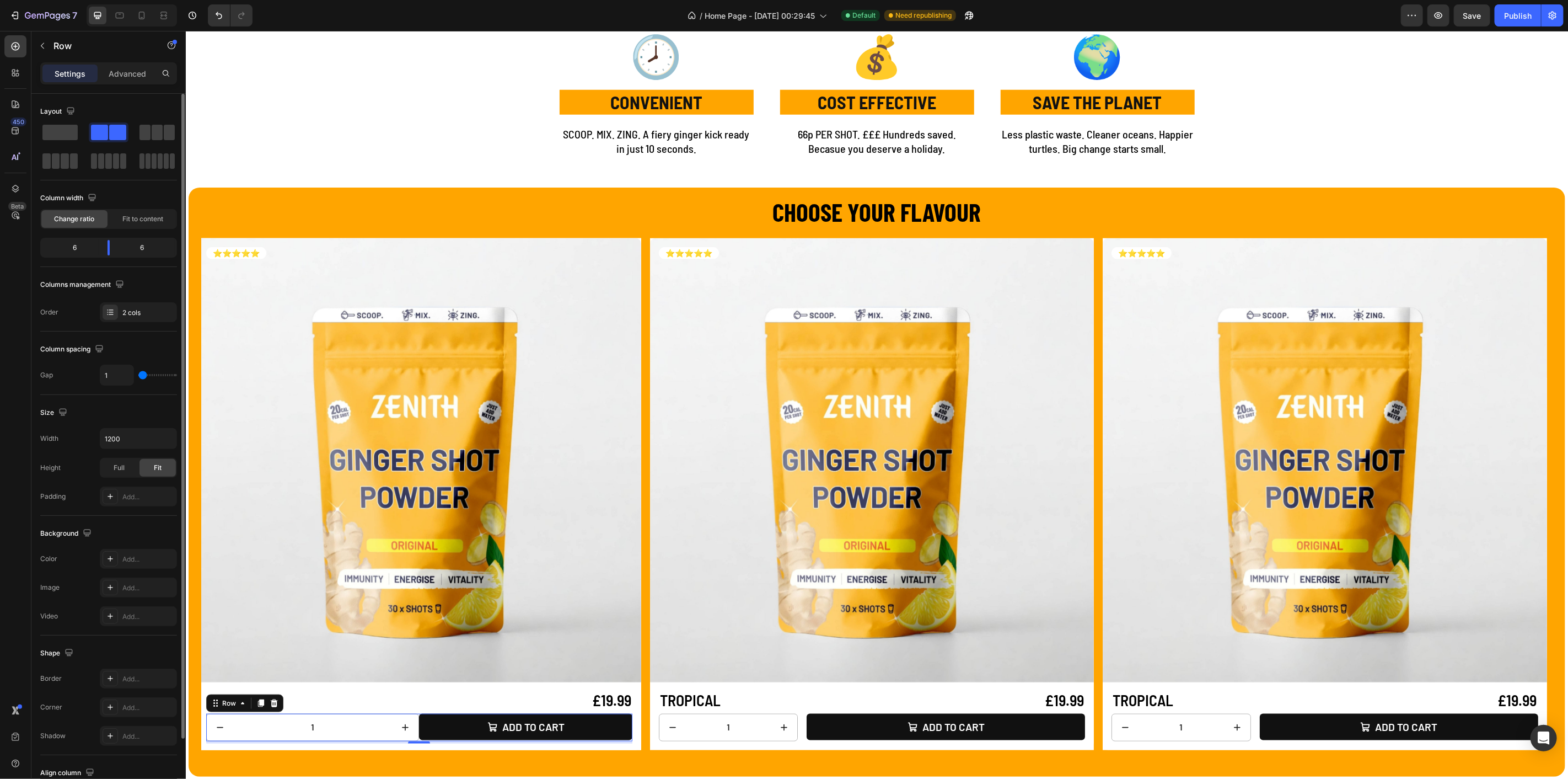
type input "2"
type input "4"
type input "7"
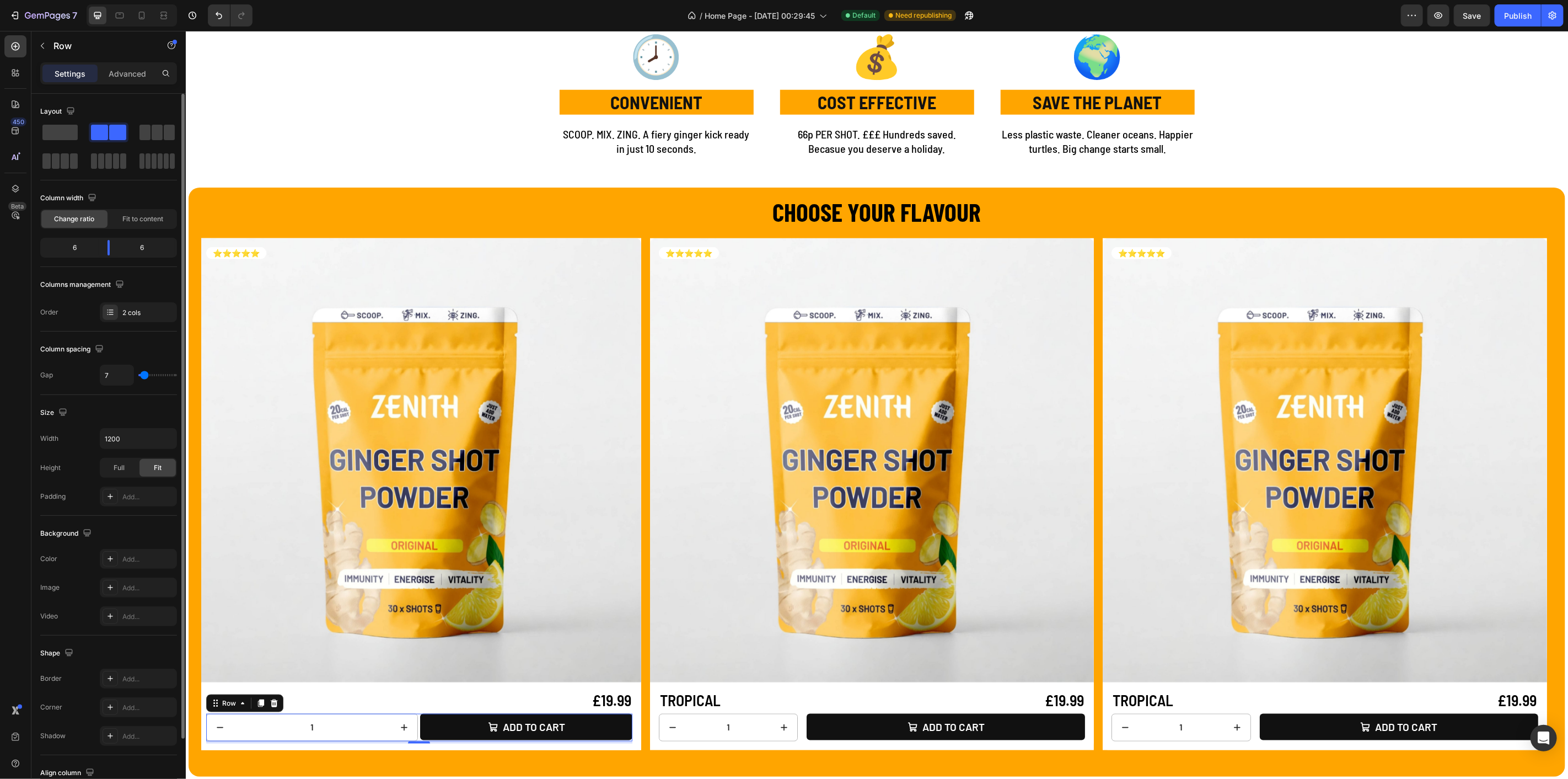
type input "9"
type input "10"
type input "14"
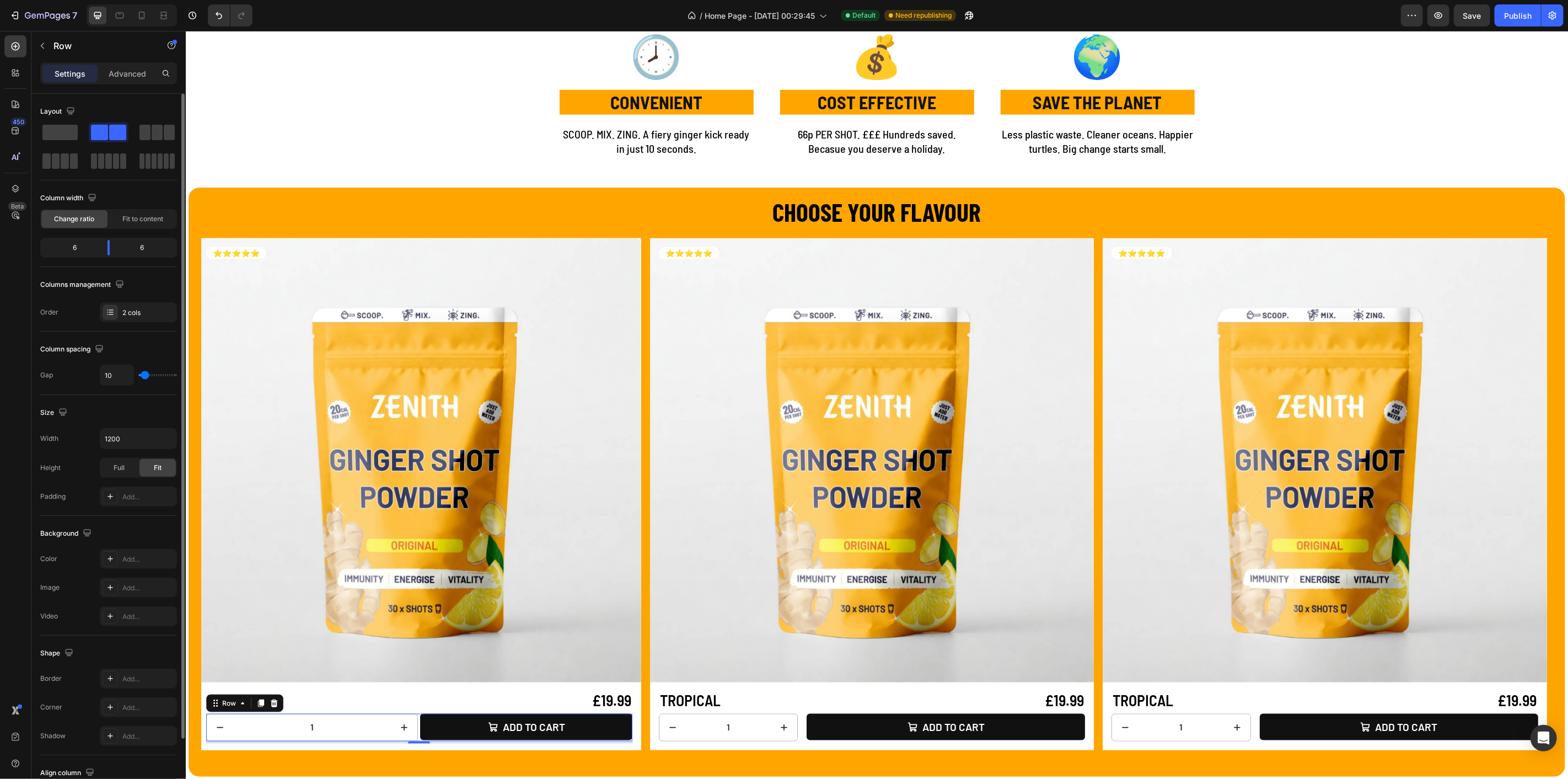
type input "14"
type input "15"
type input "17"
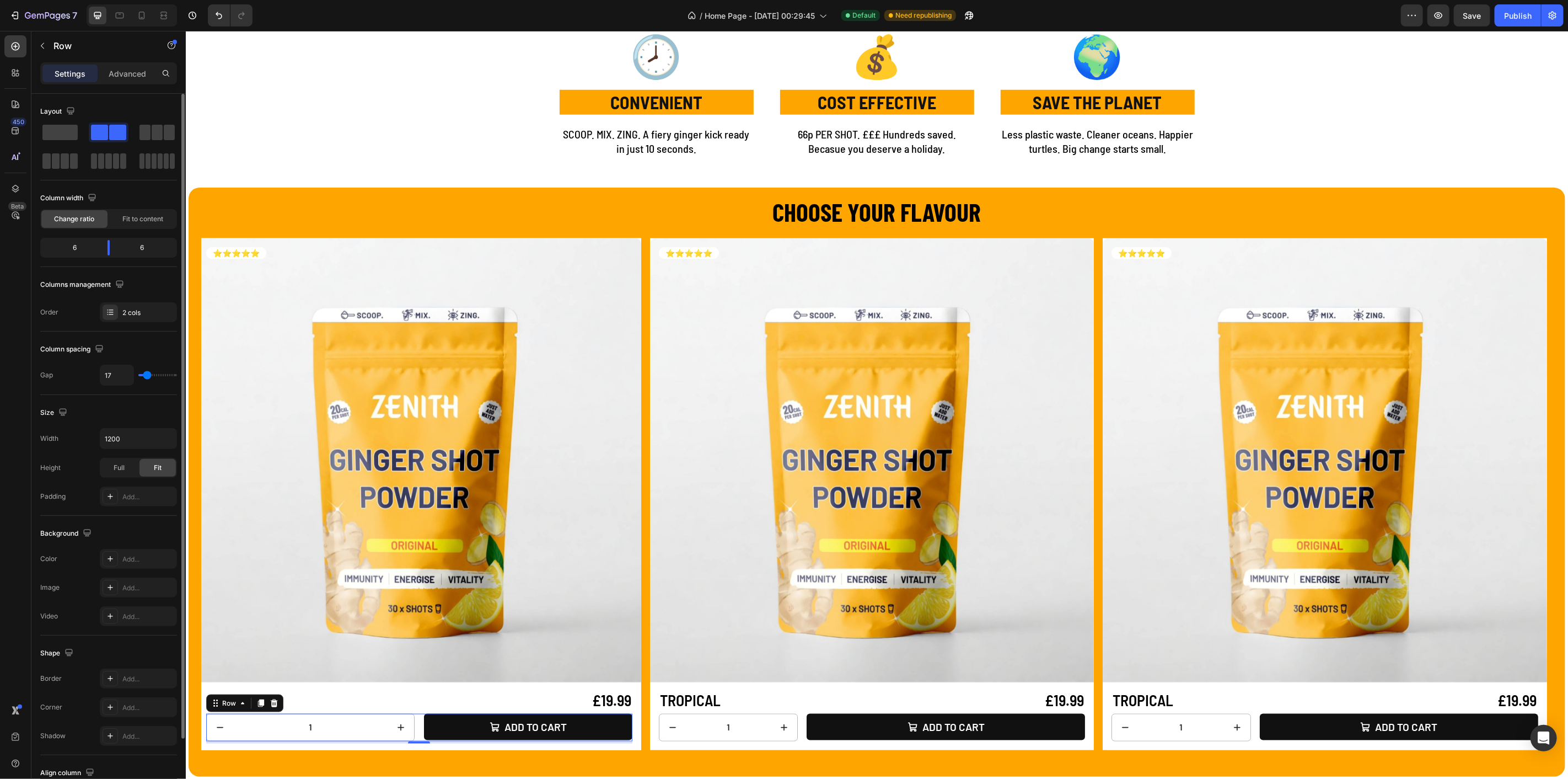
type input "19"
type input "20"
type input "24"
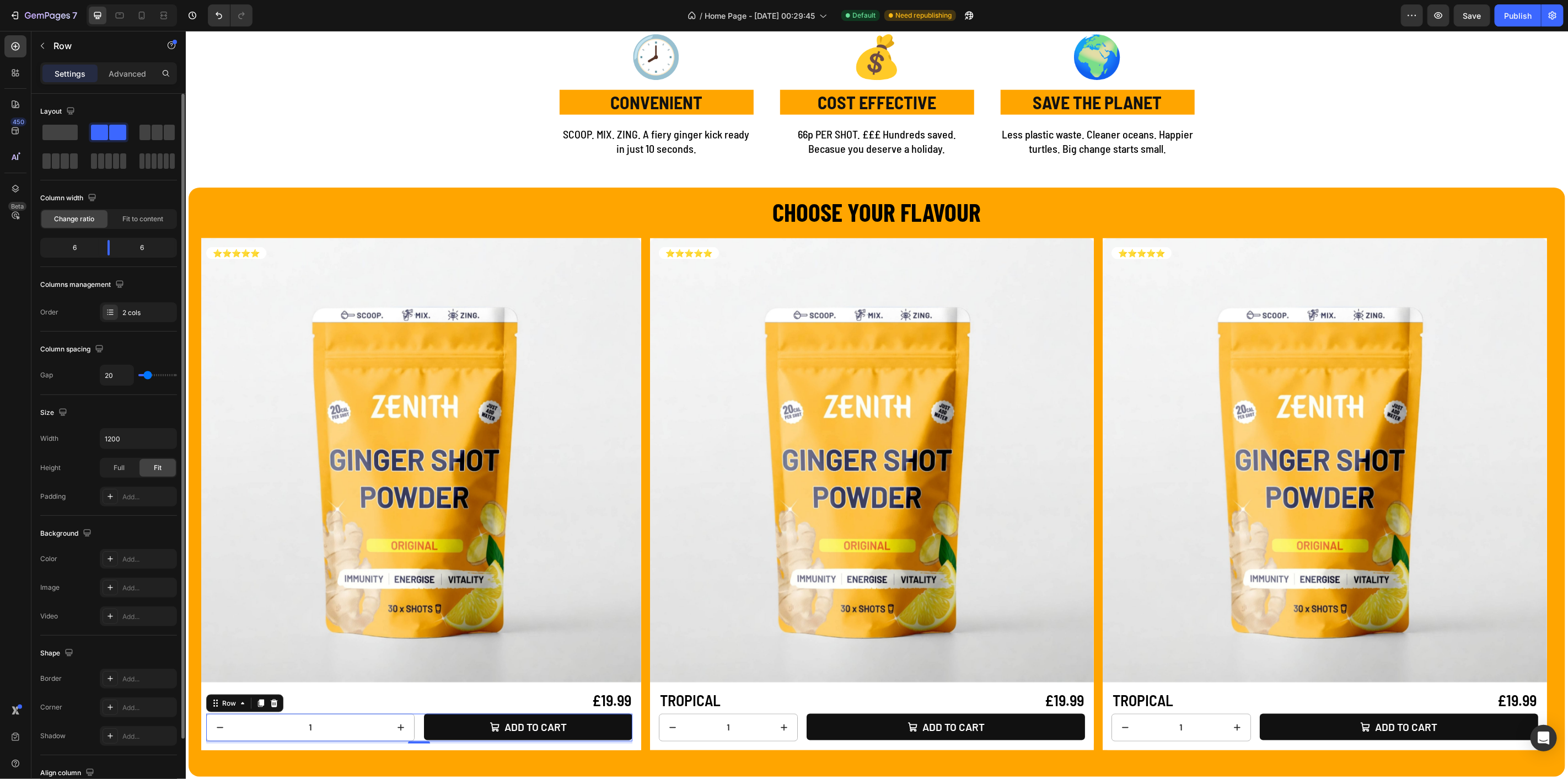
type input "24"
type input "25"
type input "27"
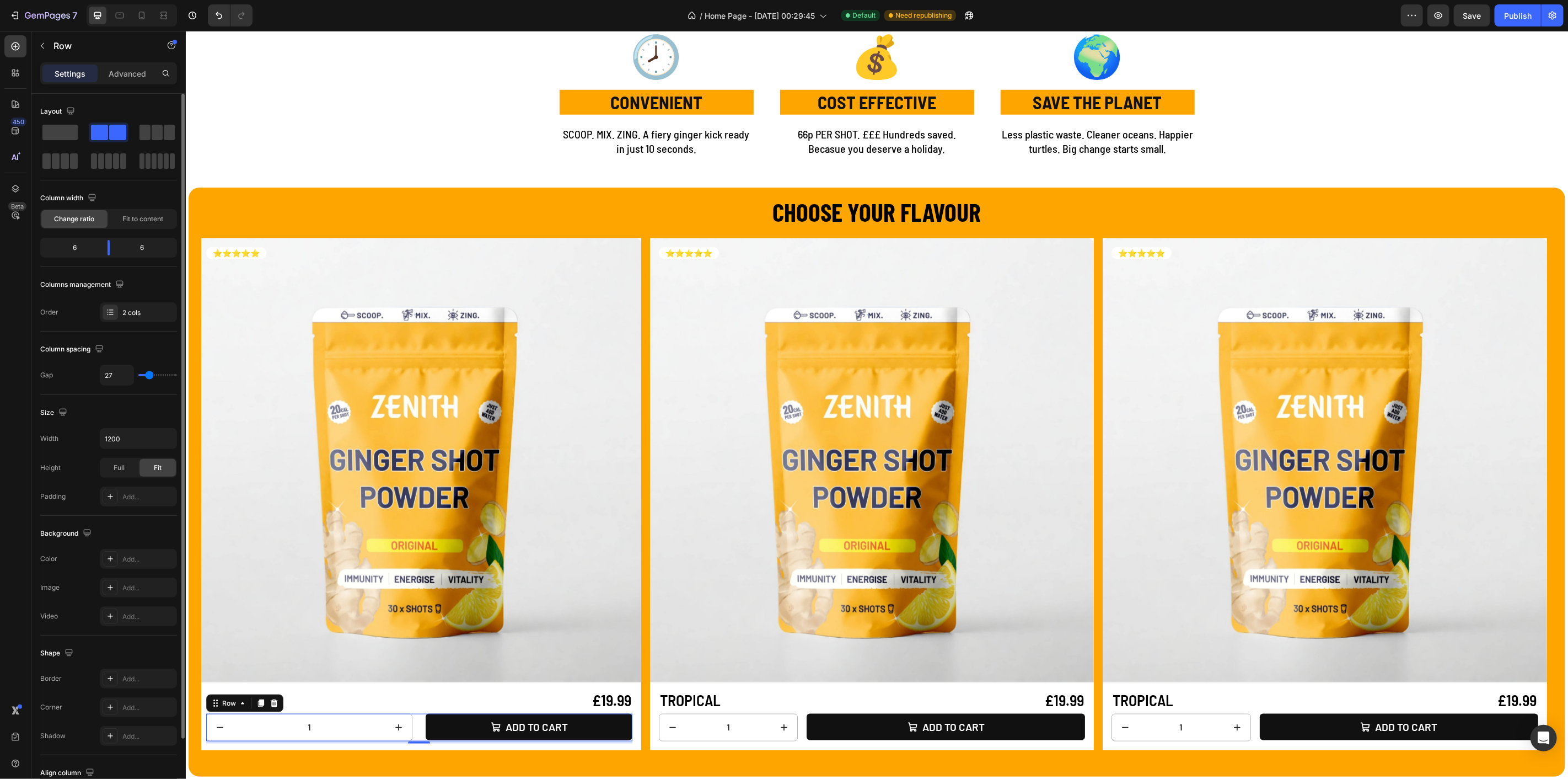
type input "30"
type input "34"
type input "50"
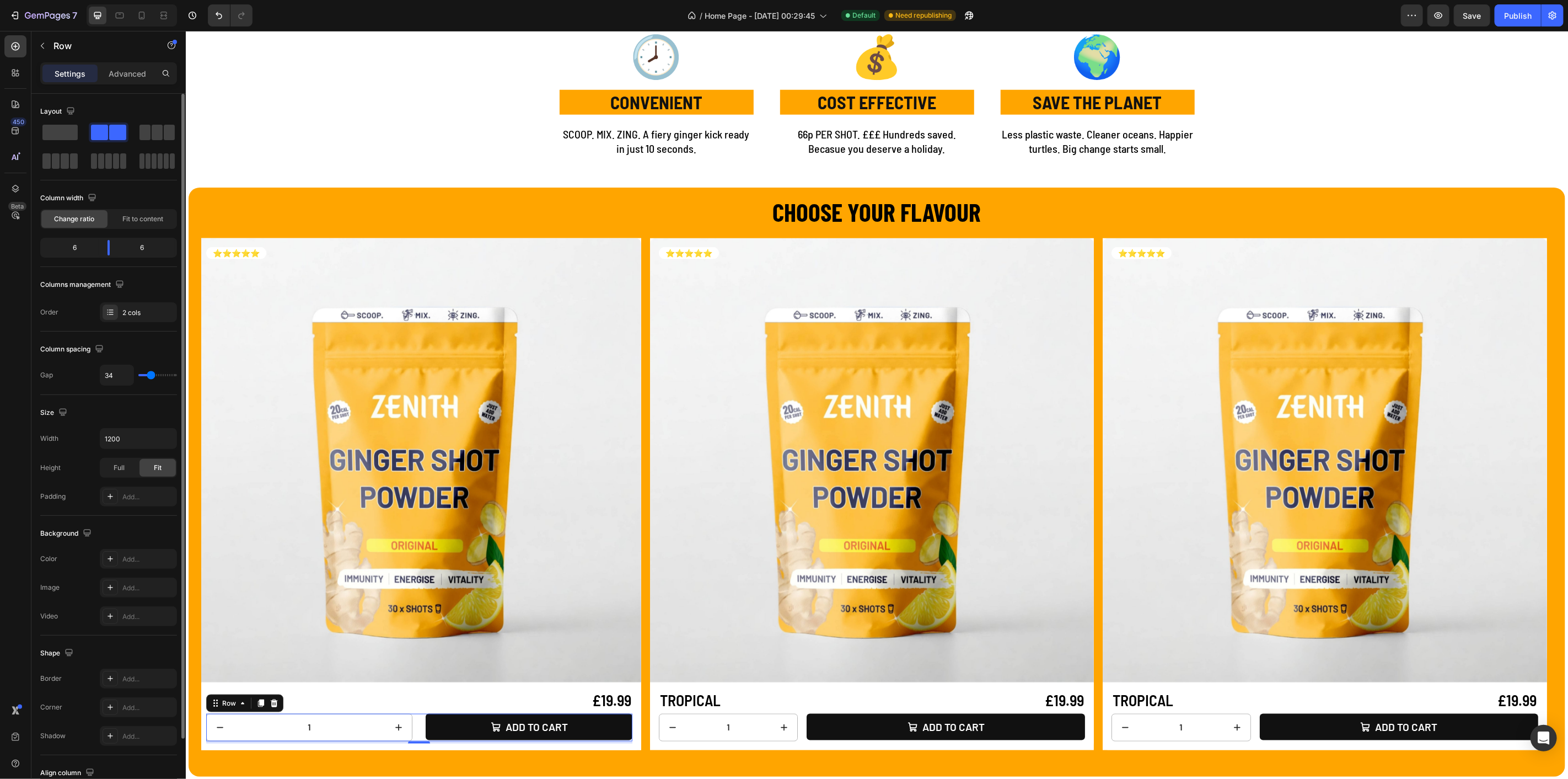
type input "50"
type input "68"
type input "89"
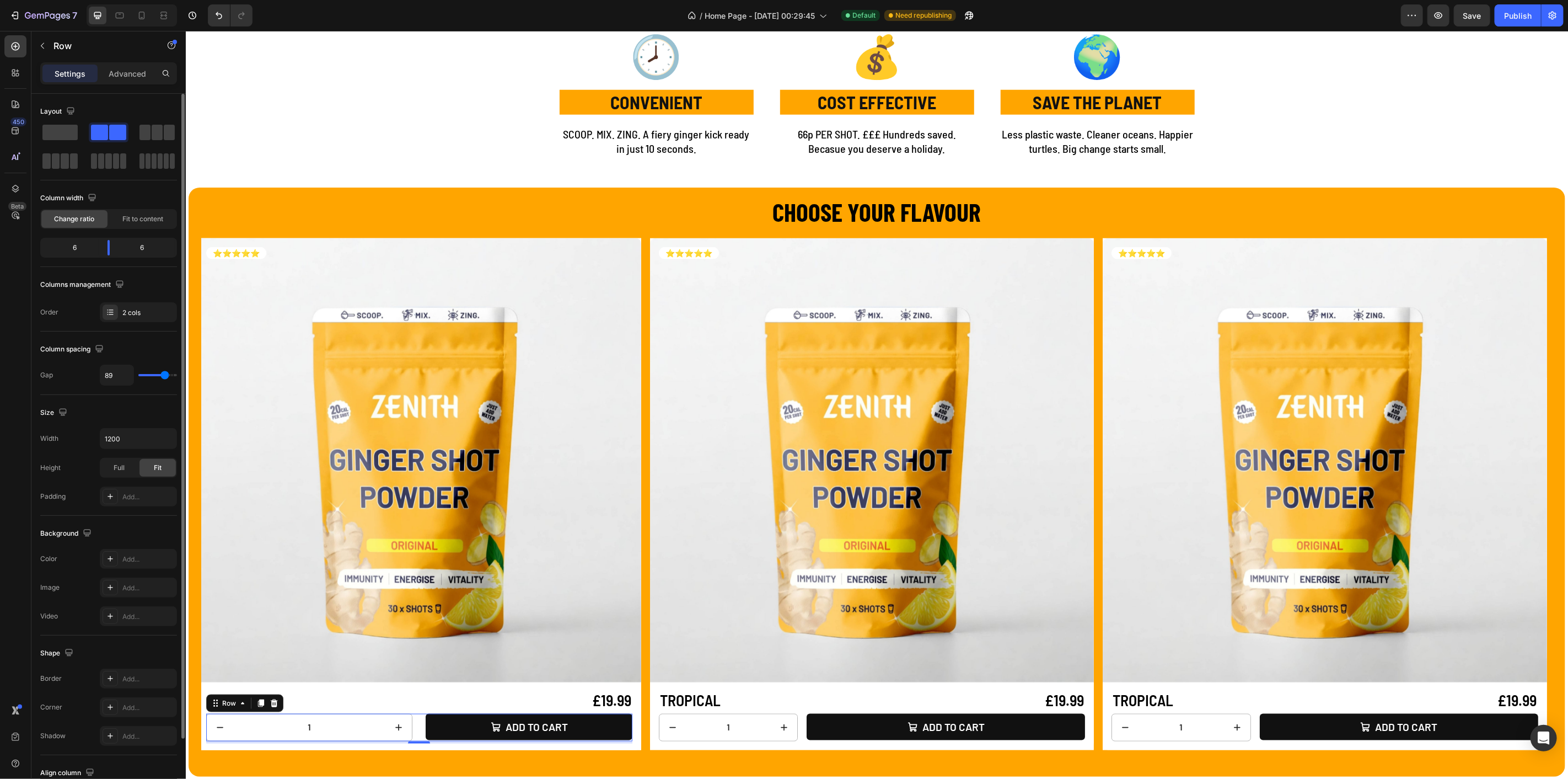
type input "99"
type input "113"
type input "120"
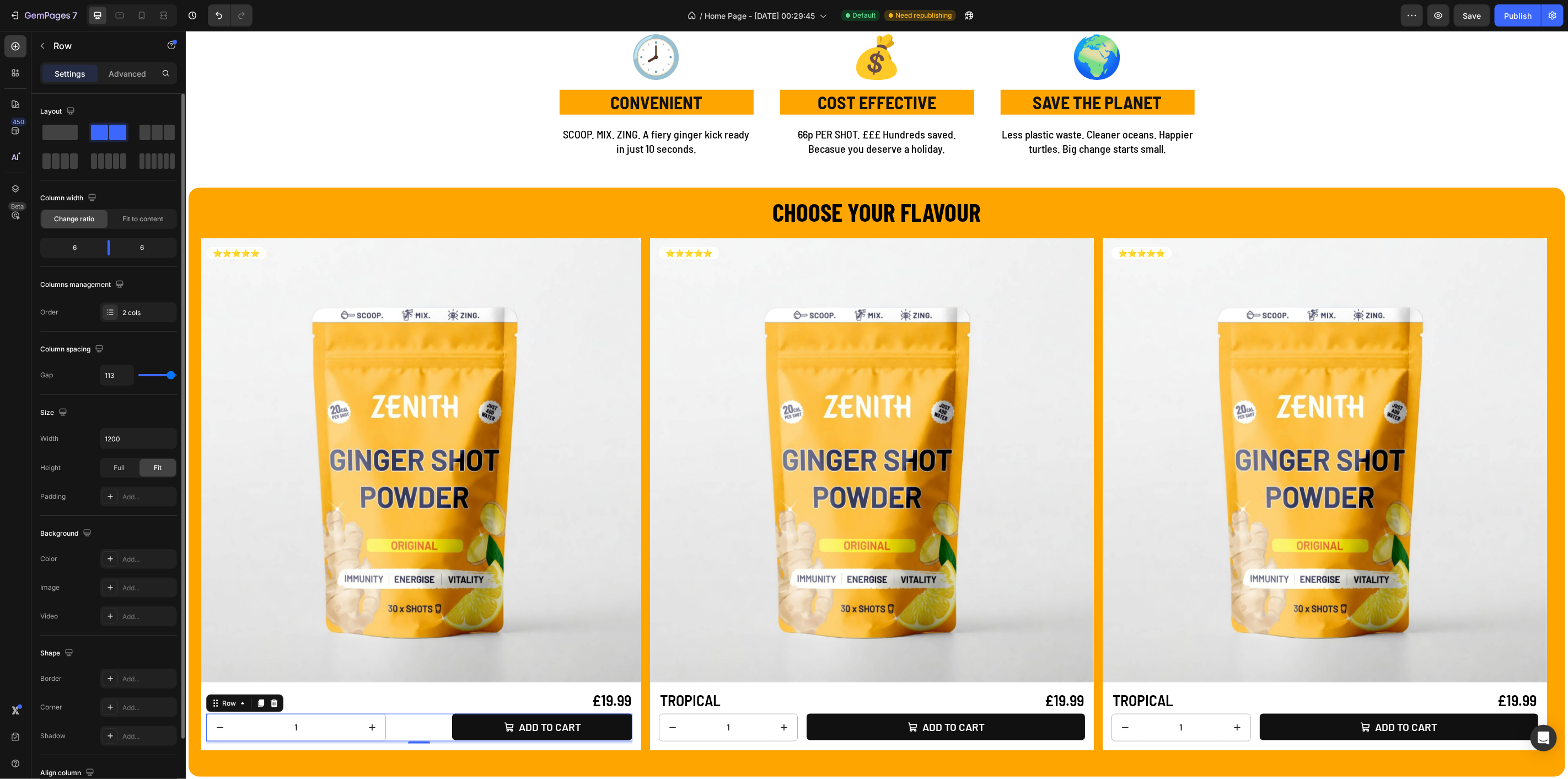
type input "120"
type input "114"
type input "111"
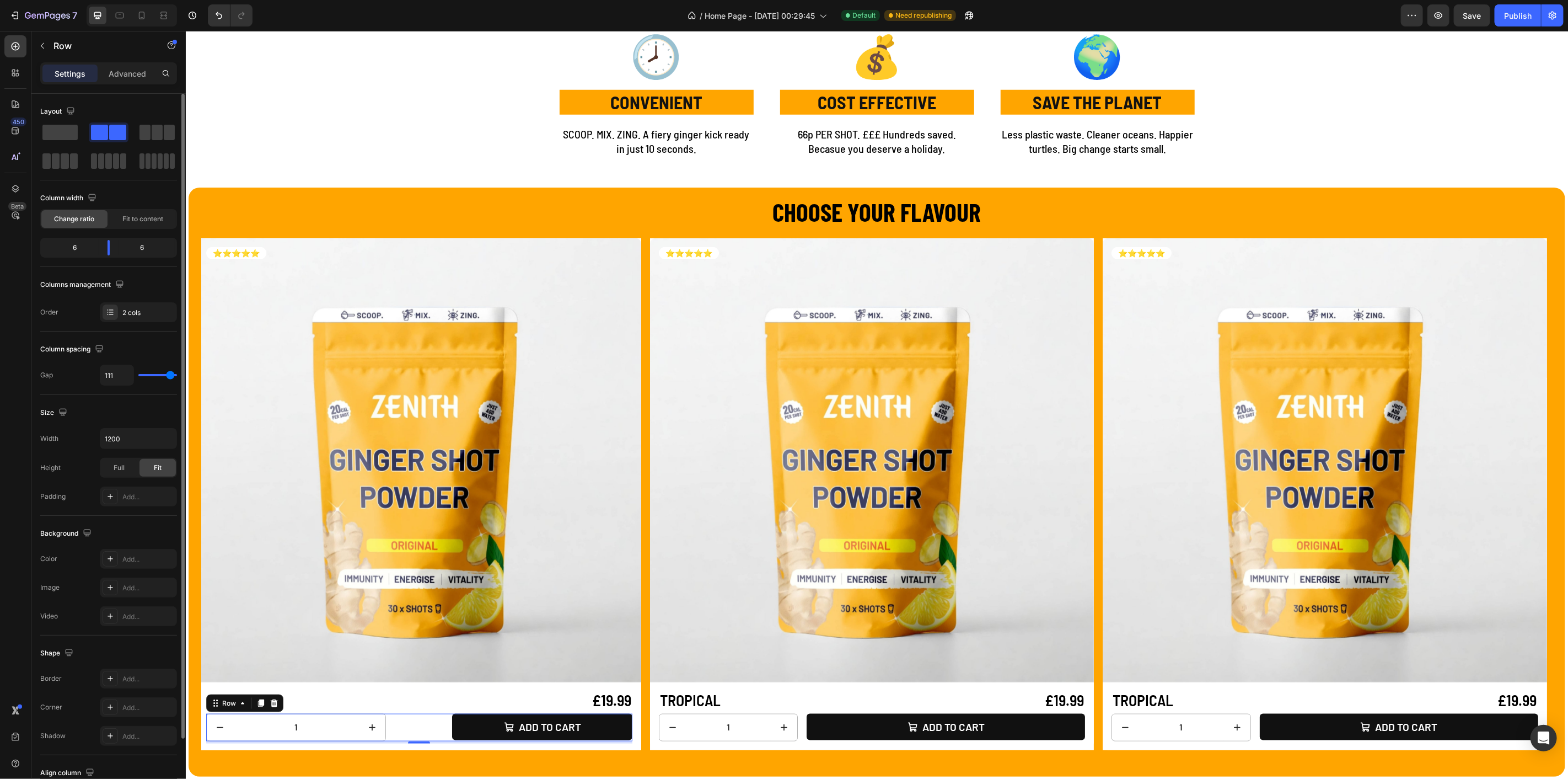
type input "106"
type input "99"
type input "96"
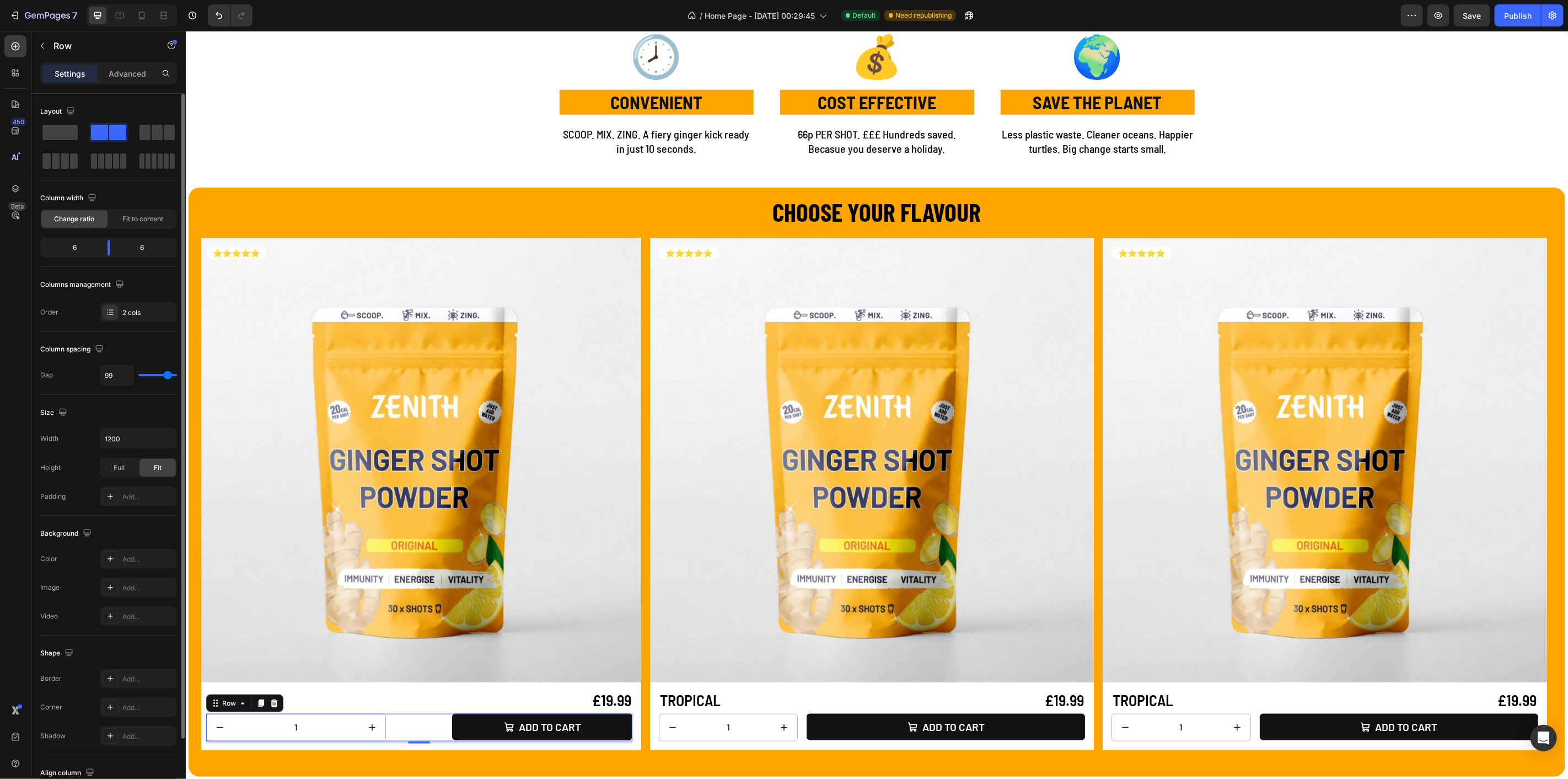
type input "96"
type input "91"
type input "83"
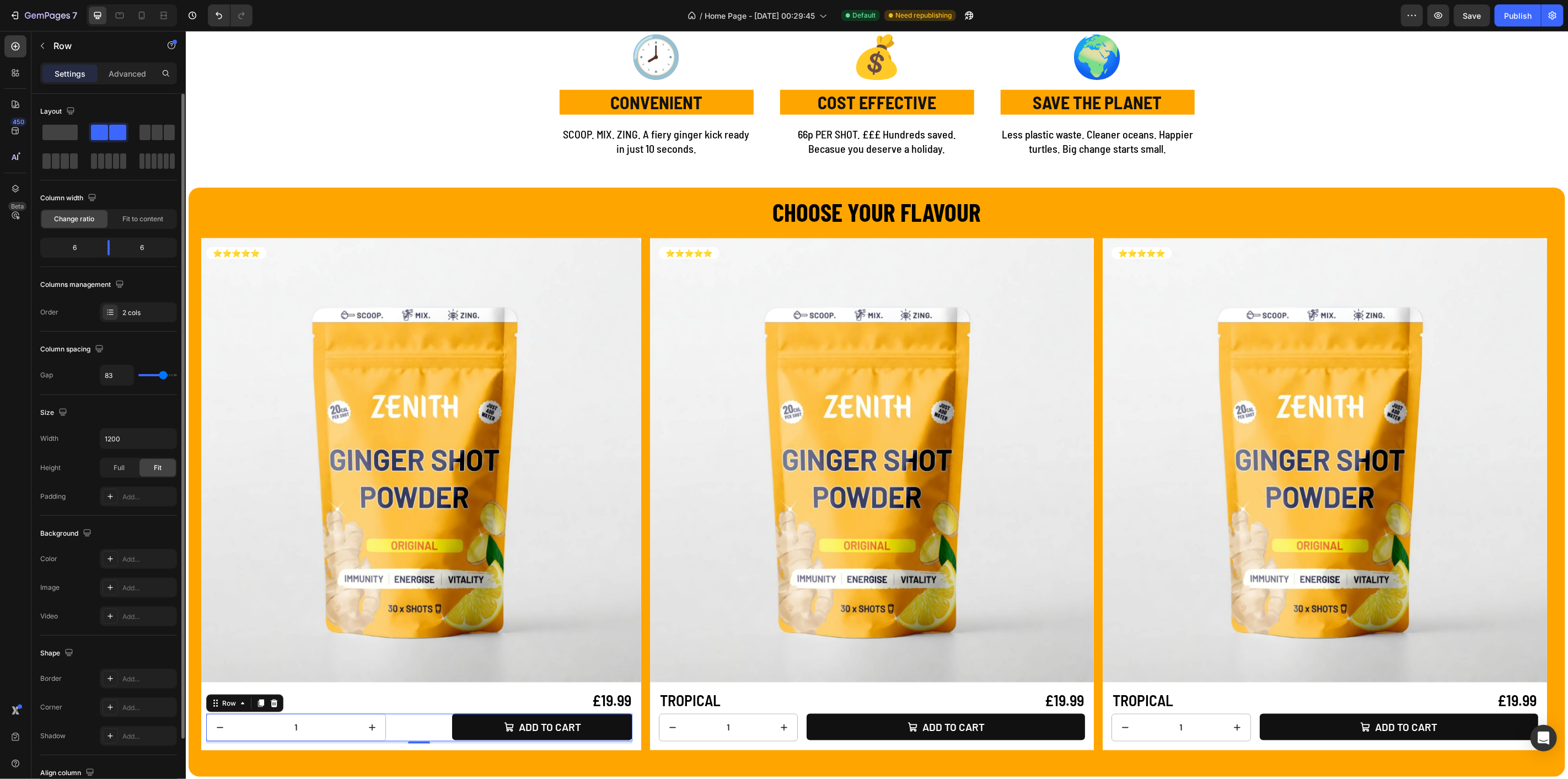
type input "71"
type input "60"
type input "53"
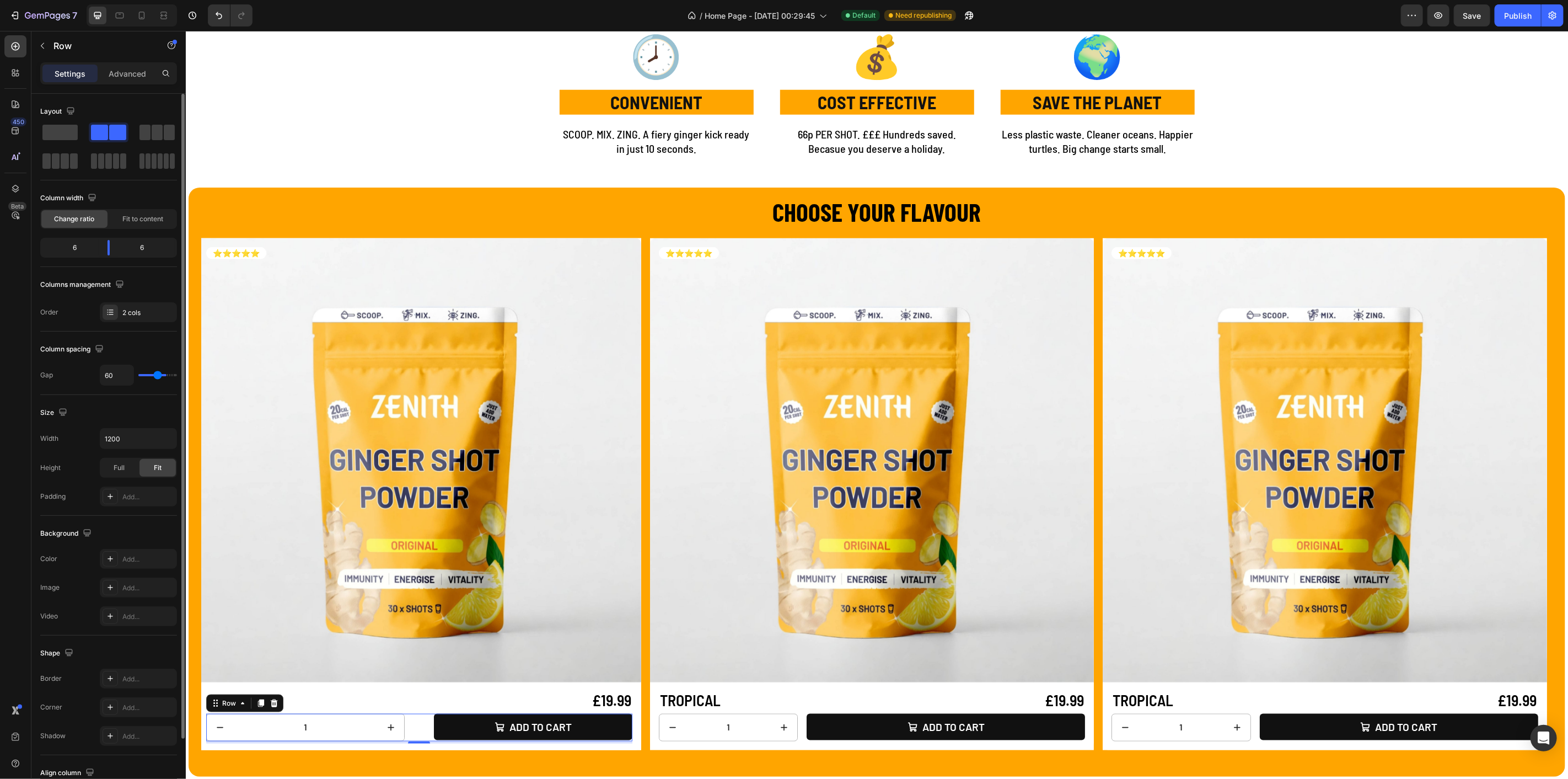
type input "53"
type input "42"
type input "37"
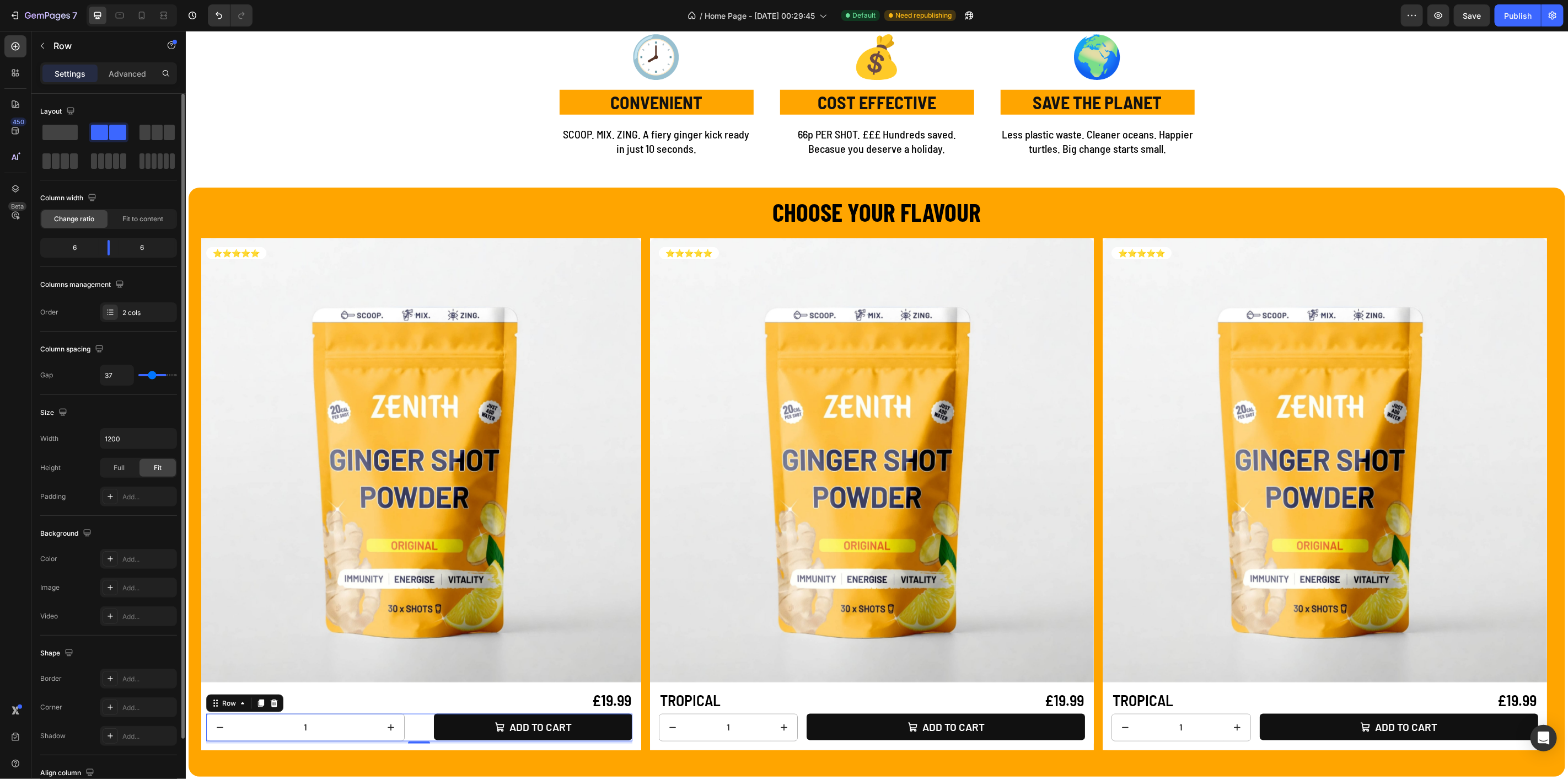
type input "30"
type input "27"
type input "24"
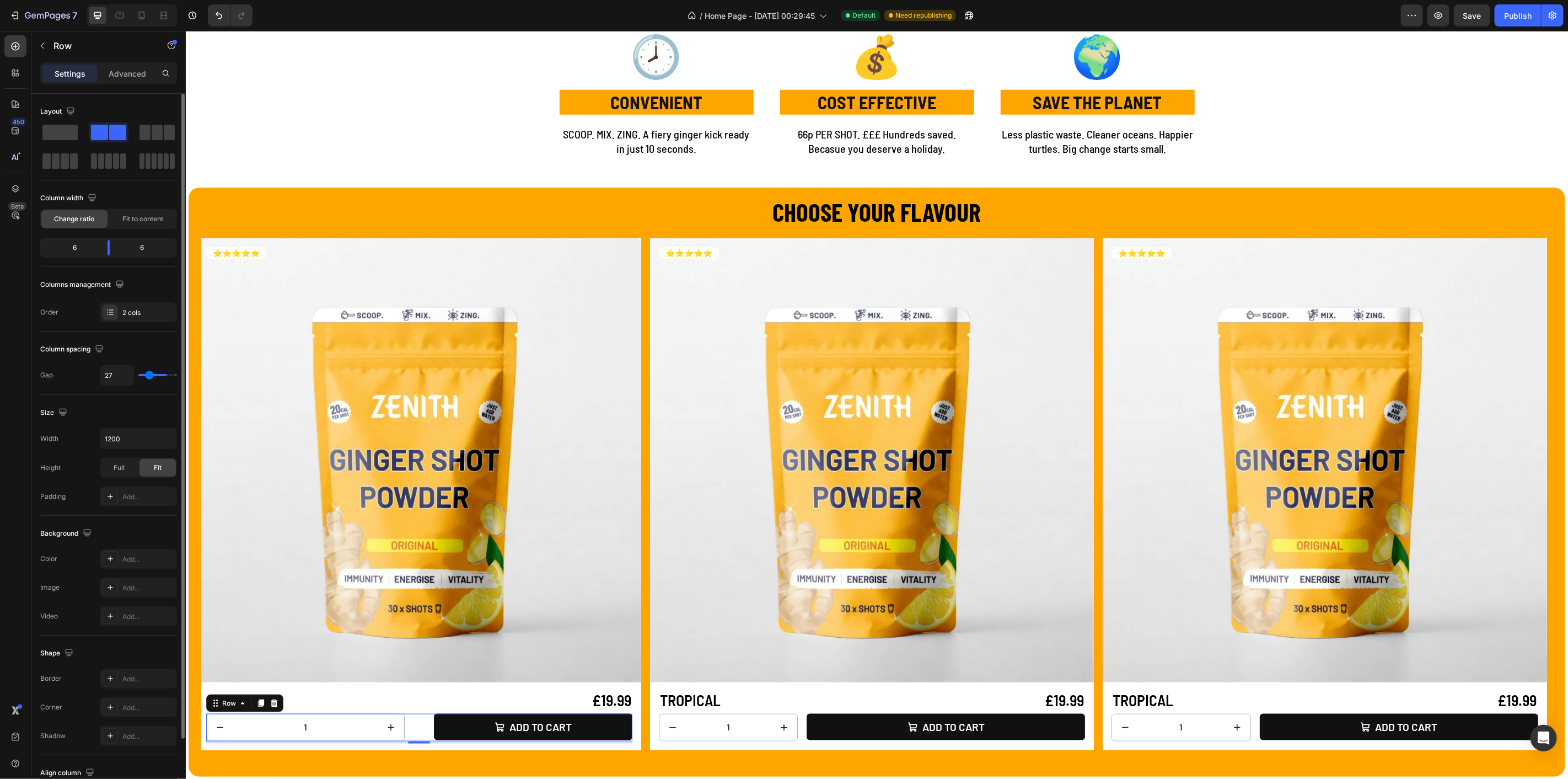
type input "24"
type input "22"
type input "19"
drag, startPoint x: 141, startPoint y: 374, endPoint x: 148, endPoint y: 371, distance: 7.6
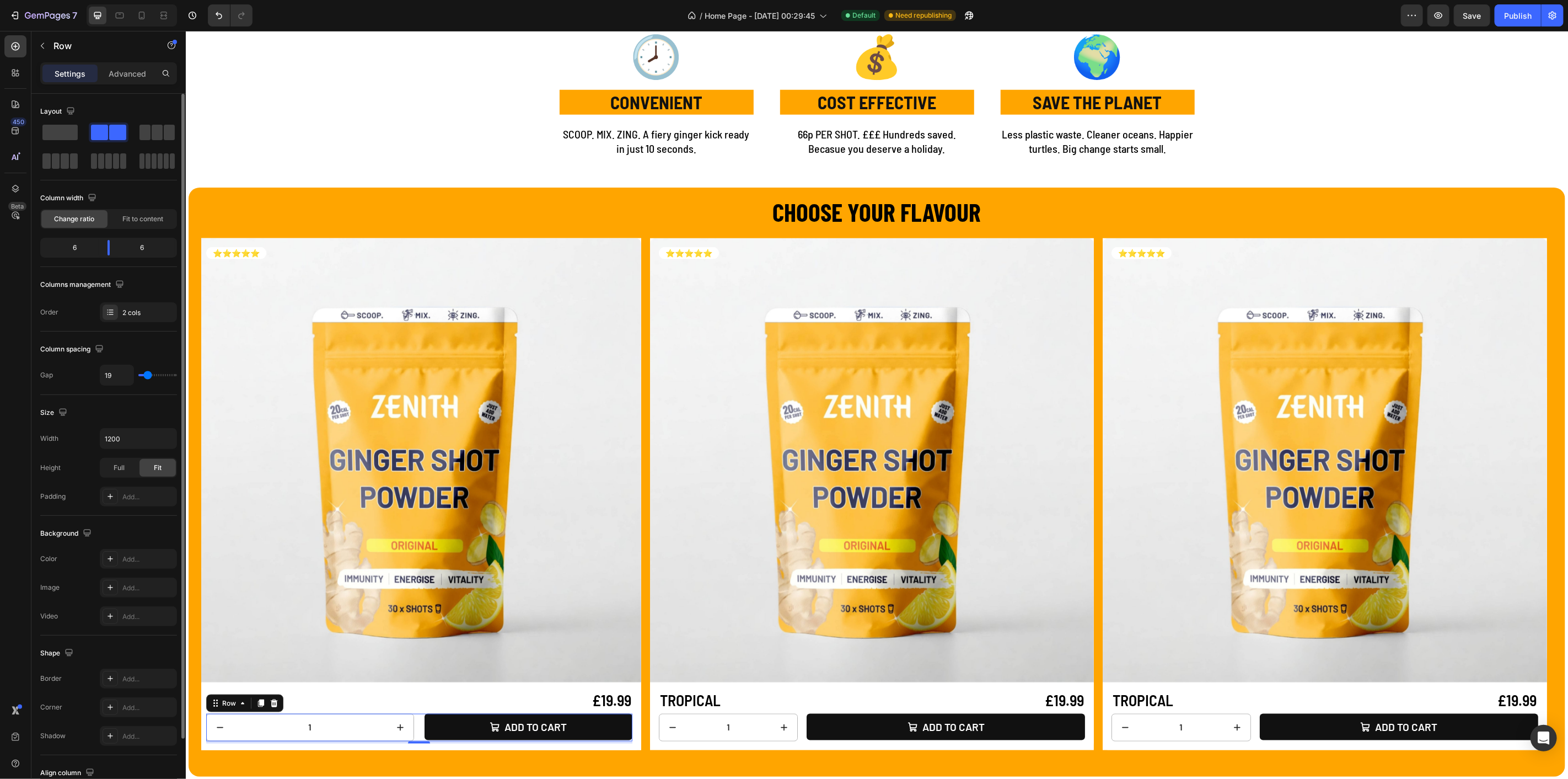
type input "19"
click at [148, 374] on input "range" at bounding box center [158, 374] width 39 height 2
type input "1"
type input "16"
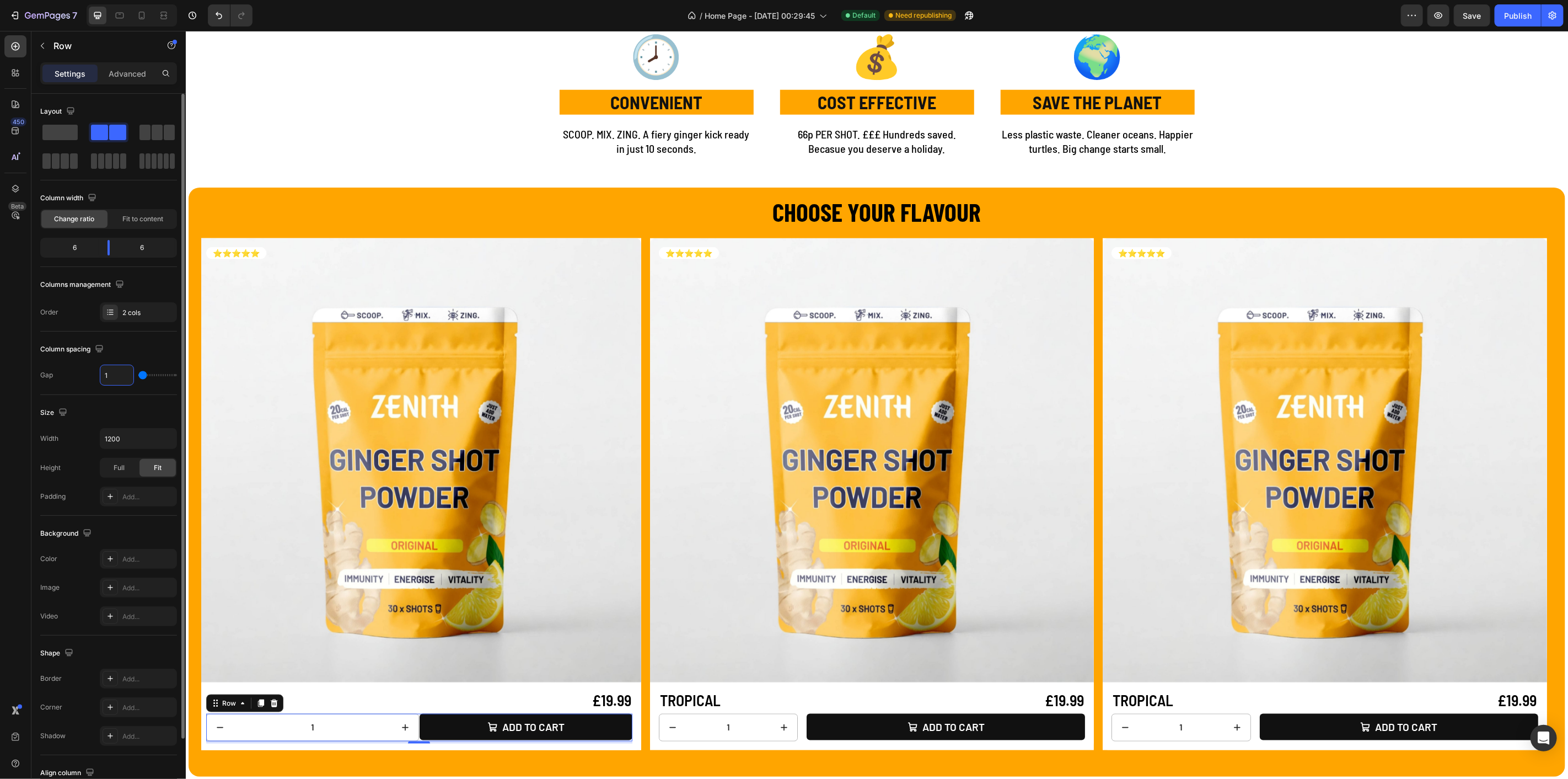
type input "16"
click at [119, 442] on input "1200" at bounding box center [138, 439] width 76 height 20
click at [119, 463] on span "Full" at bounding box center [119, 468] width 11 height 10
click at [127, 484] on p "Full 100%" at bounding box center [135, 486] width 63 height 10
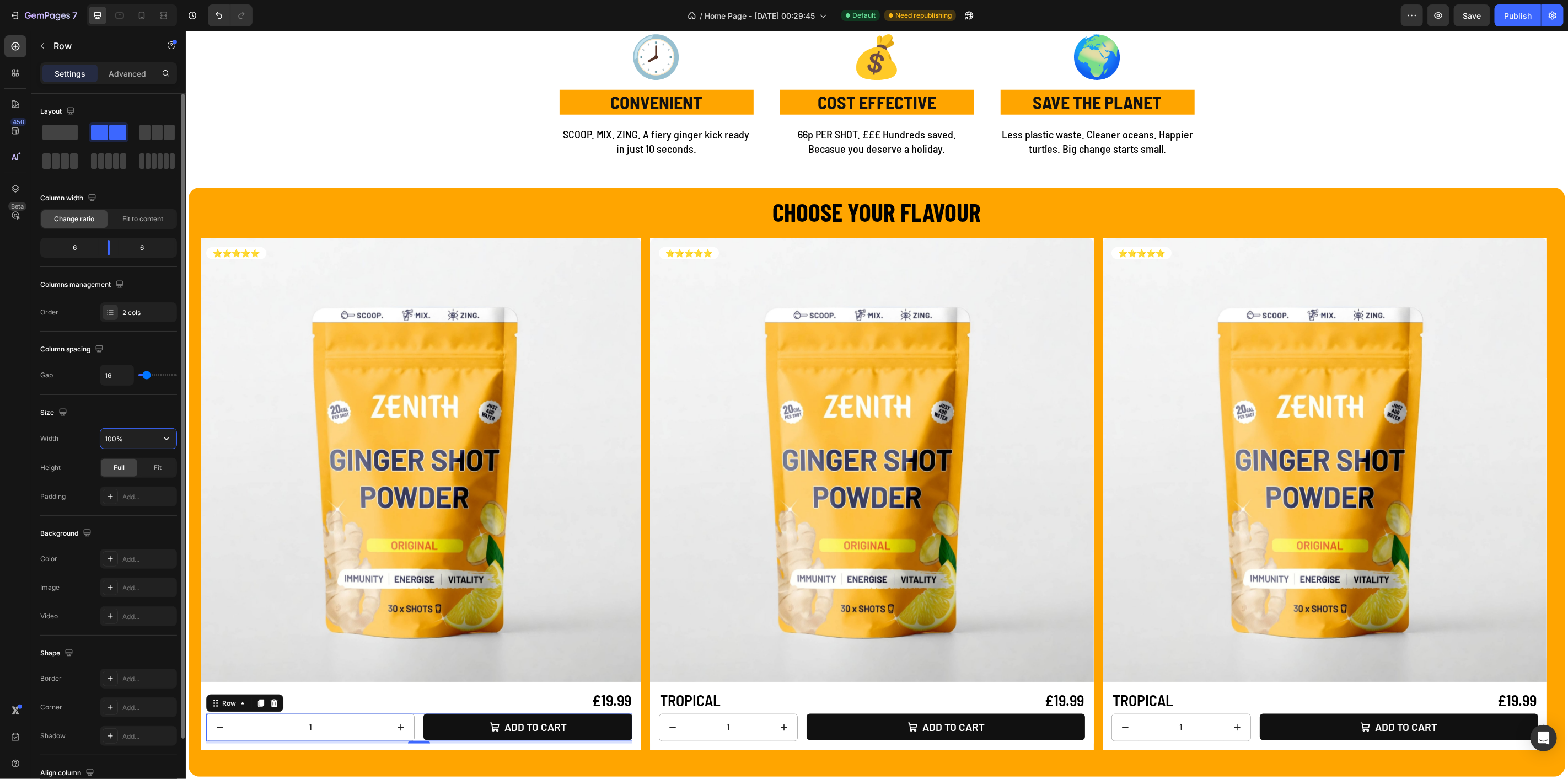
click at [150, 437] on input "100%" at bounding box center [138, 439] width 76 height 20
click at [158, 414] on div "Size" at bounding box center [109, 413] width 137 height 17
click at [151, 462] on div "Fit" at bounding box center [158, 468] width 36 height 17
click at [222, 17] on icon "Undo/Redo" at bounding box center [219, 15] width 11 height 11
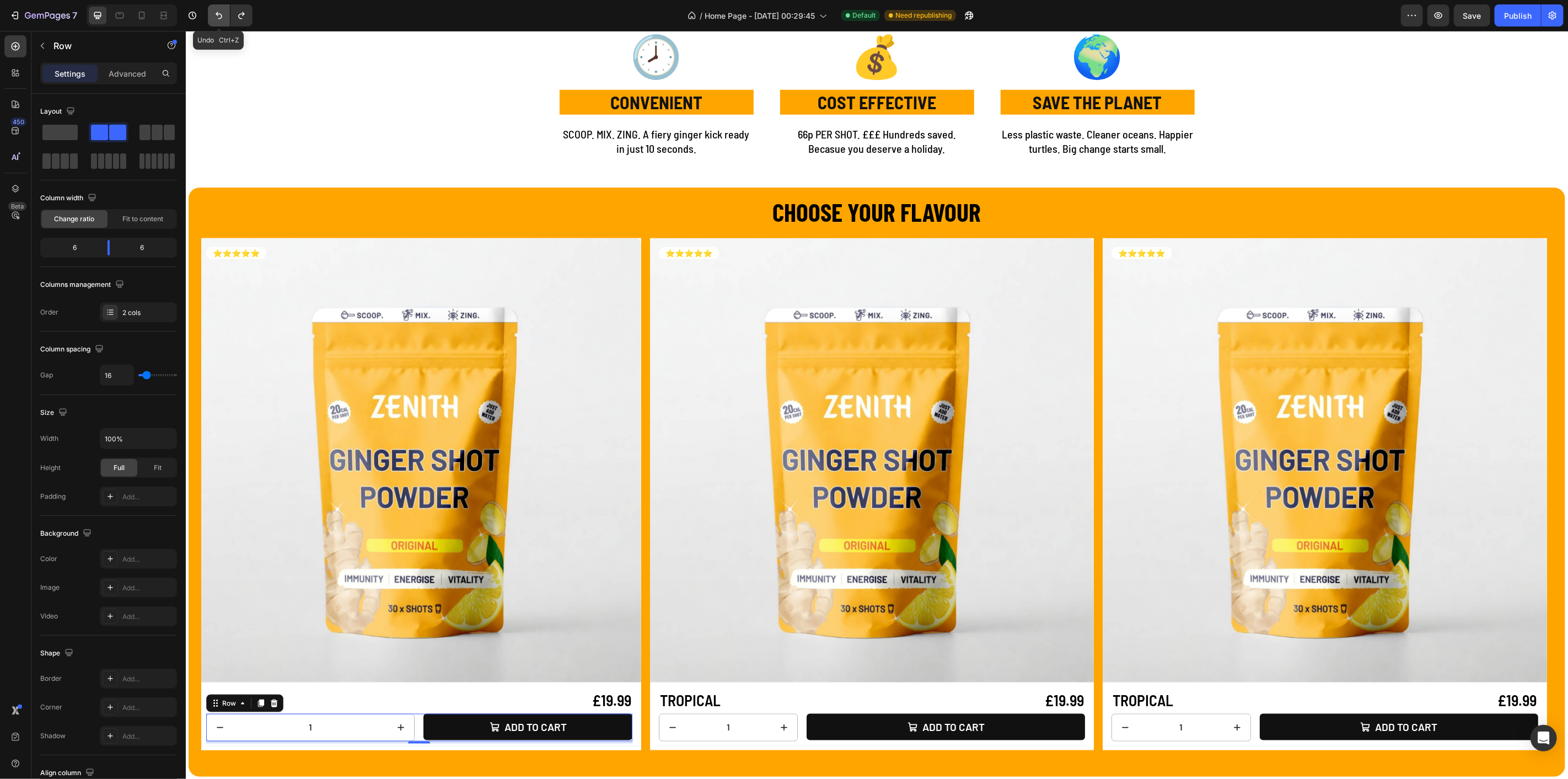
type input "1200"
click at [222, 17] on icon "Undo/Redo" at bounding box center [219, 15] width 11 height 11
click at [222, 19] on icon "Undo/Redo" at bounding box center [219, 15] width 11 height 11
click at [222, 20] on icon "Undo/Redo" at bounding box center [219, 15] width 11 height 11
type input "19"
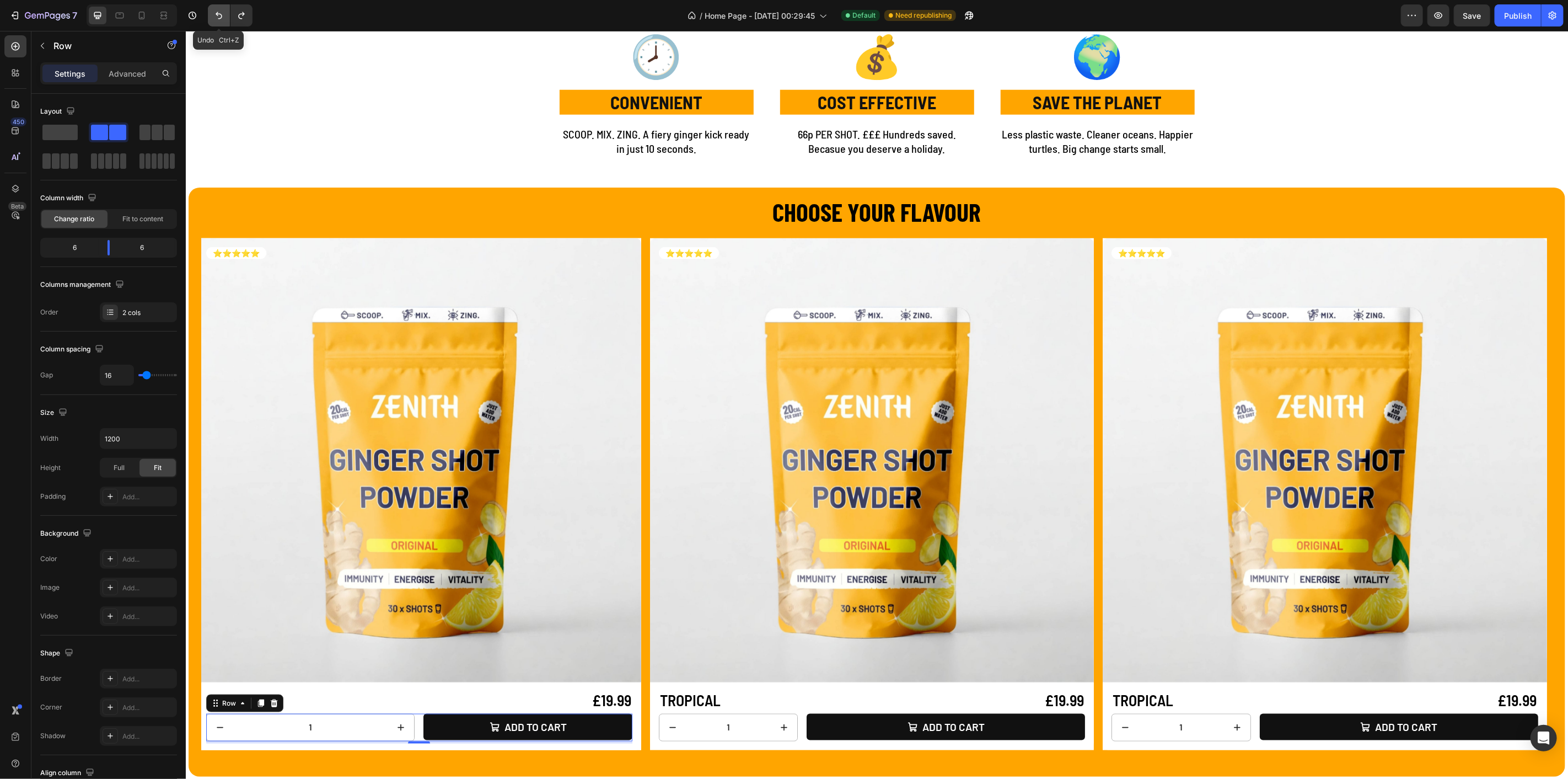
type input "19"
click at [222, 20] on icon "Undo/Redo" at bounding box center [219, 15] width 11 height 11
type input "0"
type input "1"
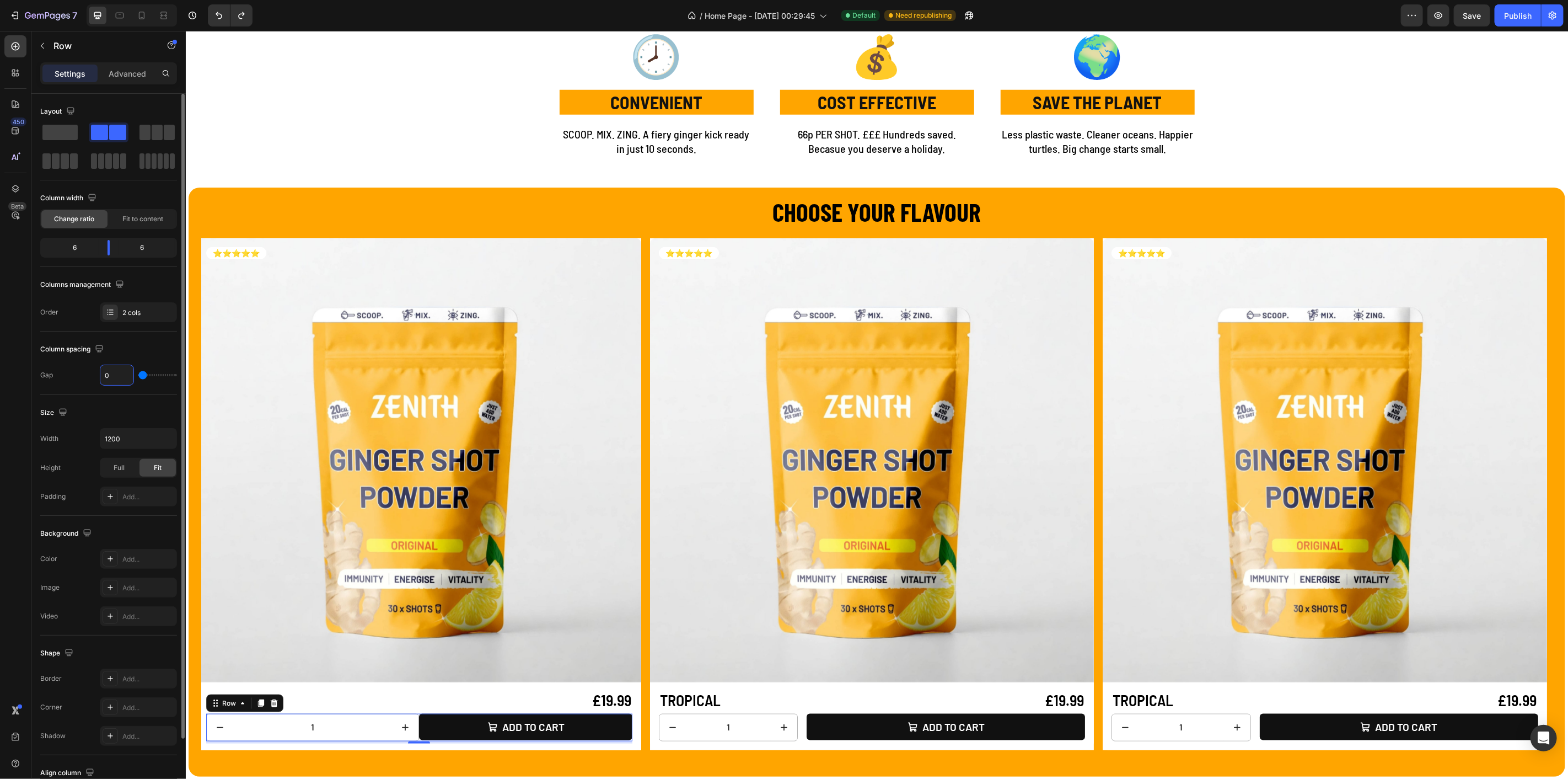
type input "1"
type input "16"
click at [144, 333] on div "Column spacing Gap 16" at bounding box center [109, 363] width 137 height 64
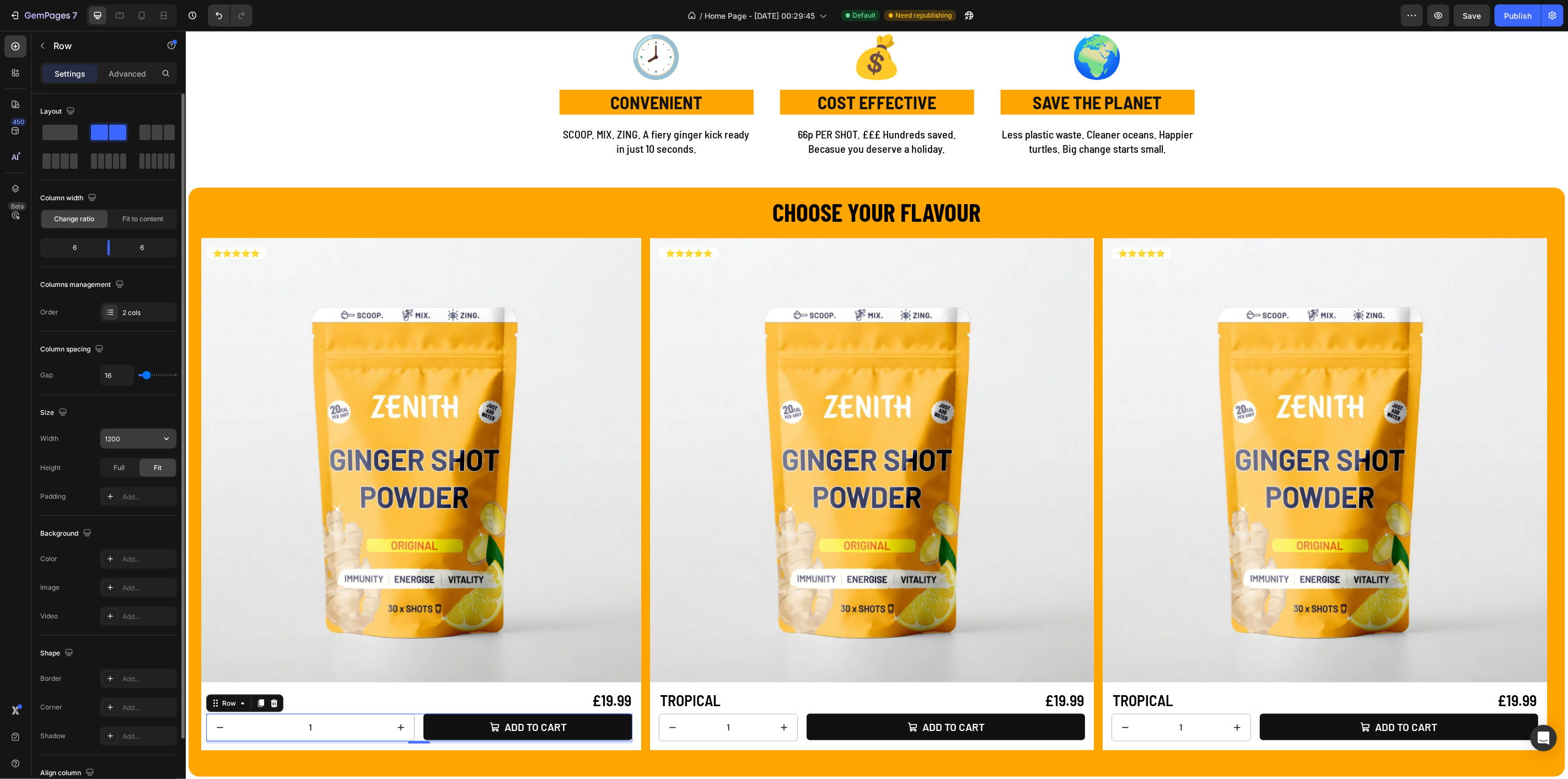
click at [132, 429] on input "1200" at bounding box center [138, 439] width 76 height 20
click at [162, 434] on icon "button" at bounding box center [166, 438] width 11 height 11
click at [127, 482] on p "Full 100%" at bounding box center [135, 486] width 63 height 10
type input "100%"
click at [133, 437] on input "100%" at bounding box center [138, 439] width 76 height 20
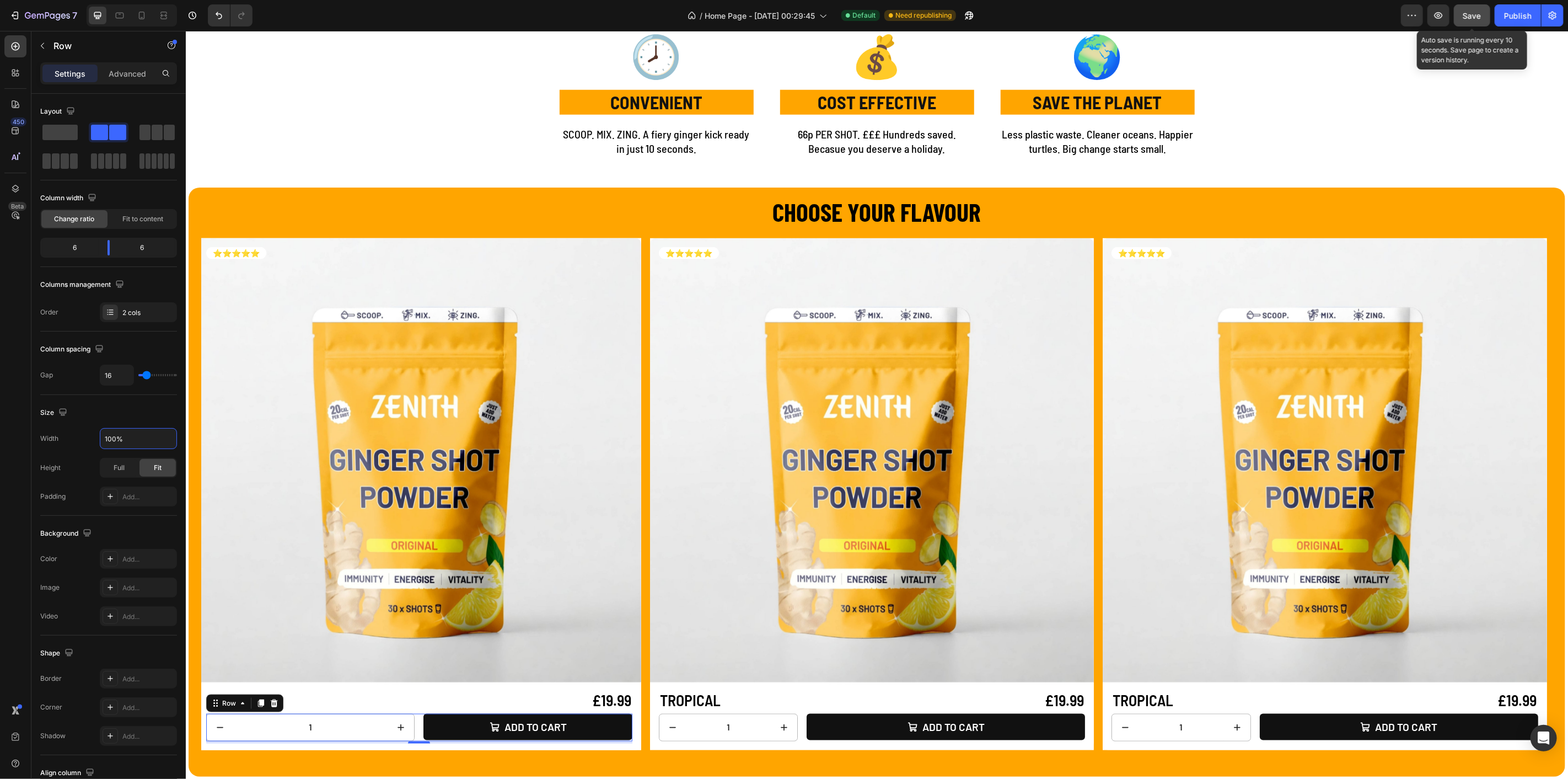
click at [1469, 17] on span "Save" at bounding box center [1472, 15] width 18 height 9
click at [1518, 21] on button "Publish" at bounding box center [1518, 15] width 46 height 22
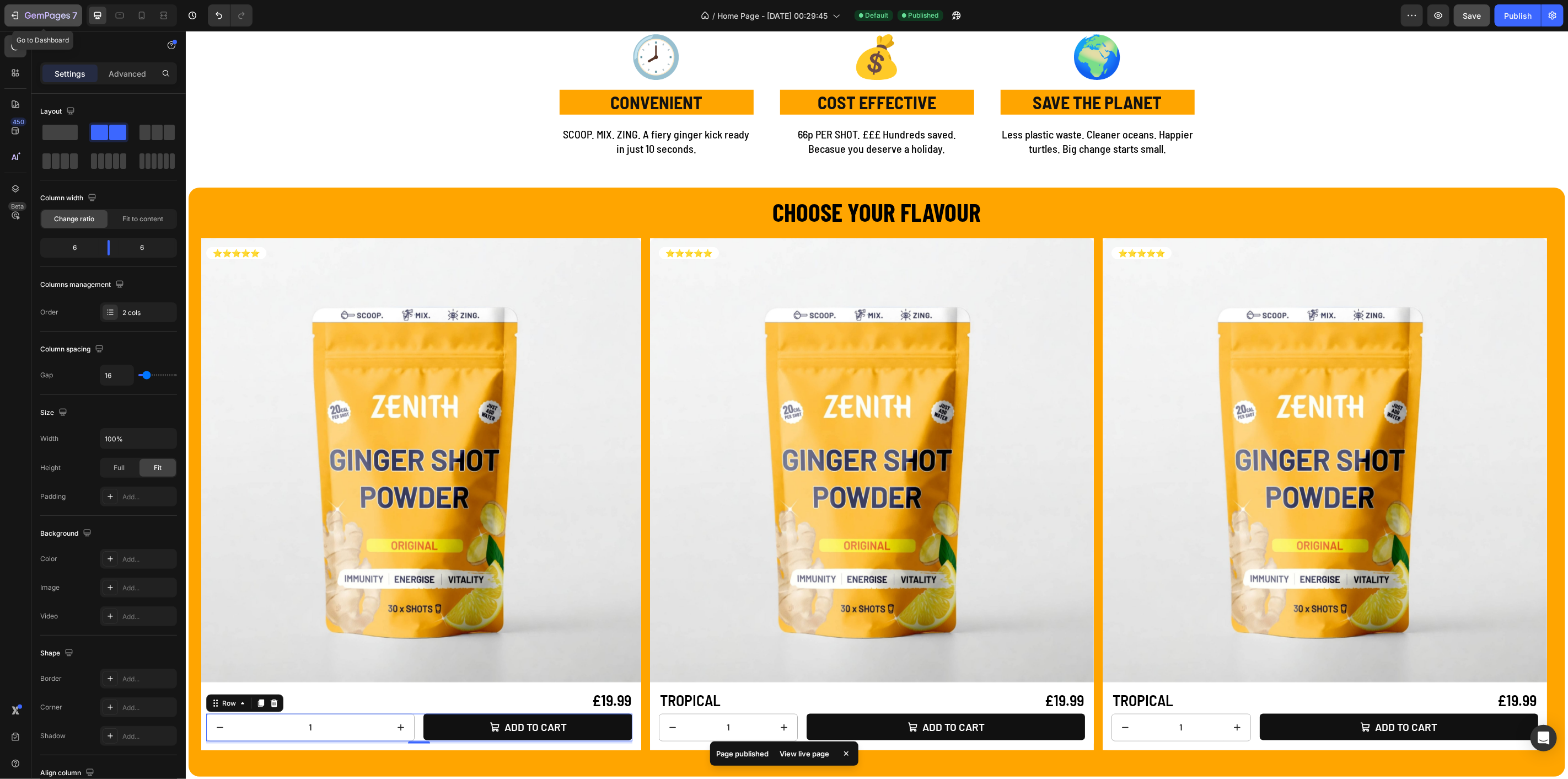
click at [25, 13] on icon "button" at bounding box center [47, 16] width 45 height 9
